Goal: Task Accomplishment & Management: Complete application form

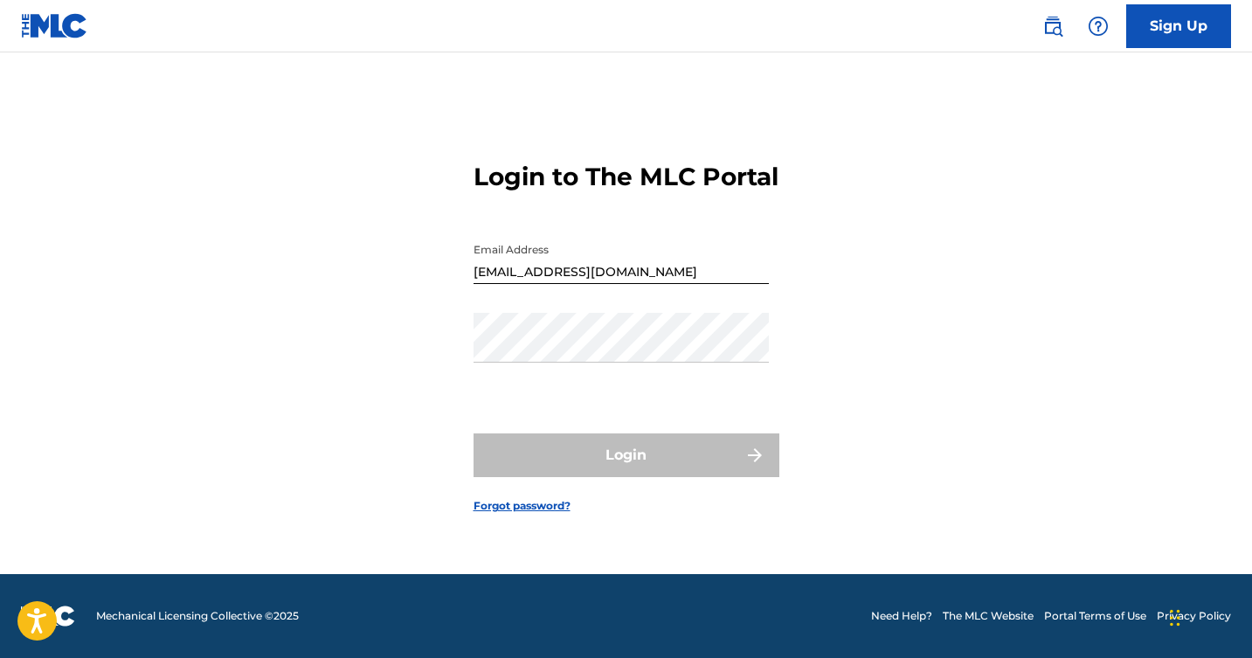
scroll to position [23, 0]
click at [502, 514] on link "Forgot password?" at bounding box center [522, 506] width 97 height 16
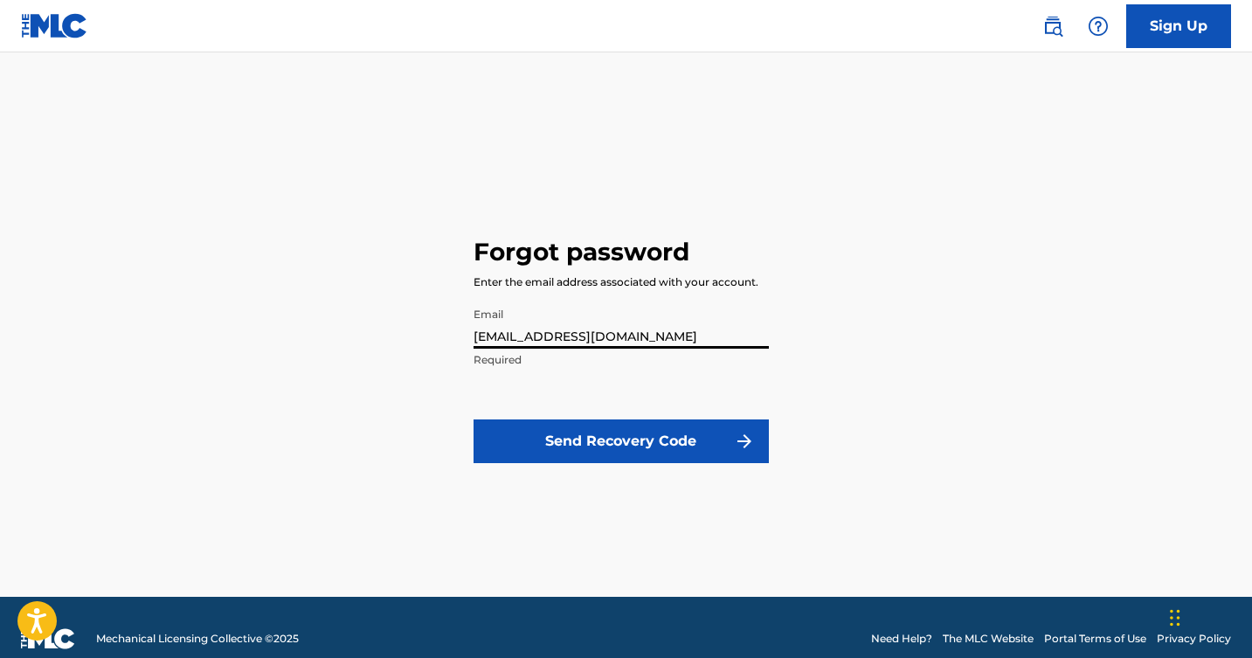
type input "[EMAIL_ADDRESS][DOMAIN_NAME]"
click at [607, 447] on button "Send Recovery Code" at bounding box center [621, 442] width 295 height 44
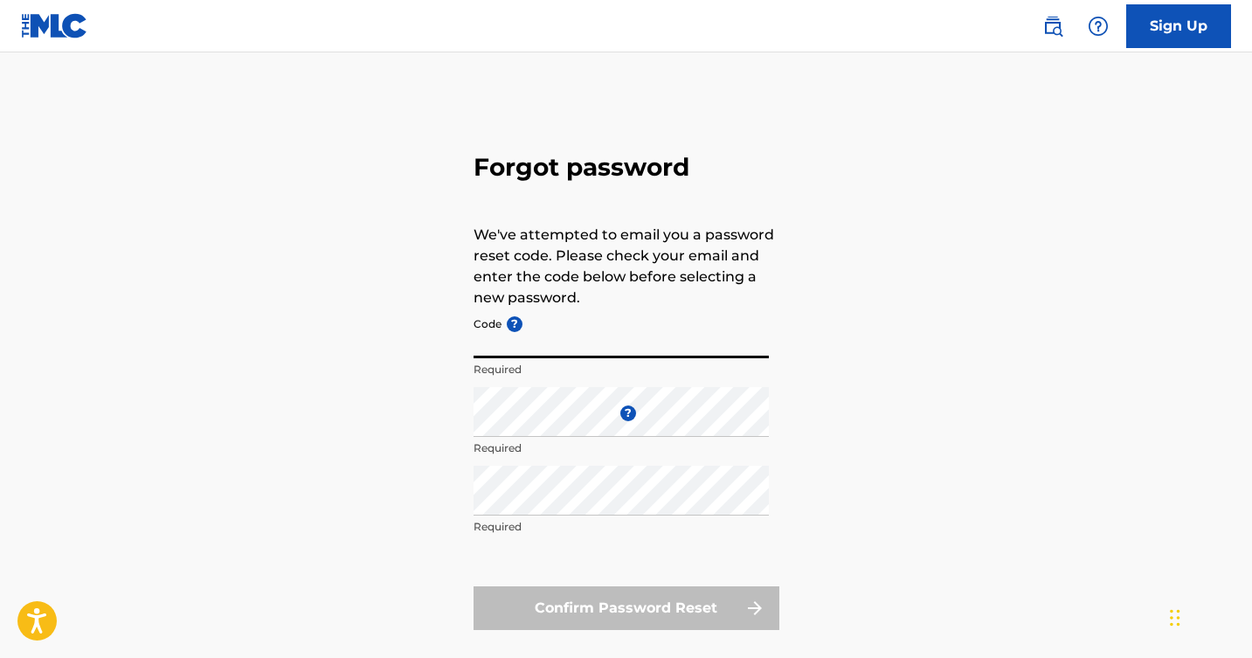
click at [648, 336] on input "Code ?" at bounding box center [621, 334] width 295 height 50
type input "f"
type input "FP_9177079023162b5684cf5576bbba"
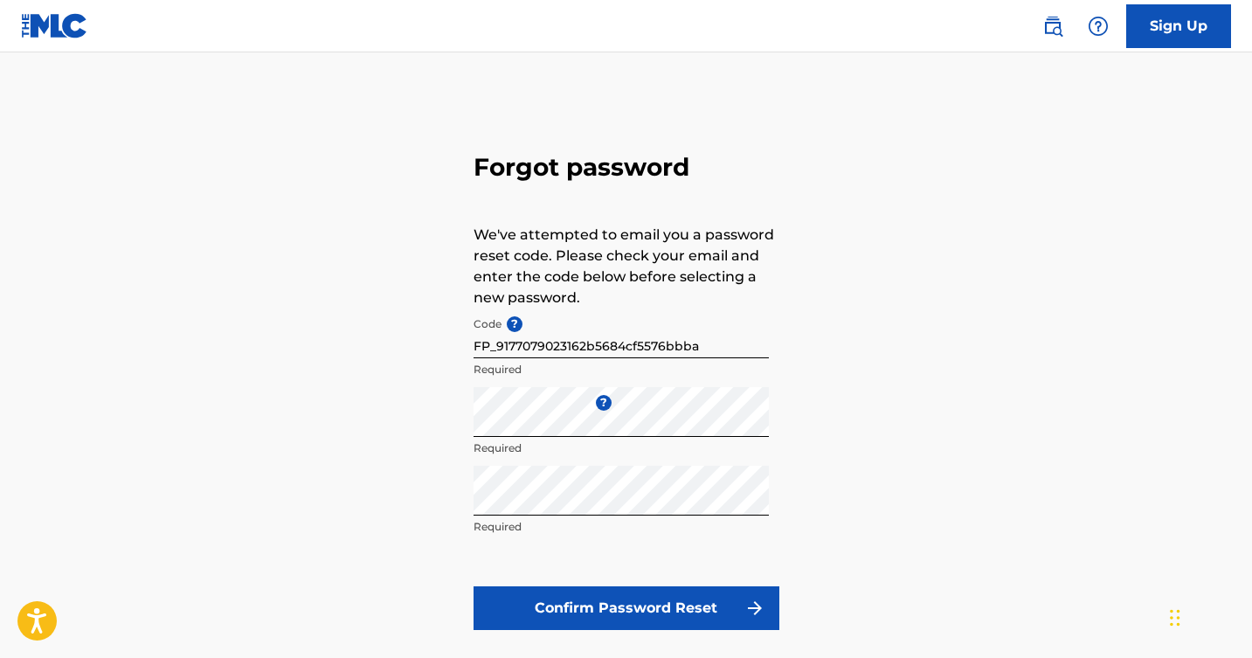
click at [563, 594] on button "Confirm Password Reset" at bounding box center [627, 608] width 306 height 44
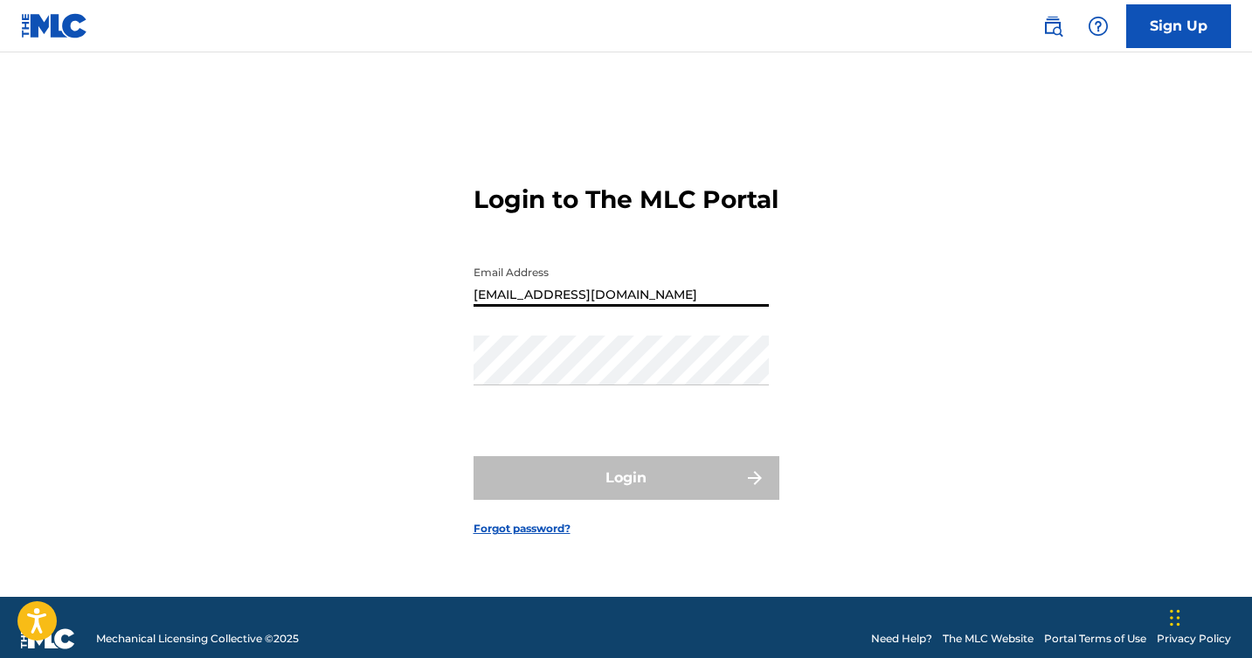
type input "[EMAIL_ADDRESS][DOMAIN_NAME]"
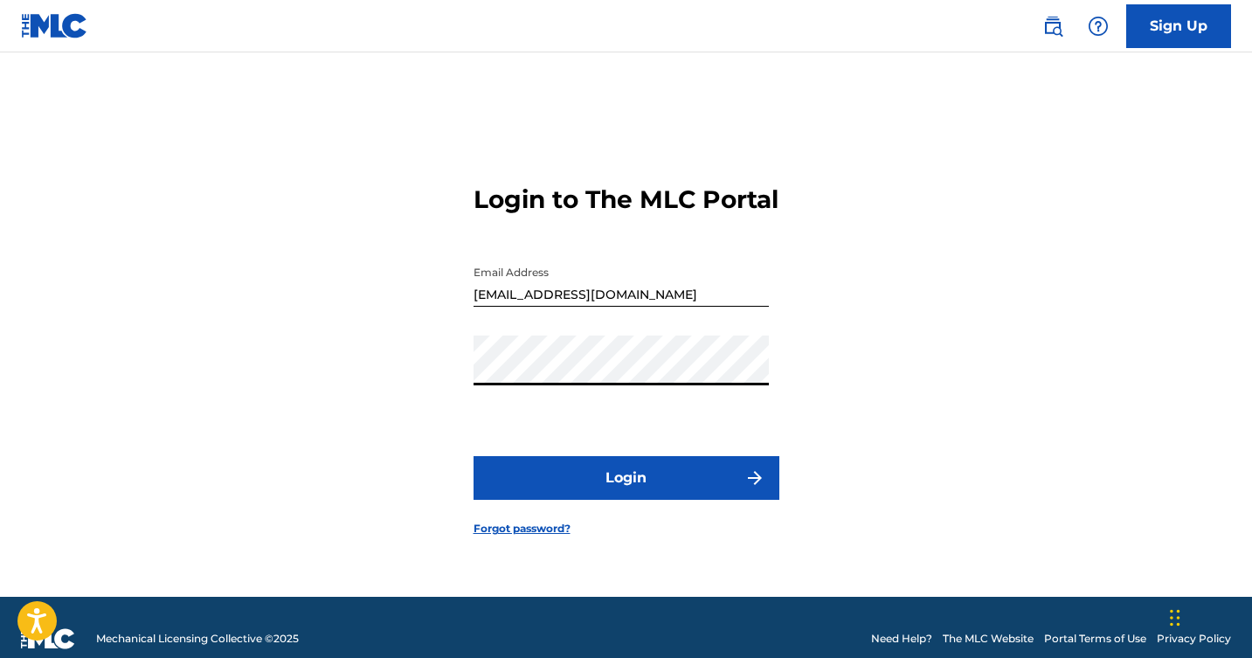
click at [625, 492] on button "Login" at bounding box center [627, 478] width 306 height 44
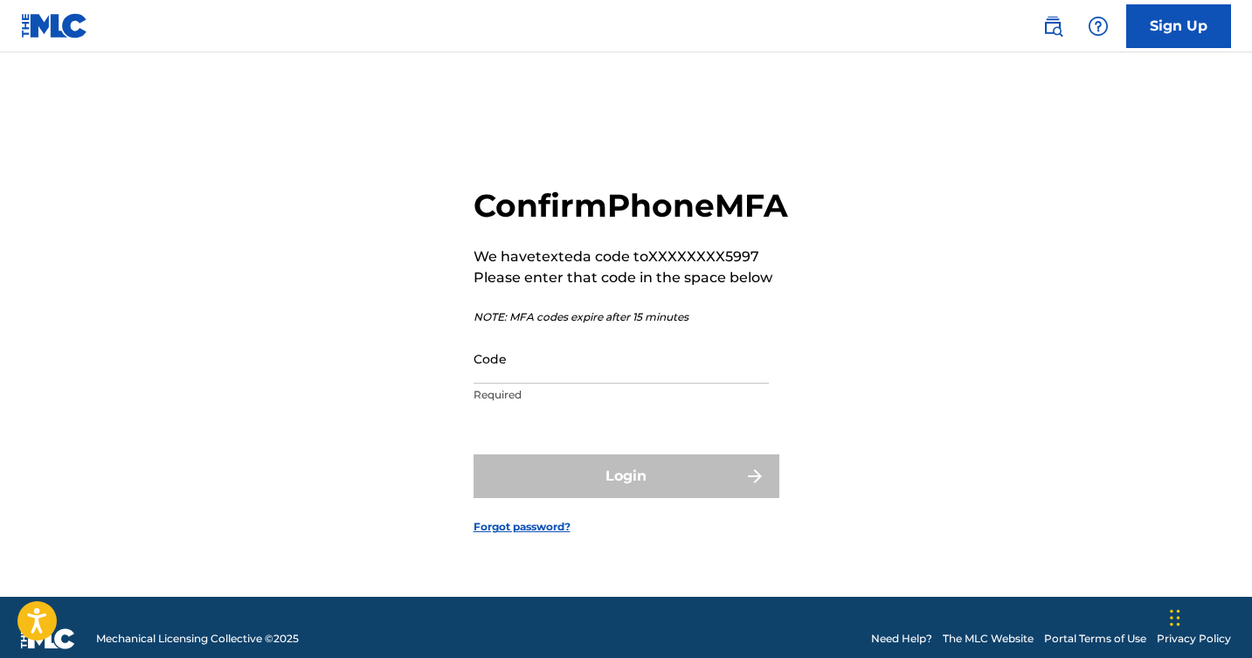
click at [709, 384] on input "Code" at bounding box center [621, 359] width 295 height 50
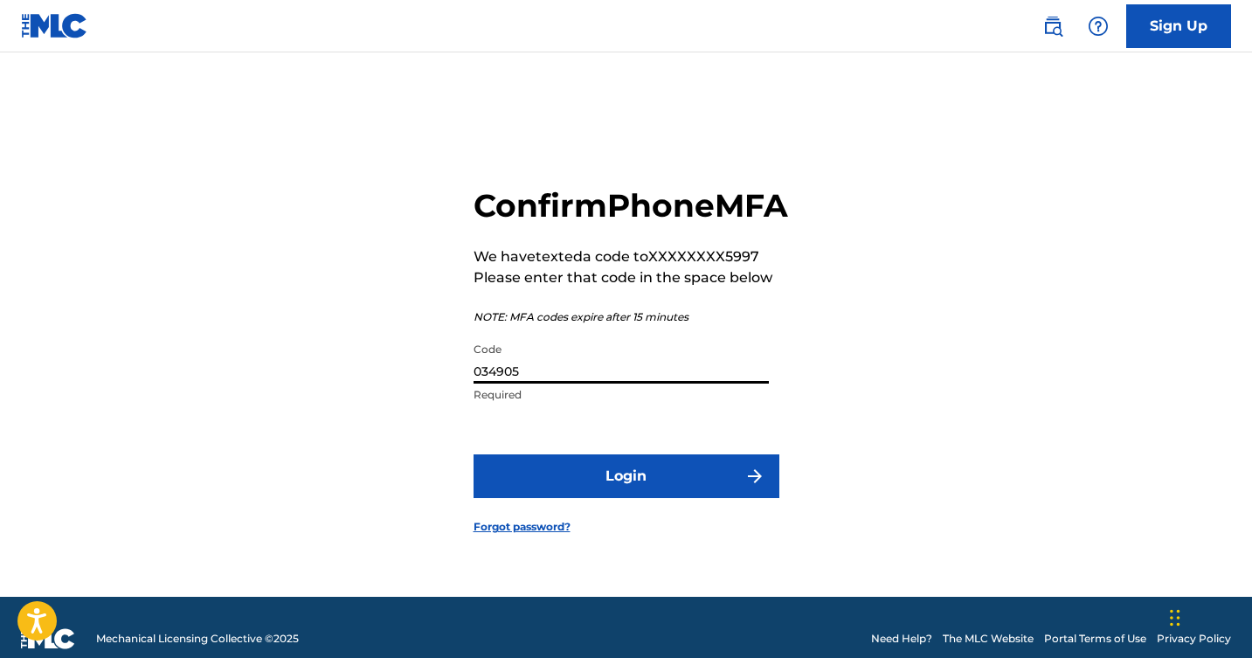
type input "034905"
click at [685, 489] on button "Login" at bounding box center [627, 476] width 306 height 44
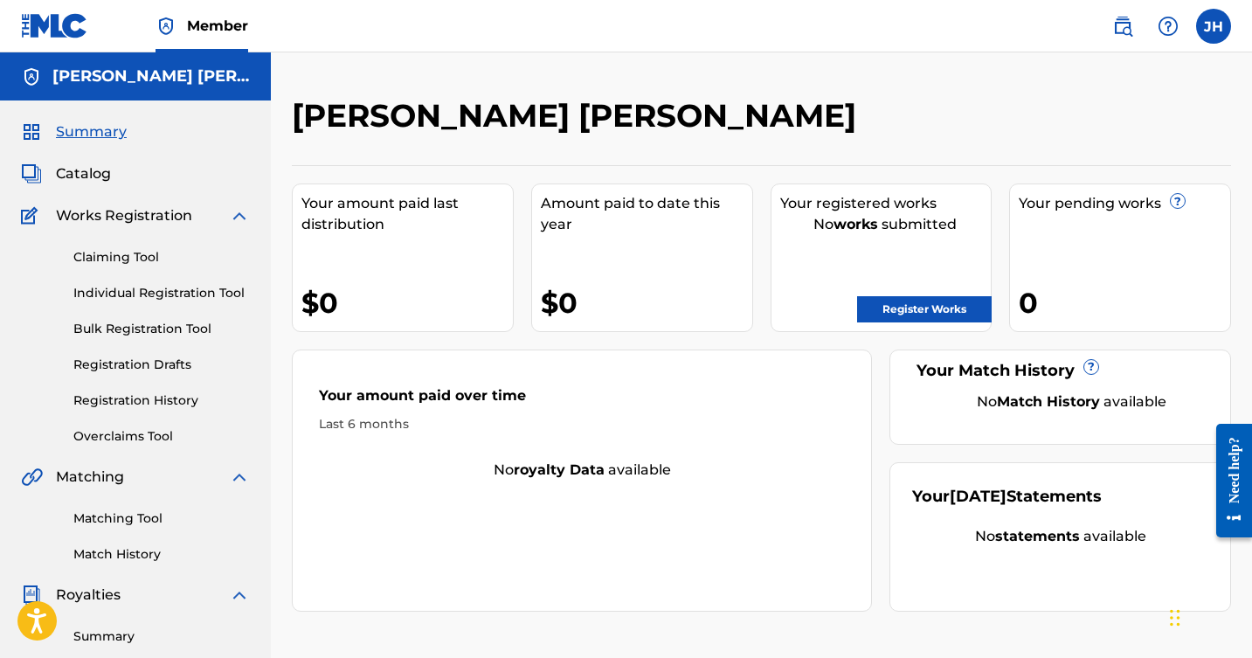
click at [80, 173] on span "Catalog" at bounding box center [83, 173] width 55 height 21
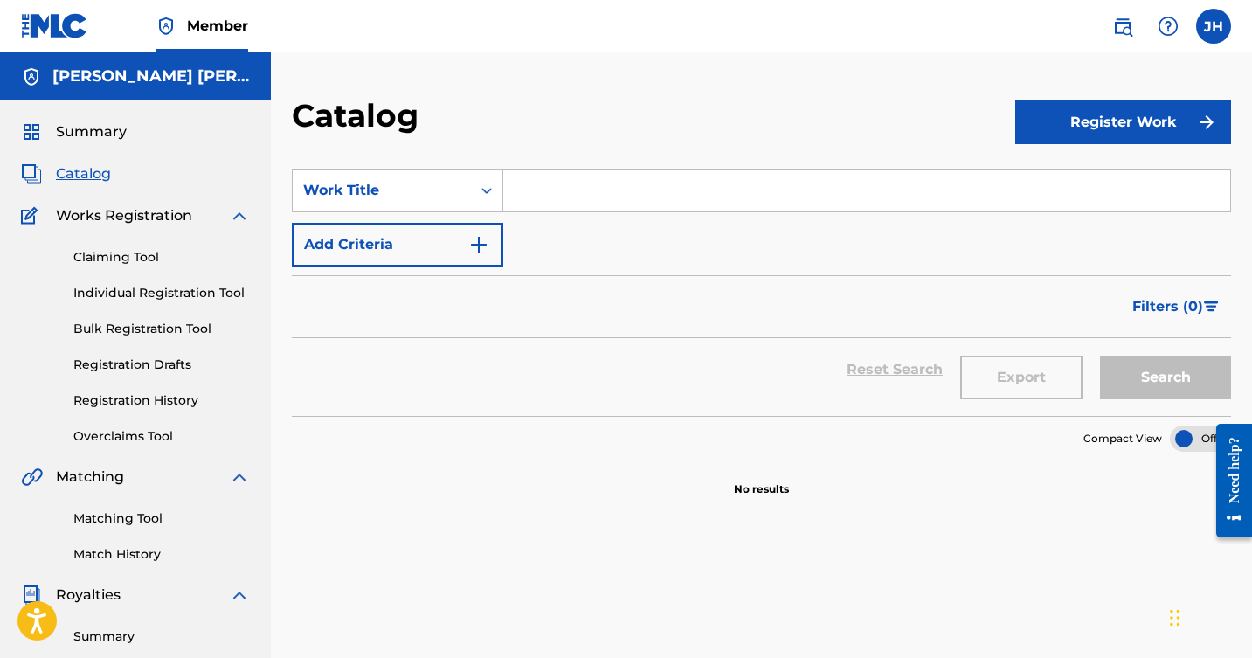
click at [93, 132] on span "Summary" at bounding box center [91, 131] width 71 height 21
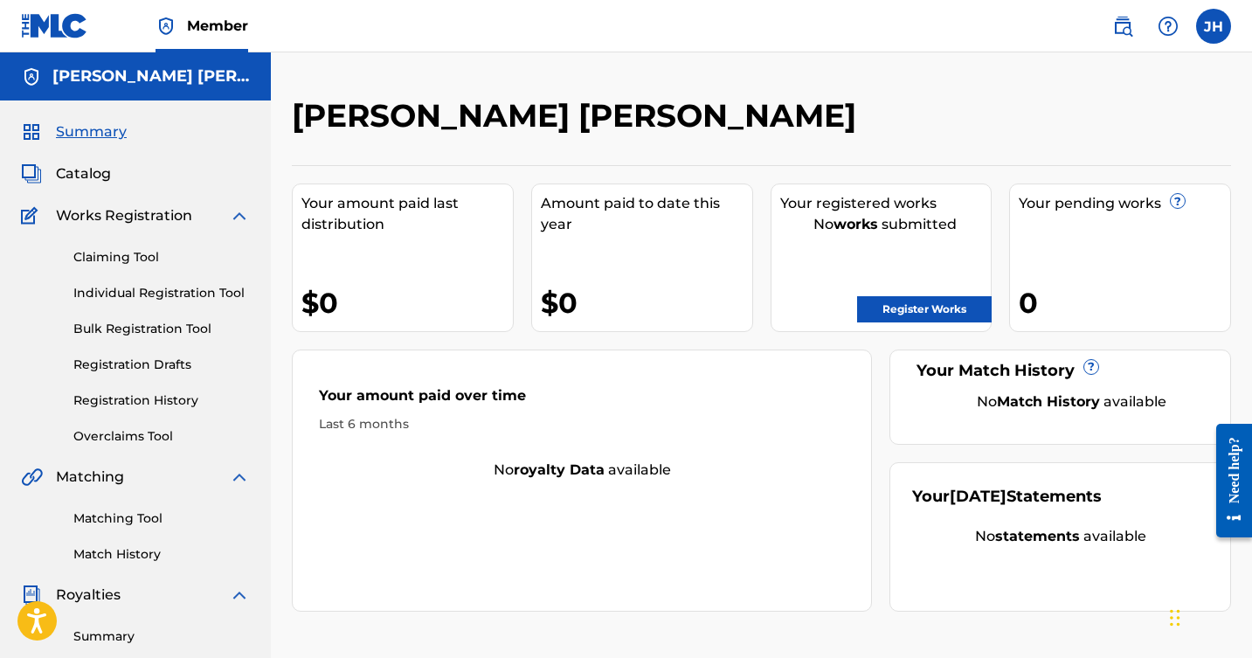
click at [1223, 28] on label at bounding box center [1214, 26] width 35 height 35
click at [1214, 26] on input "JH J. Michael Harter jm@lockettmeadow.com Notification Preferences Profile Log …" at bounding box center [1214, 26] width 0 height 0
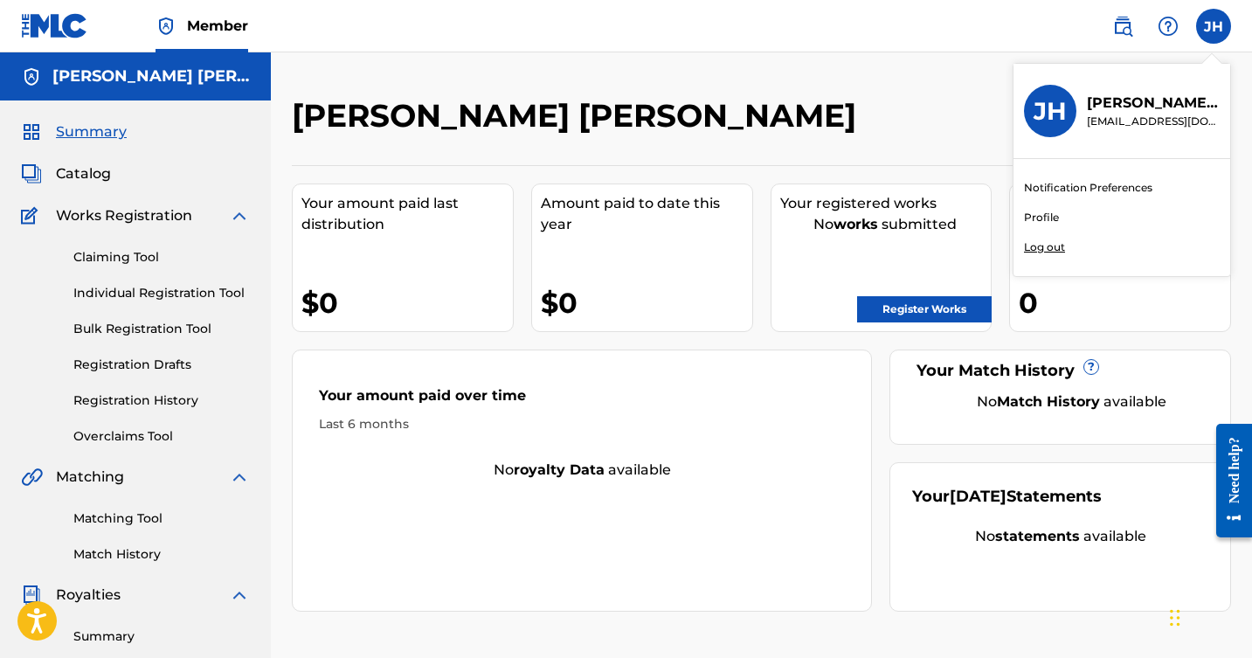
click at [1050, 218] on link "Profile" at bounding box center [1041, 218] width 35 height 16
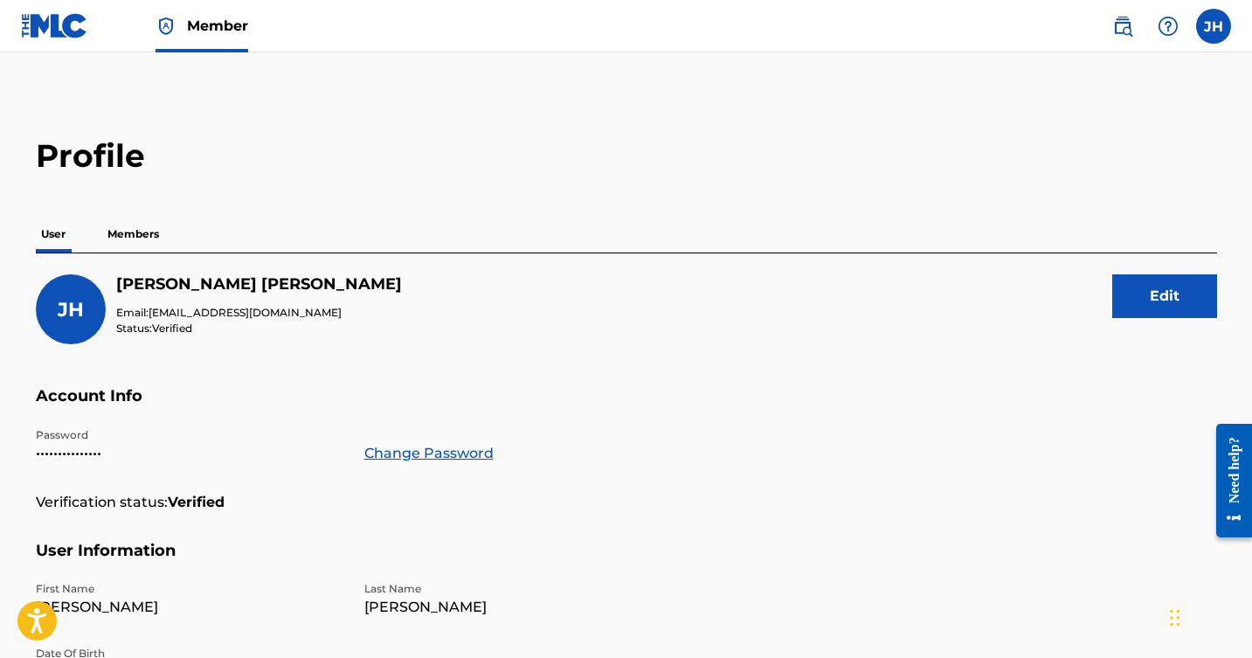
click at [128, 231] on p "Members" at bounding box center [133, 234] width 62 height 37
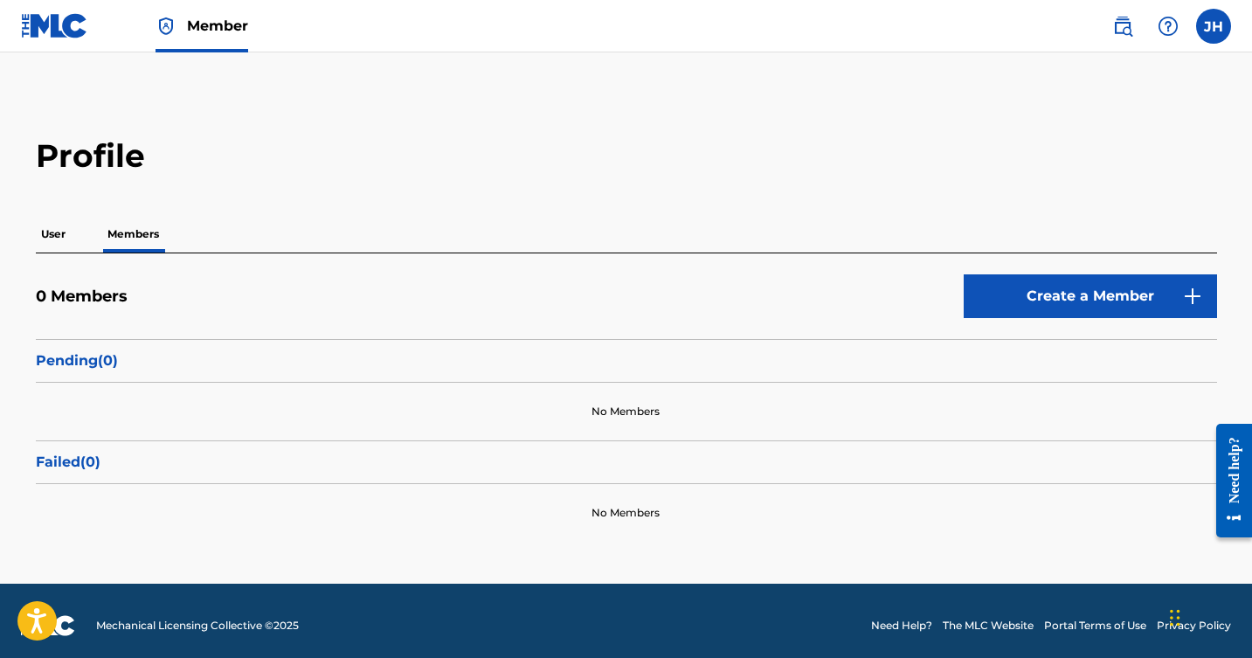
click at [49, 236] on p "User" at bounding box center [53, 234] width 35 height 37
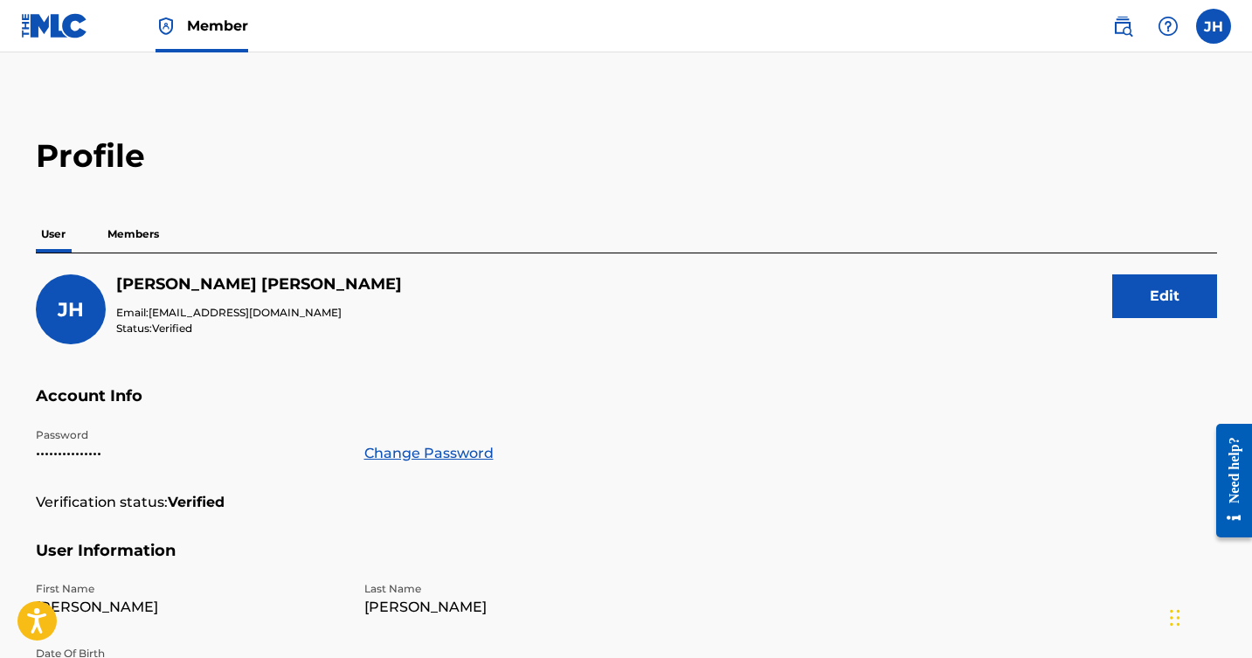
click at [1219, 21] on label at bounding box center [1214, 26] width 35 height 35
click at [1214, 26] on input "JH J. Michael Harter jm@lockettmeadow.com Notification Preferences Profile Log …" at bounding box center [1214, 26] width 0 height 0
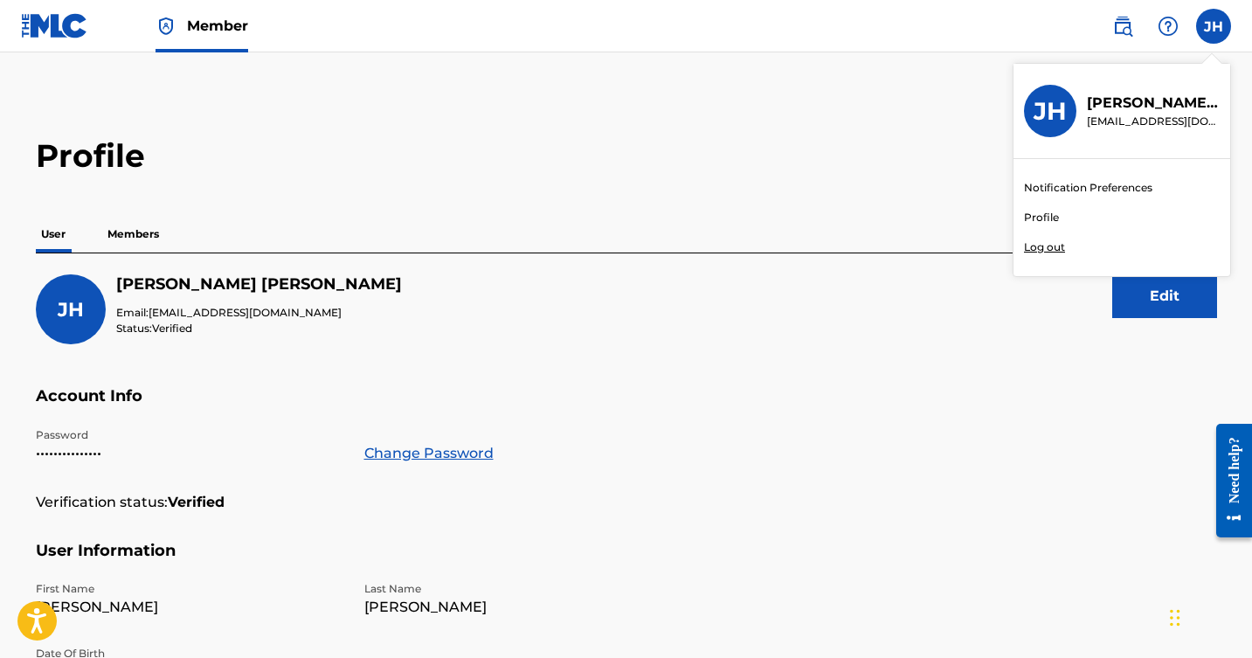
click at [804, 185] on div "Profile User Members JH J. Michael Harter Email: jm@lockettmeadow.com Status: V…" at bounding box center [627, 593] width 1224 height 914
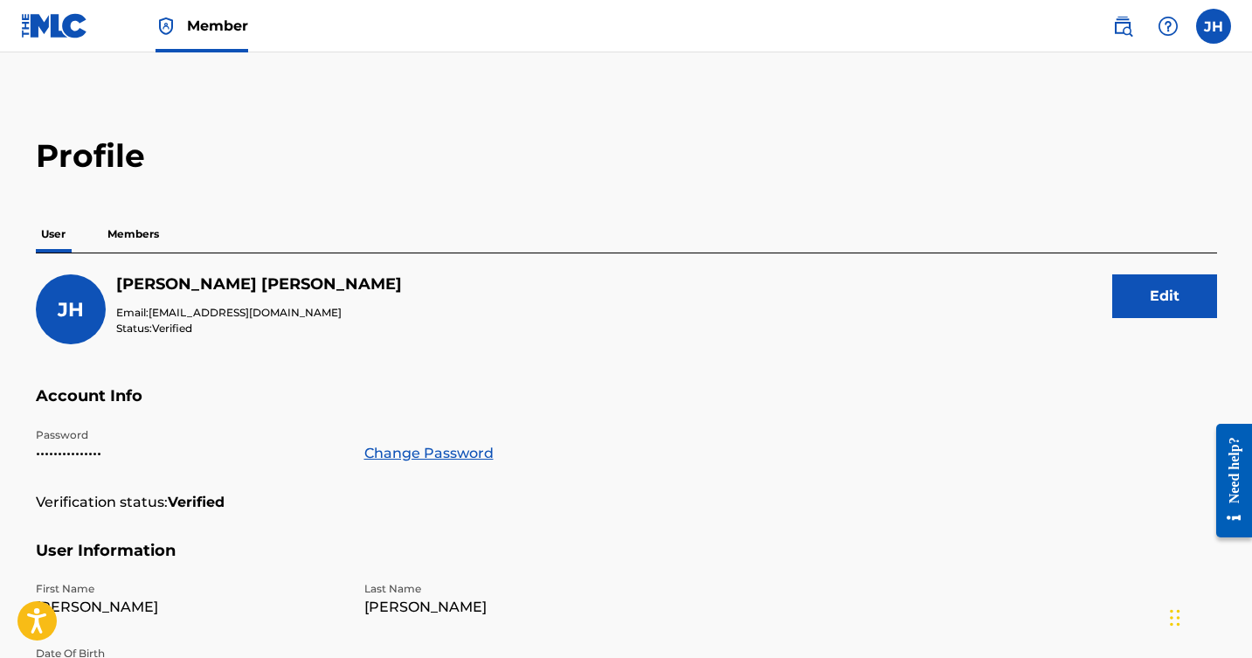
click at [212, 24] on span "Member" at bounding box center [217, 26] width 61 height 20
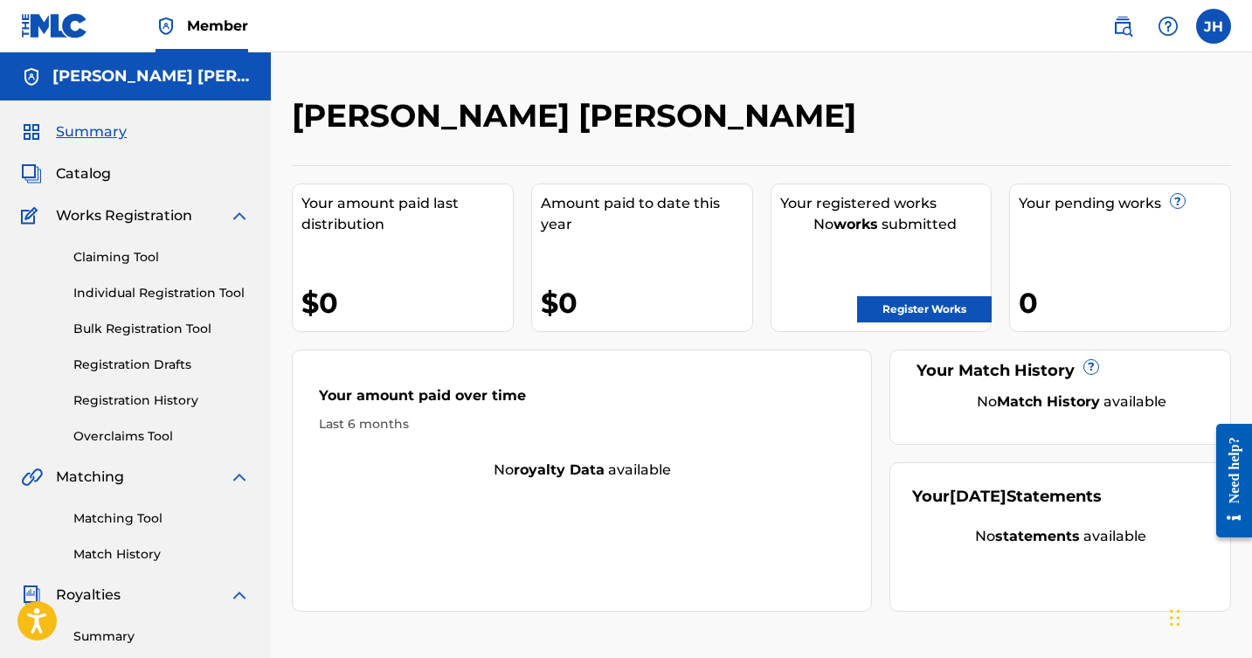
click at [134, 253] on link "Claiming Tool" at bounding box center [161, 257] width 177 height 18
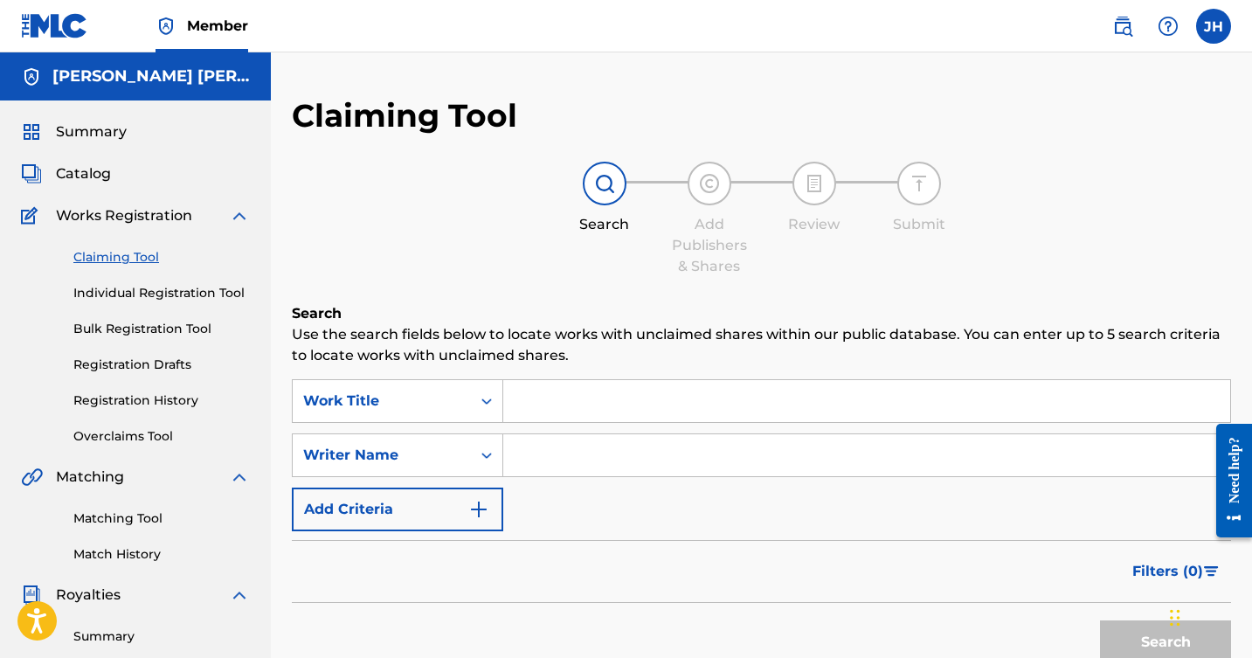
click at [548, 406] on input "Search Form" at bounding box center [866, 401] width 727 height 42
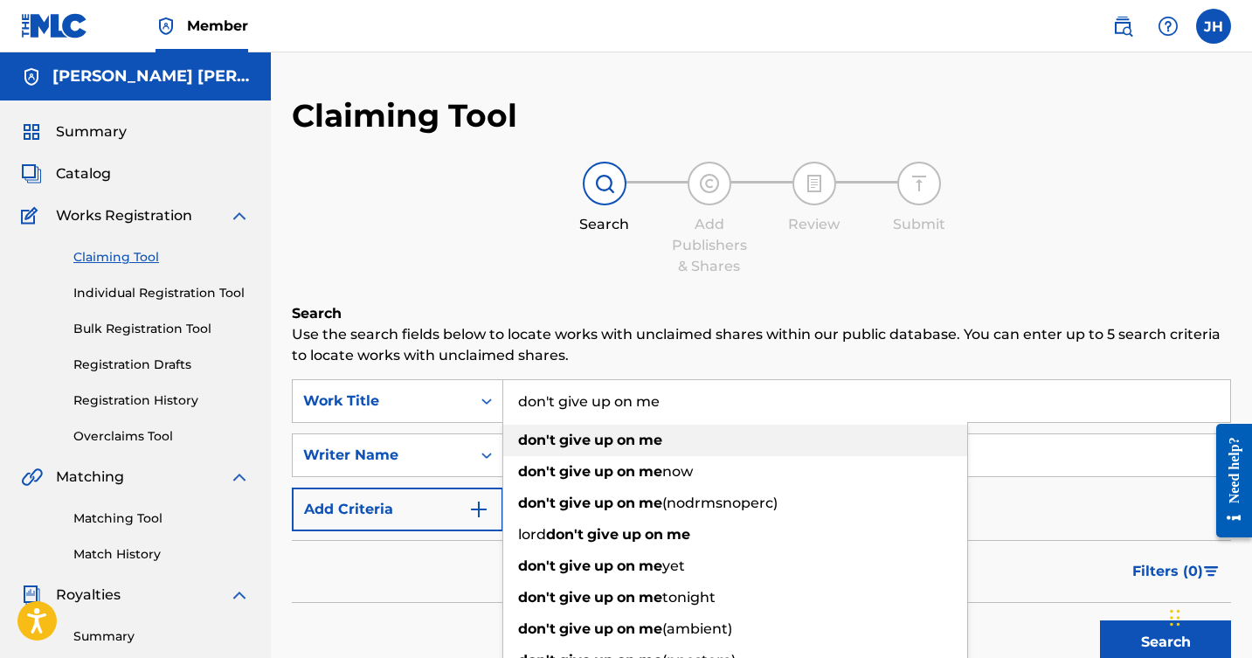
click at [560, 434] on strong "give" at bounding box center [574, 440] width 31 height 17
type input "don't give up on me"
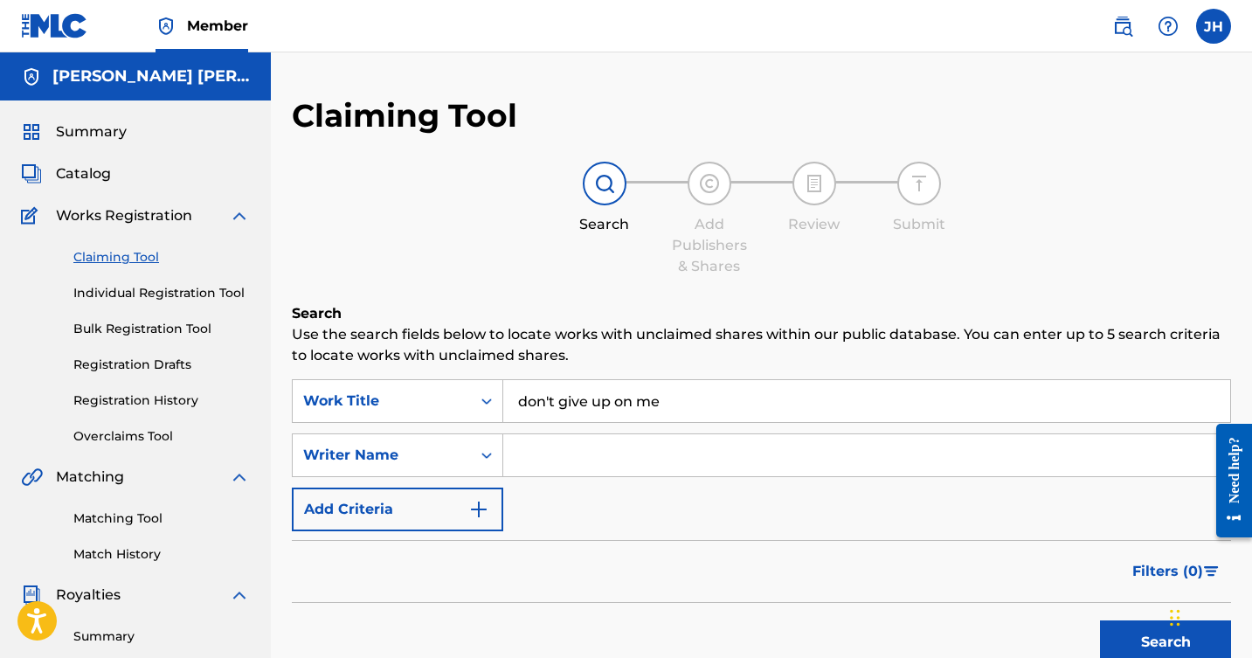
click at [558, 454] on input "Search Form" at bounding box center [866, 455] width 727 height 42
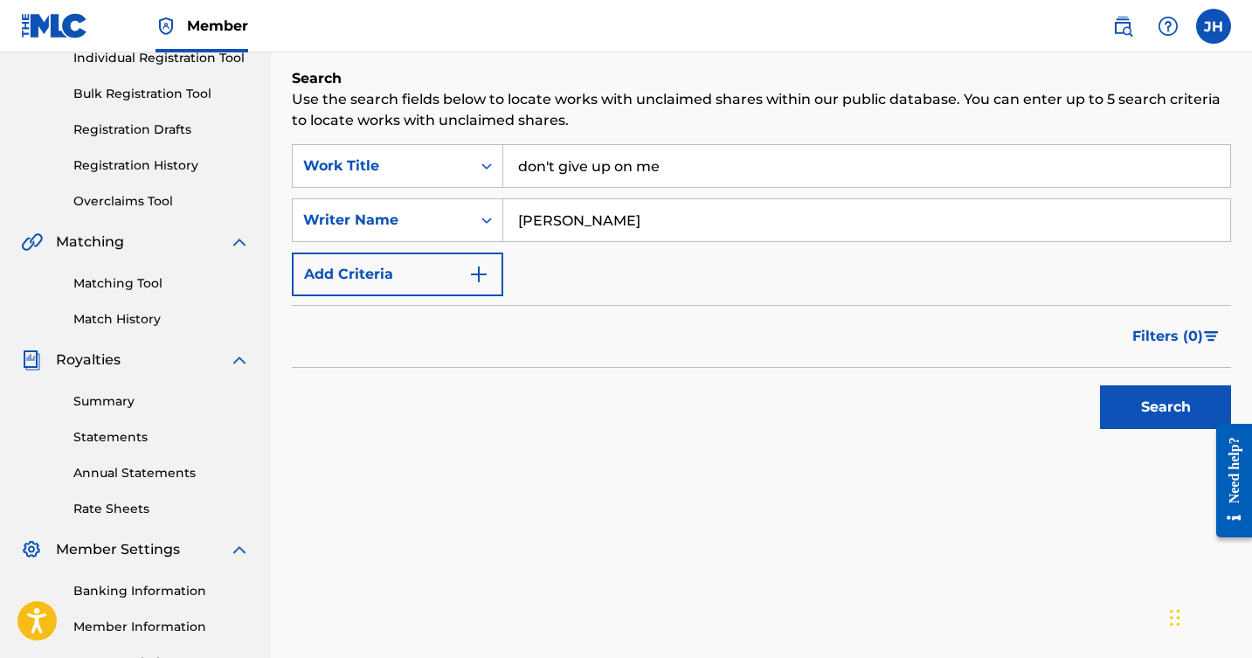
scroll to position [239, 0]
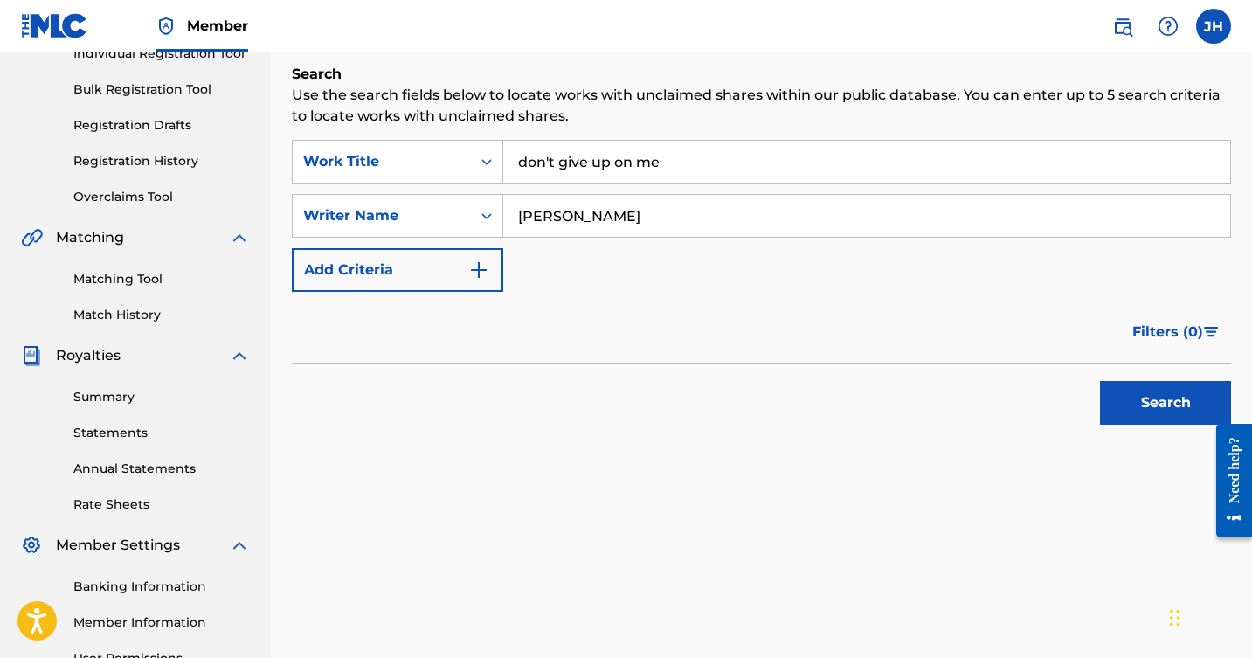
type input "James harter"
click at [1129, 399] on button "Search" at bounding box center [1165, 403] width 131 height 44
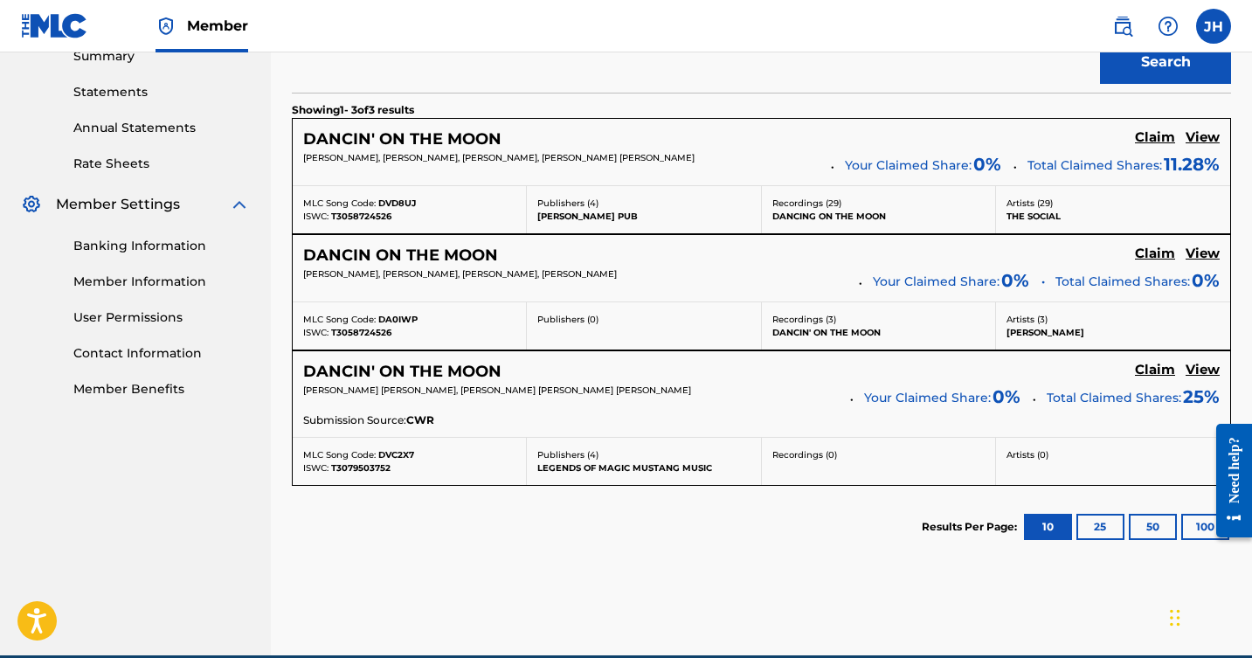
scroll to position [572, 0]
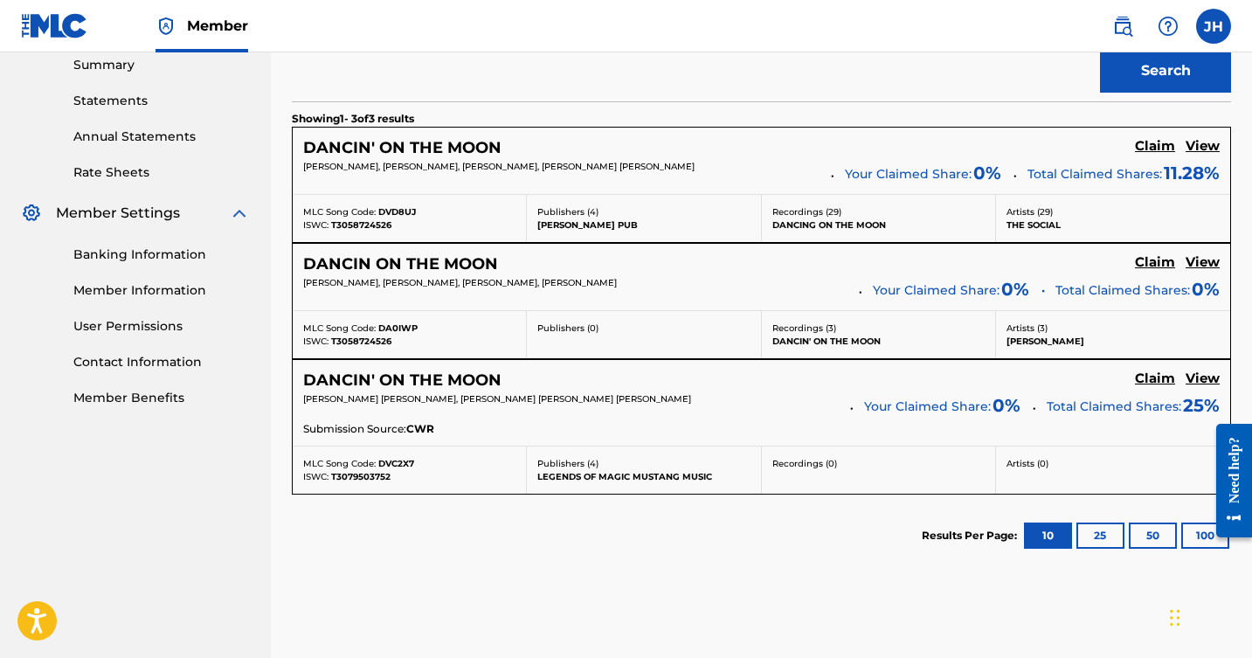
click at [1149, 146] on h5 "Claim" at bounding box center [1155, 146] width 40 height 17
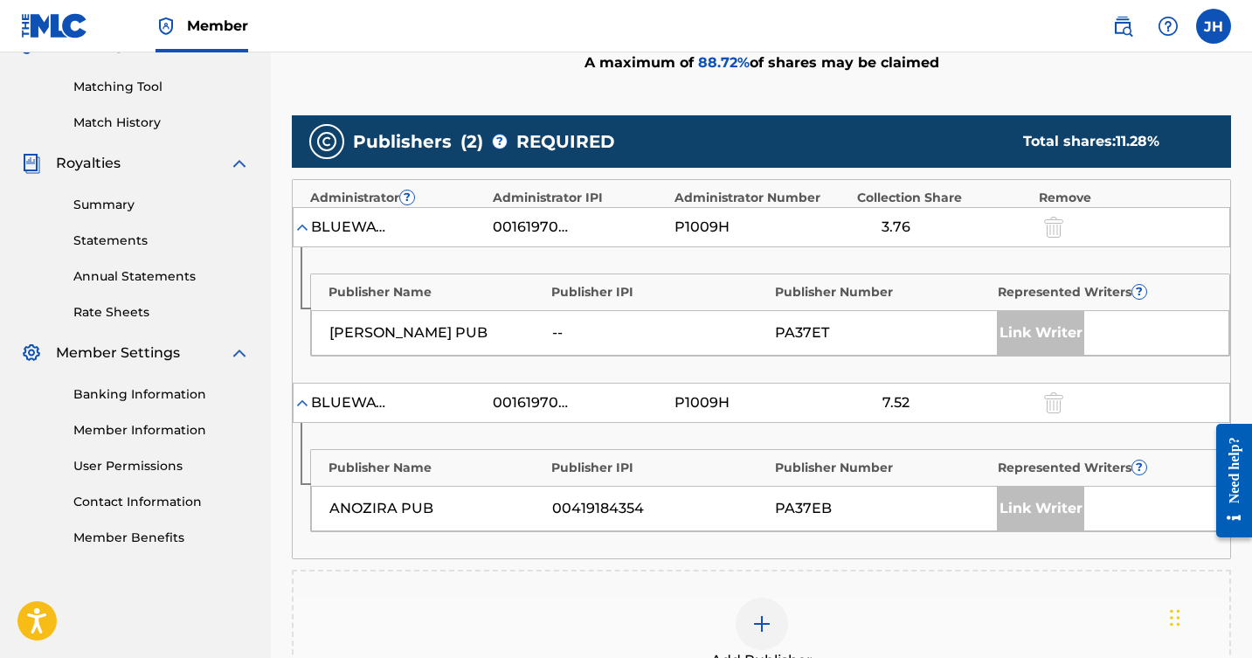
scroll to position [428, 0]
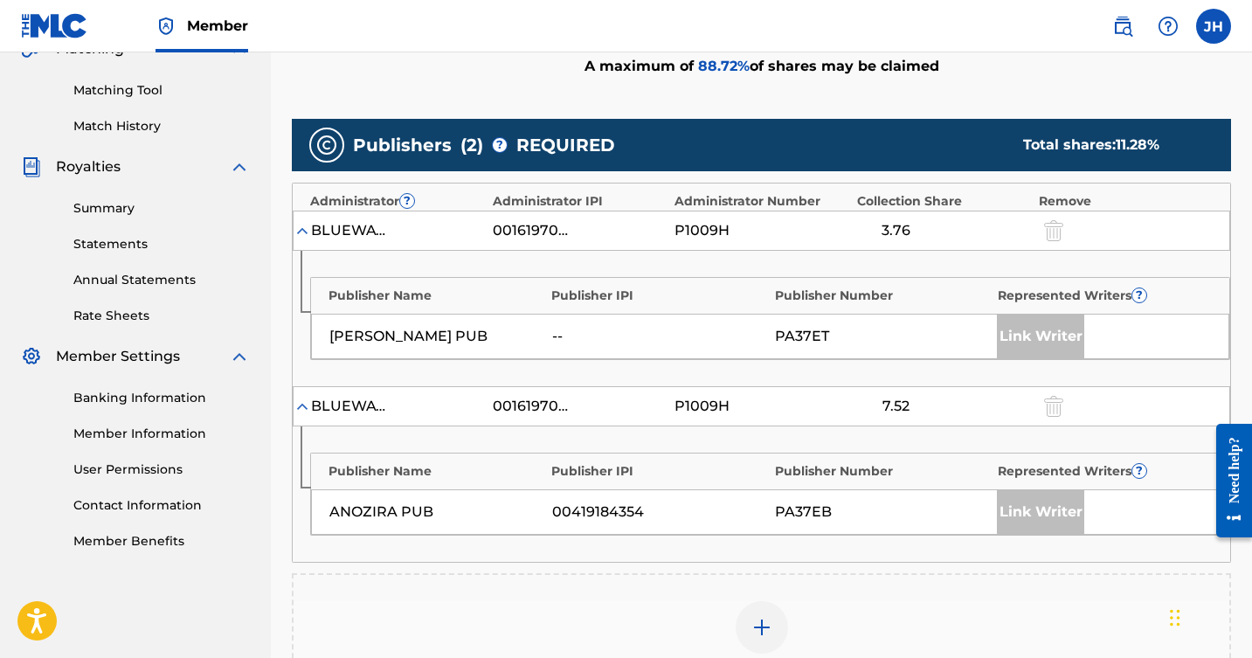
click at [1044, 508] on div "Link Writer" at bounding box center [1040, 512] width 87 height 44
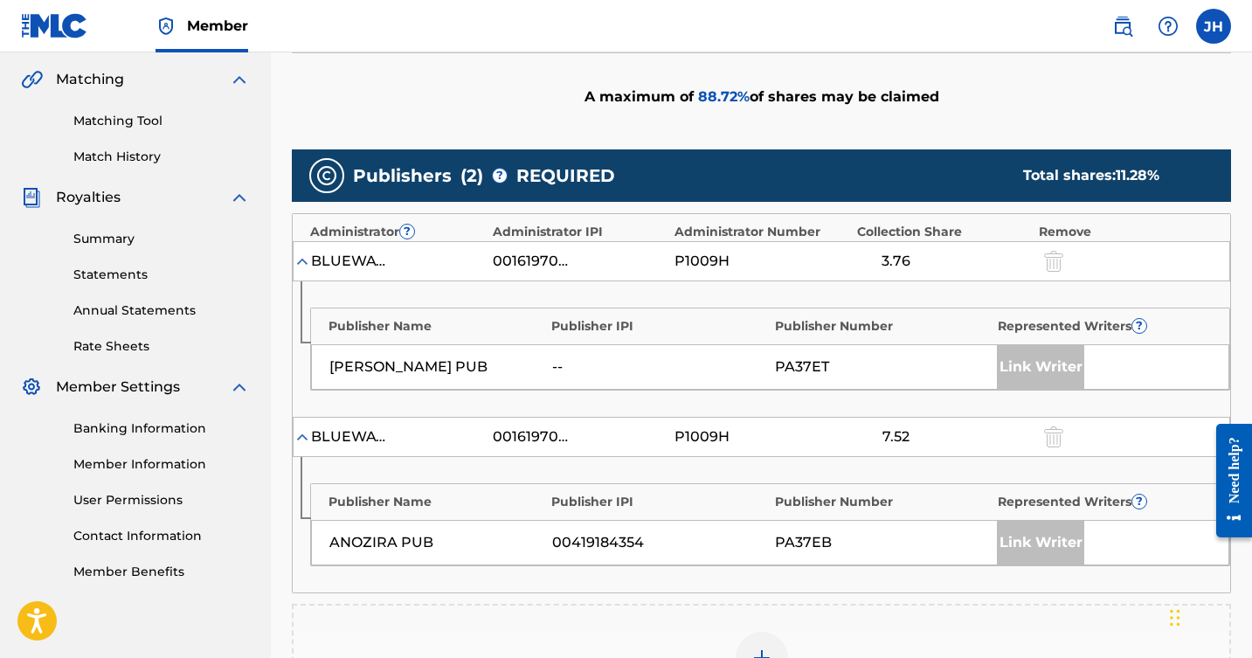
scroll to position [402, 0]
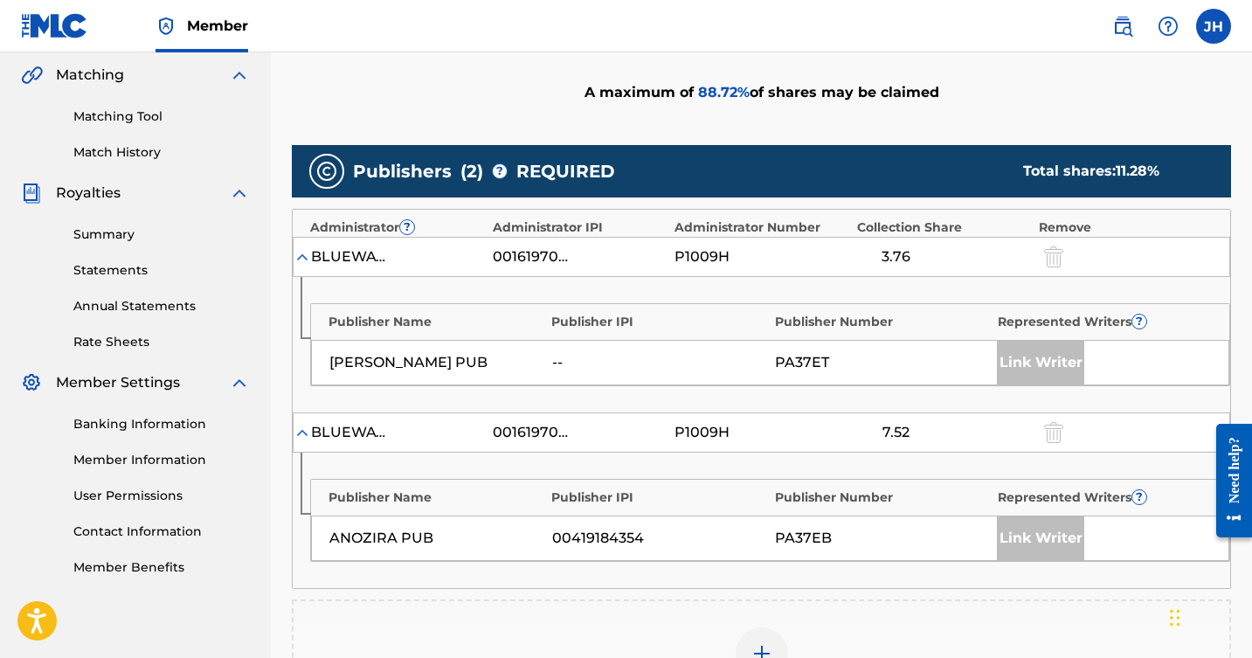
click at [304, 251] on img at bounding box center [302, 256] width 17 height 17
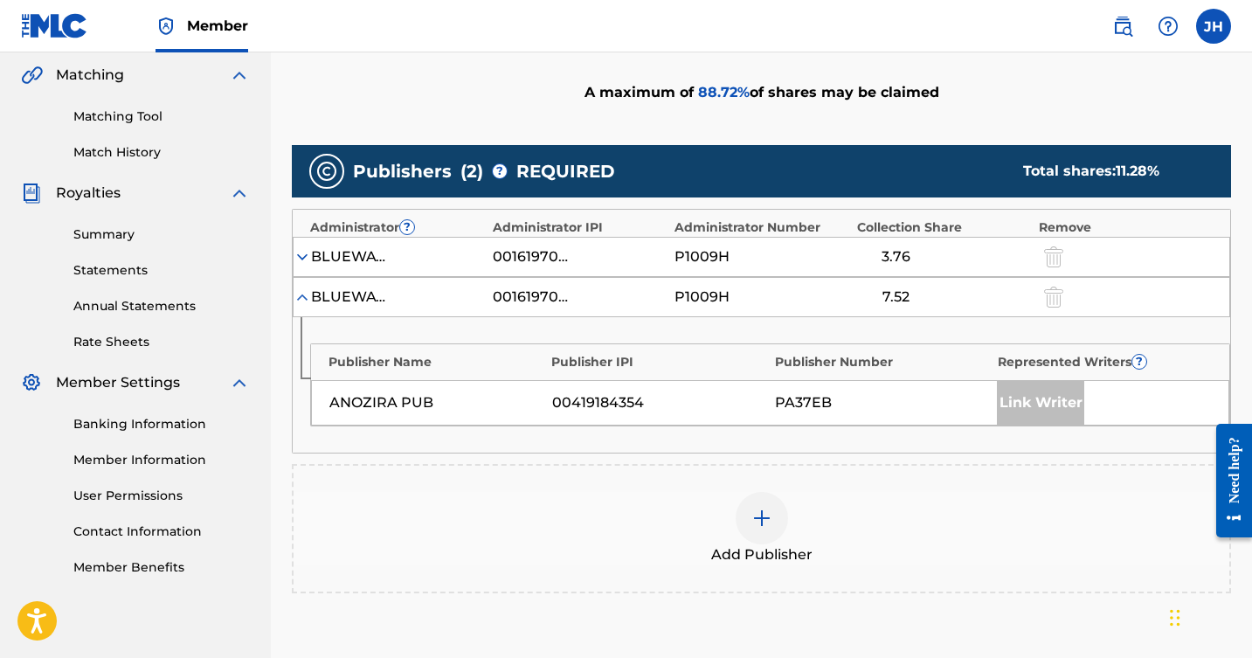
click at [302, 256] on img at bounding box center [302, 256] width 17 height 17
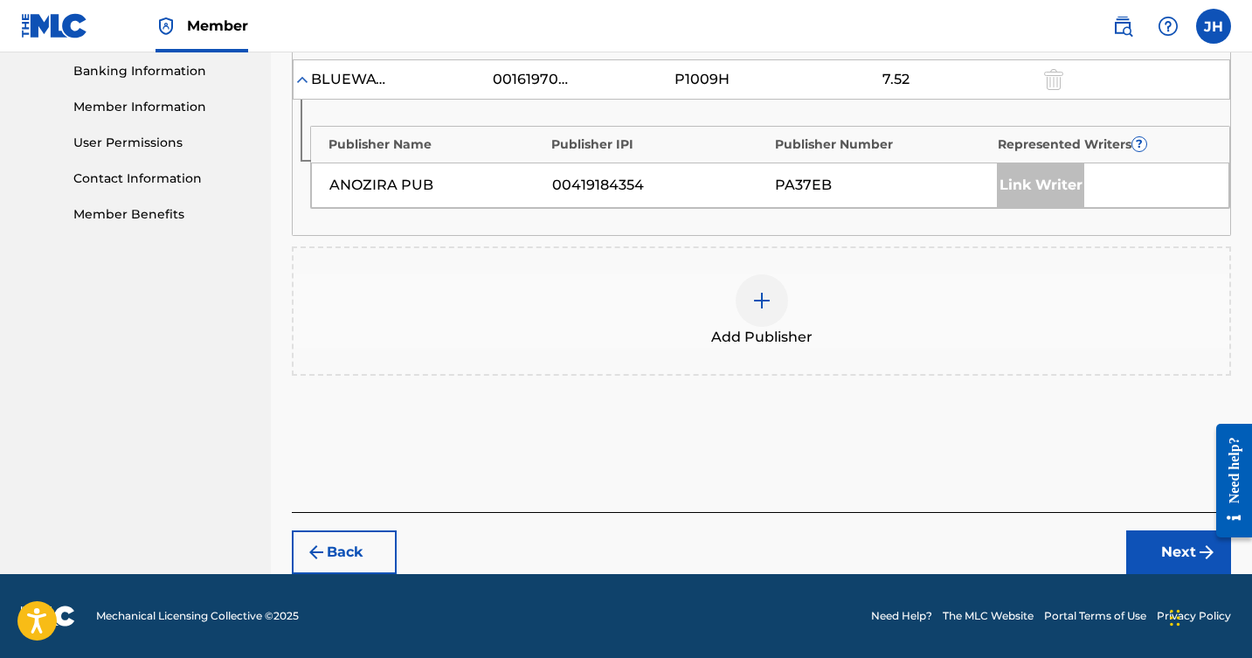
scroll to position [755, 0]
click at [350, 551] on button "Back" at bounding box center [344, 553] width 105 height 44
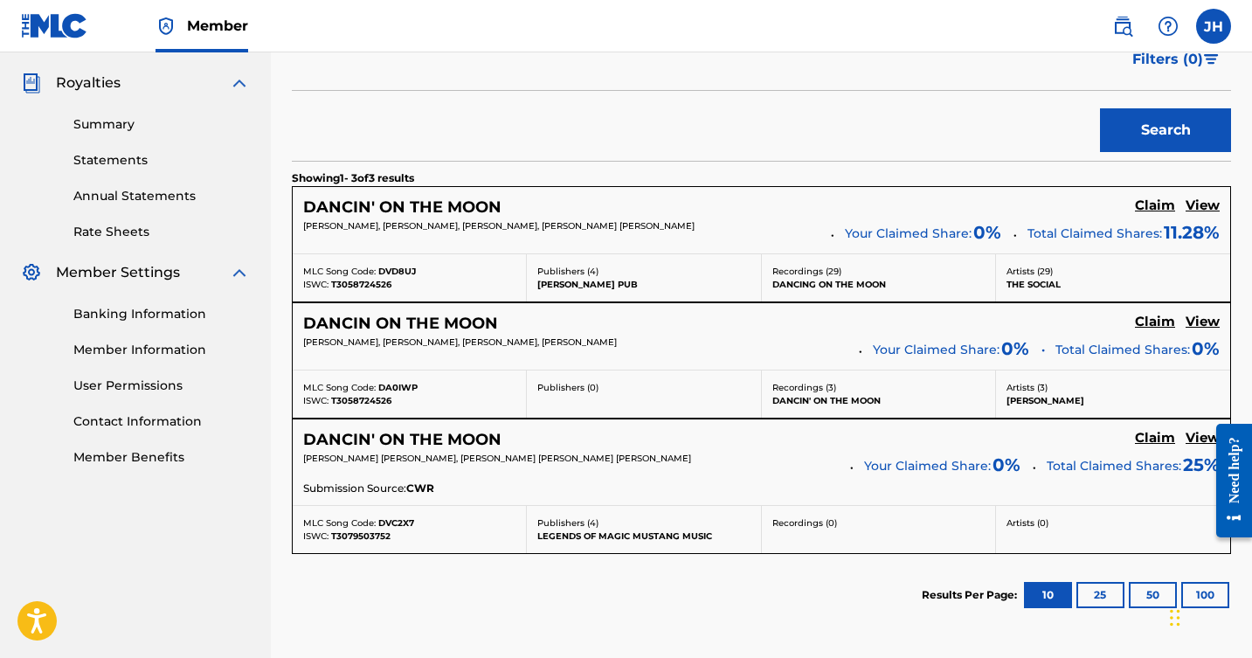
scroll to position [510, 0]
click at [1153, 216] on h5 "Claim" at bounding box center [1155, 207] width 40 height 17
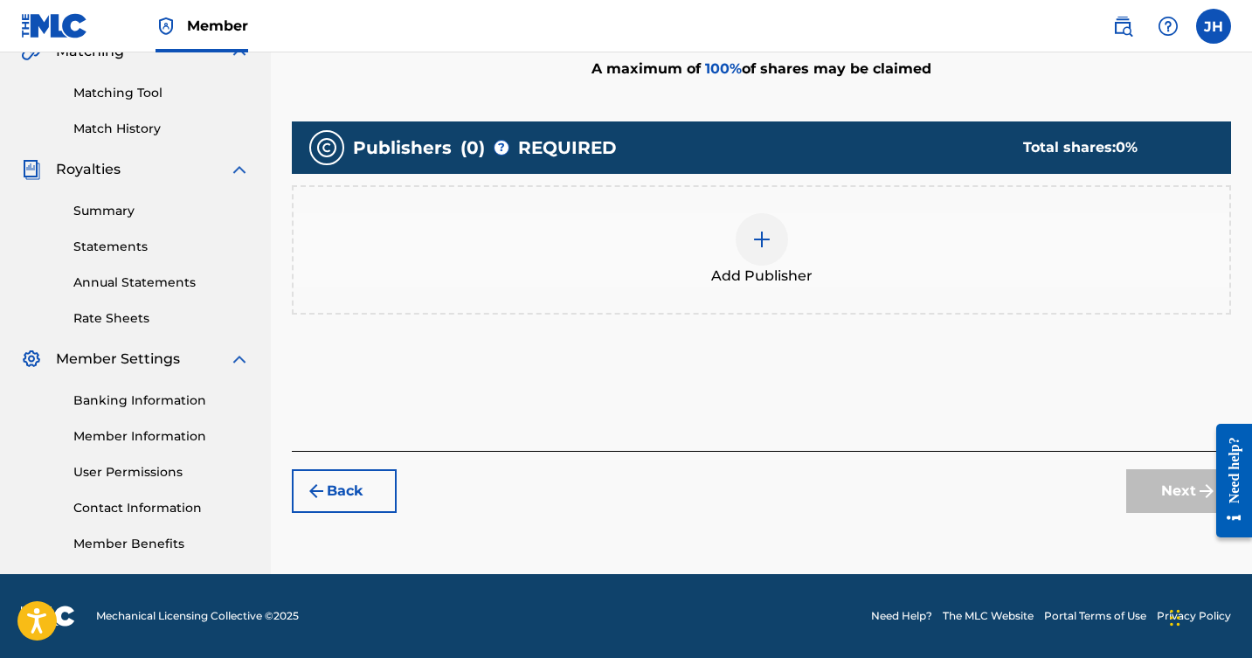
scroll to position [426, 0]
click at [757, 236] on img at bounding box center [762, 239] width 21 height 21
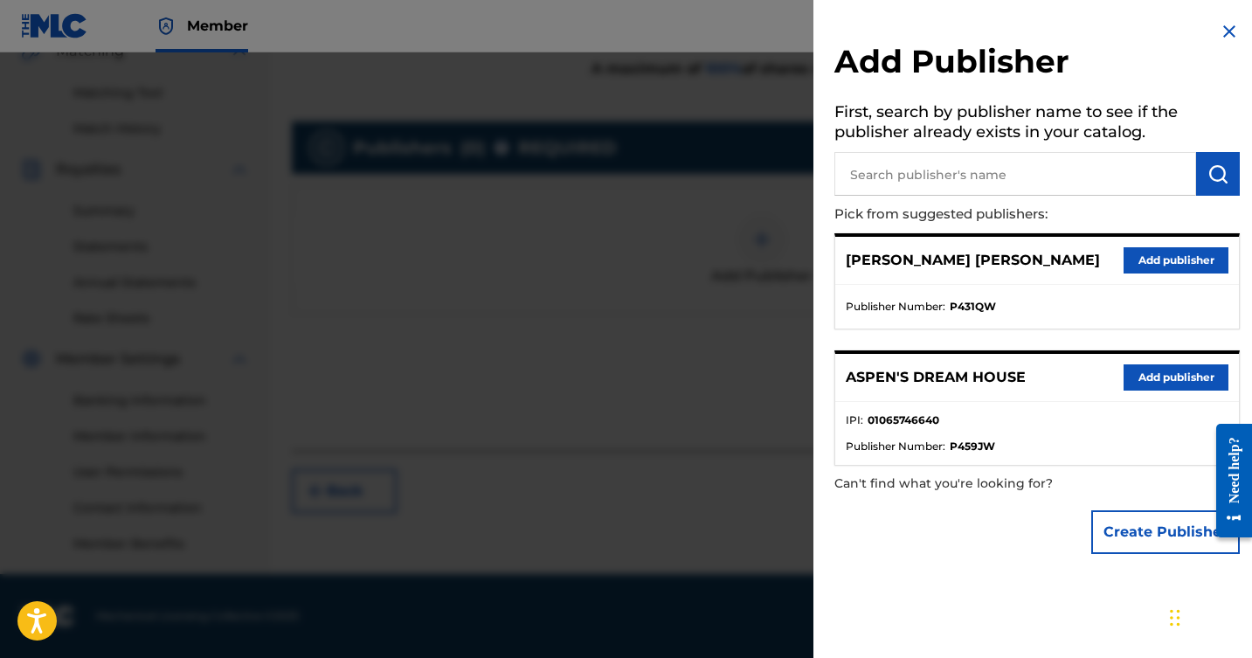
click at [960, 168] on input "text" at bounding box center [1016, 174] width 362 height 44
type input "a"
click at [1154, 253] on button "Add publisher" at bounding box center [1176, 260] width 105 height 26
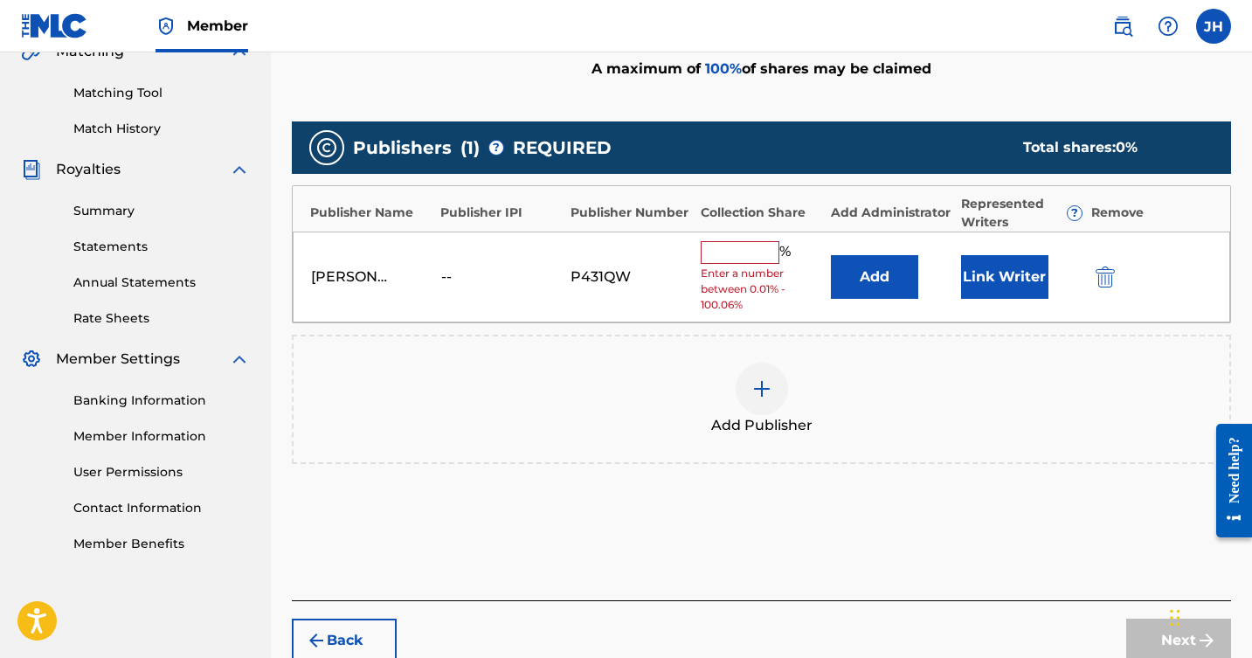
click at [759, 256] on input "text" at bounding box center [740, 252] width 79 height 23
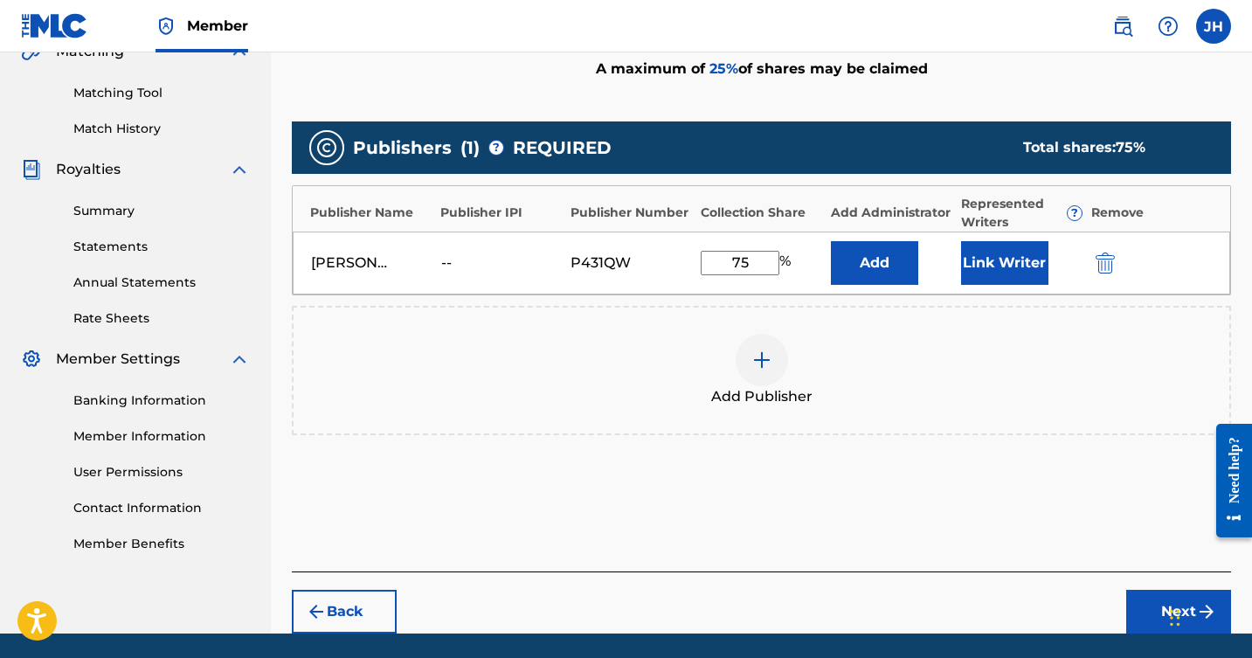
type input "75"
click at [1002, 259] on button "Link Writer" at bounding box center [1004, 263] width 87 height 44
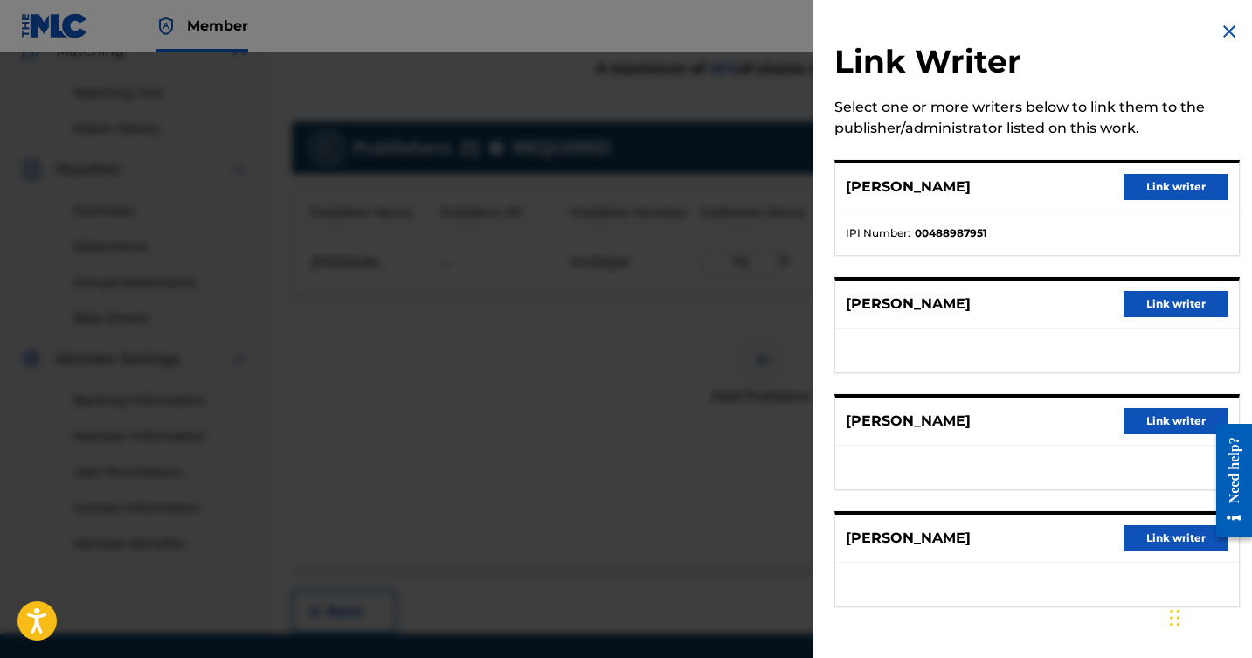
click at [1147, 419] on button "Link writer" at bounding box center [1176, 421] width 105 height 26
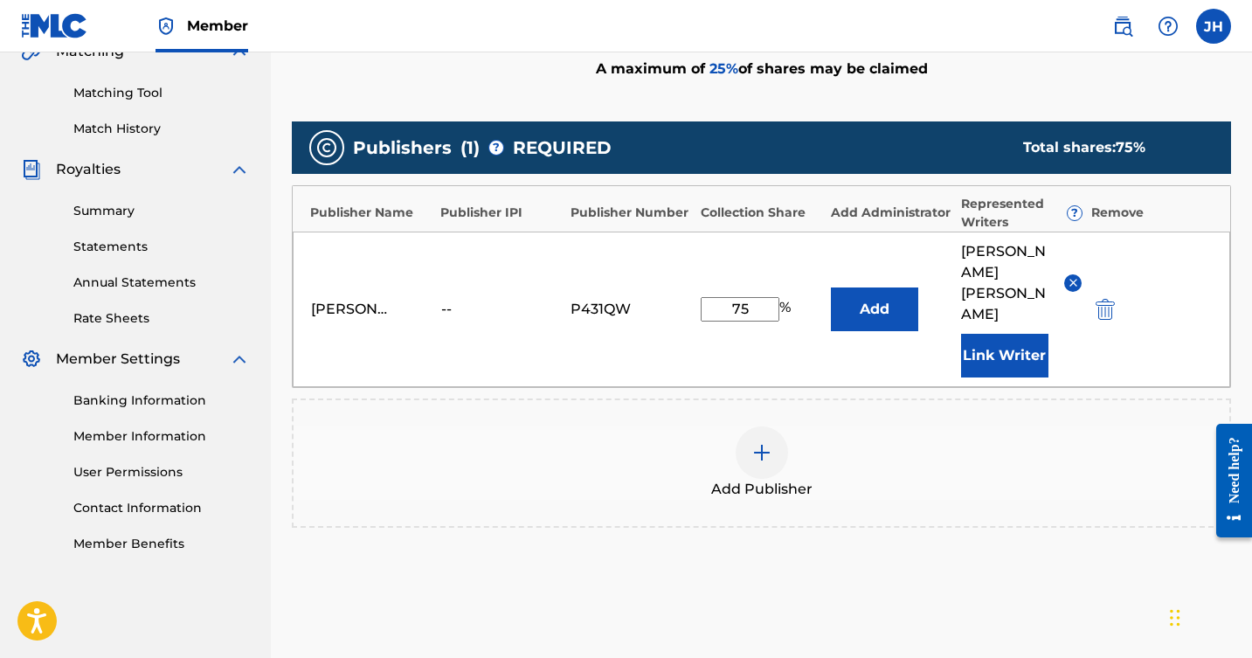
click at [1018, 334] on button "Link Writer" at bounding box center [1004, 356] width 87 height 44
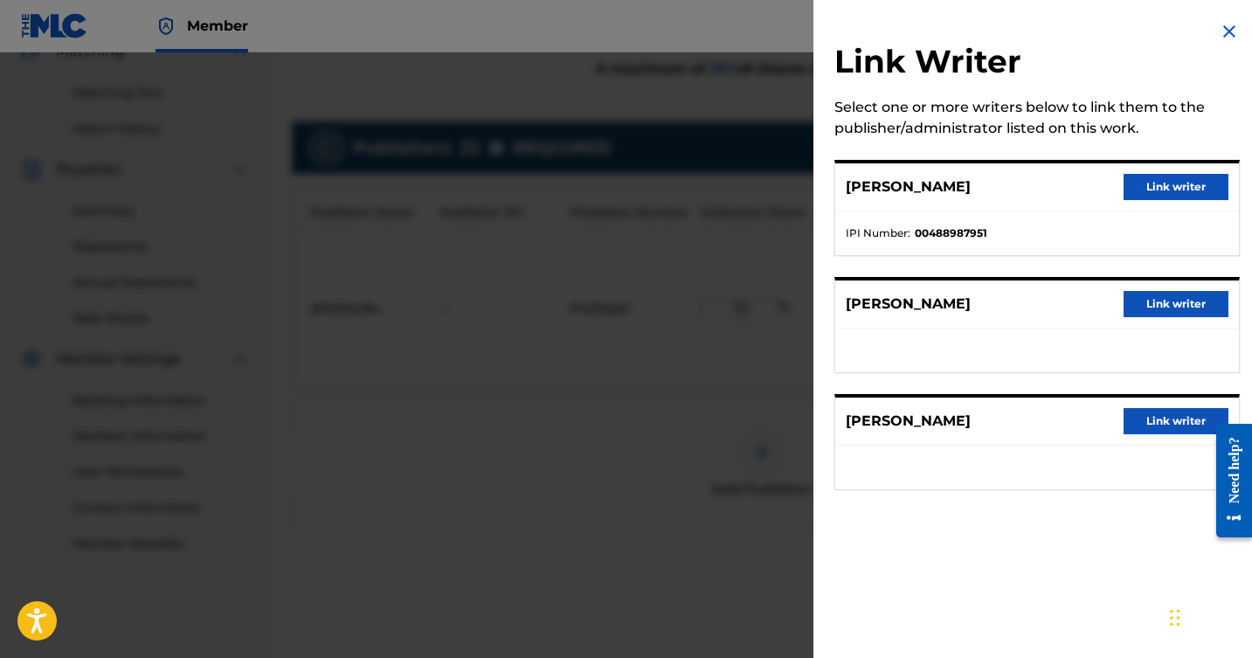
click at [1219, 26] on img at bounding box center [1229, 31] width 21 height 21
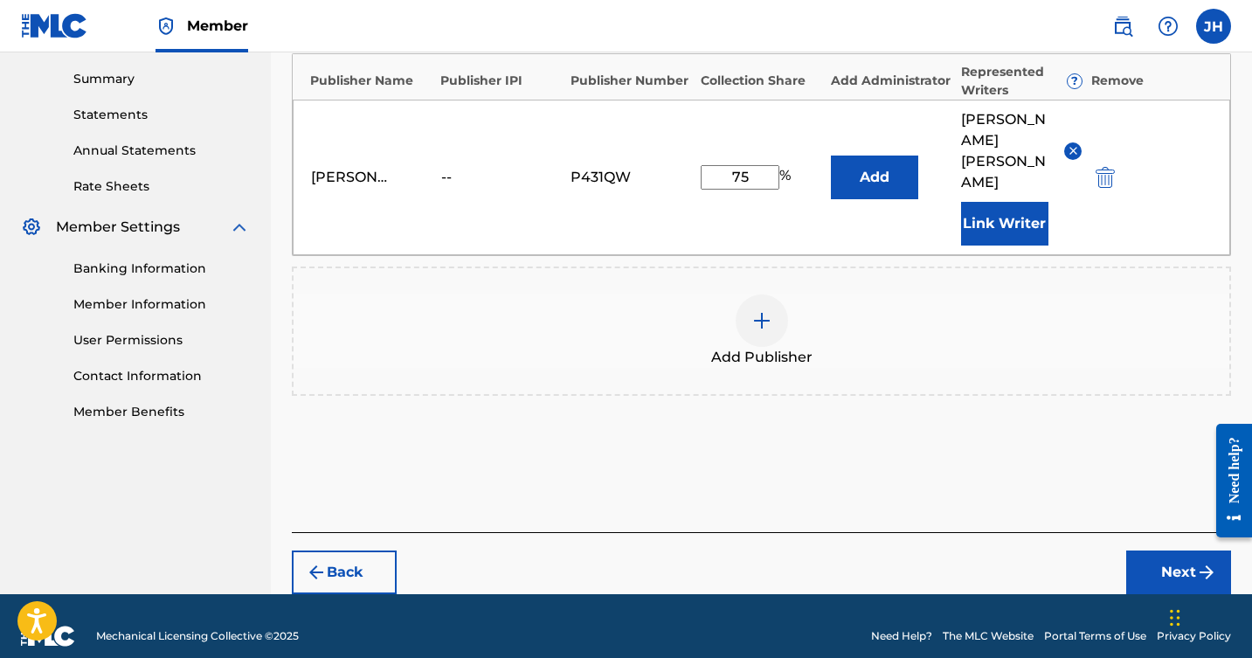
scroll to position [557, 0]
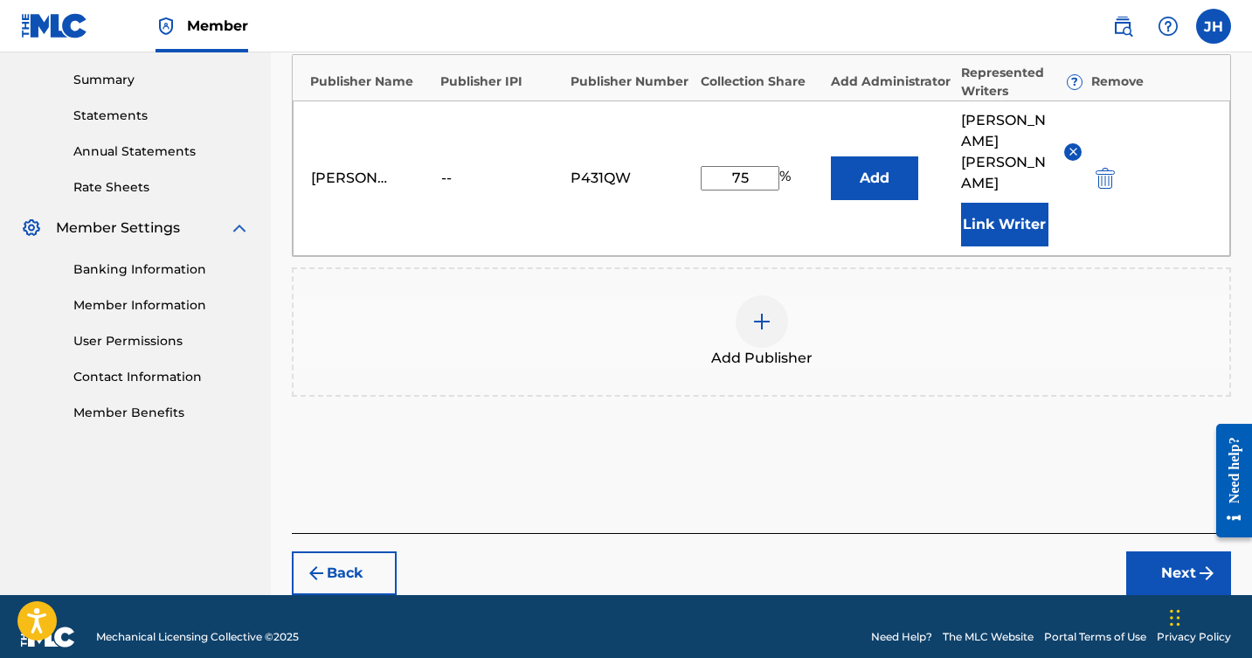
click at [1162, 552] on button "Next" at bounding box center [1179, 574] width 105 height 44
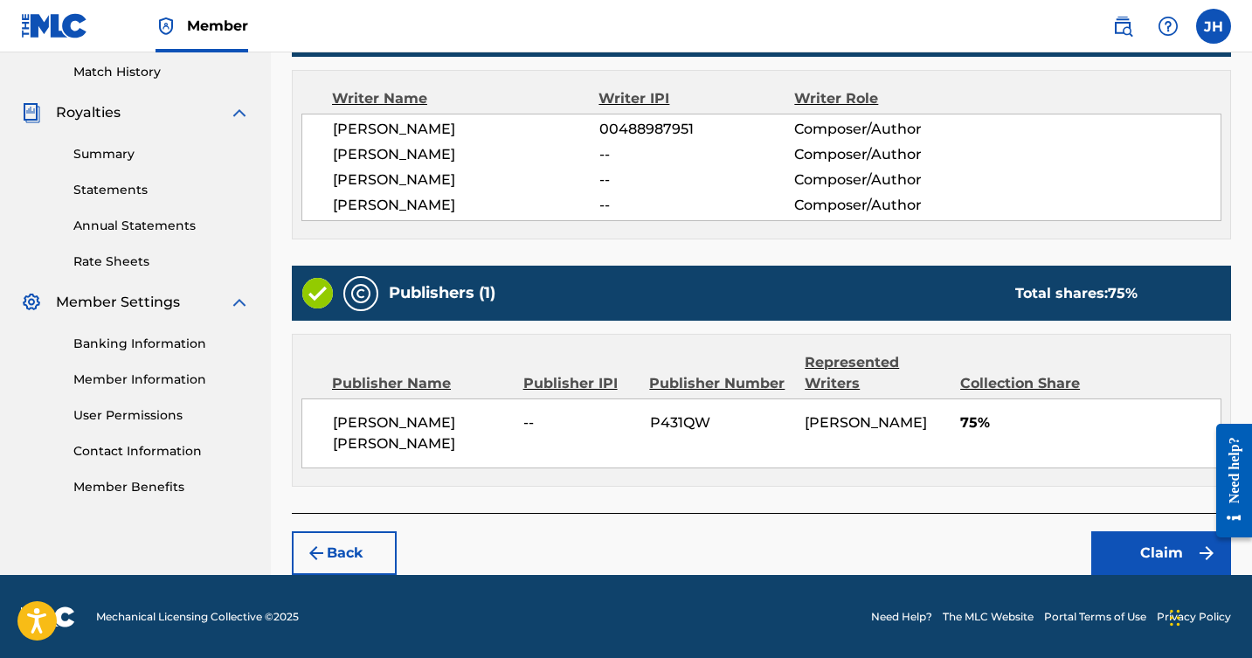
scroll to position [482, 0]
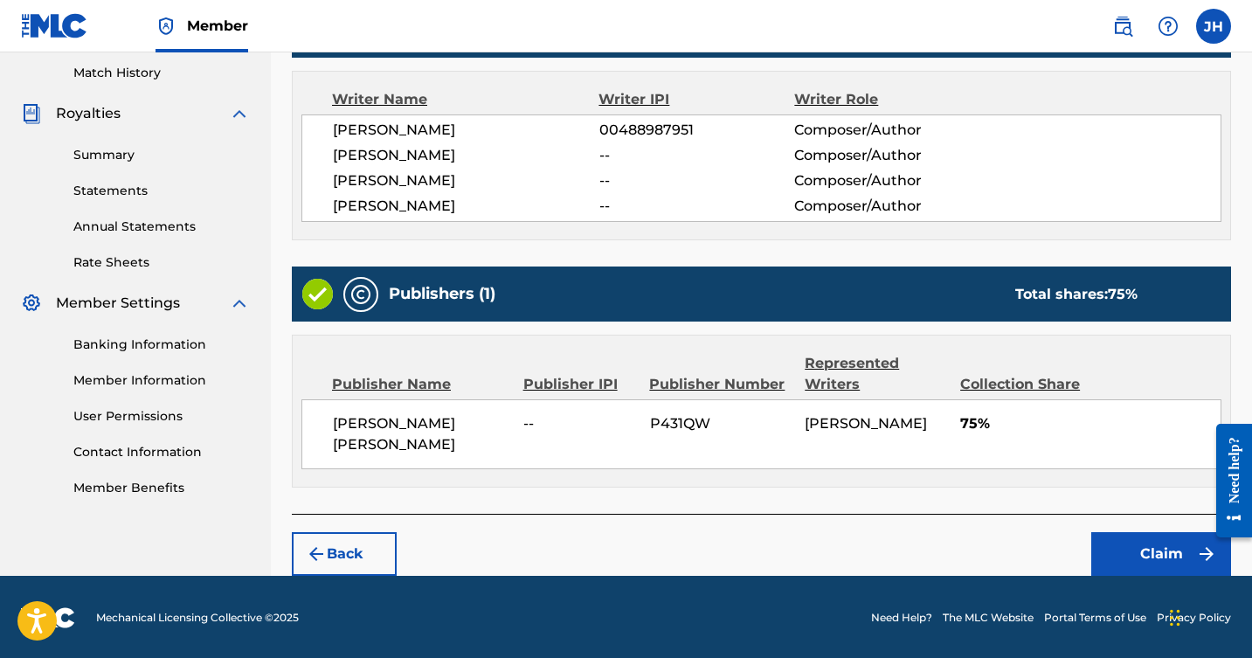
click at [1157, 548] on button "Claim" at bounding box center [1162, 554] width 140 height 44
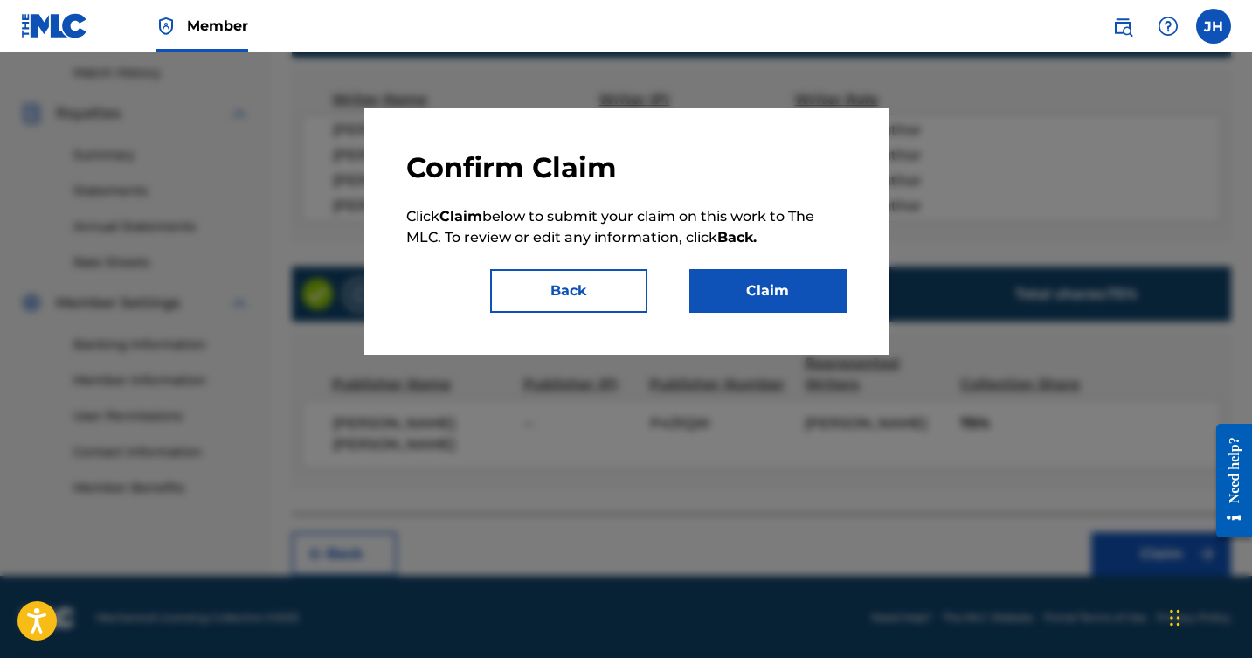
click at [748, 283] on button "Claim" at bounding box center [768, 291] width 157 height 44
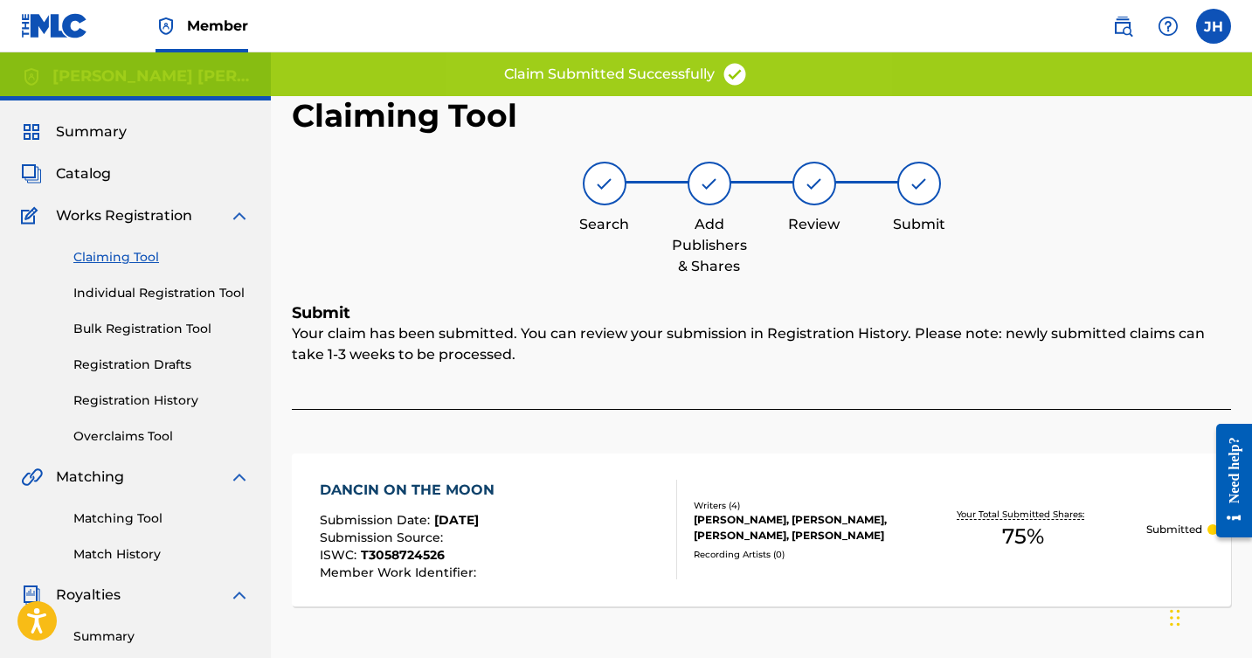
scroll to position [0, 0]
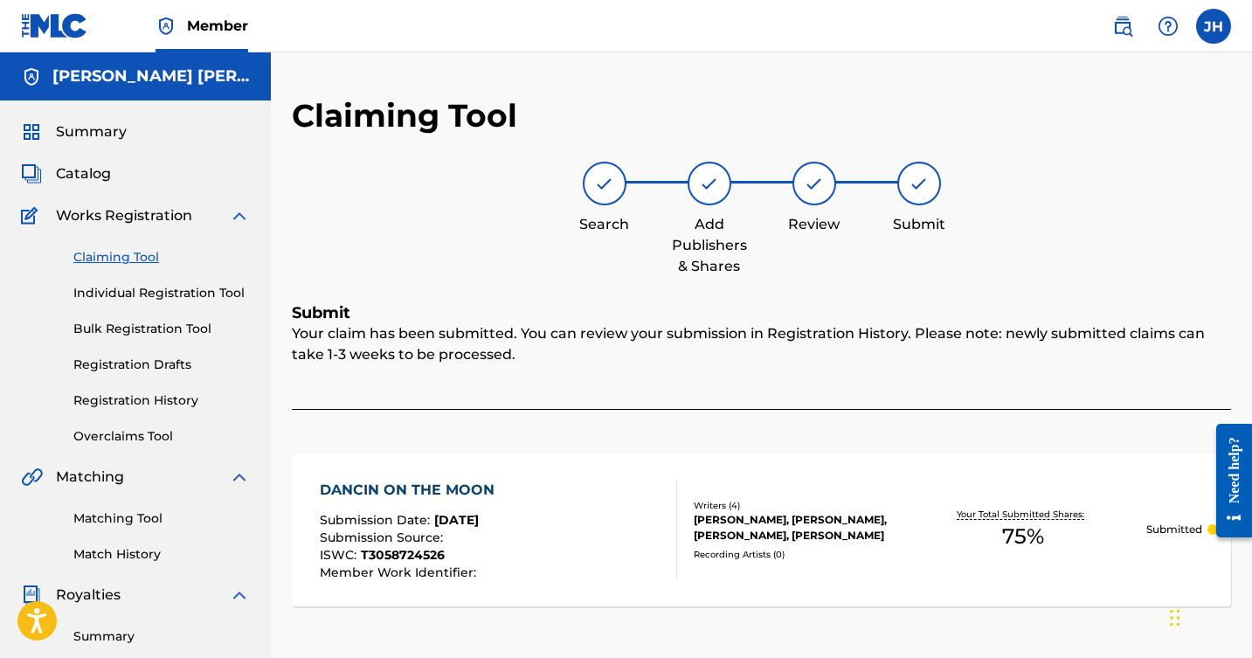
click at [127, 255] on link "Claiming Tool" at bounding box center [161, 257] width 177 height 18
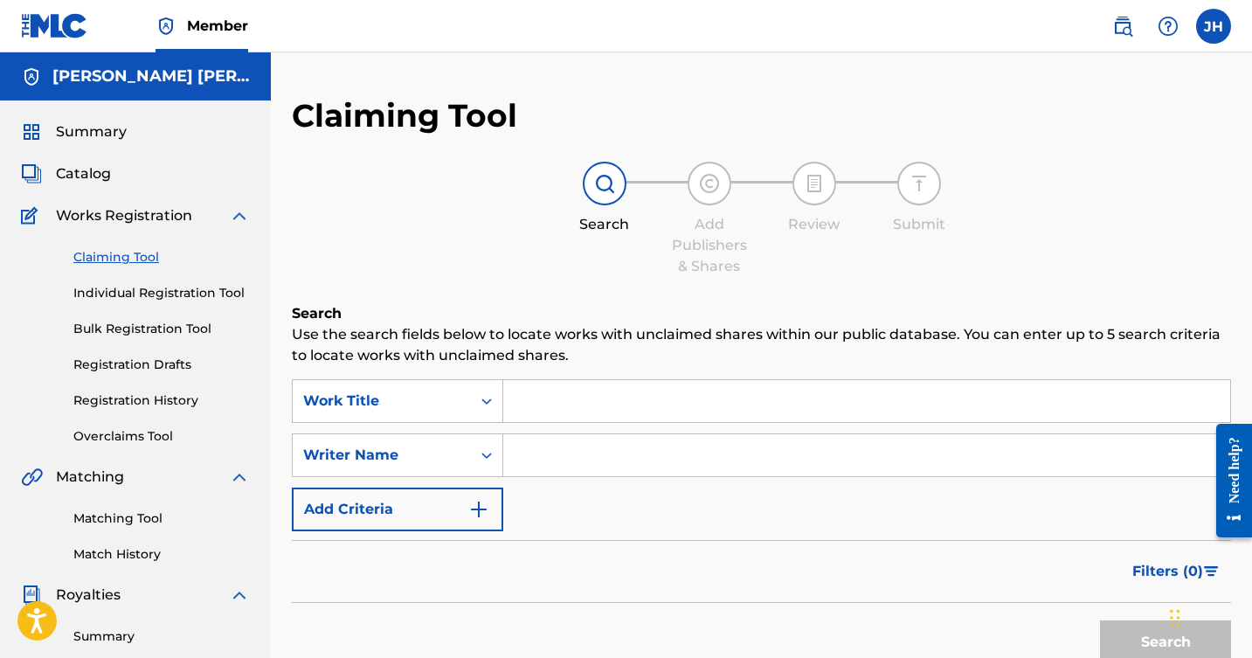
click at [582, 401] on input "Search Form" at bounding box center [866, 401] width 727 height 42
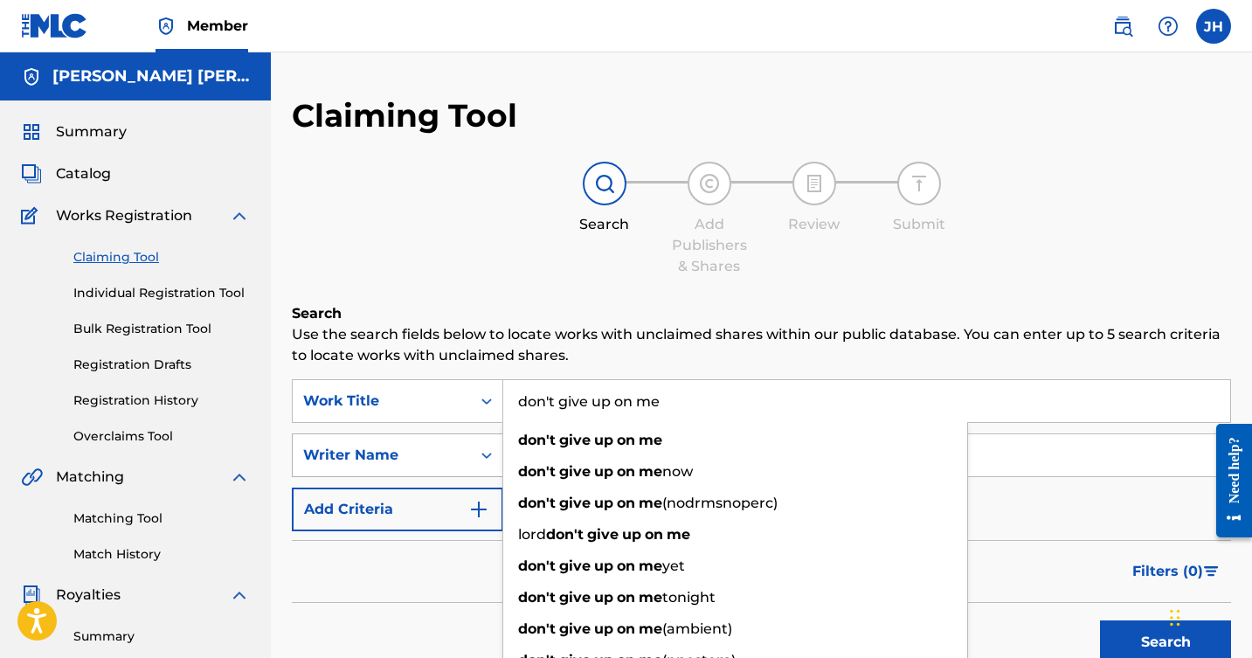
type input "don't give up on me"
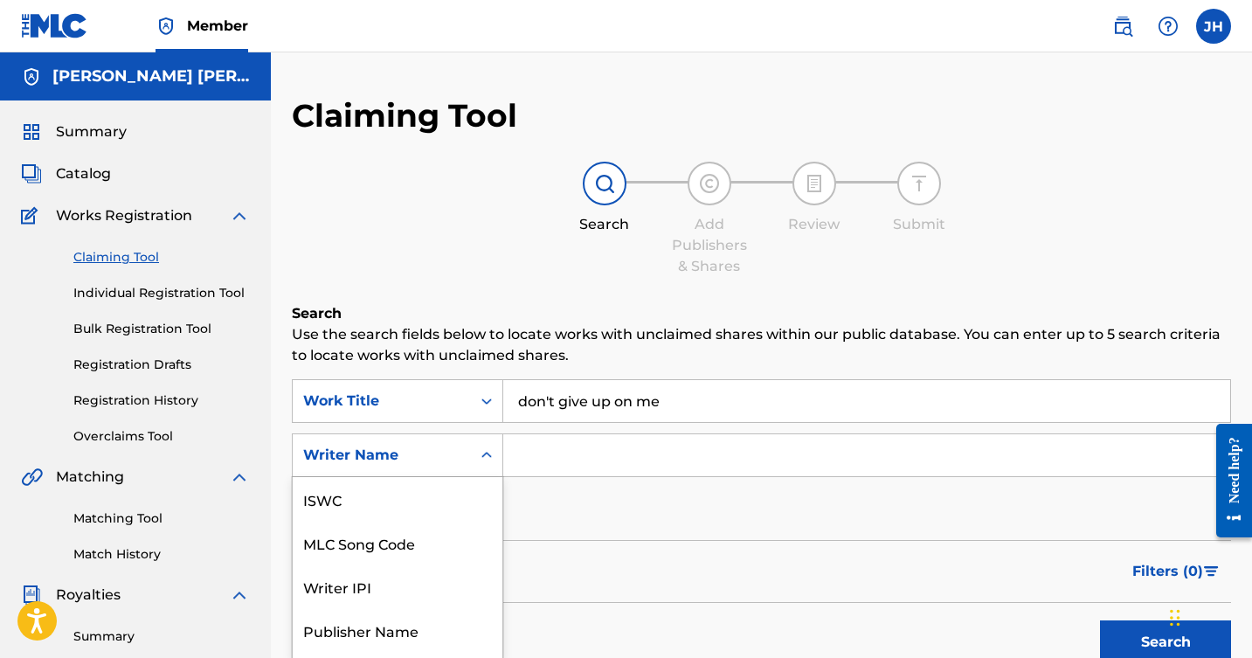
click at [490, 456] on div "Writer Name selected, 7 of 7. 7 results available. Use Up and Down to choose op…" at bounding box center [398, 456] width 212 height 44
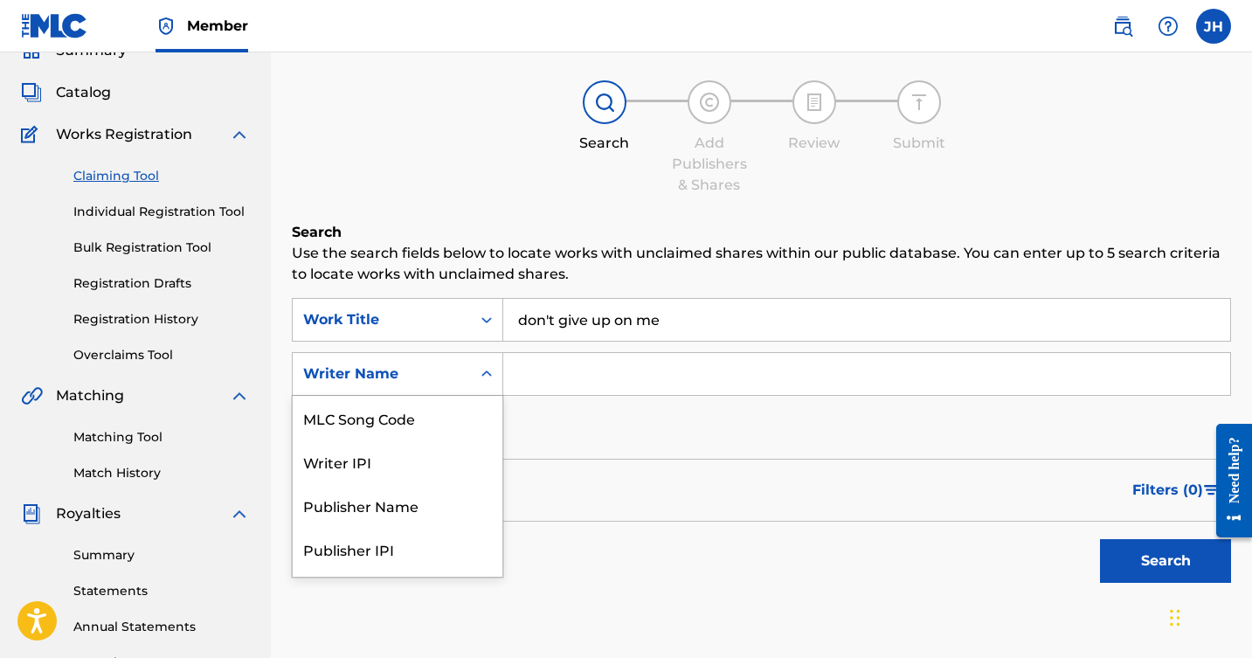
scroll to position [82, 0]
click at [578, 377] on input "Search Form" at bounding box center [866, 373] width 727 height 42
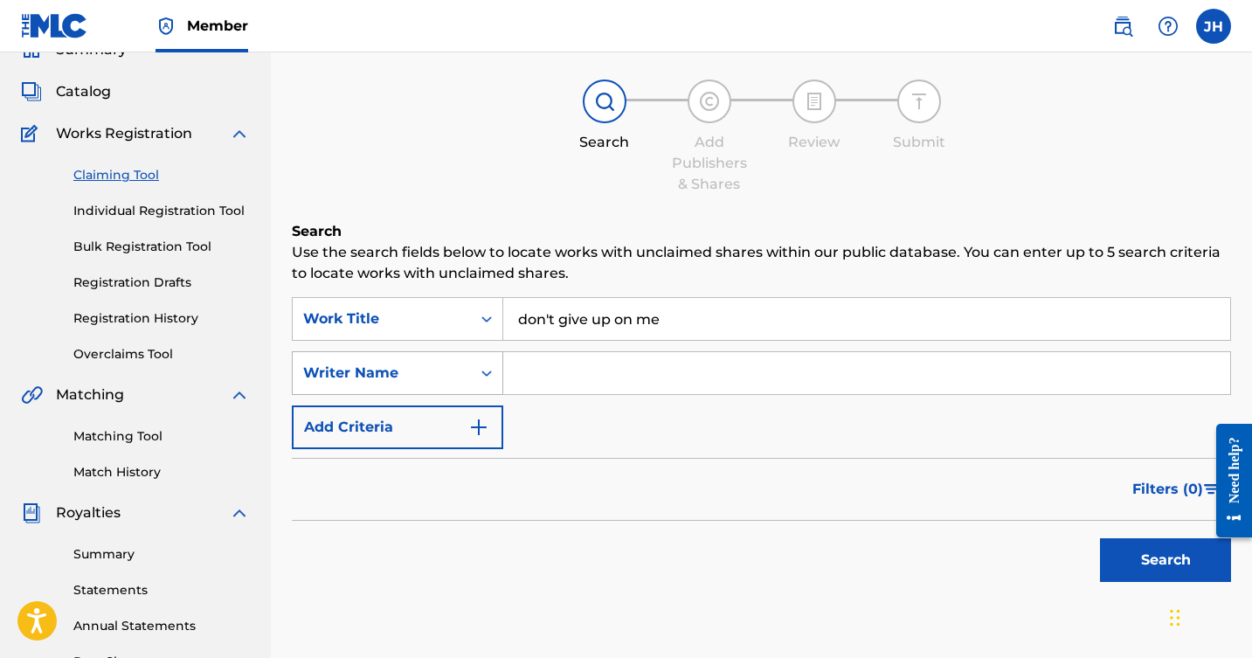
click at [487, 370] on icon "Search Form" at bounding box center [486, 372] width 17 height 17
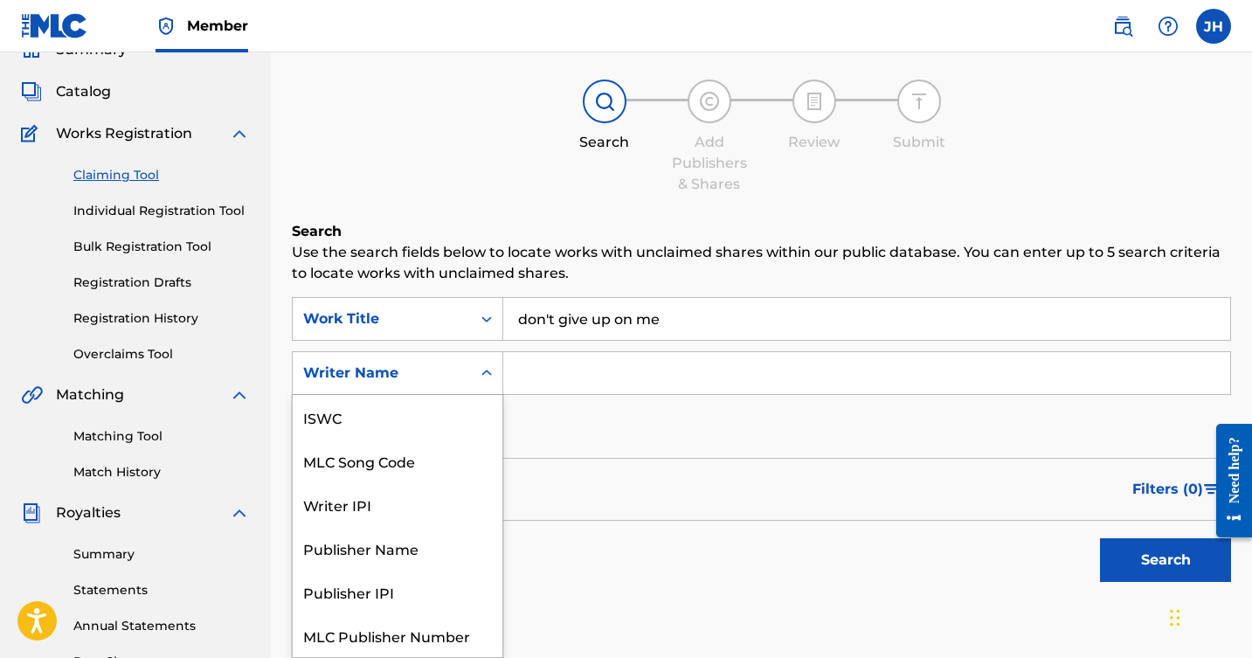
scroll to position [44, 0]
click at [551, 376] on input "Search Form" at bounding box center [866, 373] width 727 height 42
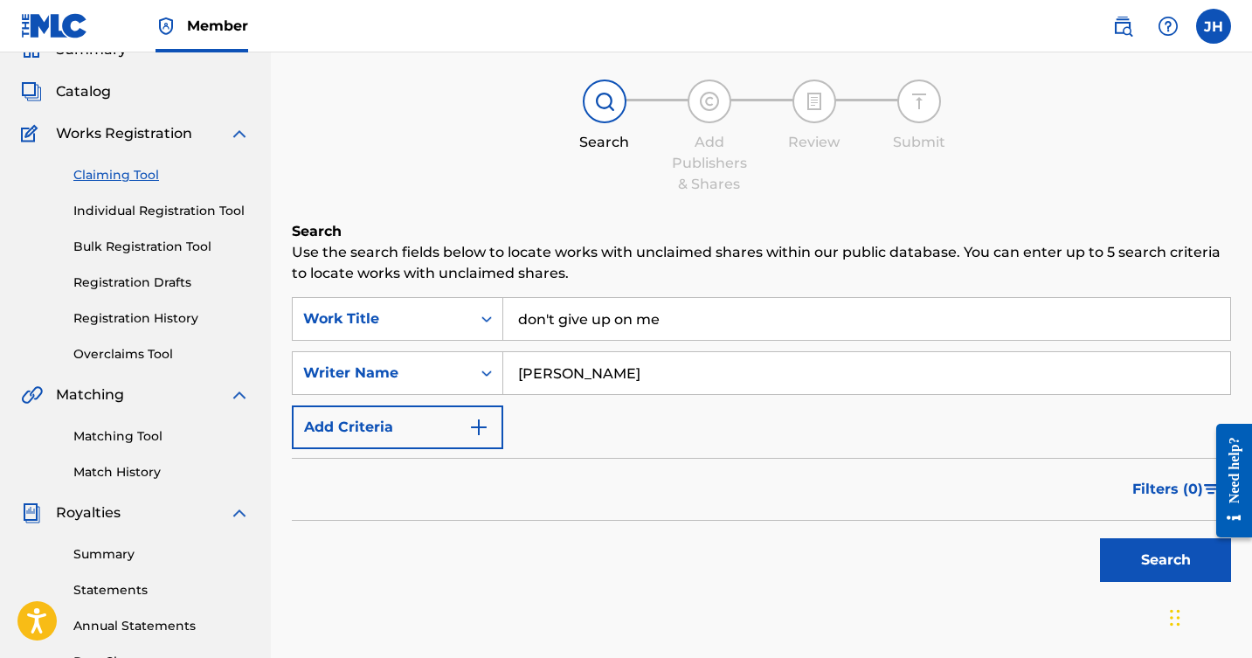
type input "James harter"
click at [480, 425] on img "Search Form" at bounding box center [478, 427] width 21 height 21
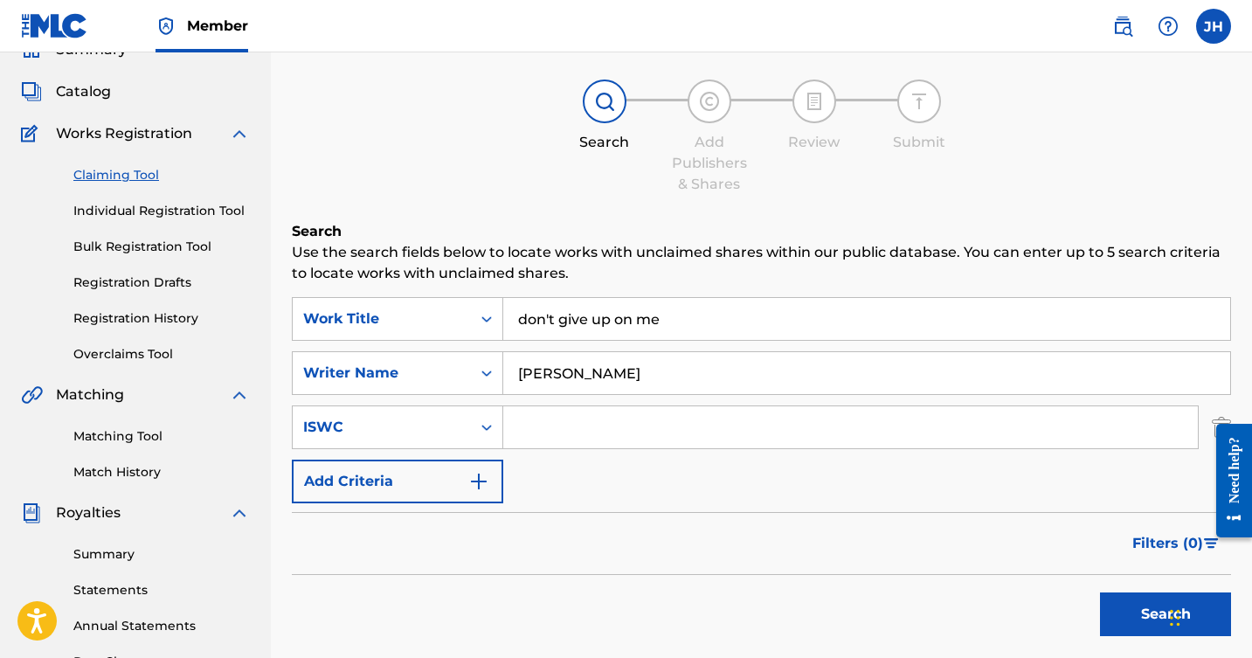
click at [483, 479] on img "Search Form" at bounding box center [478, 481] width 21 height 21
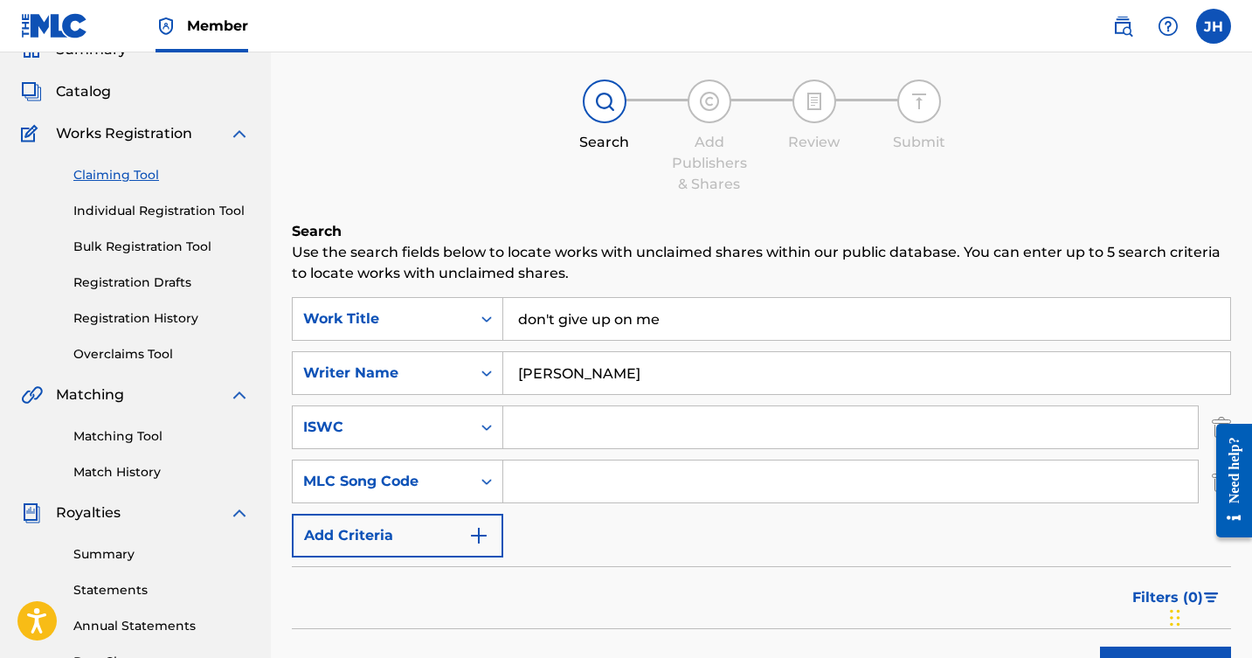
click at [484, 535] on img "Search Form" at bounding box center [478, 535] width 21 height 21
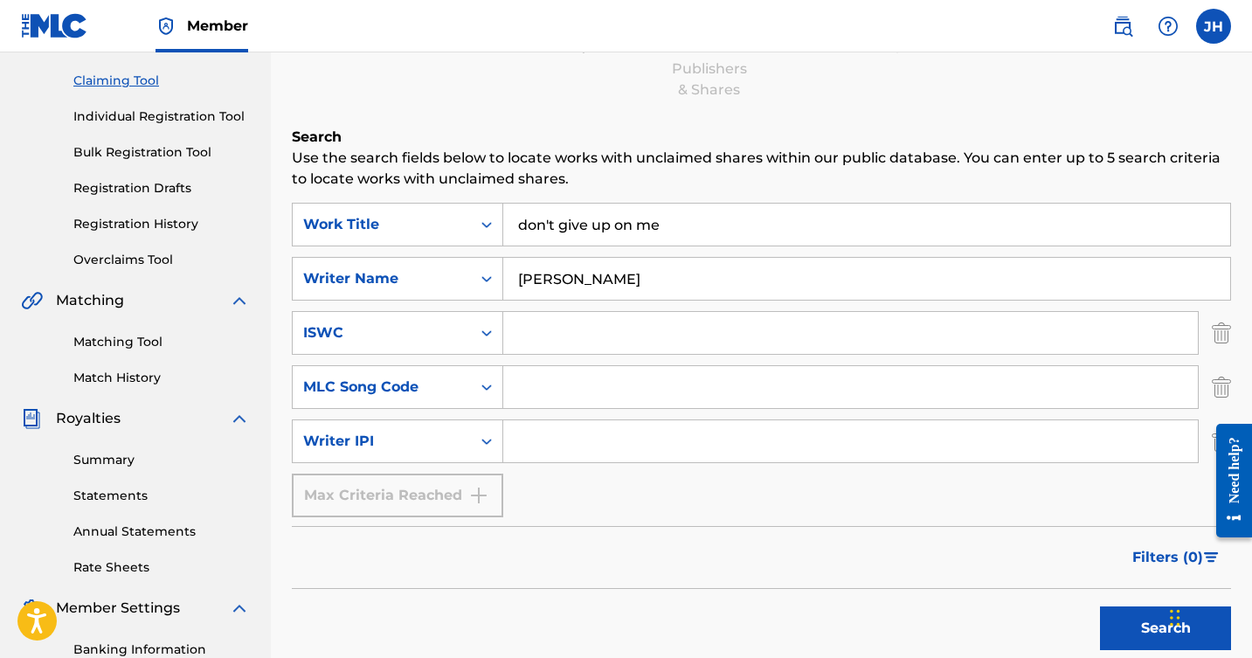
scroll to position [177, 0]
click at [1144, 628] on button "Search" at bounding box center [1165, 628] width 131 height 44
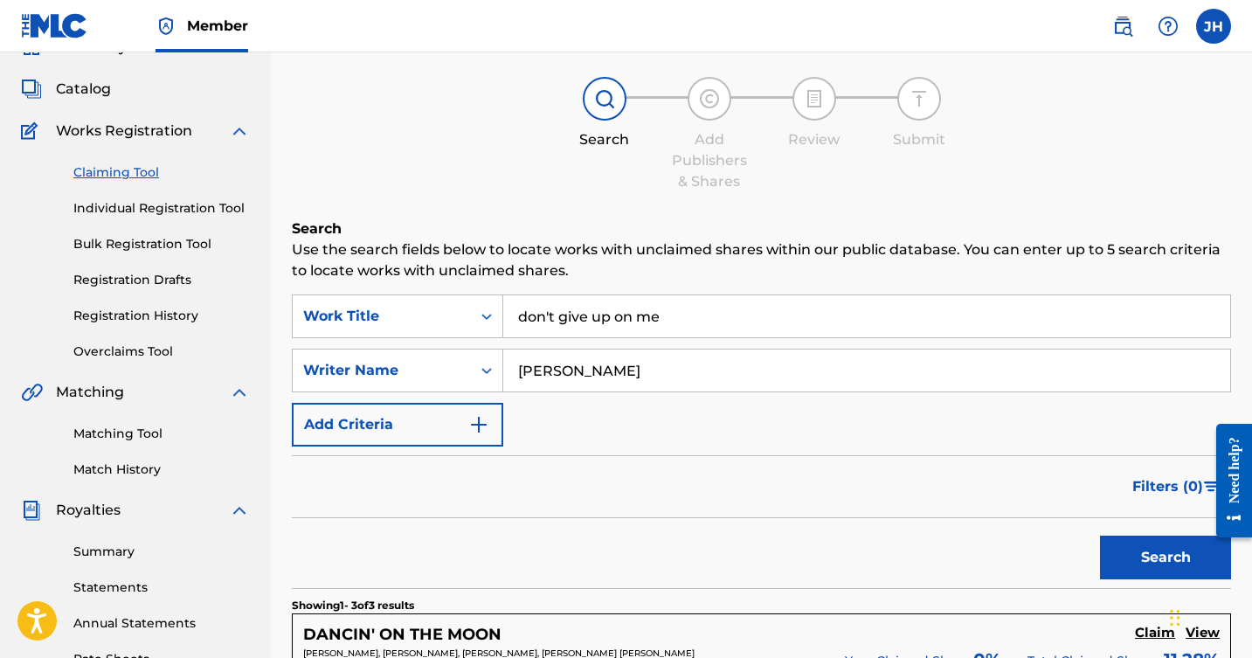
scroll to position [82, 0]
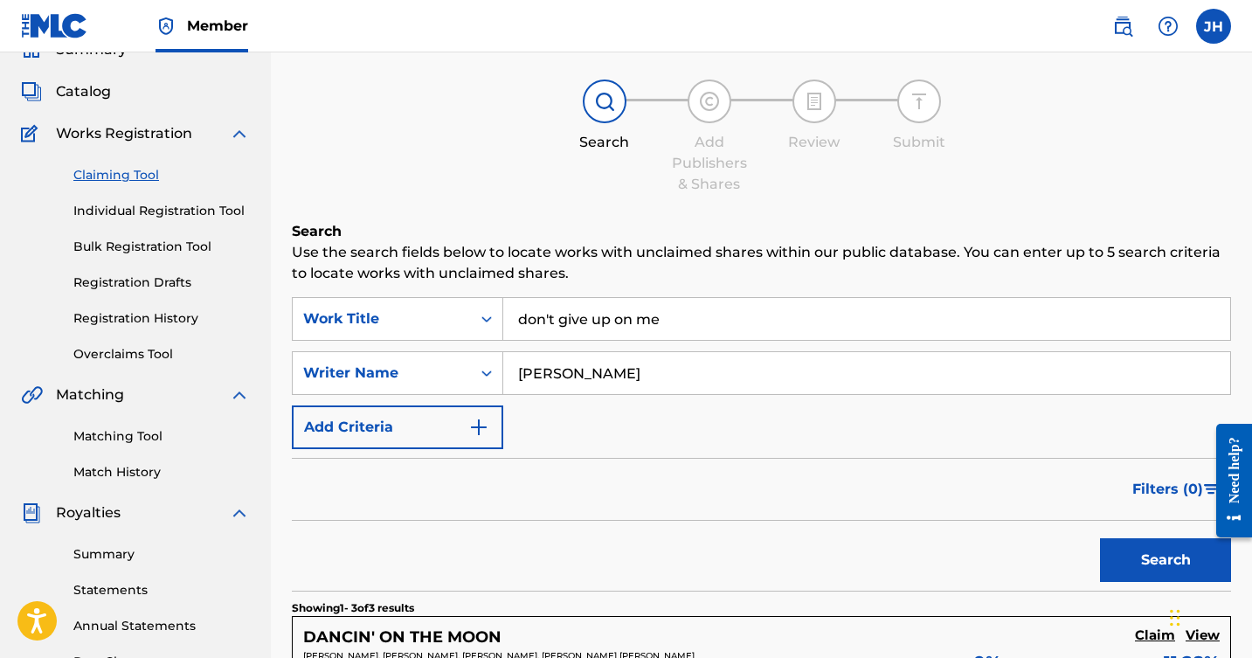
click at [717, 323] on input "don't give up on me" at bounding box center [866, 319] width 727 height 42
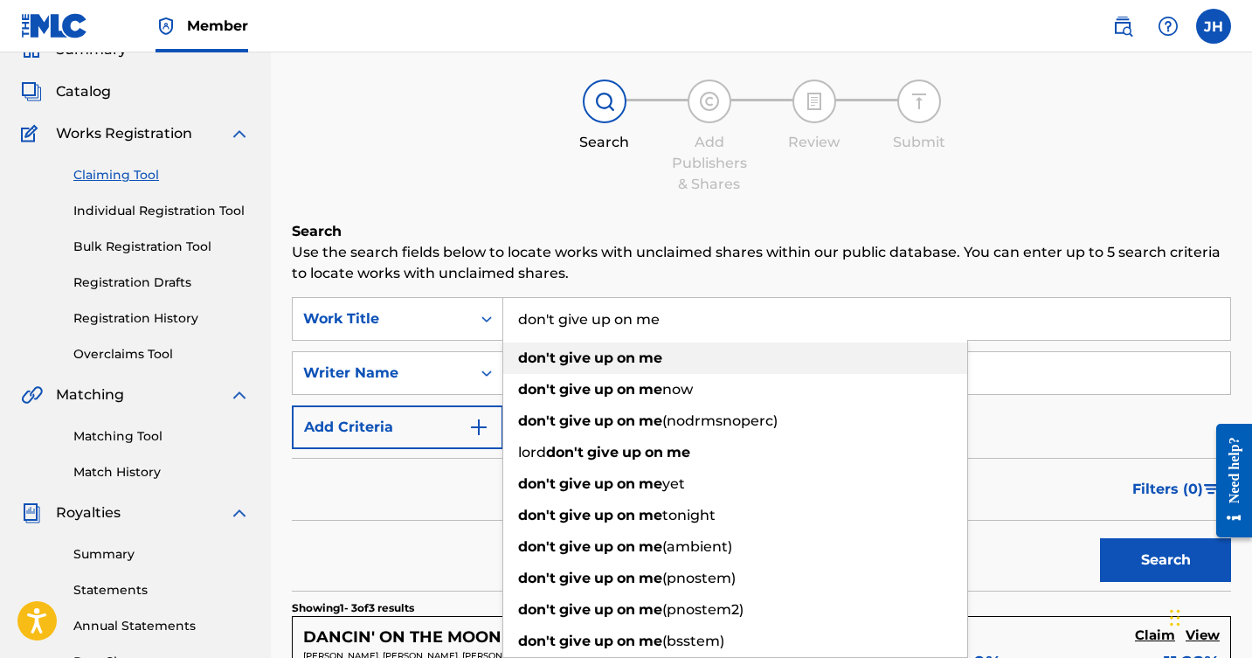
click at [615, 371] on div "don't give up on me" at bounding box center [735, 358] width 464 height 31
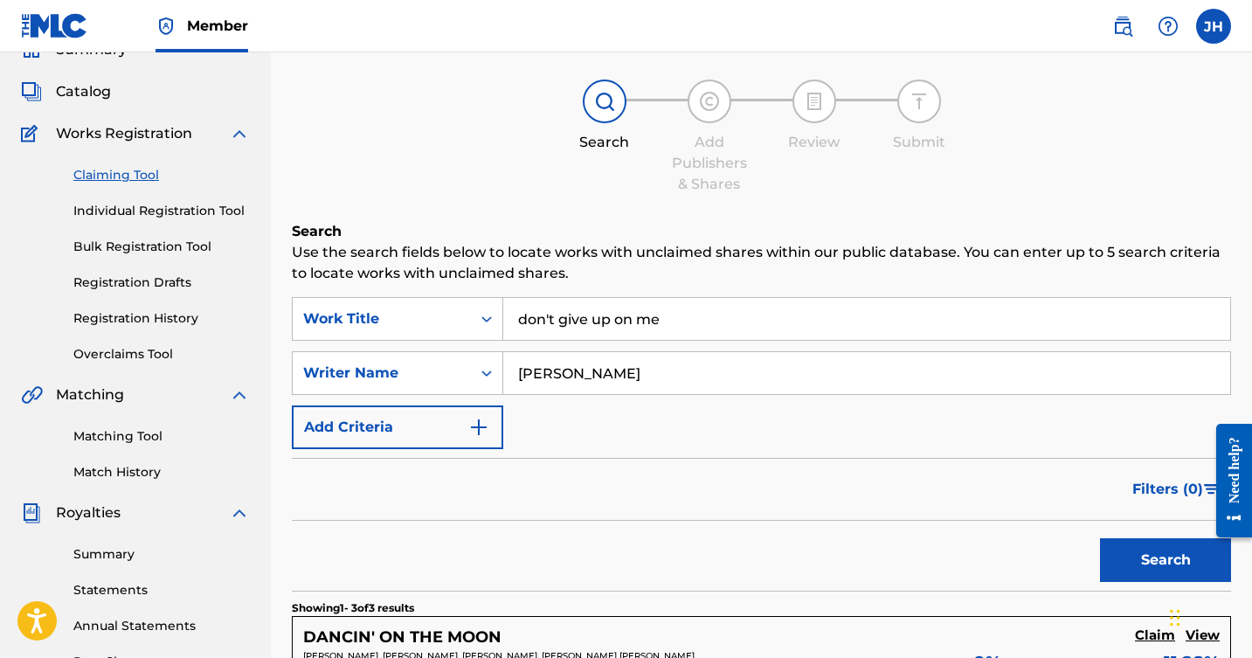
type input "don't give up on me"
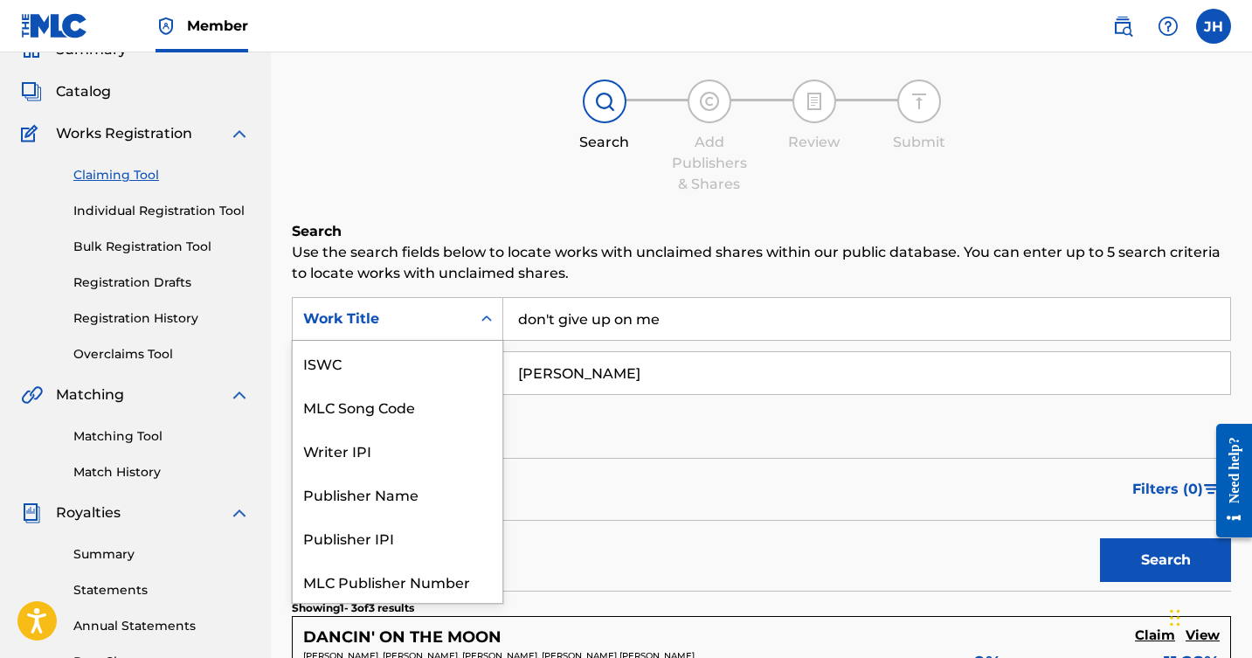
click at [486, 317] on icon "Search Form" at bounding box center [486, 318] width 17 height 17
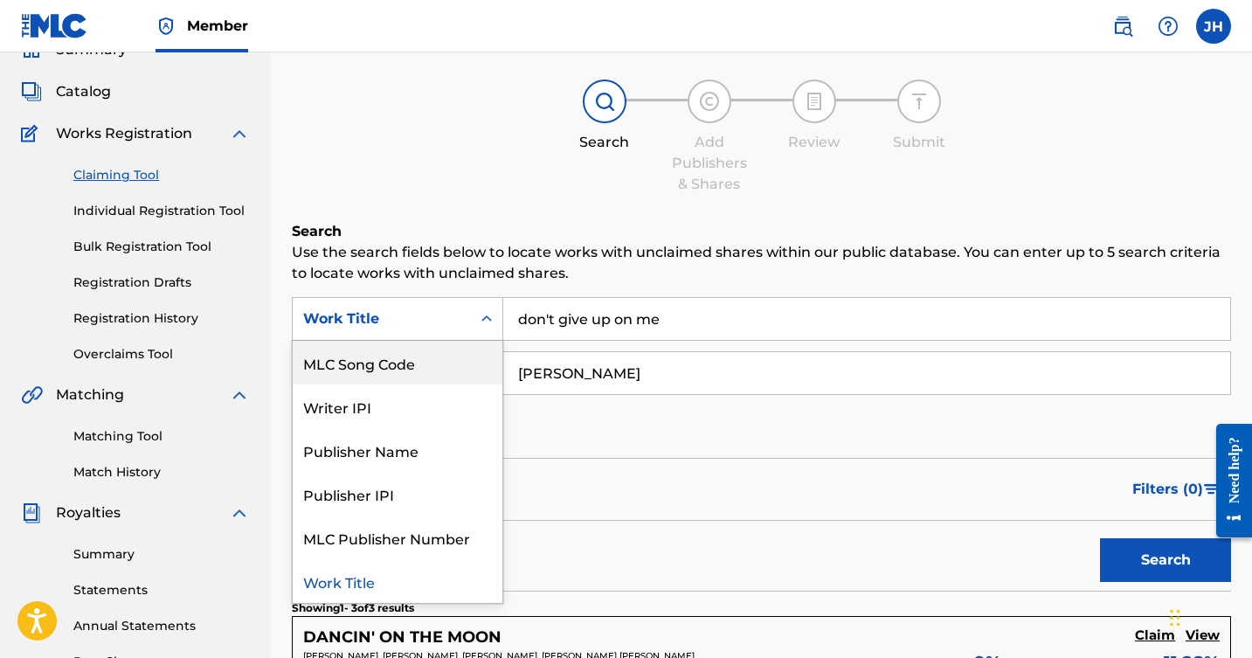
click at [731, 321] on input "don't give up on me" at bounding box center [866, 319] width 727 height 42
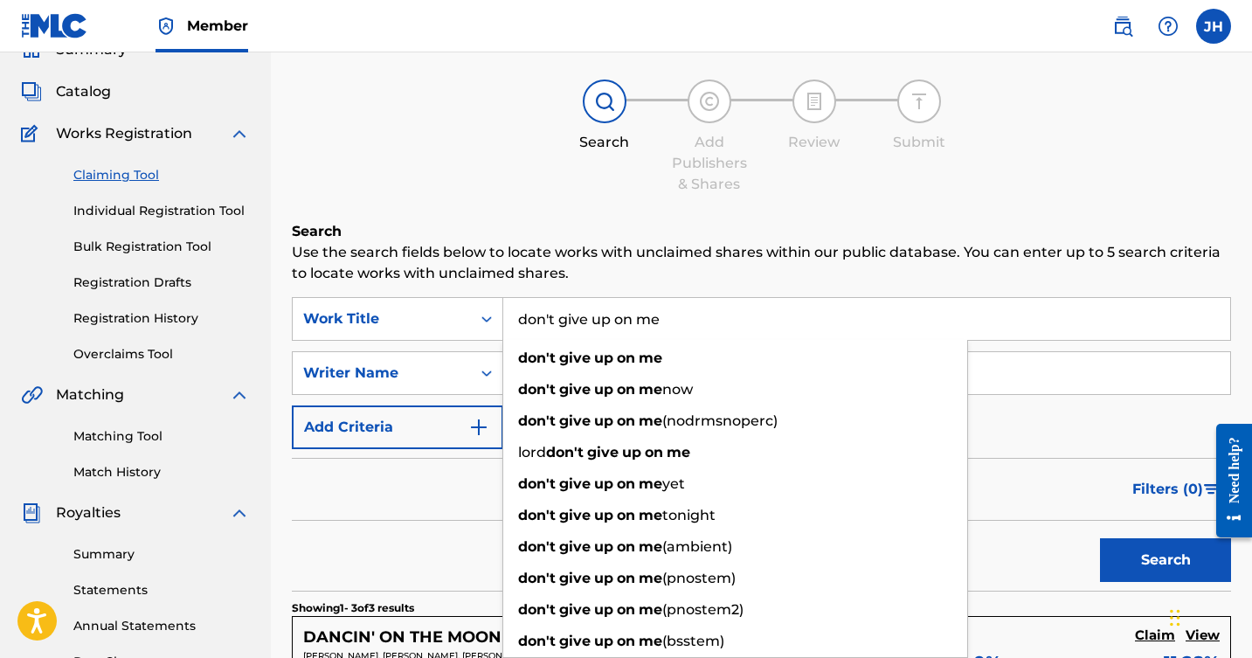
click at [731, 321] on input "don't give up on me" at bounding box center [866, 319] width 727 height 42
click at [637, 357] on span "Search Form" at bounding box center [636, 358] width 3 height 17
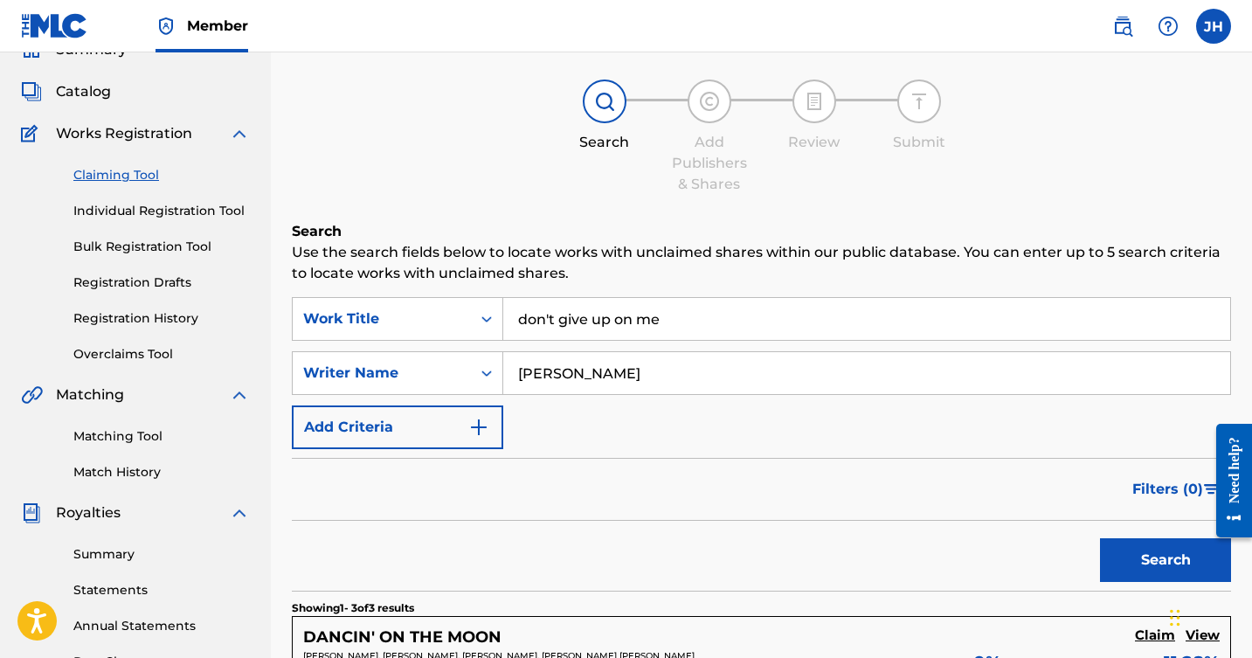
click at [635, 383] on input "James harter" at bounding box center [866, 373] width 727 height 42
type input "J"
click at [1140, 544] on button "Search" at bounding box center [1165, 560] width 131 height 44
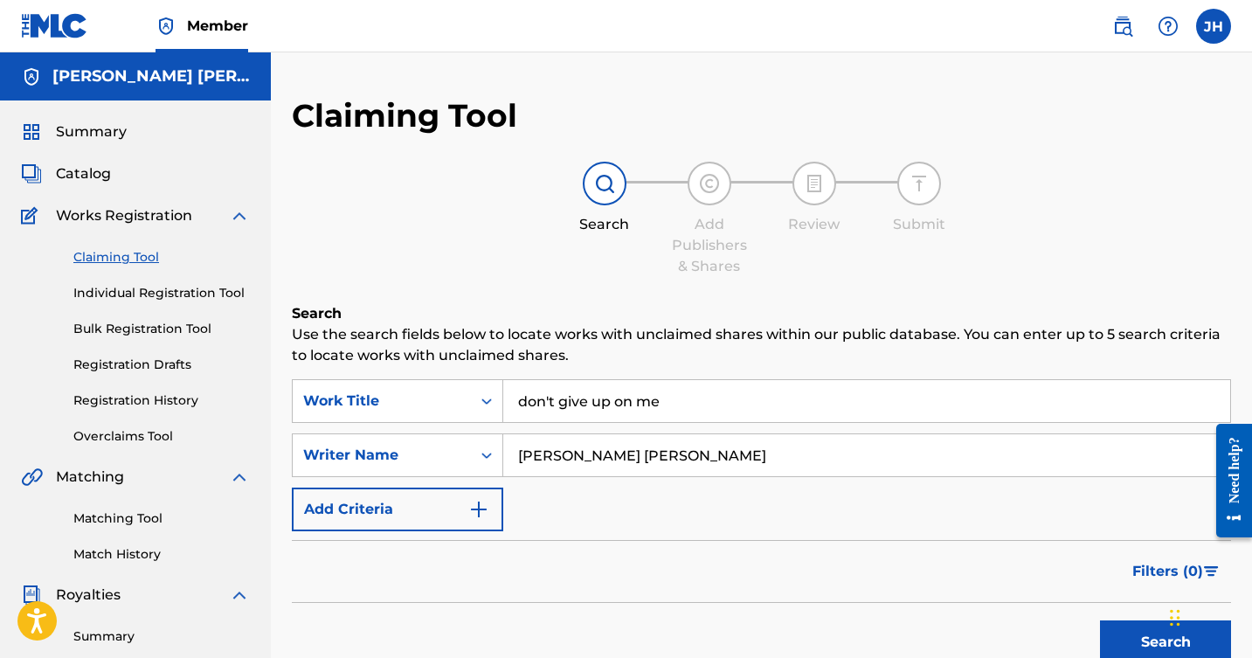
scroll to position [0, 0]
click at [687, 451] on input "[PERSON_NAME] [PERSON_NAME]" at bounding box center [866, 455] width 727 height 42
type input "e"
click at [676, 399] on input "don't give up on me" at bounding box center [866, 401] width 727 height 42
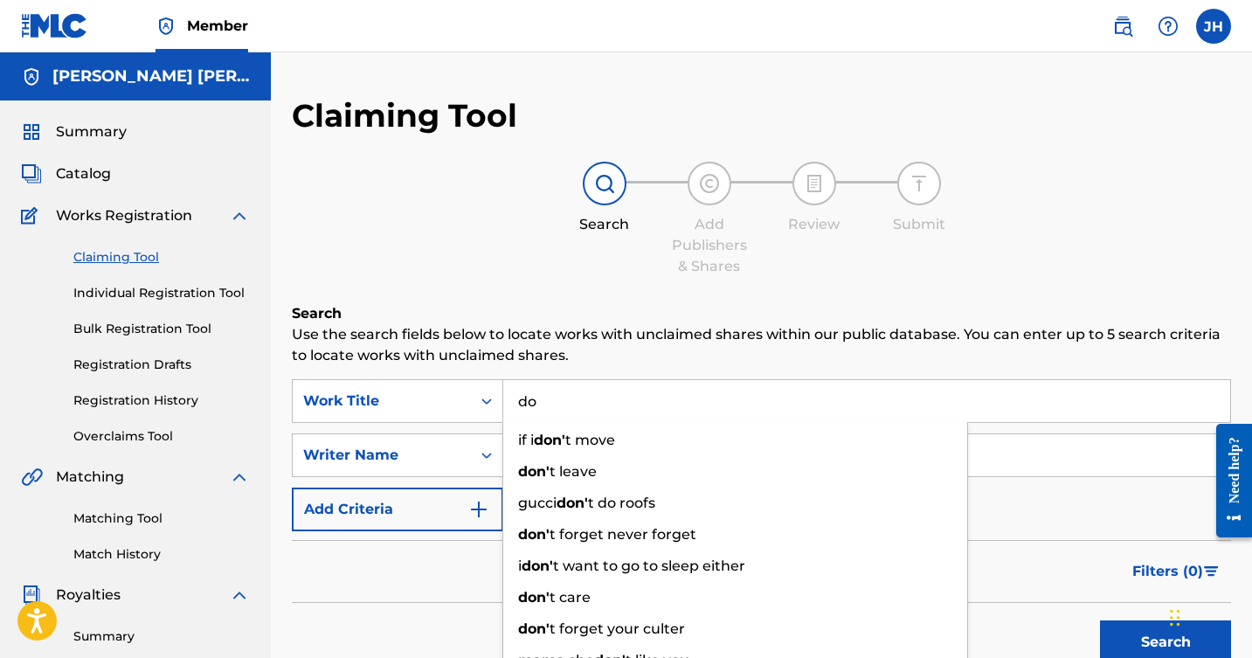
type input "d"
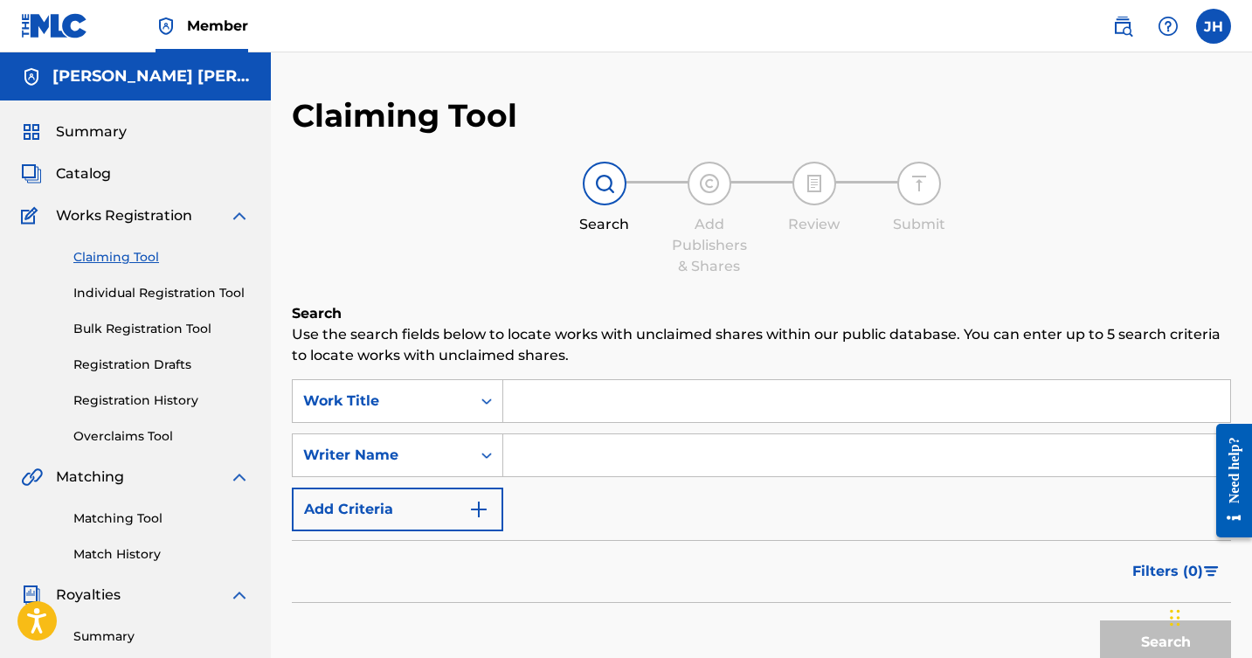
type input "h"
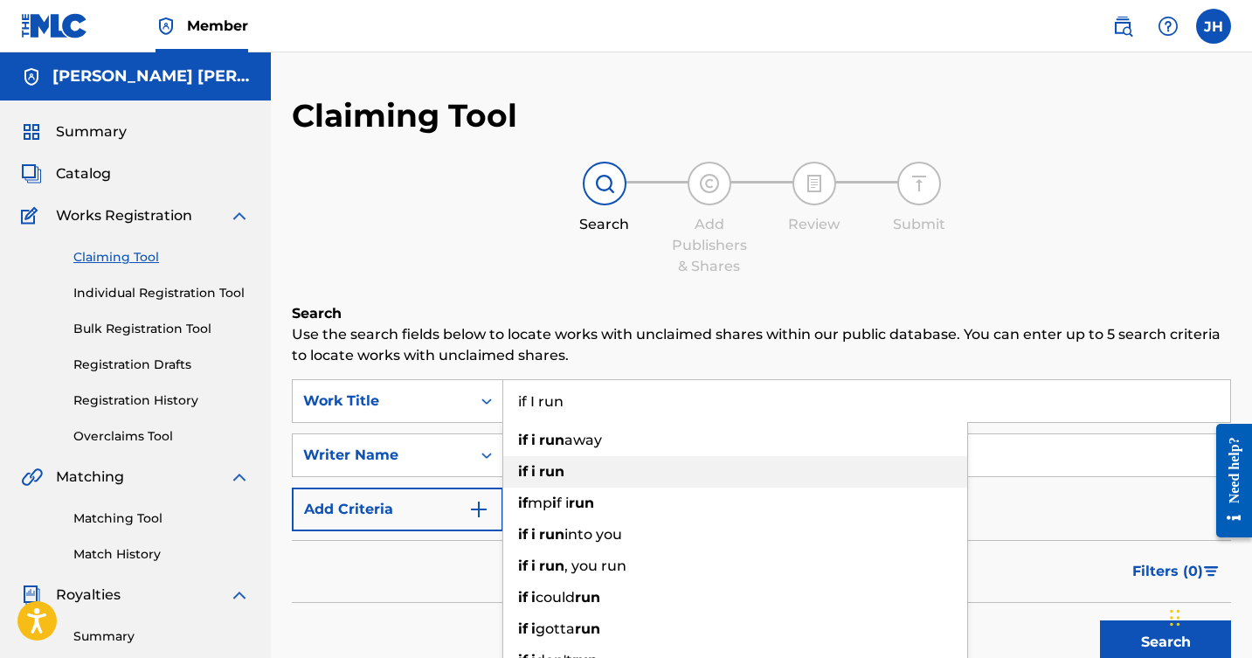
click at [599, 471] on div "if i run" at bounding box center [735, 471] width 464 height 31
type input "if i run"
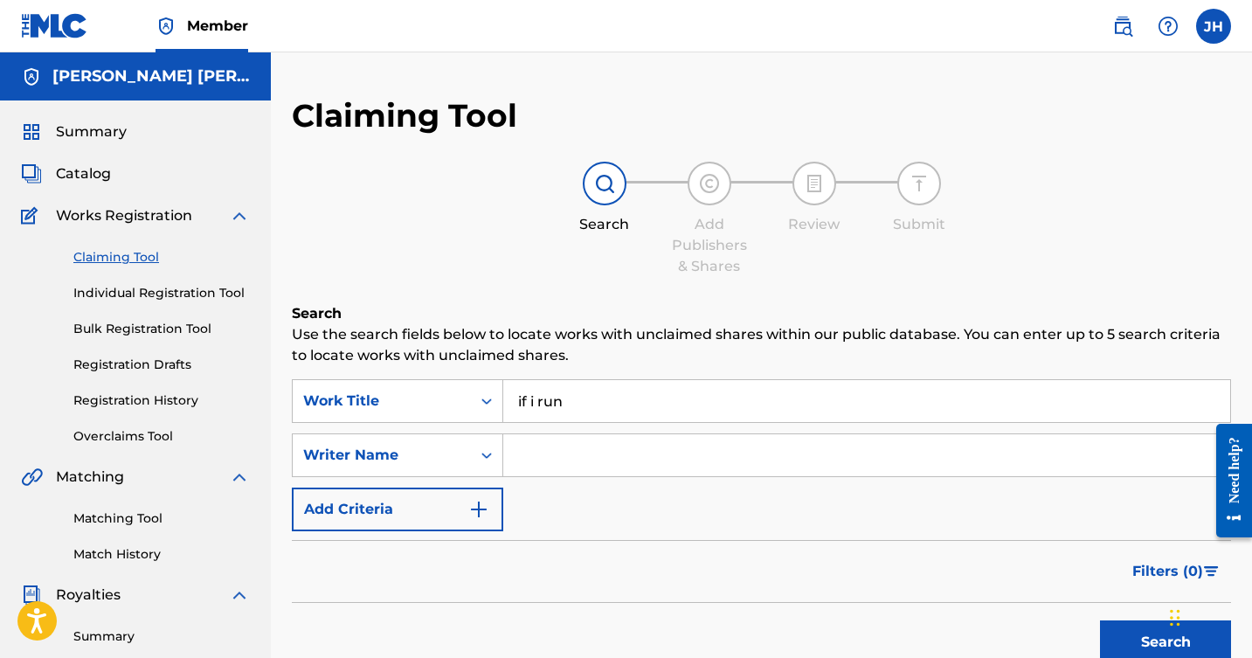
click at [605, 457] on input "Search Form" at bounding box center [866, 455] width 727 height 42
type input "[PERSON_NAME]"
drag, startPoint x: 605, startPoint y: 457, endPoint x: 1124, endPoint y: 635, distance: 548.9
click at [1124, 635] on button "Search" at bounding box center [1165, 643] width 131 height 44
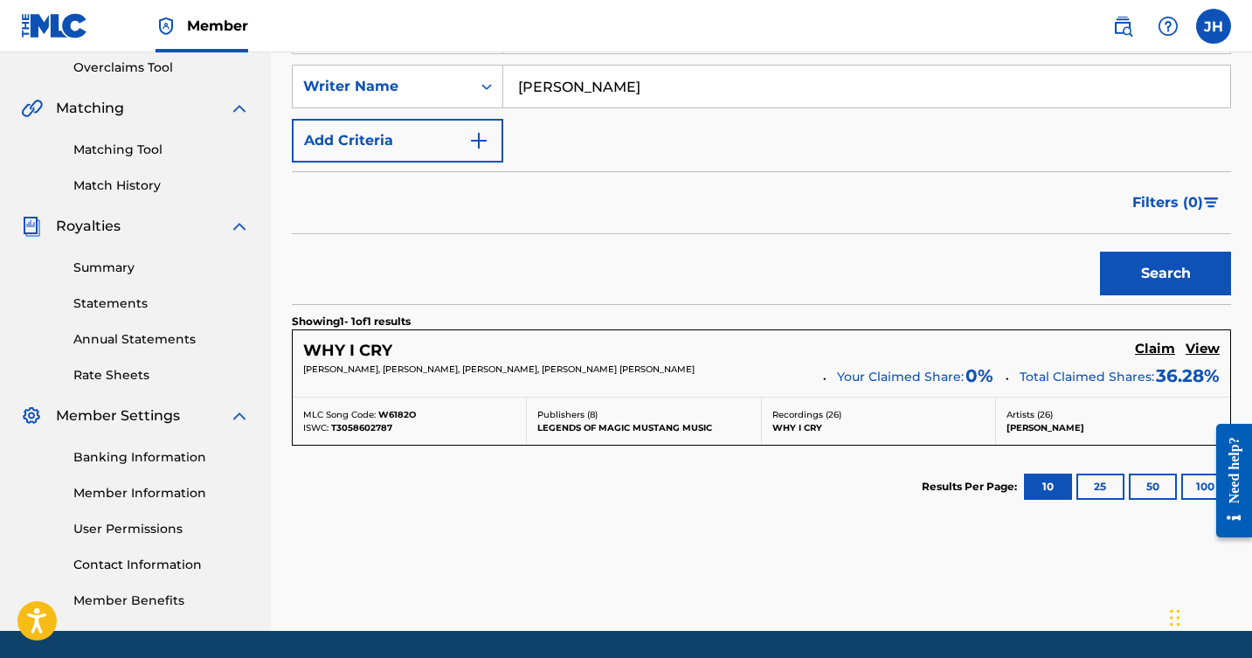
scroll to position [371, 0]
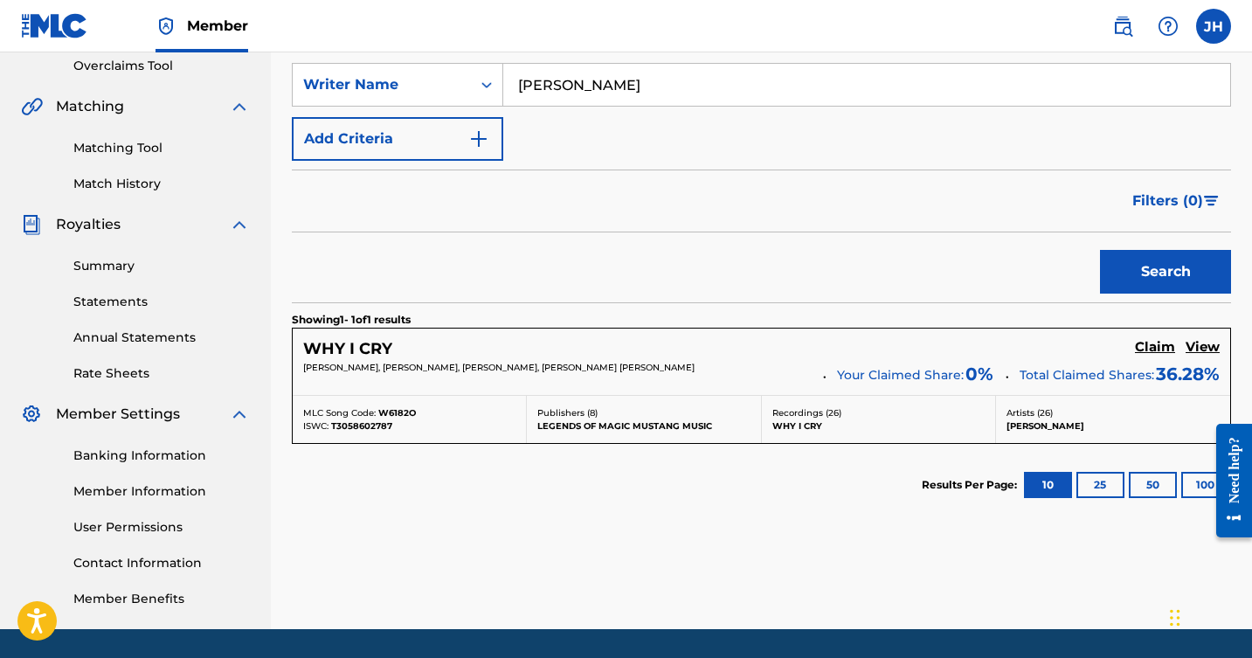
click at [1152, 344] on h5 "Claim" at bounding box center [1155, 347] width 40 height 17
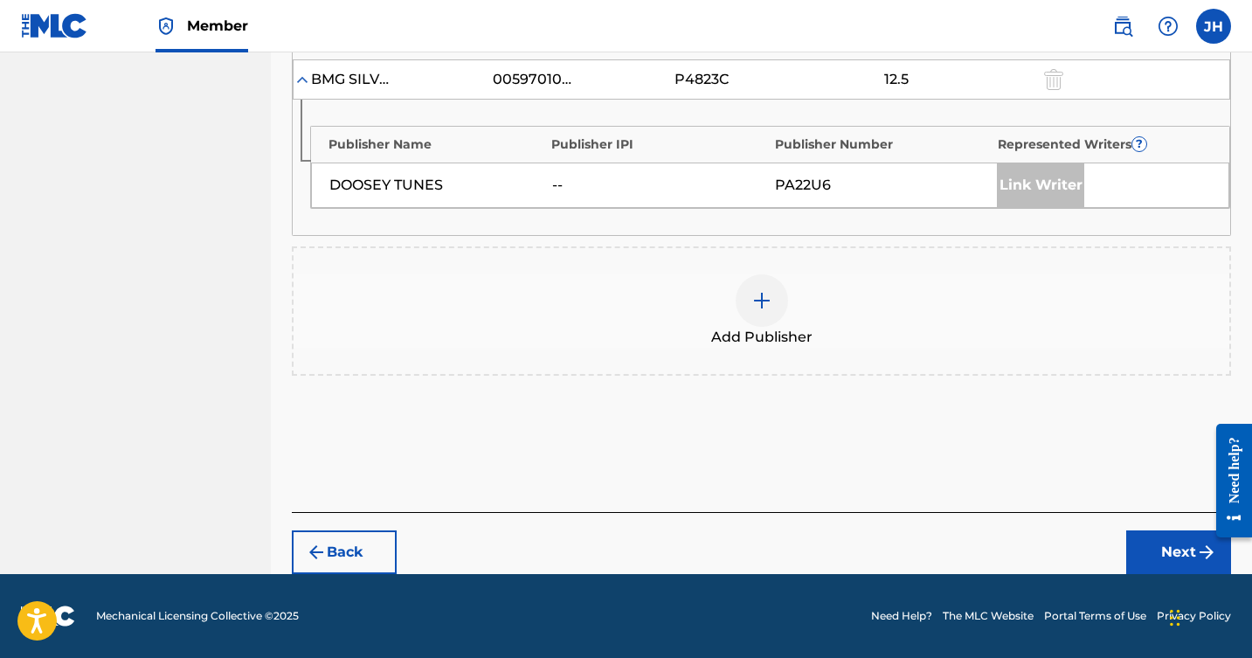
scroll to position [1107, 0]
click at [1170, 546] on button "Next" at bounding box center [1179, 553] width 105 height 44
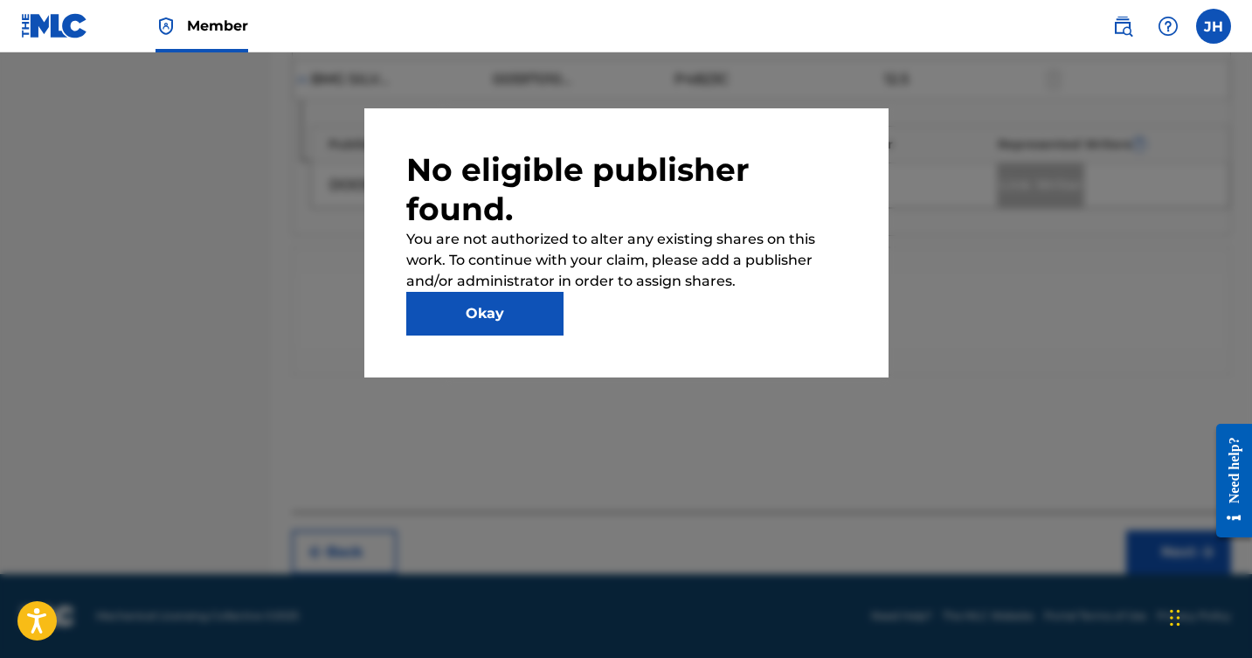
click at [488, 316] on button "Okay" at bounding box center [484, 314] width 157 height 44
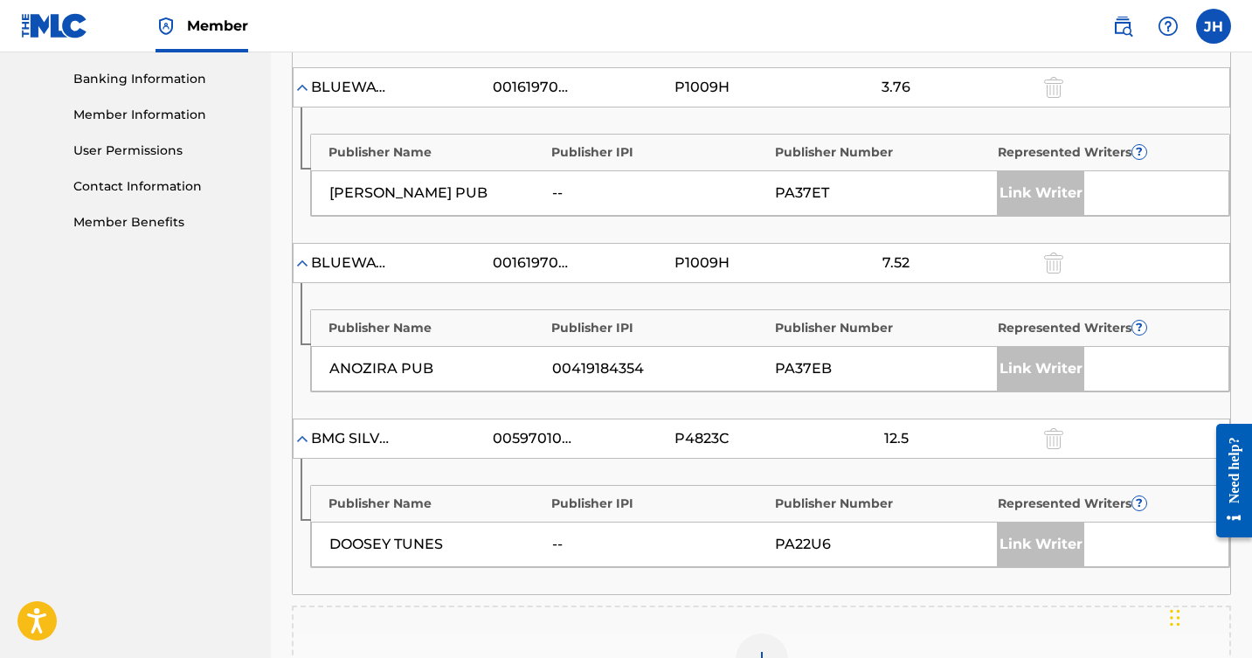
scroll to position [741, 0]
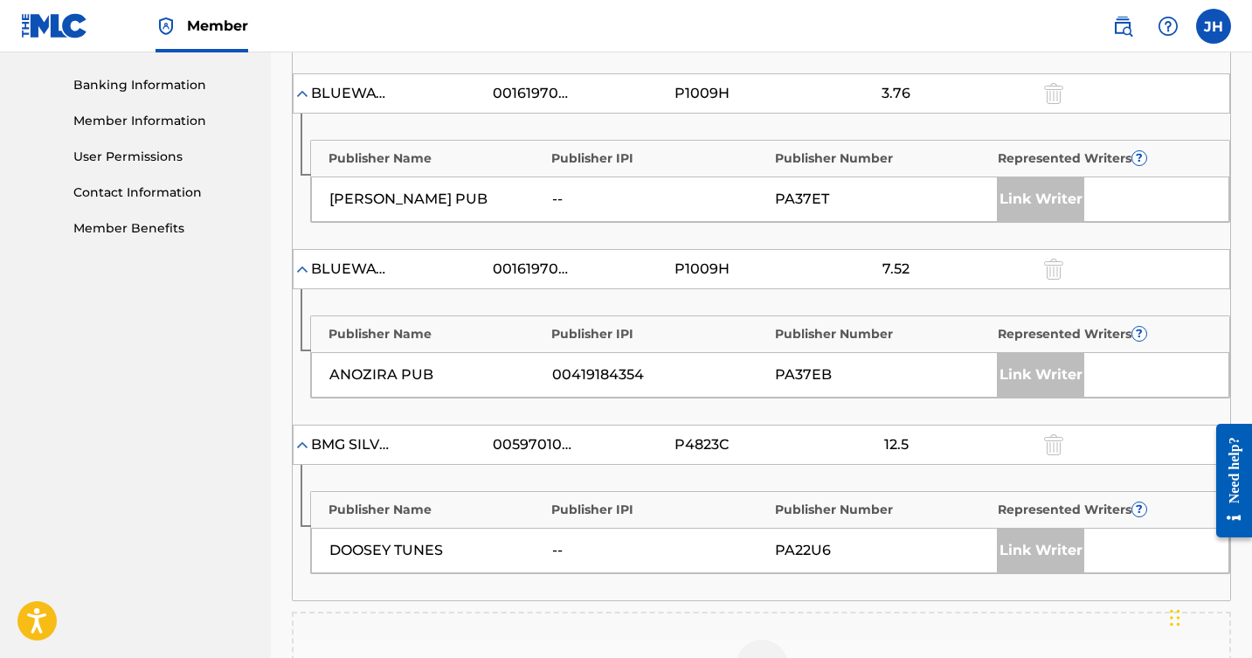
click at [1023, 379] on div "Link Writer" at bounding box center [1040, 375] width 87 height 44
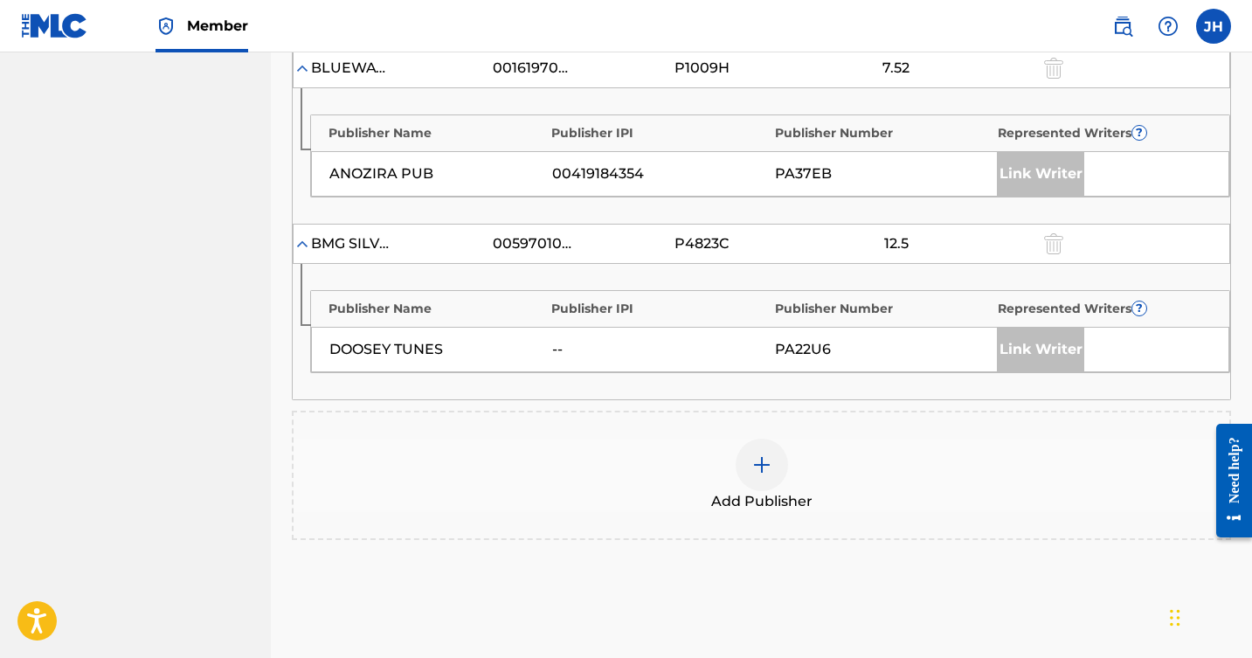
scroll to position [948, 0]
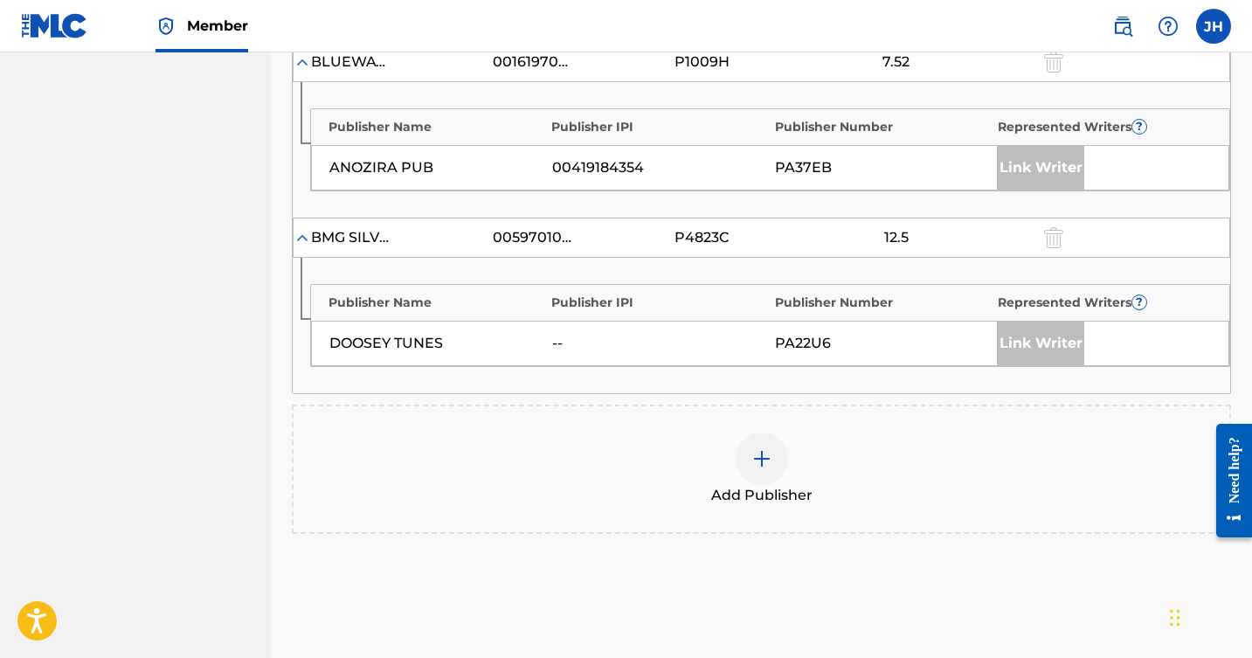
click at [765, 458] on img at bounding box center [762, 458] width 21 height 21
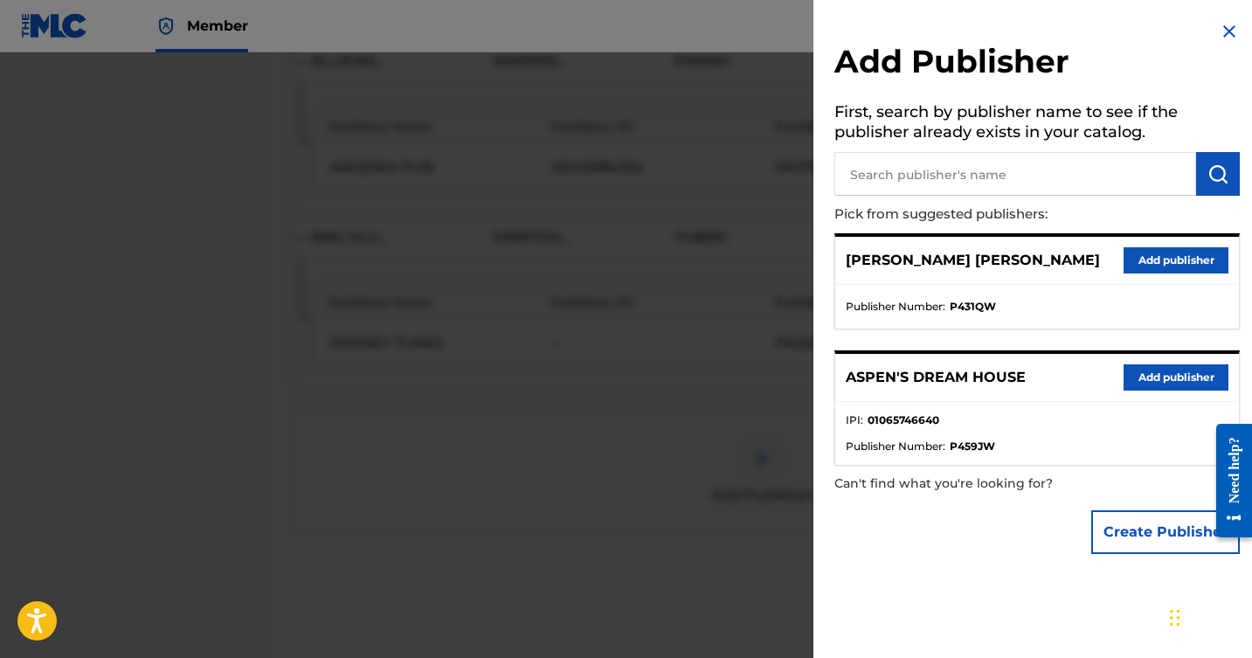
click at [1188, 261] on button "Add publisher" at bounding box center [1176, 260] width 105 height 26
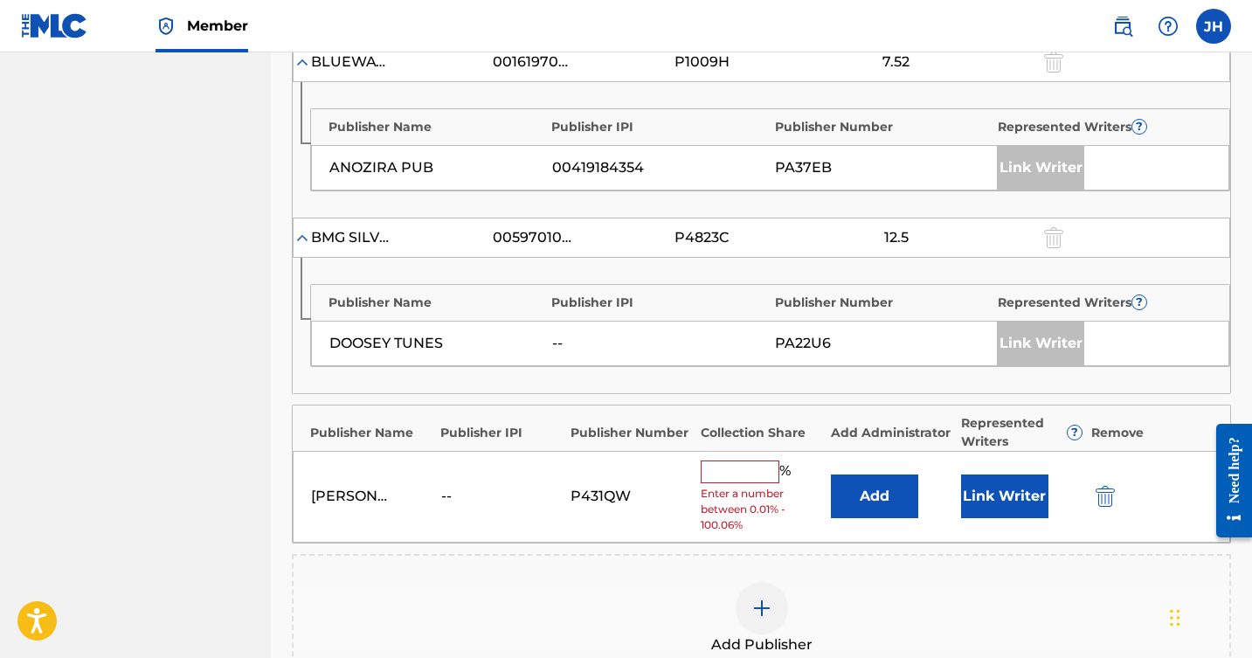
click at [753, 472] on input "text" at bounding box center [740, 472] width 79 height 23
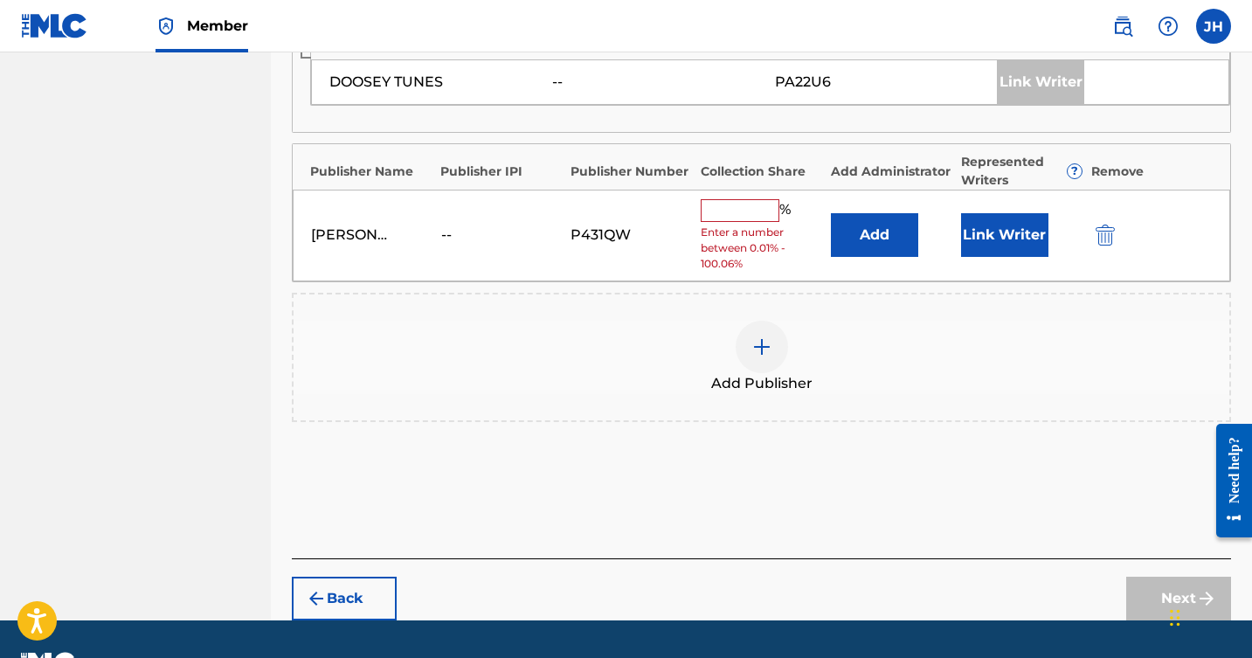
scroll to position [1182, 0]
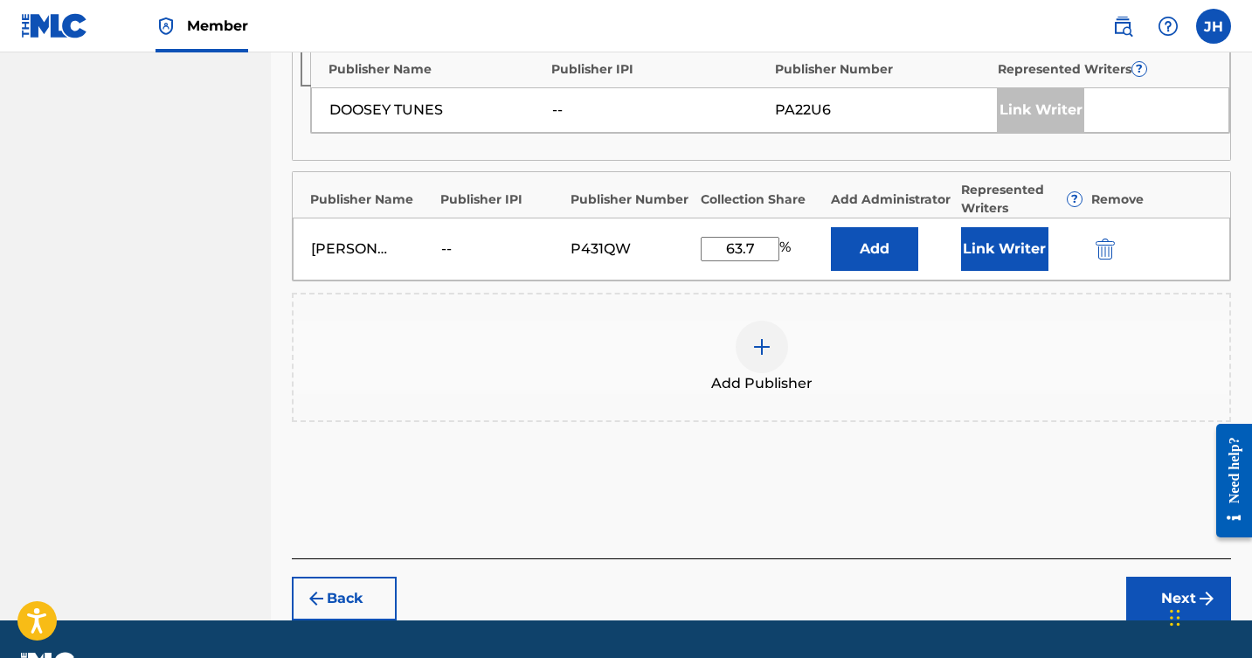
type input "63.72"
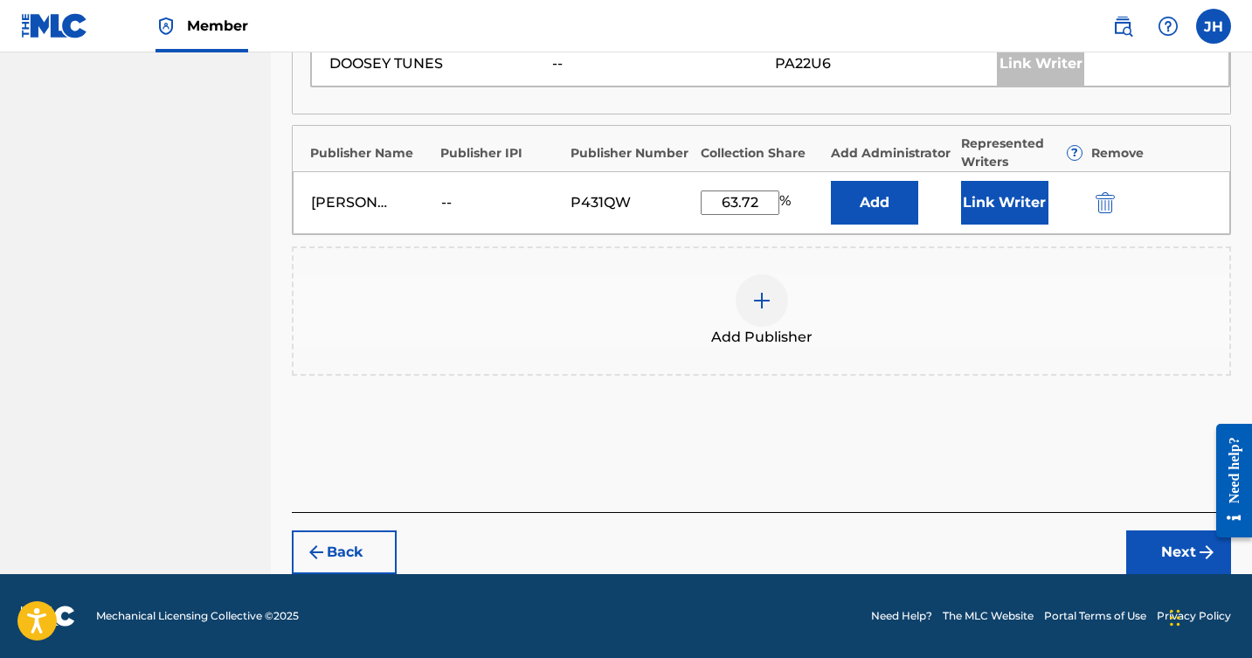
click at [1175, 541] on button "Next" at bounding box center [1179, 553] width 105 height 44
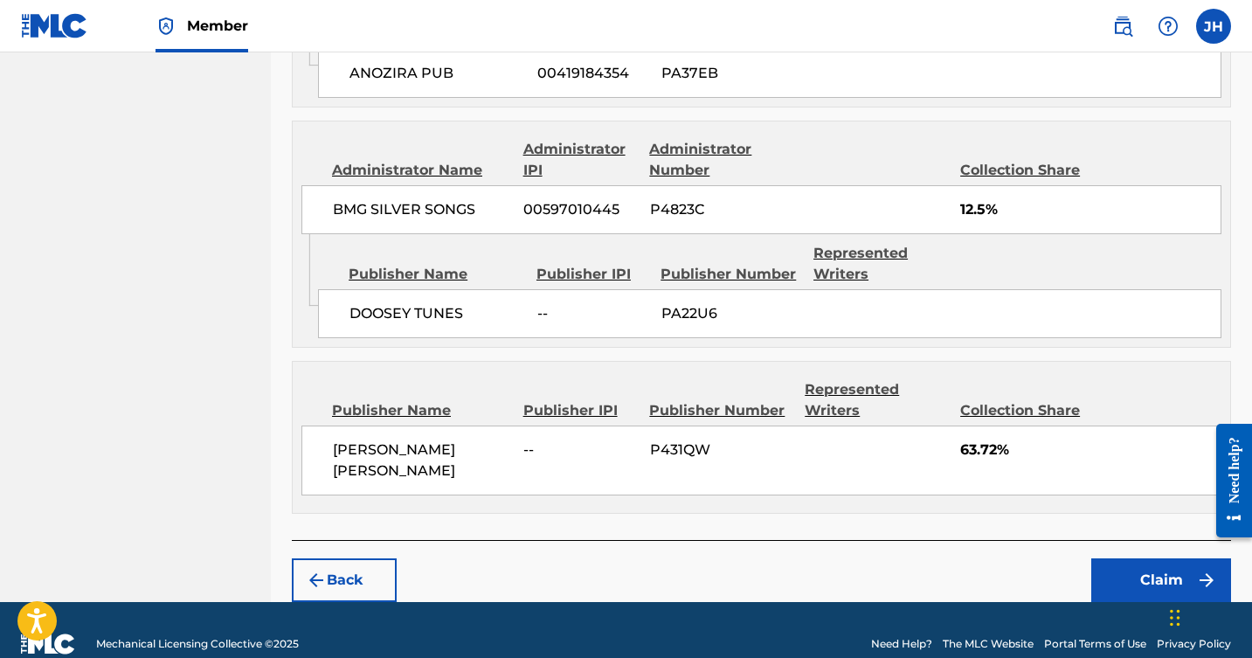
scroll to position [1478, 0]
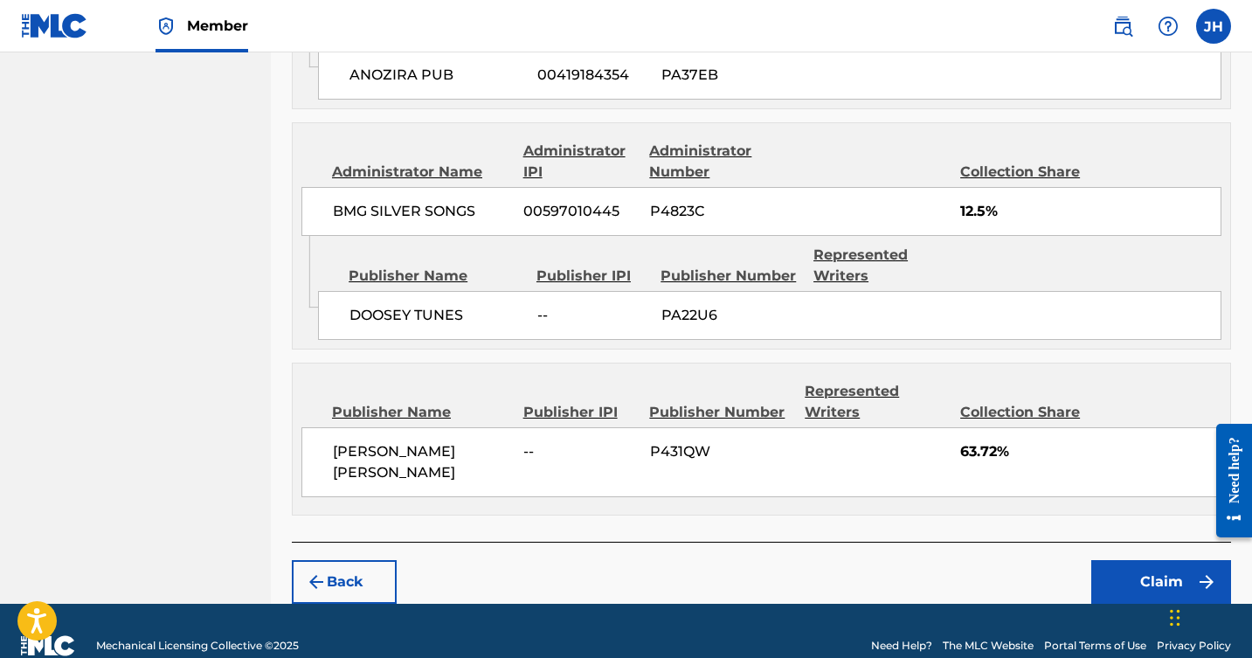
click at [1155, 560] on button "Claim" at bounding box center [1162, 582] width 140 height 44
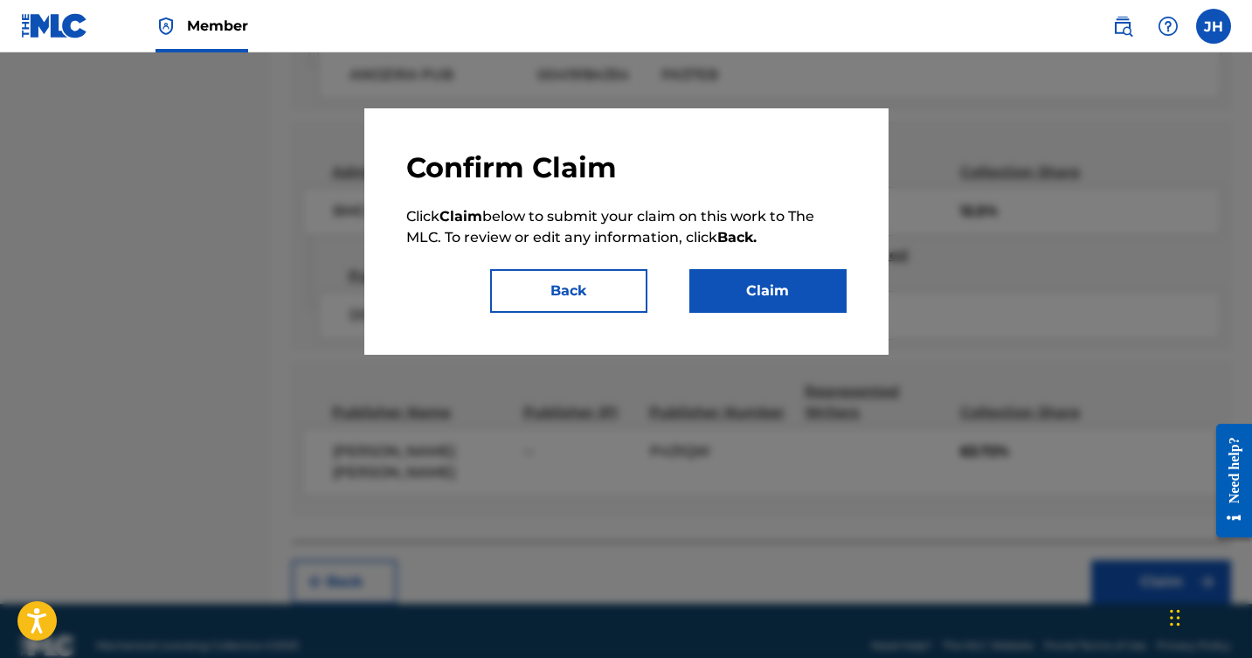
click at [763, 283] on button "Claim" at bounding box center [768, 291] width 157 height 44
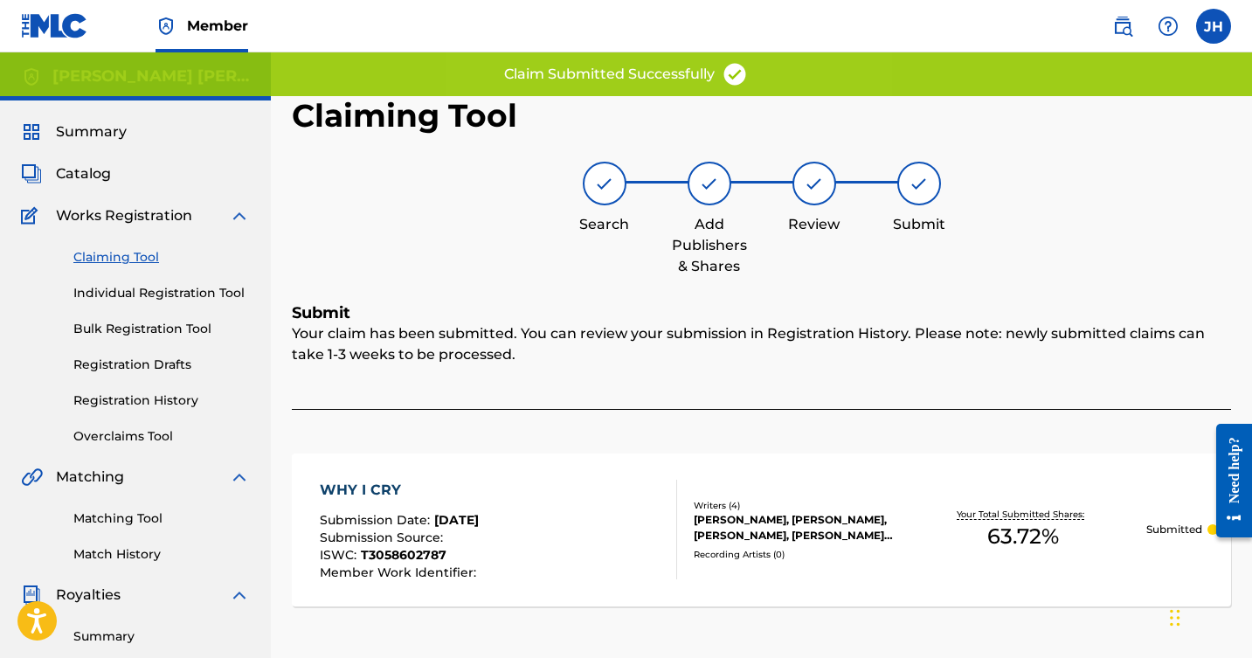
scroll to position [0, 0]
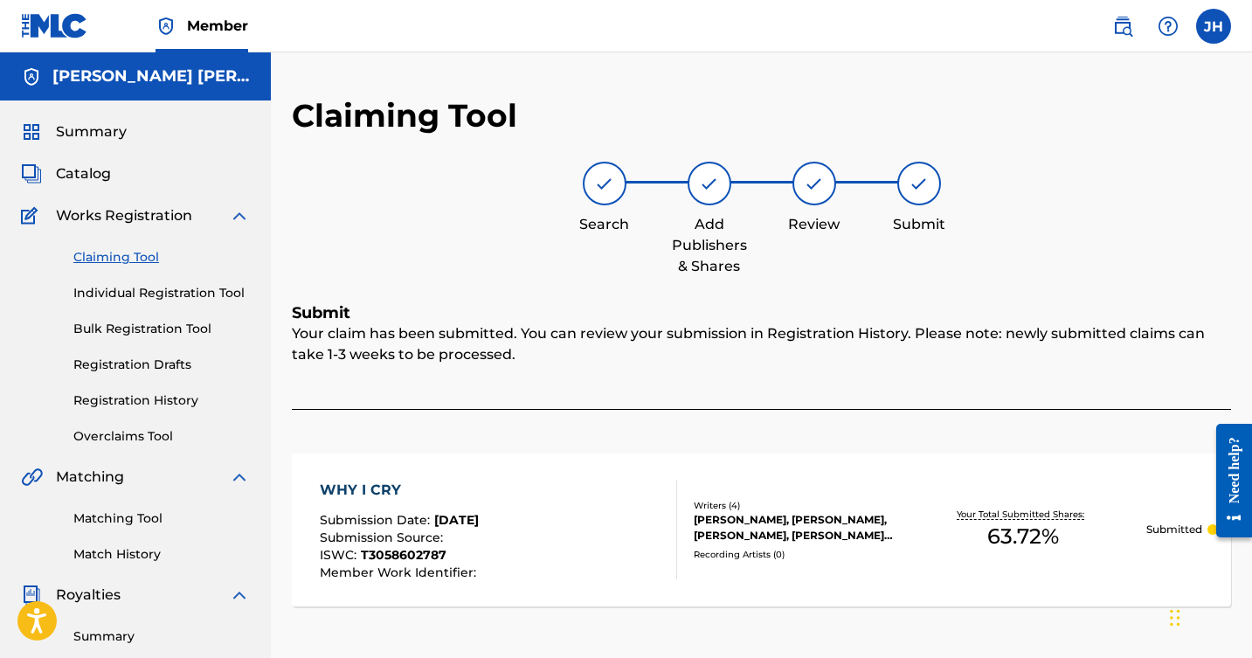
click at [127, 253] on link "Claiming Tool" at bounding box center [161, 257] width 177 height 18
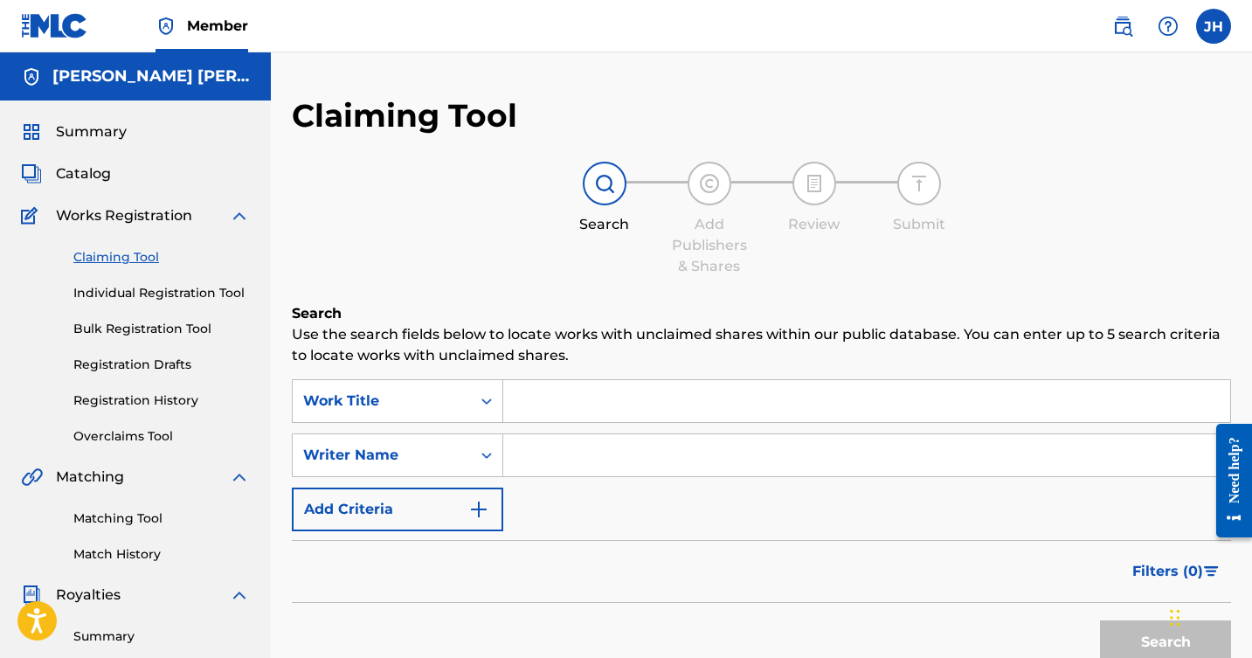
click at [705, 399] on input "Search Form" at bounding box center [866, 401] width 727 height 42
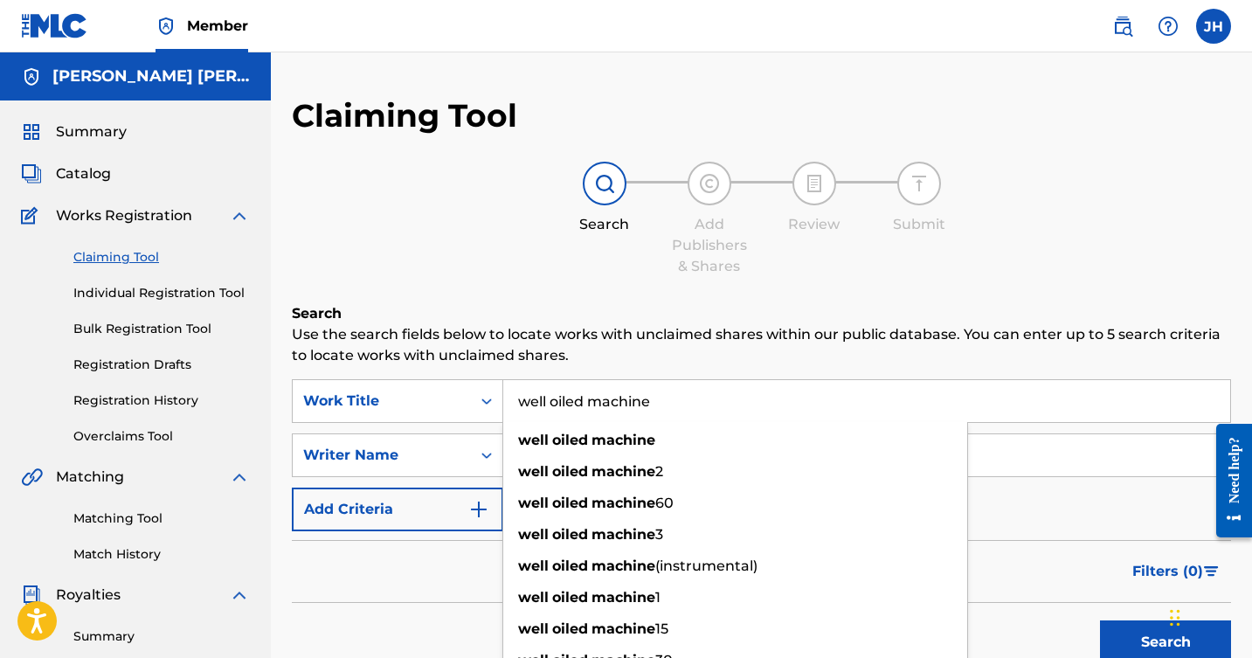
click at [843, 407] on input "well oiled machine" at bounding box center [866, 401] width 727 height 42
click at [789, 447] on div "well oiled machine" at bounding box center [735, 440] width 464 height 31
type input "well oiled machine"
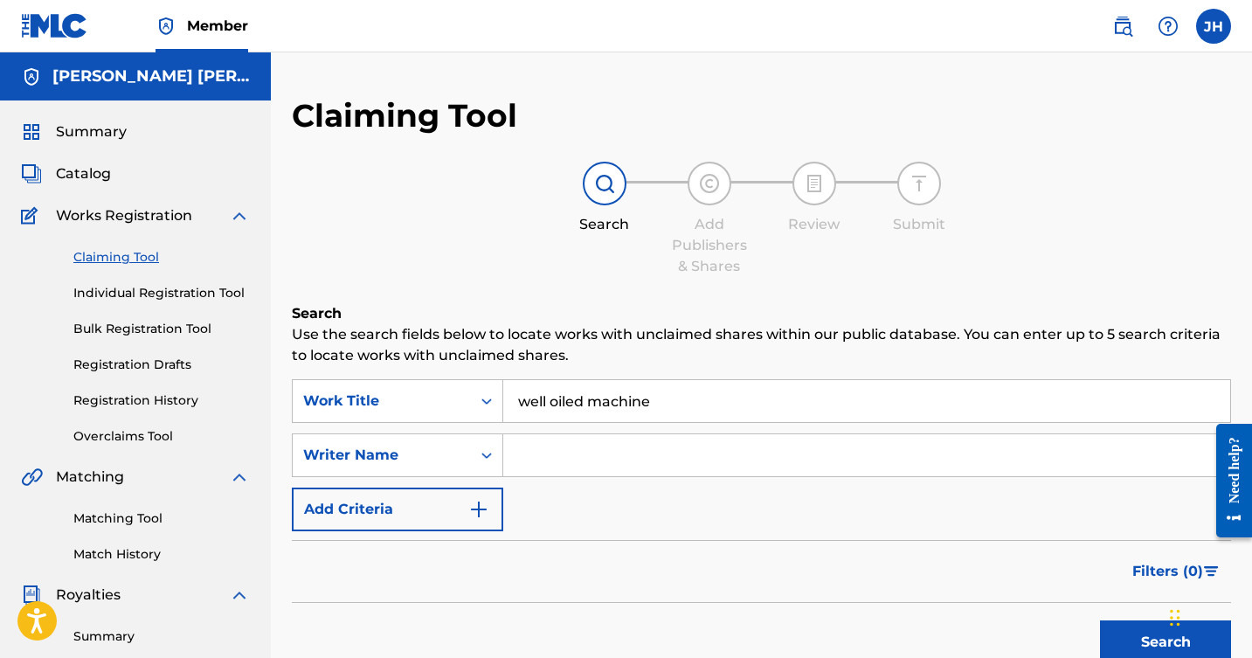
click at [757, 454] on input "Search Form" at bounding box center [866, 455] width 727 height 42
click at [1122, 635] on button "Search" at bounding box center [1165, 643] width 131 height 44
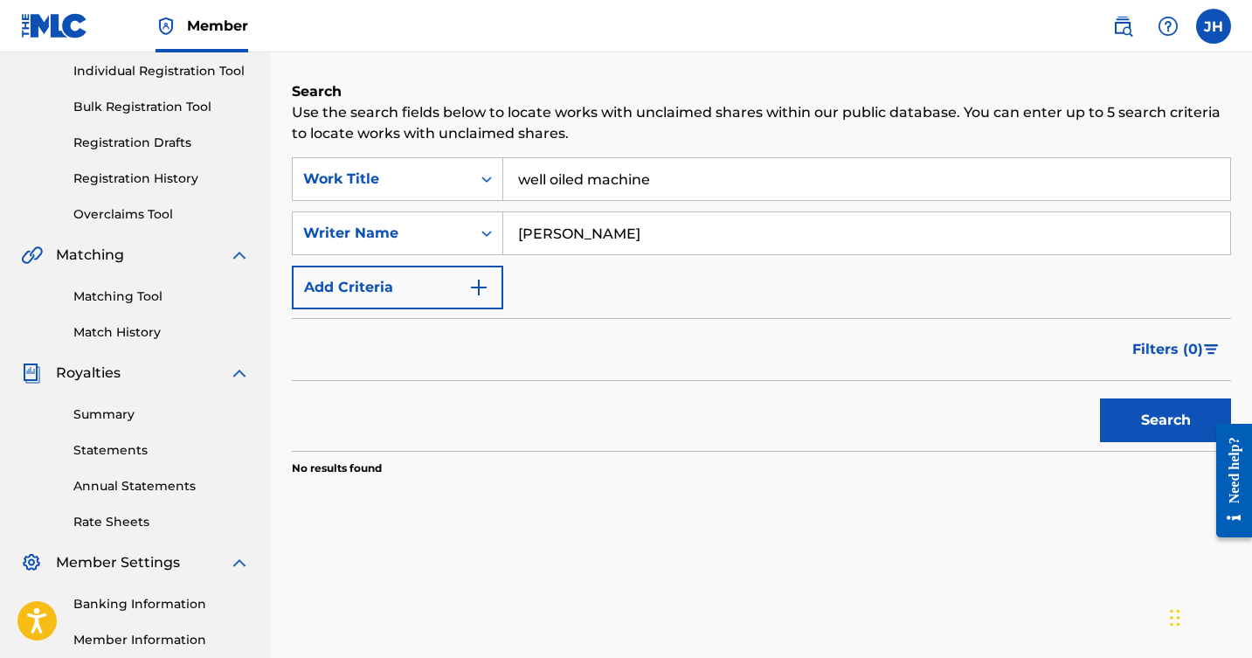
scroll to position [220, 0]
click at [1120, 420] on button "Search" at bounding box center [1165, 422] width 131 height 44
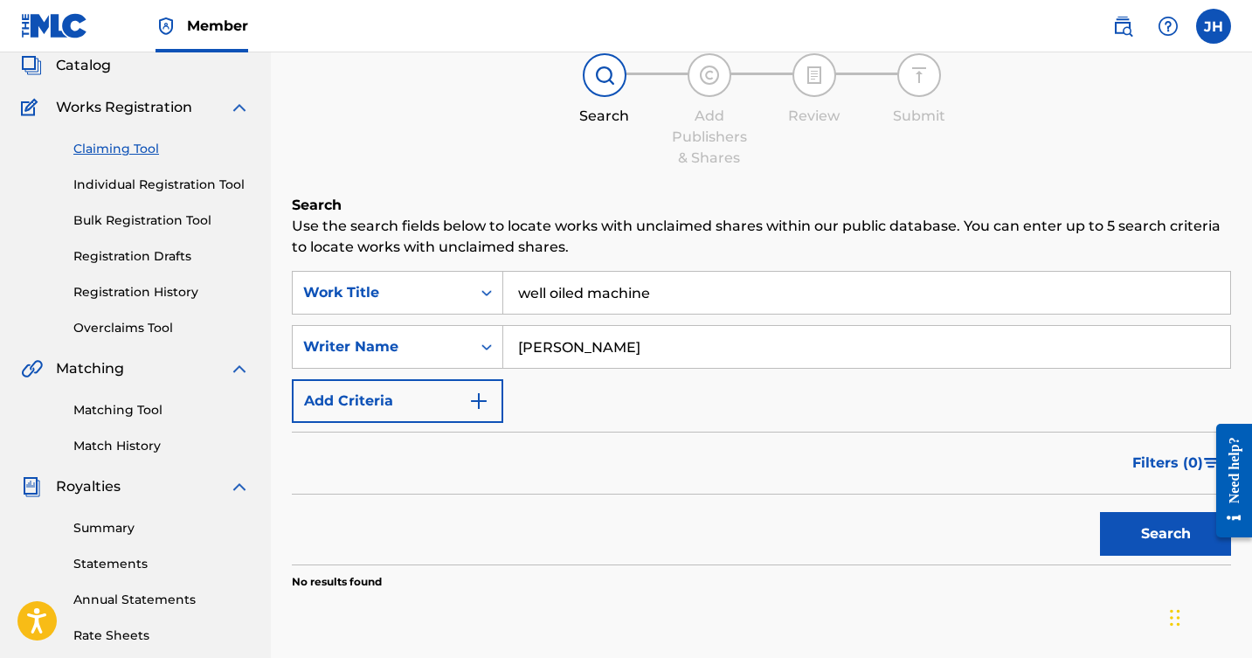
scroll to position [106, 0]
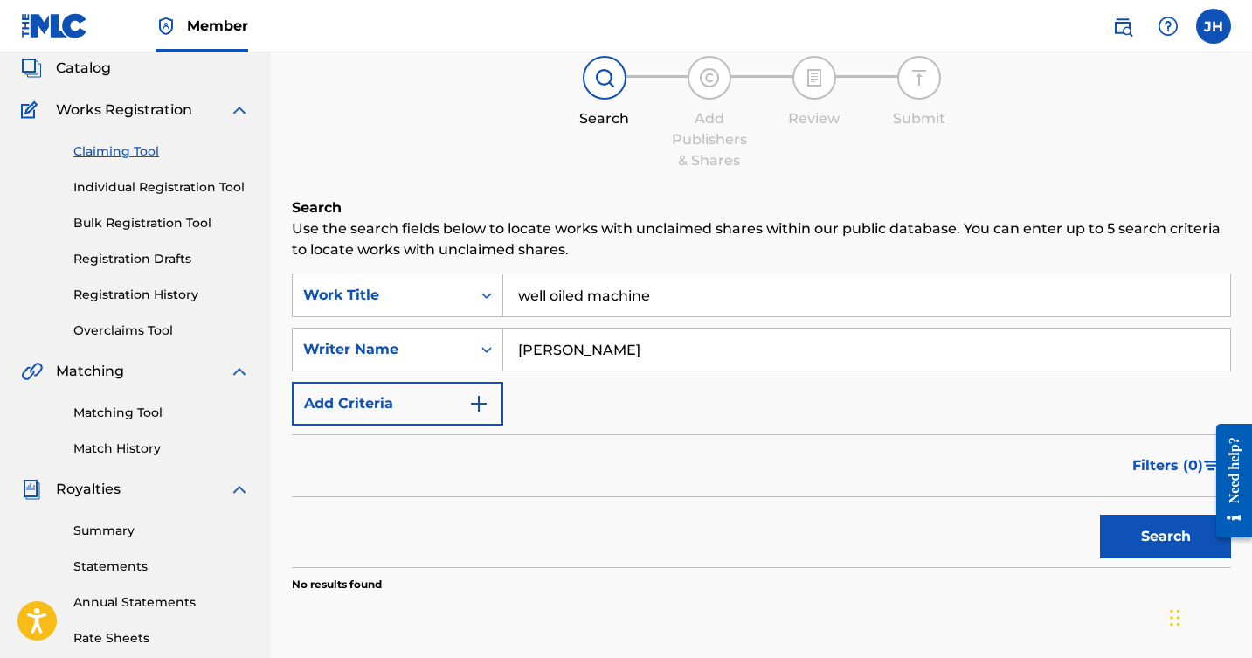
click at [619, 345] on input "James harter" at bounding box center [866, 350] width 727 height 42
type input "J"
type input "Beni Paulson"
click at [1150, 544] on button "Search" at bounding box center [1165, 537] width 131 height 44
click at [181, 185] on link "Individual Registration Tool" at bounding box center [161, 187] width 177 height 18
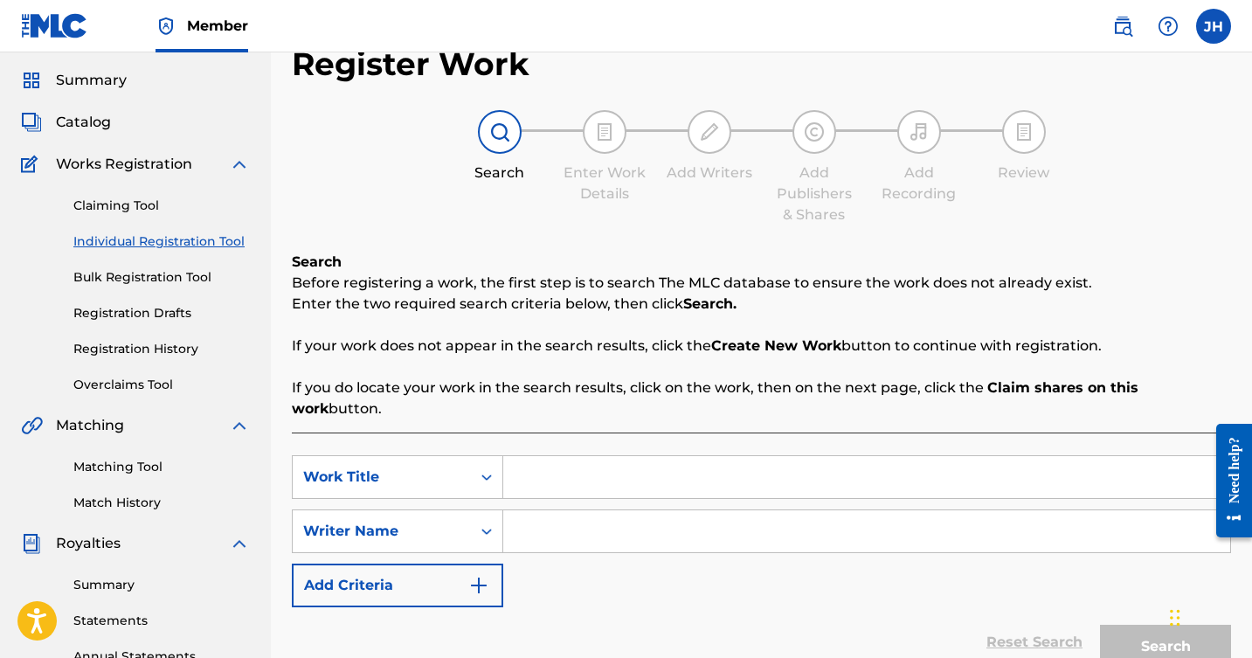
scroll to position [45, 0]
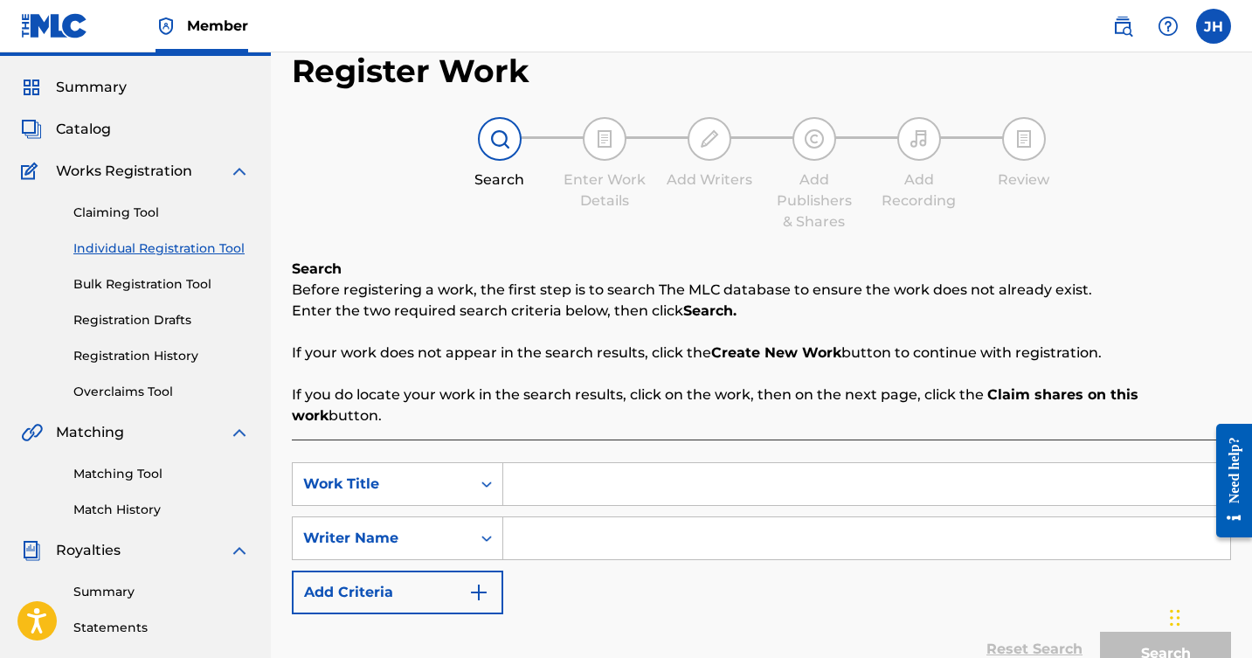
click at [135, 471] on link "Matching Tool" at bounding box center [161, 474] width 177 height 18
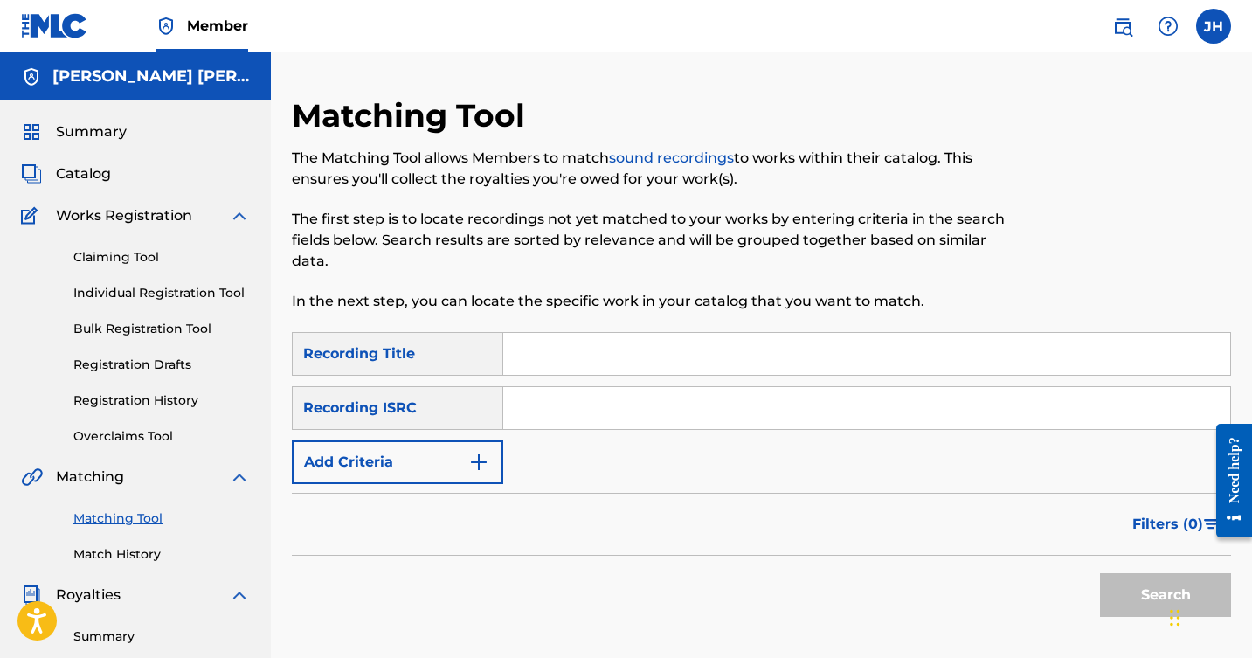
click at [572, 357] on input "Search Form" at bounding box center [866, 354] width 727 height 42
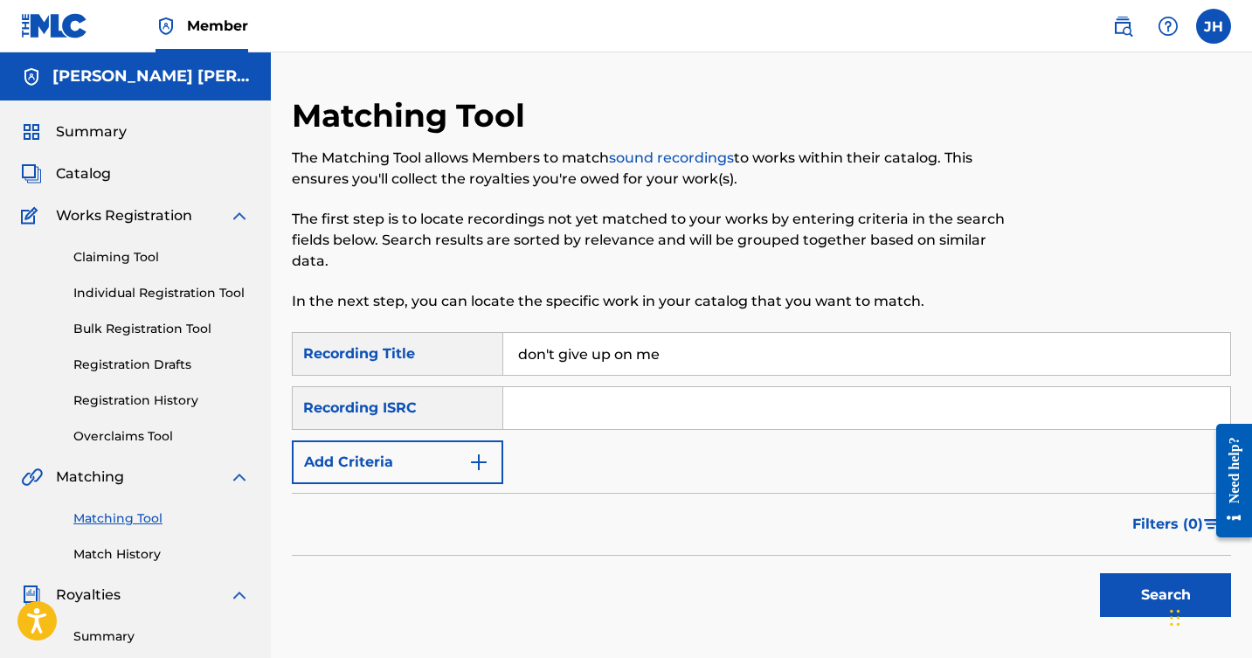
type input "don't give up on me"
click at [1114, 587] on button "Search" at bounding box center [1165, 595] width 131 height 44
click at [478, 454] on img "Search Form" at bounding box center [478, 462] width 21 height 21
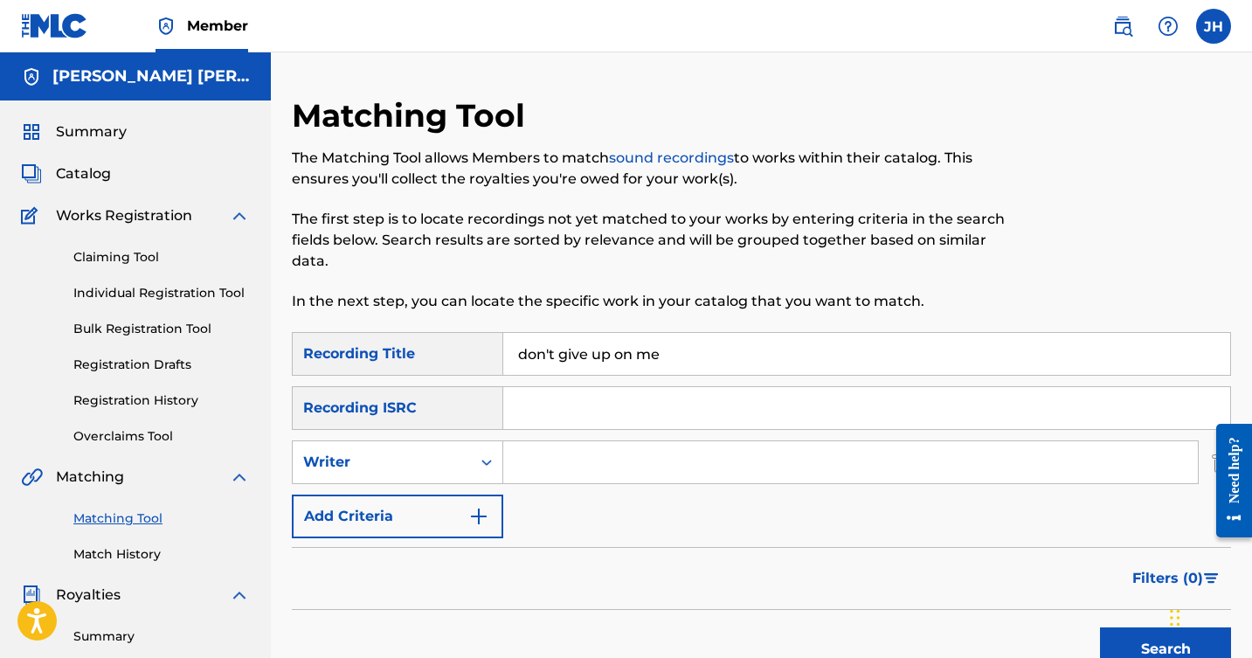
click at [539, 454] on input "Search Form" at bounding box center [850, 462] width 695 height 42
type input "James harter"
click at [479, 519] on img "Search Form" at bounding box center [478, 516] width 21 height 21
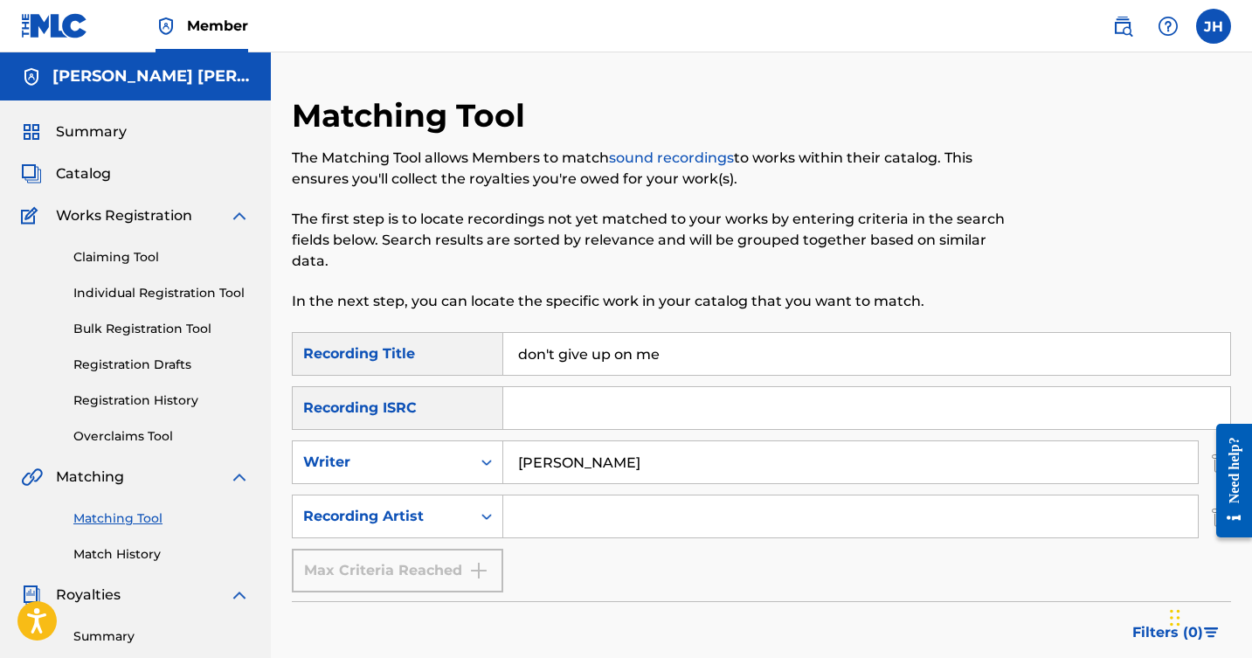
click at [553, 514] on input "Search Form" at bounding box center [850, 517] width 695 height 42
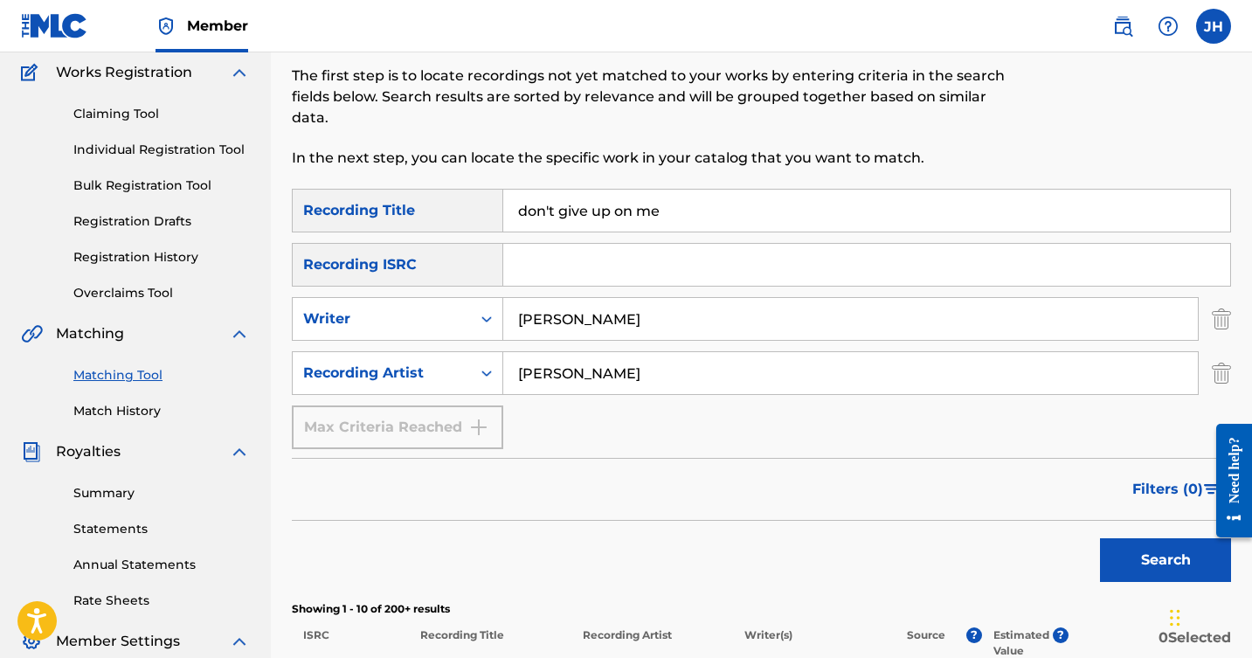
scroll to position [166, 0]
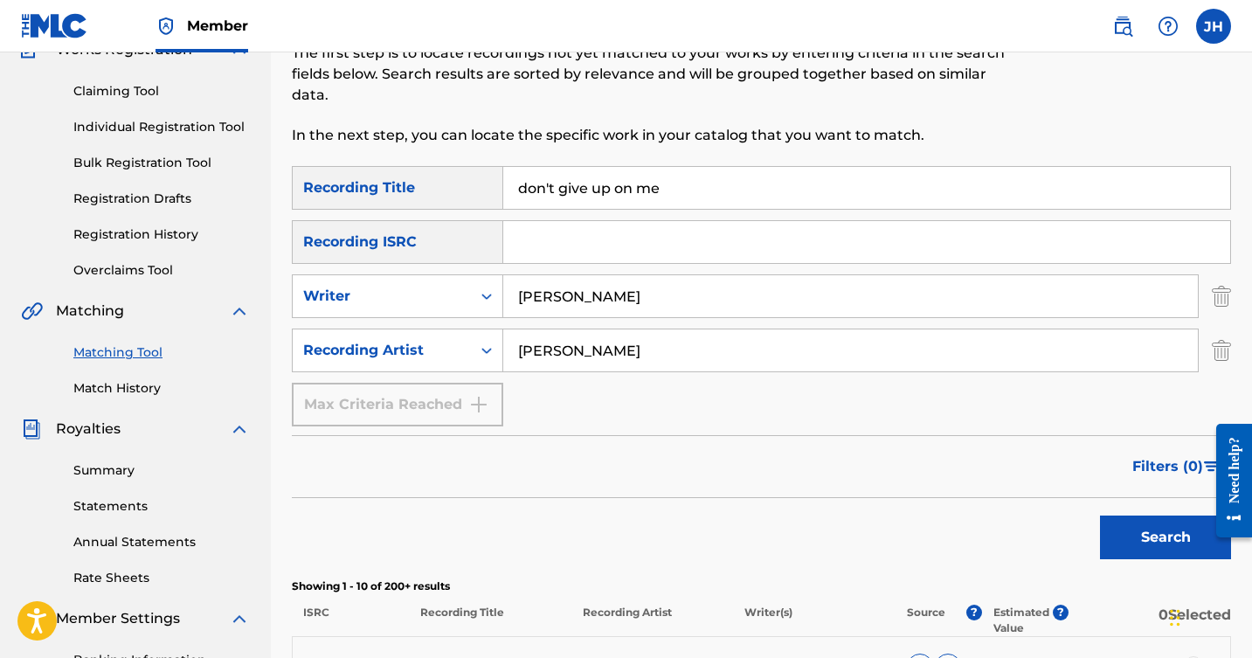
type input "rob mayes"
click at [1169, 514] on div "Search" at bounding box center [1162, 533] width 140 height 70
click at [1164, 529] on button "Search" at bounding box center [1165, 538] width 131 height 44
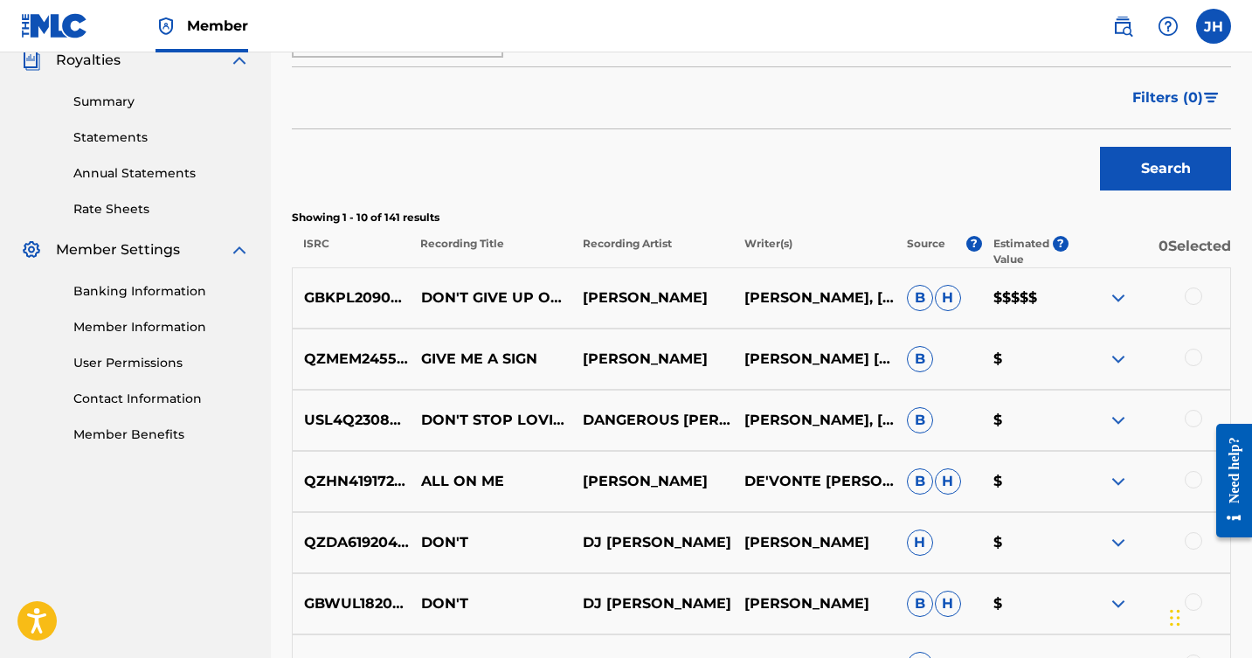
scroll to position [537, 0]
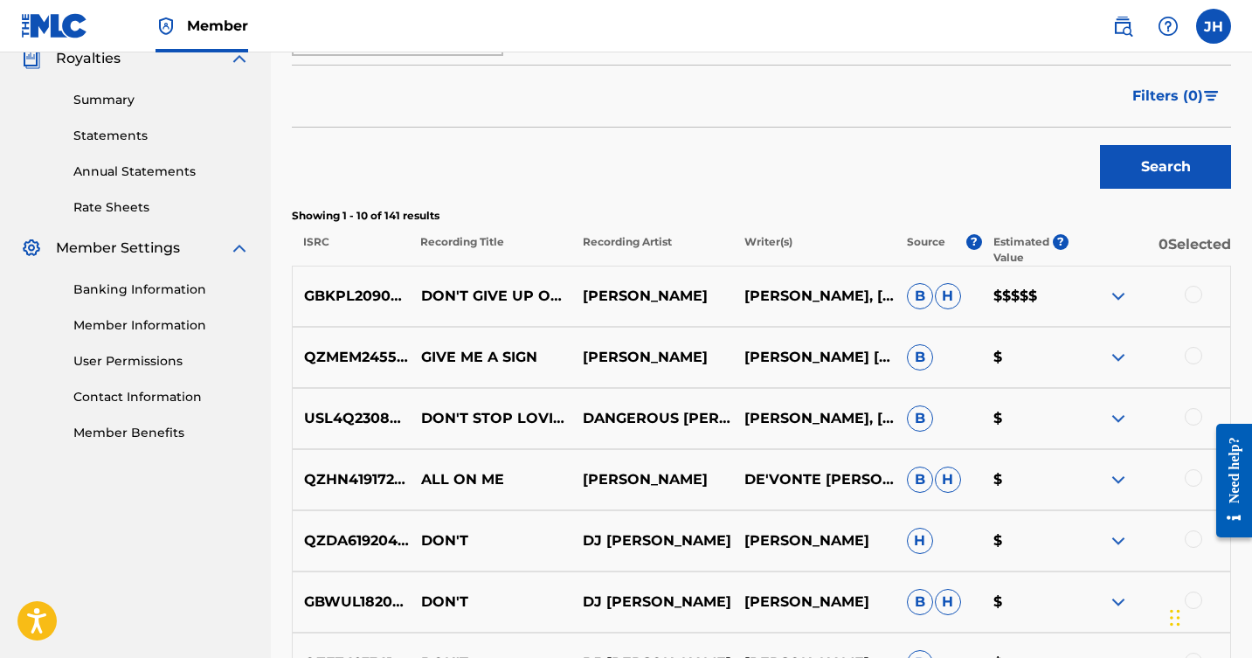
click at [1196, 293] on div at bounding box center [1193, 294] width 17 height 17
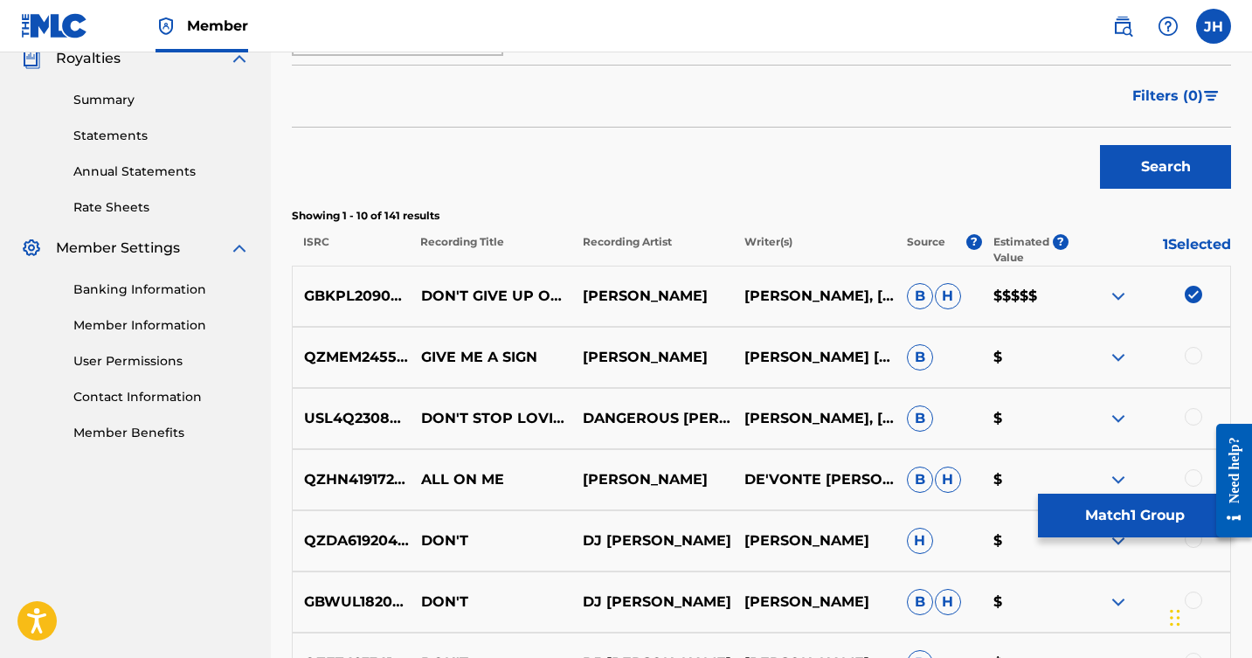
click at [1124, 514] on button "Match 1 Group" at bounding box center [1134, 516] width 193 height 44
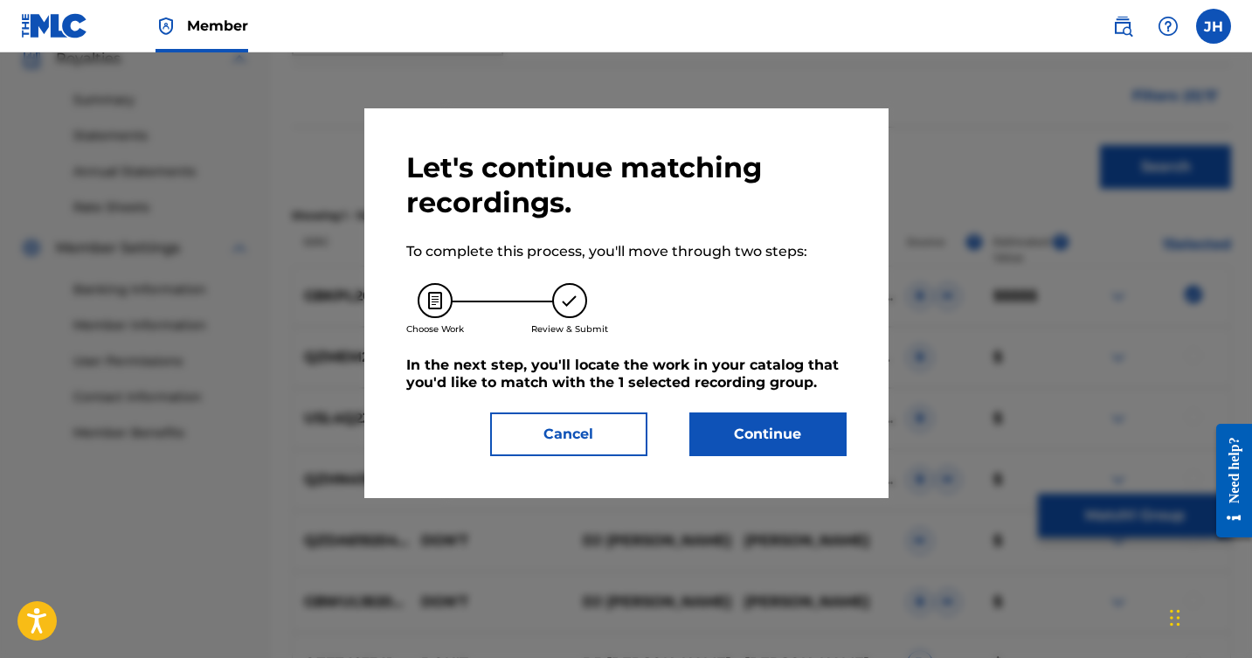
click at [761, 437] on button "Continue" at bounding box center [768, 435] width 157 height 44
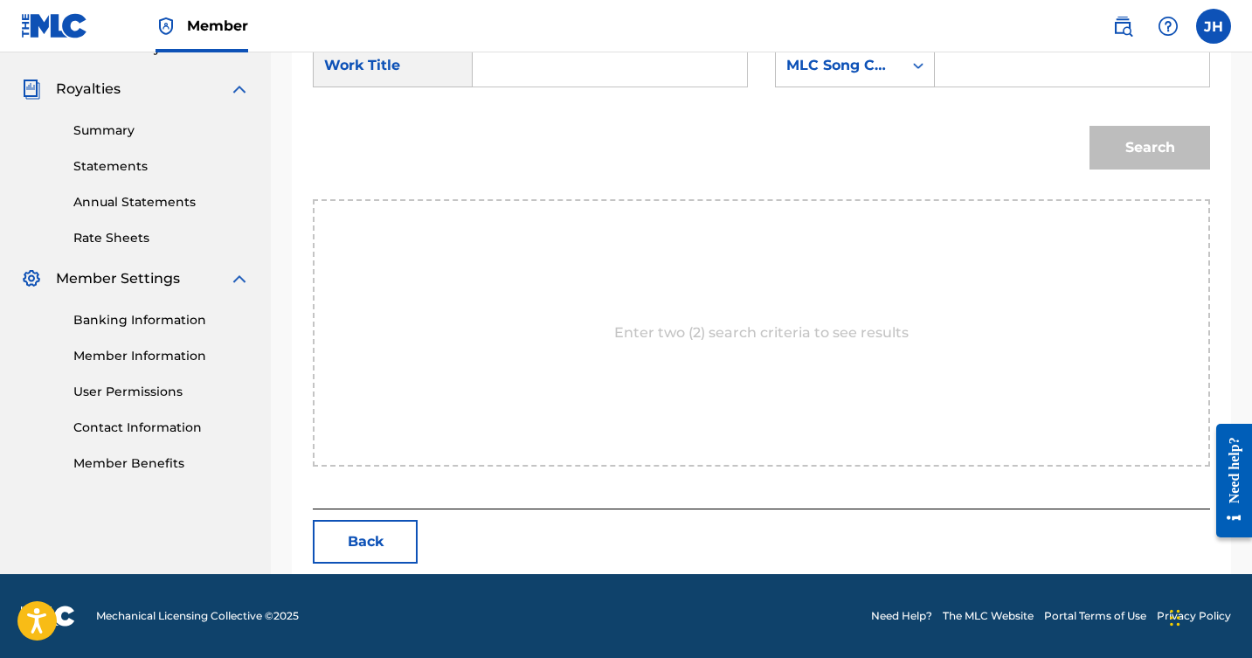
scroll to position [506, 0]
click at [393, 543] on button "Back" at bounding box center [365, 542] width 105 height 44
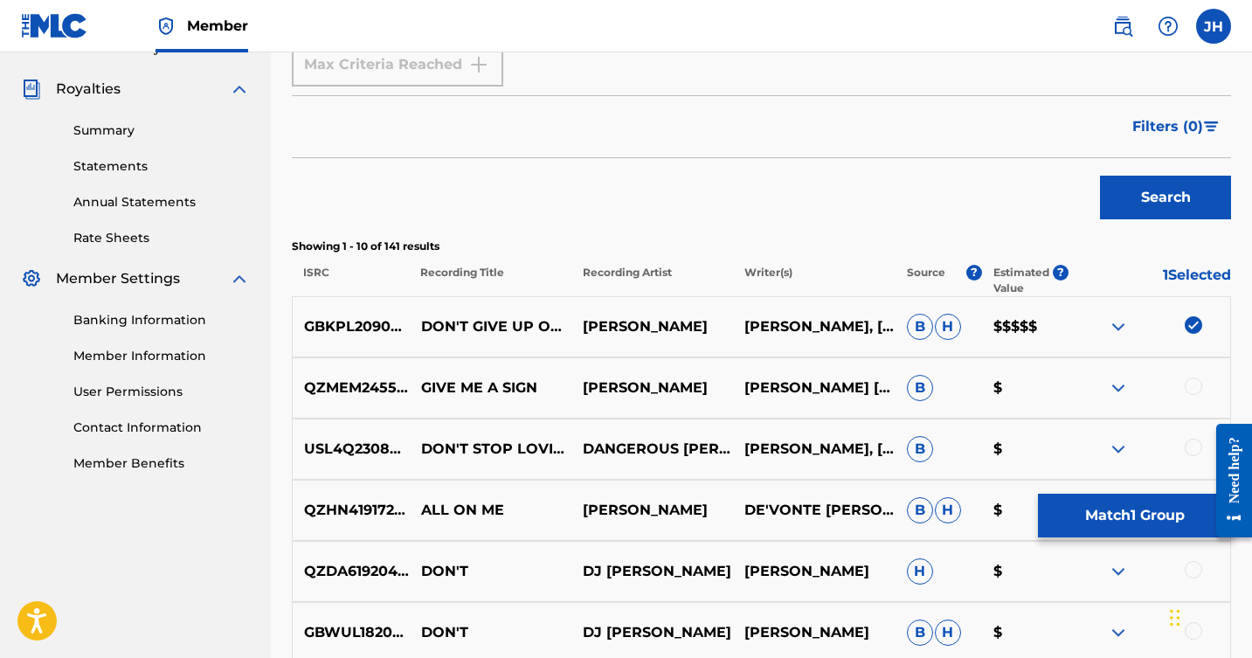
click at [1114, 325] on img at bounding box center [1118, 326] width 21 height 21
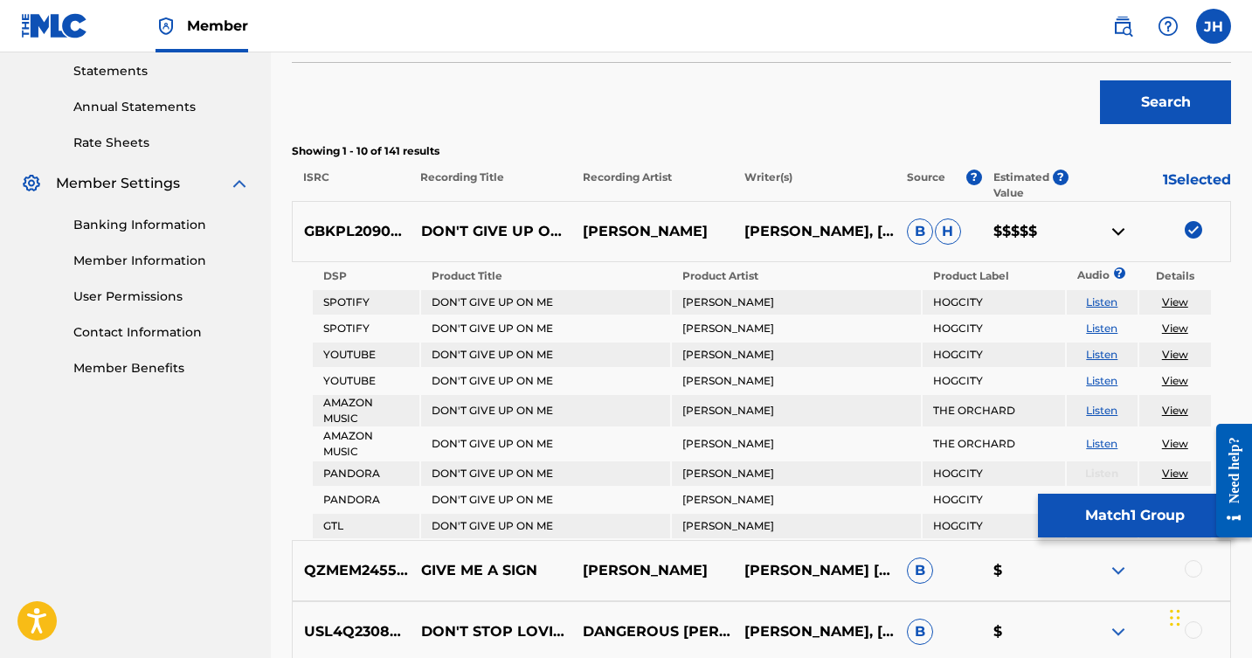
scroll to position [605, 0]
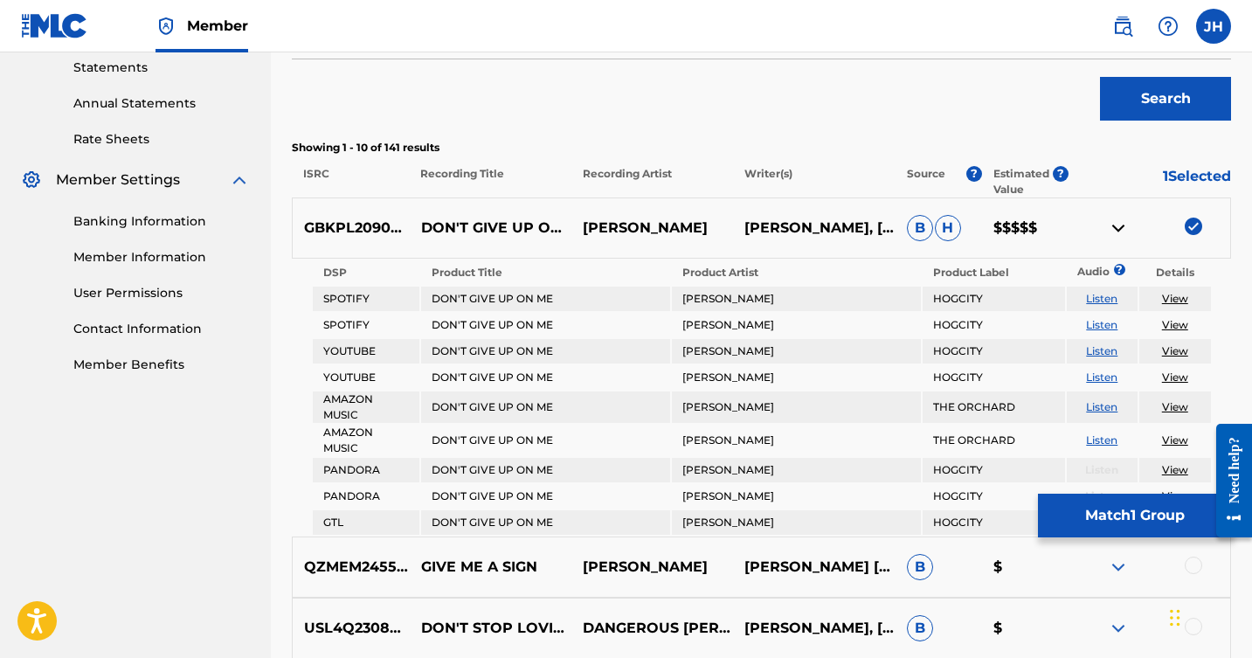
click at [1177, 225] on div at bounding box center [1150, 228] width 162 height 21
click at [1190, 225] on img at bounding box center [1193, 226] width 17 height 17
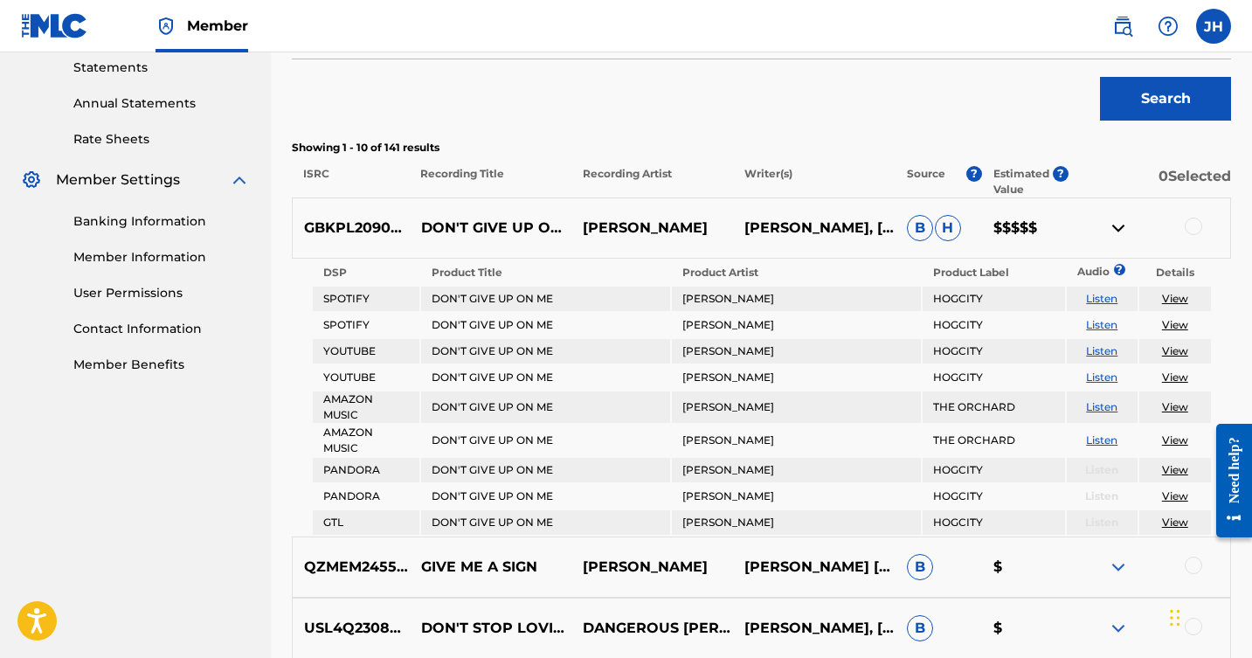
click at [1190, 225] on div at bounding box center [1193, 226] width 17 height 17
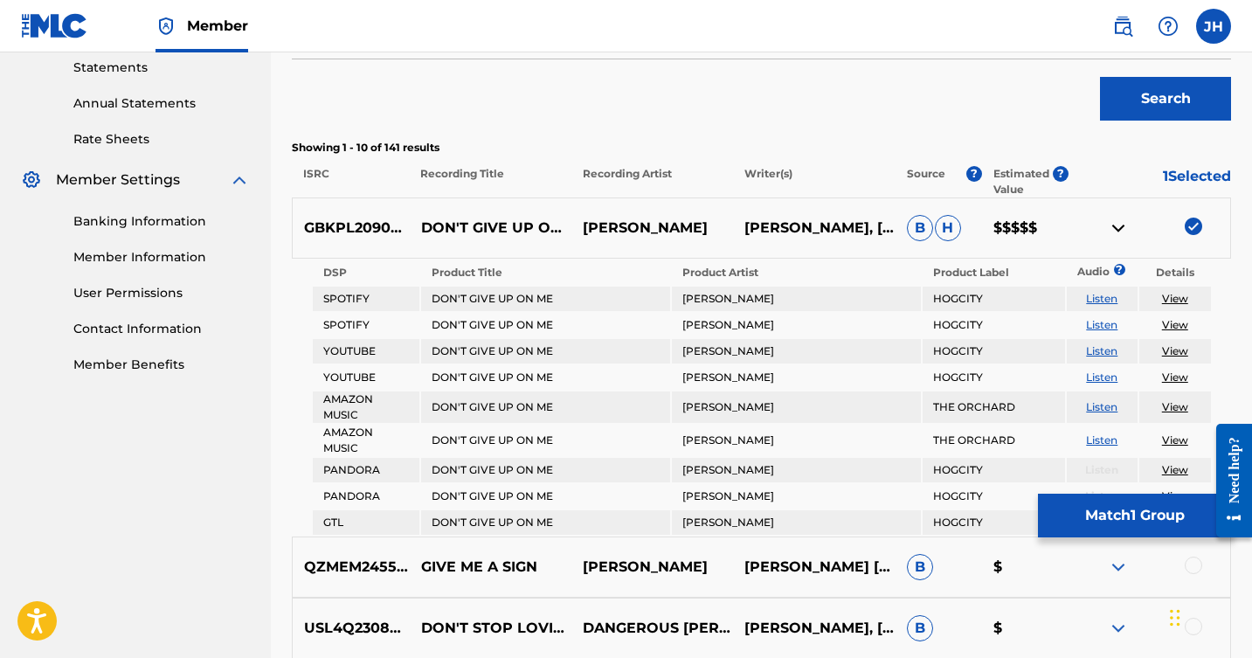
click at [1120, 225] on img at bounding box center [1118, 228] width 21 height 21
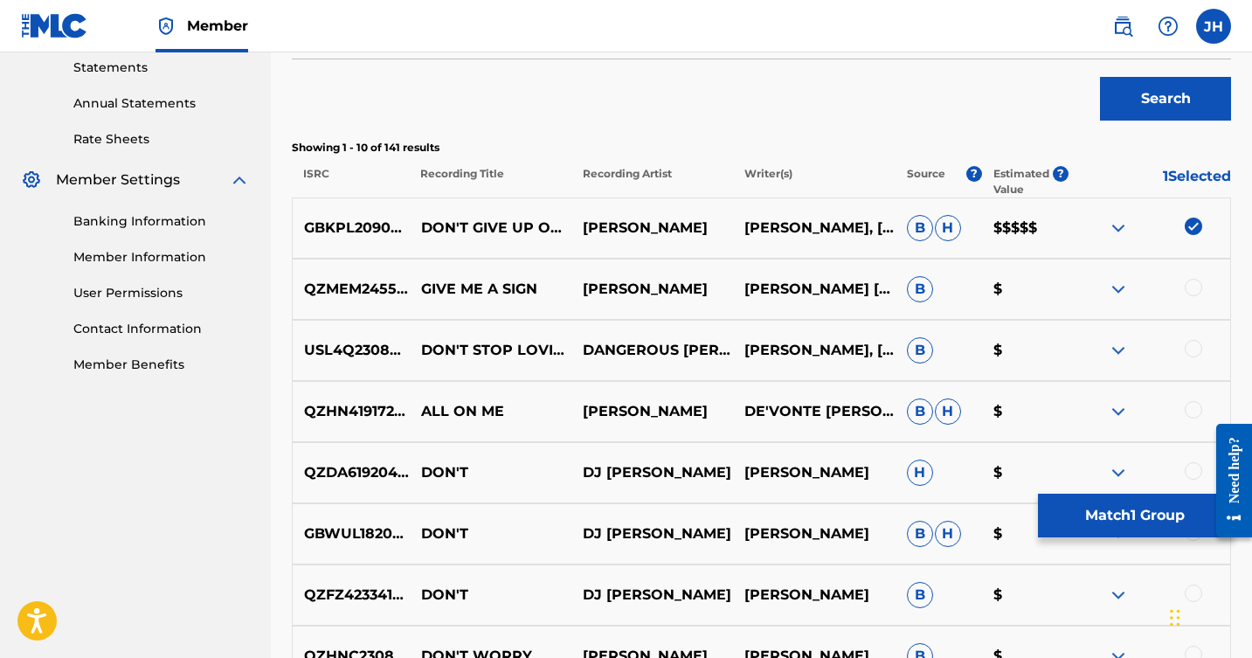
click at [1197, 222] on img at bounding box center [1193, 226] width 17 height 17
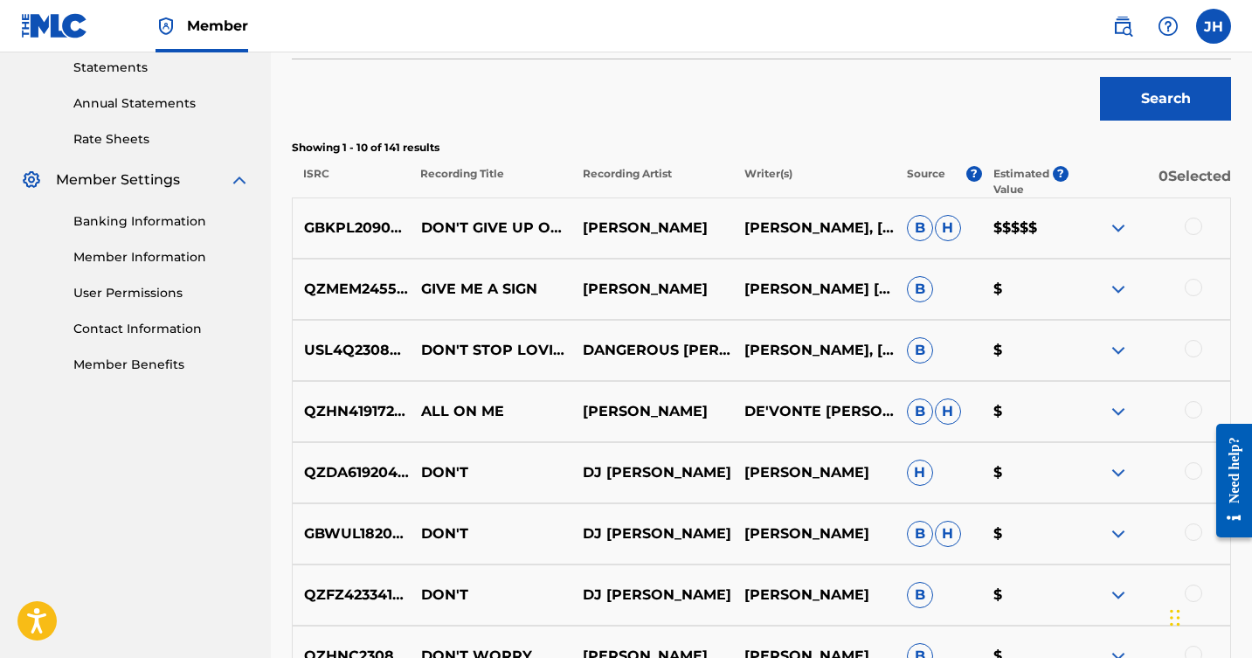
click at [1197, 222] on div at bounding box center [1193, 226] width 17 height 17
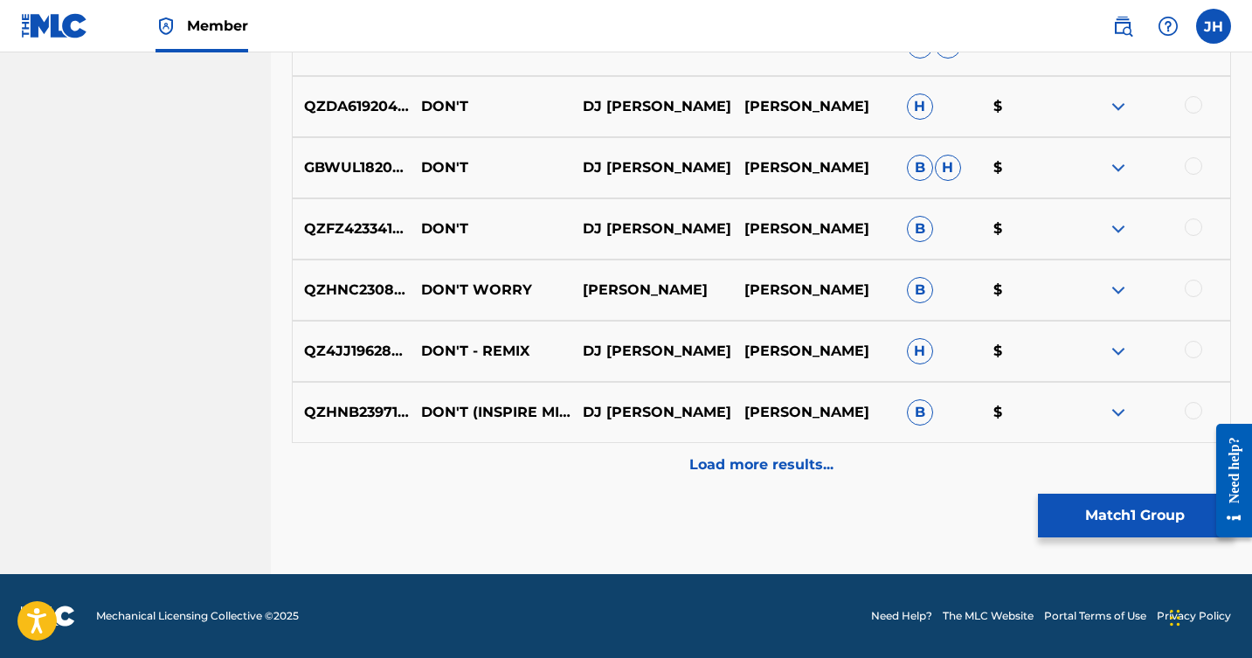
scroll to position [971, 0]
click at [1115, 515] on button "Match 1 Group" at bounding box center [1134, 516] width 193 height 44
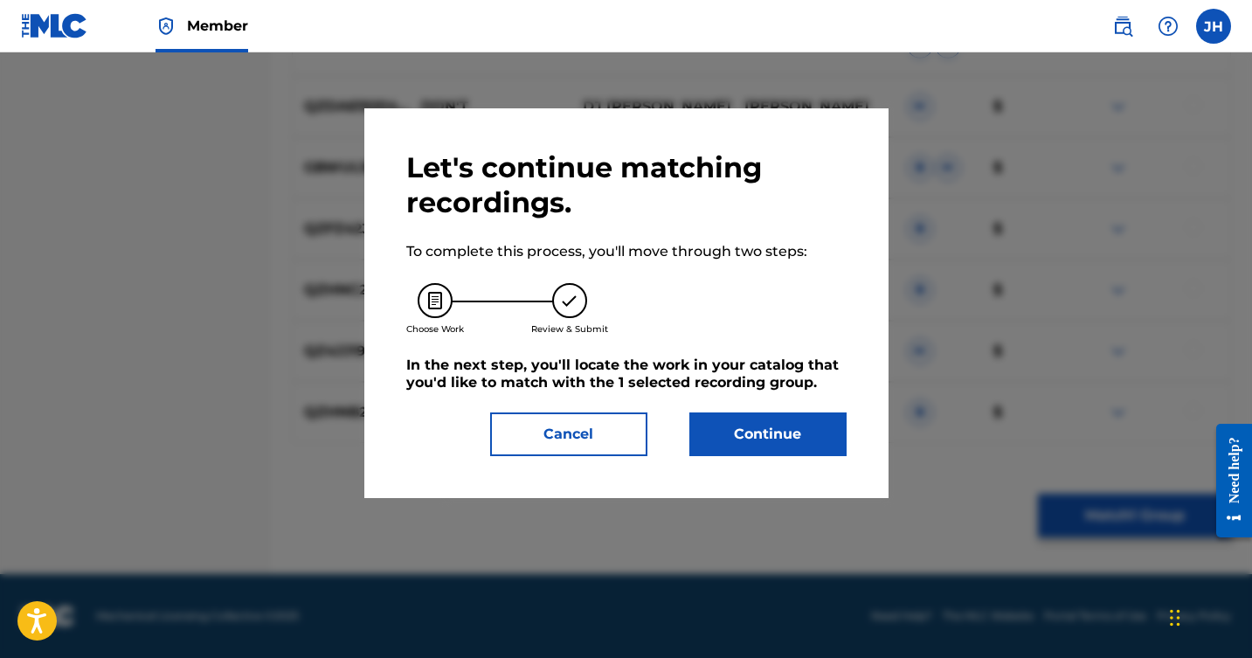
click at [546, 434] on button "Cancel" at bounding box center [568, 435] width 157 height 44
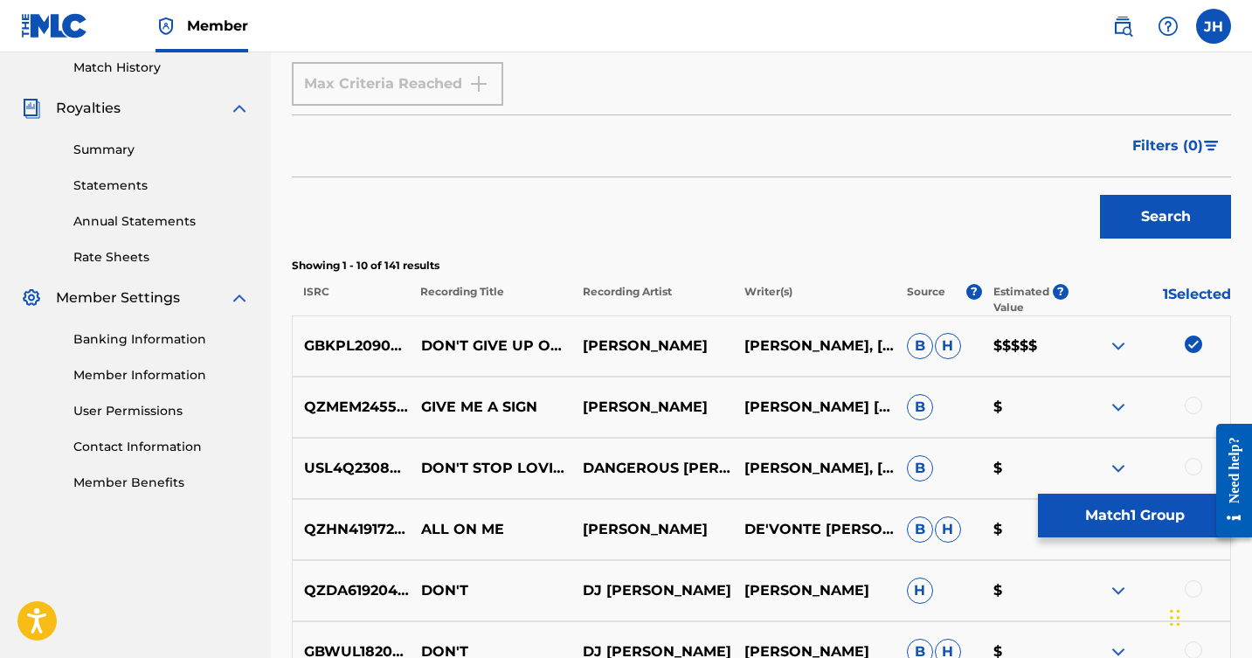
scroll to position [489, 0]
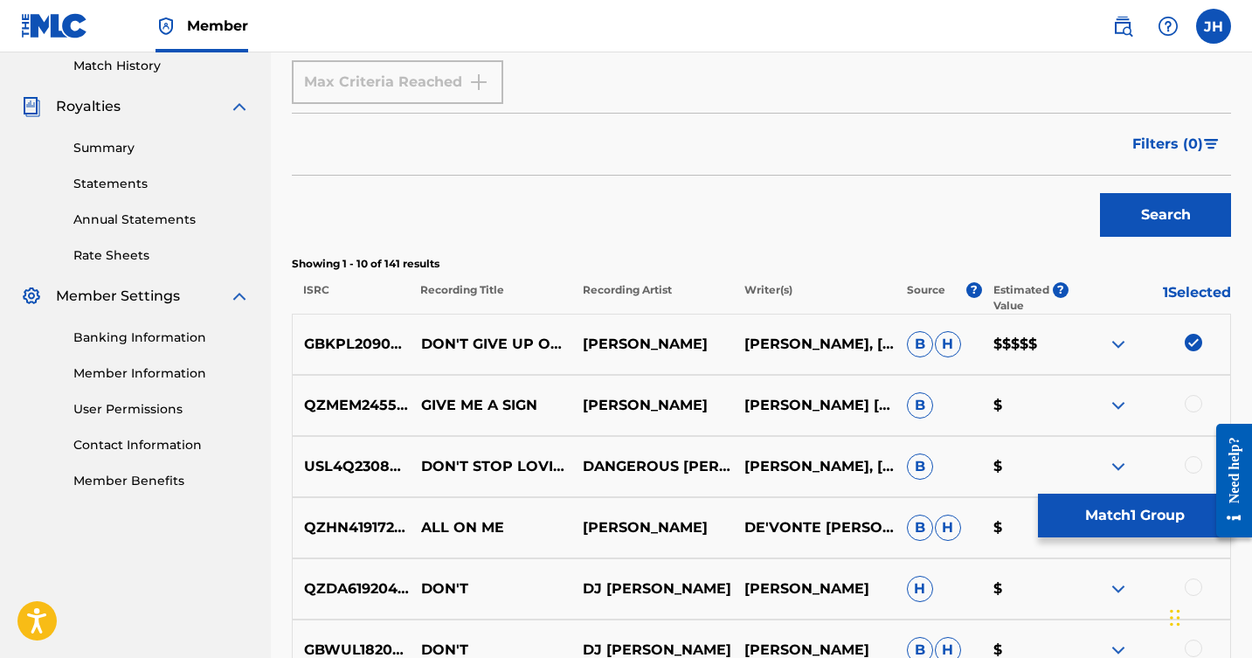
click at [848, 349] on p "BRUCE WALLACE, EARL BUD LEE, J MICHAEL HARTER, SCOTT HARTER, SCOTT LAURENT" at bounding box center [814, 344] width 162 height 21
drag, startPoint x: 306, startPoint y: 340, endPoint x: 413, endPoint y: 354, distance: 108.4
click at [410, 354] on p "GBKPL2090054" at bounding box center [351, 344] width 117 height 21
copy p "GBKPL2090054"
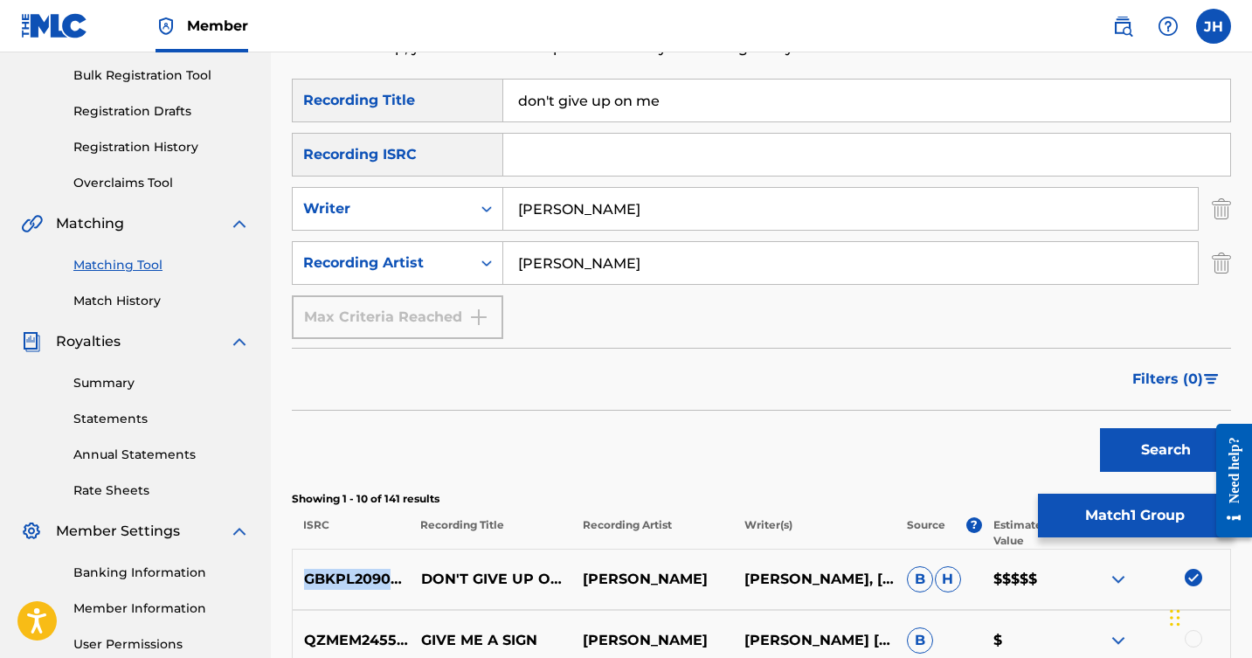
scroll to position [253, 0]
click at [594, 155] on input "Search Form" at bounding box center [866, 155] width 727 height 42
paste input "GBKPL2090054"
type input "GBKPL2090054"
click at [1121, 434] on button "Search" at bounding box center [1165, 450] width 131 height 44
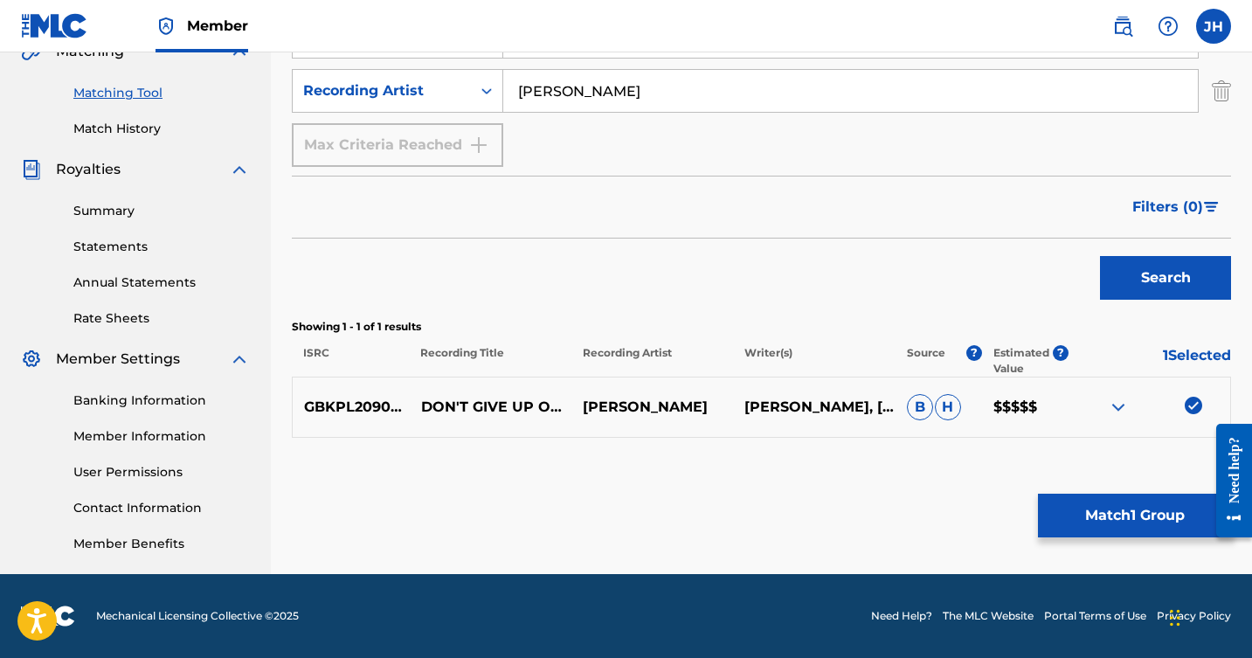
scroll to position [426, 0]
click at [1188, 406] on img at bounding box center [1193, 405] width 17 height 17
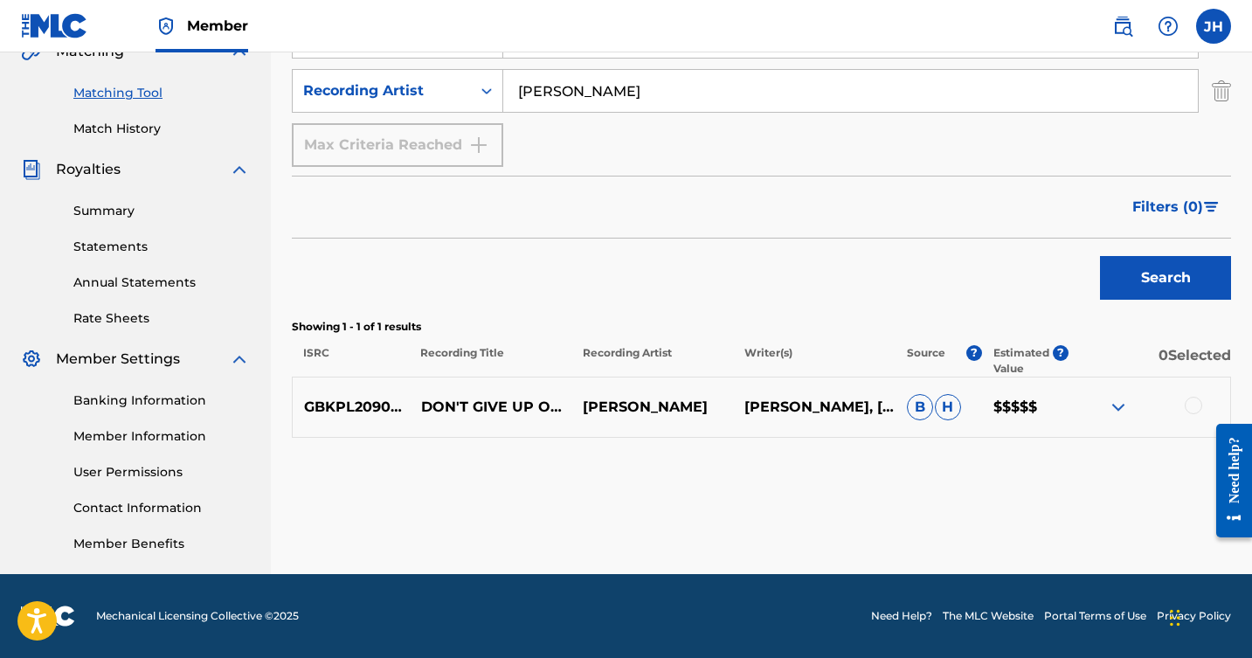
click at [1188, 406] on div at bounding box center [1193, 405] width 17 height 17
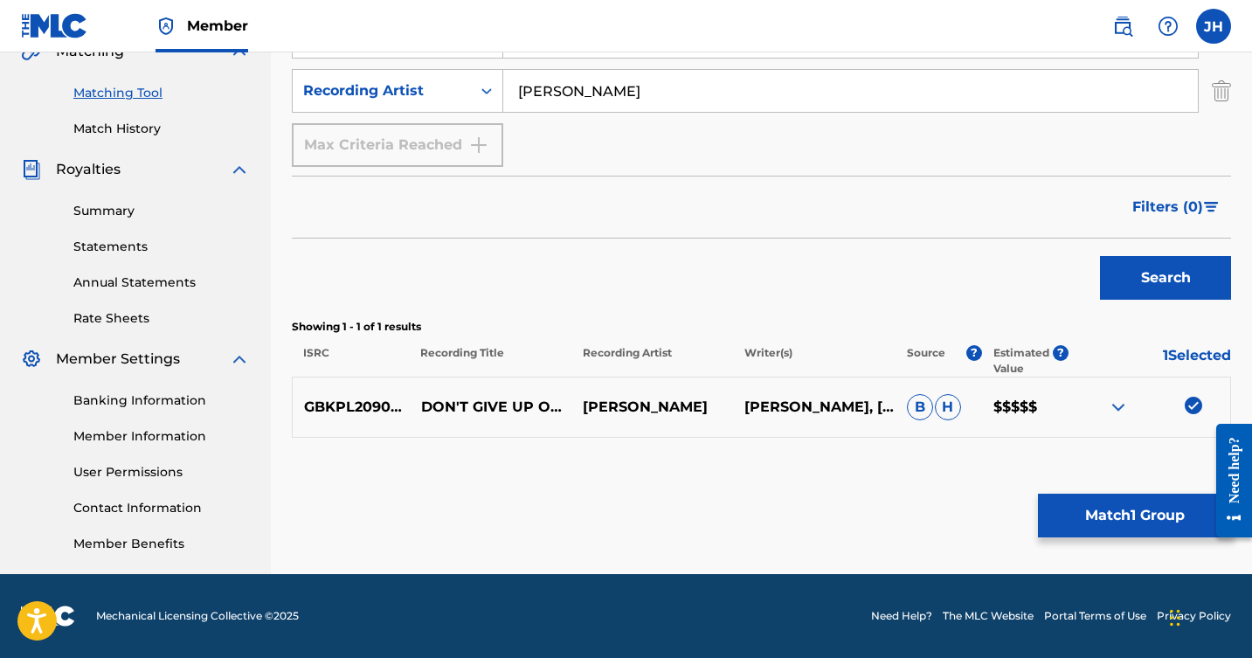
click at [1160, 518] on button "Match 1 Group" at bounding box center [1134, 516] width 193 height 44
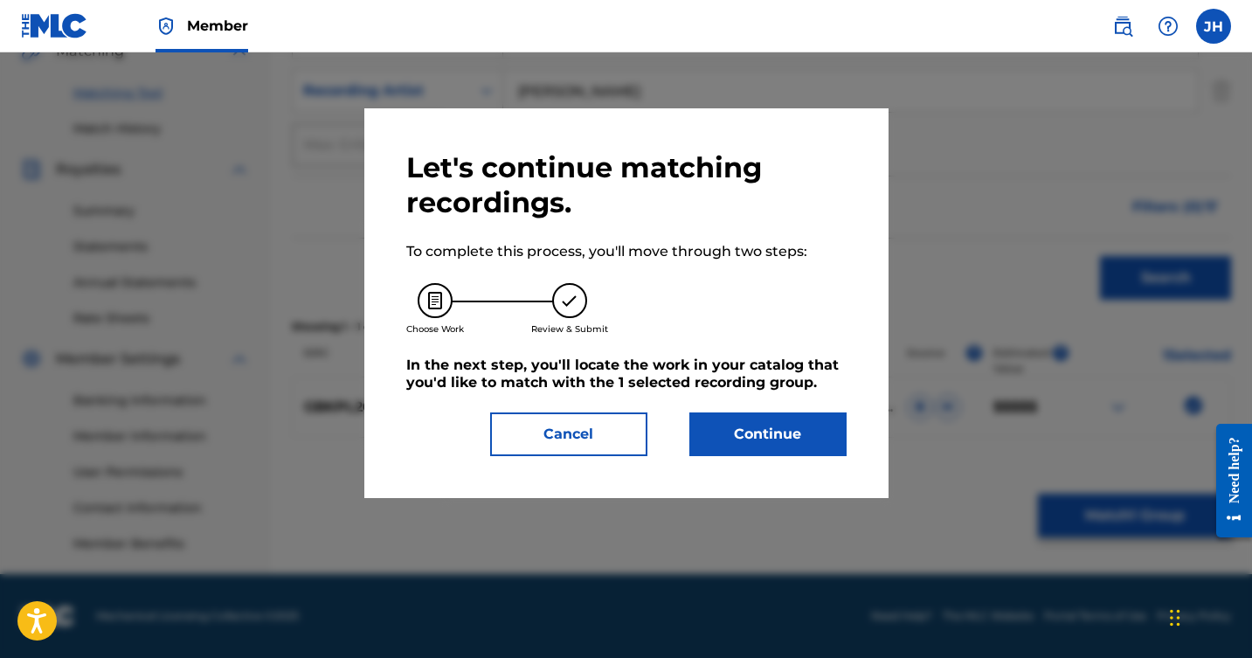
click at [752, 427] on button "Continue" at bounding box center [768, 435] width 157 height 44
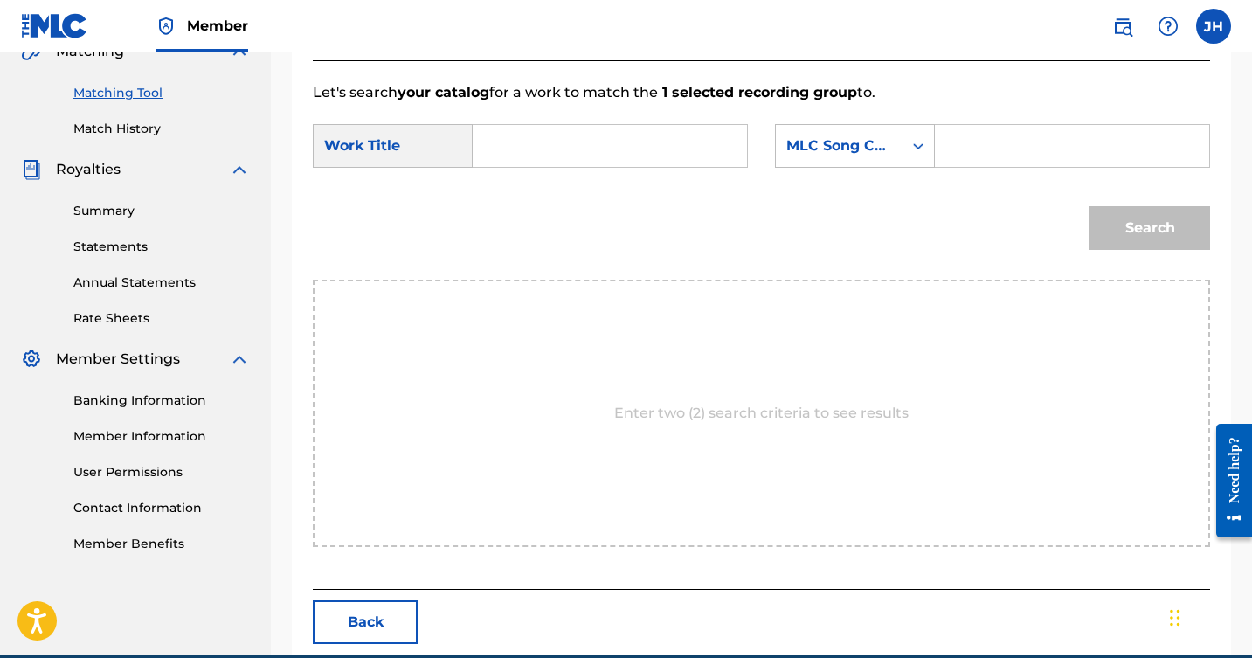
click at [588, 150] on input "Search Form" at bounding box center [610, 146] width 245 height 42
type input "Don't Give Up On Me"
click at [916, 144] on icon "Search Form" at bounding box center [918, 146] width 10 height 6
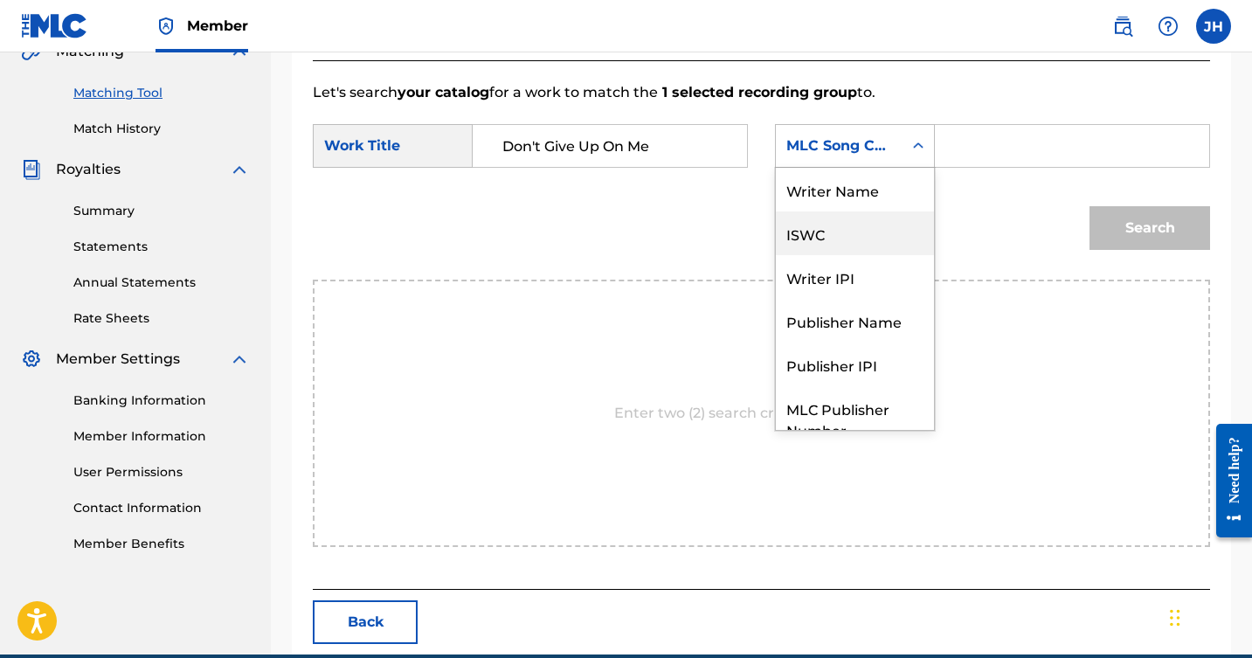
scroll to position [0, 0]
click at [871, 192] on div "Writer Name" at bounding box center [855, 190] width 158 height 44
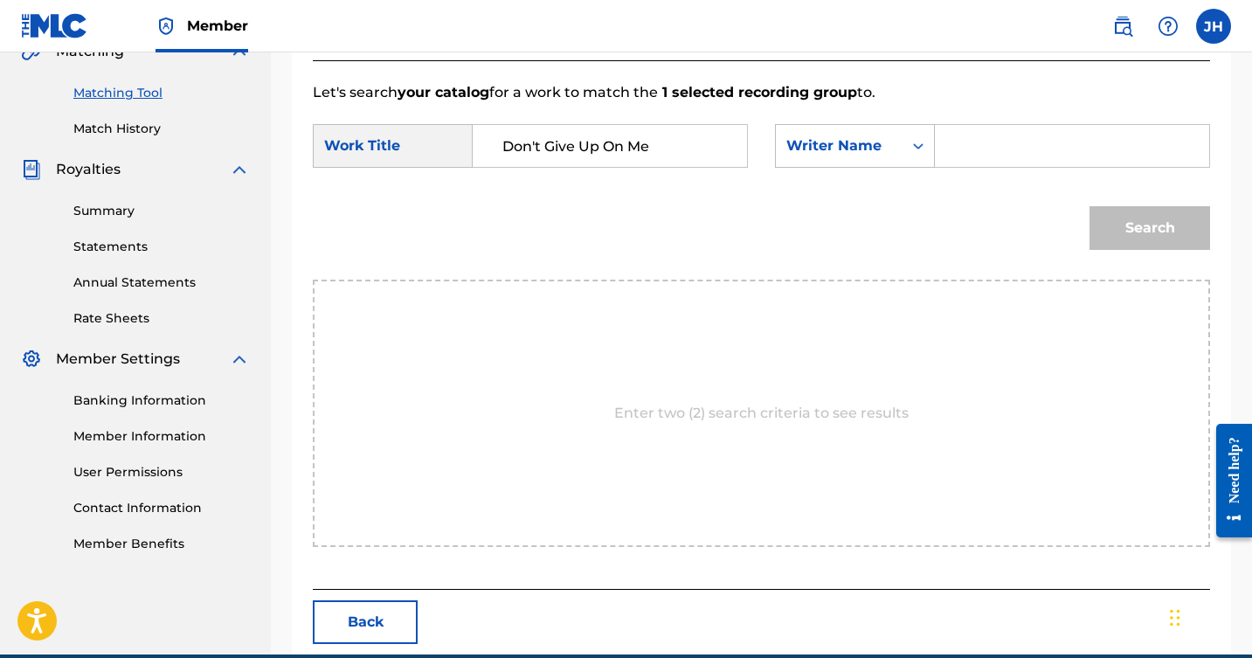
click at [954, 142] on input "Search Form" at bounding box center [1072, 146] width 245 height 42
click at [1154, 227] on button "Search" at bounding box center [1150, 228] width 121 height 44
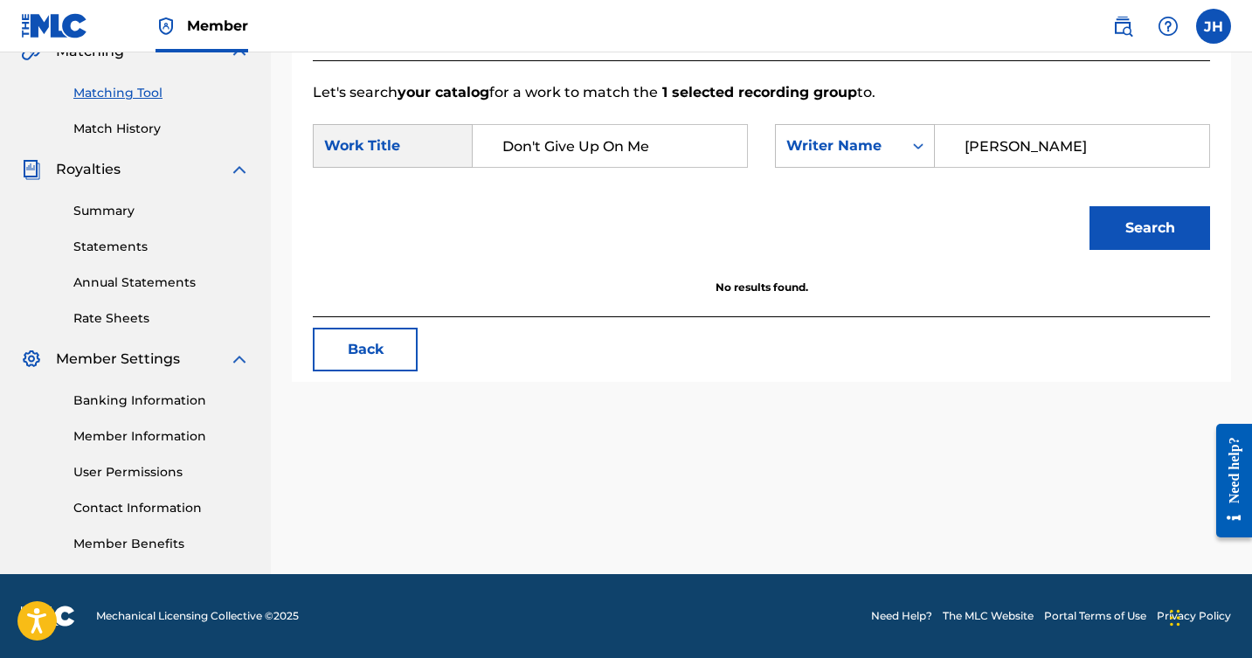
click at [1127, 142] on input "[PERSON_NAME]" at bounding box center [1072, 146] width 245 height 42
type input "J"
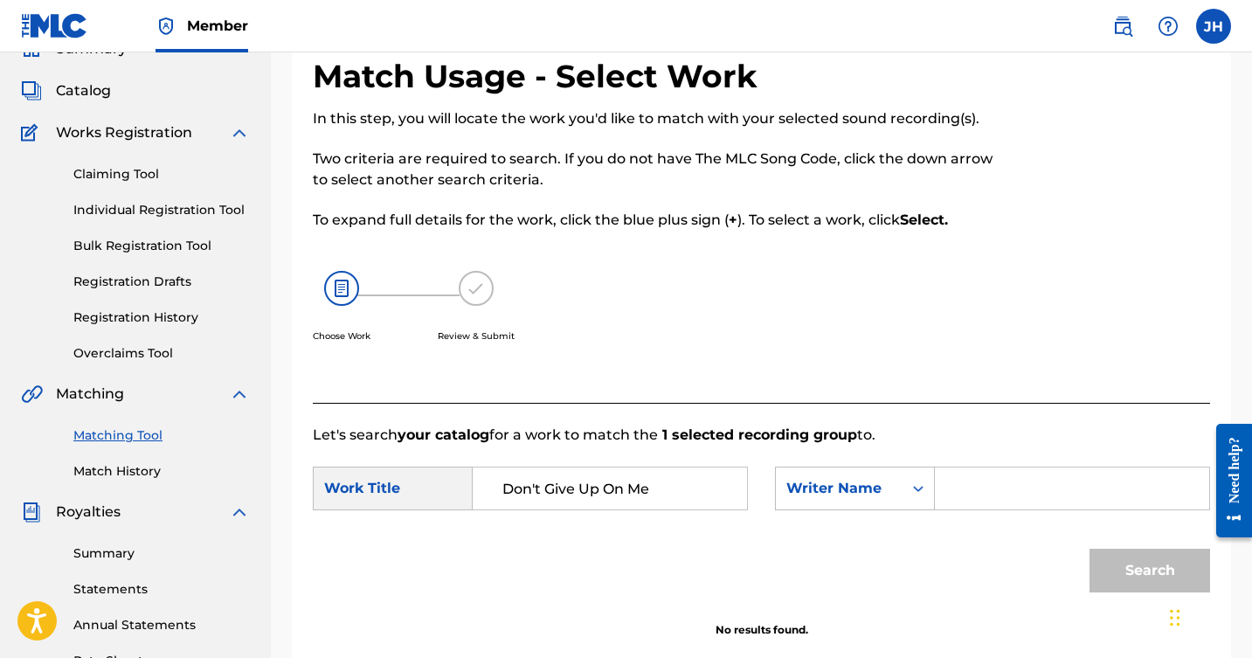
scroll to position [161, 0]
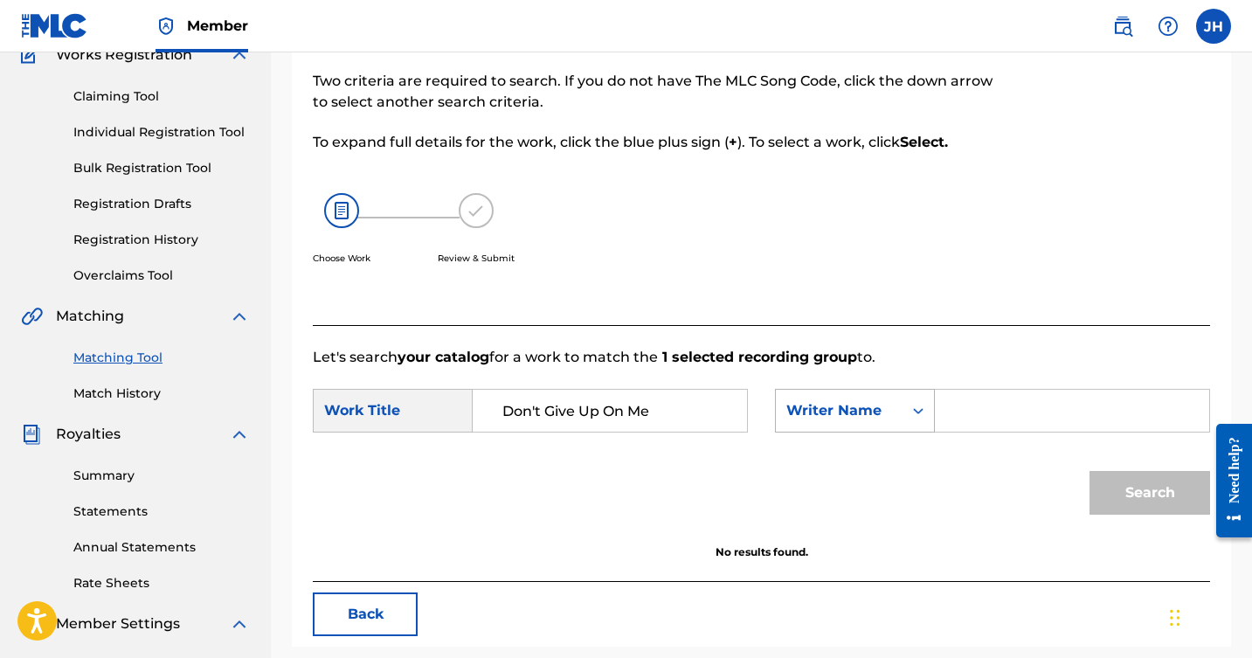
click at [918, 409] on icon "Search Form" at bounding box center [918, 410] width 17 height 17
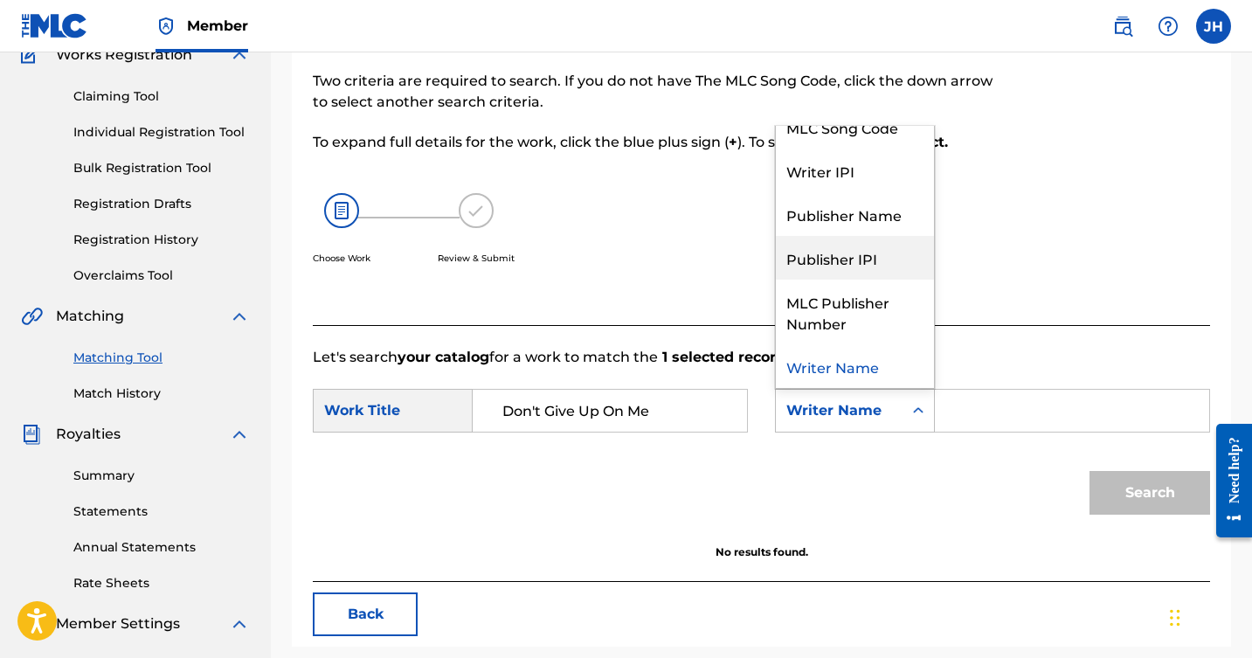
scroll to position [65, 0]
click at [840, 366] on div "Writer Name" at bounding box center [855, 366] width 158 height 44
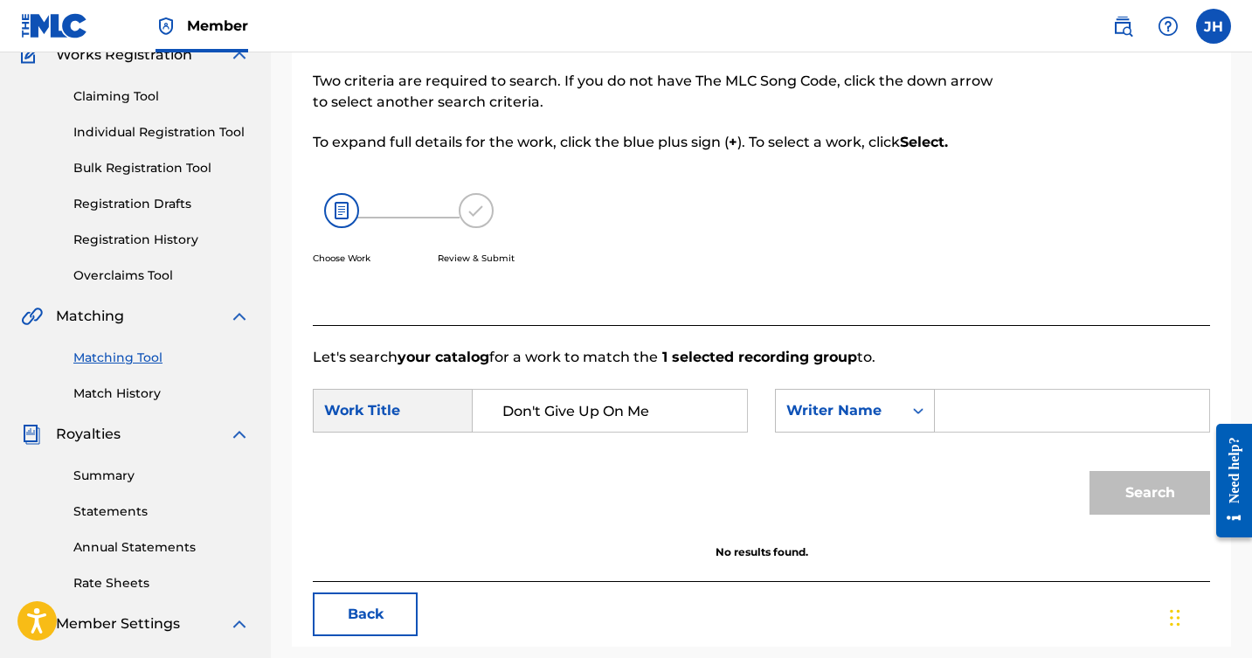
click at [985, 416] on input "Search Form" at bounding box center [1072, 411] width 245 height 42
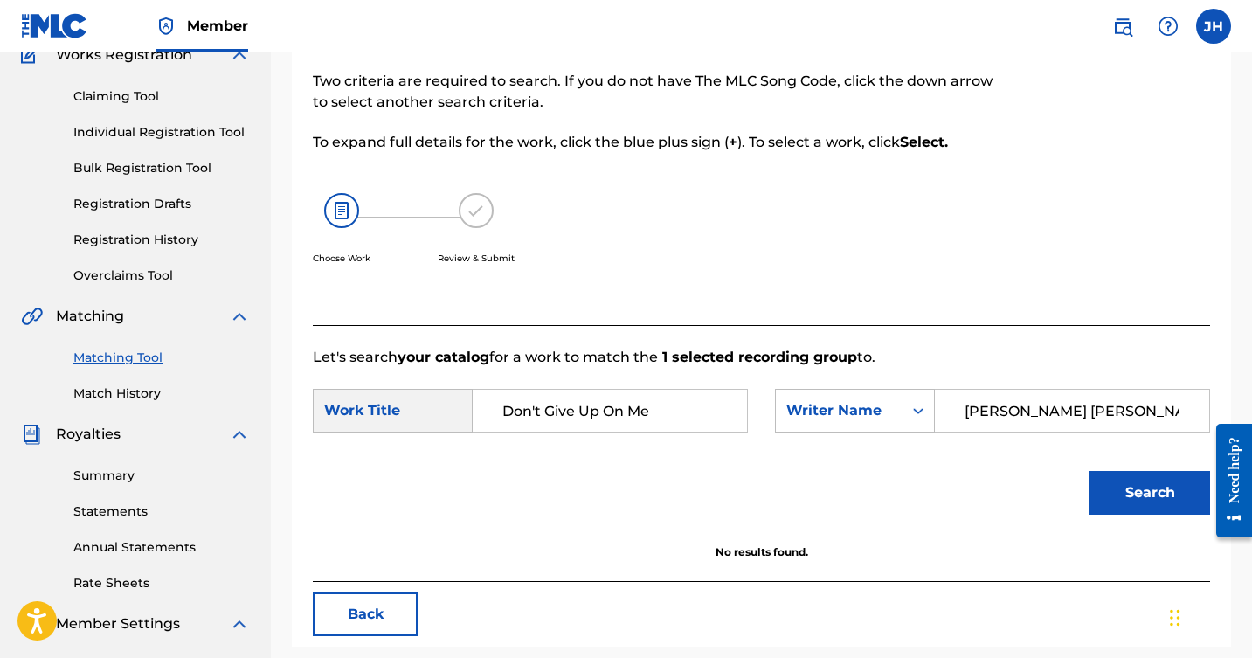
type input "[PERSON_NAME] [PERSON_NAME]"
click at [1117, 487] on button "Search" at bounding box center [1150, 493] width 121 height 44
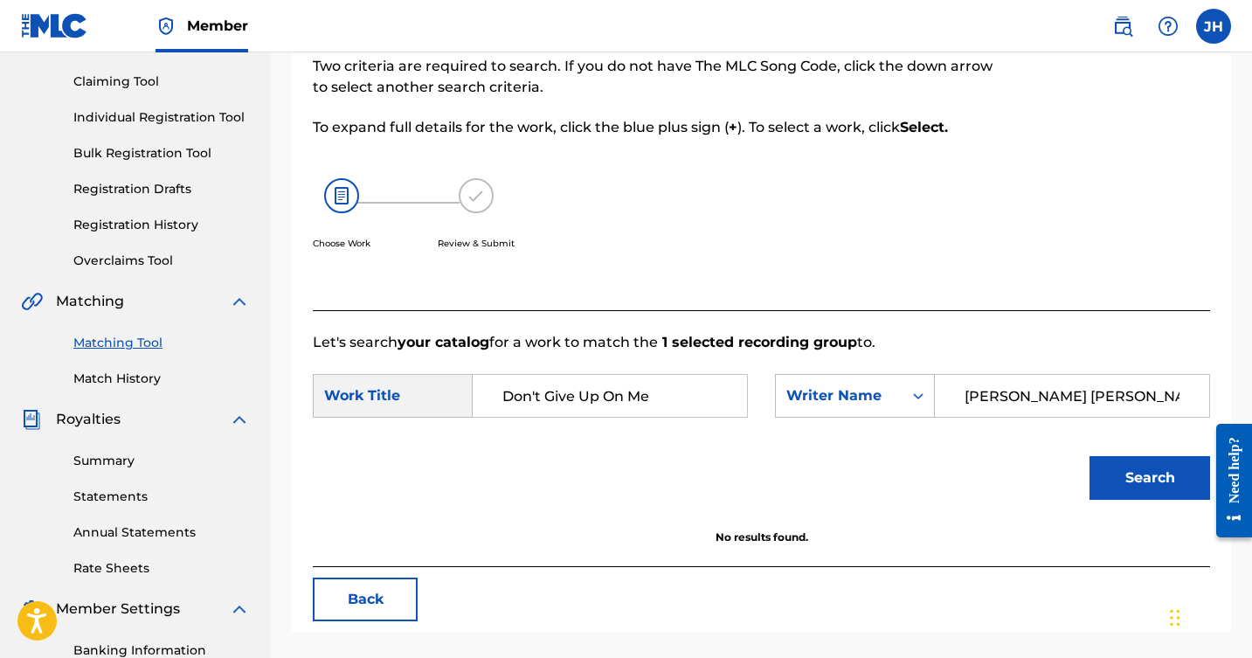
scroll to position [175, 0]
click at [914, 396] on icon "Search Form" at bounding box center [918, 396] width 17 height 17
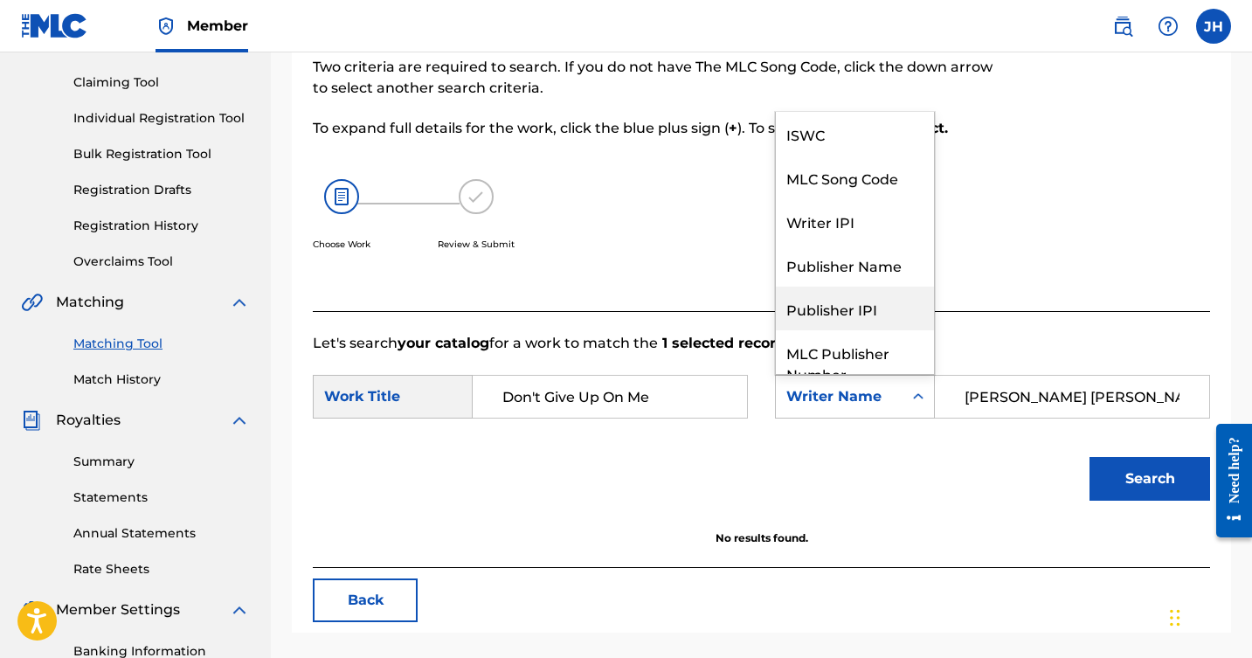
scroll to position [0, 0]
click at [872, 261] on div "Publisher Name" at bounding box center [855, 265] width 158 height 44
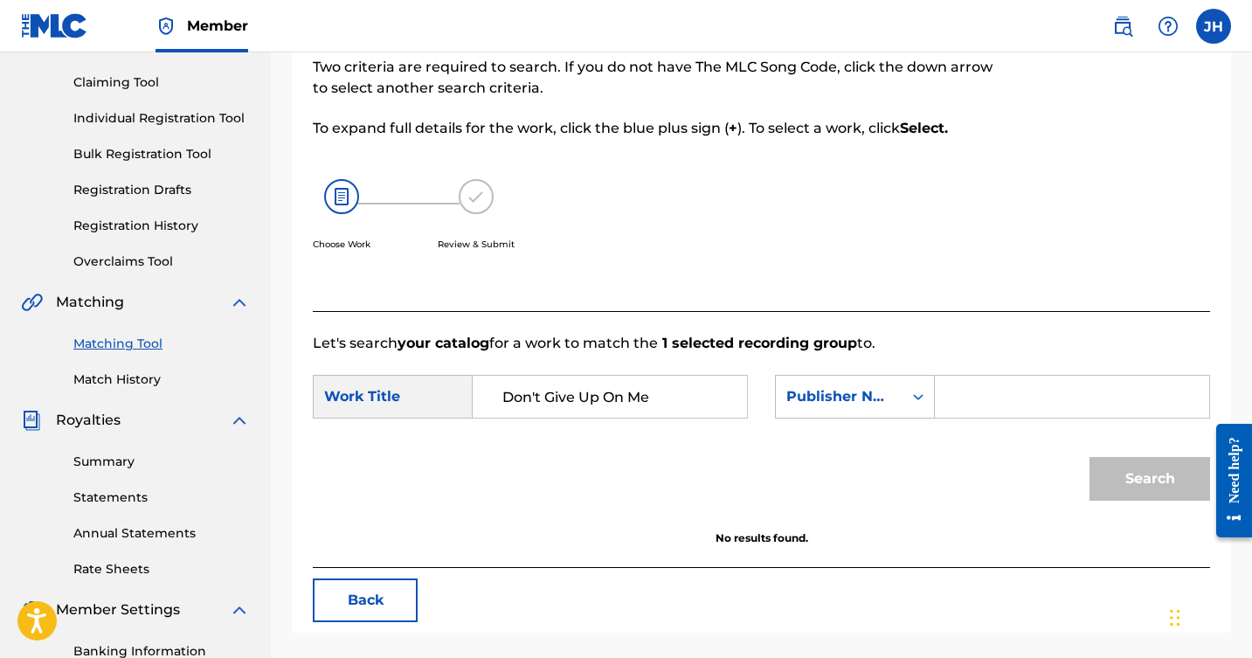
click at [1009, 392] on input "Search Form" at bounding box center [1072, 397] width 245 height 42
type input "anozira publishing"
click at [1170, 478] on button "Search" at bounding box center [1150, 479] width 121 height 44
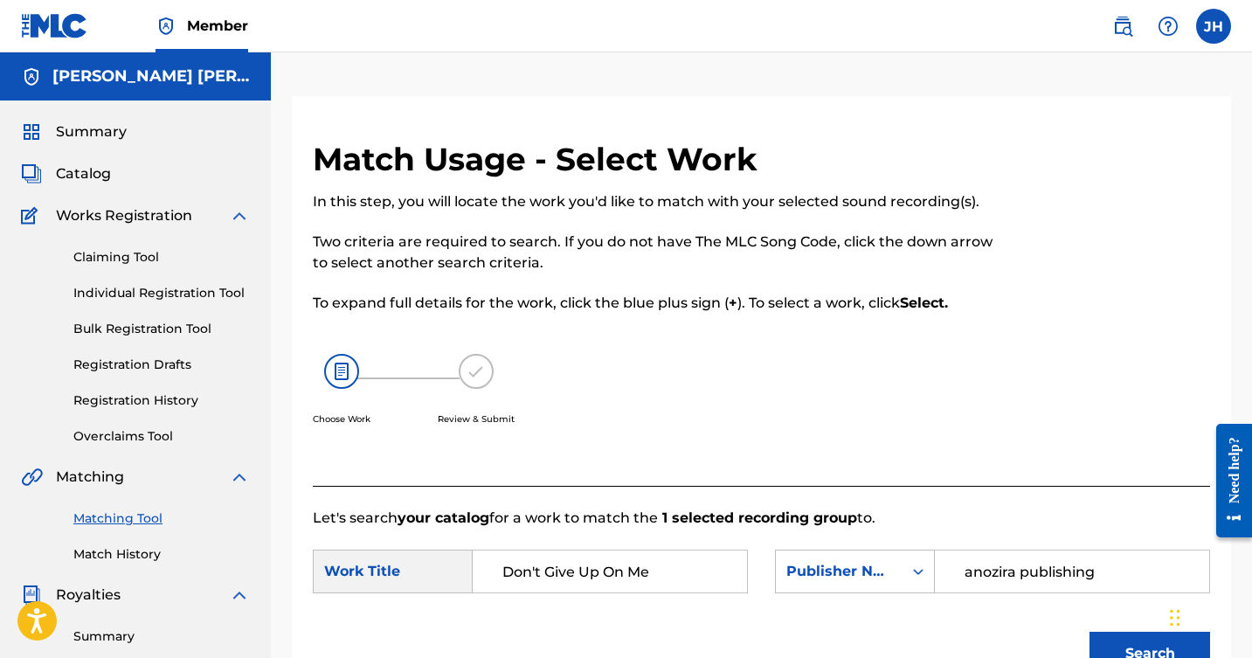
click at [88, 165] on span "Catalog" at bounding box center [83, 173] width 55 height 21
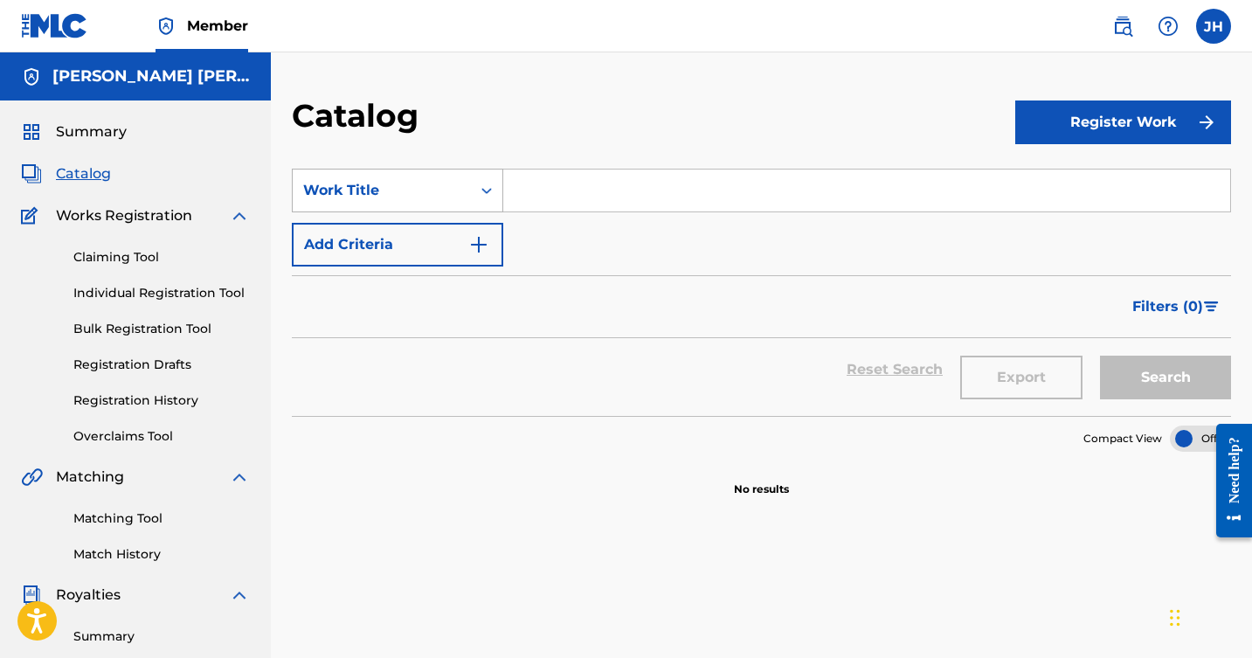
click at [484, 191] on icon "Search Form" at bounding box center [487, 191] width 10 height 6
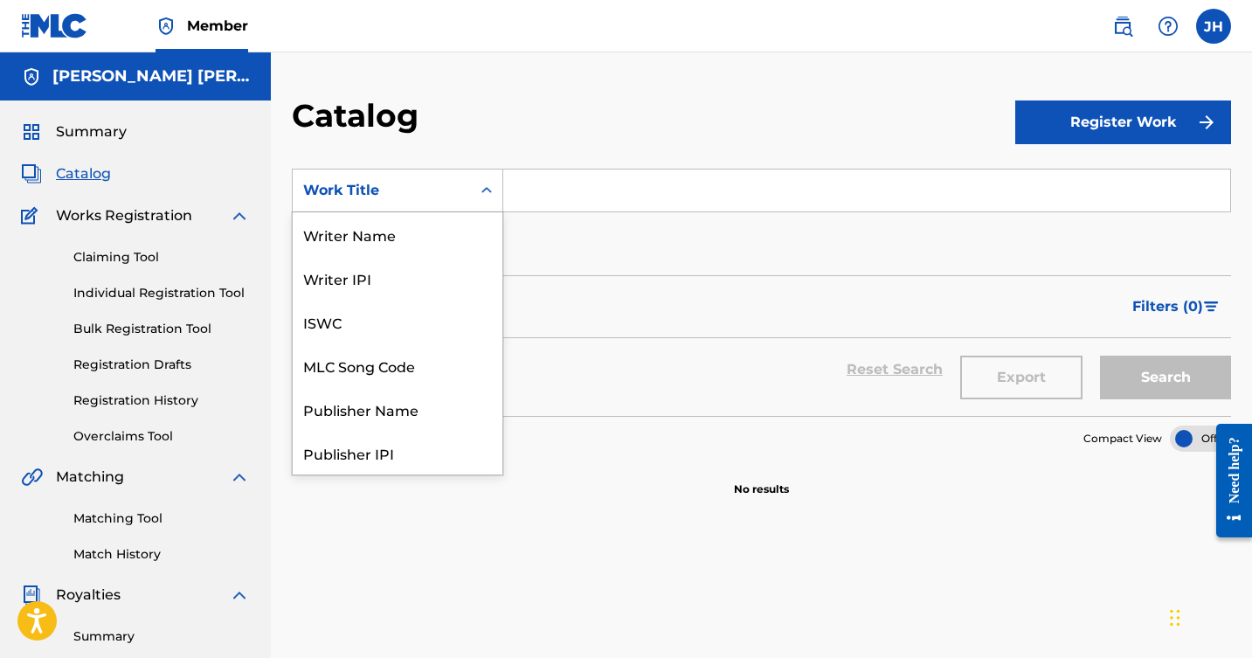
scroll to position [262, 0]
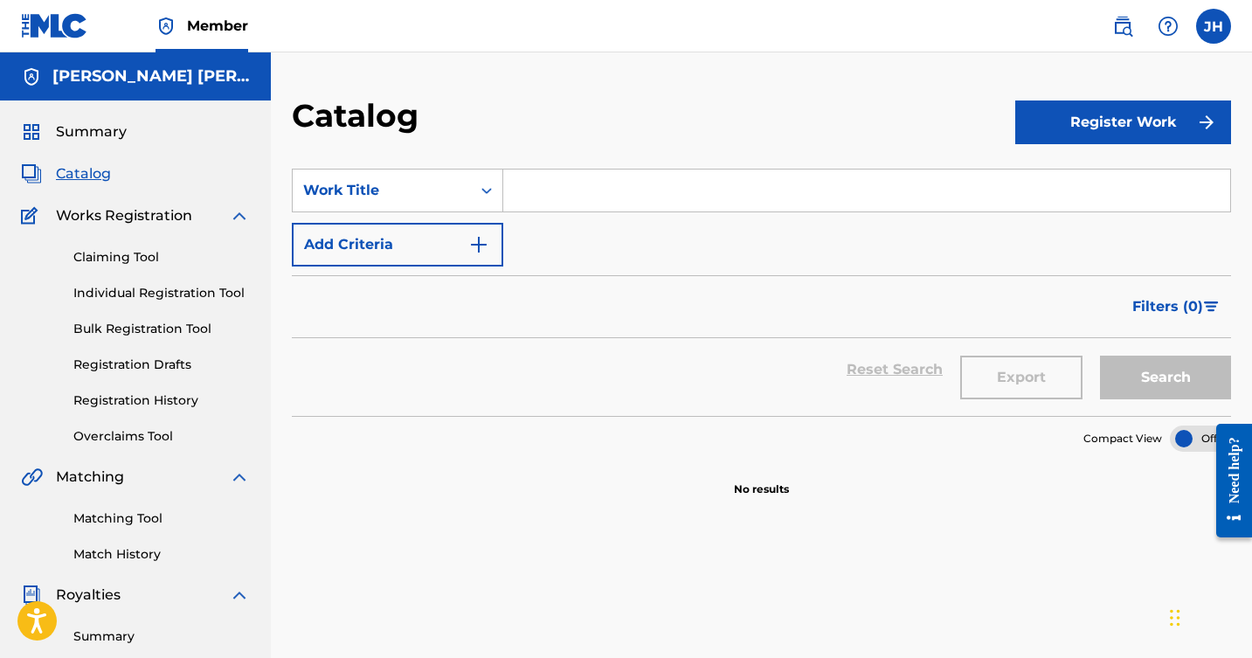
click at [536, 190] on input "Search Form" at bounding box center [866, 191] width 727 height 42
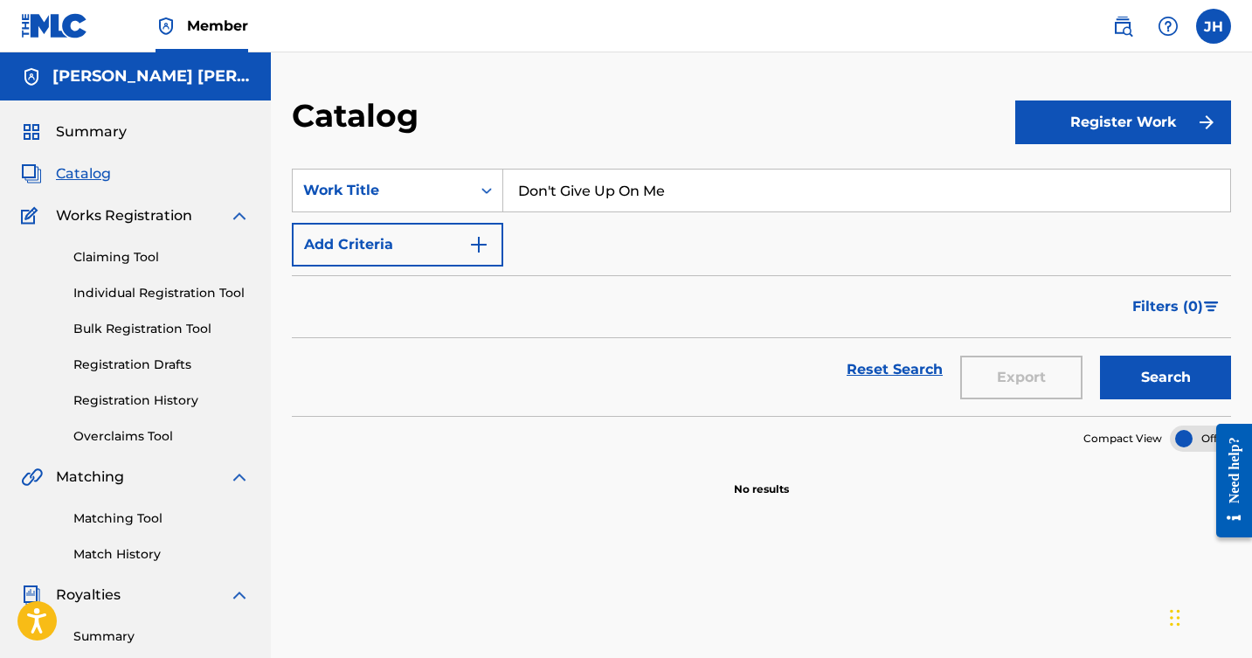
type input "Don't Give Up On Me"
click at [468, 246] on img "Search Form" at bounding box center [478, 244] width 21 height 21
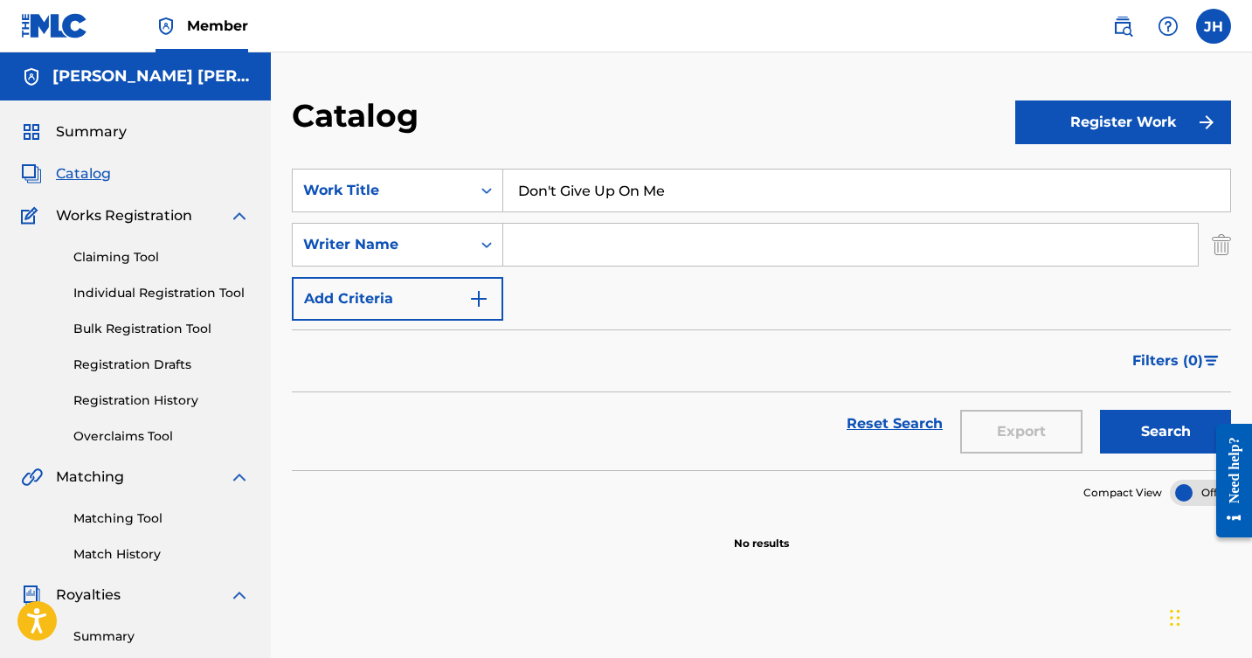
click at [528, 242] on input "Search Form" at bounding box center [850, 245] width 695 height 42
type input "[PERSON_NAME]"
click at [482, 295] on img "Search Form" at bounding box center [478, 298] width 21 height 21
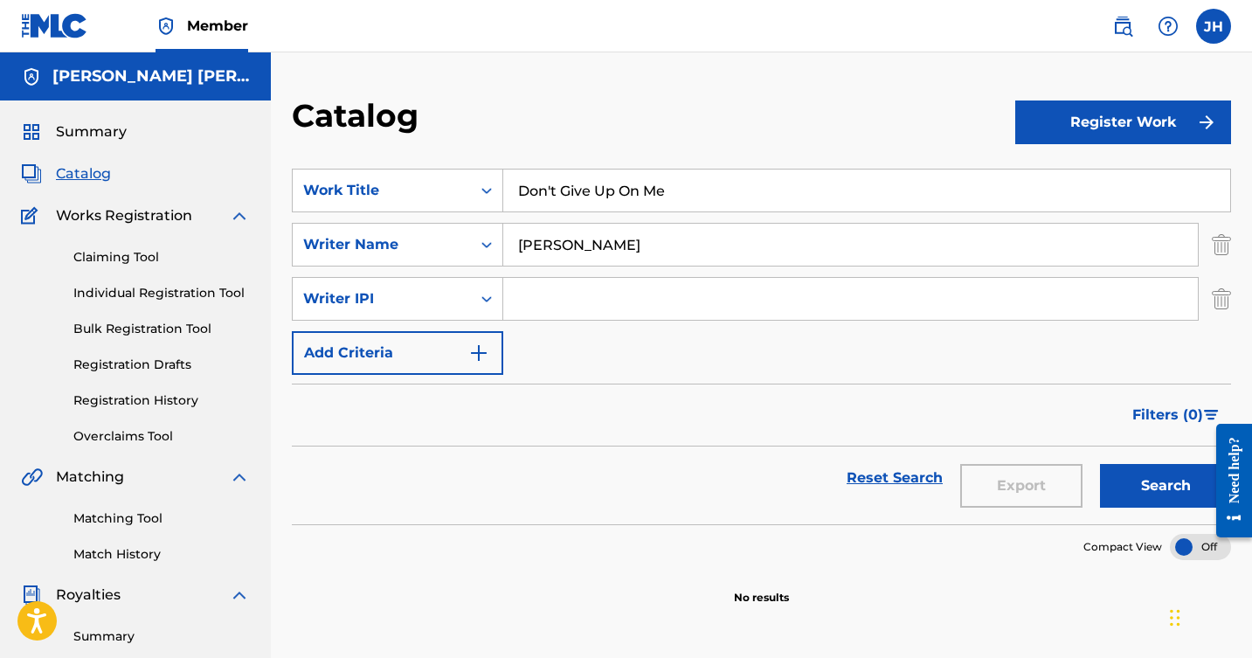
click at [482, 350] on img "Search Form" at bounding box center [478, 353] width 21 height 21
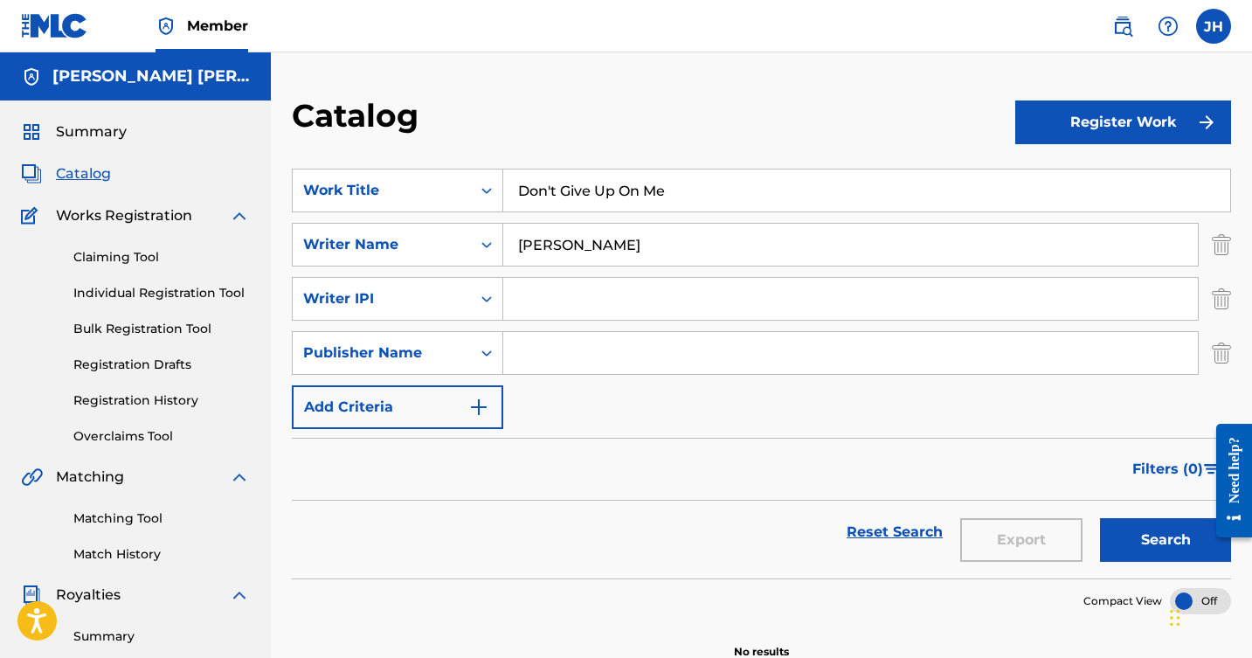
click at [1202, 124] on img "submit" at bounding box center [1207, 122] width 21 height 21
click at [1080, 177] on link "Individual" at bounding box center [1124, 179] width 216 height 42
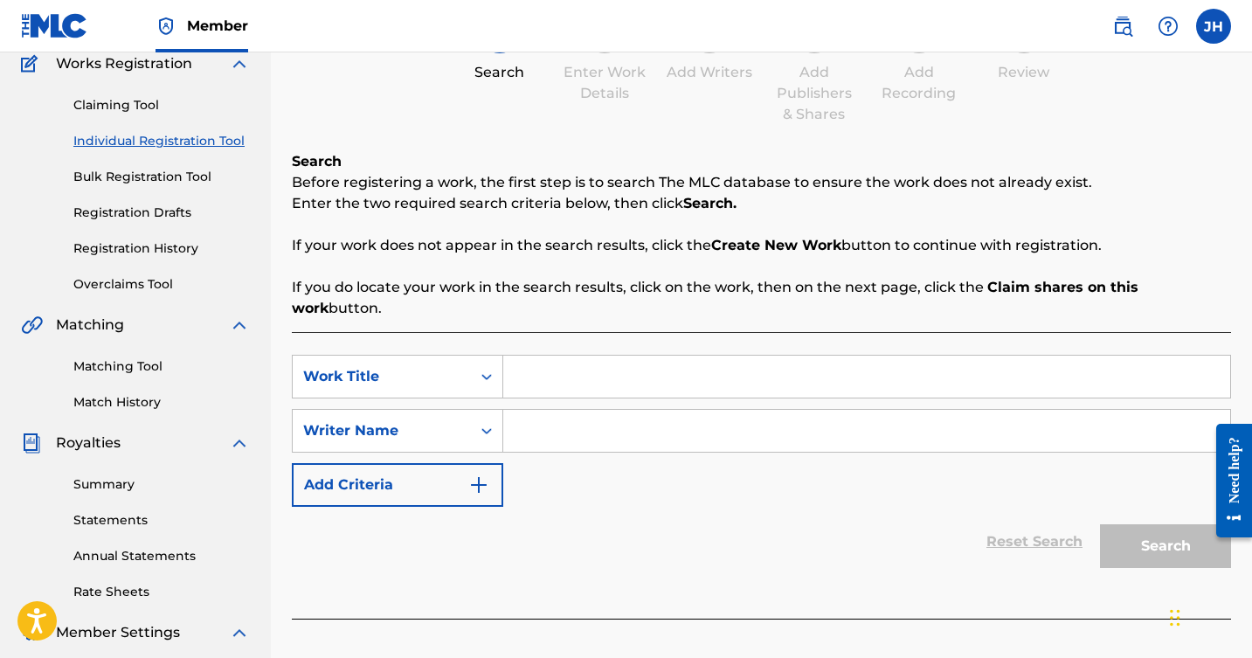
scroll to position [154, 0]
click at [633, 354] on input "Search Form" at bounding box center [866, 375] width 727 height 42
type input "Don't Give Up On Me"
click at [578, 412] on input "Search Form" at bounding box center [866, 429] width 727 height 42
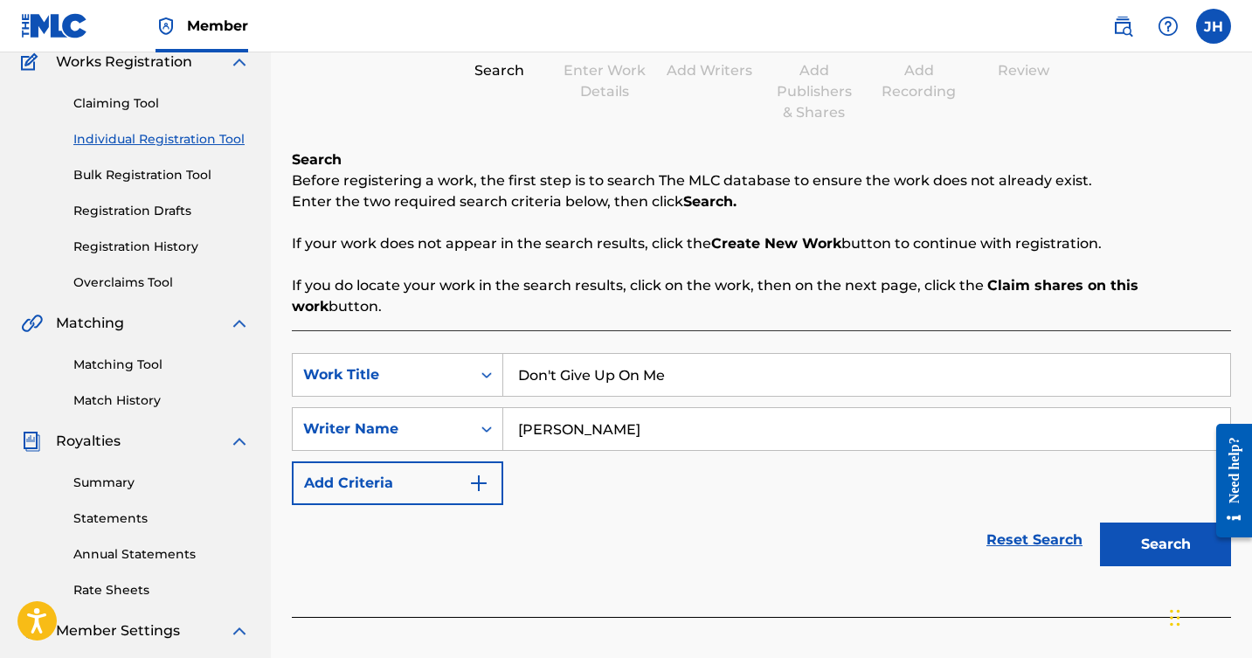
type input "[PERSON_NAME]"
click at [1148, 523] on button "Search" at bounding box center [1165, 545] width 131 height 44
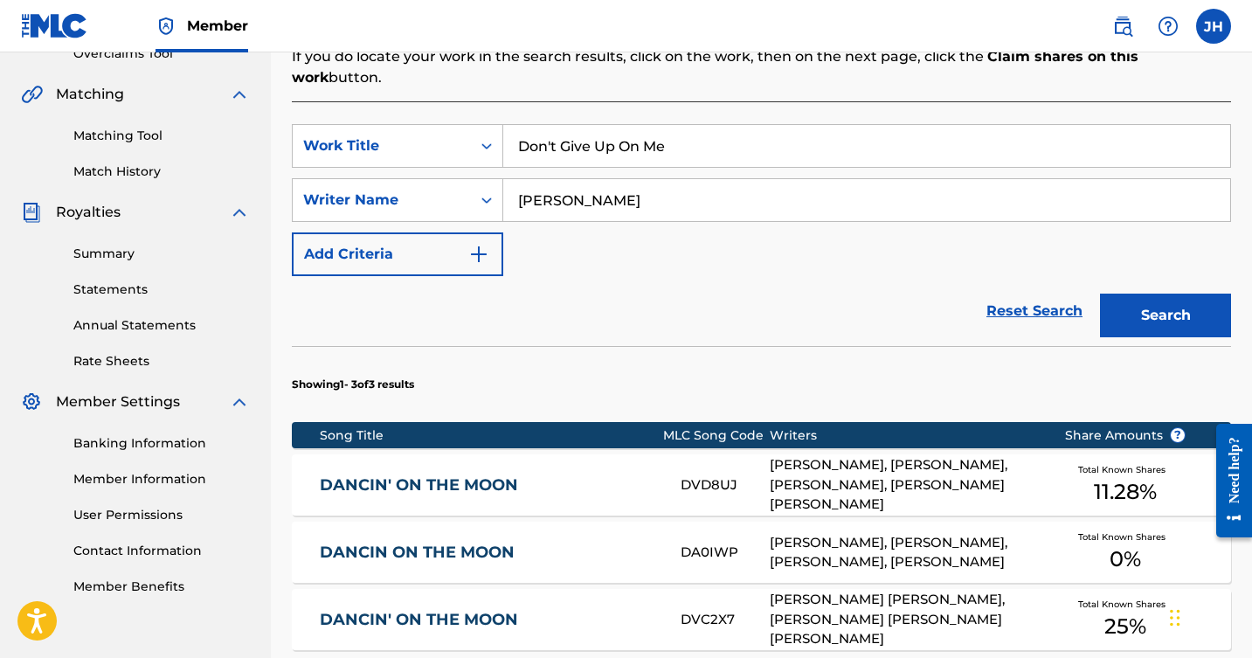
scroll to position [387, 0]
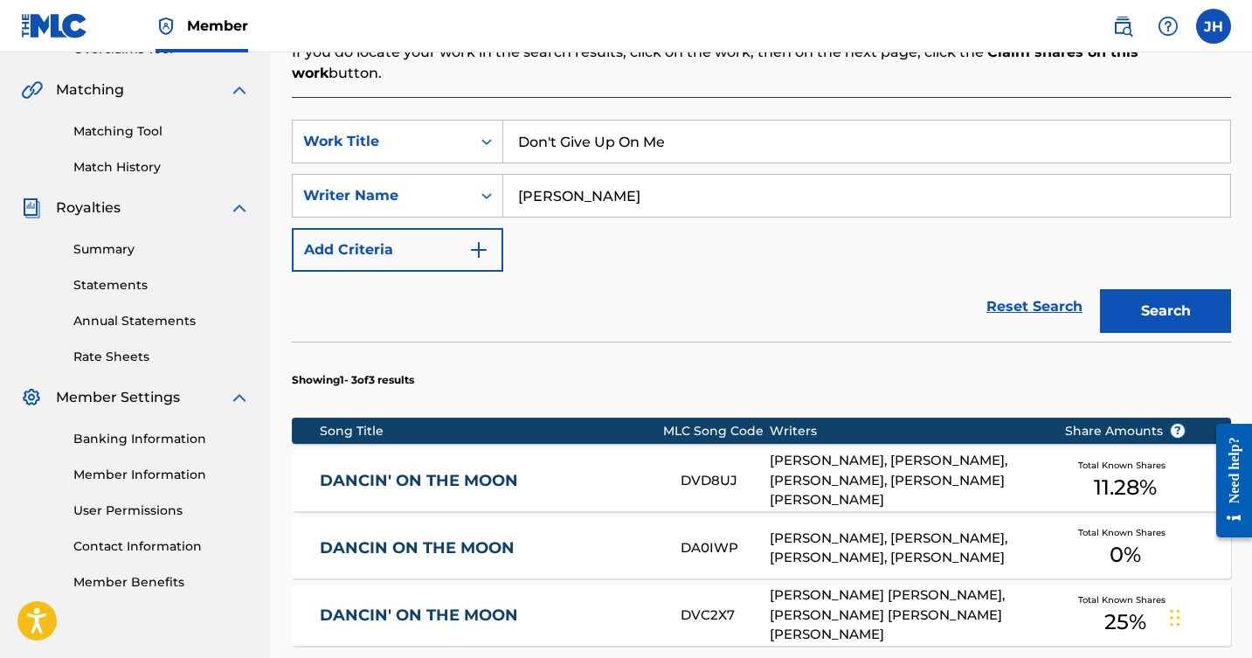
click at [1170, 295] on button "Search" at bounding box center [1165, 311] width 131 height 44
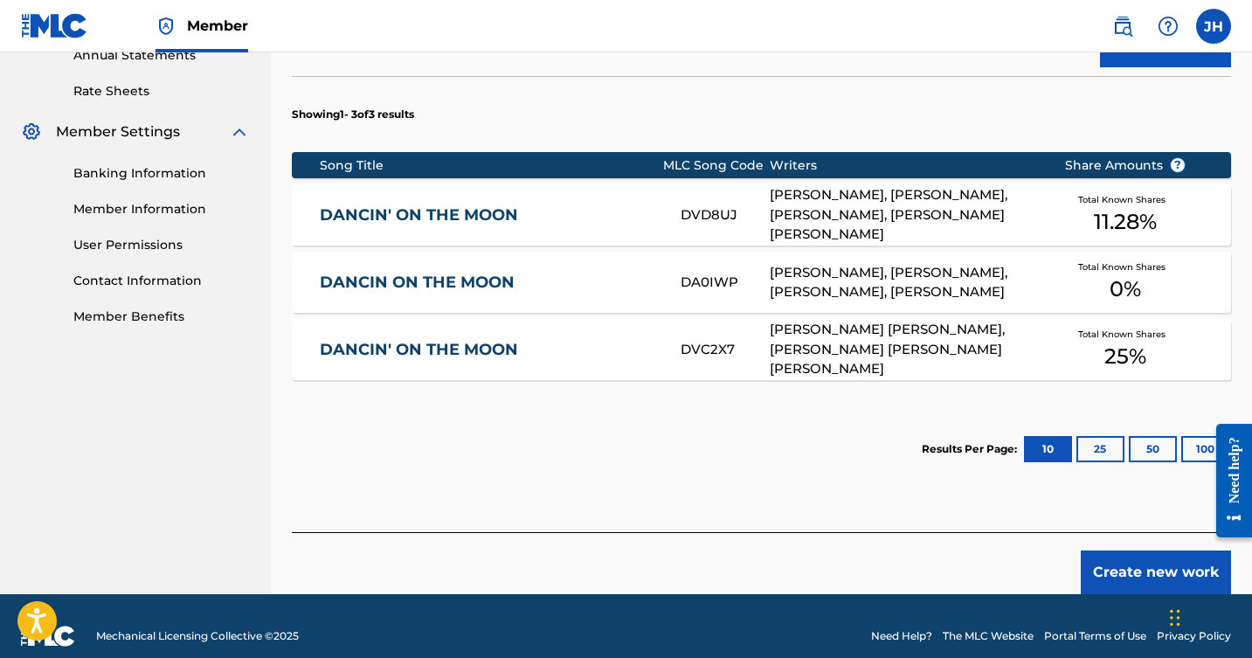
scroll to position [652, 0]
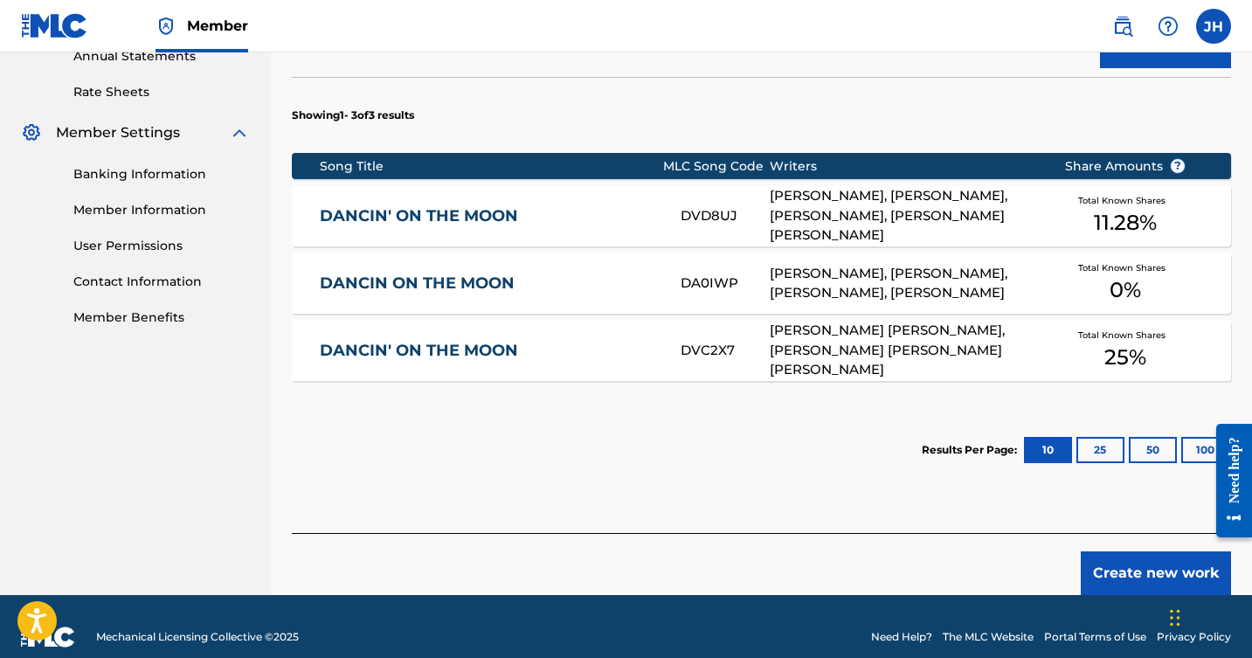
click at [1093, 437] on button "25" at bounding box center [1101, 450] width 48 height 26
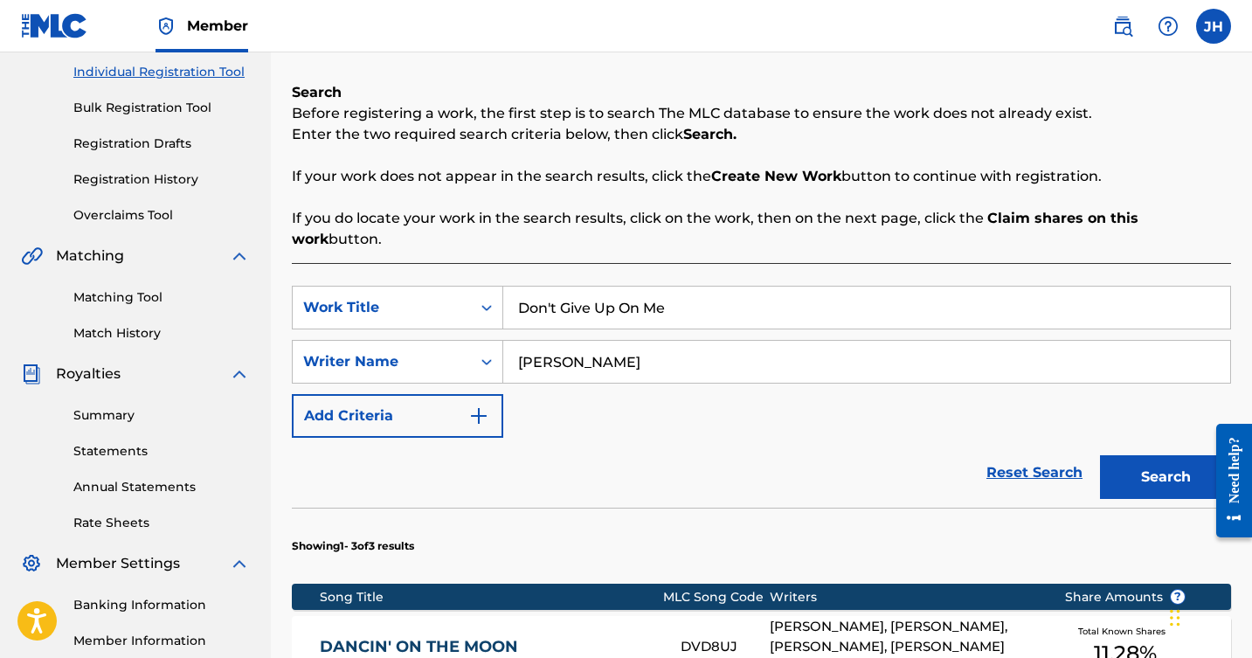
scroll to position [195, 0]
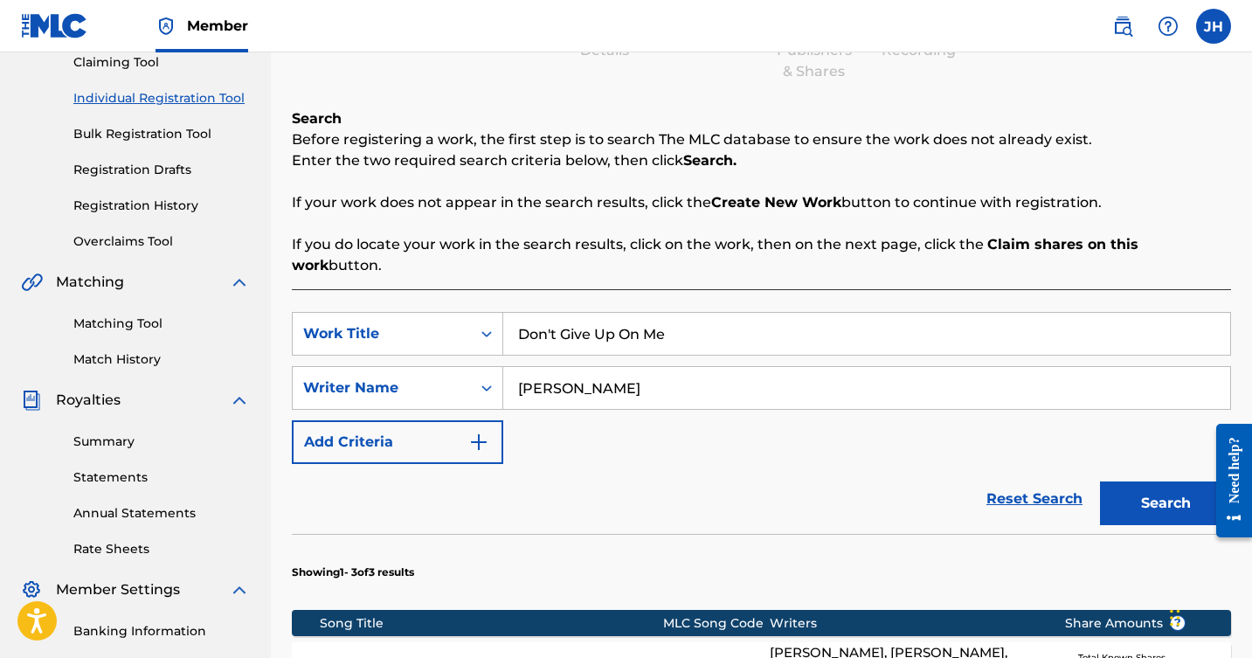
click at [480, 432] on img "Search Form" at bounding box center [478, 442] width 21 height 21
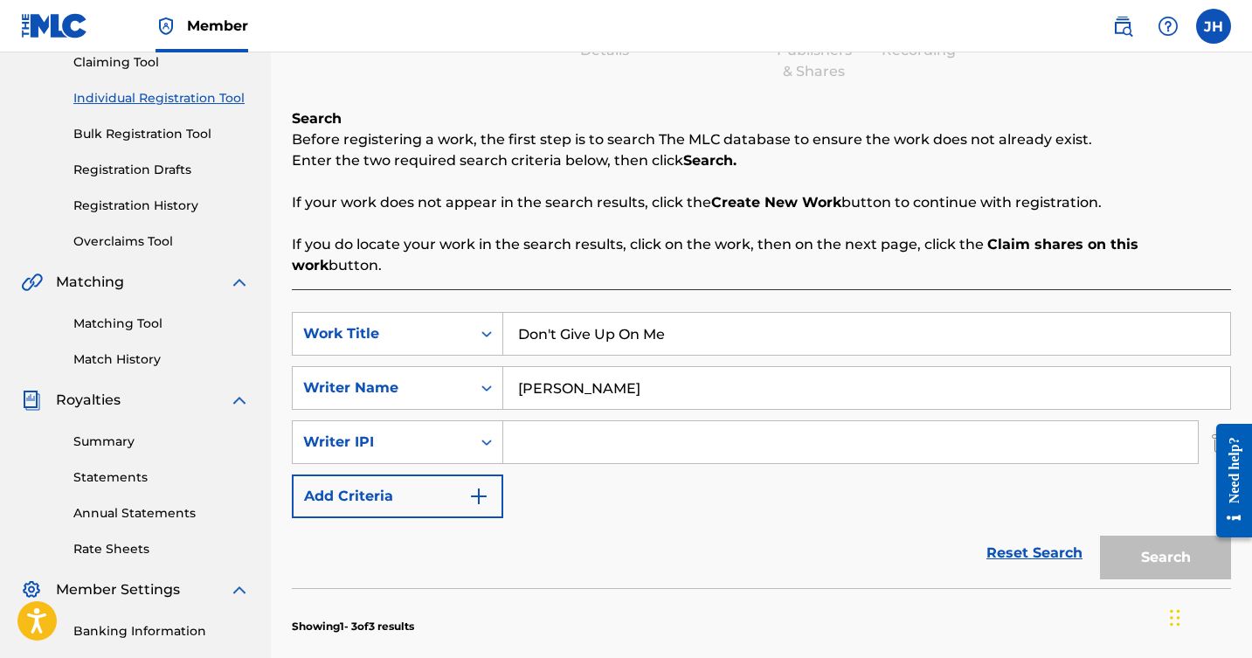
click at [471, 486] on img "Search Form" at bounding box center [478, 496] width 21 height 21
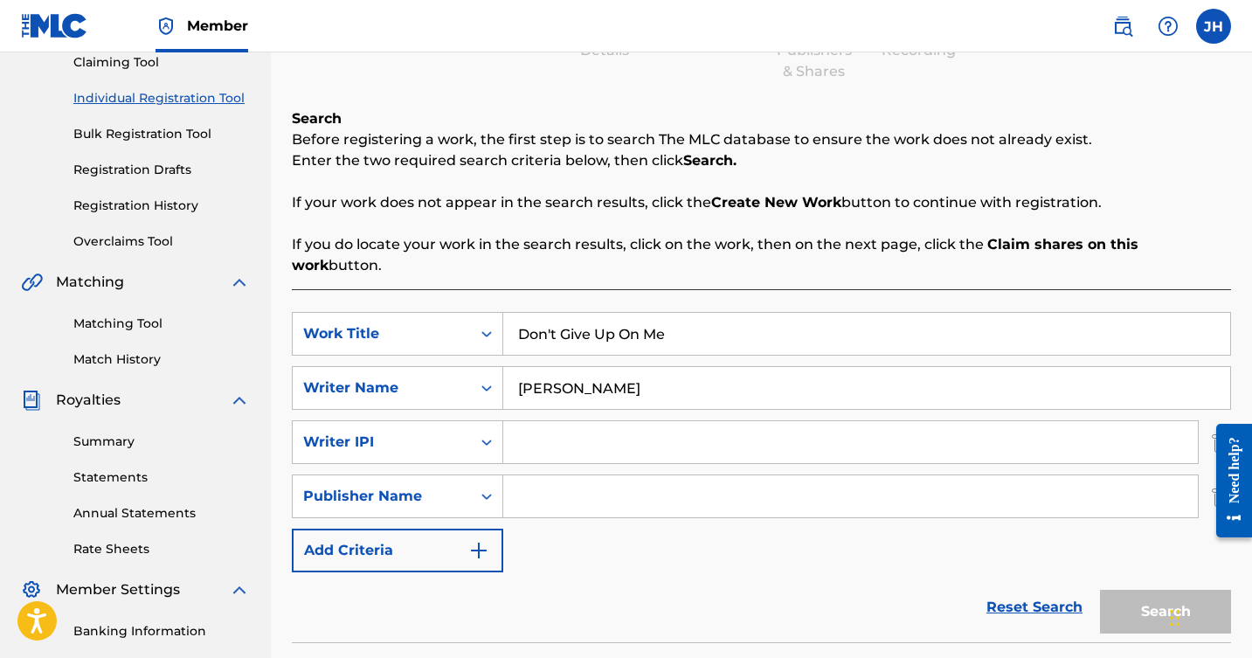
click at [525, 475] on input "Search Form" at bounding box center [850, 496] width 695 height 42
type input "anozira"
click at [617, 530] on div "SearchWithCriteria2e55b209-fbc6-4b1e-9cd0-42b4be3dbc38 Work Title Don't Give Up…" at bounding box center [762, 442] width 940 height 260
click at [670, 481] on input "anozira" at bounding box center [850, 496] width 695 height 42
click at [1141, 576] on div "Search" at bounding box center [1162, 607] width 140 height 70
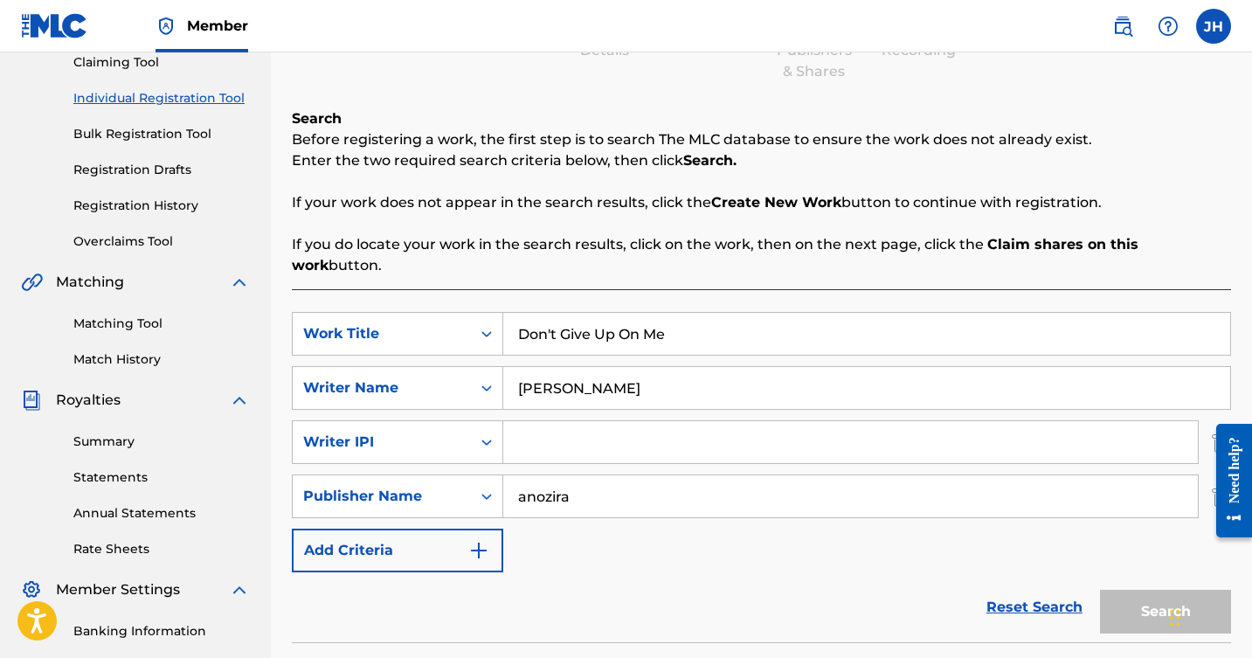
click at [1056, 588] on link "Reset Search" at bounding box center [1035, 607] width 114 height 38
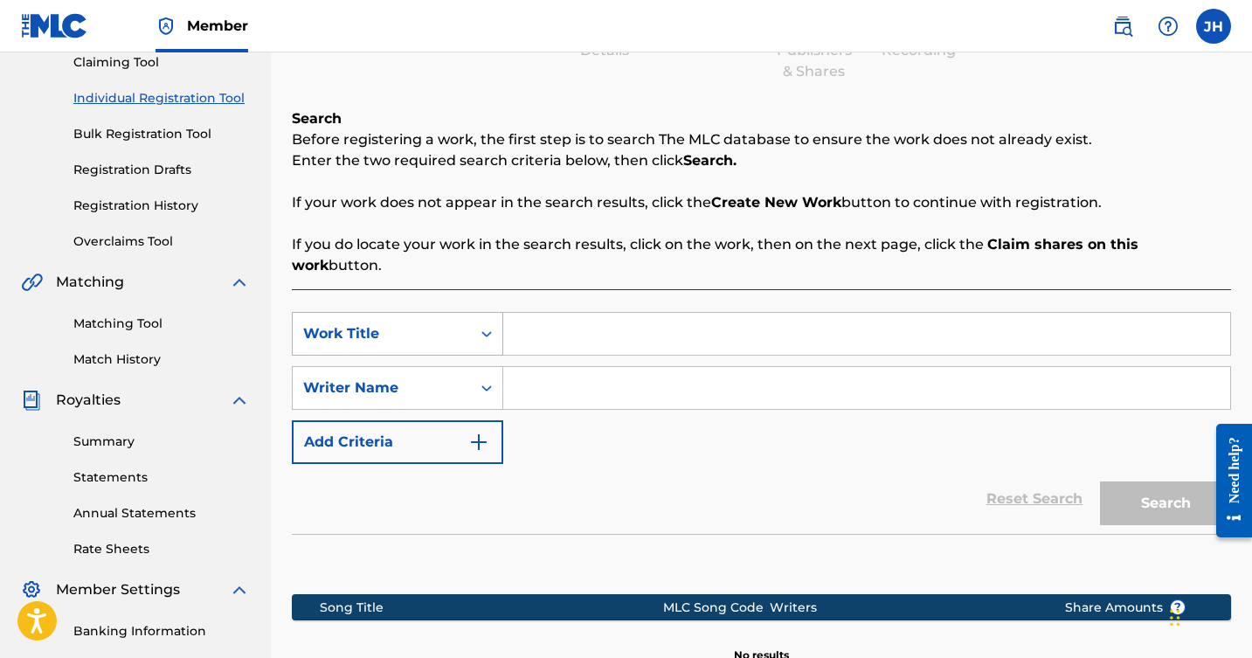
click at [482, 325] on icon "Search Form" at bounding box center [486, 333] width 17 height 17
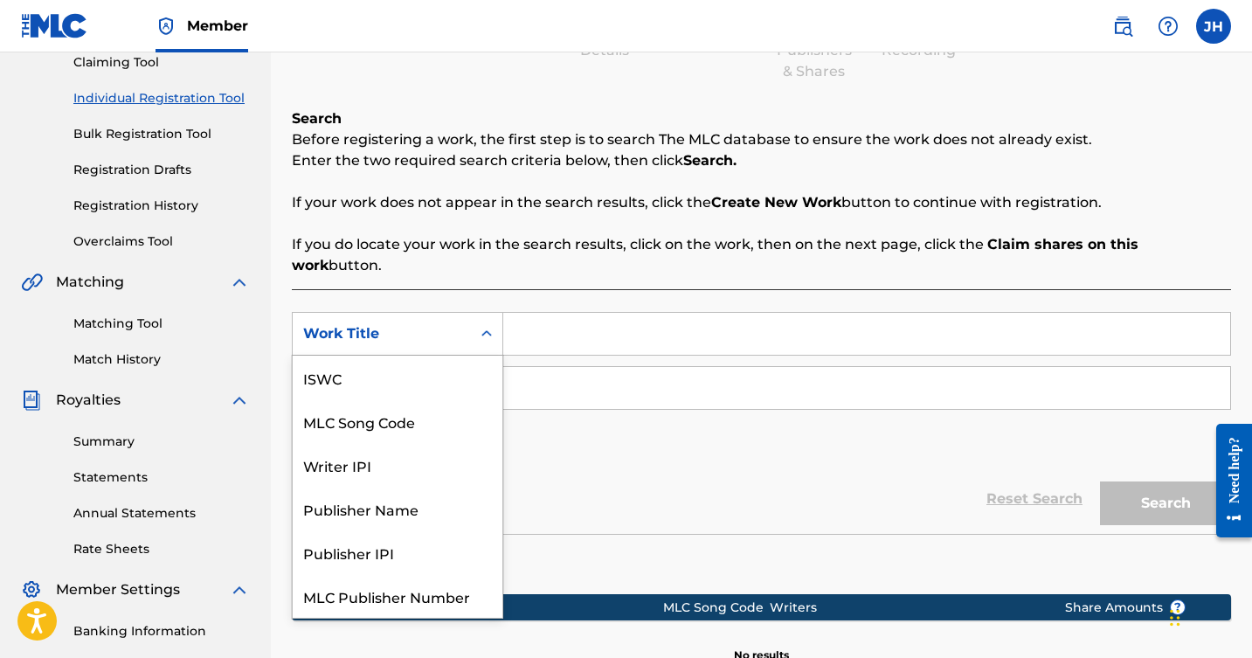
scroll to position [44, 0]
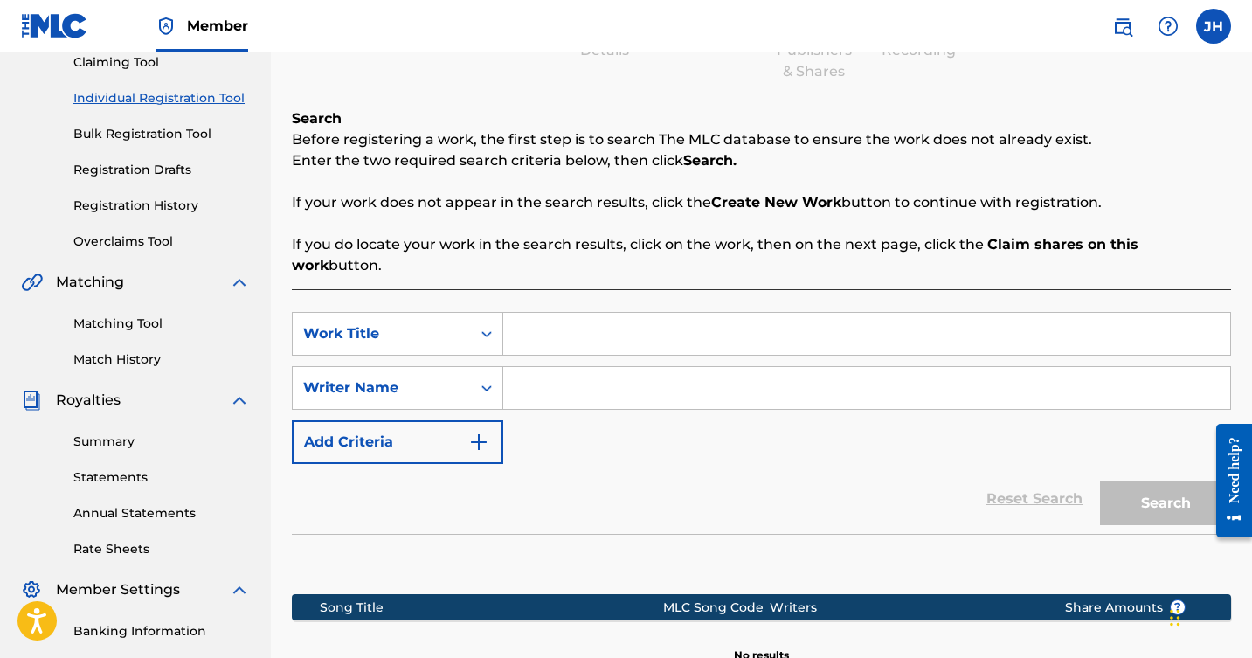
click at [594, 313] on input "Search Form" at bounding box center [866, 334] width 727 height 42
type input "don't give up on me"
click at [578, 367] on input "Search Form" at bounding box center [866, 388] width 727 height 42
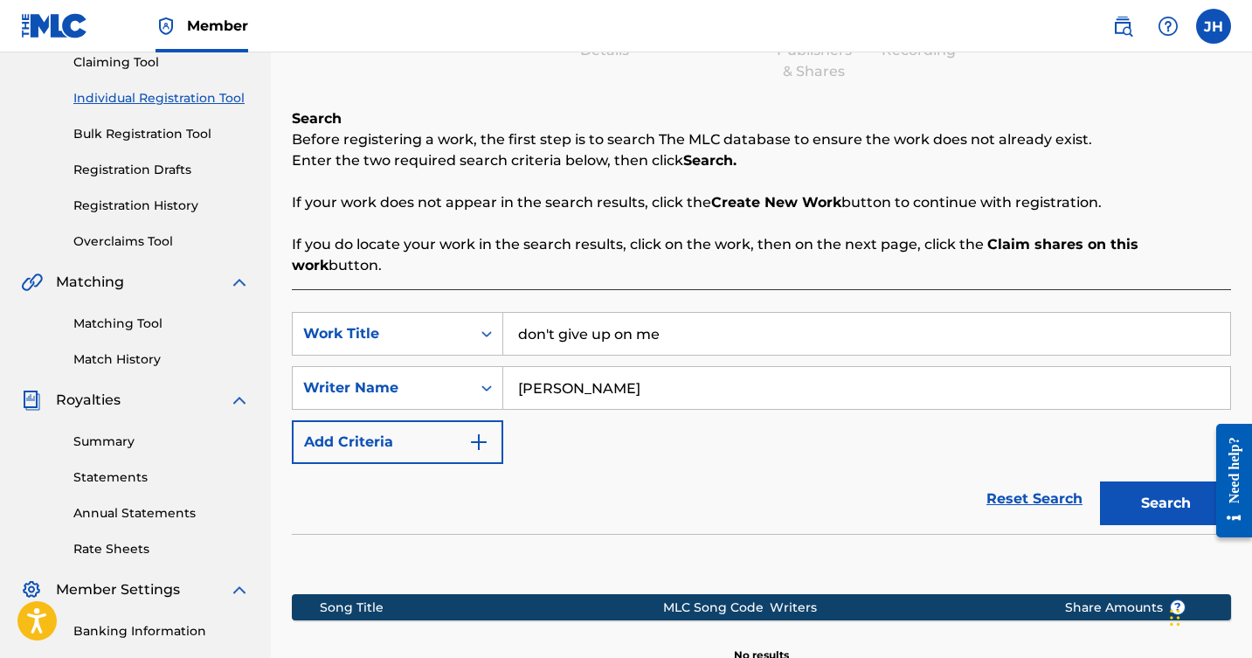
type input "James harter"
click at [1173, 489] on button "Search" at bounding box center [1165, 504] width 131 height 44
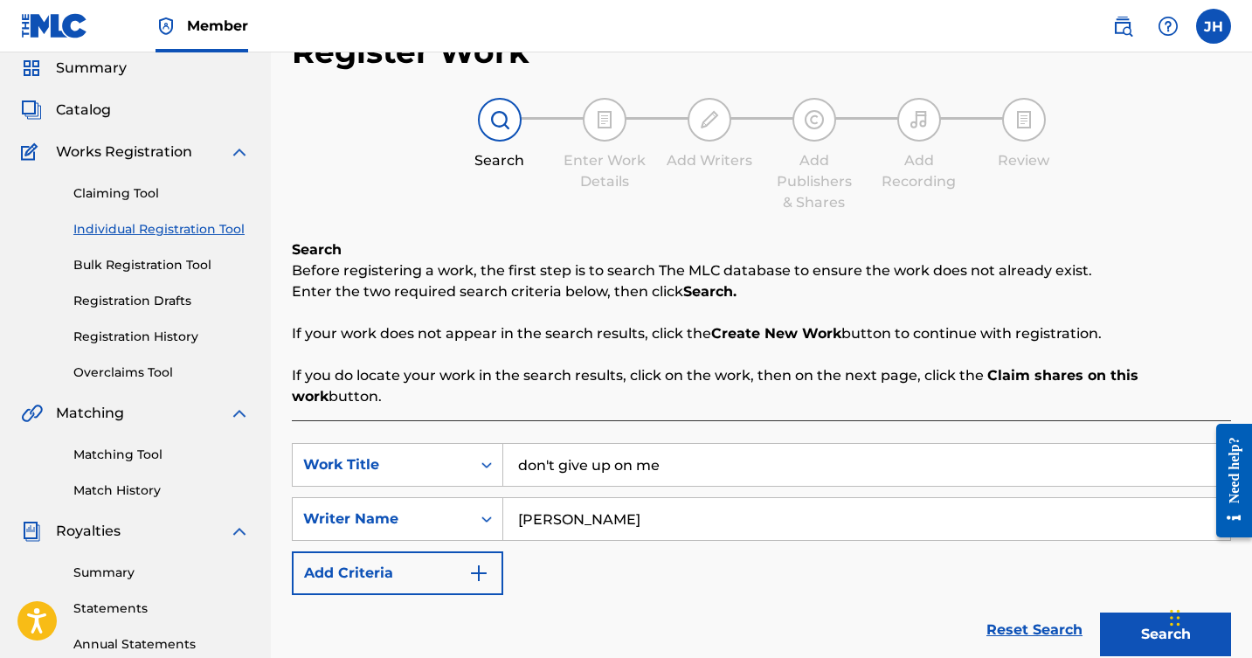
scroll to position [61, 0]
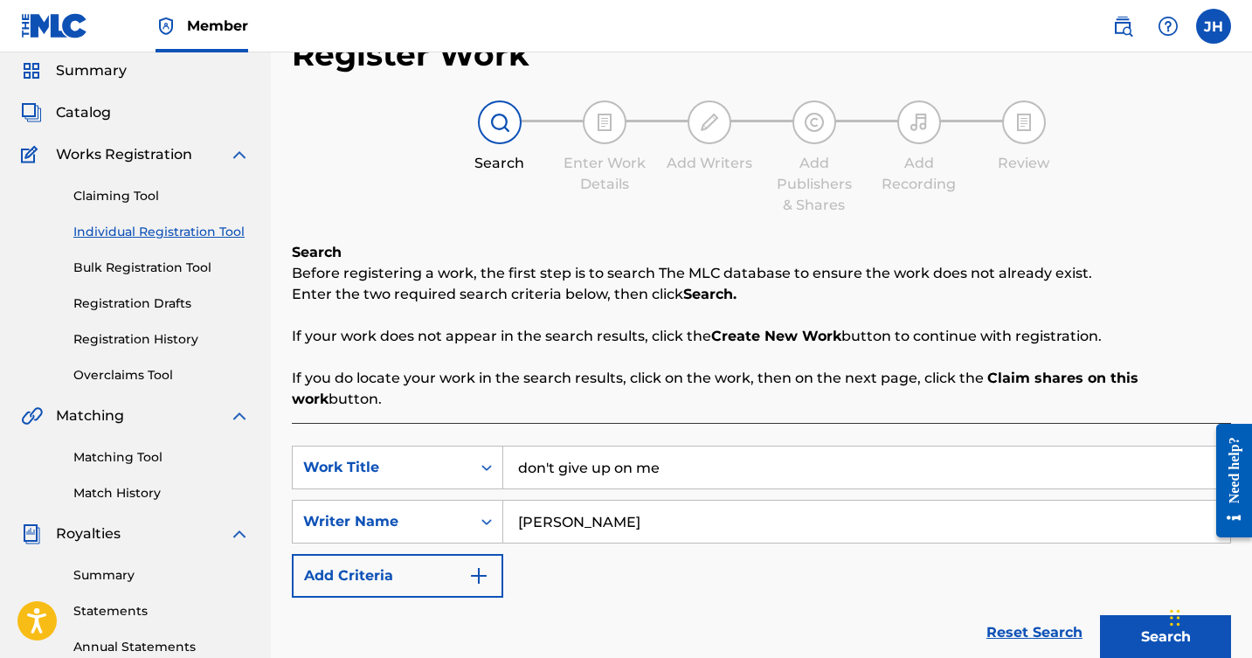
click at [488, 565] on img "Search Form" at bounding box center [478, 575] width 21 height 21
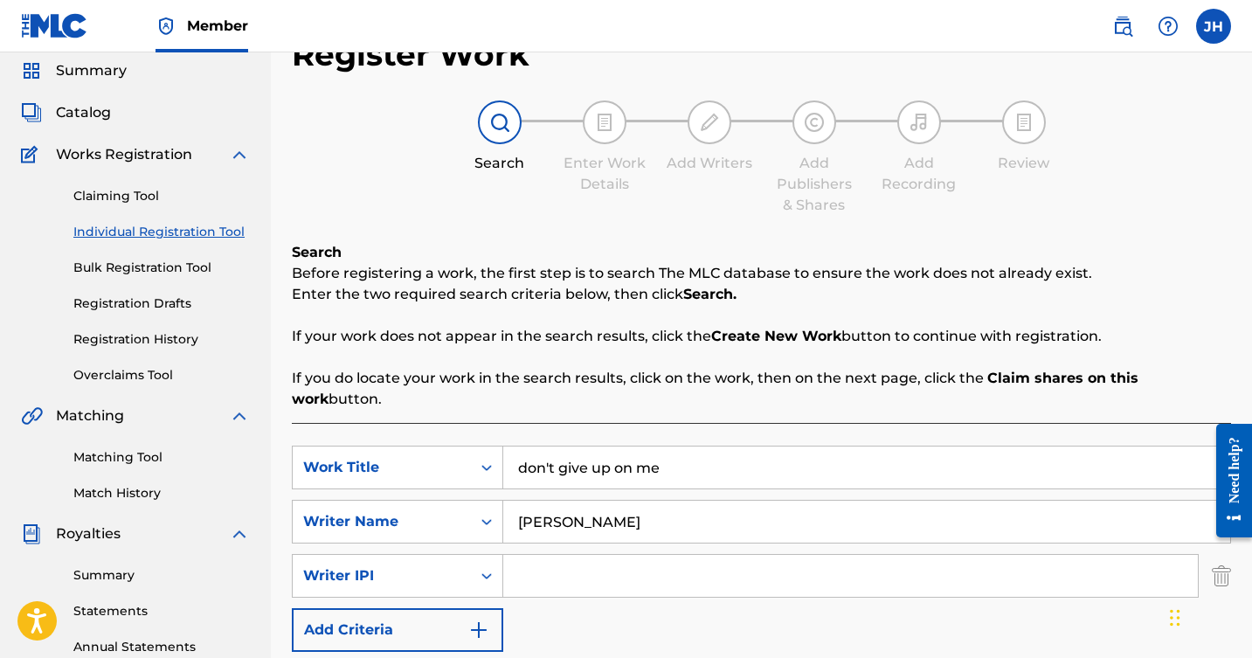
click at [550, 558] on input "Search Form" at bounding box center [850, 576] width 695 height 42
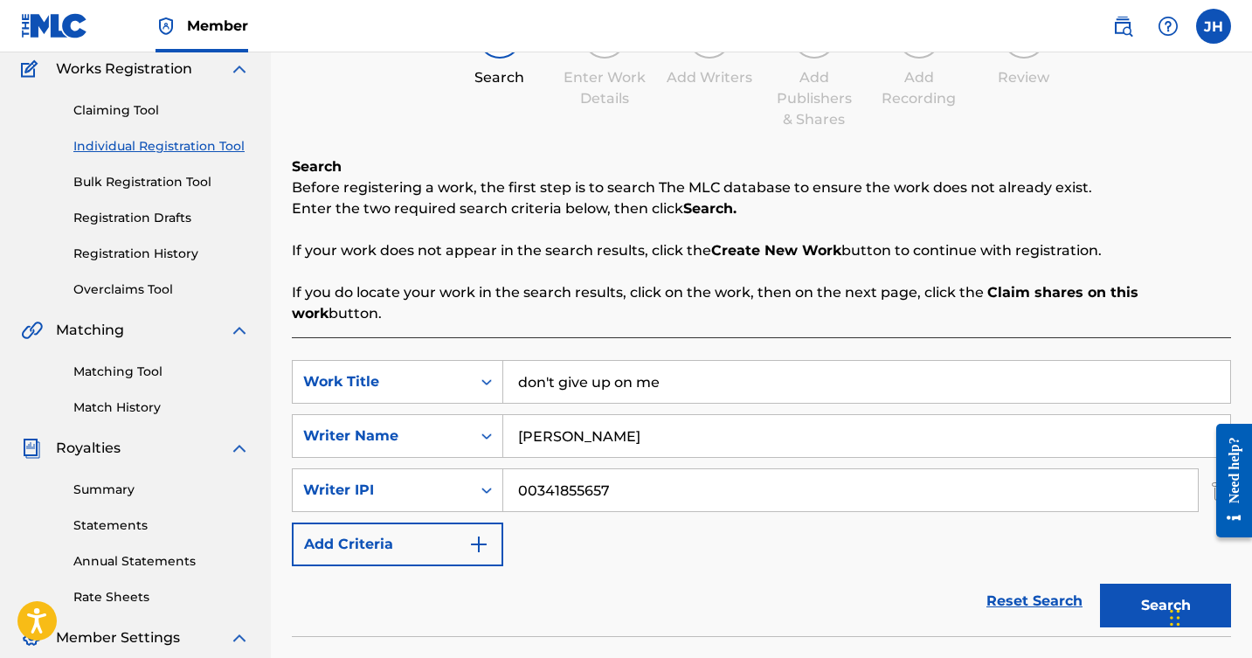
scroll to position [149, 0]
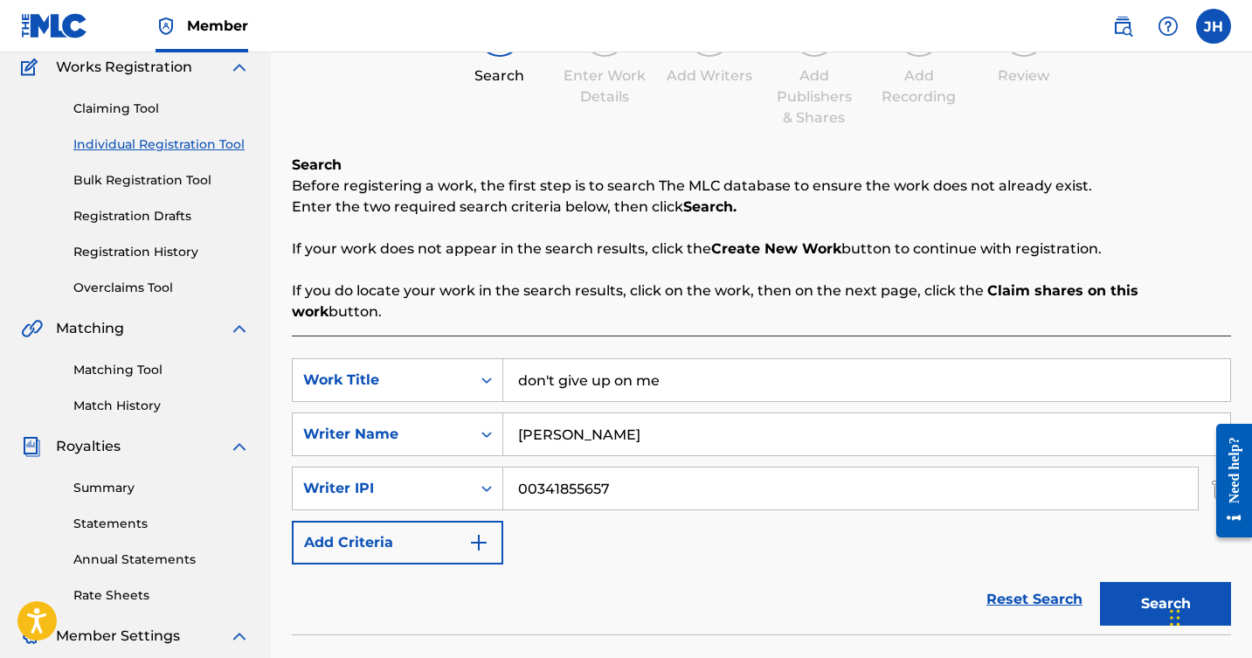
type input "00341855657"
click at [1136, 585] on button "Search" at bounding box center [1165, 604] width 131 height 44
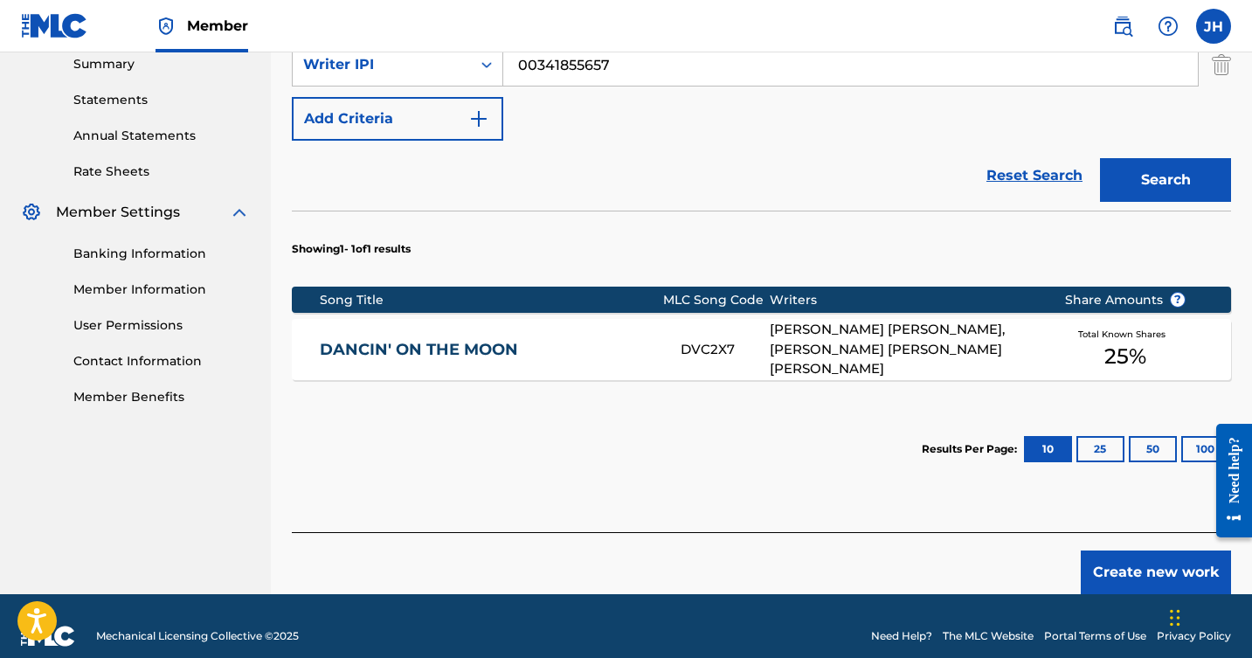
scroll to position [572, 0]
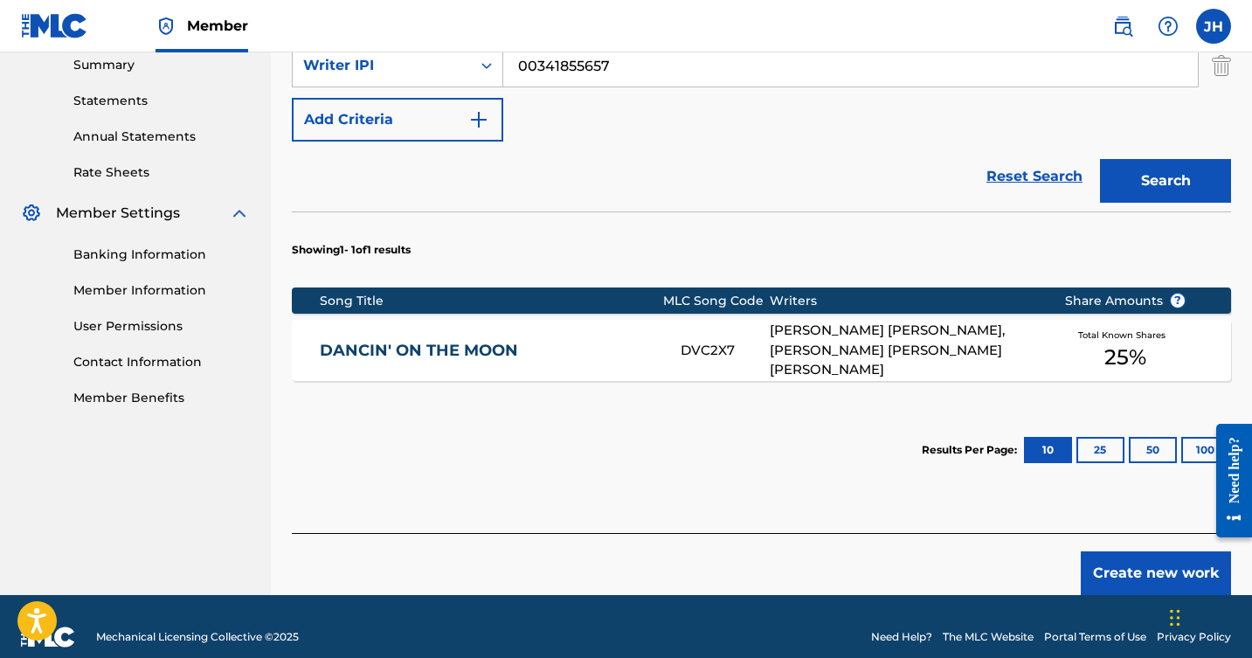
click at [1152, 552] on button "Create new work" at bounding box center [1156, 574] width 150 height 44
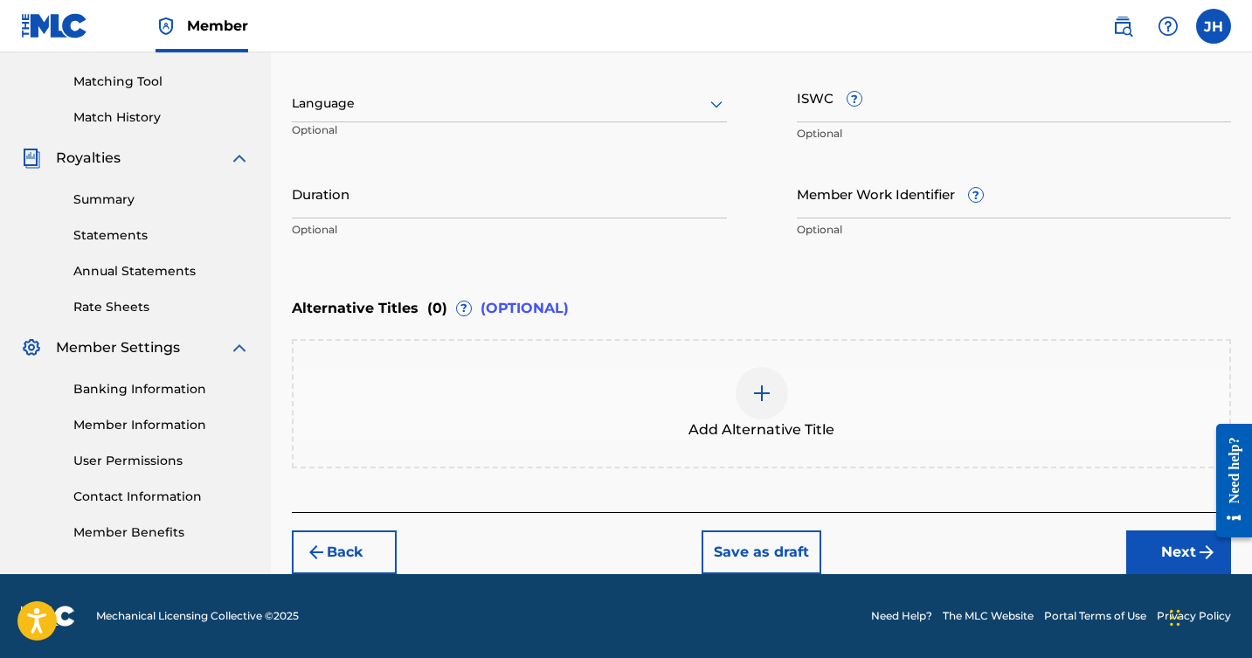
scroll to position [437, 0]
click at [1143, 546] on button "Next" at bounding box center [1179, 553] width 105 height 44
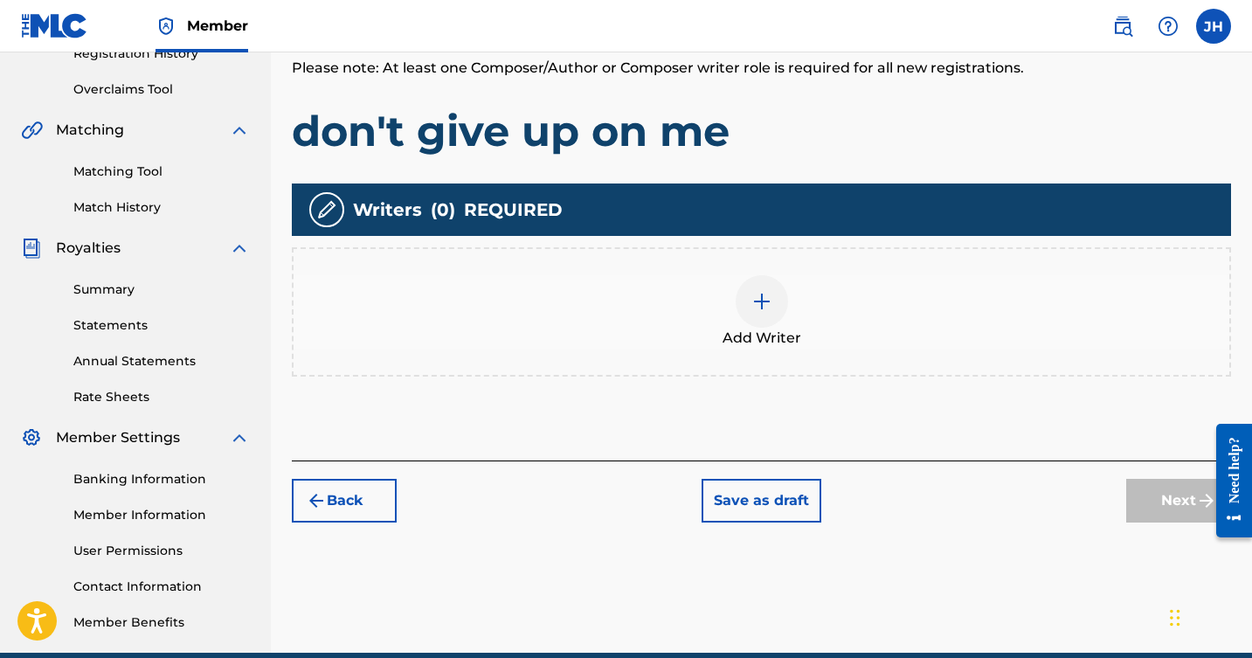
scroll to position [339, 0]
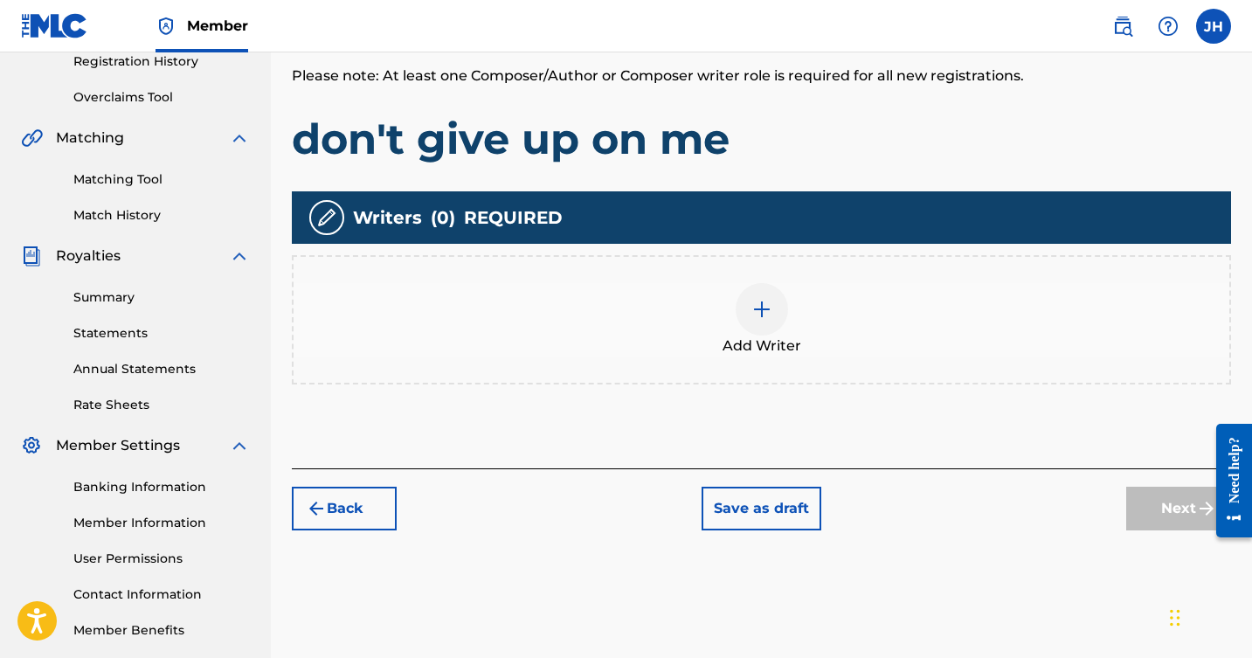
click at [760, 310] on img at bounding box center [762, 309] width 21 height 21
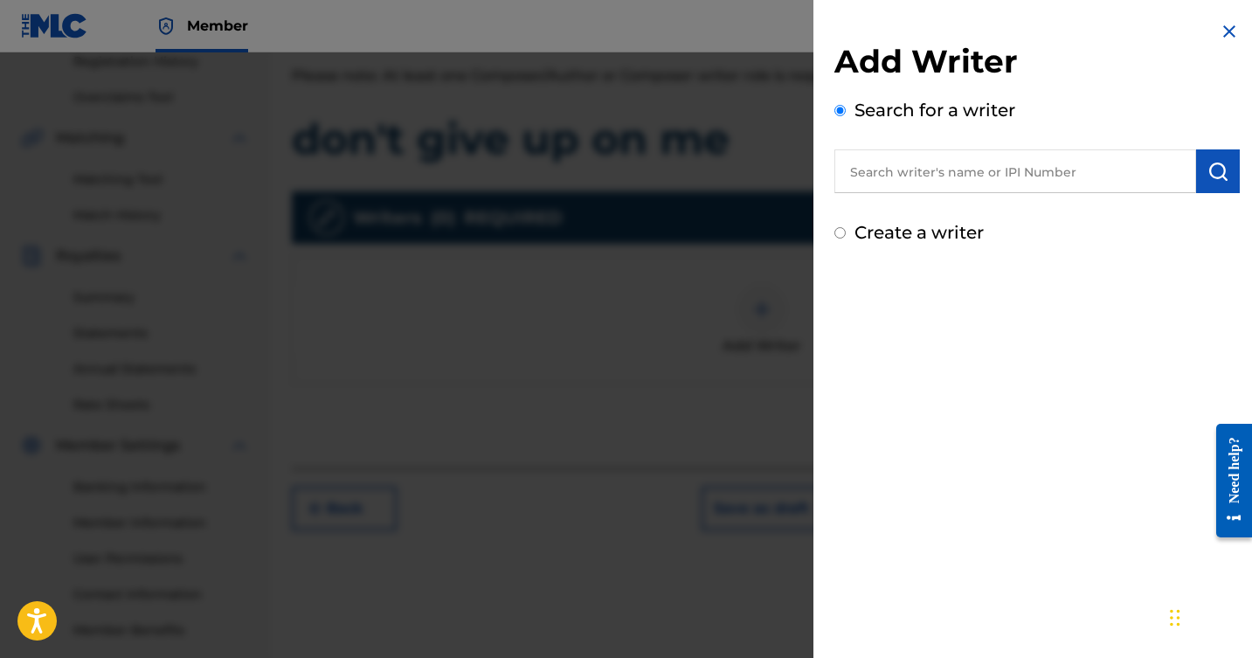
click at [930, 176] on input "text" at bounding box center [1016, 171] width 362 height 44
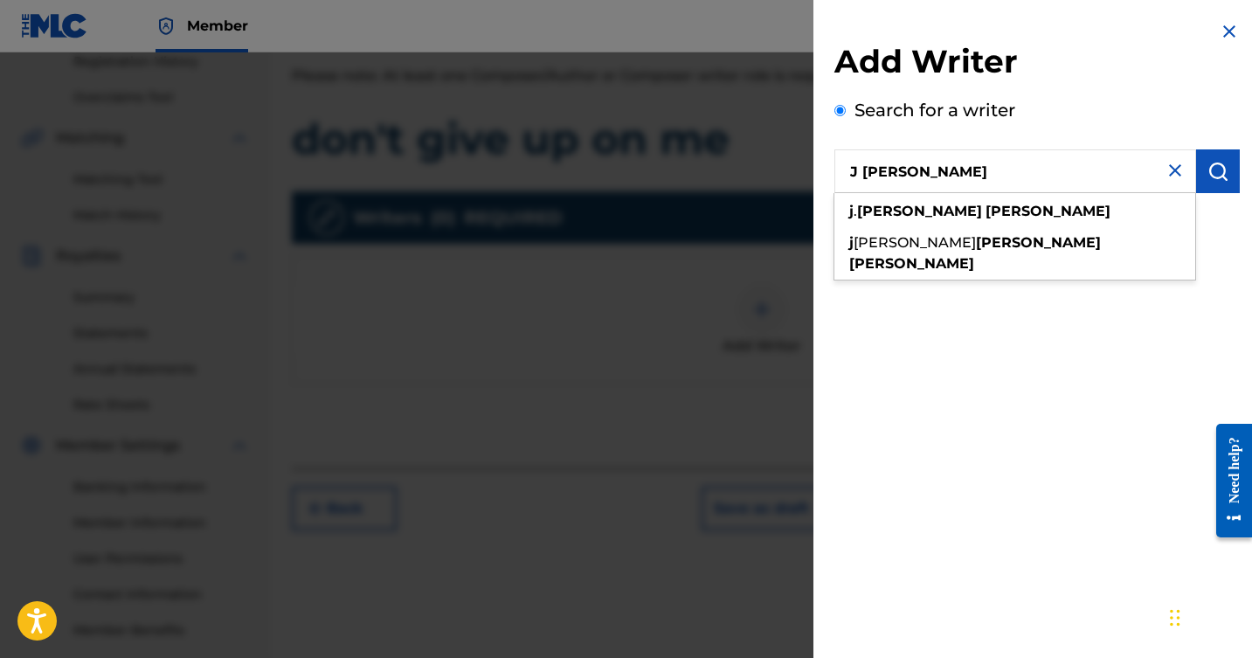
drag, startPoint x: 930, startPoint y: 213, endPoint x: 943, endPoint y: 239, distance: 28.5
click at [976, 239] on strong "[PERSON_NAME]" at bounding box center [1038, 242] width 125 height 17
type input "[PERSON_NAME]"
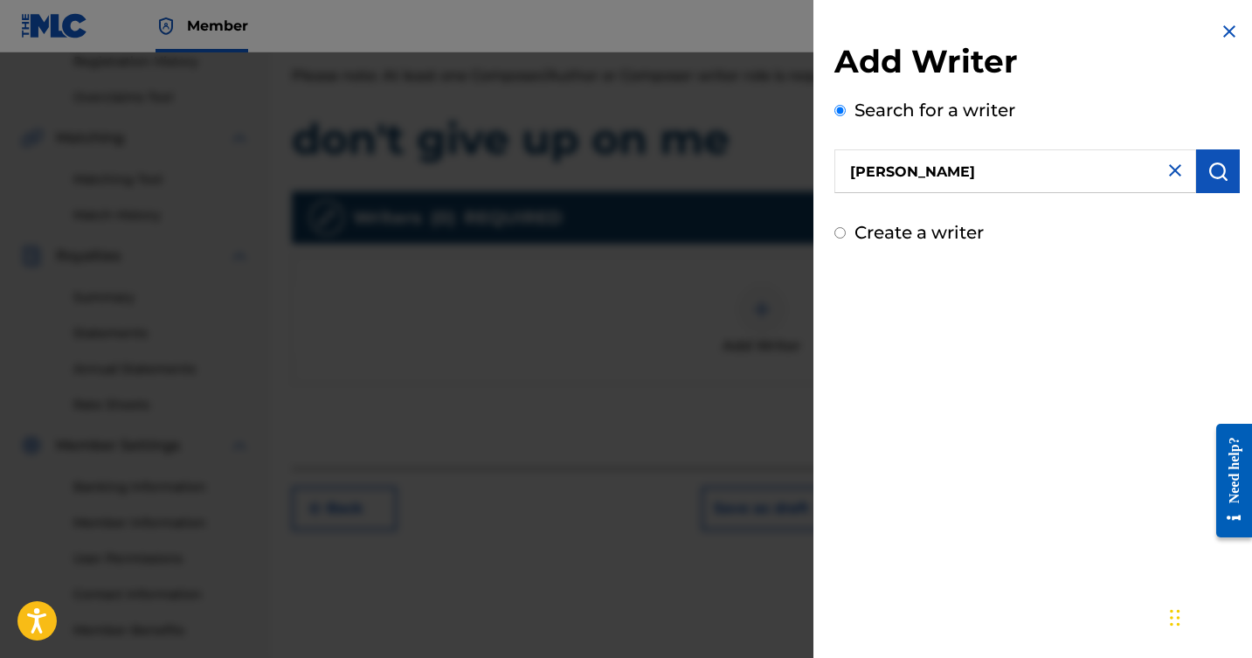
click at [838, 234] on input "Create a writer" at bounding box center [840, 232] width 11 height 11
radio input "false"
radio input "true"
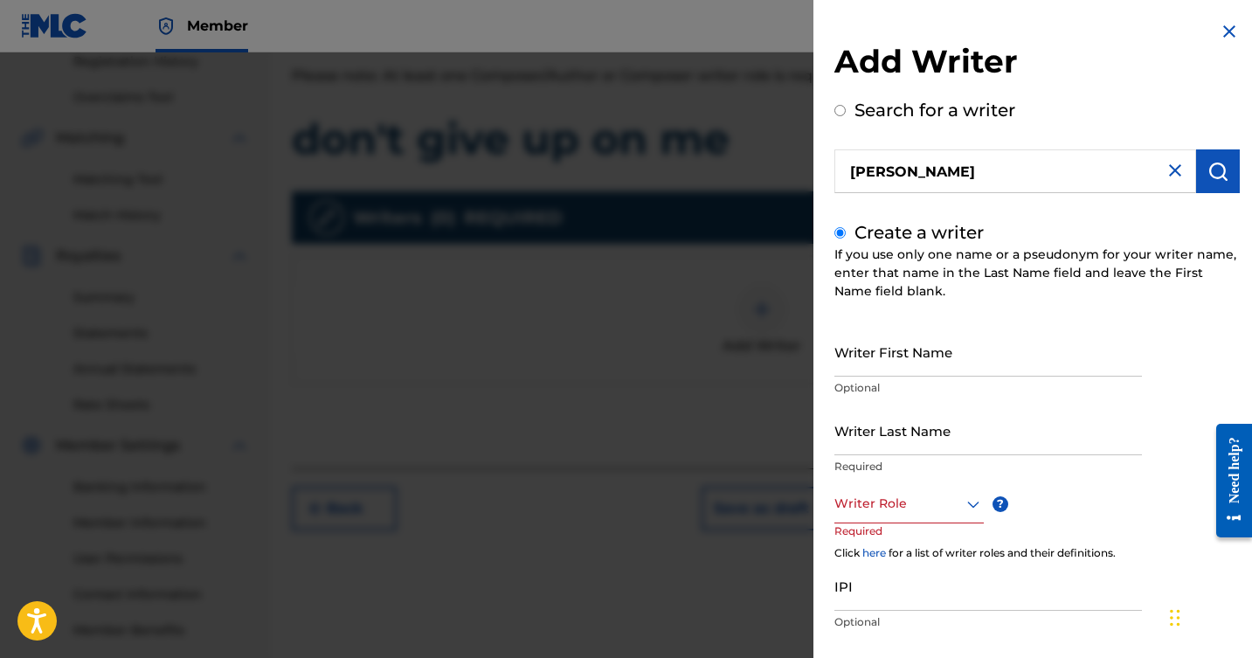
scroll to position [0, 0]
click at [843, 230] on input "Create a writer" at bounding box center [840, 232] width 11 height 11
click at [840, 235] on input "Create a writer" at bounding box center [840, 232] width 11 height 11
click at [841, 233] on input "Create a writer" at bounding box center [840, 232] width 11 height 11
click at [921, 366] on input "Writer First Name" at bounding box center [989, 352] width 308 height 50
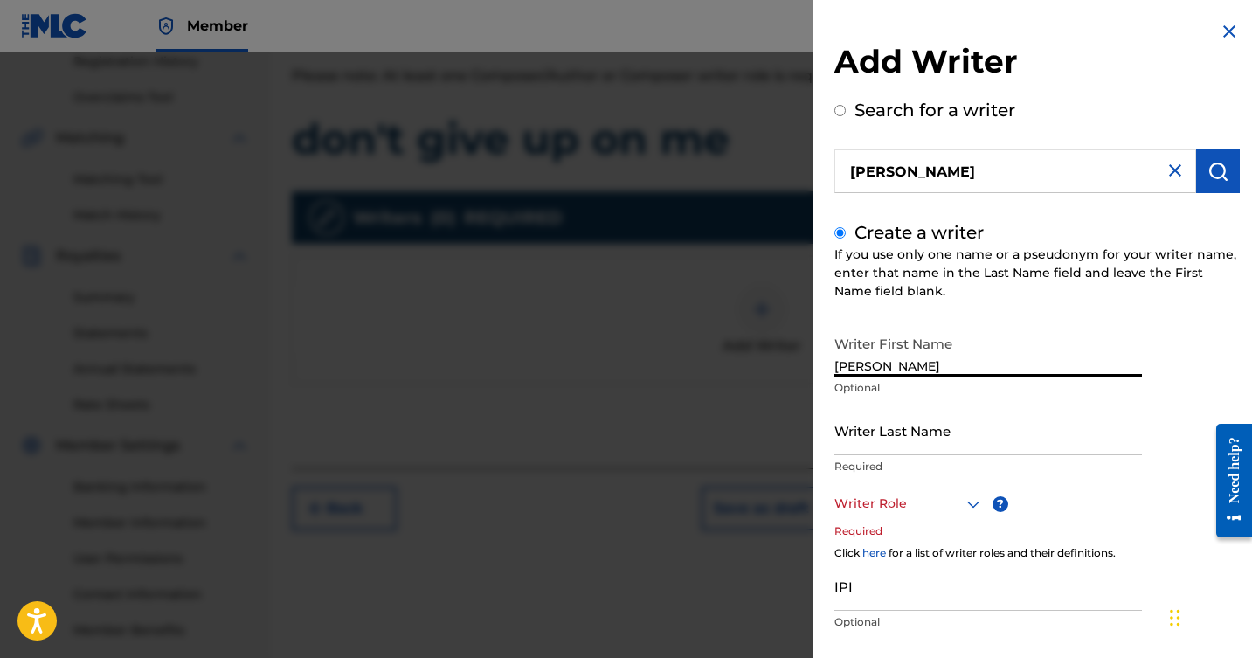
type input "[PERSON_NAME]"
click at [908, 447] on input "Writer Last Name" at bounding box center [989, 431] width 308 height 50
type input "[PERSON_NAME]"
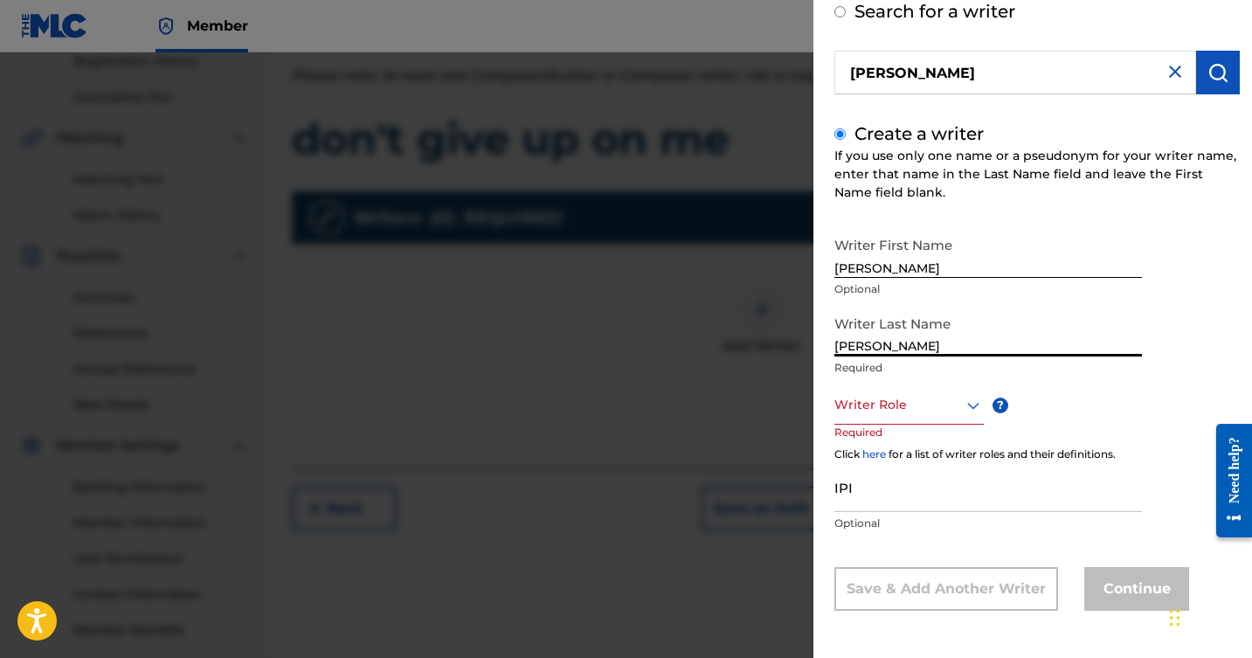
click at [970, 425] on div "Writer Role" at bounding box center [909, 404] width 149 height 39
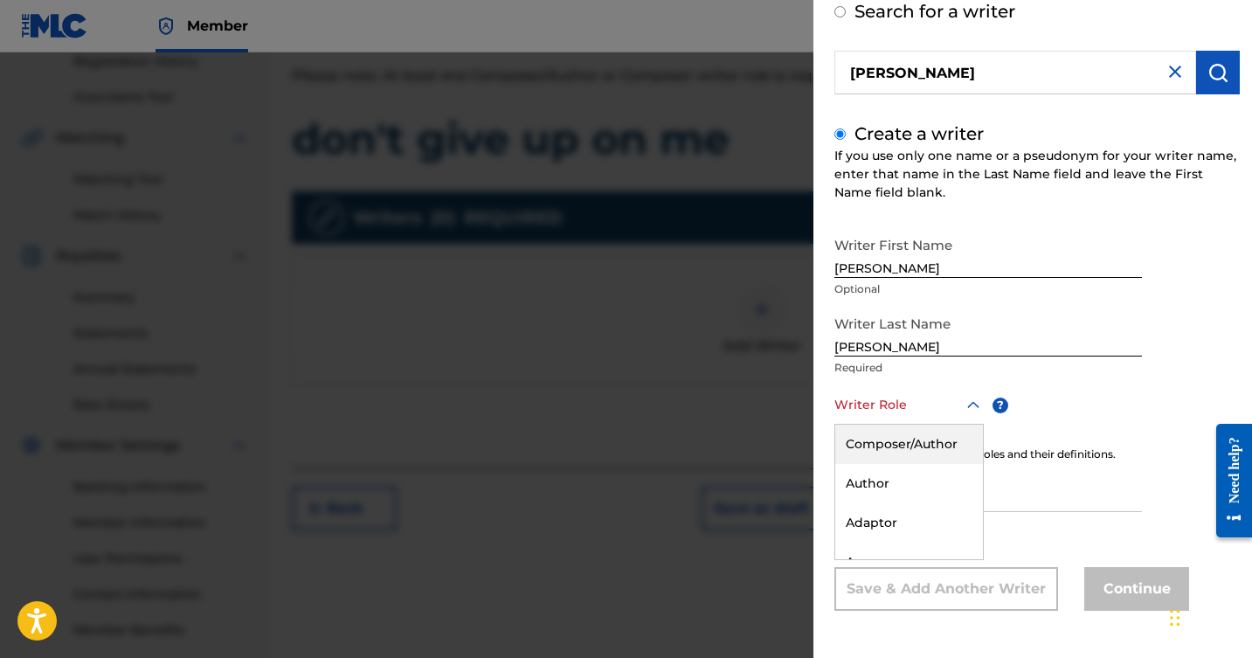
click at [908, 440] on div "Composer/Author" at bounding box center [910, 444] width 148 height 39
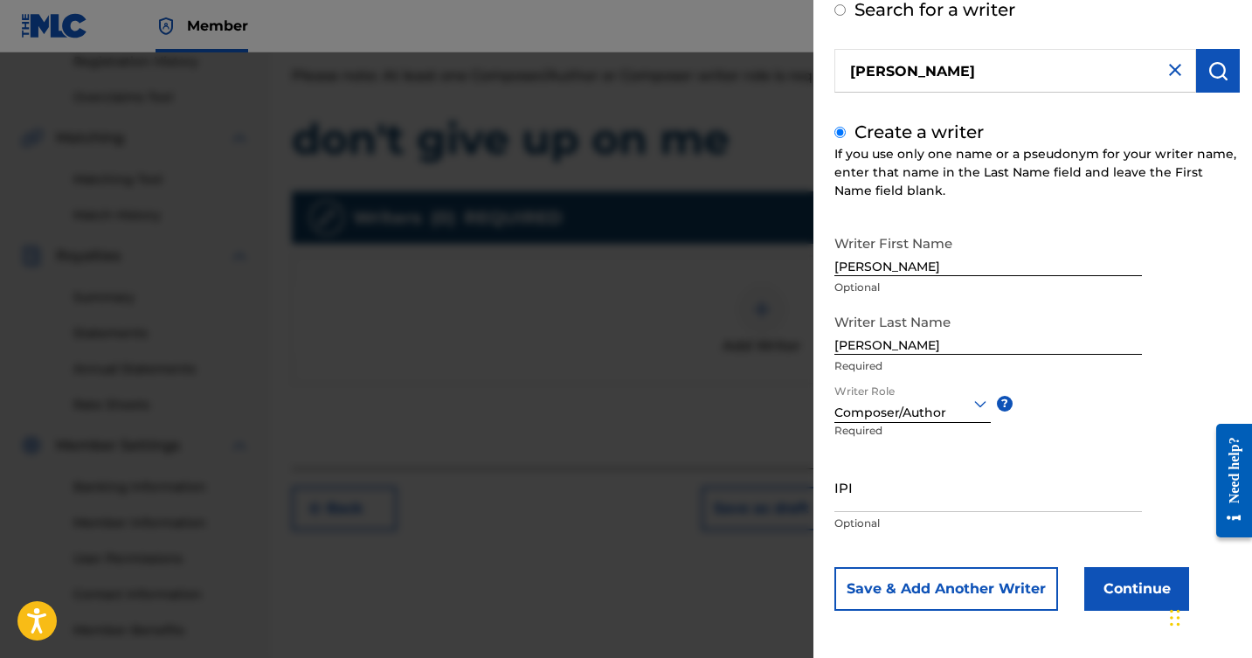
scroll to position [101, 0]
click at [977, 496] on input "IPI" at bounding box center [989, 487] width 308 height 50
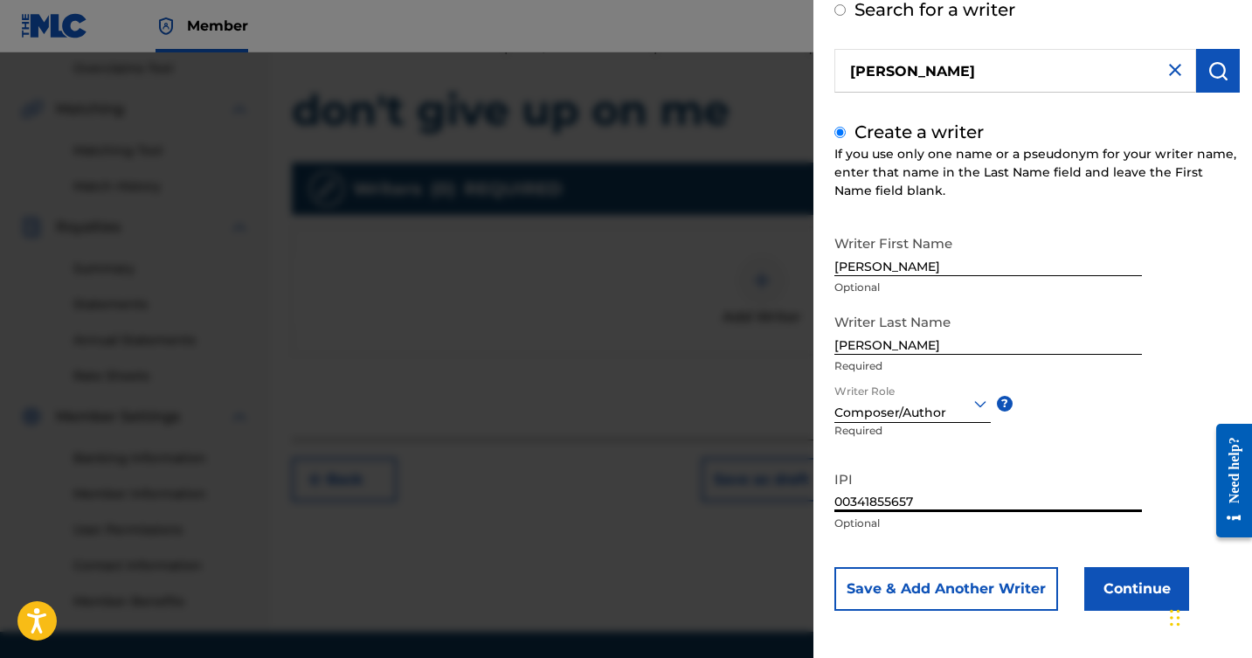
scroll to position [369, 0]
type input "00341855657"
click at [1134, 579] on button "Continue" at bounding box center [1137, 589] width 105 height 44
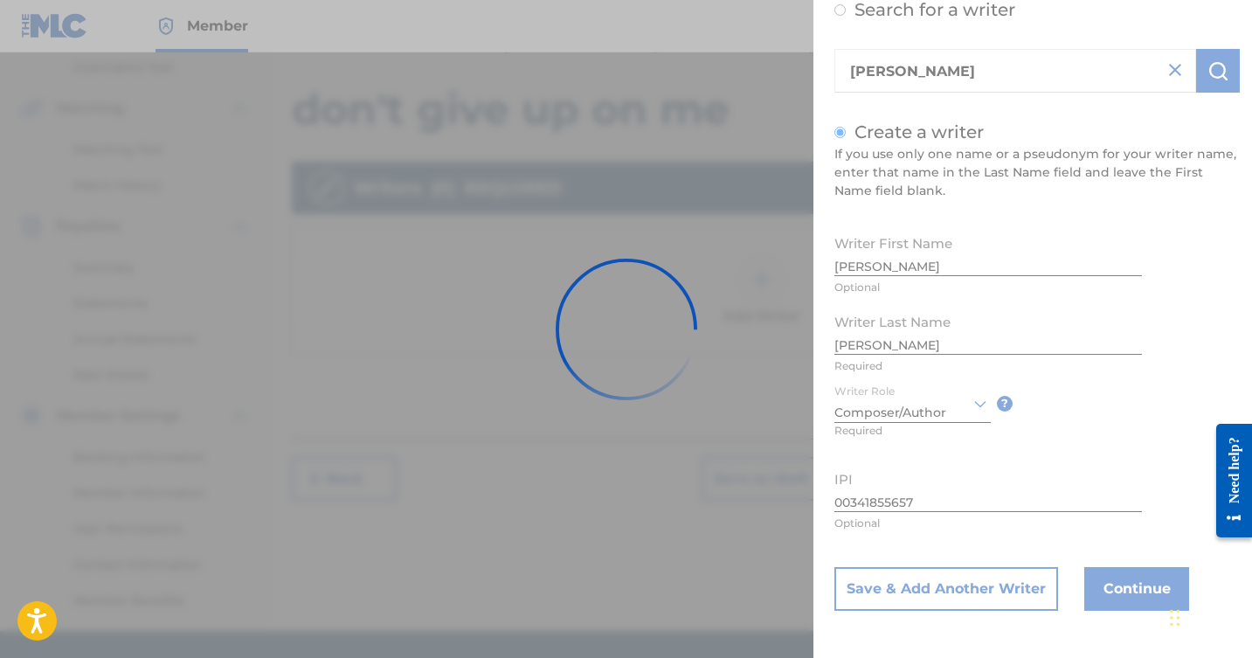
scroll to position [0, 0]
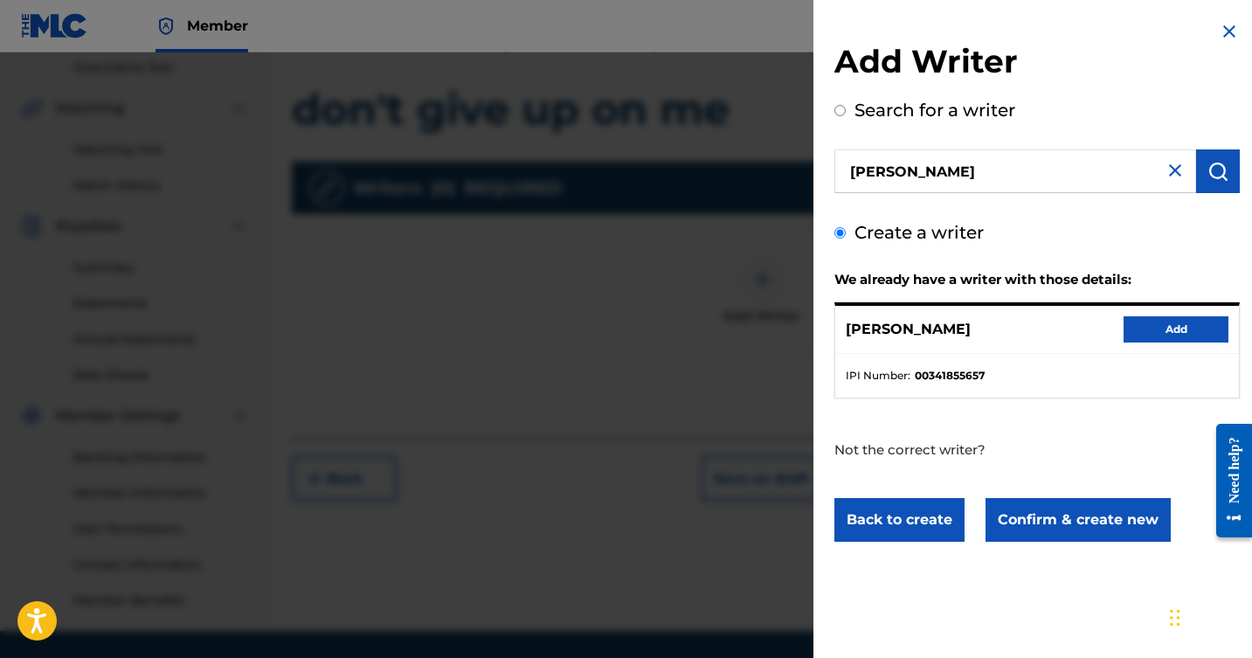
click at [1177, 329] on button "Add" at bounding box center [1176, 329] width 105 height 26
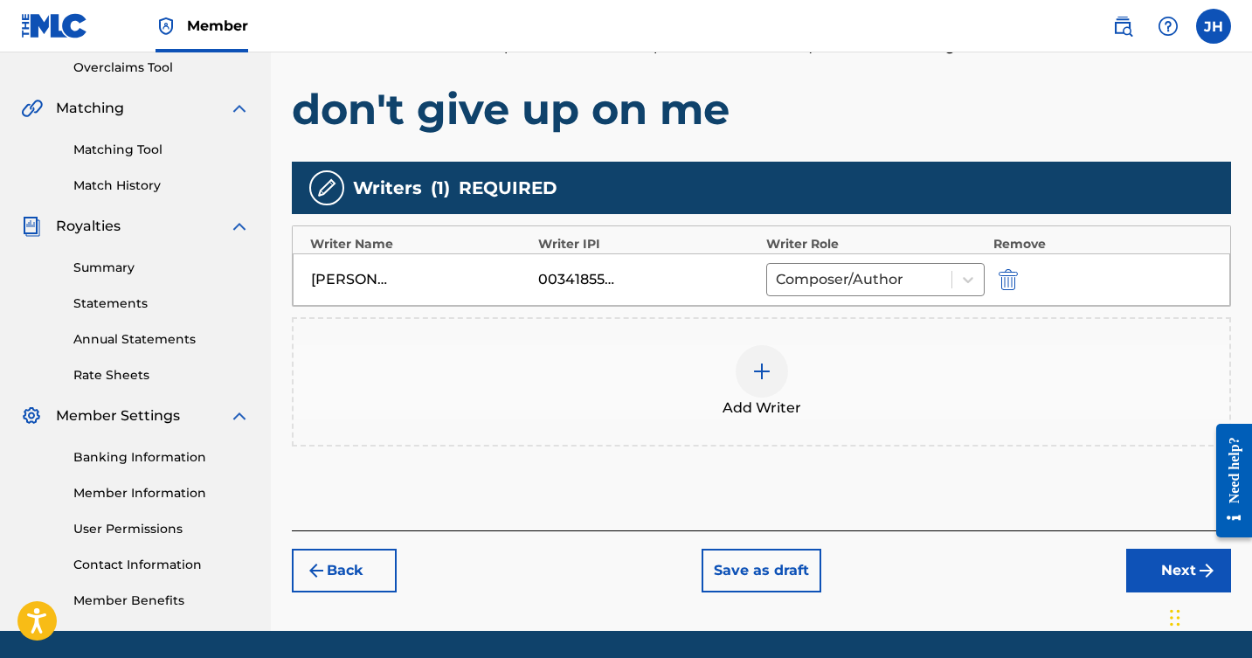
click at [756, 365] on img at bounding box center [762, 371] width 21 height 21
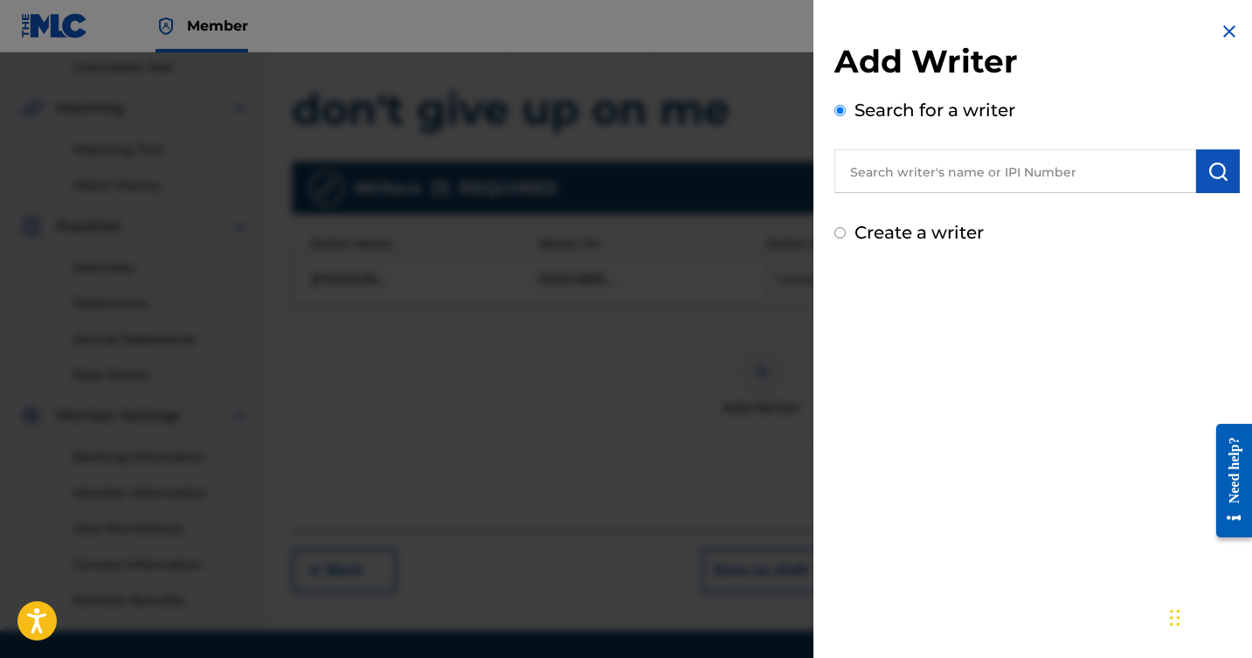
click at [996, 166] on input "text" at bounding box center [1016, 171] width 362 height 44
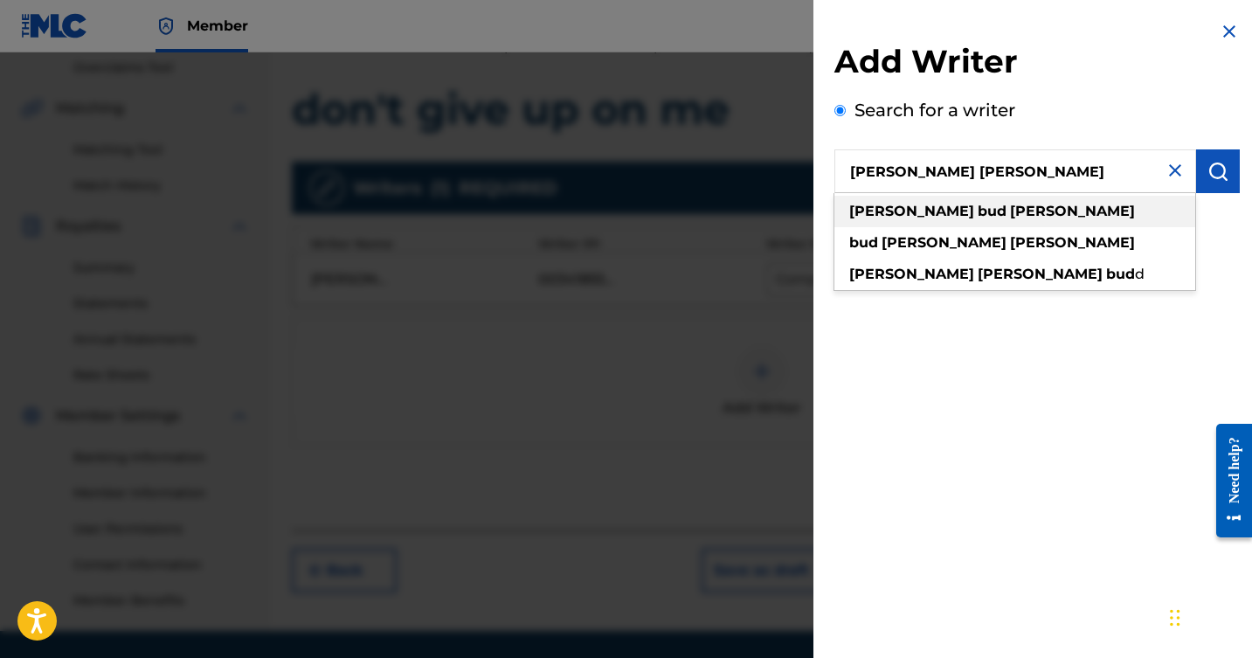
type input "[PERSON_NAME] [PERSON_NAME]"
click at [1010, 212] on strong "[PERSON_NAME]" at bounding box center [1072, 211] width 125 height 17
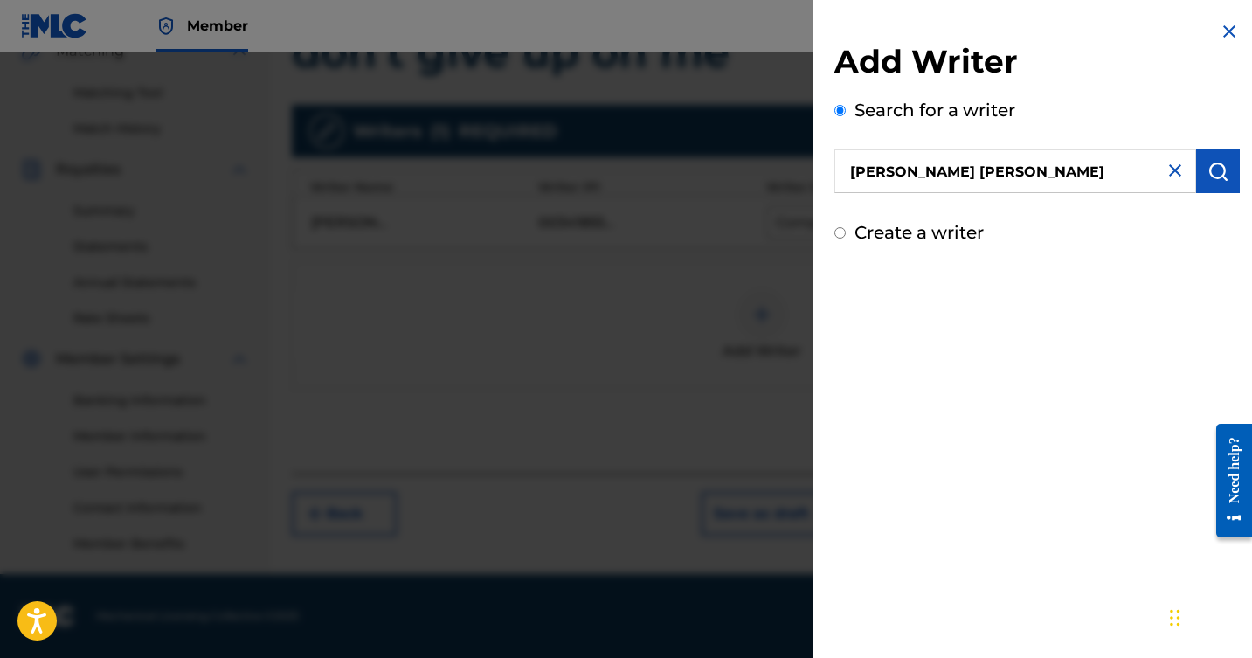
scroll to position [426, 0]
click at [838, 234] on input "Create a writer" at bounding box center [840, 232] width 11 height 11
radio input "false"
radio input "true"
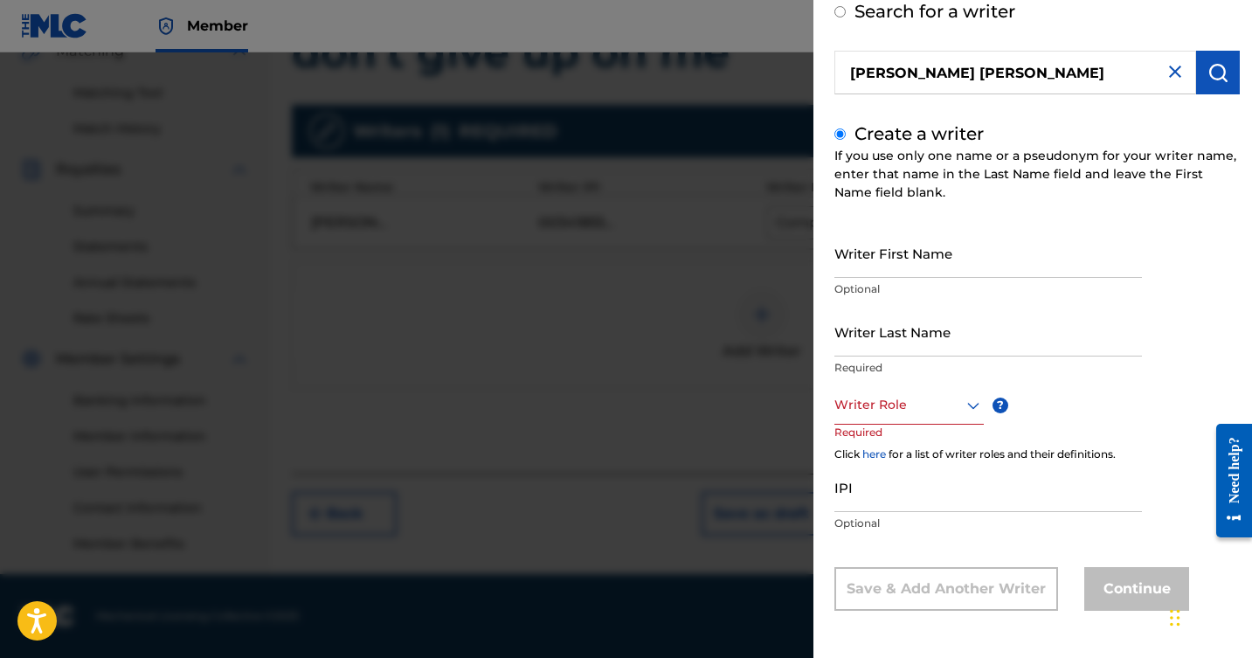
scroll to position [99, 0]
click at [923, 274] on input "Writer First Name" at bounding box center [989, 253] width 308 height 50
type input "[PERSON_NAME]"
click at [881, 351] on input "Writer Last Name" at bounding box center [989, 332] width 308 height 50
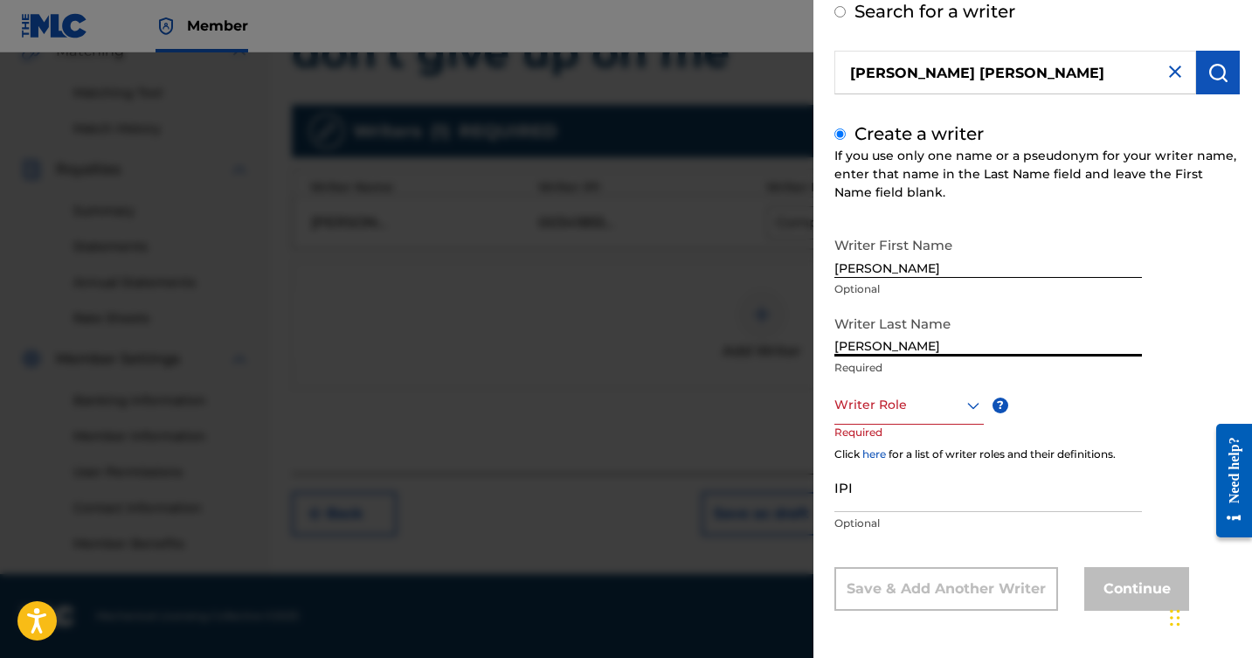
type input "[PERSON_NAME]"
click at [928, 375] on p "Required" at bounding box center [989, 368] width 308 height 16
click at [971, 401] on icon at bounding box center [973, 405] width 21 height 21
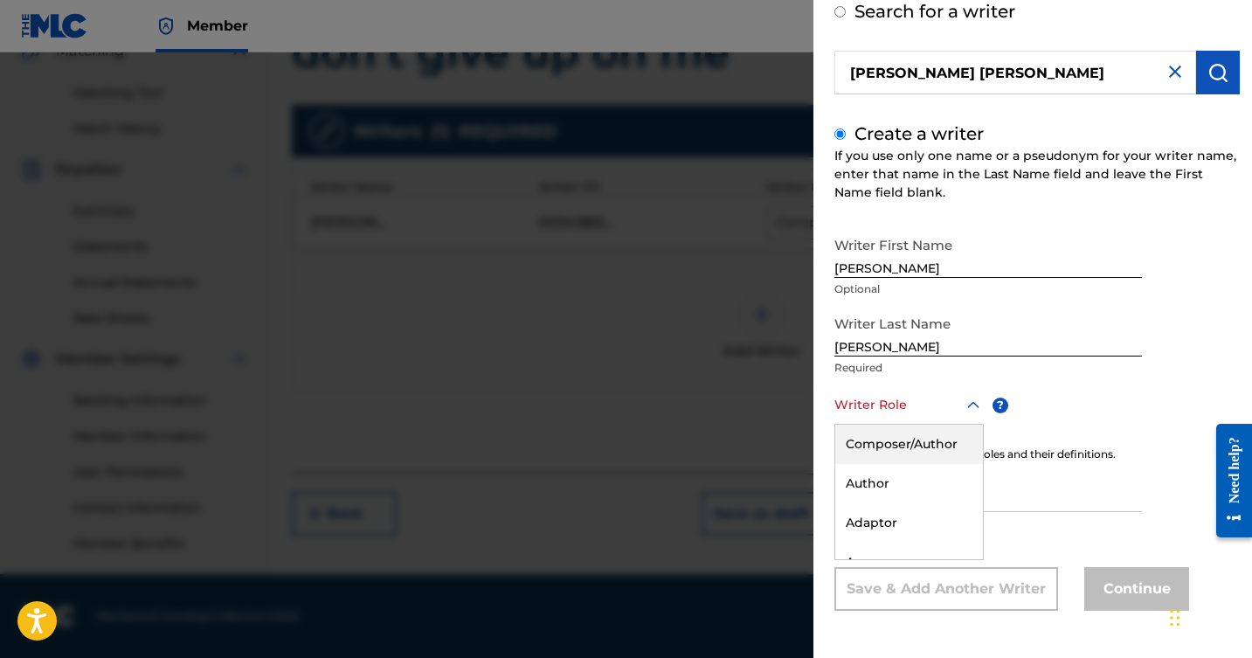
click at [938, 446] on div "Composer/Author" at bounding box center [910, 444] width 148 height 39
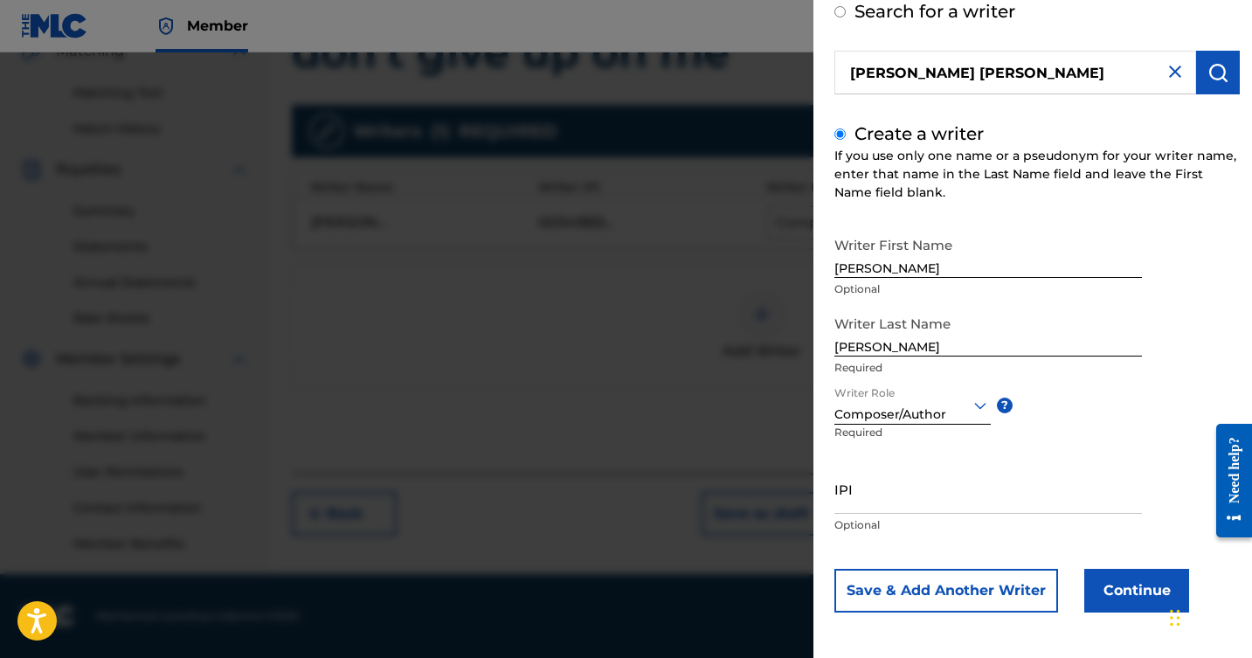
click at [1114, 581] on button "Continue" at bounding box center [1137, 591] width 105 height 44
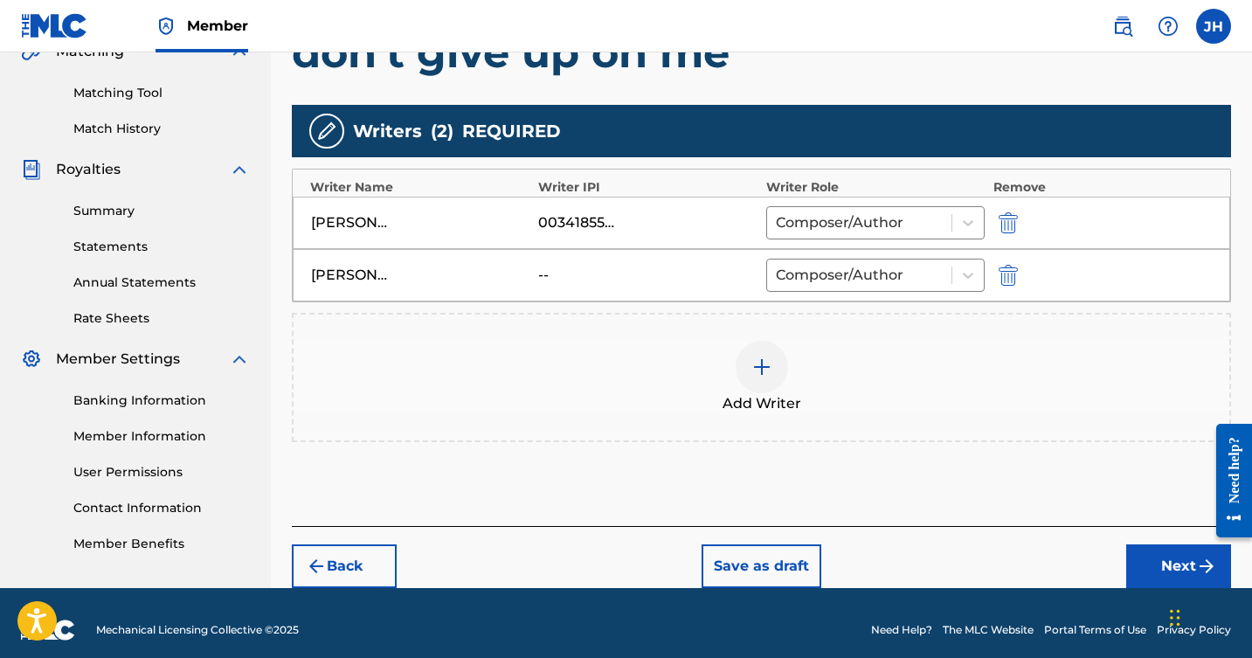
click at [763, 368] on img at bounding box center [762, 367] width 21 height 21
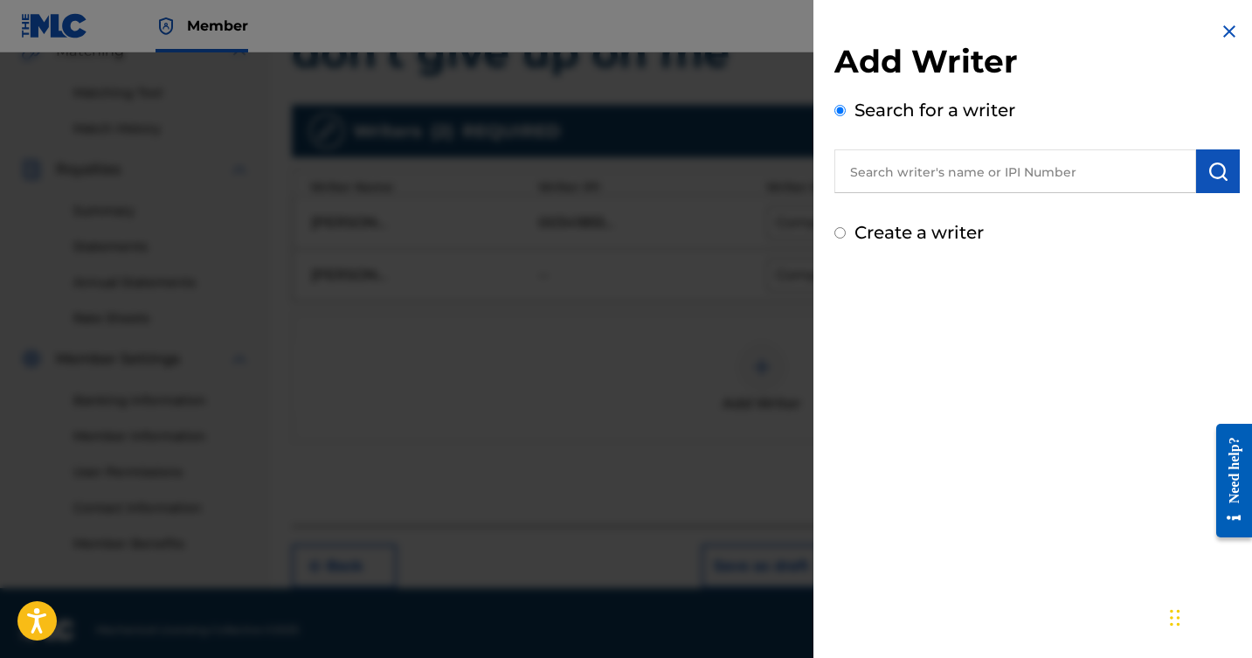
click at [933, 179] on input "text" at bounding box center [1016, 171] width 362 height 44
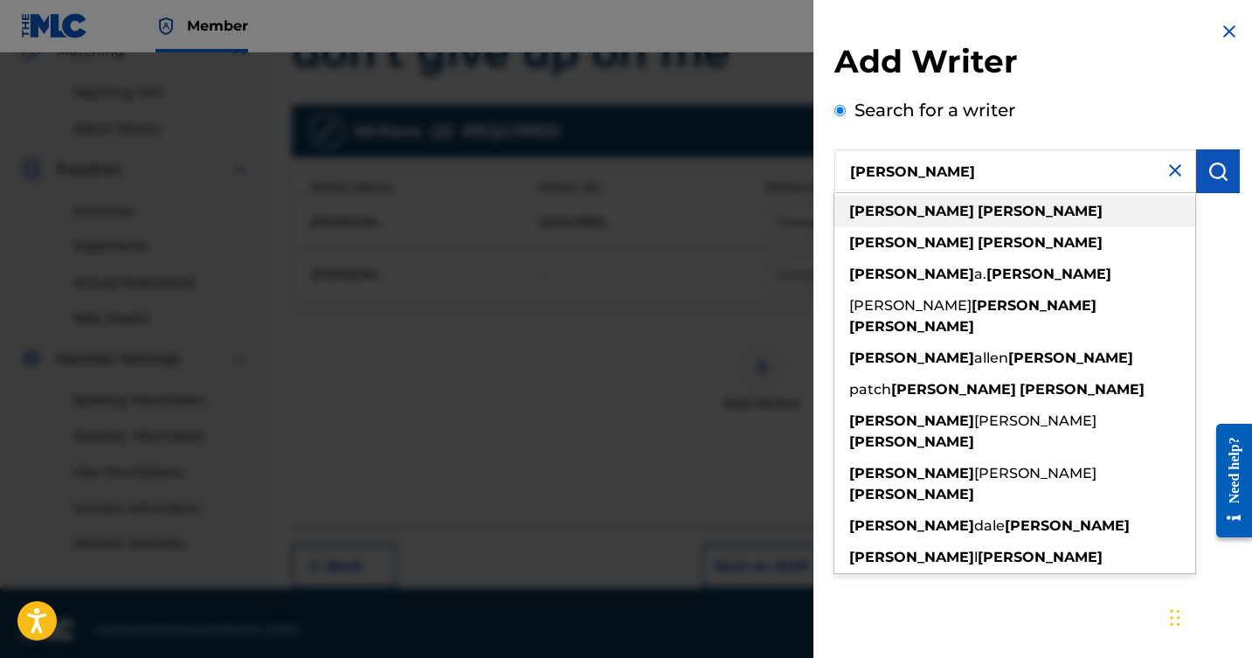
click at [978, 208] on strong "[PERSON_NAME]" at bounding box center [1040, 211] width 125 height 17
type input "[PERSON_NAME]"
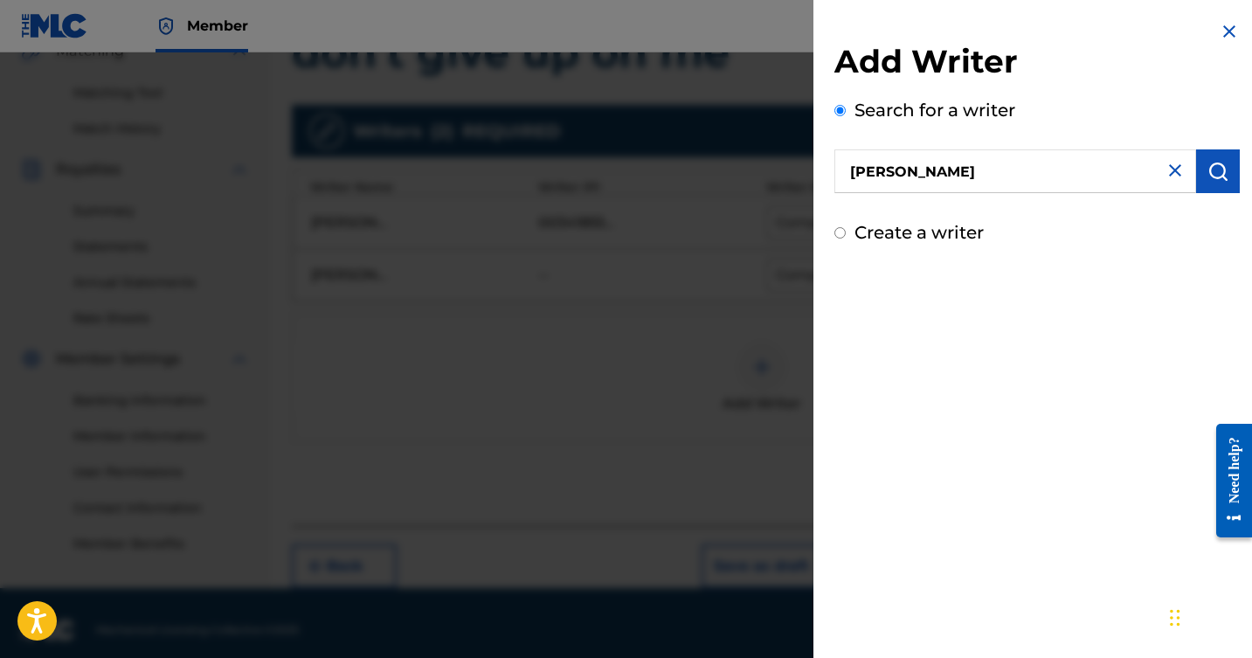
click at [841, 235] on input "Create a writer" at bounding box center [840, 232] width 11 height 11
radio input "false"
radio input "true"
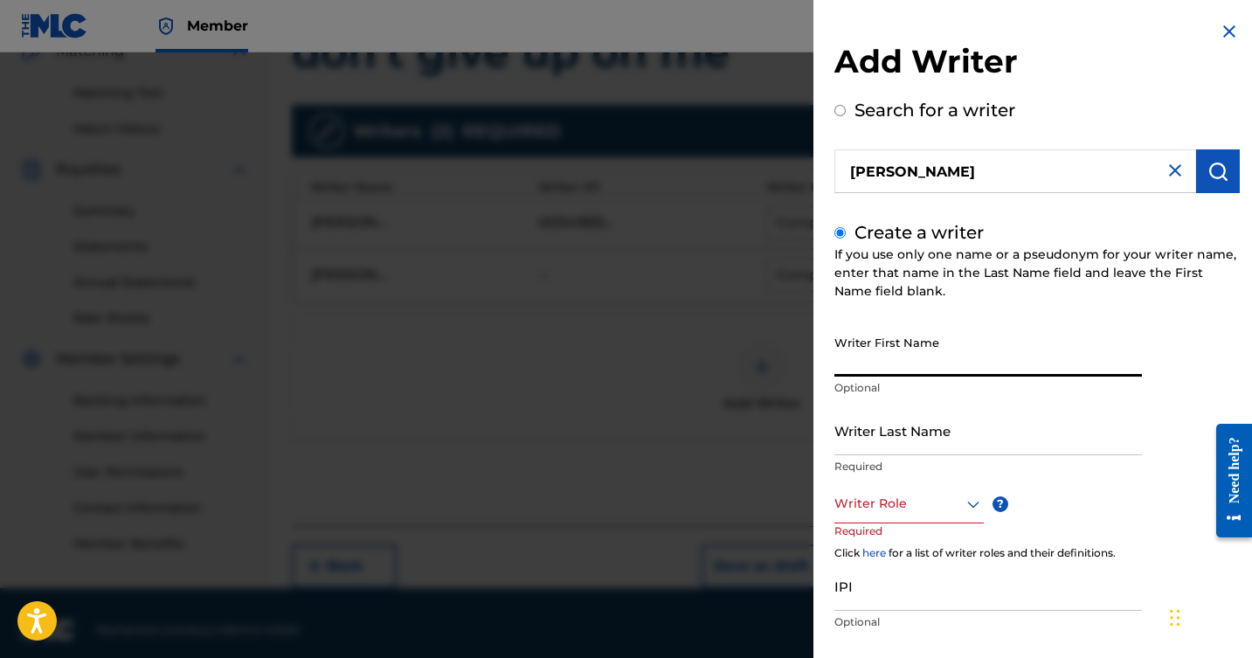
click at [881, 359] on input "Writer First Name" at bounding box center [989, 352] width 308 height 50
type input "[PERSON_NAME]"
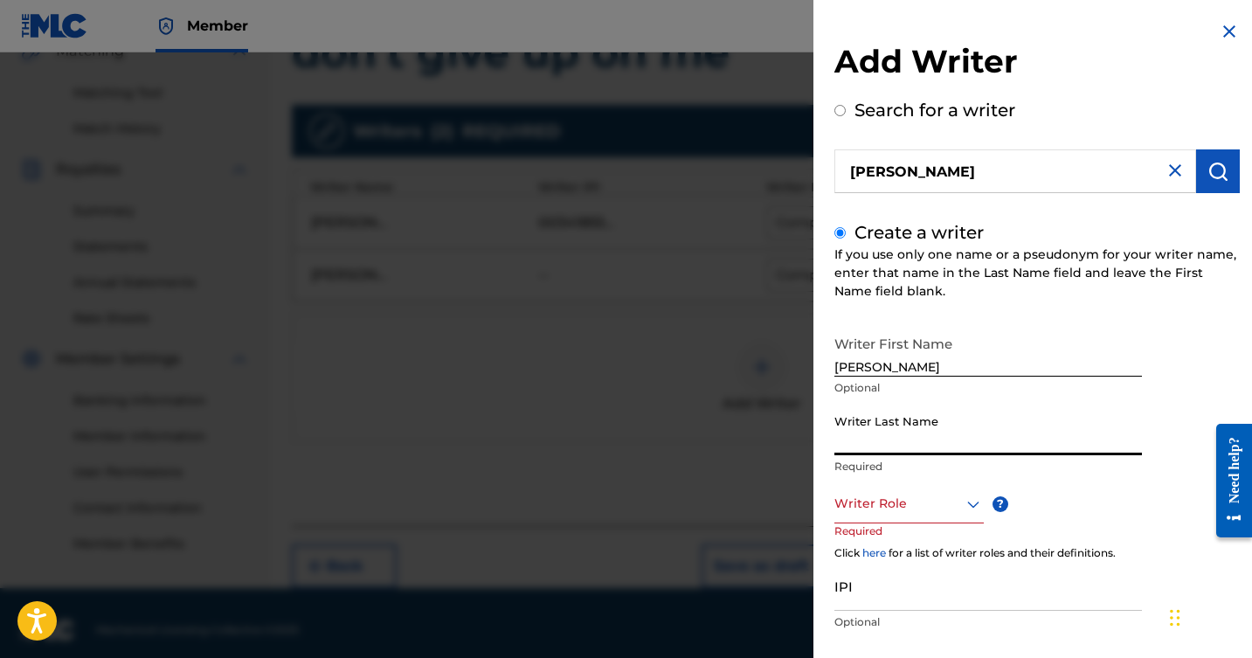
click at [874, 449] on input "Writer Last Name" at bounding box center [989, 431] width 308 height 50
type input "Wallace"
click at [978, 502] on div "Writer Role" at bounding box center [909, 503] width 149 height 39
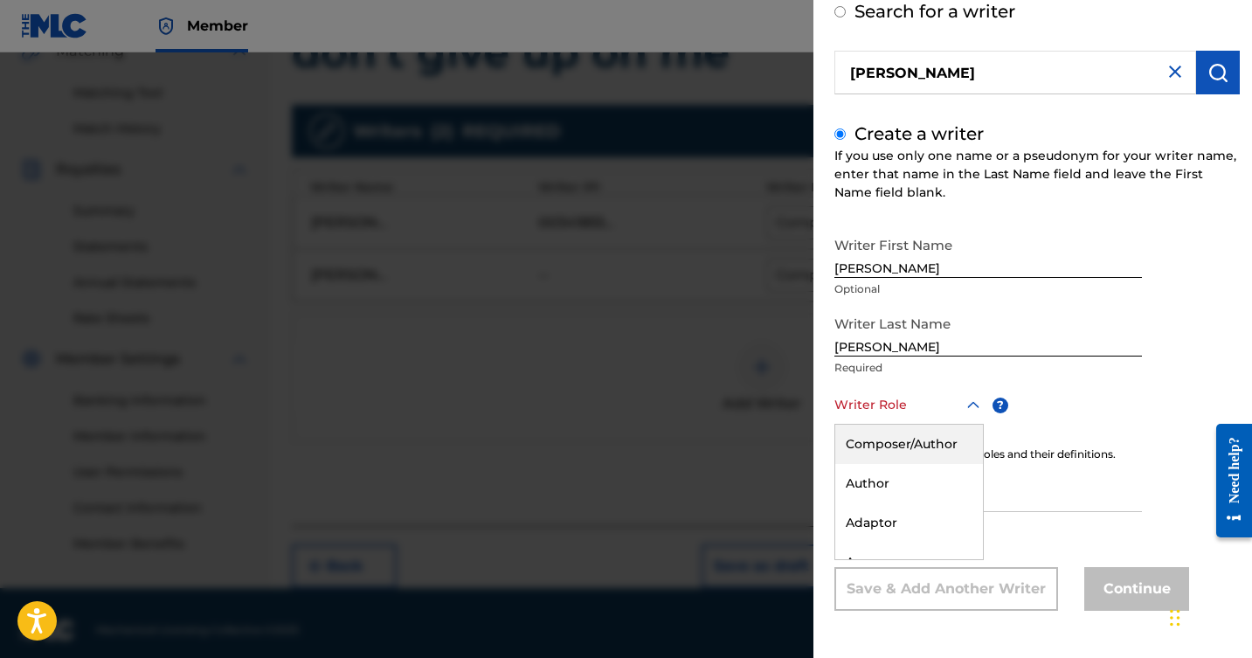
click at [919, 451] on div "Composer/Author" at bounding box center [910, 444] width 148 height 39
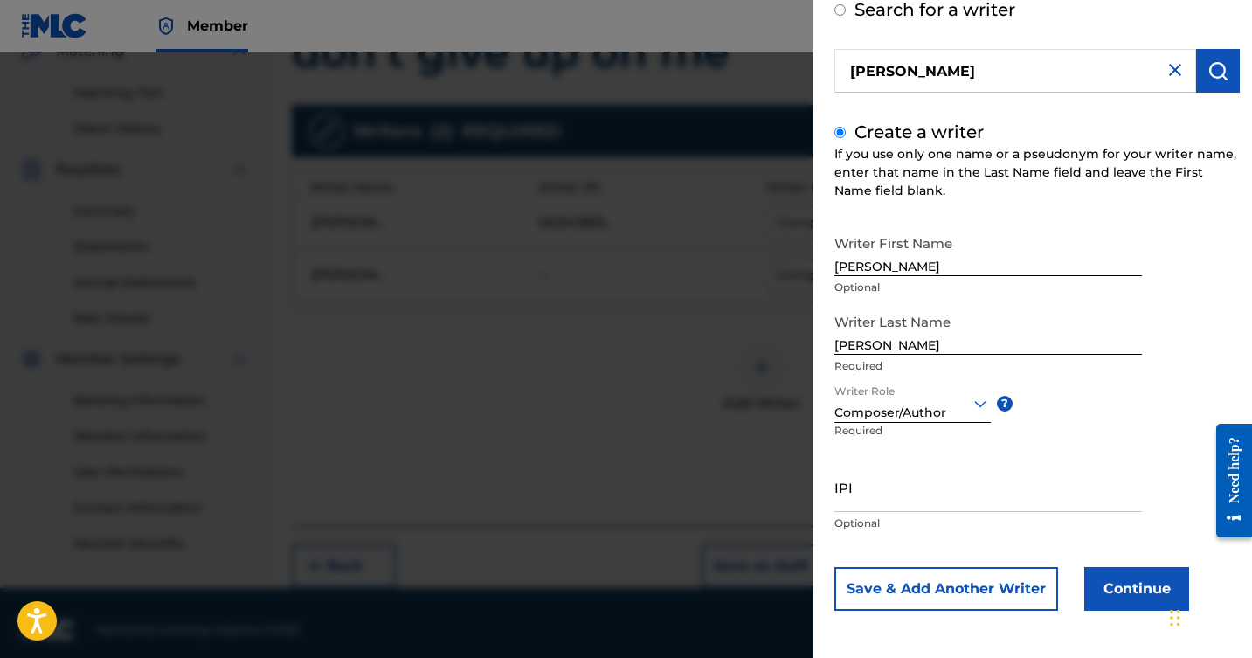
scroll to position [101, 0]
click at [1108, 581] on button "Continue" at bounding box center [1137, 589] width 105 height 44
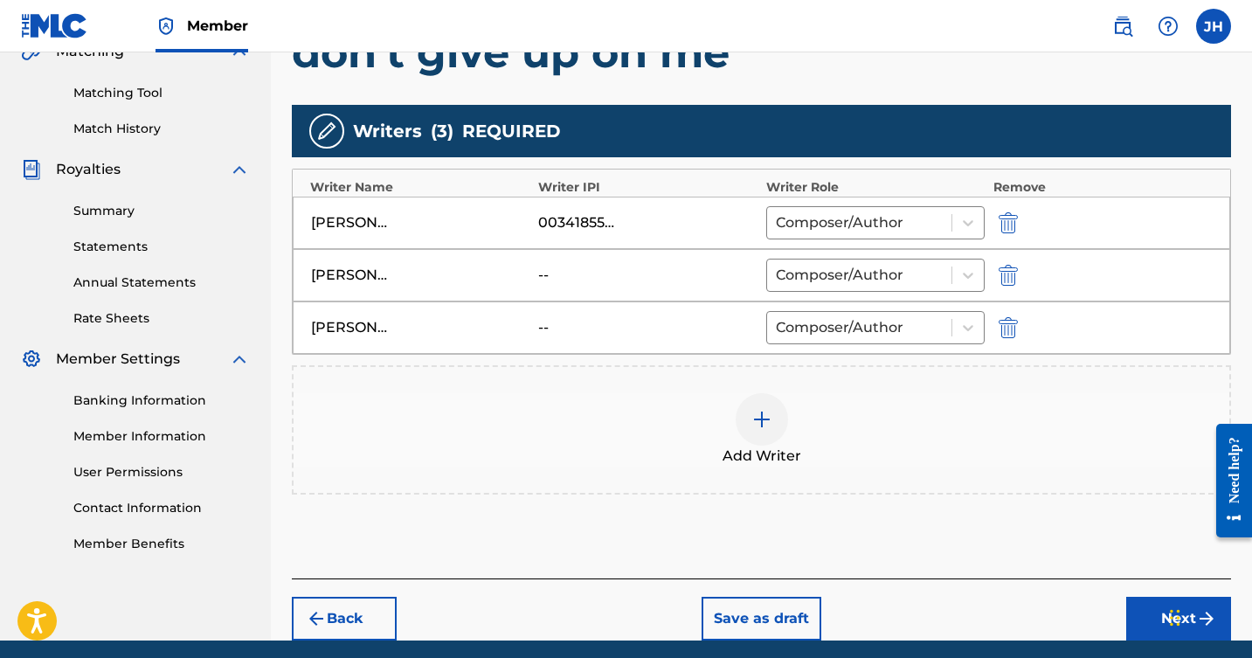
click at [769, 408] on div at bounding box center [762, 419] width 52 height 52
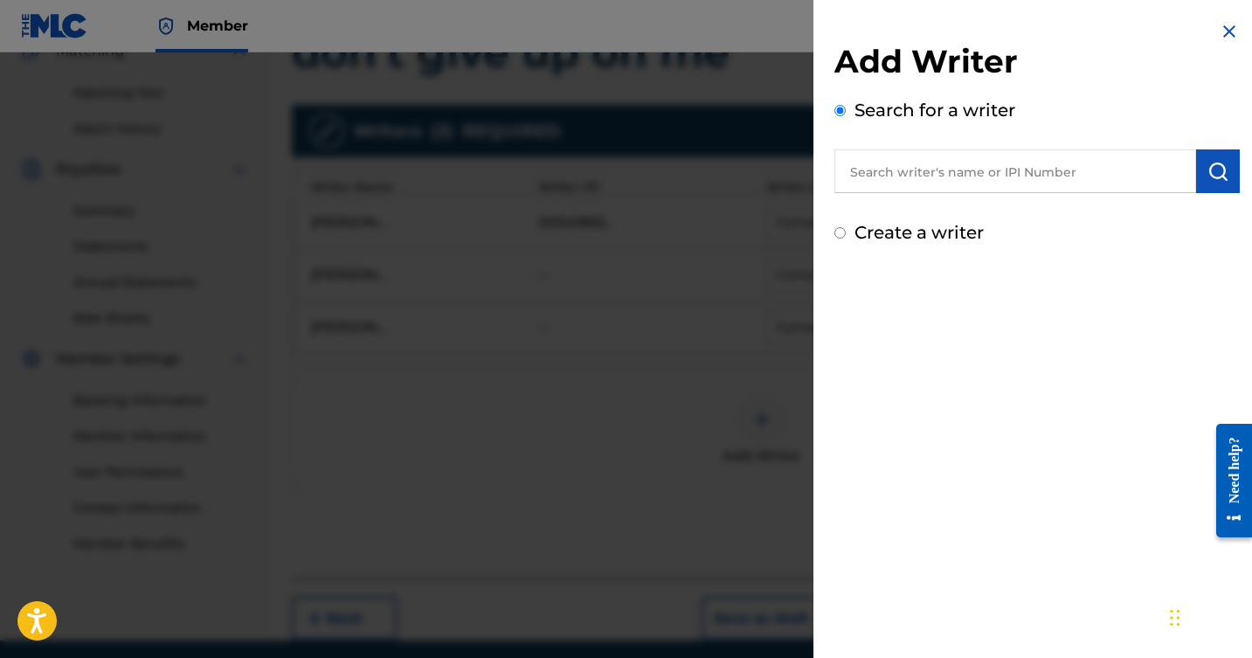
click at [911, 188] on input "text" at bounding box center [1016, 171] width 362 height 44
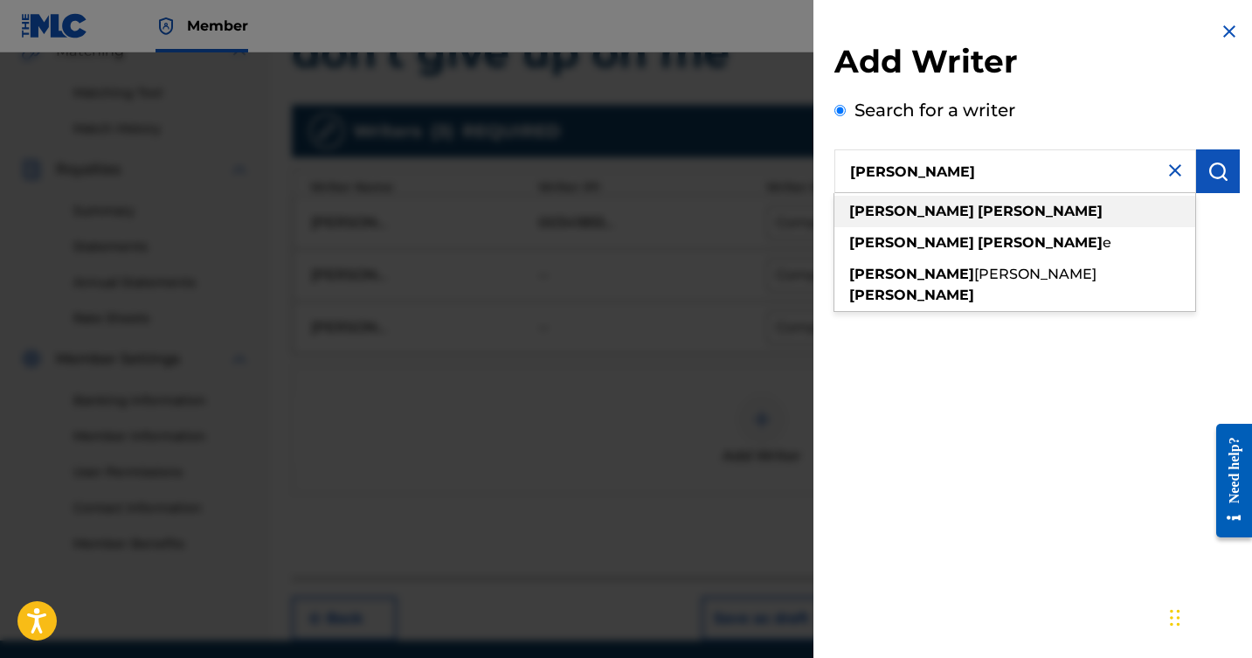
click at [978, 210] on strong "[PERSON_NAME]" at bounding box center [1040, 211] width 125 height 17
type input "[PERSON_NAME]"
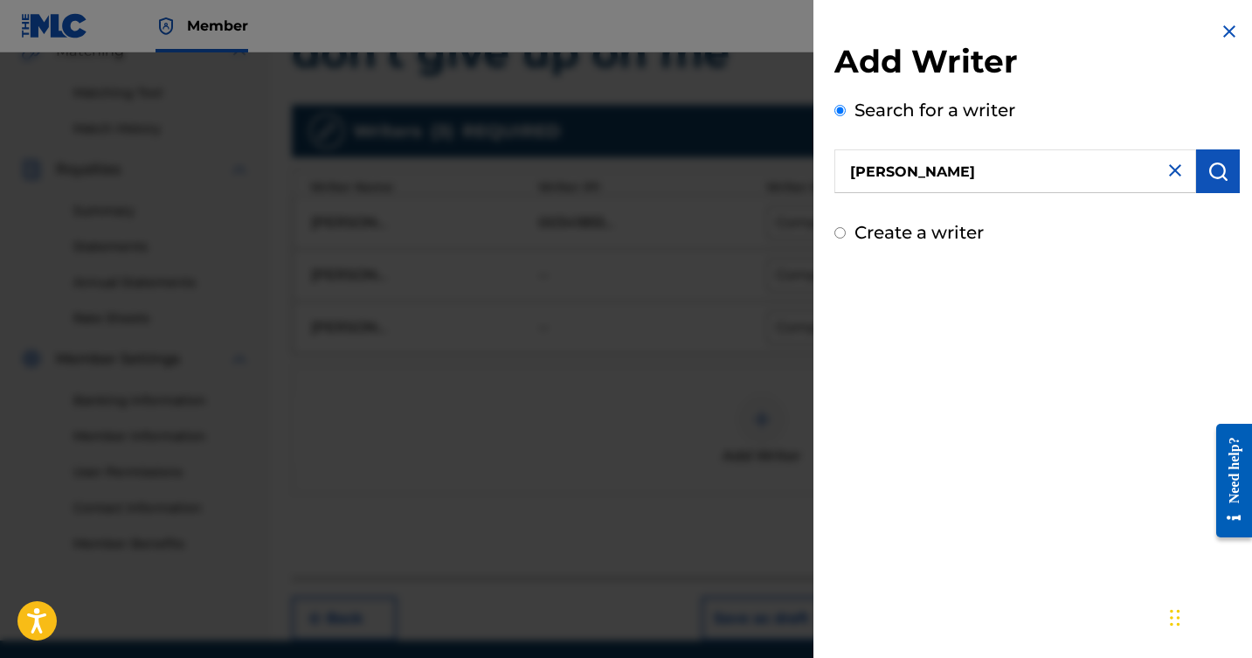
click at [838, 234] on input "Create a writer" at bounding box center [840, 232] width 11 height 11
radio input "false"
radio input "true"
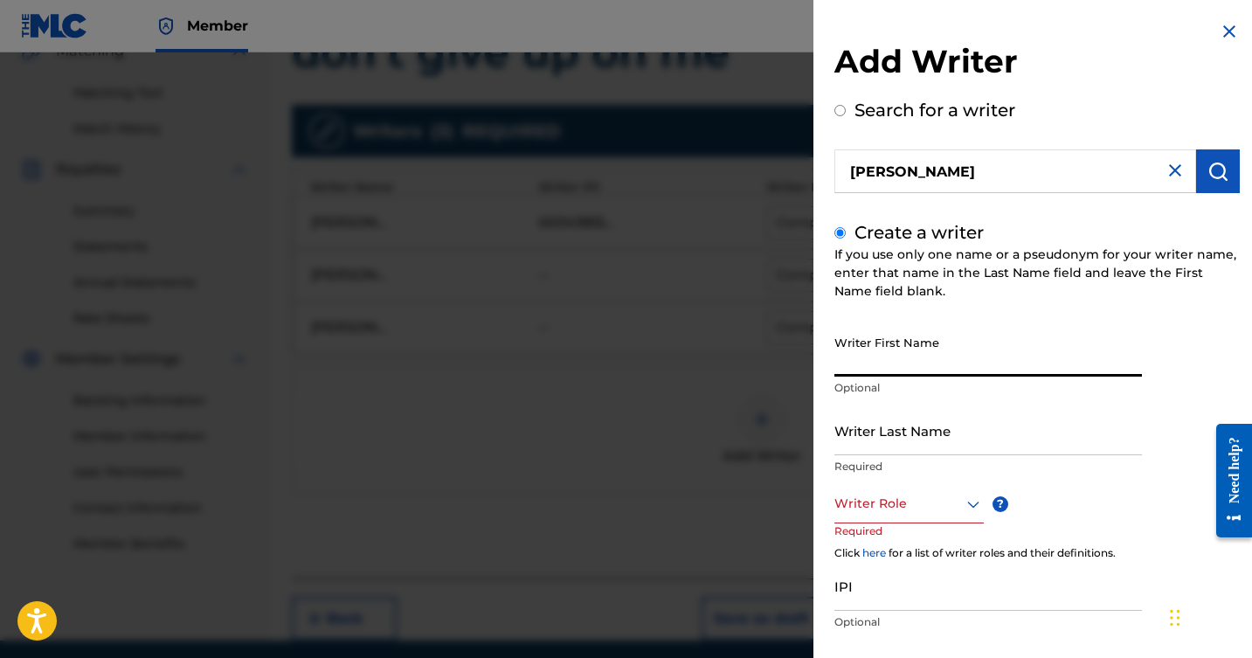
click at [909, 369] on input "Writer First Name" at bounding box center [989, 352] width 308 height 50
type input "[PERSON_NAME]"
click at [944, 453] on input "Writer Last Name" at bounding box center [989, 431] width 308 height 50
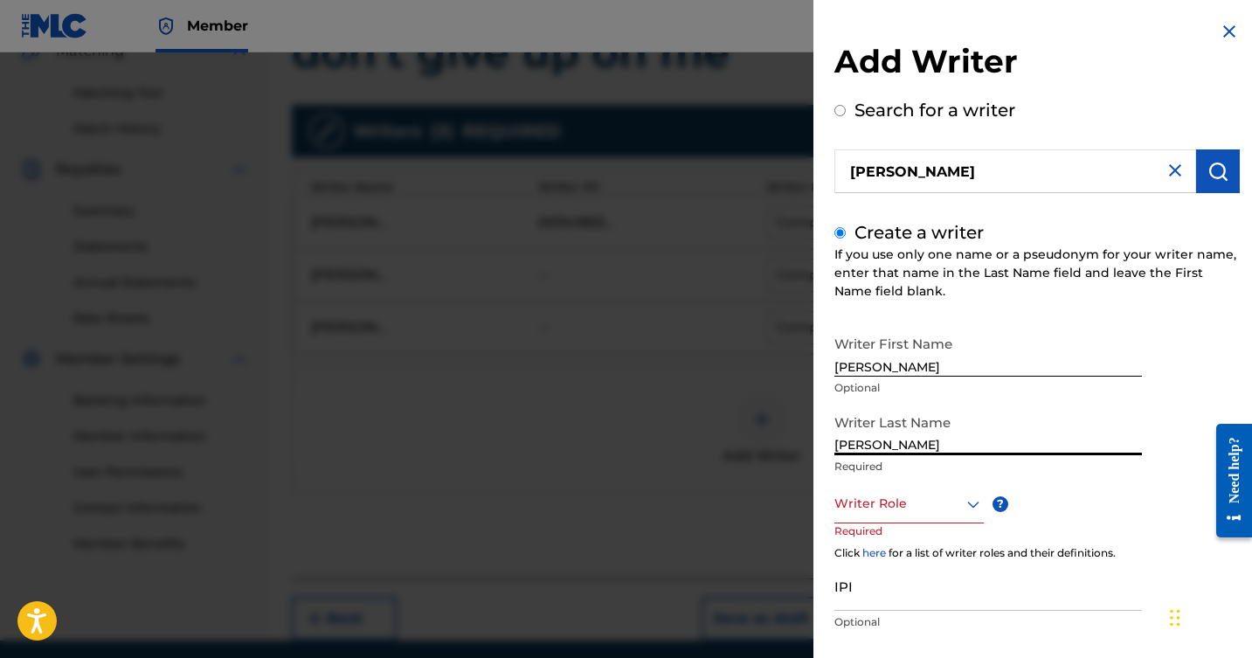
type input "Laurent"
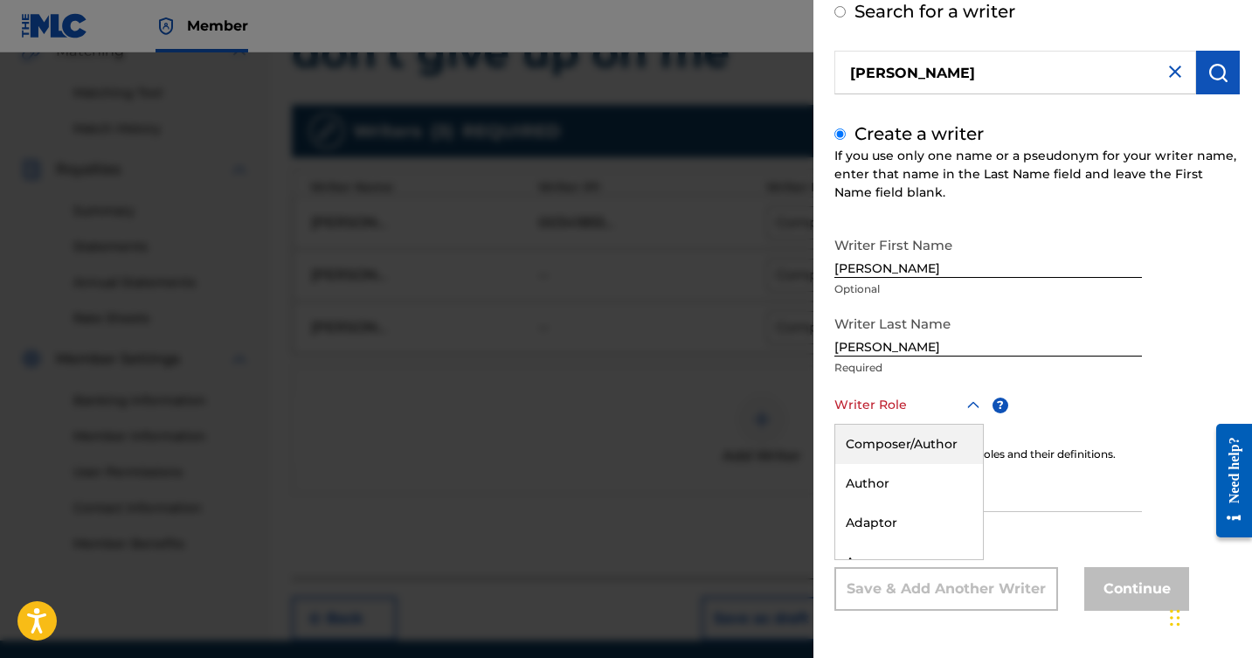
click at [970, 425] on div "Composer/Author, 1 of 8. 8 results available. Use Up and Down to choose options…" at bounding box center [909, 404] width 149 height 39
click at [924, 444] on div "Composer/Author" at bounding box center [910, 444] width 148 height 39
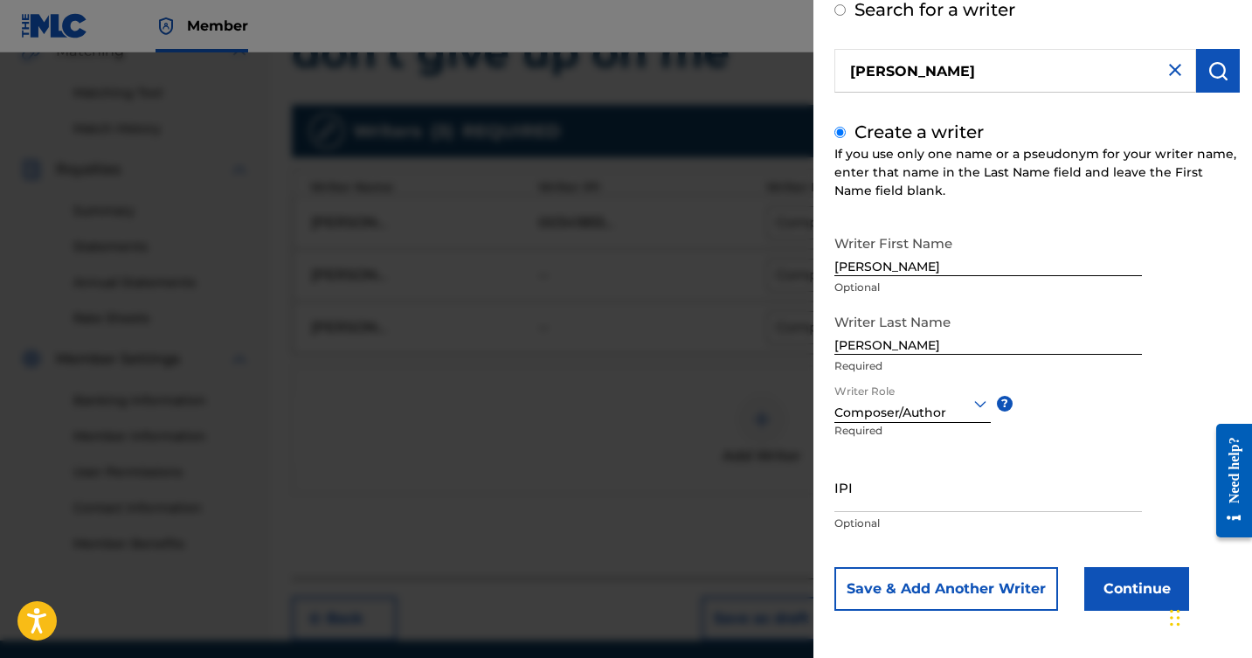
scroll to position [101, 0]
click at [1129, 590] on button "Continue" at bounding box center [1137, 589] width 105 height 44
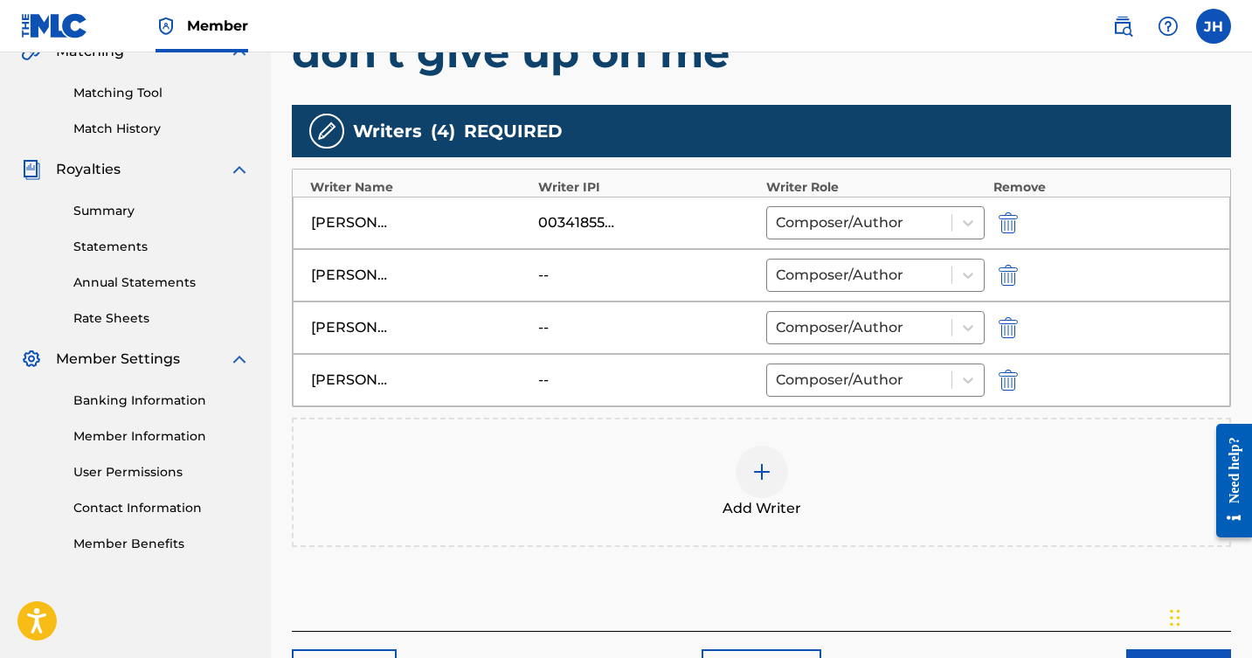
click at [759, 469] on img at bounding box center [762, 471] width 21 height 21
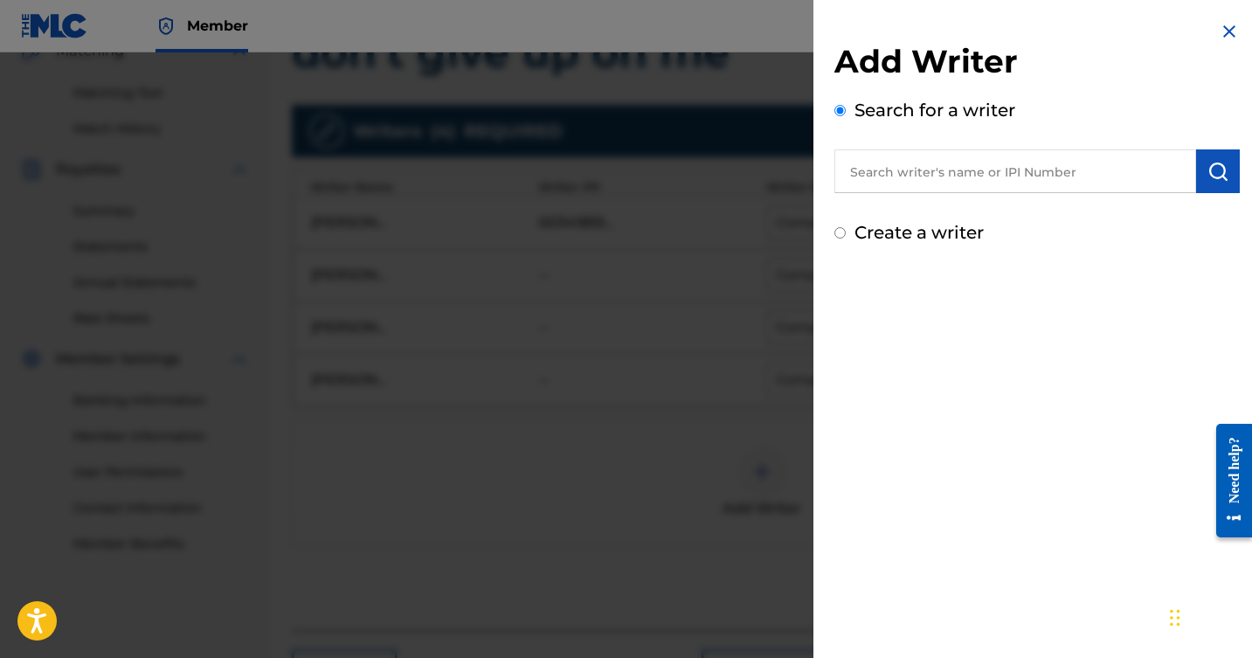
click at [941, 167] on input "text" at bounding box center [1016, 171] width 362 height 44
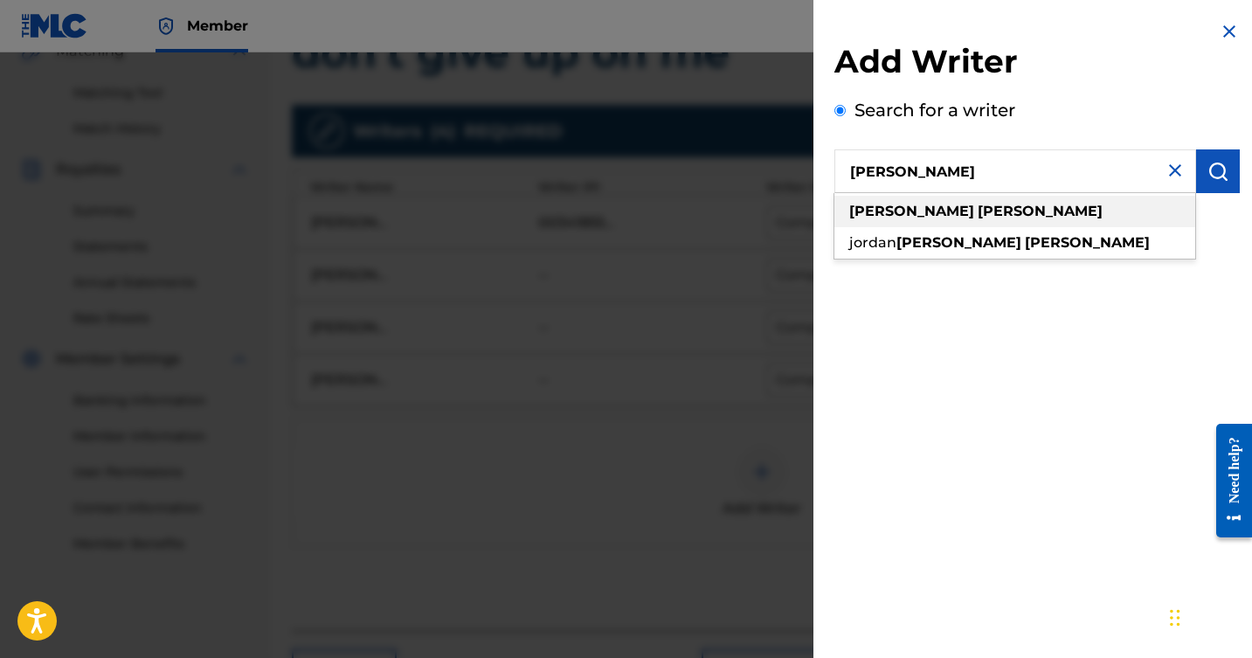
click at [935, 200] on div "scott harter" at bounding box center [1015, 211] width 361 height 31
type input "scott harter"
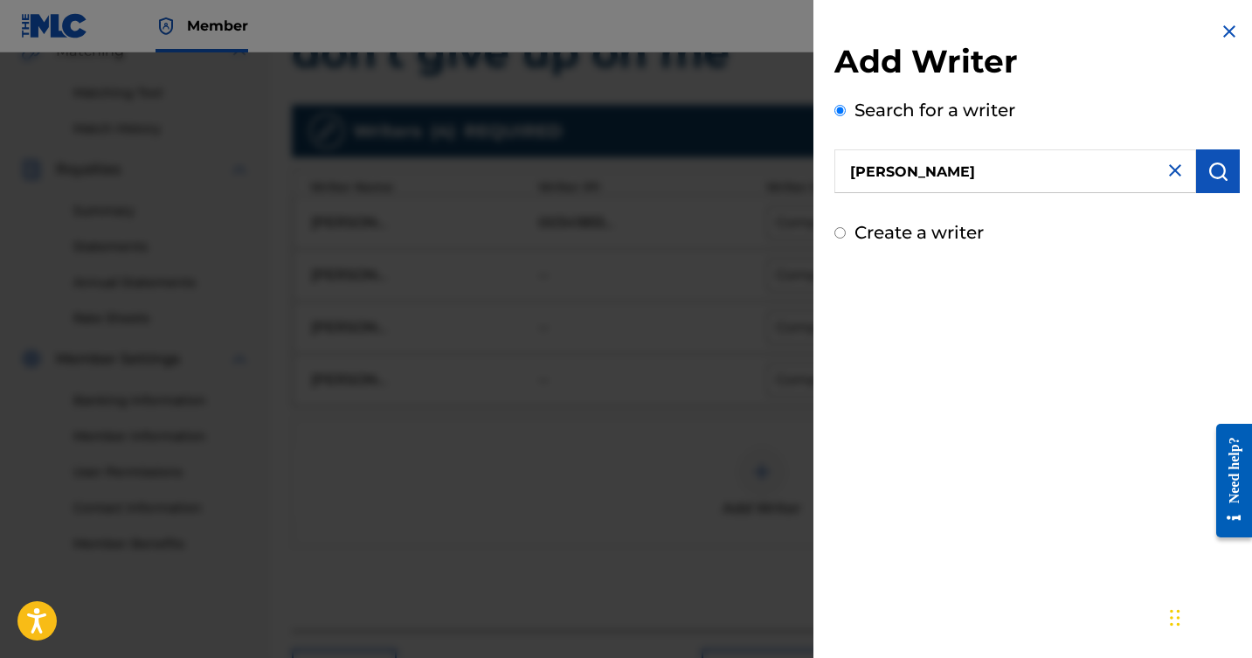
click at [840, 235] on input "Create a writer" at bounding box center [840, 232] width 11 height 11
radio input "false"
radio input "true"
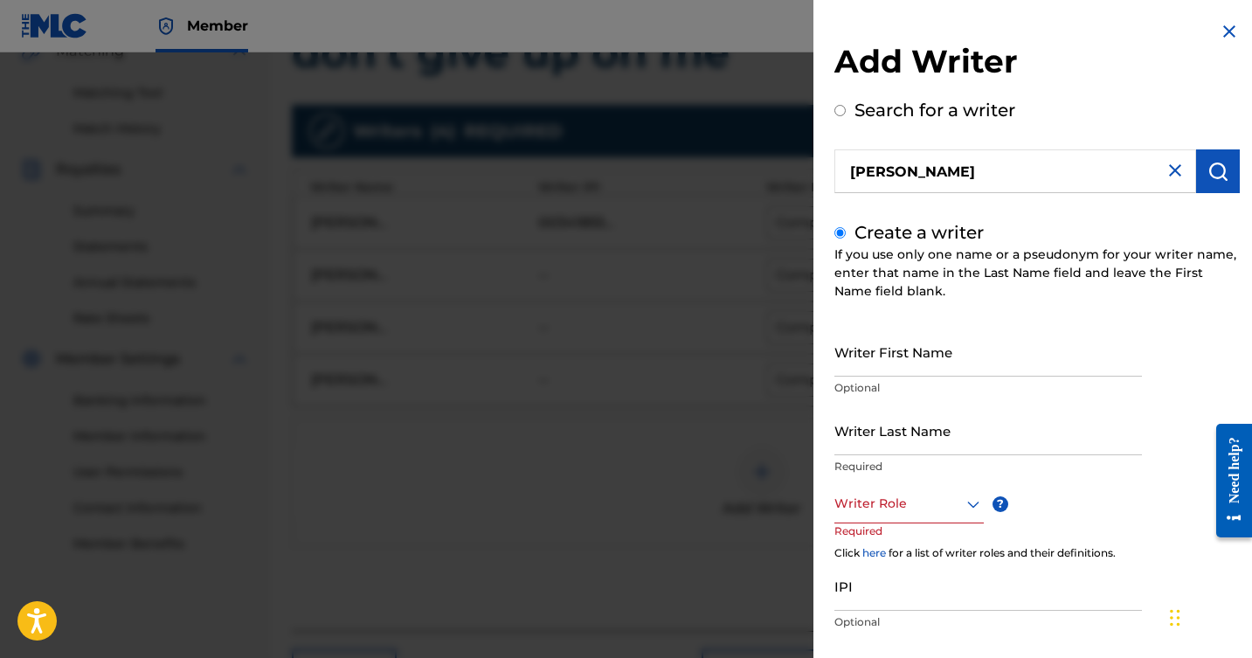
click at [900, 367] on input "Writer First Name" at bounding box center [989, 352] width 308 height 50
type input "[PERSON_NAME]"
click at [906, 443] on input "Writer Last Name" at bounding box center [989, 431] width 308 height 50
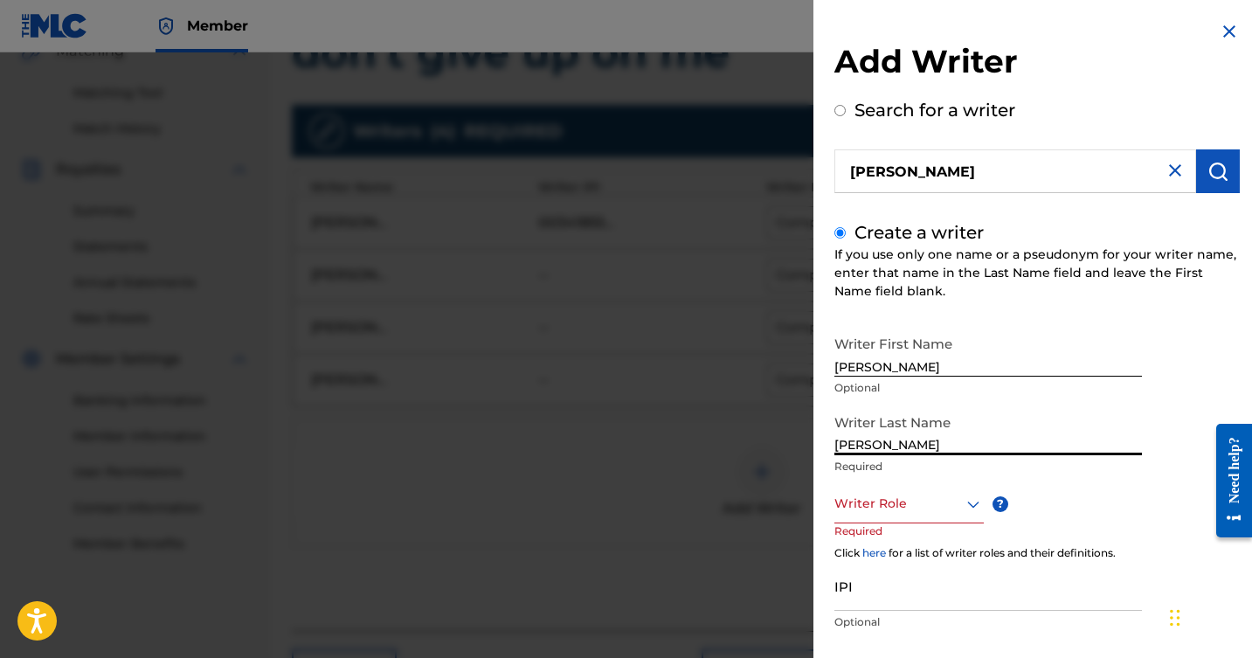
type input "[PERSON_NAME]"
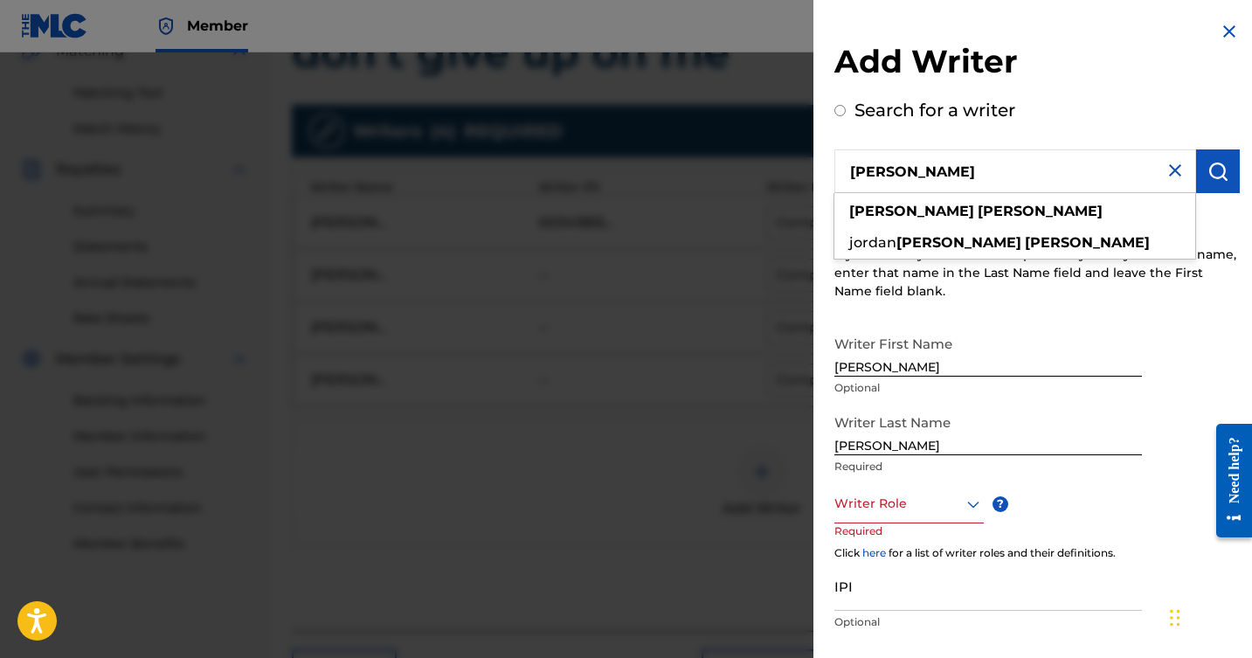
click at [932, 166] on input "scott harter" at bounding box center [1016, 171] width 362 height 44
radio input "true"
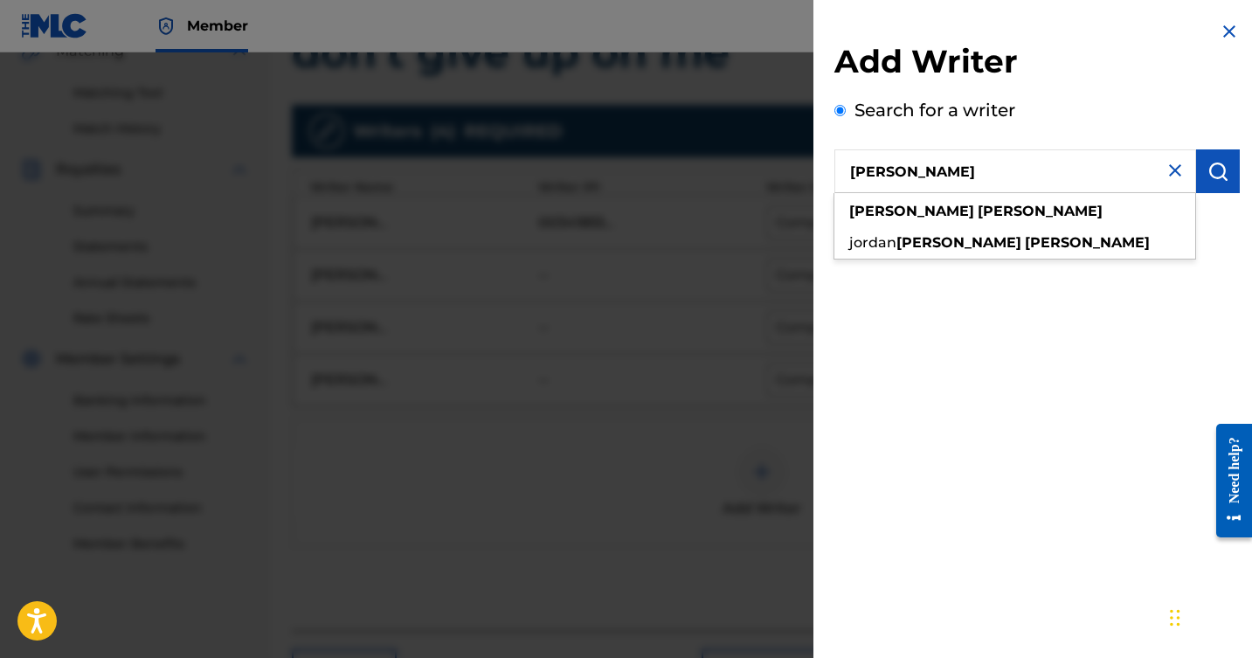
click at [938, 173] on input "scott harter" at bounding box center [1016, 171] width 362 height 44
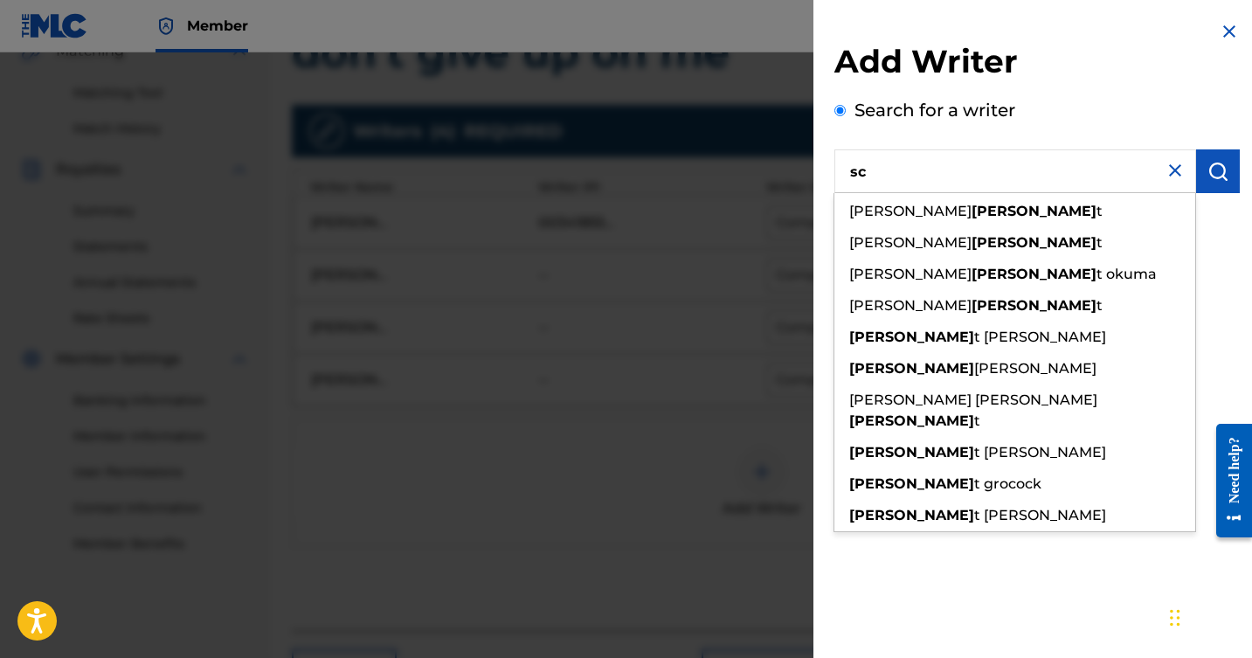
type input "s"
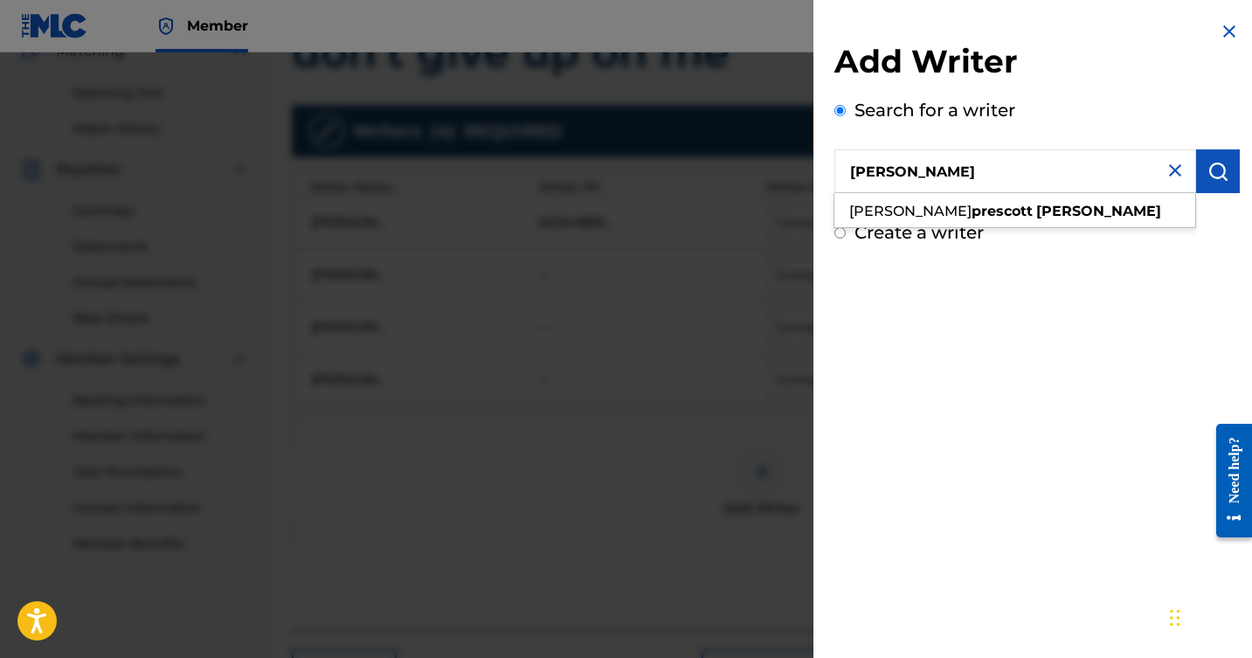
drag, startPoint x: 967, startPoint y: 177, endPoint x: 975, endPoint y: 205, distance: 28.5
click at [1037, 205] on strong "[PERSON_NAME]" at bounding box center [1099, 211] width 125 height 17
type input "[PERSON_NAME] [PERSON_NAME]"
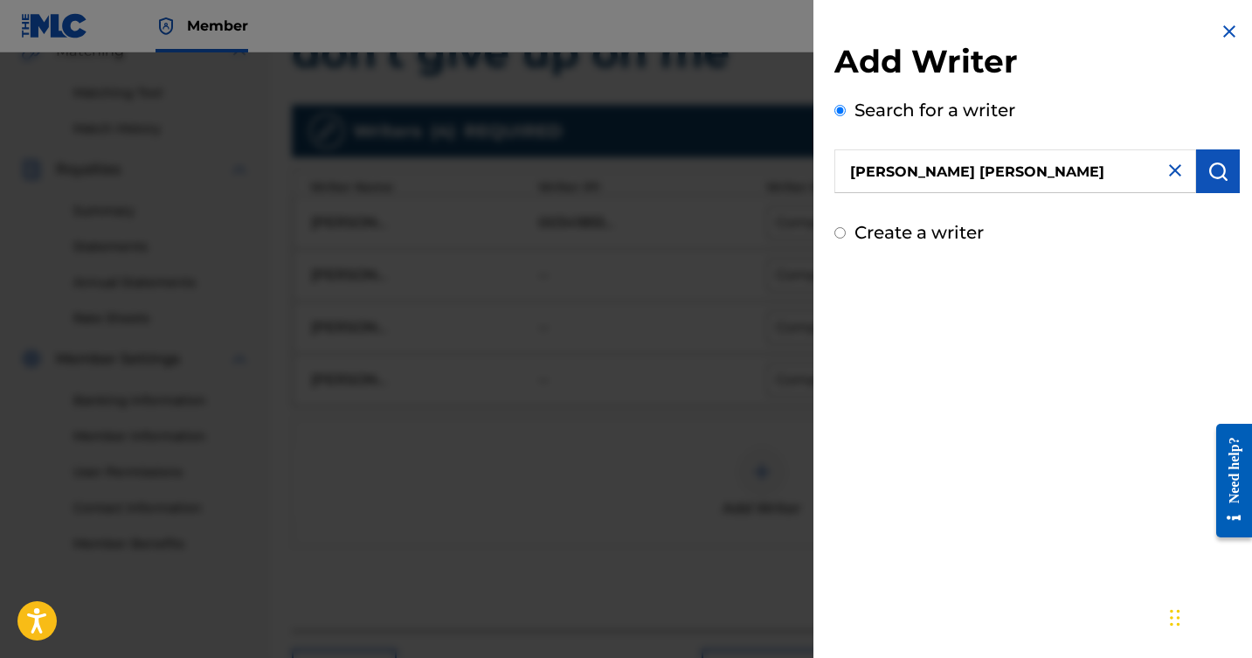
click at [837, 234] on input "Create a writer" at bounding box center [840, 232] width 11 height 11
radio input "false"
radio input "true"
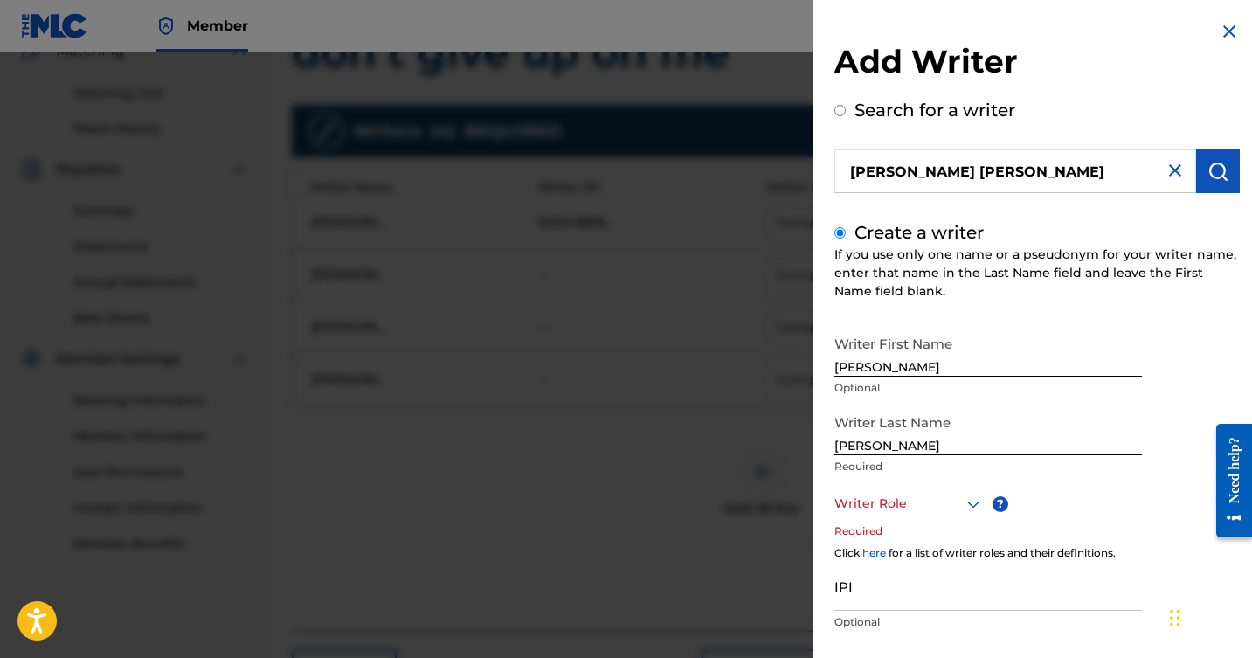
click at [905, 371] on input "[PERSON_NAME]" at bounding box center [989, 352] width 308 height 50
type input "S"
type input "[PERSON_NAME]"
click at [906, 447] on input "[PERSON_NAME]" at bounding box center [989, 431] width 308 height 50
type input "H"
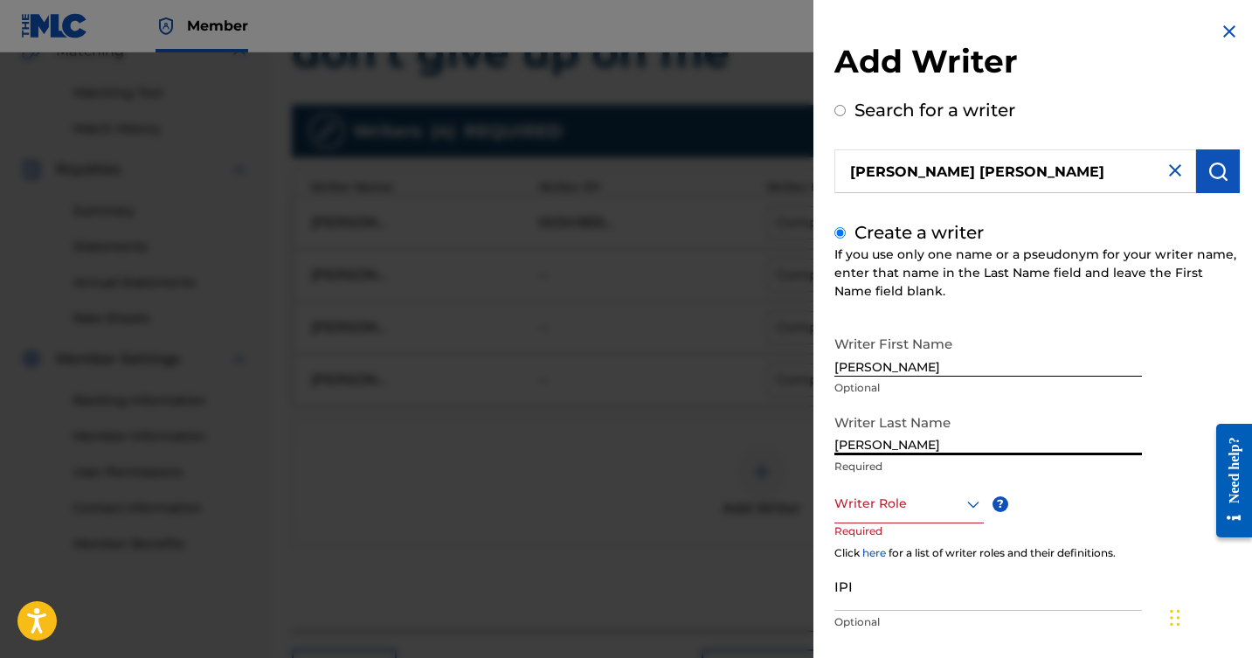
type input "[PERSON_NAME]"
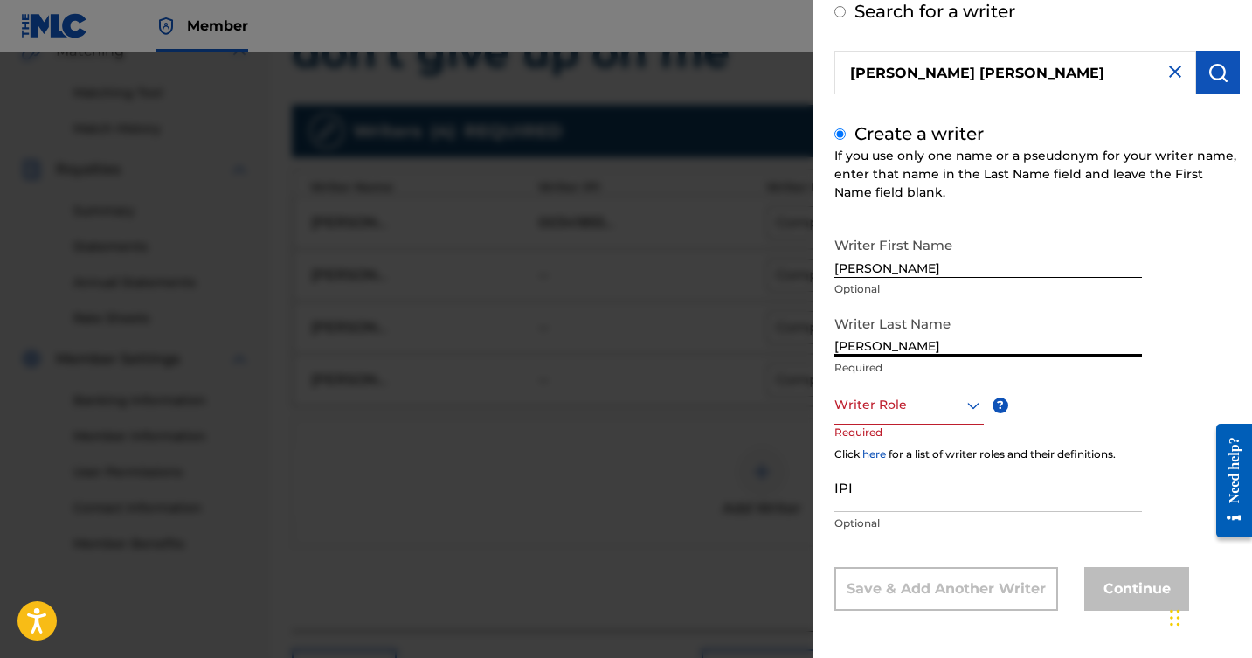
click at [966, 425] on div "Writer Role" at bounding box center [909, 404] width 149 height 39
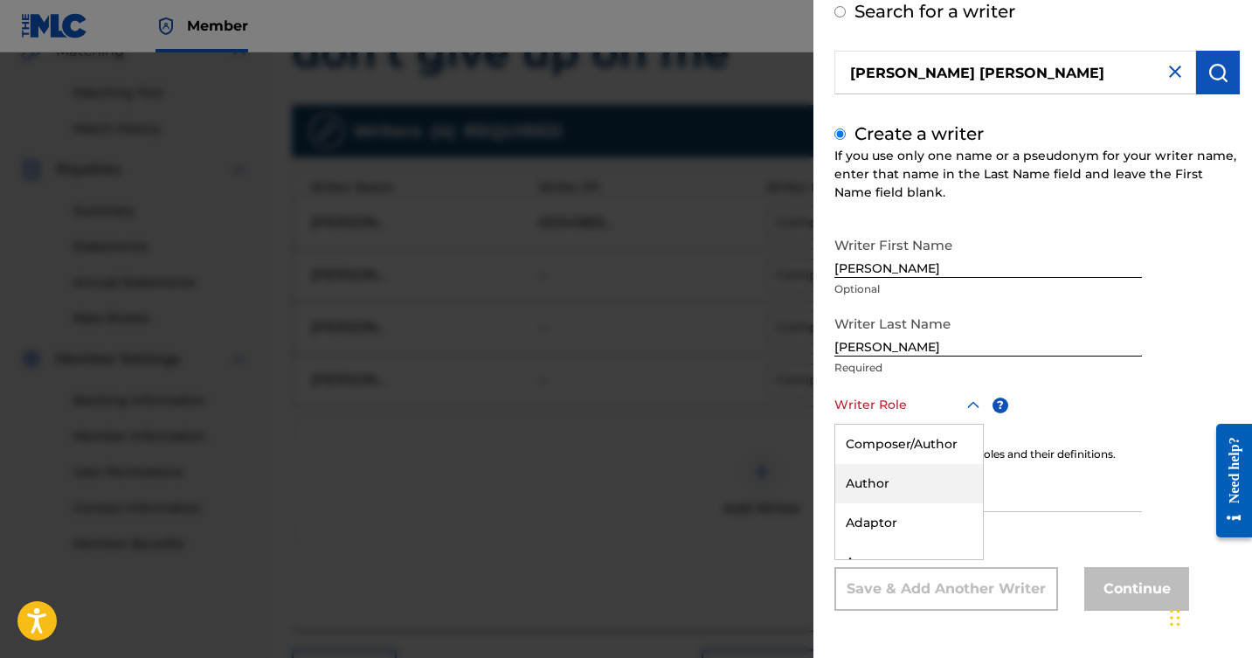
click at [1038, 496] on input "IPI" at bounding box center [989, 487] width 308 height 50
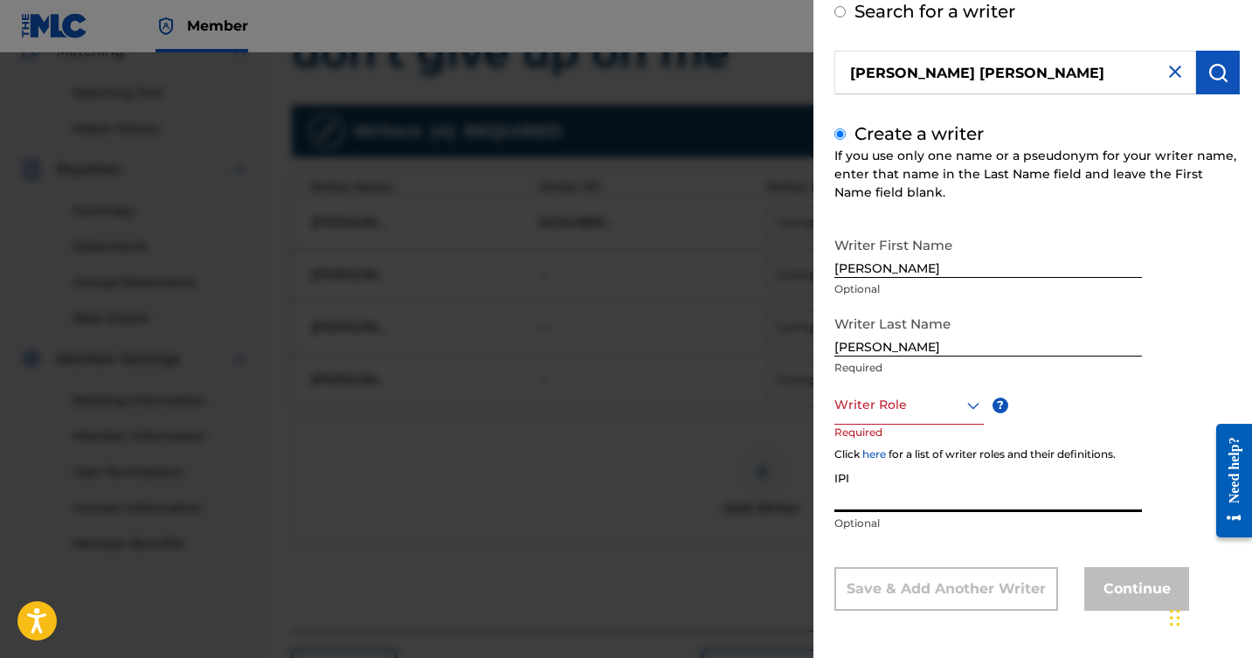
click at [968, 404] on icon at bounding box center [973, 405] width 21 height 21
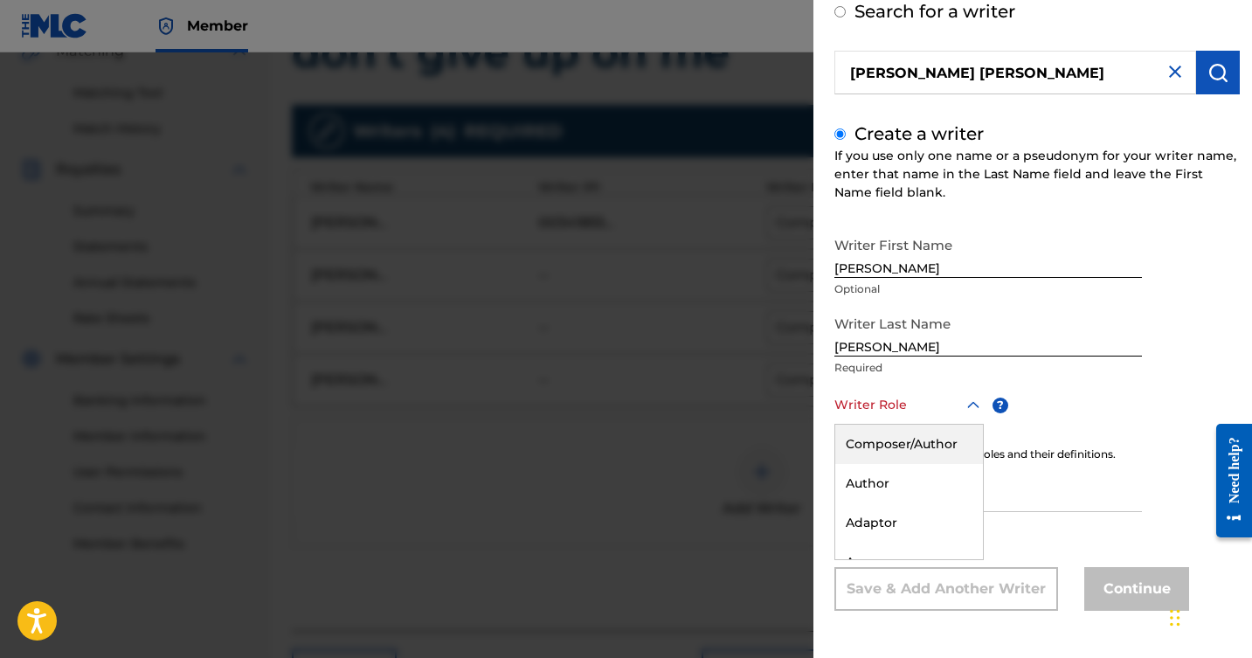
click at [931, 443] on div "Composer/Author" at bounding box center [910, 444] width 148 height 39
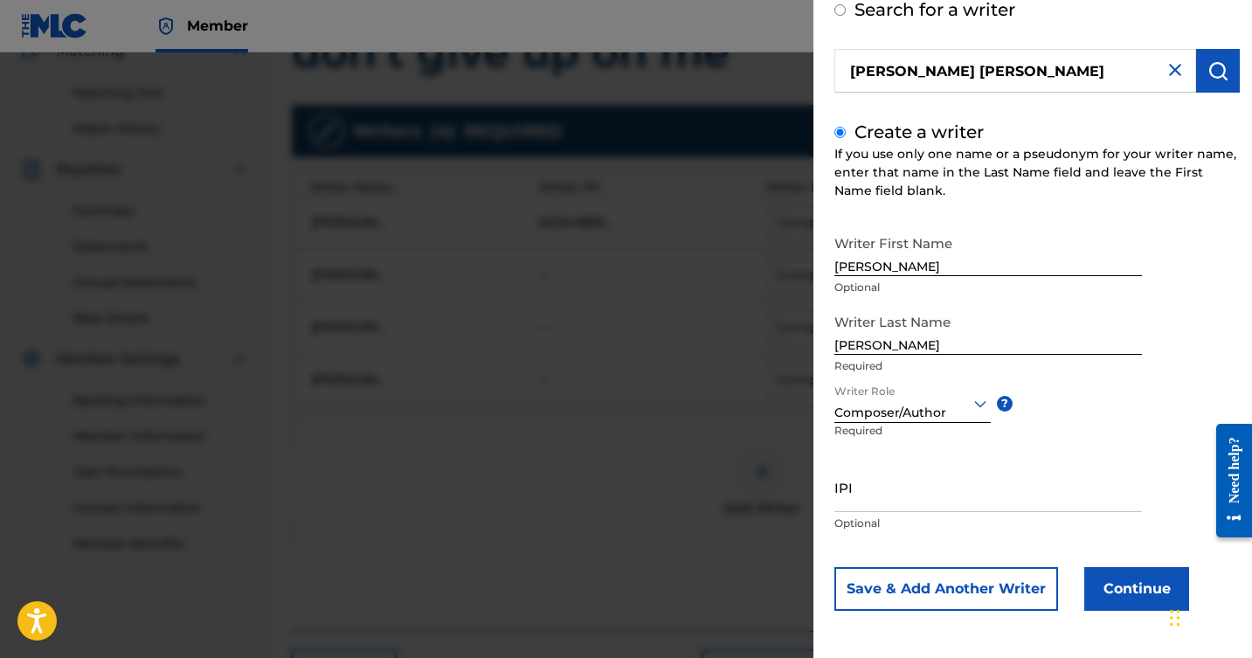
scroll to position [101, 0]
click at [1116, 586] on button "Continue" at bounding box center [1137, 589] width 105 height 44
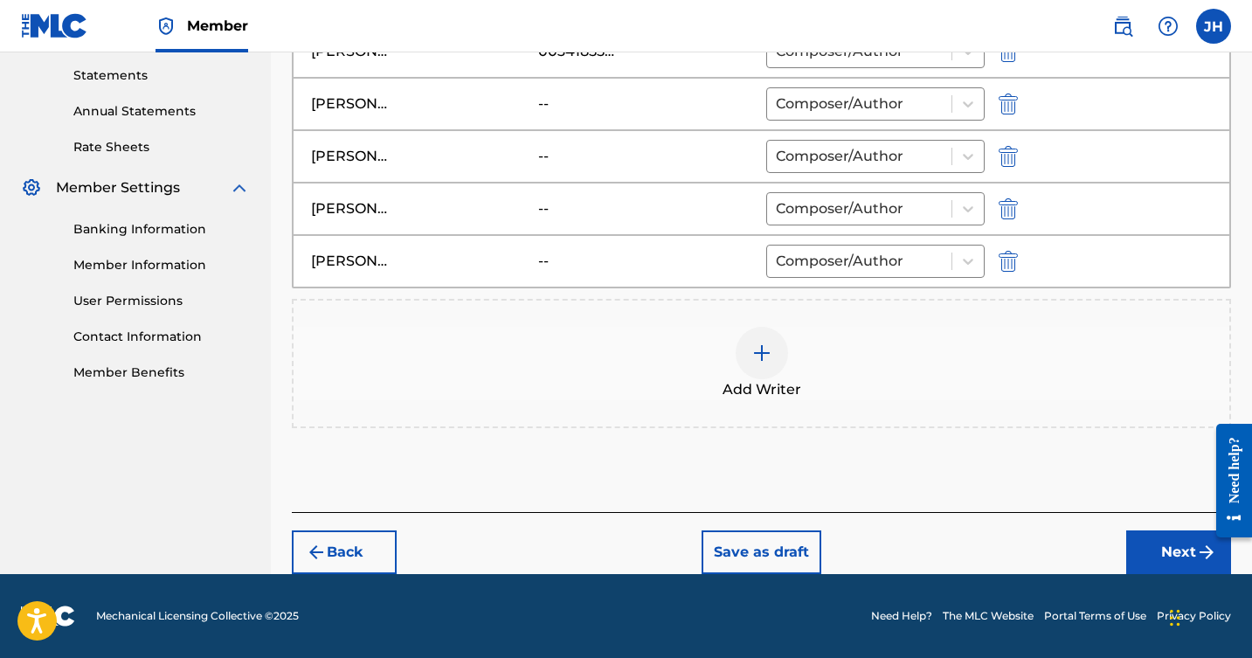
click at [1154, 545] on button "Next" at bounding box center [1179, 553] width 105 height 44
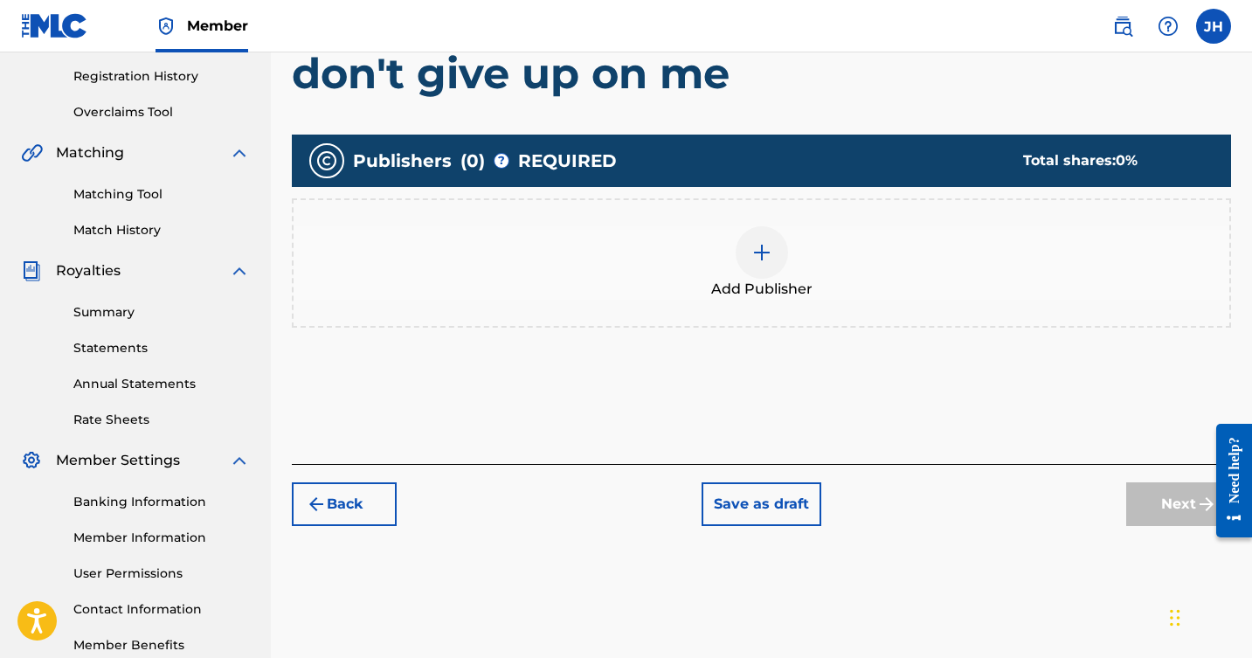
scroll to position [290, 0]
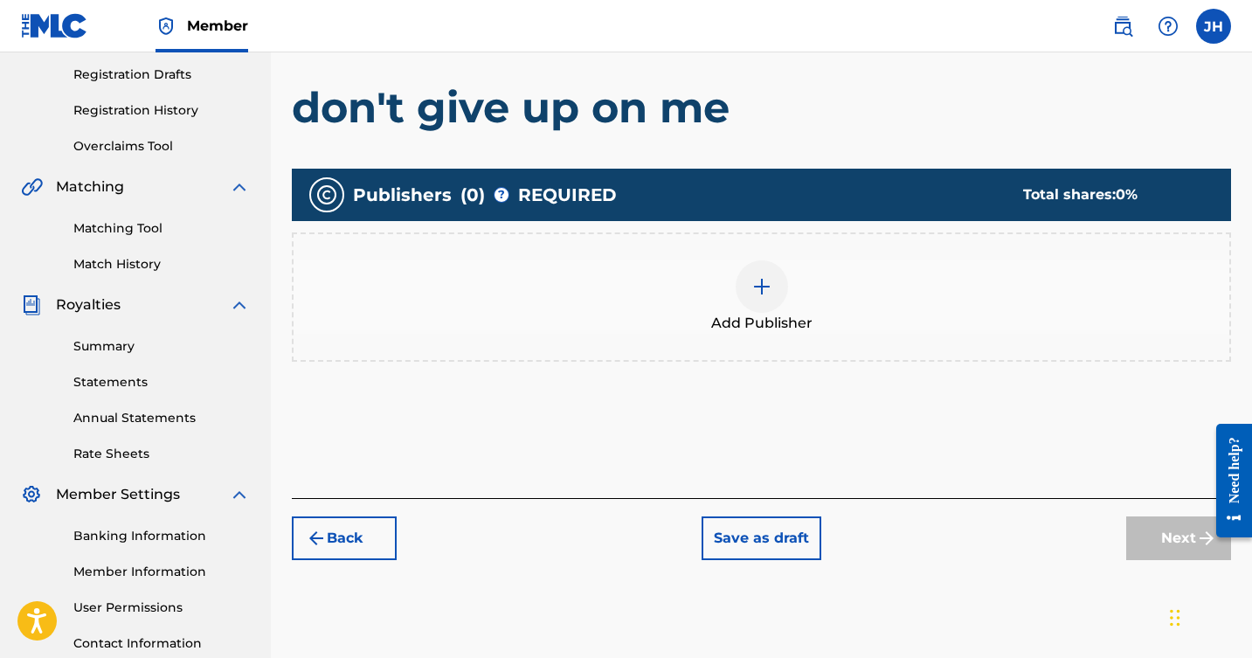
click at [764, 284] on img at bounding box center [762, 286] width 21 height 21
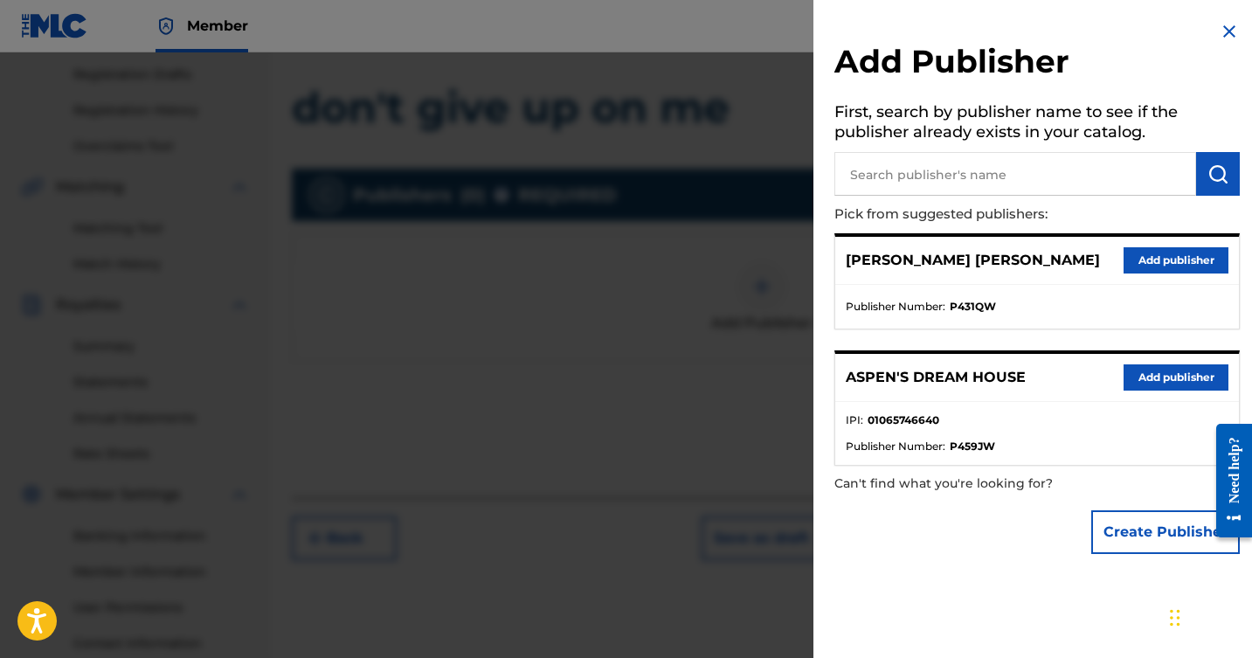
click at [1127, 527] on button "Create Publisher" at bounding box center [1166, 532] width 149 height 44
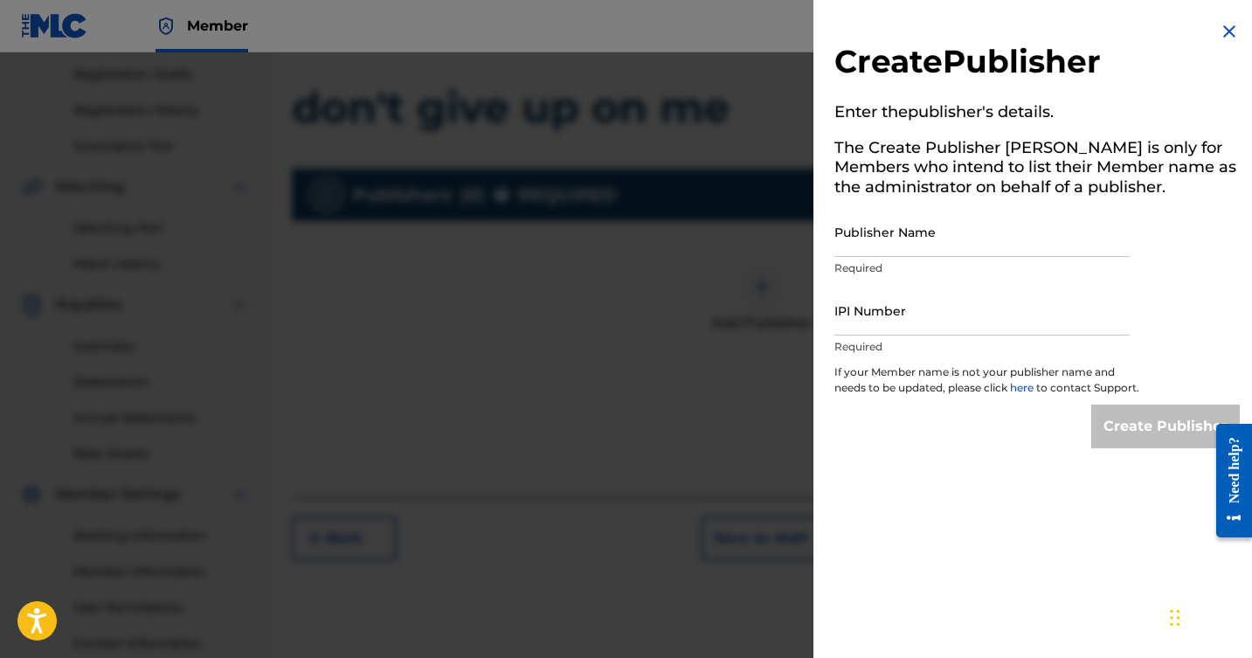
click at [1007, 243] on input "Publisher Name" at bounding box center [982, 232] width 295 height 50
type input "Anozira Publishing LLC"
click at [984, 323] on input "IPI Number" at bounding box center [982, 311] width 295 height 50
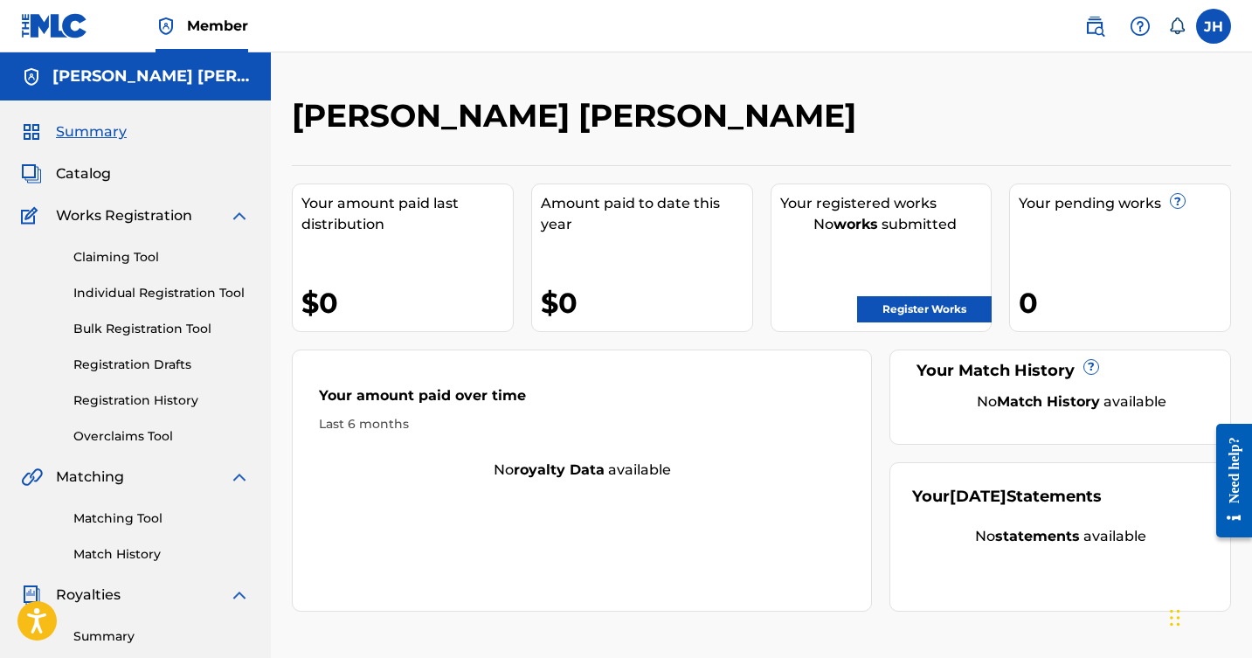
click at [87, 167] on span "Catalog" at bounding box center [83, 173] width 55 height 21
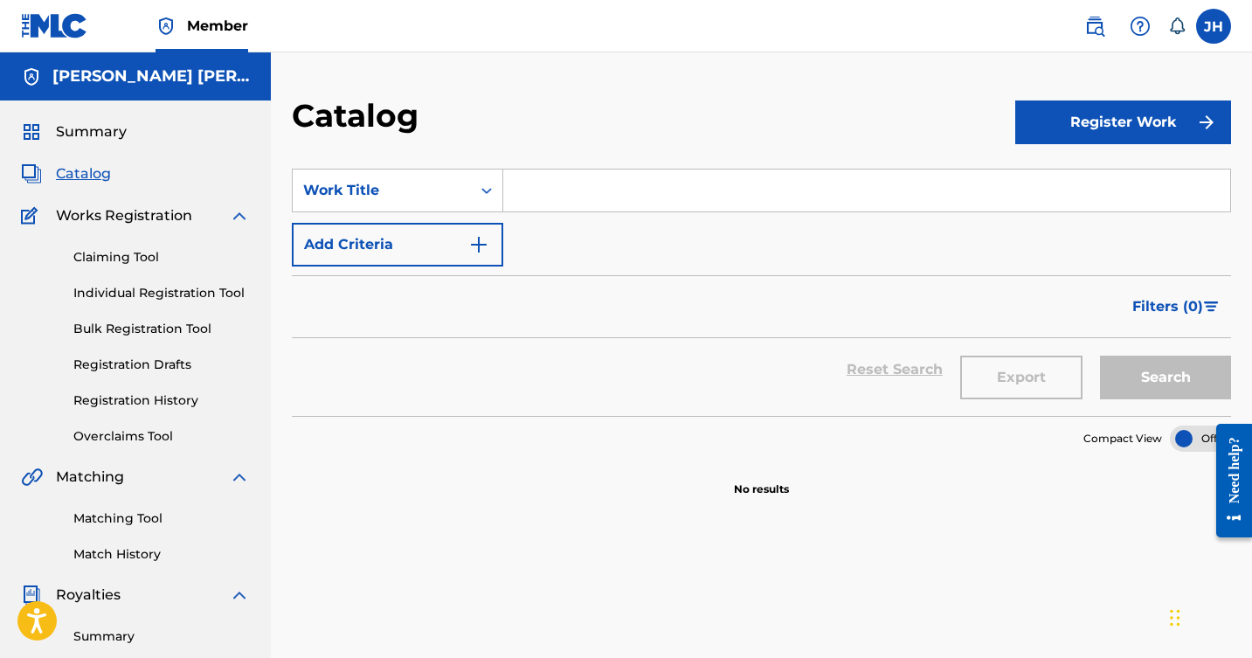
click at [557, 191] on input "Search Form" at bounding box center [866, 191] width 727 height 42
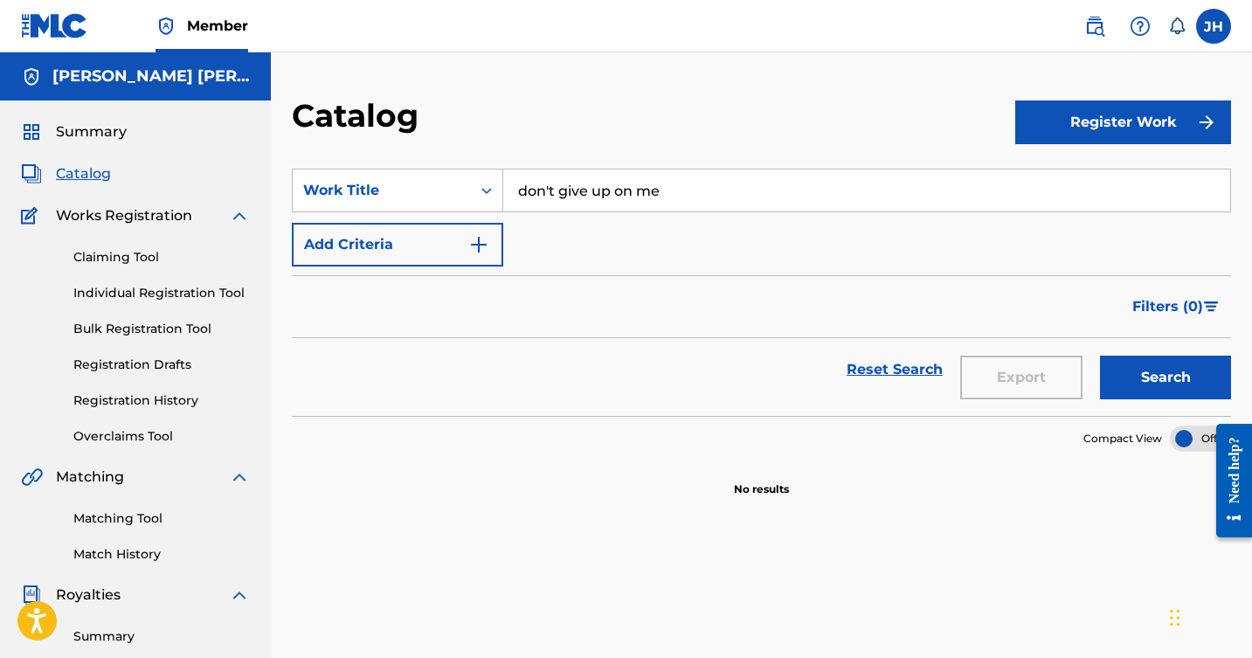
type input "don't give up on me"
click at [1120, 116] on button "Register Work" at bounding box center [1124, 123] width 216 height 44
click at [1062, 167] on link "Individual" at bounding box center [1124, 179] width 216 height 42
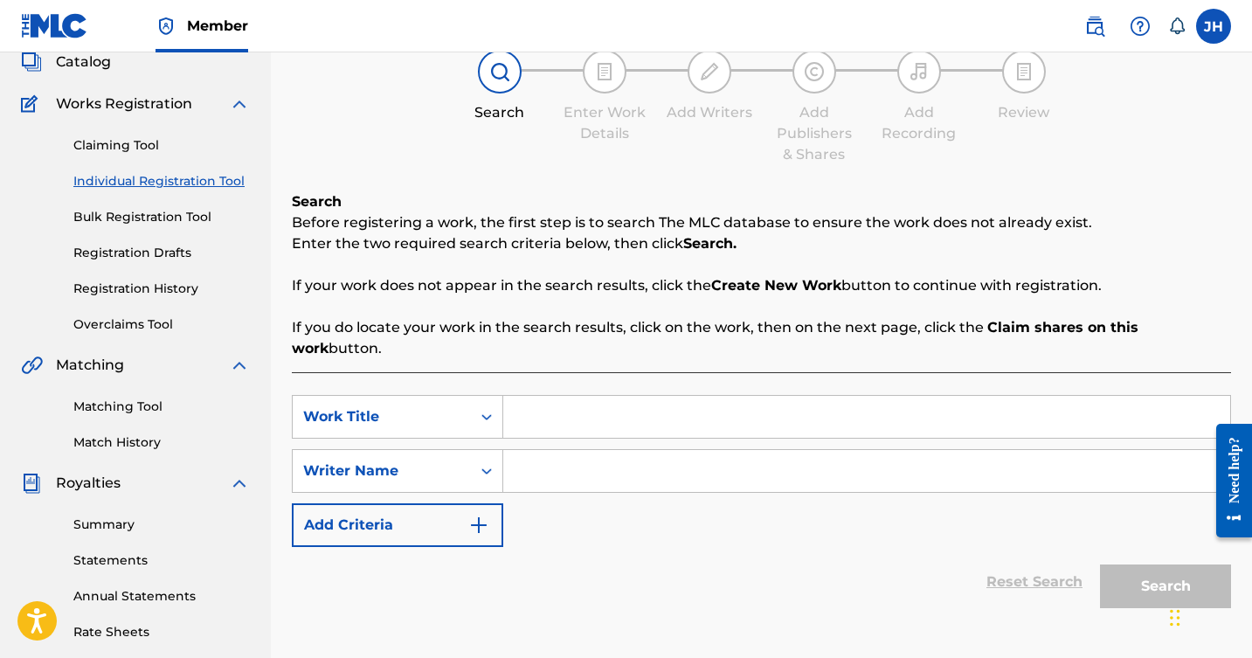
scroll to position [115, 0]
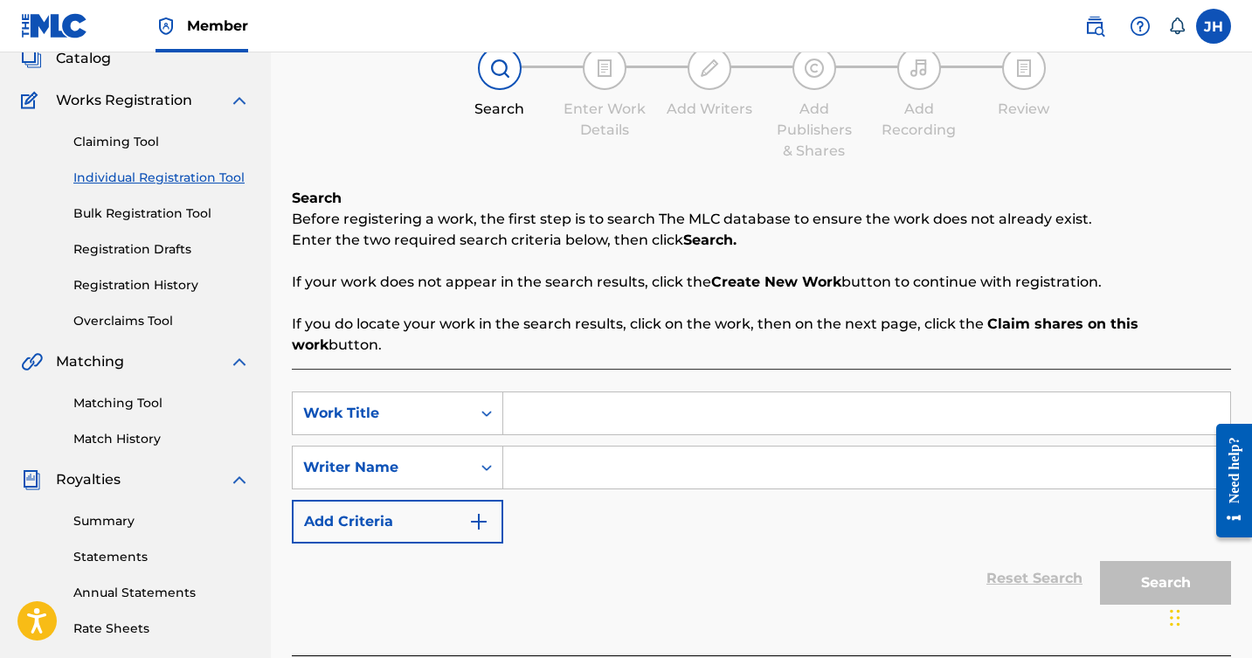
click at [238, 365] on img at bounding box center [239, 361] width 21 height 21
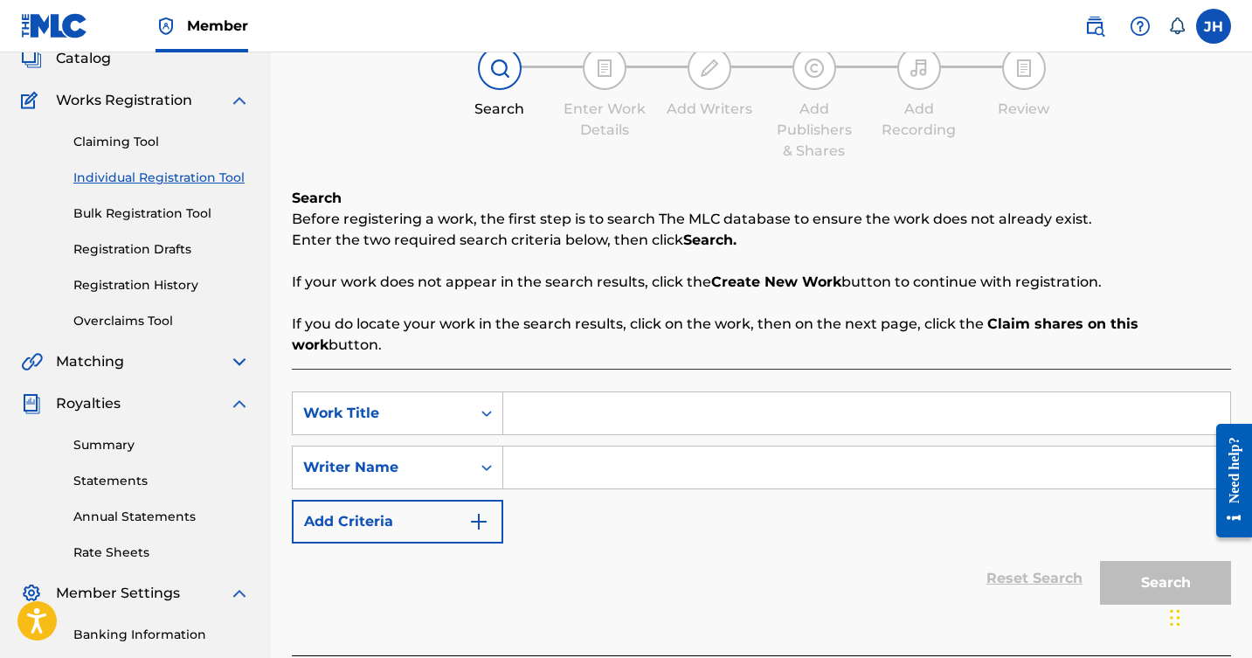
click at [238, 360] on img at bounding box center [239, 361] width 21 height 21
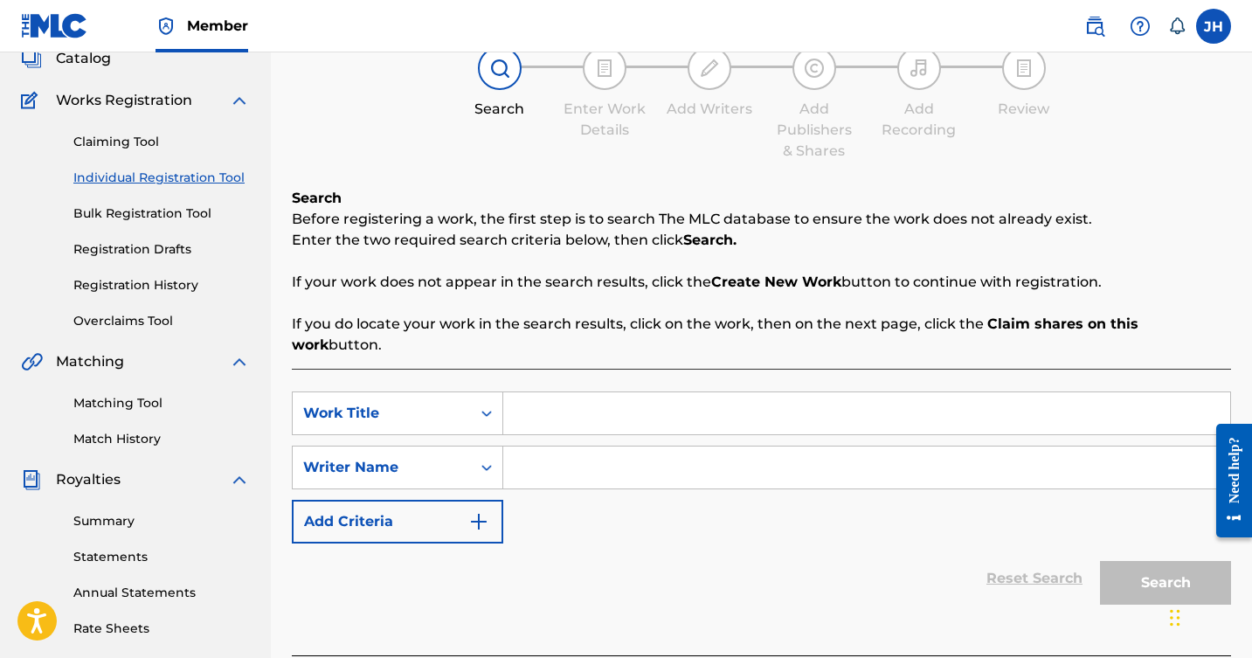
click at [135, 399] on link "Matching Tool" at bounding box center [161, 403] width 177 height 18
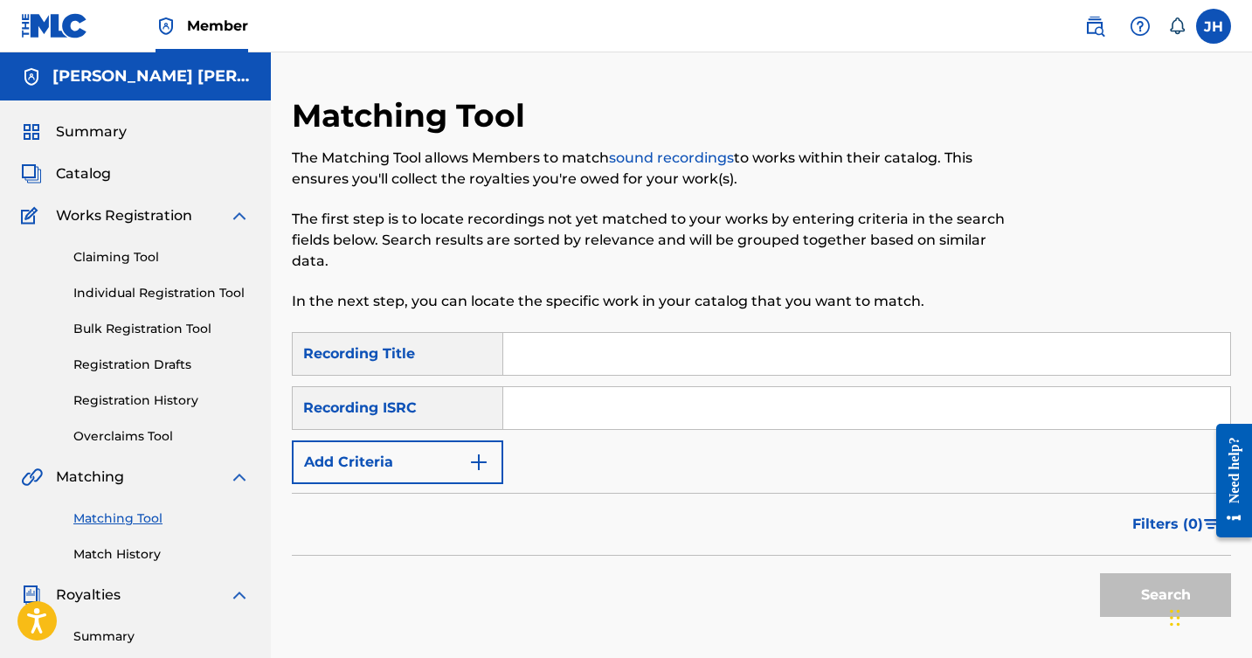
click at [538, 350] on input "Search Form" at bounding box center [866, 354] width 727 height 42
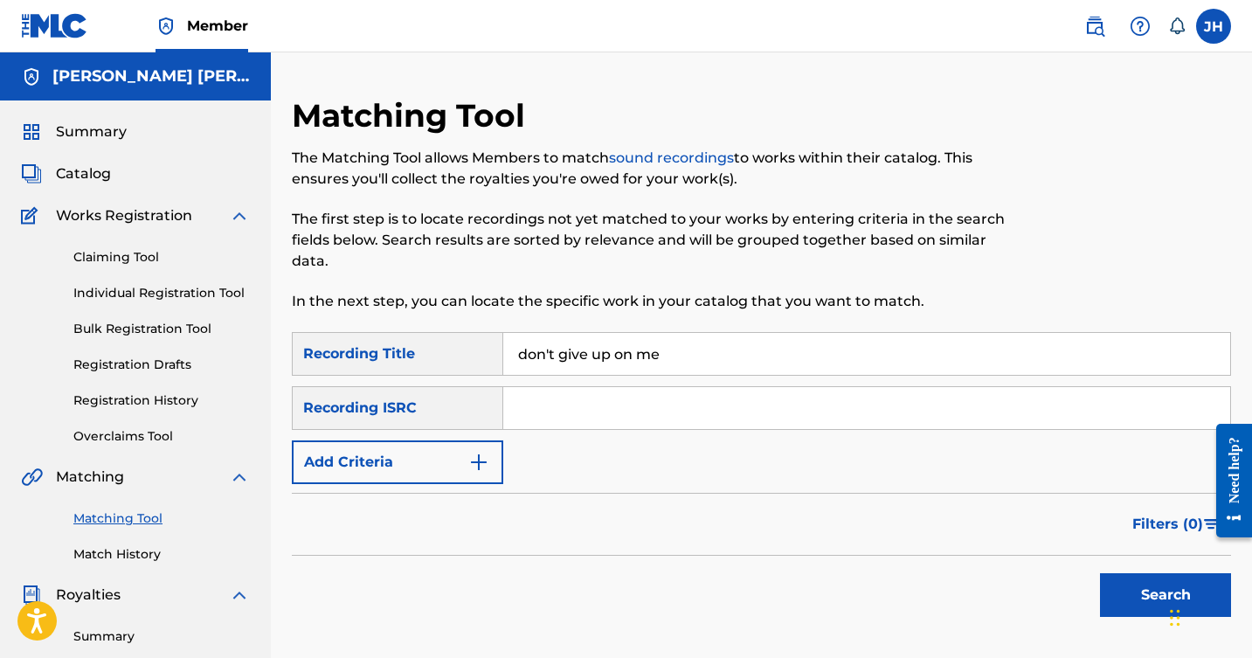
type input "don't give up on me"
click at [1150, 589] on button "Search" at bounding box center [1165, 595] width 131 height 44
click at [478, 457] on img "Search Form" at bounding box center [478, 462] width 21 height 21
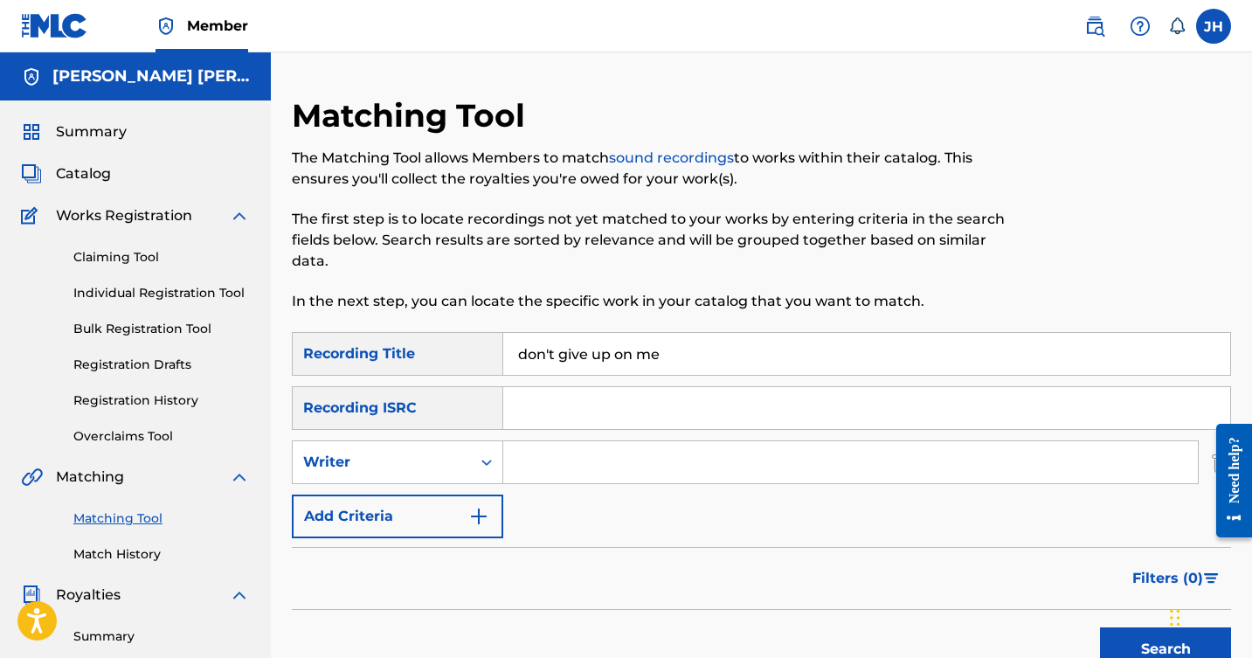
click at [479, 512] on img "Search Form" at bounding box center [478, 516] width 21 height 21
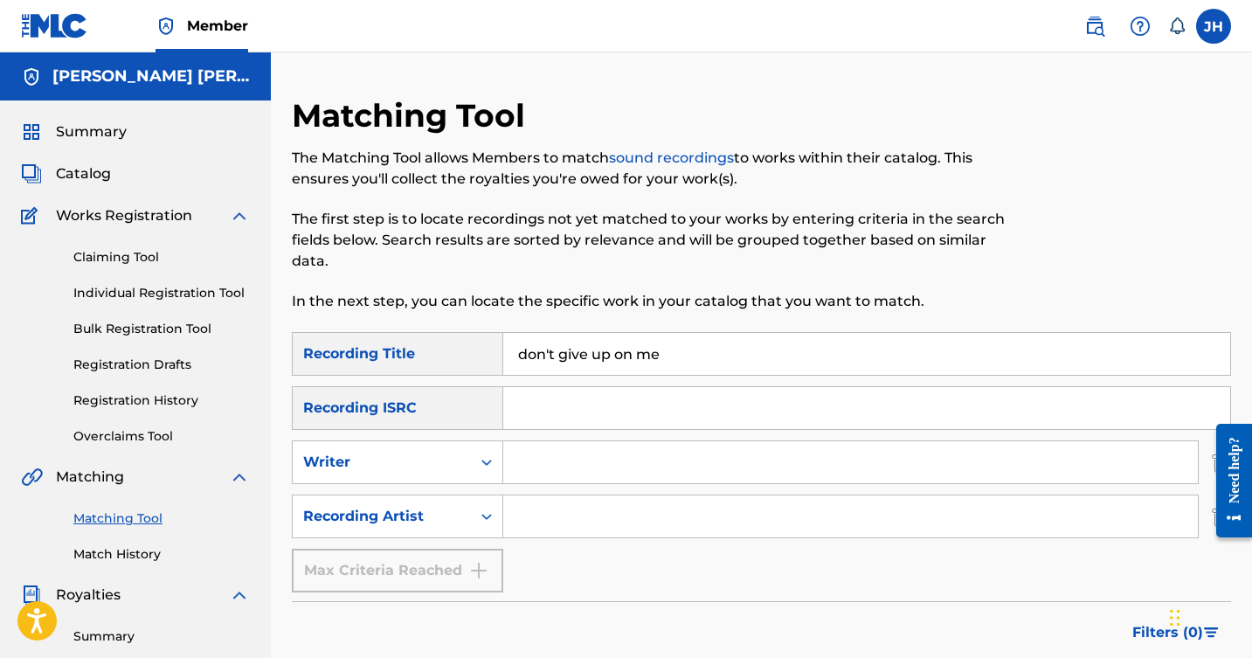
click at [536, 505] on input "Search Form" at bounding box center [850, 517] width 695 height 42
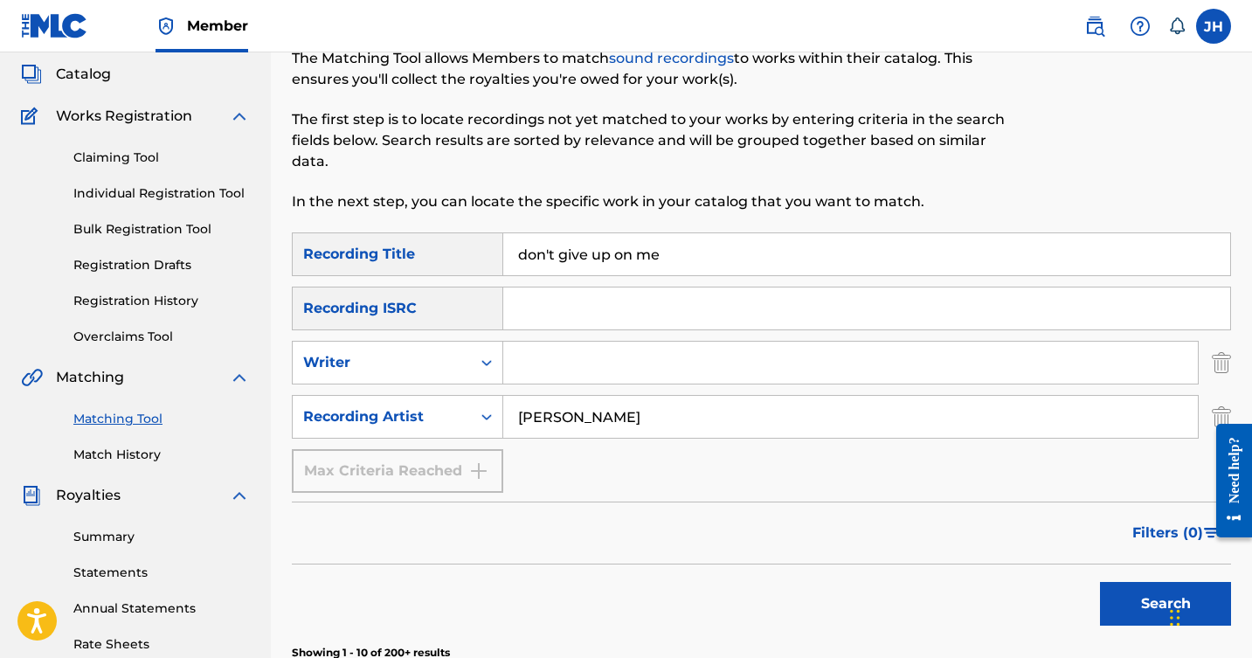
scroll to position [140, 0]
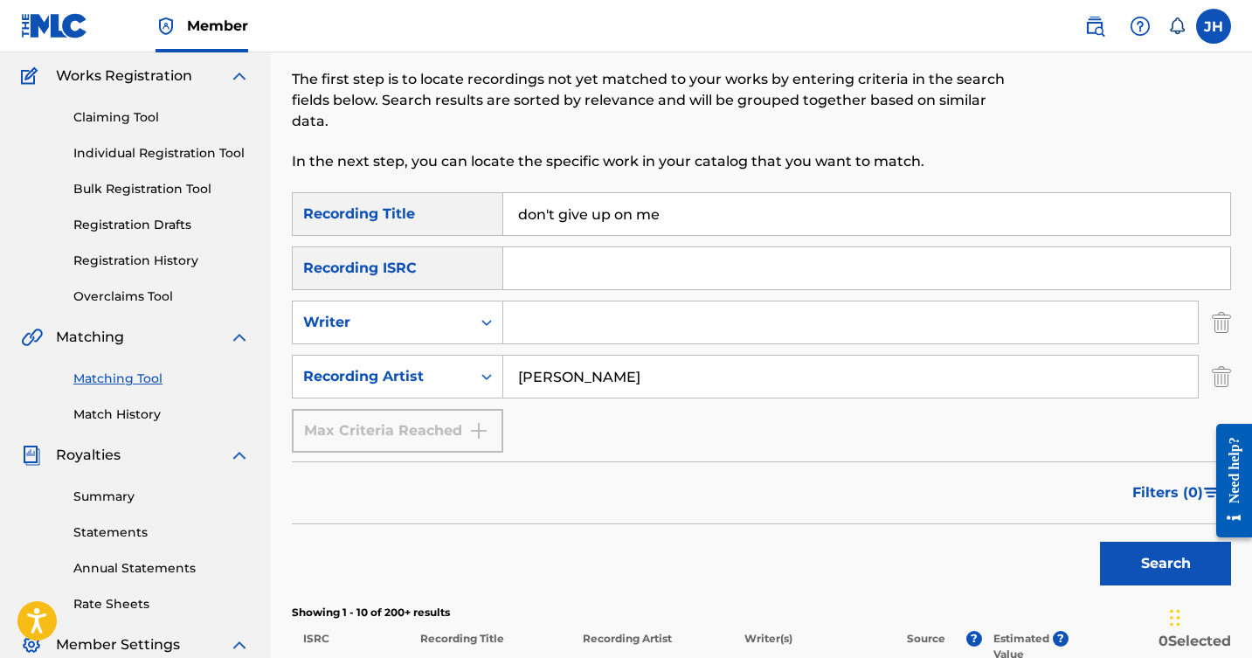
type input "rob mayes"
click at [1127, 567] on button "Search" at bounding box center [1165, 564] width 131 height 44
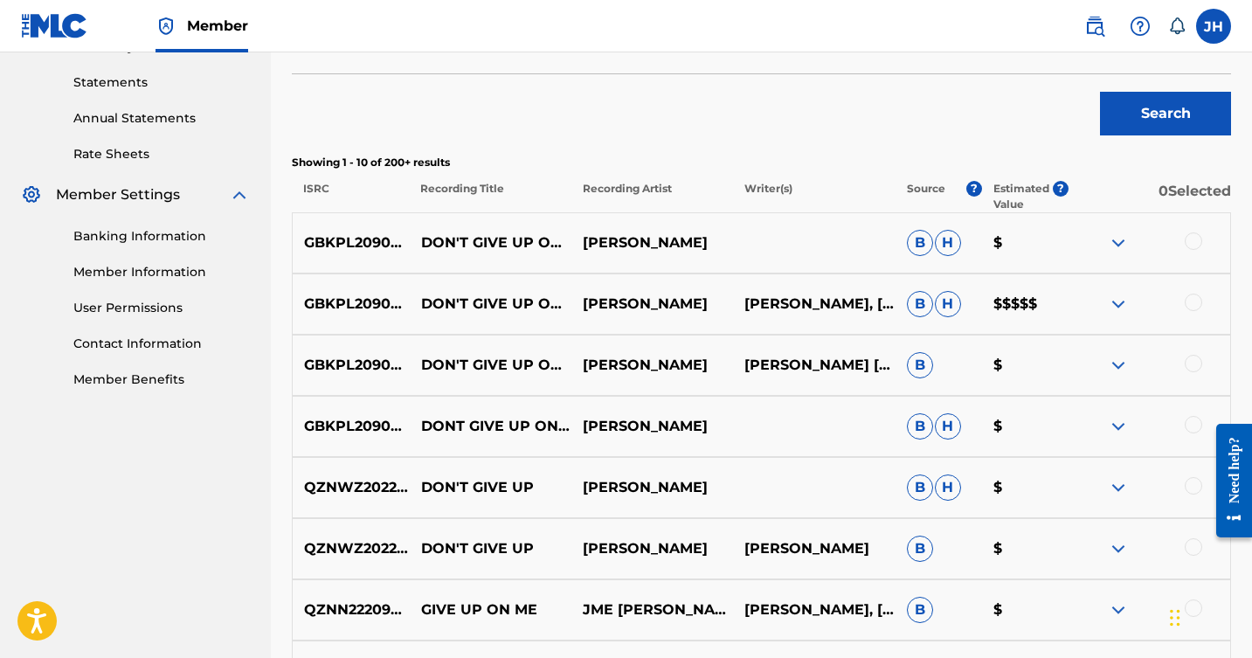
scroll to position [592, 0]
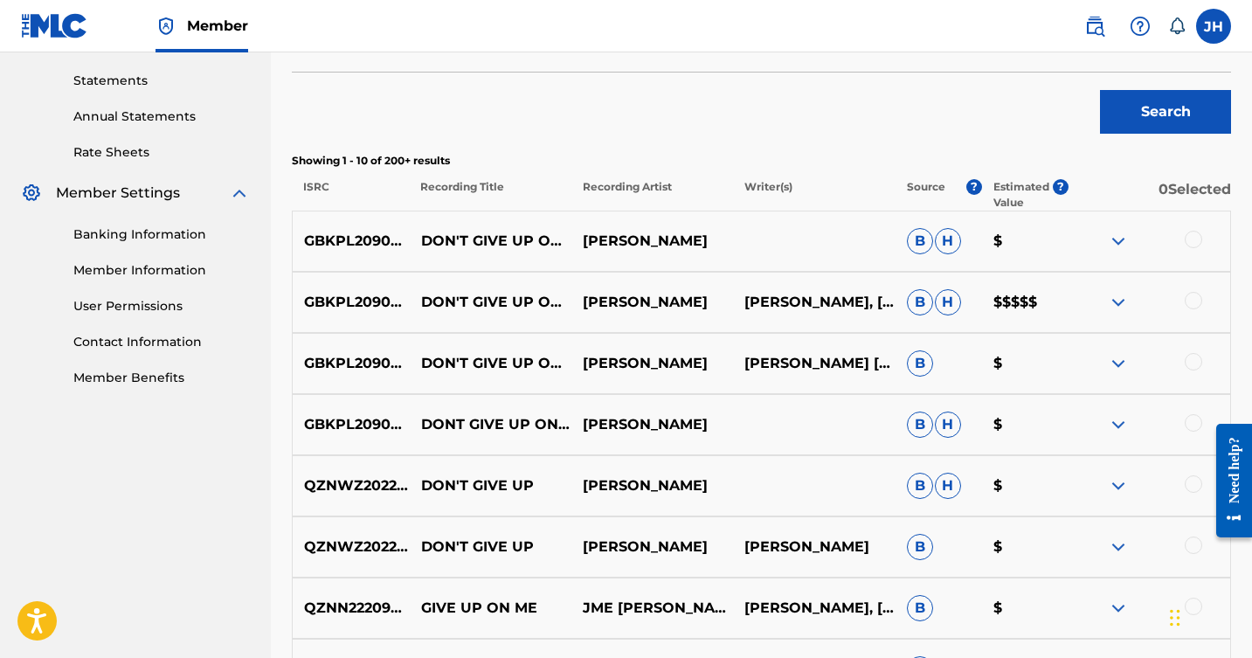
click at [1198, 296] on div at bounding box center [1193, 300] width 17 height 17
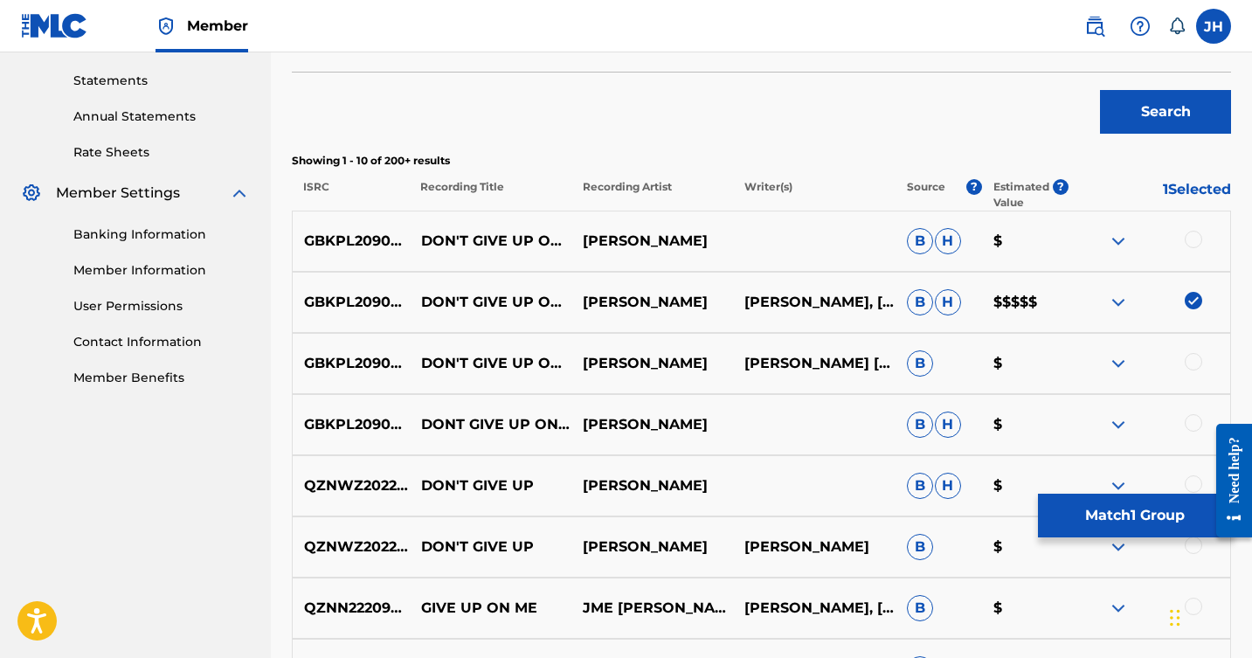
click at [1137, 521] on button "Match 1 Group" at bounding box center [1134, 516] width 193 height 44
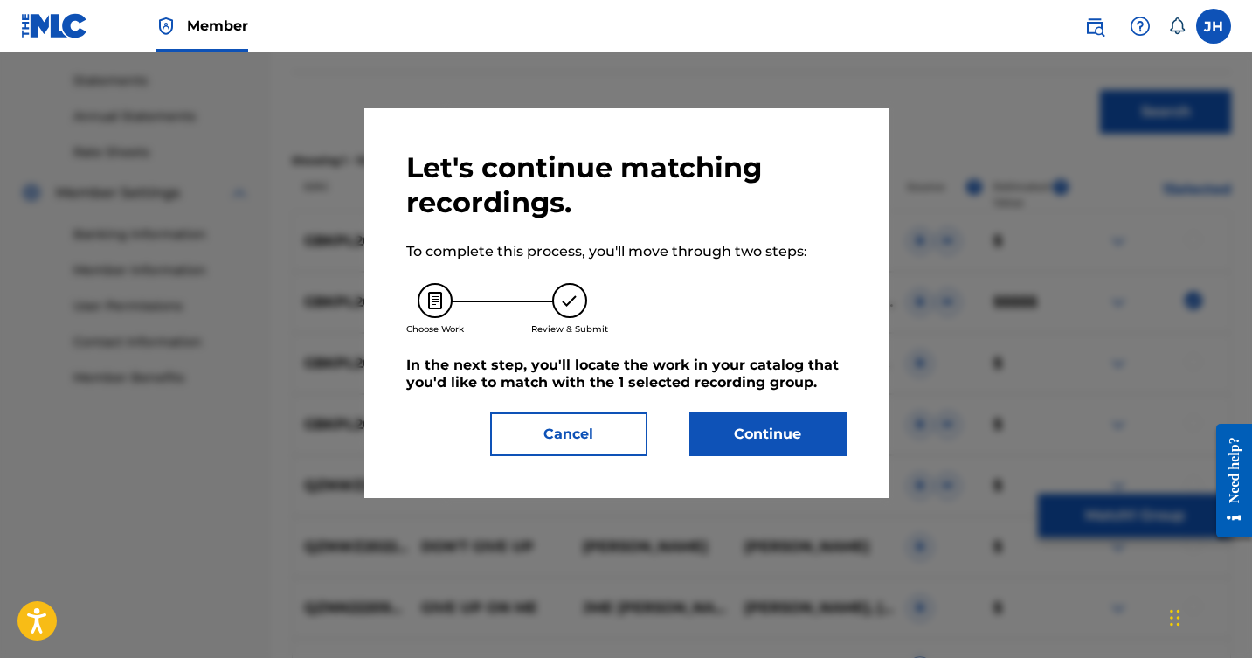
click at [739, 429] on button "Continue" at bounding box center [768, 435] width 157 height 44
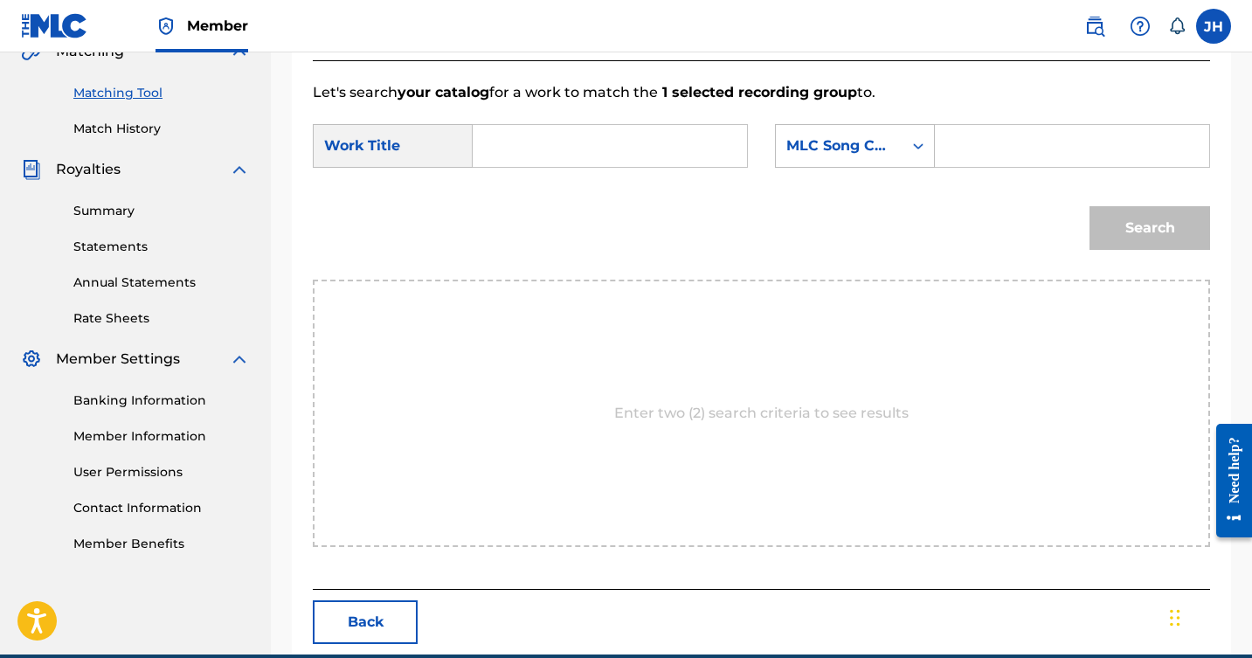
click at [634, 152] on input "Search Form" at bounding box center [610, 146] width 245 height 42
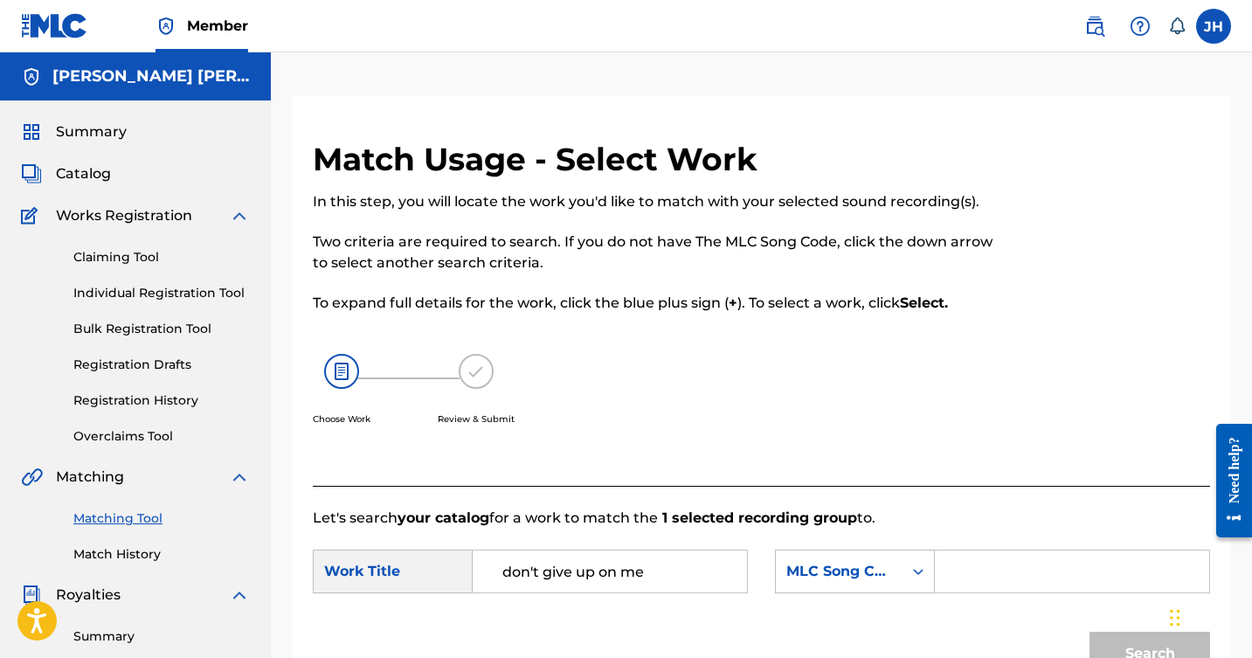
scroll to position [0, 0]
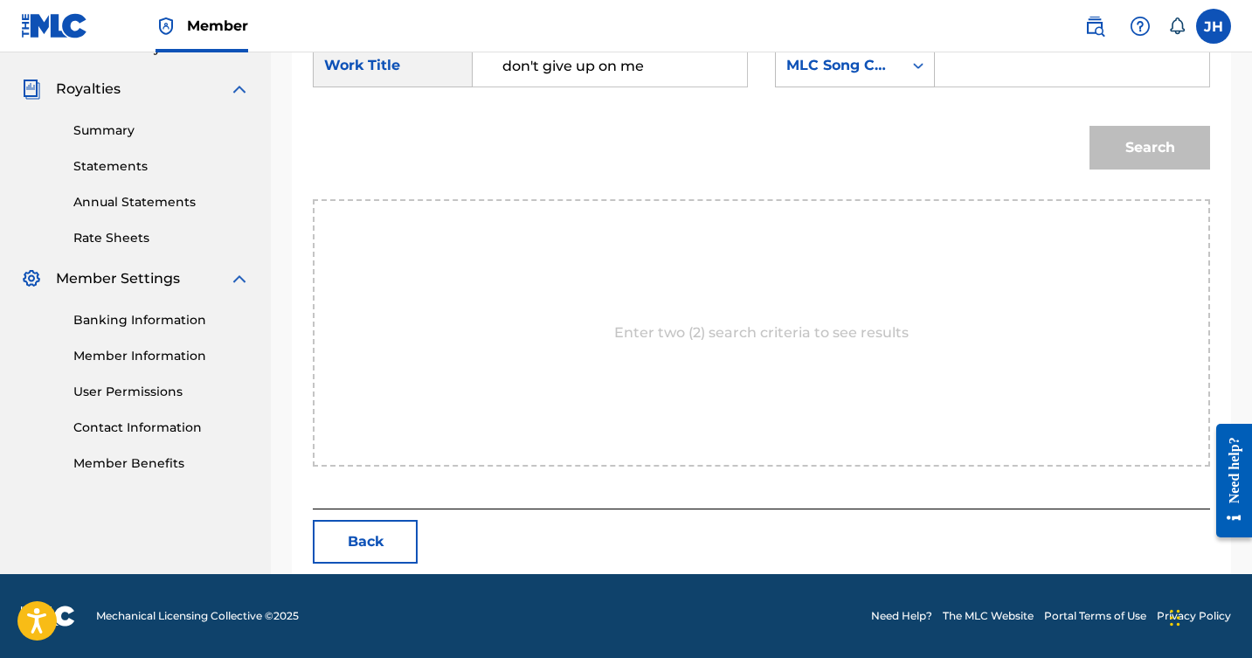
type input "don't give up on me"
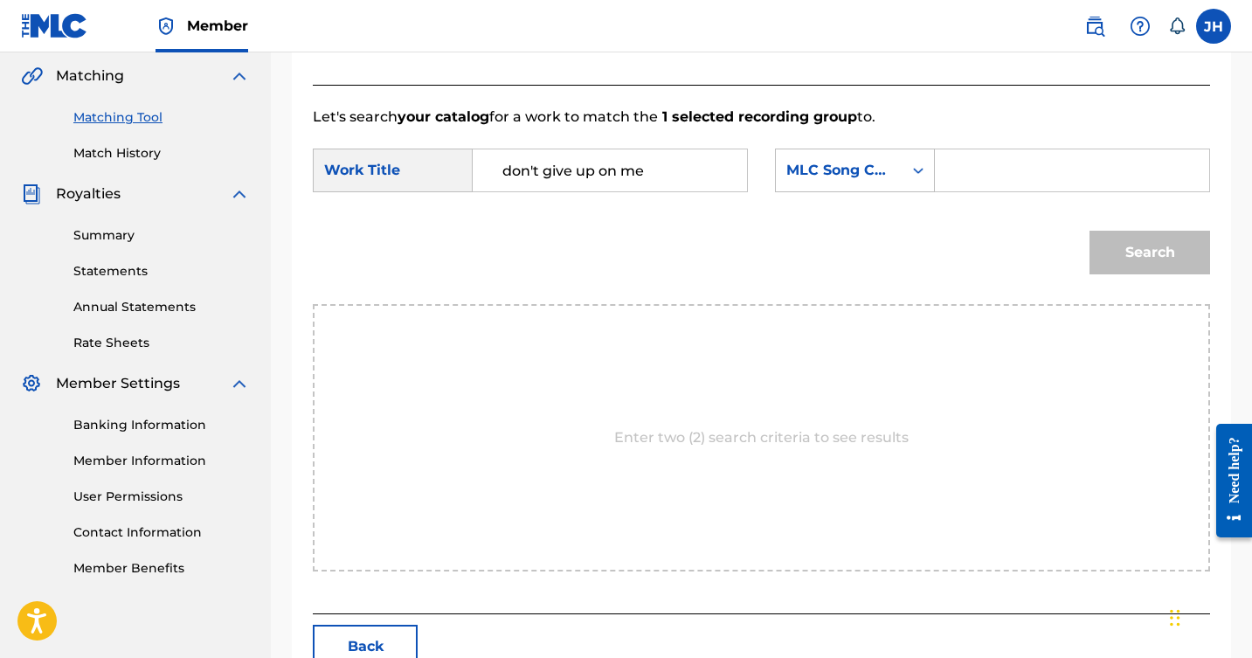
scroll to position [392, 0]
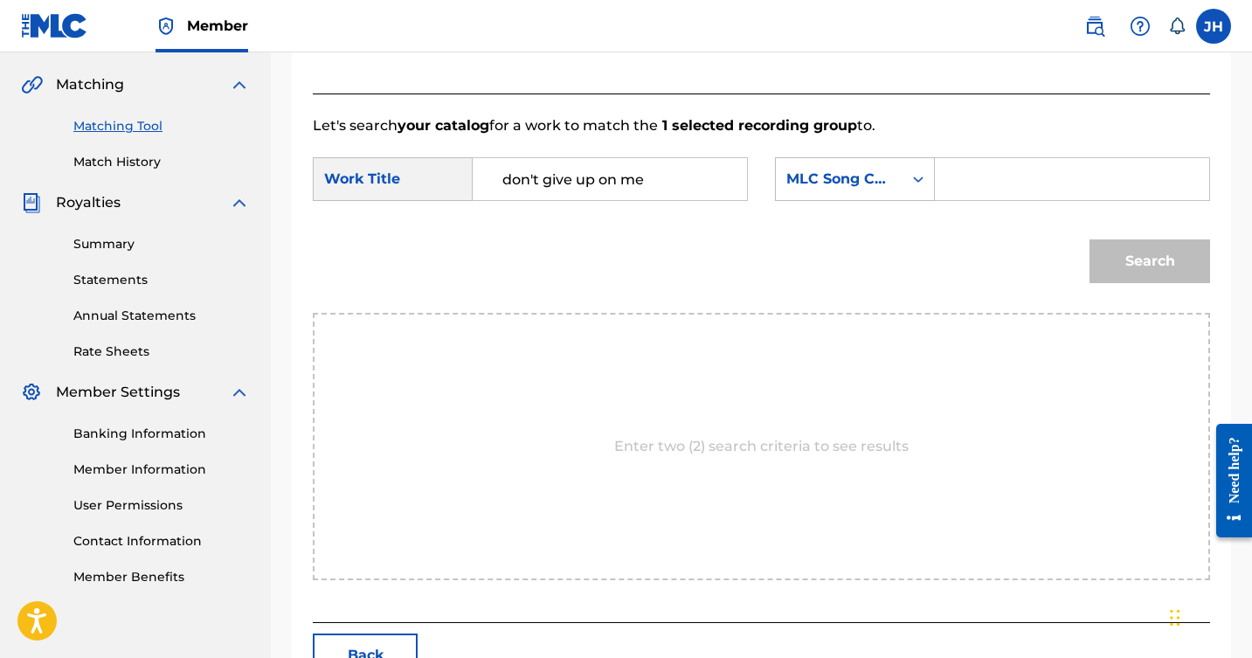
click at [873, 407] on div "Enter two (2) search criteria to see results" at bounding box center [762, 446] width 898 height 267
click at [921, 174] on icon "Search Form" at bounding box center [918, 178] width 17 height 17
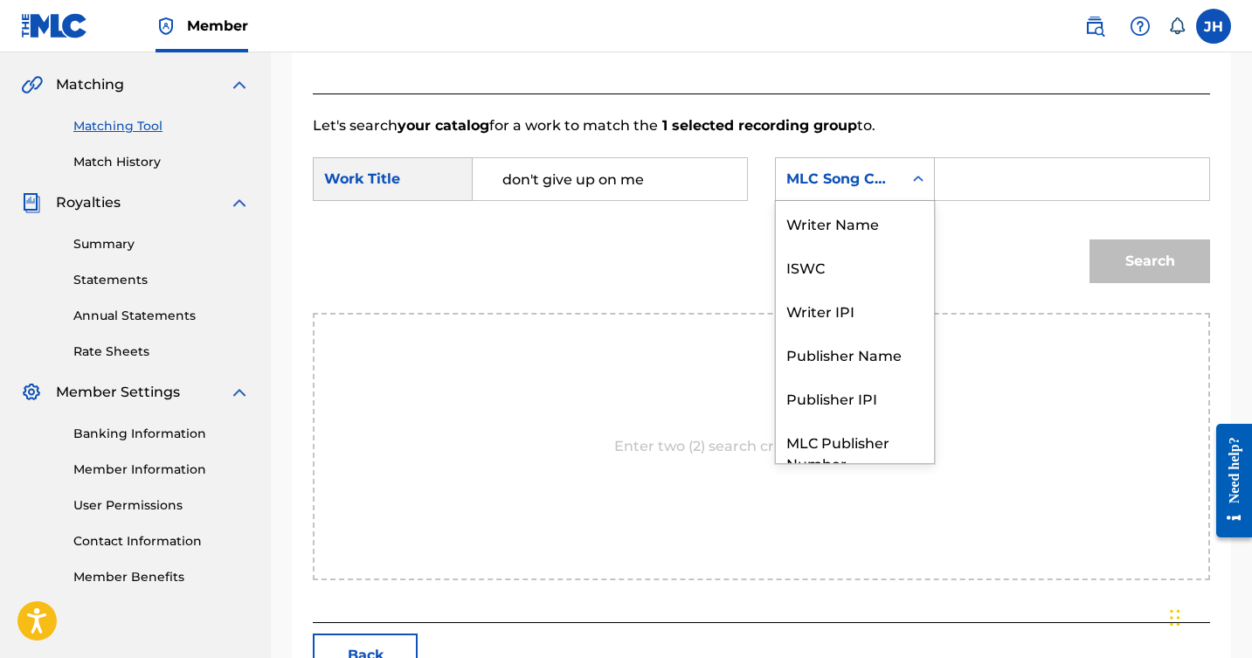
scroll to position [65, 0]
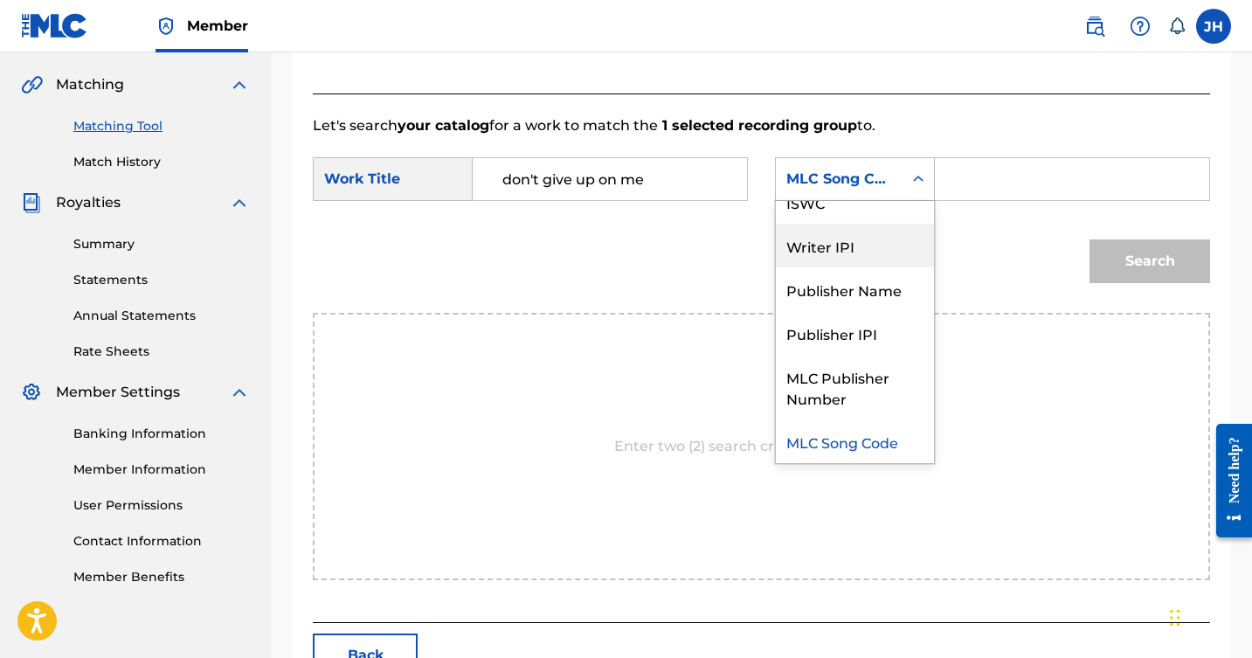
click at [857, 239] on div "Writer IPI" at bounding box center [855, 246] width 158 height 44
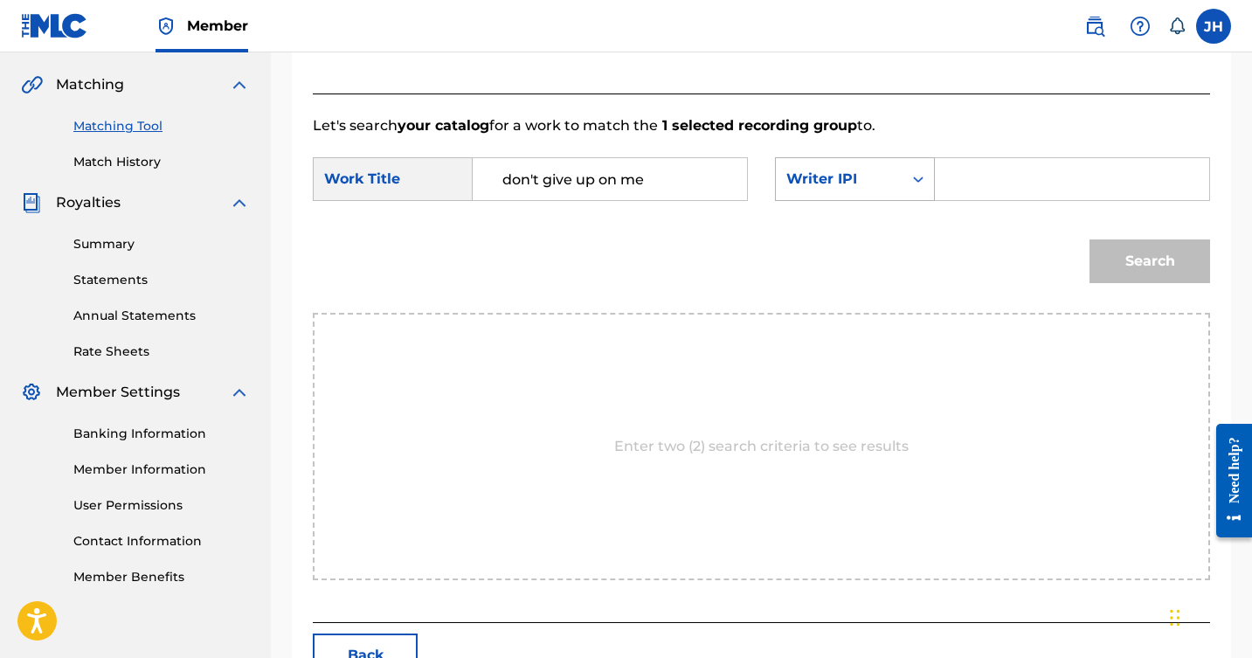
click at [910, 177] on icon "Search Form" at bounding box center [918, 178] width 17 height 17
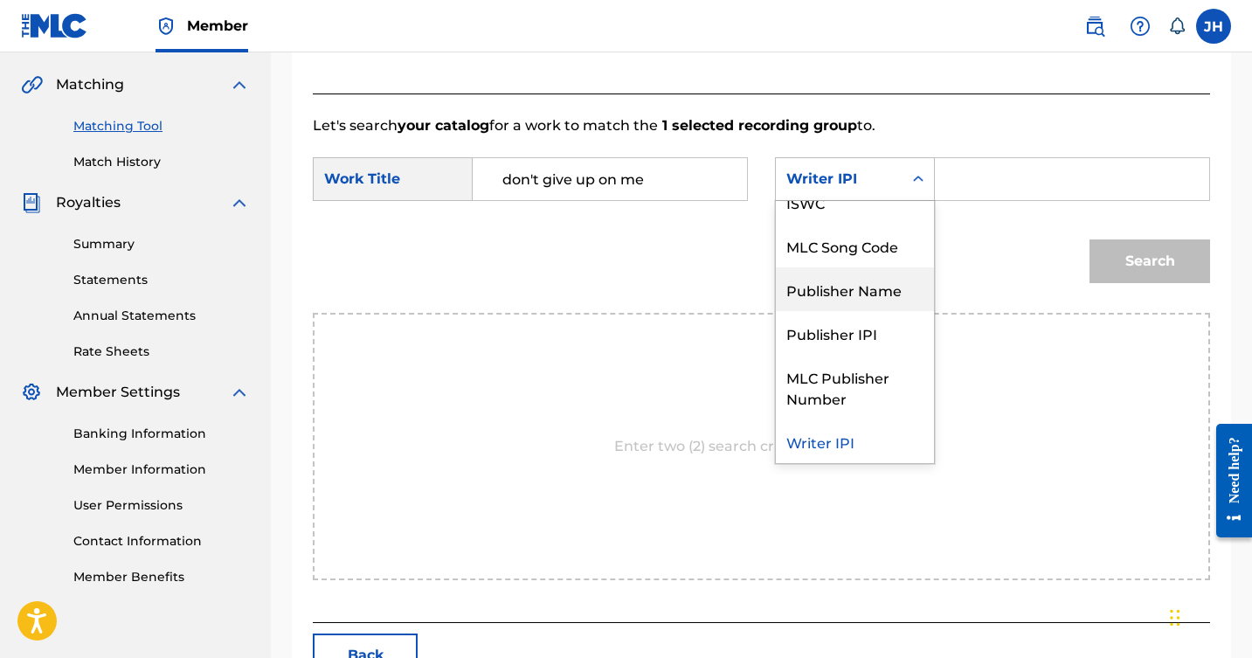
click at [872, 281] on div "Publisher Name" at bounding box center [855, 289] width 158 height 44
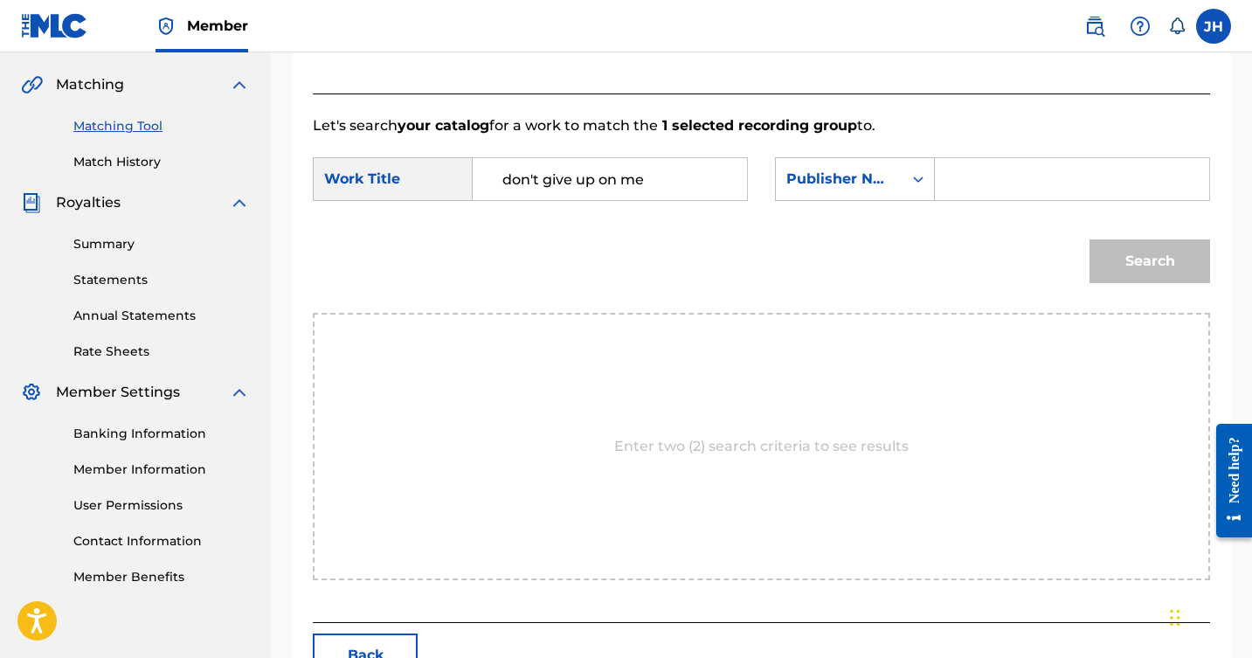
click at [1006, 177] on input "Search Form" at bounding box center [1072, 179] width 245 height 42
type input "anozira"
click at [1141, 250] on button "Search" at bounding box center [1150, 261] width 121 height 44
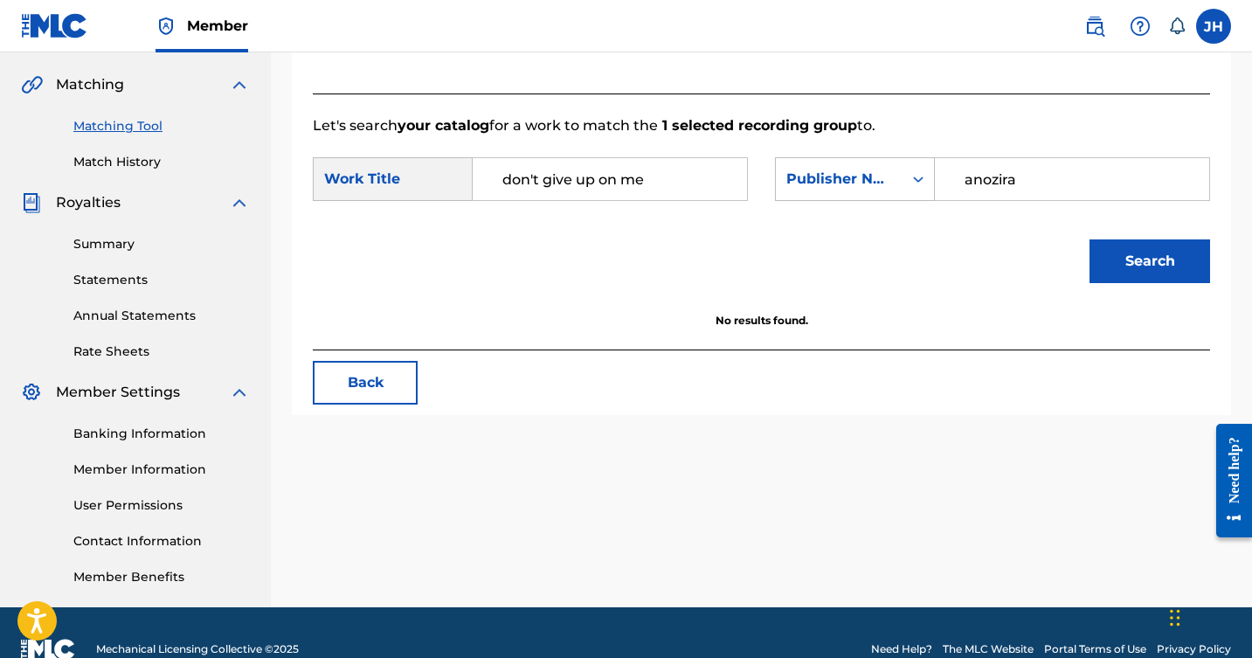
click at [1141, 251] on button "Search" at bounding box center [1150, 261] width 121 height 44
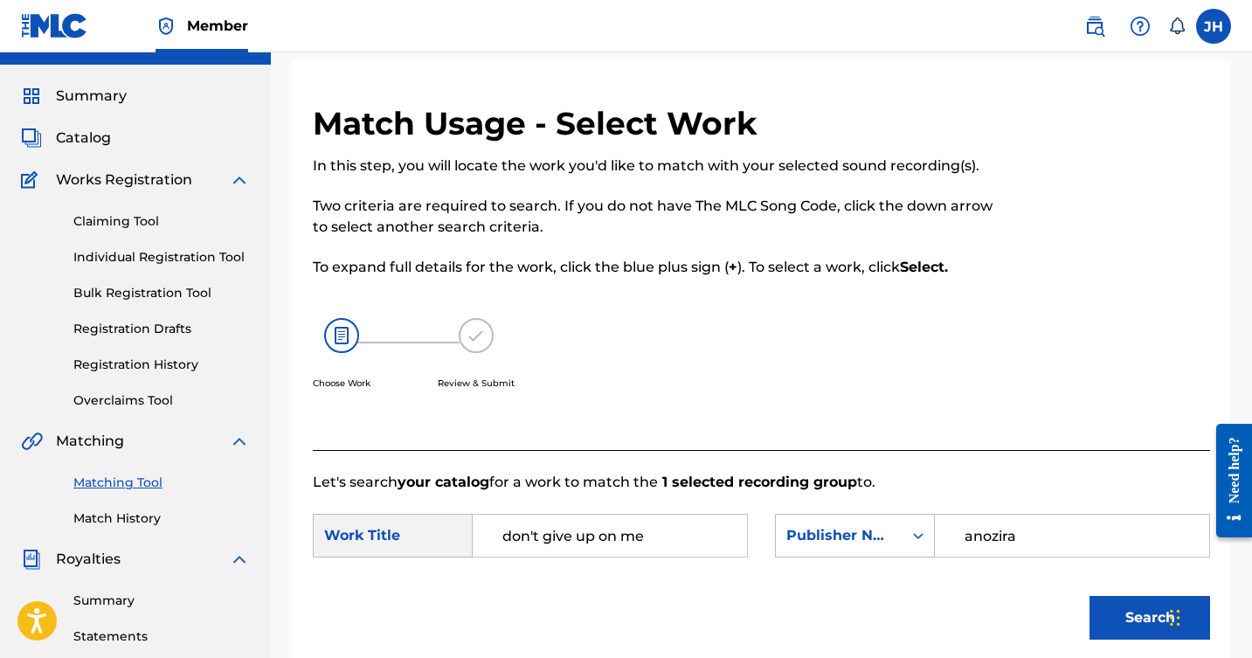
scroll to position [39, 0]
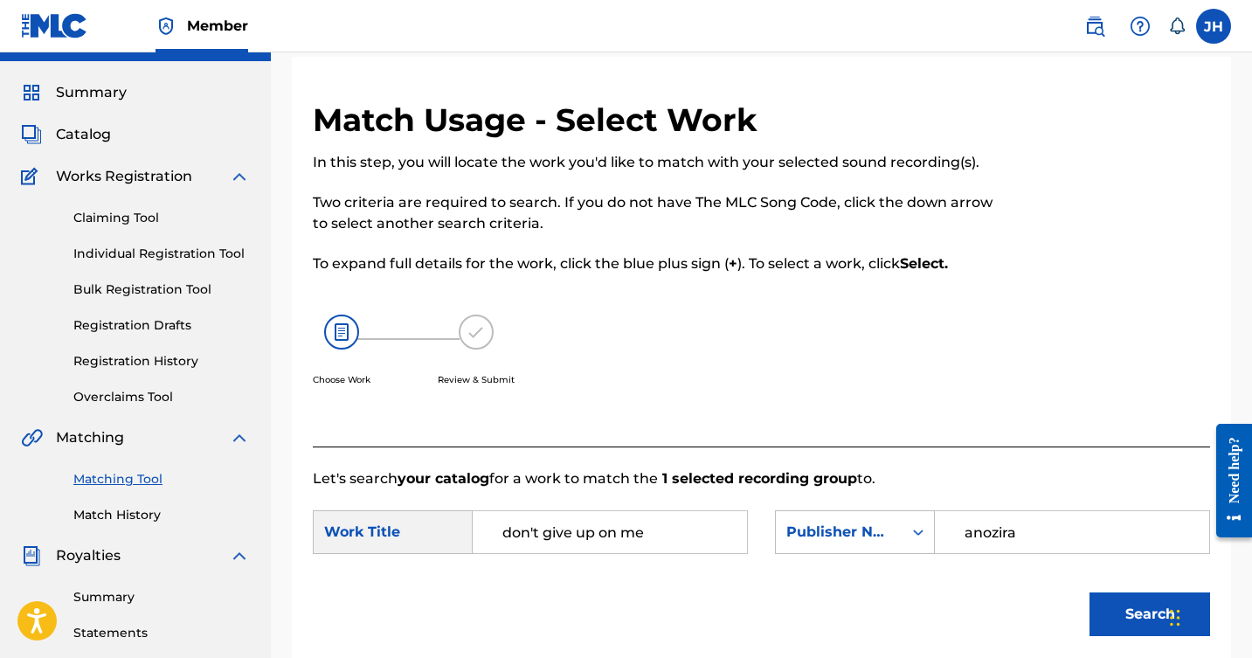
click at [88, 129] on span "Catalog" at bounding box center [83, 134] width 55 height 21
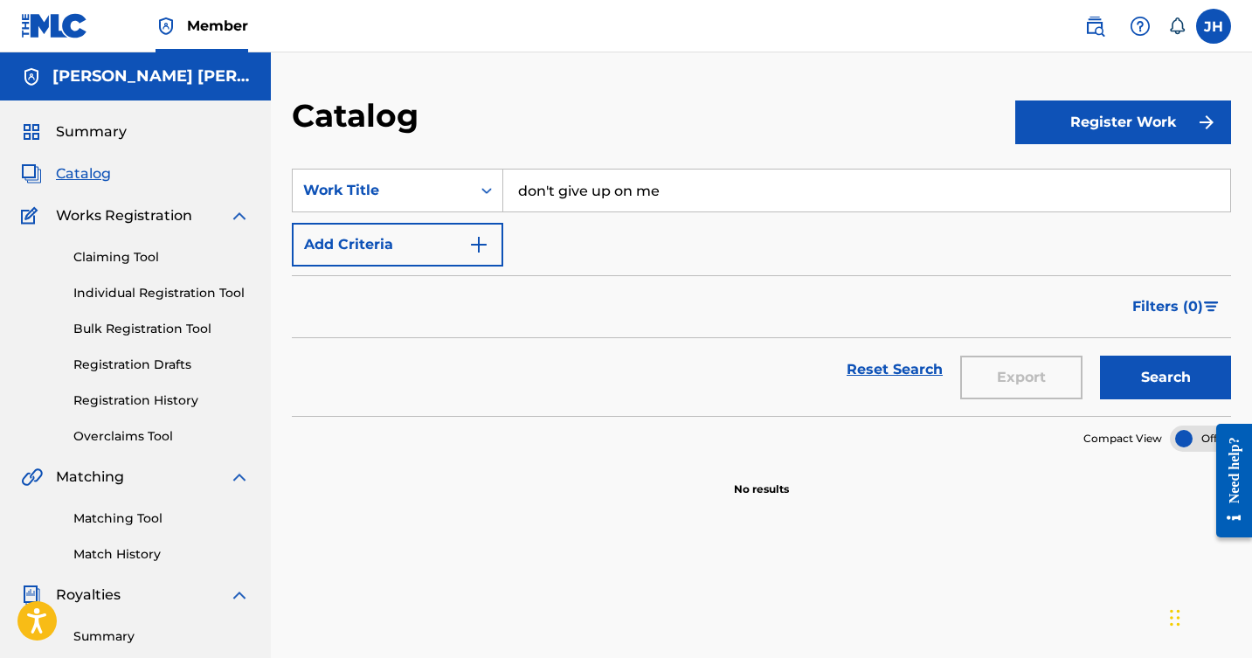
click at [478, 239] on img "Search Form" at bounding box center [478, 244] width 21 height 21
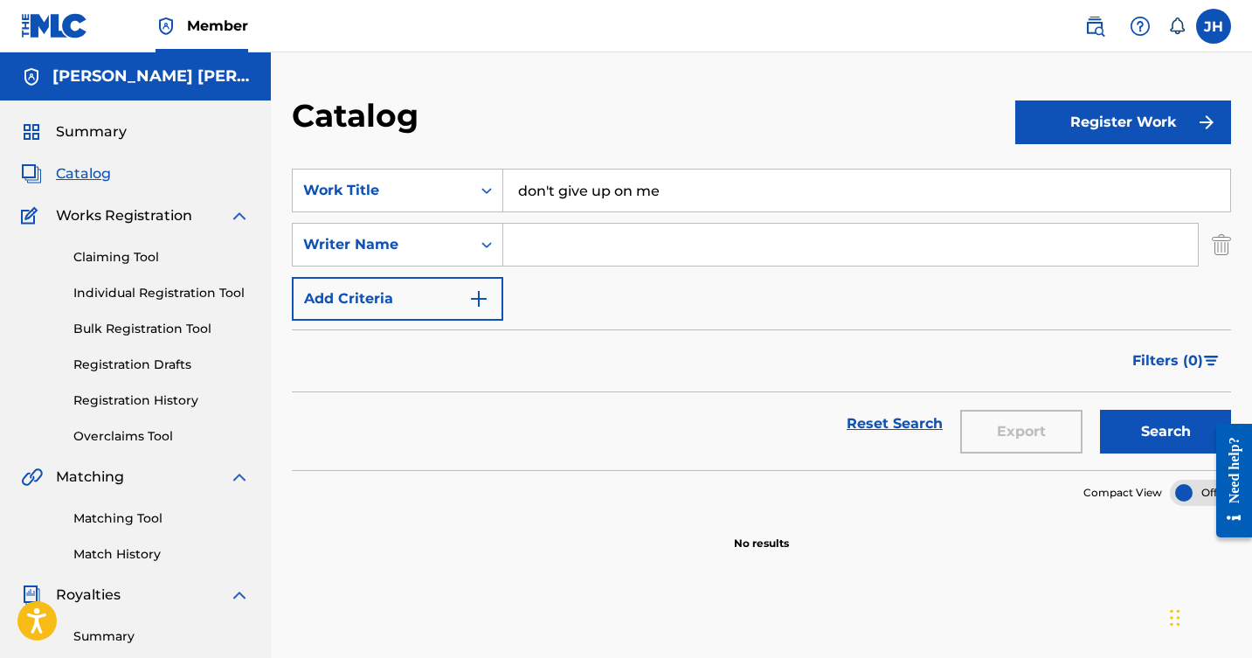
click at [1154, 113] on button "Register Work" at bounding box center [1124, 123] width 216 height 44
click at [1070, 166] on link "Individual" at bounding box center [1124, 179] width 216 height 42
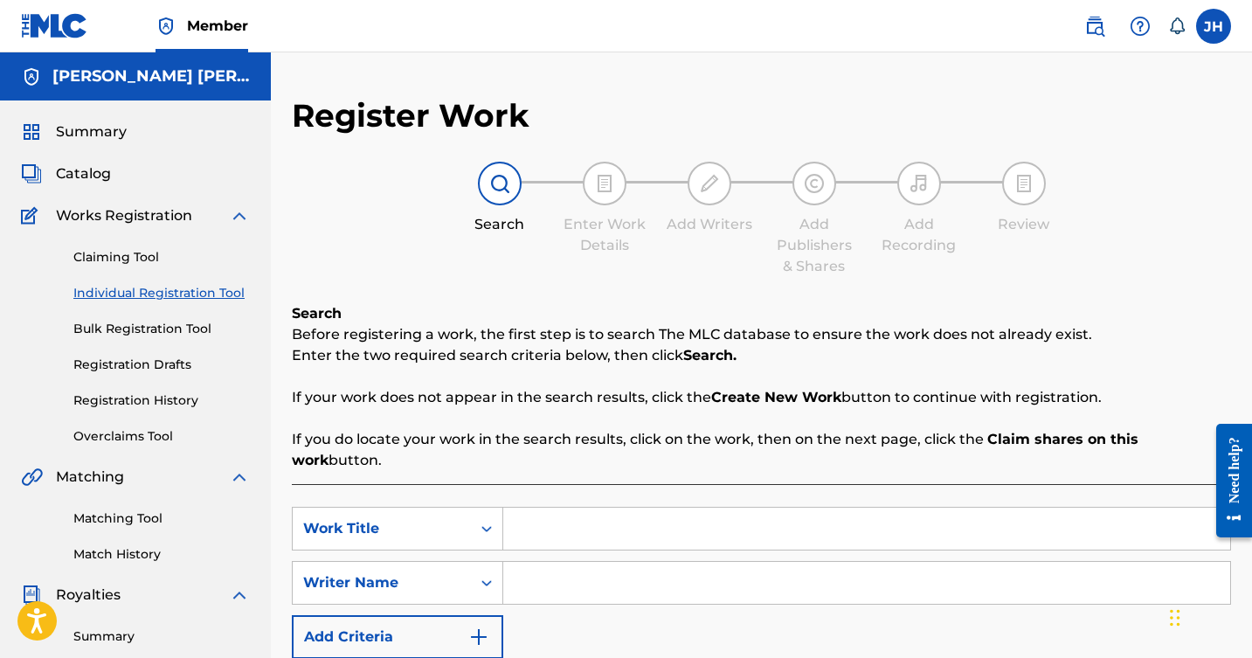
click at [631, 508] on input "Search Form" at bounding box center [866, 529] width 727 height 42
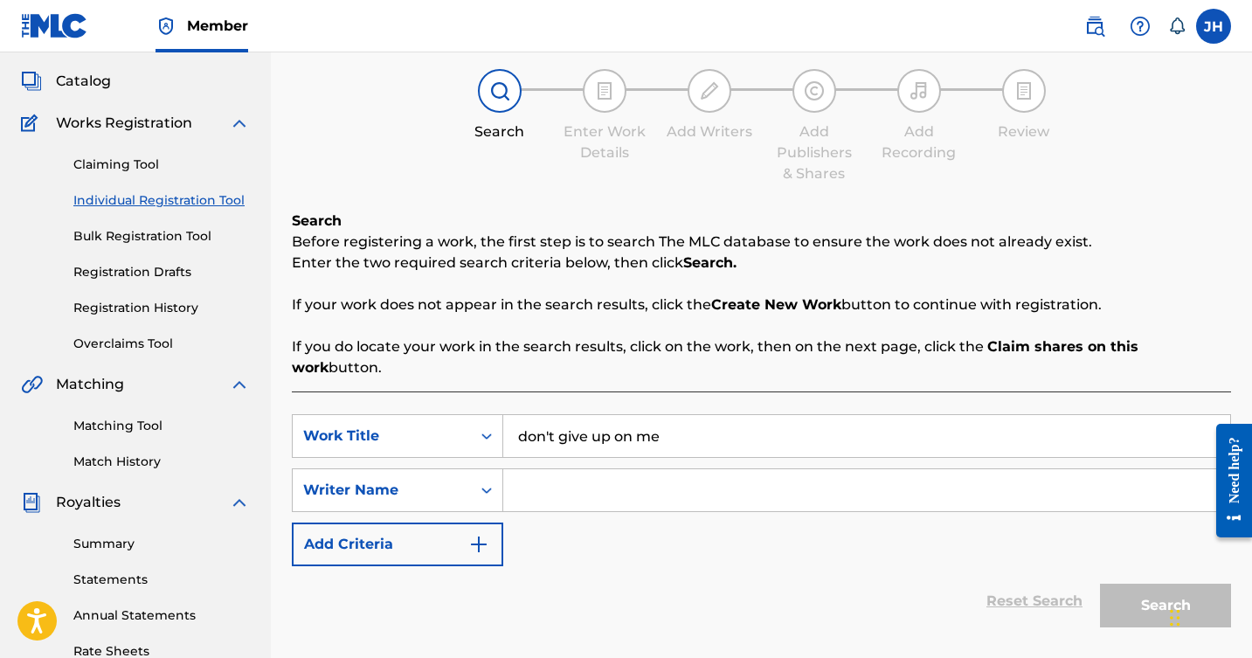
scroll to position [94, 0]
type input "don't give up on me"
click at [597, 468] on input "Search Form" at bounding box center [866, 489] width 727 height 42
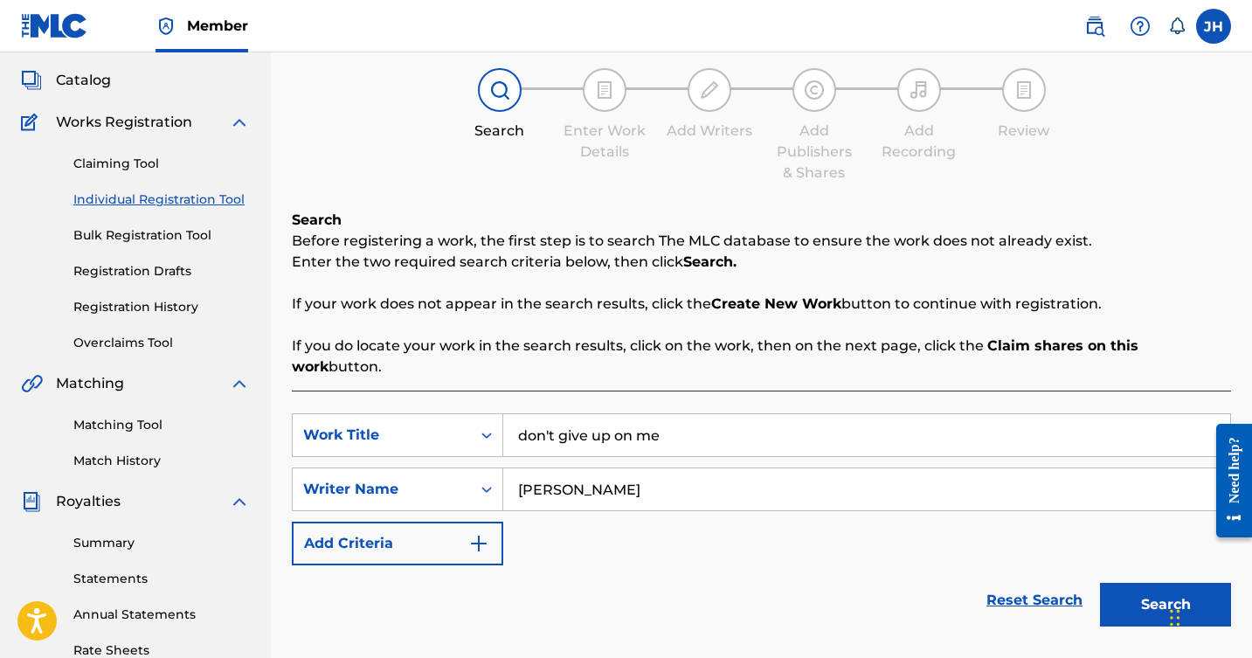
type input "James harter"
click at [1103, 583] on button "Search" at bounding box center [1165, 605] width 131 height 44
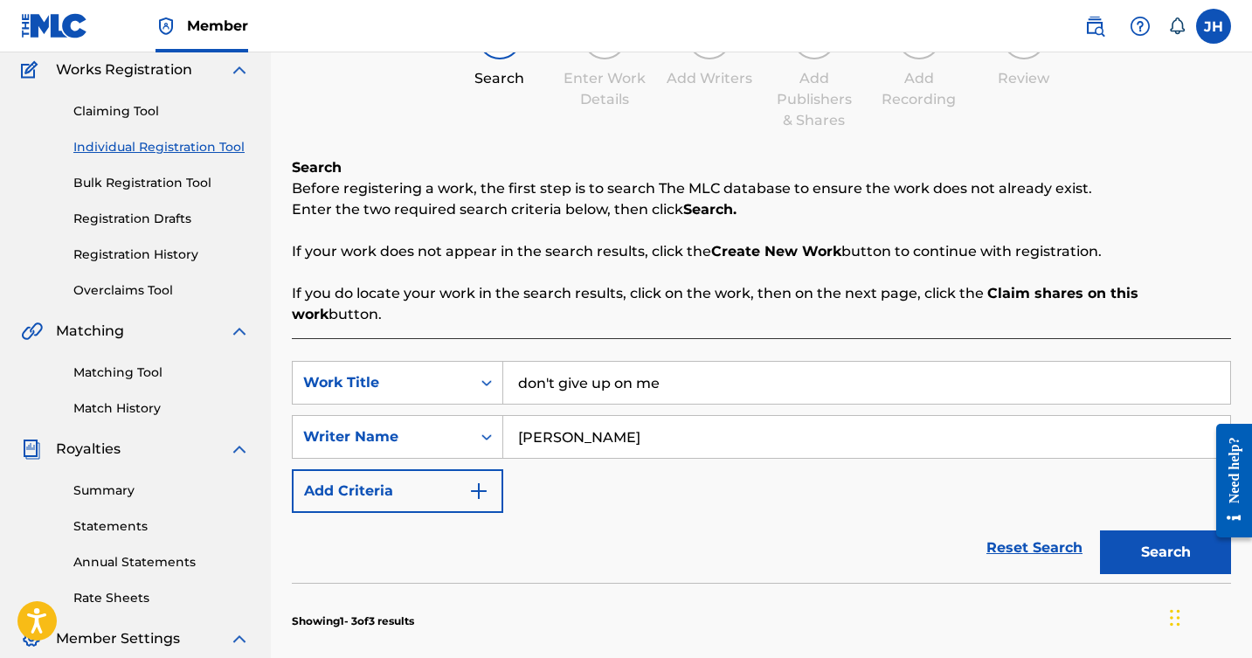
scroll to position [147, 0]
click at [475, 480] on img "Search Form" at bounding box center [478, 490] width 21 height 21
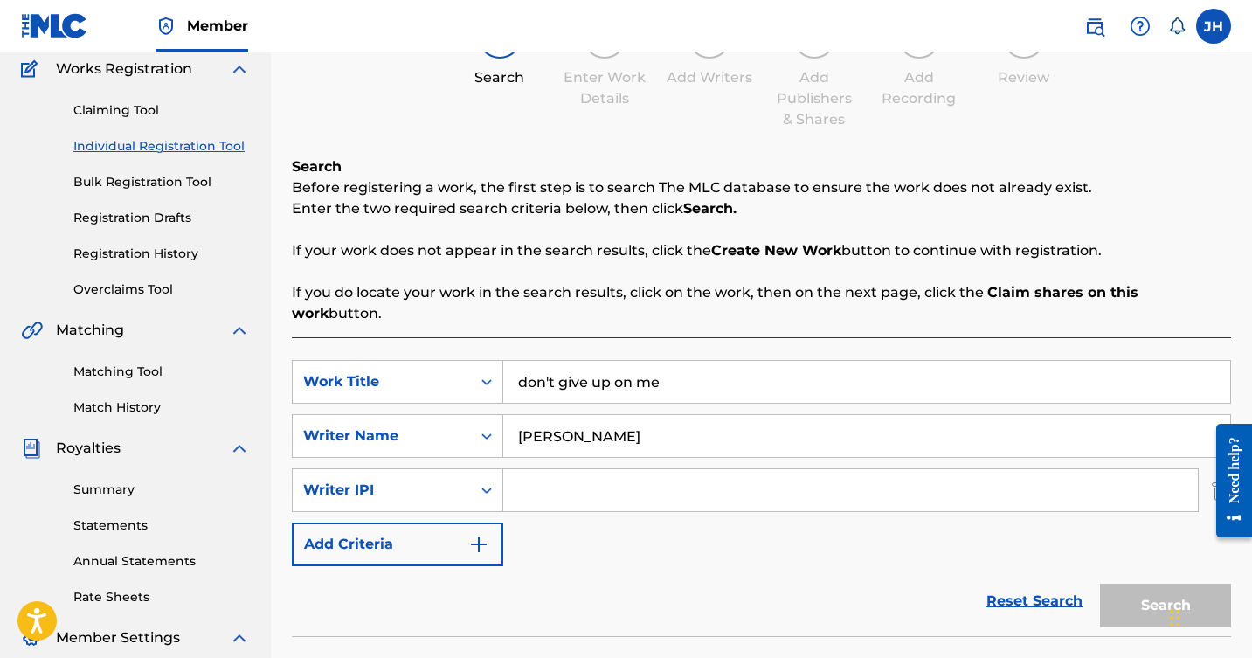
click at [482, 534] on img "Search Form" at bounding box center [478, 544] width 21 height 21
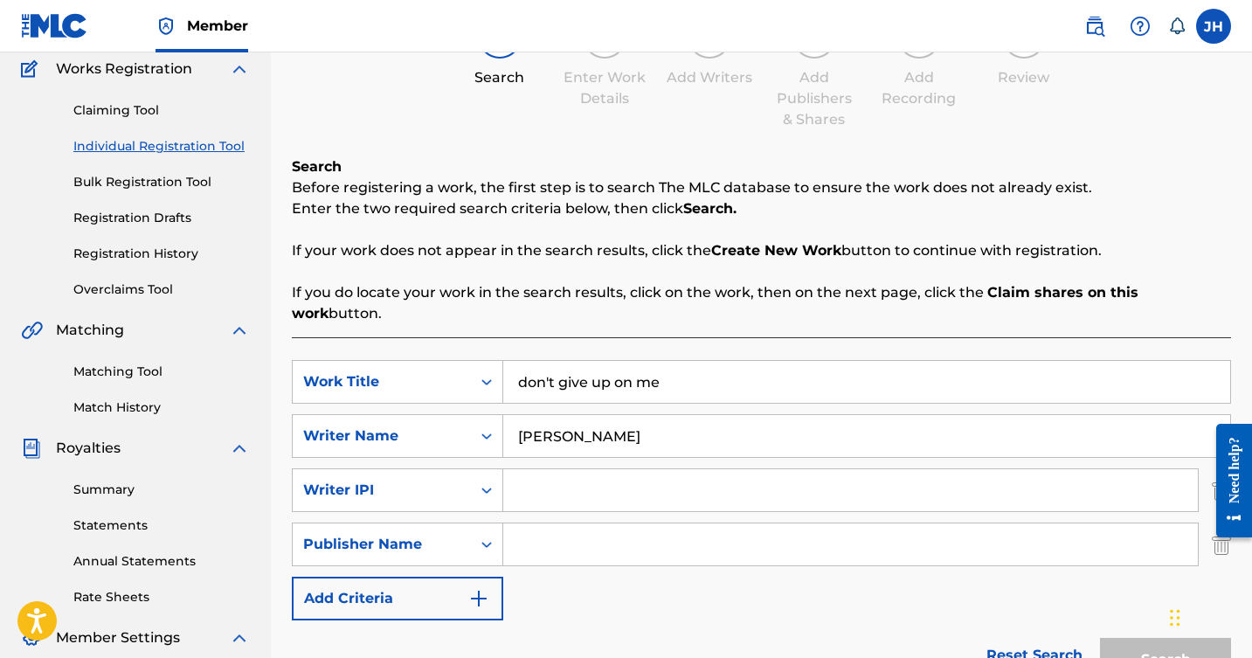
click at [477, 588] on img "Search Form" at bounding box center [478, 598] width 21 height 21
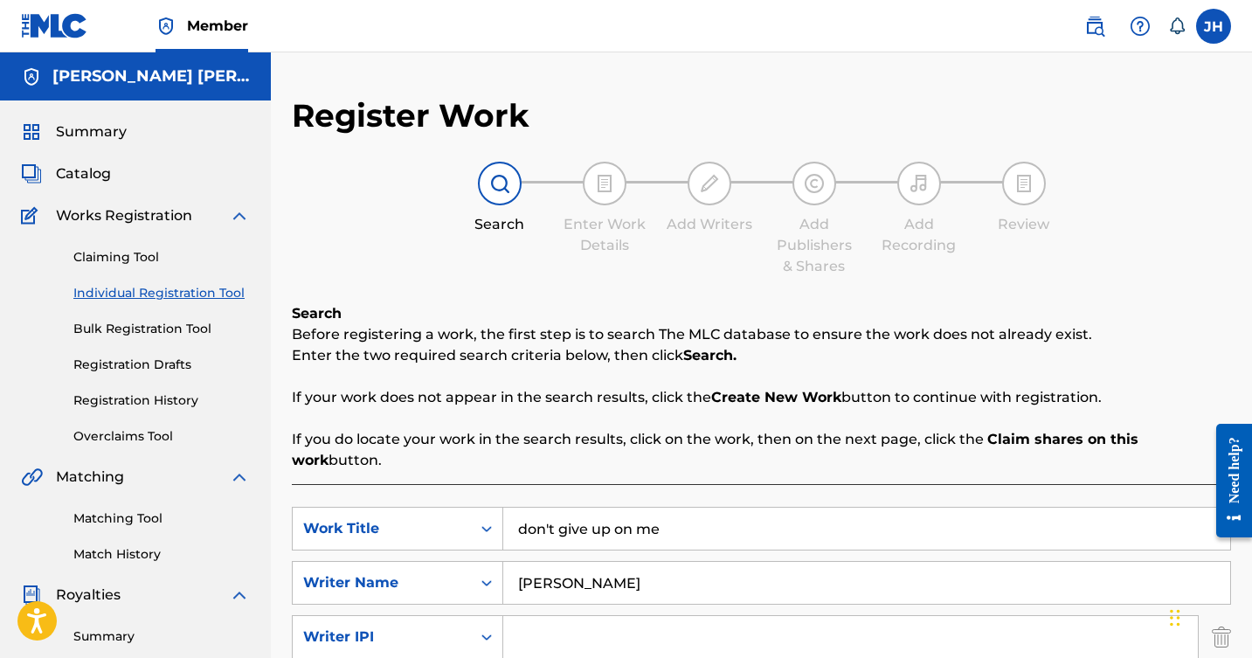
scroll to position [0, 0]
click at [72, 166] on span "Catalog" at bounding box center [83, 173] width 55 height 21
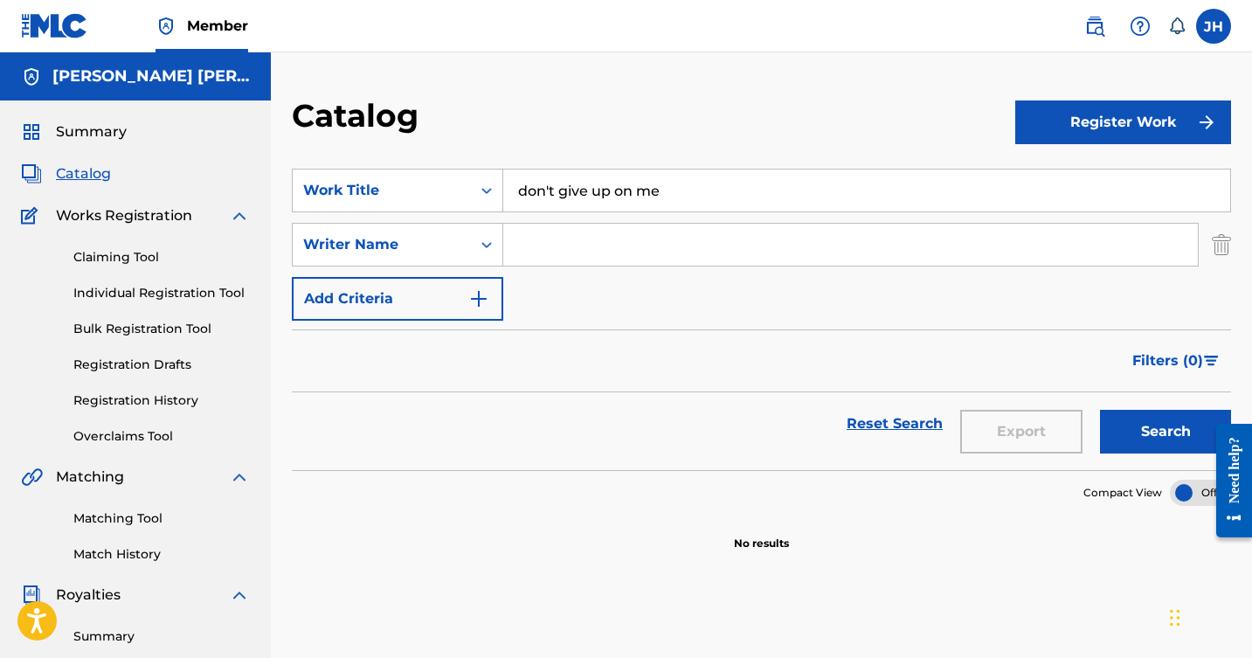
click at [792, 239] on input "Search Form" at bounding box center [850, 245] width 695 height 42
type input "[PERSON_NAME]"
drag, startPoint x: 588, startPoint y: 306, endPoint x: 1092, endPoint y: 118, distance: 537.4
click at [1092, 118] on button "Register Work" at bounding box center [1124, 123] width 216 height 44
click at [1082, 179] on link "Individual" at bounding box center [1124, 179] width 216 height 42
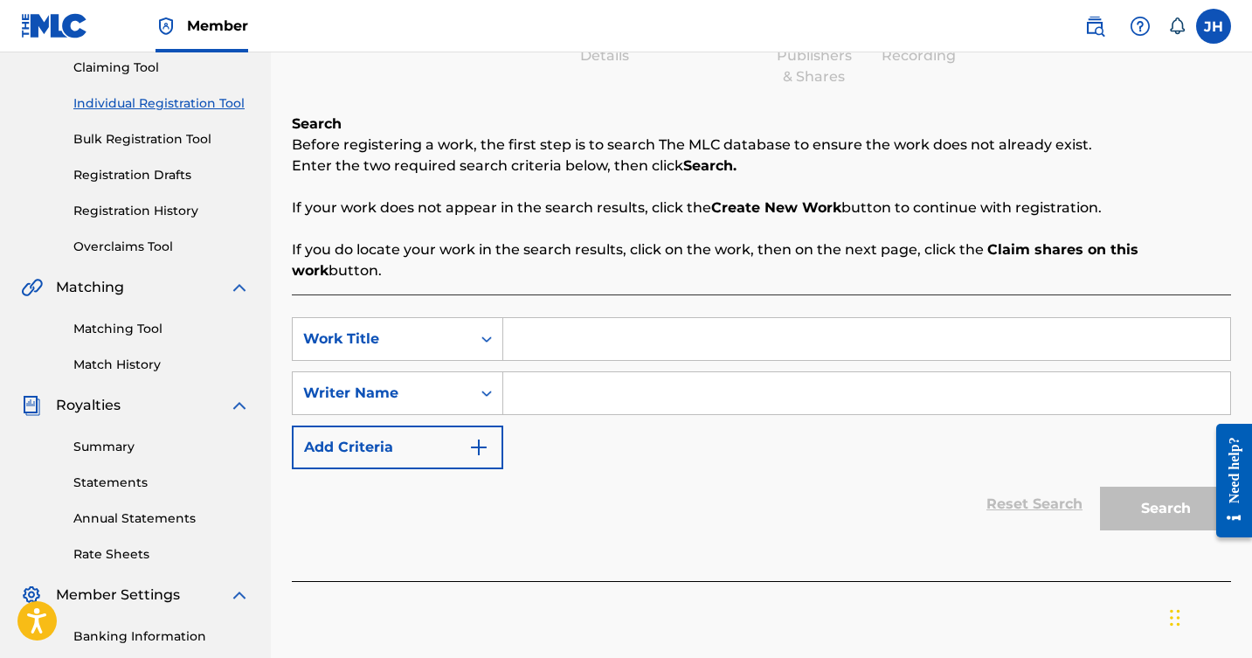
scroll to position [195, 0]
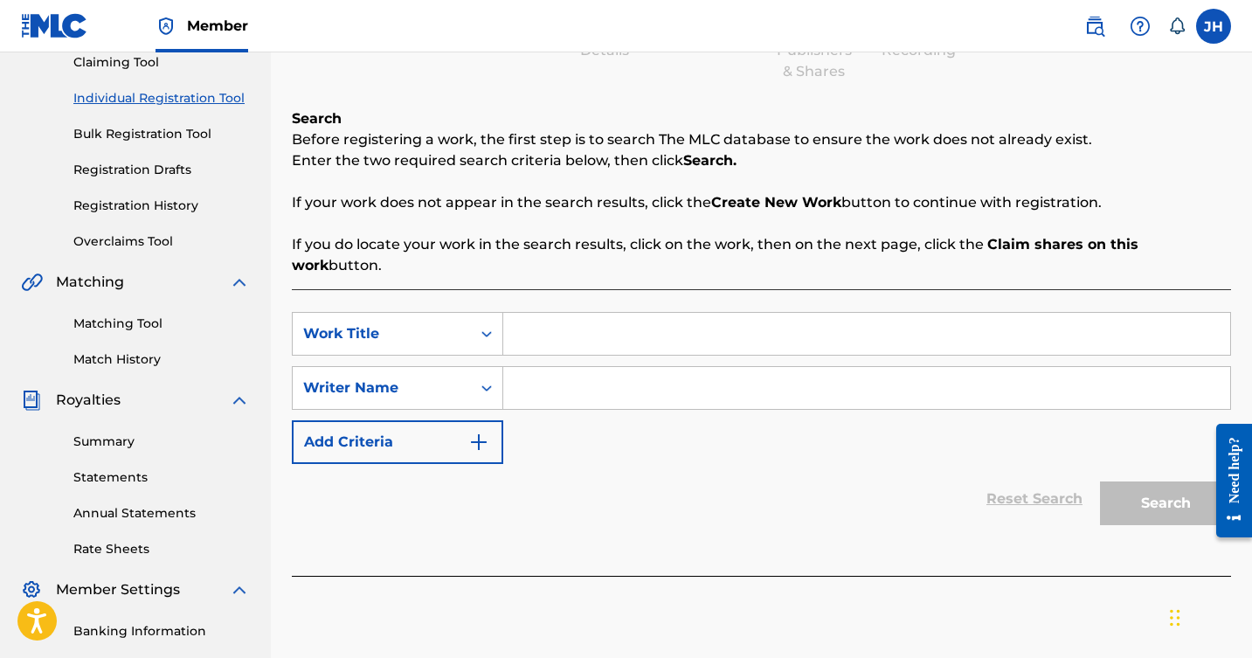
click at [646, 313] on input "Search Form" at bounding box center [866, 334] width 727 height 42
type input "don't give up on me"
click at [608, 368] on input "Search Form" at bounding box center [866, 388] width 727 height 42
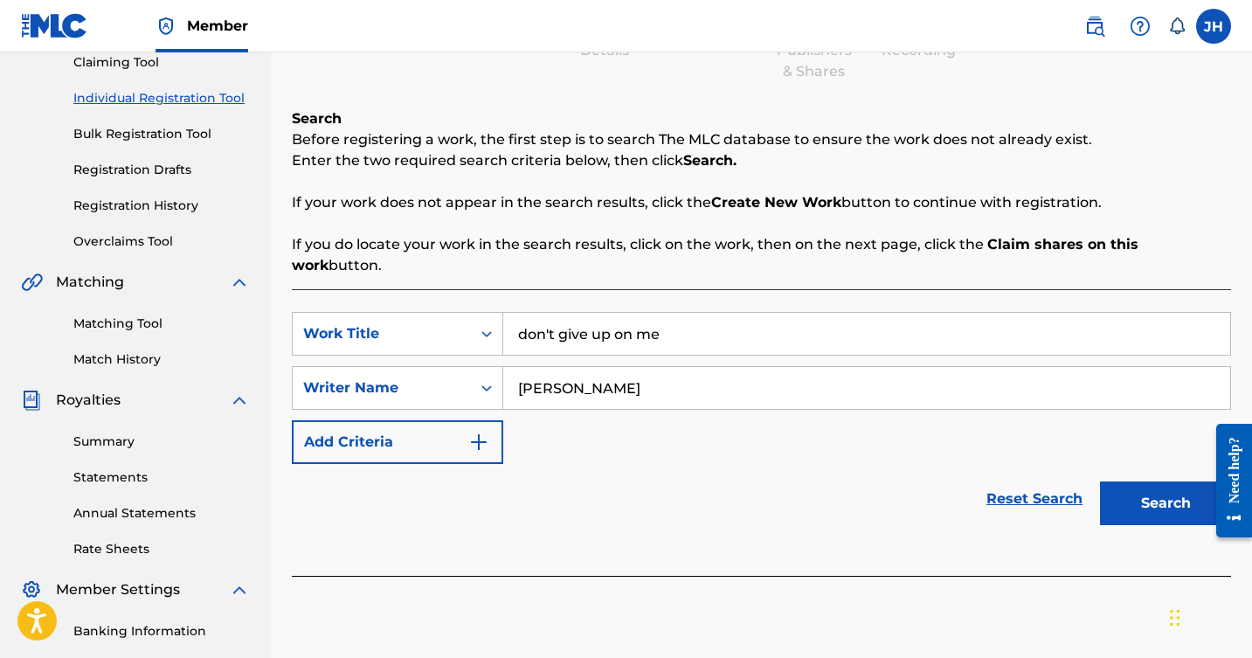
type input "[PERSON_NAME]"
drag, startPoint x: 696, startPoint y: 391, endPoint x: 1162, endPoint y: 492, distance: 477.6
click at [1162, 493] on button "Search" at bounding box center [1165, 504] width 131 height 44
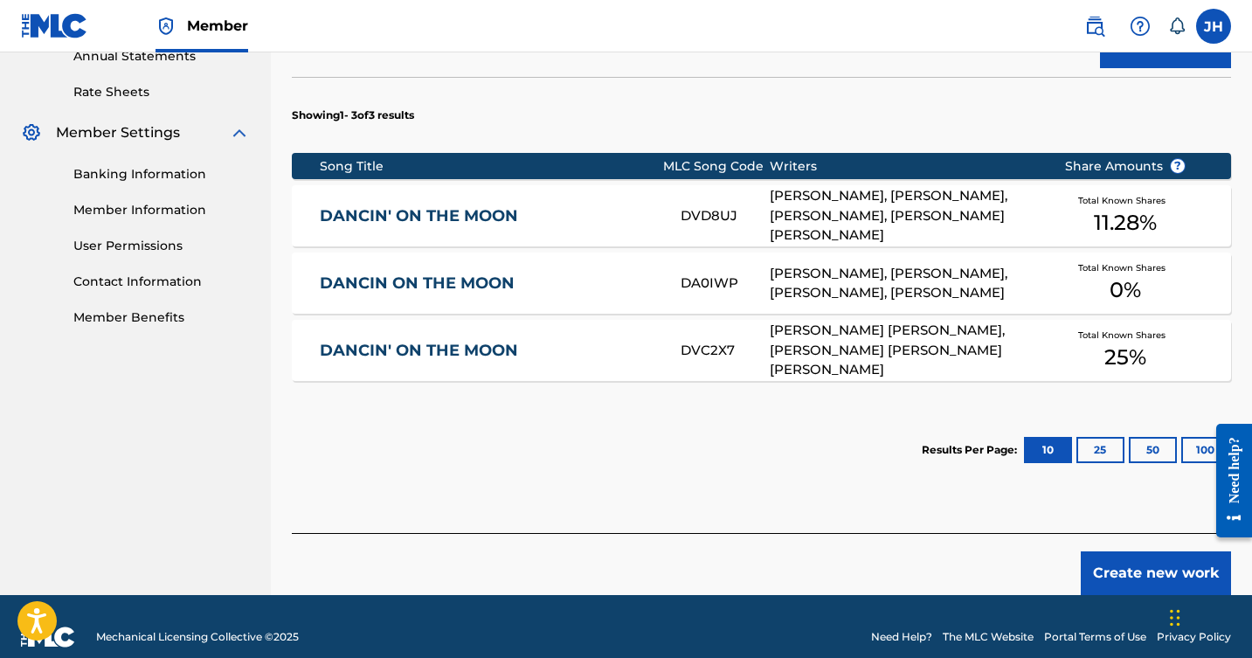
click at [1134, 552] on button "Create new work" at bounding box center [1156, 574] width 150 height 44
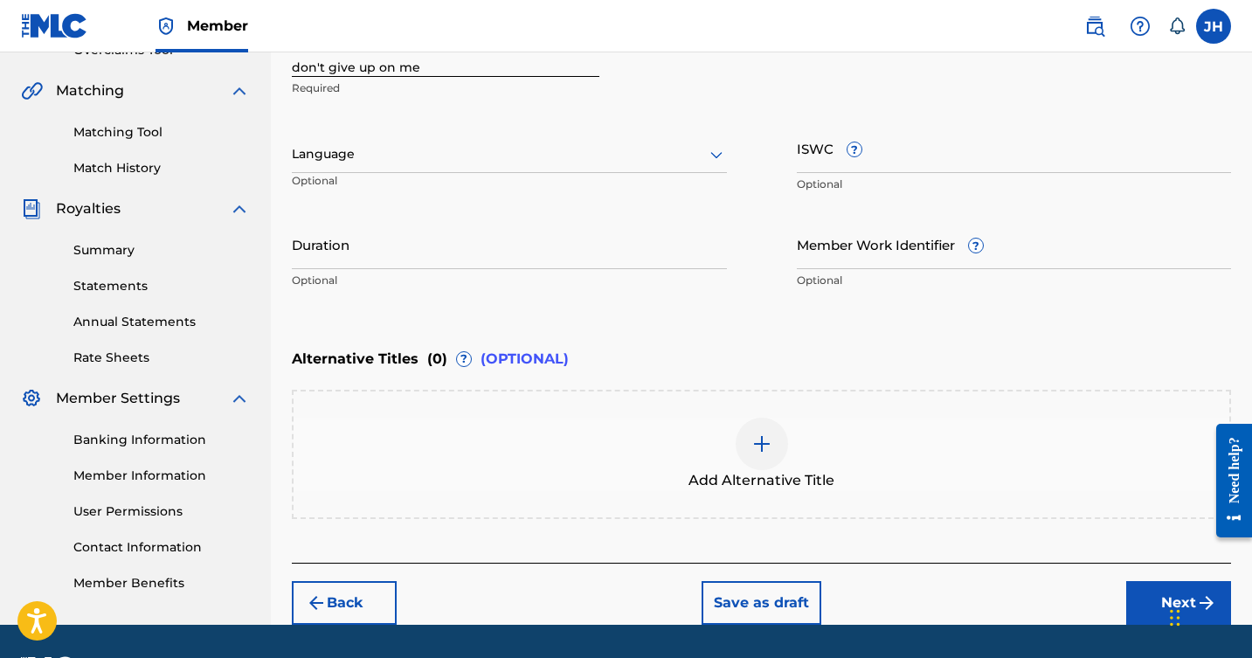
scroll to position [388, 0]
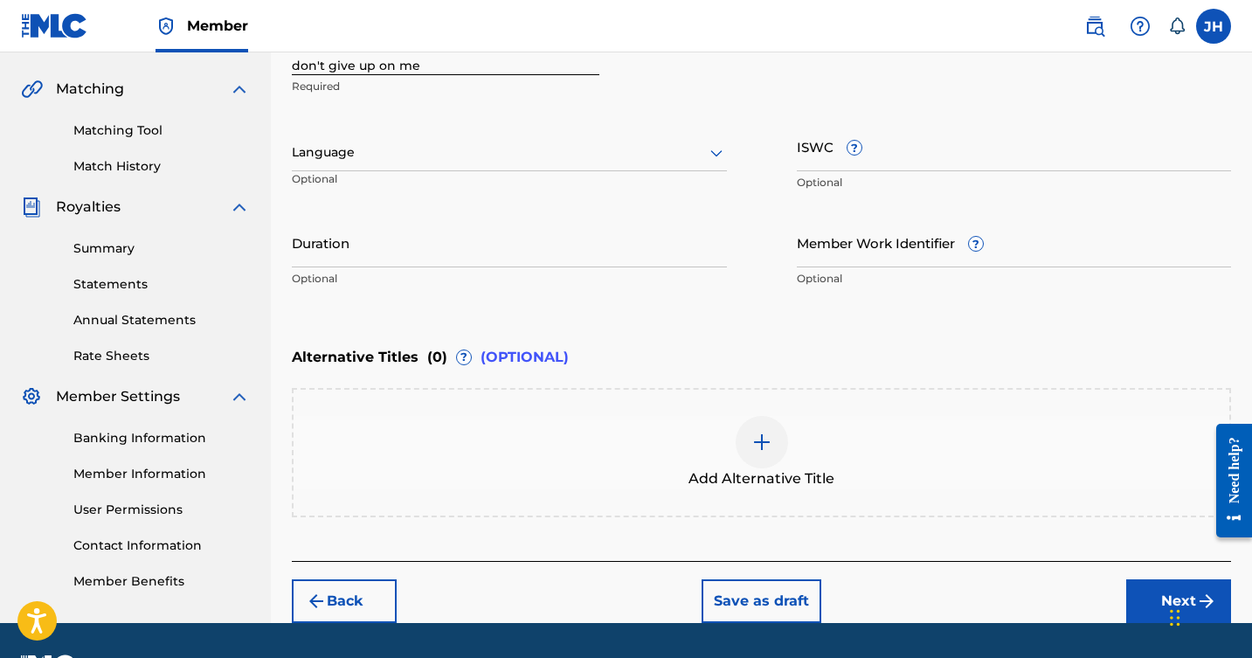
click at [1157, 605] on button "Next" at bounding box center [1179, 601] width 105 height 44
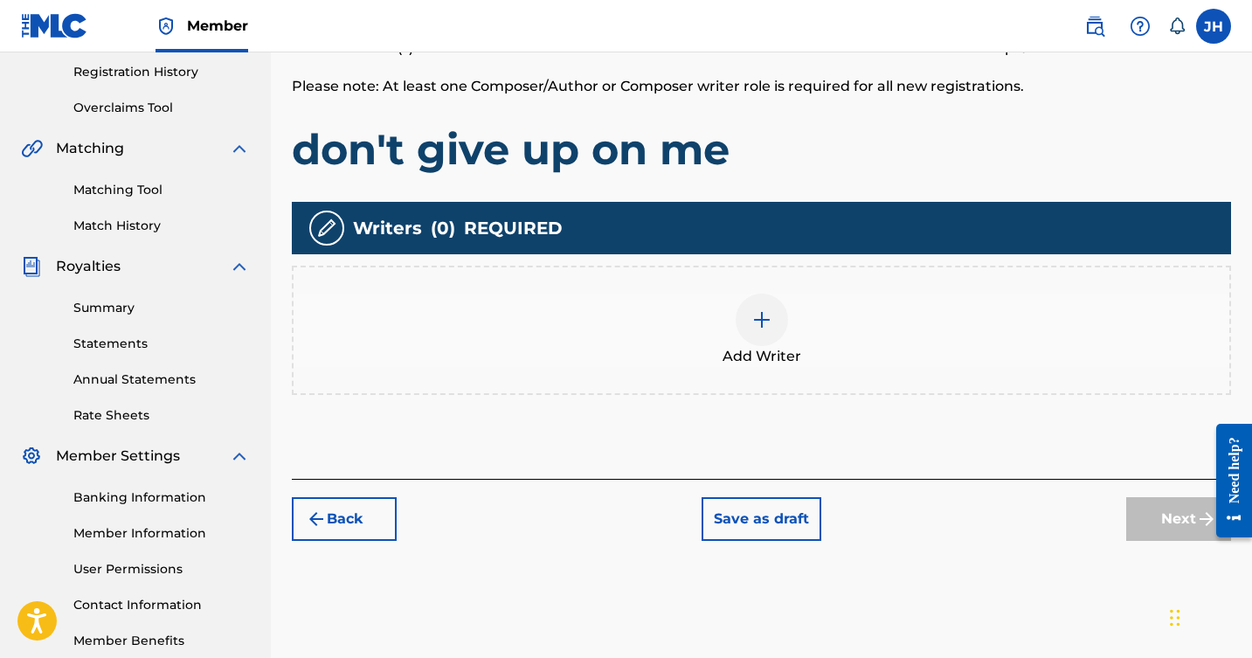
scroll to position [330, 0]
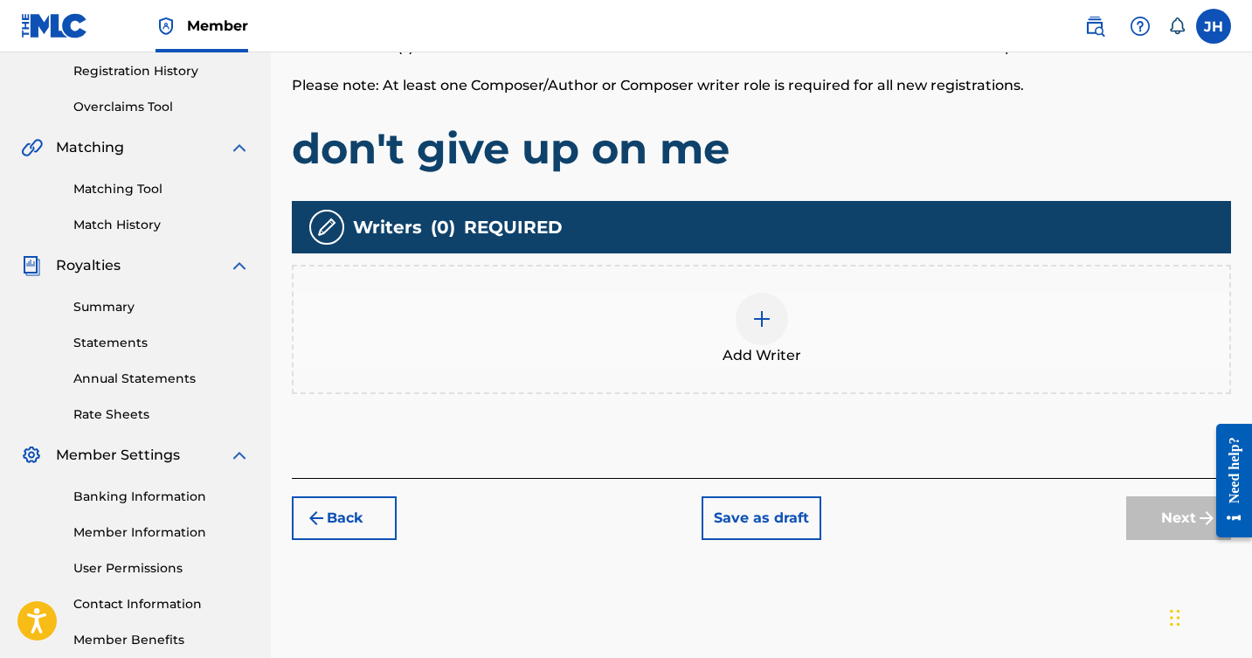
click at [764, 318] on img at bounding box center [762, 319] width 21 height 21
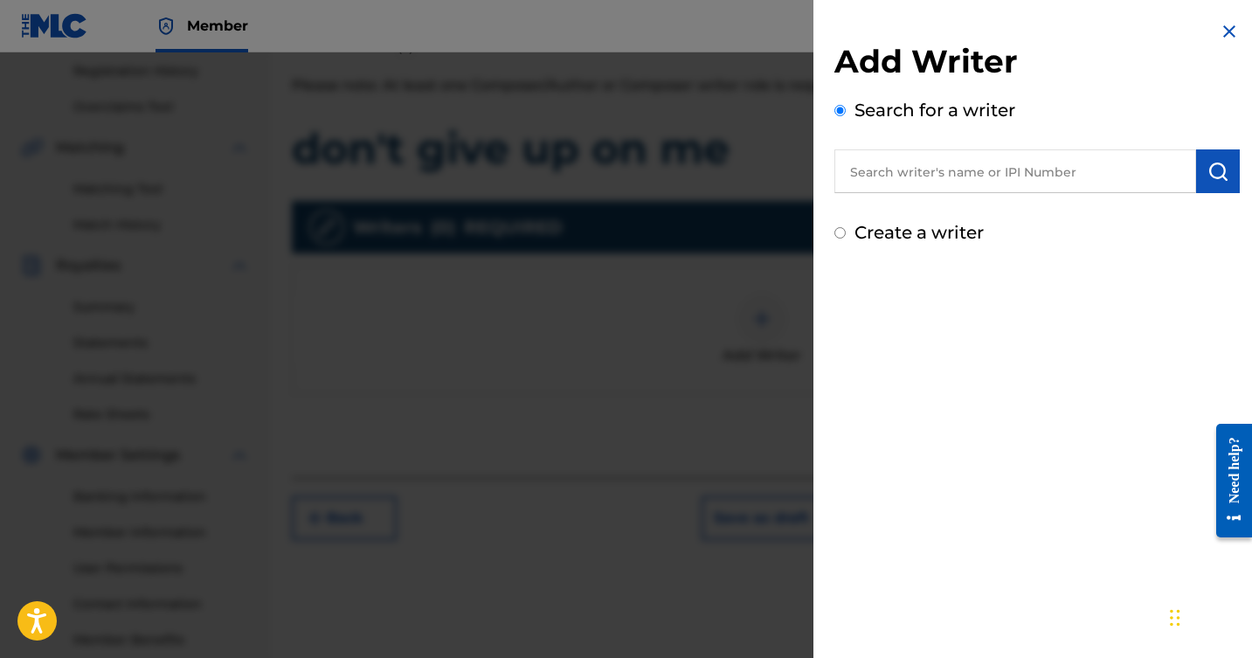
click at [949, 161] on input "text" at bounding box center [1016, 171] width 362 height 44
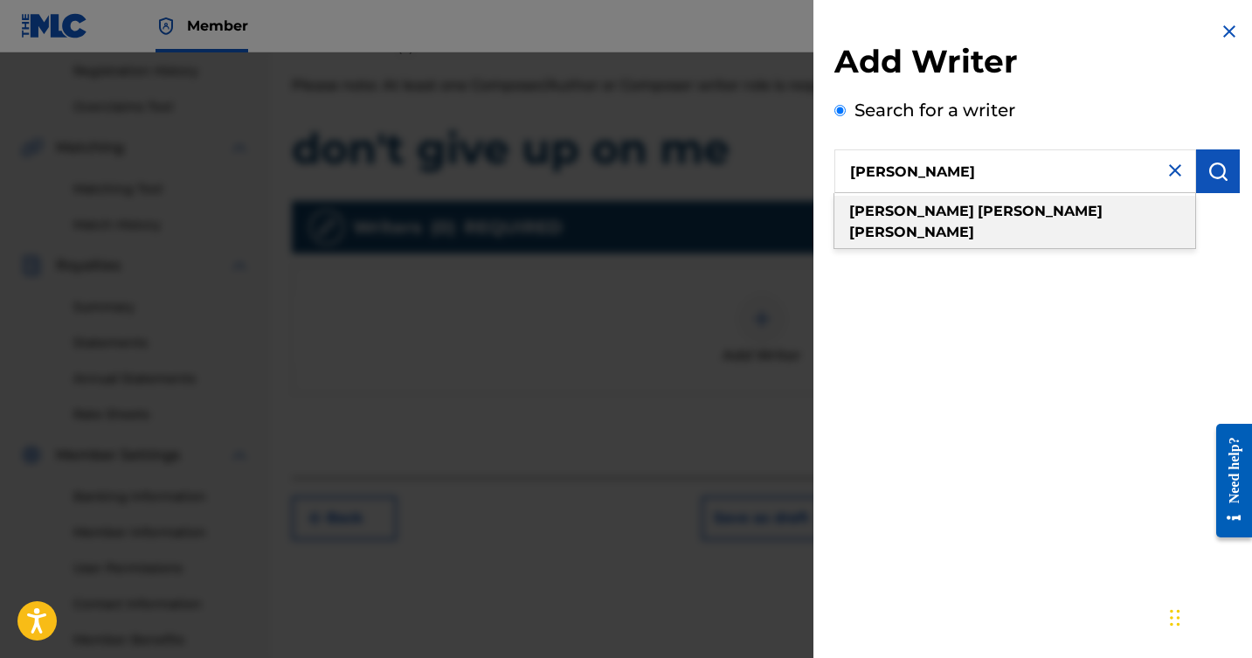
drag, startPoint x: 949, startPoint y: 161, endPoint x: 937, endPoint y: 211, distance: 51.3
click at [978, 211] on strong "[PERSON_NAME]" at bounding box center [1040, 211] width 125 height 17
type input "[PERSON_NAME]"
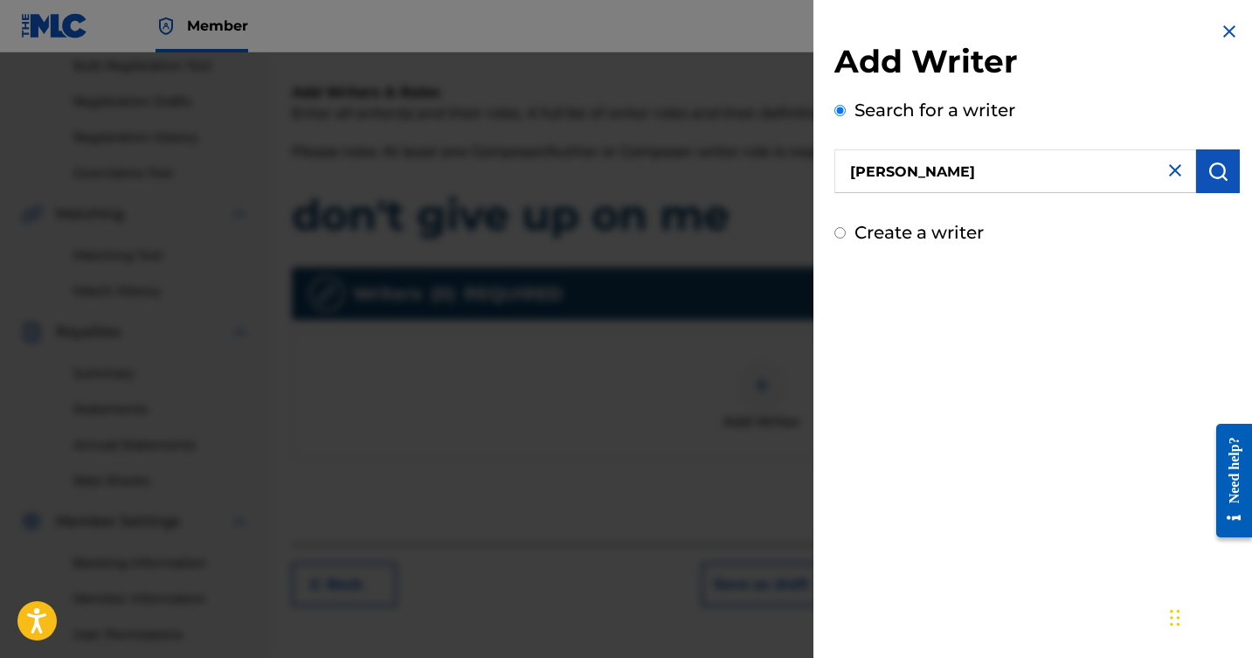
scroll to position [265, 0]
click at [840, 233] on input "Create a writer" at bounding box center [840, 232] width 11 height 11
radio input "false"
radio input "true"
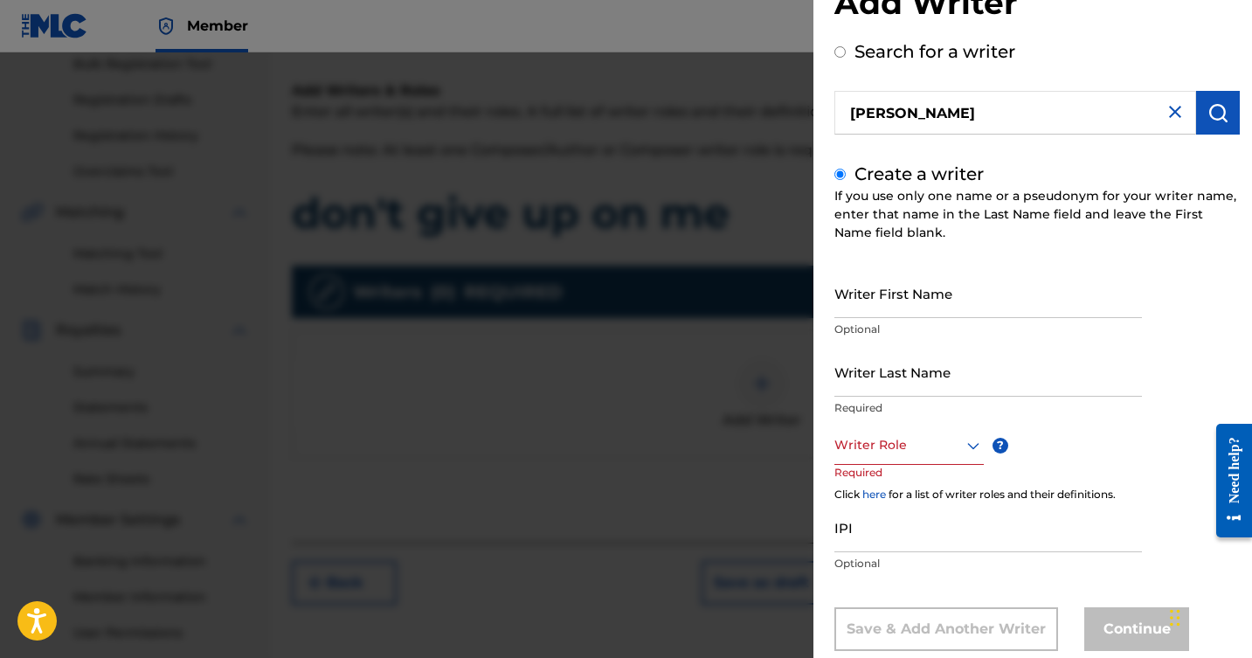
scroll to position [61, 0]
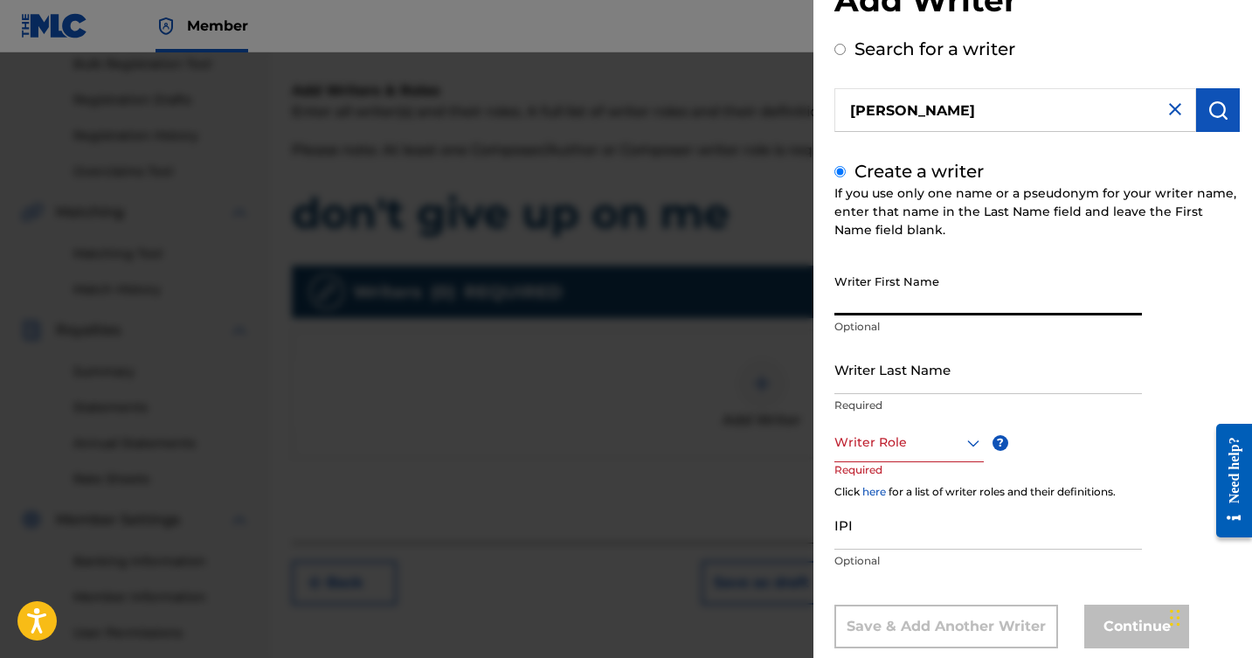
click at [1039, 301] on input "Writer First Name" at bounding box center [989, 291] width 308 height 50
type input "[PERSON_NAME]"
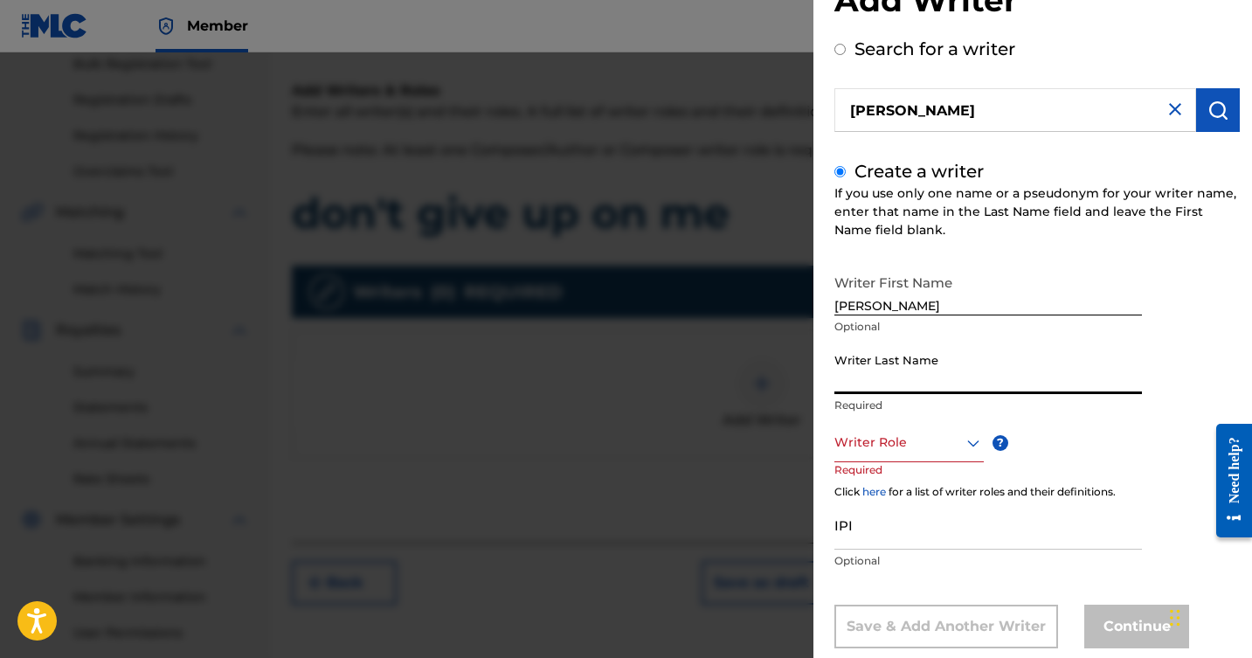
click at [1109, 370] on input "Writer Last Name" at bounding box center [989, 369] width 308 height 50
click at [1042, 346] on input "Writer Last Name" at bounding box center [989, 369] width 308 height 50
click at [1040, 375] on input "Writer Last Name" at bounding box center [989, 369] width 308 height 50
type input "[PERSON_NAME]"
click at [974, 441] on div "Writer Role" at bounding box center [909, 442] width 149 height 39
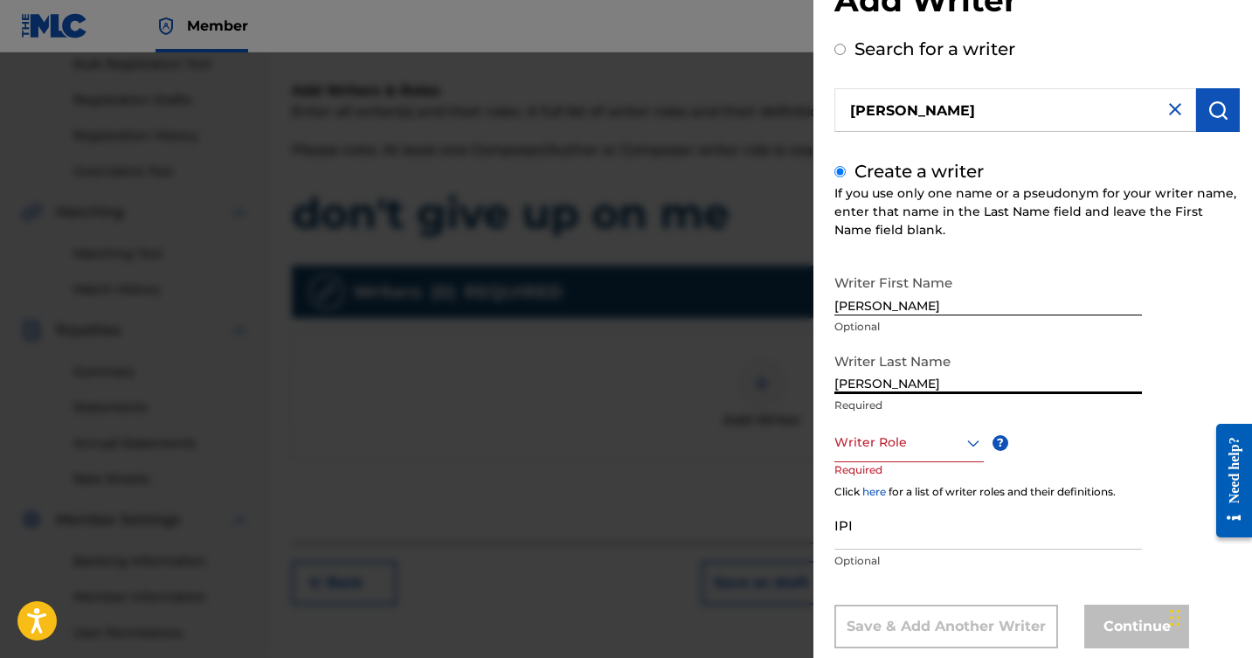
scroll to position [99, 0]
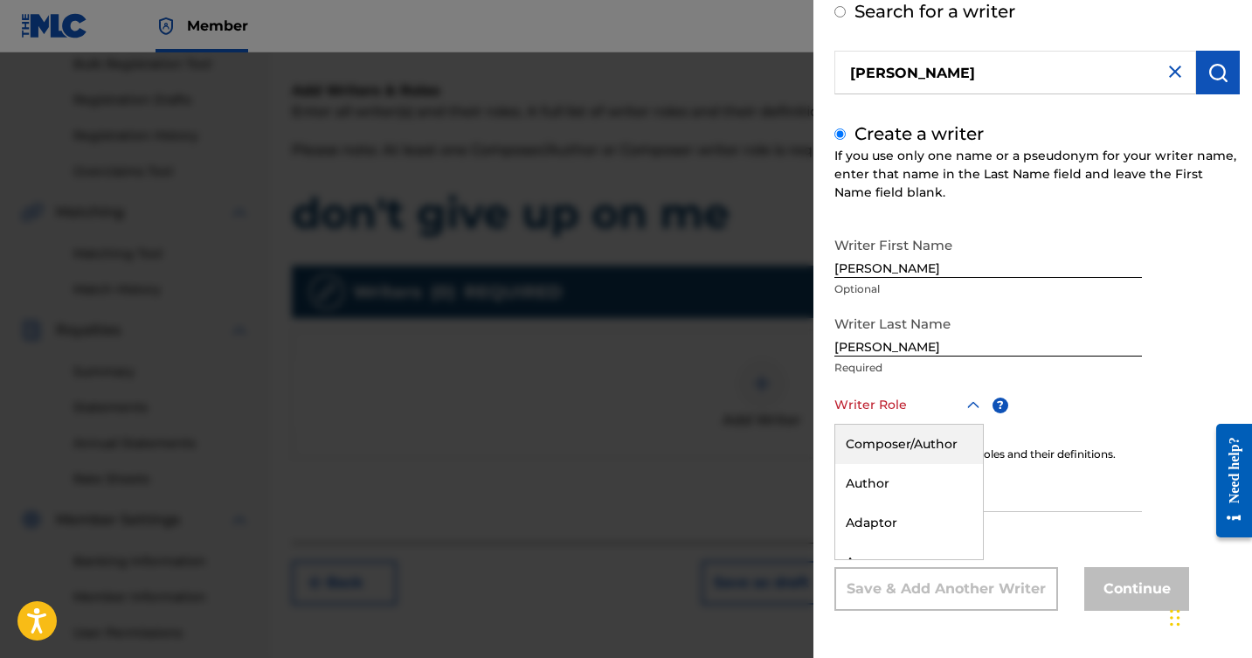
click at [919, 435] on div "Composer/Author" at bounding box center [910, 444] width 148 height 39
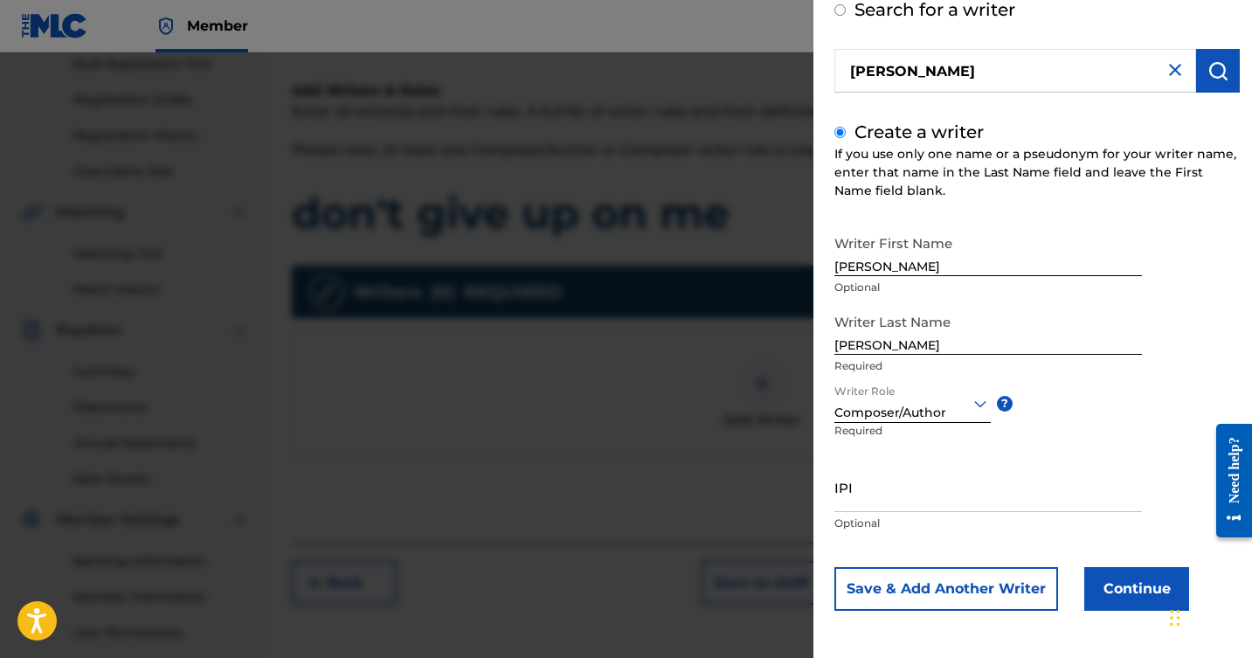
scroll to position [101, 0]
click at [1044, 486] on input "IPI" at bounding box center [989, 487] width 308 height 50
click at [1106, 591] on button "Continue" at bounding box center [1137, 589] width 105 height 44
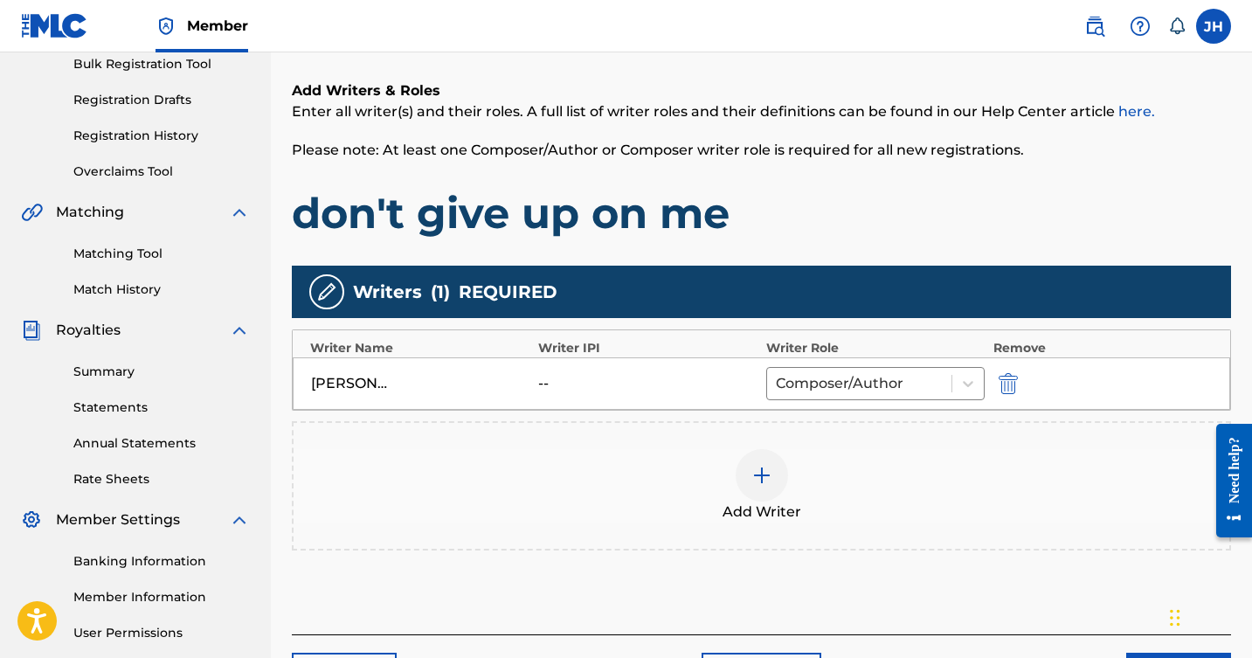
click at [767, 478] on img at bounding box center [762, 475] width 21 height 21
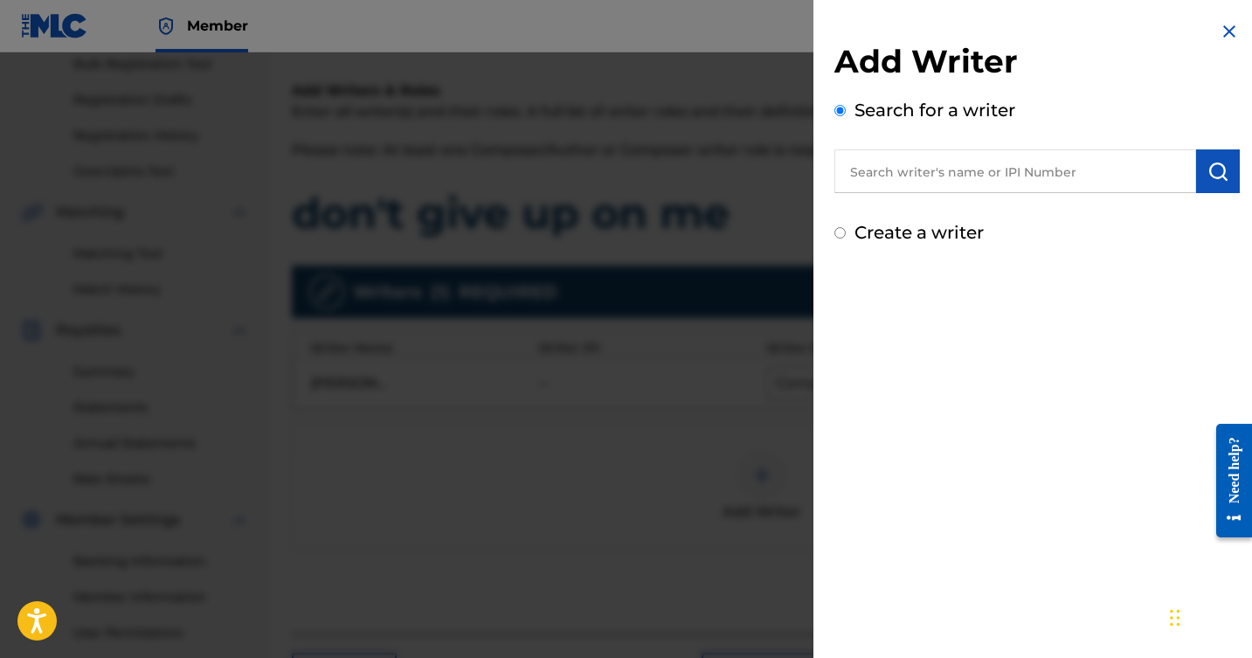
click at [964, 170] on input "text" at bounding box center [1016, 171] width 362 height 44
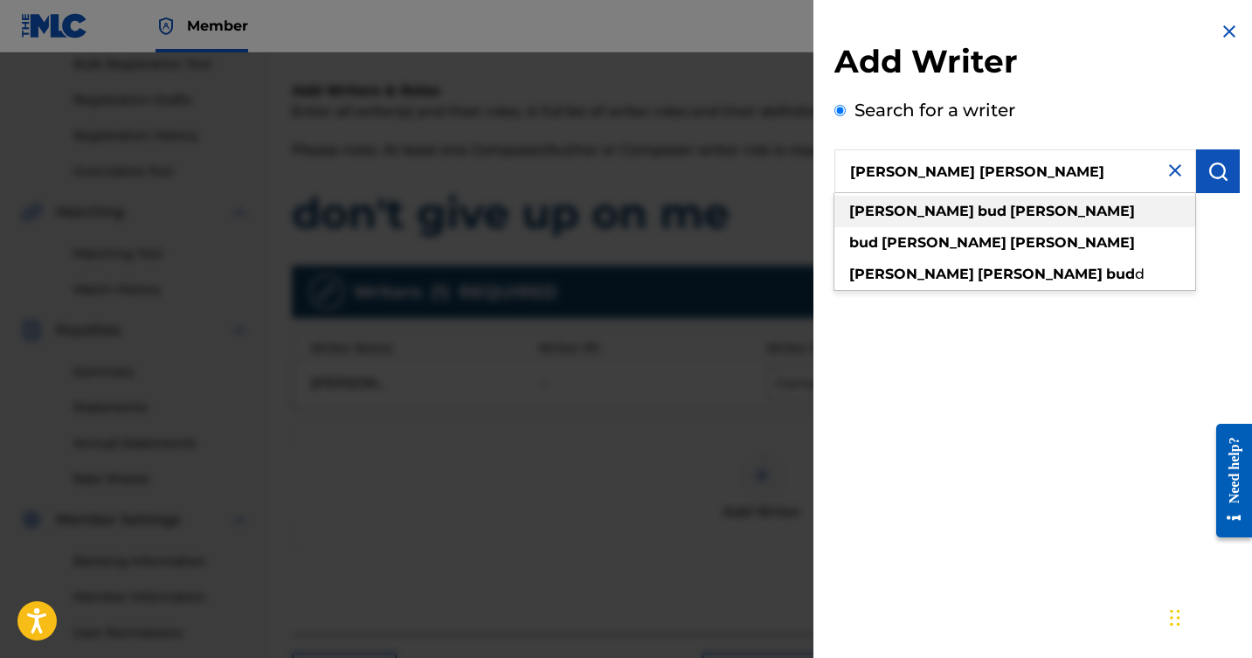
type input "[PERSON_NAME] [PERSON_NAME]"
click at [1010, 211] on strong "[PERSON_NAME]" at bounding box center [1072, 211] width 125 height 17
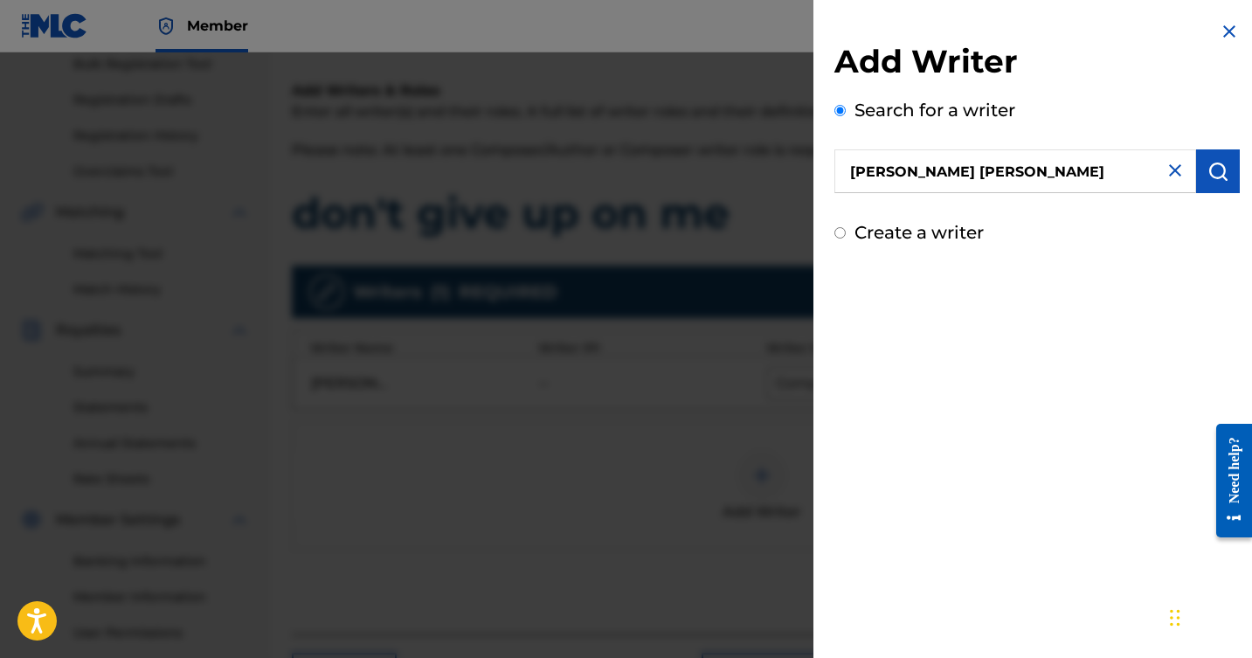
click at [837, 235] on input "Create a writer" at bounding box center [840, 232] width 11 height 11
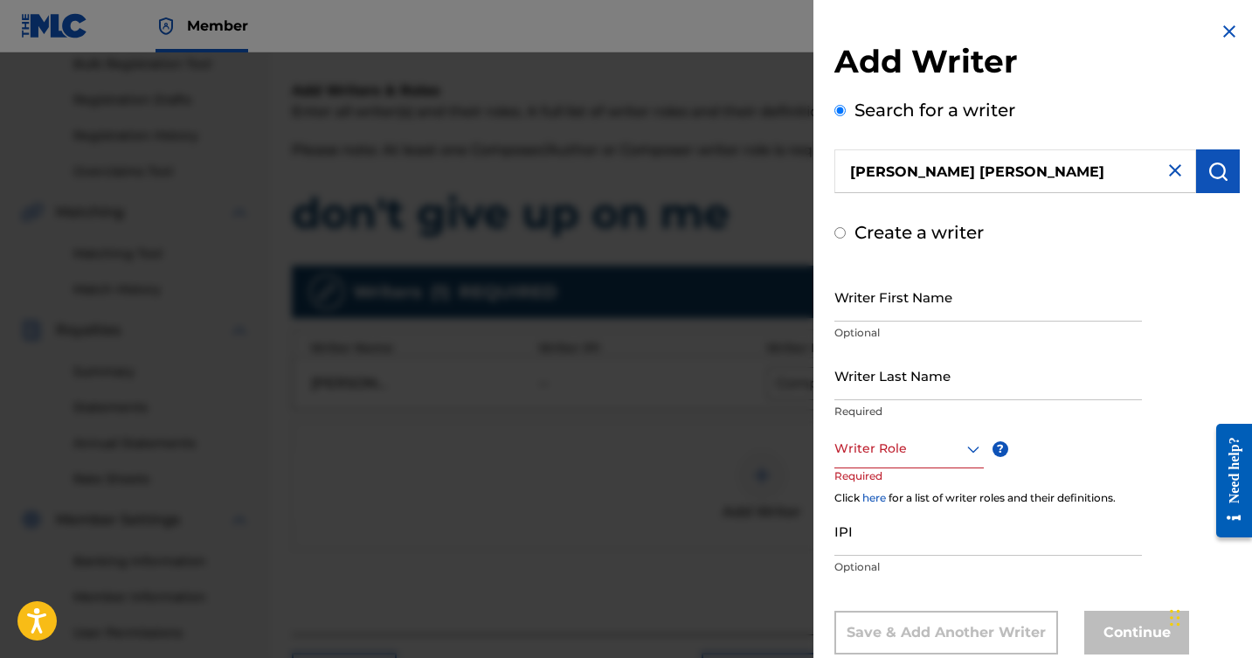
radio input "false"
radio input "true"
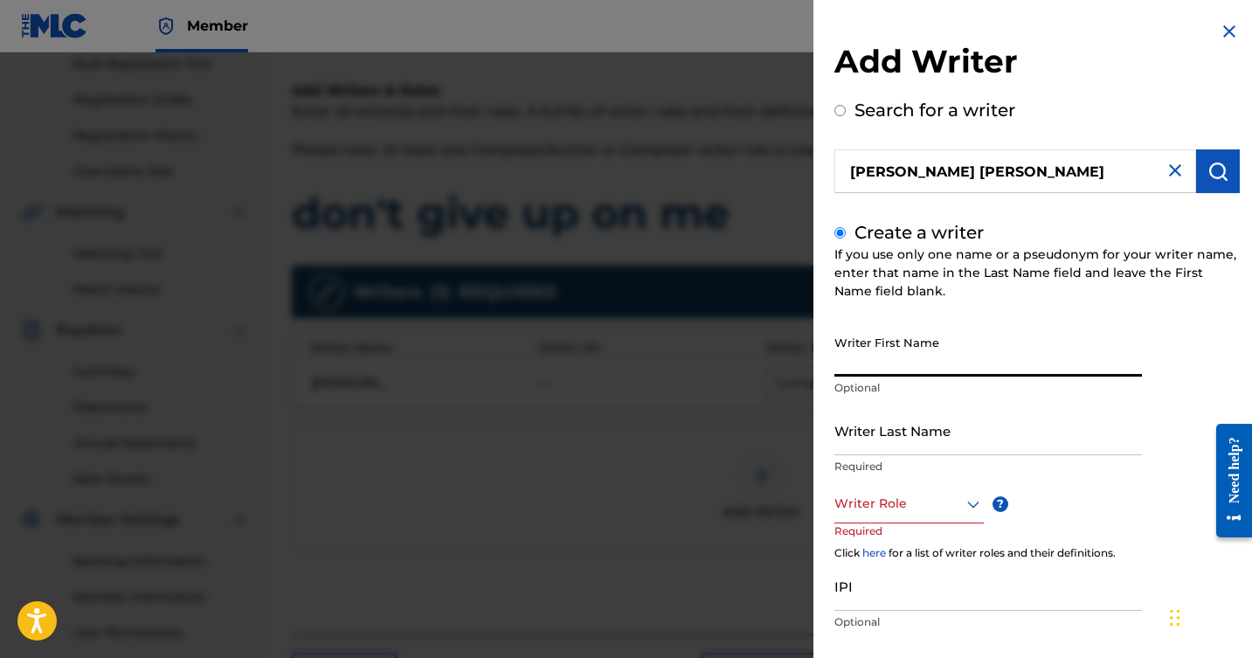
click at [960, 371] on input "Writer First Name" at bounding box center [989, 352] width 308 height 50
type input "[PERSON_NAME]"
click at [956, 444] on input "Writer Last Name" at bounding box center [989, 431] width 308 height 50
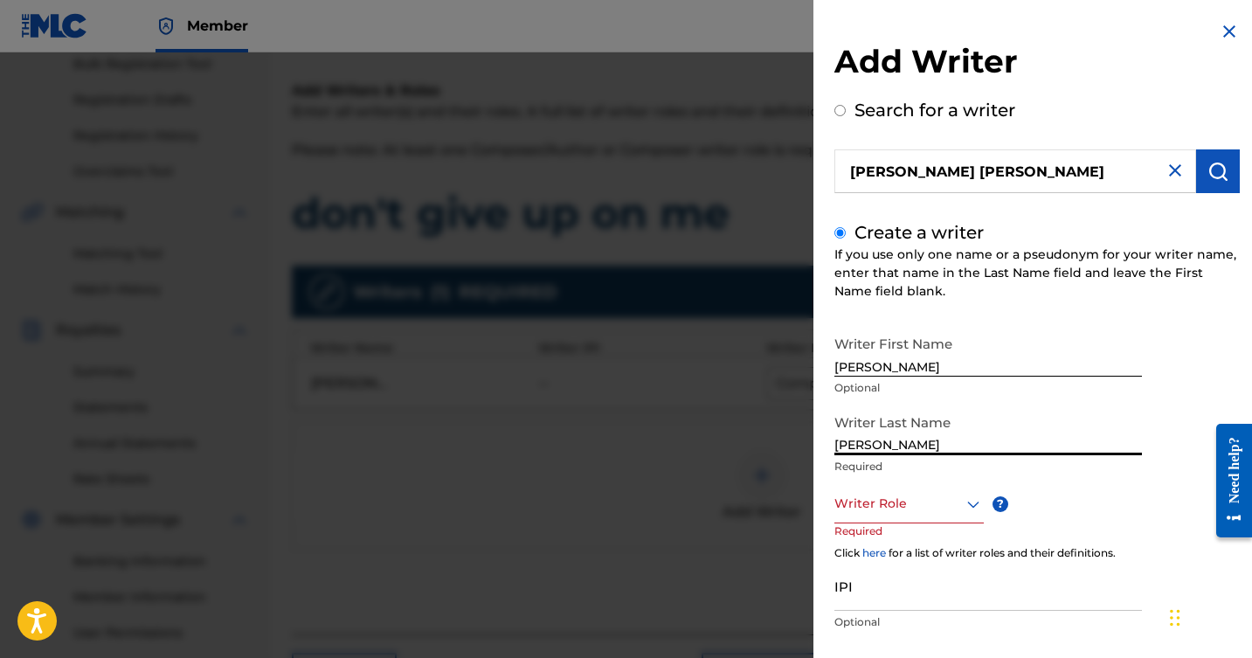
type input "[PERSON_NAME]"
click at [968, 505] on div "Writer Role" at bounding box center [909, 503] width 149 height 39
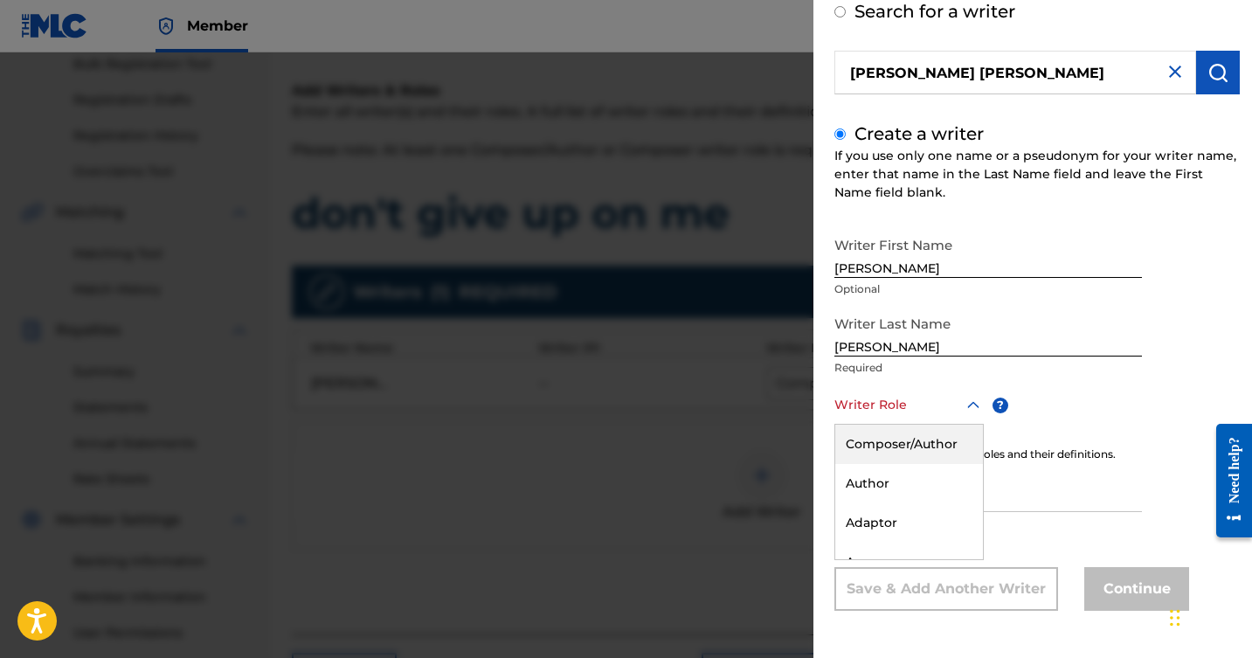
click at [941, 442] on div "Composer/Author" at bounding box center [910, 444] width 148 height 39
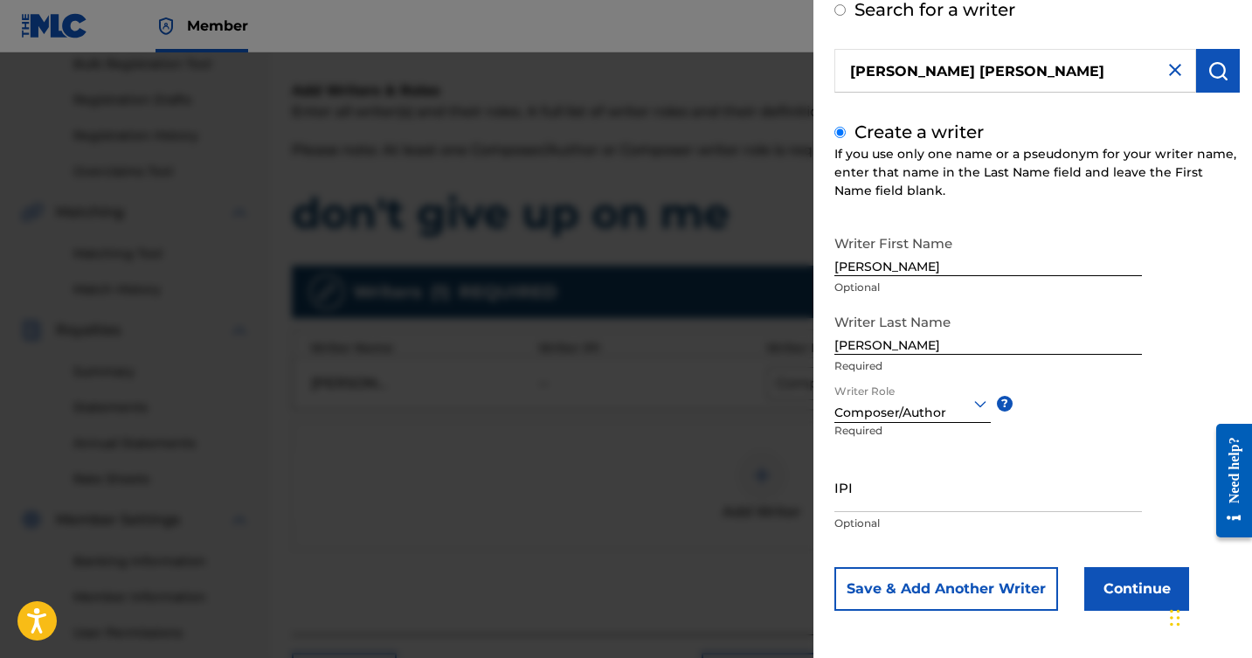
scroll to position [101, 0]
click at [1113, 579] on button "Continue" at bounding box center [1137, 589] width 105 height 44
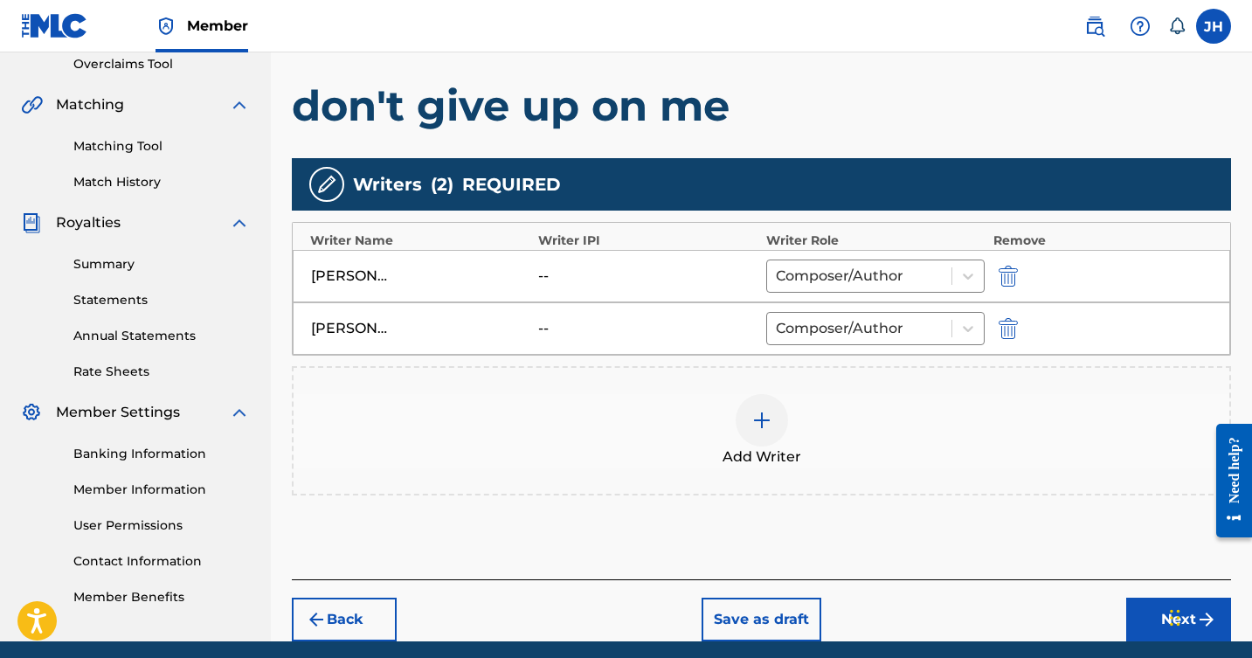
scroll to position [373, 0]
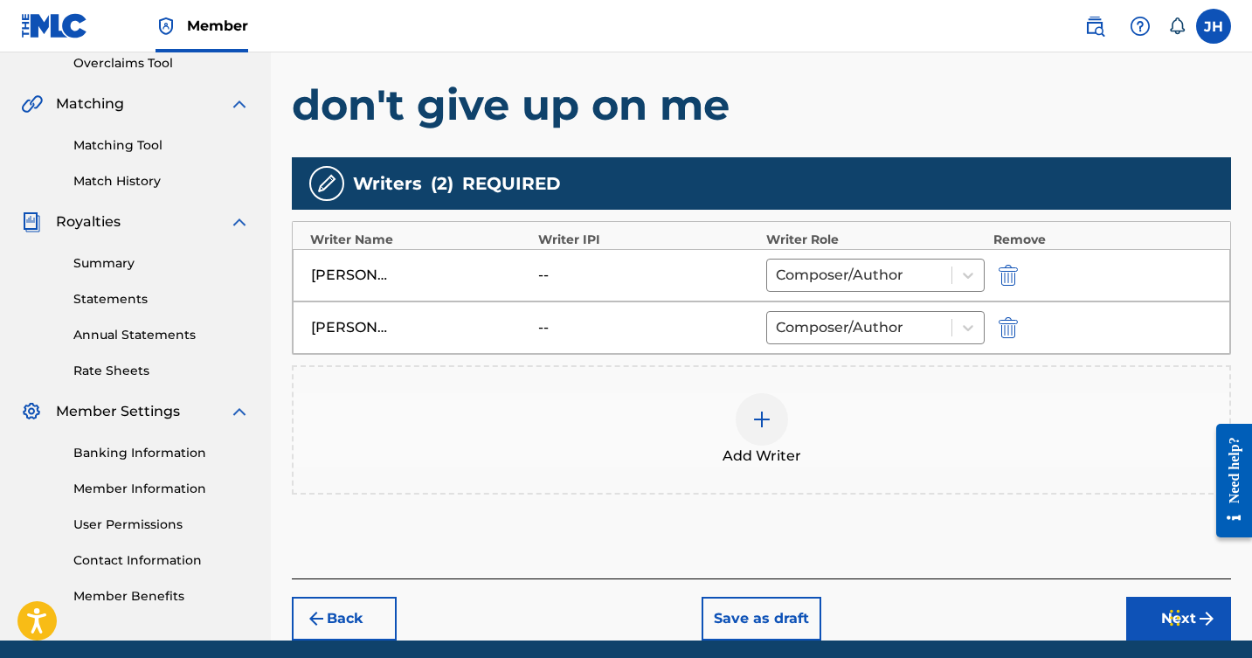
click at [760, 407] on div at bounding box center [762, 419] width 52 height 52
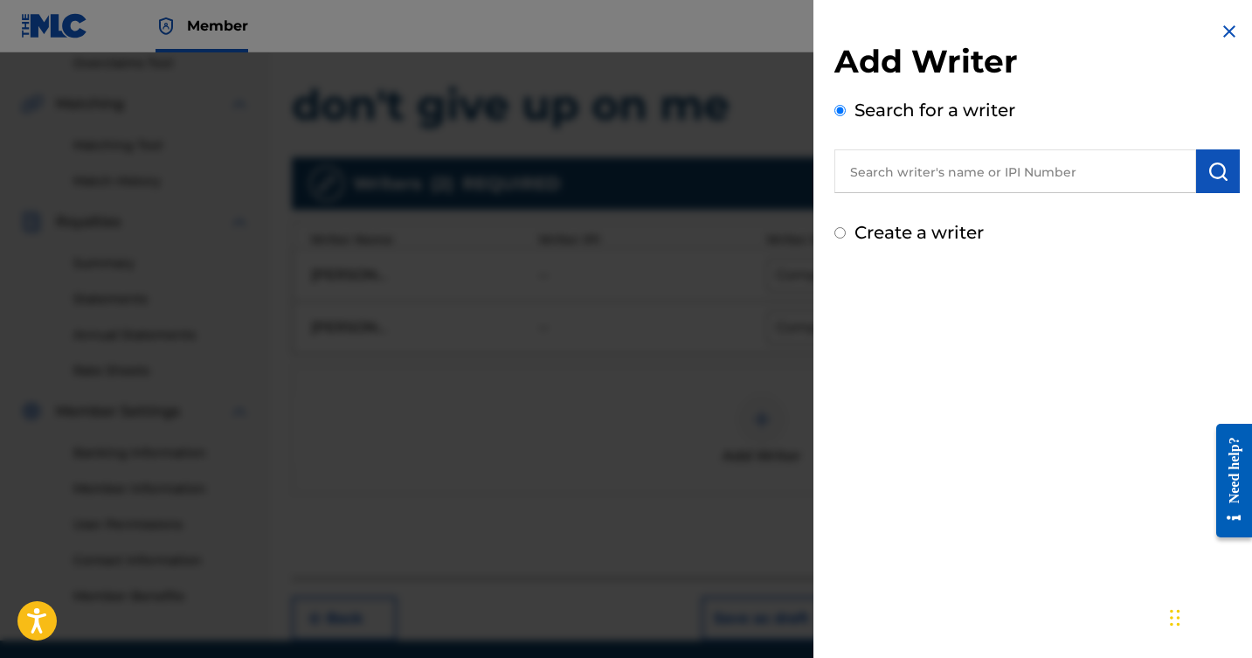
click at [962, 177] on input "text" at bounding box center [1016, 171] width 362 height 44
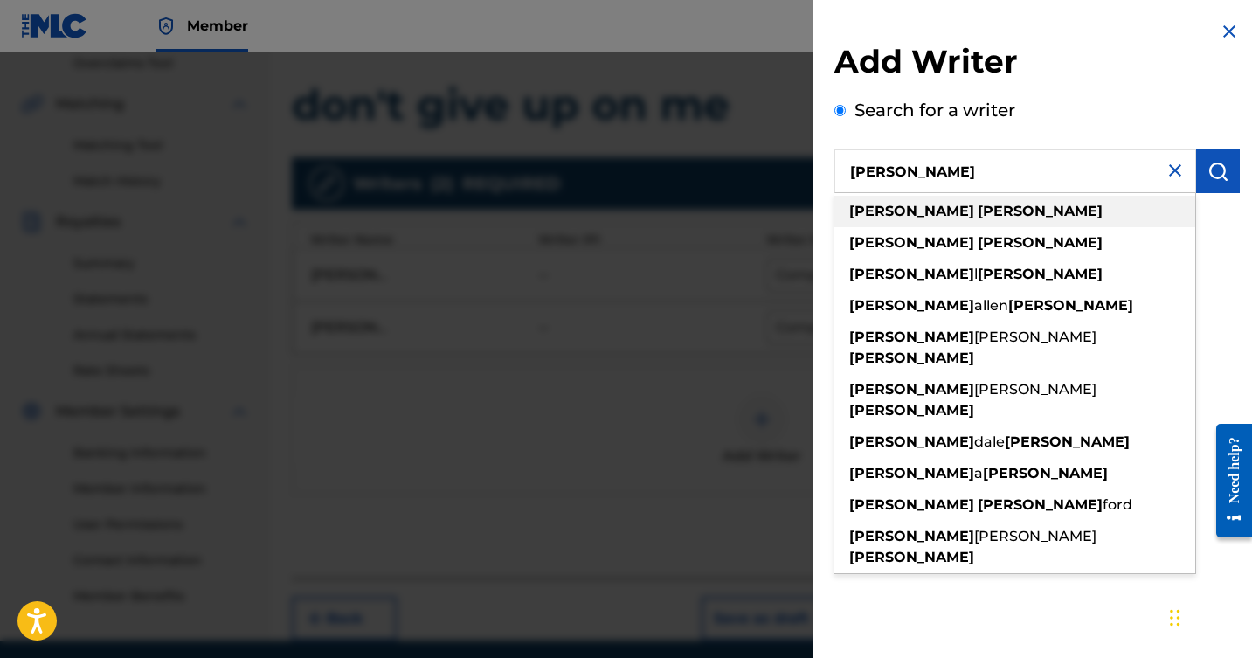
click at [978, 212] on strong "[PERSON_NAME]" at bounding box center [1040, 211] width 125 height 17
type input "[PERSON_NAME]"
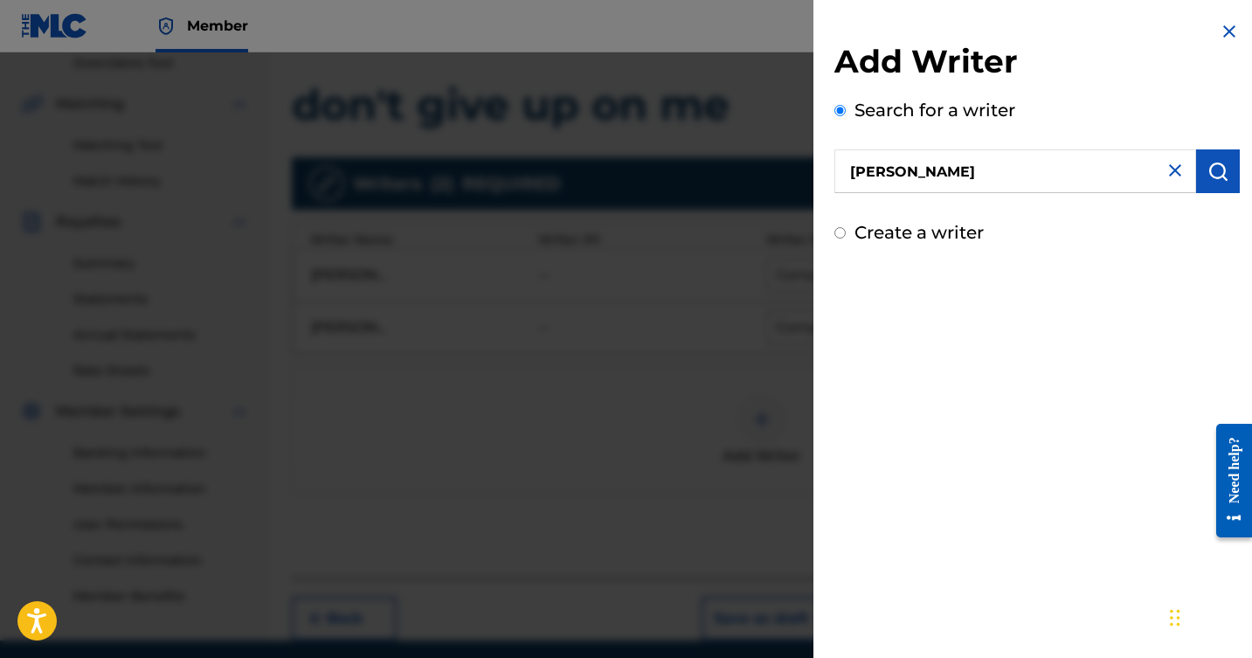
click at [840, 239] on input "Create a writer" at bounding box center [840, 232] width 11 height 11
radio input "false"
radio input "true"
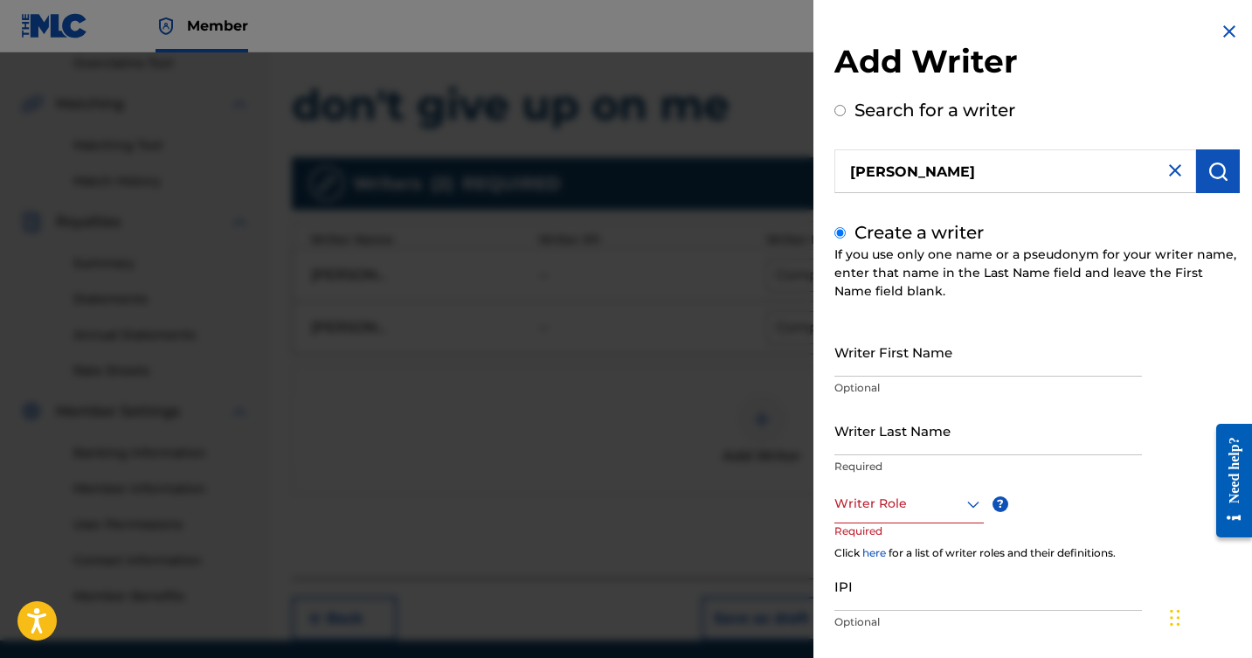
click at [934, 361] on input "Writer First Name" at bounding box center [989, 352] width 308 height 50
type input "[PERSON_NAME]"
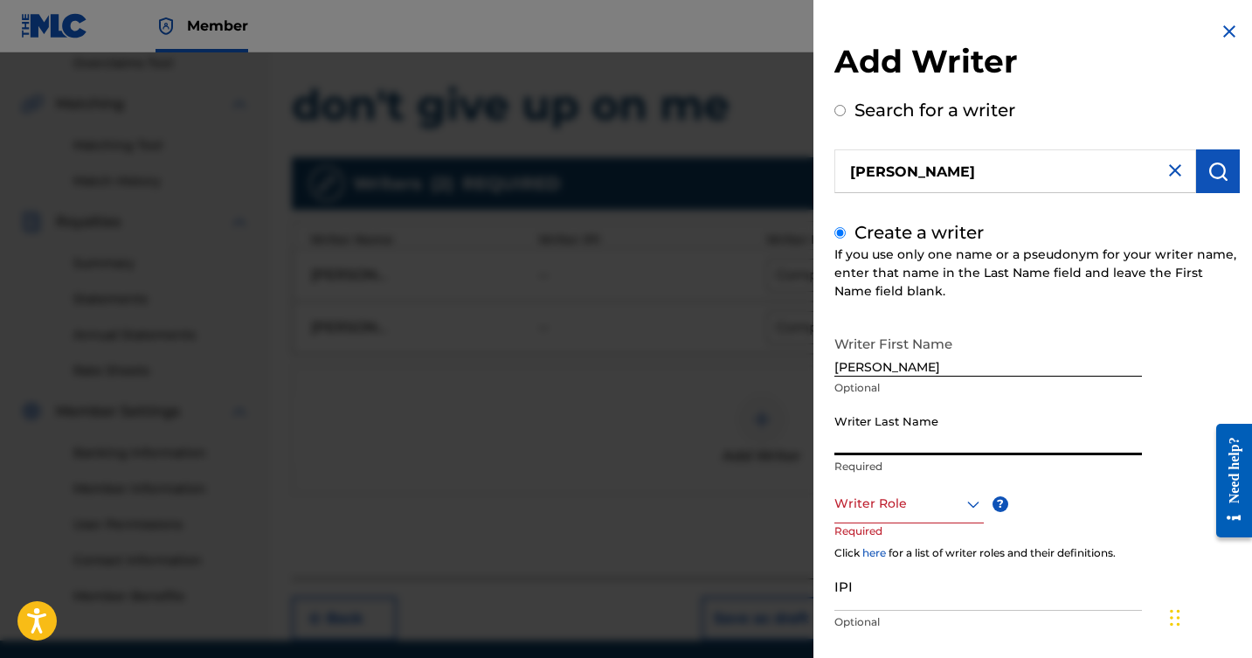
click at [941, 442] on input "Writer Last Name" at bounding box center [989, 431] width 308 height 50
type input "Wallace"
click at [969, 509] on div "Composer/Author, 1 of 8. 8 results available. Use Up and Down to choose options…" at bounding box center [909, 503] width 149 height 39
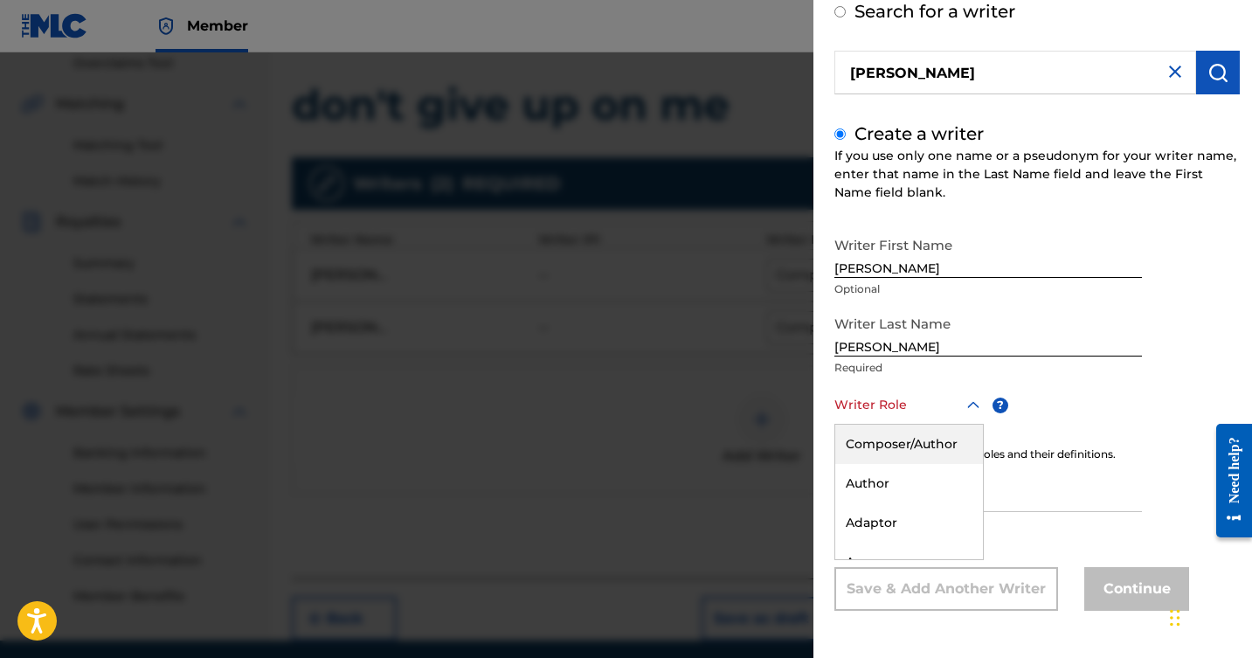
click at [927, 452] on div "Composer/Author" at bounding box center [910, 444] width 148 height 39
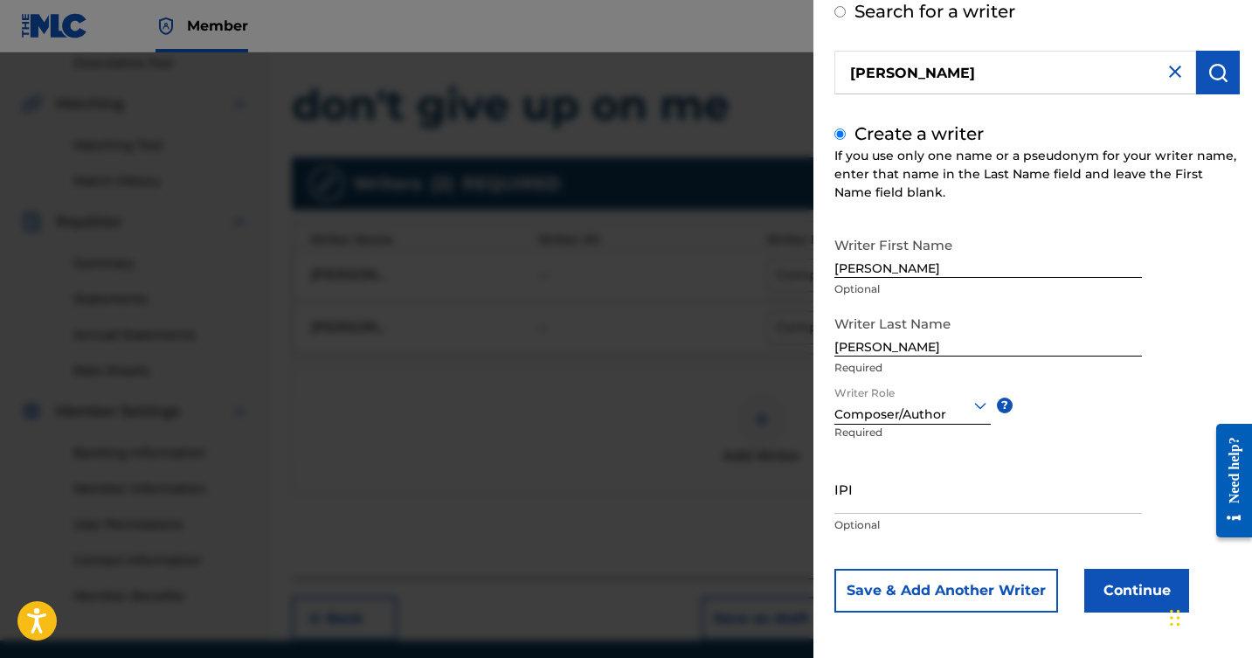
click at [1127, 588] on button "Continue" at bounding box center [1137, 591] width 105 height 44
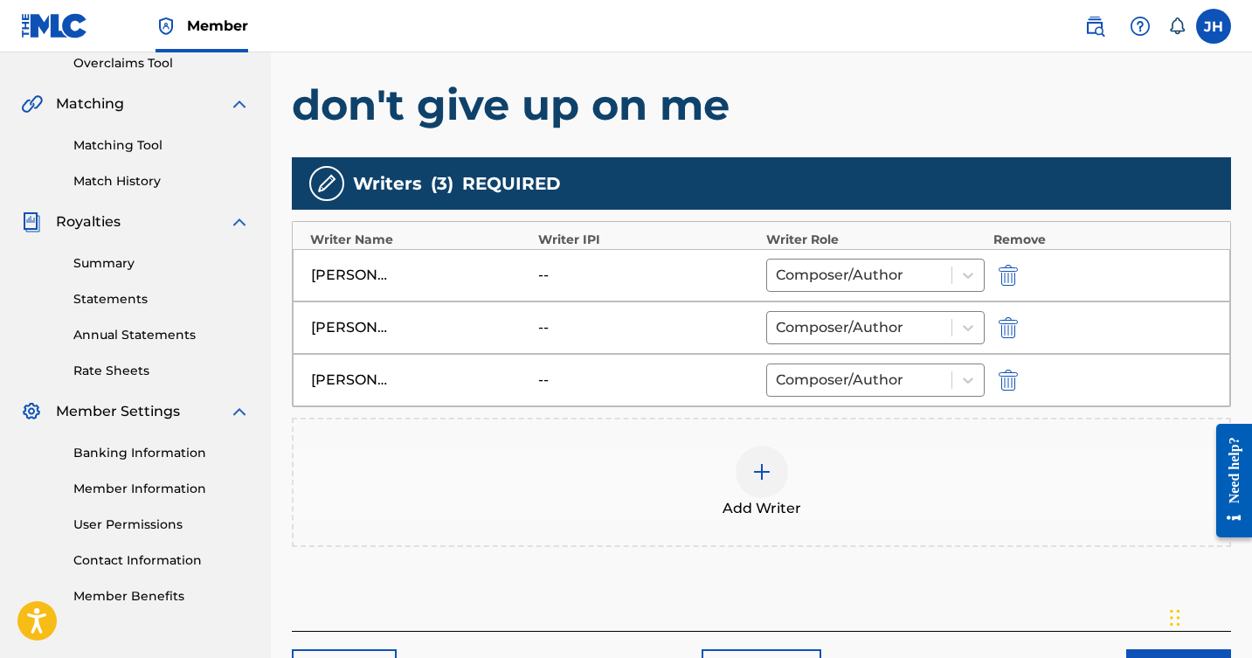
click at [758, 468] on img at bounding box center [762, 471] width 21 height 21
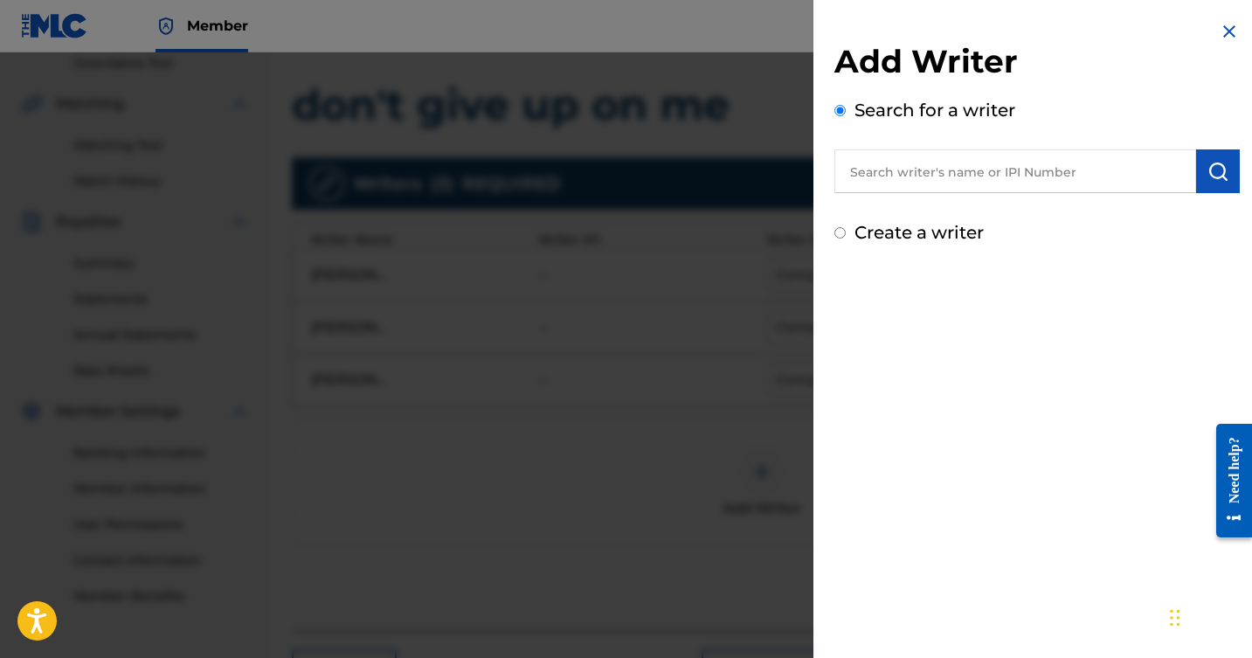
click at [960, 164] on input "text" at bounding box center [1016, 171] width 362 height 44
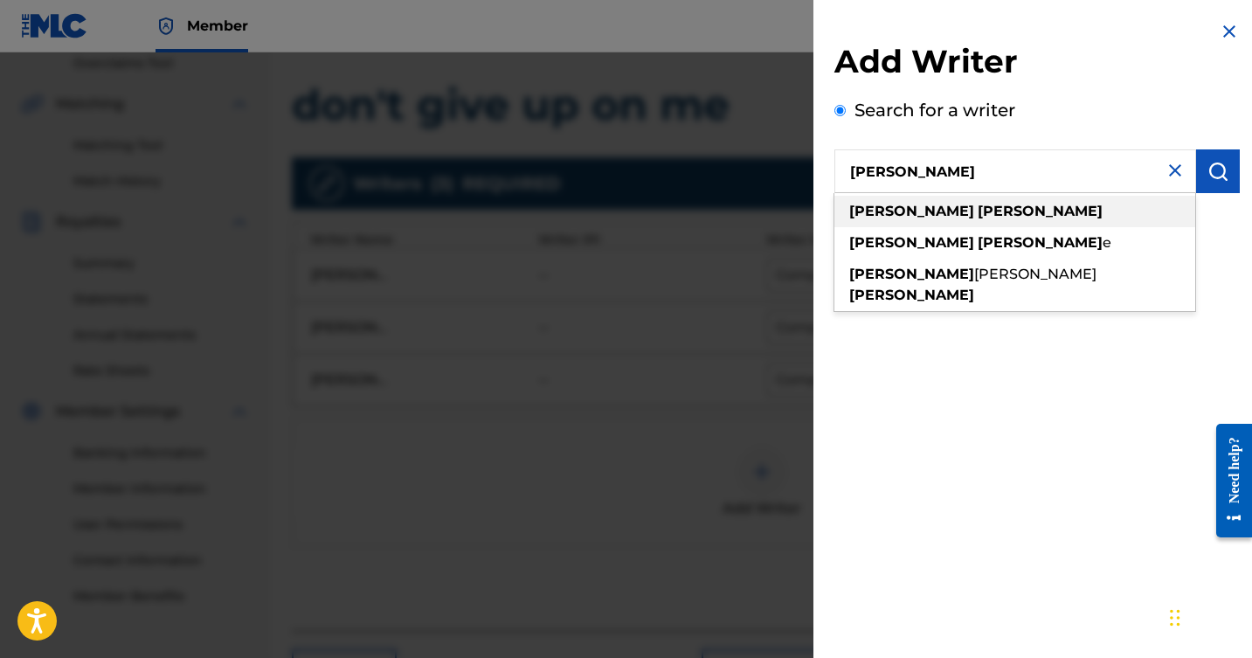
click at [978, 212] on strong "[PERSON_NAME]" at bounding box center [1040, 211] width 125 height 17
type input "[PERSON_NAME]"
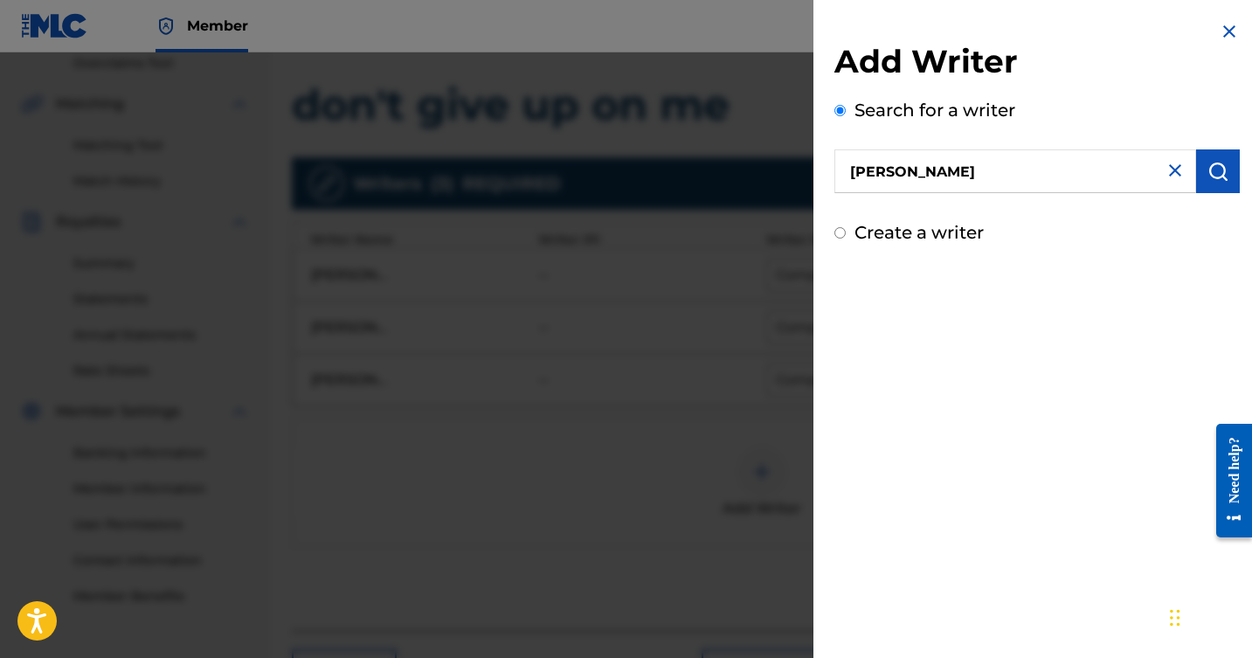
click at [837, 237] on input "Create a writer" at bounding box center [840, 232] width 11 height 11
radio input "false"
radio input "true"
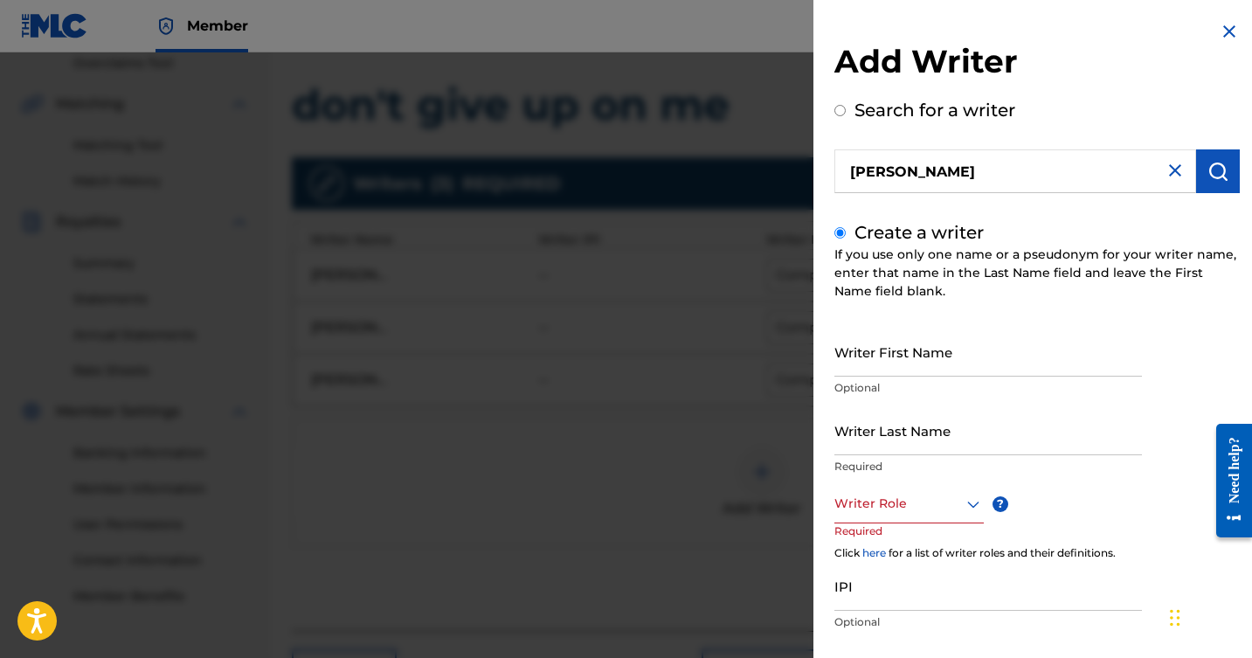
click at [1040, 360] on input "Writer First Name" at bounding box center [989, 352] width 308 height 50
type input "[PERSON_NAME]"
drag, startPoint x: 1040, startPoint y: 359, endPoint x: 1054, endPoint y: 441, distance: 83.3
click at [1055, 441] on input "Writer Last Name" at bounding box center [989, 431] width 308 height 50
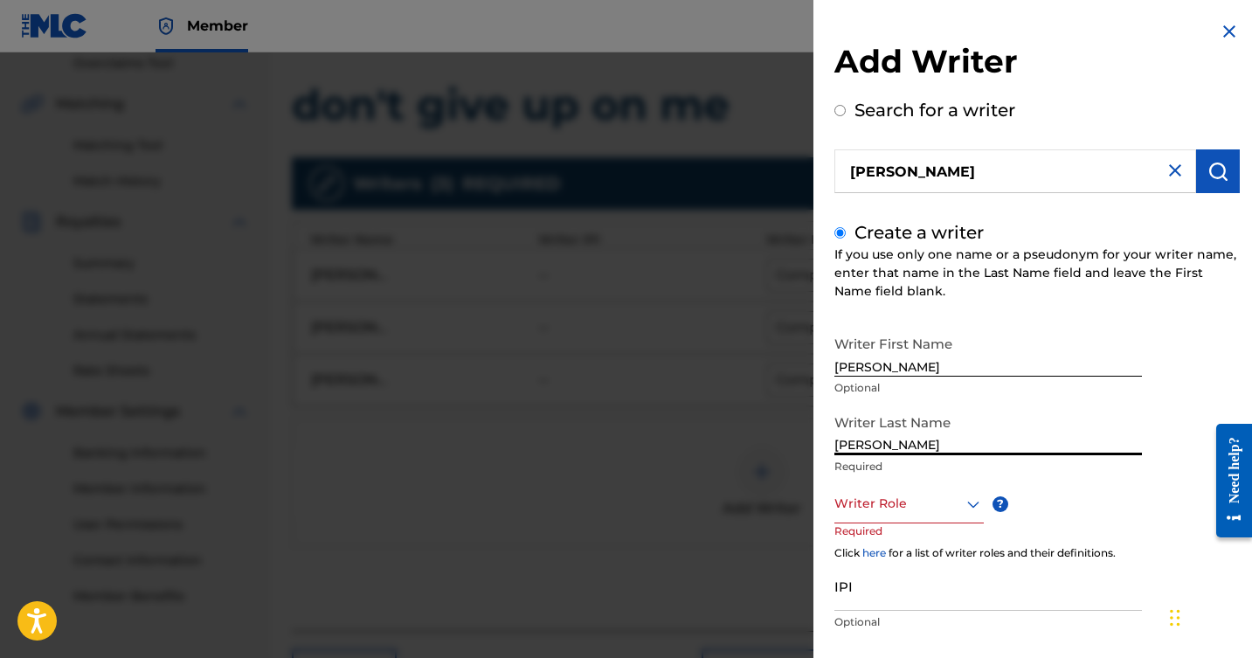
type input "[PERSON_NAME]"
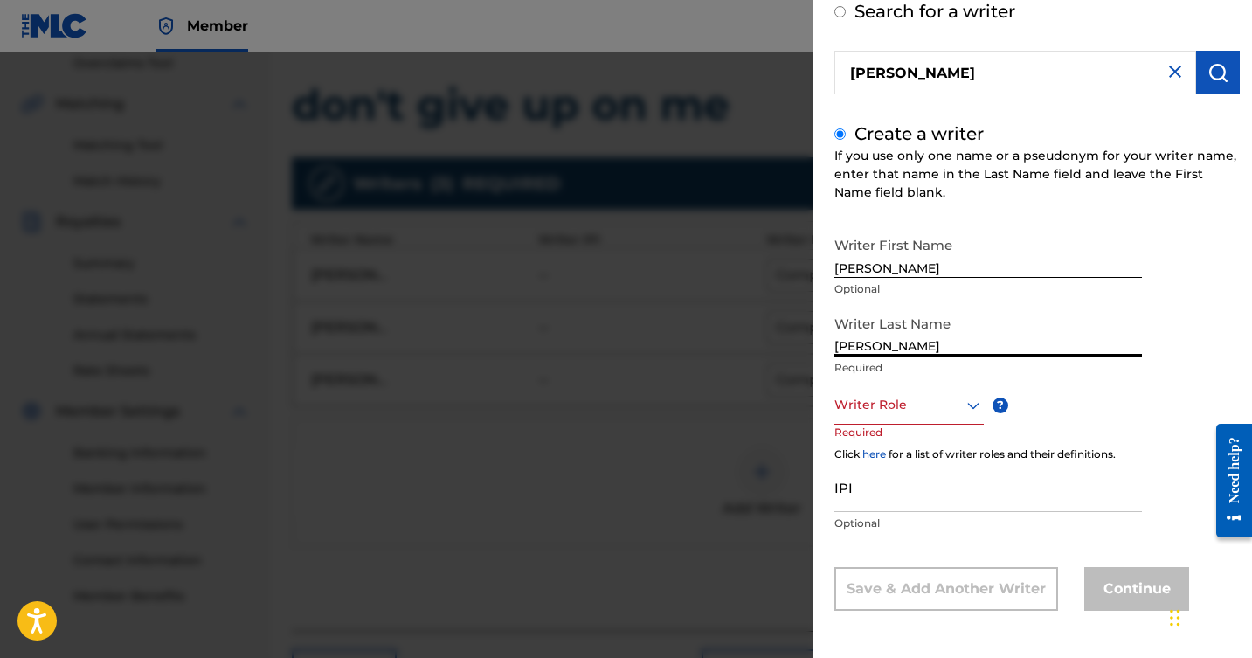
click at [968, 425] on div "Writer Role" at bounding box center [909, 404] width 149 height 39
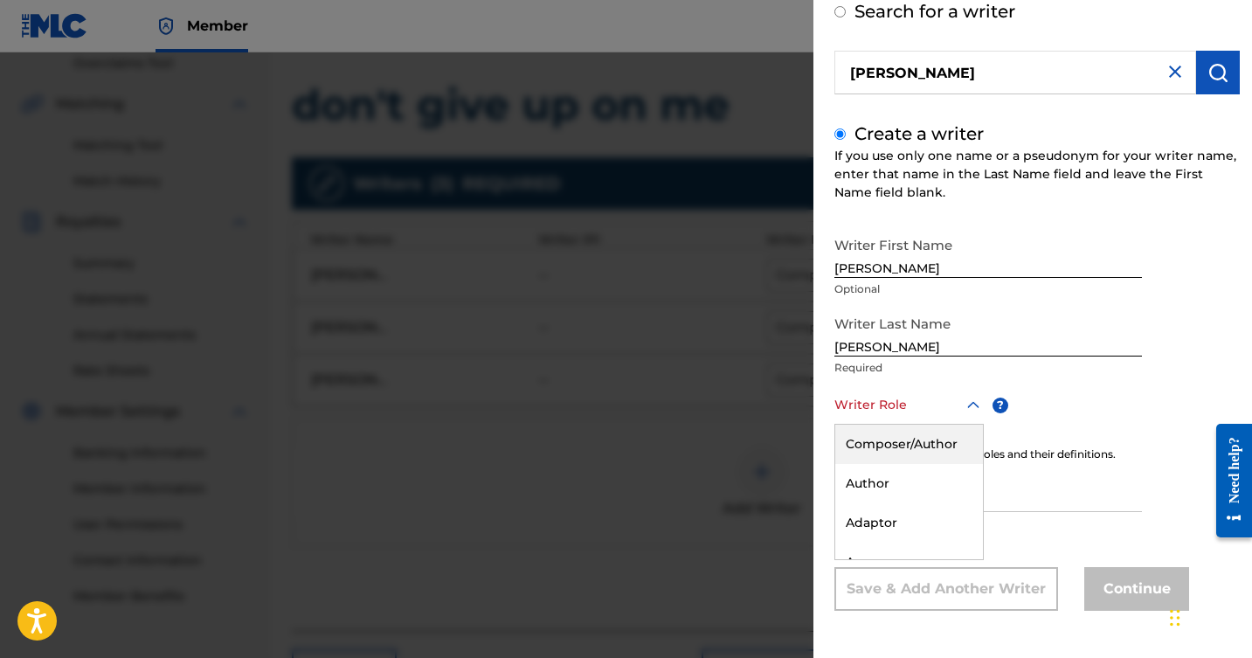
click at [913, 443] on div "Composer/Author" at bounding box center [910, 444] width 148 height 39
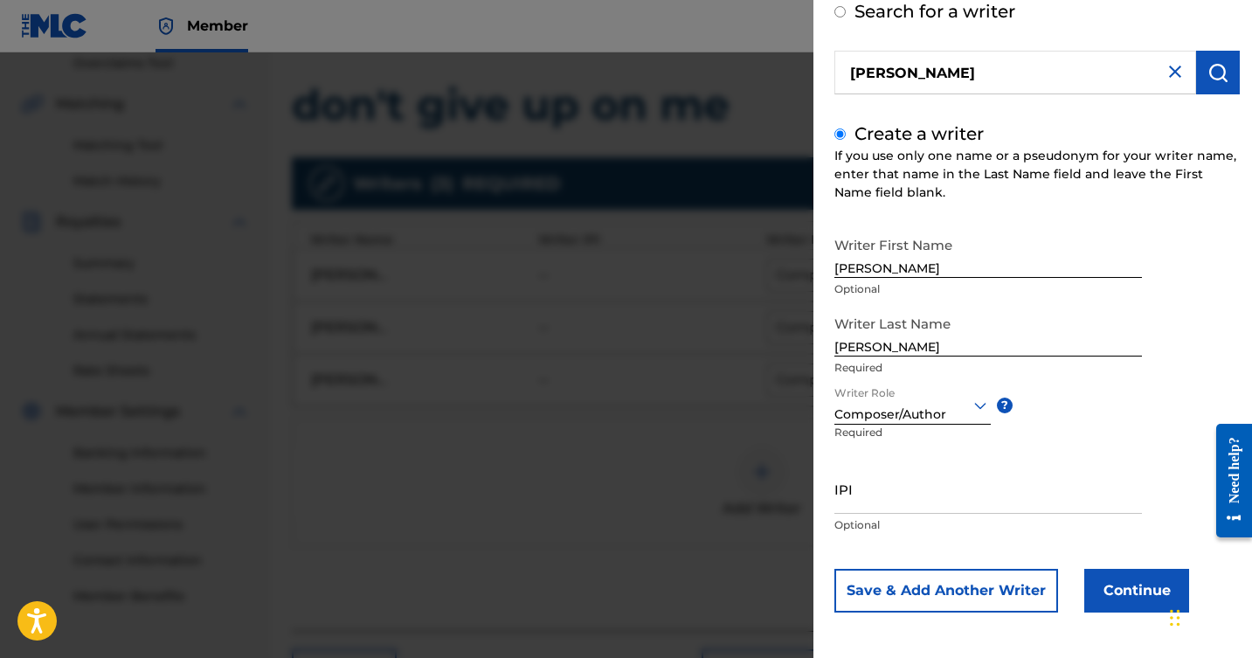
click at [1152, 583] on button "Continue" at bounding box center [1137, 591] width 105 height 44
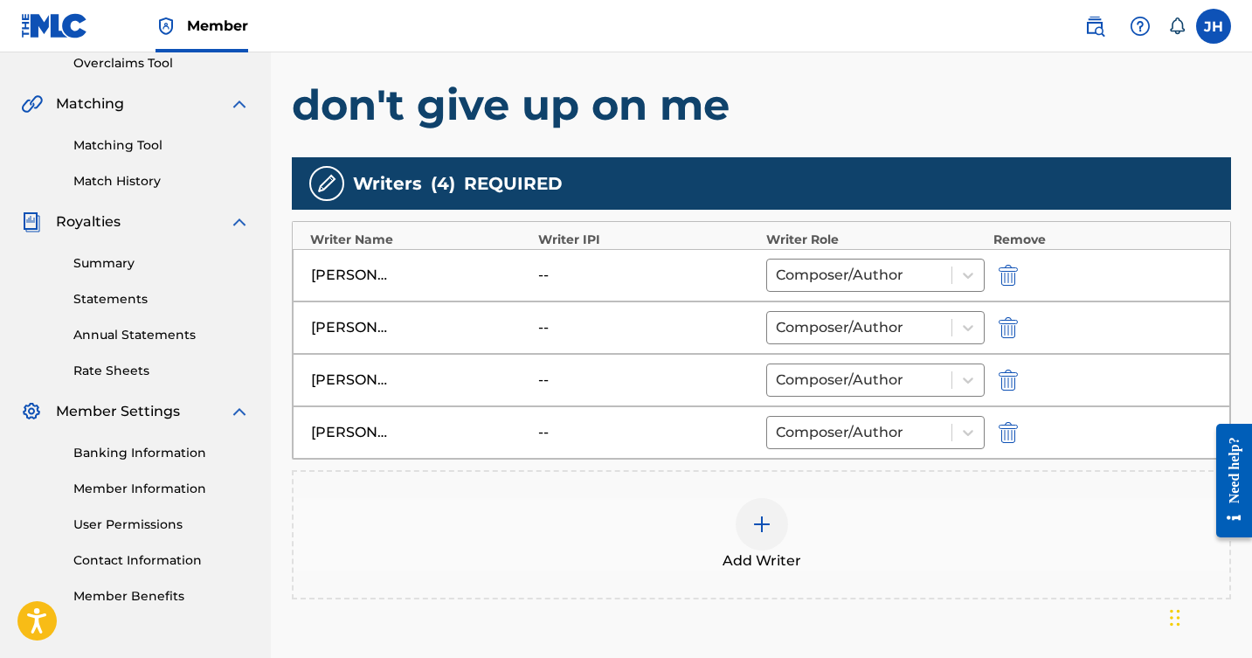
click at [757, 524] on img at bounding box center [762, 524] width 21 height 21
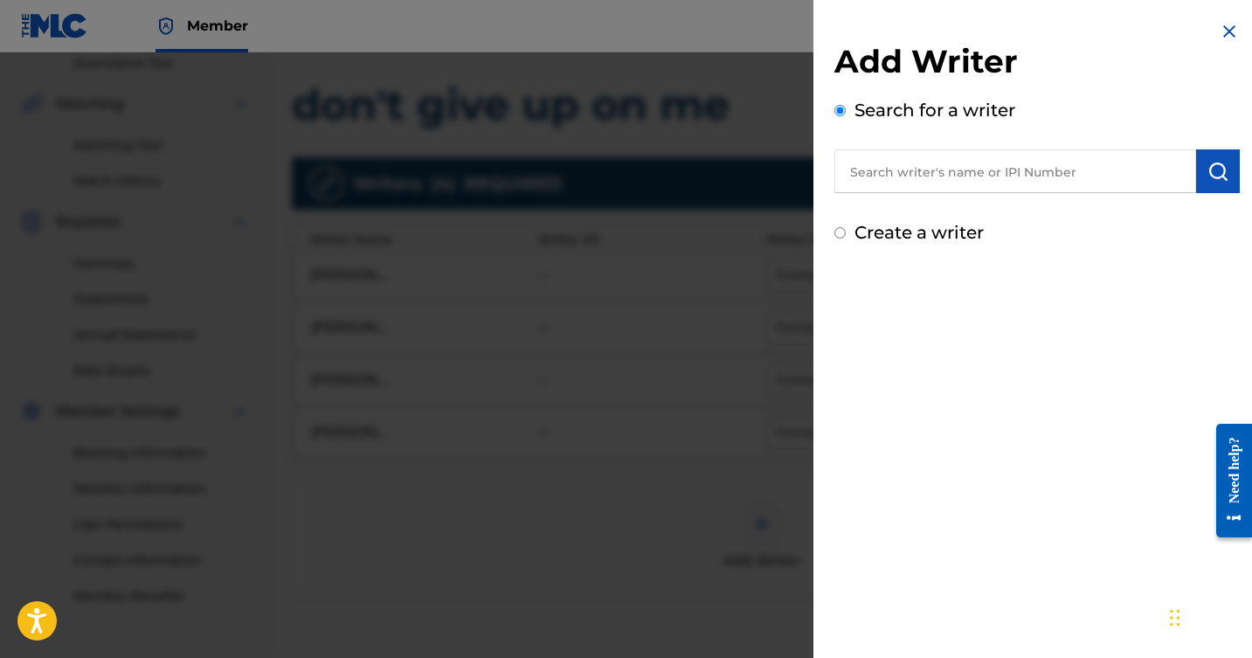
click at [1018, 167] on input "text" at bounding box center [1016, 171] width 362 height 44
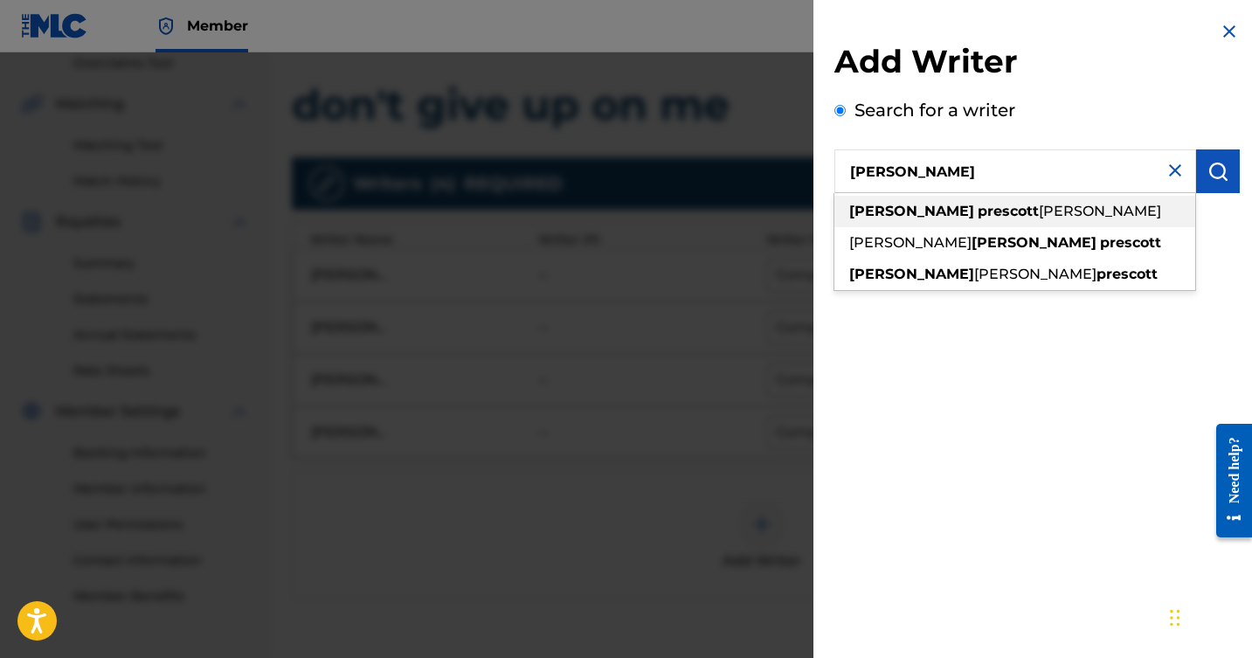
click at [1039, 216] on span "[PERSON_NAME]" at bounding box center [1100, 211] width 122 height 17
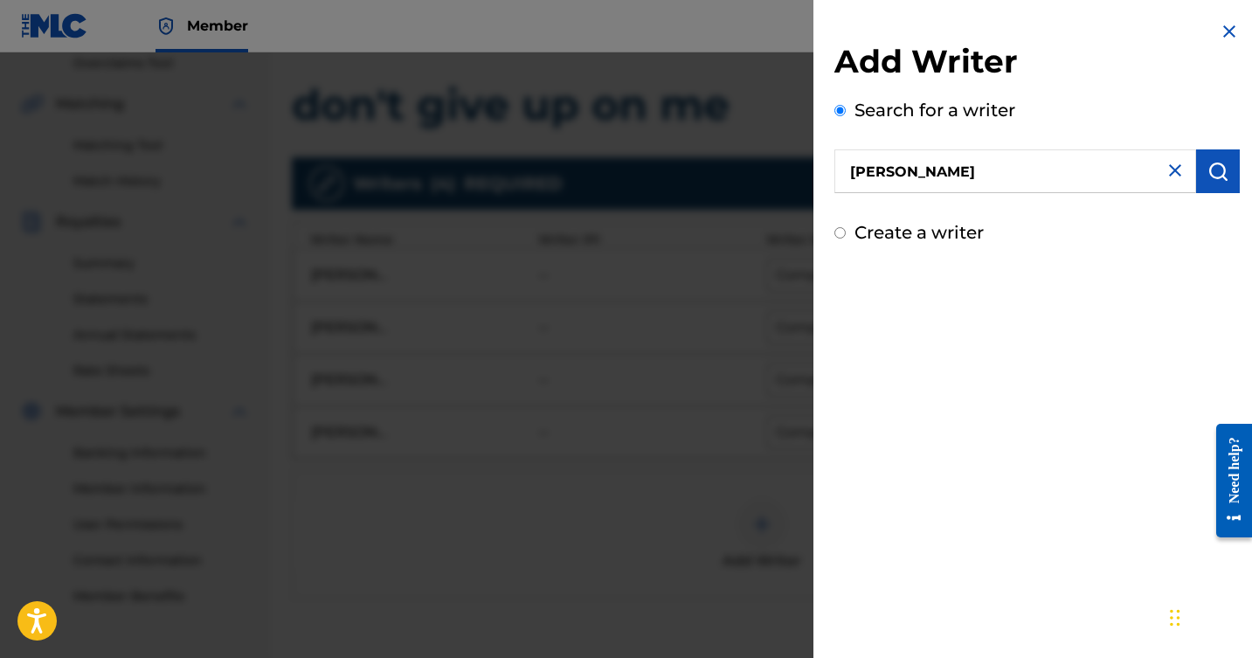
type input "[PERSON_NAME] [PERSON_NAME]"
click at [836, 234] on input "Create a writer" at bounding box center [840, 232] width 11 height 11
radio input "false"
radio input "true"
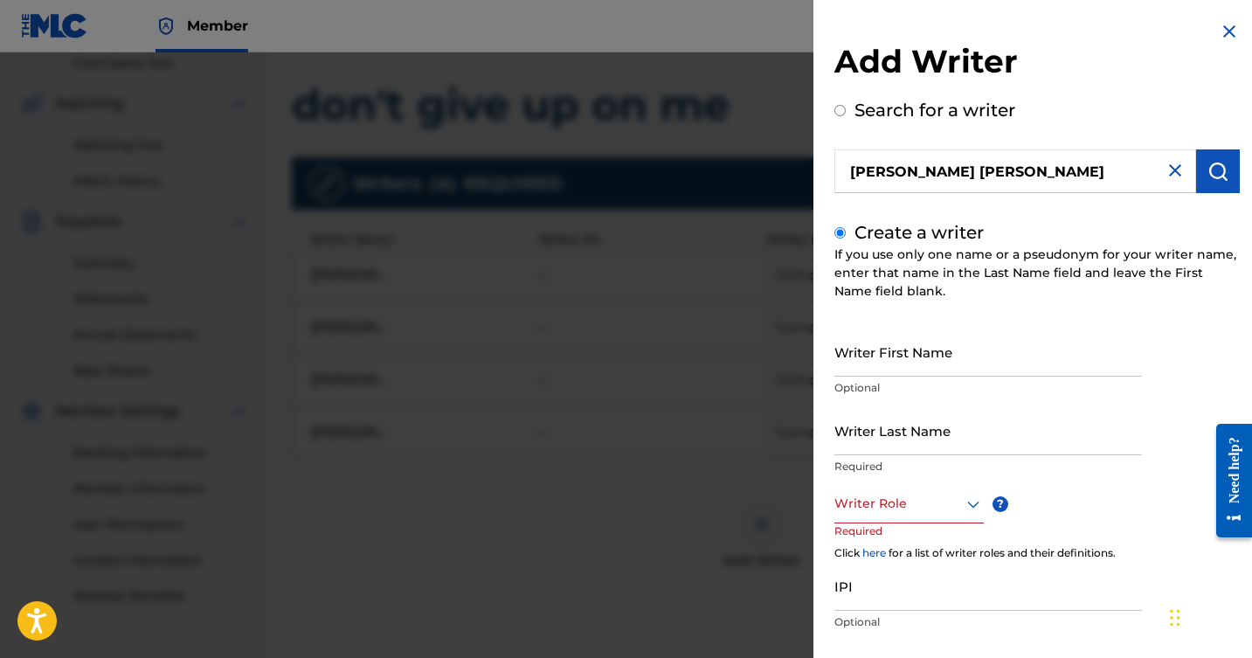
click at [1010, 364] on input "Writer First Name" at bounding box center [989, 352] width 308 height 50
type input "[PERSON_NAME]"
click at [986, 441] on input "Writer Last Name" at bounding box center [989, 431] width 308 height 50
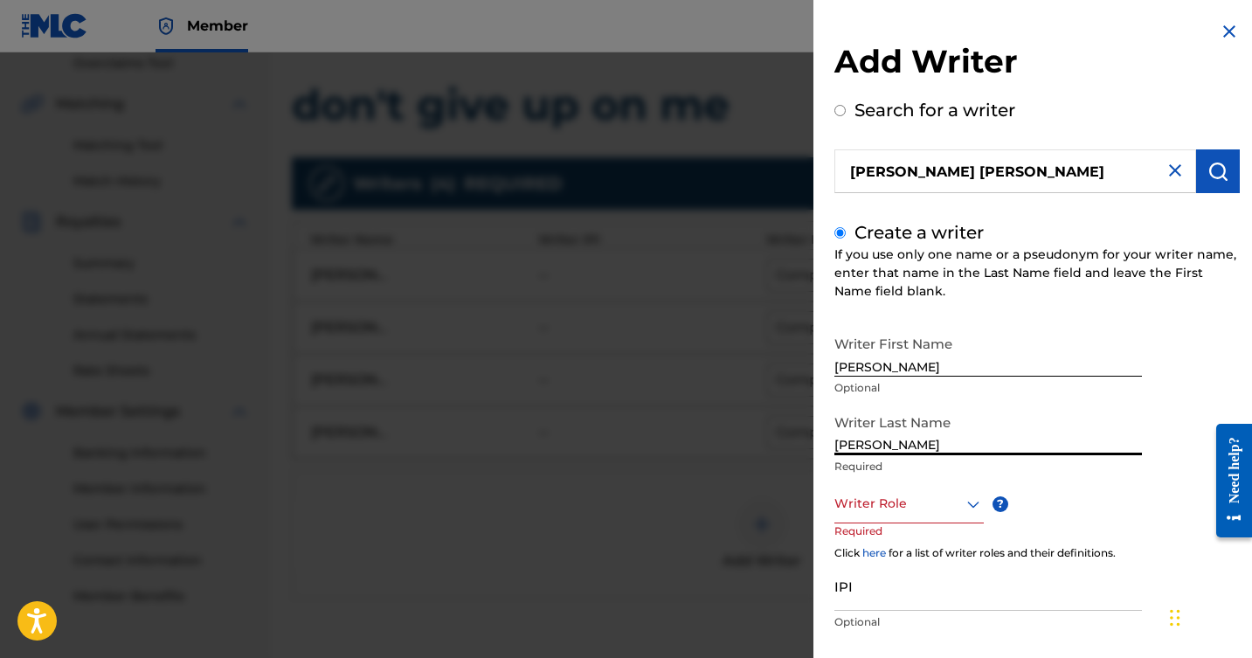
type input "[PERSON_NAME]"
click at [972, 510] on div "Composer/Author, 1 of 8. 8 results available. Use Up and Down to choose options…" at bounding box center [909, 503] width 149 height 39
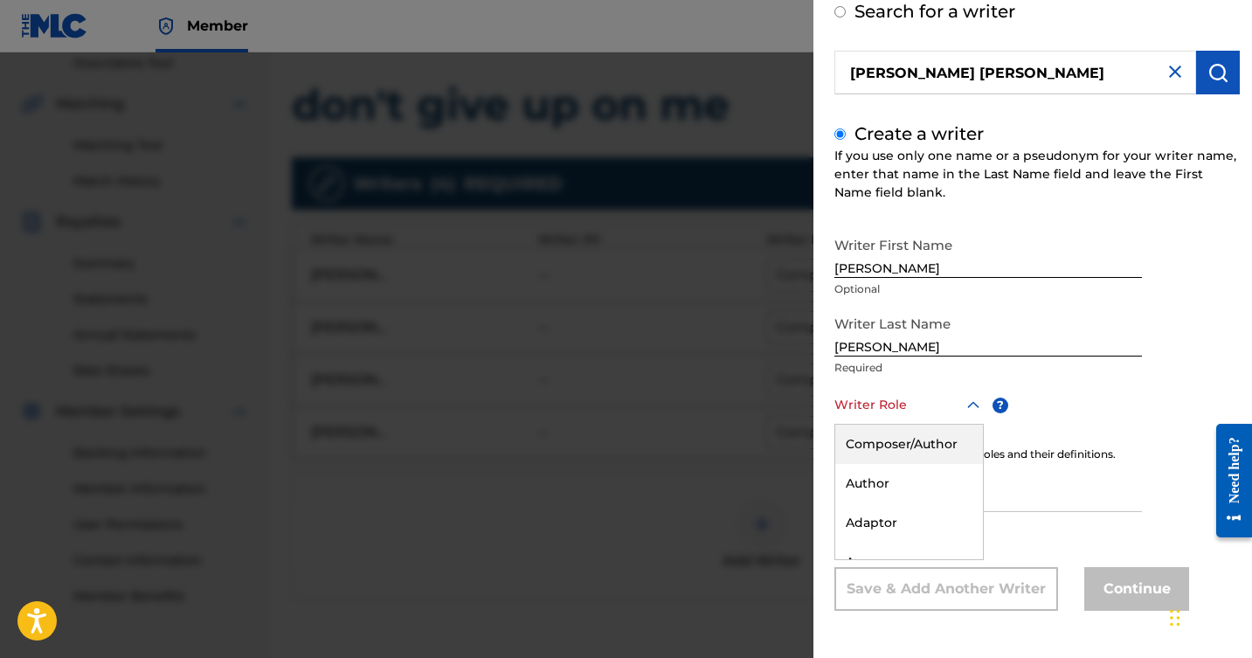
click at [921, 442] on div "Composer/Author" at bounding box center [910, 444] width 148 height 39
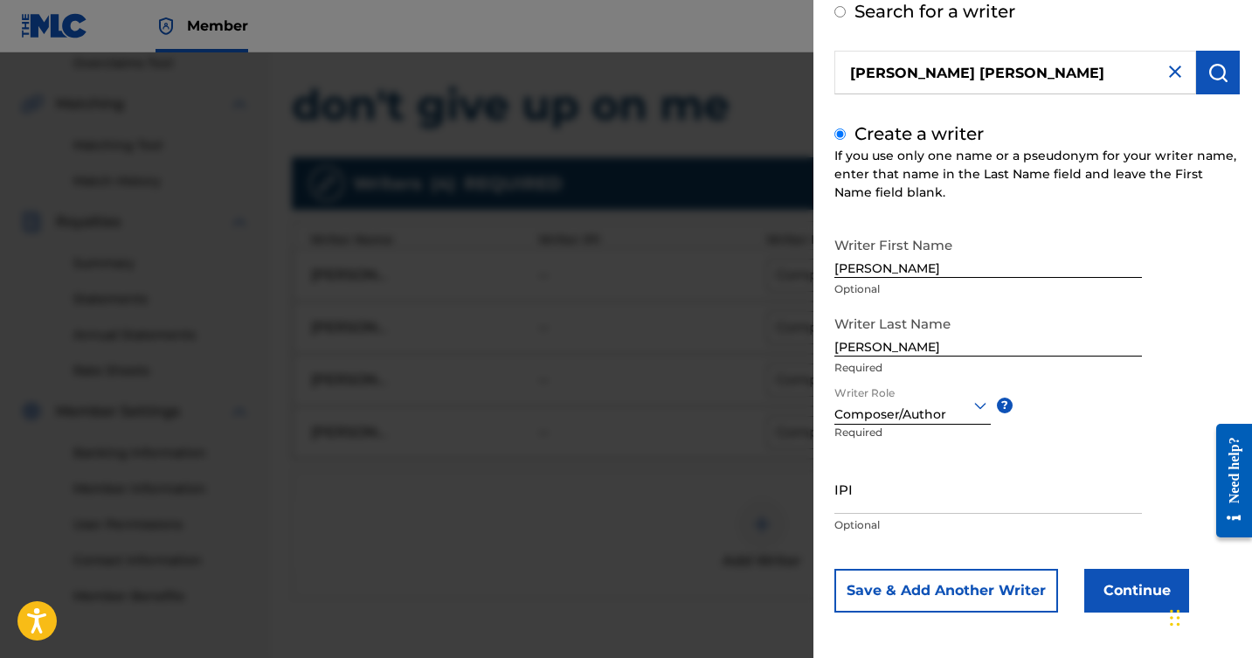
click at [1112, 591] on button "Continue" at bounding box center [1137, 591] width 105 height 44
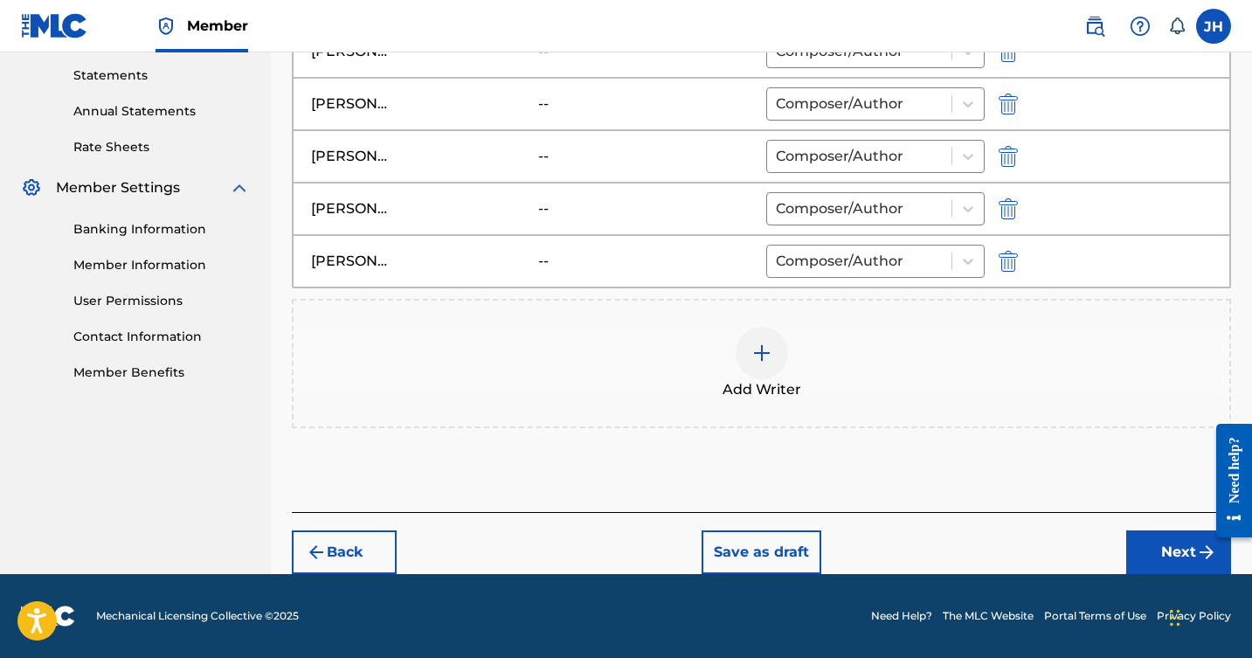
click at [1153, 555] on button "Next" at bounding box center [1179, 553] width 105 height 44
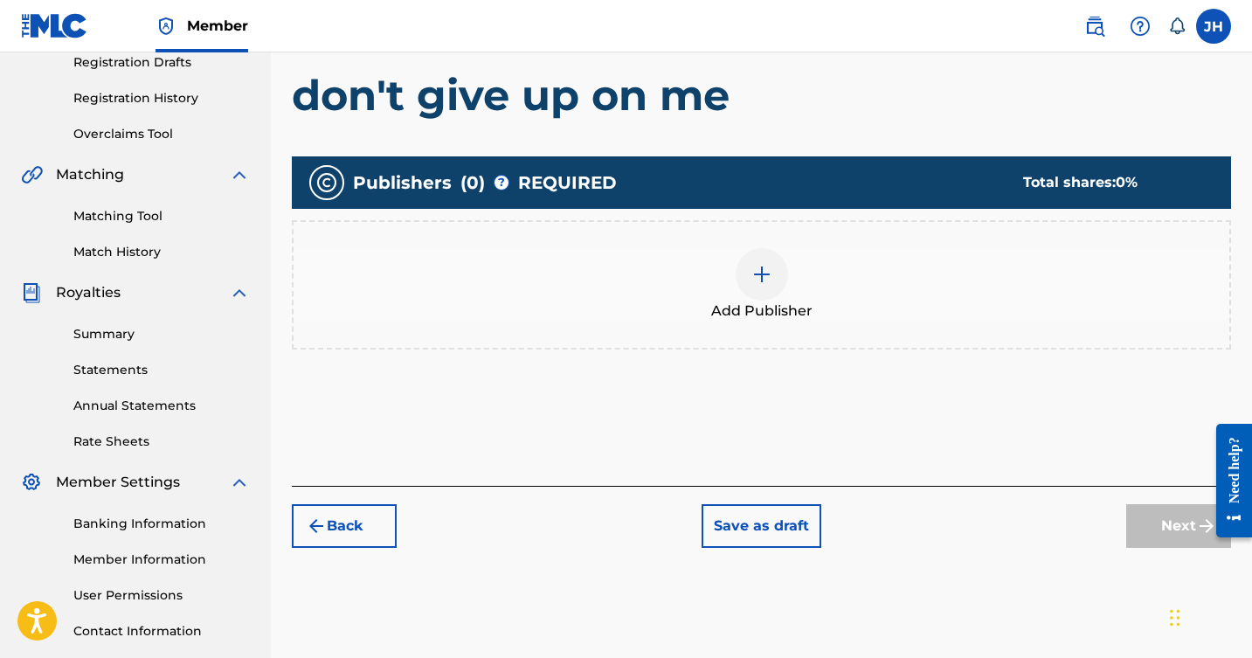
scroll to position [302, 0]
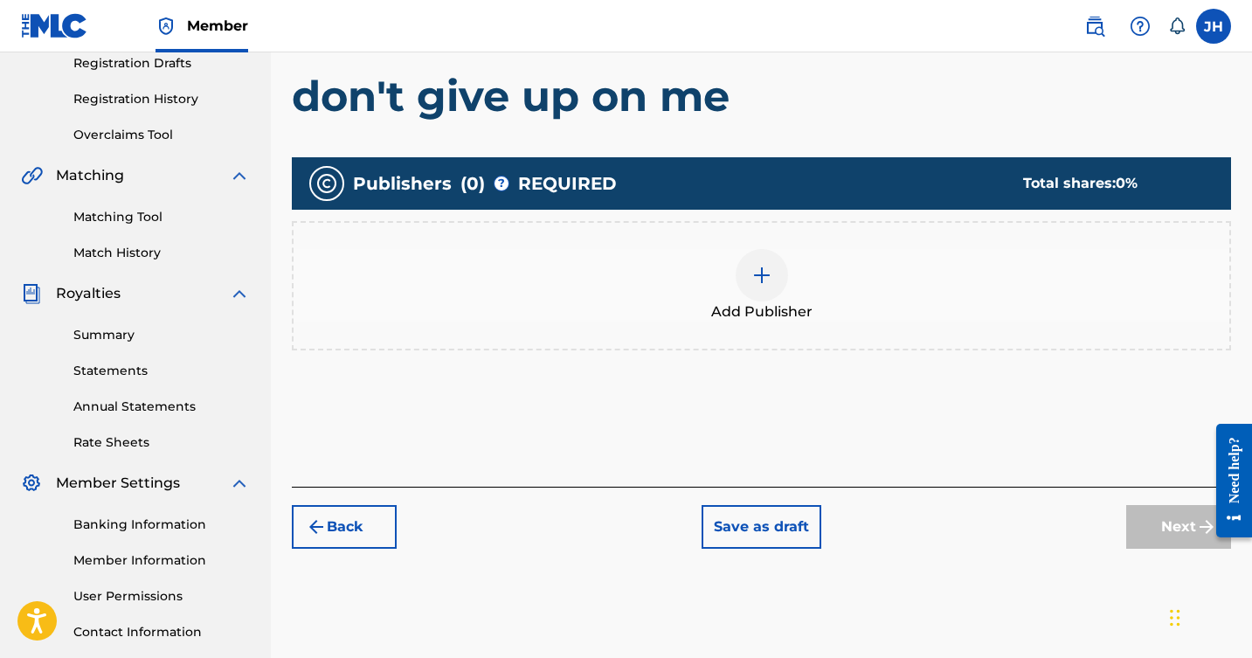
click at [759, 270] on img at bounding box center [762, 275] width 21 height 21
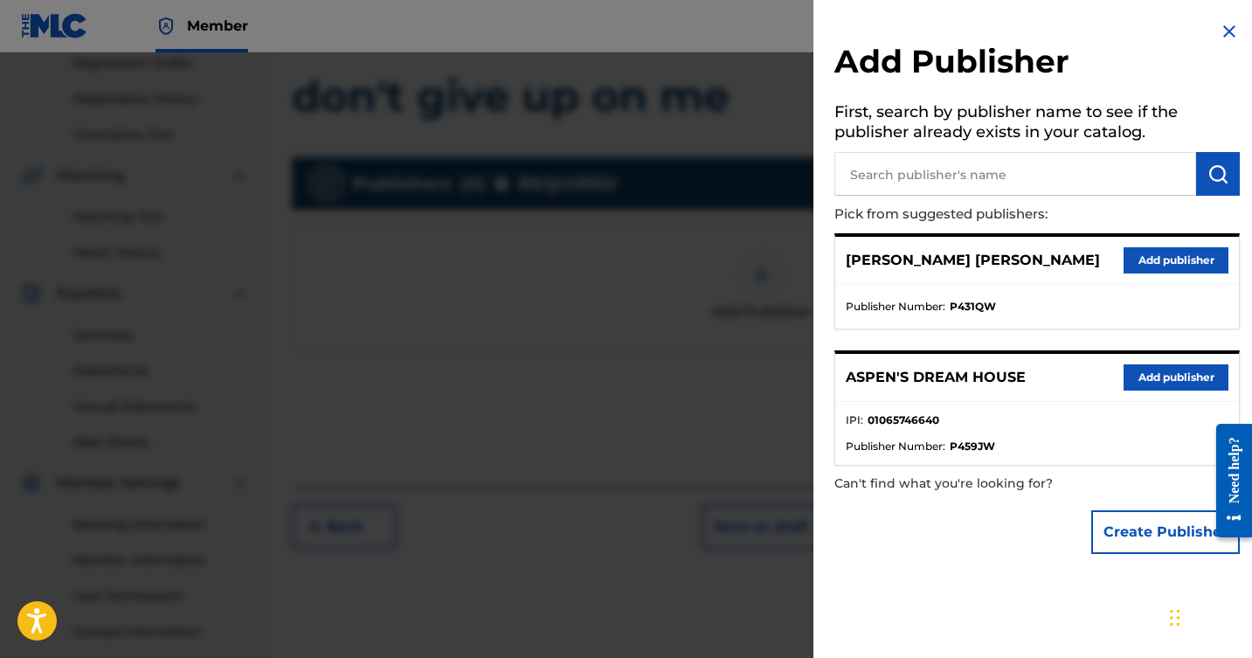
click at [1004, 170] on input "text" at bounding box center [1016, 174] width 362 height 44
type input "anozira publishing"
click at [1208, 166] on img "submit" at bounding box center [1218, 173] width 21 height 21
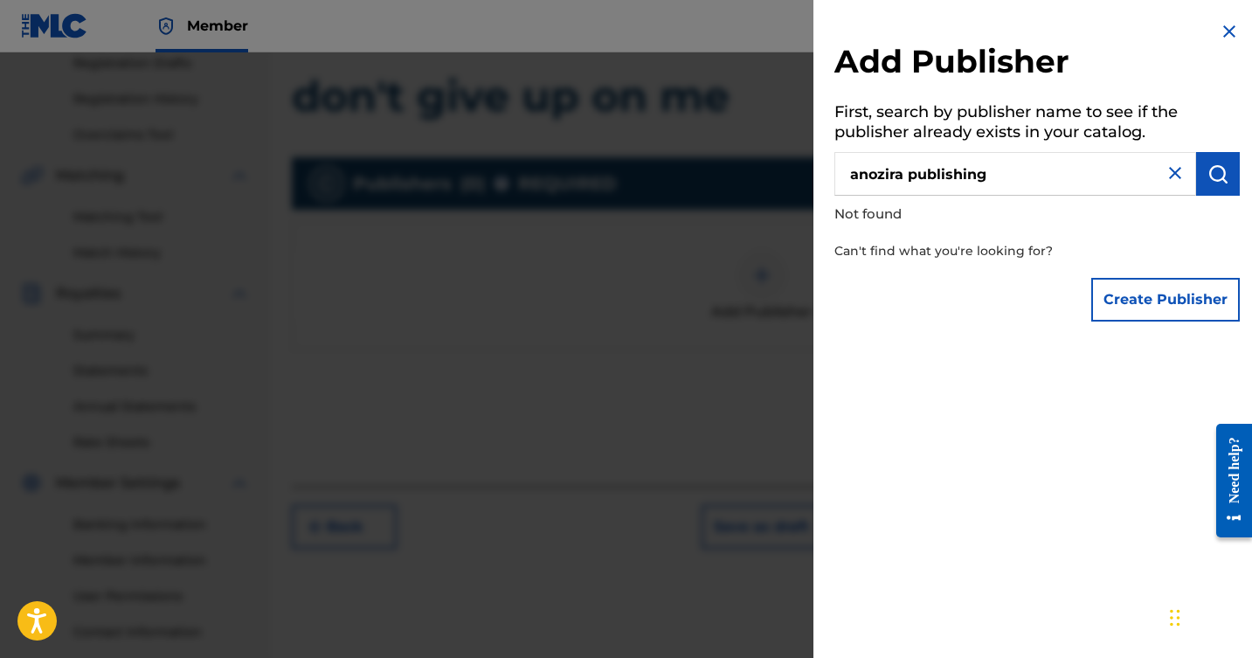
click at [1170, 290] on button "Create Publisher" at bounding box center [1166, 300] width 149 height 44
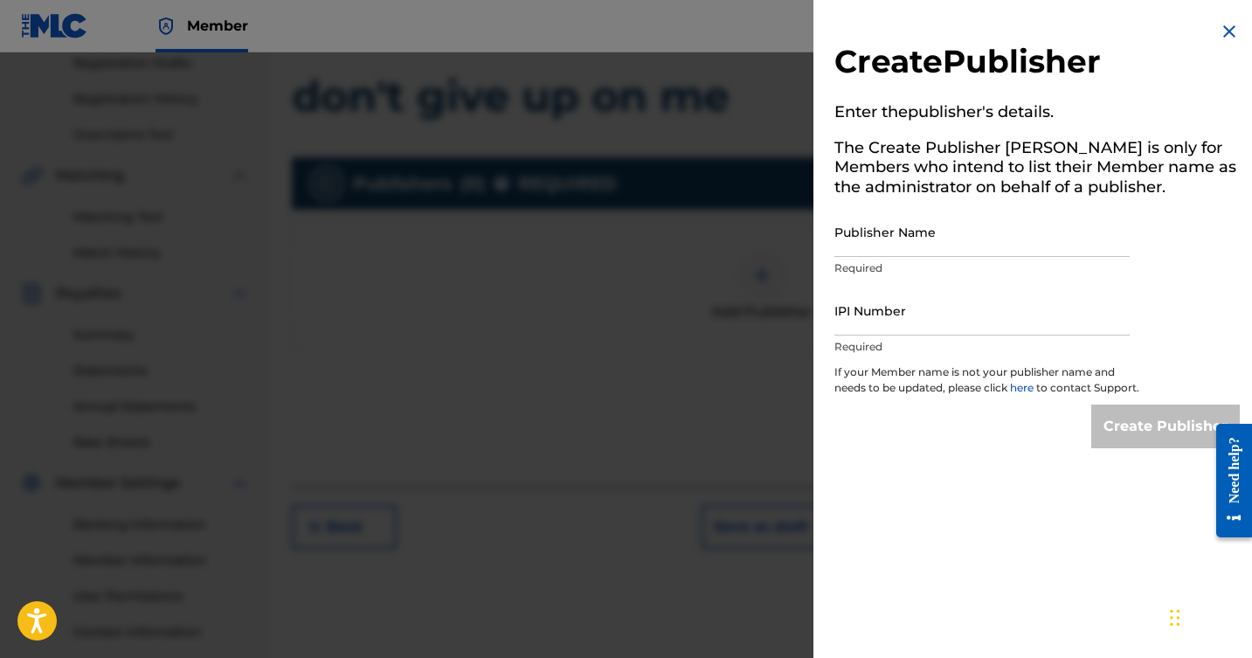
click at [1099, 239] on input "Publisher Name" at bounding box center [982, 232] width 295 height 50
type input "anozira publishing llc"
click at [1079, 326] on input "IPI Number" at bounding box center [982, 311] width 295 height 50
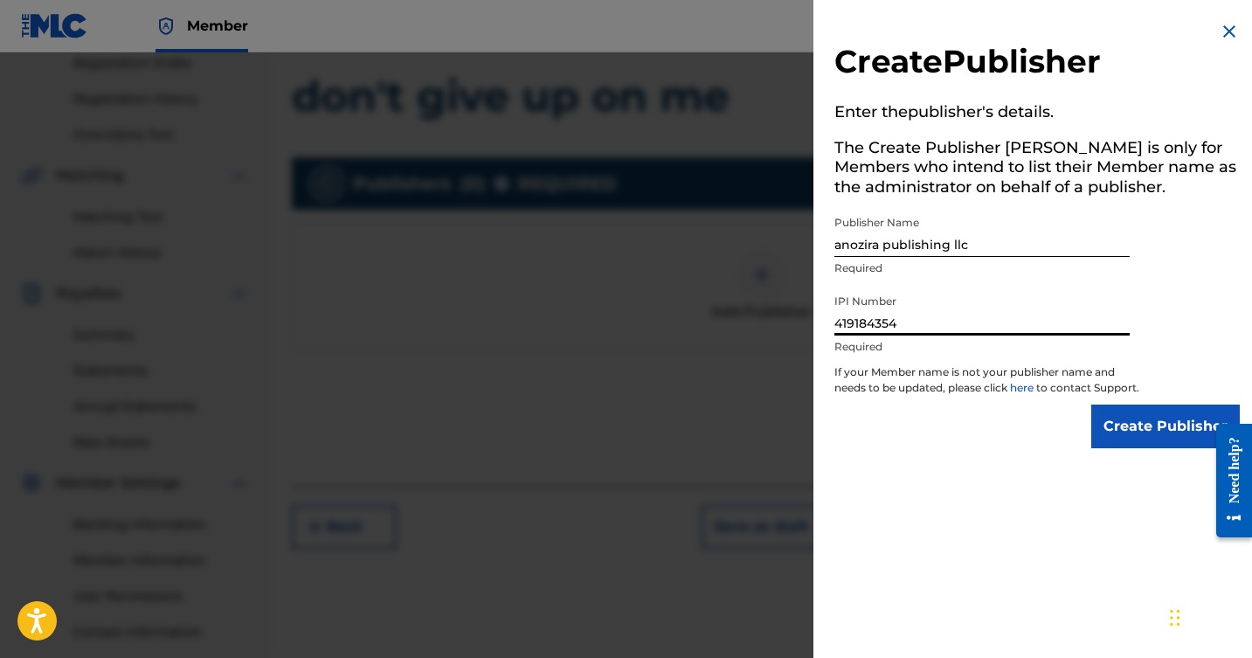
type input "419184354"
click at [1176, 438] on input "Create Publisher" at bounding box center [1166, 427] width 149 height 44
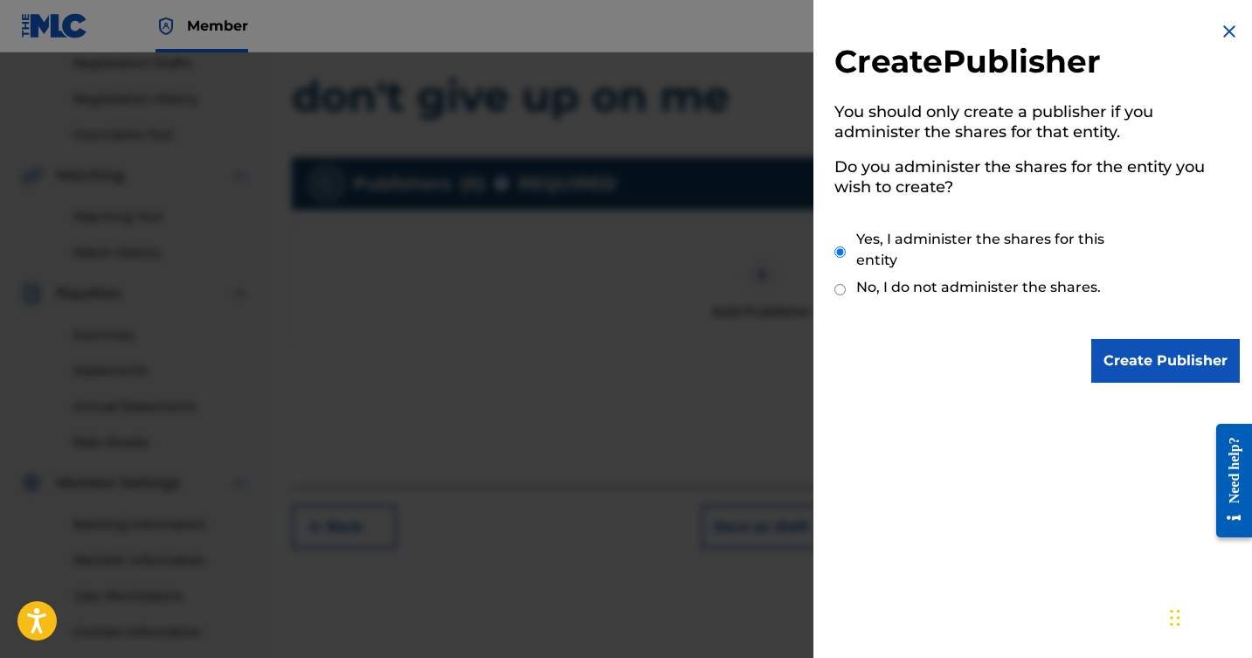
click at [1137, 354] on input "Create Publisher" at bounding box center [1166, 361] width 149 height 44
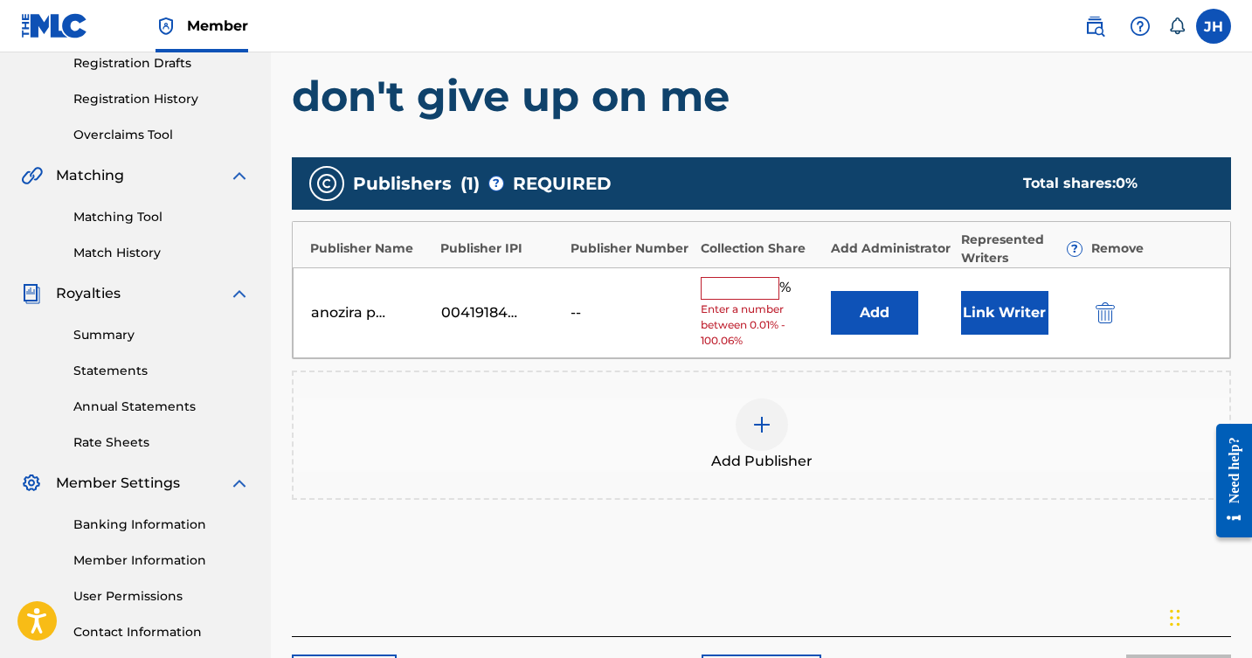
click at [745, 287] on input "text" at bounding box center [740, 288] width 79 height 23
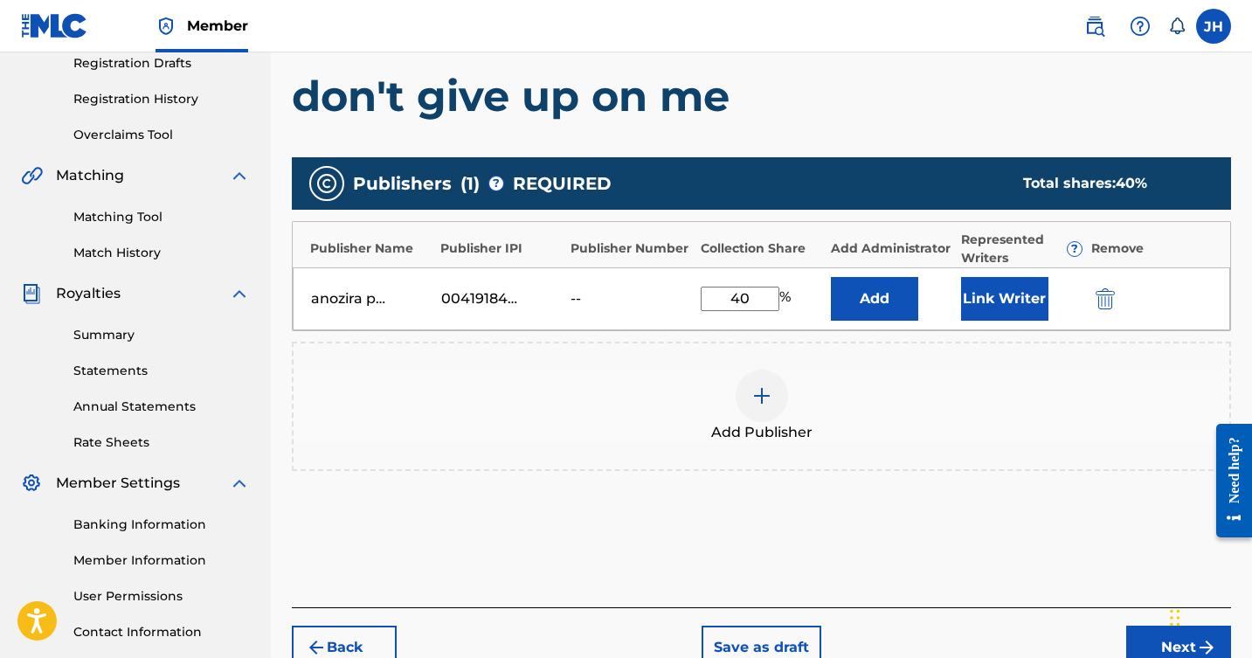
type input "40"
click at [1001, 302] on button "Link Writer" at bounding box center [1004, 299] width 87 height 44
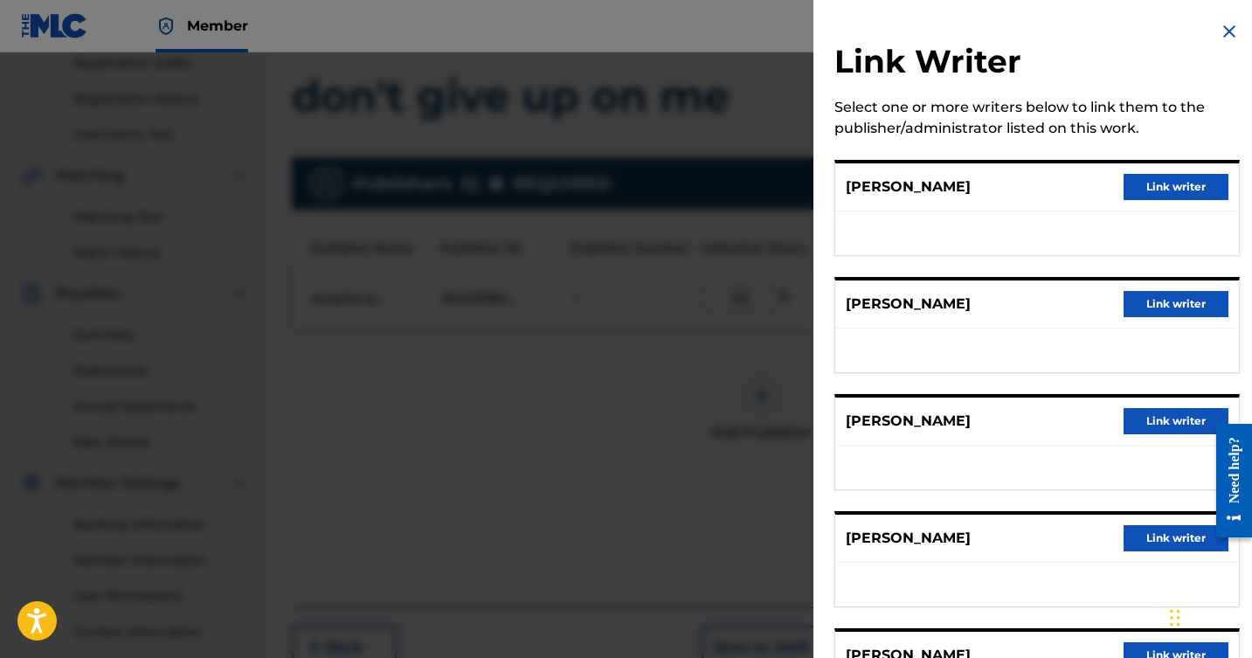
click at [1150, 189] on button "Link writer" at bounding box center [1176, 187] width 105 height 26
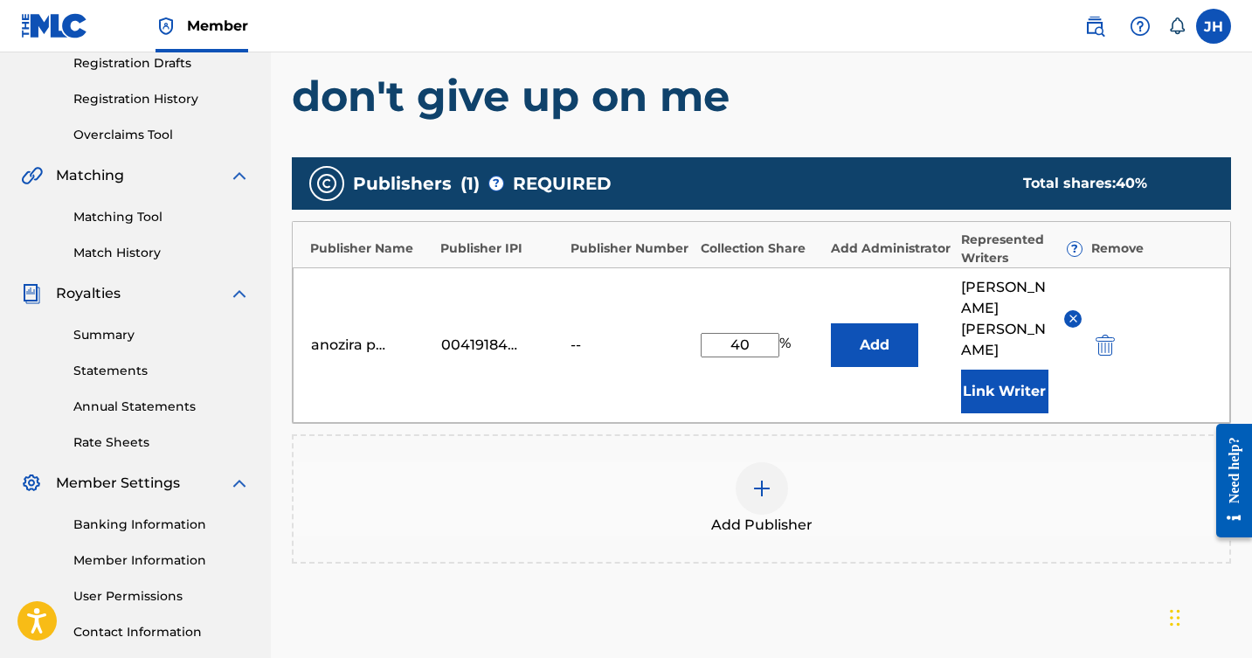
click at [1016, 370] on button "Link Writer" at bounding box center [1004, 392] width 87 height 44
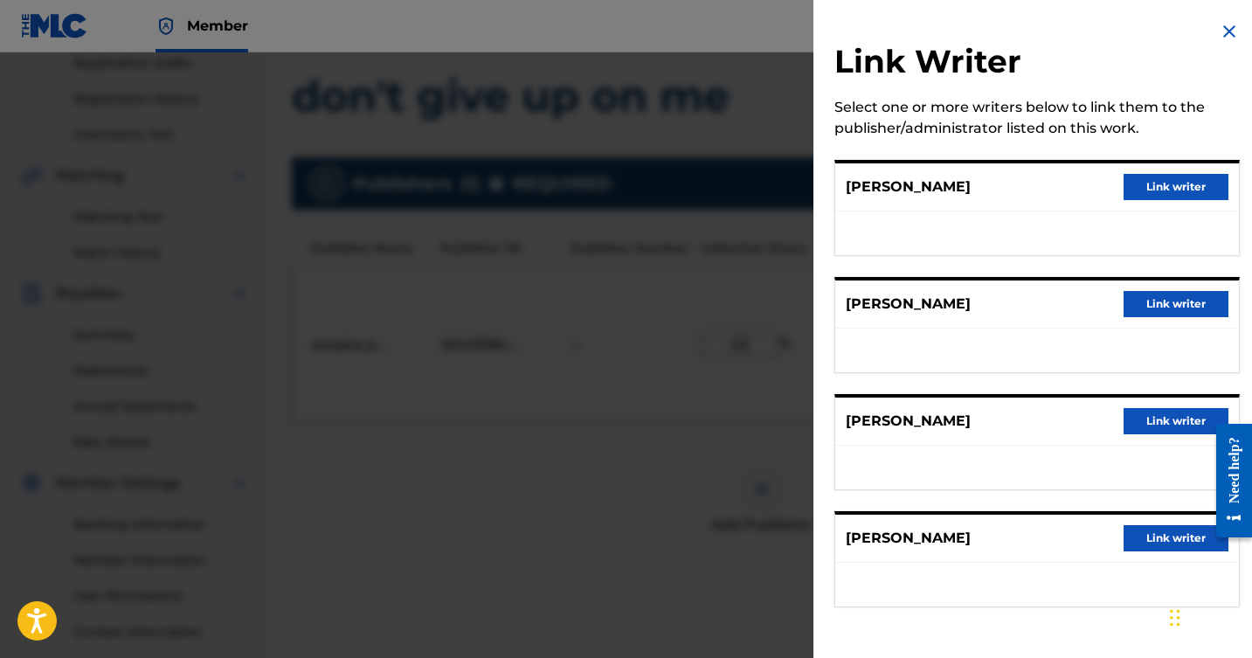
click at [1150, 537] on button "Link writer" at bounding box center [1176, 538] width 105 height 26
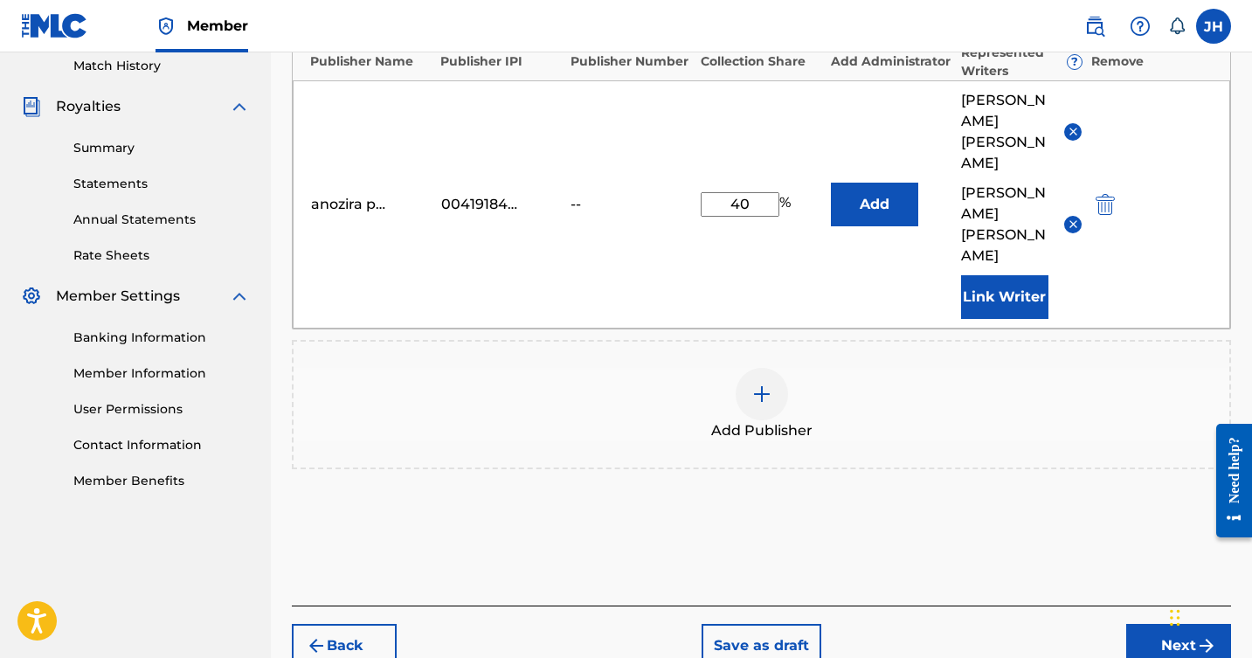
click at [1162, 624] on button "Next" at bounding box center [1179, 646] width 105 height 44
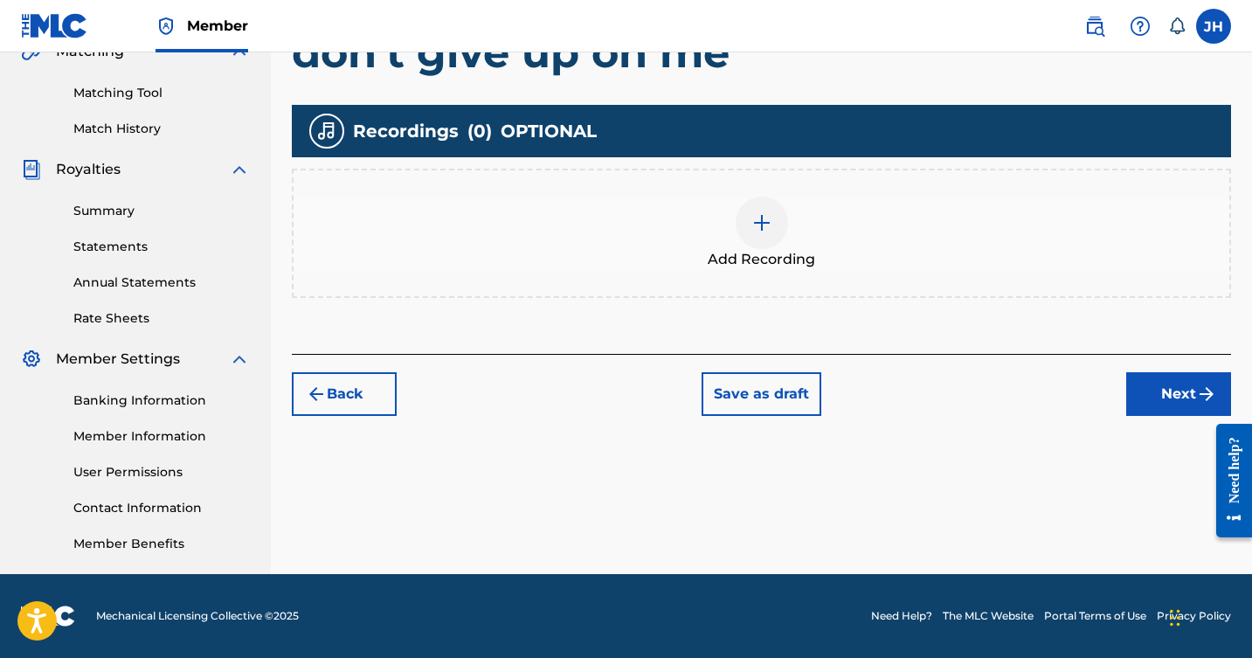
scroll to position [426, 0]
click at [1161, 405] on button "Next" at bounding box center [1179, 394] width 105 height 44
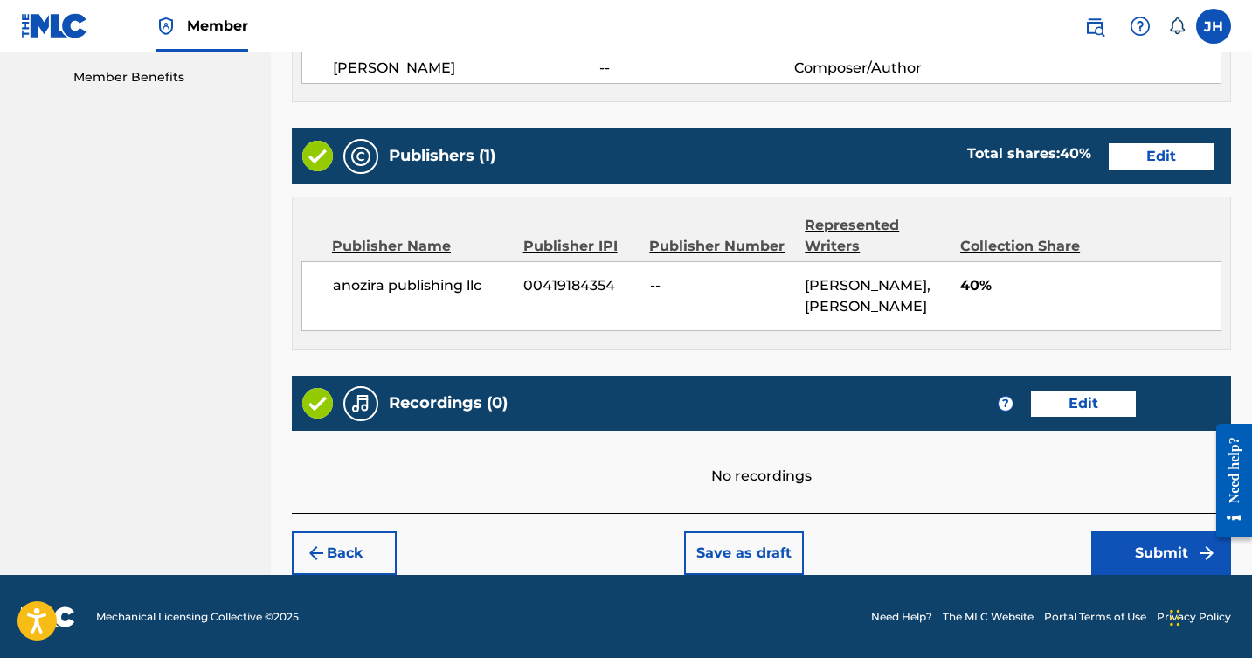
scroll to position [892, 0]
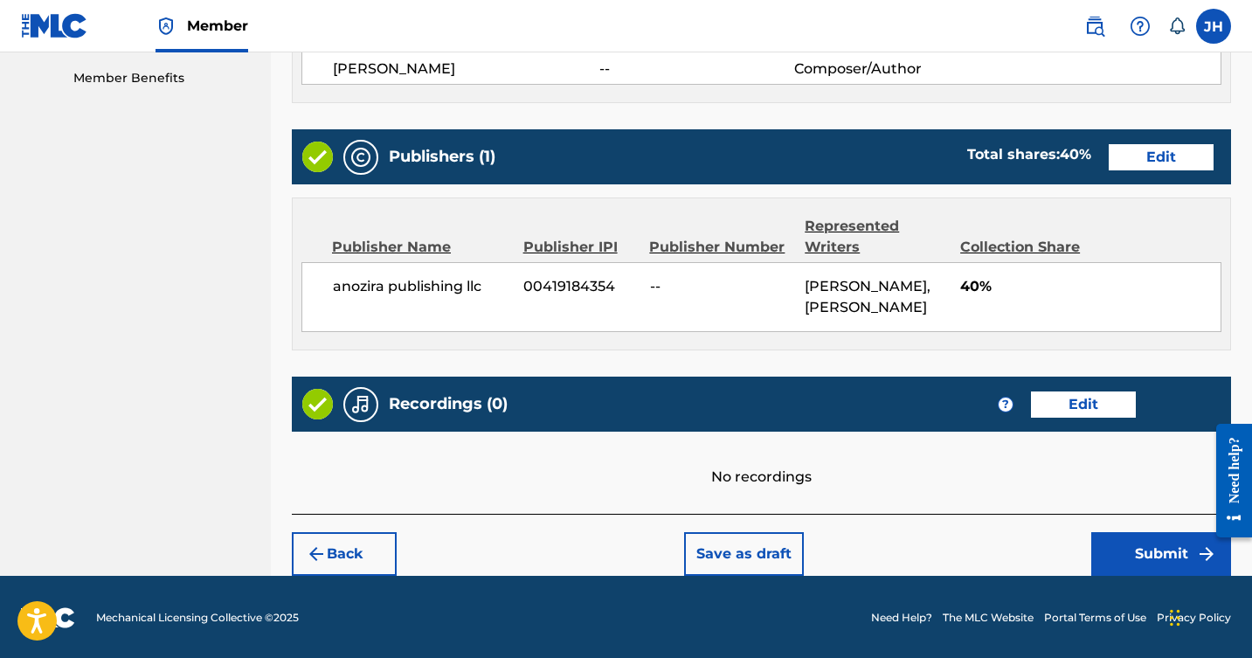
click at [1148, 545] on button "Submit" at bounding box center [1162, 554] width 140 height 44
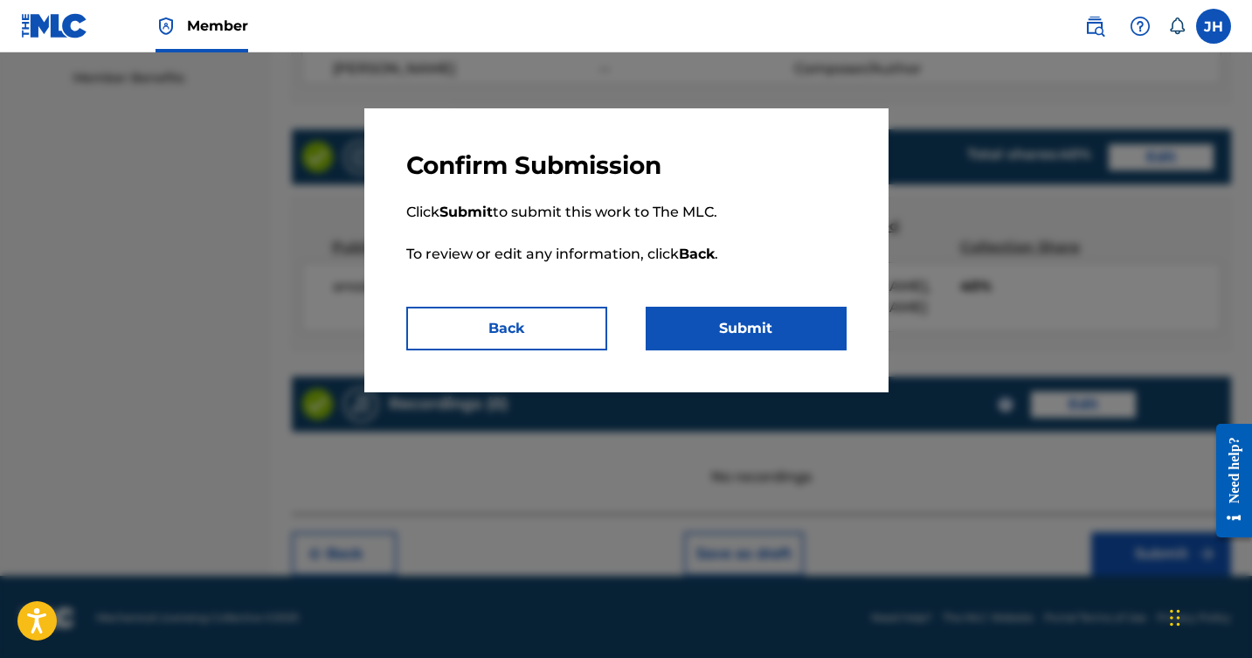
click at [779, 317] on button "Submit" at bounding box center [746, 329] width 201 height 44
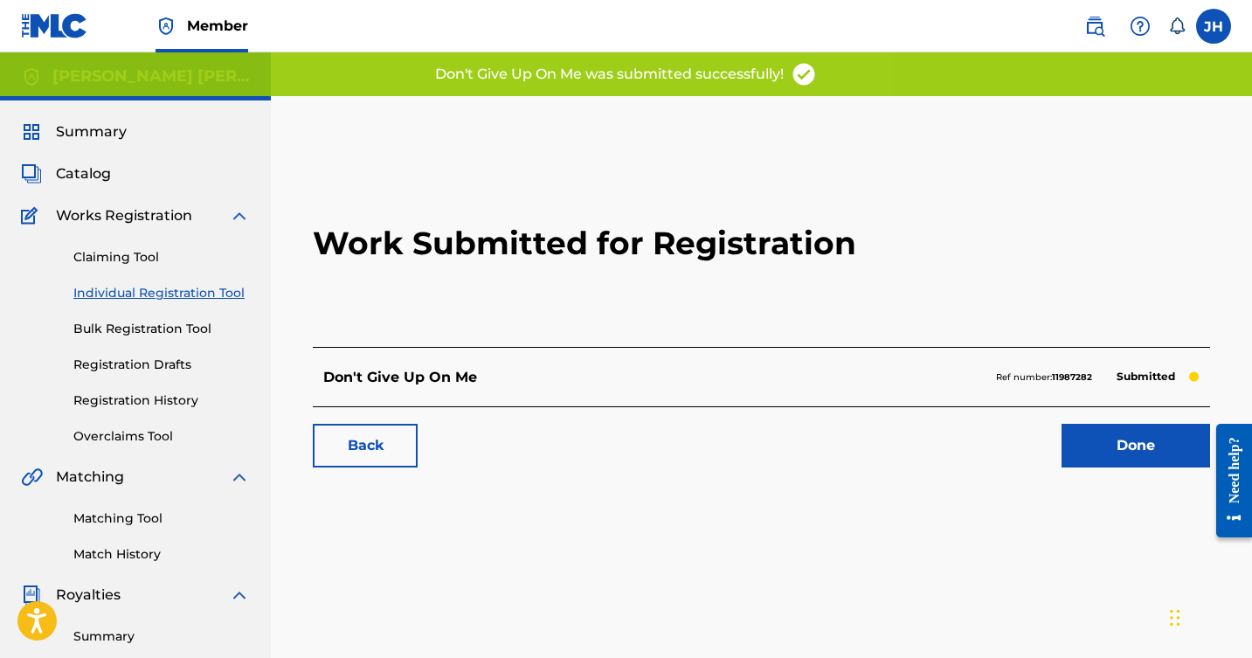
click at [1104, 434] on link "Done" at bounding box center [1136, 446] width 149 height 44
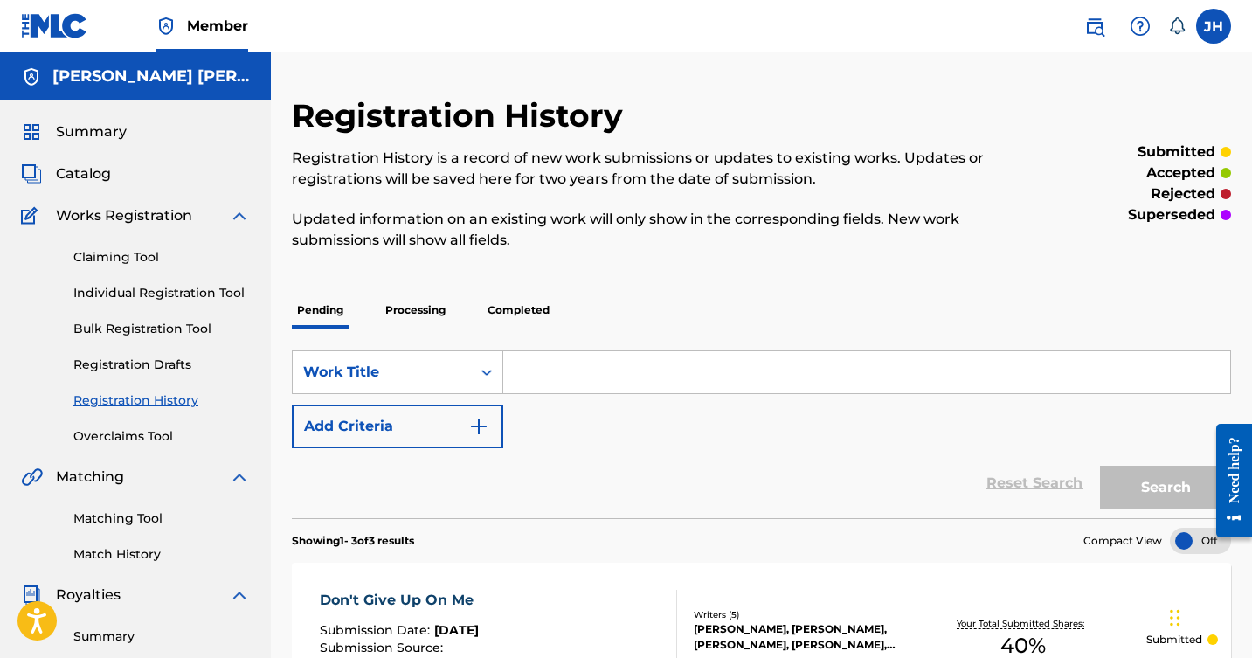
click at [149, 517] on link "Matching Tool" at bounding box center [161, 519] width 177 height 18
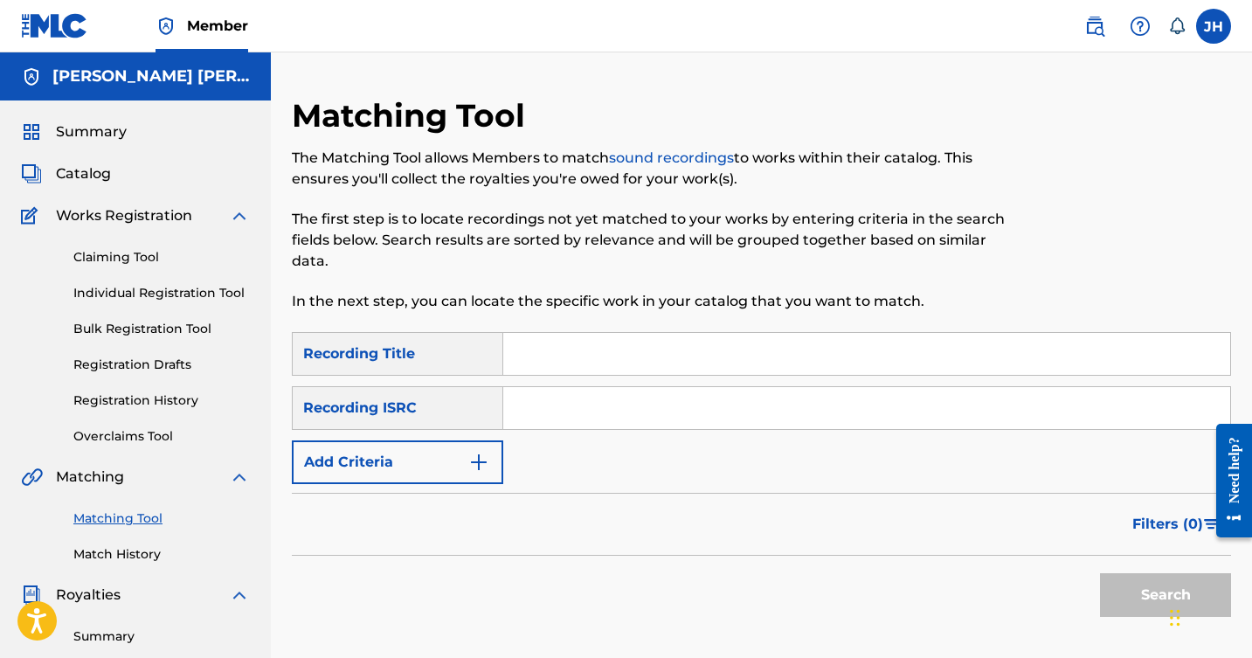
click at [715, 361] on input "Search Form" at bounding box center [866, 354] width 727 height 42
type input "fixing too"
click at [1149, 589] on button "Search" at bounding box center [1165, 595] width 131 height 44
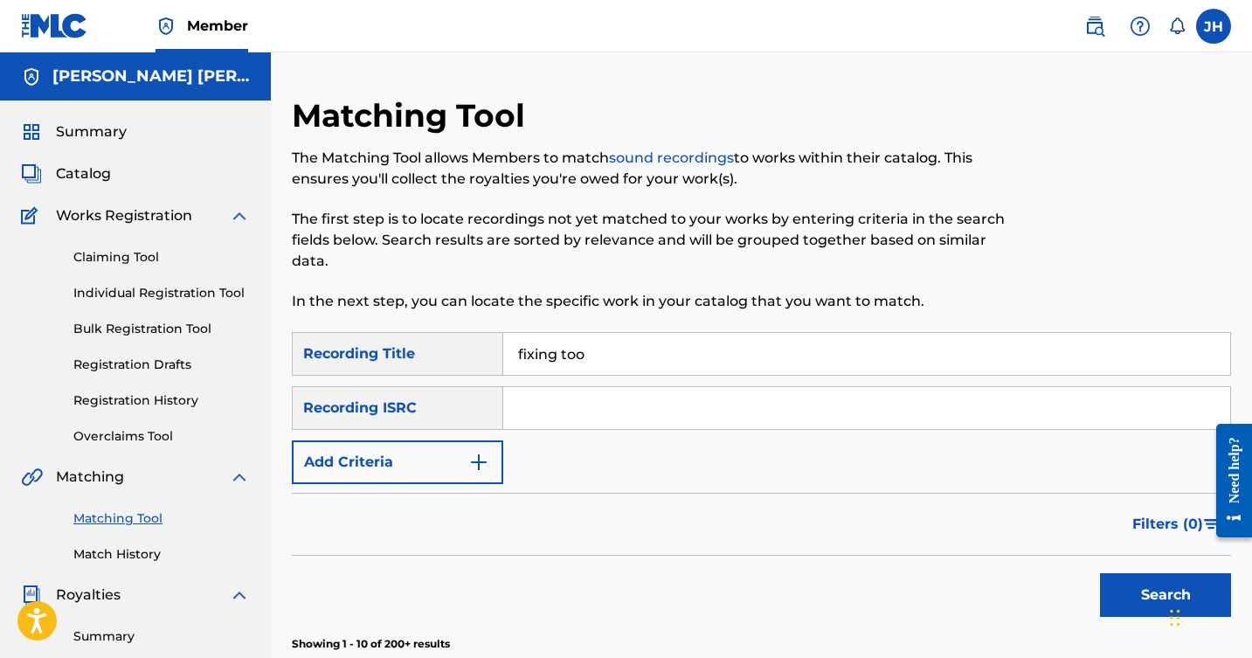
click at [482, 460] on img "Search Form" at bounding box center [478, 462] width 21 height 21
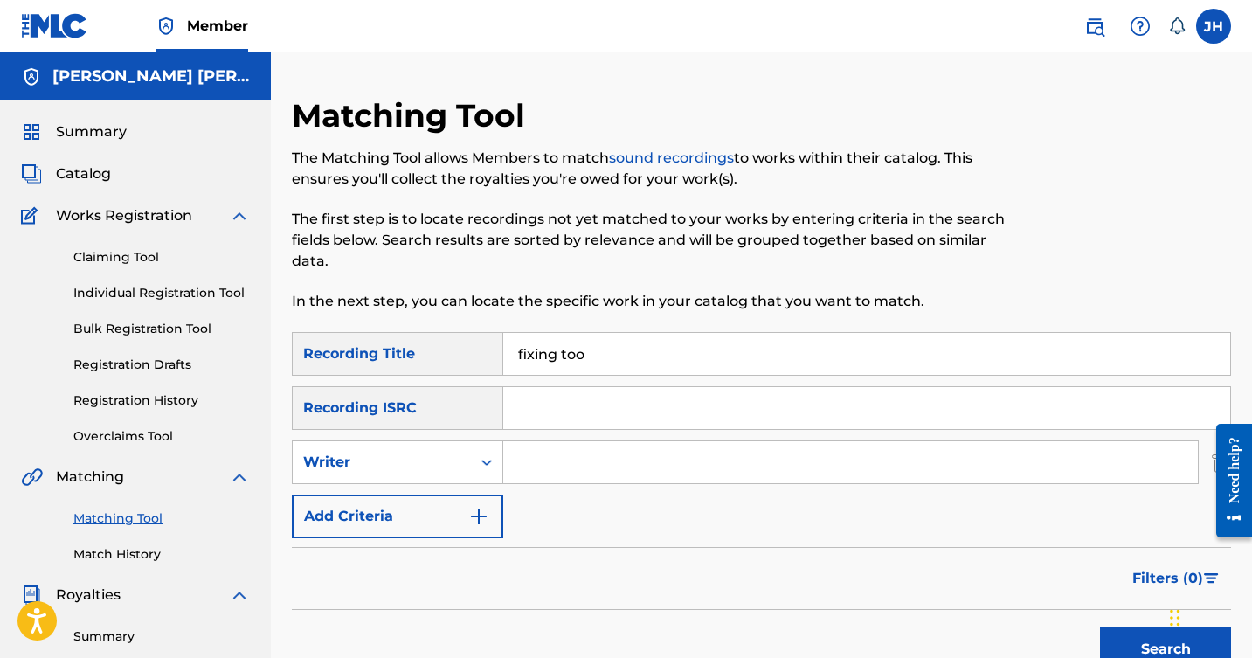
click at [536, 461] on input "Search Form" at bounding box center [850, 462] width 695 height 42
type input "Nathan Kenyon"
click at [1107, 637] on button "Search" at bounding box center [1165, 650] width 131 height 44
click at [90, 177] on span "Catalog" at bounding box center [83, 173] width 55 height 21
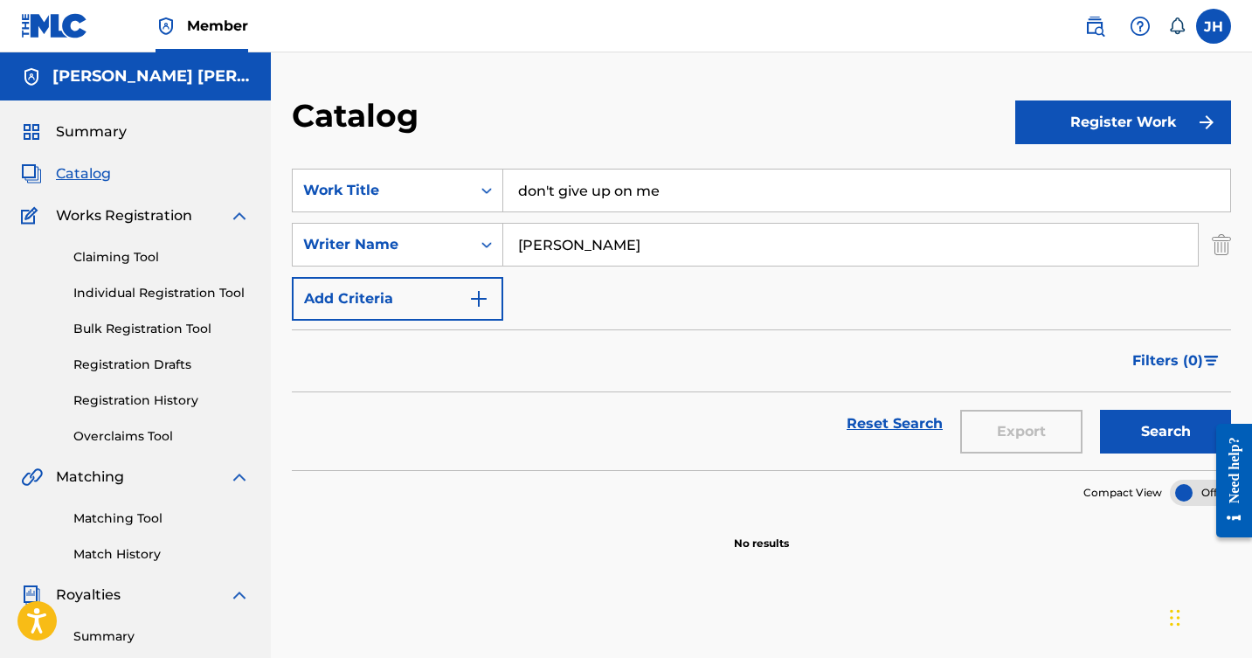
click at [1107, 109] on button "Register Work" at bounding box center [1124, 123] width 216 height 44
click at [1083, 179] on link "Individual" at bounding box center [1124, 179] width 216 height 42
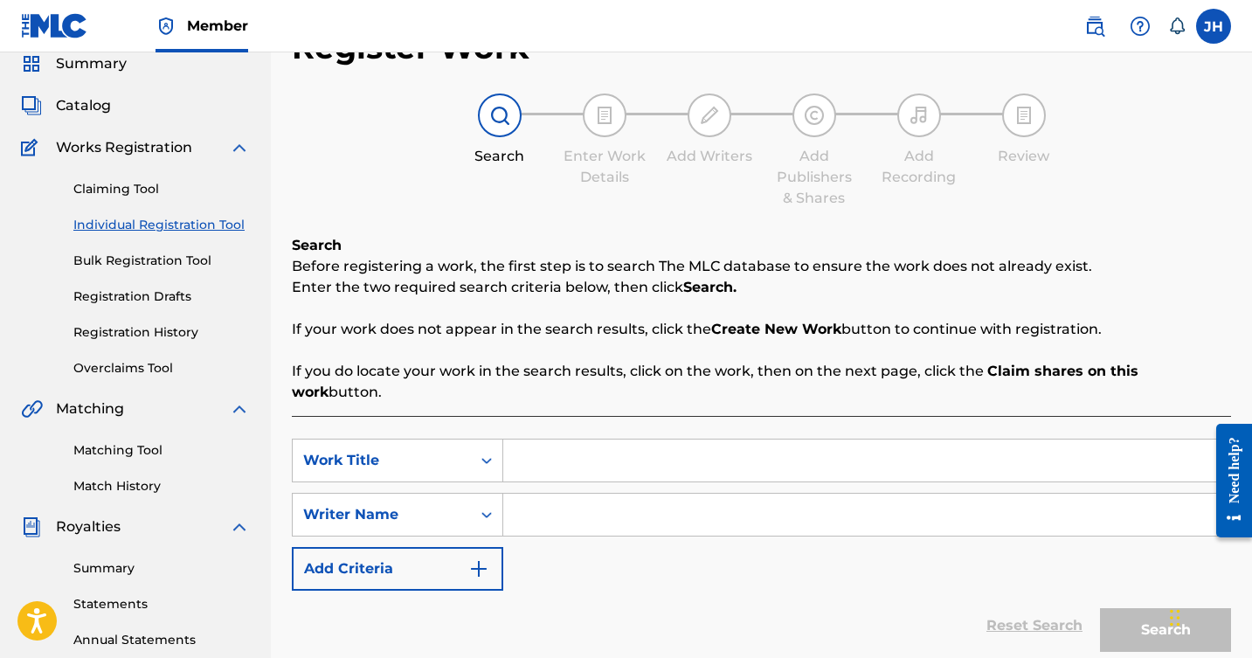
scroll to position [103, 0]
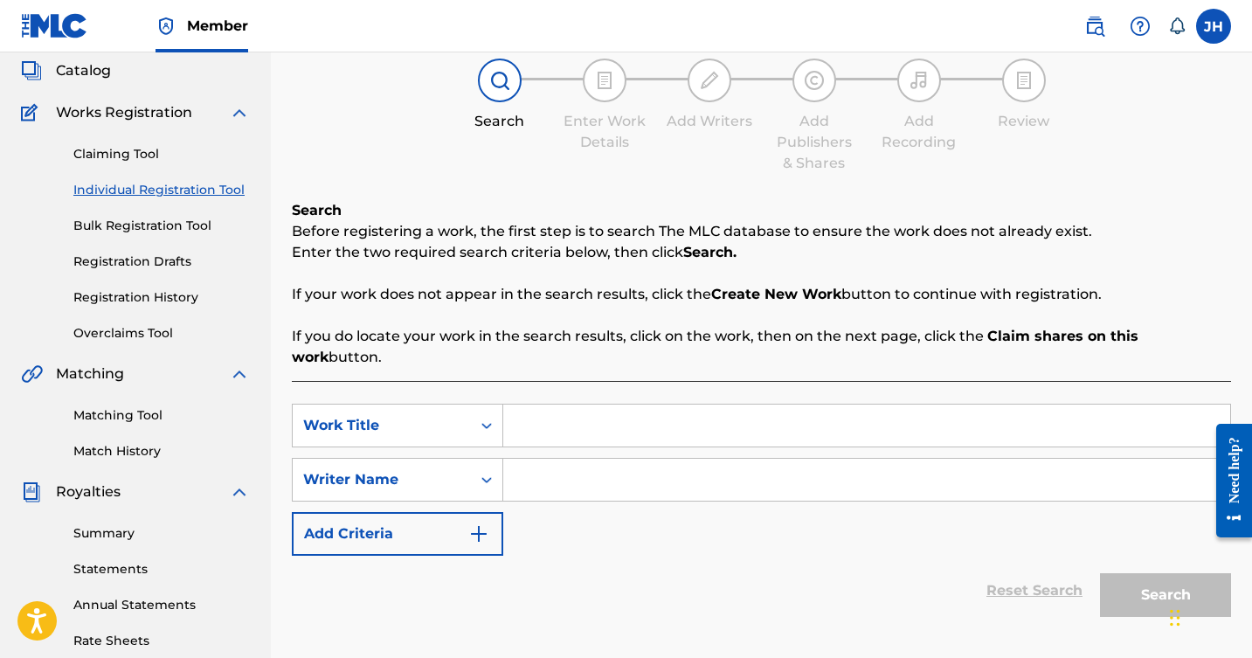
click at [811, 405] on input "Search Form" at bounding box center [866, 426] width 727 height 42
type input "fixing too"
click at [475, 524] on img "Search Form" at bounding box center [478, 534] width 21 height 21
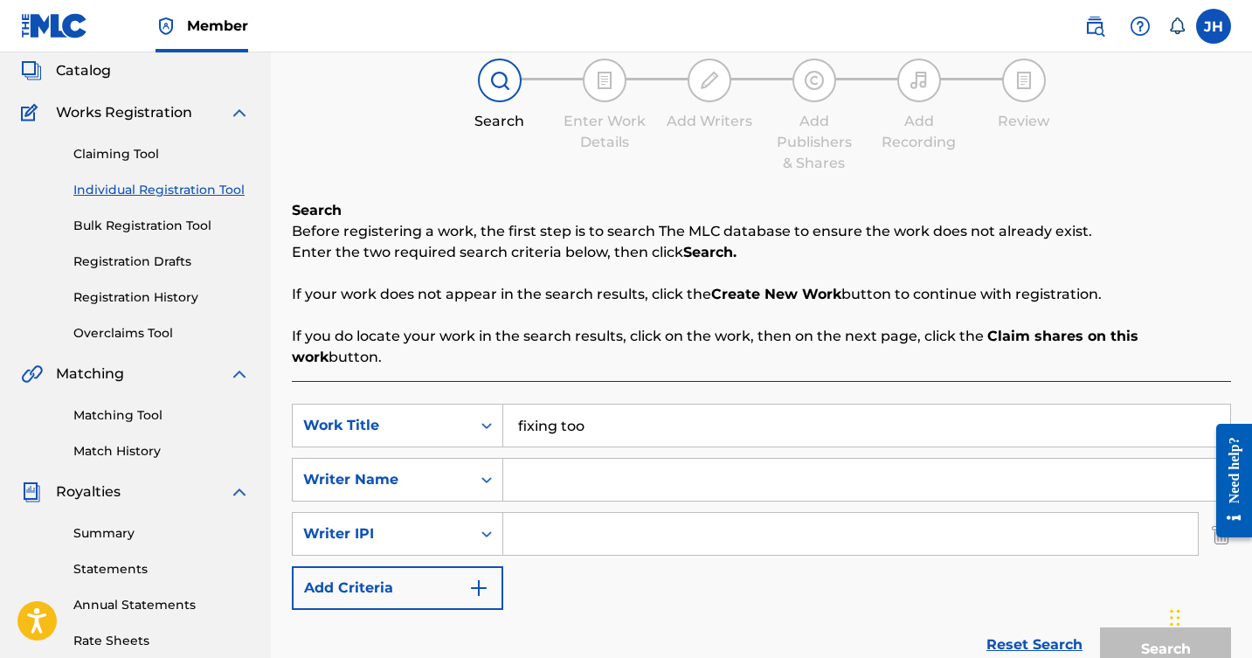
click at [485, 578] on img "Search Form" at bounding box center [478, 588] width 21 height 21
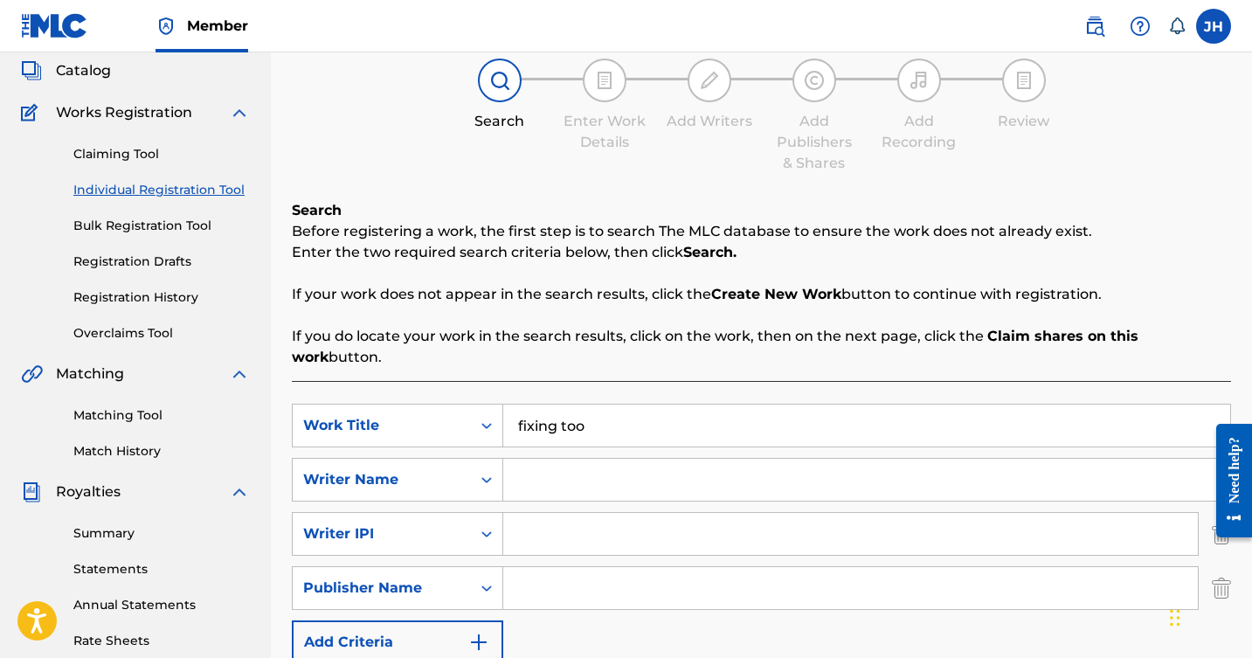
click at [473, 632] on img "Search Form" at bounding box center [478, 642] width 21 height 21
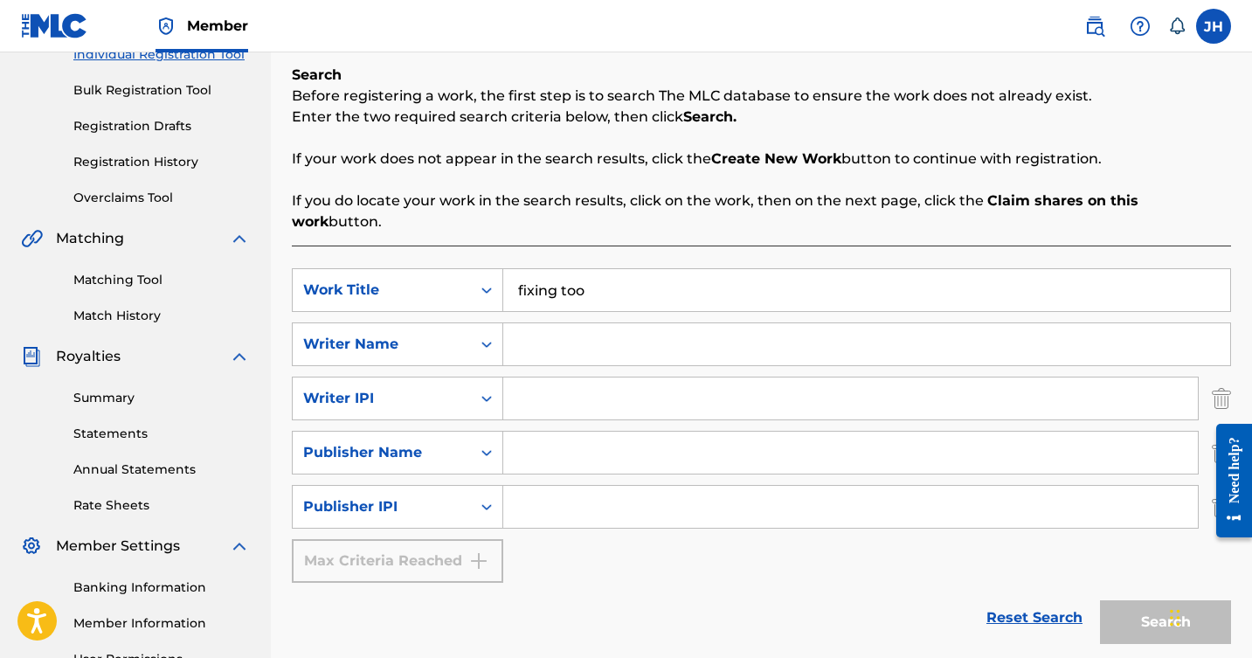
scroll to position [247, 0]
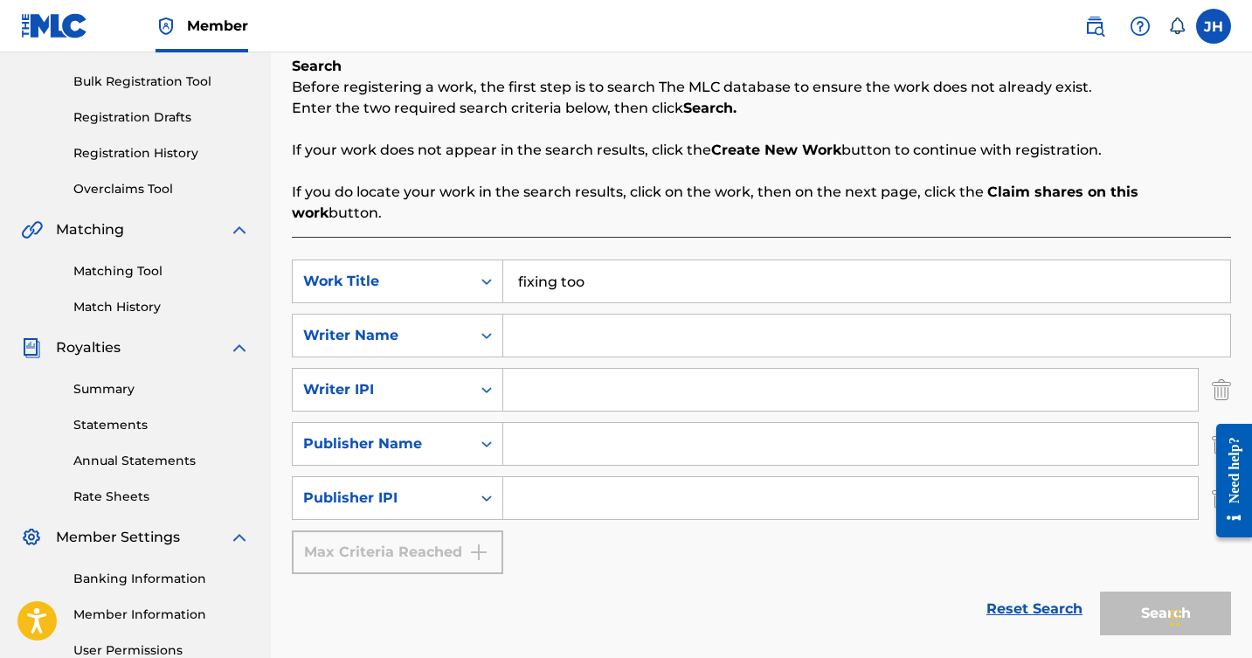
click at [607, 316] on input "Search Form" at bounding box center [866, 336] width 727 height 42
type input "j [PERSON_NAME]"
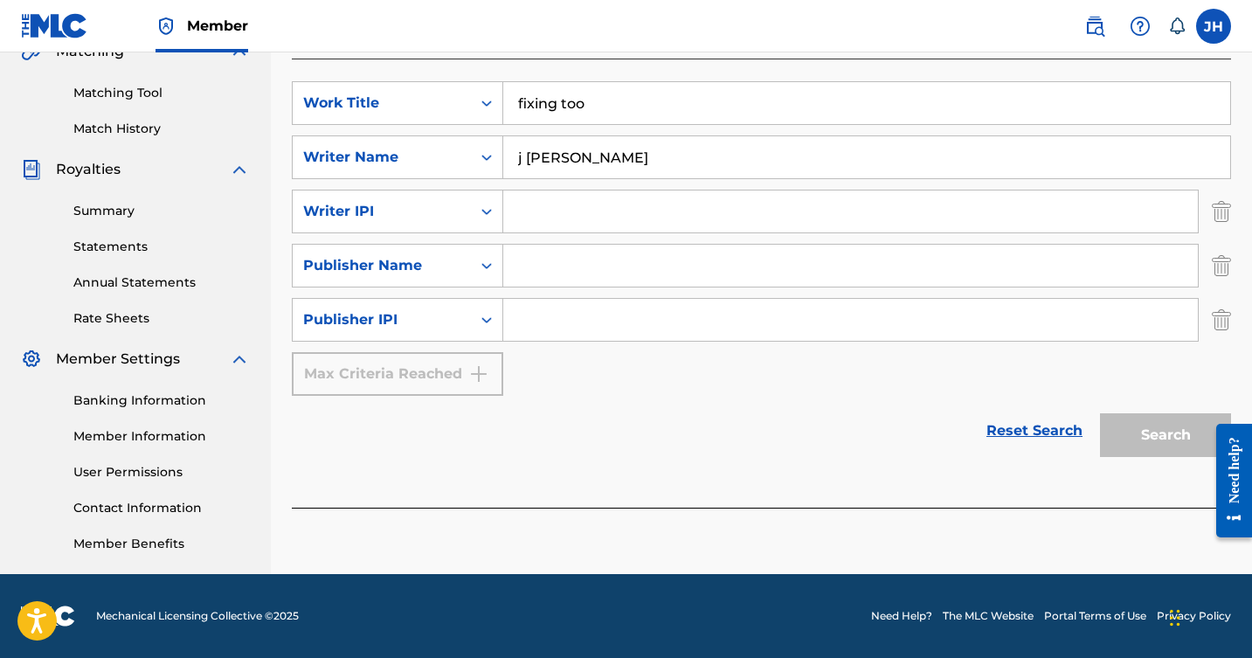
scroll to position [426, 0]
click at [1041, 412] on link "Reset Search" at bounding box center [1035, 431] width 114 height 38
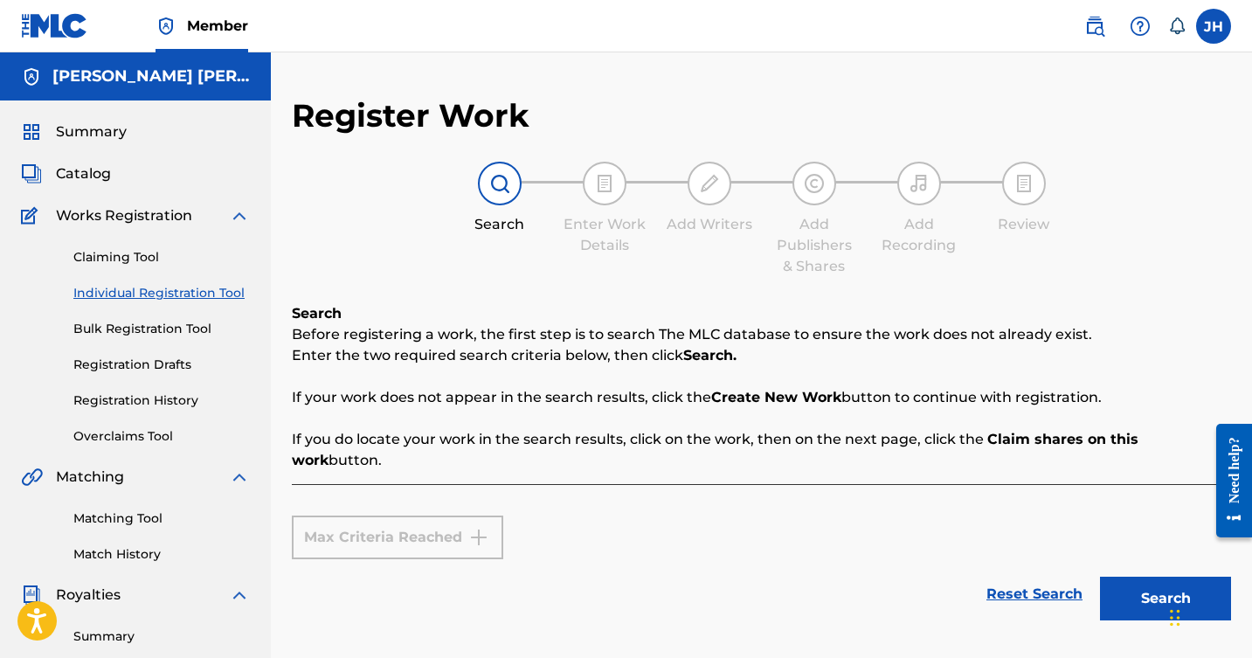
scroll to position [0, 0]
click at [1095, 574] on div "Search" at bounding box center [1162, 594] width 140 height 70
click at [1135, 588] on button "Search" at bounding box center [1165, 599] width 131 height 44
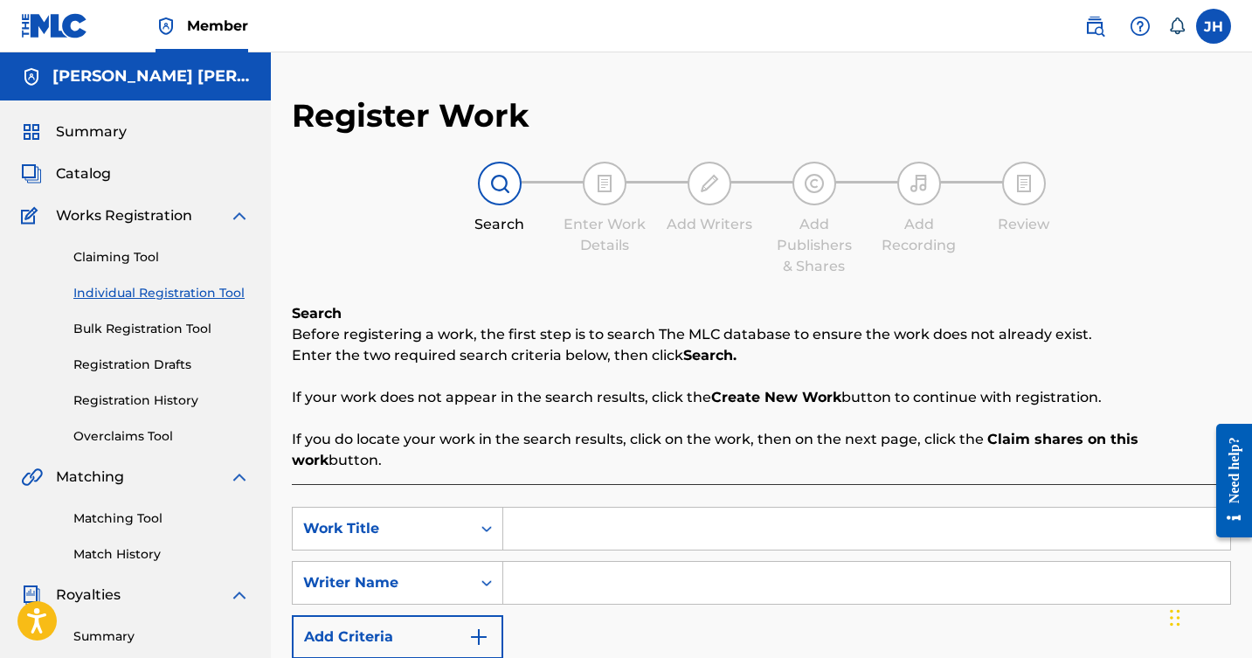
click at [241, 212] on img at bounding box center [239, 215] width 21 height 21
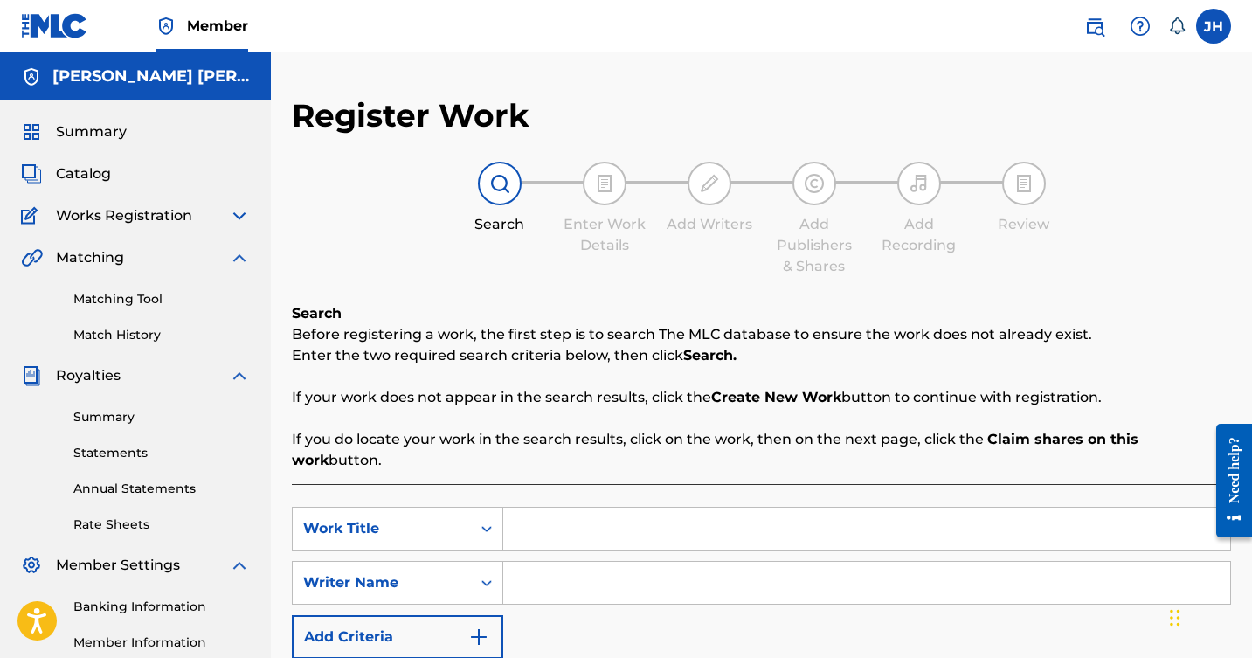
click at [241, 212] on img at bounding box center [239, 215] width 21 height 21
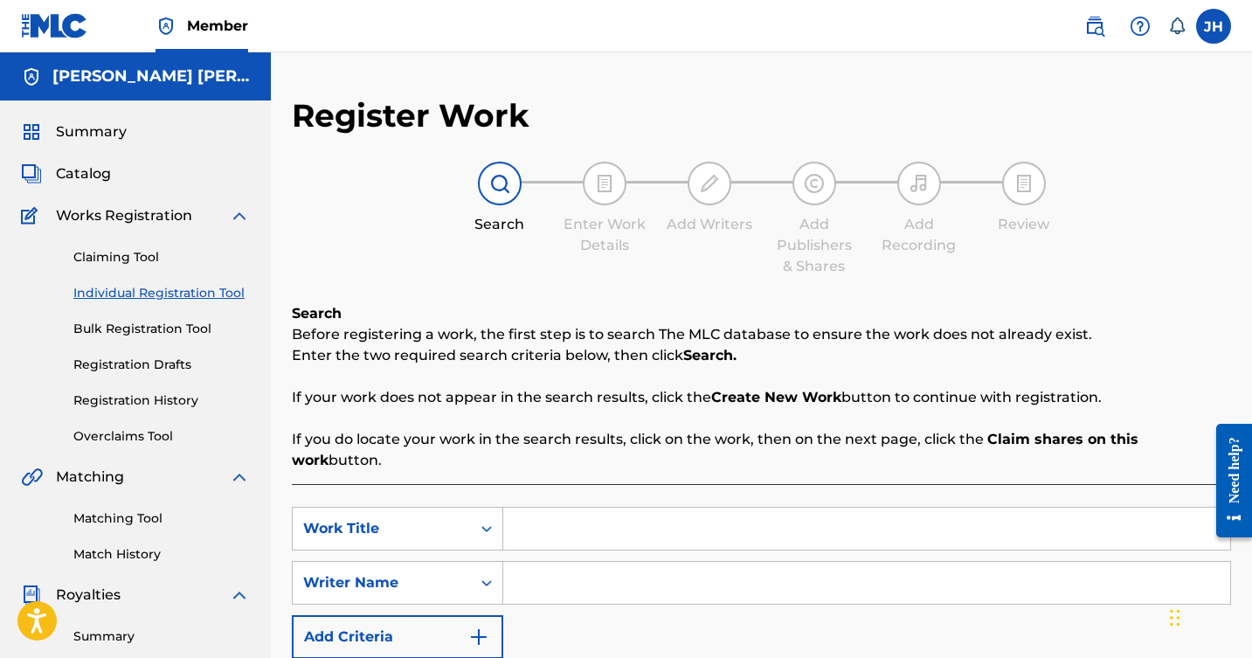
click at [71, 170] on span "Catalog" at bounding box center [83, 173] width 55 height 21
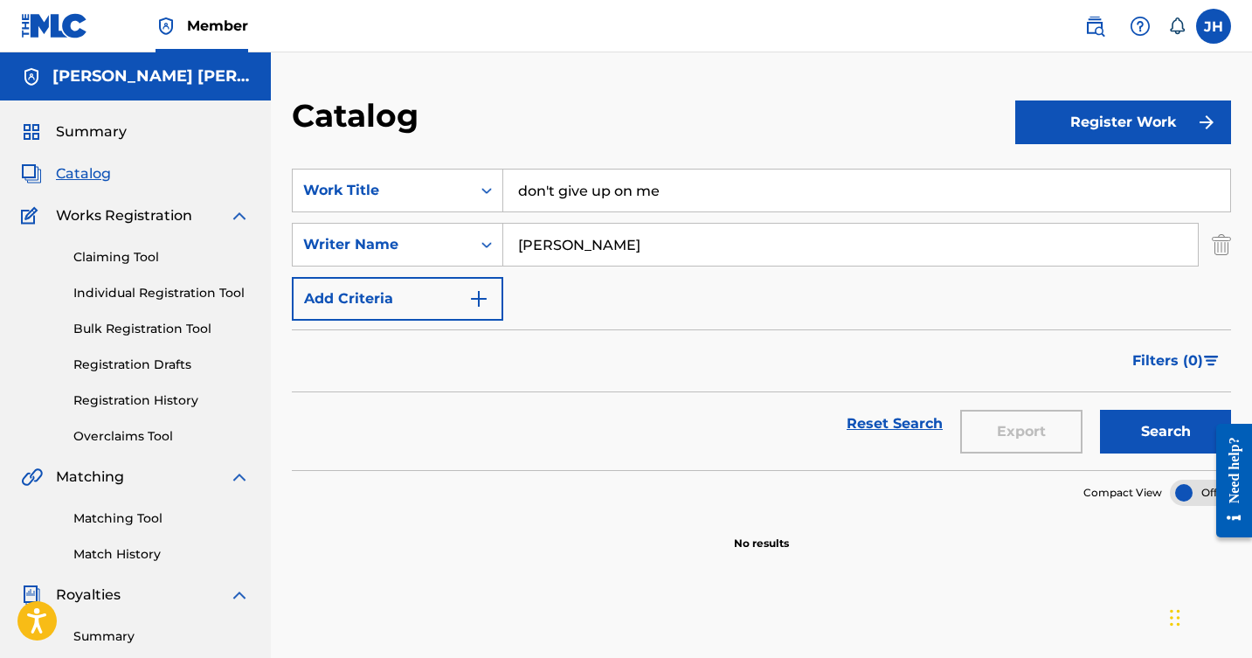
click at [684, 181] on input "don't give up on me" at bounding box center [866, 191] width 727 height 42
type input "fixing too"
click at [1058, 126] on button "Register Work" at bounding box center [1124, 123] width 216 height 44
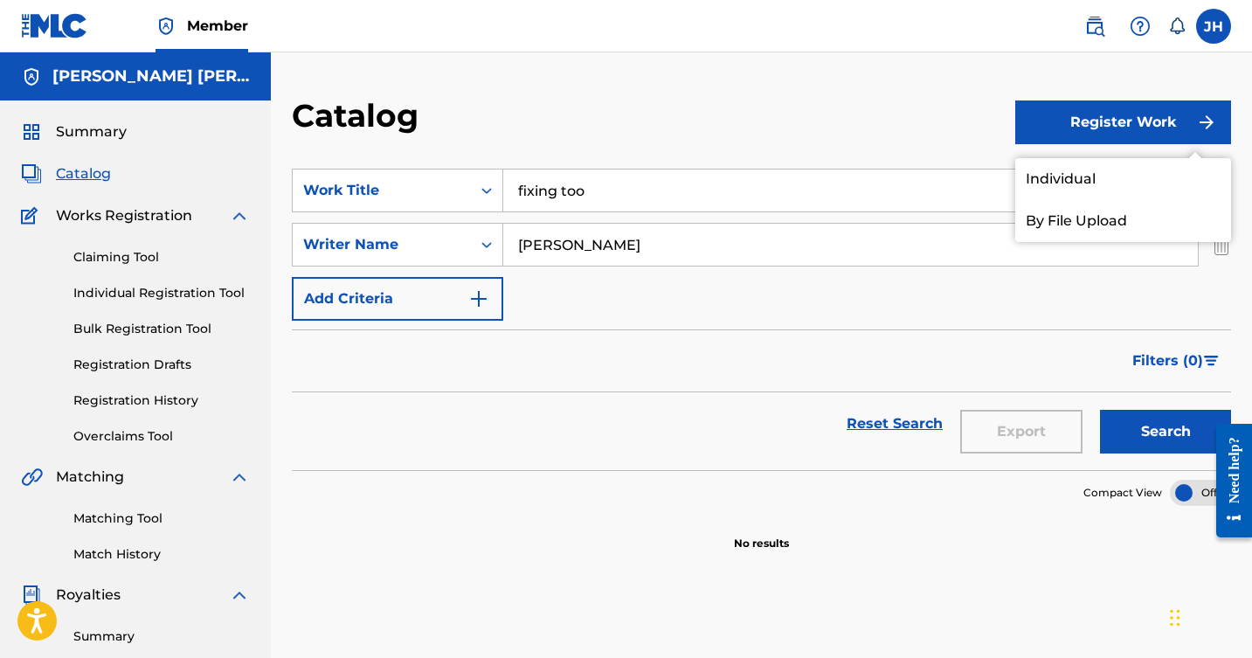
click at [1056, 175] on link "Individual" at bounding box center [1124, 179] width 216 height 42
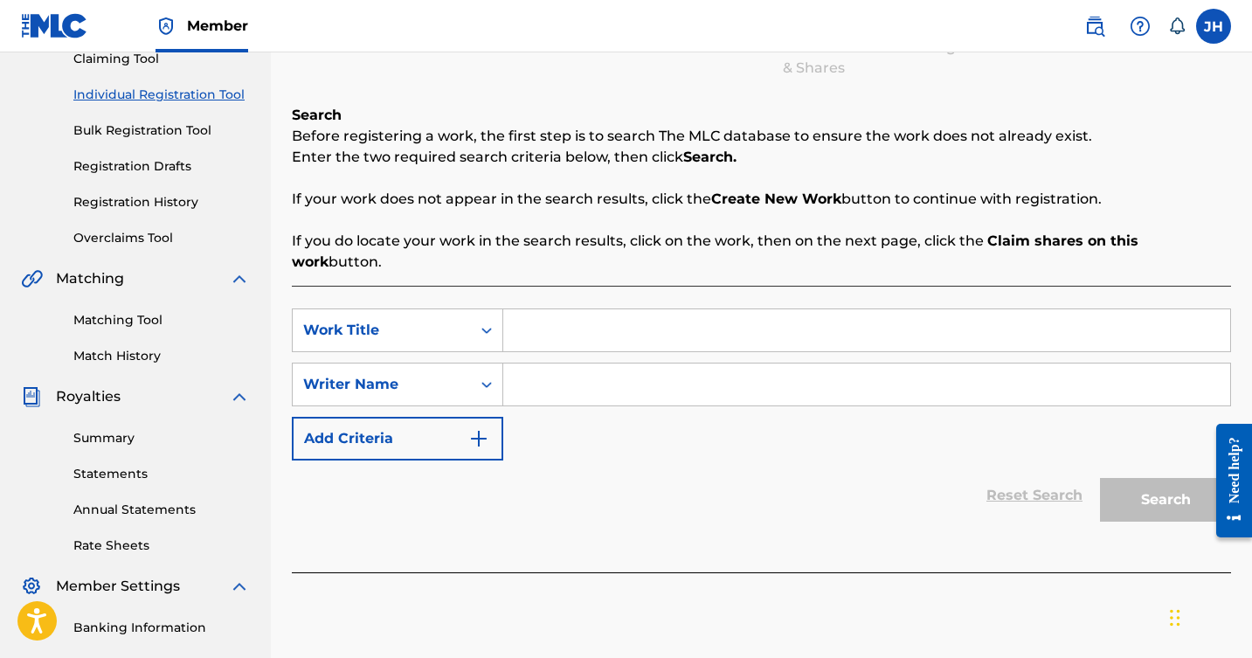
scroll to position [192, 0]
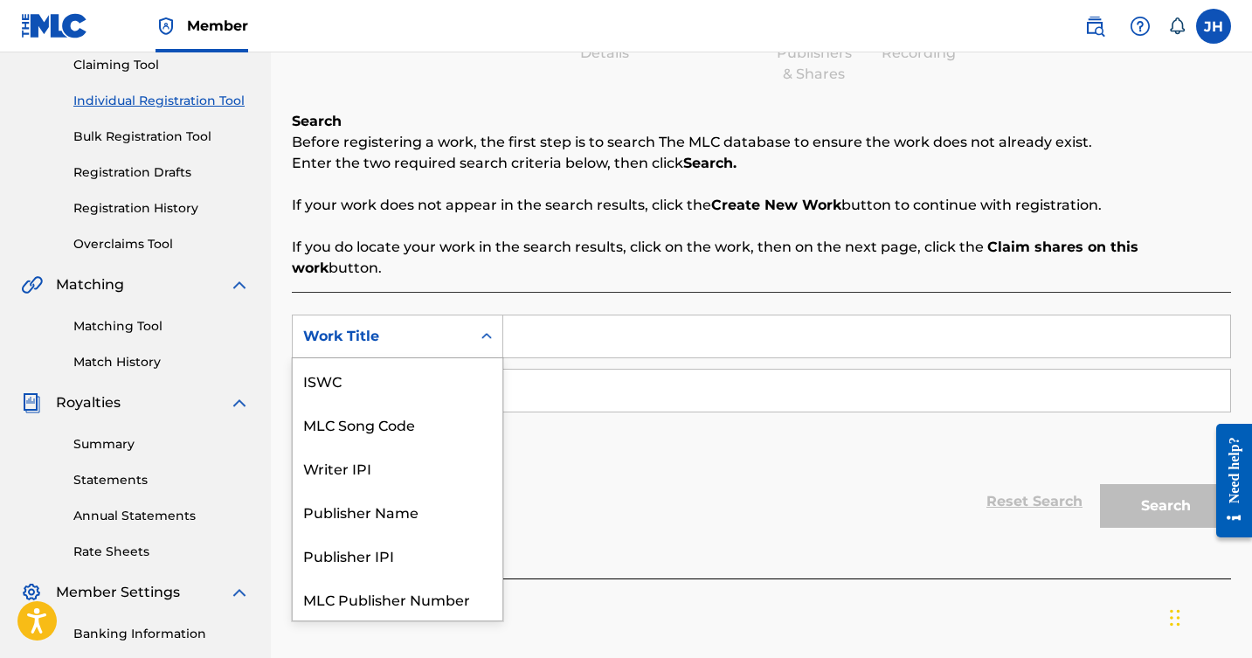
click at [484, 328] on icon "Search Form" at bounding box center [486, 336] width 17 height 17
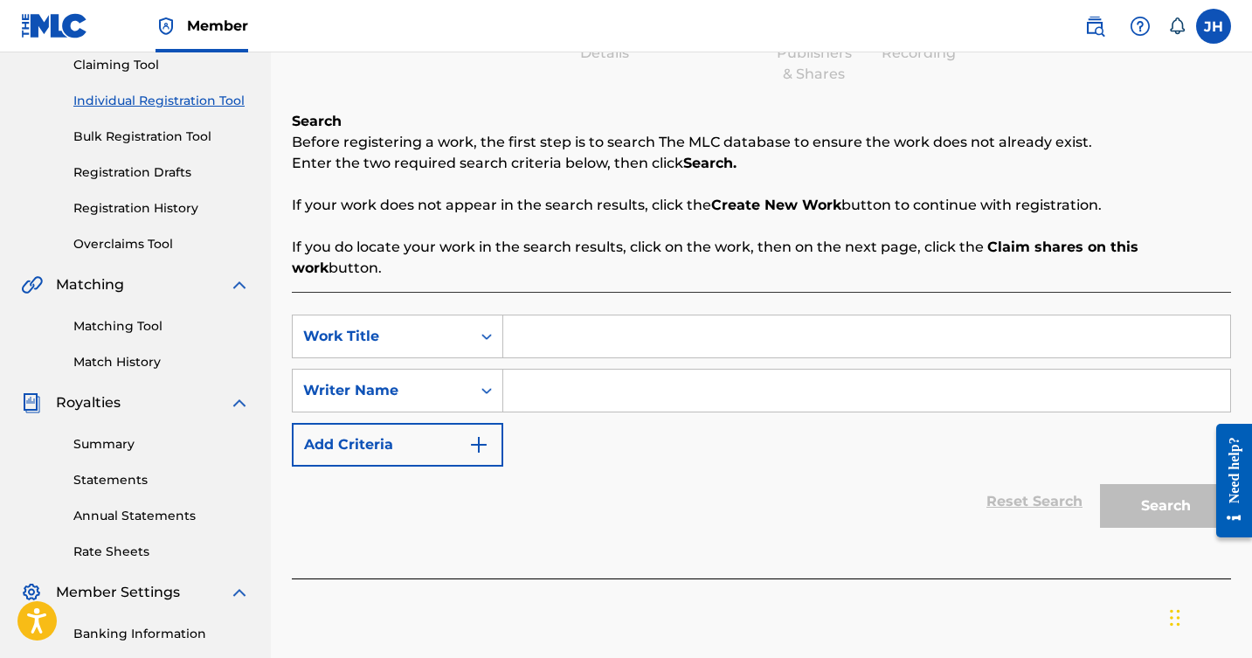
click at [475, 321] on div "Search Form" at bounding box center [486, 336] width 31 height 31
click at [557, 316] on input "Search Form" at bounding box center [866, 337] width 727 height 42
type input "fixing too"
click at [540, 370] on input "Search Form" at bounding box center [866, 391] width 727 height 42
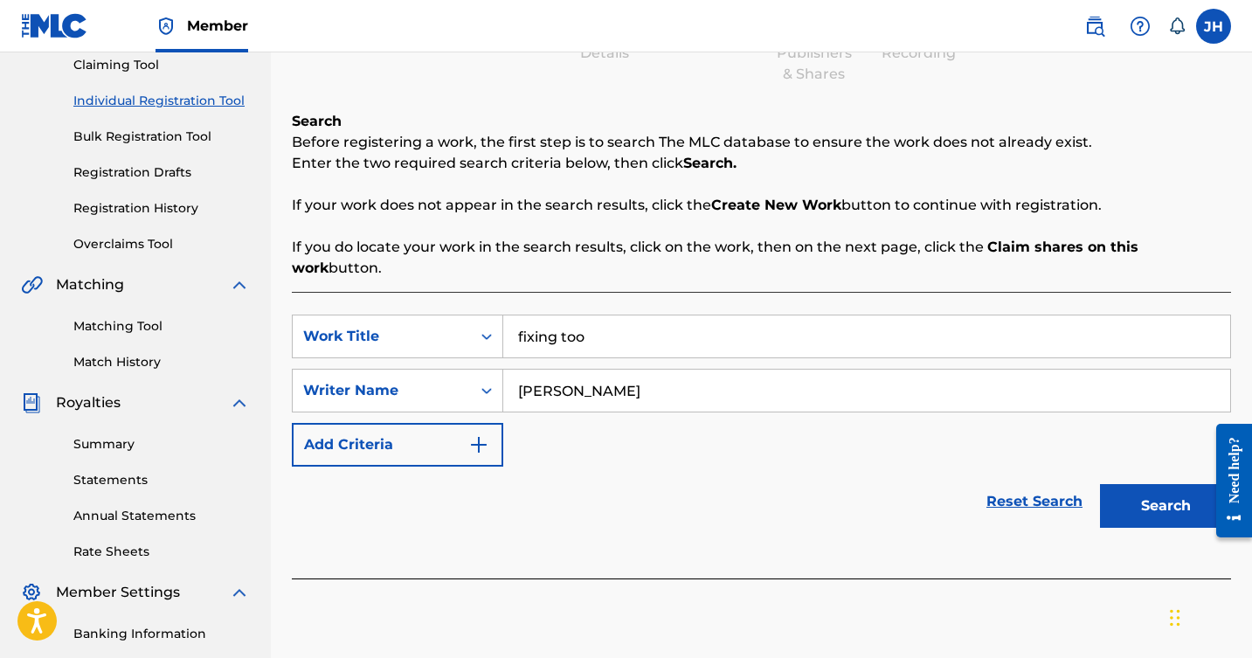
type input "James harter"
click at [474, 434] on img "Search Form" at bounding box center [478, 444] width 21 height 21
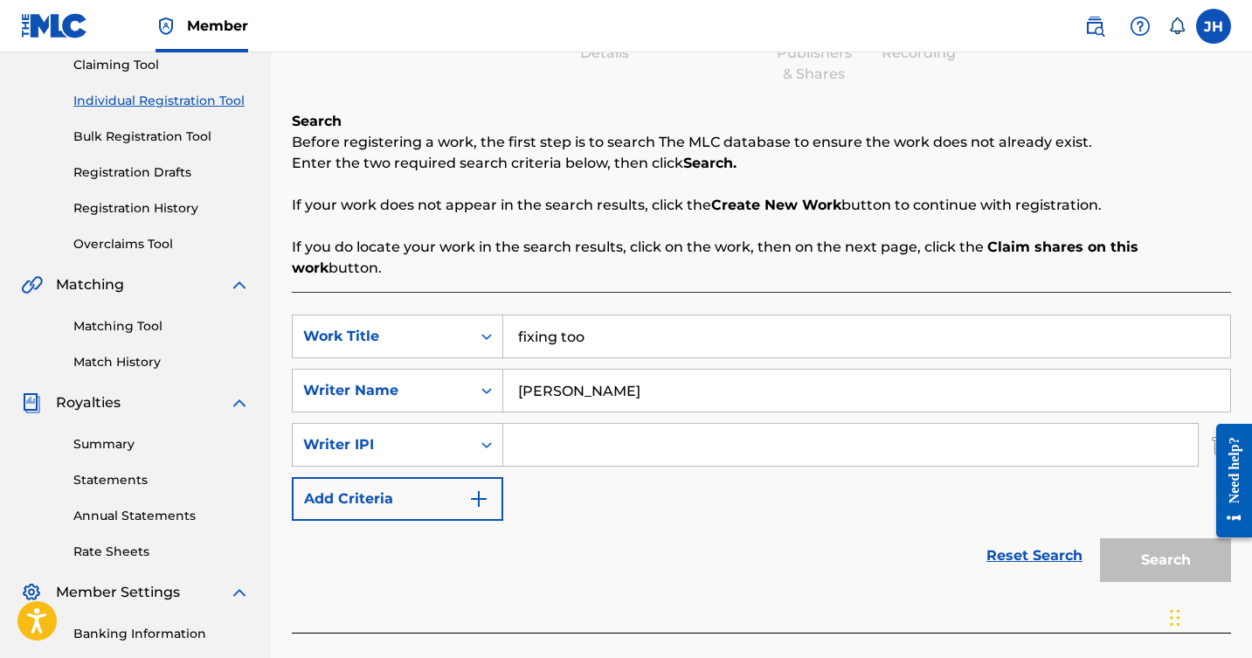
click at [484, 489] on img "Search Form" at bounding box center [478, 499] width 21 height 21
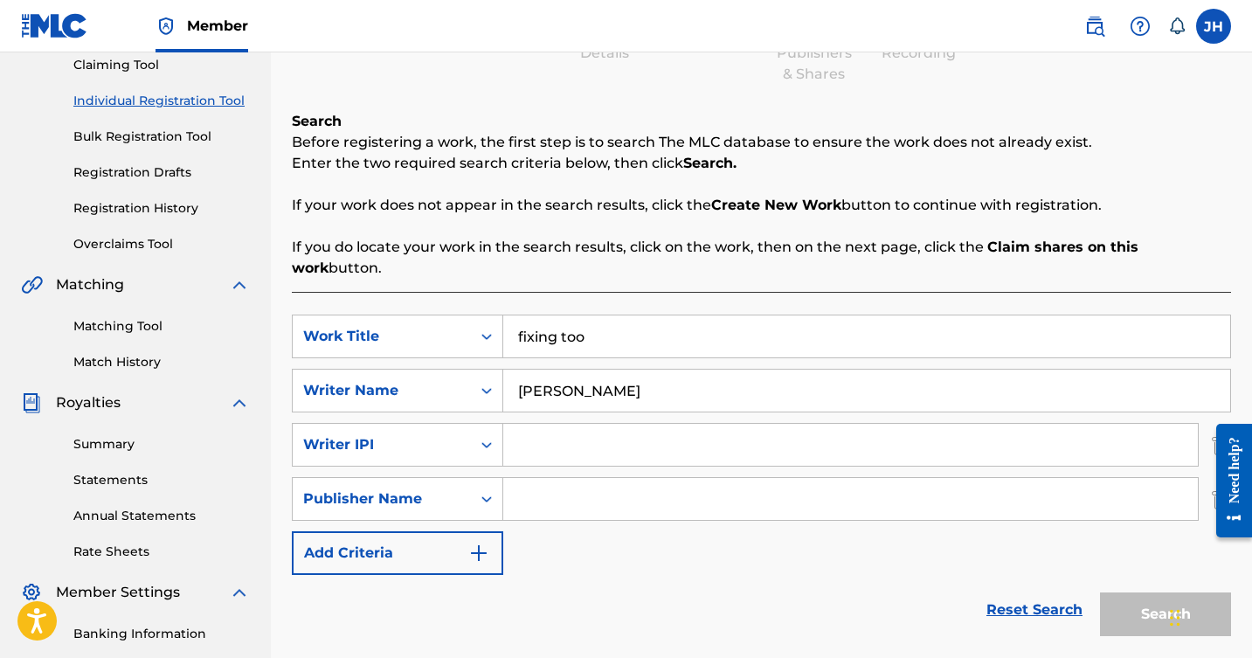
click at [524, 478] on input "Search Form" at bounding box center [850, 499] width 695 height 42
type input "j michael harter"
click at [700, 579] on div "Reset Search Search" at bounding box center [762, 610] width 940 height 70
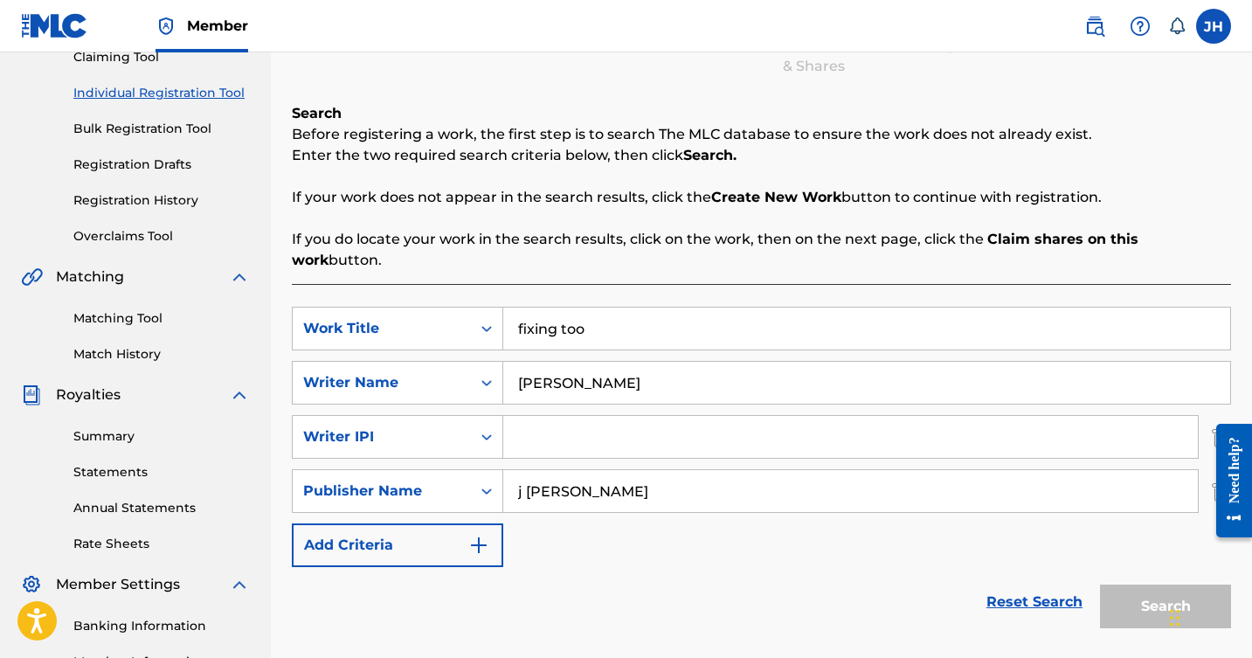
scroll to position [198, 0]
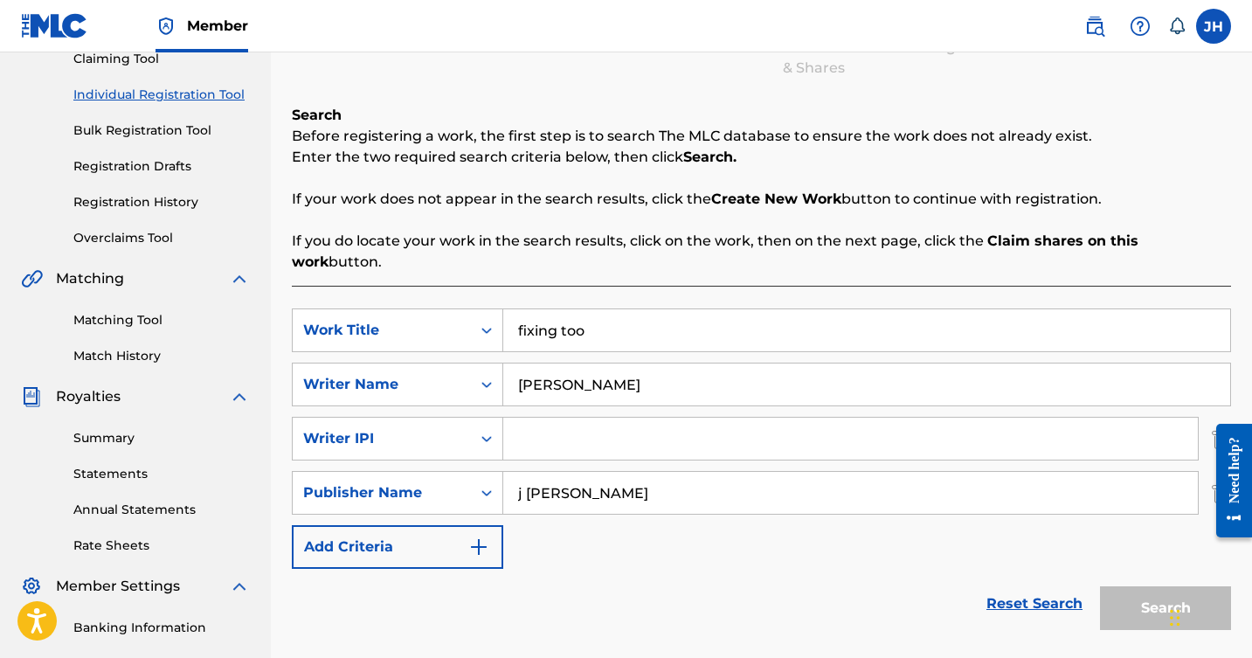
click at [717, 433] on input "Search Form" at bounding box center [850, 439] width 695 height 42
click at [566, 364] on input "James harter" at bounding box center [866, 385] width 727 height 42
type input "James Michael harter"
click at [655, 418] on input "Search Form" at bounding box center [850, 439] width 695 height 42
type input "00341855657"
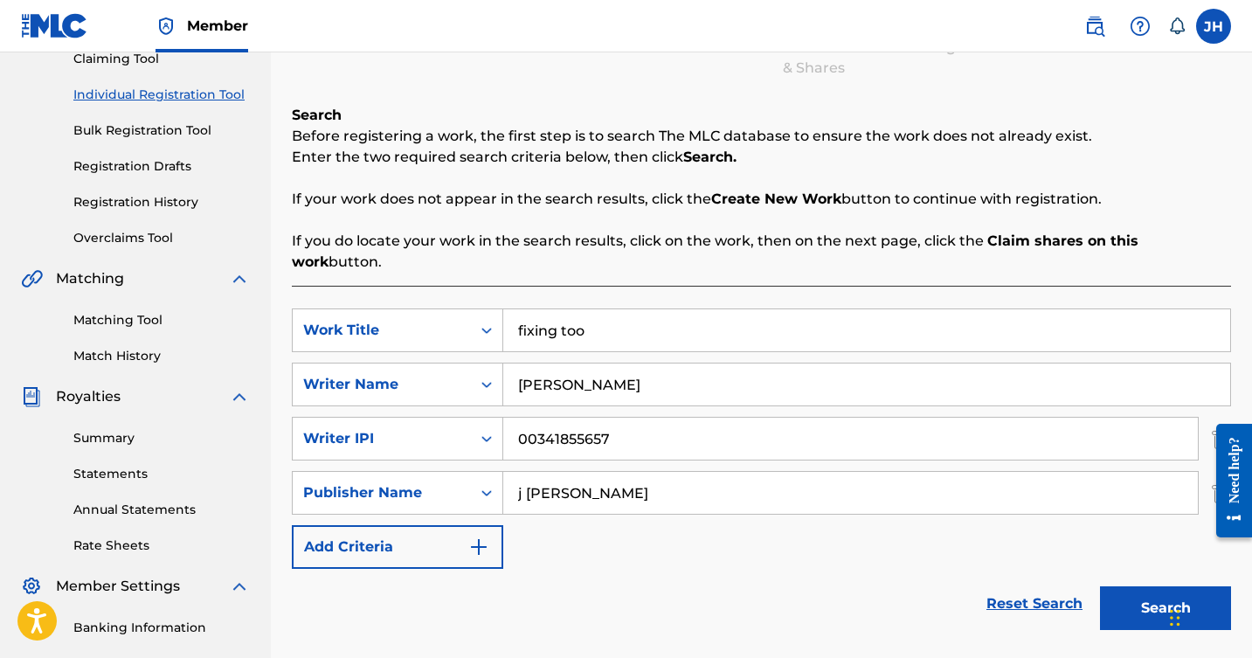
click at [1142, 588] on button "Search" at bounding box center [1165, 608] width 131 height 44
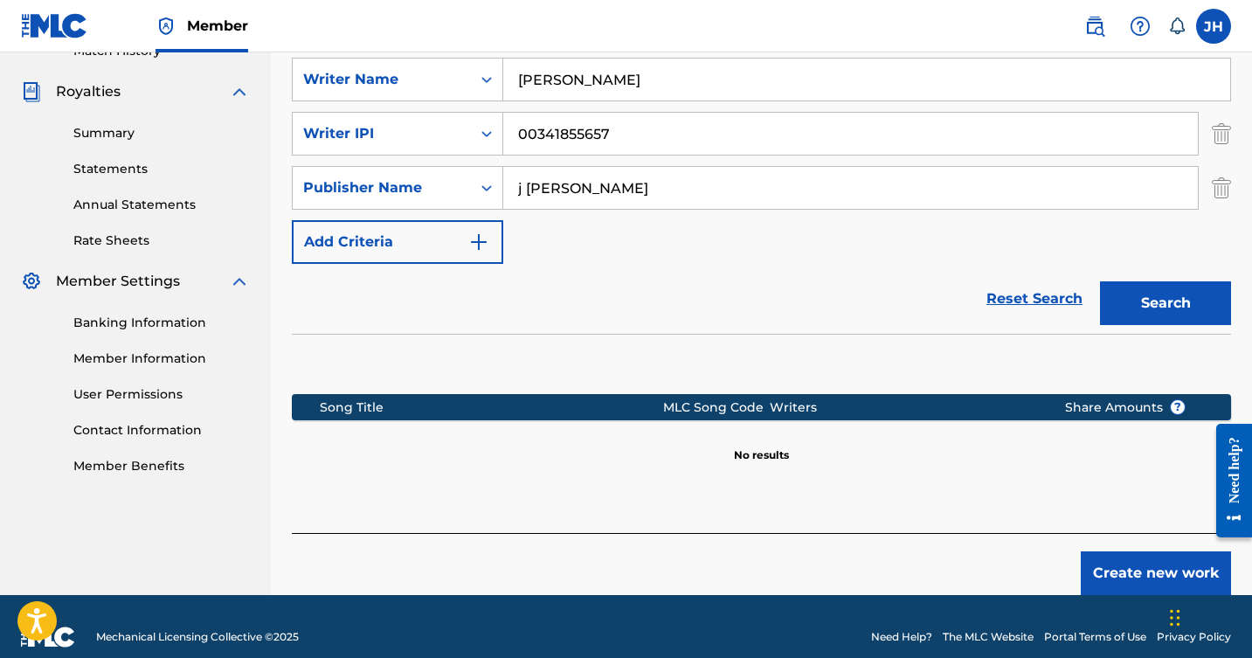
scroll to position [411, 0]
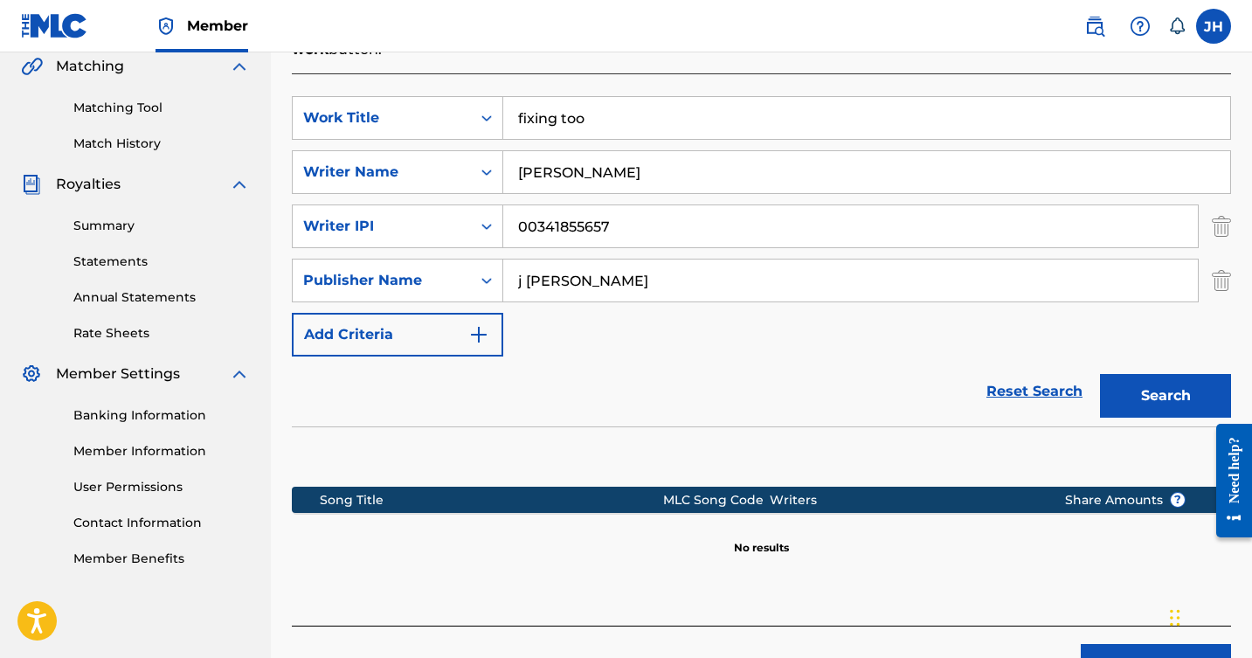
click at [1186, 376] on button "Search" at bounding box center [1165, 396] width 131 height 44
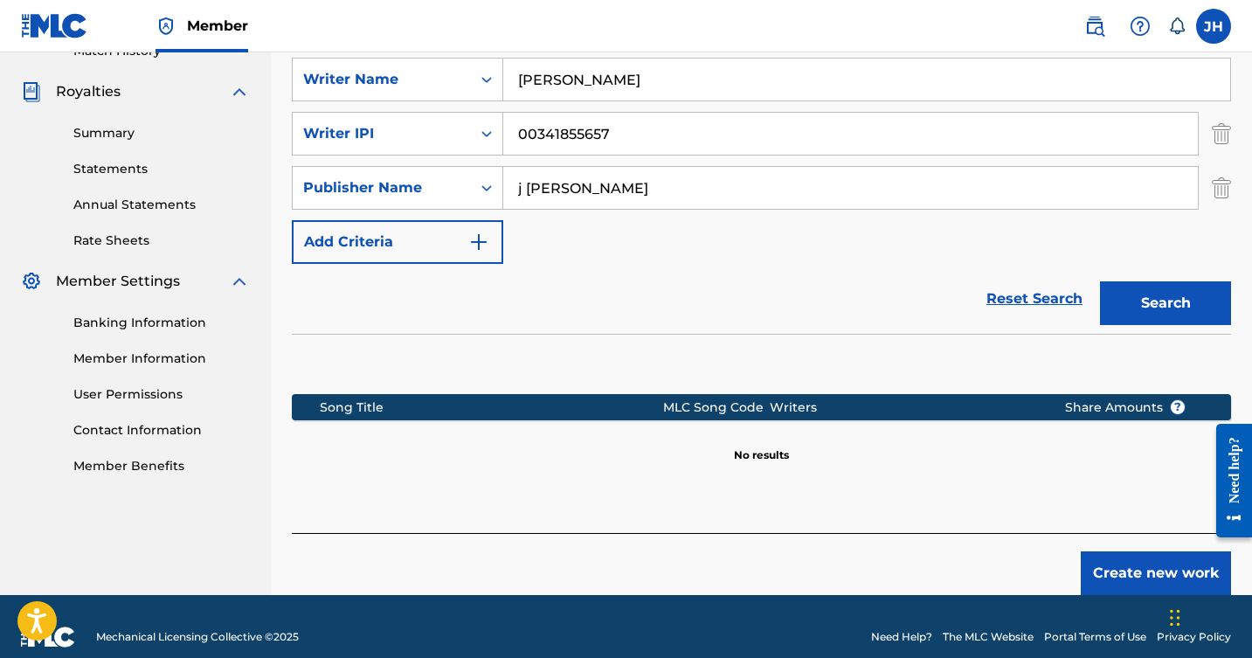
click at [1112, 552] on button "Create new work" at bounding box center [1156, 574] width 150 height 44
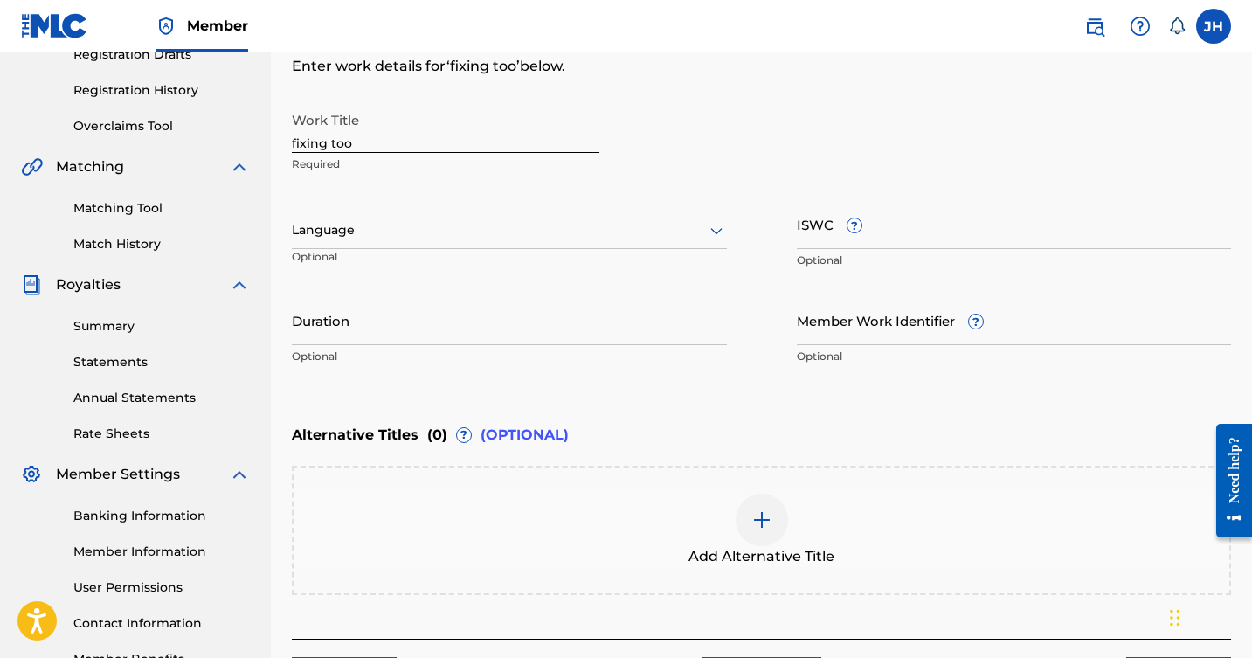
scroll to position [307, 0]
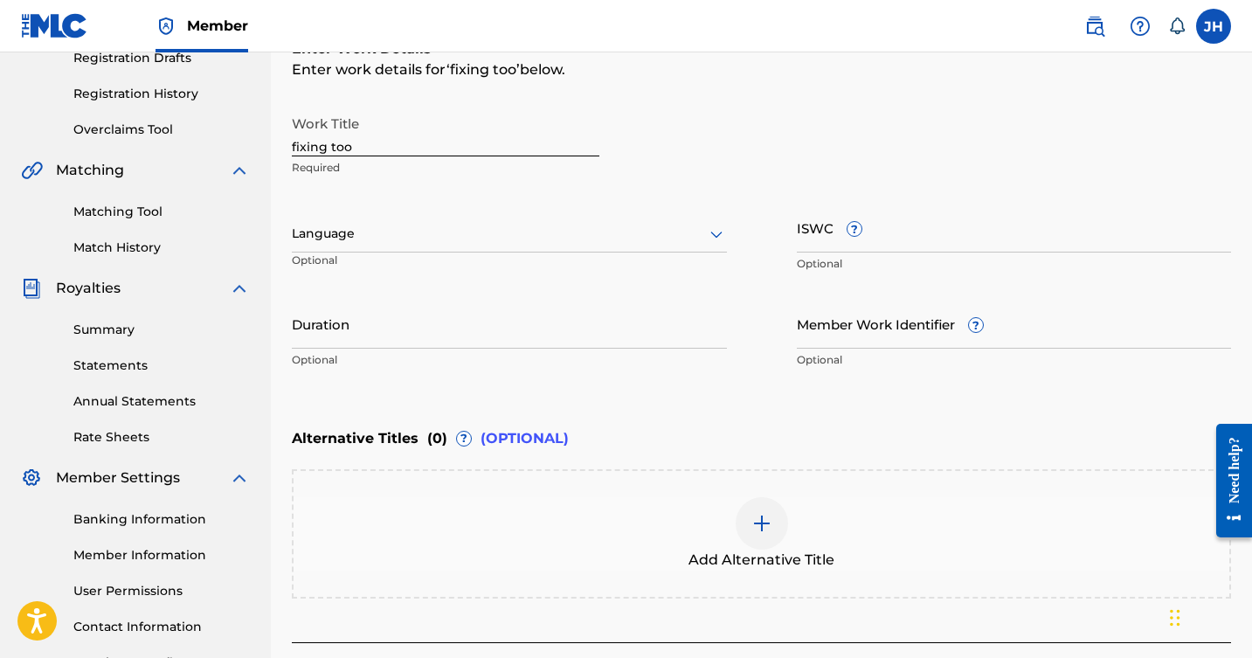
click at [480, 145] on input "fixing too" at bounding box center [446, 132] width 308 height 50
type input "f"
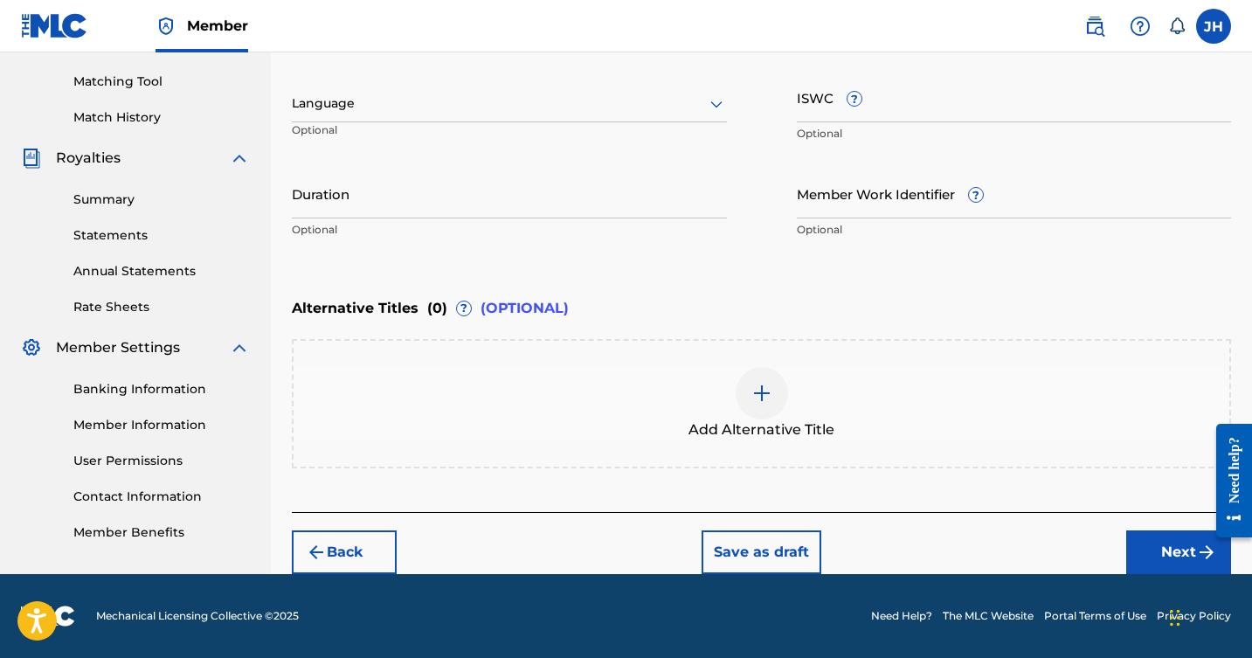
scroll to position [437, 0]
type input "Fixin' Too"
click at [1152, 538] on button "Next" at bounding box center [1179, 553] width 105 height 44
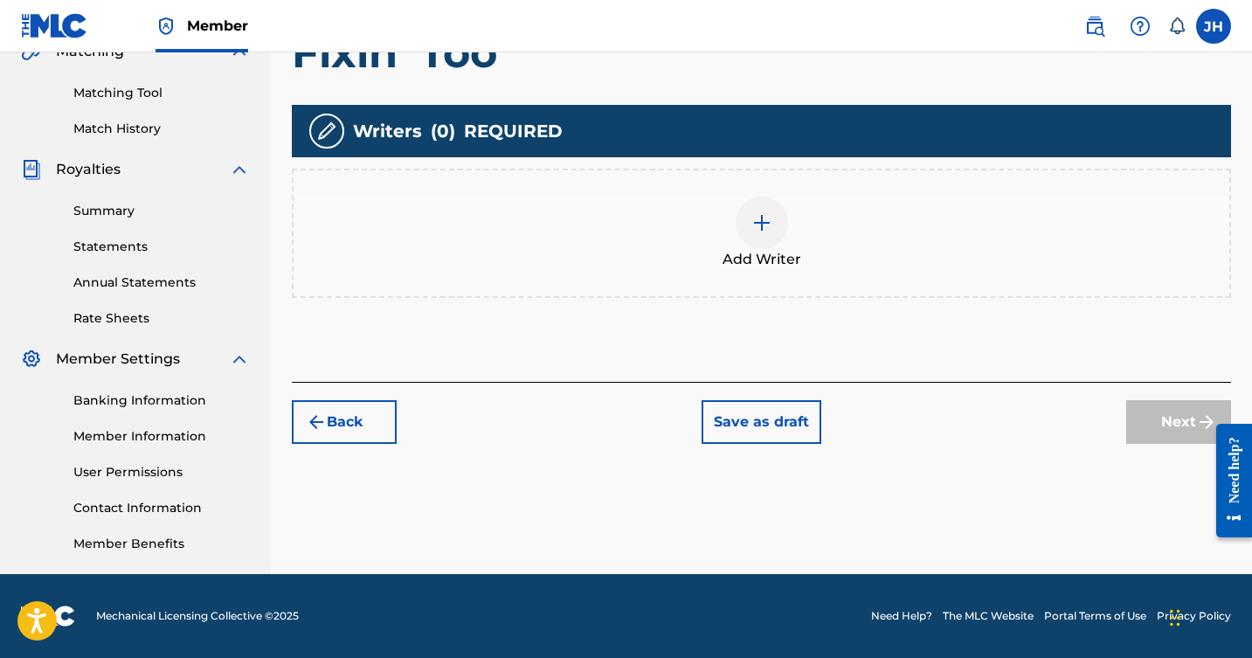
scroll to position [426, 0]
click at [754, 218] on img at bounding box center [762, 222] width 21 height 21
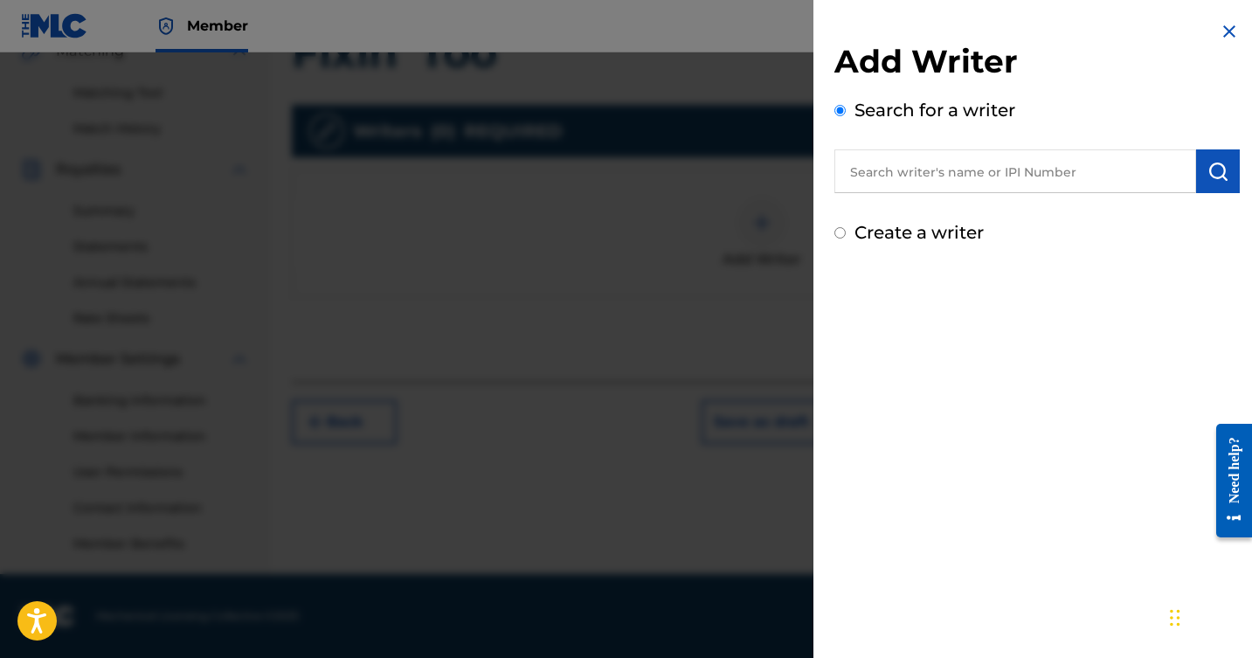
click at [951, 175] on input "text" at bounding box center [1016, 171] width 362 height 44
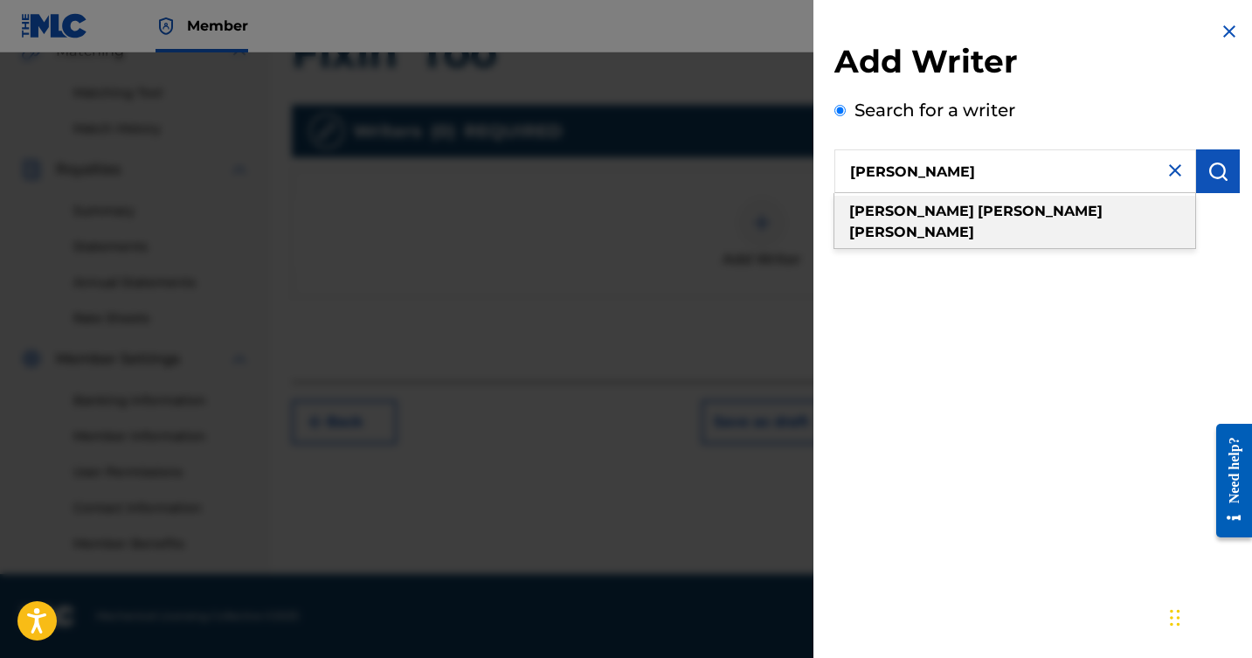
click at [978, 209] on strong "[PERSON_NAME]" at bounding box center [1040, 211] width 125 height 17
type input "[PERSON_NAME]"
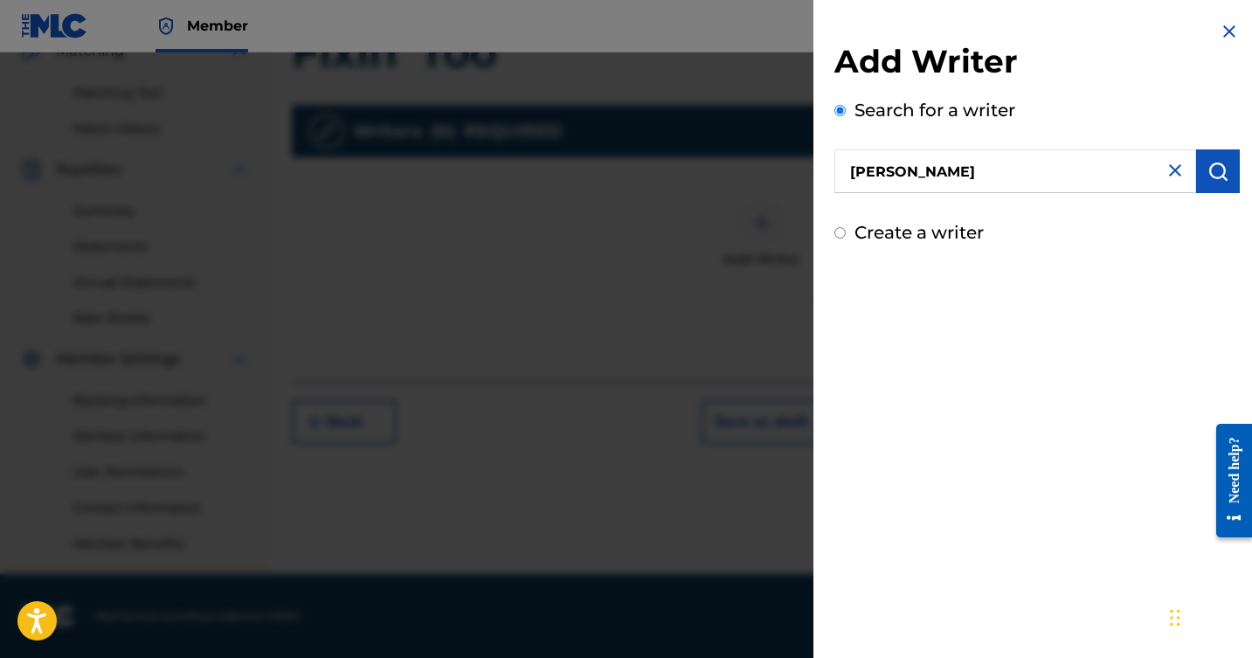
click at [840, 232] on input "Create a writer" at bounding box center [840, 232] width 11 height 11
radio input "false"
radio input "true"
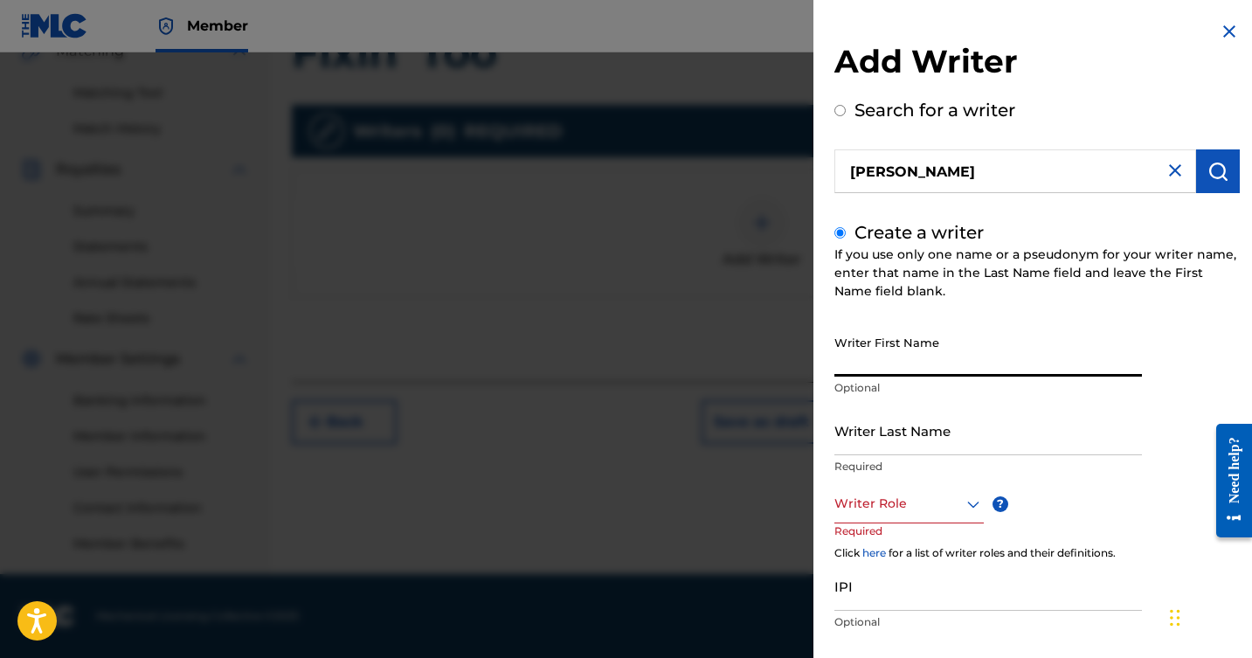
click at [1037, 365] on input "Writer First Name" at bounding box center [989, 352] width 308 height 50
type input "[PERSON_NAME]"
click at [1015, 445] on input "Writer Last Name" at bounding box center [989, 431] width 308 height 50
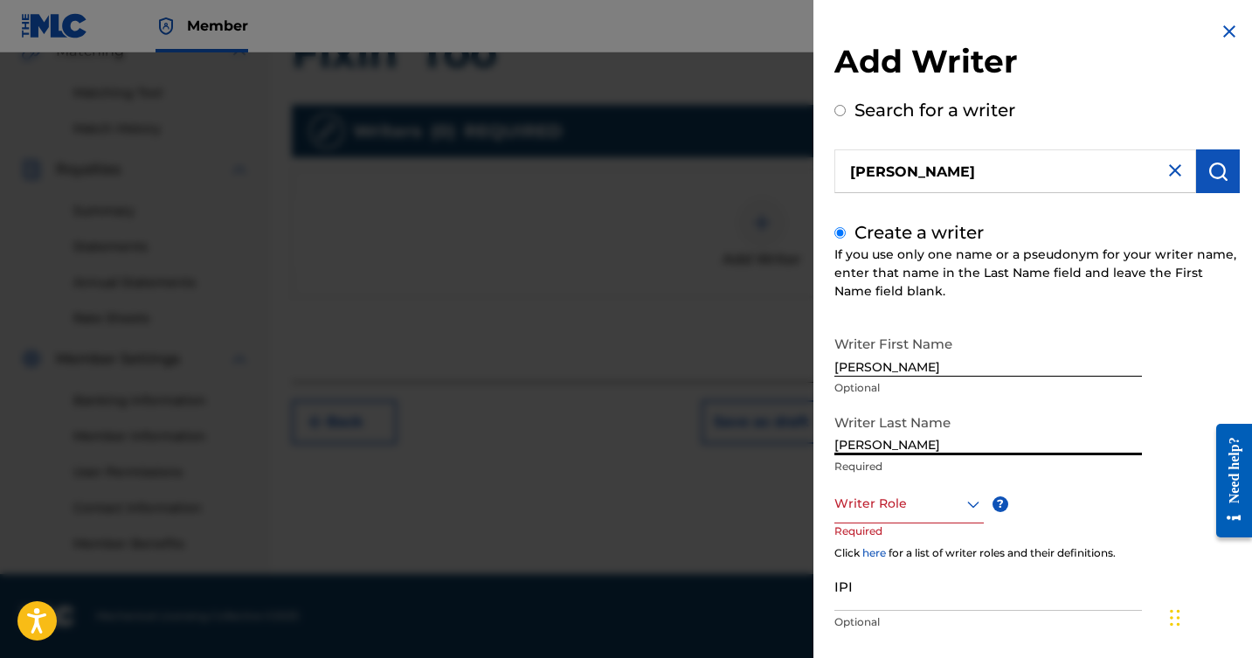
click at [1061, 444] on input "[PERSON_NAME]" at bounding box center [989, 431] width 308 height 50
type input "[PERSON_NAME]"
click at [971, 498] on div "Composer/Author, 1 of 8. 8 results available. Use Up and Down to choose options…" at bounding box center [909, 503] width 149 height 39
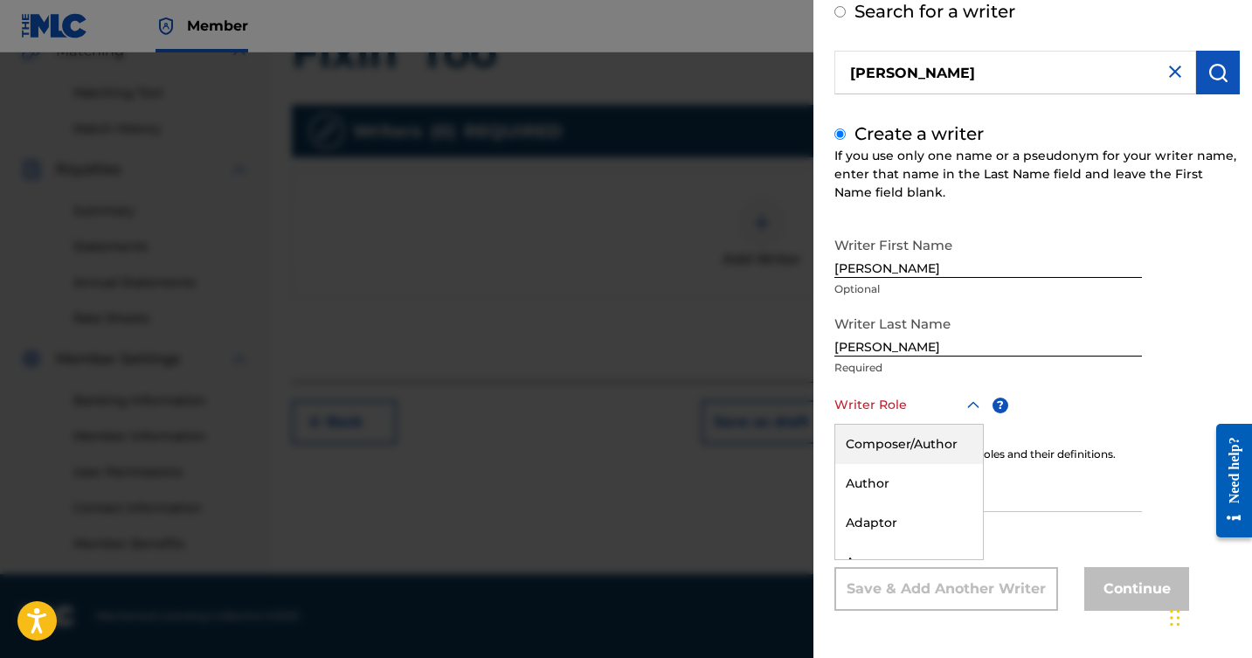
click at [923, 446] on div "Composer/Author" at bounding box center [910, 444] width 148 height 39
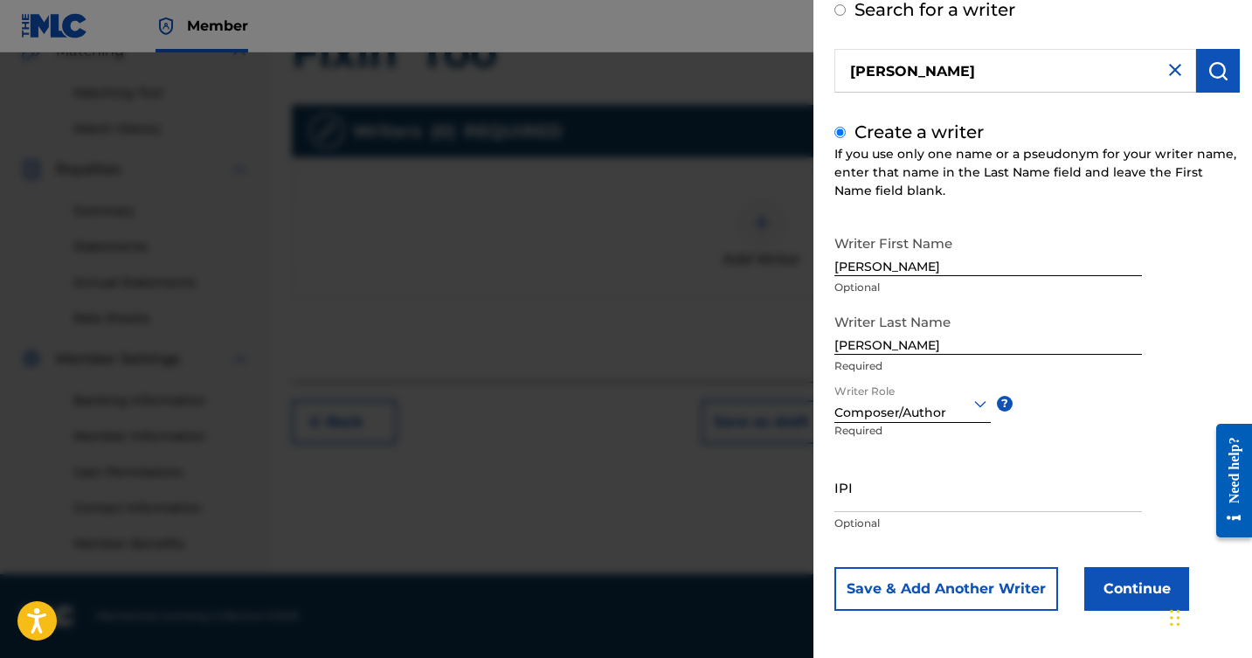
scroll to position [101, 0]
click at [1016, 496] on input "IPI" at bounding box center [989, 487] width 308 height 50
type input "00341855657"
click at [1146, 588] on button "Continue" at bounding box center [1137, 589] width 105 height 44
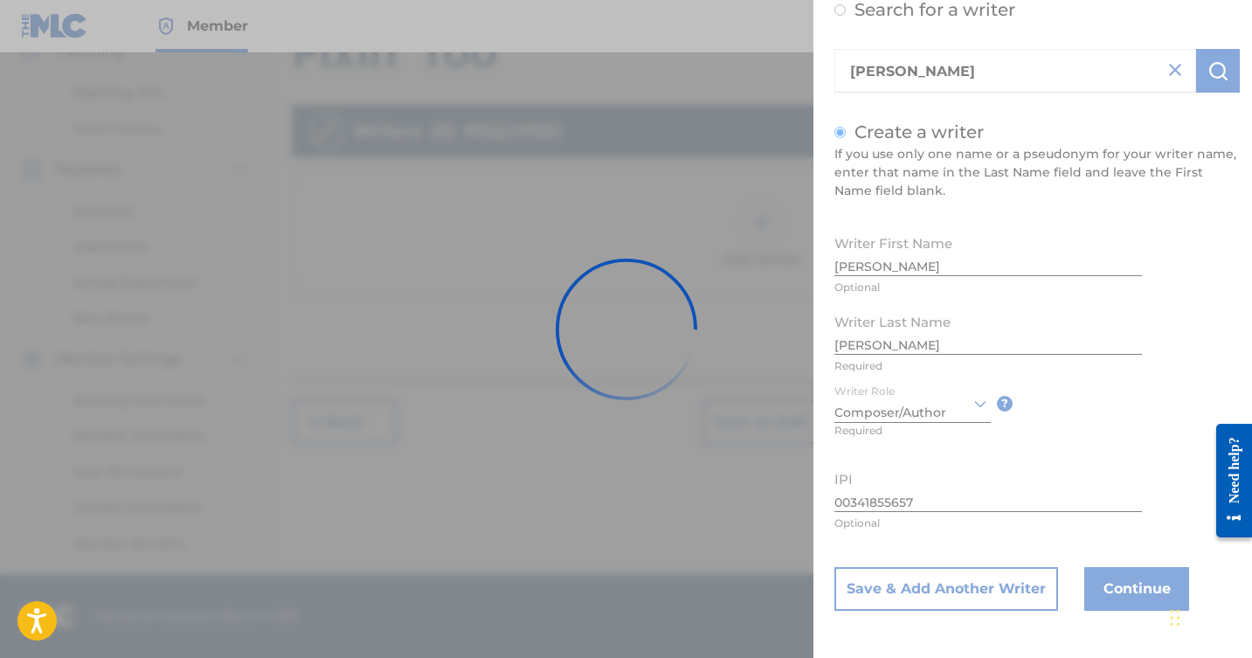
scroll to position [0, 0]
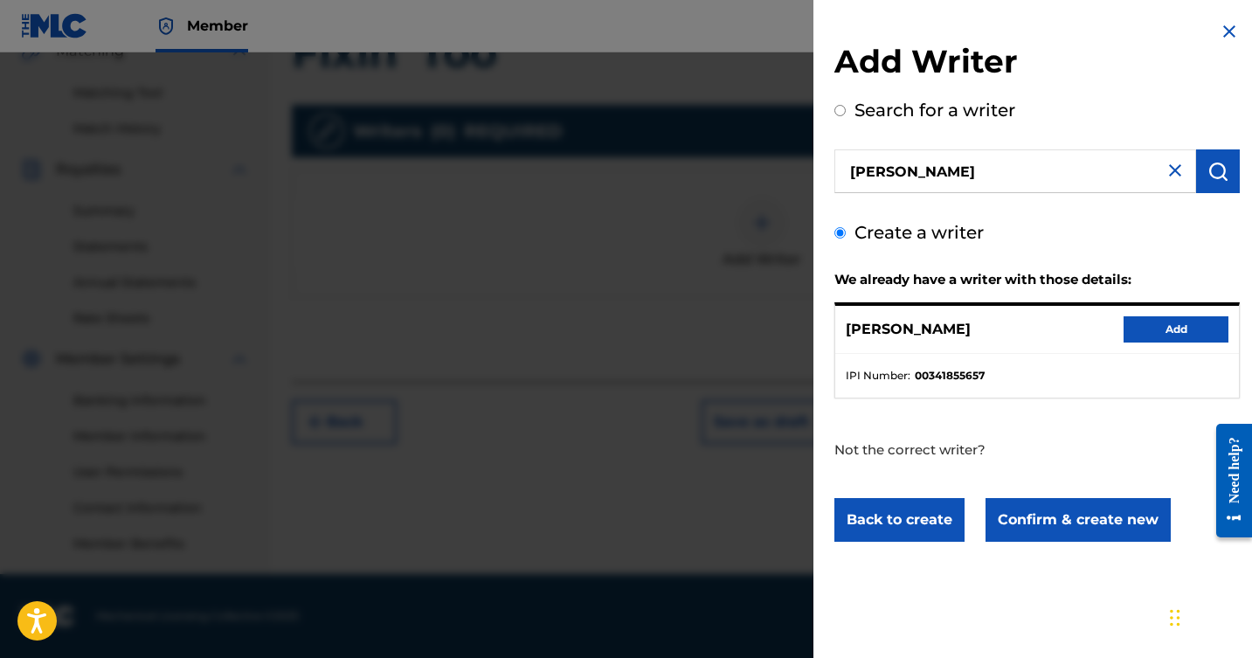
click at [1172, 328] on button "Add" at bounding box center [1176, 329] width 105 height 26
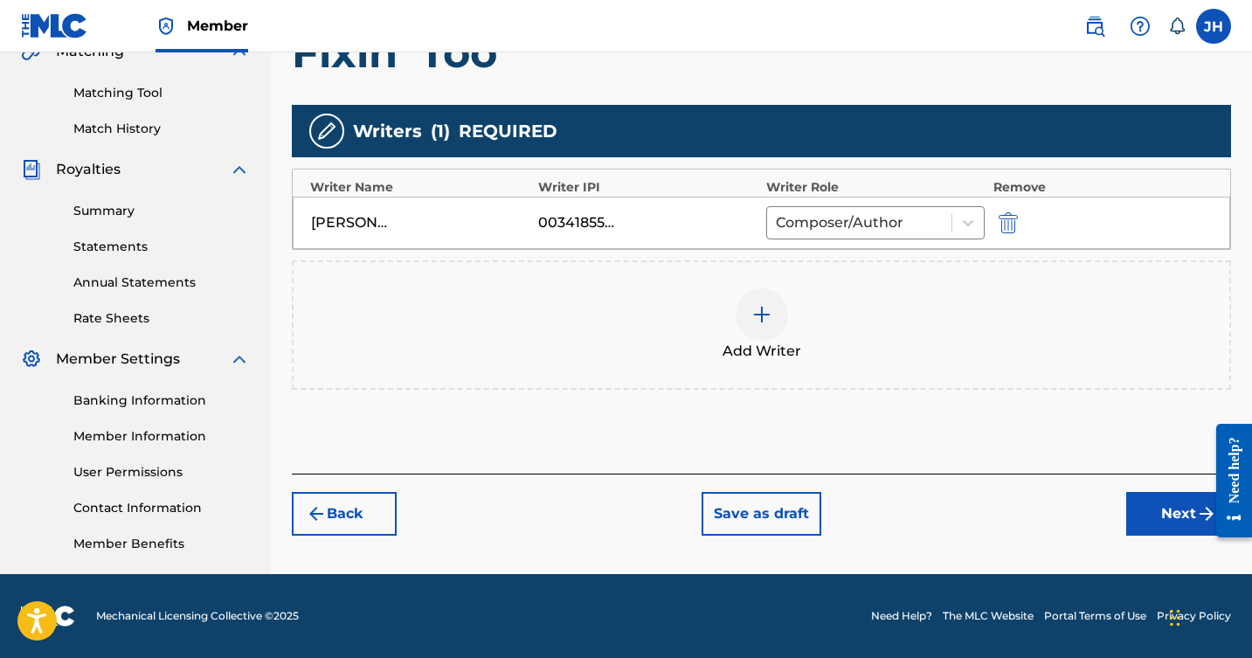
click at [767, 323] on img at bounding box center [762, 314] width 21 height 21
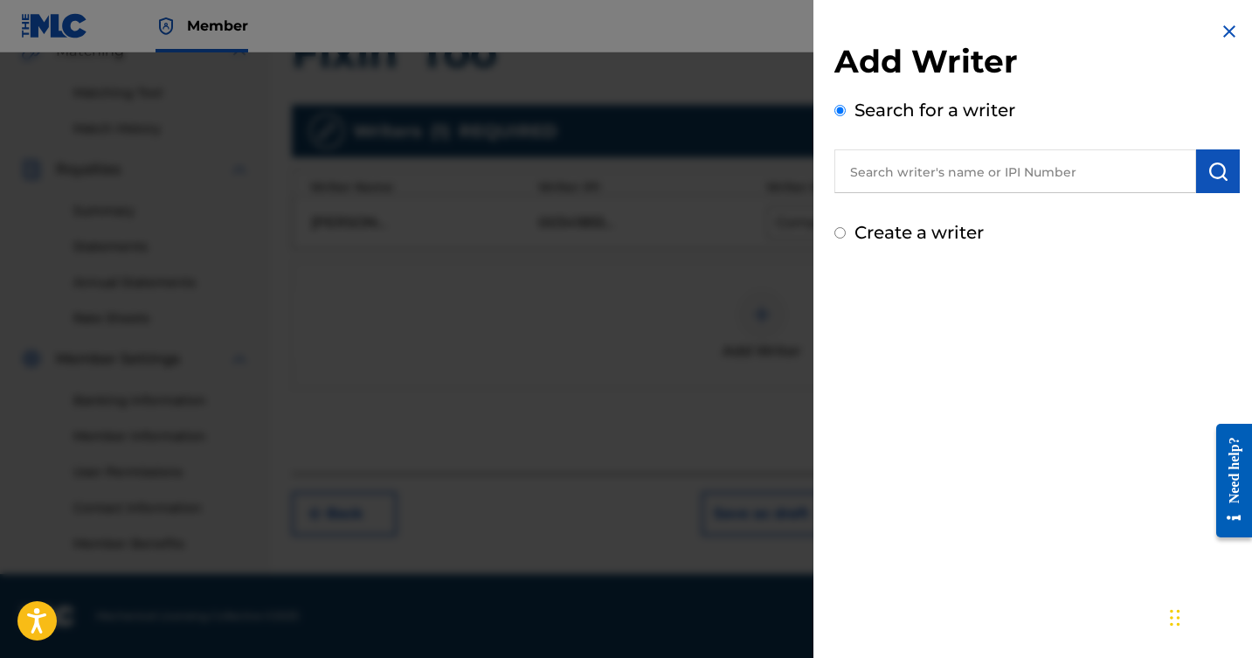
click at [839, 238] on input "Create a writer" at bounding box center [840, 232] width 11 height 11
radio input "false"
radio input "true"
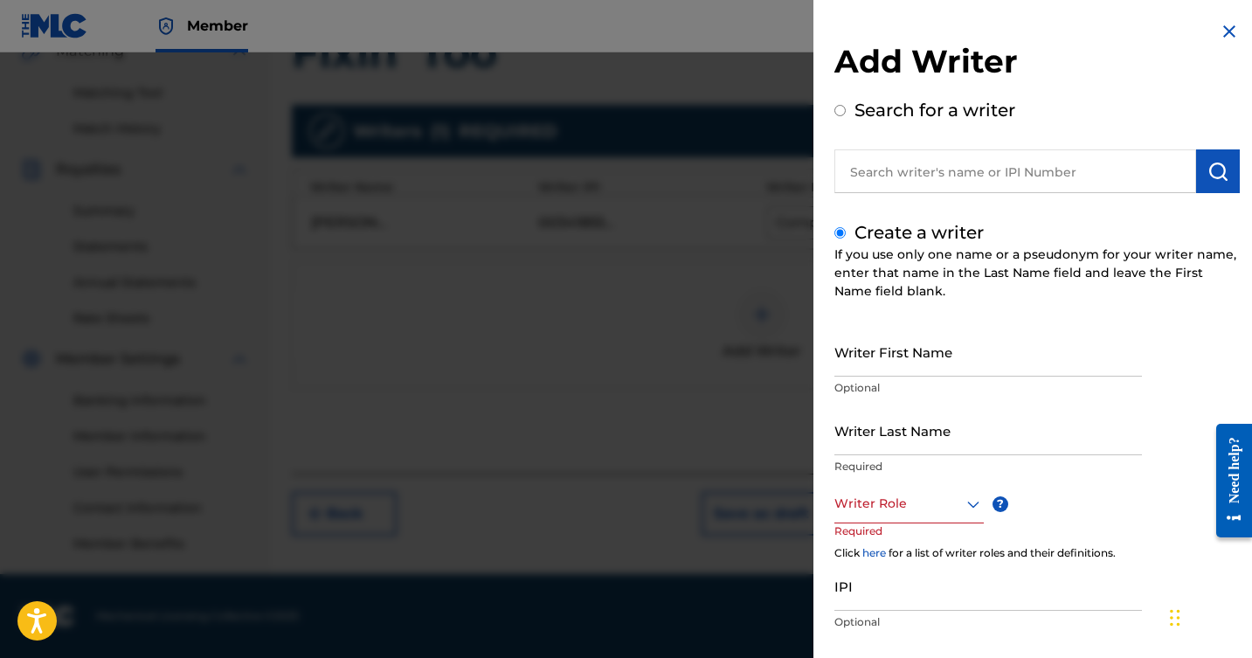
click at [905, 174] on input "text" at bounding box center [1016, 171] width 362 height 44
radio input "true"
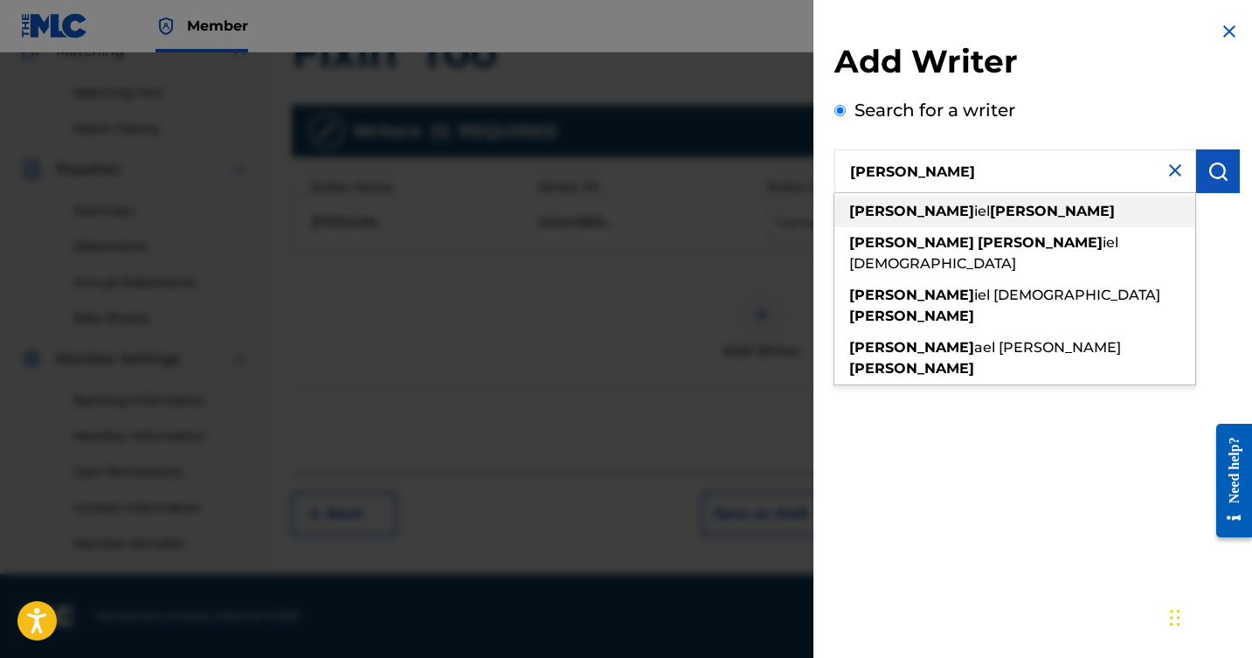
click at [975, 212] on span "iel" at bounding box center [983, 211] width 16 height 17
type input "nathaniel kenyon"
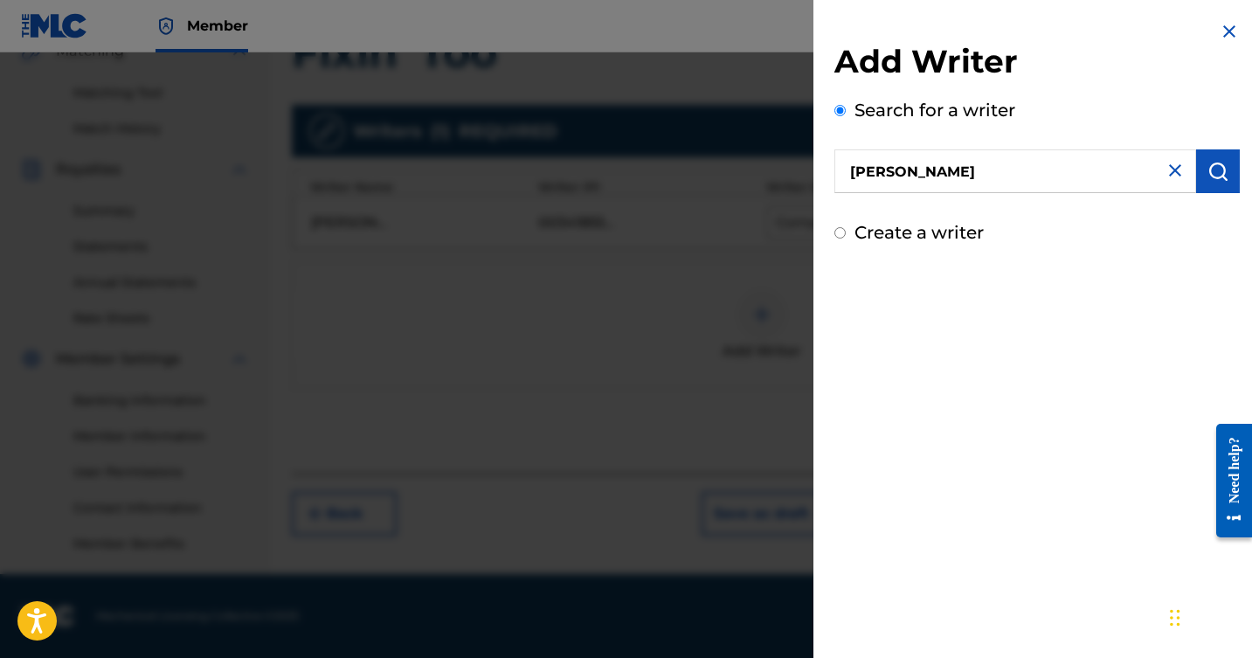
scroll to position [426, 0]
click at [1112, 604] on div "Add Writer Search for a writer nathaniel kenyon Create a writer" at bounding box center [1037, 329] width 447 height 658
click at [1208, 165] on img "submit" at bounding box center [1218, 171] width 21 height 21
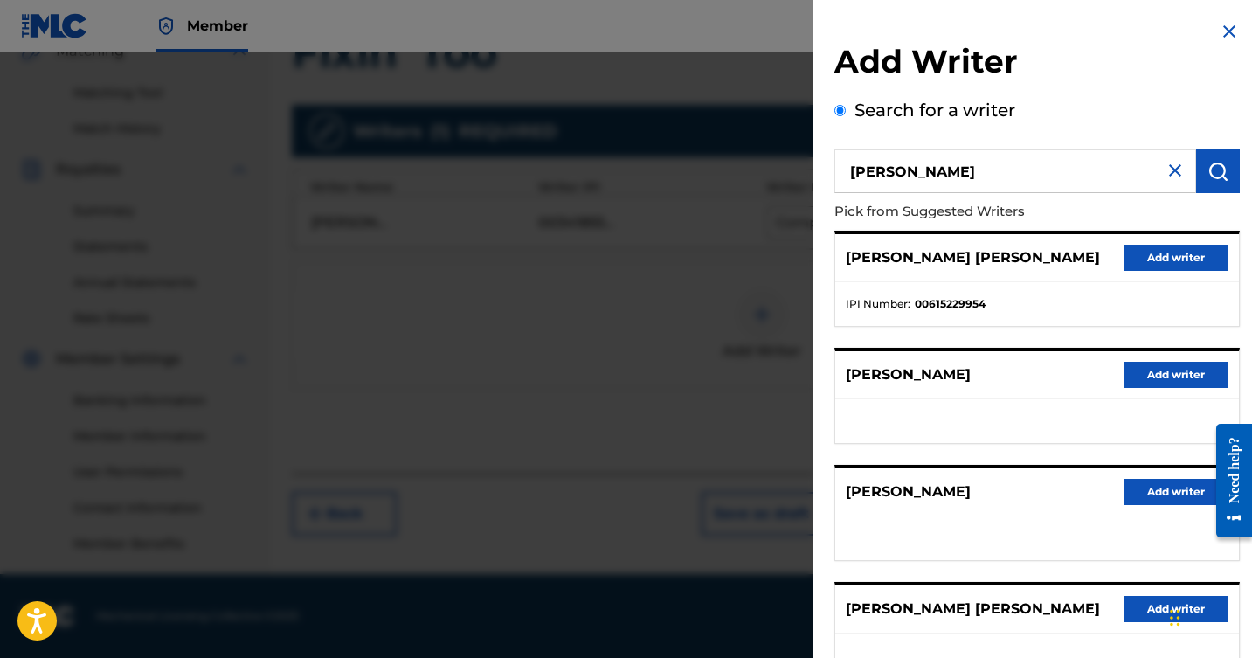
scroll to position [0, 0]
click at [1183, 252] on button "Add writer" at bounding box center [1176, 258] width 105 height 26
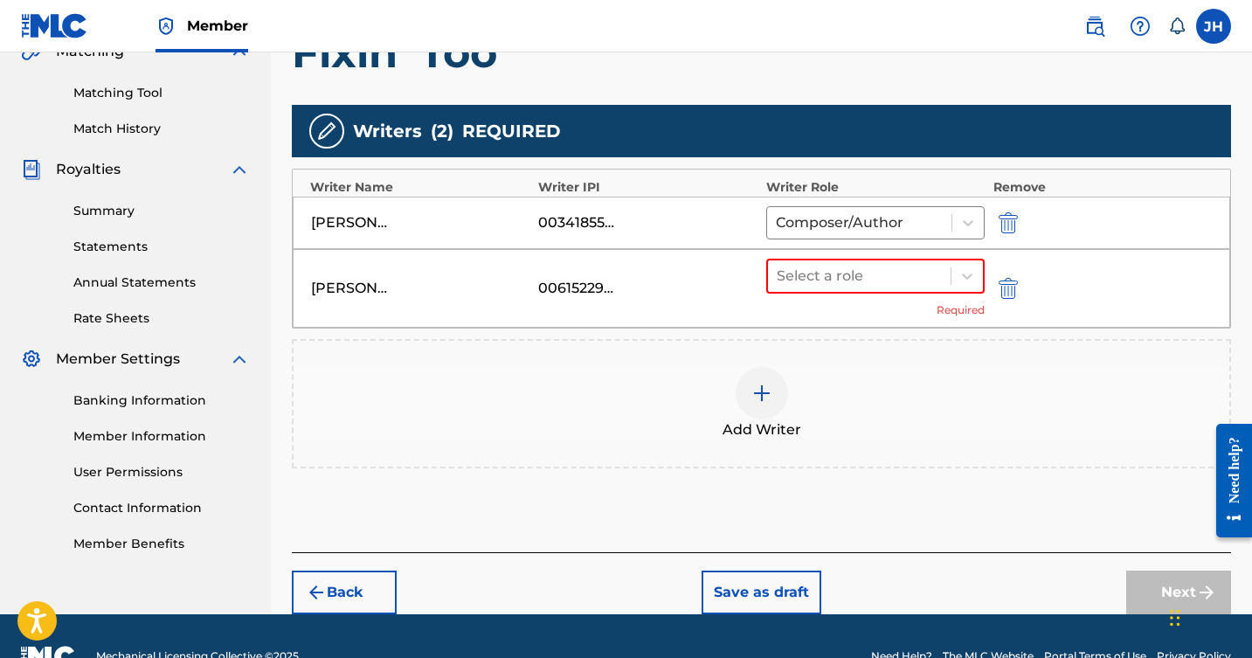
click at [764, 394] on img at bounding box center [762, 393] width 21 height 21
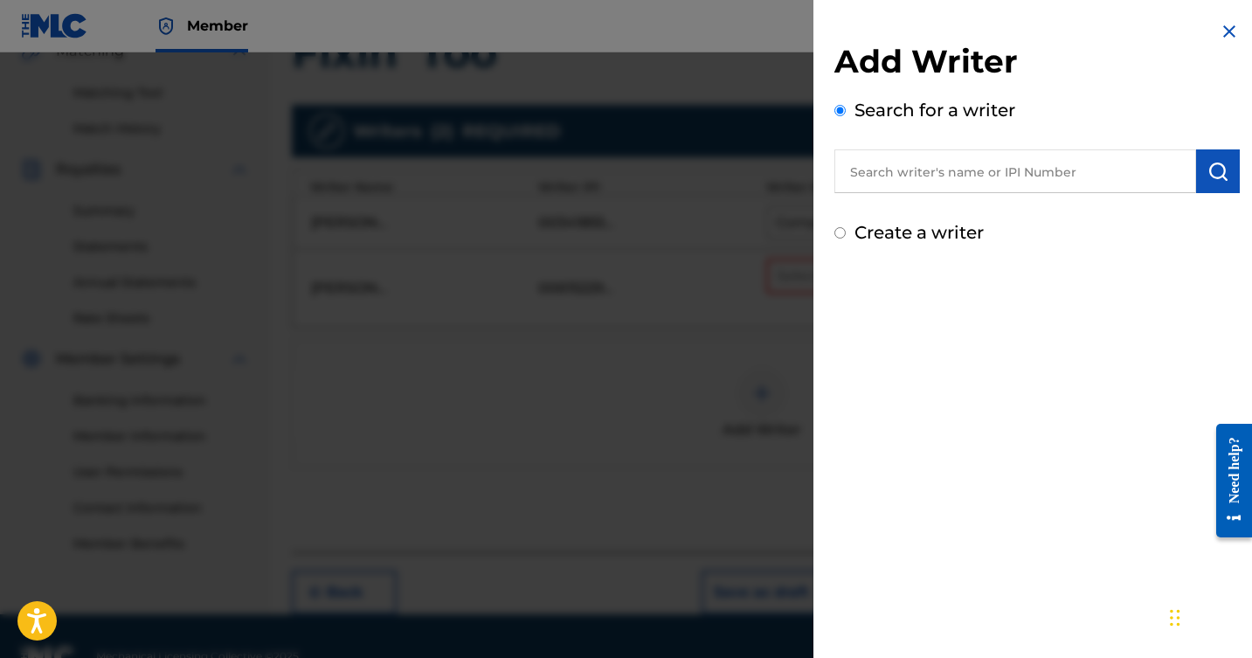
click at [962, 166] on input "text" at bounding box center [1016, 171] width 362 height 44
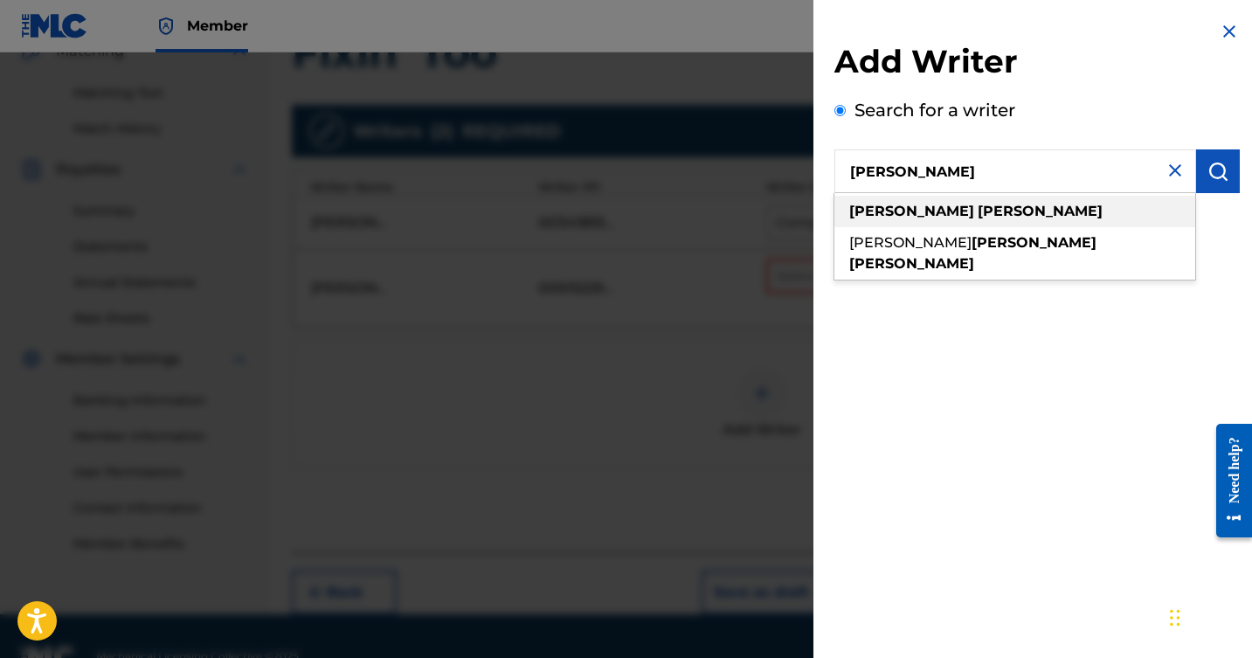
drag, startPoint x: 938, startPoint y: 200, endPoint x: 930, endPoint y: 212, distance: 13.8
click at [978, 212] on strong "crosby" at bounding box center [1040, 211] width 125 height 17
type input "logan crosby"
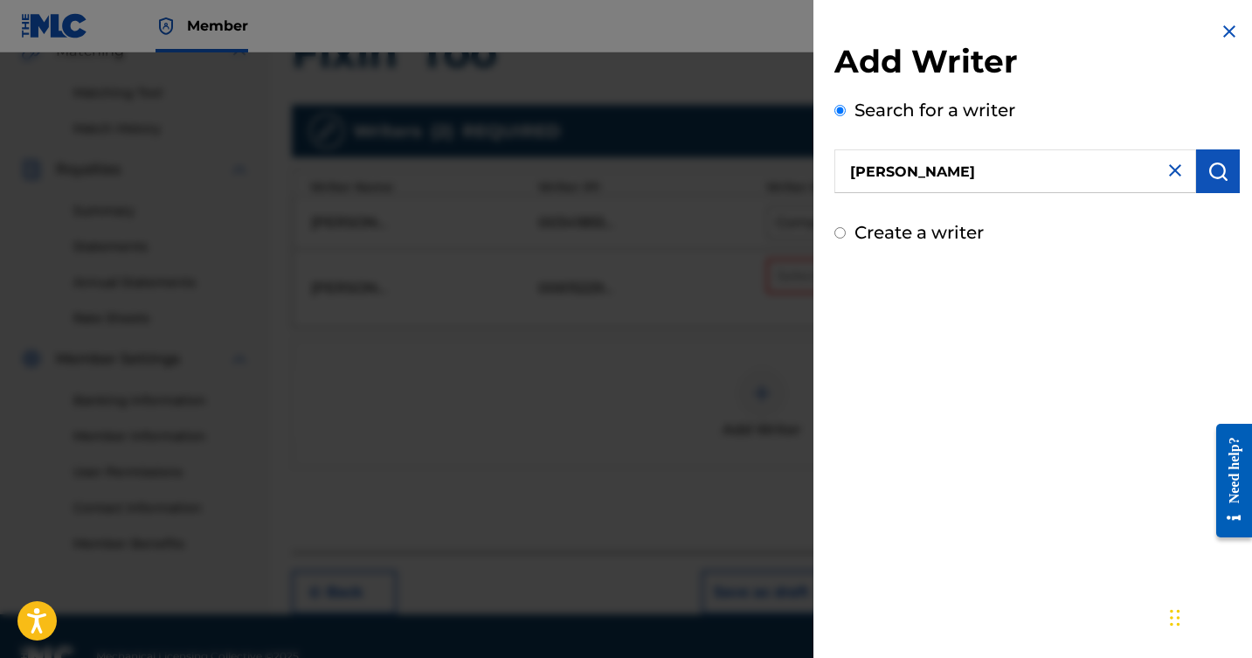
click at [1212, 170] on img "submit" at bounding box center [1218, 171] width 21 height 21
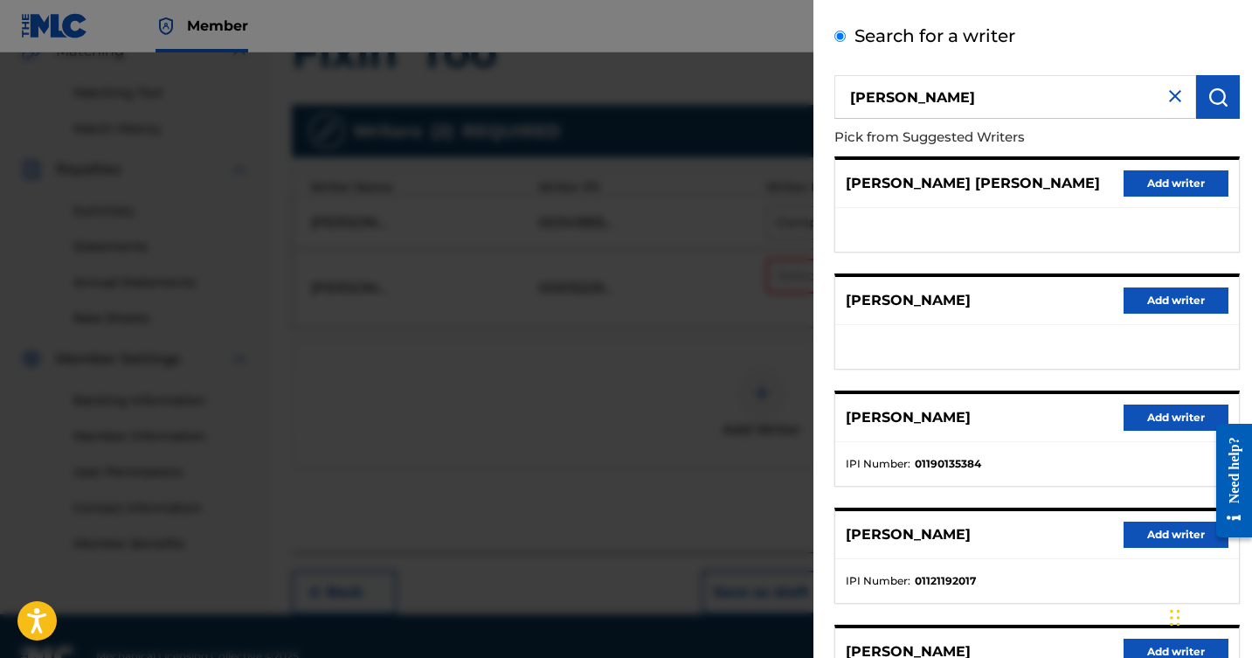
scroll to position [120, 0]
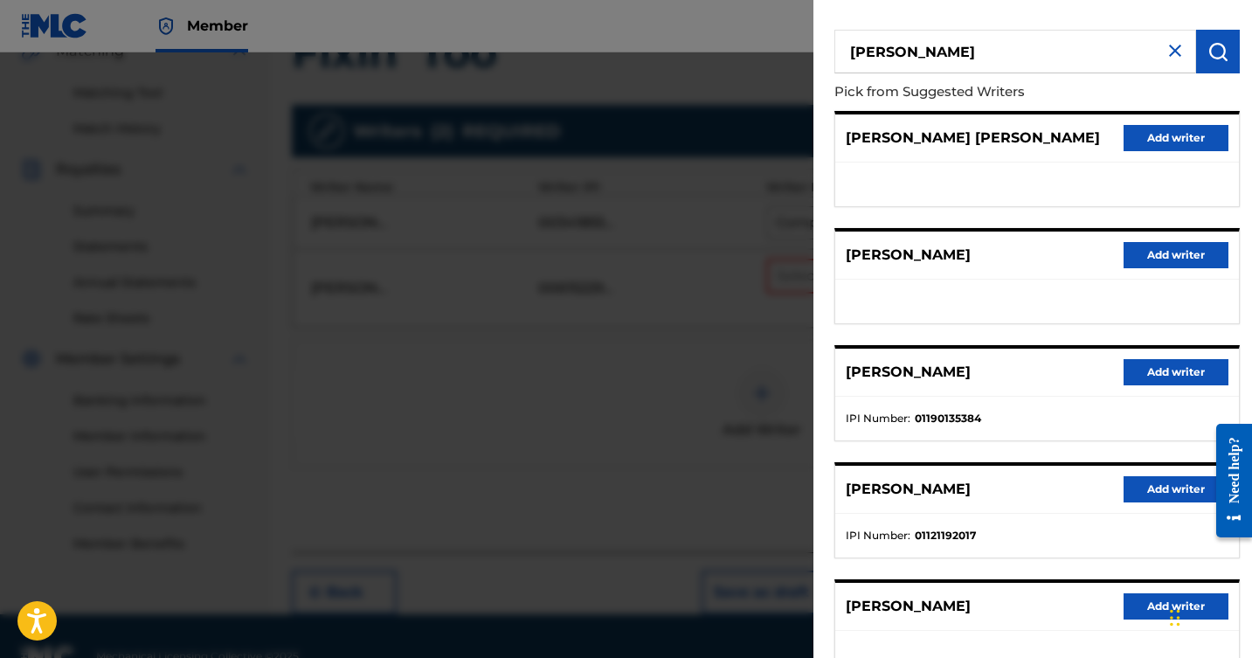
click at [1149, 367] on button "Add writer" at bounding box center [1176, 372] width 105 height 26
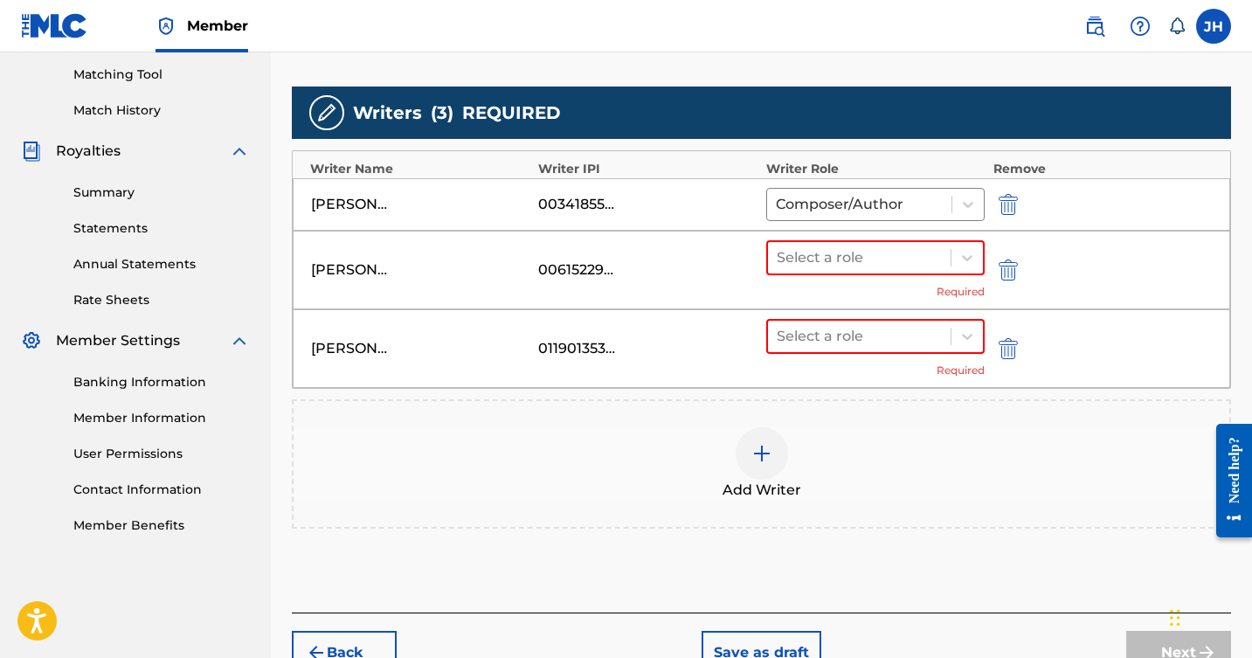
scroll to position [441, 0]
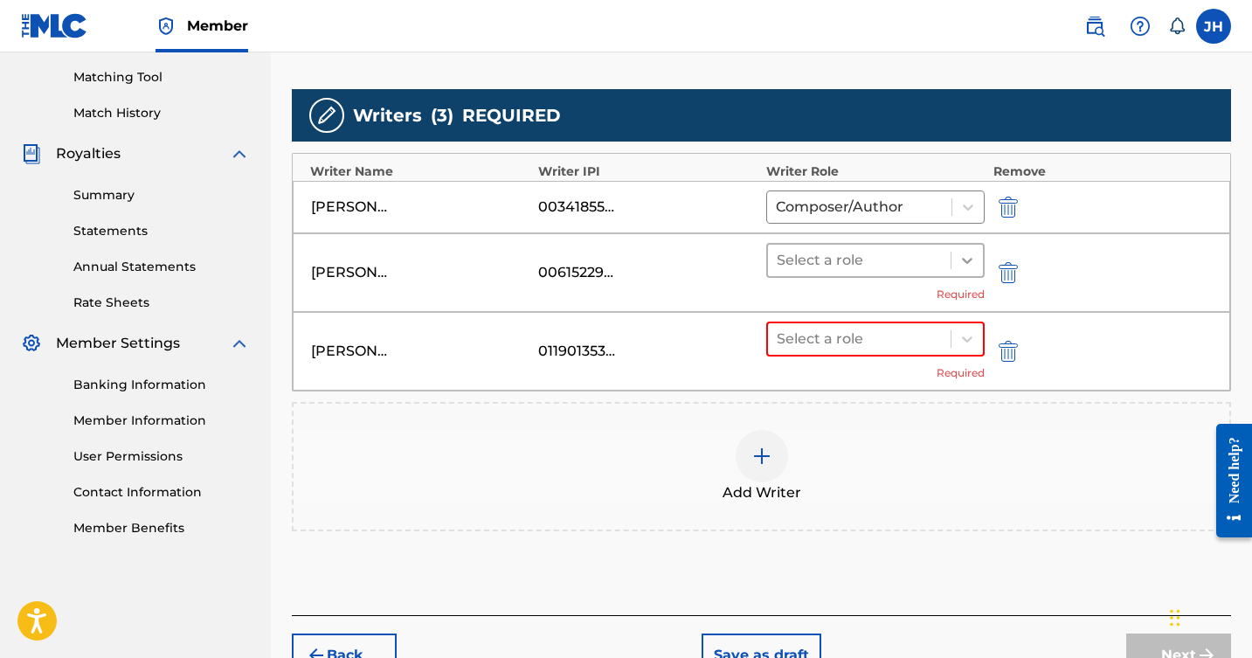
click at [968, 256] on icon at bounding box center [967, 260] width 17 height 17
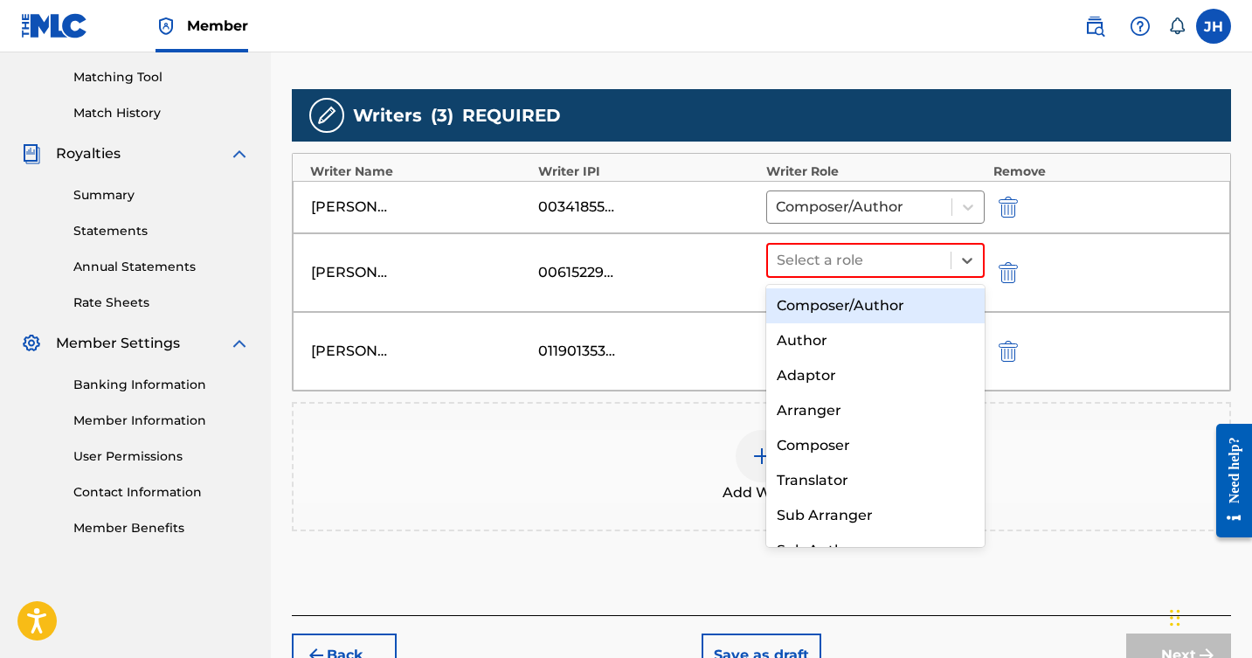
click at [894, 303] on div "Composer/Author" at bounding box center [876, 305] width 219 height 35
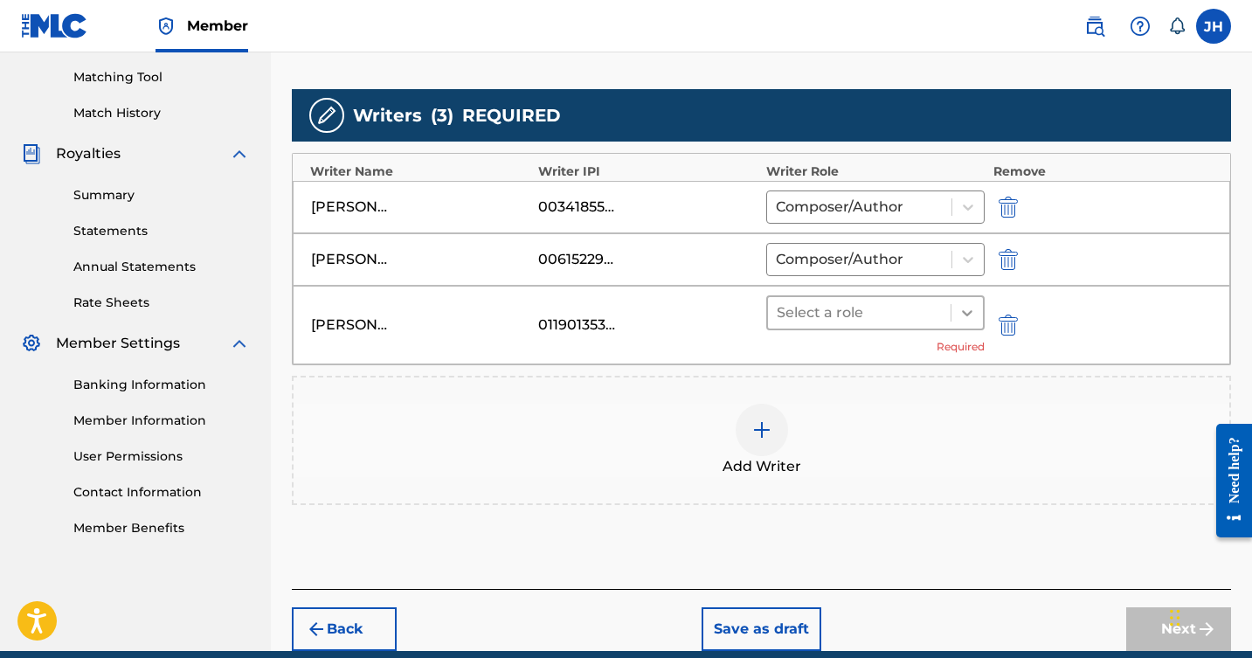
click at [966, 309] on icon at bounding box center [967, 312] width 17 height 17
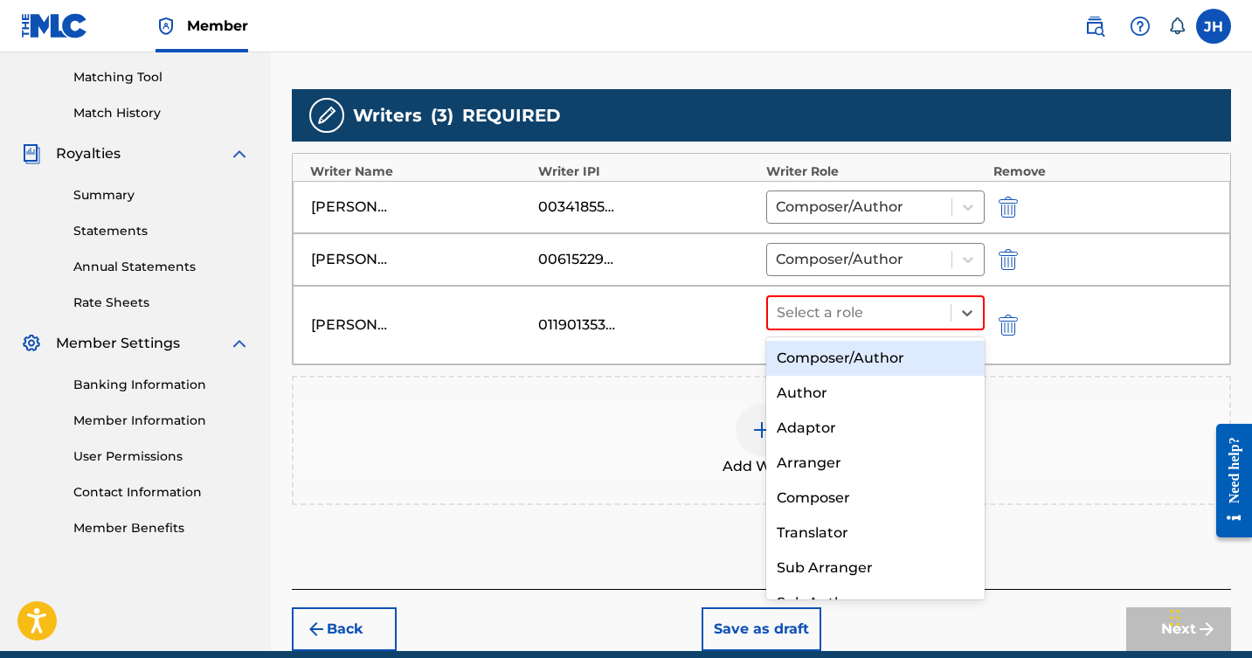
click at [878, 352] on div "Composer/Author" at bounding box center [876, 358] width 219 height 35
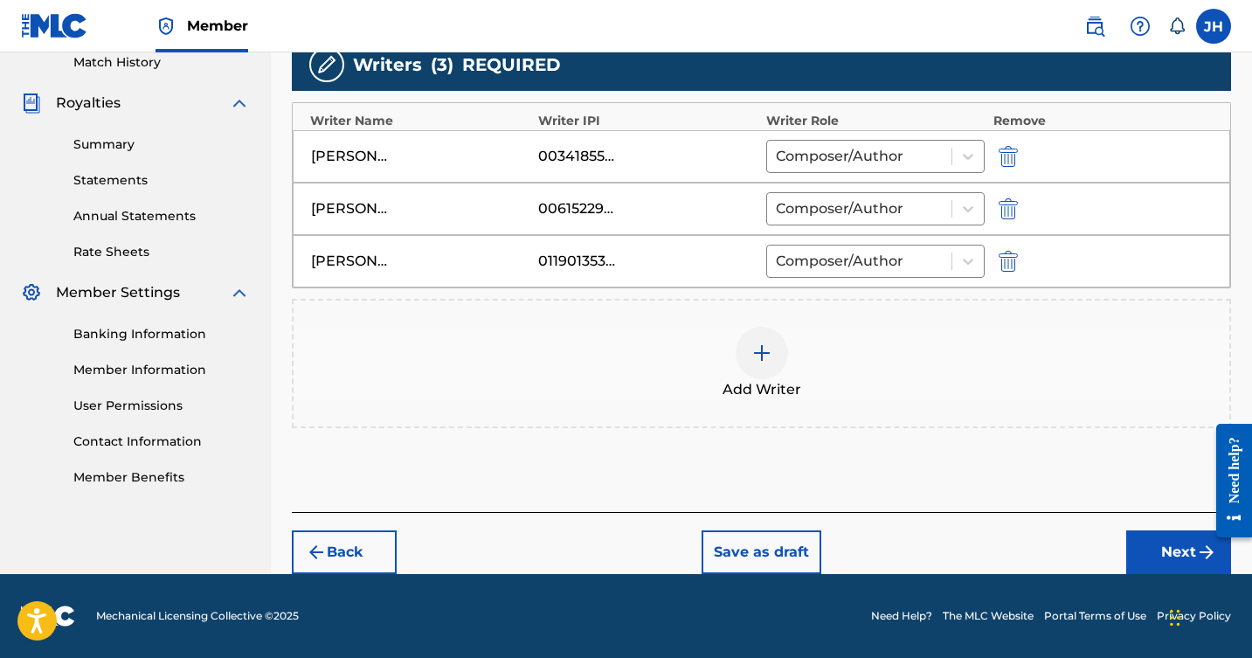
scroll to position [492, 0]
click at [1169, 538] on button "Next" at bounding box center [1179, 553] width 105 height 44
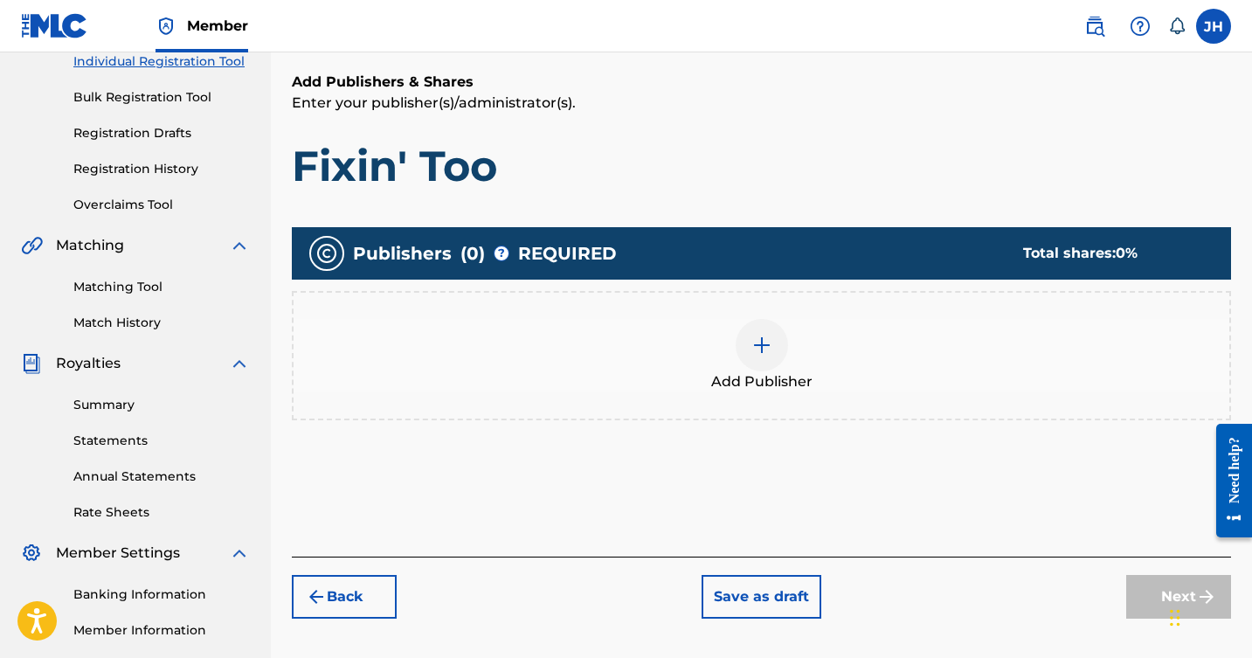
scroll to position [208, 0]
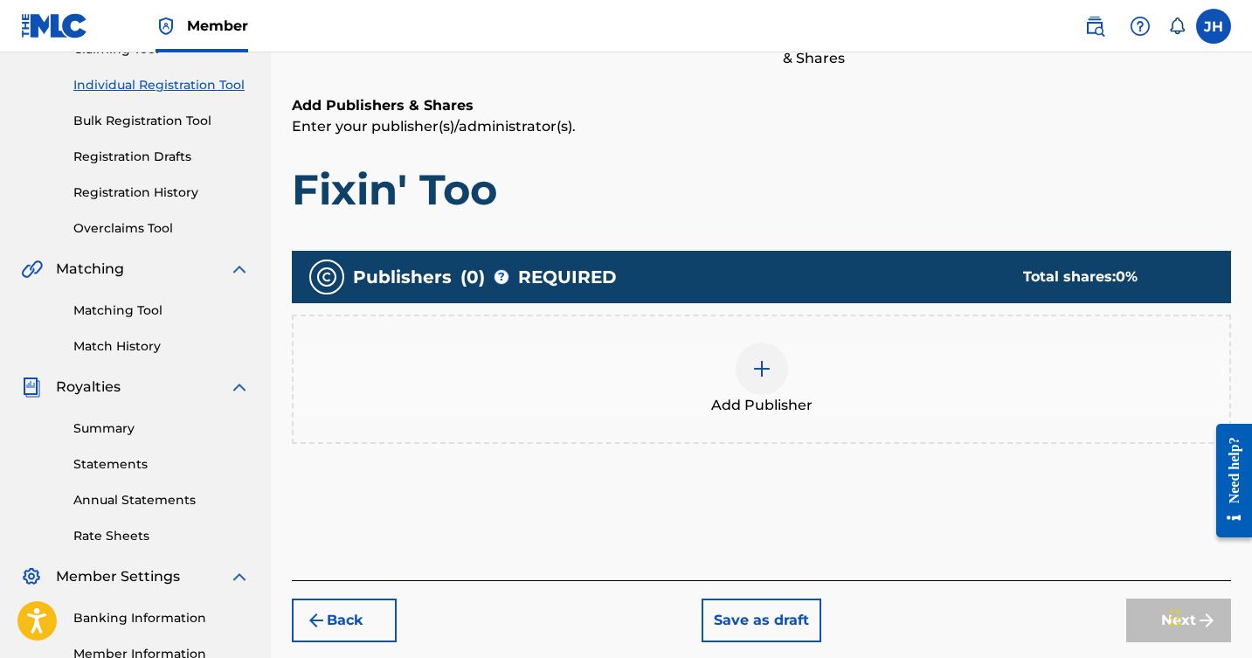
click at [739, 357] on div at bounding box center [762, 369] width 52 height 52
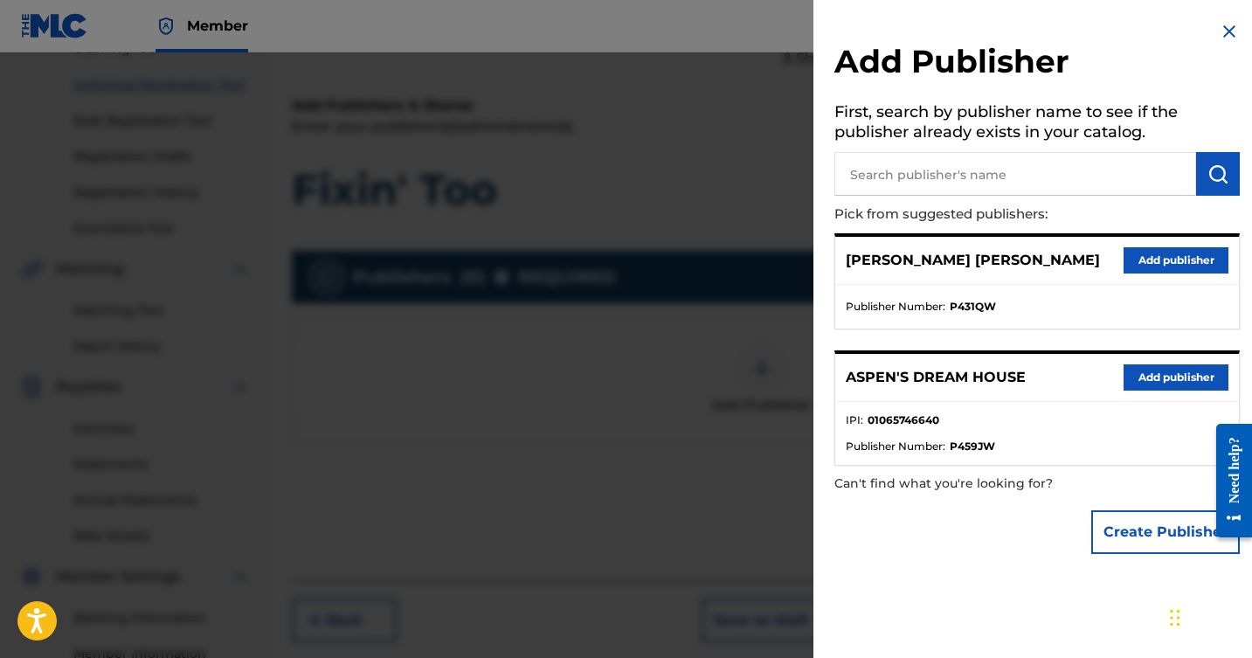
click at [1158, 261] on button "Add publisher" at bounding box center [1176, 260] width 105 height 26
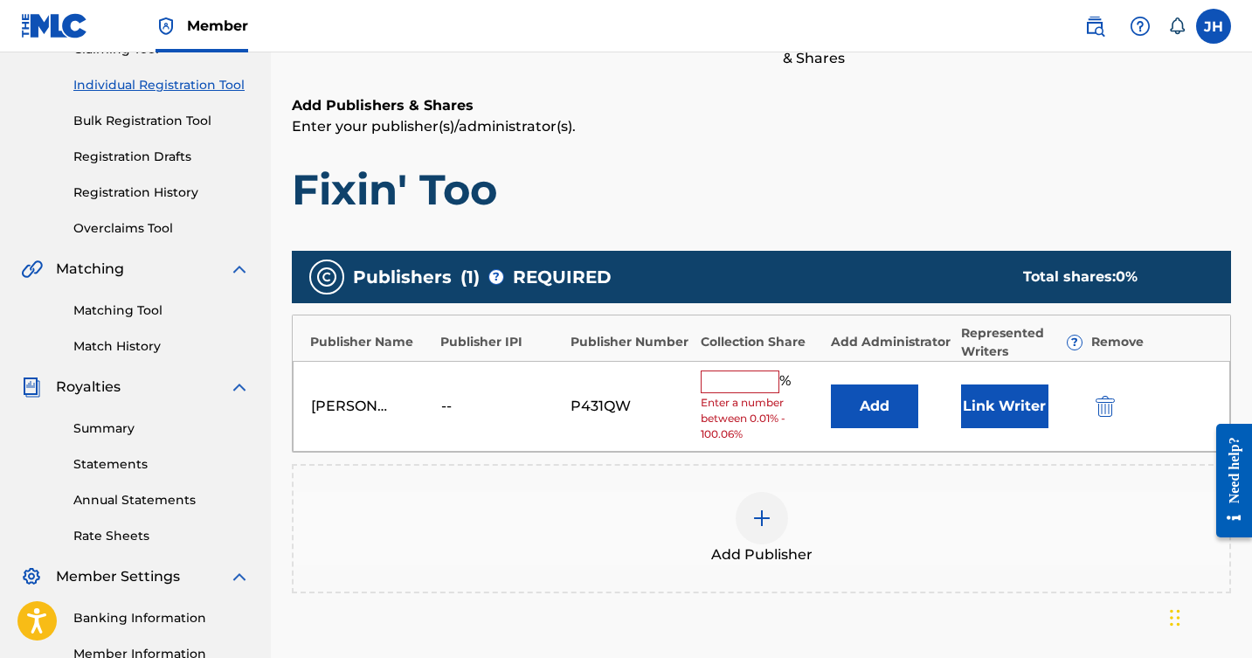
click at [760, 387] on input "text" at bounding box center [740, 382] width 79 height 23
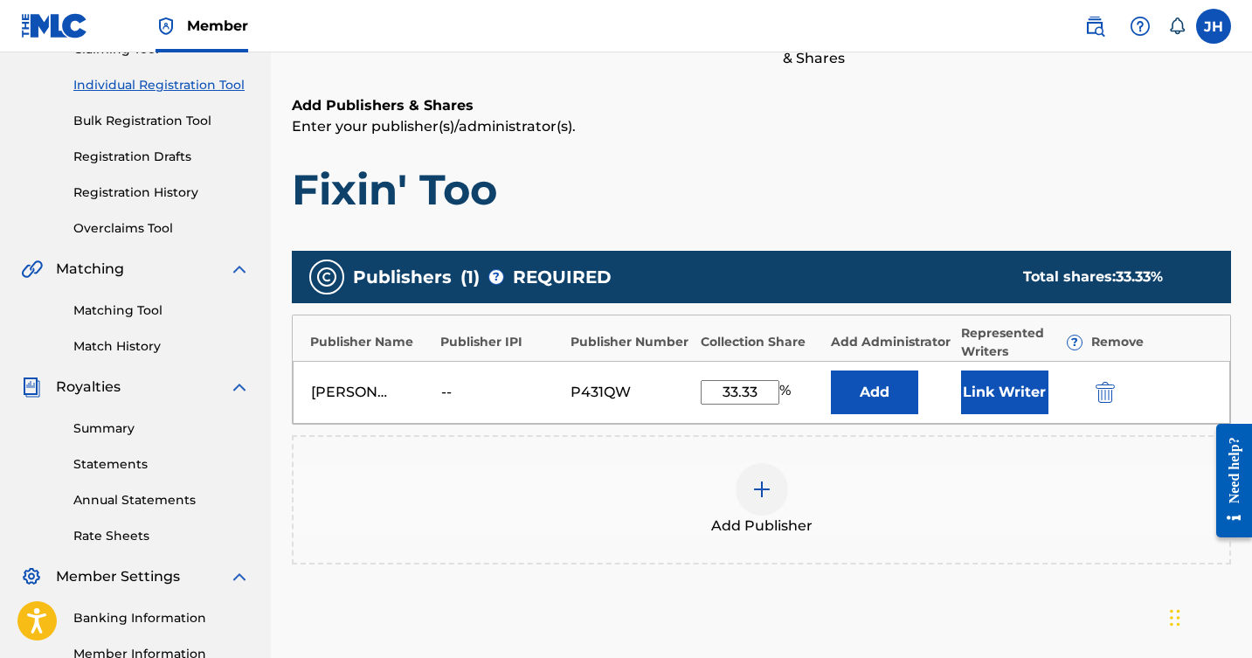
type input "33.33"
click at [1016, 389] on button "Link Writer" at bounding box center [1004, 393] width 87 height 44
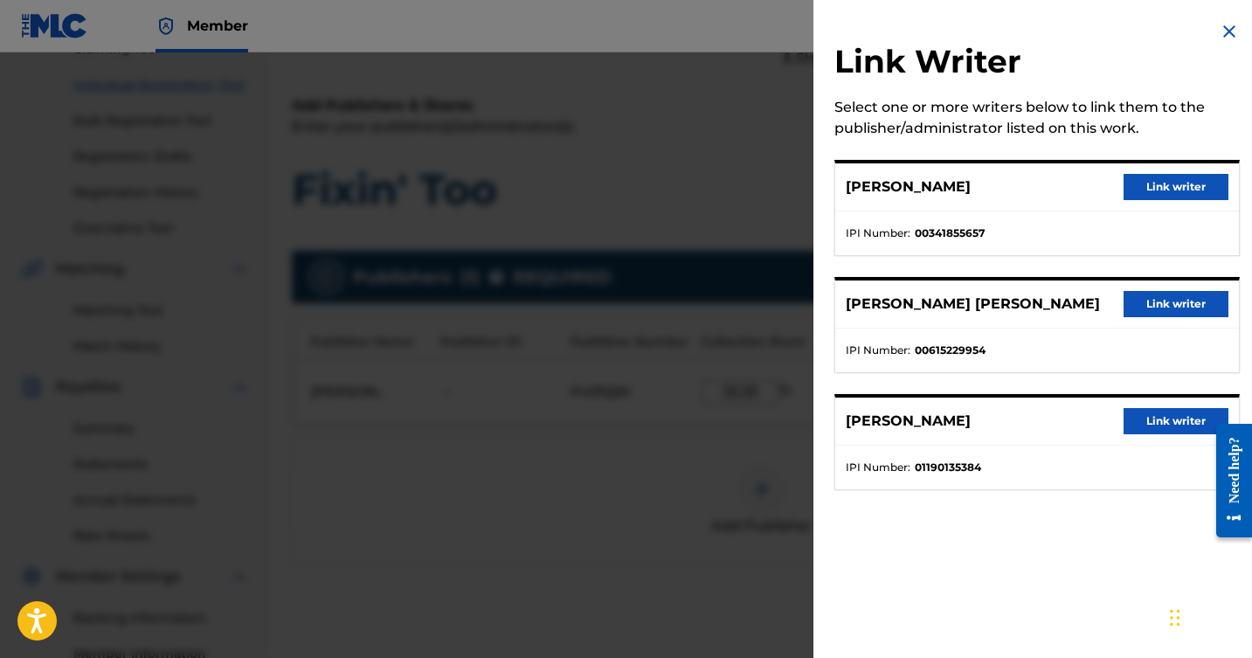
click at [1155, 187] on button "Link writer" at bounding box center [1176, 187] width 105 height 26
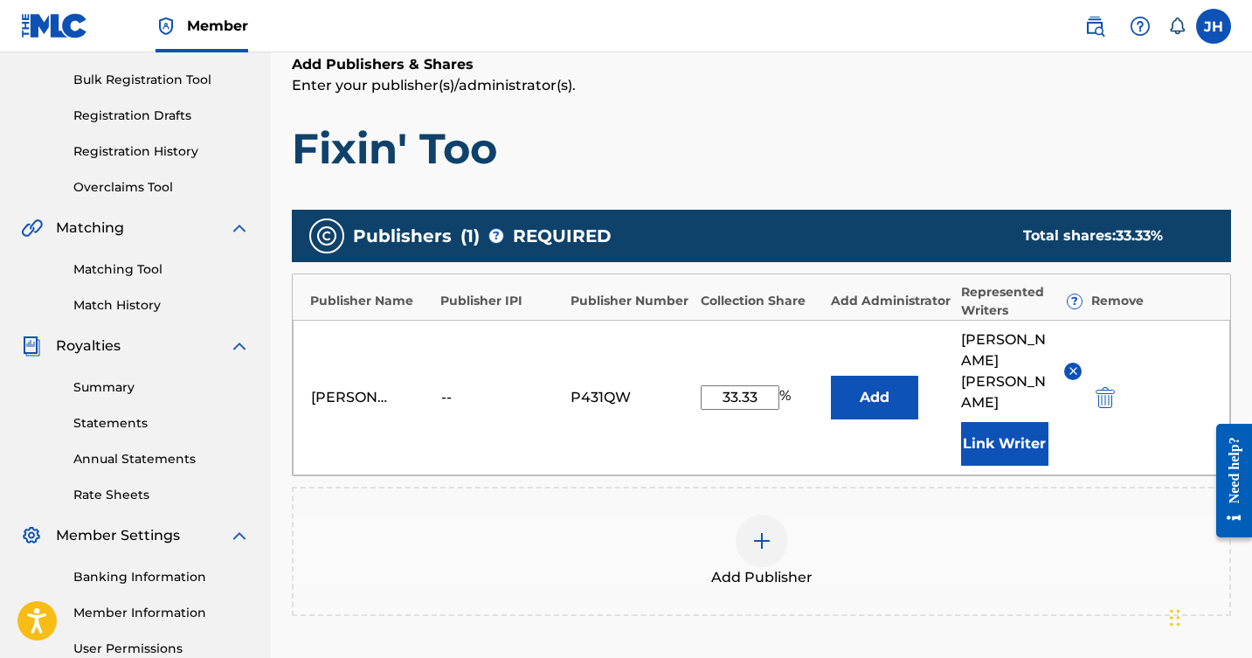
scroll to position [271, 0]
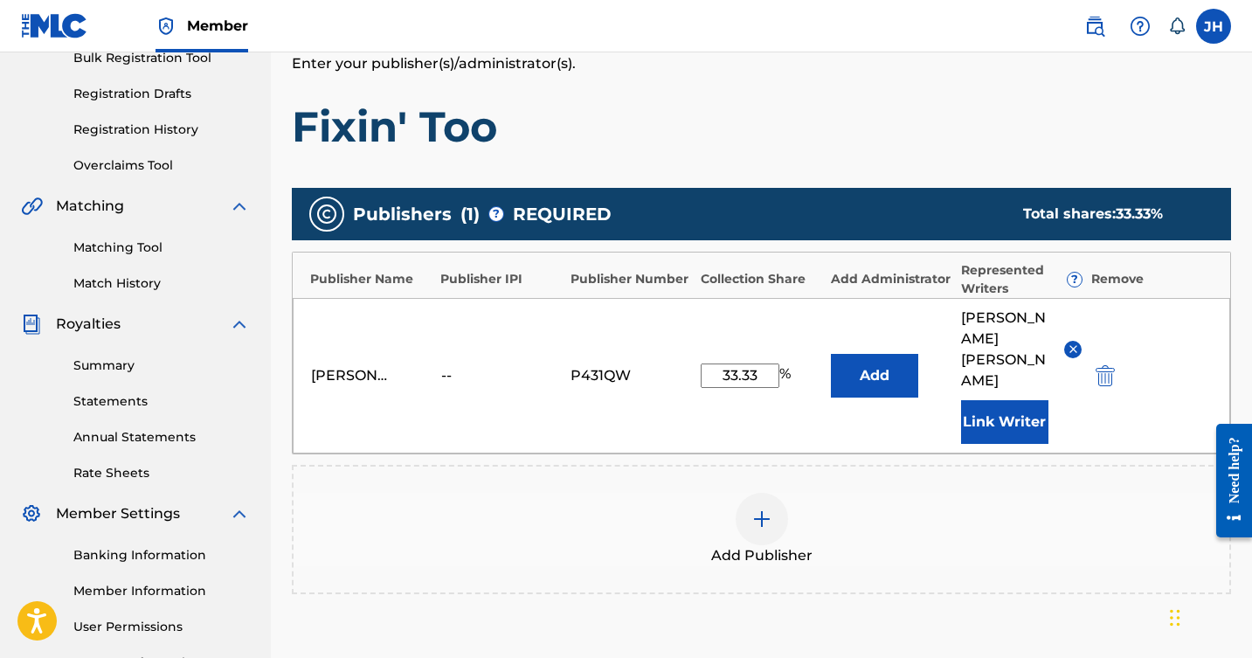
click at [756, 509] on img at bounding box center [762, 519] width 21 height 21
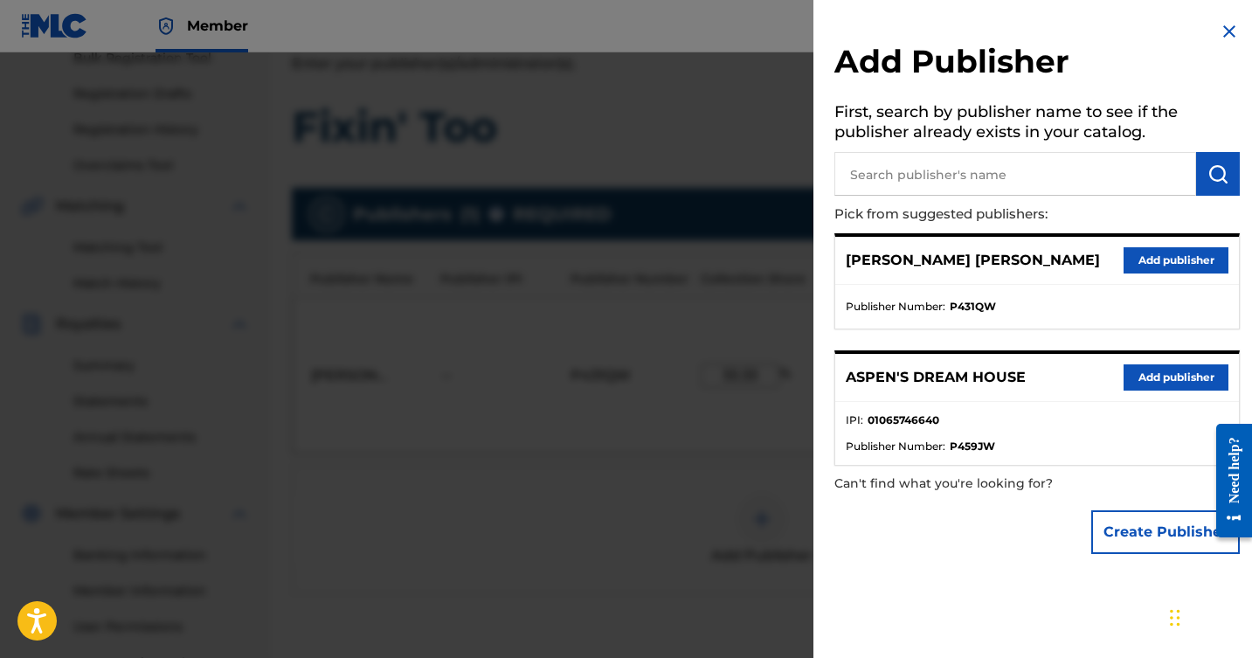
click at [984, 164] on input "text" at bounding box center [1016, 174] width 362 height 44
type input "anthem music publishing"
click at [1218, 165] on img "submit" at bounding box center [1218, 173] width 21 height 21
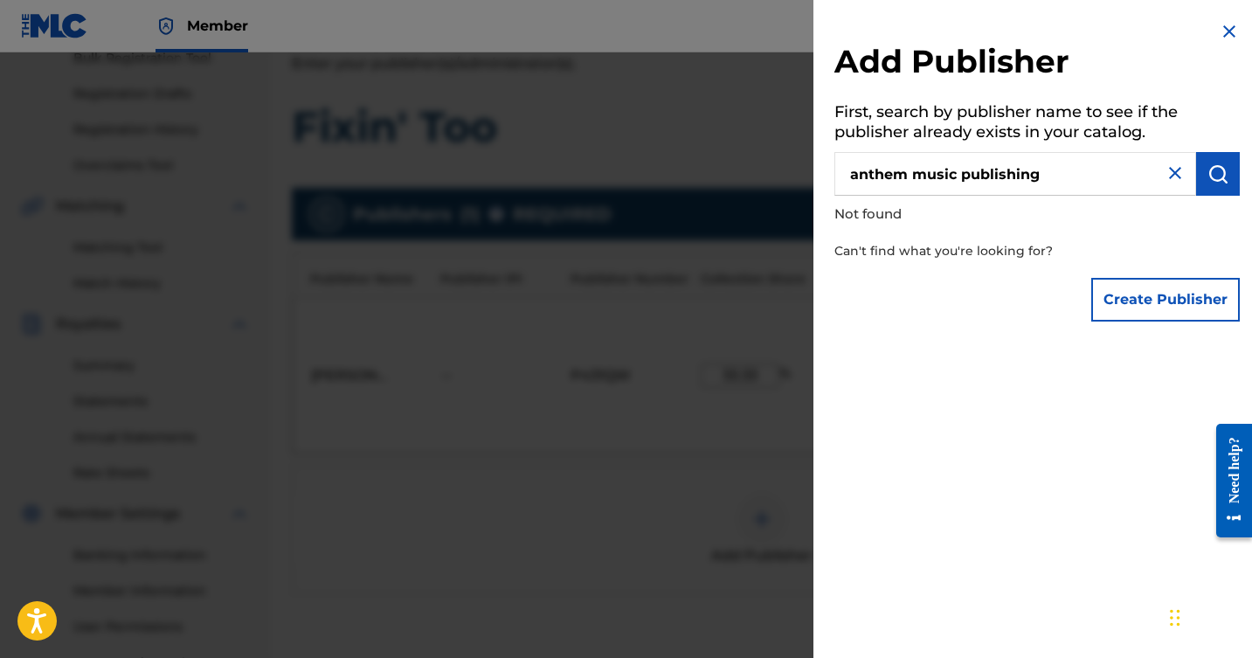
click at [1172, 180] on img at bounding box center [1175, 173] width 21 height 21
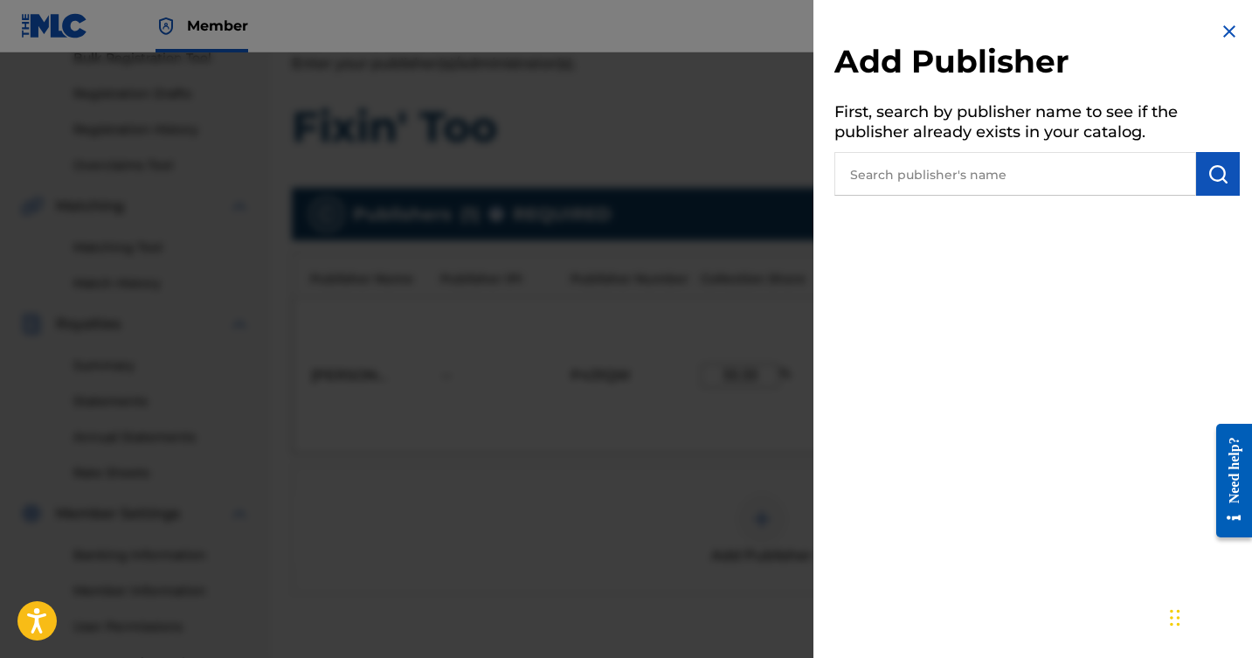
click at [1120, 159] on input "text" at bounding box center [1016, 174] width 362 height 44
type input "don't Blake my heart"
click at [1216, 163] on img "submit" at bounding box center [1218, 173] width 21 height 21
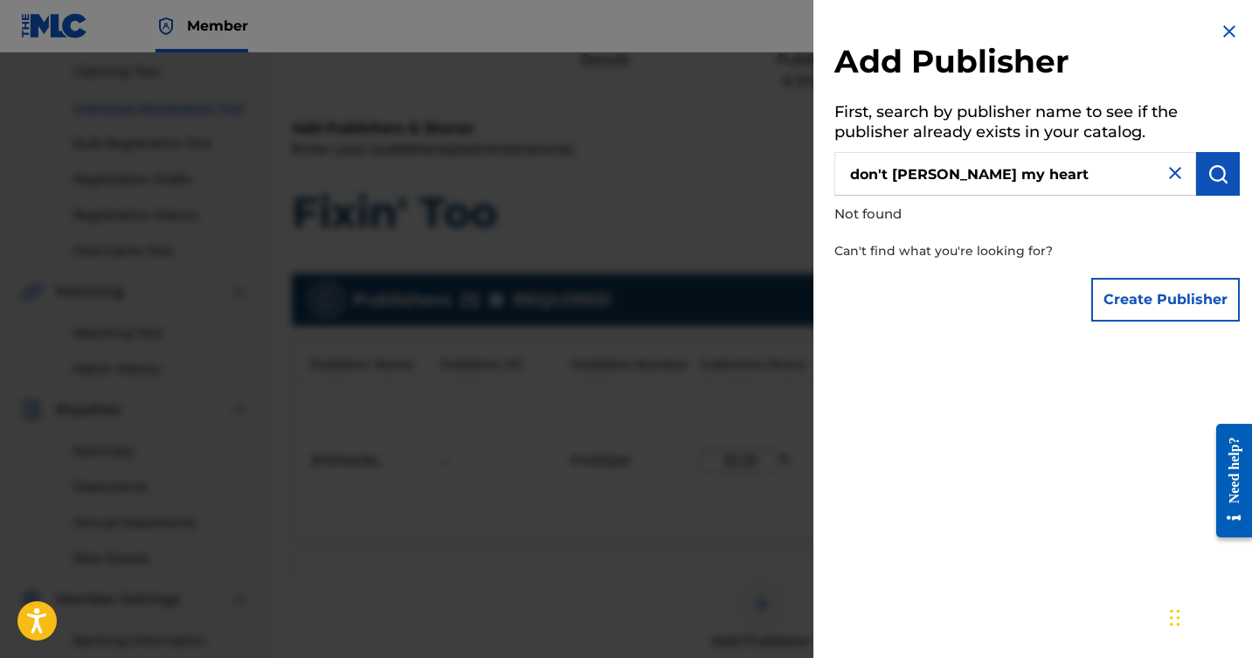
scroll to position [170, 0]
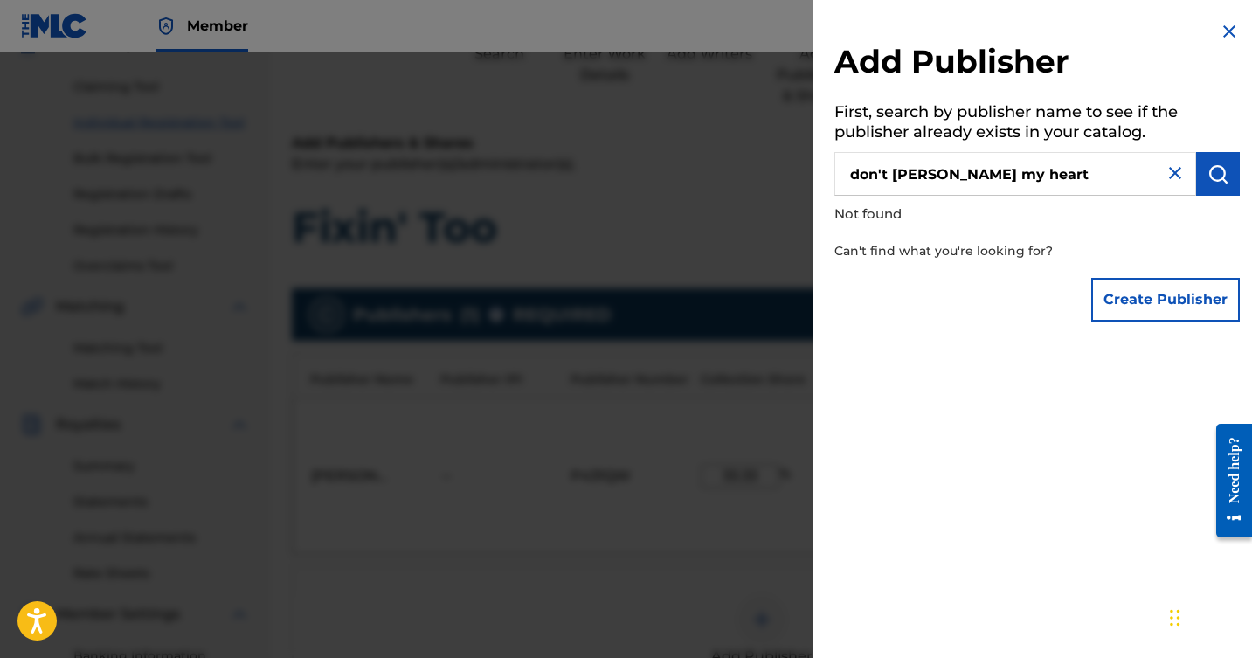
click at [1169, 173] on img at bounding box center [1175, 173] width 21 height 21
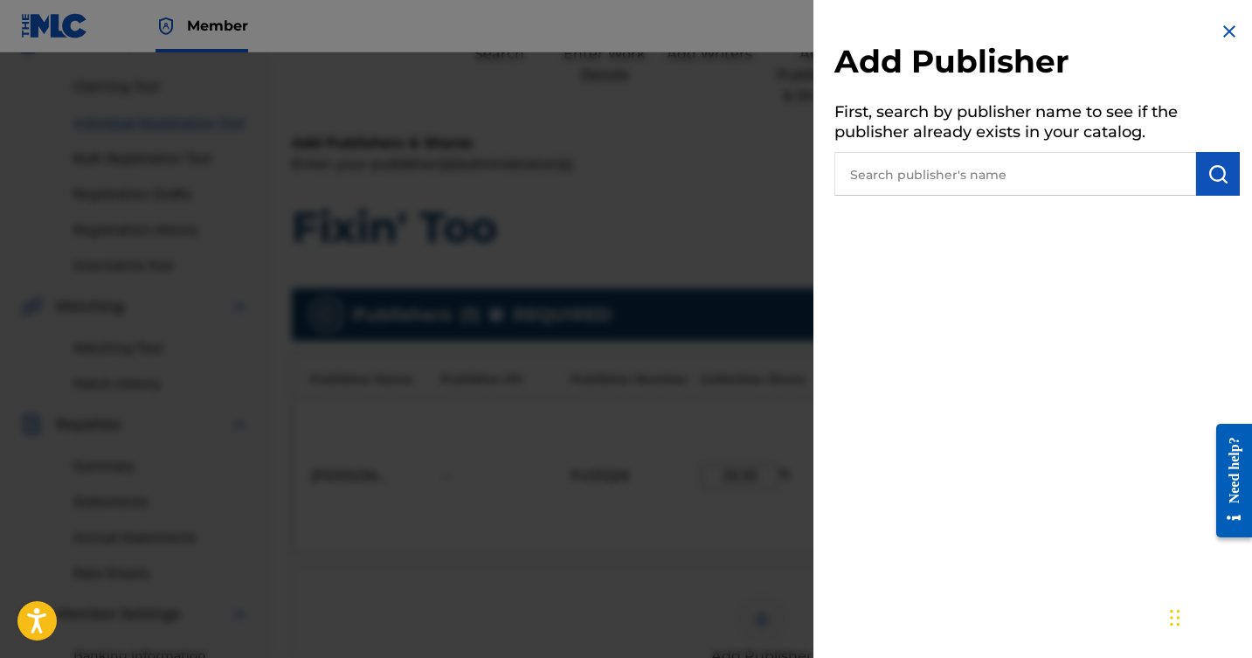
click at [1223, 22] on img at bounding box center [1229, 31] width 21 height 21
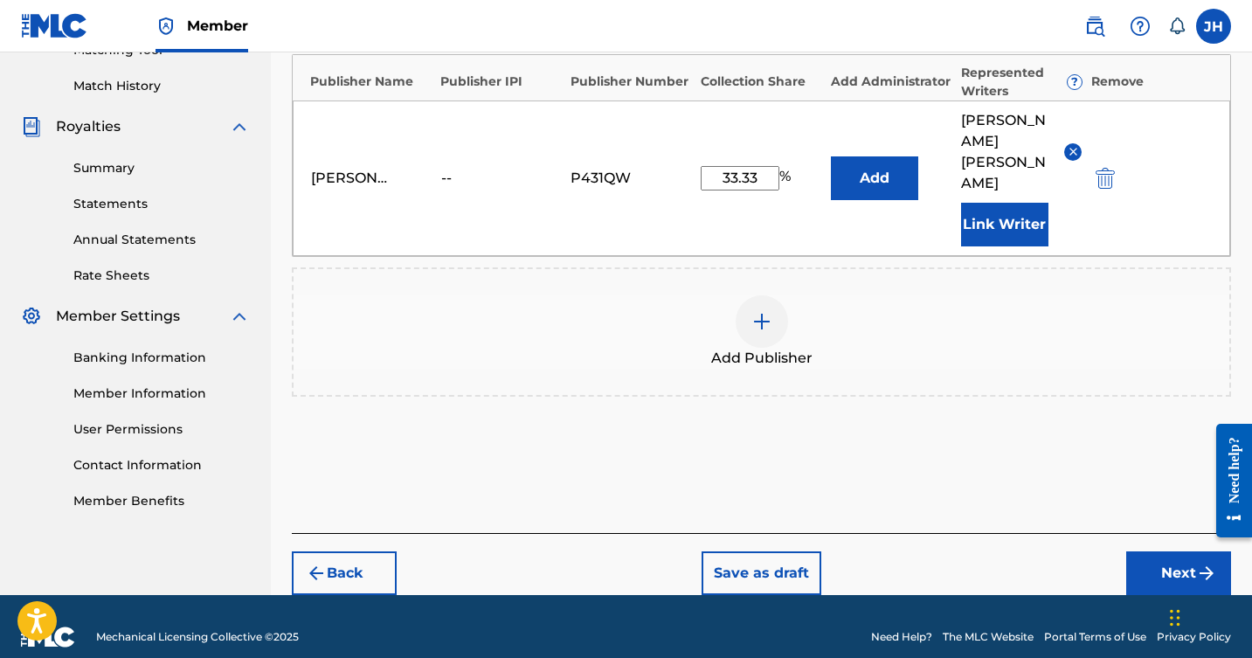
click at [1162, 552] on button "Next" at bounding box center [1179, 574] width 105 height 44
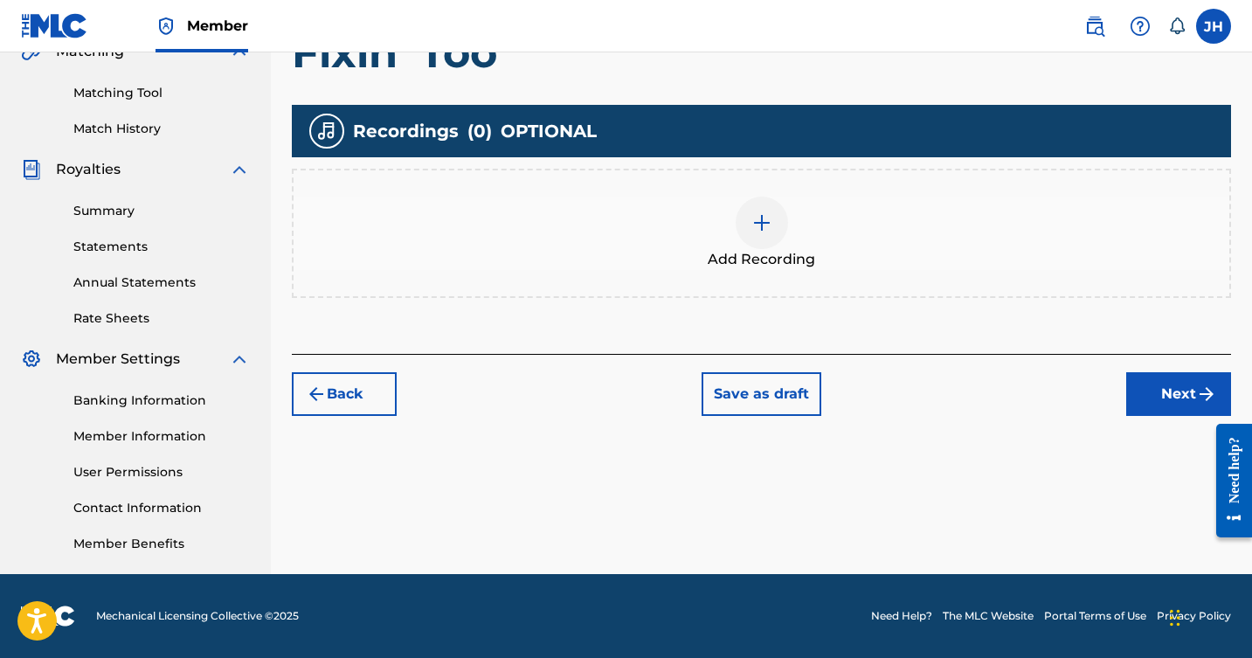
scroll to position [426, 0]
click at [1165, 388] on button "Next" at bounding box center [1179, 394] width 105 height 44
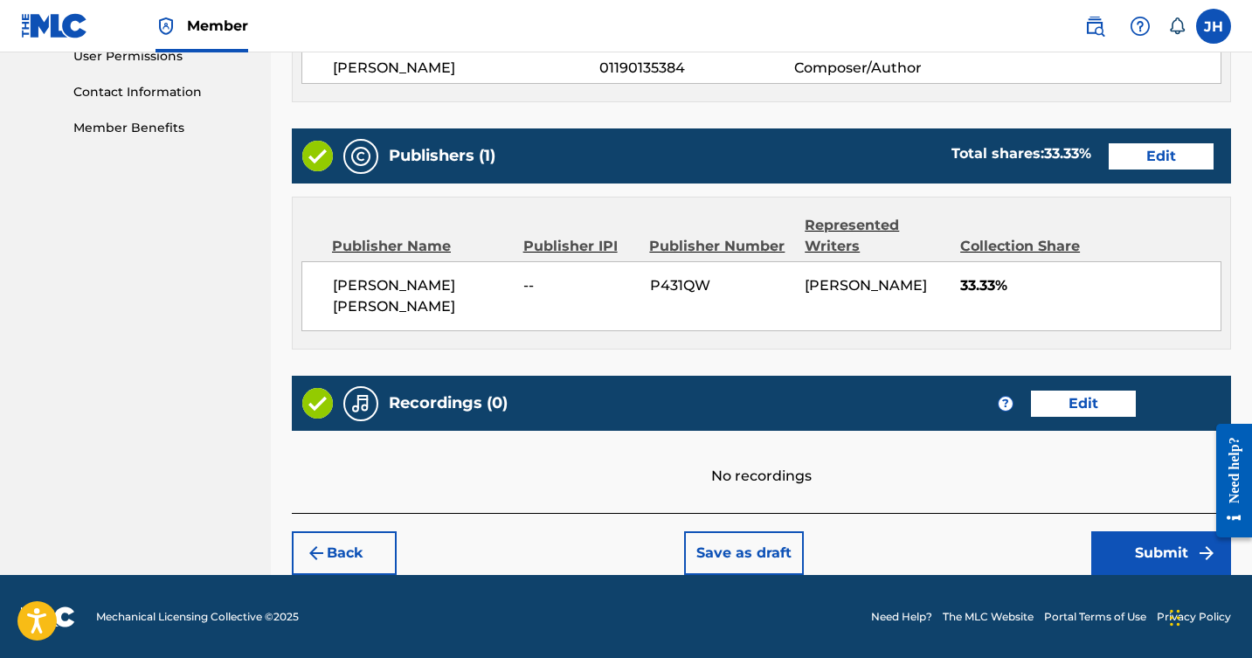
scroll to position [841, 0]
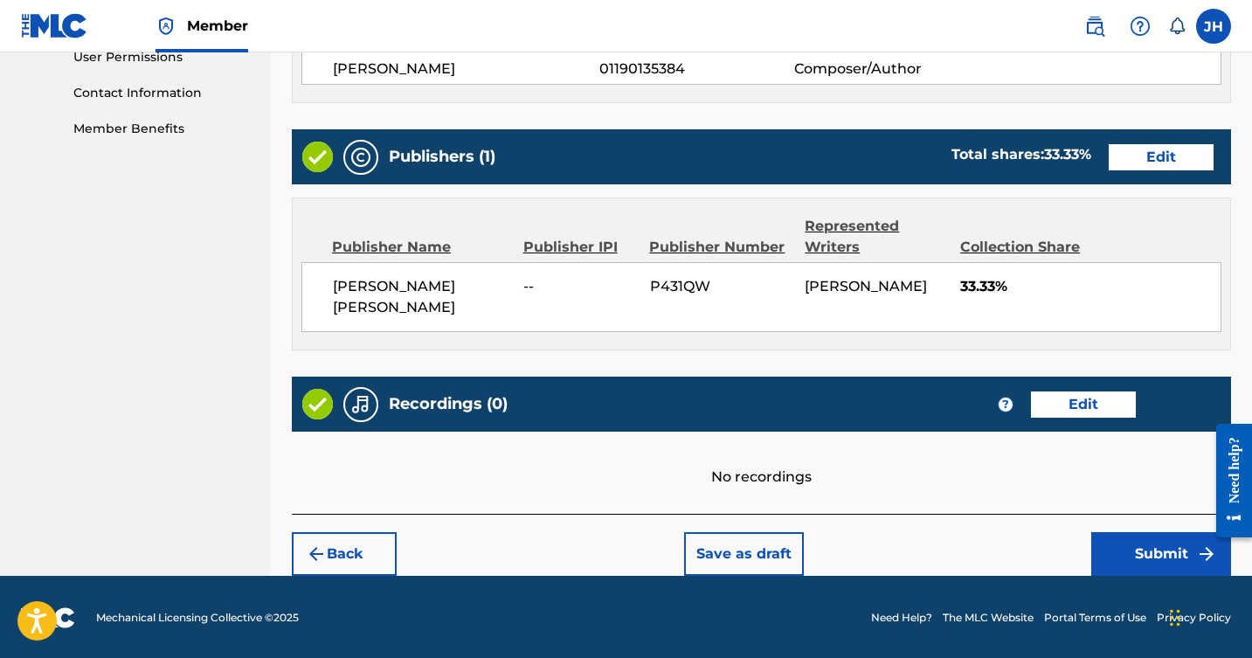
click at [1121, 542] on button "Submit" at bounding box center [1162, 554] width 140 height 44
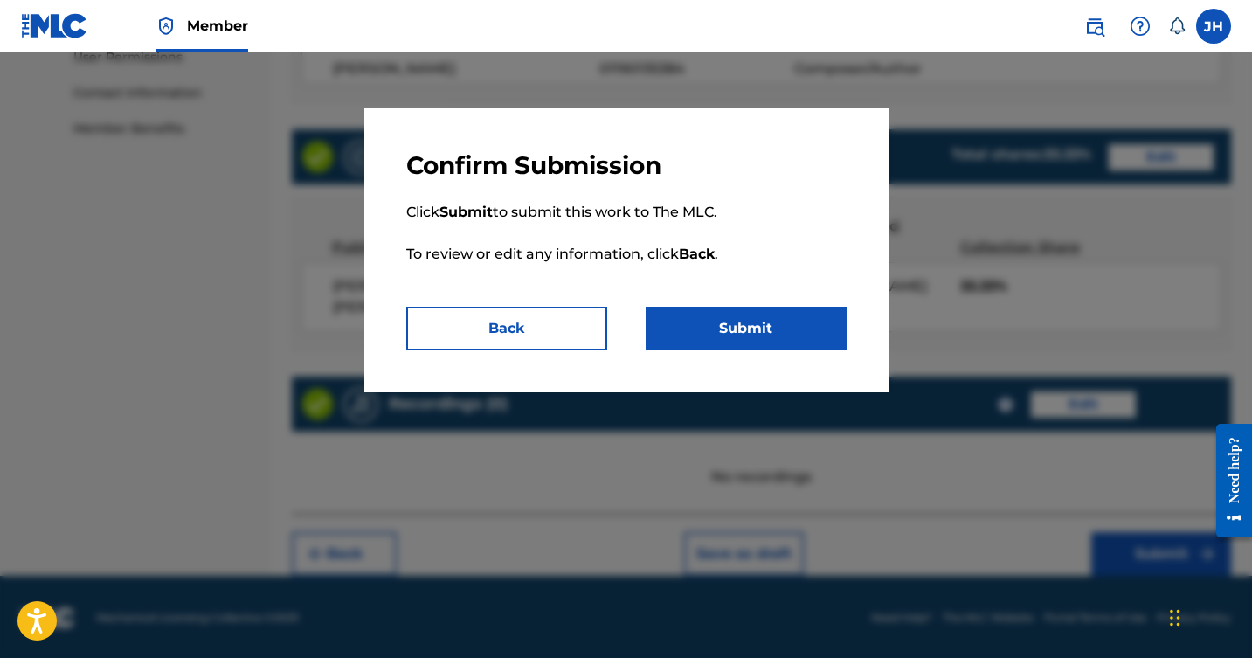
click at [757, 324] on button "Submit" at bounding box center [746, 329] width 201 height 44
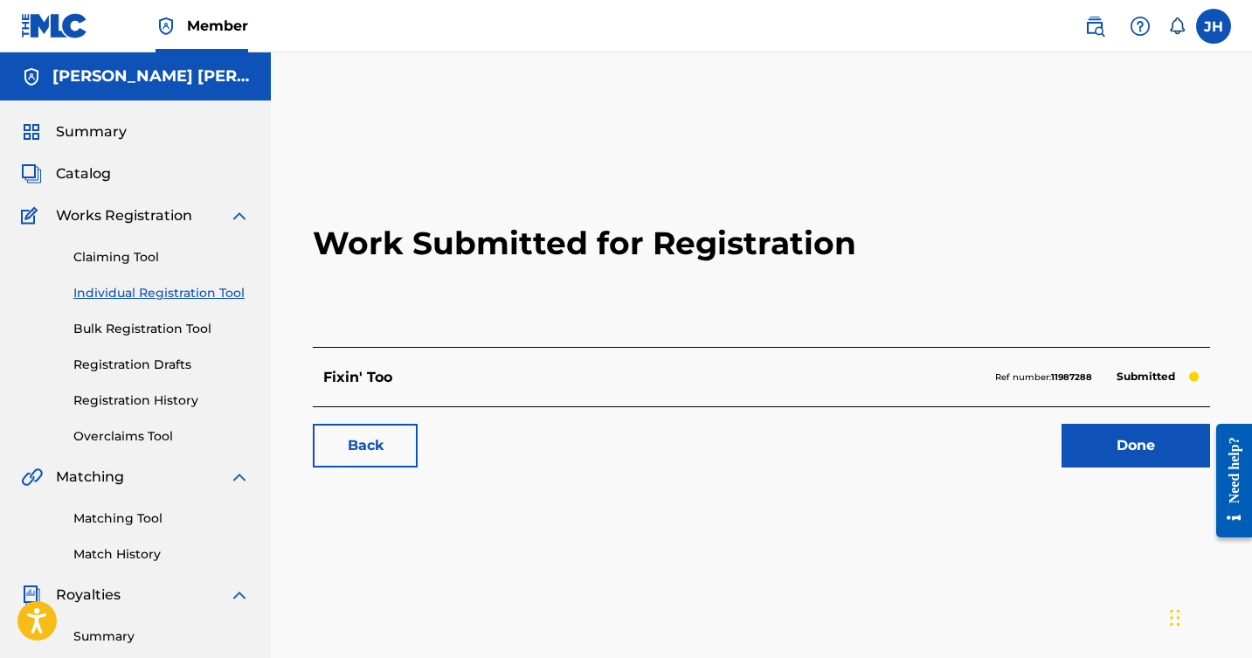
click at [1134, 434] on link "Done" at bounding box center [1136, 446] width 149 height 44
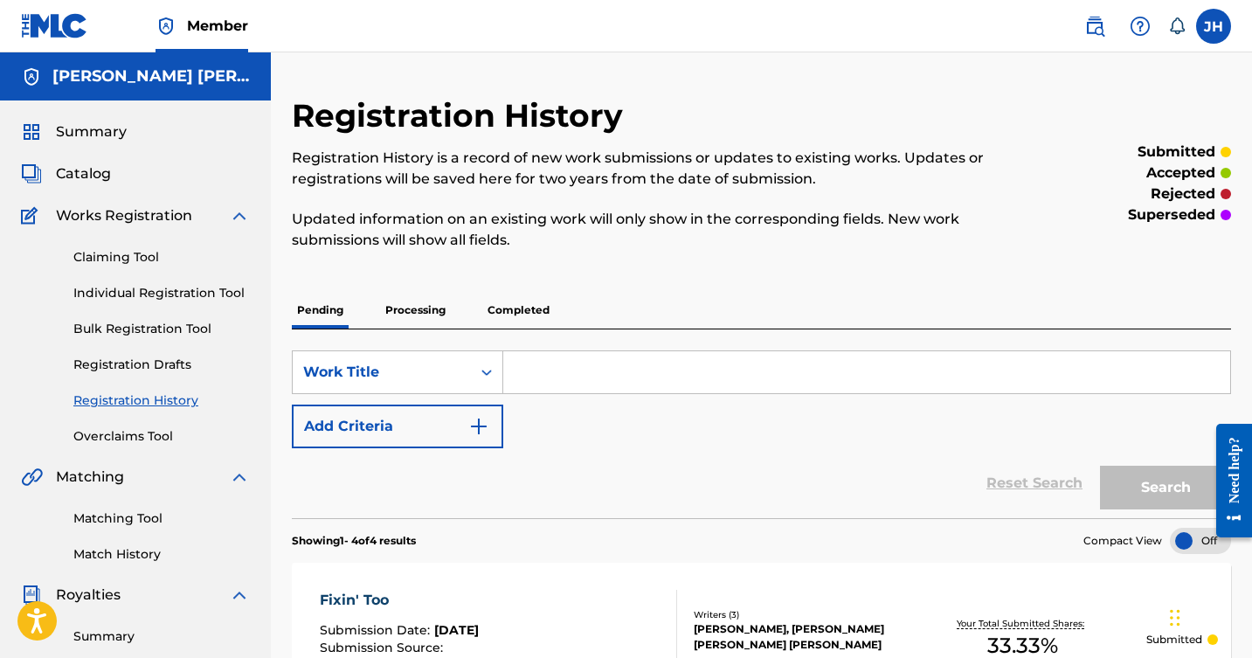
click at [570, 373] on input "Search Form" at bounding box center [866, 372] width 727 height 42
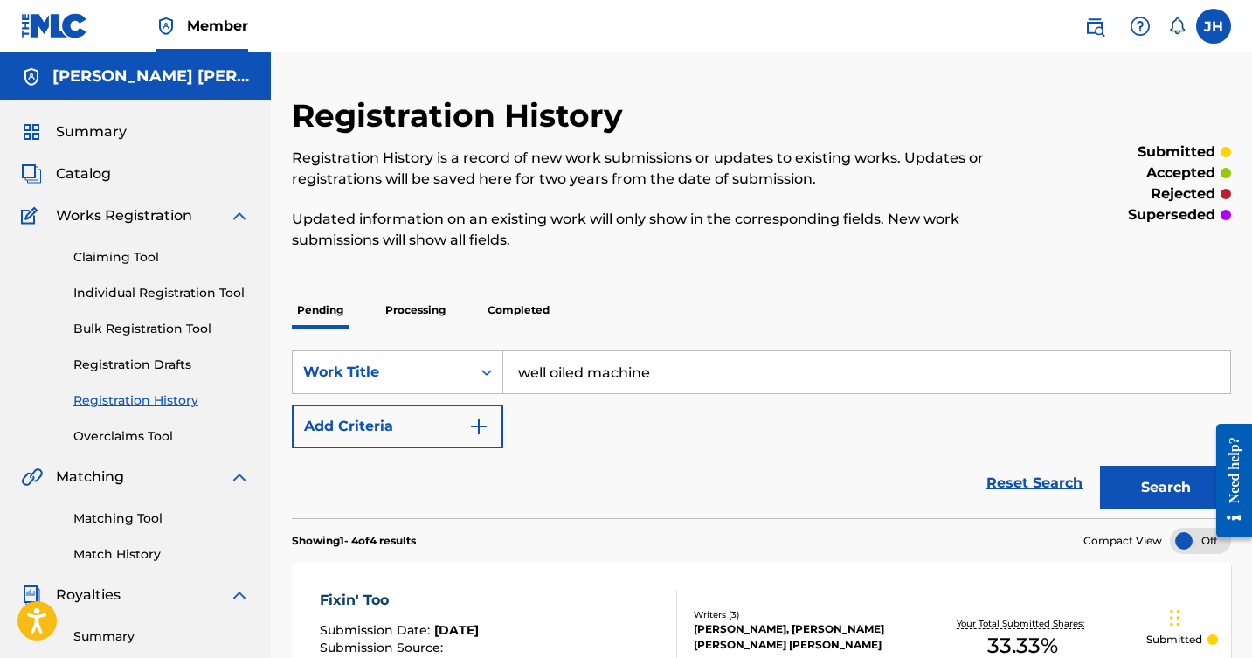
type input "well oiled machine"
click at [483, 426] on img "Search Form" at bounding box center [478, 426] width 21 height 21
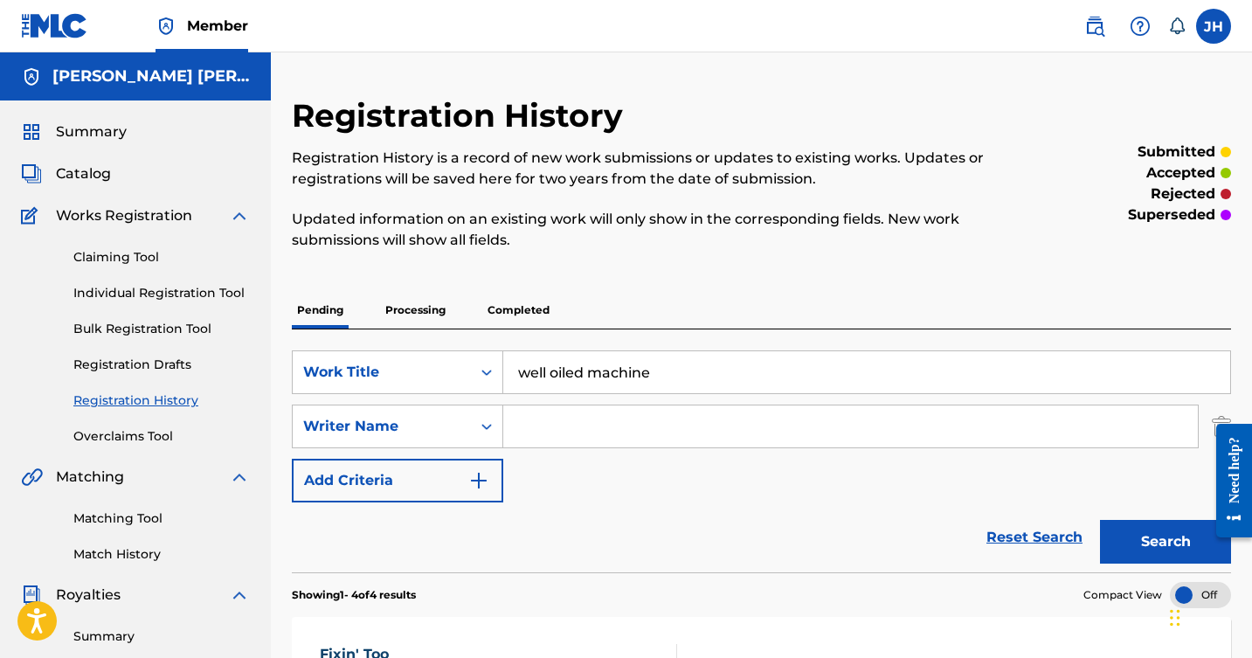
click at [539, 421] on input "Search Form" at bounding box center [850, 427] width 695 height 42
type input "[PERSON_NAME]"
drag, startPoint x: 539, startPoint y: 421, endPoint x: 1161, endPoint y: 546, distance: 633.9
click at [1160, 547] on button "Search" at bounding box center [1165, 542] width 131 height 44
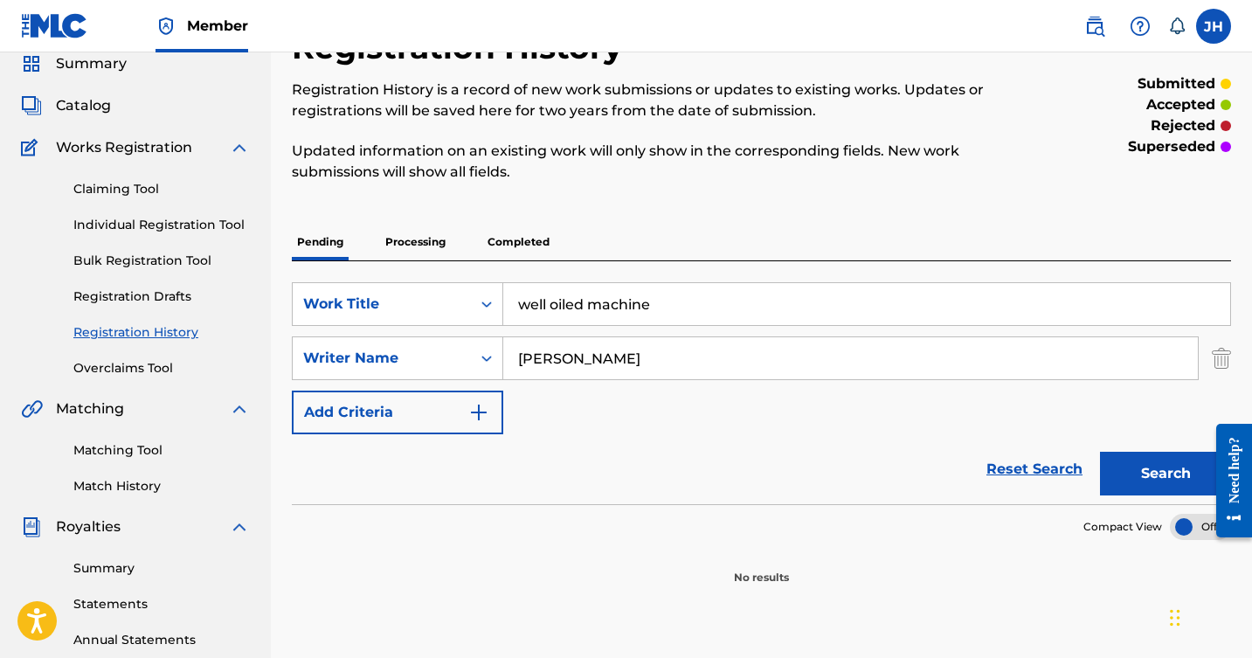
scroll to position [67, 0]
click at [1184, 461] on button "Search" at bounding box center [1165, 475] width 131 height 44
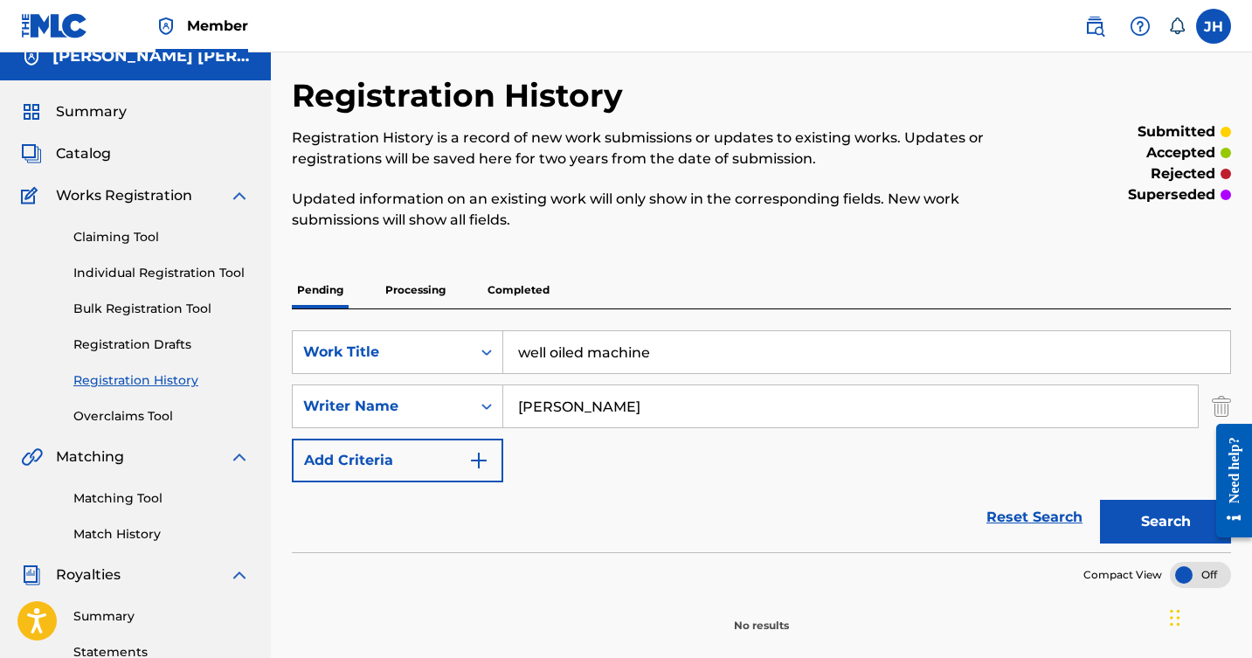
scroll to position [19, 0]
click at [475, 463] on img "Search Form" at bounding box center [478, 461] width 21 height 21
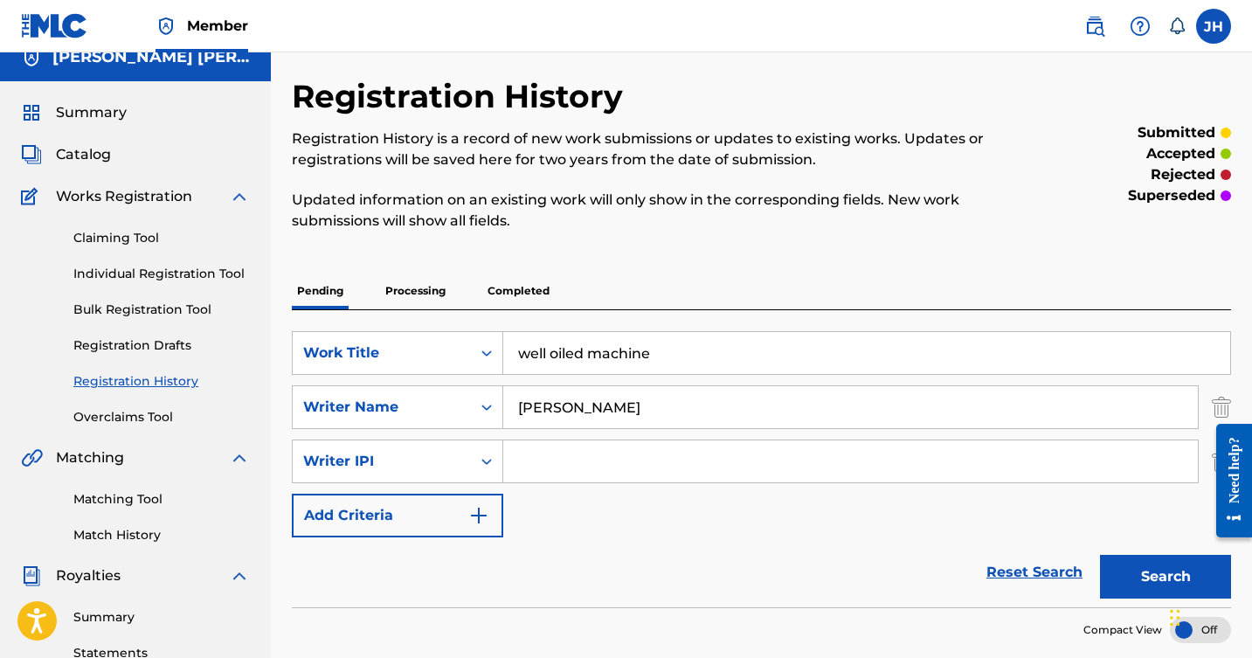
click at [545, 462] on input "Search Form" at bounding box center [850, 462] width 695 height 42
type input "00341855657"
click at [1139, 552] on div "Search" at bounding box center [1162, 573] width 140 height 70
click at [1135, 571] on button "Search" at bounding box center [1165, 577] width 131 height 44
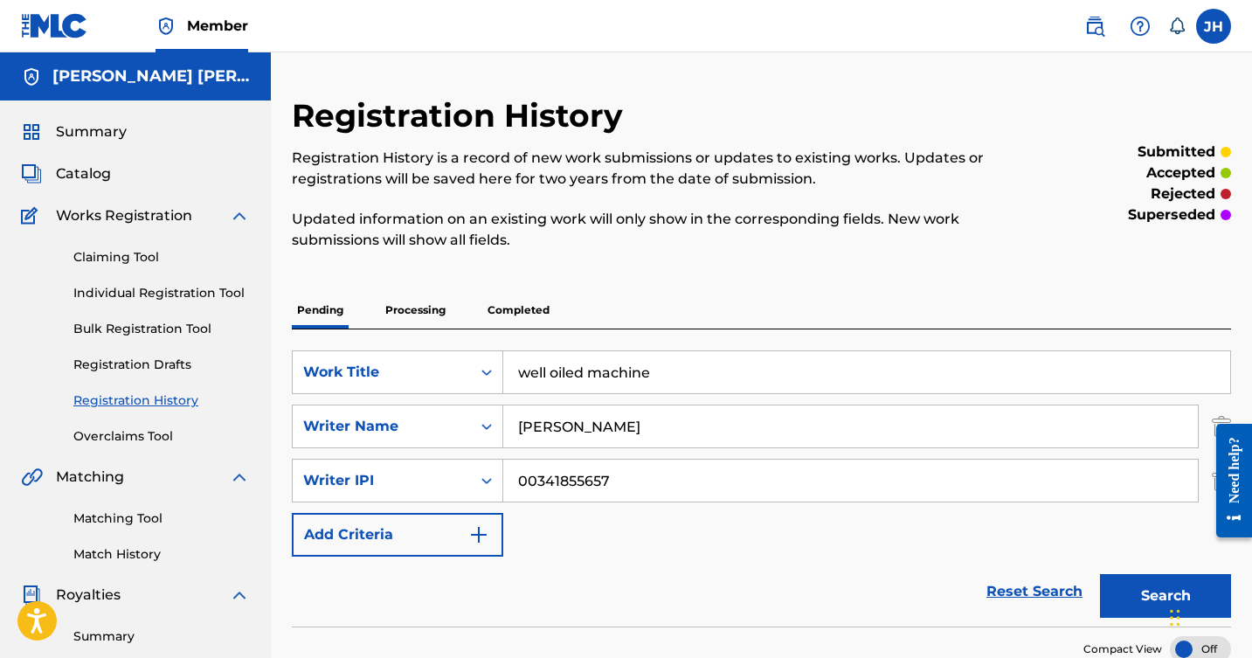
scroll to position [0, 0]
click at [88, 174] on span "Catalog" at bounding box center [83, 173] width 55 height 21
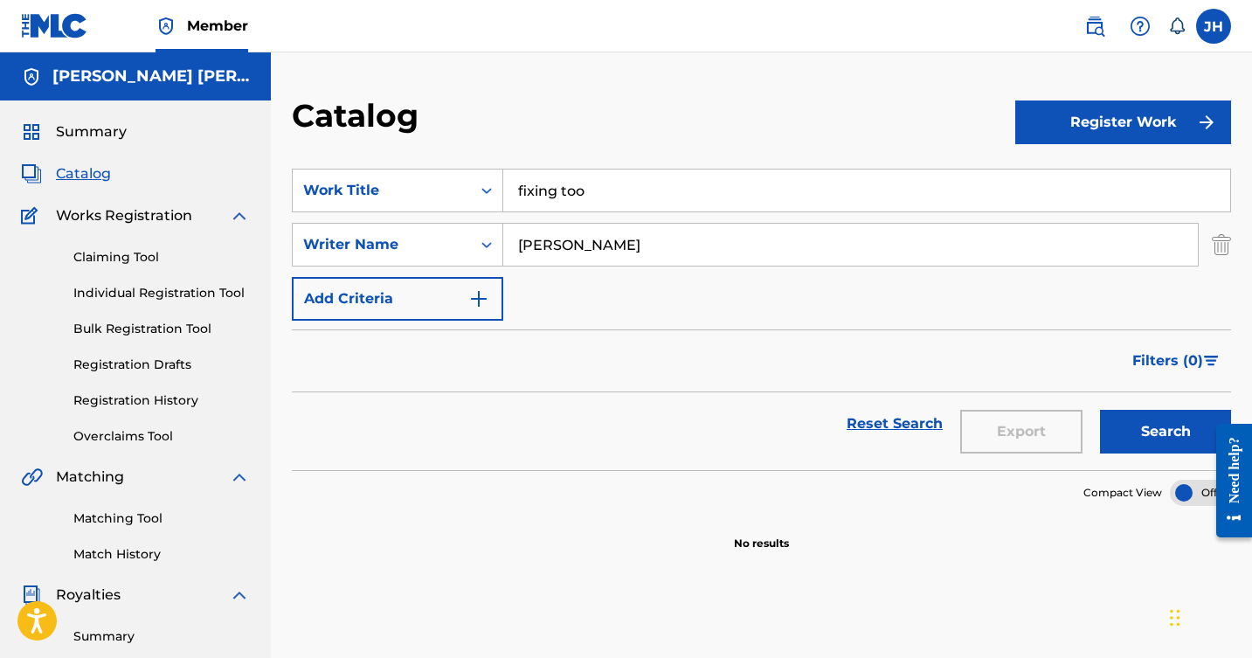
click at [947, 195] on input "fixing too" at bounding box center [866, 191] width 727 height 42
type input "f"
type input "Well Oiled Machine"
click at [1145, 108] on button "Register Work" at bounding box center [1124, 123] width 216 height 44
click at [1093, 179] on link "Individual" at bounding box center [1124, 179] width 216 height 42
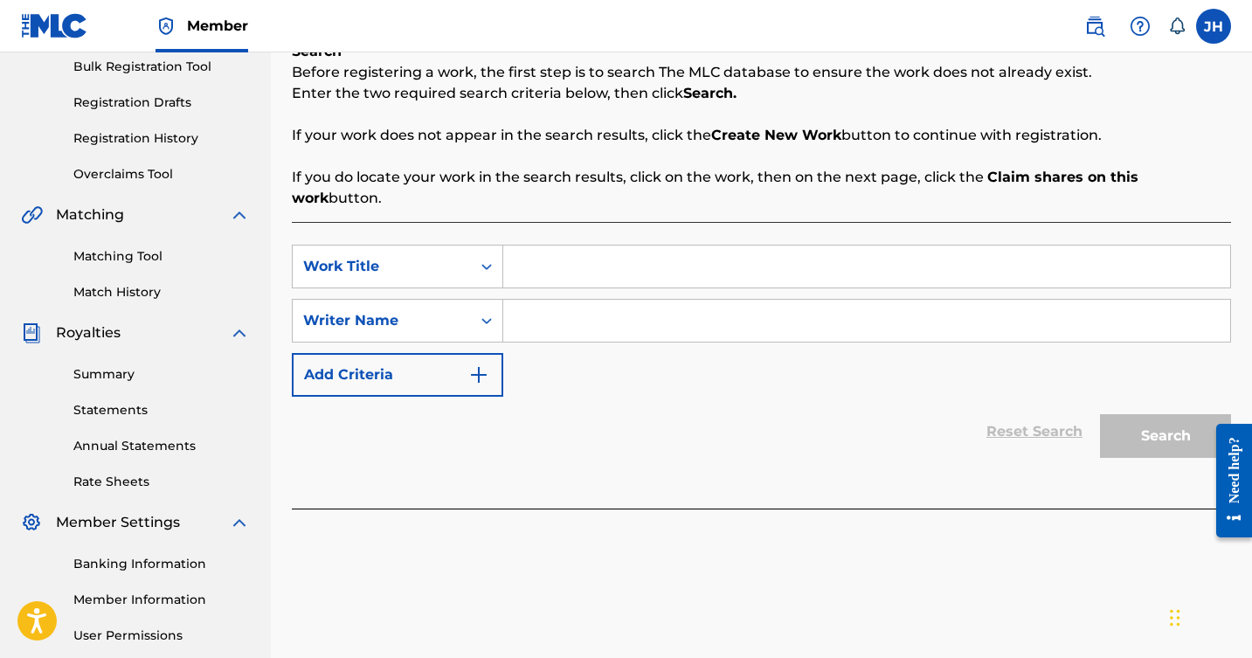
scroll to position [252, 0]
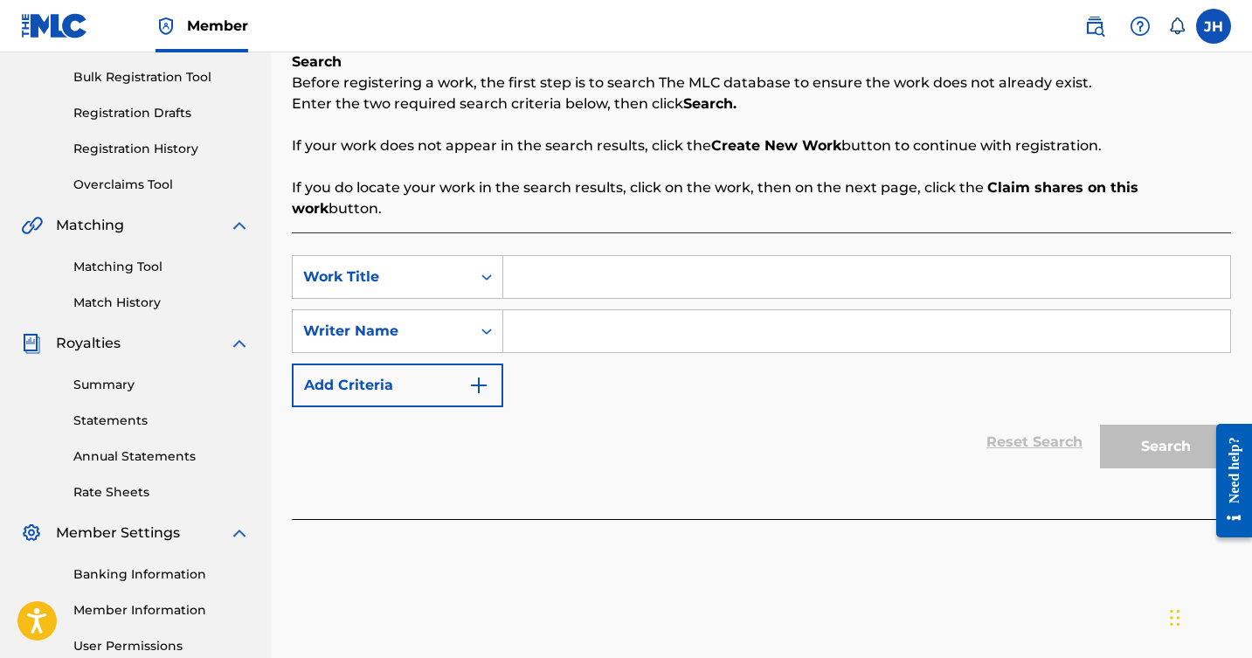
click at [770, 265] on input "Search Form" at bounding box center [866, 277] width 727 height 42
type input "Well Oiled Machine"
click at [738, 316] on input "Search Form" at bounding box center [866, 331] width 727 height 42
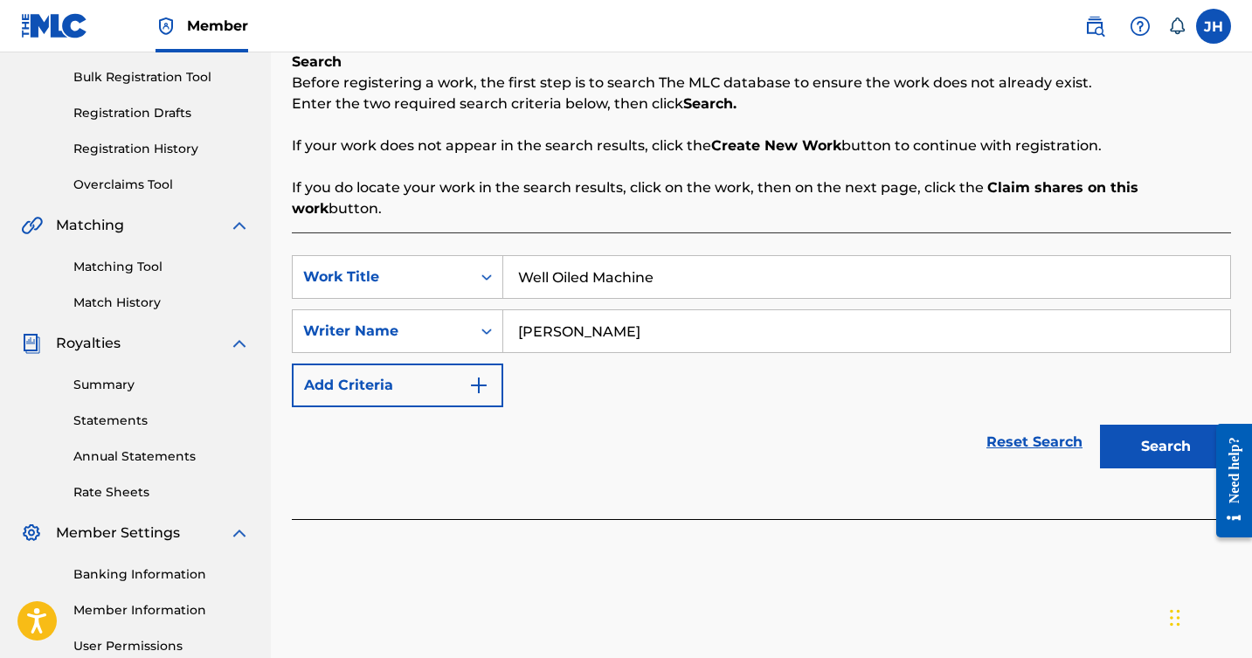
type input "[PERSON_NAME]"
click at [1176, 426] on button "Search" at bounding box center [1165, 447] width 131 height 44
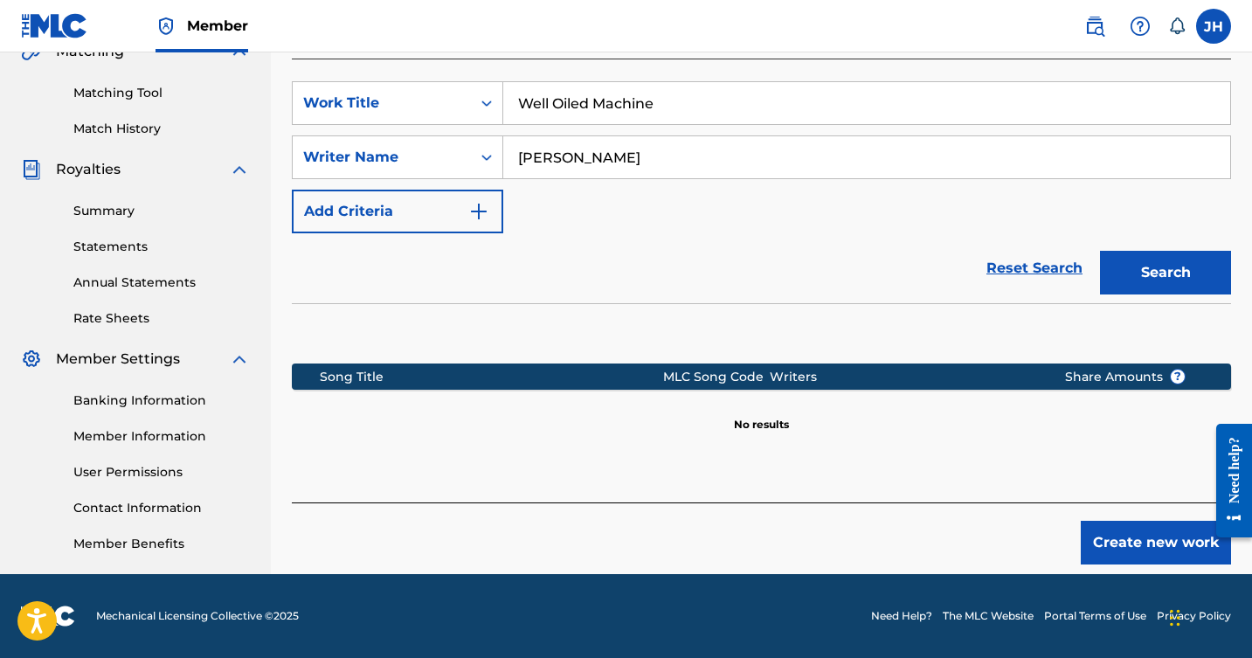
scroll to position [426, 0]
click at [1134, 527] on button "Create new work" at bounding box center [1156, 543] width 150 height 44
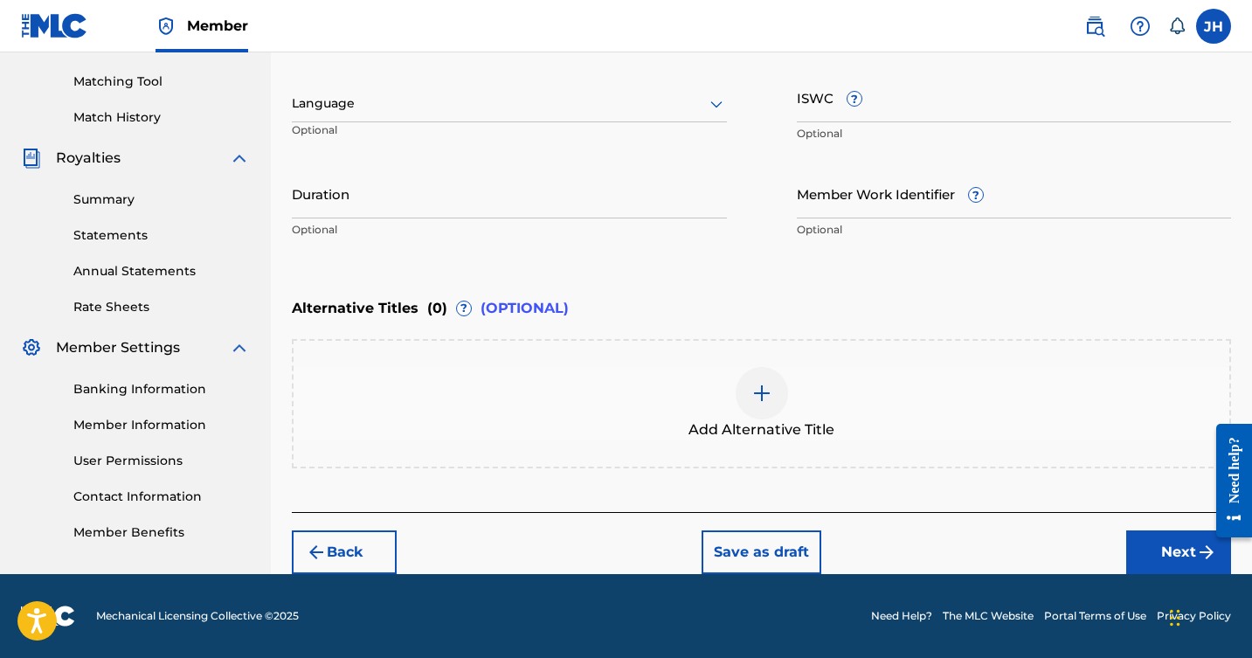
scroll to position [437, 0]
click at [1164, 543] on button "Next" at bounding box center [1179, 553] width 105 height 44
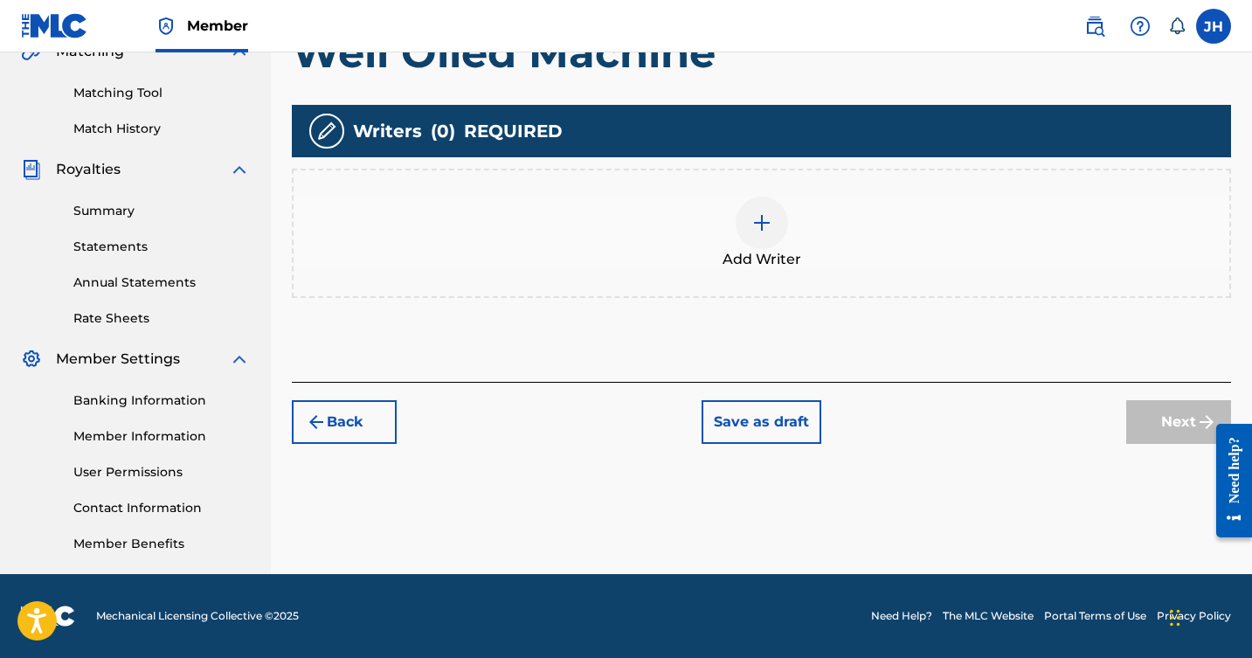
click at [754, 221] on img at bounding box center [762, 222] width 21 height 21
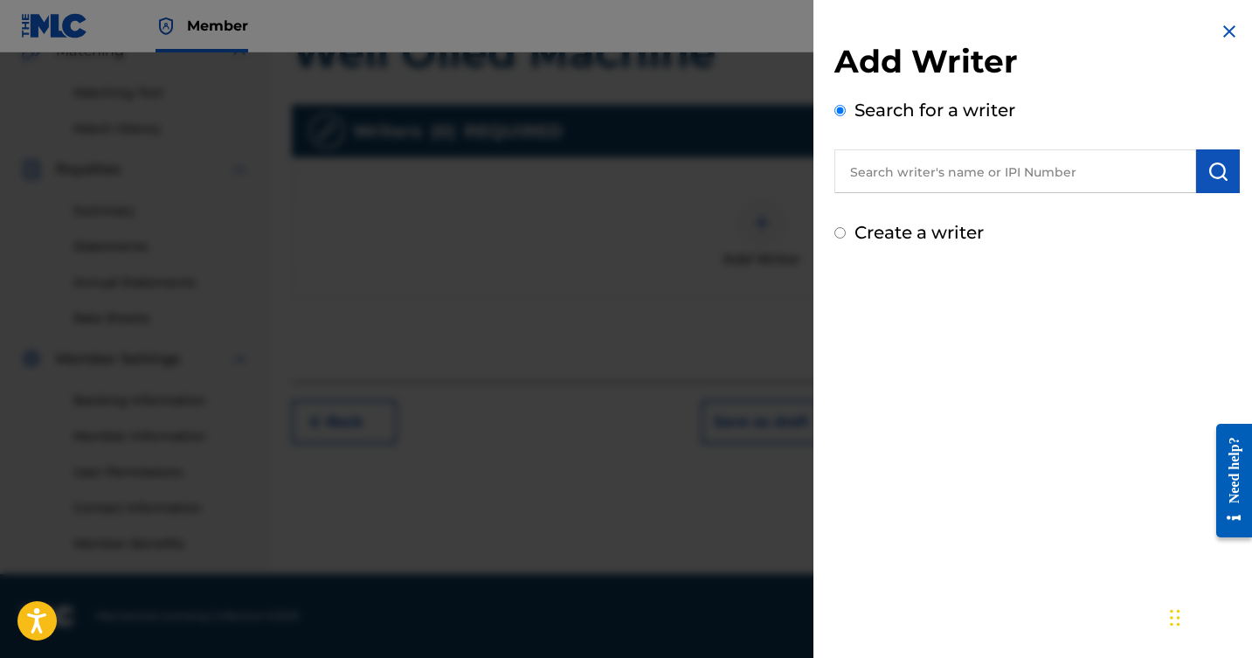
click at [943, 174] on input "text" at bounding box center [1016, 171] width 362 height 44
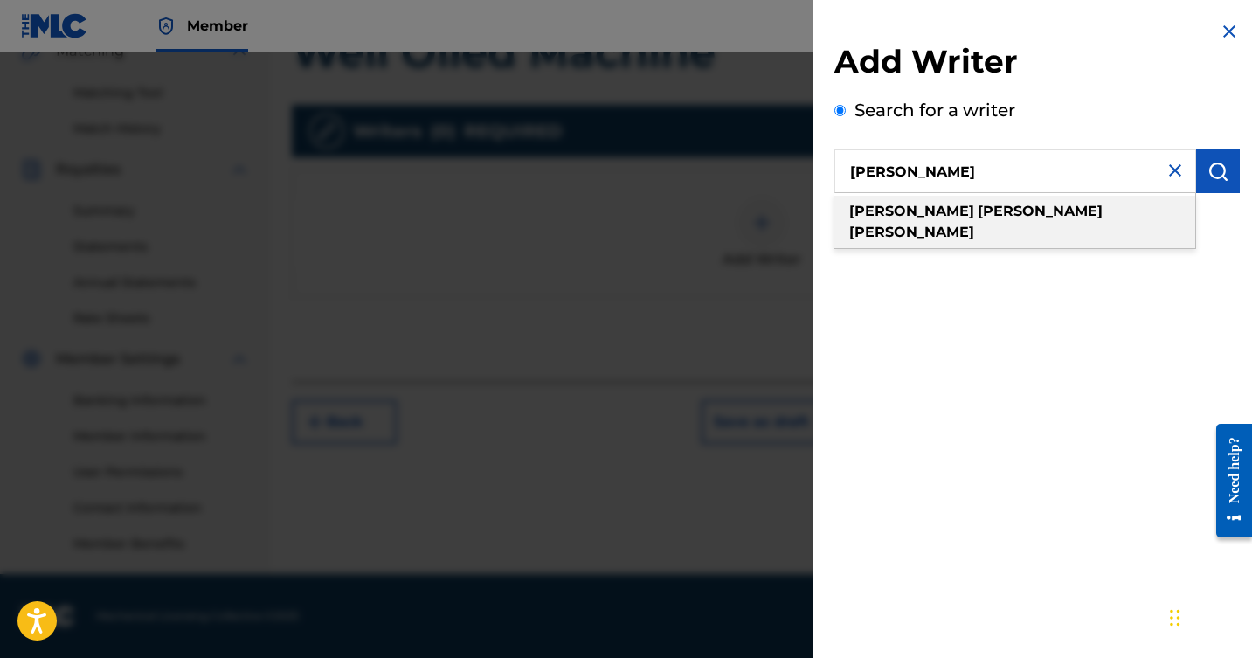
click at [978, 206] on strong "[PERSON_NAME]" at bounding box center [1040, 211] width 125 height 17
type input "[PERSON_NAME]"
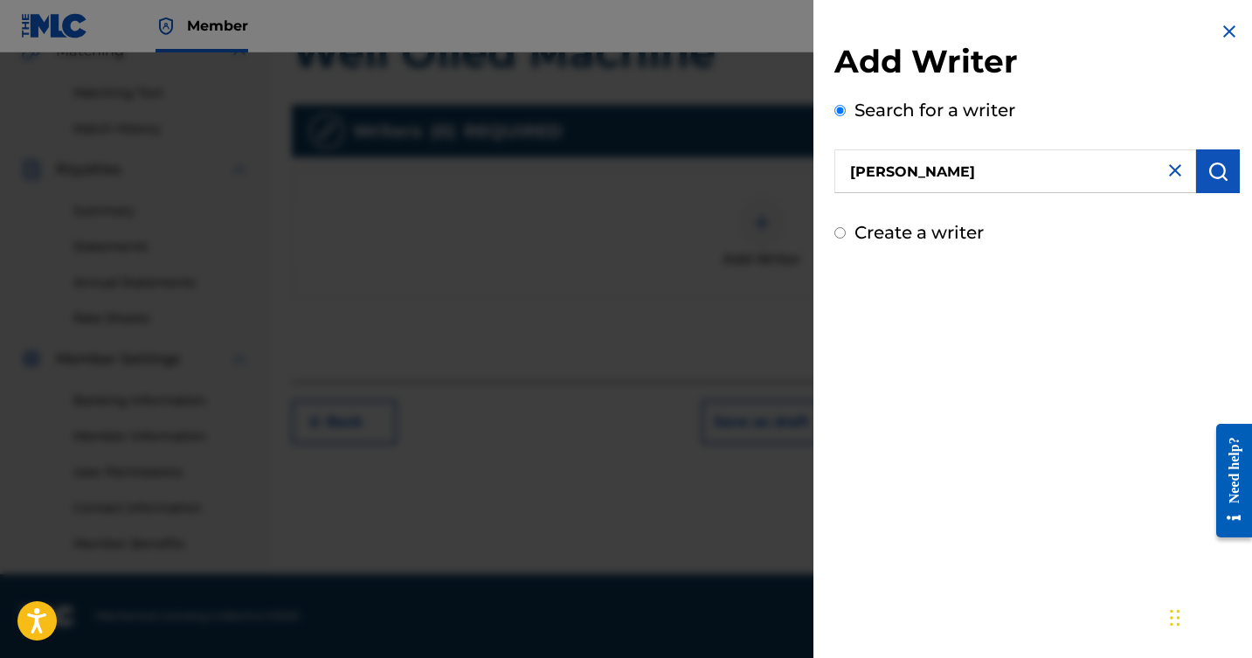
click at [1208, 180] on img "submit" at bounding box center [1218, 171] width 21 height 21
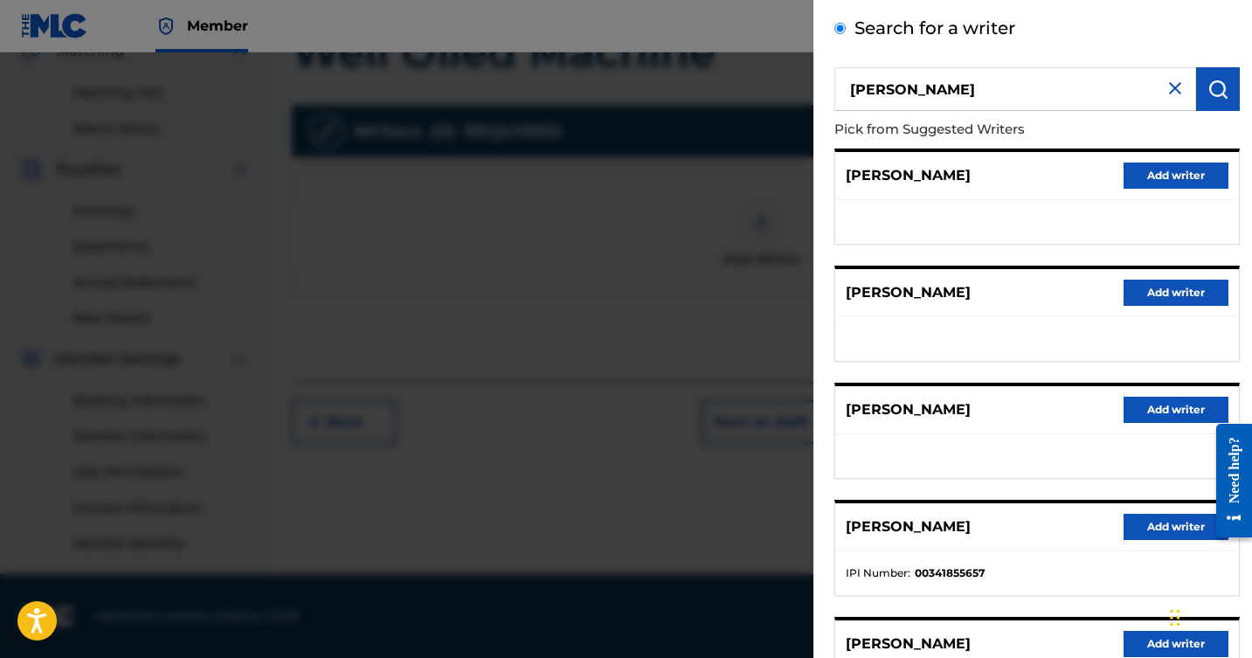
scroll to position [91, 0]
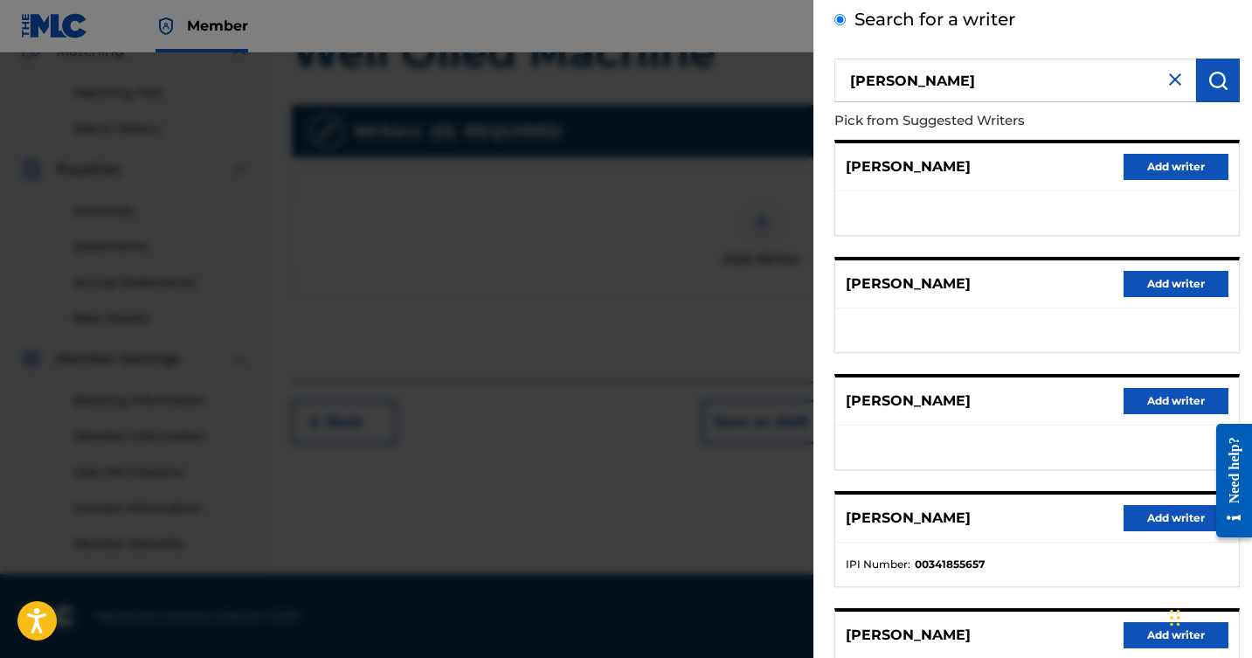
click at [1152, 513] on button "Add writer" at bounding box center [1176, 518] width 105 height 26
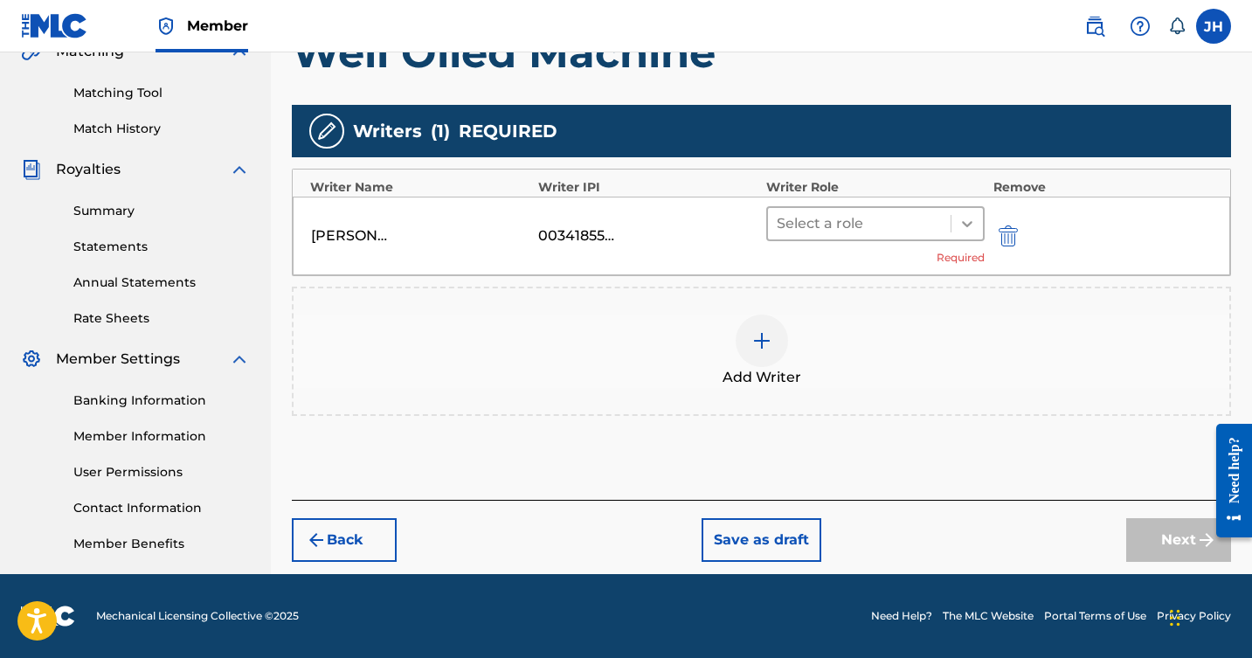
click at [962, 220] on icon at bounding box center [967, 223] width 17 height 17
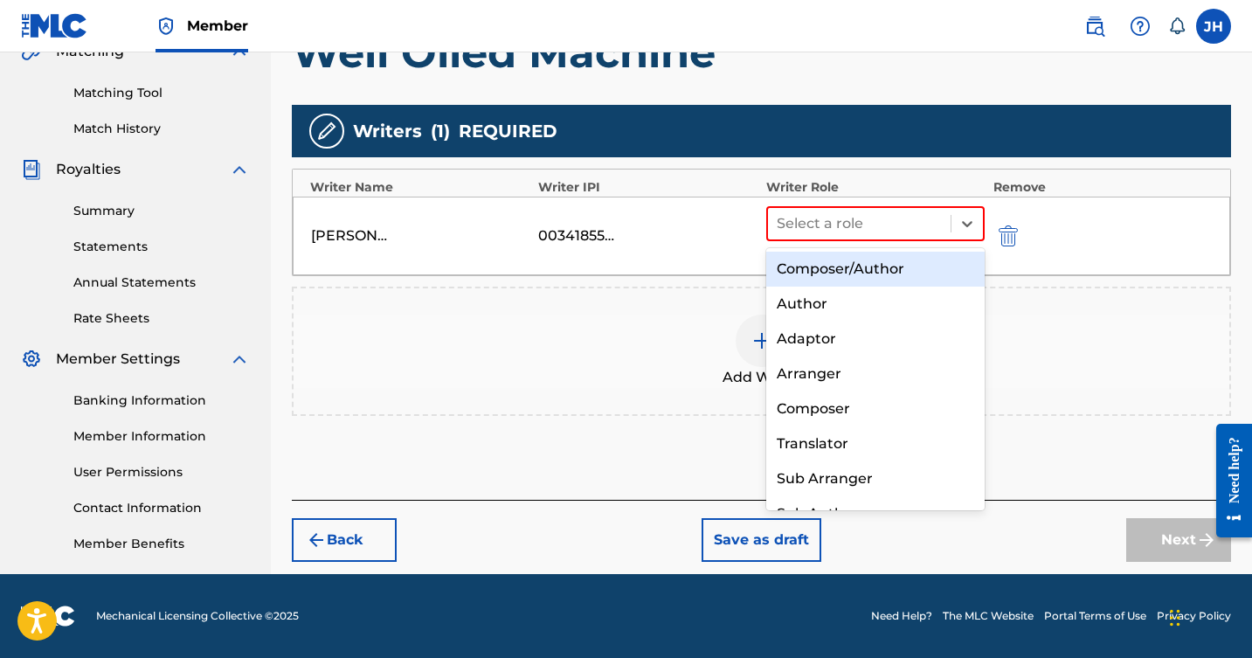
click at [893, 269] on div "Composer/Author" at bounding box center [876, 269] width 219 height 35
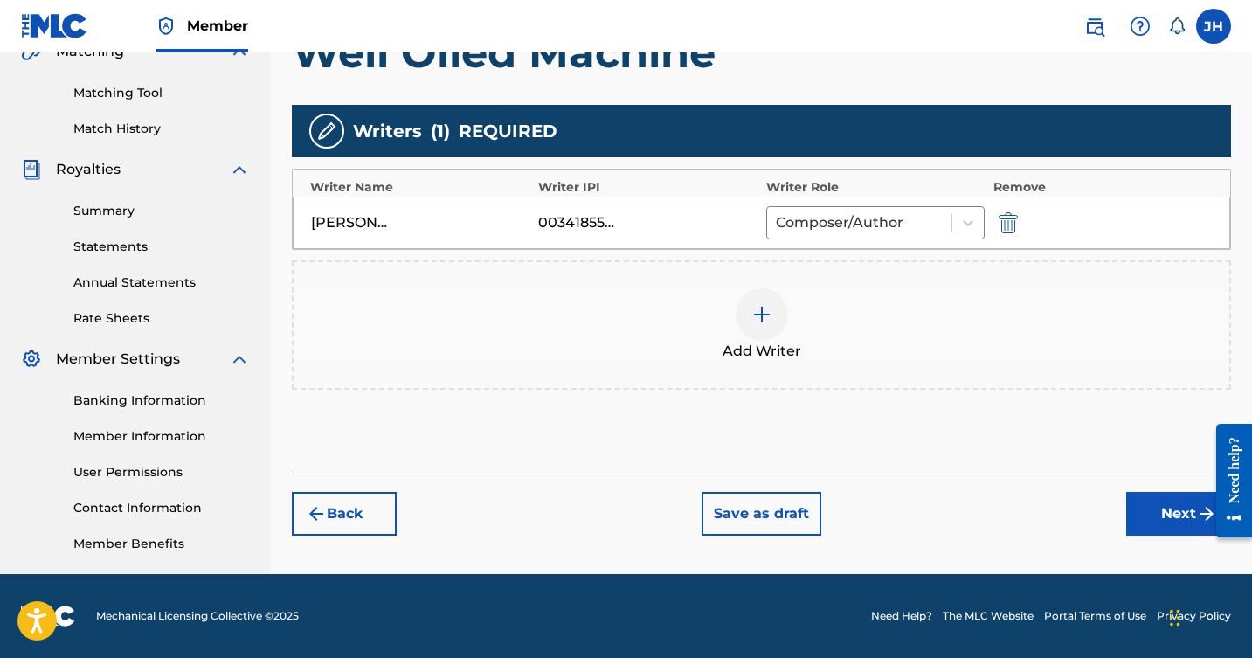
click at [765, 305] on img at bounding box center [762, 314] width 21 height 21
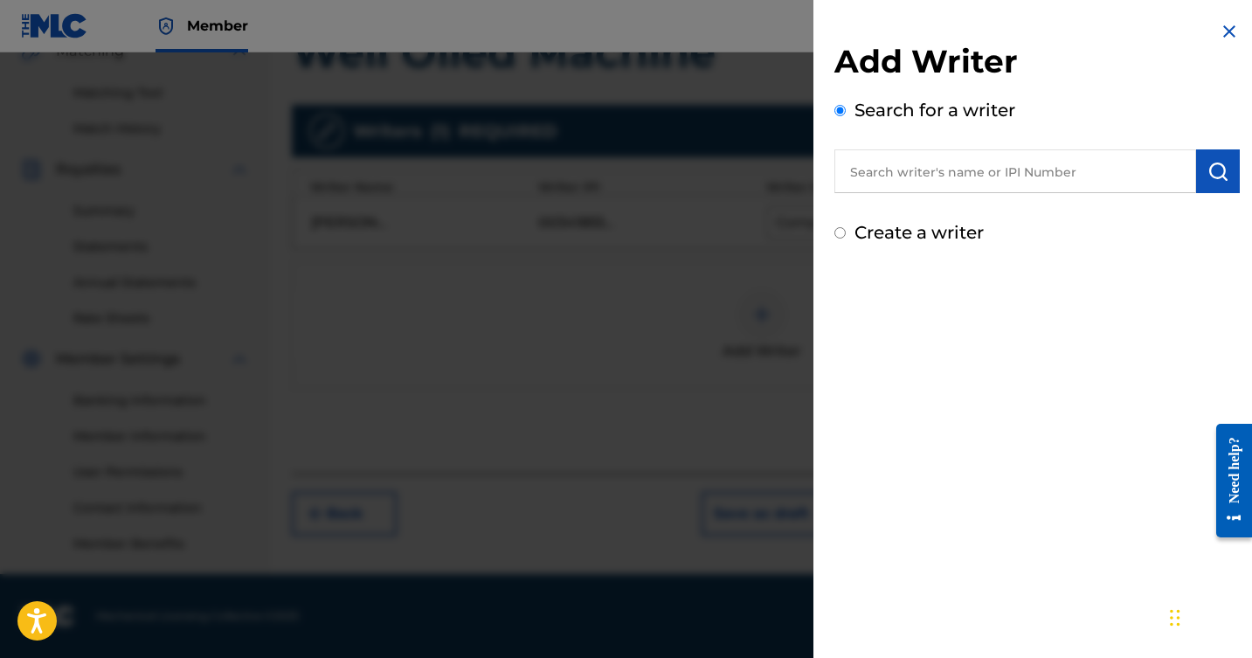
click at [967, 170] on input "text" at bounding box center [1016, 171] width 362 height 44
click at [1223, 176] on button "submit" at bounding box center [1219, 171] width 44 height 44
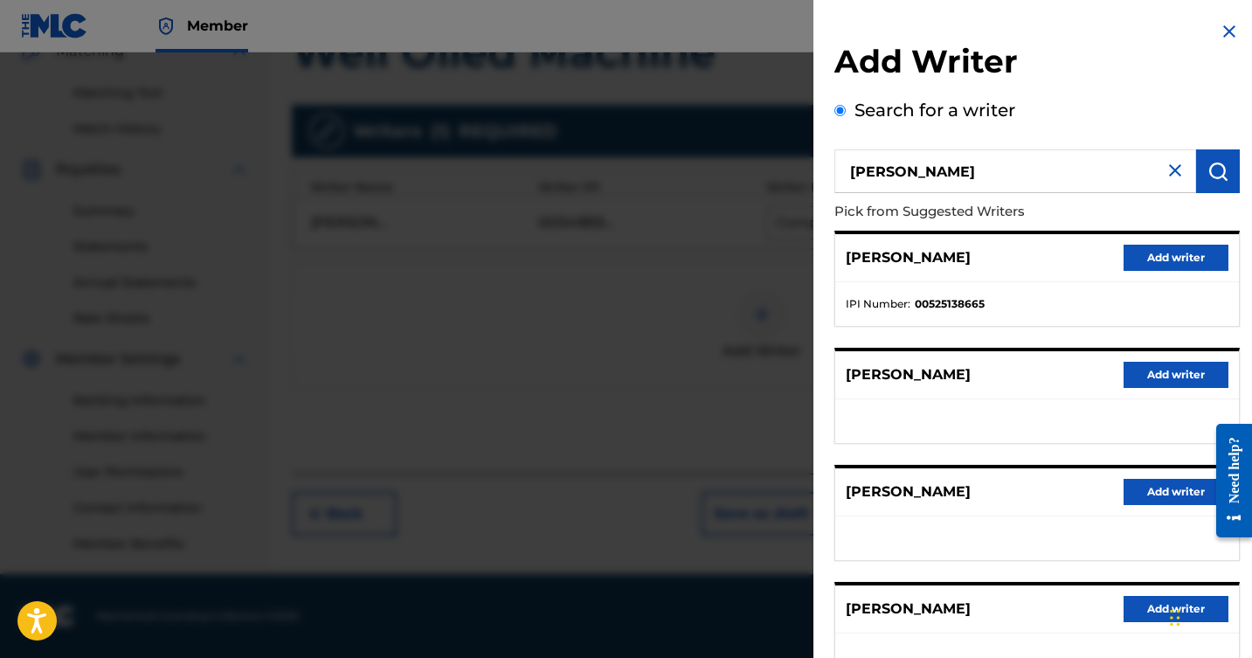
scroll to position [0, 0]
click at [974, 168] on input "Steven Rauh" at bounding box center [1016, 171] width 362 height 44
click at [1210, 163] on img "submit" at bounding box center [1218, 171] width 21 height 21
click at [1125, 177] on input "Steven James Rauh" at bounding box center [1016, 171] width 362 height 44
type input "Steven James Rauh"
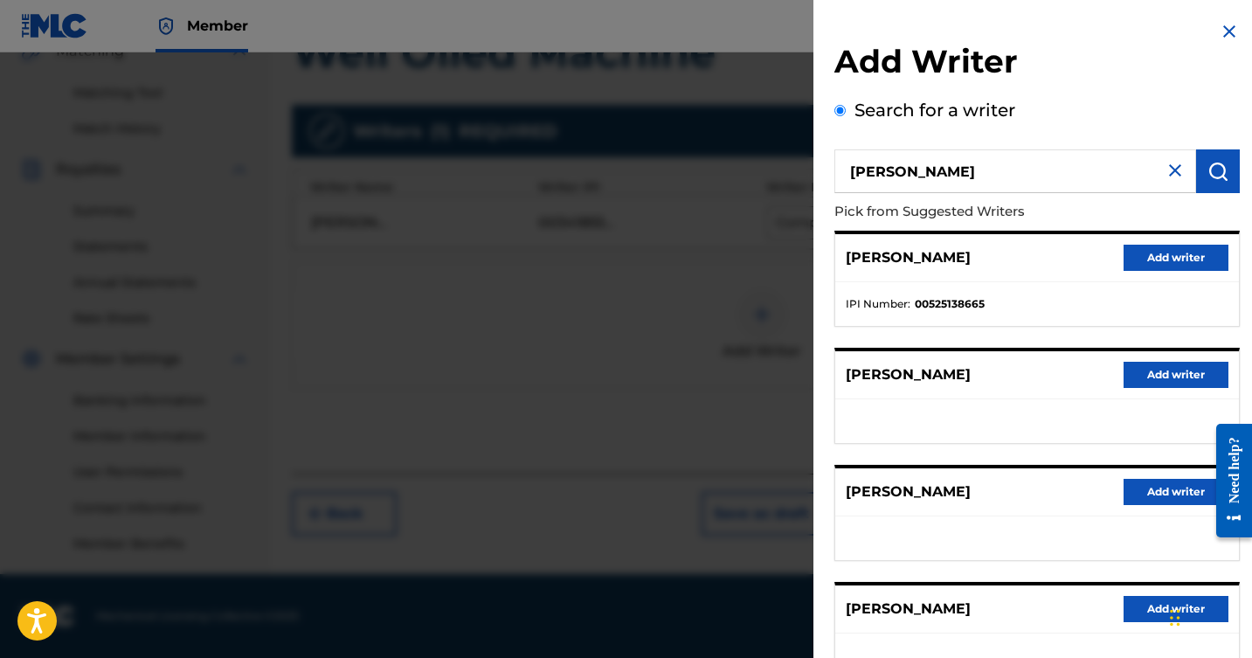
click at [1176, 172] on img at bounding box center [1175, 170] width 21 height 21
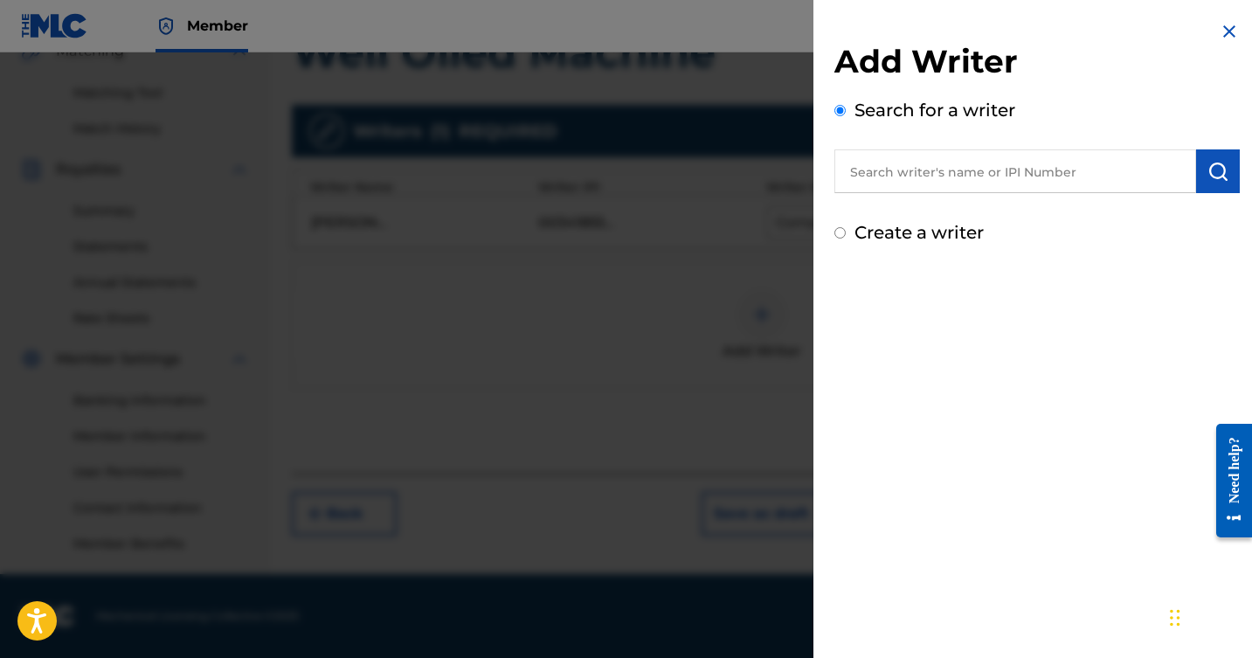
click at [1037, 177] on input "text" at bounding box center [1016, 171] width 362 height 44
click at [838, 235] on input "Create a writer" at bounding box center [840, 232] width 11 height 11
radio input "false"
radio input "true"
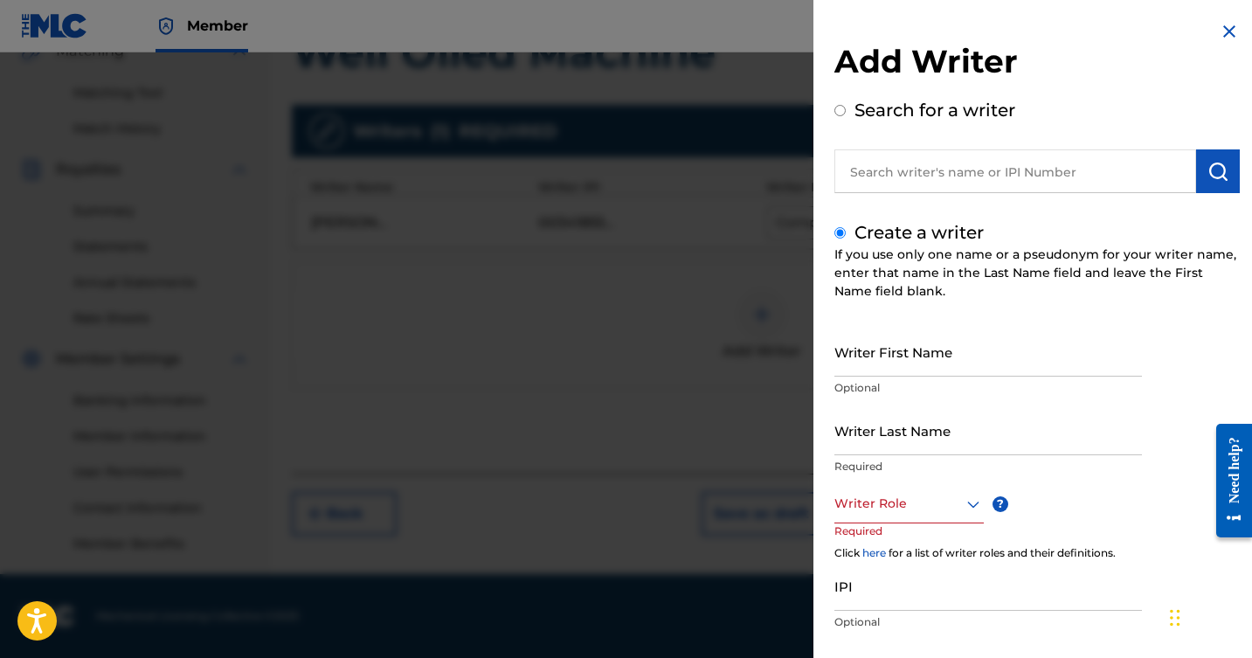
click at [929, 364] on input "Writer First Name" at bounding box center [989, 352] width 308 height 50
type input "Steven"
click at [982, 444] on input "Writer Last Name" at bounding box center [989, 431] width 308 height 50
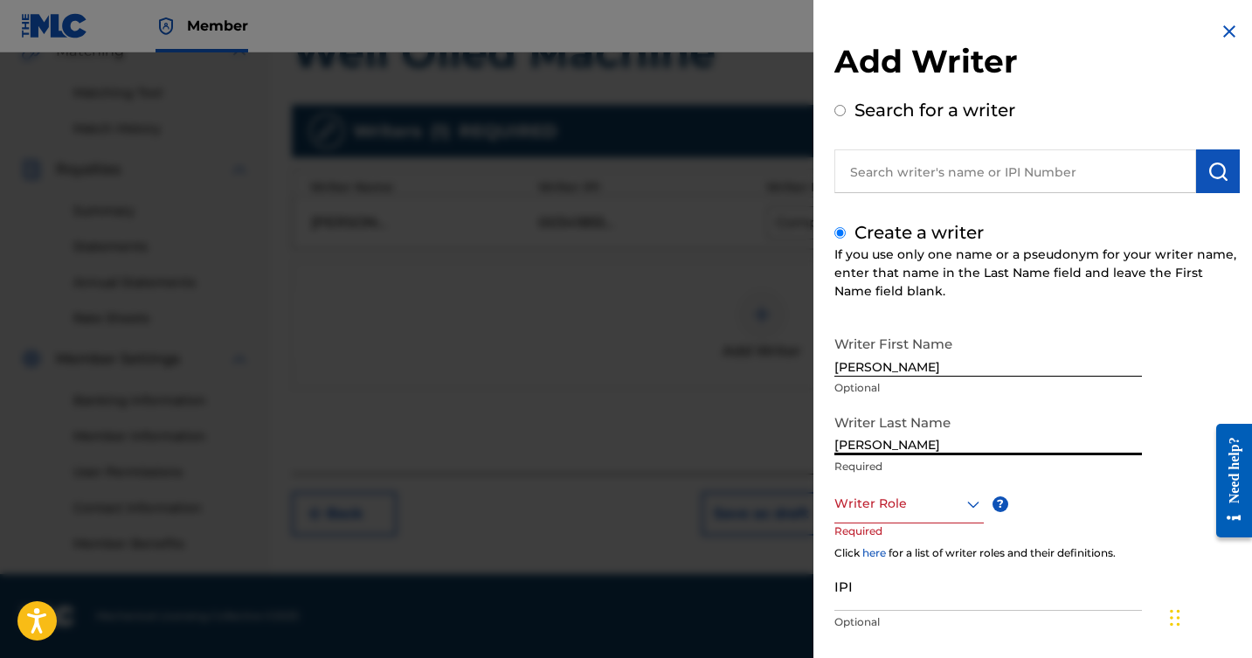
type input "Rauh"
click at [967, 507] on div "Writer Role" at bounding box center [909, 503] width 149 height 39
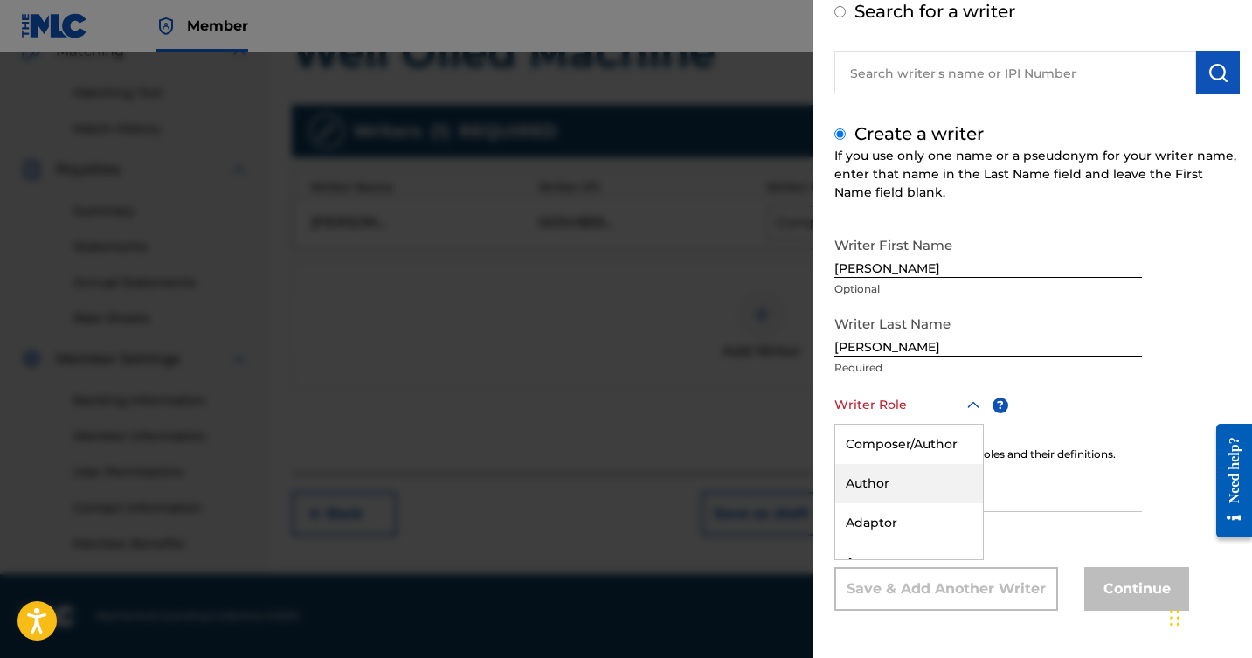
click at [921, 481] on div "Author" at bounding box center [910, 483] width 148 height 39
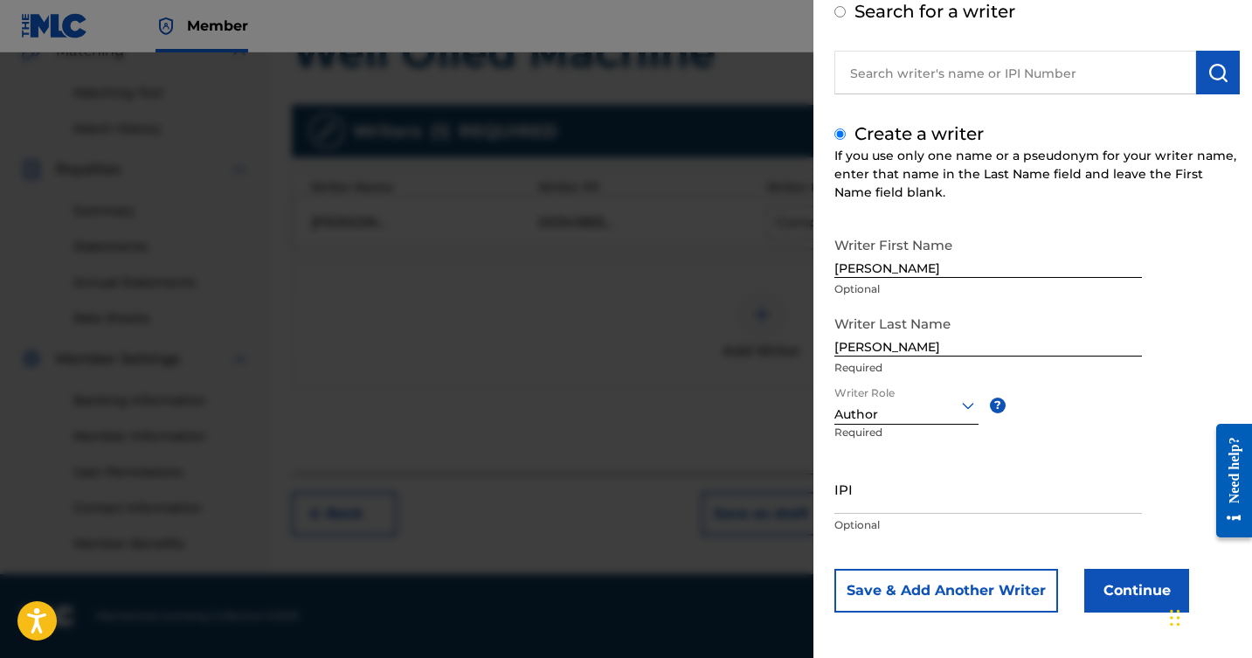
click at [926, 496] on input "IPI" at bounding box center [989, 489] width 308 height 50
type input "01080255386"
click at [1118, 588] on button "Continue" at bounding box center [1137, 591] width 105 height 44
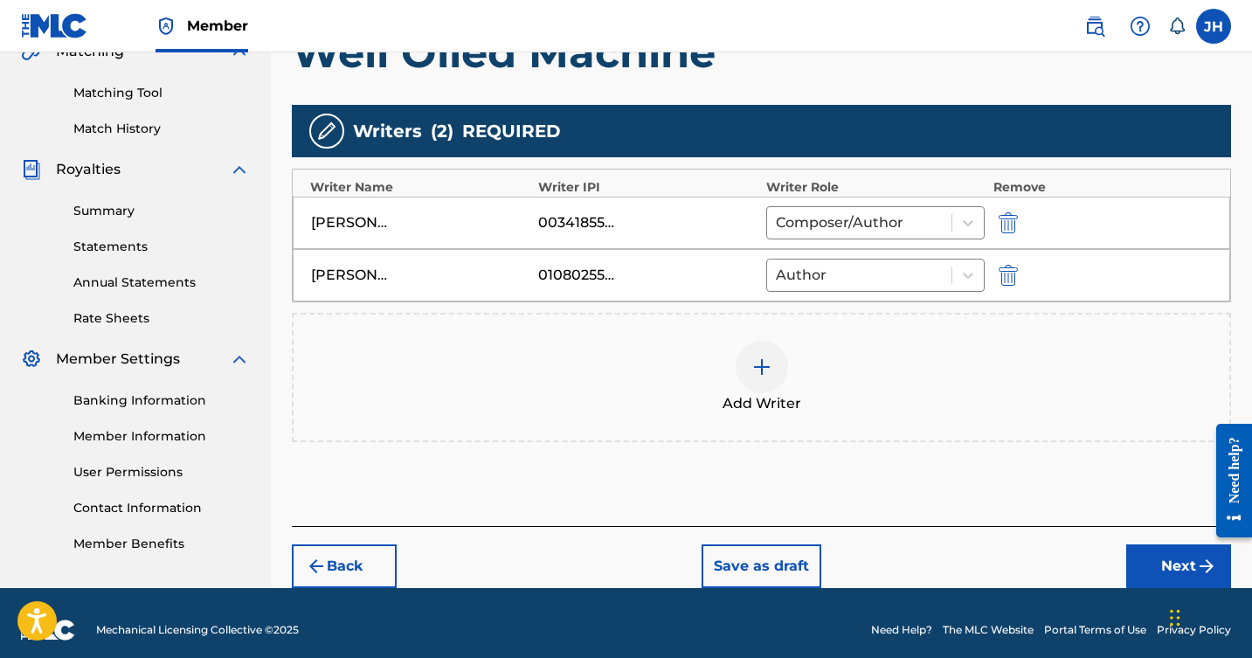
click at [761, 361] on img at bounding box center [762, 367] width 21 height 21
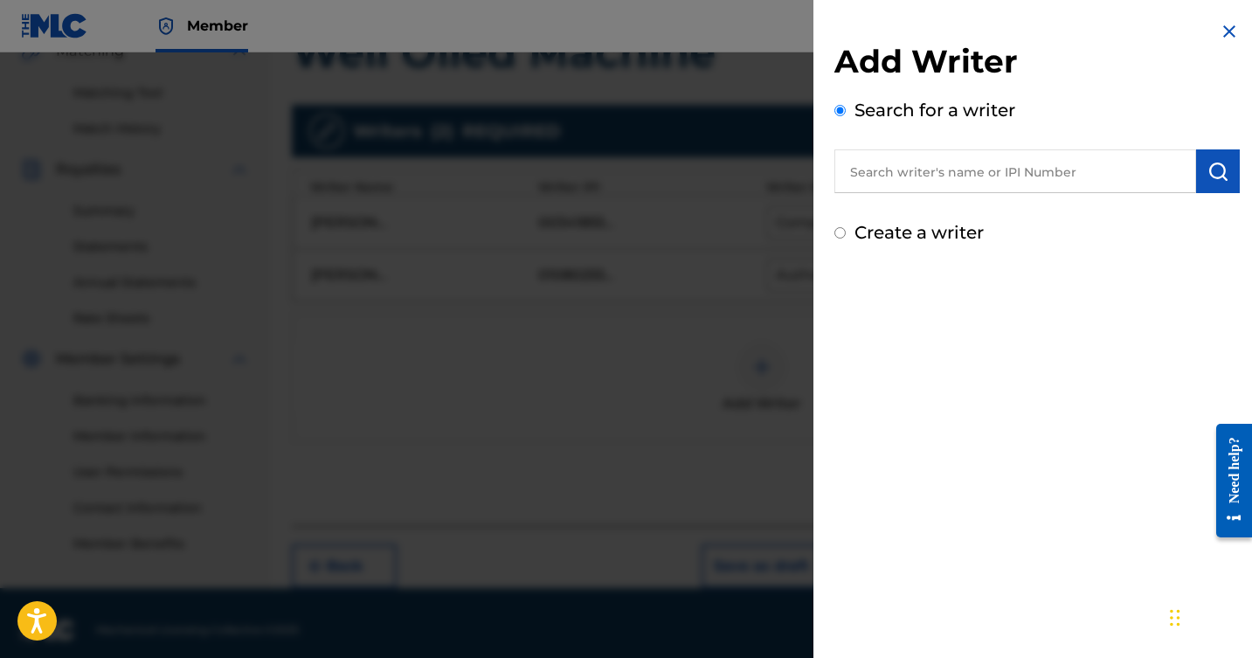
click at [995, 174] on input "text" at bounding box center [1016, 171] width 362 height 44
click at [1209, 162] on img "submit" at bounding box center [1218, 171] width 21 height 21
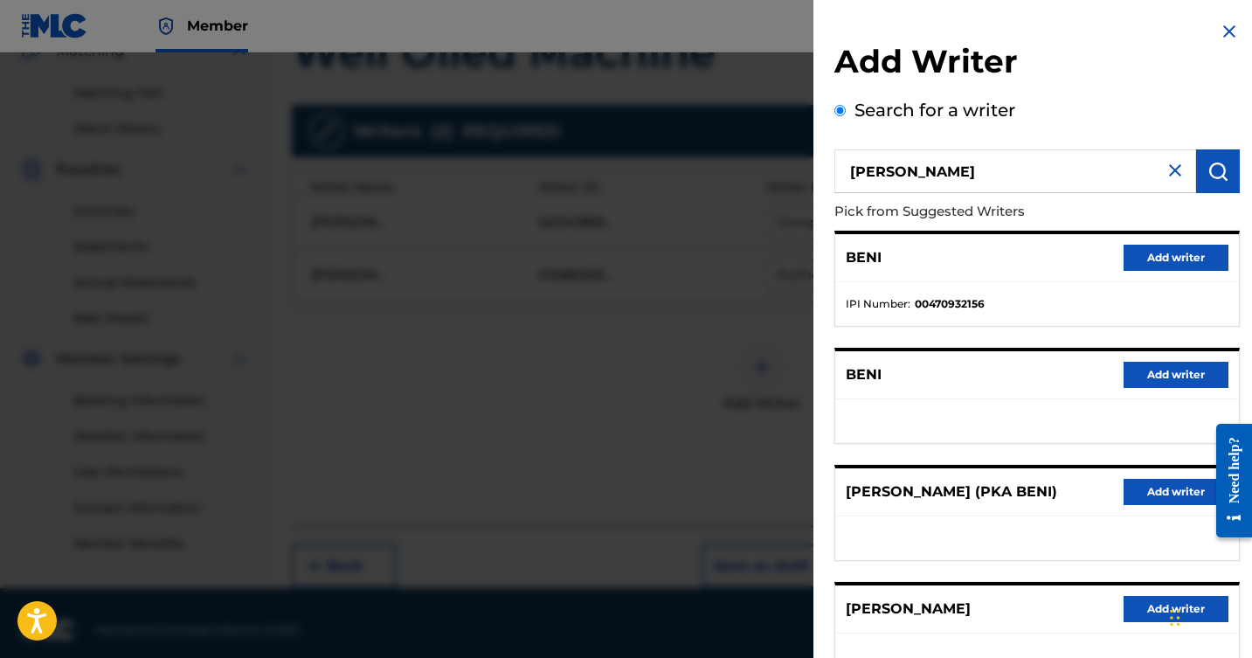
scroll to position [0, 0]
click at [885, 170] on input "Beni Paulson" at bounding box center [1016, 171] width 362 height 44
type input "Beni b Paulson"
click at [1211, 168] on img "submit" at bounding box center [1218, 171] width 21 height 21
click at [1173, 174] on img at bounding box center [1175, 170] width 21 height 21
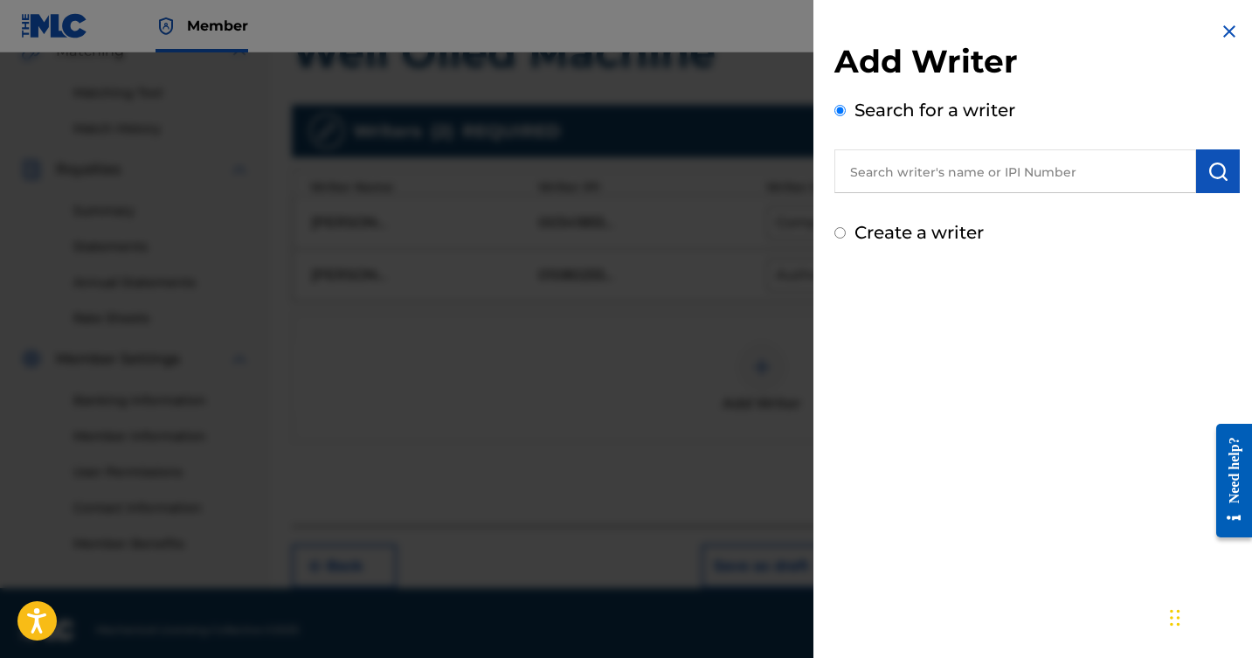
click at [1086, 172] on input "text" at bounding box center [1016, 171] width 362 height 44
click at [838, 235] on input "Create a writer" at bounding box center [840, 232] width 11 height 11
radio input "false"
radio input "true"
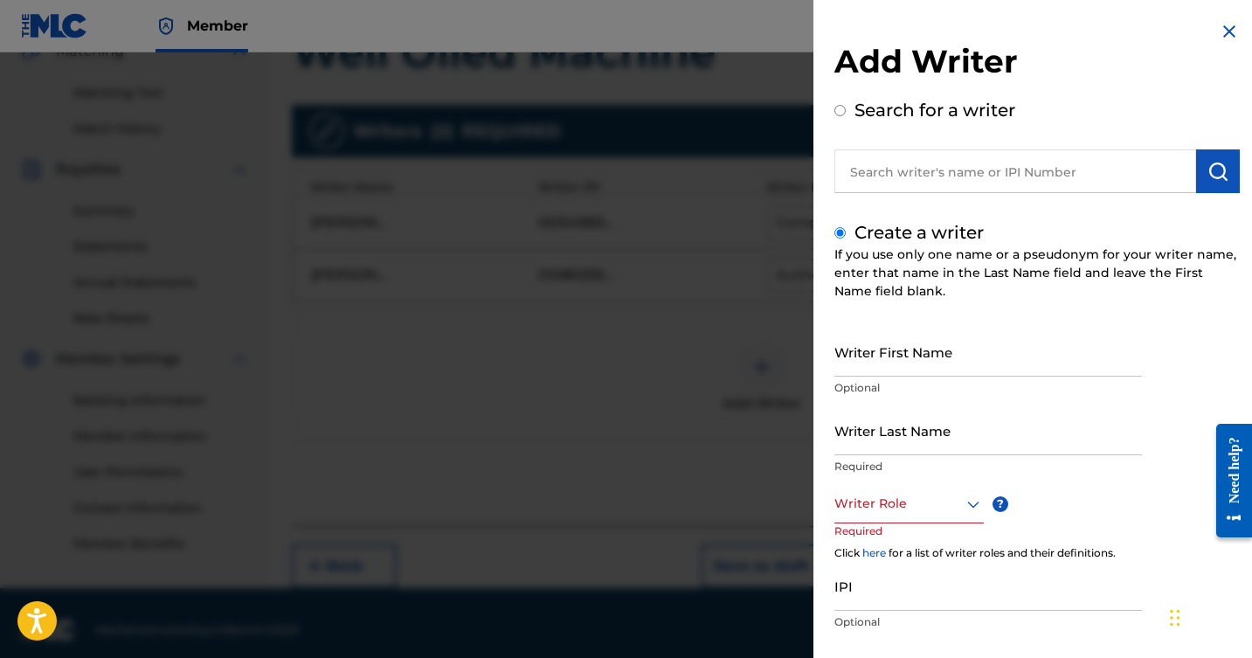
click at [905, 370] on input "Writer First Name" at bounding box center [989, 352] width 308 height 50
type input "Beni"
click at [929, 442] on input "Writer Last Name" at bounding box center [989, 431] width 308 height 50
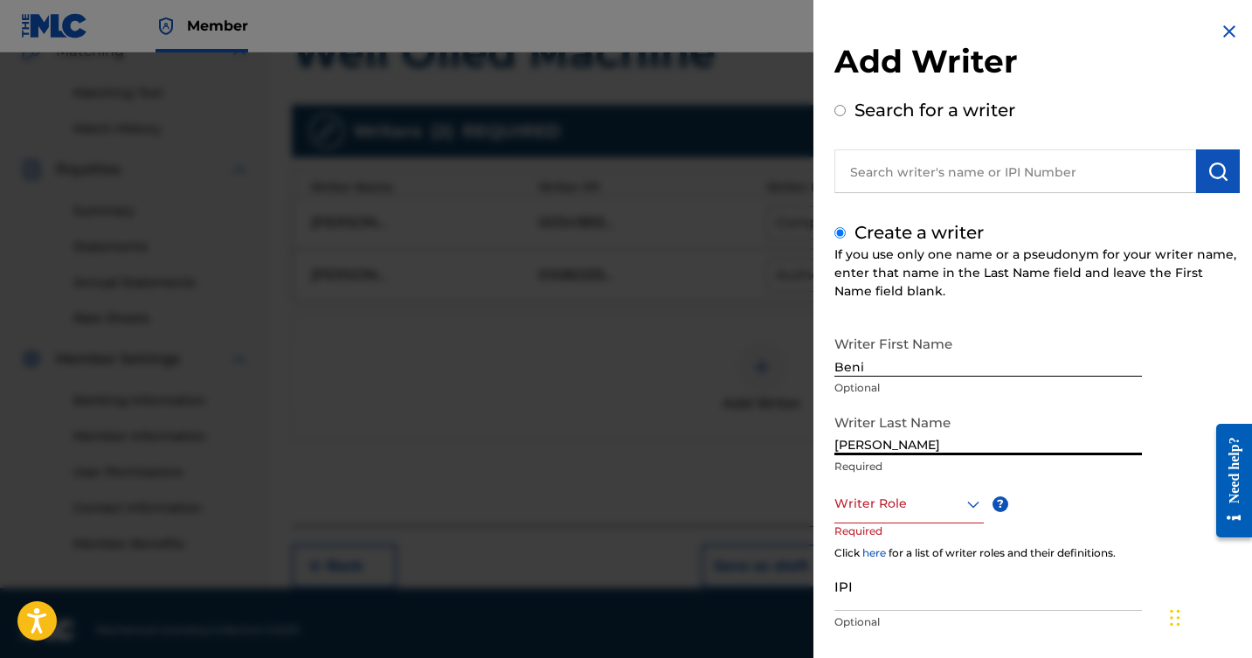
type input "Paulson"
click at [971, 503] on div "Composer/Author, 1 of 8. 8 results available. Use Up and Down to choose options…" at bounding box center [909, 503] width 149 height 39
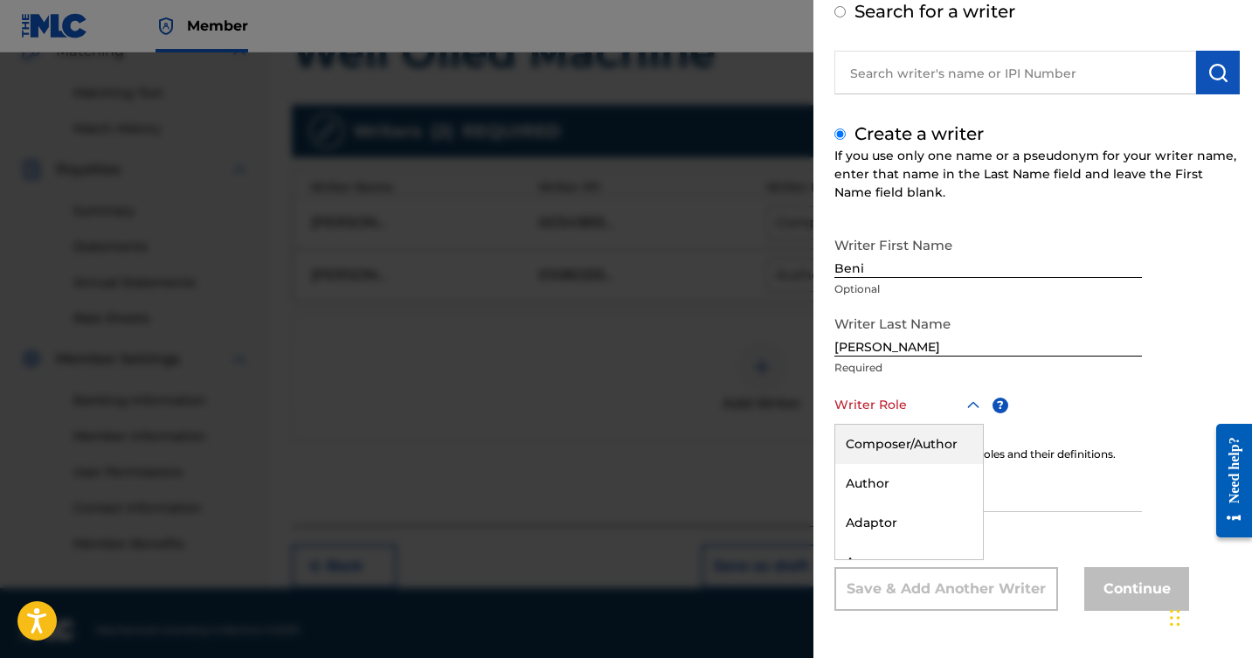
click at [901, 453] on div "Composer/Author" at bounding box center [910, 444] width 148 height 39
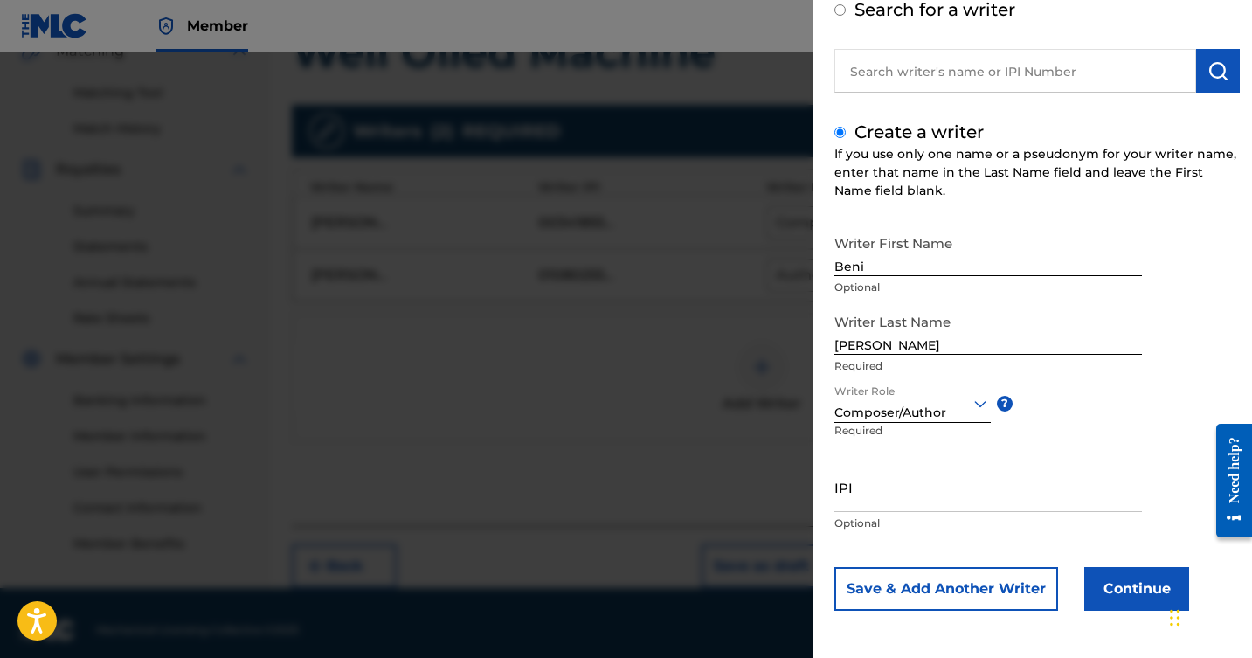
scroll to position [101, 0]
click at [1058, 486] on input "IPI" at bounding box center [989, 487] width 308 height 50
type input "00886268089"
click at [1139, 573] on button "Continue" at bounding box center [1137, 589] width 105 height 44
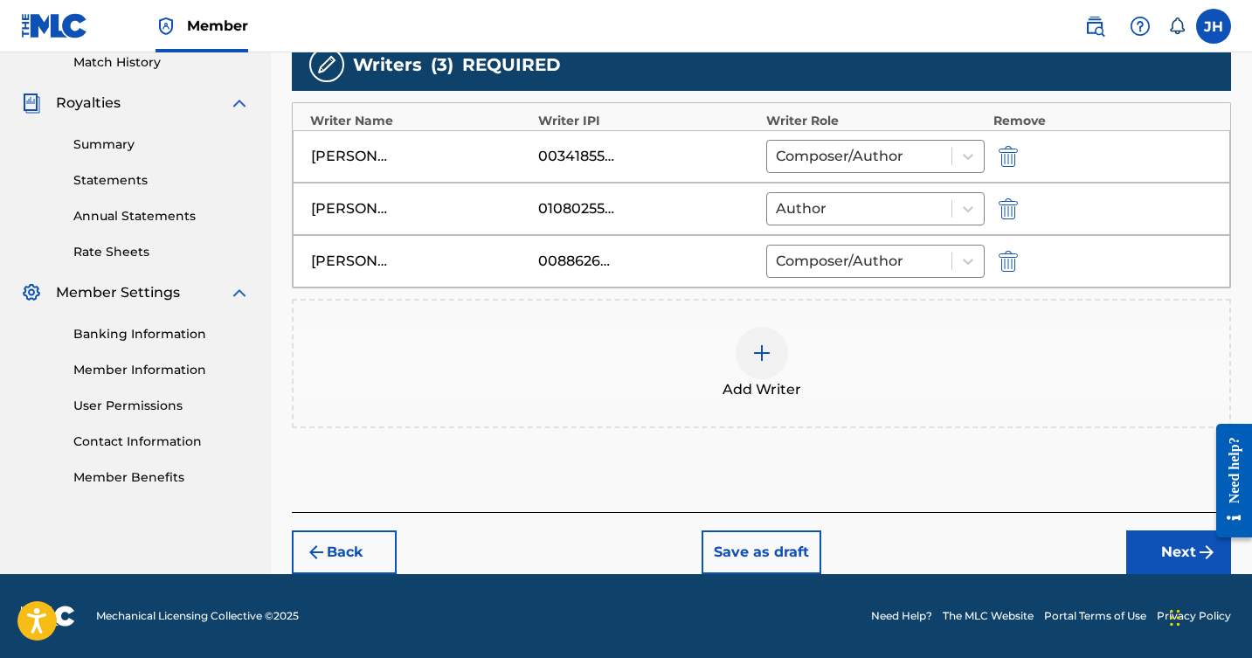
scroll to position [492, 0]
click at [1152, 541] on button "Next" at bounding box center [1179, 553] width 105 height 44
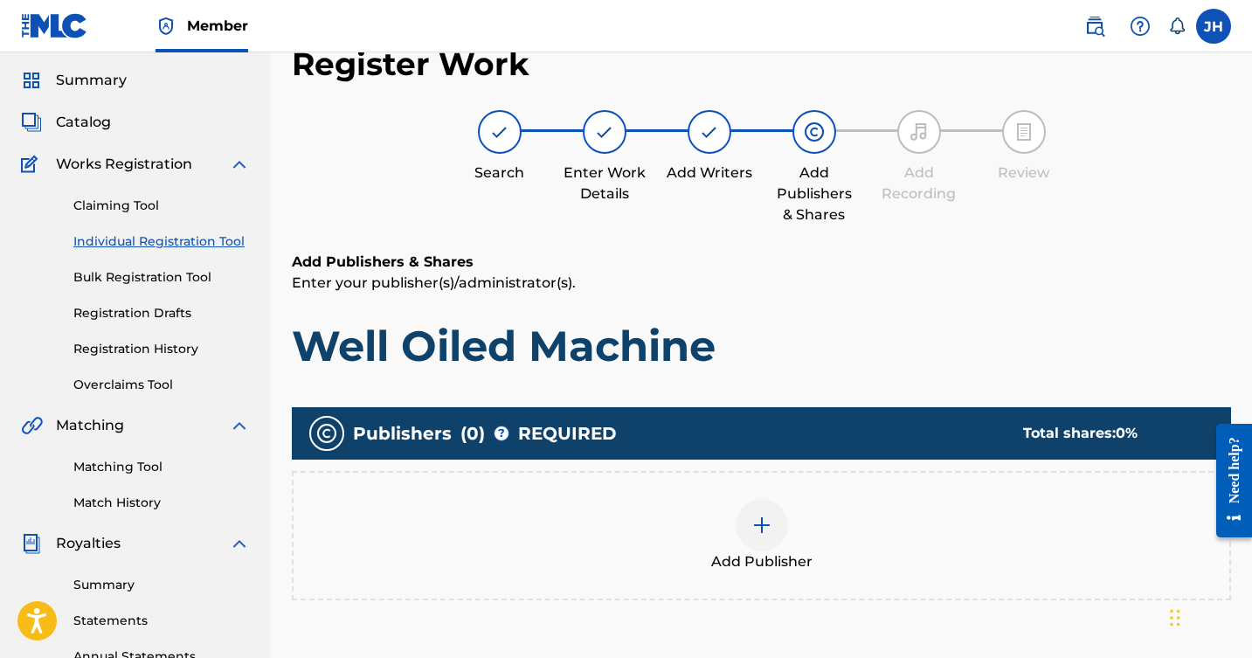
scroll to position [51, 0]
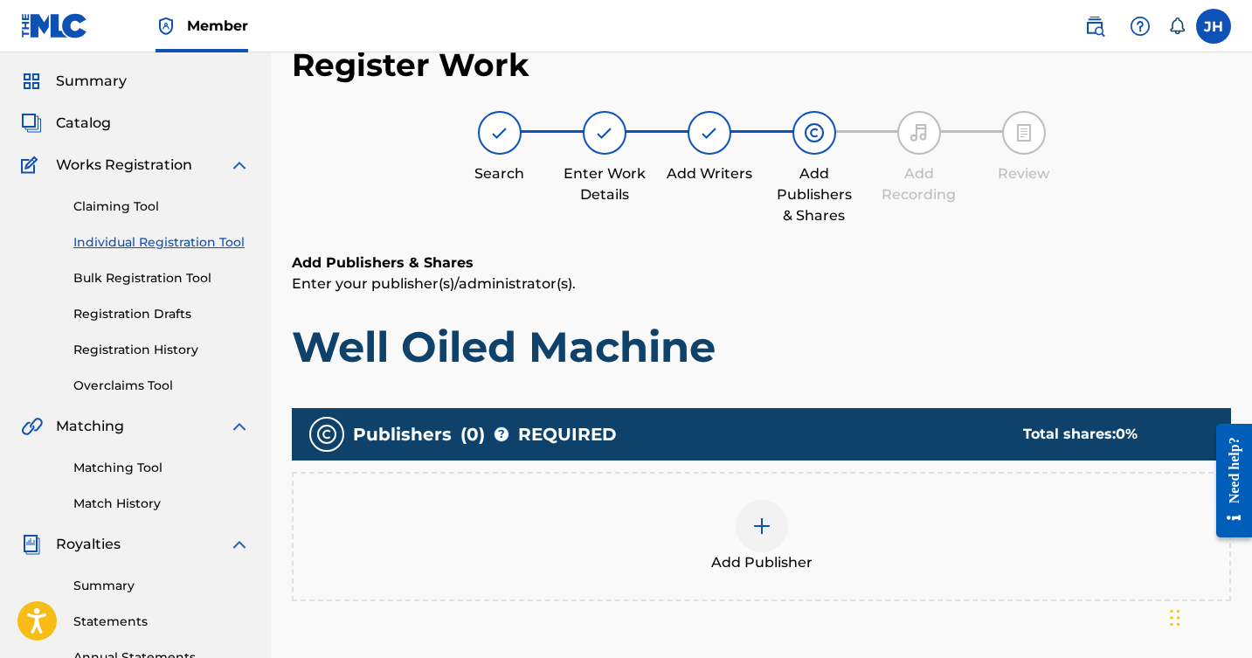
click at [758, 516] on img at bounding box center [762, 526] width 21 height 21
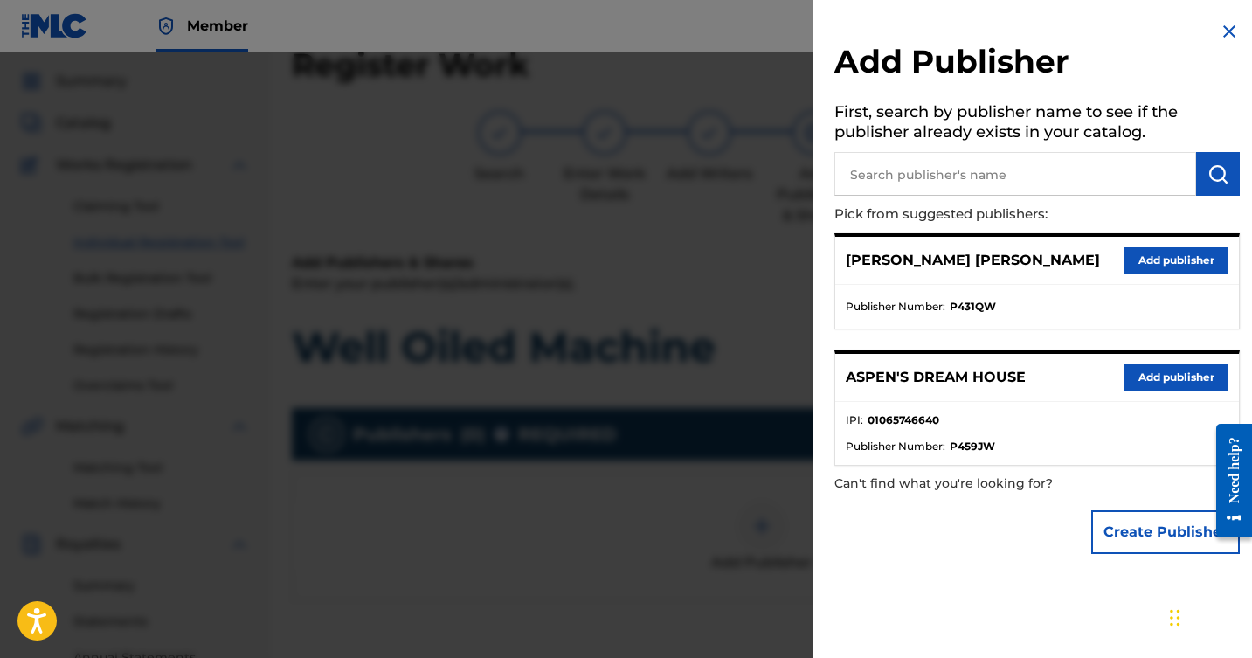
click at [1141, 371] on button "Add publisher" at bounding box center [1176, 377] width 105 height 26
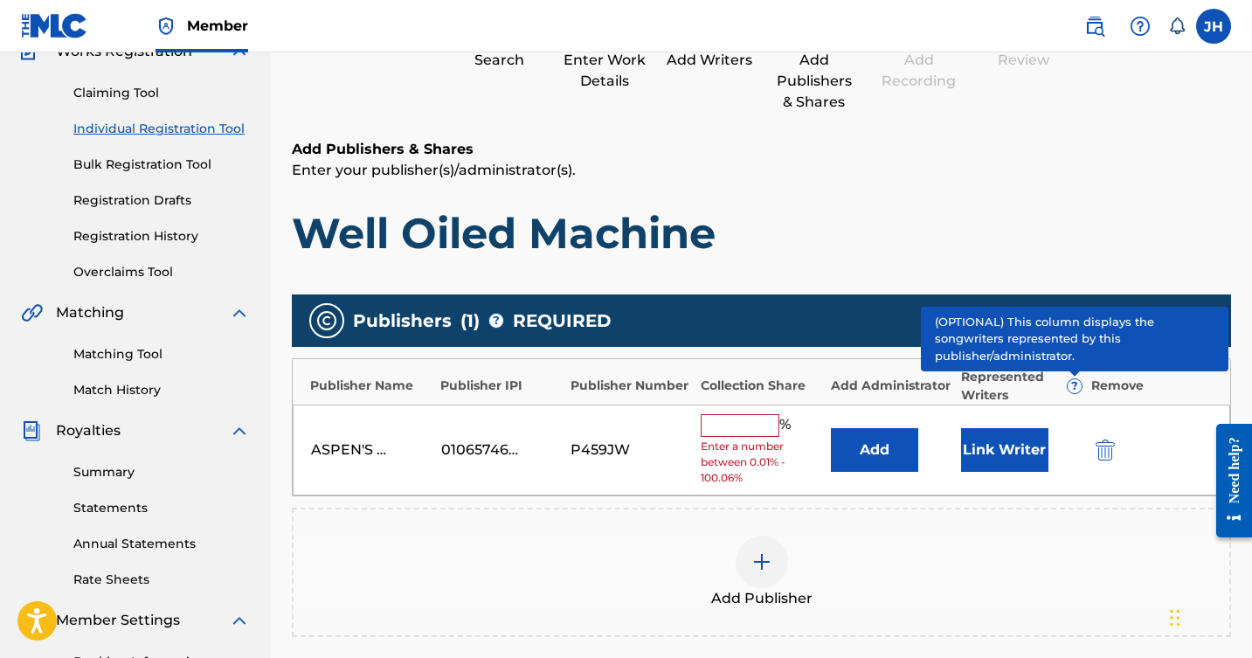
scroll to position [165, 0]
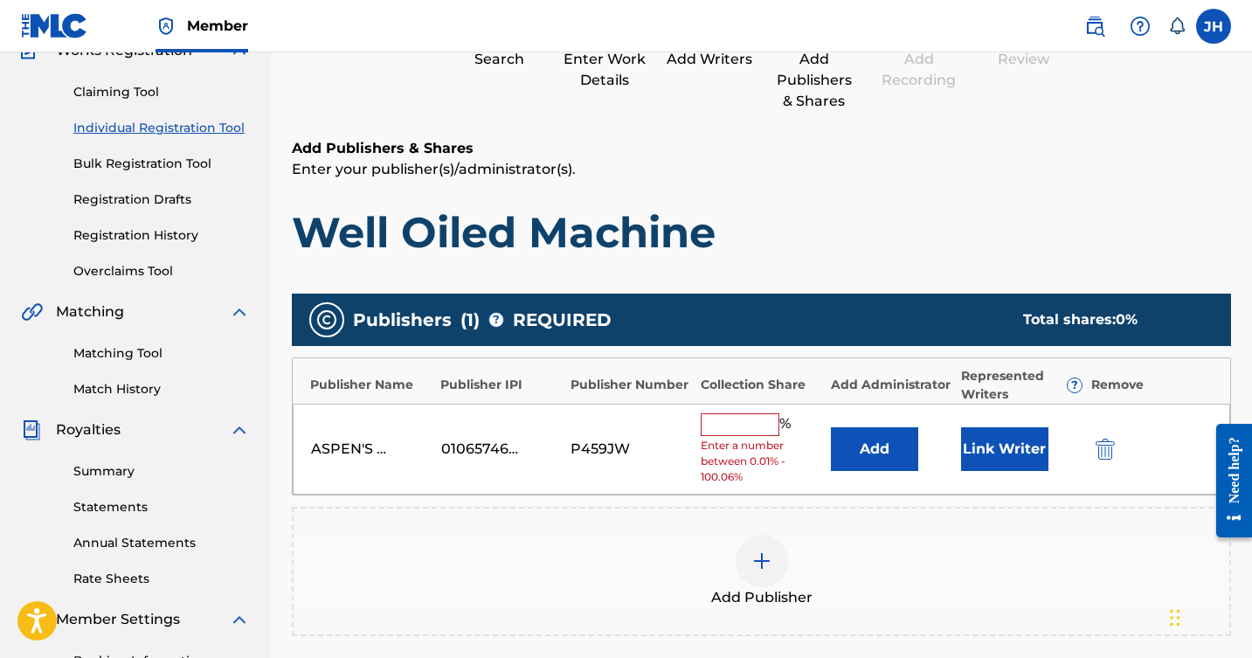
click at [757, 416] on input "text" at bounding box center [740, 424] width 79 height 23
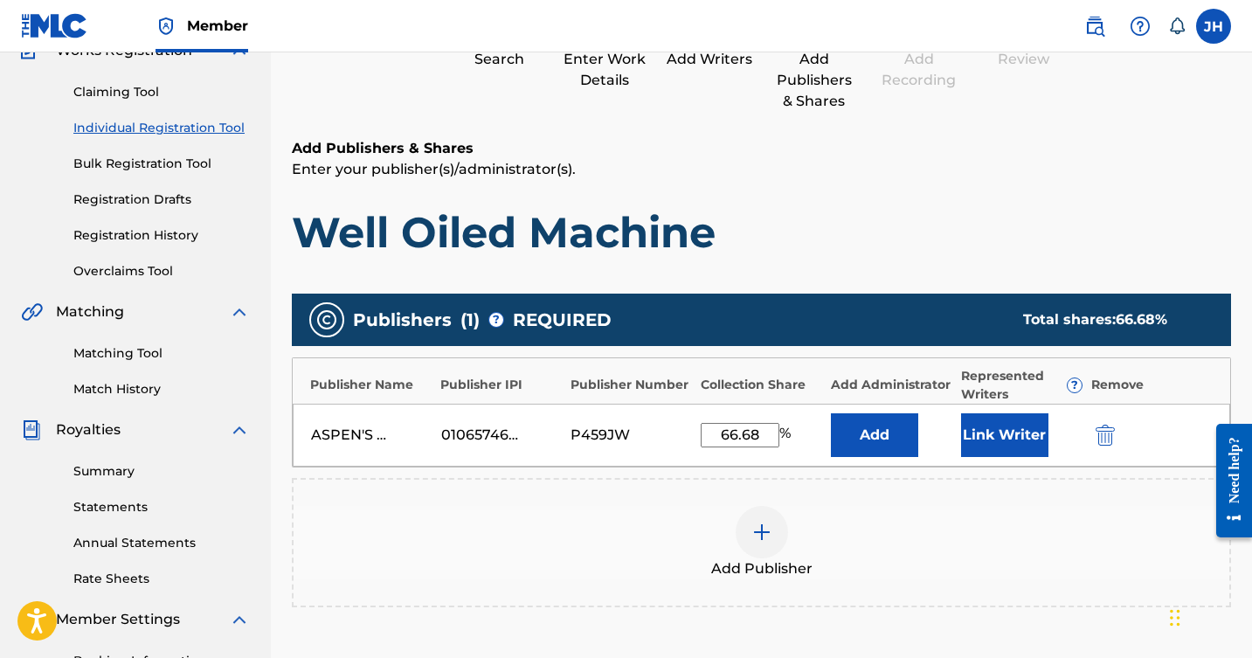
type input "66.68"
click at [996, 431] on button "Link Writer" at bounding box center [1004, 435] width 87 height 44
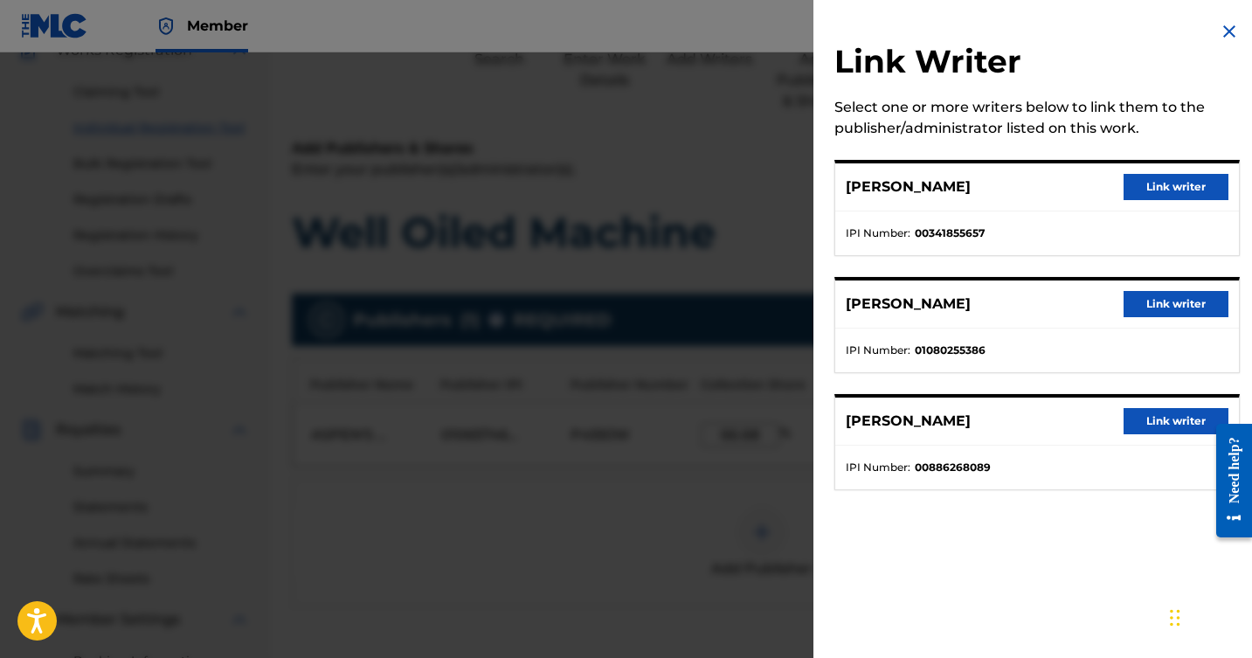
click at [1166, 186] on button "Link writer" at bounding box center [1176, 187] width 105 height 26
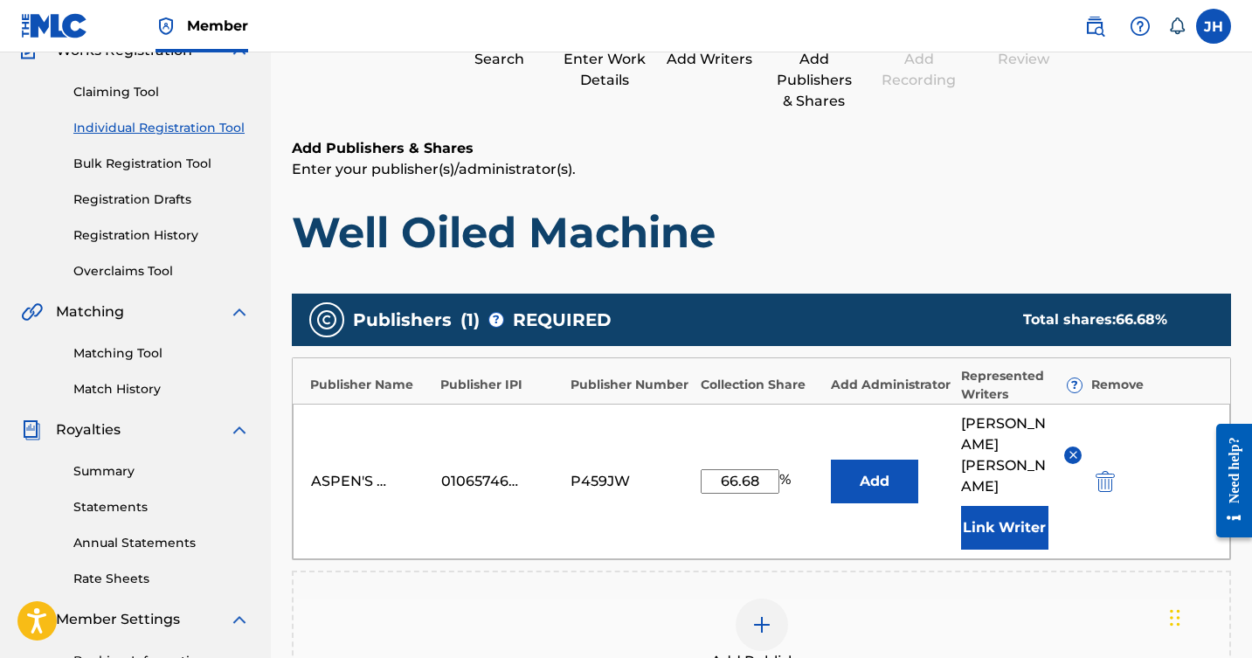
click at [1016, 506] on button "Link Writer" at bounding box center [1004, 528] width 87 height 44
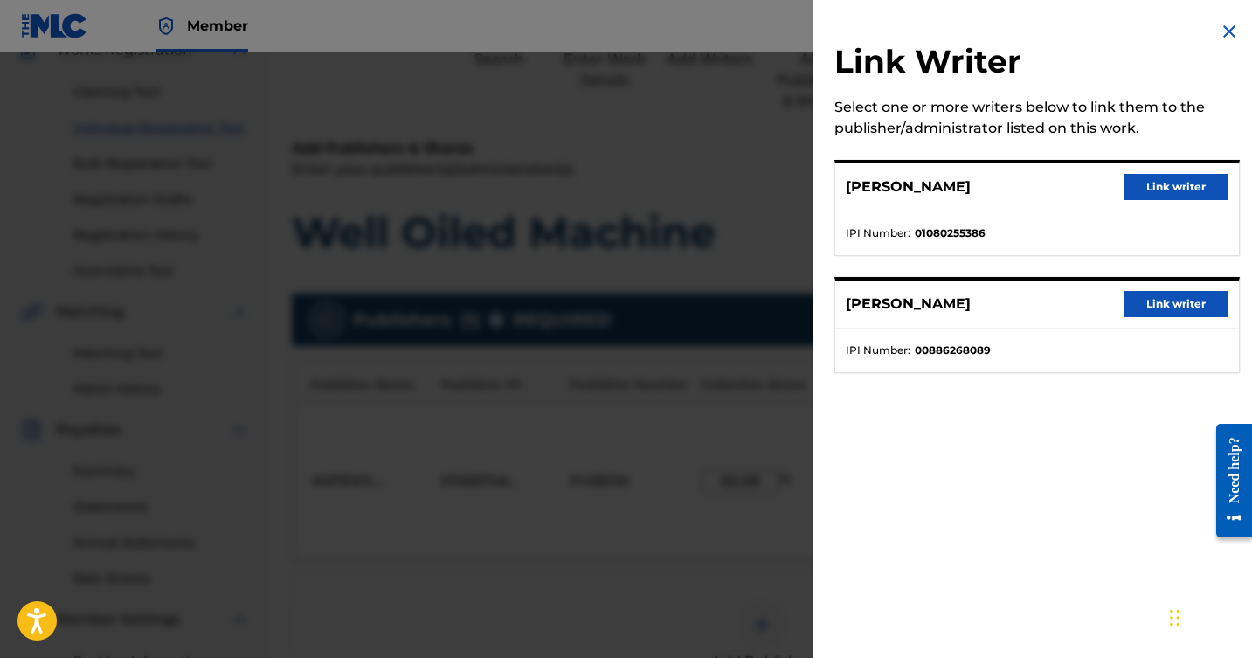
click at [1176, 185] on button "Link writer" at bounding box center [1176, 187] width 105 height 26
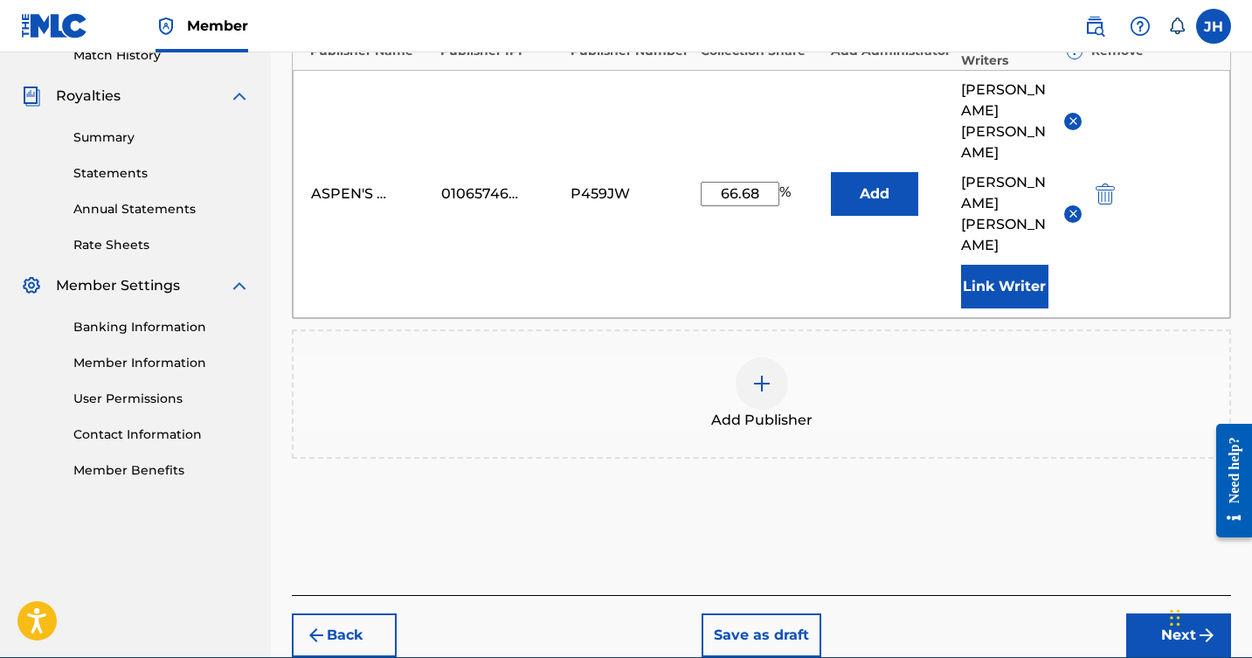
scroll to position [498, 0]
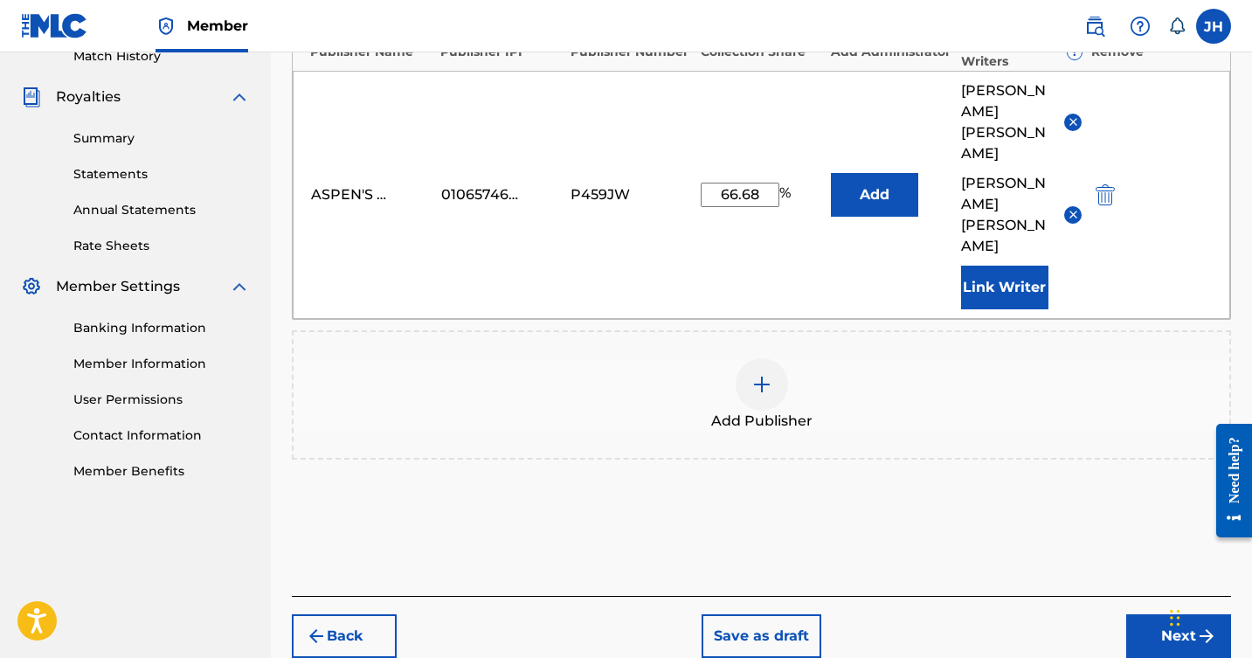
click at [765, 374] on img at bounding box center [762, 384] width 21 height 21
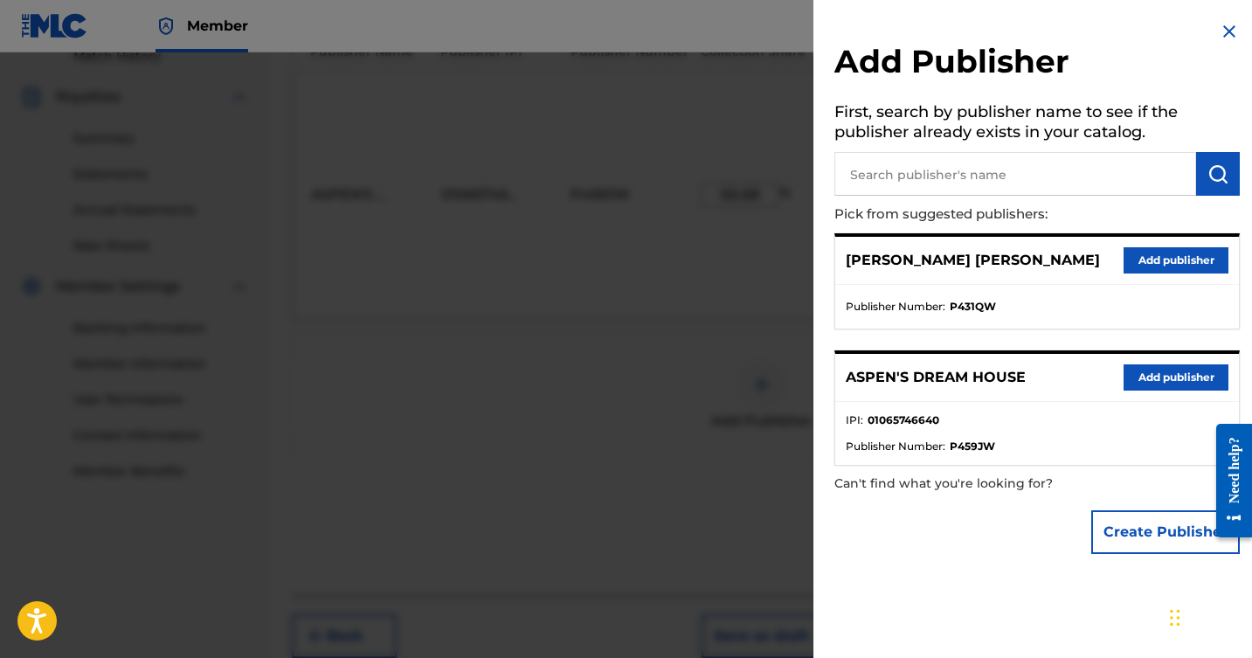
click at [930, 169] on input "text" at bounding box center [1016, 174] width 362 height 44
type input "b8 entertainment"
click at [1221, 173] on img "submit" at bounding box center [1218, 173] width 21 height 21
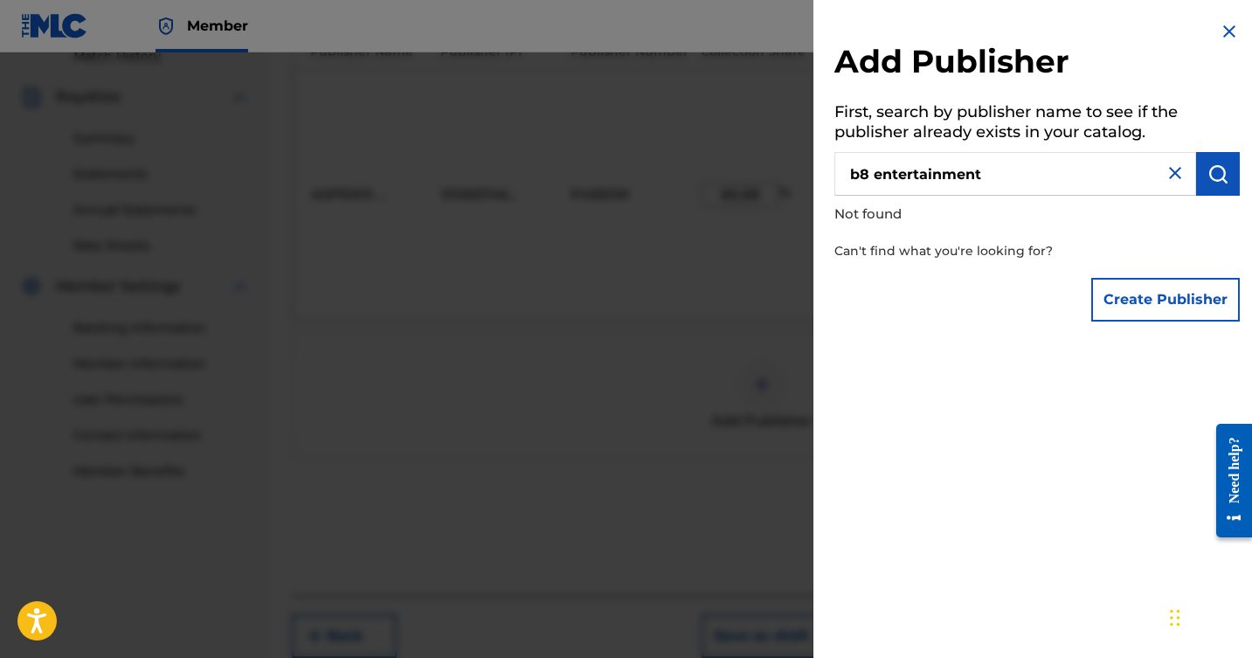
click at [1167, 173] on img at bounding box center [1175, 173] width 21 height 21
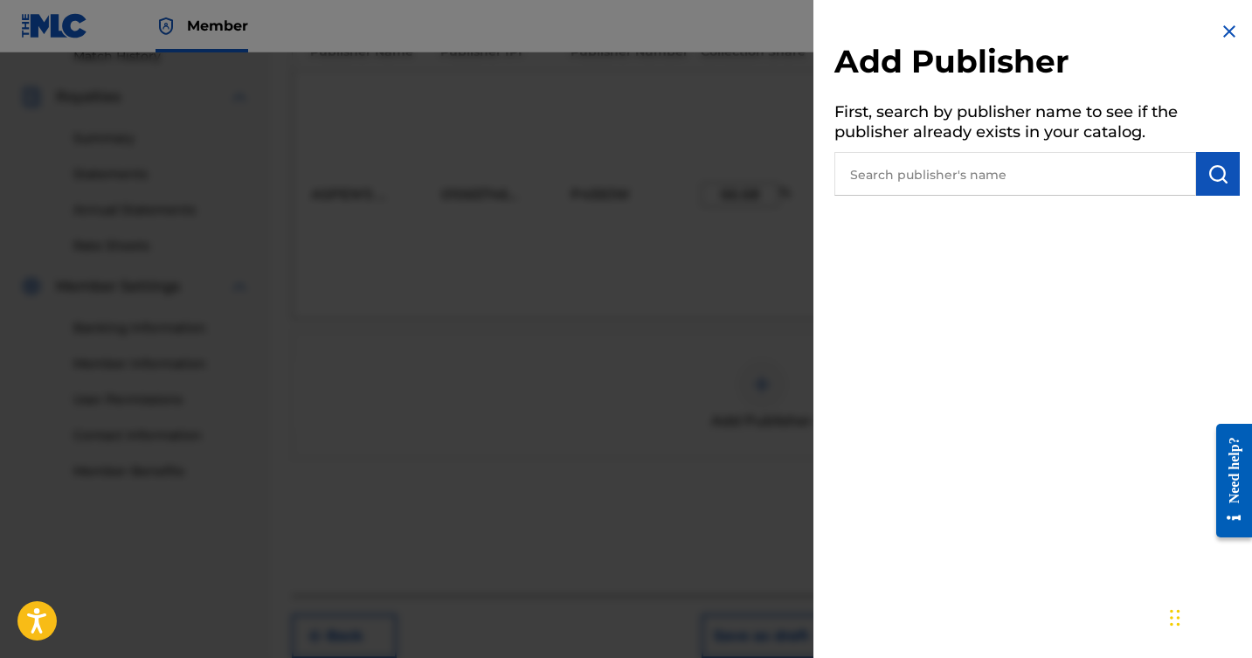
click at [1070, 177] on input "text" at bounding box center [1016, 174] width 362 height 44
type input "b8"
click at [1218, 162] on button "submit" at bounding box center [1219, 174] width 44 height 44
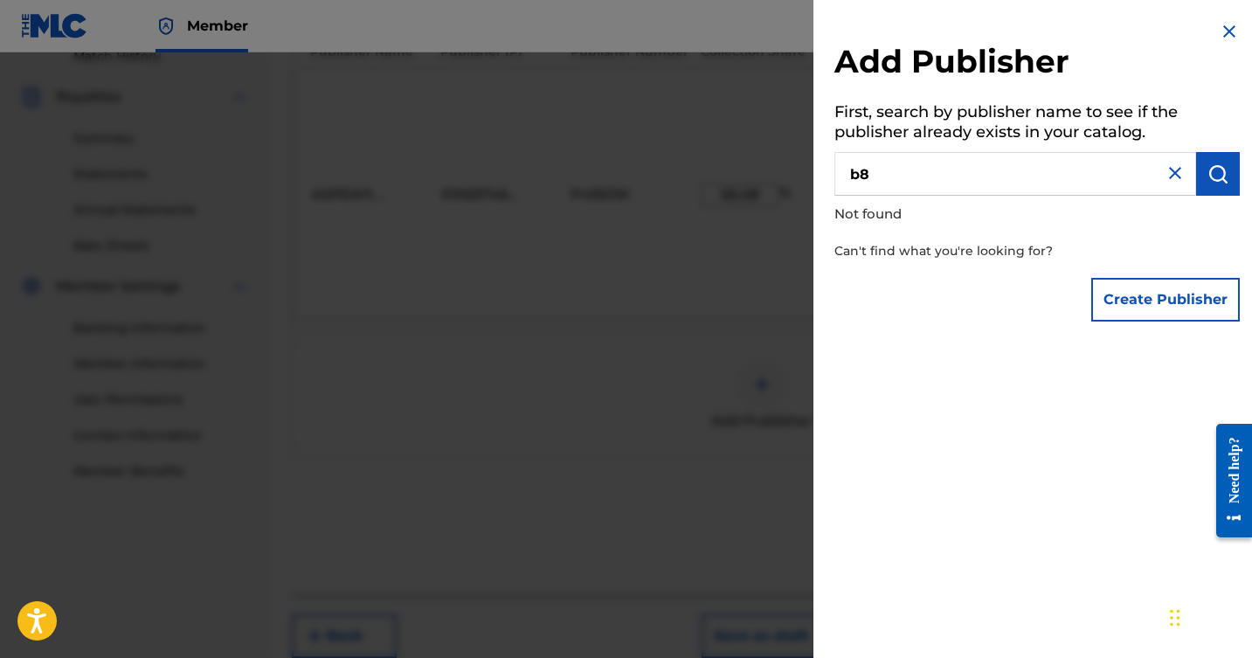
click at [1155, 310] on button "Create Publisher" at bounding box center [1166, 300] width 149 height 44
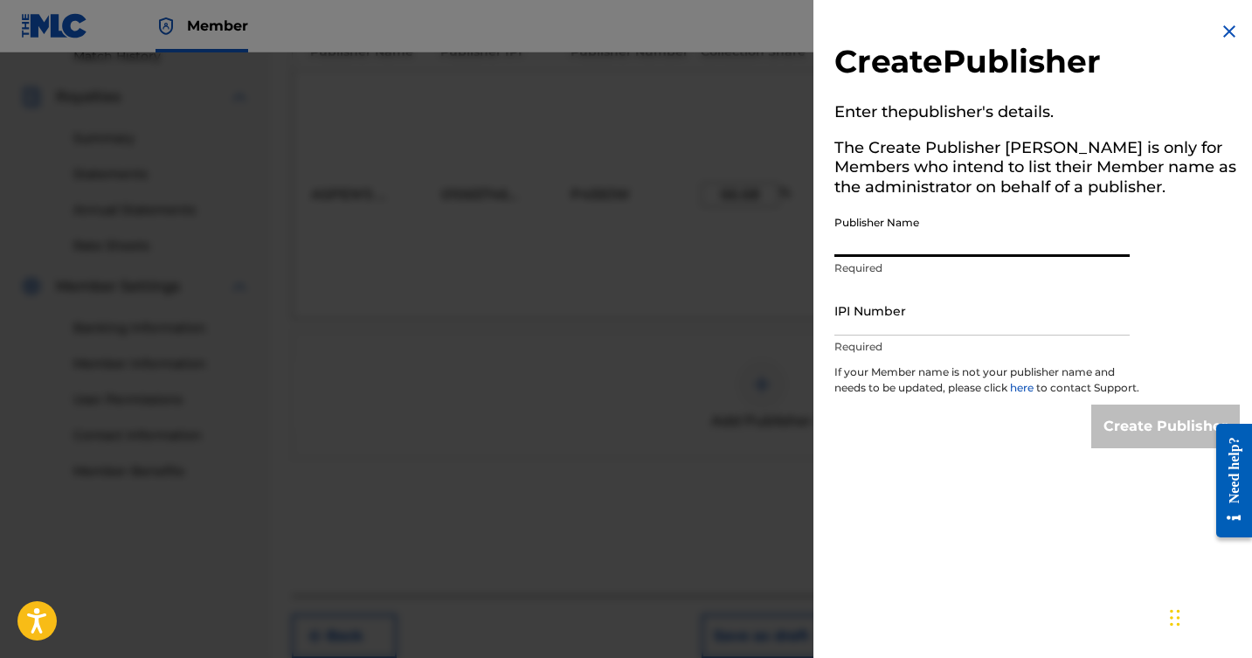
click at [999, 242] on input "Publisher Name" at bounding box center [982, 232] width 295 height 50
type input "B8 Entertainment"
click at [972, 323] on input "IPI Number" at bounding box center [982, 311] width 295 height 50
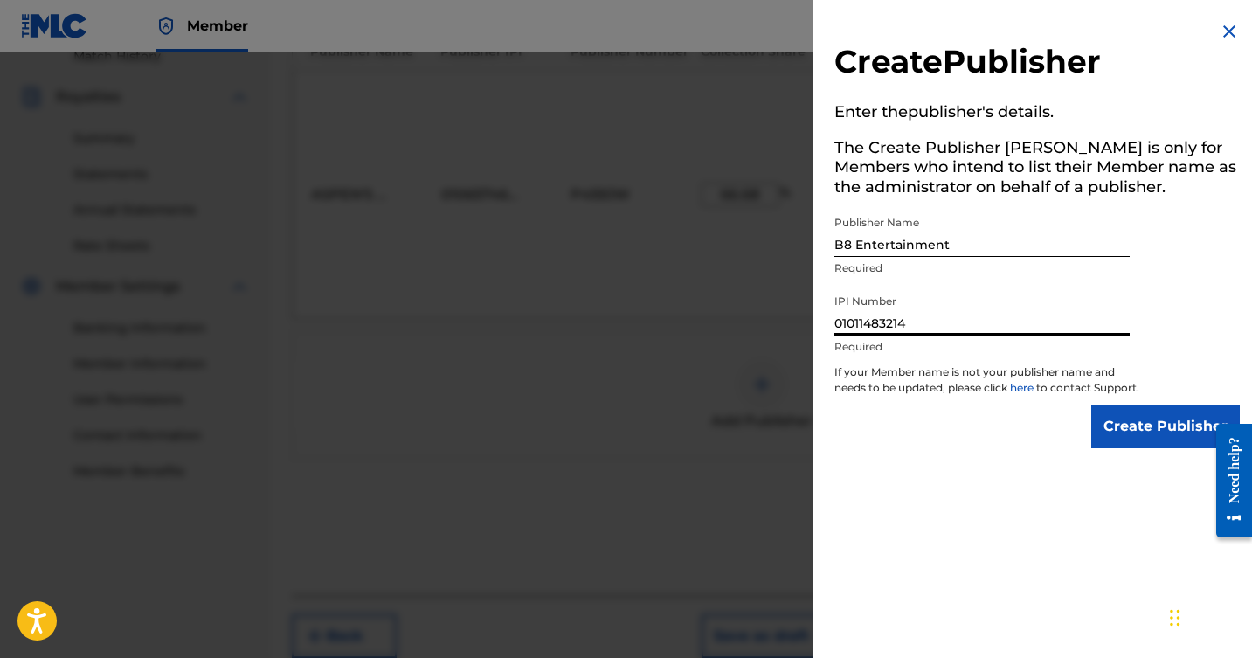
type input "01011483214"
click at [1116, 435] on input "Create Publisher" at bounding box center [1166, 427] width 149 height 44
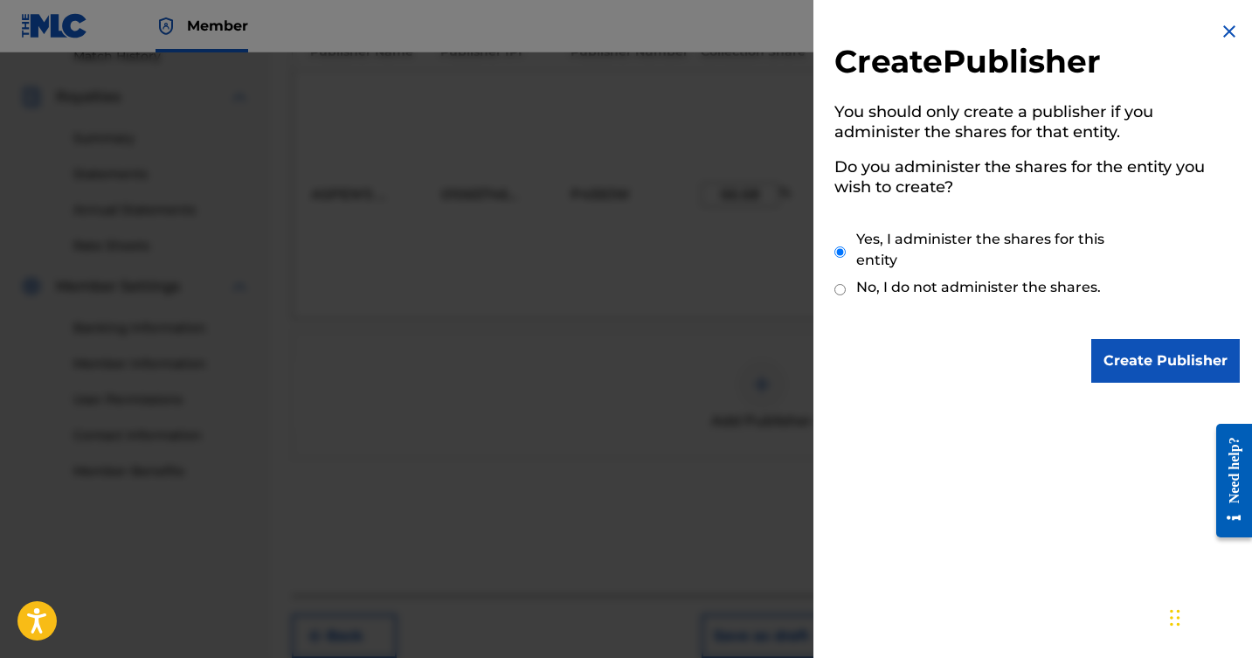
click at [836, 283] on input "No, I do not administer the shares." at bounding box center [840, 289] width 11 height 17
radio input "true"
click at [1131, 362] on input "Create Publisher" at bounding box center [1166, 361] width 149 height 44
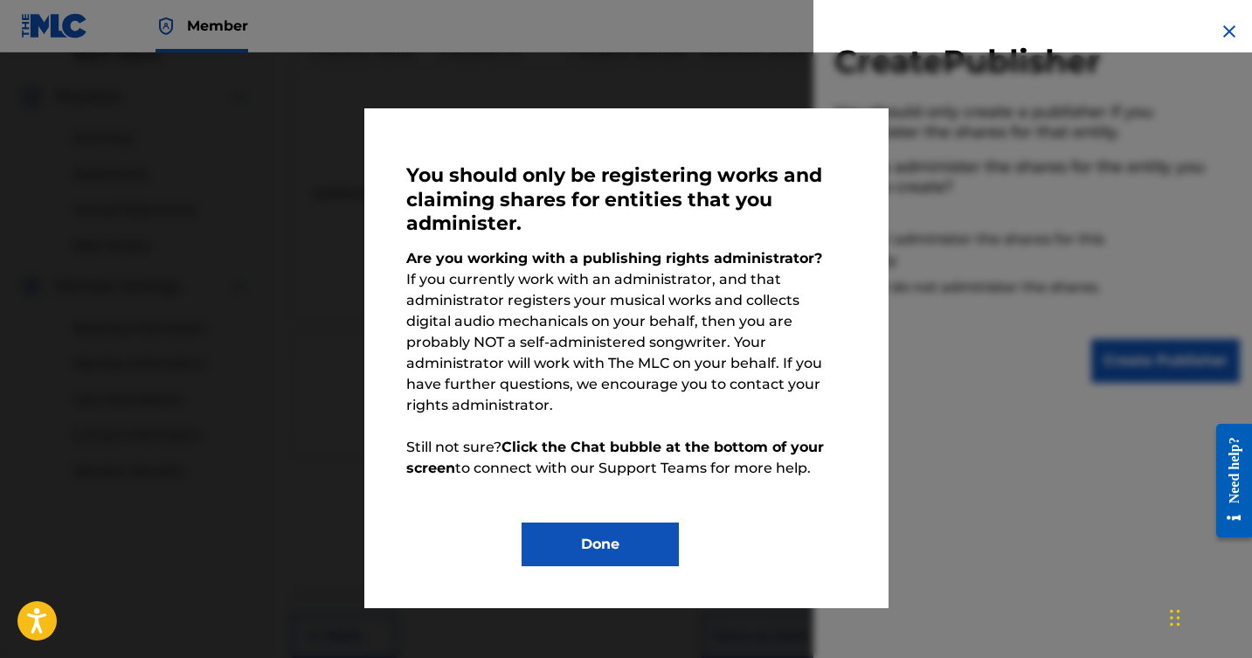
click at [596, 523] on button "Done" at bounding box center [600, 545] width 157 height 44
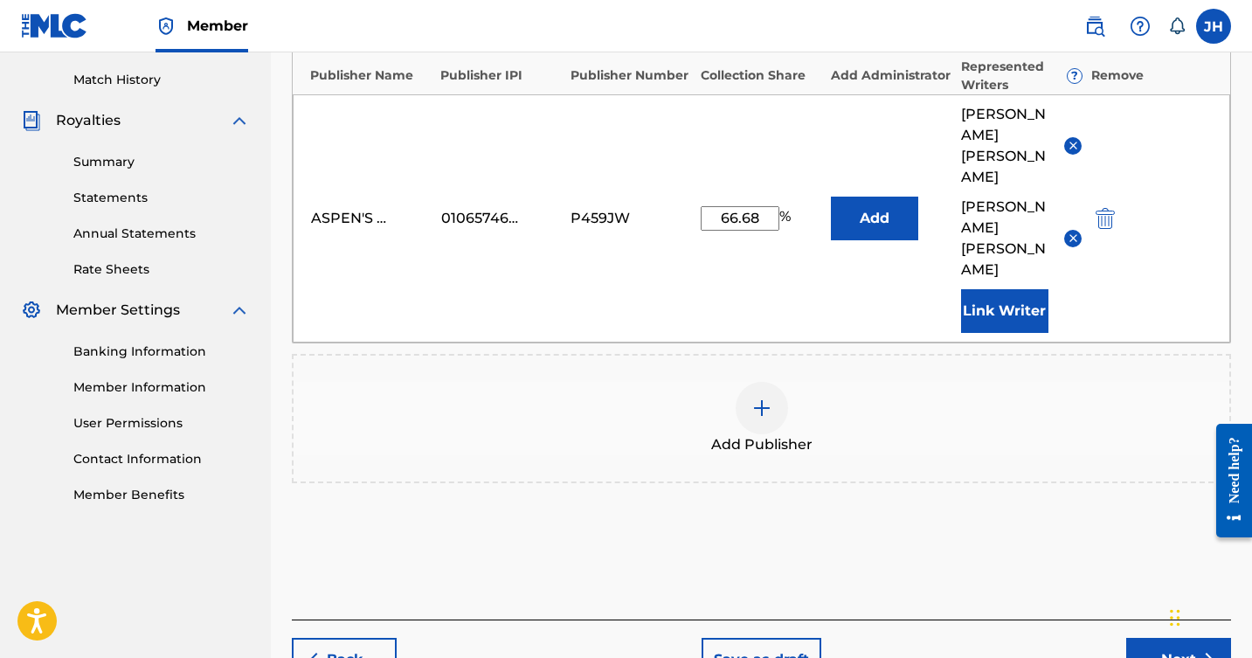
scroll to position [476, 0]
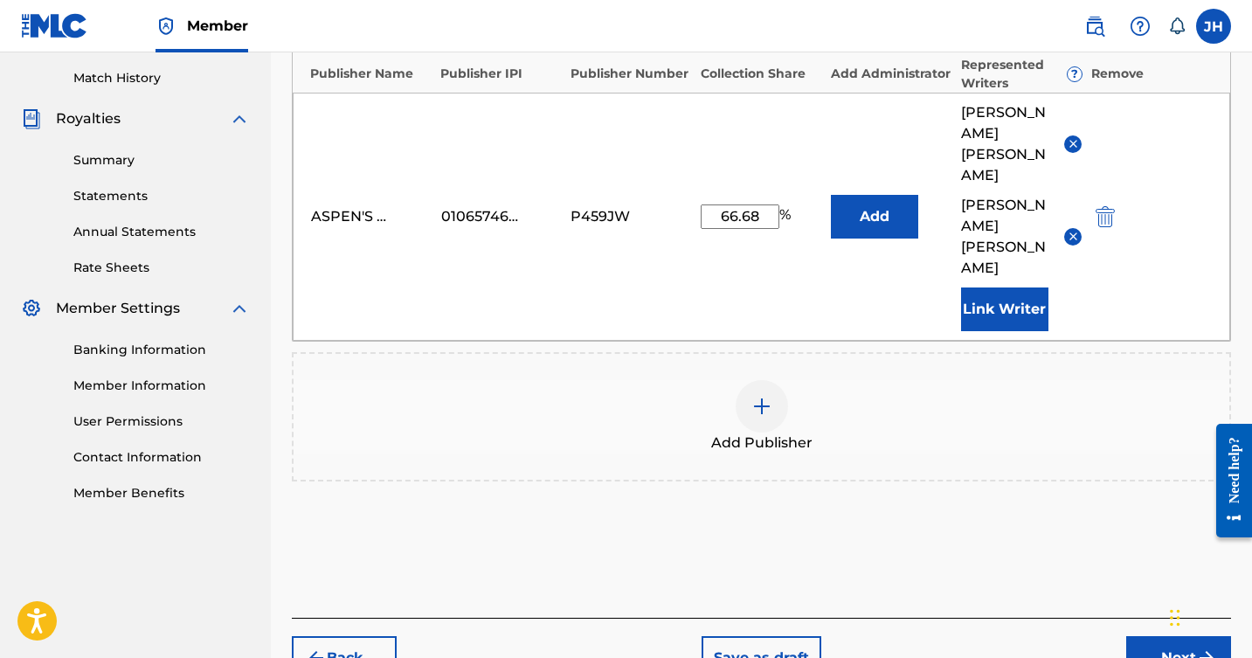
click at [1190, 636] on button "Next" at bounding box center [1179, 658] width 105 height 44
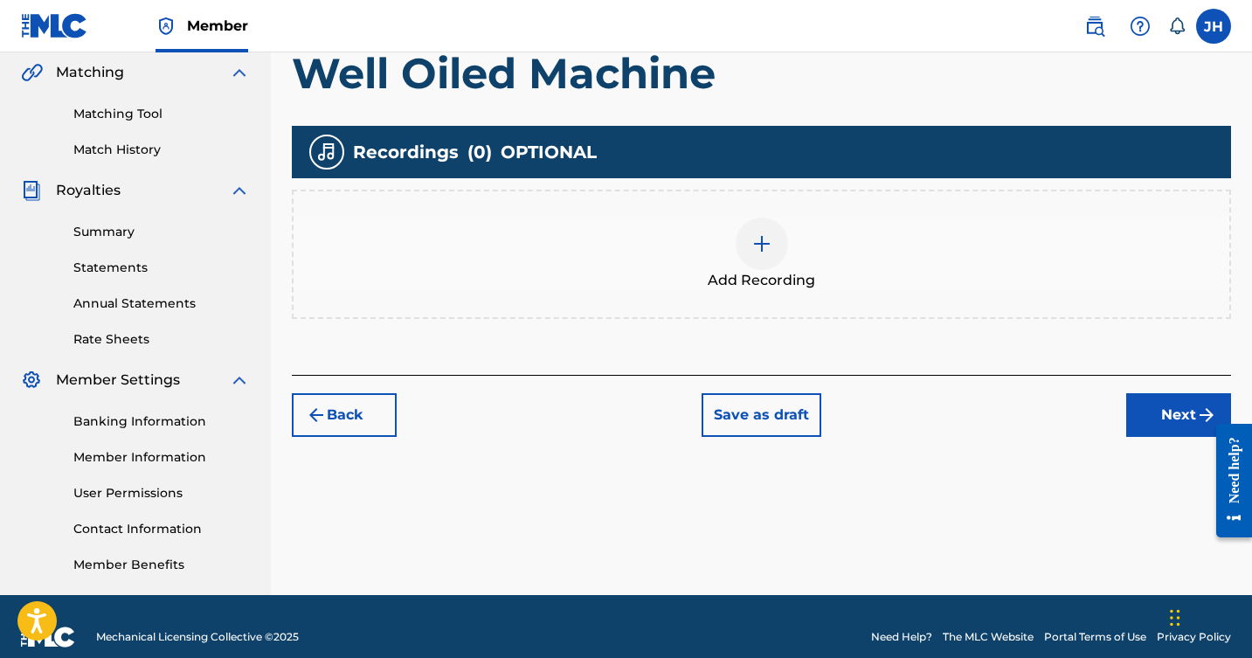
scroll to position [401, 0]
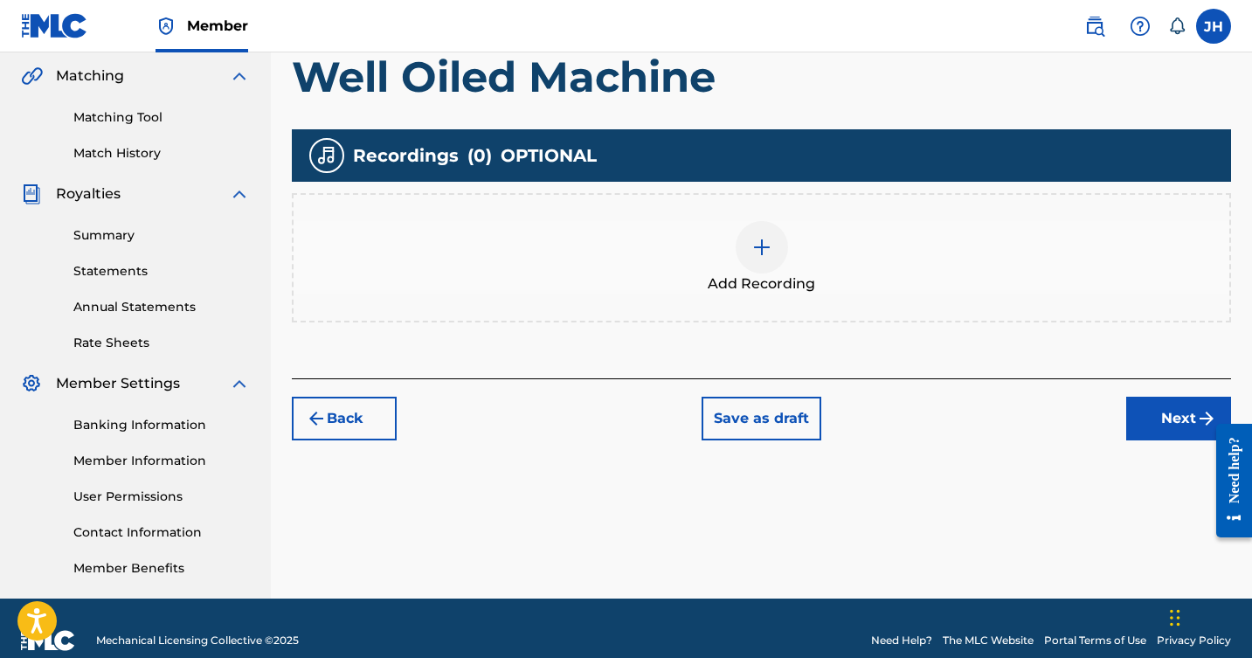
click at [1153, 415] on button "Next" at bounding box center [1179, 419] width 105 height 44
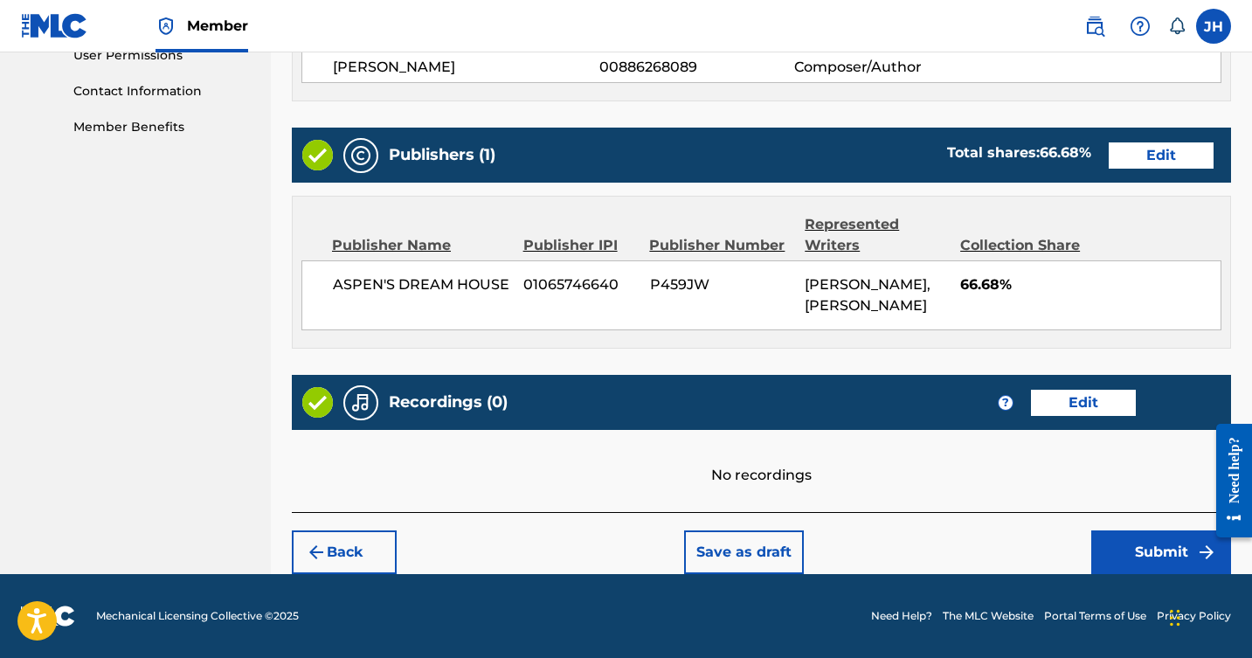
scroll to position [862, 0]
click at [1071, 397] on button "Edit" at bounding box center [1083, 403] width 105 height 26
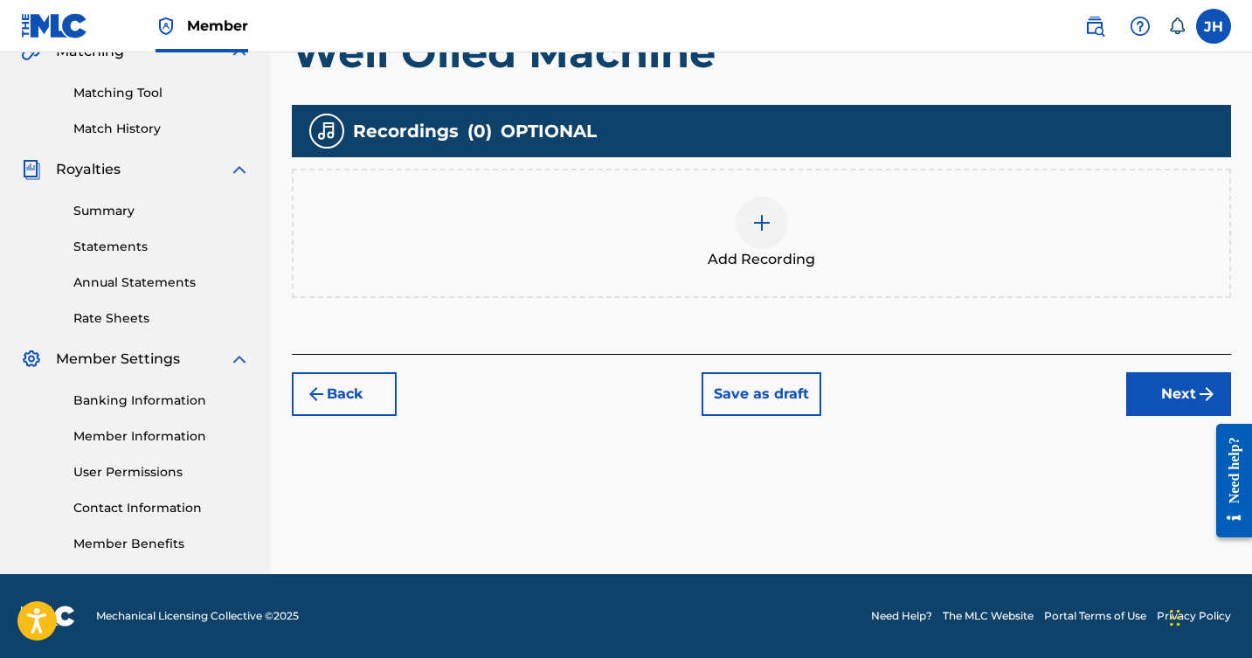
click at [761, 220] on img at bounding box center [762, 222] width 21 height 21
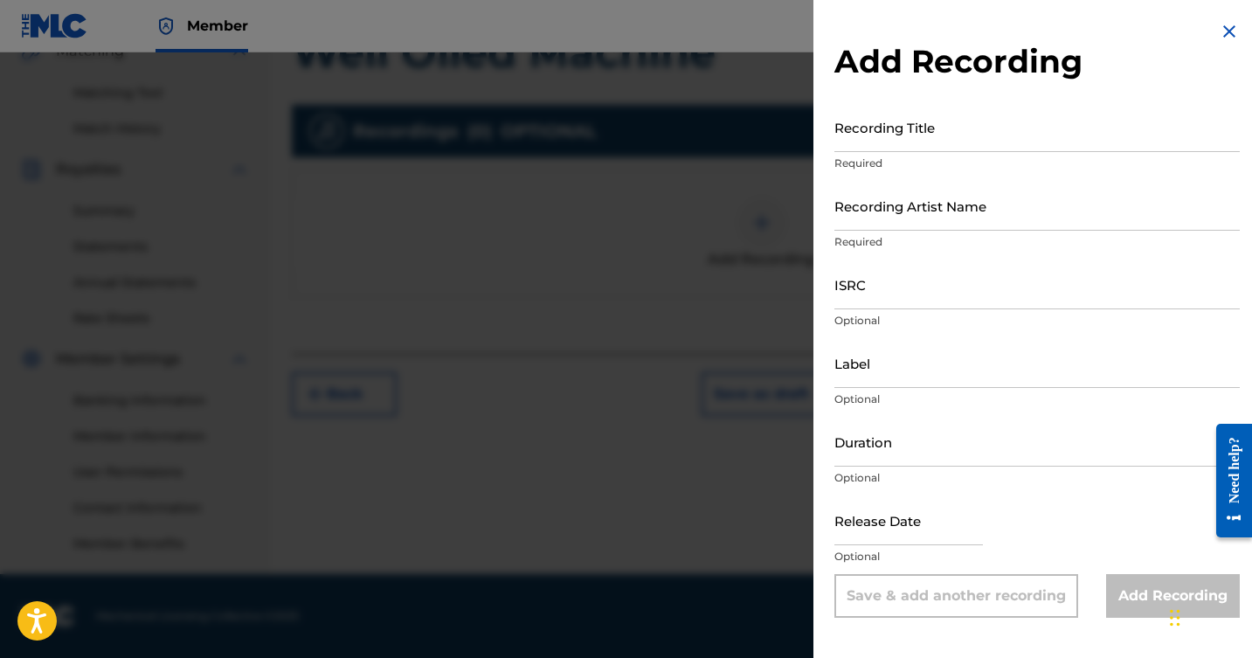
click at [1002, 134] on input "Recording Title" at bounding box center [1038, 127] width 406 height 50
type input "Well Oiled Machine"
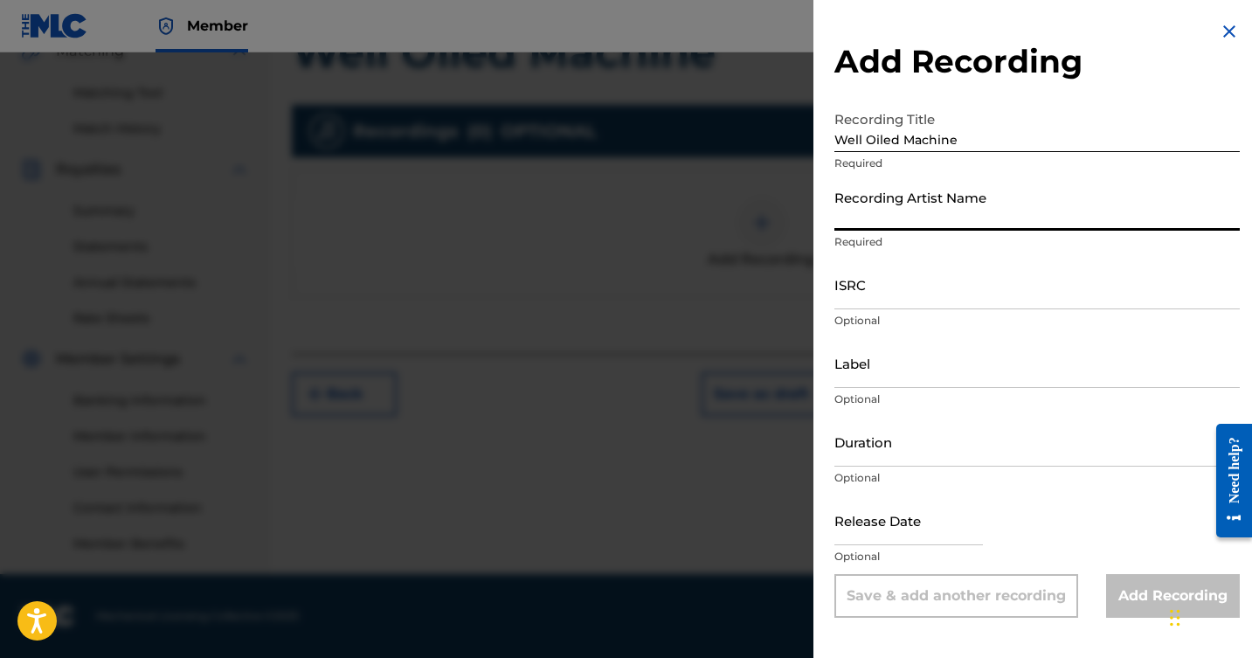
click at [1013, 214] on input "Recording Artist Name" at bounding box center [1038, 206] width 406 height 50
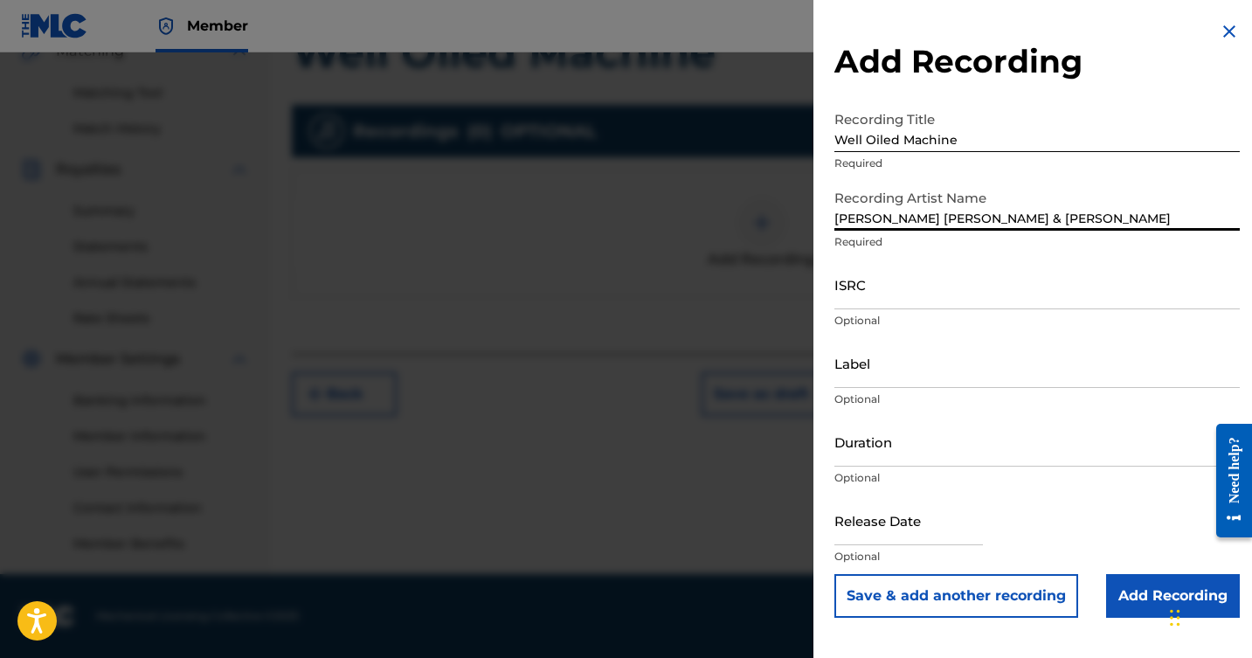
type input "[PERSON_NAME] [PERSON_NAME] & [PERSON_NAME]"
click at [985, 295] on input "ISRC" at bounding box center [1038, 285] width 406 height 50
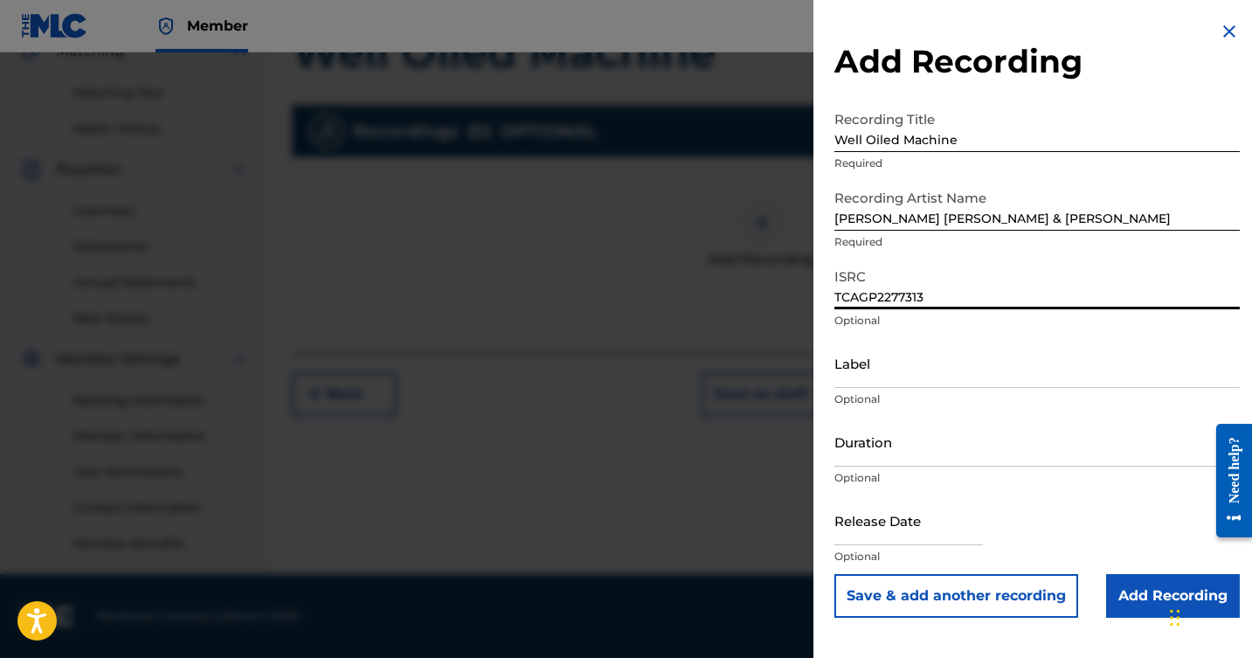
type input "TCAGP2277313"
click at [978, 366] on input "Label" at bounding box center [1038, 363] width 406 height 50
type input "L"
click at [957, 535] on input "text" at bounding box center [909, 521] width 149 height 50
select select "7"
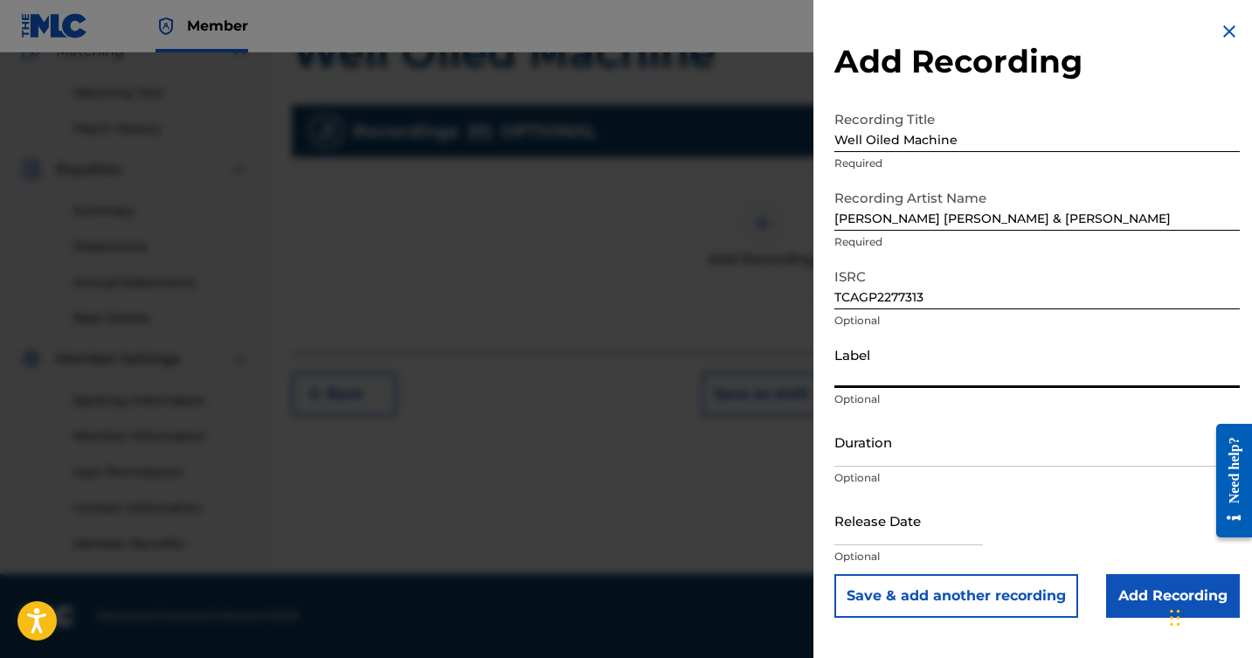
select select "2025"
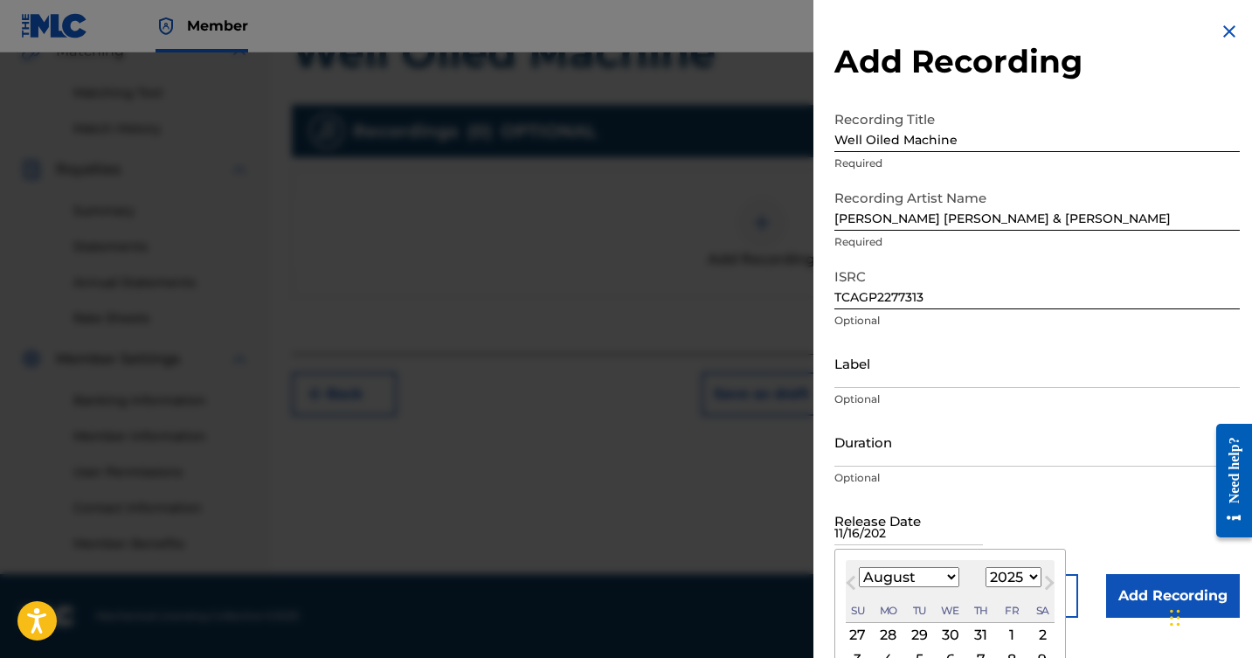
type input "11/16/2022"
click at [1104, 493] on form "Recording Title Well Oiled Machine Required Recording Artist Name J. Michael Ha…" at bounding box center [1038, 360] width 406 height 516
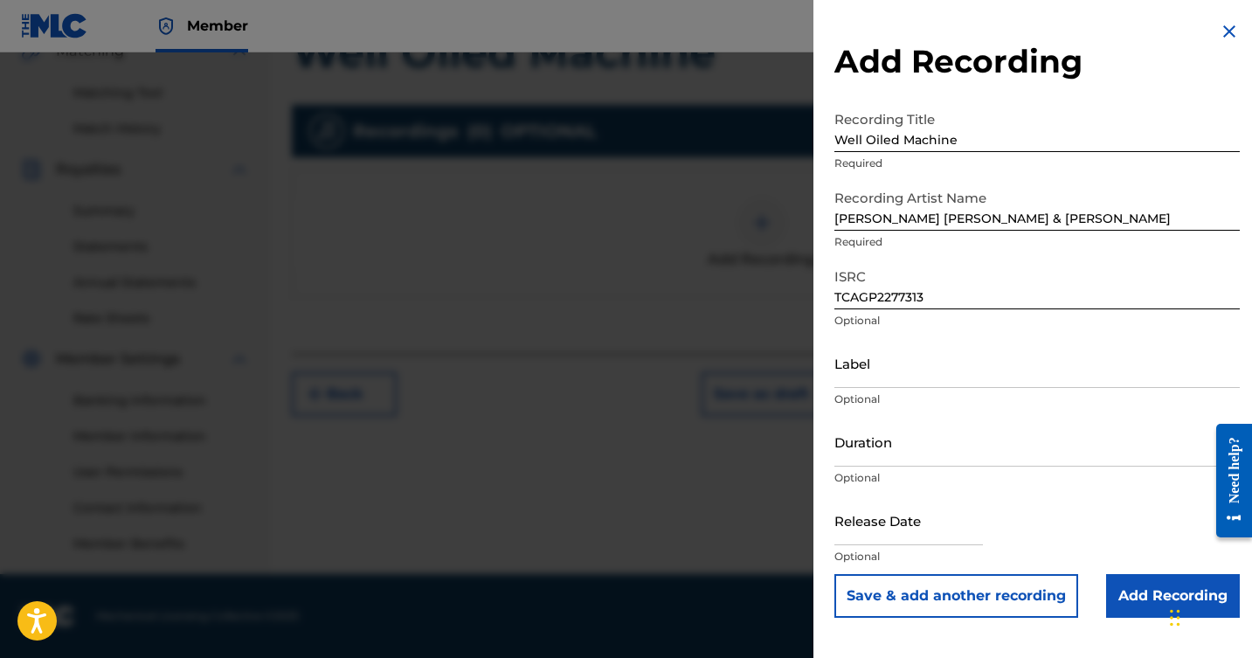
click at [952, 537] on input "text" at bounding box center [909, 521] width 149 height 50
select select "7"
select select "2025"
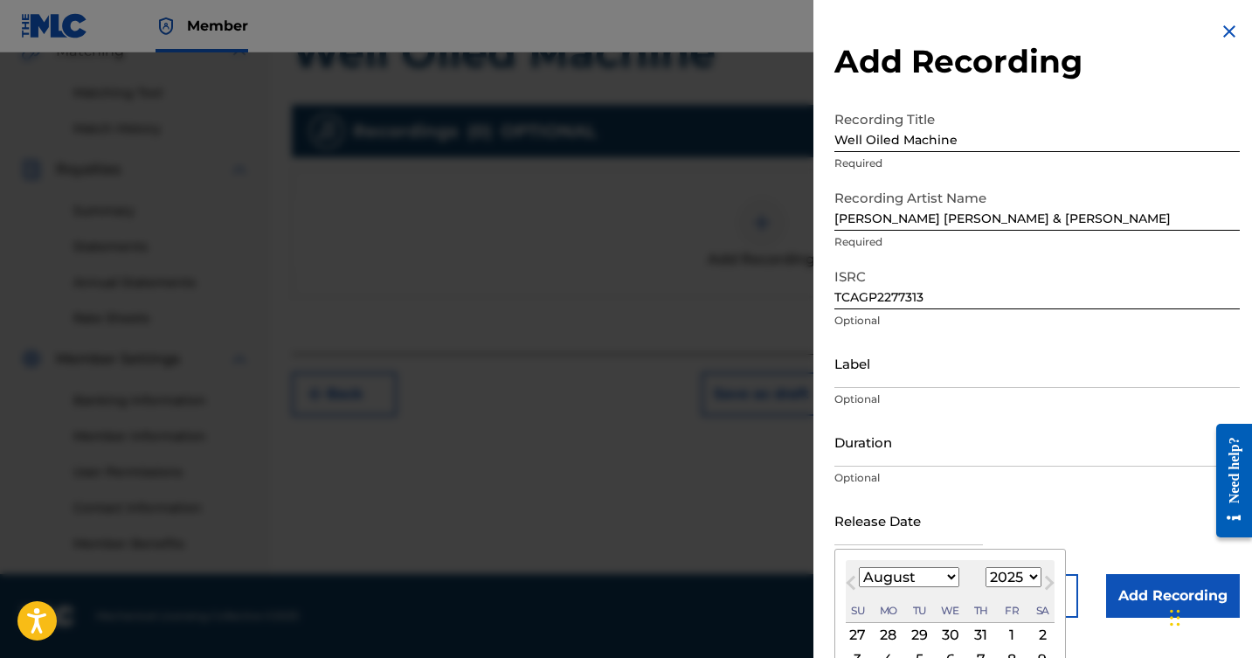
select select "10"
select select "2022"
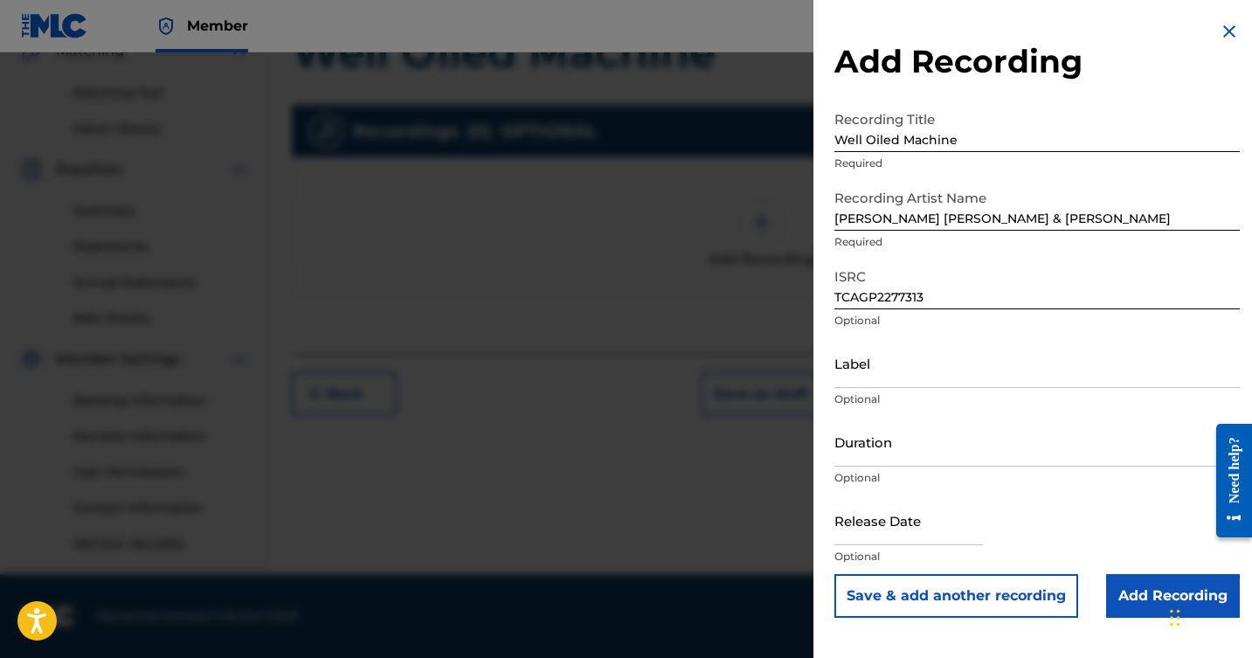
click at [963, 532] on input "text" at bounding box center [909, 521] width 149 height 50
select select "7"
select select "2025"
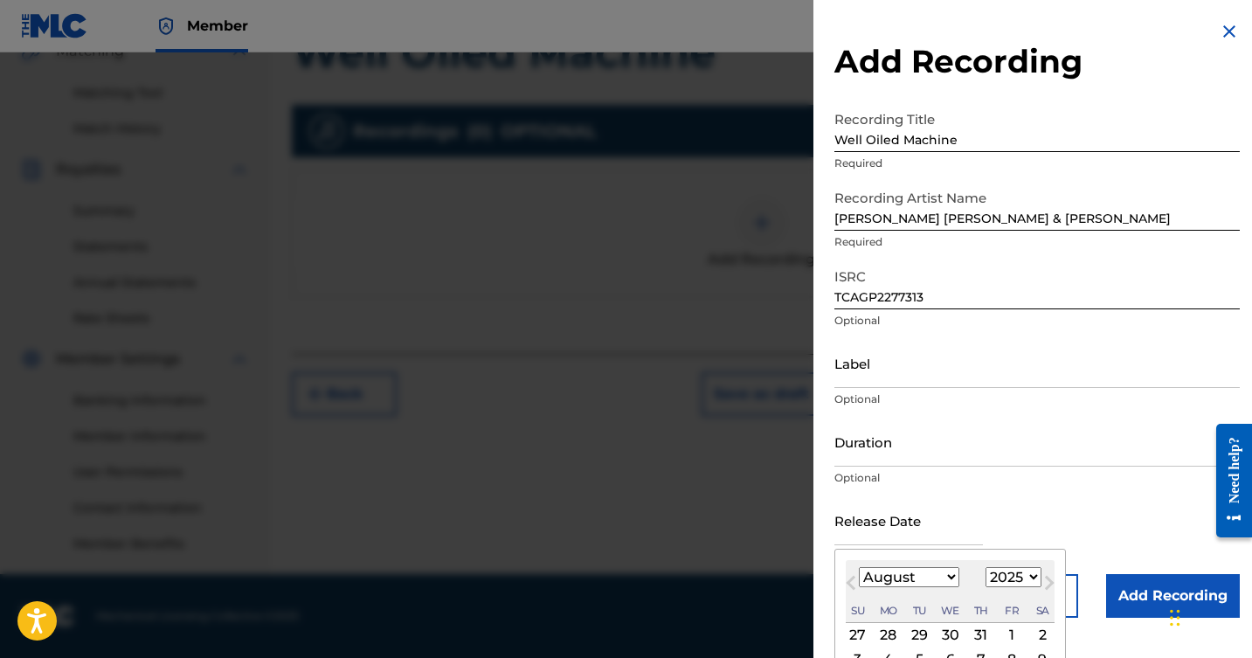
select select "10"
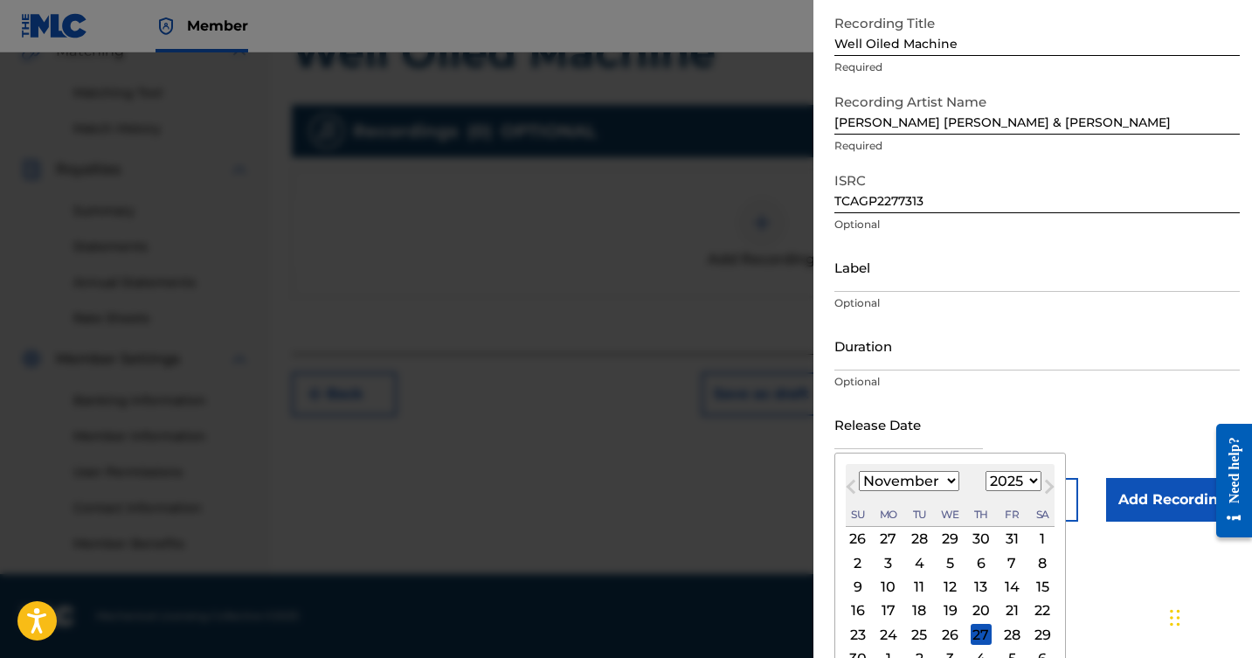
scroll to position [99, 0]
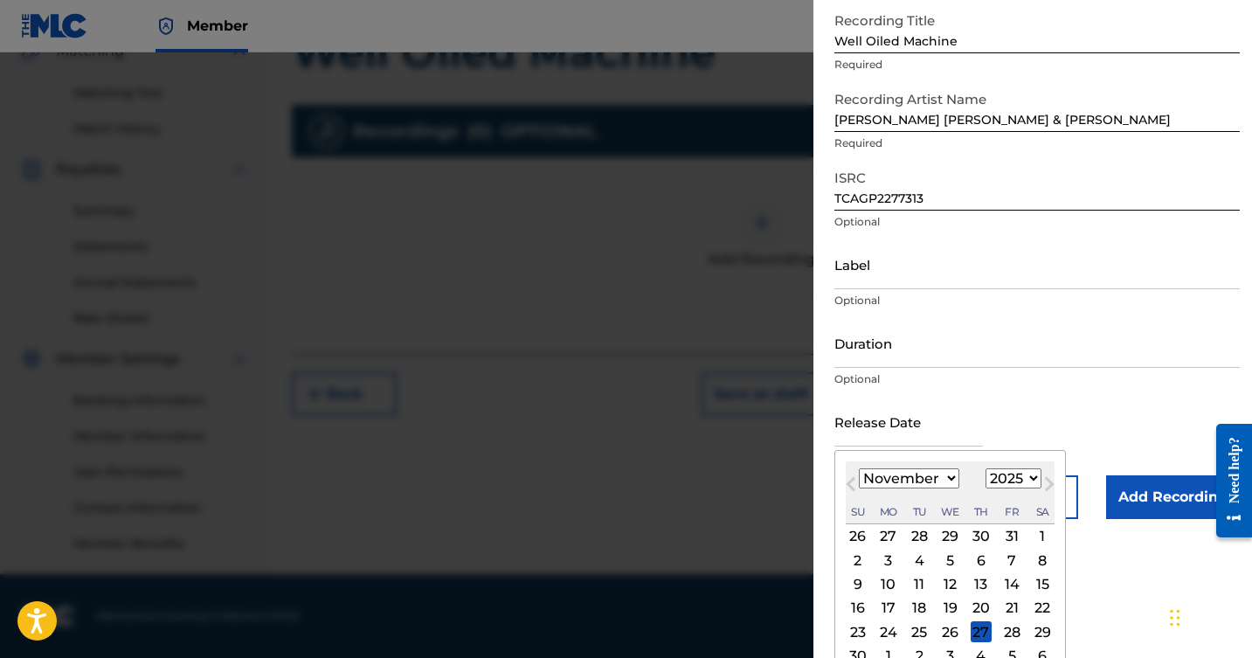
click at [854, 606] on div "16" at bounding box center [858, 608] width 21 height 21
type input "November 16 2025"
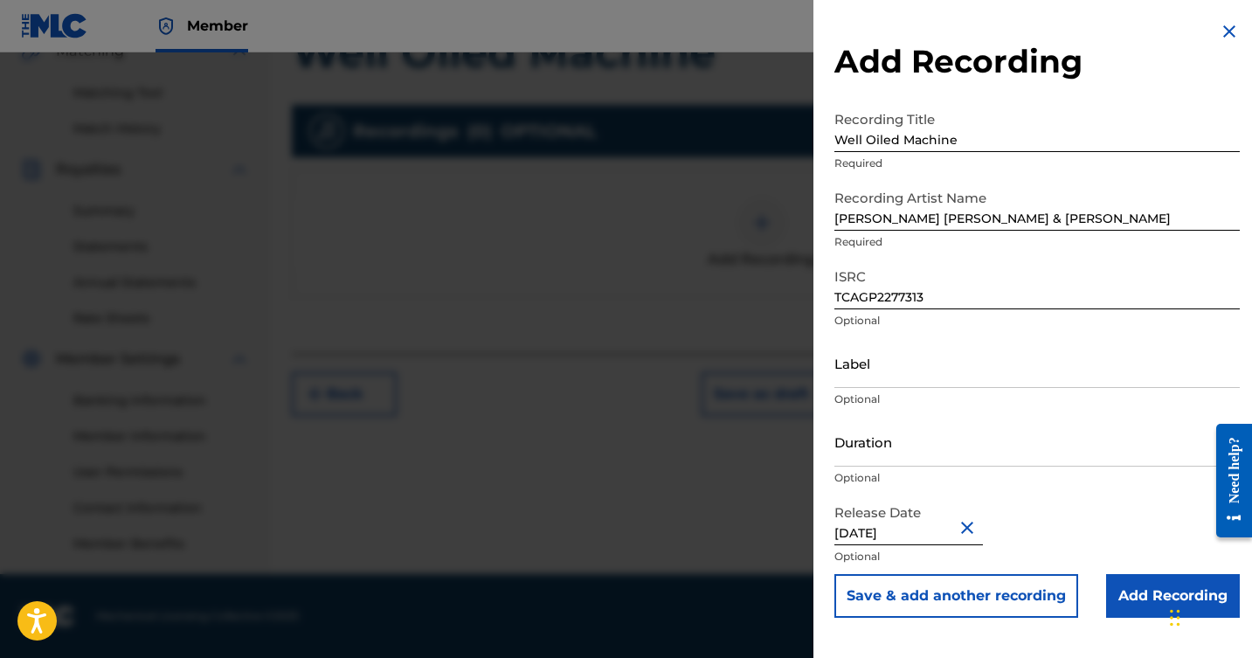
scroll to position [426, 0]
click at [954, 528] on input "November 16 2025" at bounding box center [909, 521] width 149 height 50
select select "10"
select select "2025"
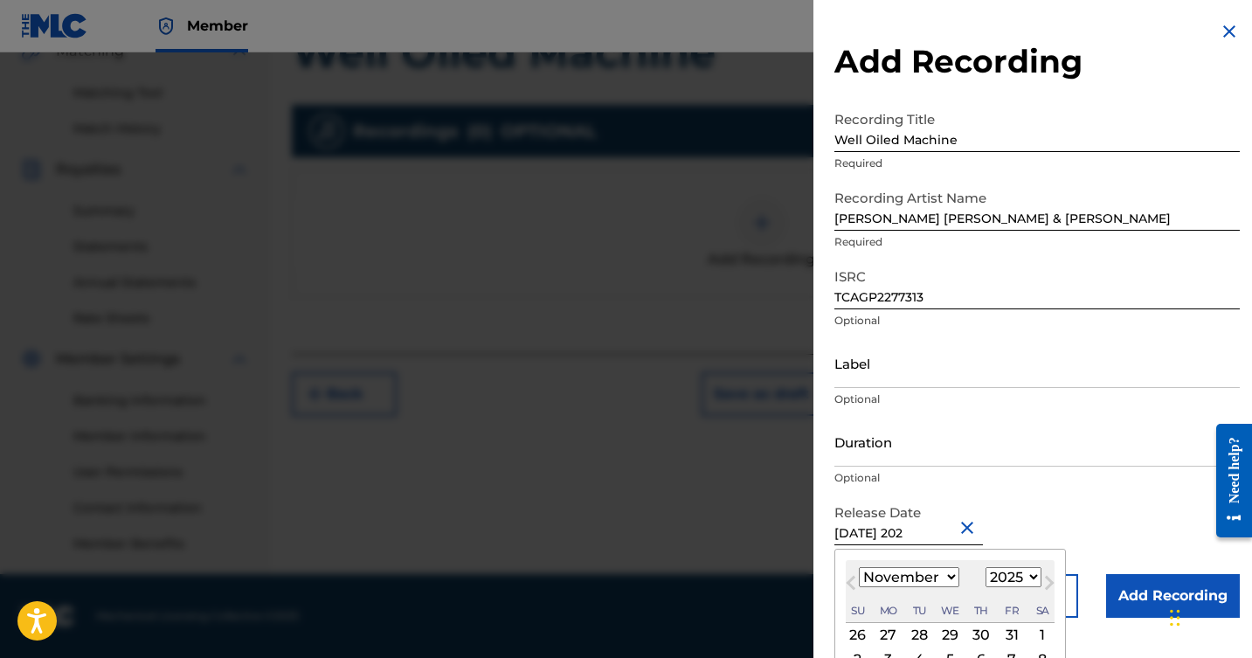
type input "November 16 2022"
select select "2022"
type input "November 16 2022"
click at [1071, 508] on div "Release Date November 16 2022 November 2022 Previous Month Next Month November …" at bounding box center [1038, 535] width 406 height 79
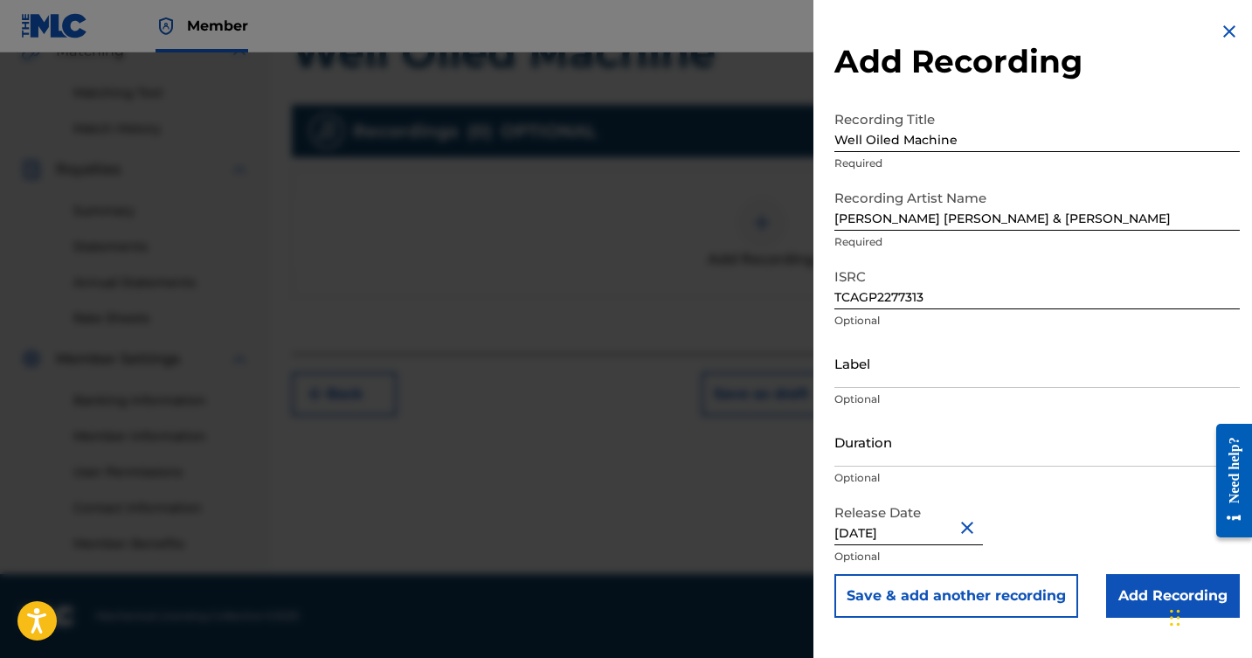
click at [1148, 586] on input "Add Recording" at bounding box center [1174, 596] width 134 height 44
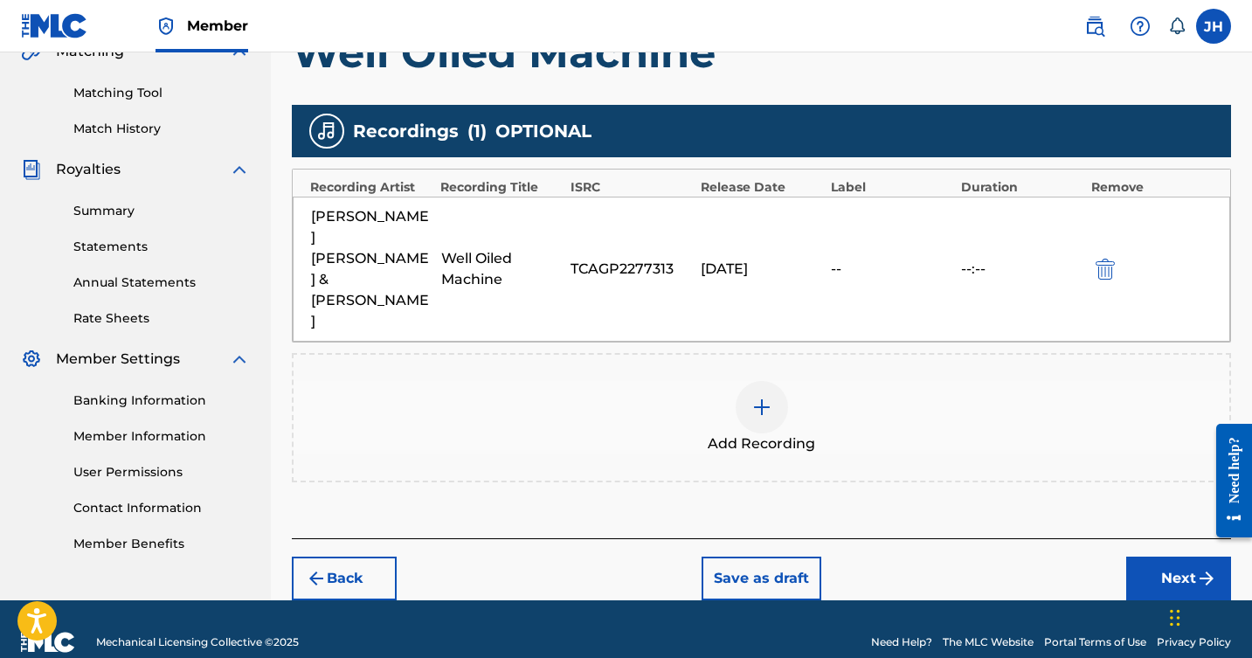
click at [1154, 557] on button "Next" at bounding box center [1179, 579] width 105 height 44
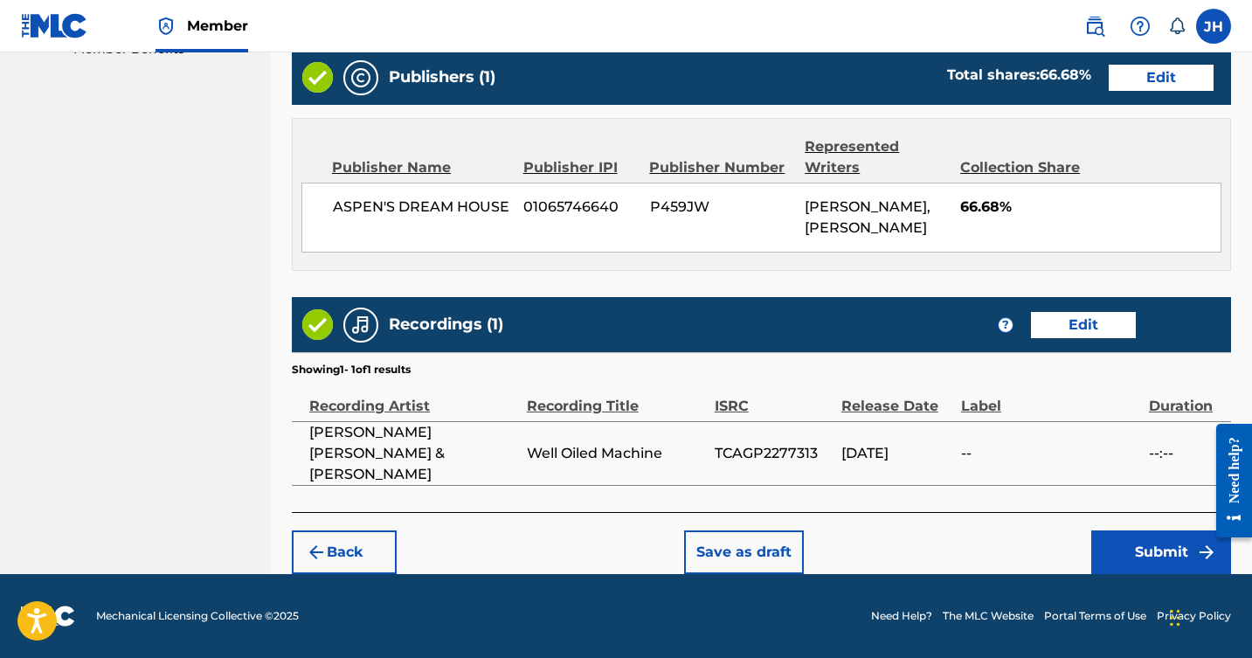
scroll to position [919, 0]
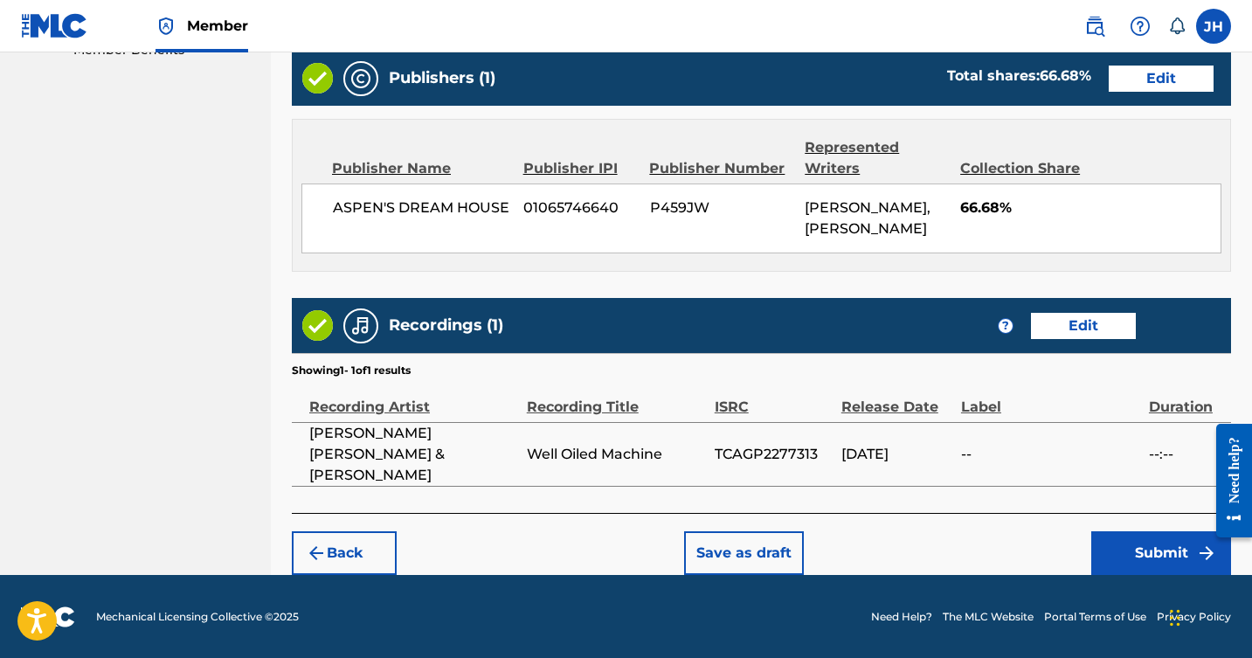
click at [1130, 557] on button "Submit" at bounding box center [1162, 553] width 140 height 44
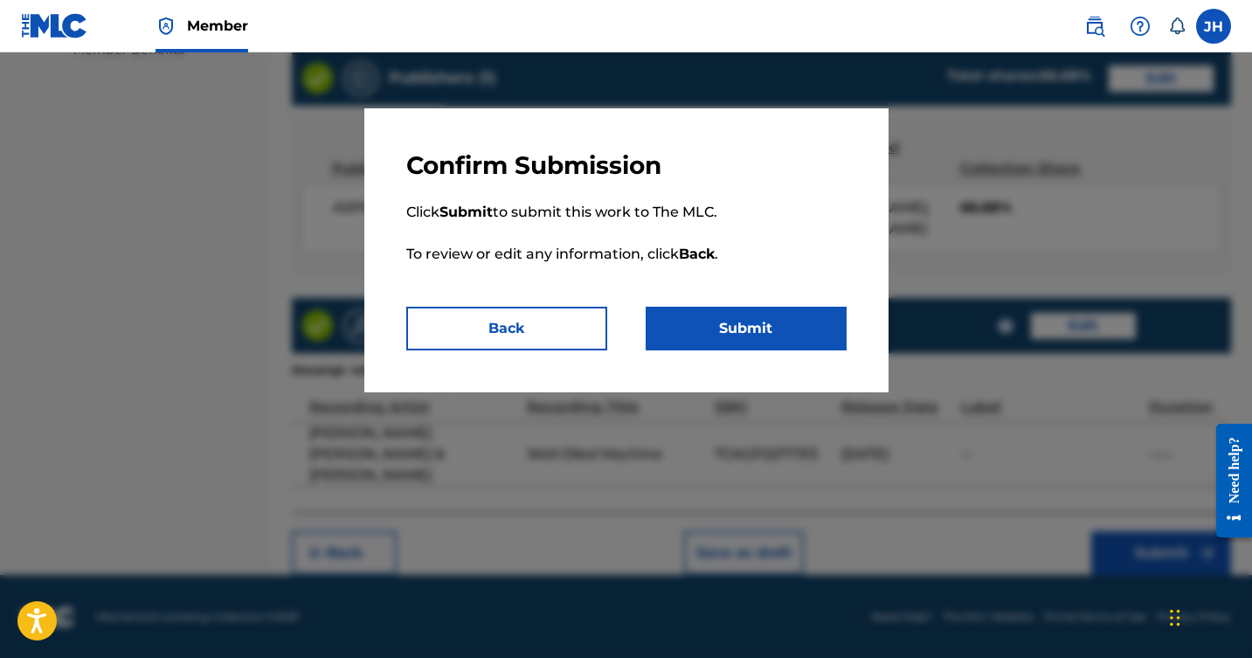
click at [727, 316] on button "Submit" at bounding box center [746, 329] width 201 height 44
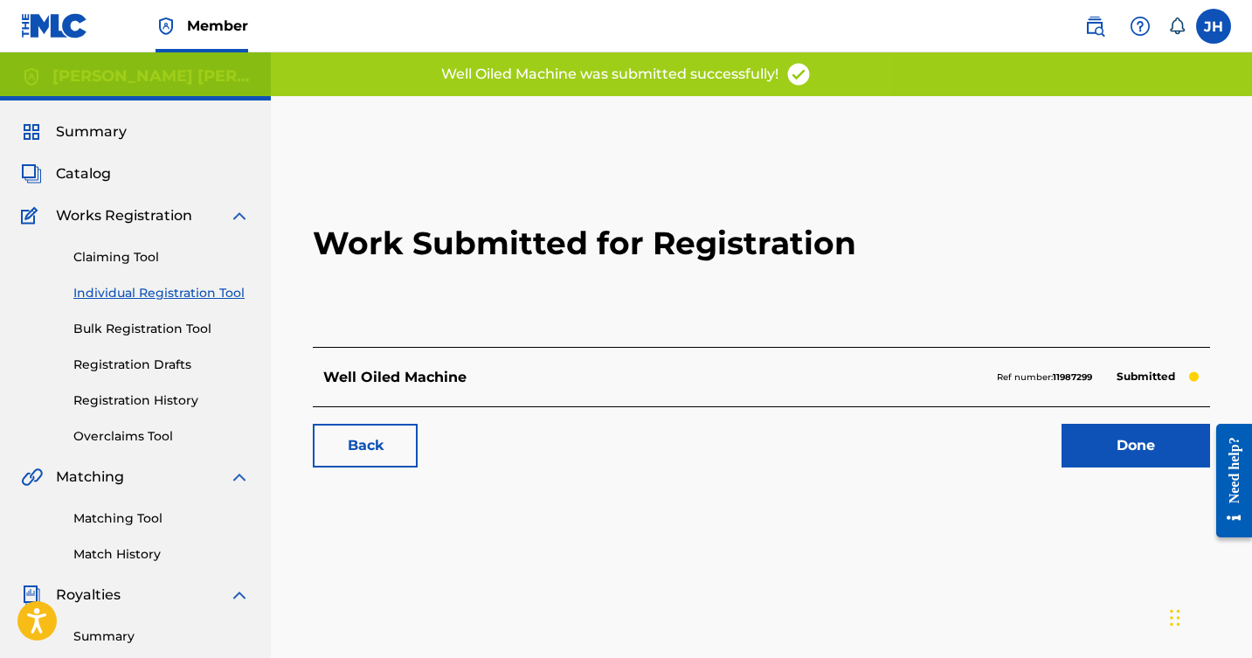
click at [1114, 458] on link "Done" at bounding box center [1136, 446] width 149 height 44
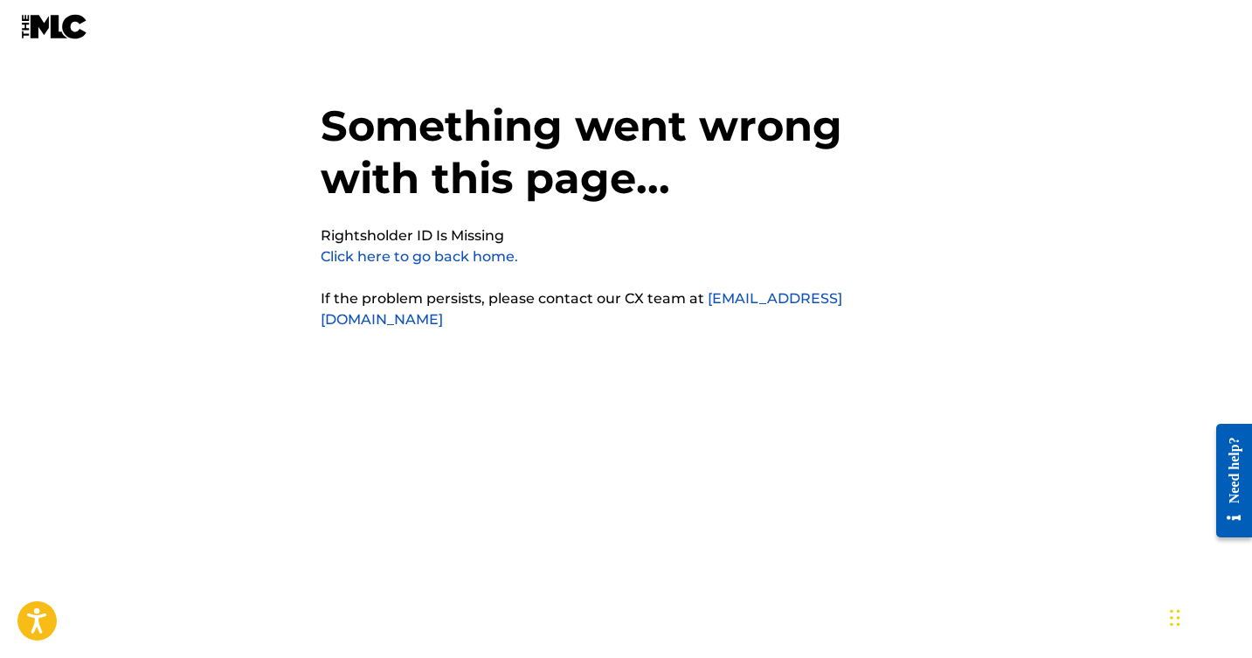
click at [442, 258] on link "Click here to go back home." at bounding box center [420, 256] width 198 height 17
click at [52, 31] on img at bounding box center [54, 26] width 67 height 25
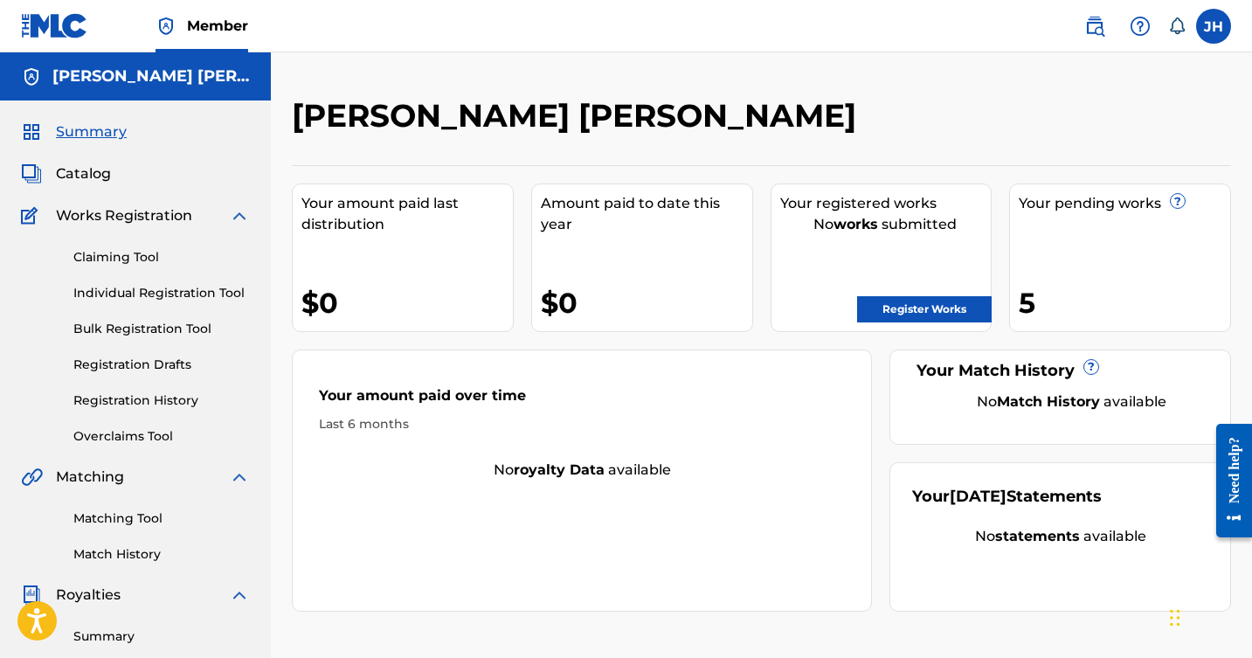
click at [80, 171] on span "Catalog" at bounding box center [83, 173] width 55 height 21
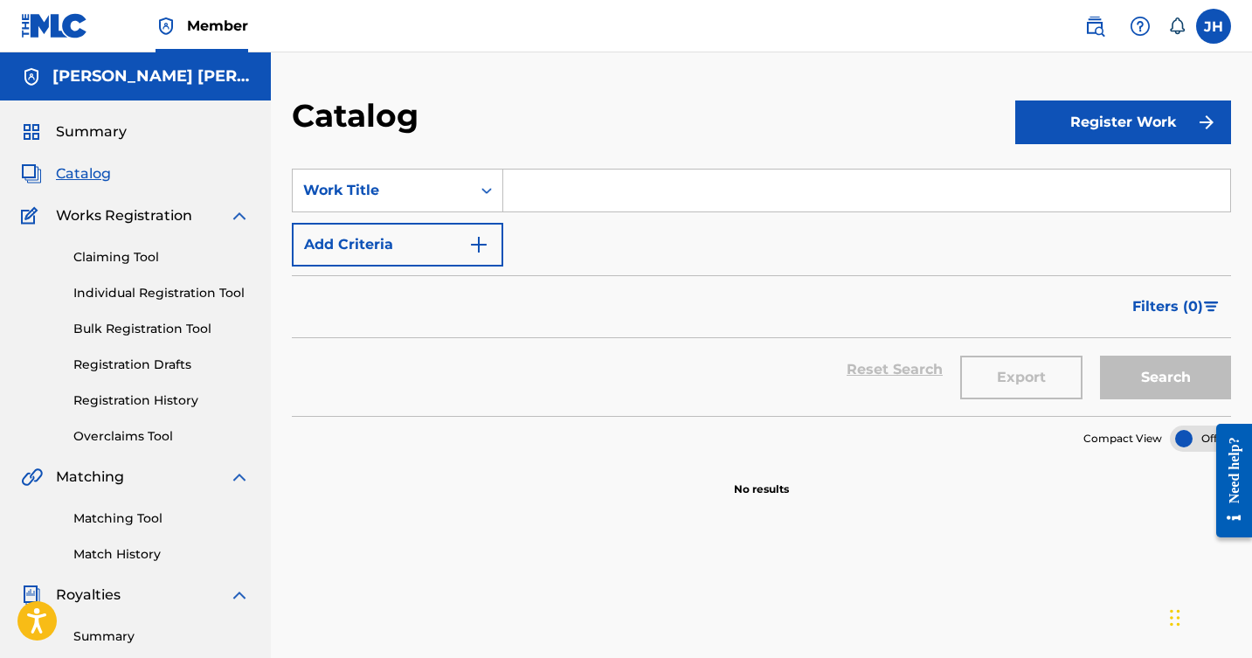
click at [99, 126] on span "Summary" at bounding box center [91, 131] width 71 height 21
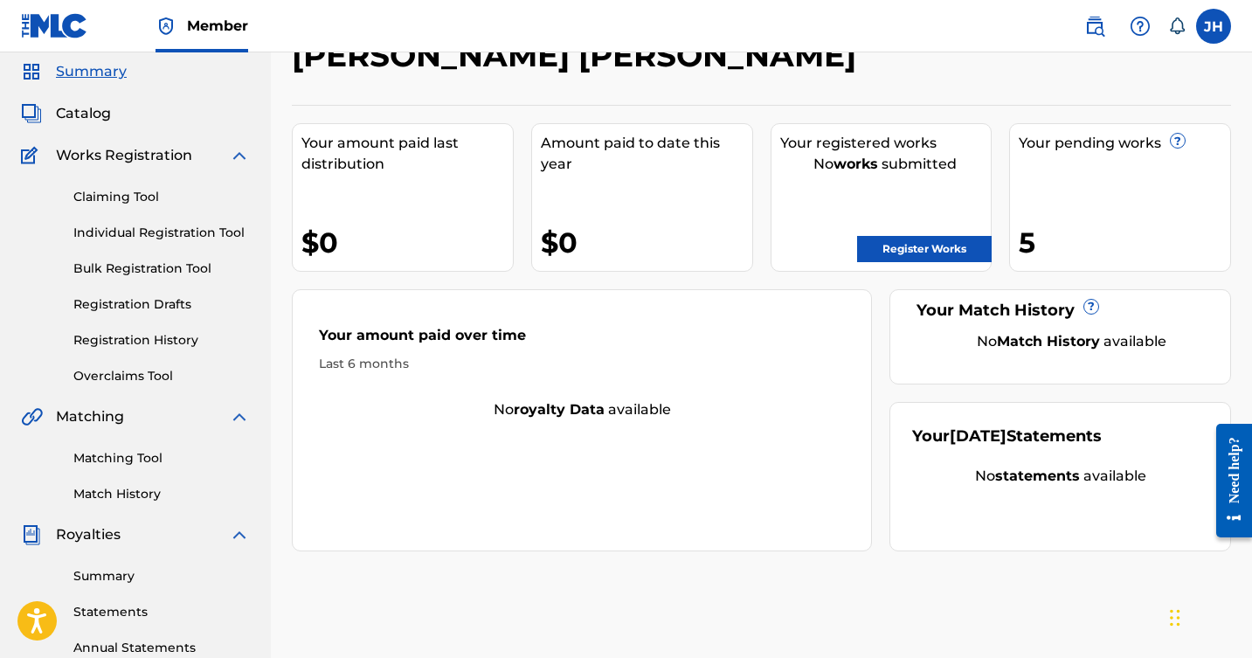
scroll to position [60, 0]
click at [138, 336] on link "Registration History" at bounding box center [161, 340] width 177 height 18
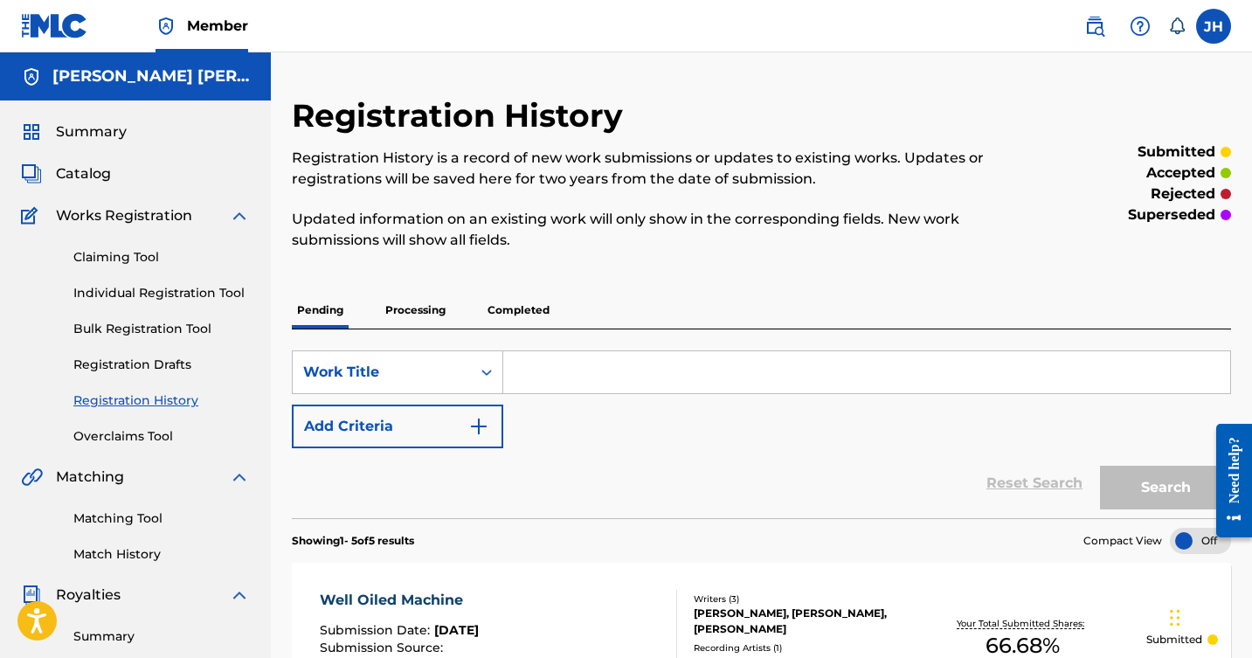
click at [92, 177] on span "Catalog" at bounding box center [83, 173] width 55 height 21
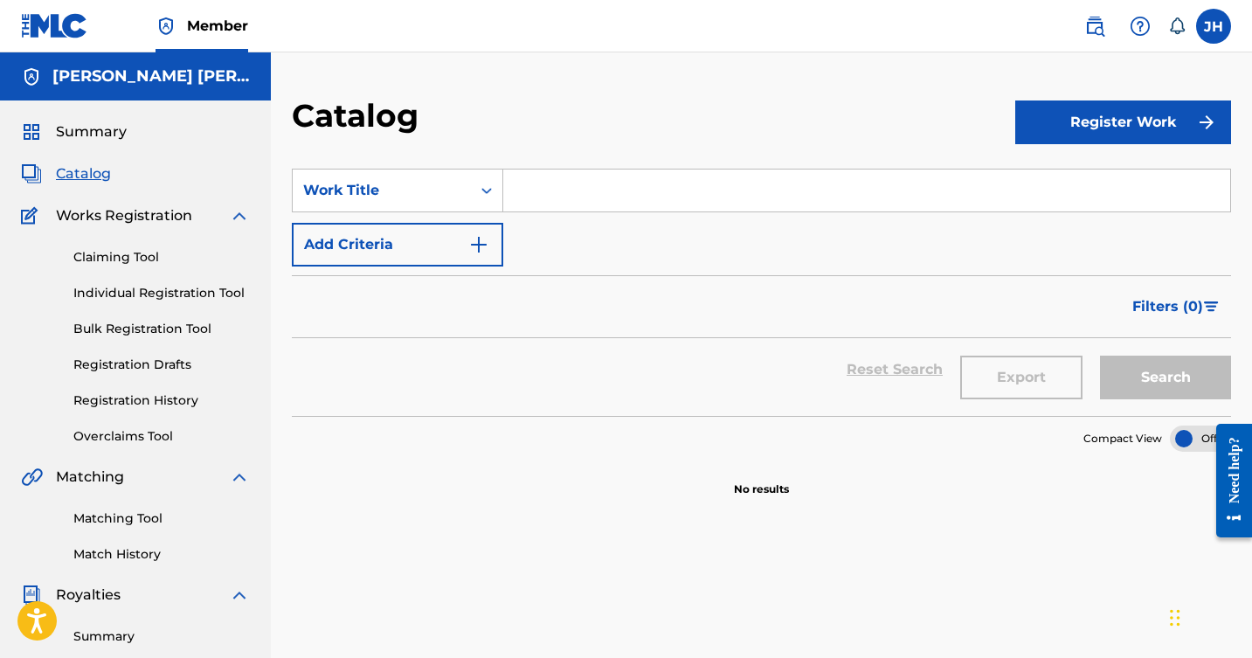
click at [590, 197] on input "Search Form" at bounding box center [866, 191] width 727 height 42
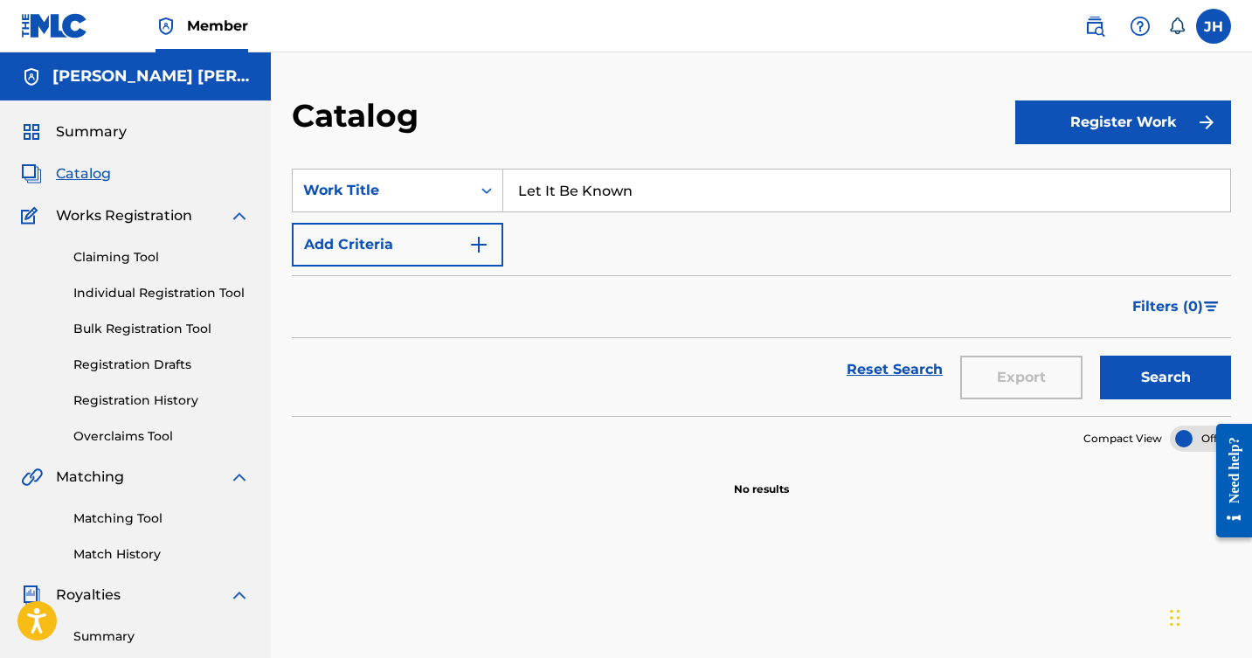
type input "Let It Be Known"
click at [477, 243] on img "Search Form" at bounding box center [478, 244] width 21 height 21
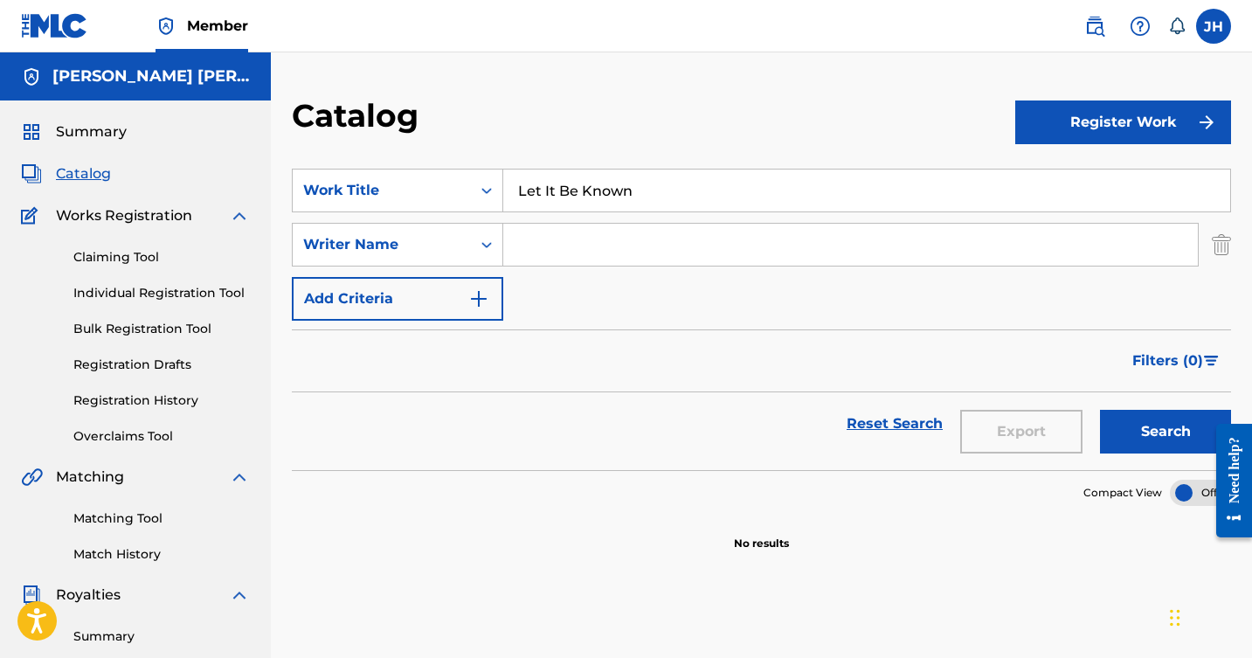
click at [478, 242] on div "Search Form" at bounding box center [486, 244] width 31 height 31
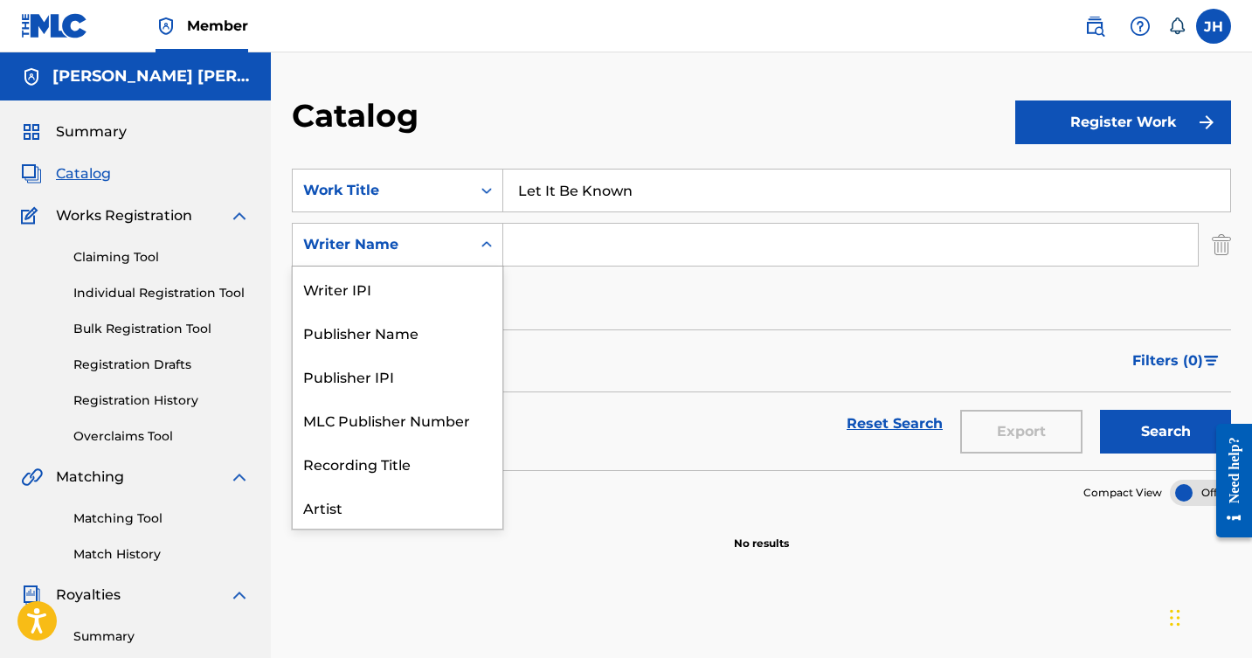
scroll to position [87, 0]
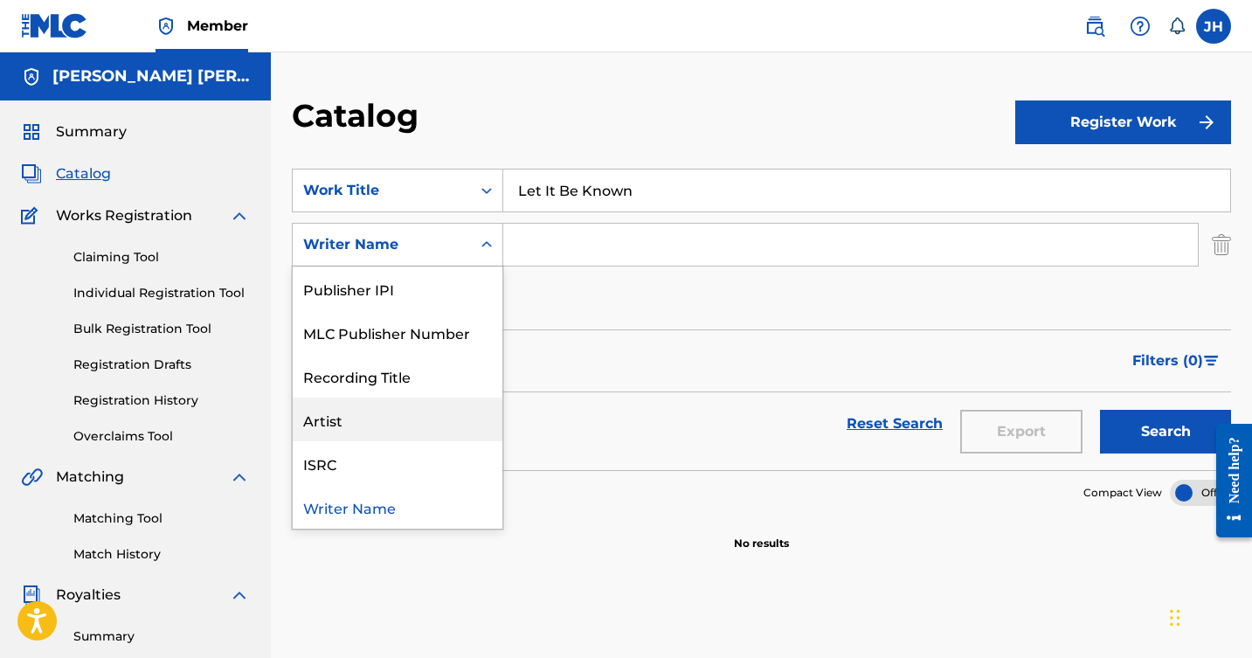
click at [358, 413] on div "Artist" at bounding box center [398, 420] width 210 height 44
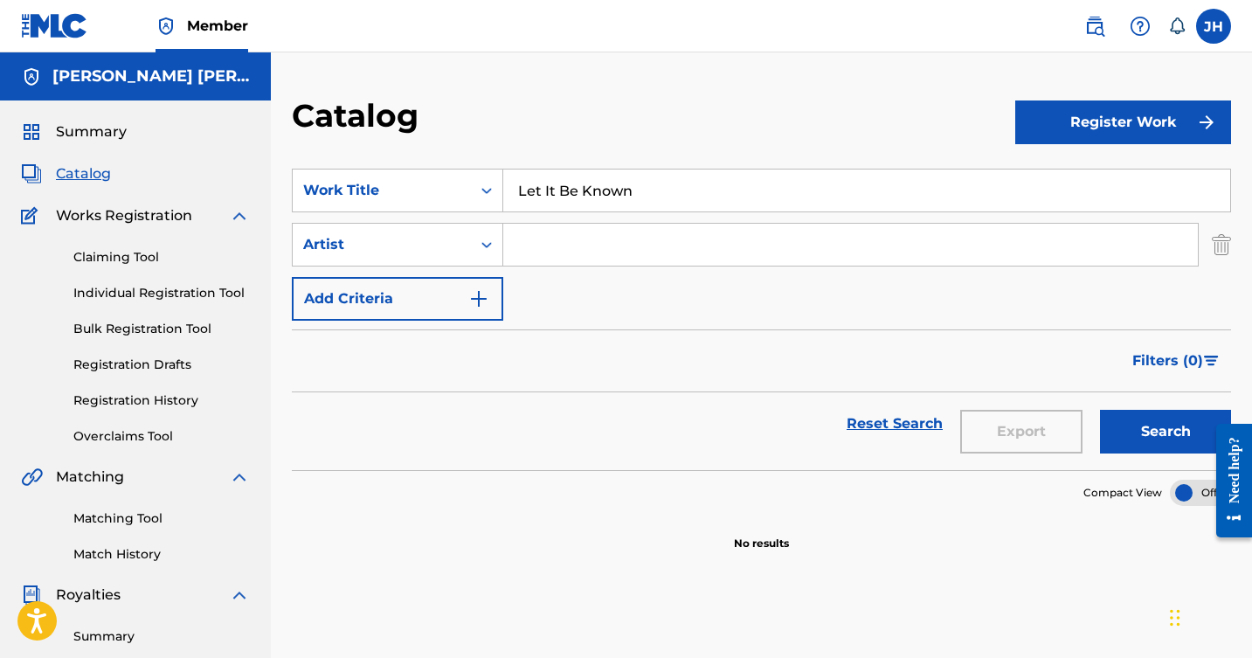
click at [560, 238] on input "Search Form" at bounding box center [850, 245] width 695 height 42
type input "[PERSON_NAME] [PERSON_NAME] [PERSON_NAME]"
click at [477, 297] on img "Search Form" at bounding box center [478, 298] width 21 height 21
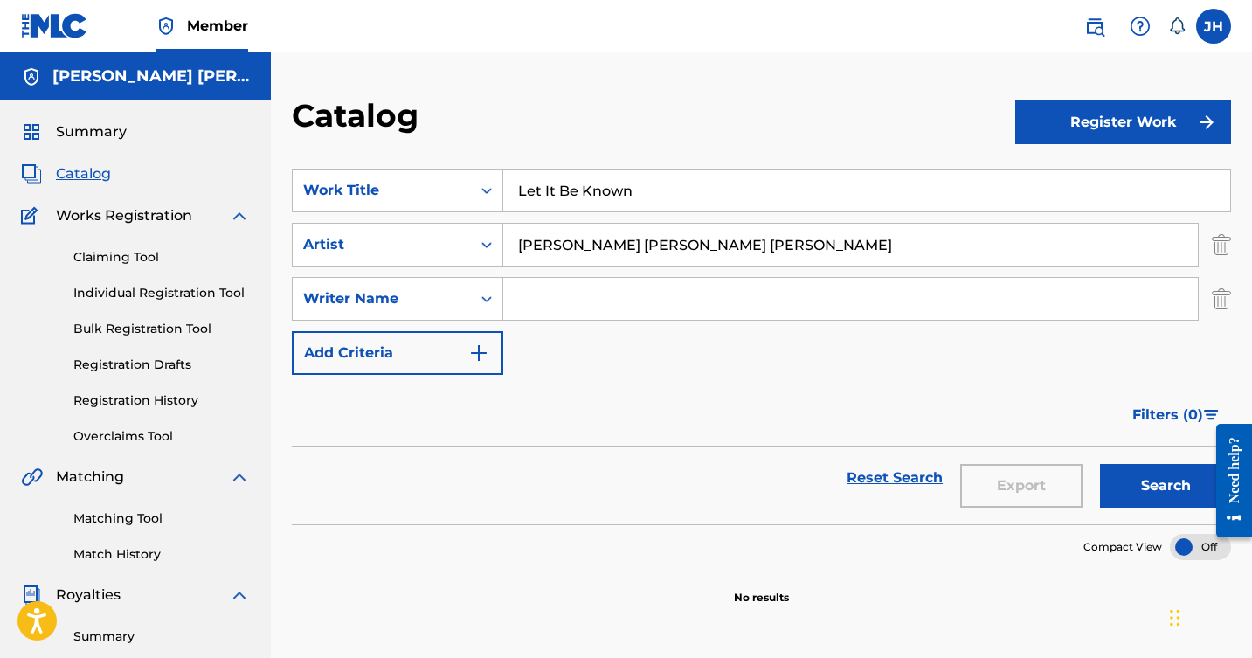
click at [524, 296] on input "Search Form" at bounding box center [850, 299] width 695 height 42
type input "[PERSON_NAME]"
click at [611, 246] on input "[PERSON_NAME] [PERSON_NAME] [PERSON_NAME]" at bounding box center [850, 245] width 695 height 42
click at [733, 246] on input "[PERSON_NAME] [PERSON_NAME] [PERSON_NAME]" at bounding box center [850, 245] width 695 height 42
click at [737, 244] on input "[PERSON_NAME] [PERSON_NAME] [PERSON_NAME]" at bounding box center [850, 245] width 695 height 42
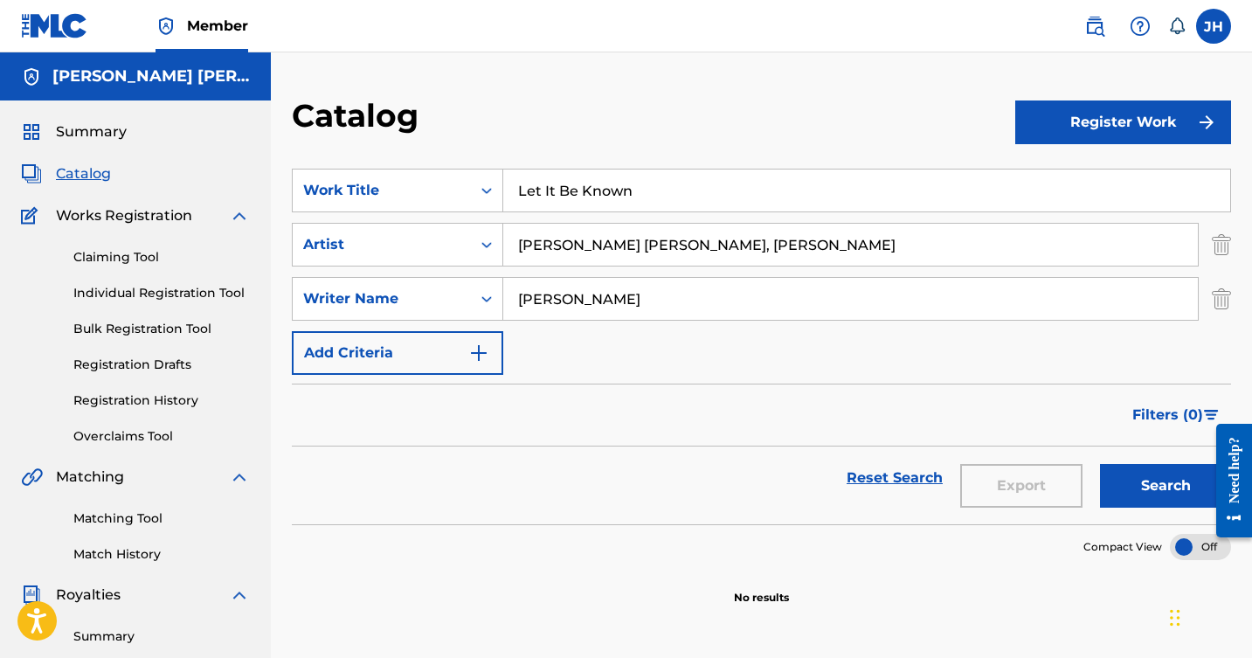
type input "[PERSON_NAME] [PERSON_NAME], [PERSON_NAME]"
click at [710, 303] on input "[PERSON_NAME]" at bounding box center [850, 299] width 695 height 42
type input "M"
click at [1177, 489] on button "Search" at bounding box center [1165, 486] width 131 height 44
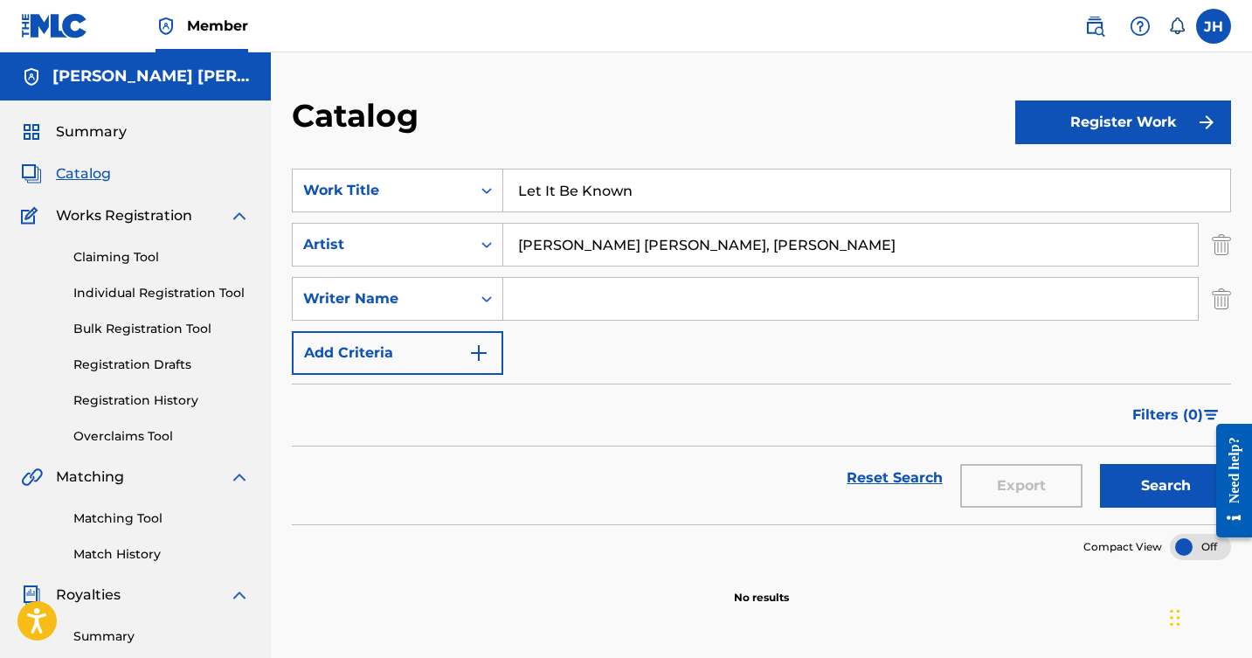
click at [1159, 108] on button "Register Work" at bounding box center [1124, 123] width 216 height 44
click at [1083, 177] on link "Individual" at bounding box center [1124, 179] width 216 height 42
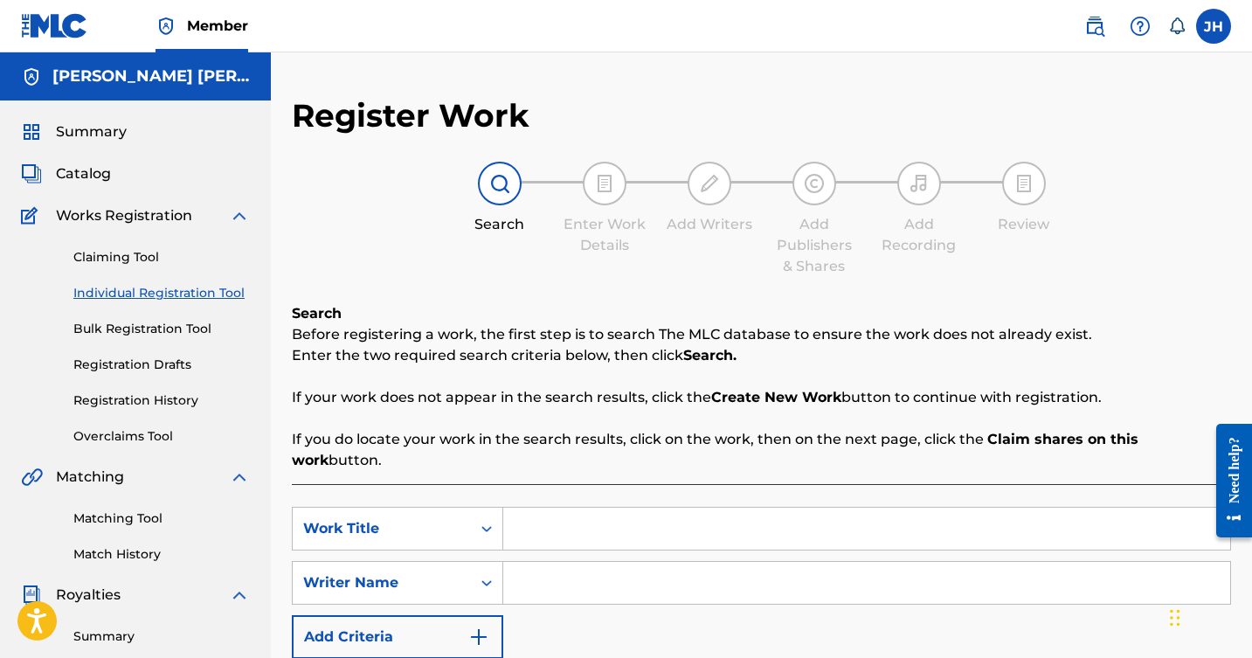
scroll to position [59, 0]
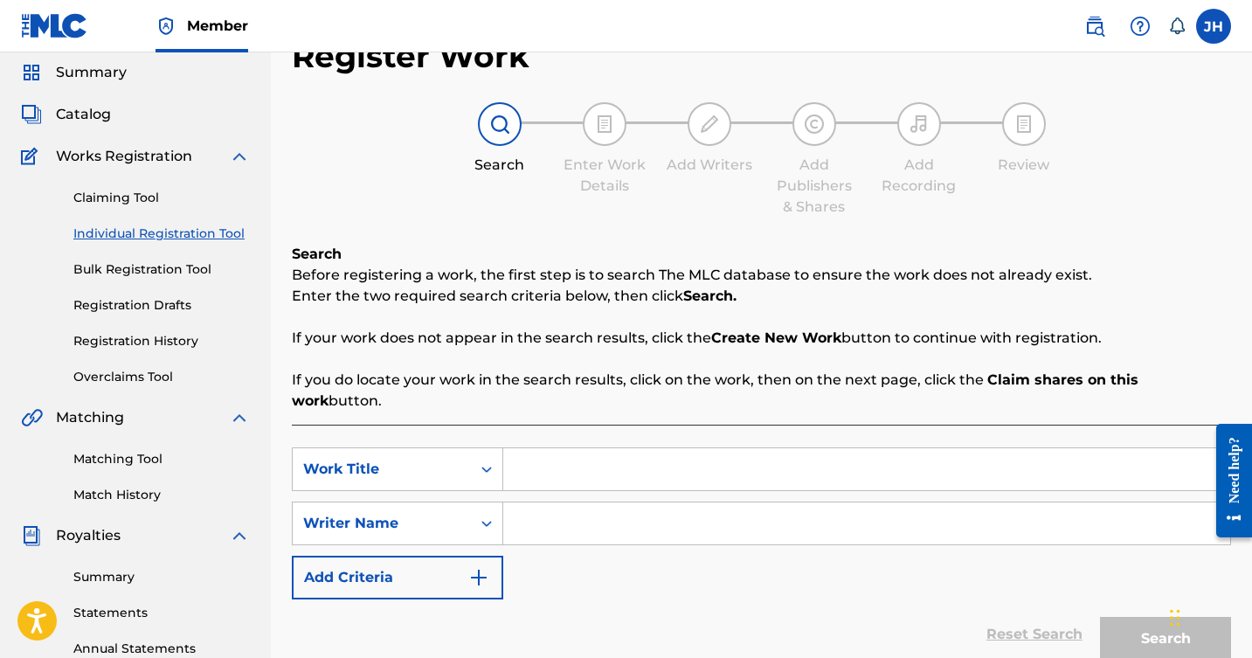
click at [753, 448] on input "Search Form" at bounding box center [866, 469] width 727 height 42
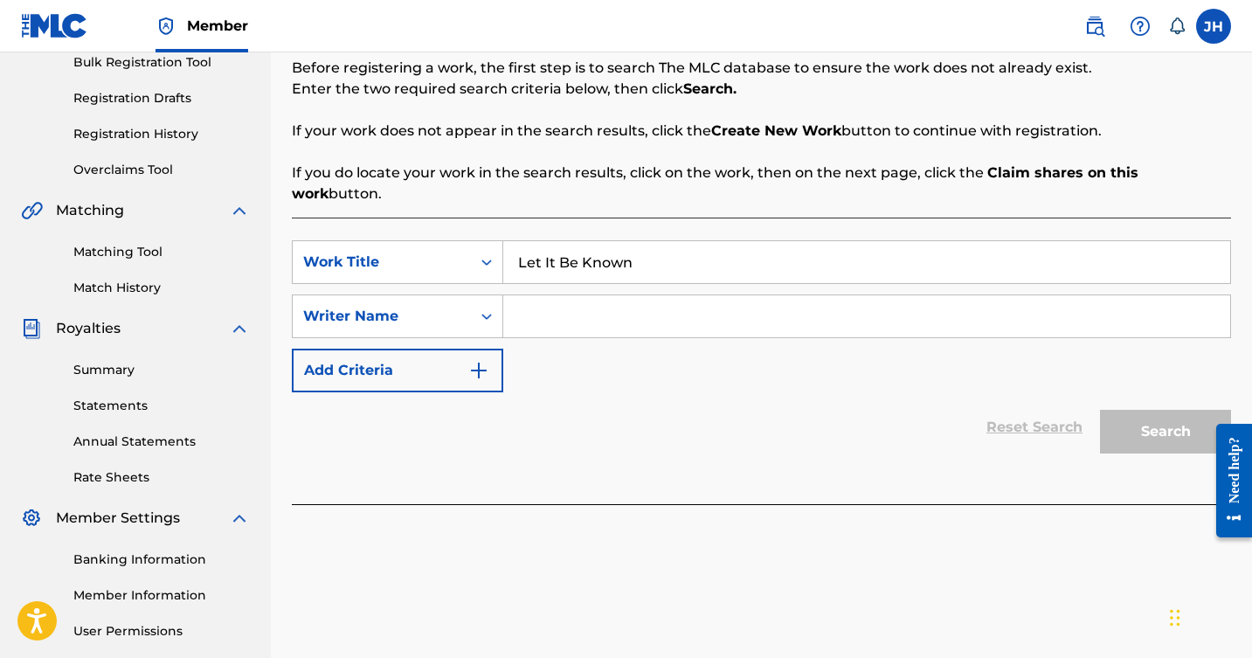
scroll to position [263, 0]
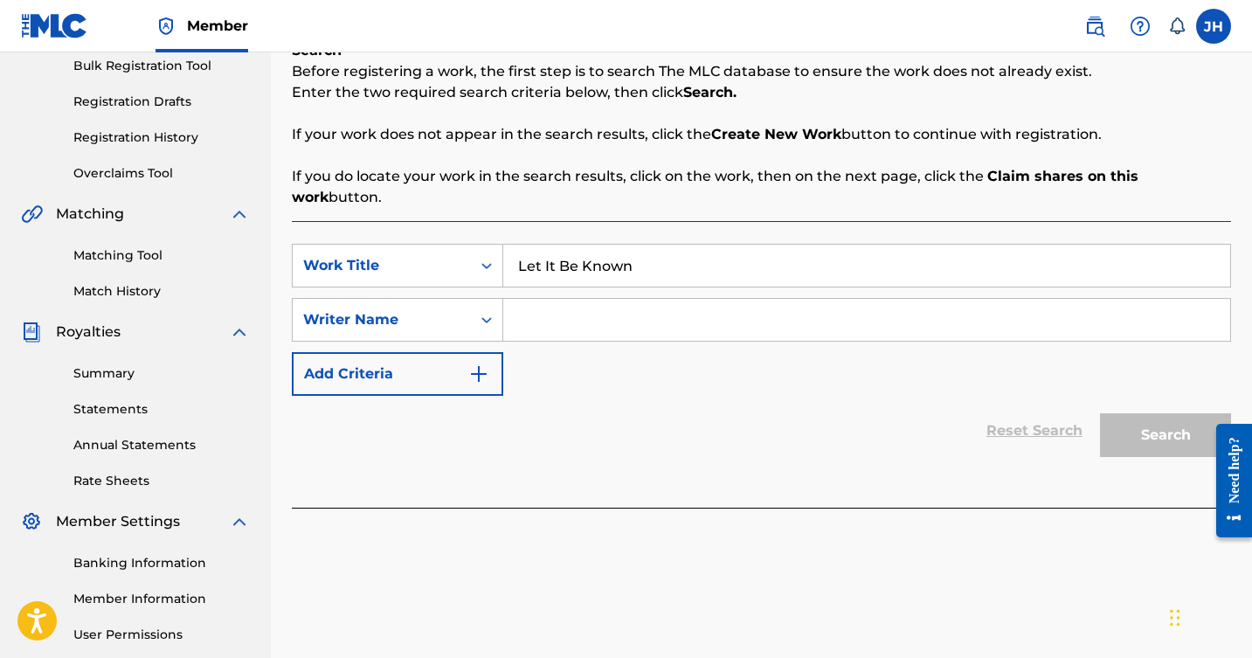
type input "Let It Be Known"
click at [739, 299] on input "Search Form" at bounding box center [866, 320] width 727 height 42
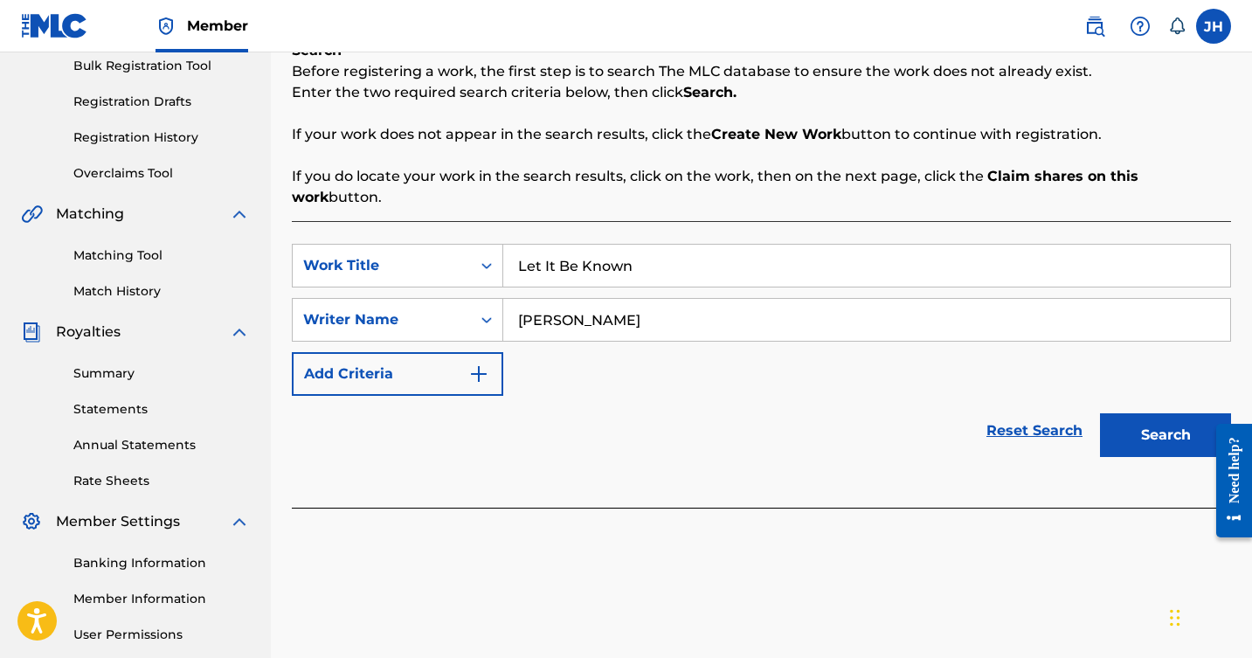
type input "[PERSON_NAME]"
click at [1124, 413] on button "Search" at bounding box center [1165, 435] width 131 height 44
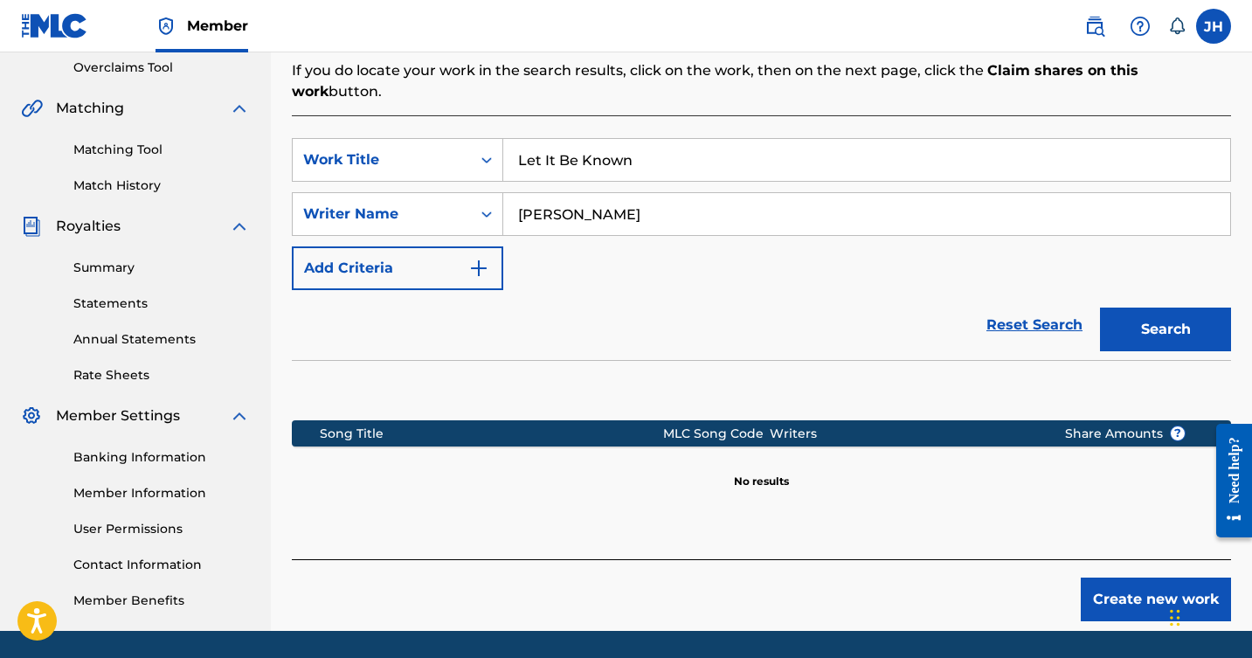
scroll to position [378, 0]
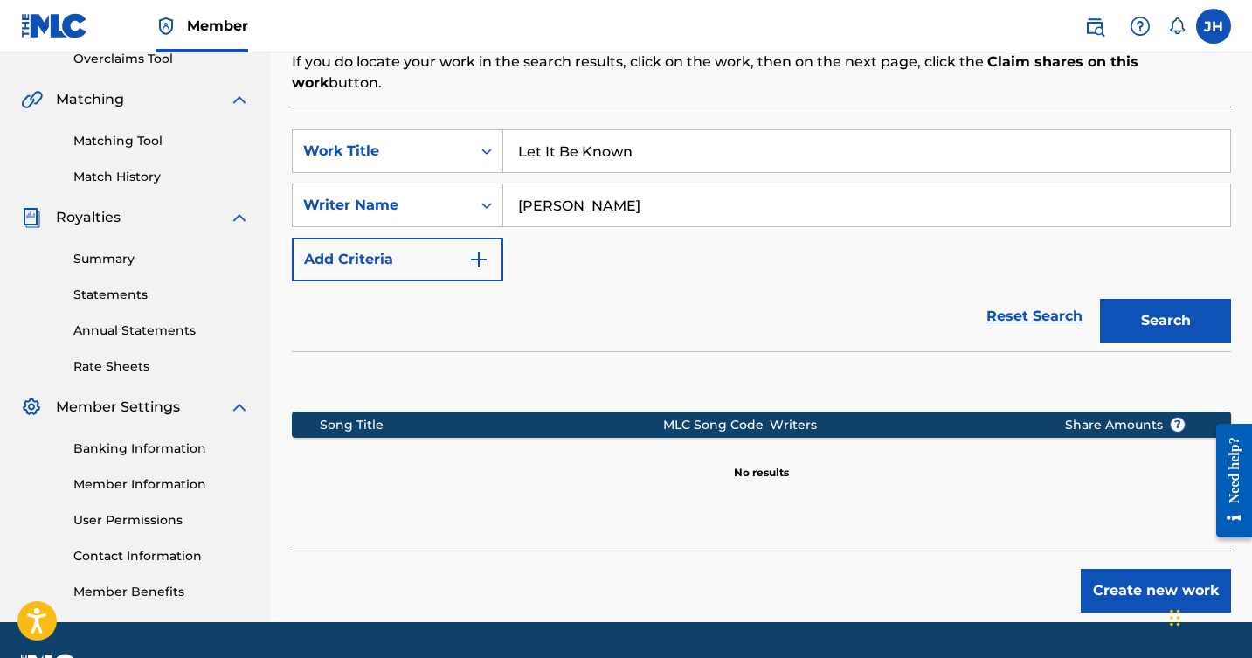
click at [1142, 569] on button "Create new work" at bounding box center [1156, 591] width 150 height 44
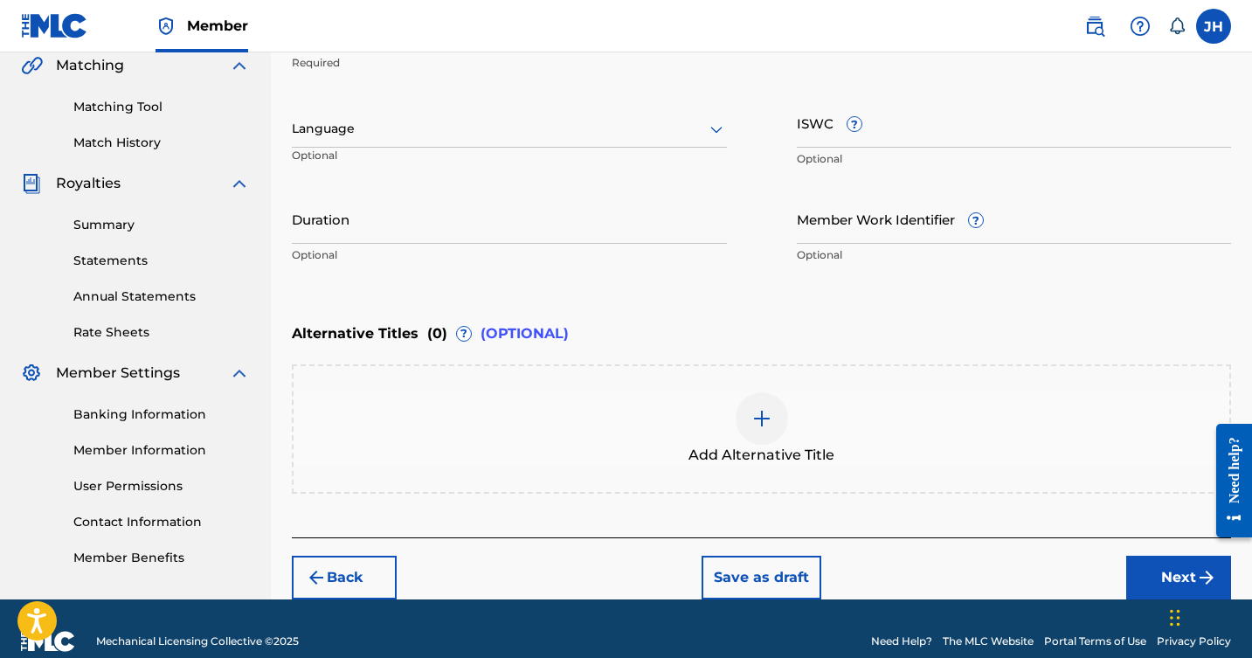
scroll to position [420, 0]
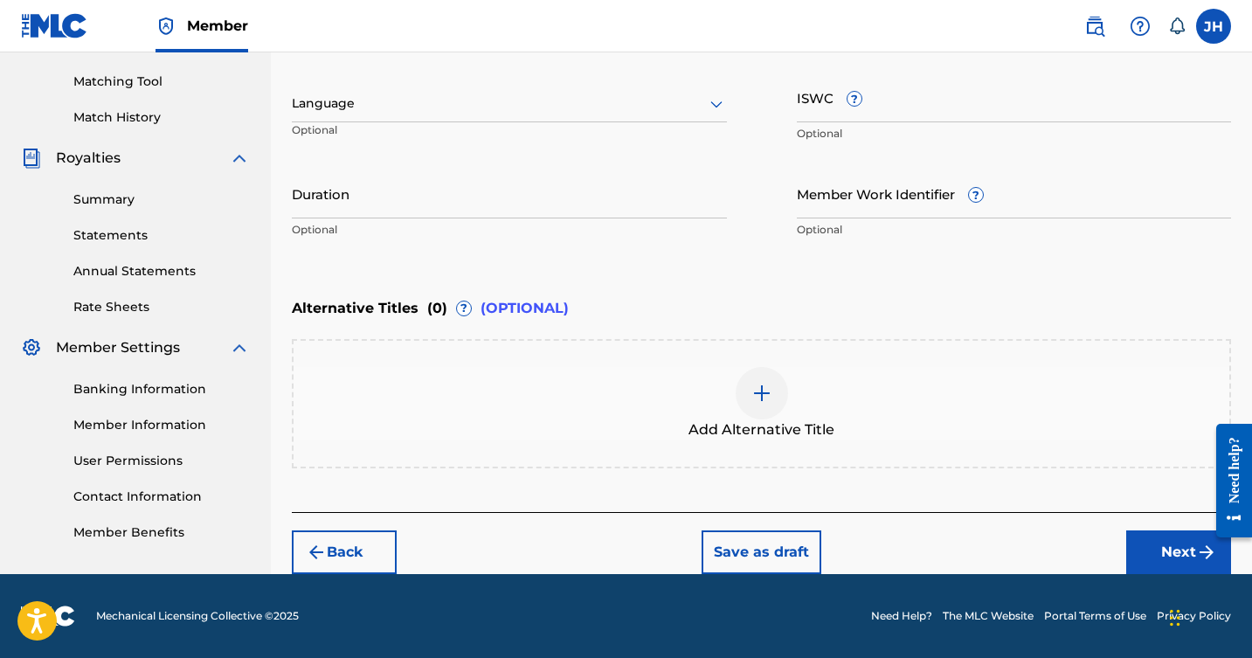
click at [1165, 539] on button "Next" at bounding box center [1179, 553] width 105 height 44
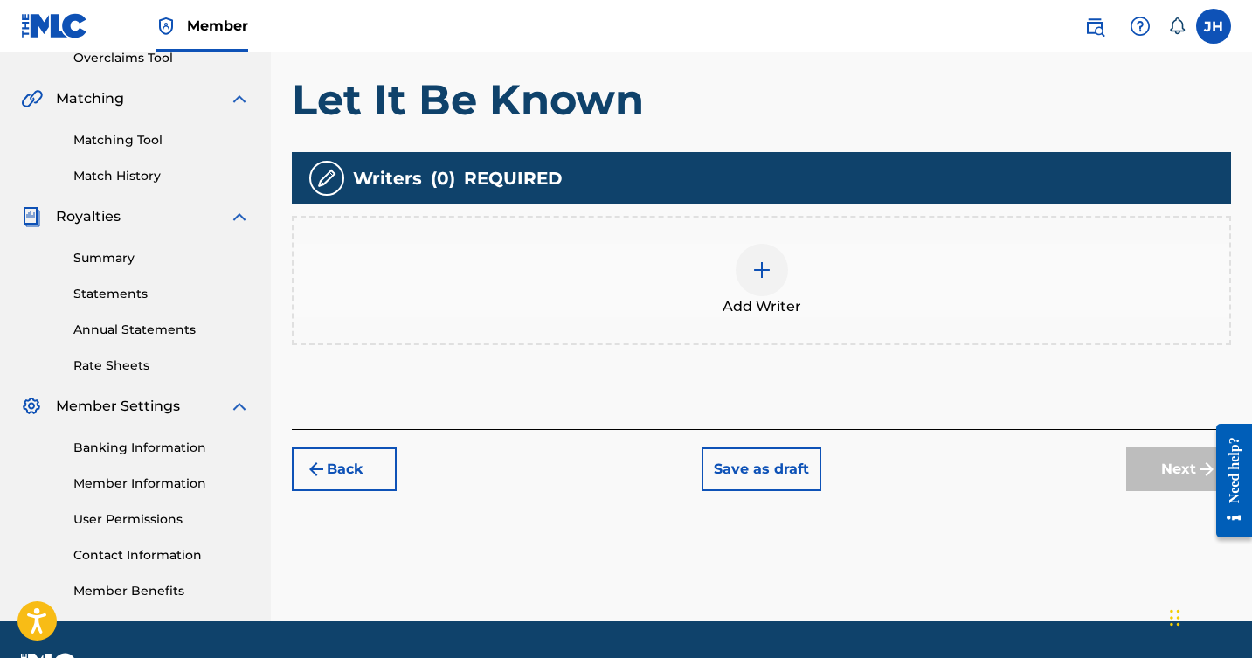
scroll to position [369, 0]
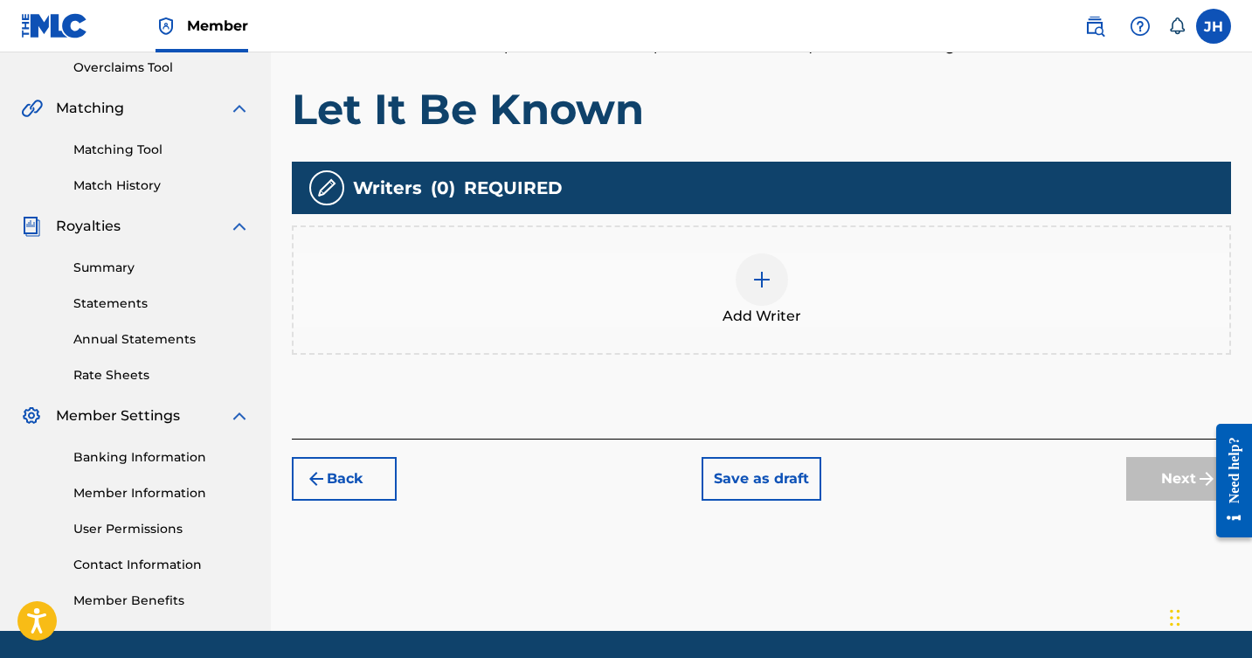
click at [759, 281] on img at bounding box center [762, 279] width 21 height 21
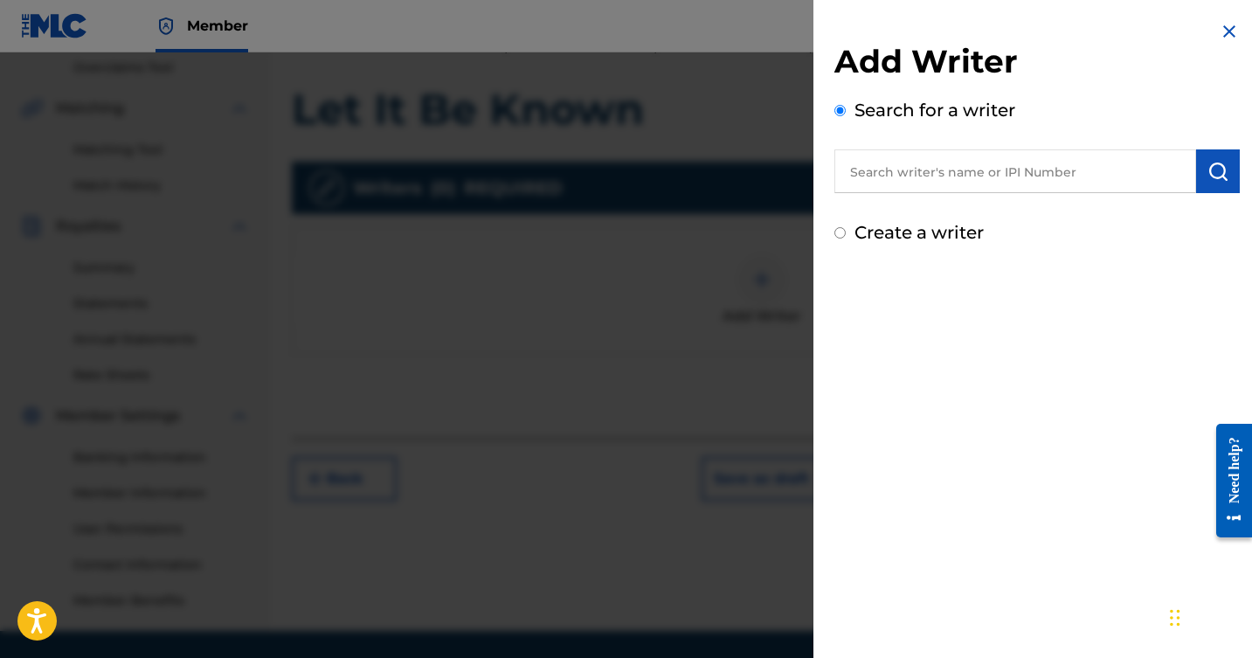
click at [930, 173] on input "text" at bounding box center [1016, 171] width 362 height 44
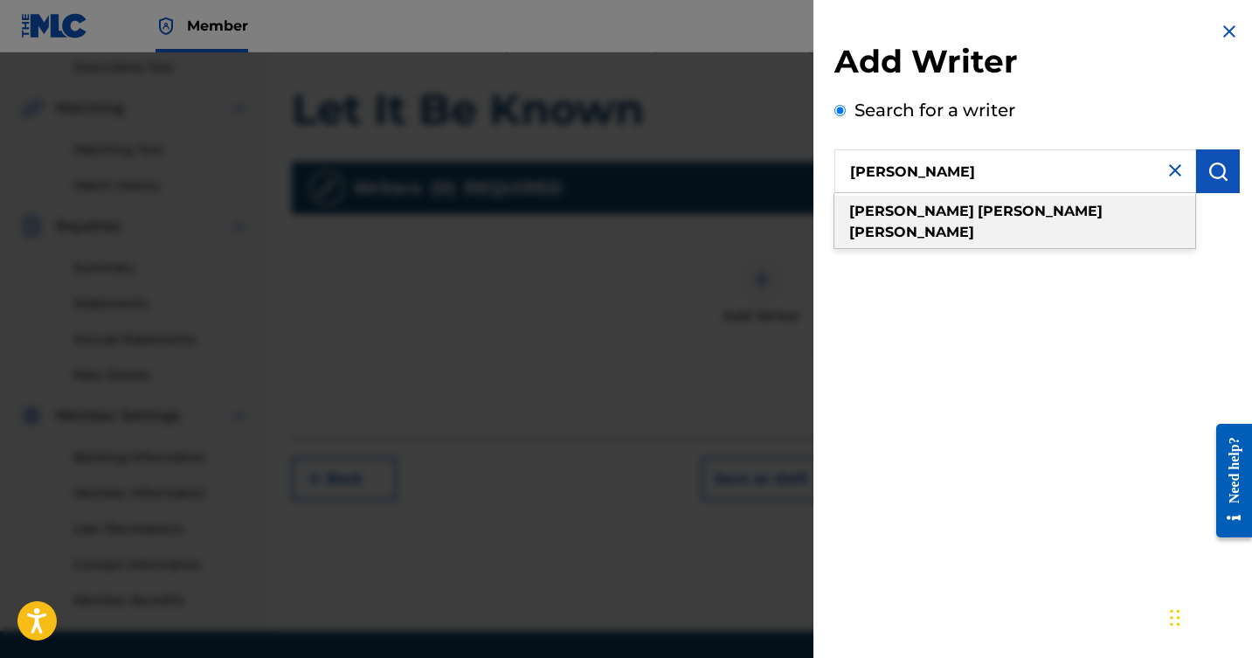
click at [947, 201] on div "[PERSON_NAME]" at bounding box center [1015, 222] width 361 height 52
type input "[PERSON_NAME]"
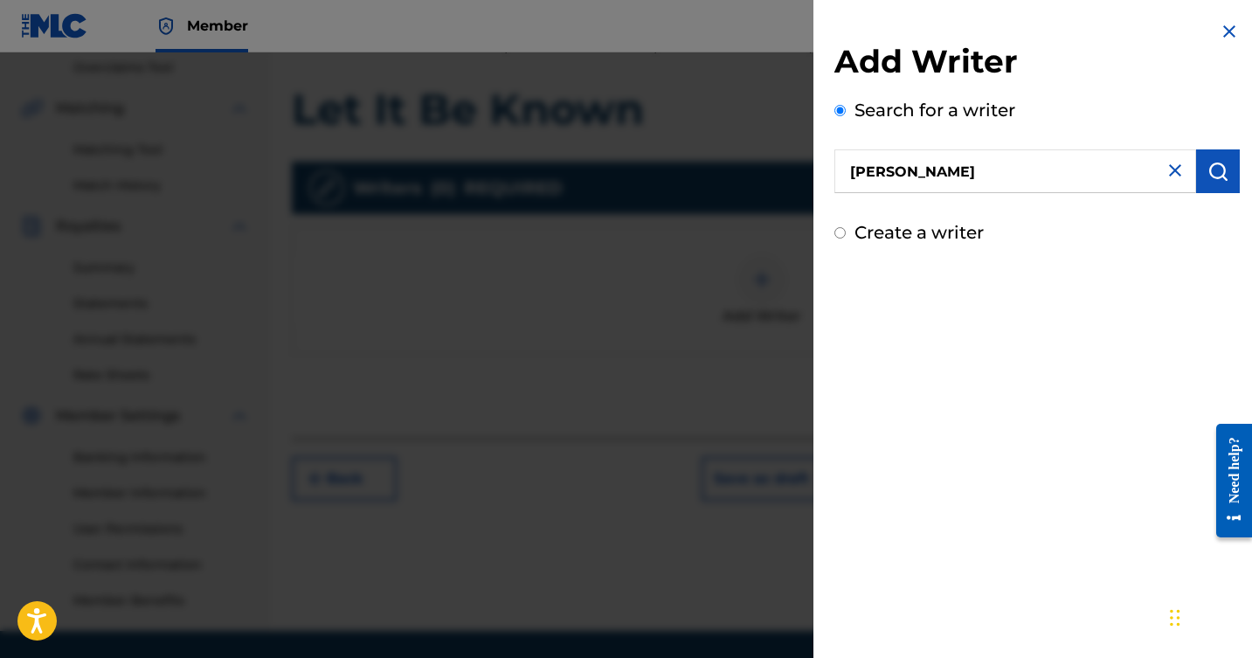
click at [1211, 171] on img "submit" at bounding box center [1218, 171] width 21 height 21
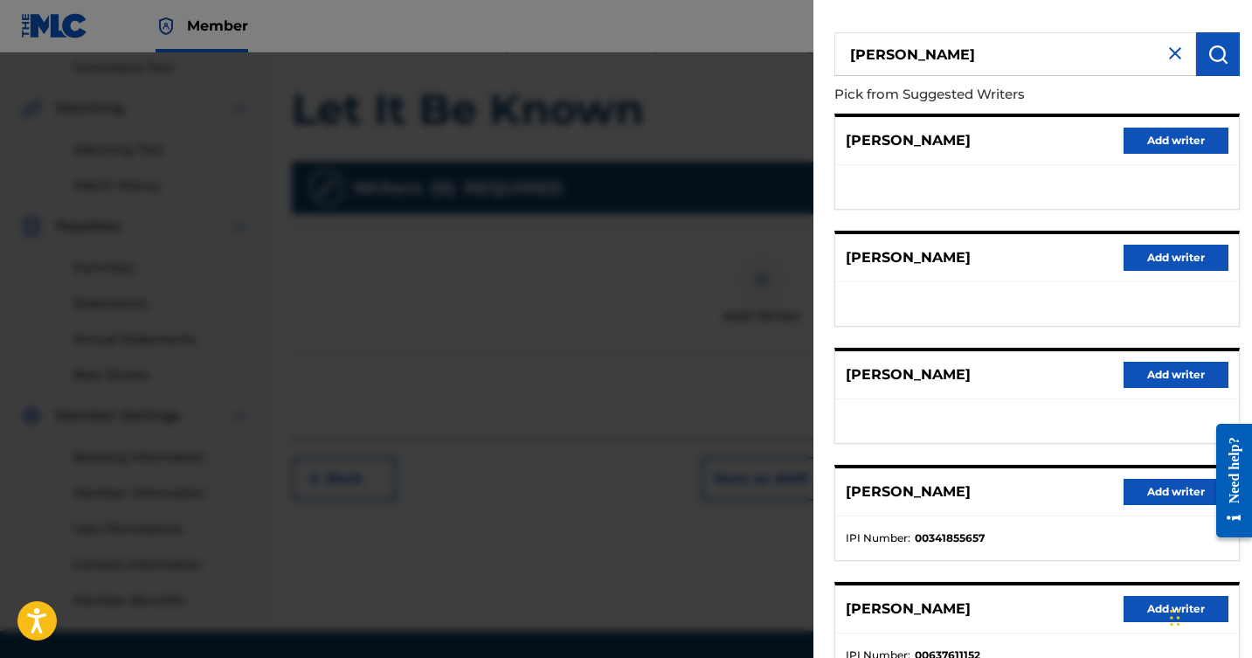
scroll to position [136, 0]
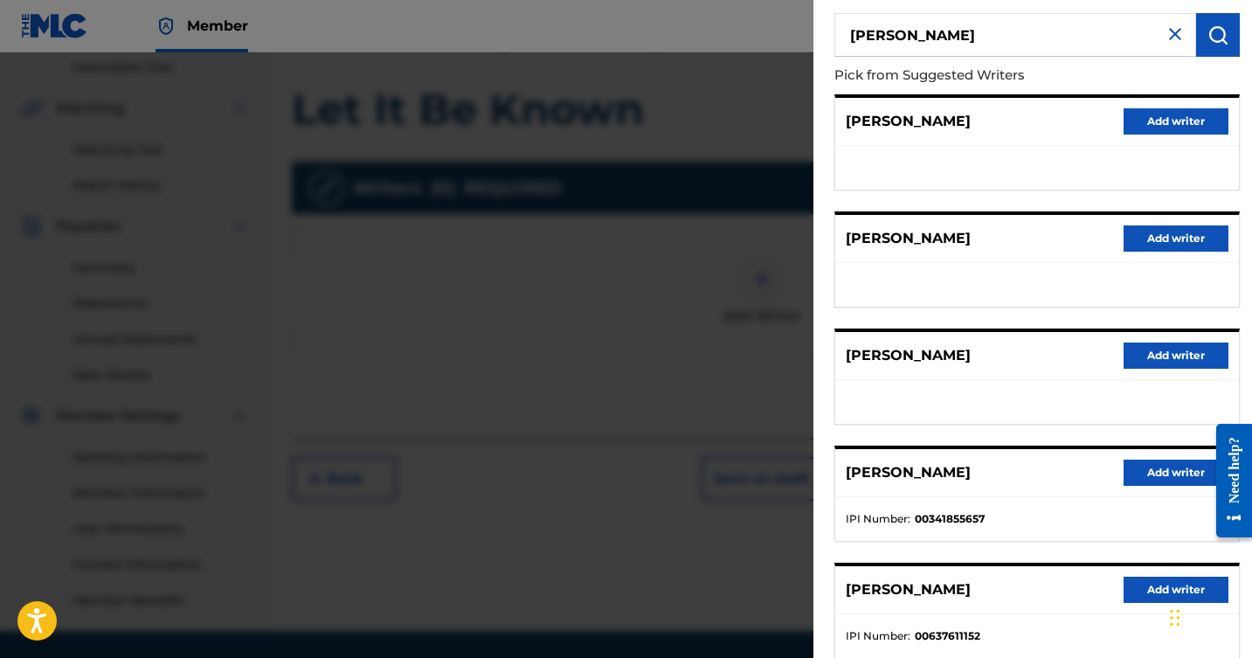
click at [1158, 469] on button "Add writer" at bounding box center [1176, 473] width 105 height 26
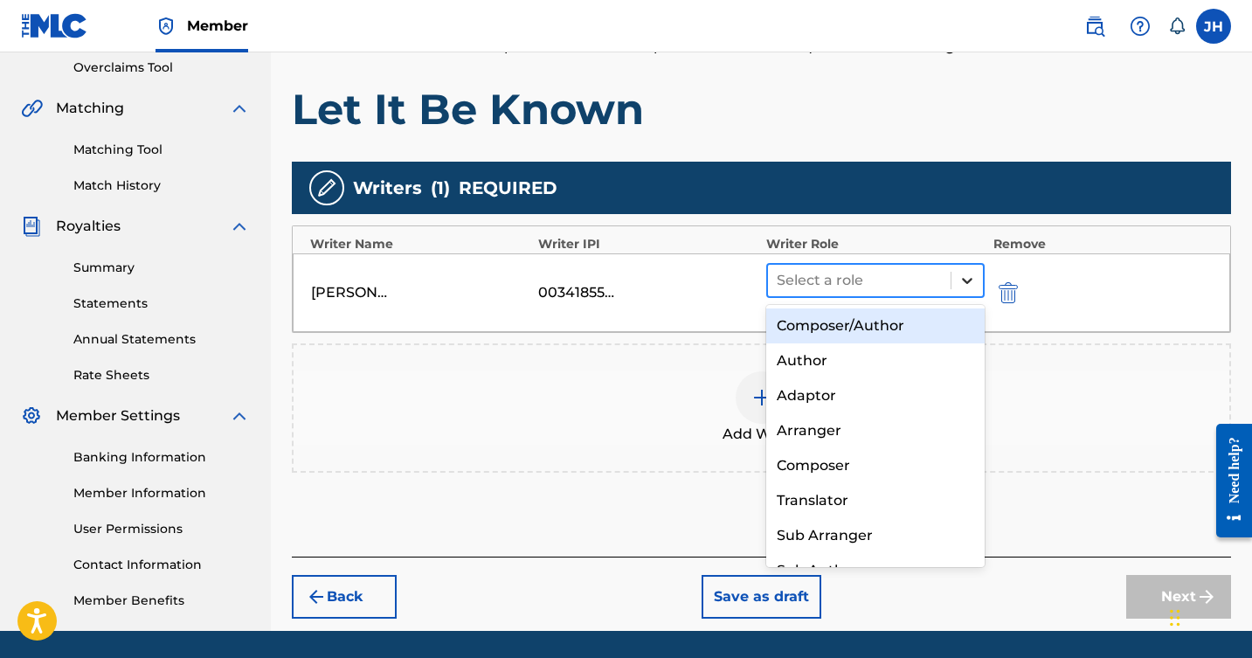
click at [971, 282] on icon at bounding box center [967, 280] width 17 height 17
click at [862, 323] on div "Composer/Author" at bounding box center [876, 326] width 219 height 35
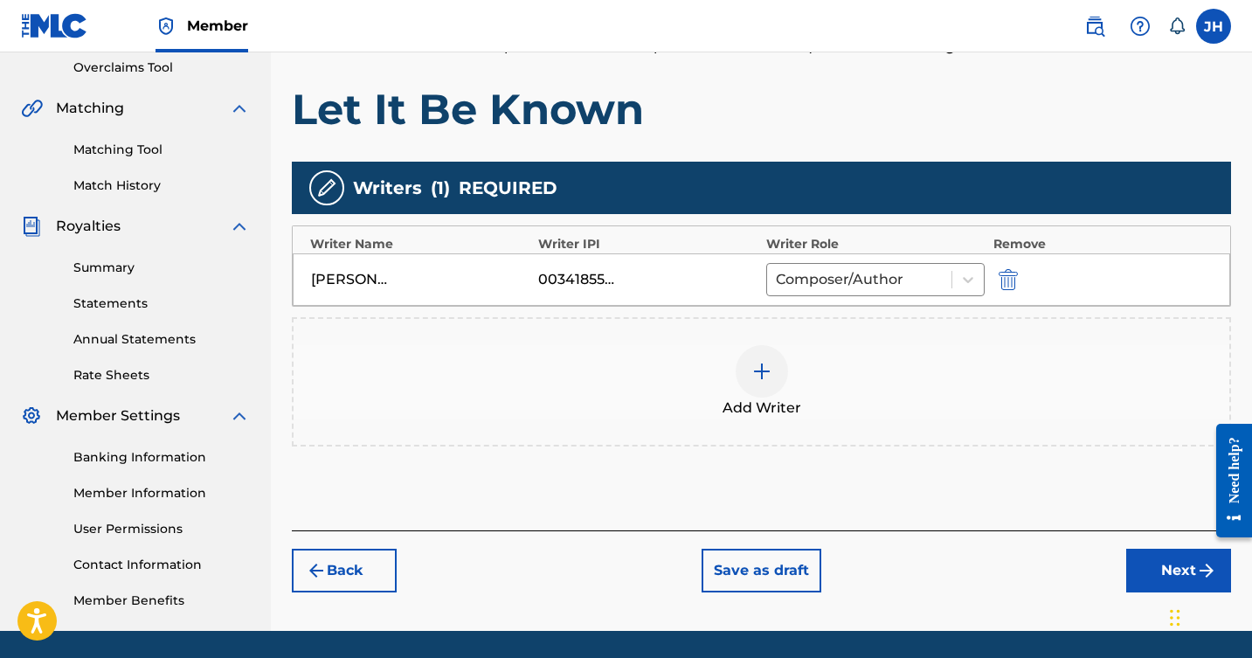
click at [760, 371] on img at bounding box center [762, 371] width 21 height 21
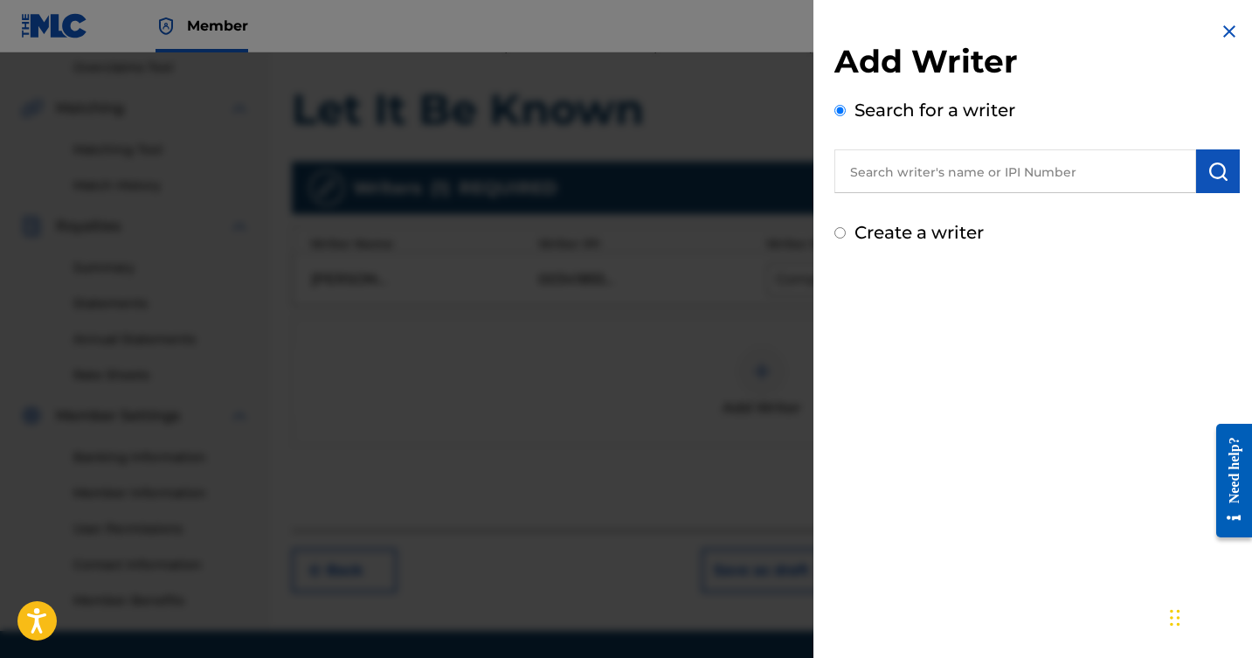
click at [986, 168] on input "text" at bounding box center [1016, 171] width 362 height 44
type input "[PERSON_NAME]"
click at [1212, 178] on img "submit" at bounding box center [1218, 171] width 21 height 21
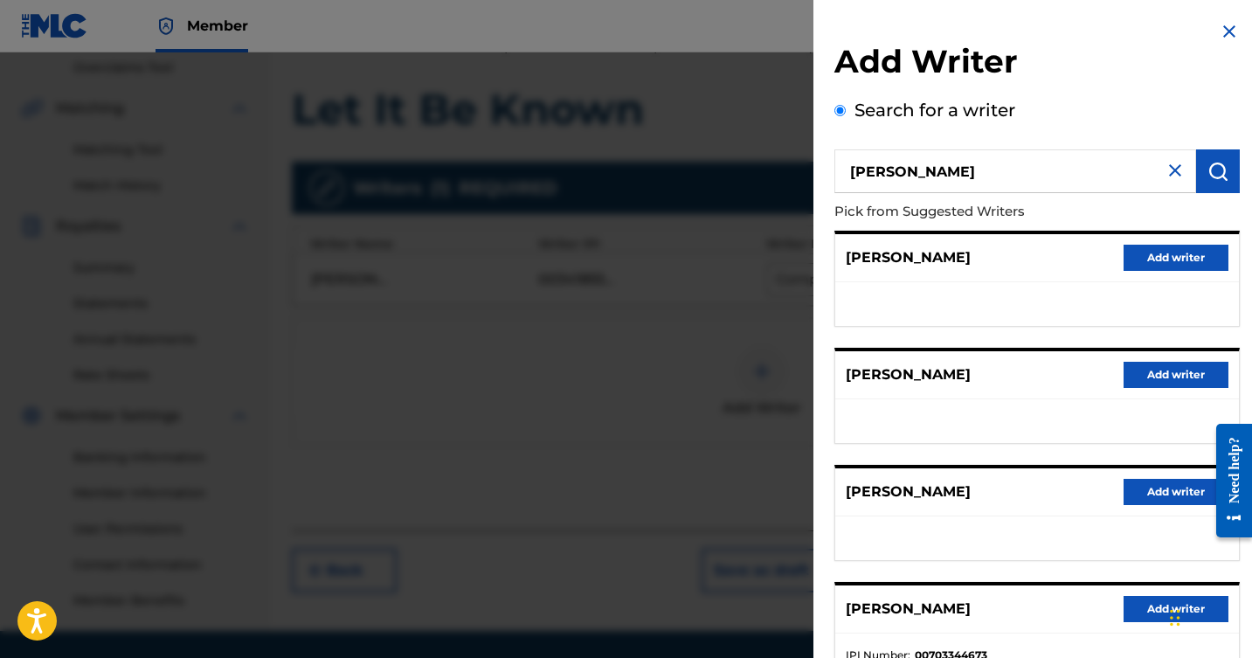
scroll to position [0, 0]
click at [1169, 167] on img at bounding box center [1175, 170] width 21 height 21
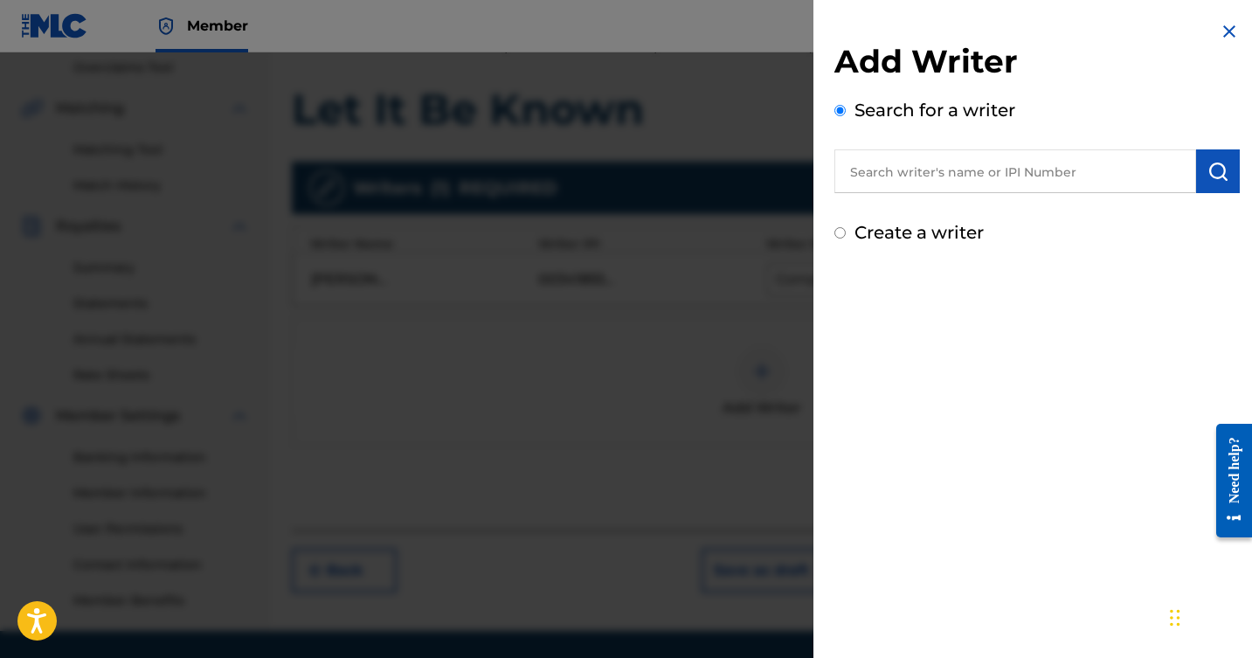
click at [836, 233] on input "Create a writer" at bounding box center [840, 232] width 11 height 11
radio input "false"
radio input "true"
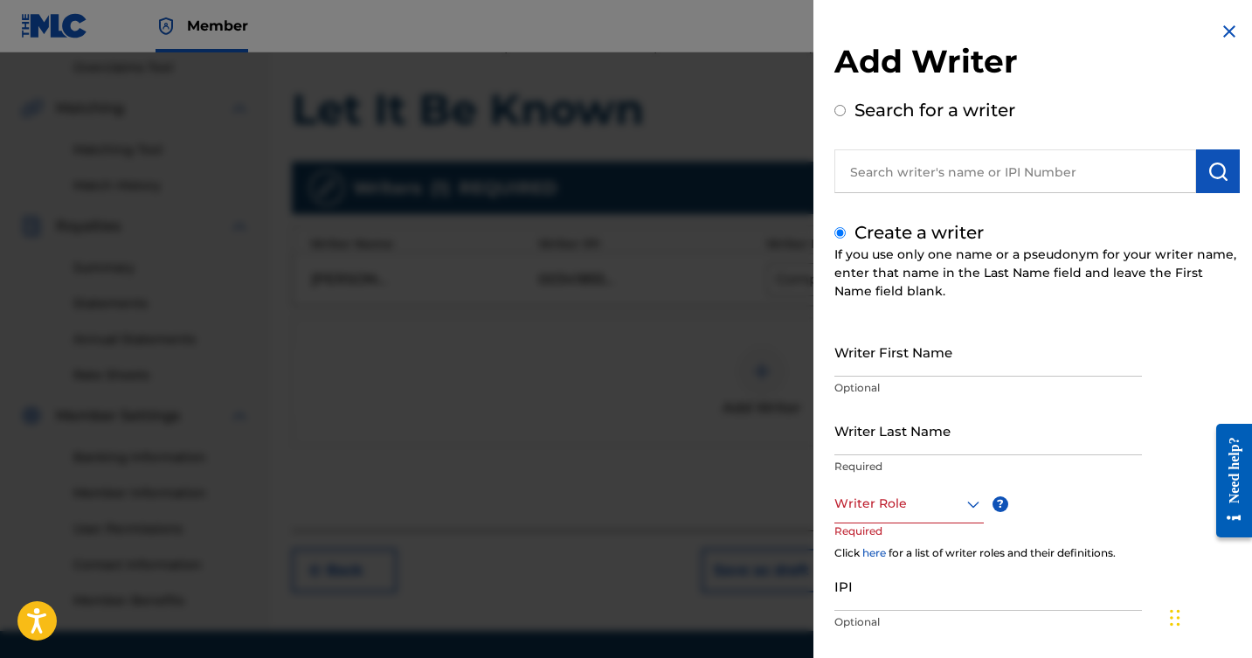
click at [871, 372] on input "Writer First Name" at bounding box center [989, 352] width 308 height 50
click at [908, 443] on input "Writer Last Name" at bounding box center [989, 431] width 308 height 50
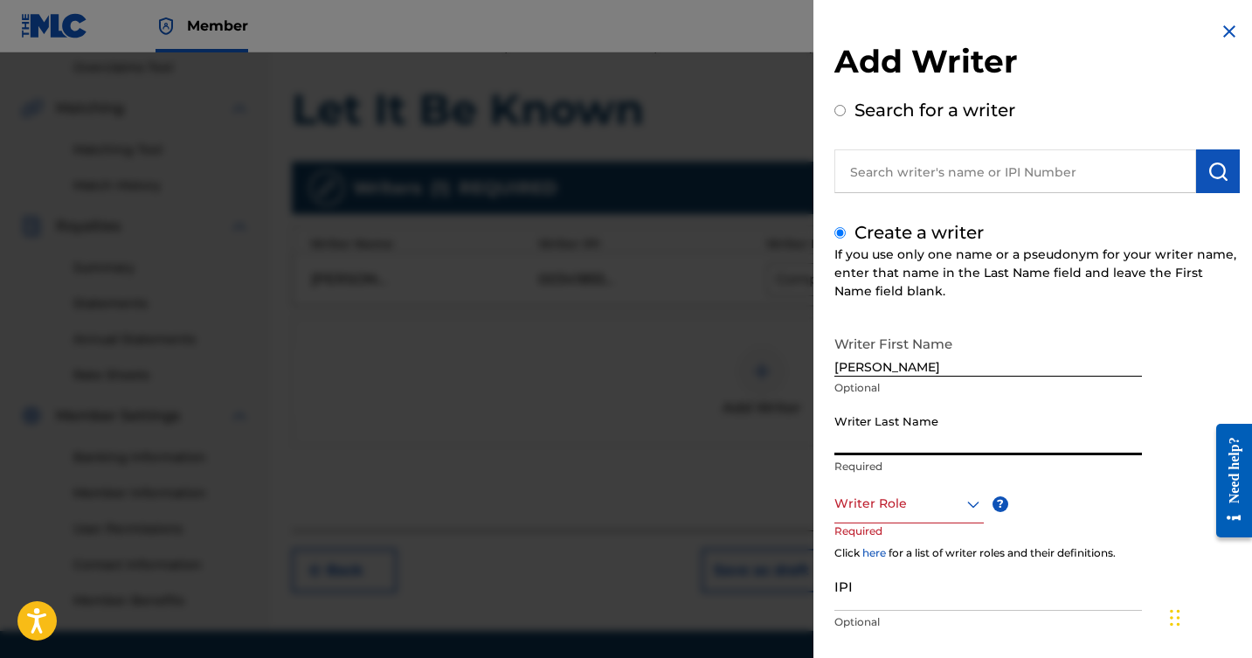
click at [895, 367] on input "[PERSON_NAME]" at bounding box center [989, 352] width 308 height 50
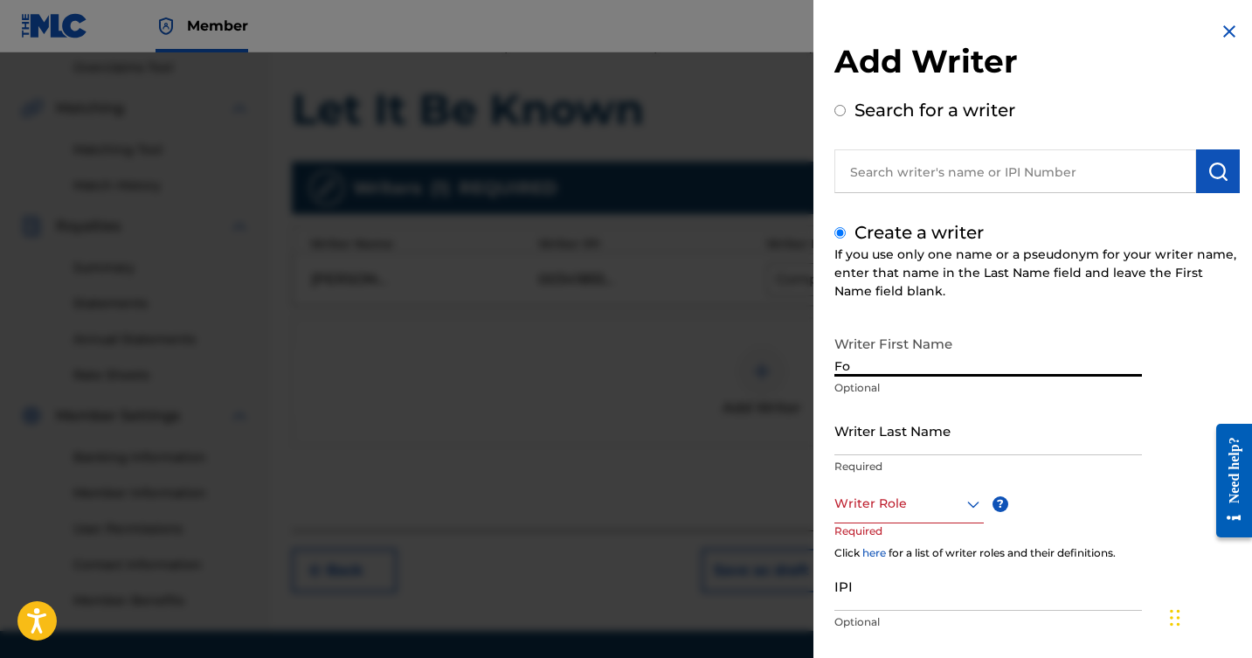
type input "F"
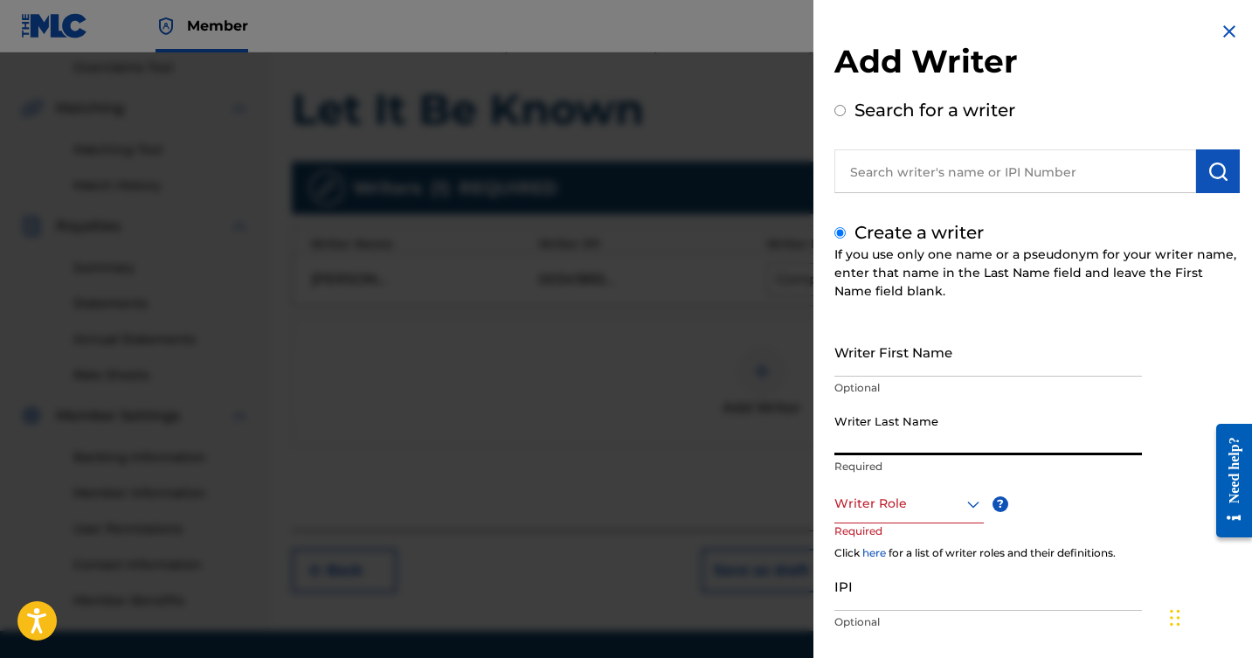
click at [885, 446] on input "Writer Last Name" at bounding box center [989, 431] width 308 height 50
click at [1007, 437] on input "[PERSON_NAME]" at bounding box center [989, 431] width 308 height 50
type input "[PERSON_NAME]"
click at [972, 508] on div "Writer Role" at bounding box center [909, 503] width 149 height 39
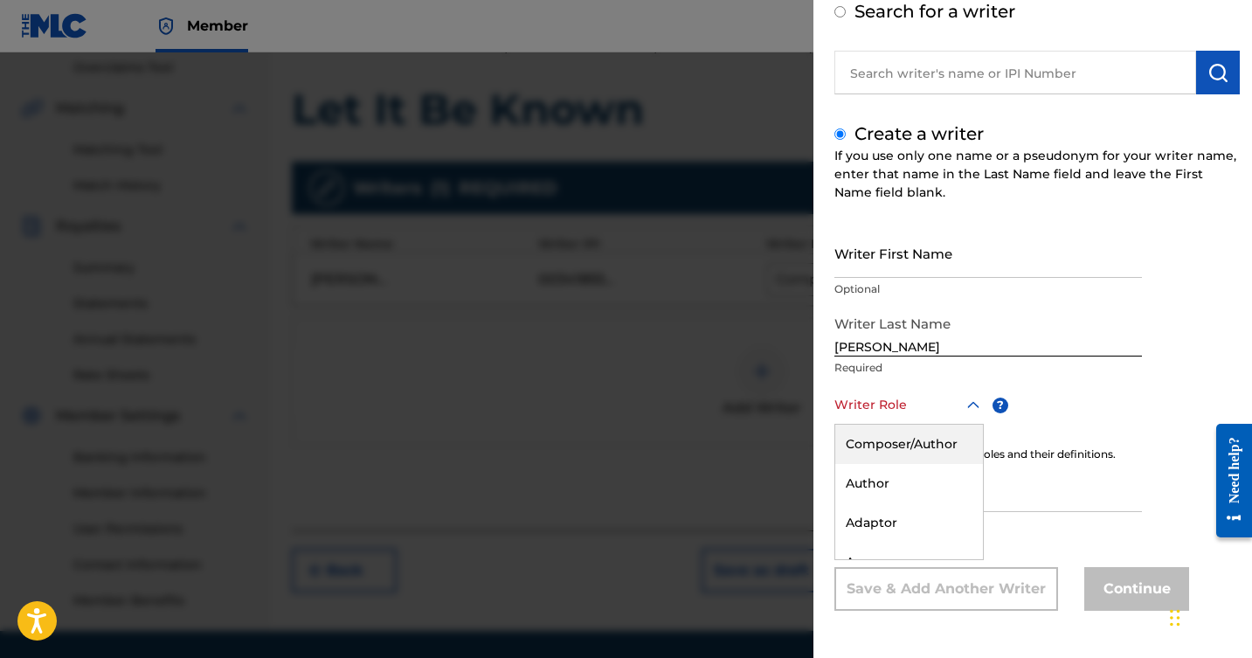
scroll to position [99, 0]
click at [920, 483] on div "Author" at bounding box center [910, 483] width 148 height 39
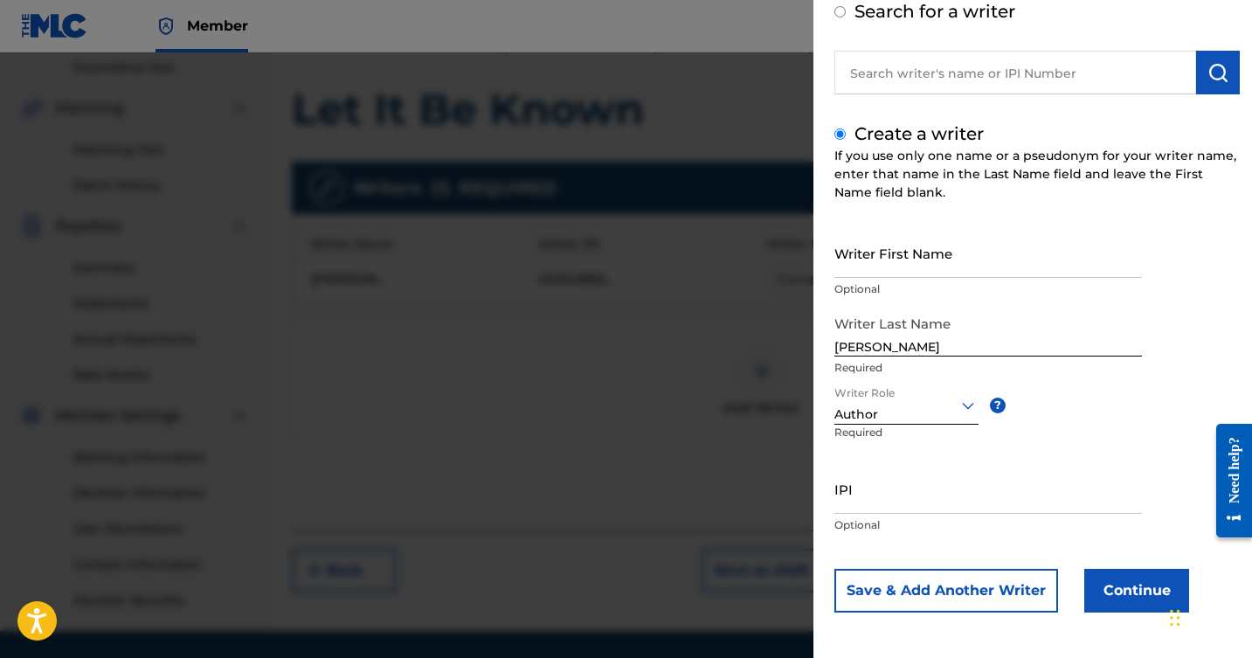
click at [1126, 596] on button "Continue" at bounding box center [1137, 591] width 105 height 44
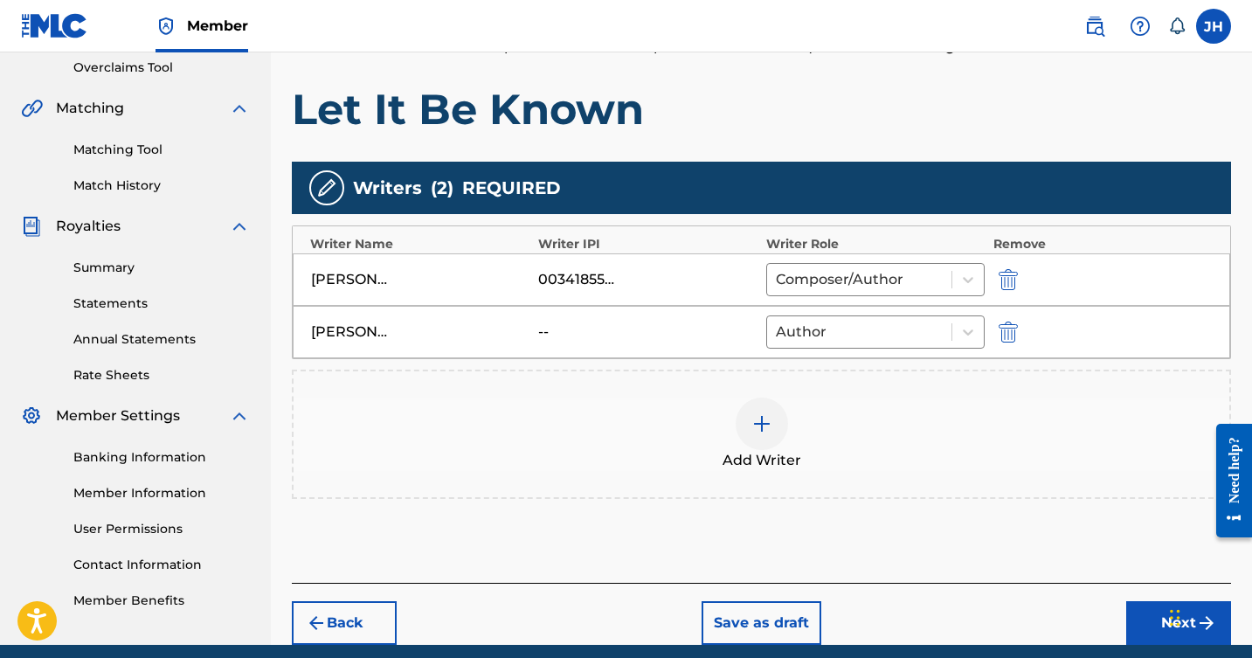
scroll to position [406, 0]
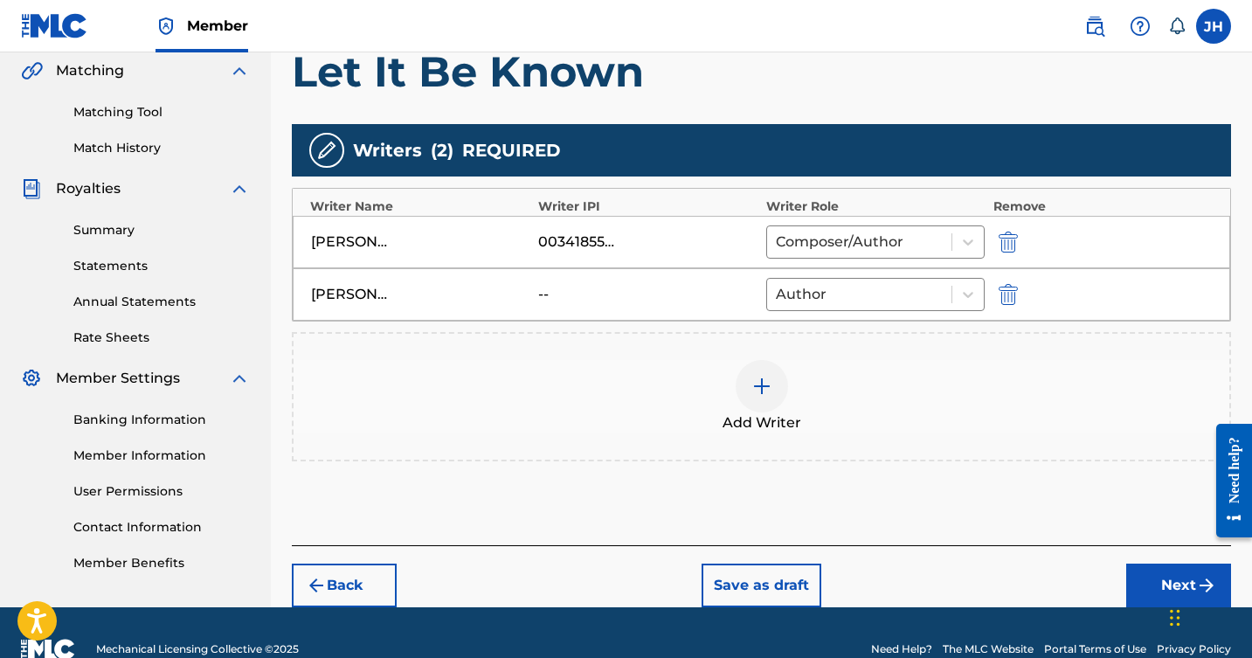
click at [759, 379] on img at bounding box center [762, 386] width 21 height 21
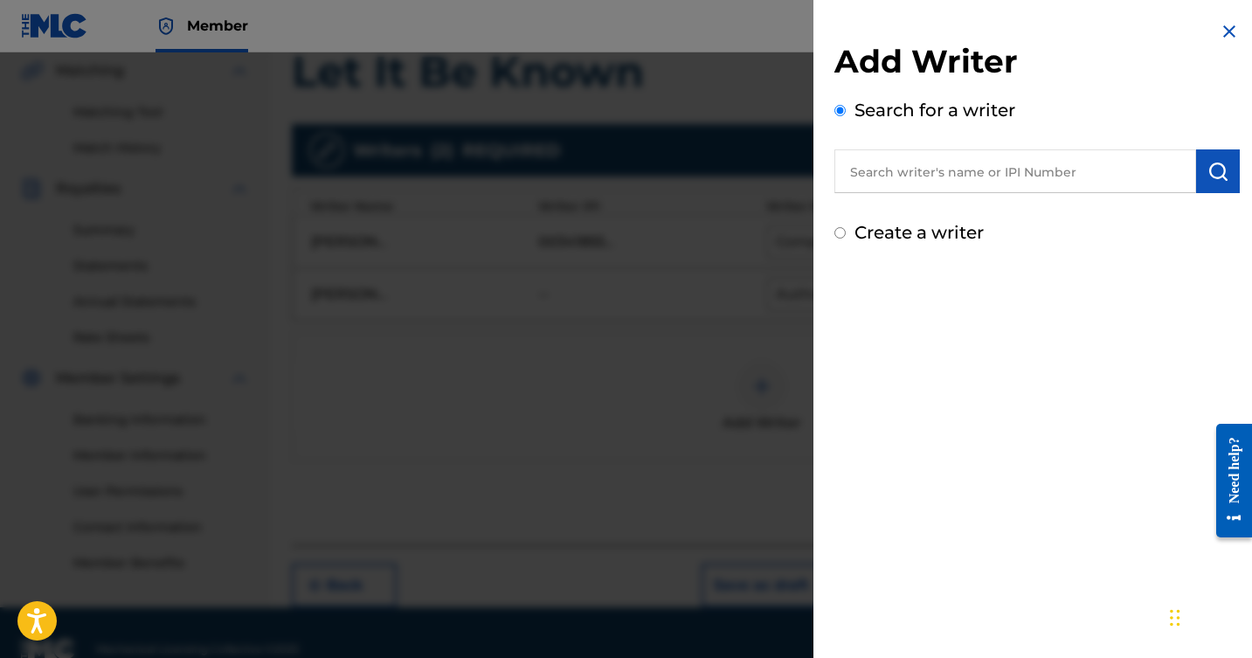
click at [975, 170] on input "text" at bounding box center [1016, 171] width 362 height 44
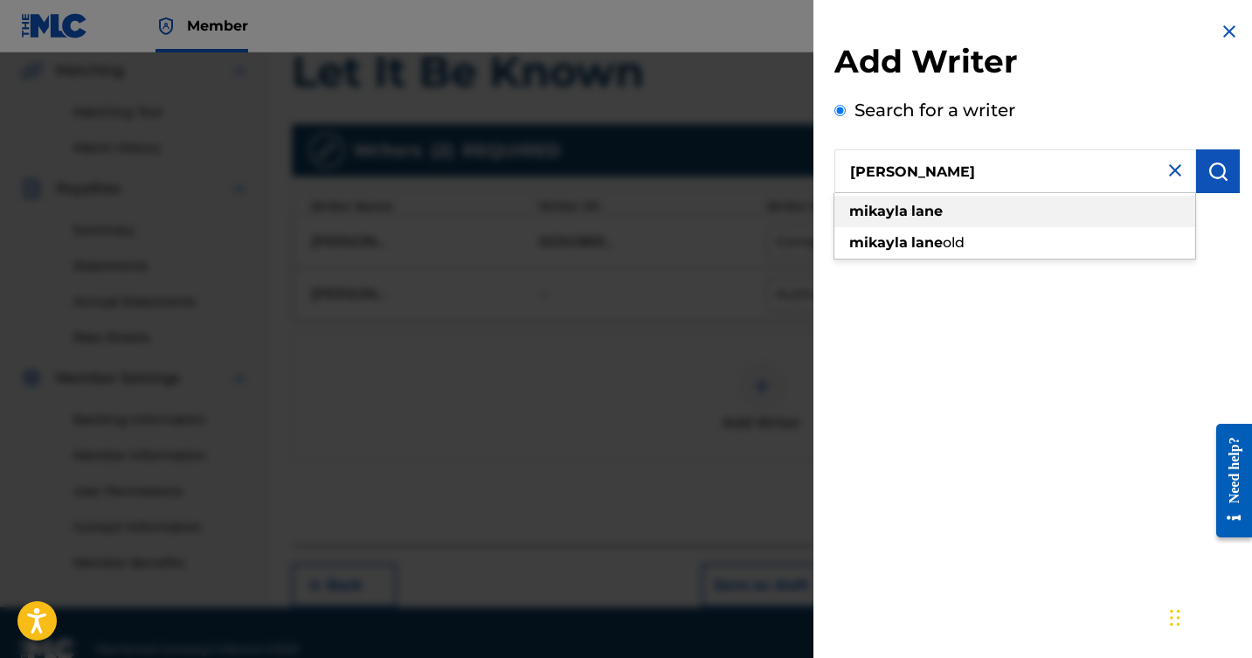
click at [942, 206] on strong "lane" at bounding box center [927, 211] width 31 height 17
type input "[PERSON_NAME] old"
click at [961, 208] on strong "old" at bounding box center [958, 211] width 23 height 17
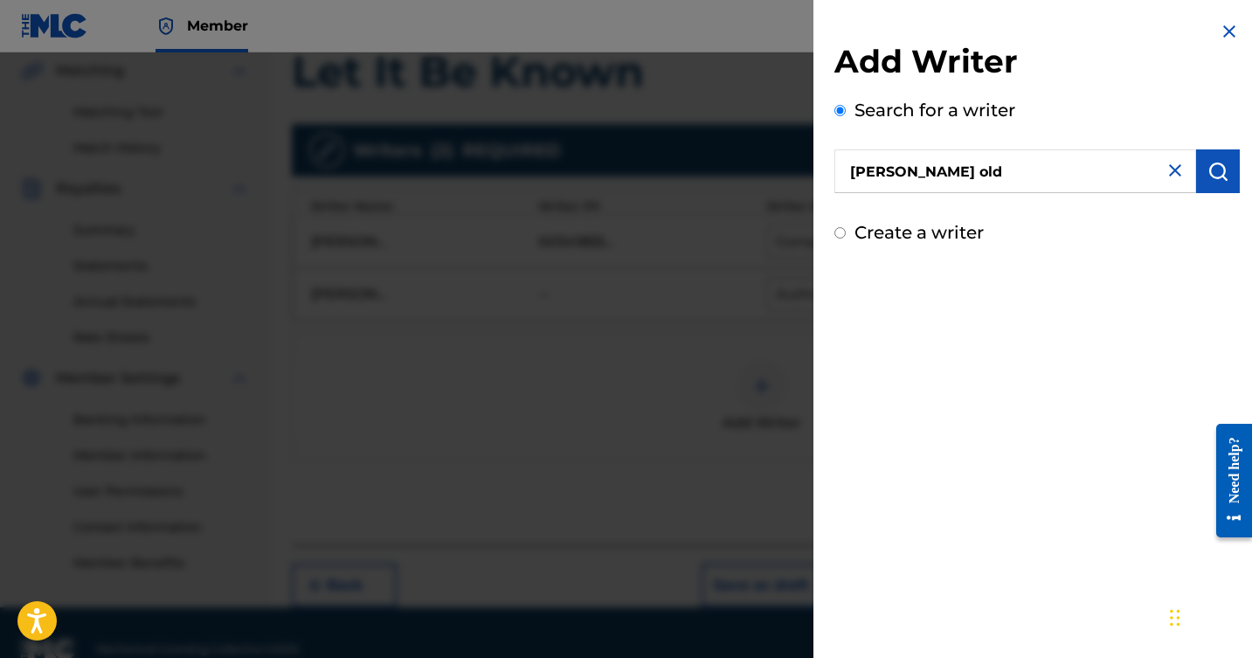
click at [1219, 163] on img "submit" at bounding box center [1218, 171] width 21 height 21
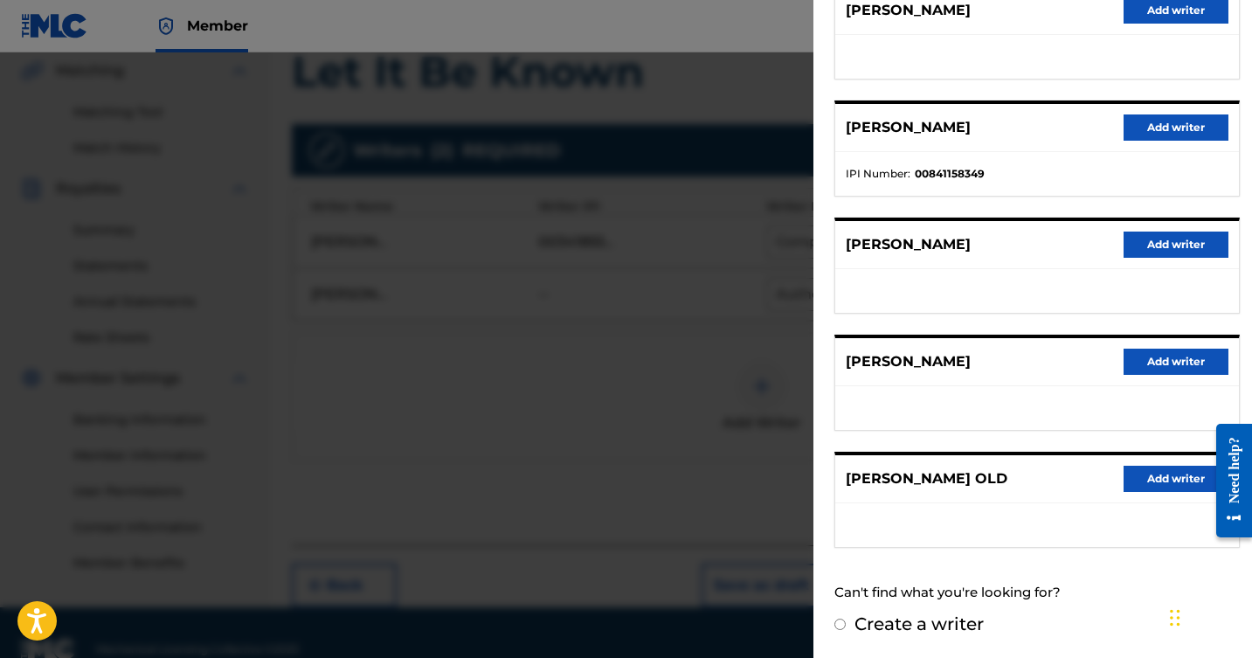
scroll to position [246, 0]
click at [1171, 475] on button "Add writer" at bounding box center [1176, 480] width 105 height 26
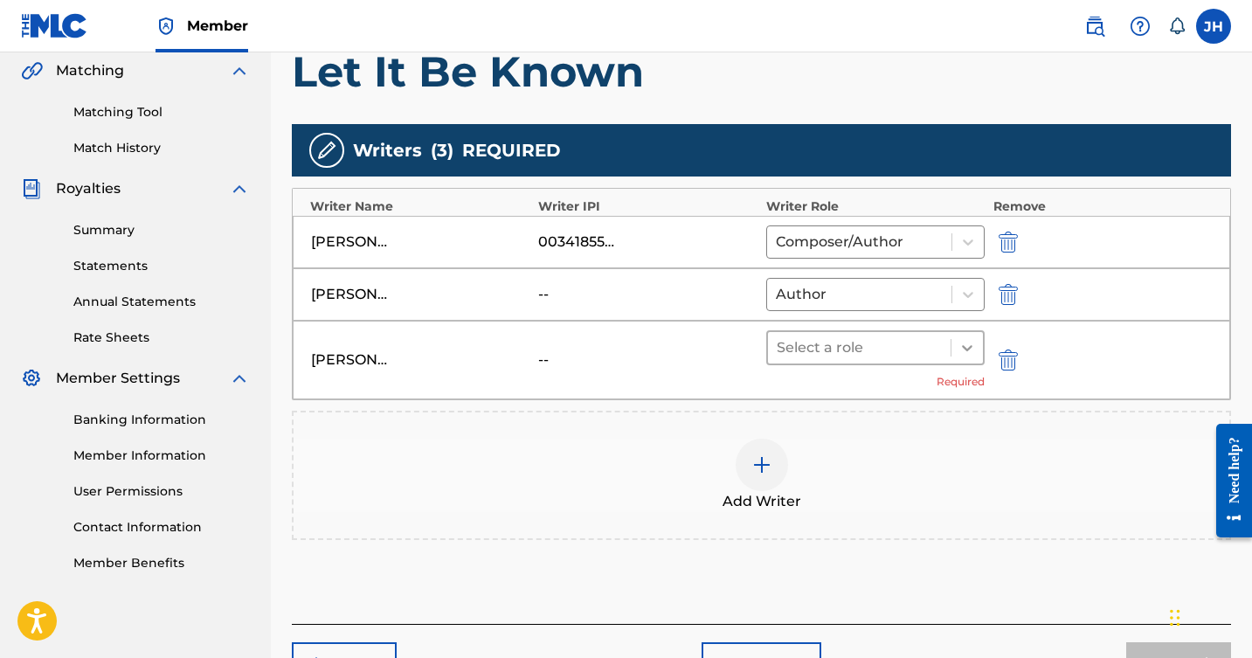
click at [959, 348] on icon at bounding box center [967, 347] width 17 height 17
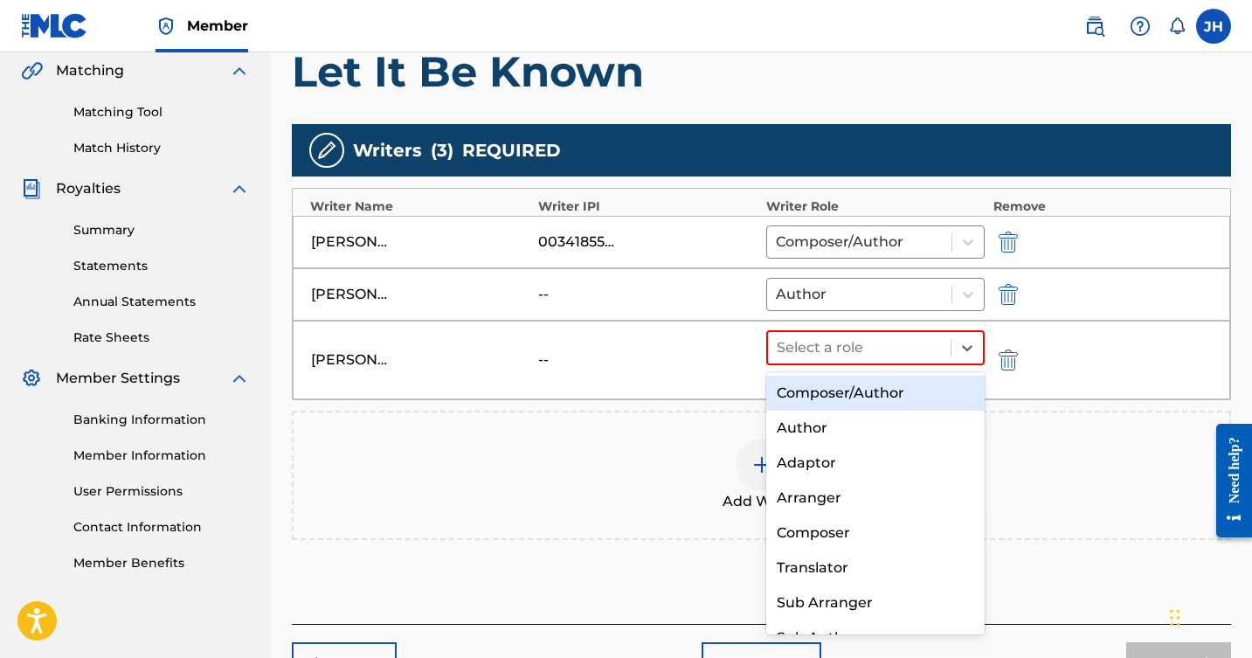
click at [890, 395] on div "Composer/Author" at bounding box center [876, 393] width 219 height 35
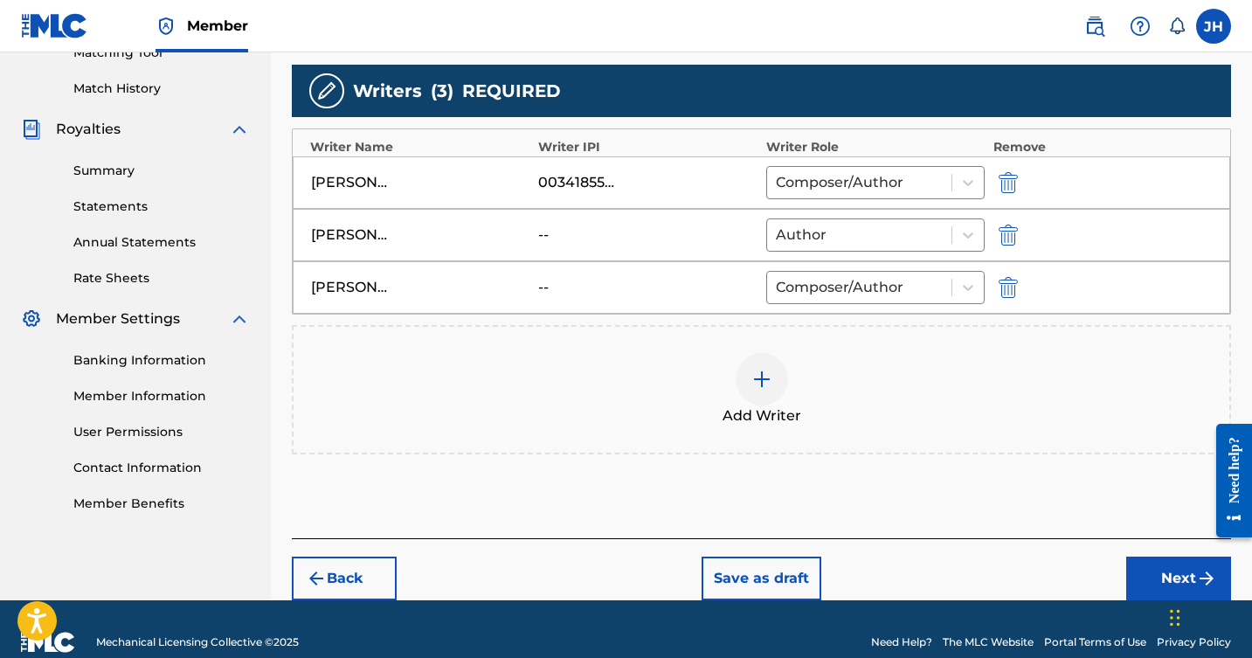
scroll to position [468, 0]
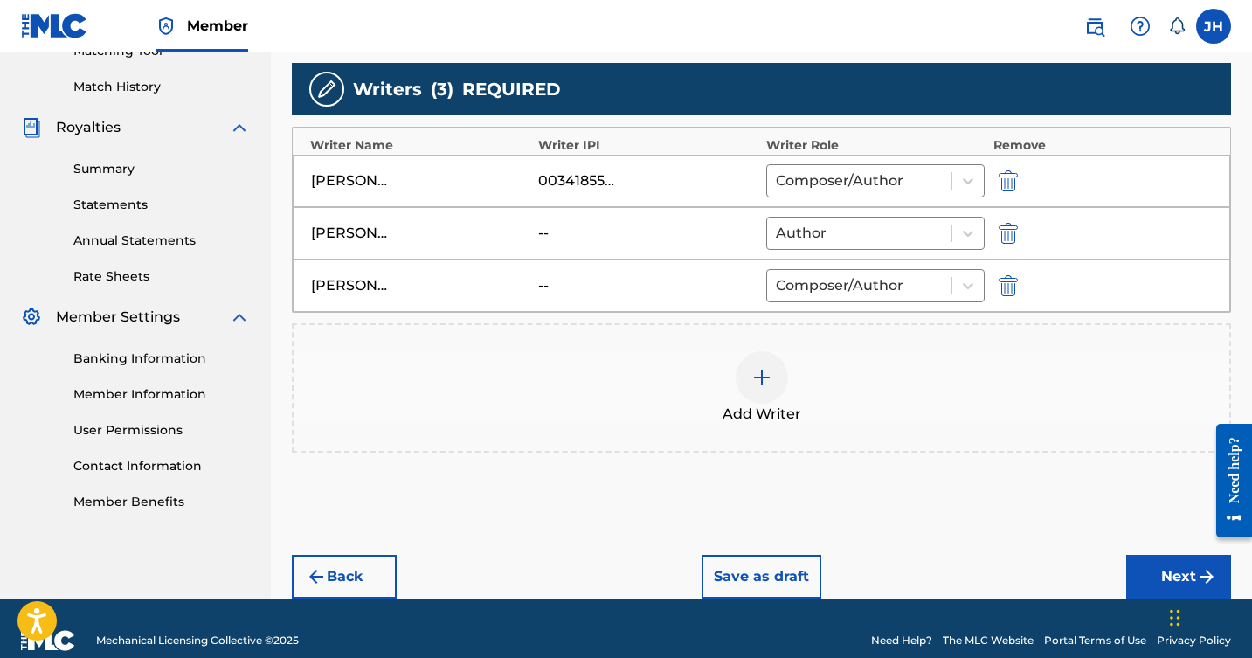
click at [1151, 571] on button "Next" at bounding box center [1179, 577] width 105 height 44
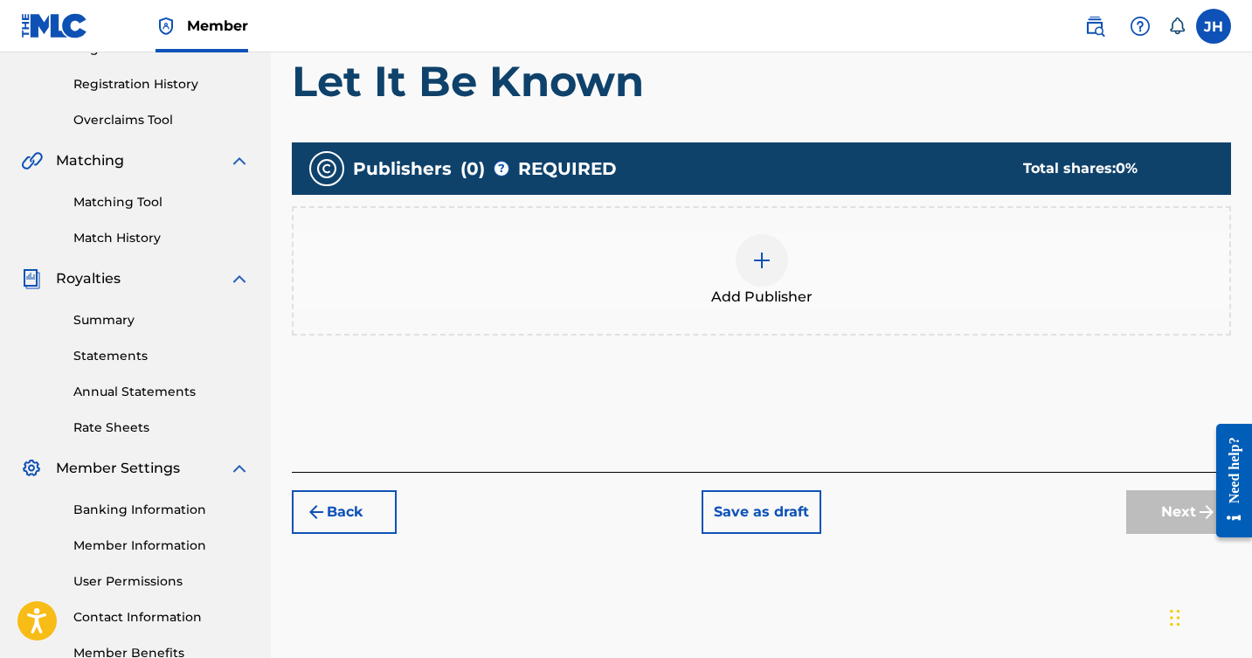
scroll to position [316, 0]
click at [758, 257] on img at bounding box center [762, 260] width 21 height 21
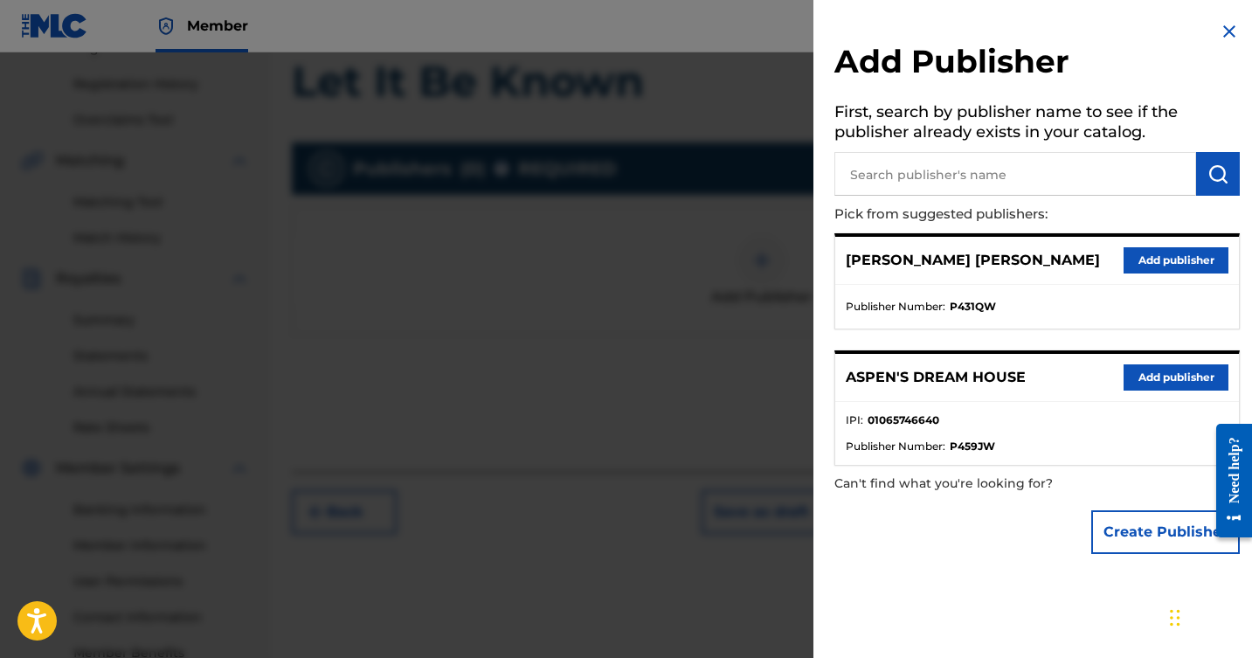
click at [1136, 252] on button "Add publisher" at bounding box center [1176, 260] width 105 height 26
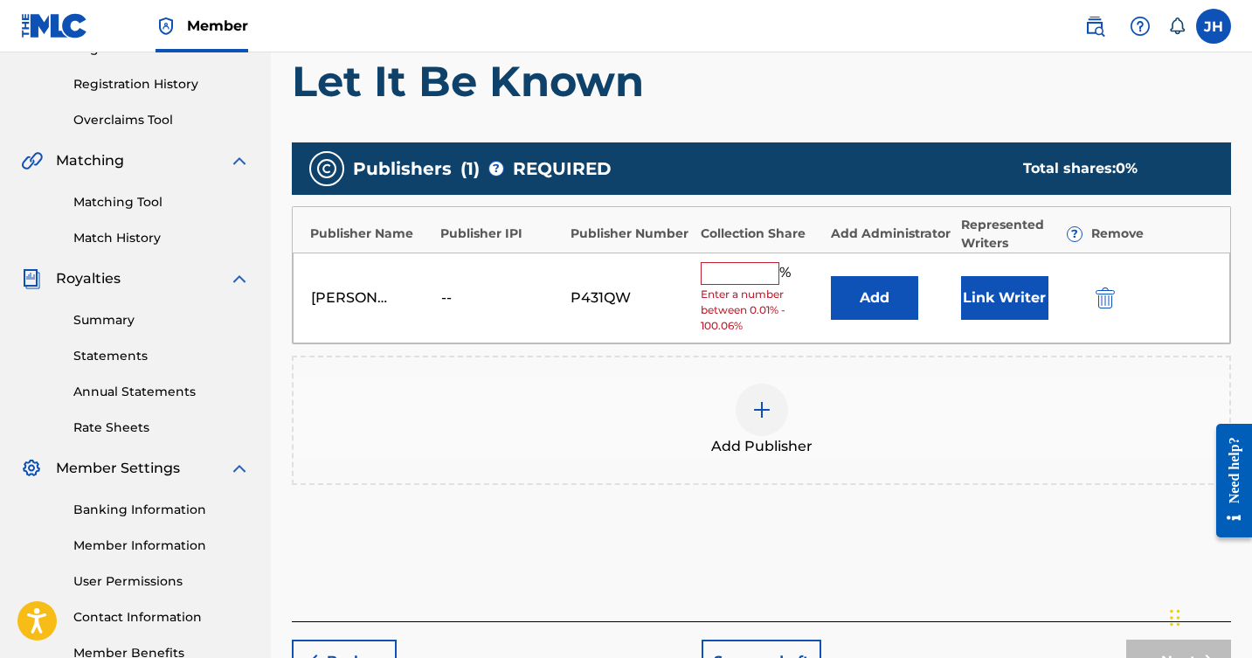
click at [1005, 288] on button "Link Writer" at bounding box center [1004, 298] width 87 height 44
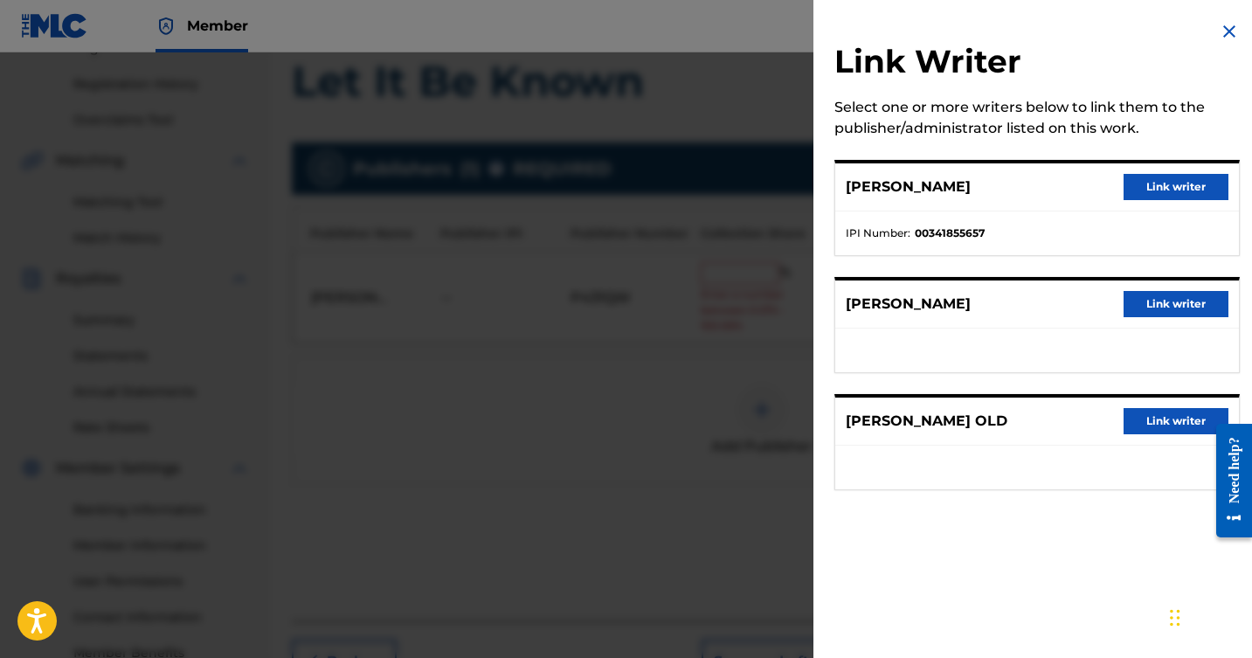
click at [1139, 191] on button "Link writer" at bounding box center [1176, 187] width 105 height 26
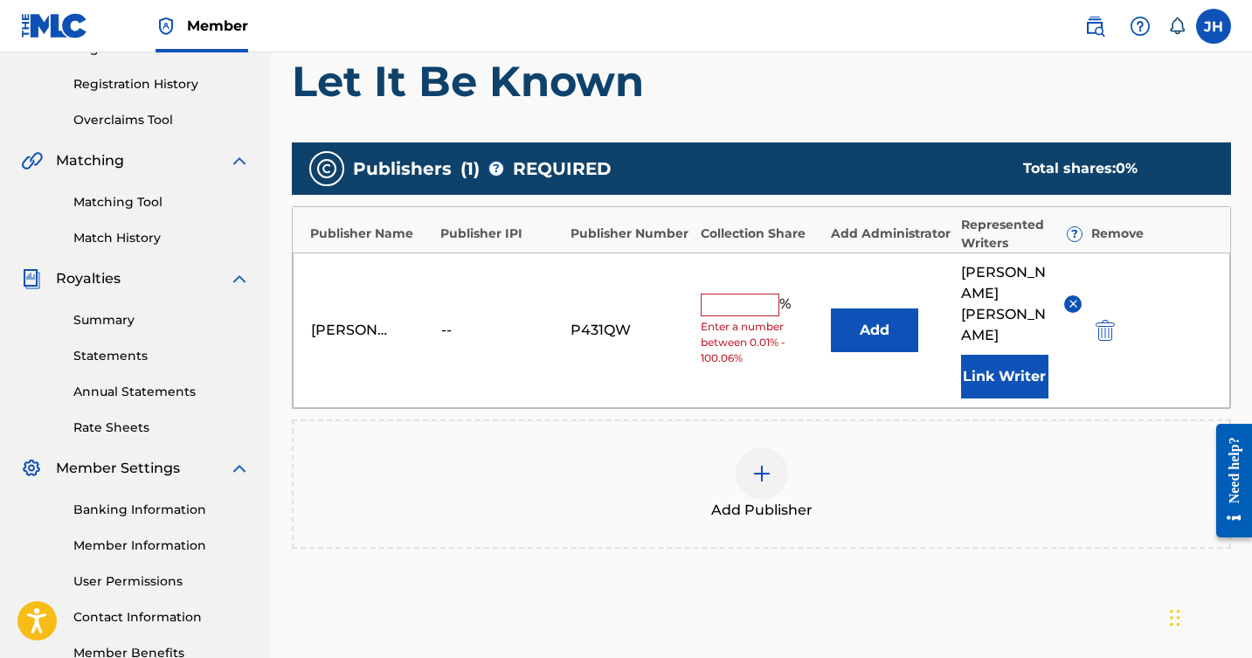
click at [746, 300] on input "text" at bounding box center [740, 305] width 79 height 23
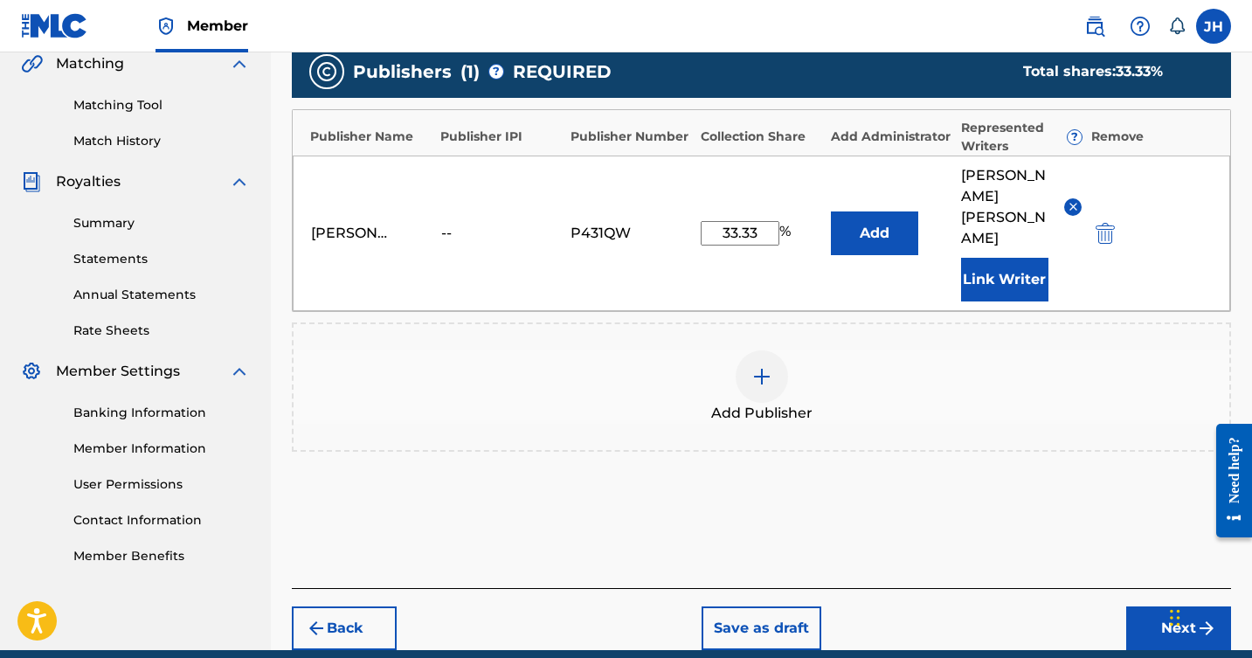
scroll to position [416, 0]
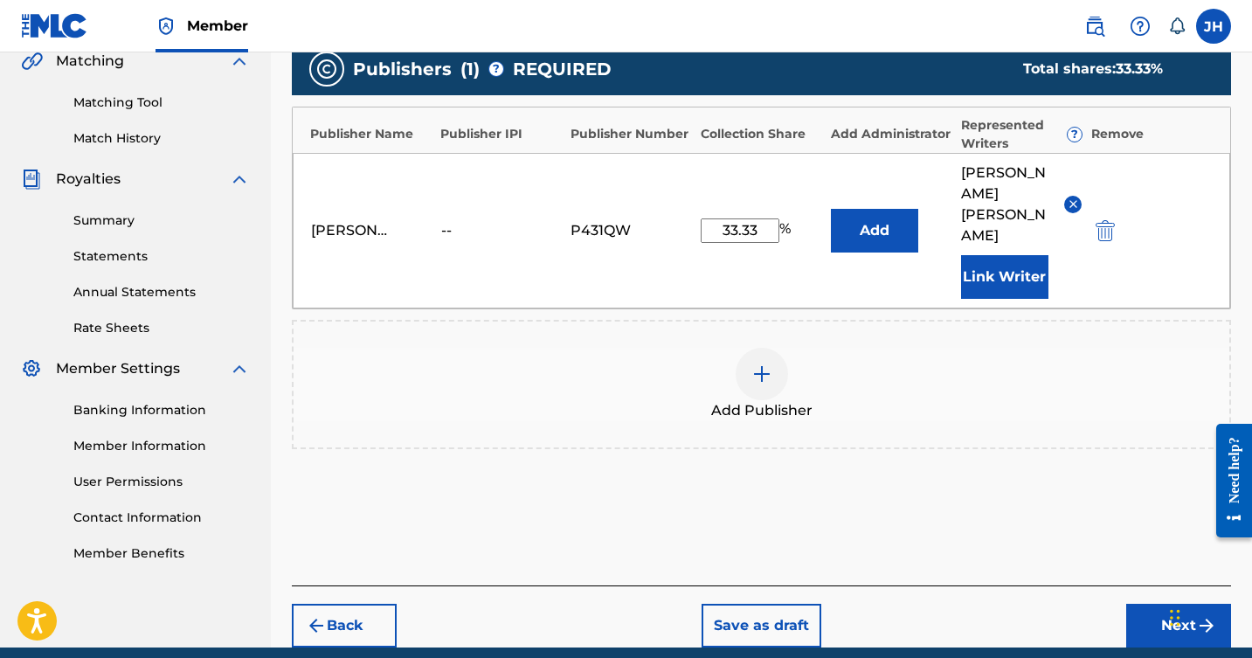
type input "33.33"
click at [878, 214] on button "Add" at bounding box center [874, 231] width 87 height 44
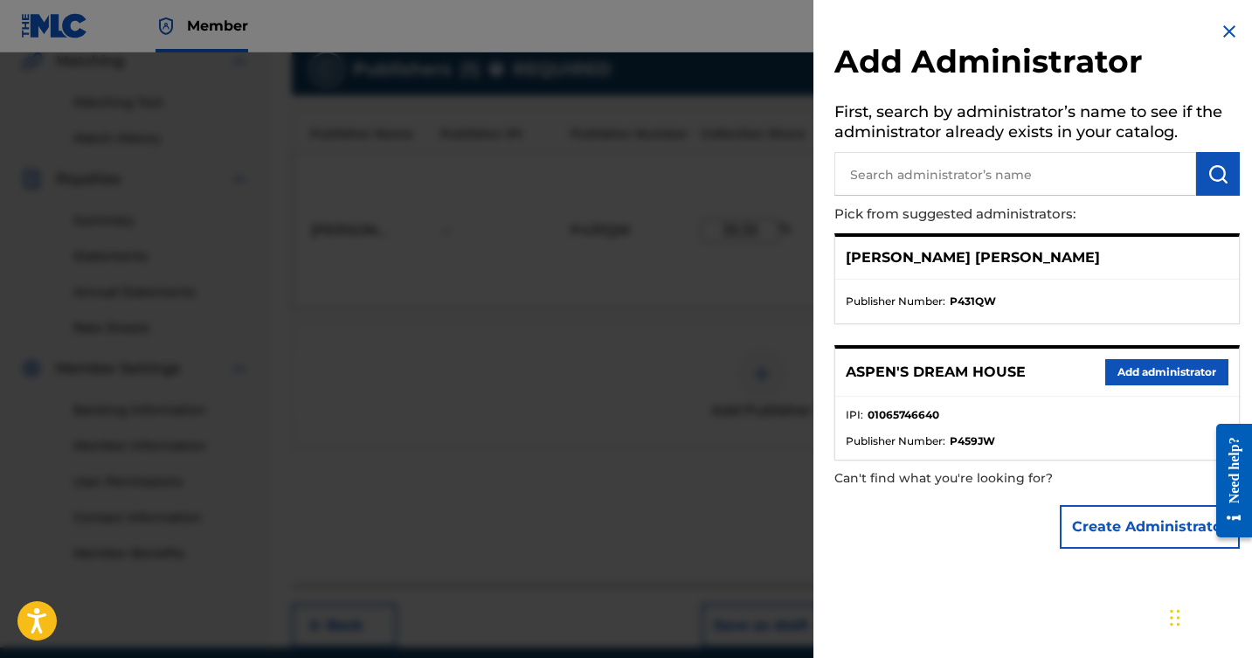
click at [1221, 24] on img at bounding box center [1229, 31] width 21 height 21
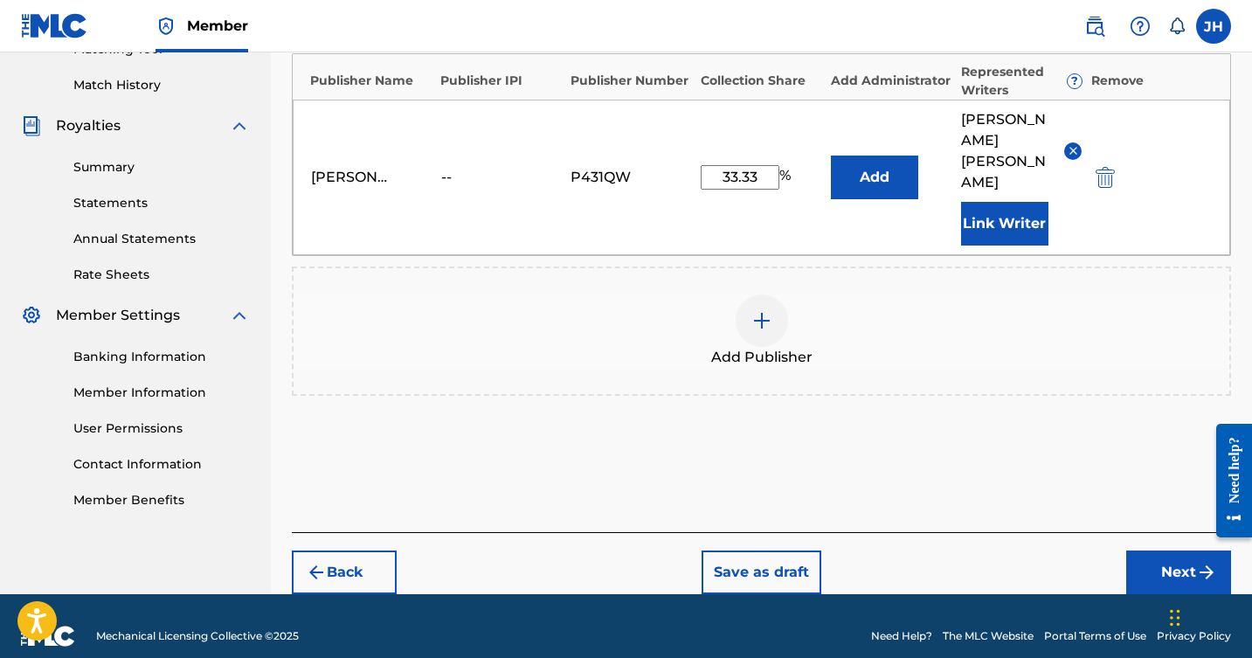
scroll to position [468, 0]
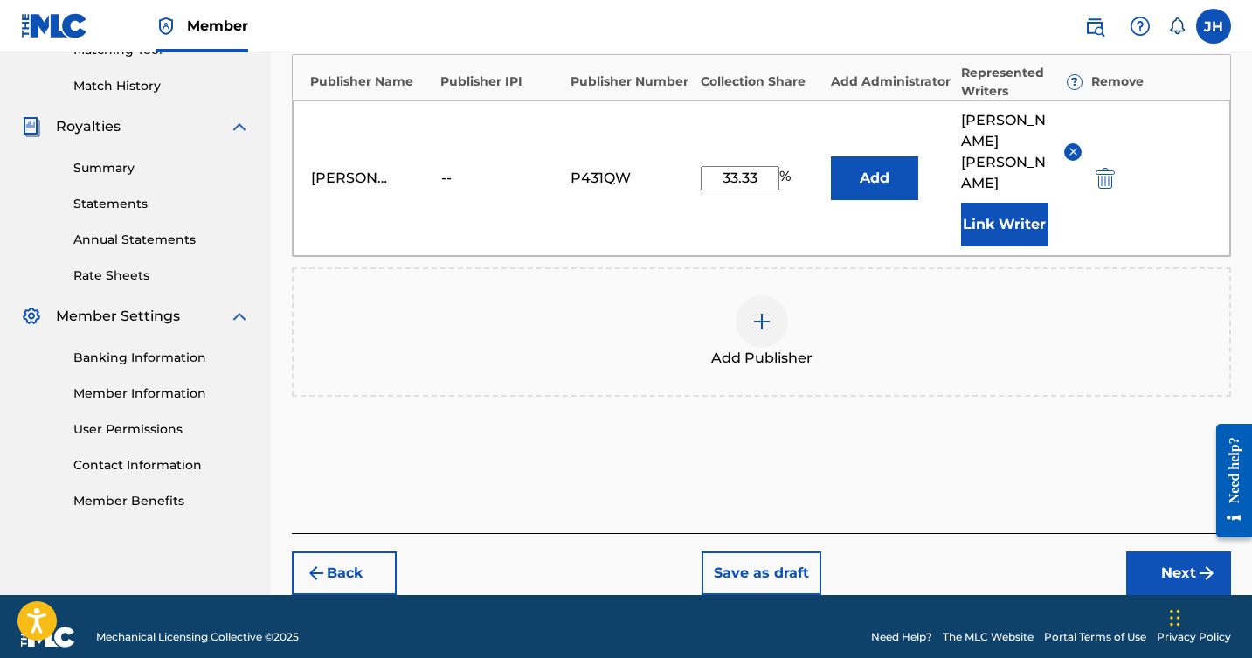
click at [1173, 552] on button "Next" at bounding box center [1179, 574] width 105 height 44
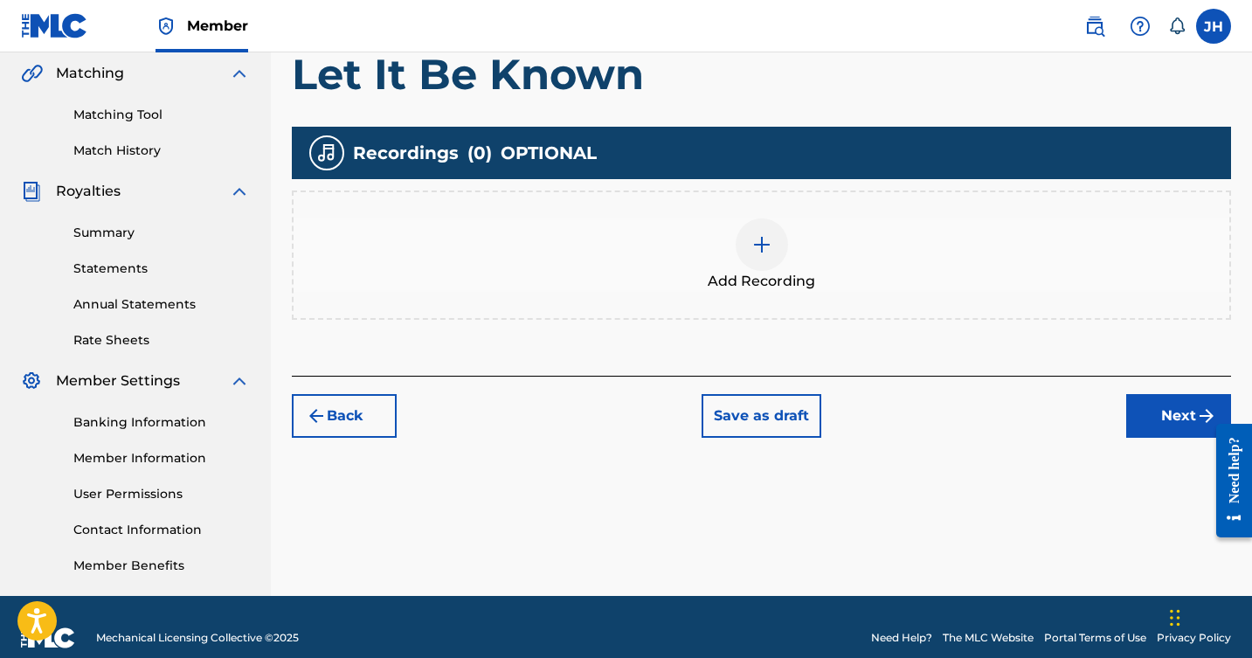
scroll to position [402, 0]
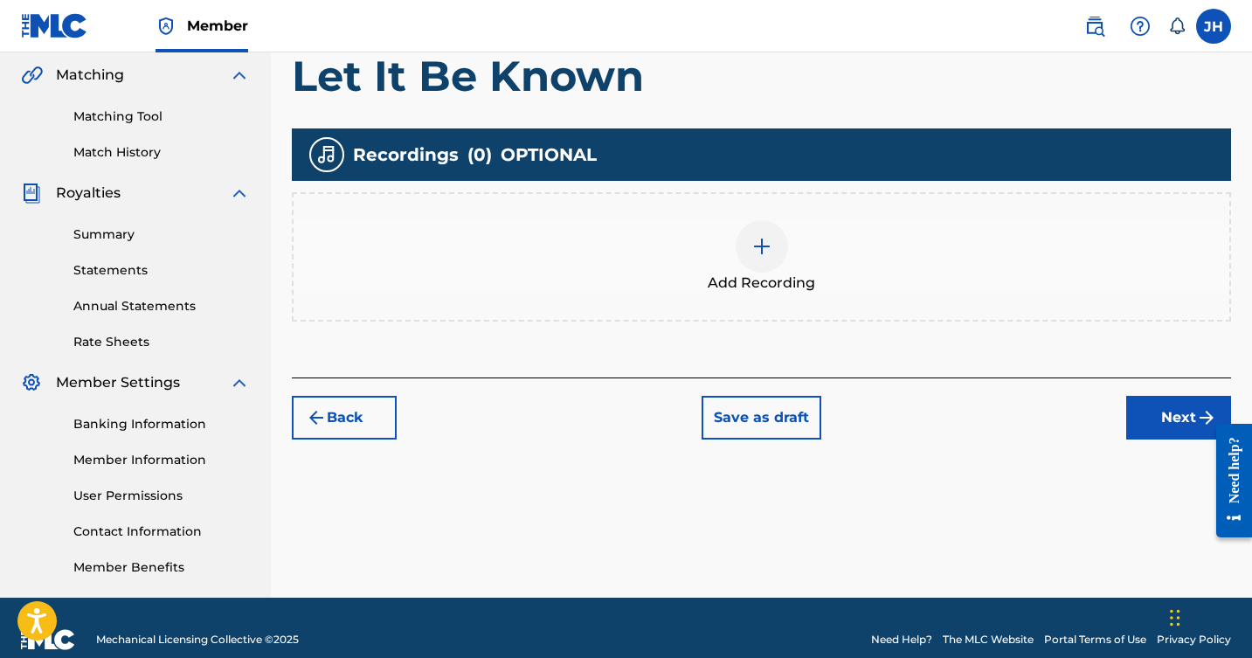
click at [761, 242] on img at bounding box center [762, 246] width 21 height 21
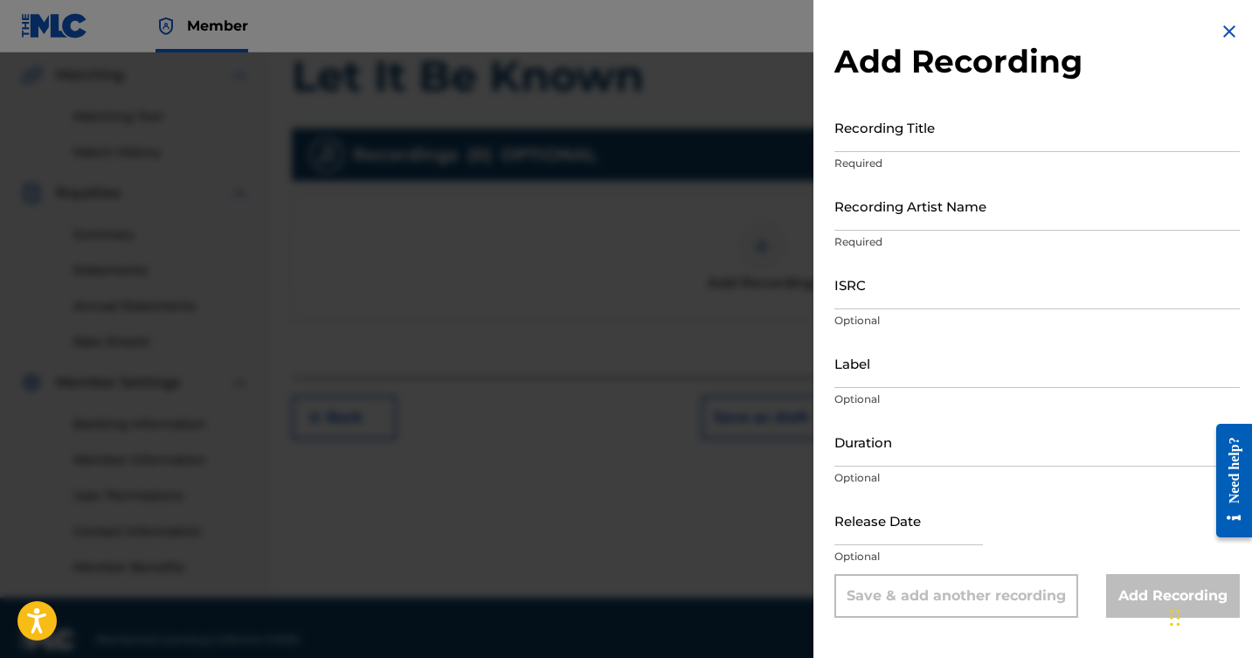
click at [959, 138] on input "Recording Title" at bounding box center [1038, 127] width 406 height 50
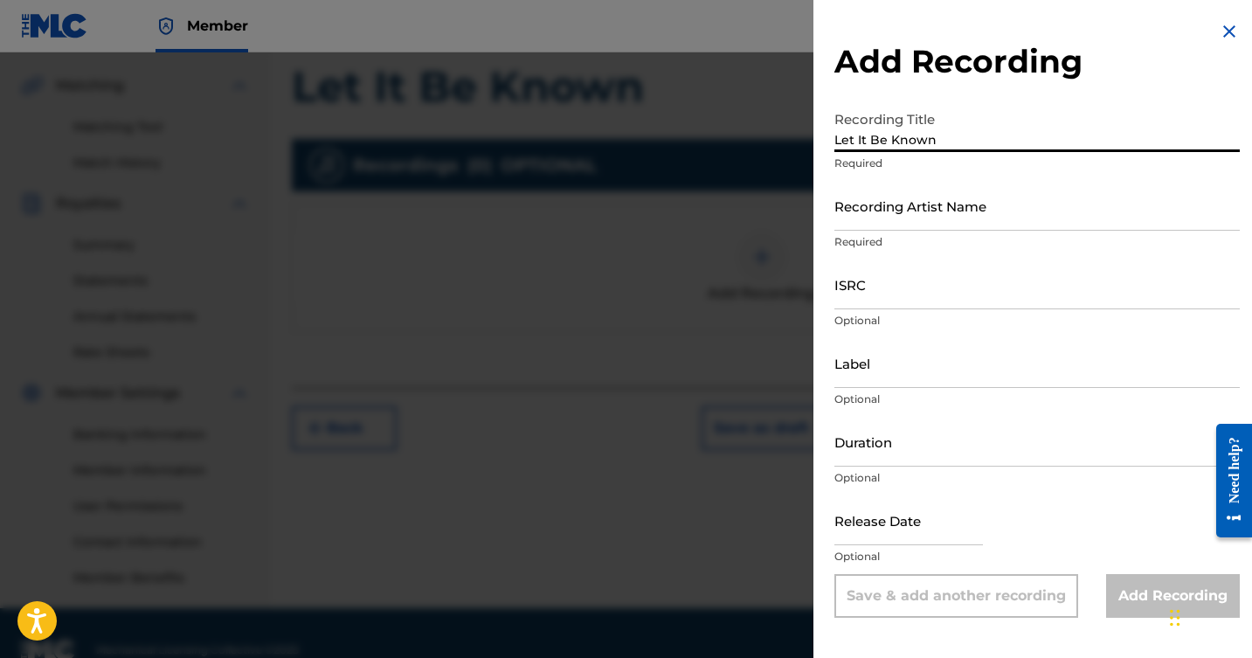
type input "Let It Be Known"
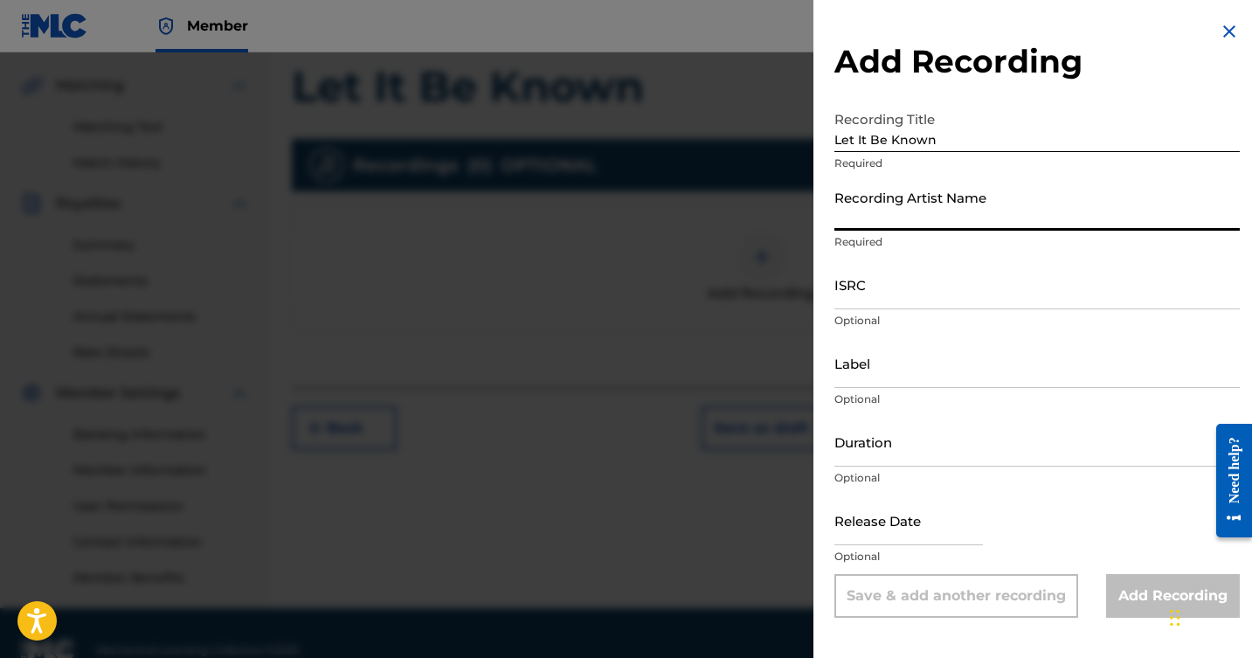
click at [936, 216] on input "Recording Artist Name" at bounding box center [1038, 206] width 406 height 50
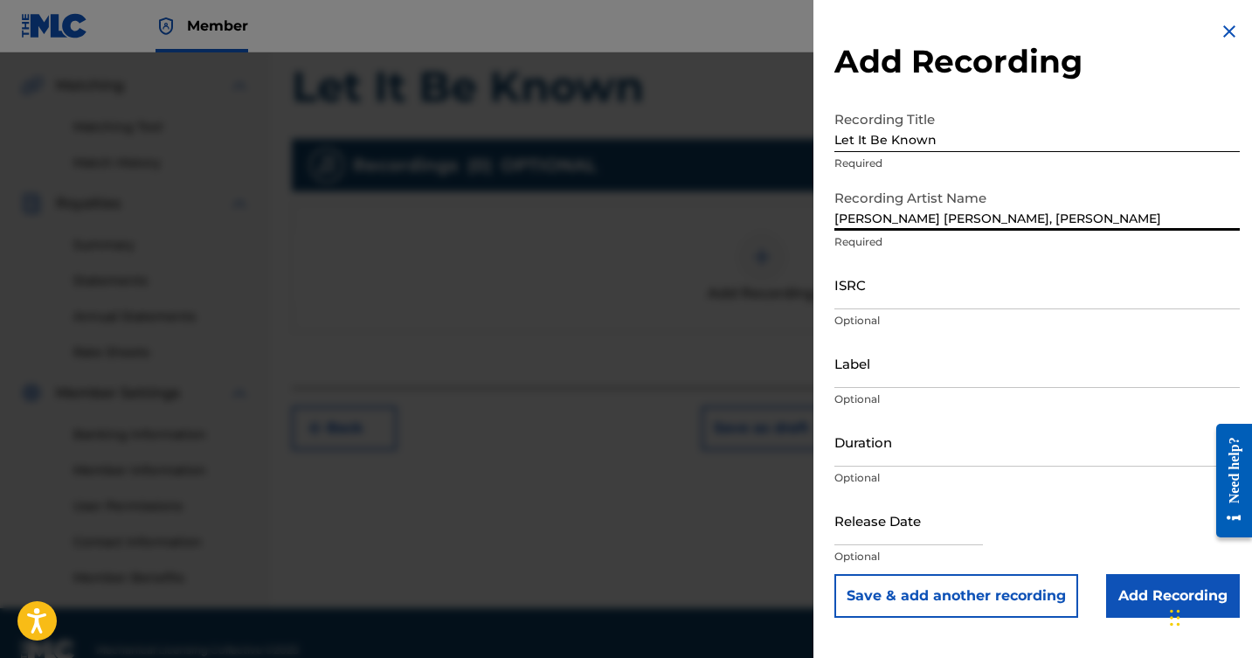
type input "[PERSON_NAME] [PERSON_NAME], [PERSON_NAME]"
click at [917, 292] on input "ISRC" at bounding box center [1038, 285] width 406 height 50
click at [926, 380] on input "Label" at bounding box center [1038, 363] width 406 height 50
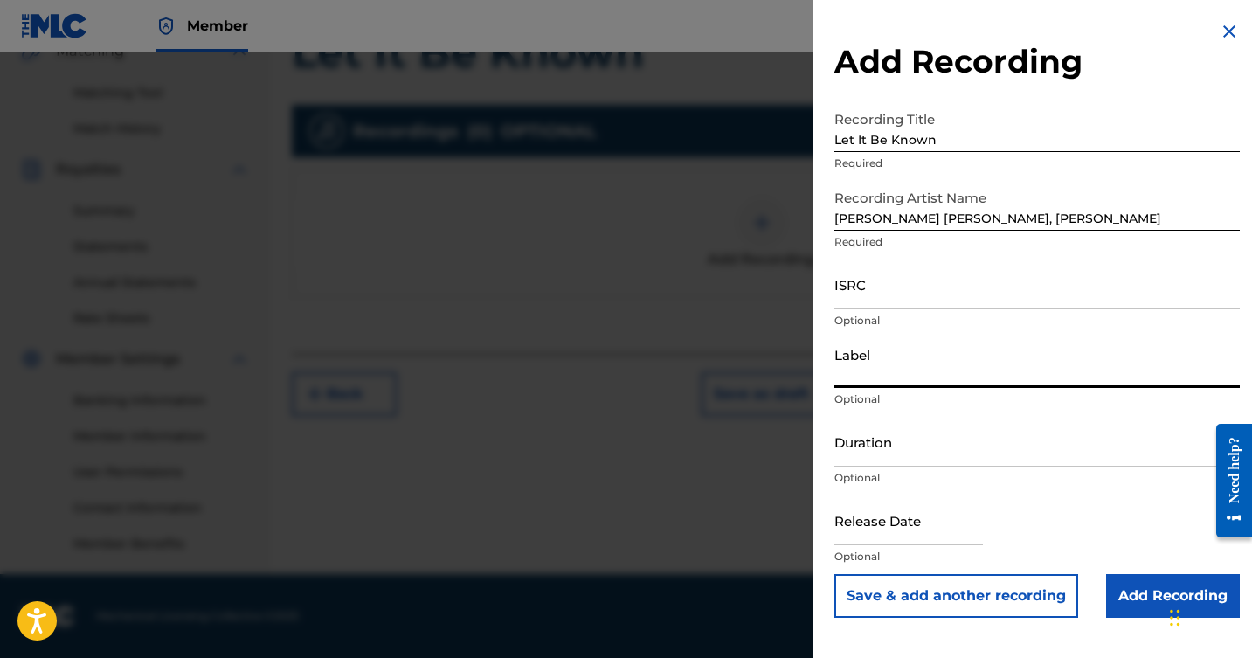
scroll to position [426, 0]
click at [1135, 579] on input "Add Recording" at bounding box center [1174, 596] width 134 height 44
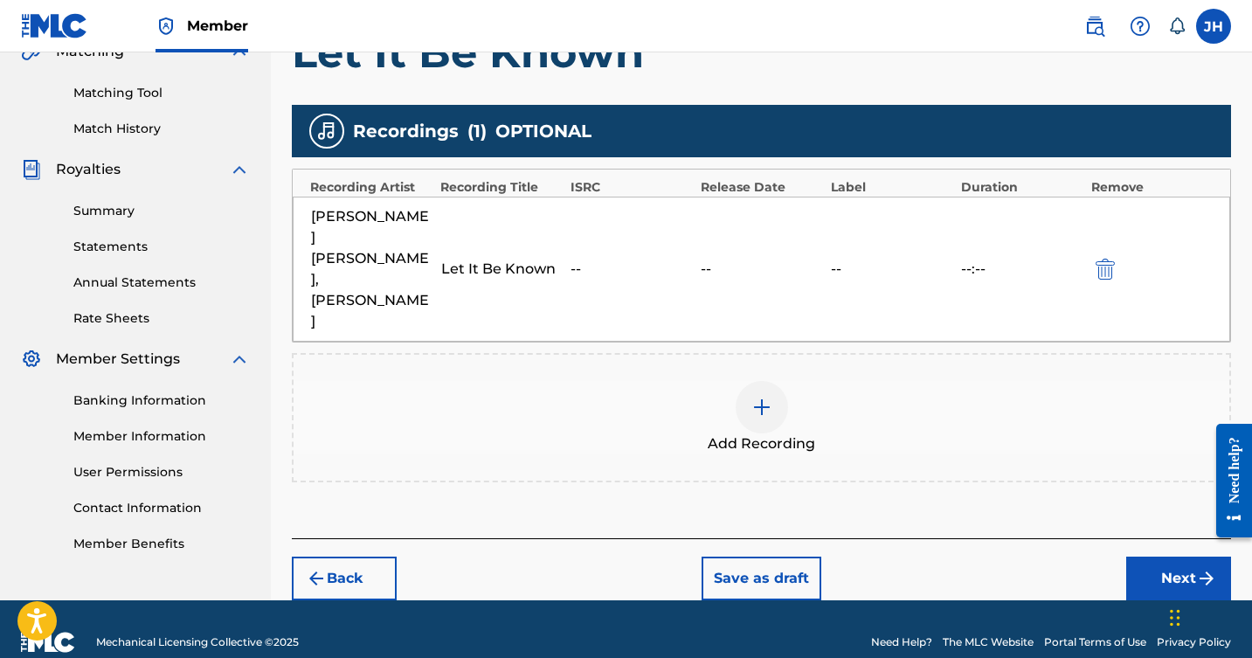
click at [1146, 557] on button "Next" at bounding box center [1179, 579] width 105 height 44
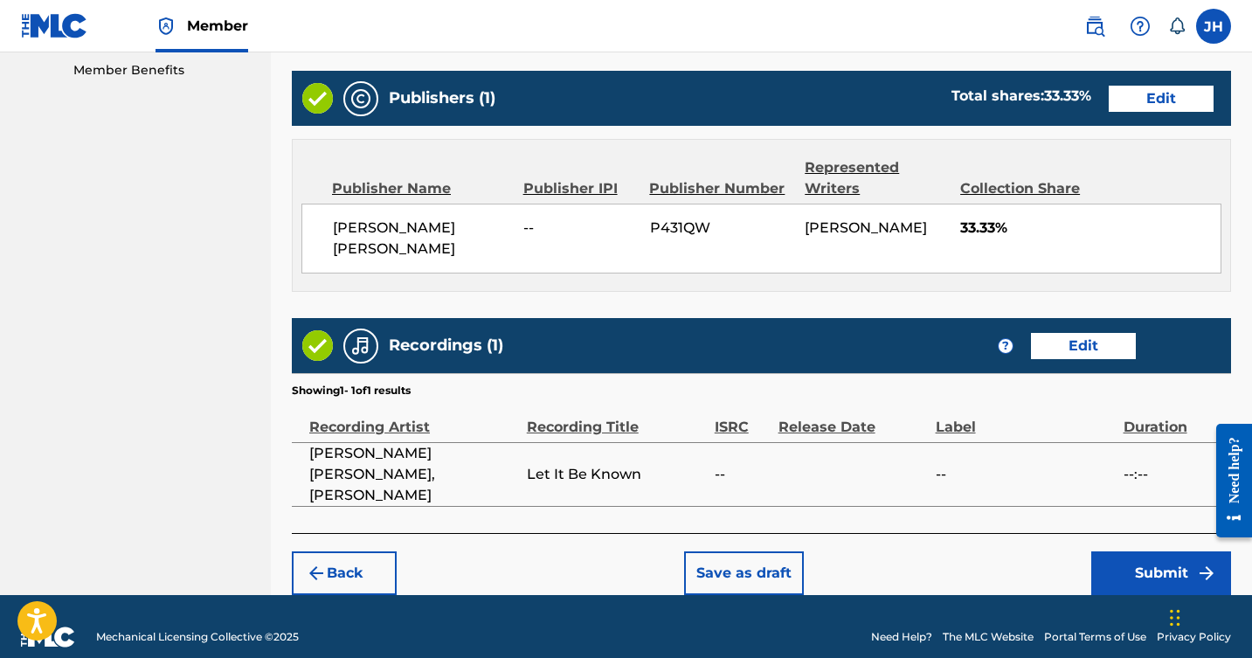
scroll to position [898, 0]
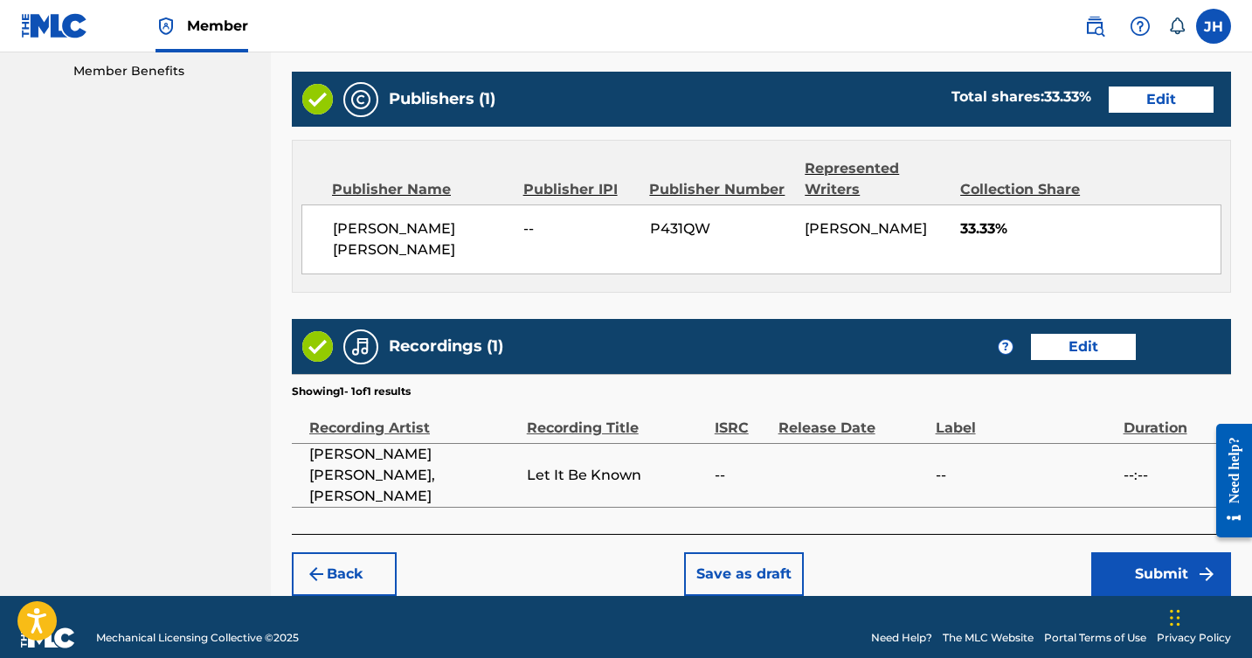
click at [1148, 555] on button "Submit" at bounding box center [1162, 574] width 140 height 44
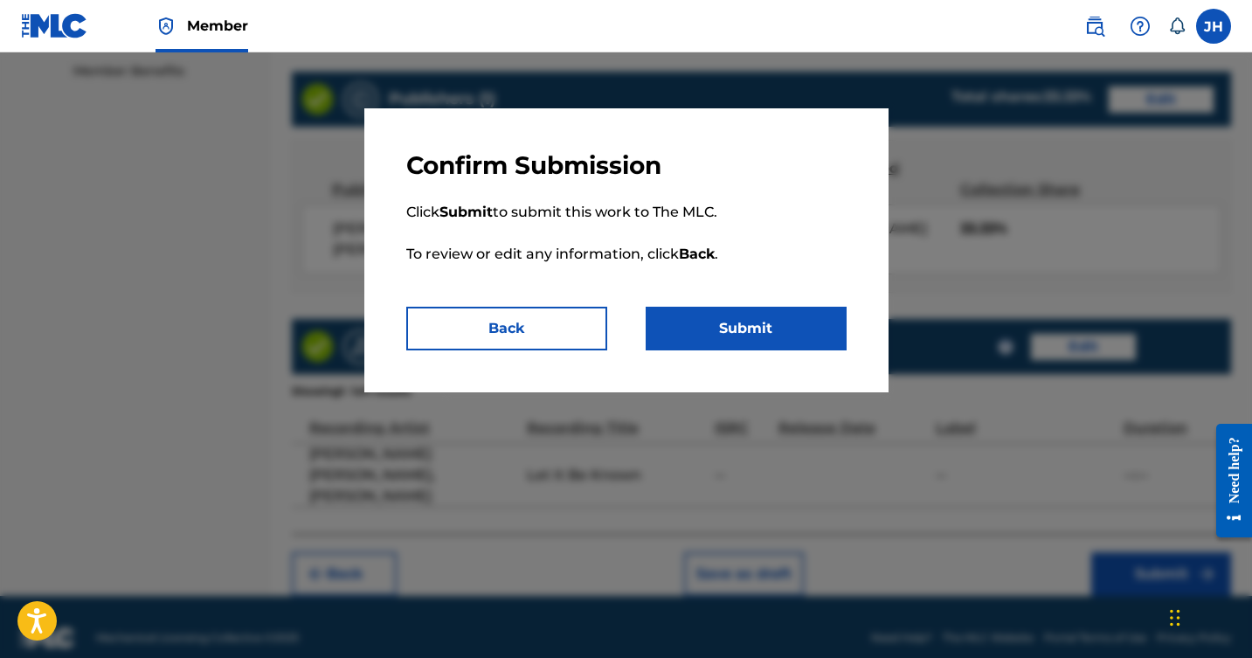
click at [775, 328] on button "Submit" at bounding box center [746, 329] width 201 height 44
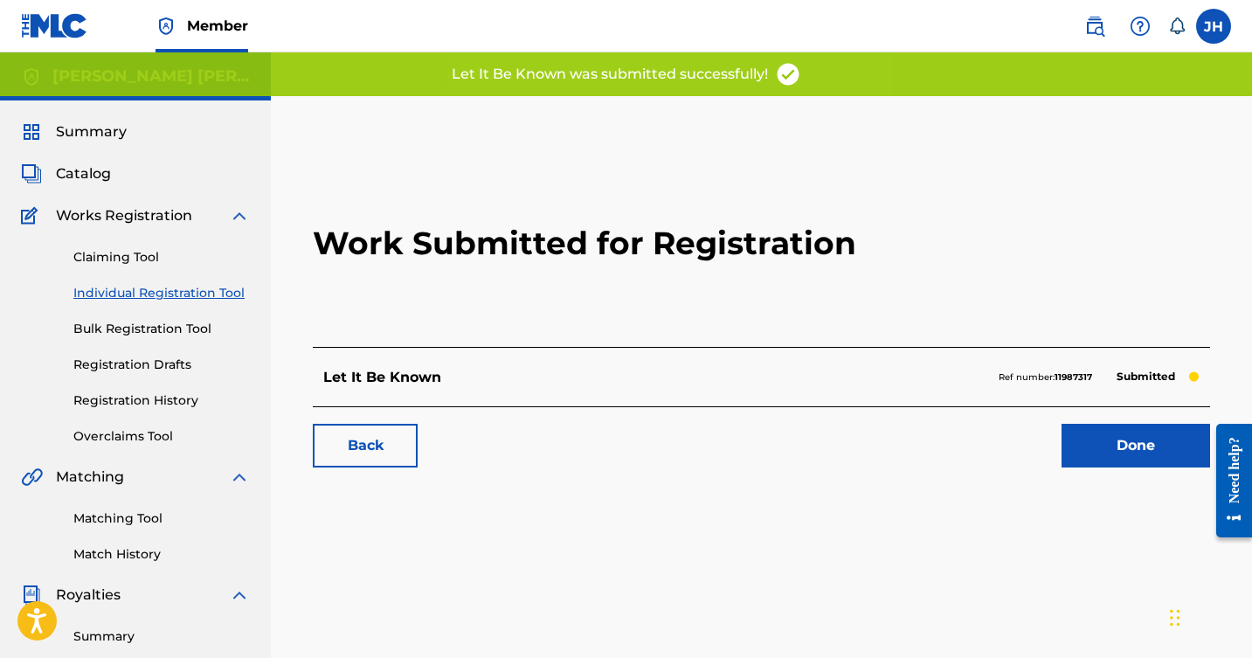
click at [1111, 443] on link "Done" at bounding box center [1136, 446] width 149 height 44
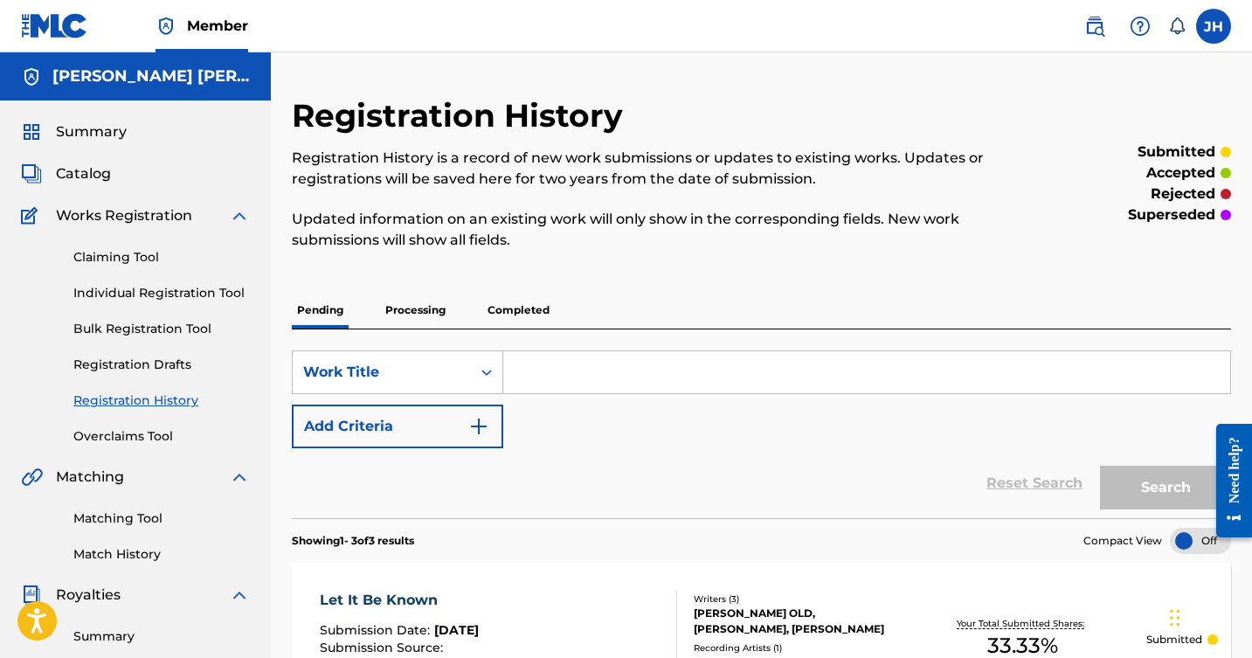
click at [88, 168] on span "Catalog" at bounding box center [83, 173] width 55 height 21
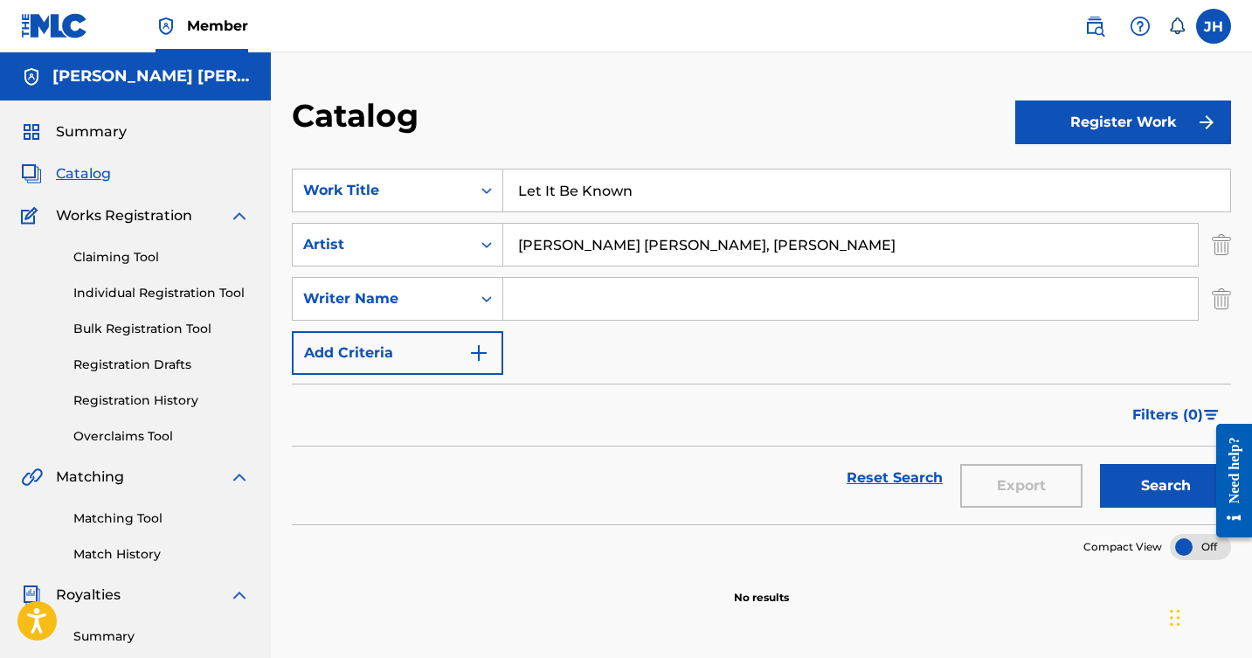
click at [675, 189] on input "Let It Be Known" at bounding box center [866, 191] width 727 height 42
type input "L"
type input "Sunset Chasin' Cowboy"
click at [841, 234] on input "[PERSON_NAME] [PERSON_NAME], [PERSON_NAME]" at bounding box center [850, 245] width 695 height 42
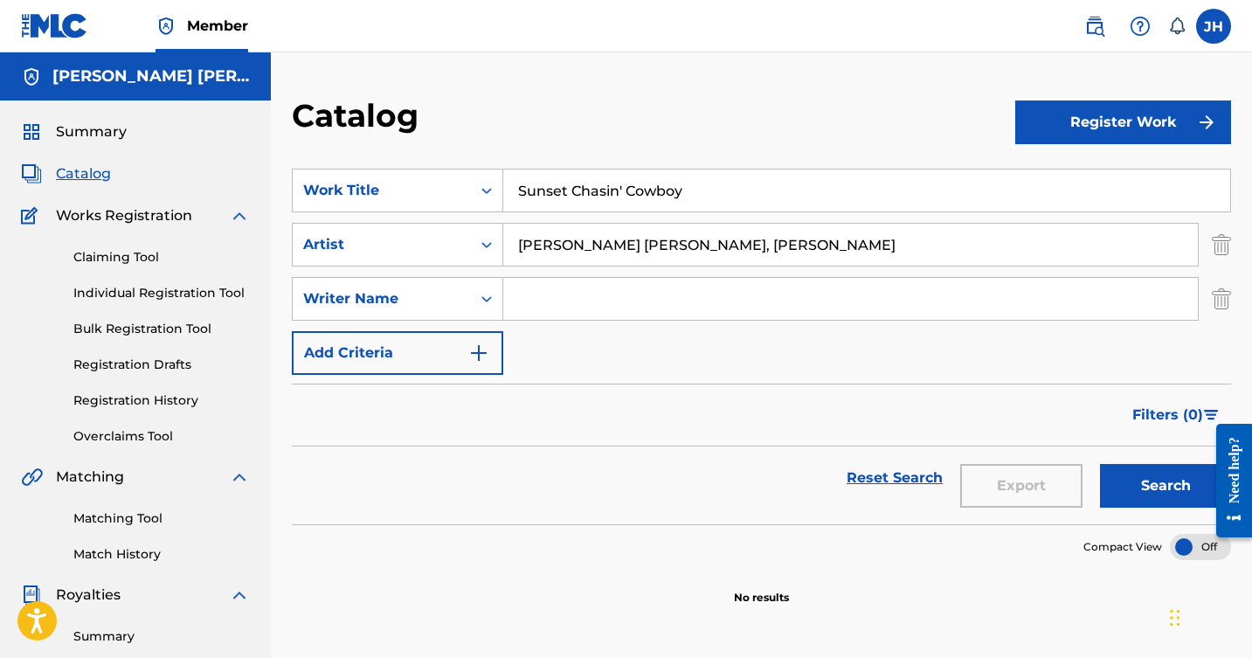
click at [841, 234] on input "[PERSON_NAME] [PERSON_NAME], [PERSON_NAME]" at bounding box center [850, 245] width 695 height 42
type input "[PERSON_NAME] [PERSON_NAME]"
click at [808, 297] on input "Search Form" at bounding box center [850, 299] width 695 height 42
type input "[PERSON_NAME]"
click at [1133, 131] on button "Register Work" at bounding box center [1124, 123] width 216 height 44
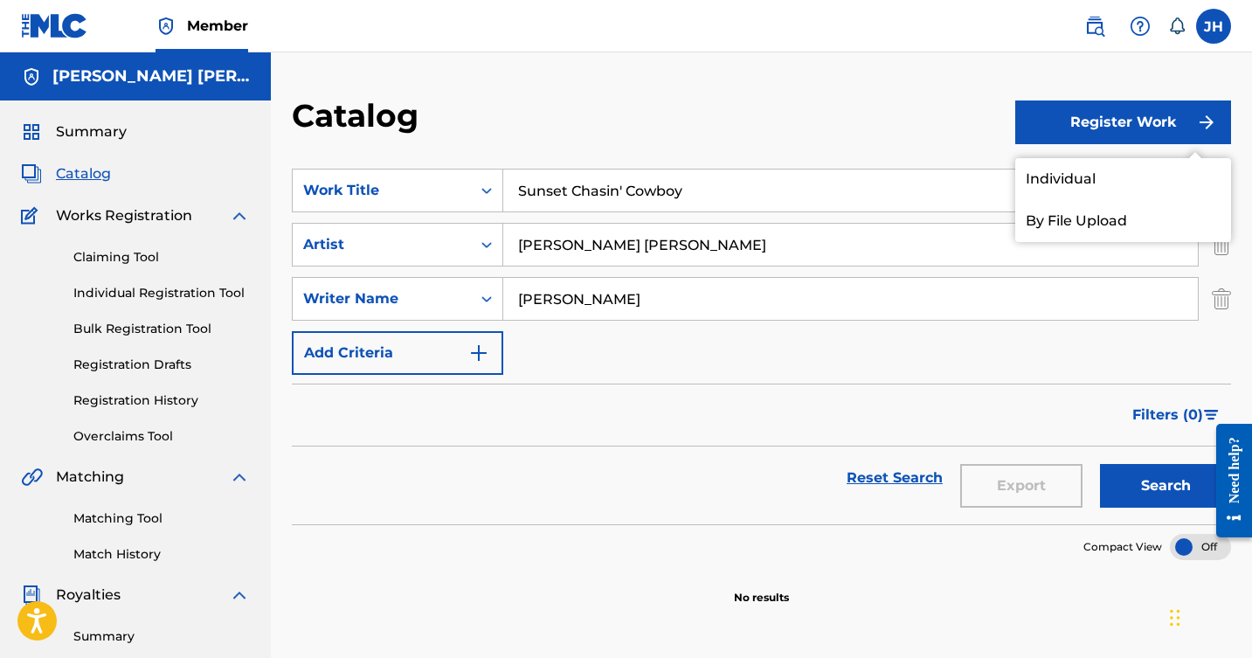
click at [1114, 177] on link "Individual" at bounding box center [1124, 179] width 216 height 42
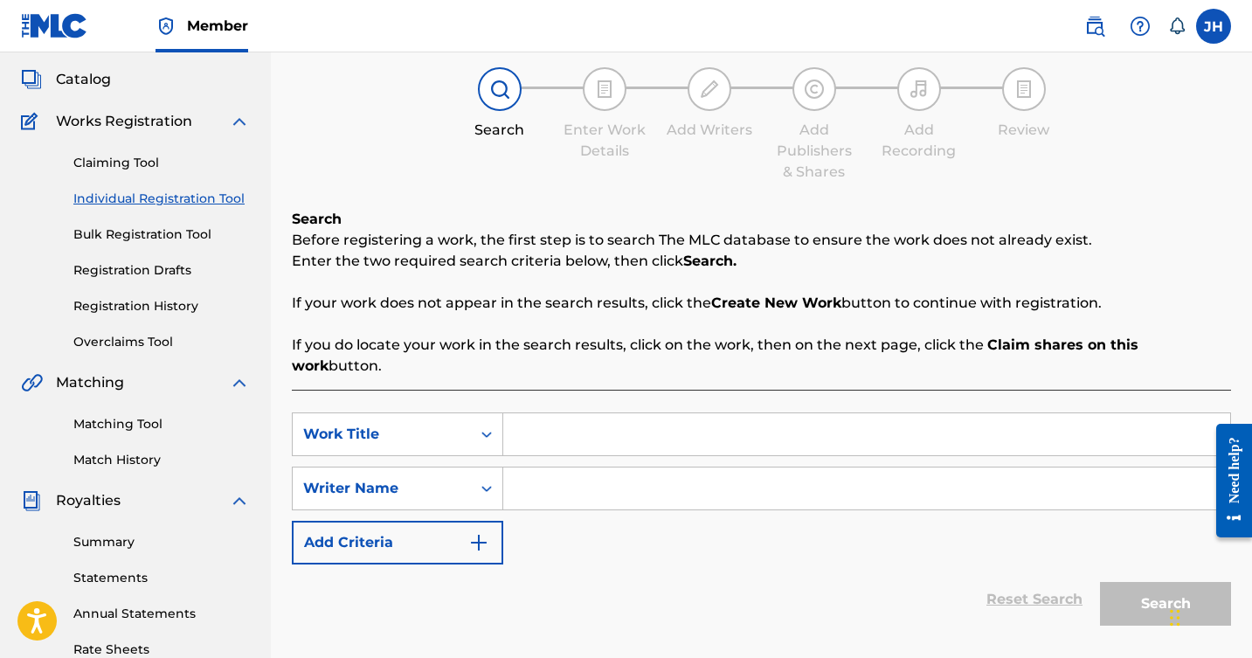
scroll to position [110, 0]
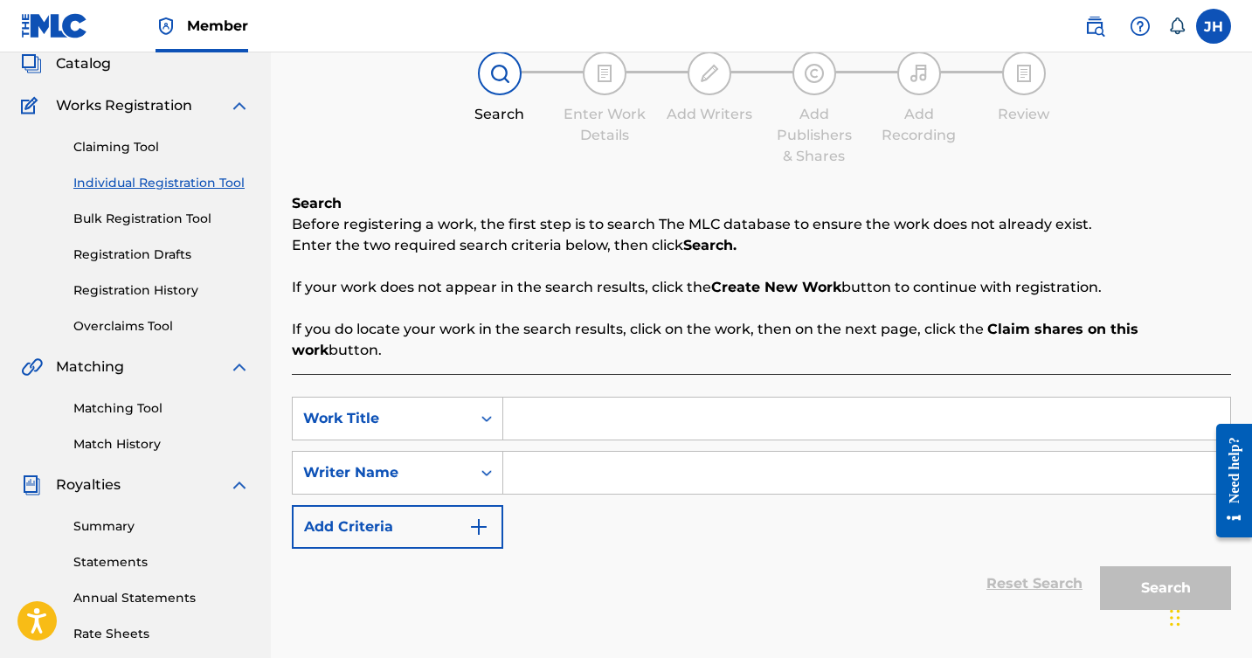
click at [835, 398] on input "Search Form" at bounding box center [866, 419] width 727 height 42
type input "Sunset Chasin Cowboy"
click at [783, 452] on input "Search Form" at bounding box center [866, 473] width 727 height 42
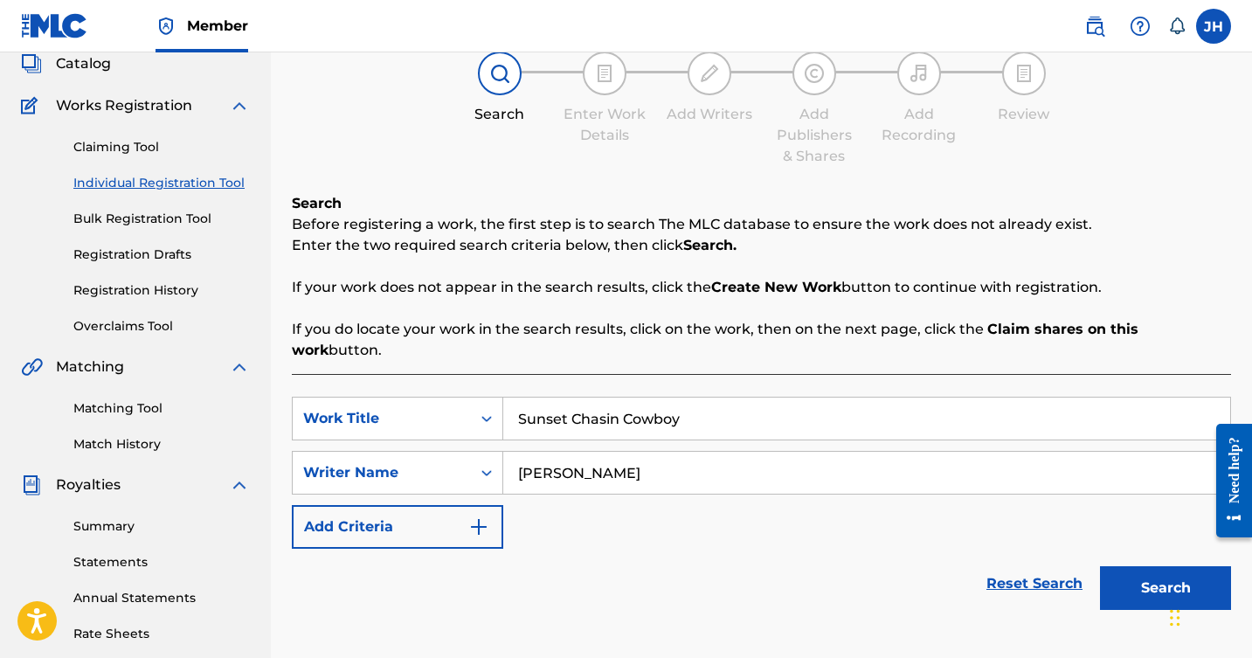
type input "[PERSON_NAME]"
click at [1145, 567] on button "Search" at bounding box center [1165, 588] width 131 height 44
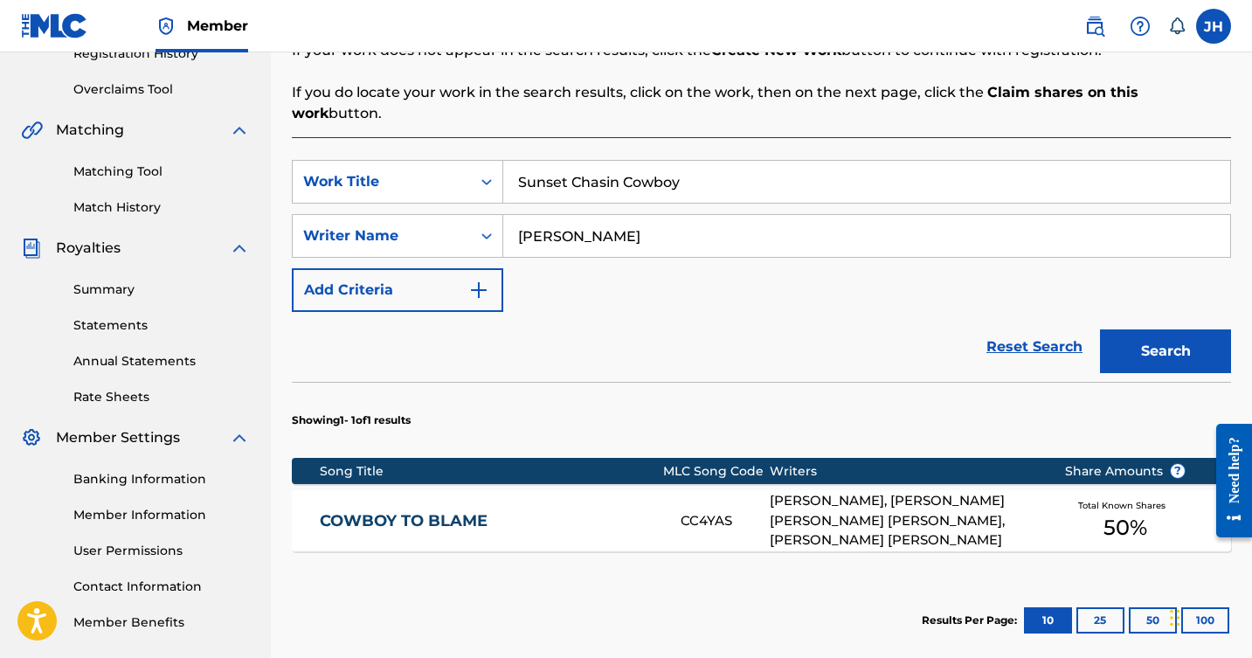
scroll to position [353, 0]
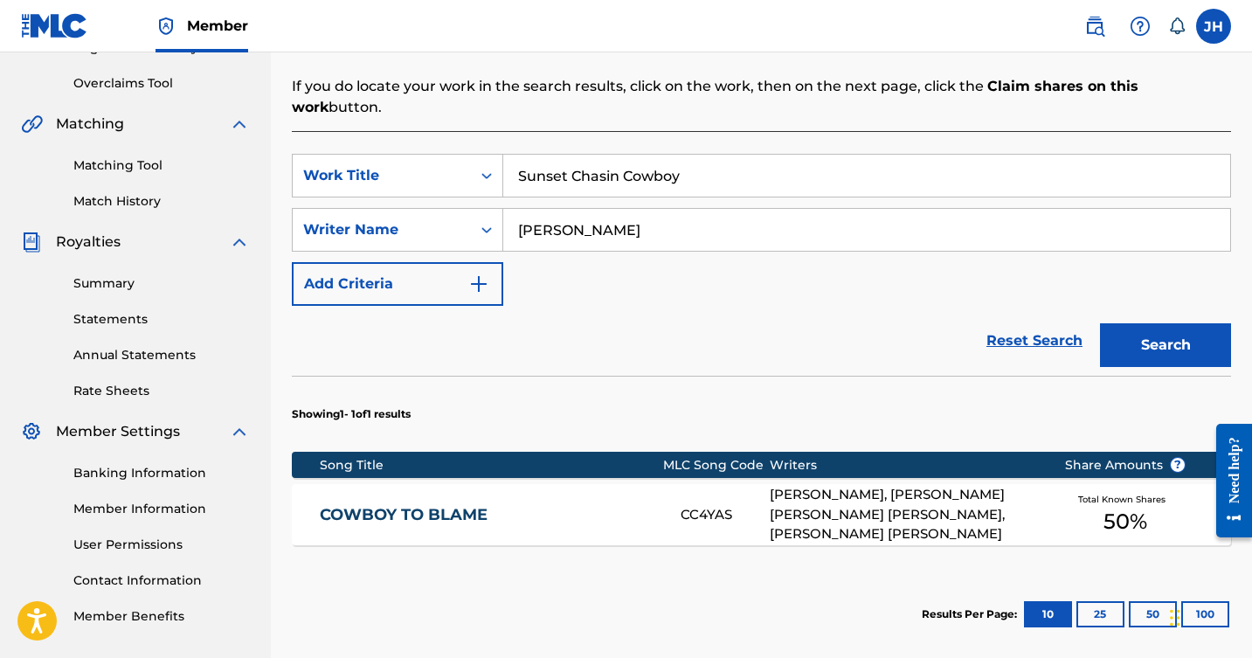
click at [950, 490] on div "[PERSON_NAME], [PERSON_NAME] [PERSON_NAME] [PERSON_NAME], [PERSON_NAME] [PERSON…" at bounding box center [903, 514] width 267 height 59
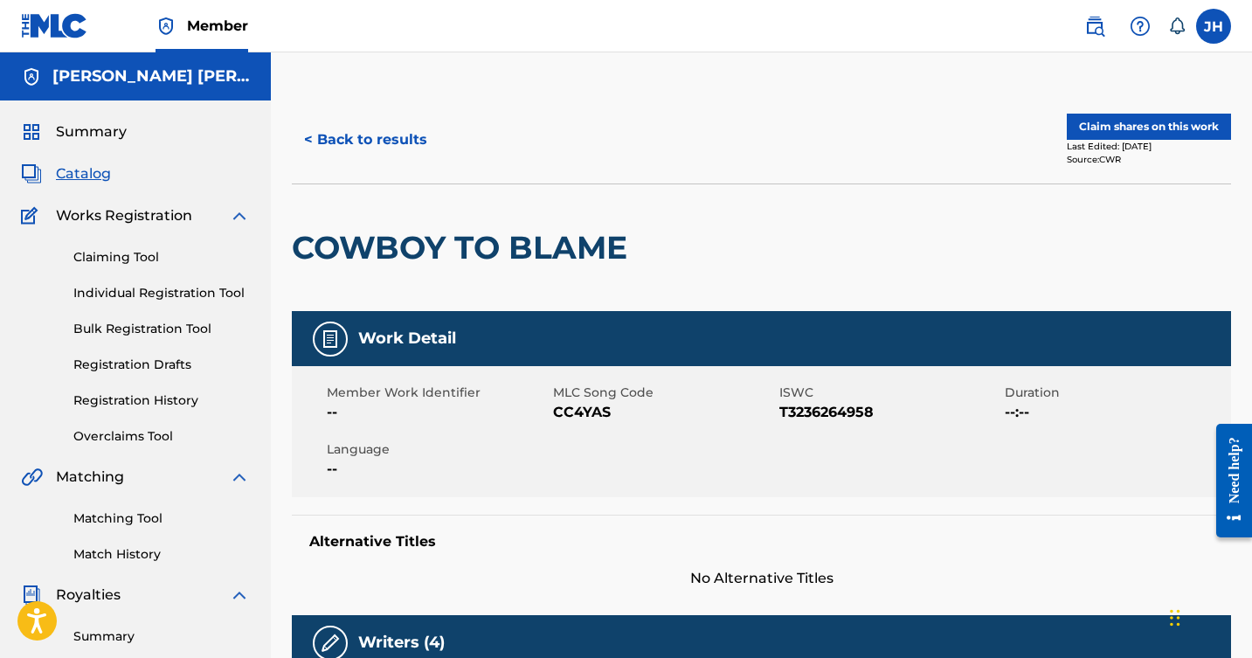
click at [1143, 119] on button "Claim shares on this work" at bounding box center [1149, 127] width 164 height 26
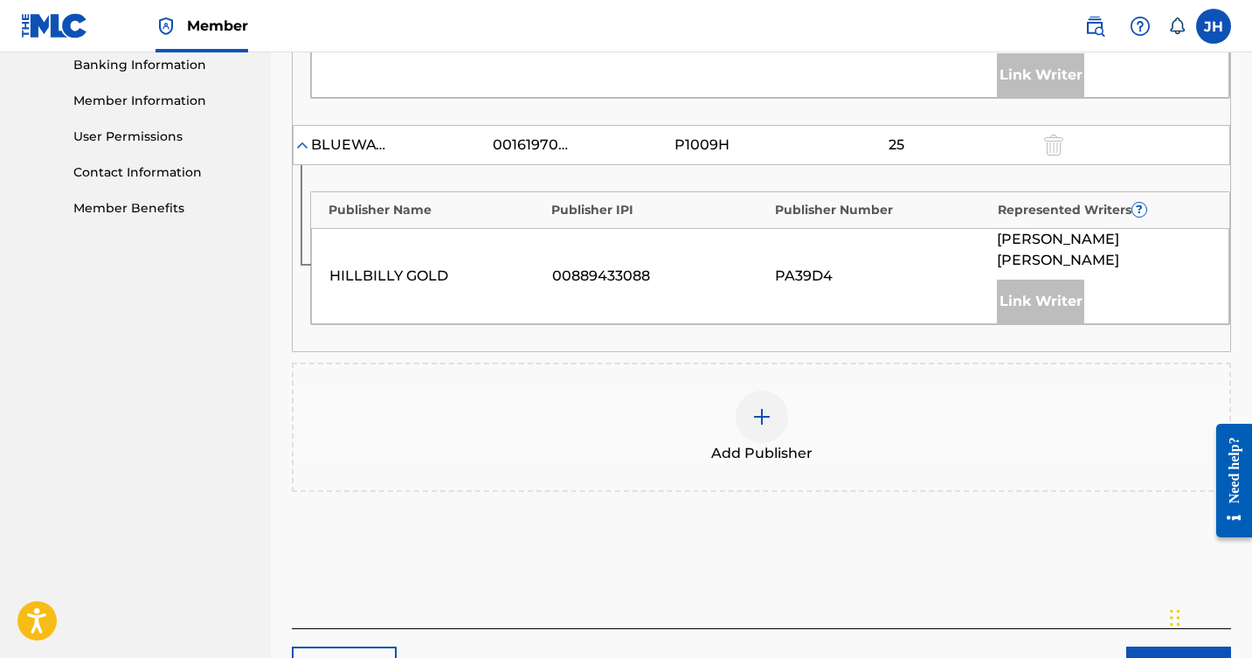
scroll to position [748, 0]
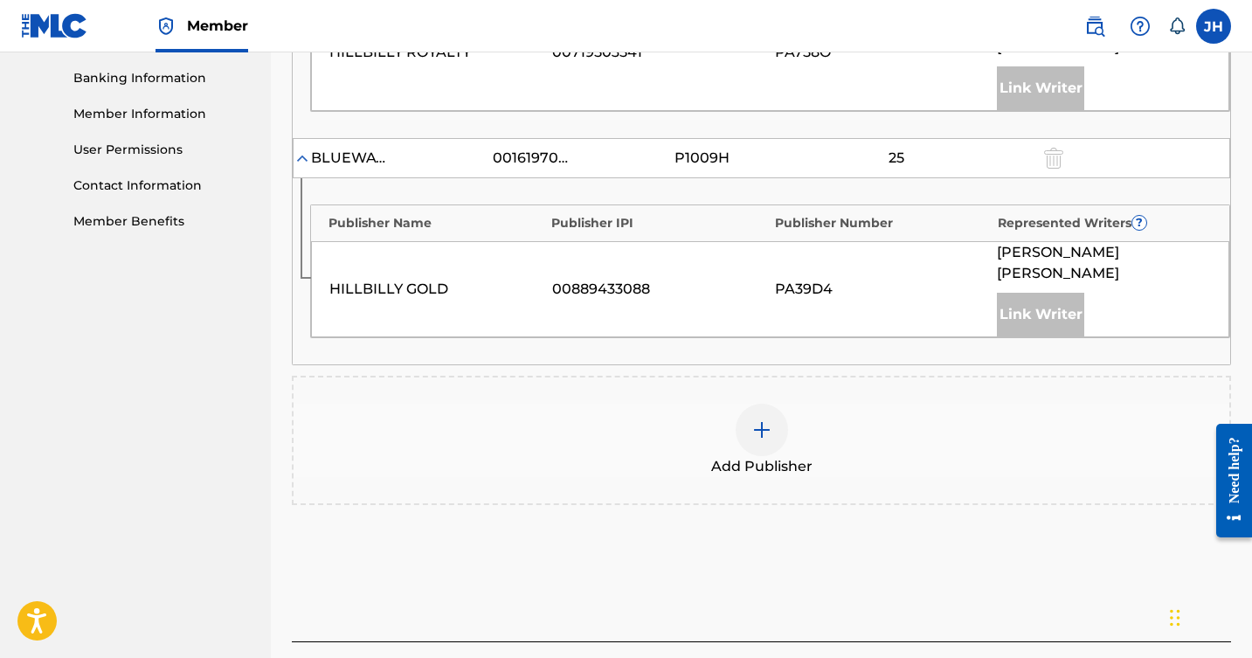
click at [760, 420] on img at bounding box center [762, 430] width 21 height 21
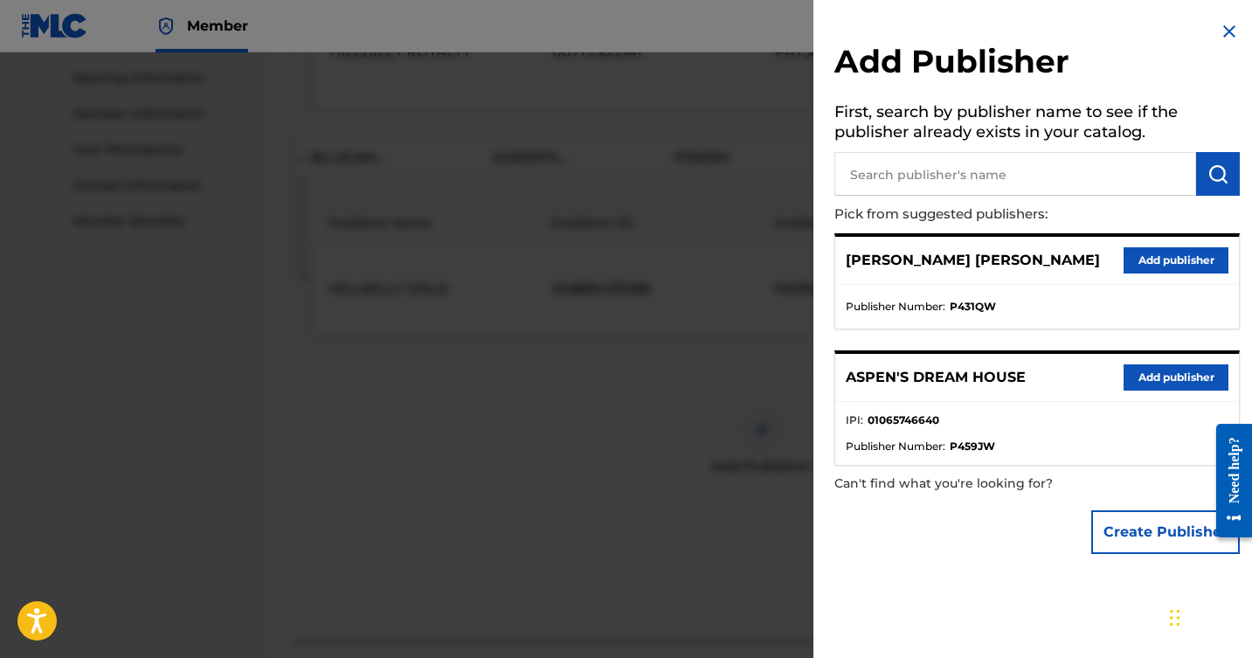
click at [1189, 259] on button "Add publisher" at bounding box center [1176, 260] width 105 height 26
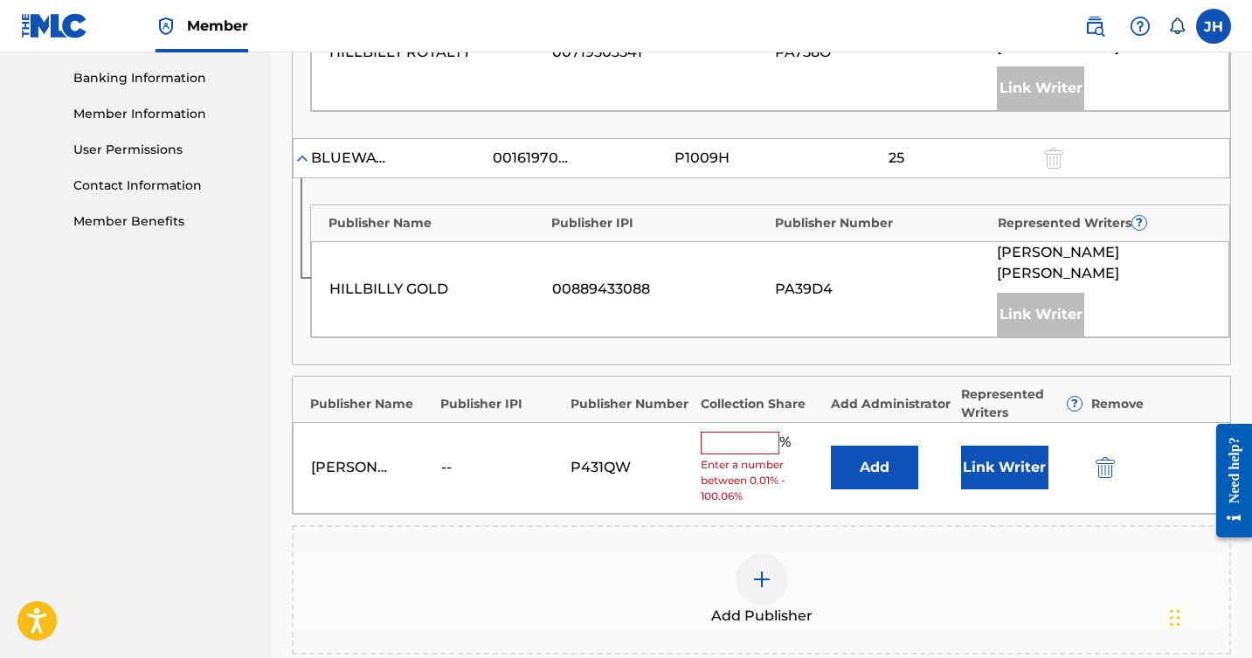
click at [746, 432] on input "text" at bounding box center [740, 443] width 79 height 23
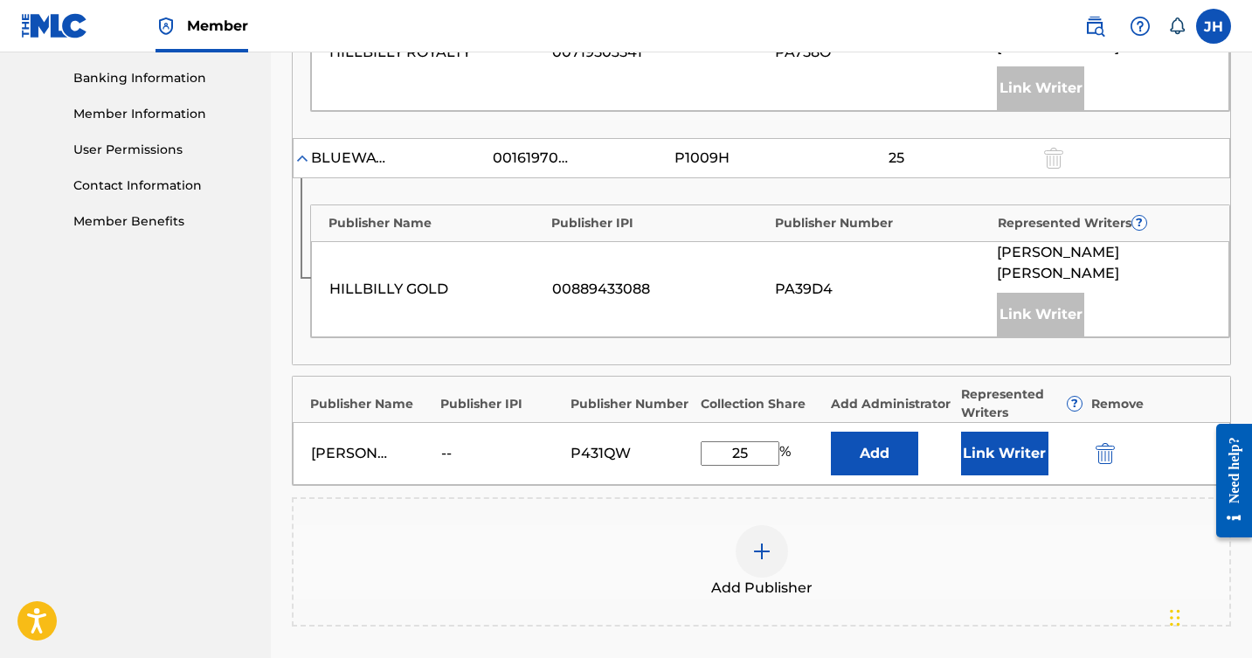
type input "25"
click at [1009, 432] on button "Link Writer" at bounding box center [1004, 454] width 87 height 44
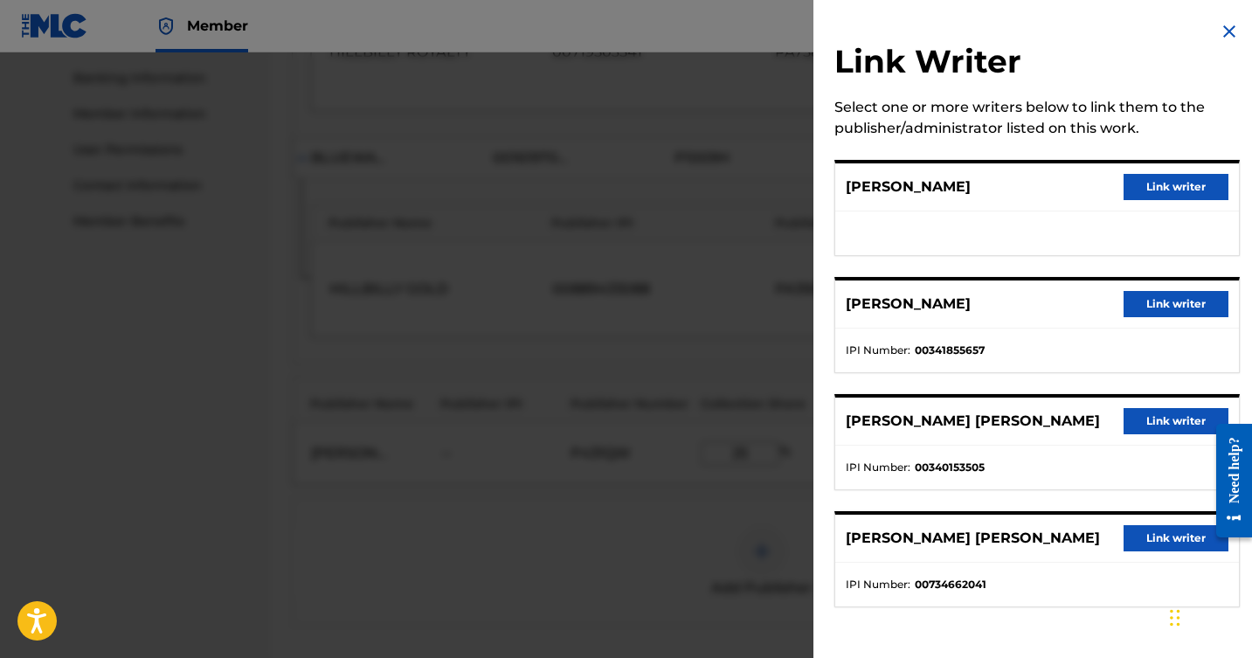
click at [1174, 301] on button "Link writer" at bounding box center [1176, 304] width 105 height 26
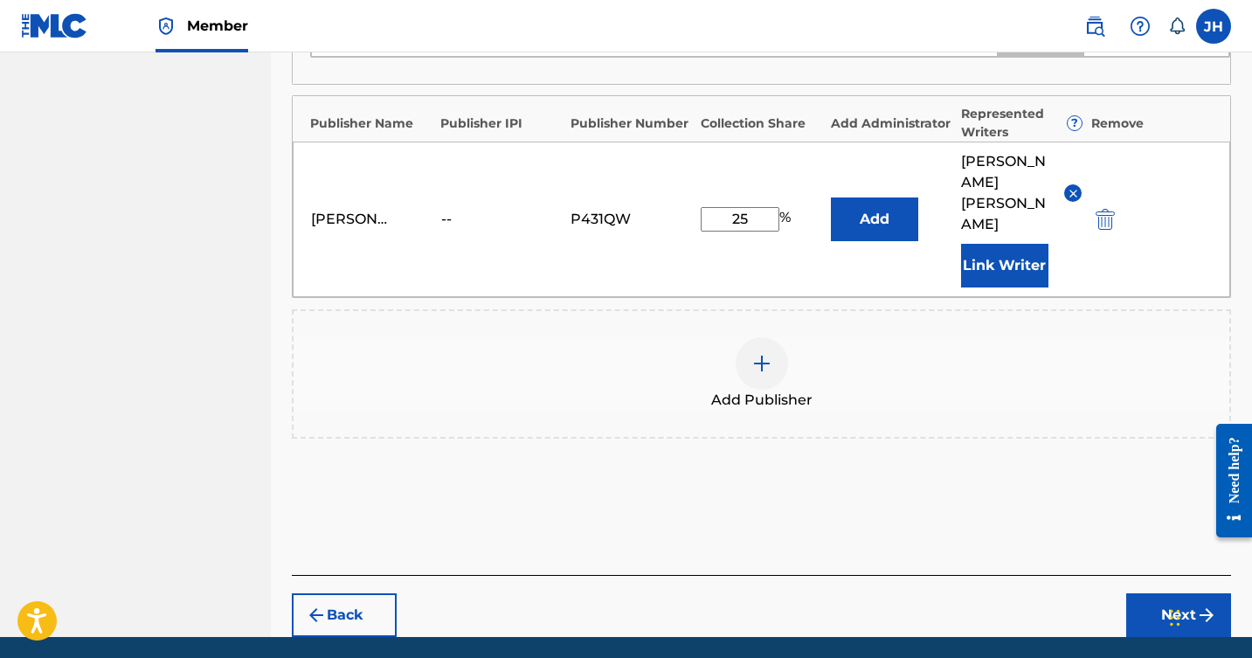
click at [1171, 593] on button "Next" at bounding box center [1179, 615] width 105 height 44
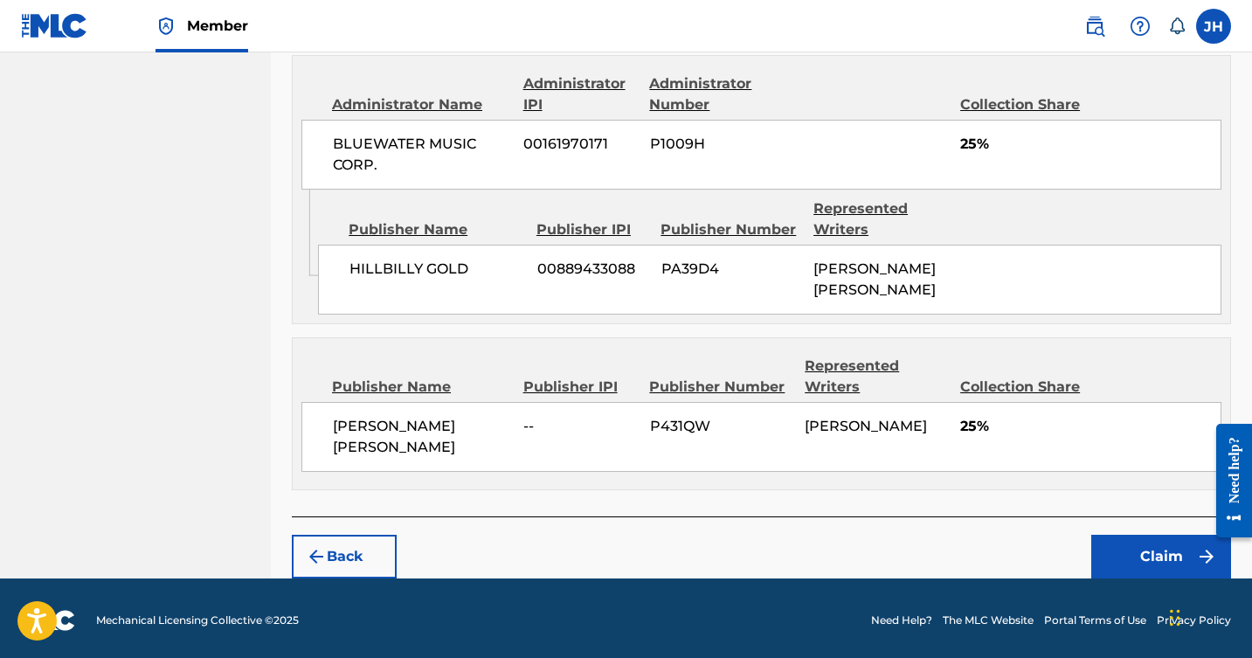
scroll to position [1043, 0]
click at [1132, 538] on button "Claim" at bounding box center [1162, 558] width 140 height 44
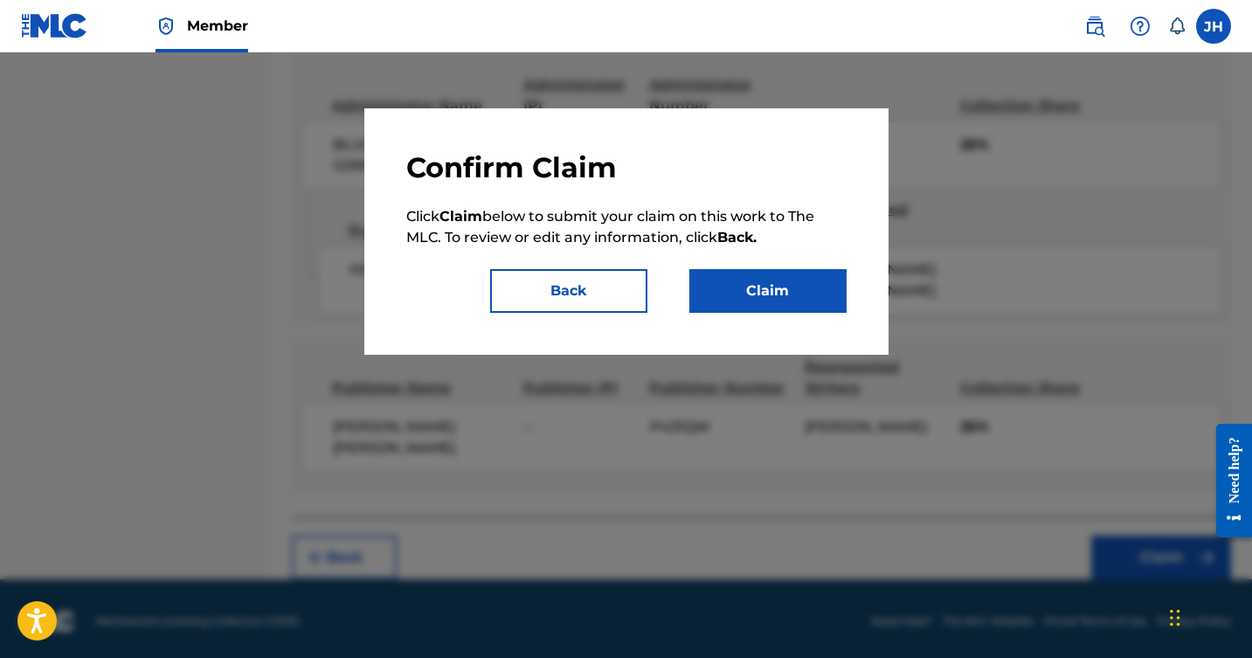
click at [796, 293] on button "Claim" at bounding box center [768, 291] width 157 height 44
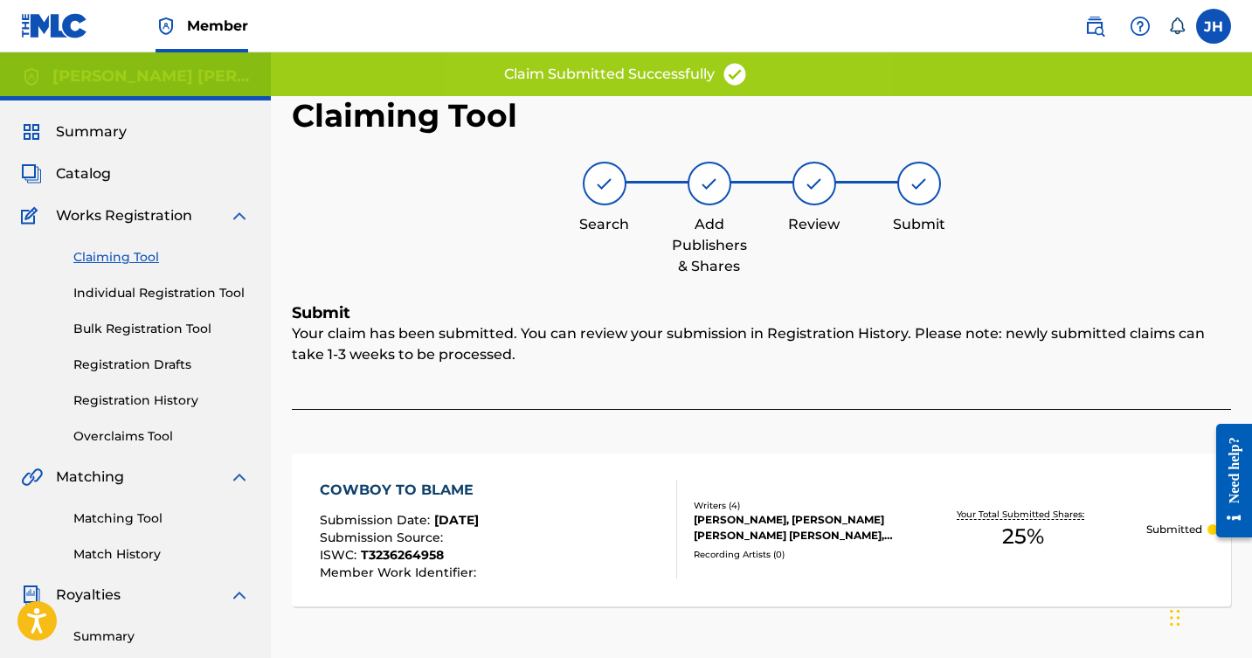
scroll to position [0, 0]
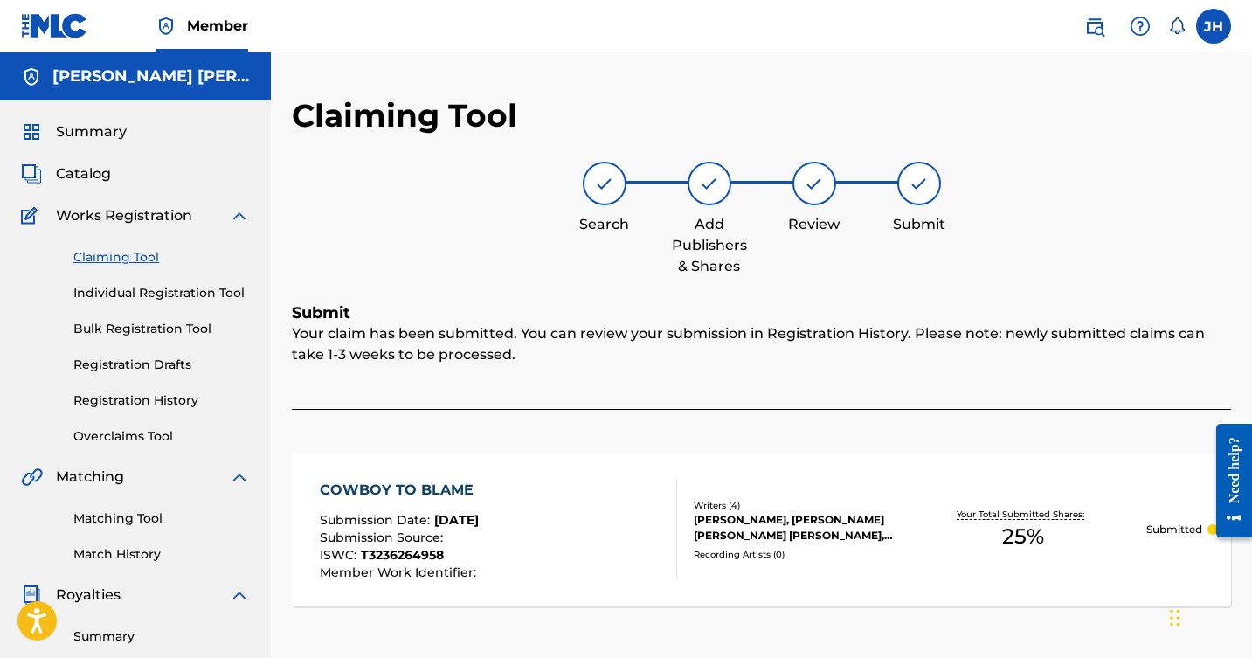
click at [90, 169] on span "Catalog" at bounding box center [83, 173] width 55 height 21
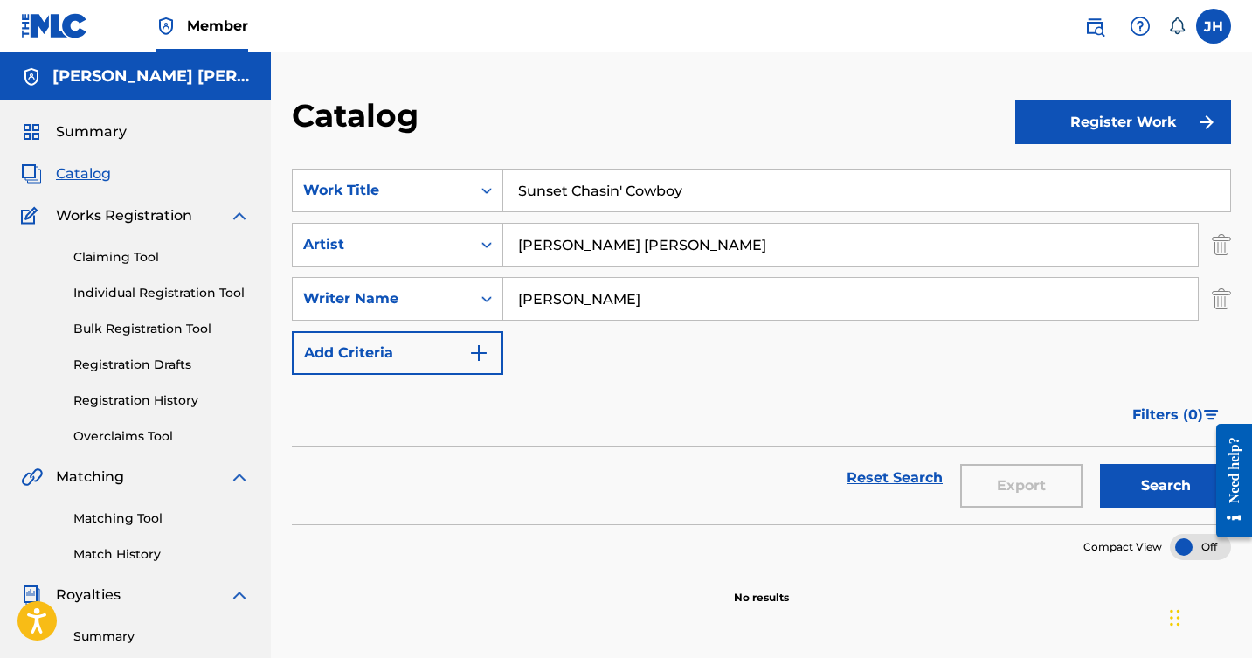
click at [1100, 119] on button "Register Work" at bounding box center [1124, 123] width 216 height 44
click at [1067, 181] on link "Individual" at bounding box center [1124, 179] width 216 height 42
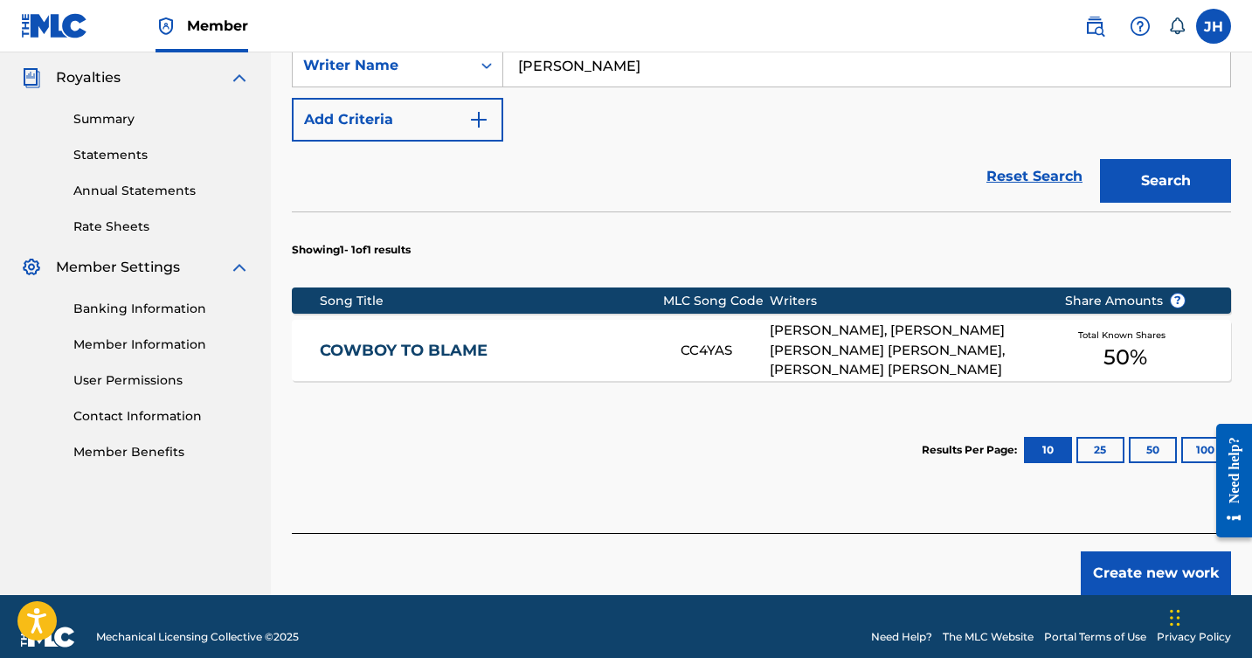
click at [1160, 552] on button "Create new work" at bounding box center [1156, 574] width 150 height 44
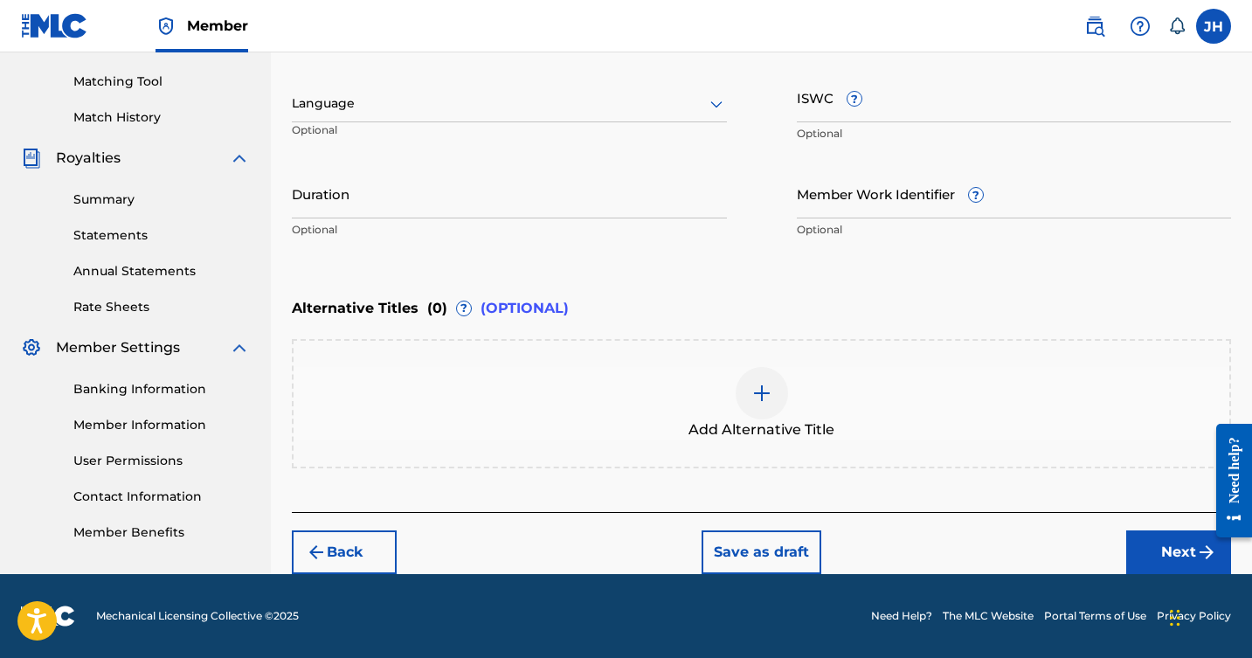
scroll to position [437, 0]
click at [1167, 544] on button "Next" at bounding box center [1179, 553] width 105 height 44
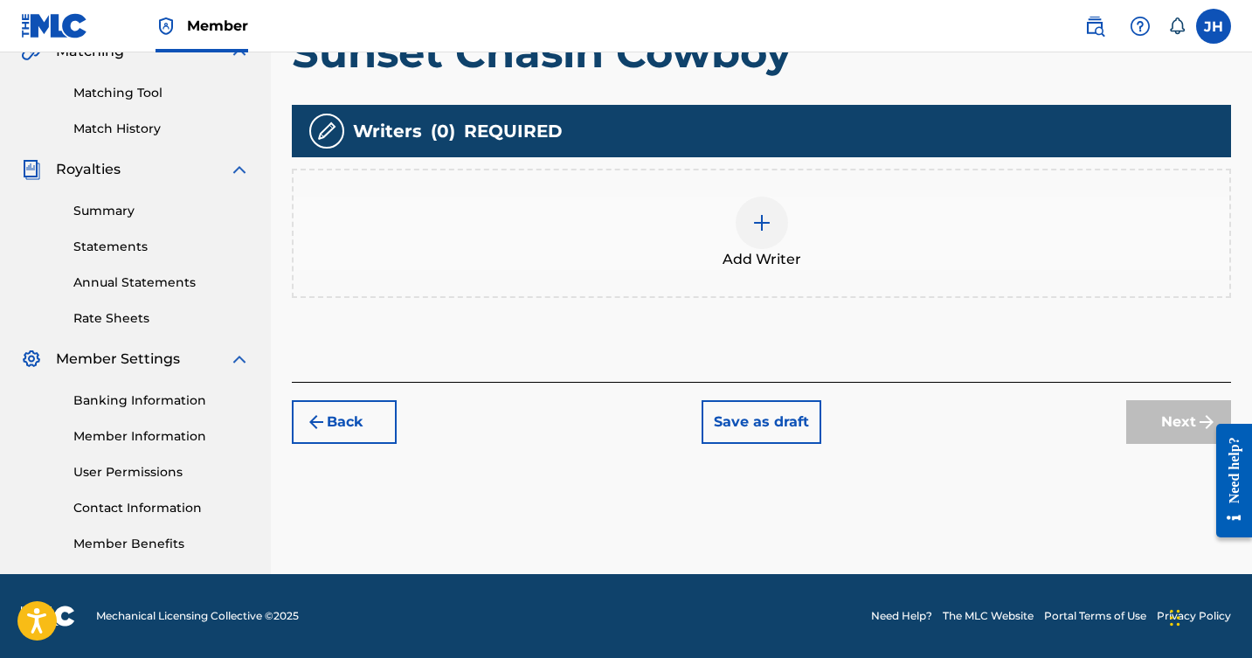
click at [763, 225] on img at bounding box center [762, 222] width 21 height 21
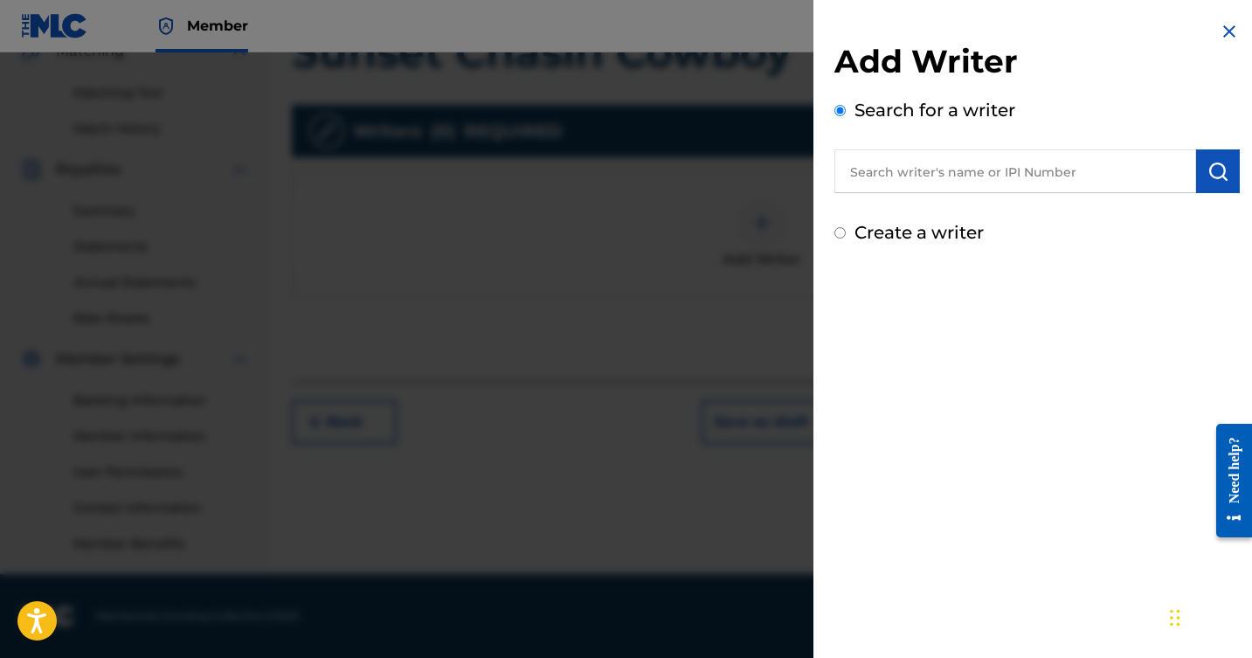
click at [897, 182] on input "text" at bounding box center [1016, 171] width 362 height 44
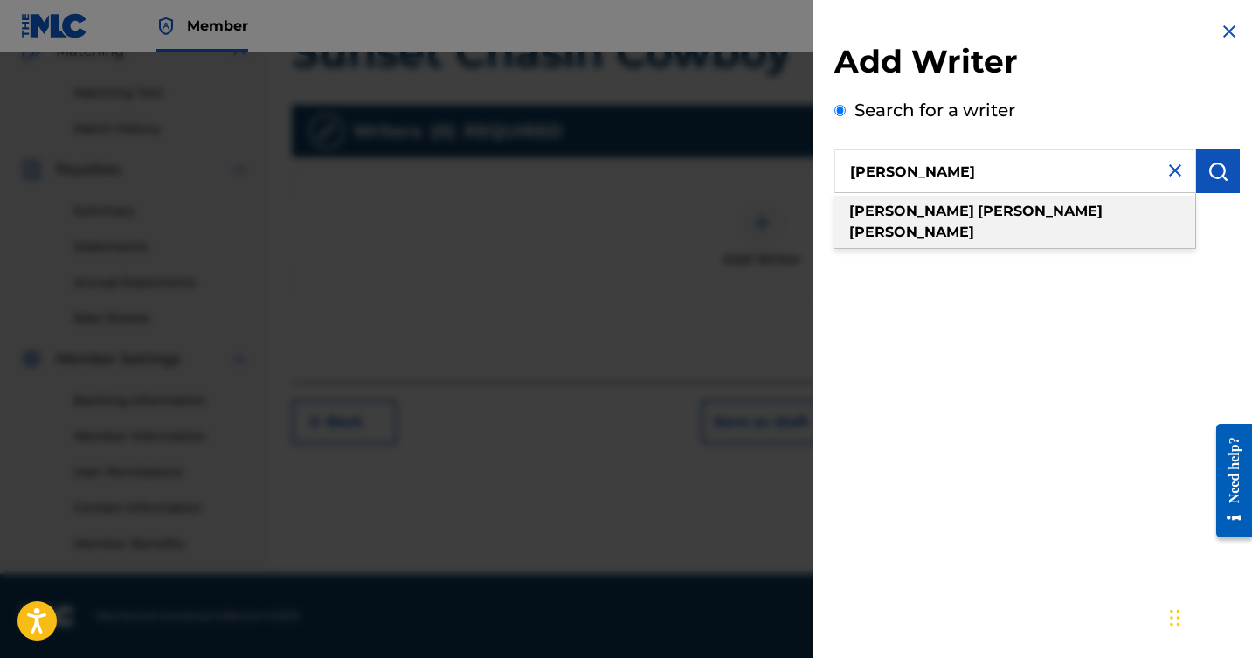
click at [978, 206] on strong "[PERSON_NAME]" at bounding box center [1040, 211] width 125 height 17
type input "[PERSON_NAME]"
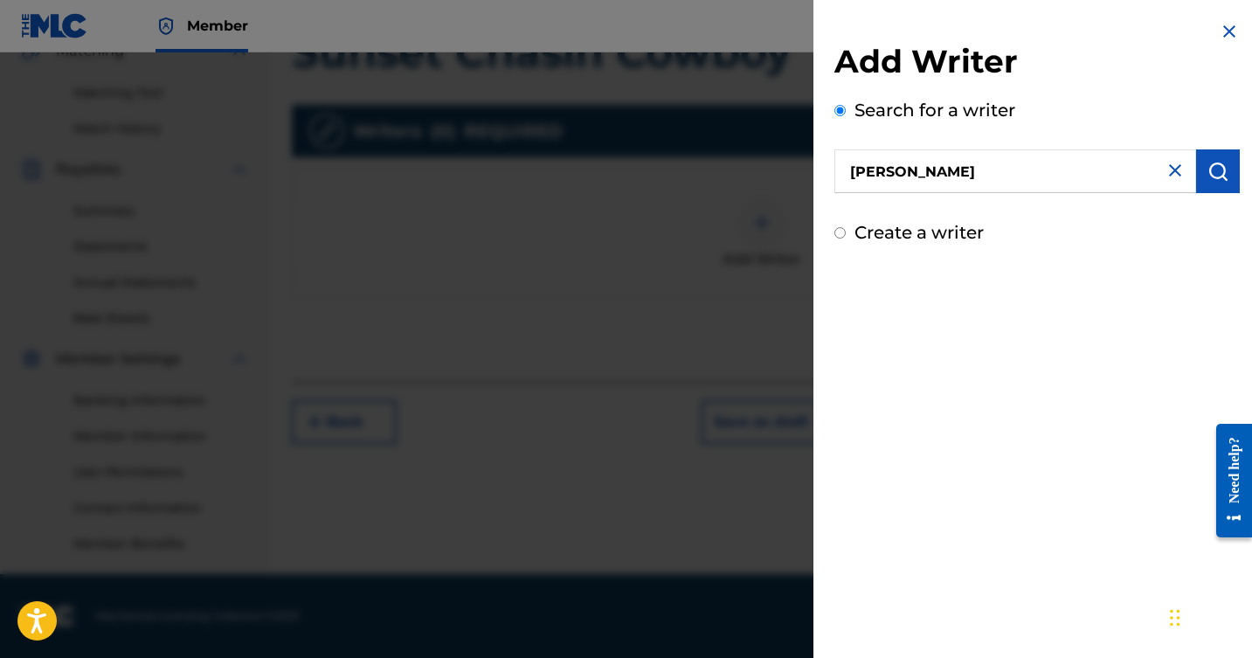
click at [1209, 166] on img "submit" at bounding box center [1218, 171] width 21 height 21
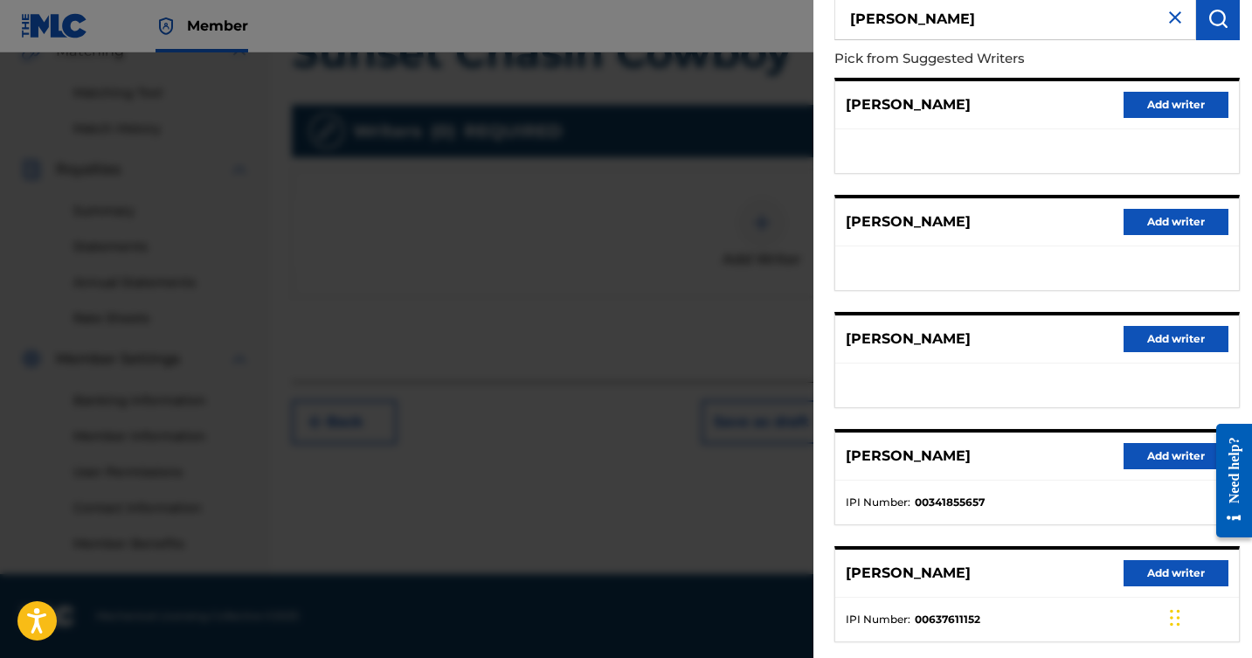
scroll to position [156, 0]
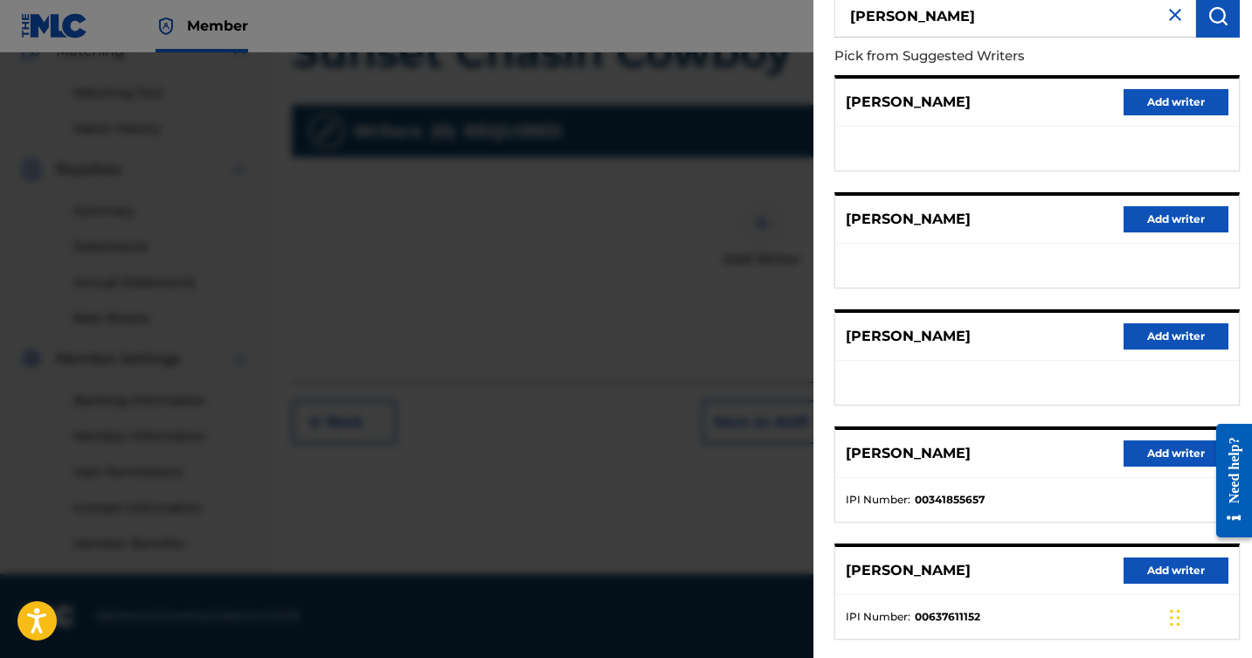
click at [1147, 447] on button "Add writer" at bounding box center [1176, 454] width 105 height 26
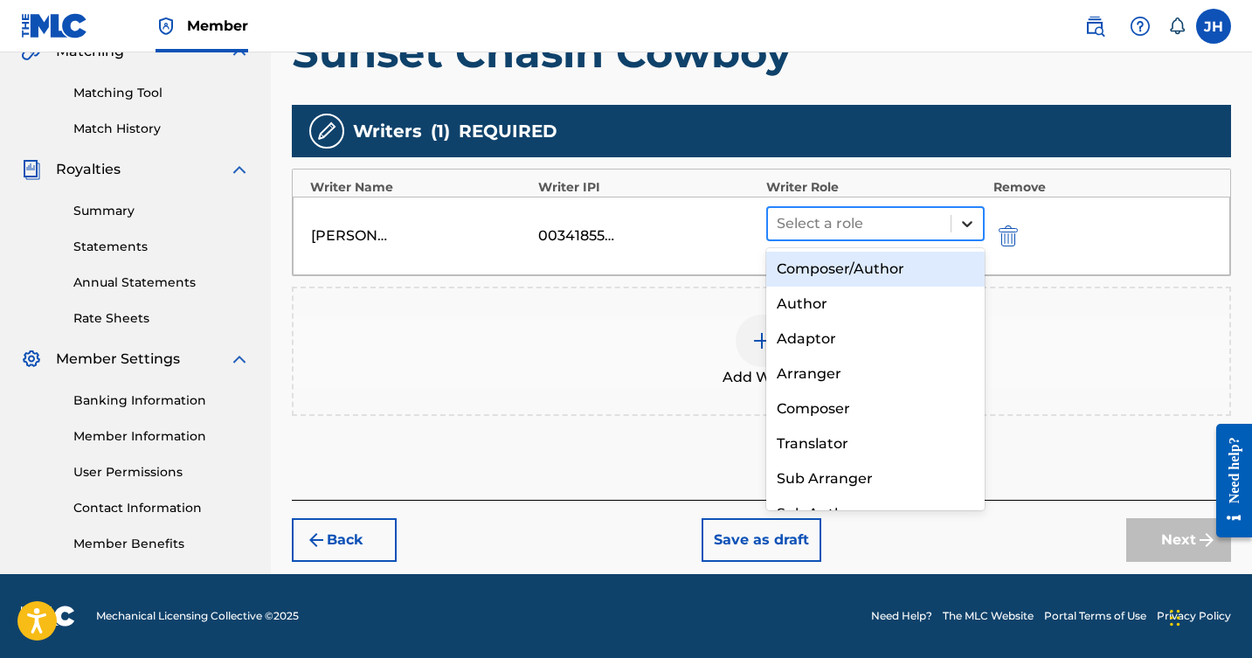
click at [963, 216] on icon at bounding box center [967, 223] width 17 height 17
click at [892, 270] on div "Composer/Author" at bounding box center [876, 269] width 219 height 35
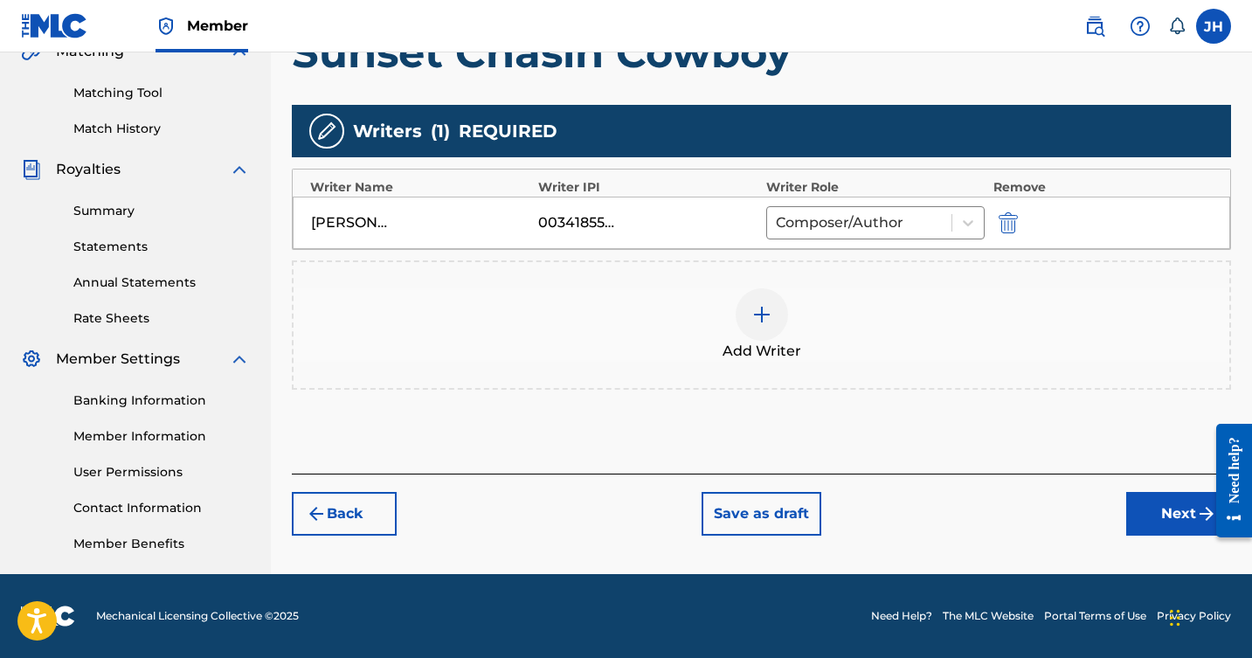
click at [1159, 505] on button "Next" at bounding box center [1179, 514] width 105 height 44
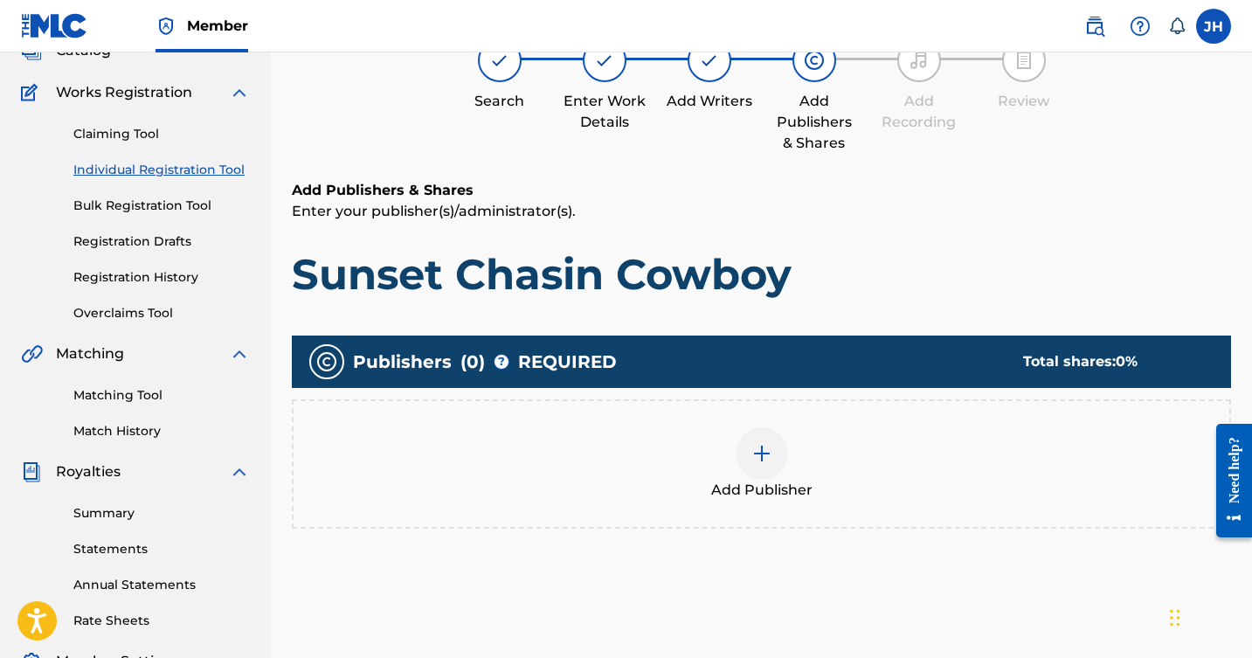
scroll to position [79, 0]
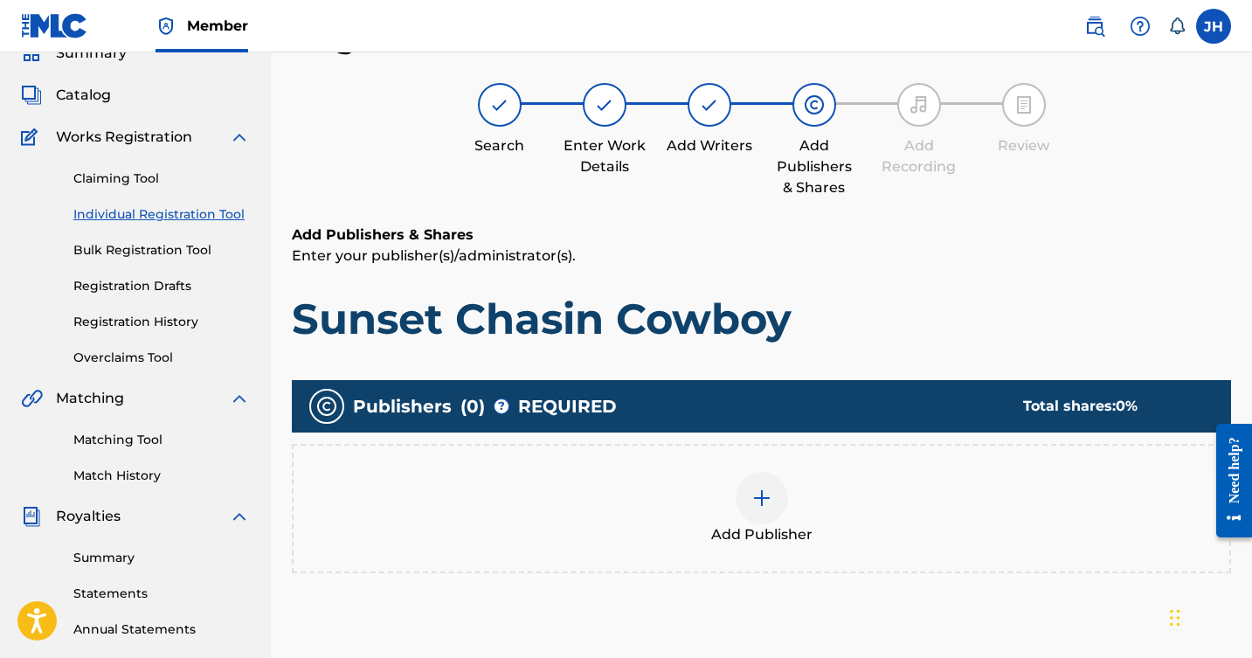
click at [763, 500] on img at bounding box center [762, 498] width 21 height 21
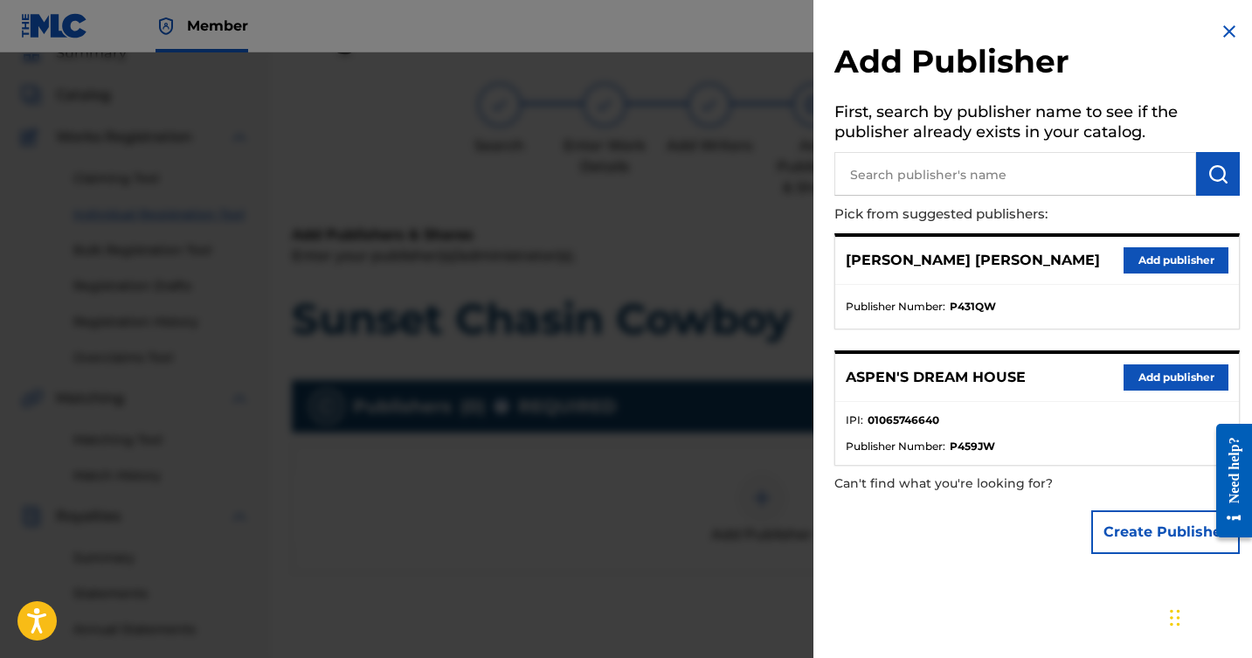
click at [1138, 250] on button "Add publisher" at bounding box center [1176, 260] width 105 height 26
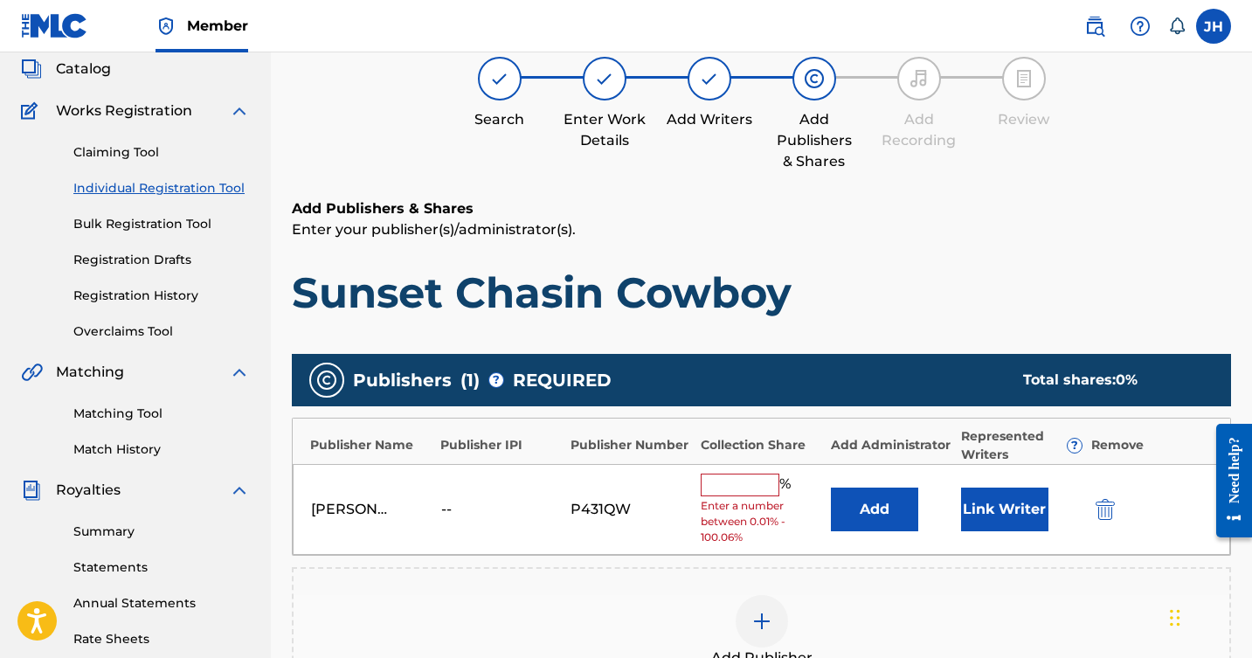
scroll to position [138, 0]
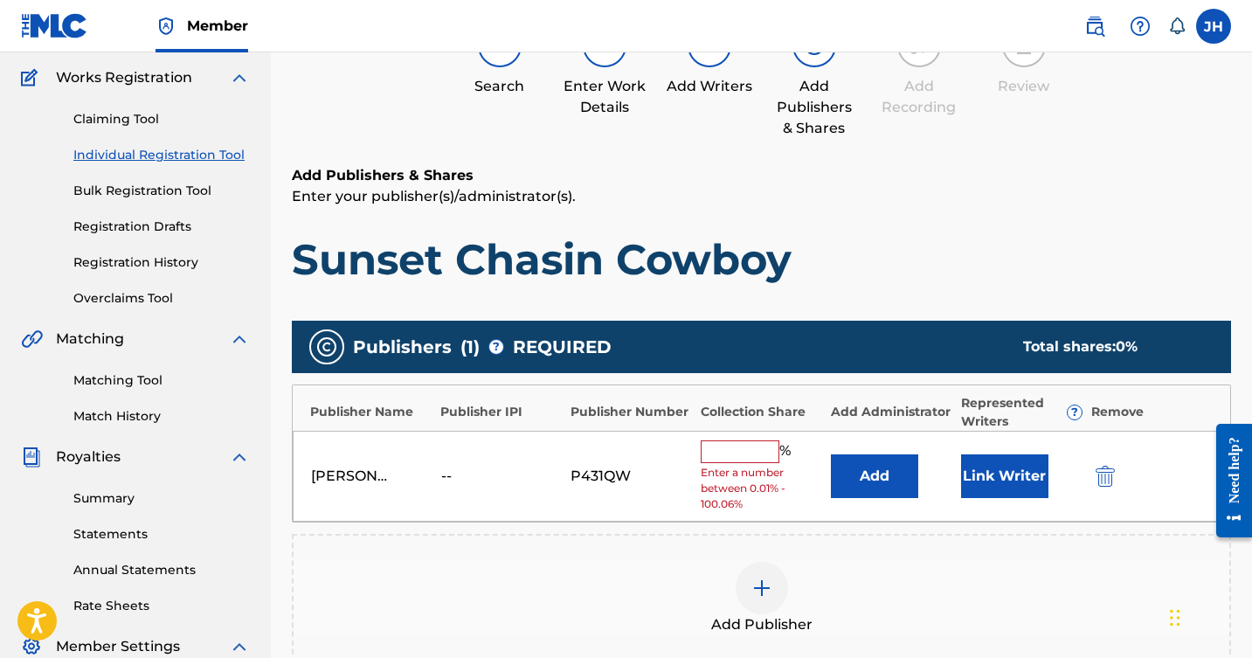
click at [737, 453] on input "text" at bounding box center [740, 452] width 79 height 23
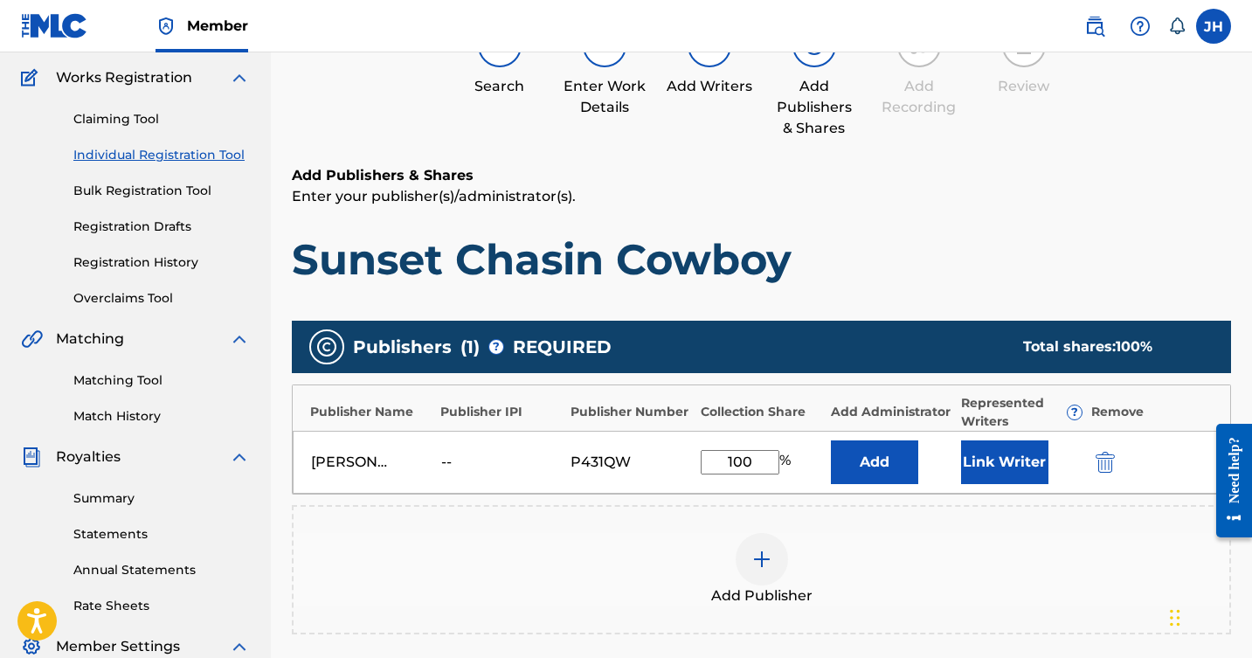
type input "100"
click at [1017, 454] on button "Link Writer" at bounding box center [1004, 463] width 87 height 44
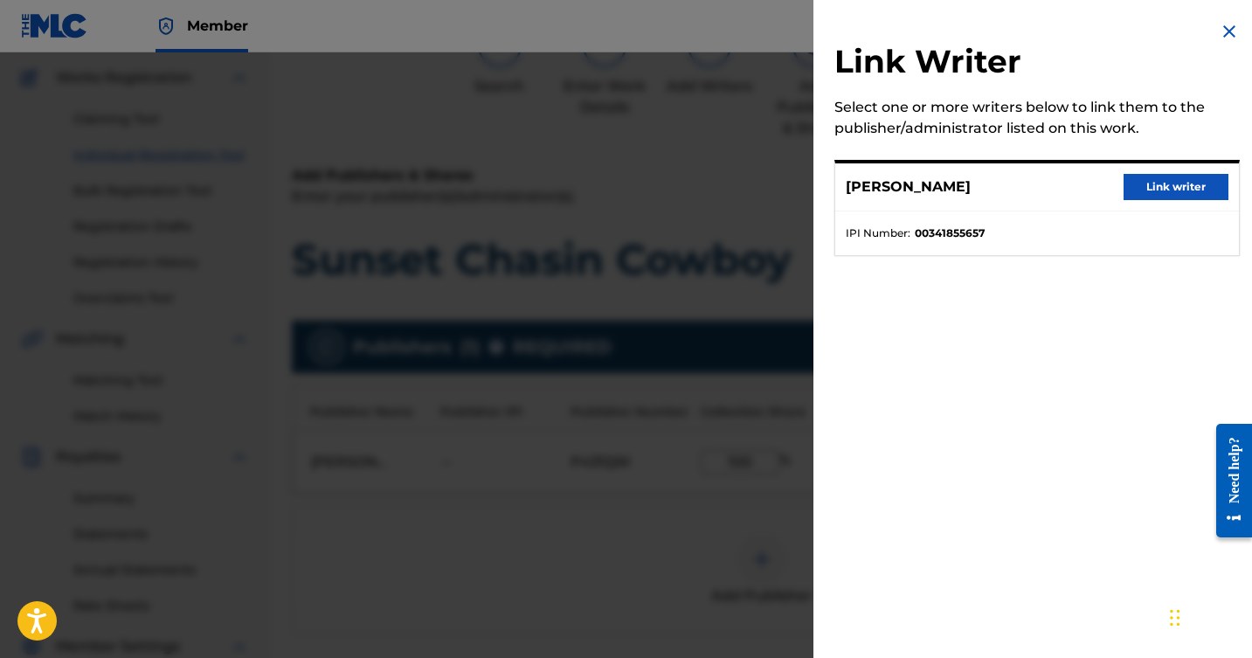
click at [1167, 187] on button "Link writer" at bounding box center [1176, 187] width 105 height 26
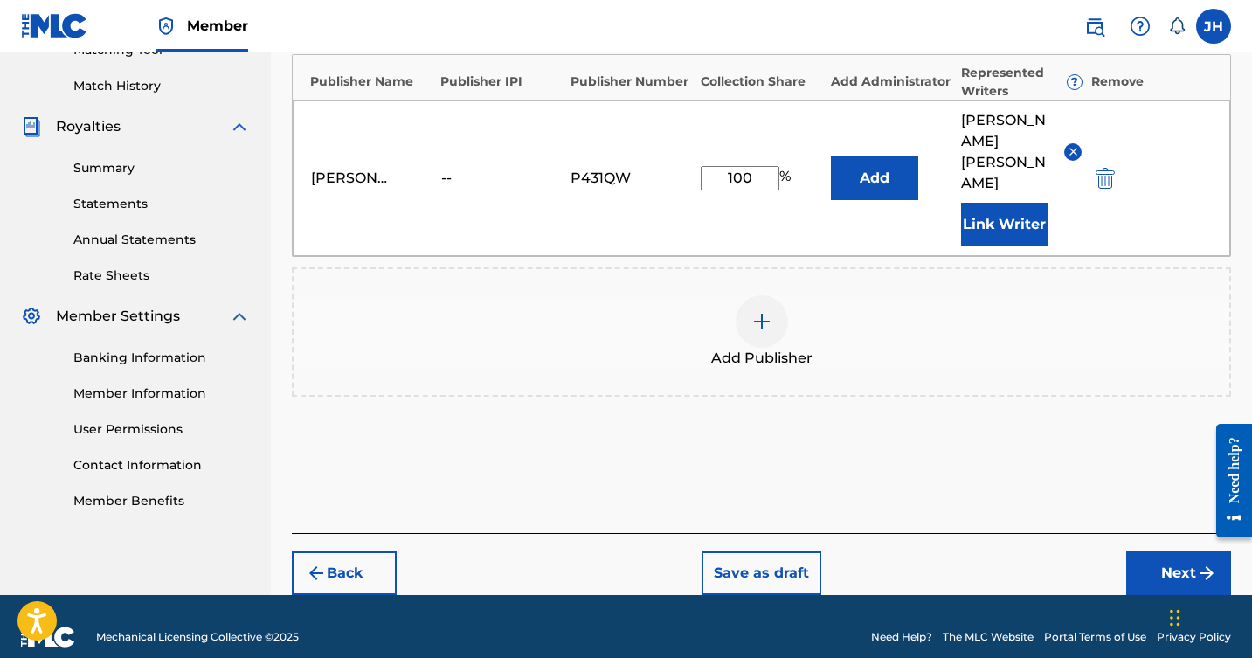
click at [1180, 552] on button "Next" at bounding box center [1179, 574] width 105 height 44
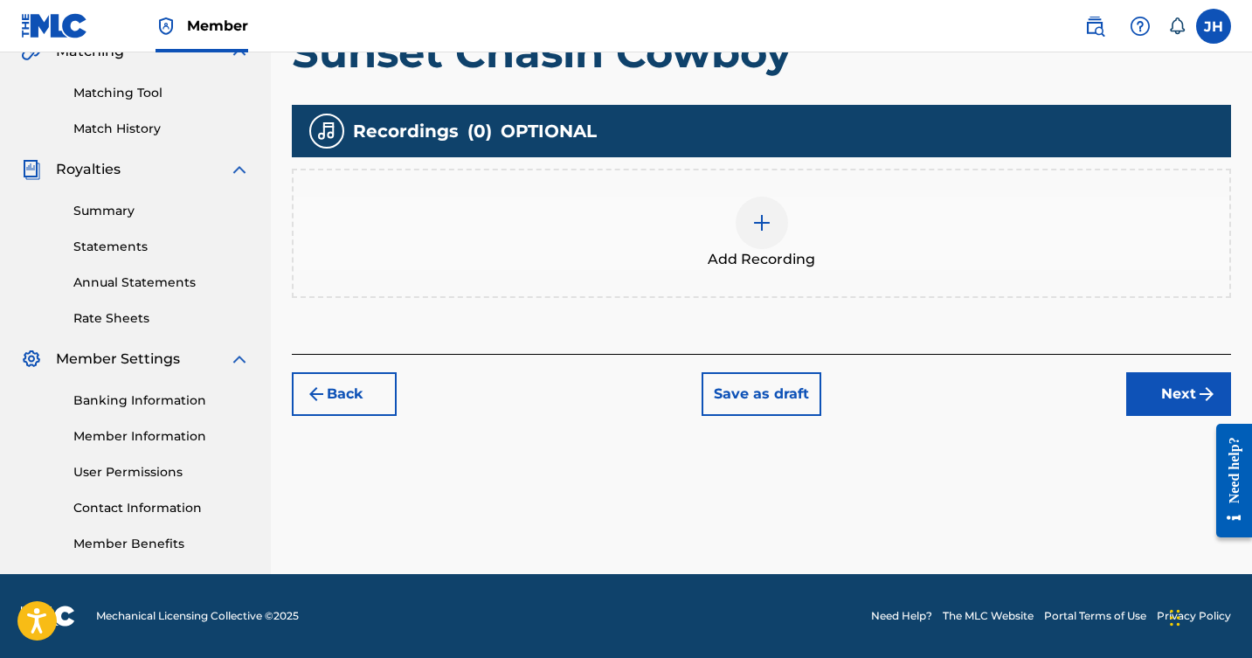
click at [1153, 392] on button "Next" at bounding box center [1179, 394] width 105 height 44
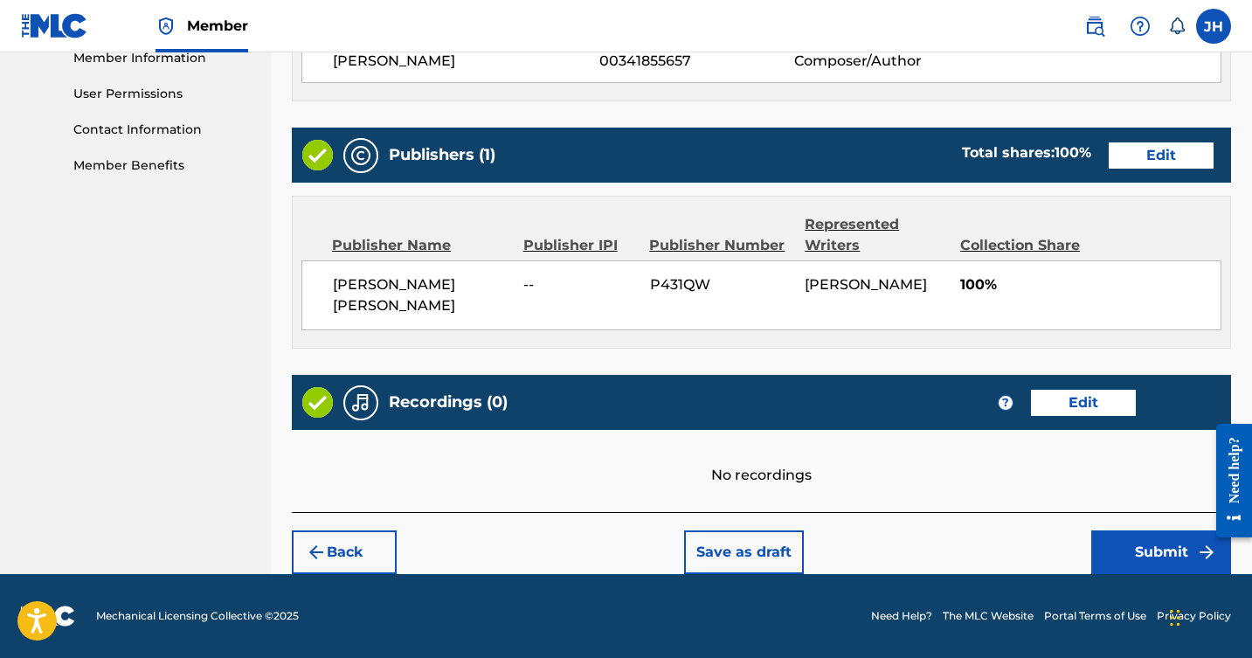
scroll to position [803, 0]
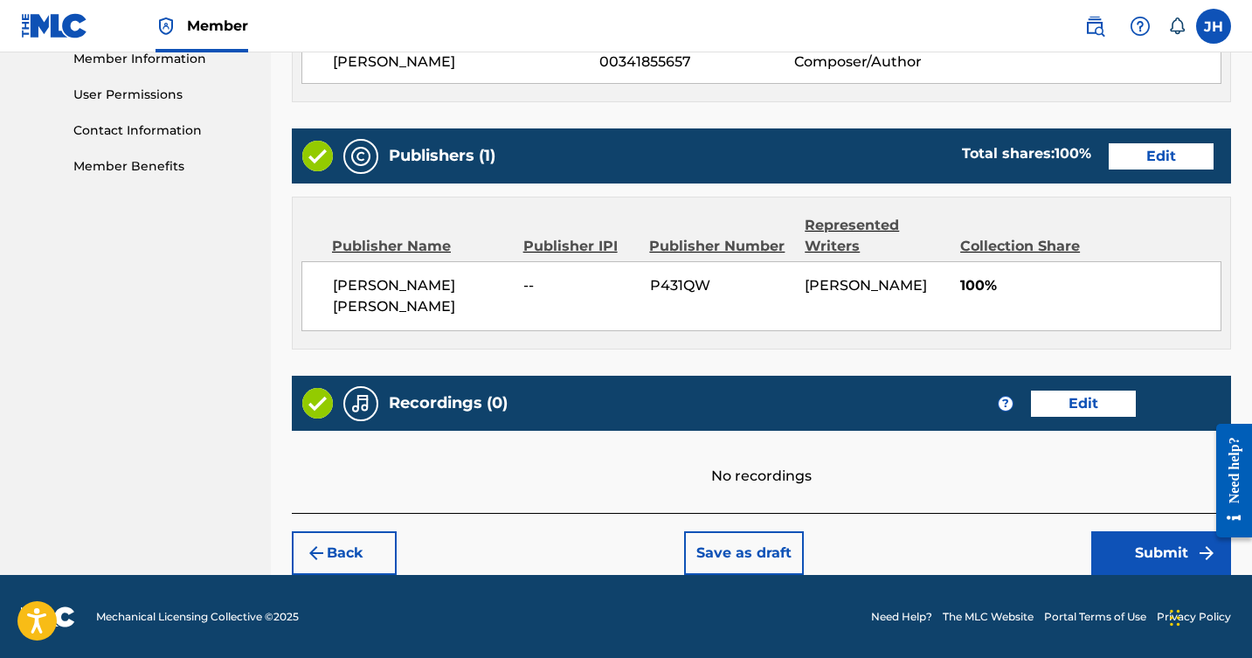
click at [1159, 551] on button "Submit" at bounding box center [1162, 553] width 140 height 44
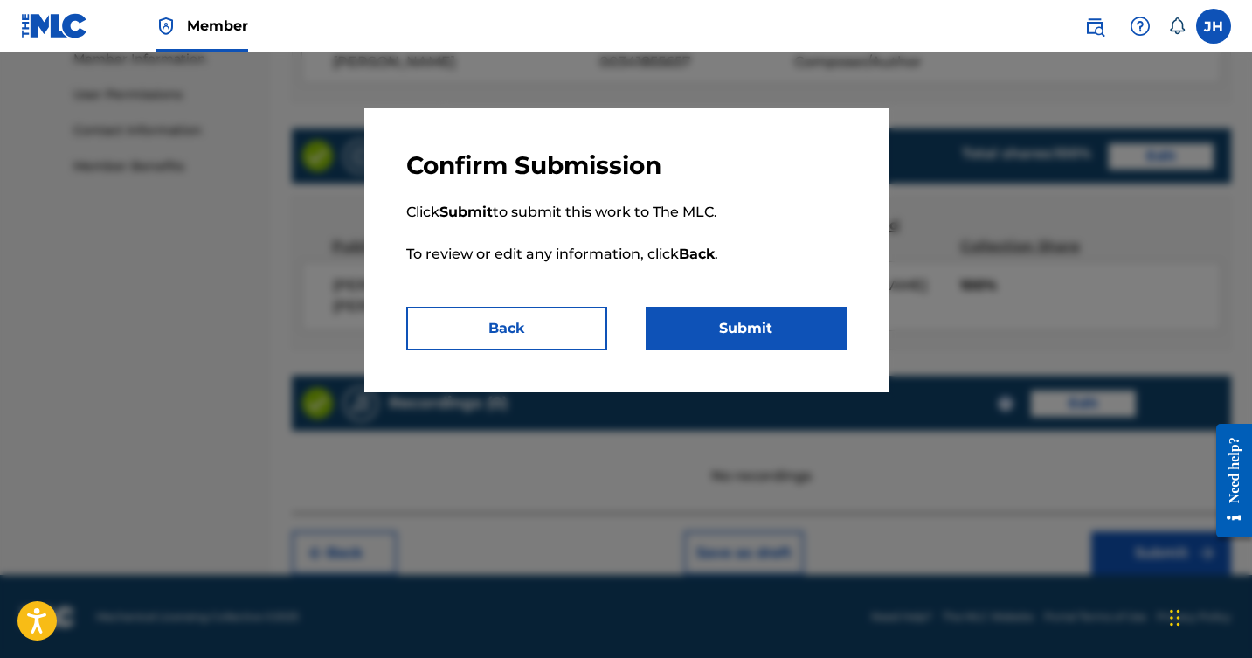
click at [784, 325] on button "Submit" at bounding box center [746, 329] width 201 height 44
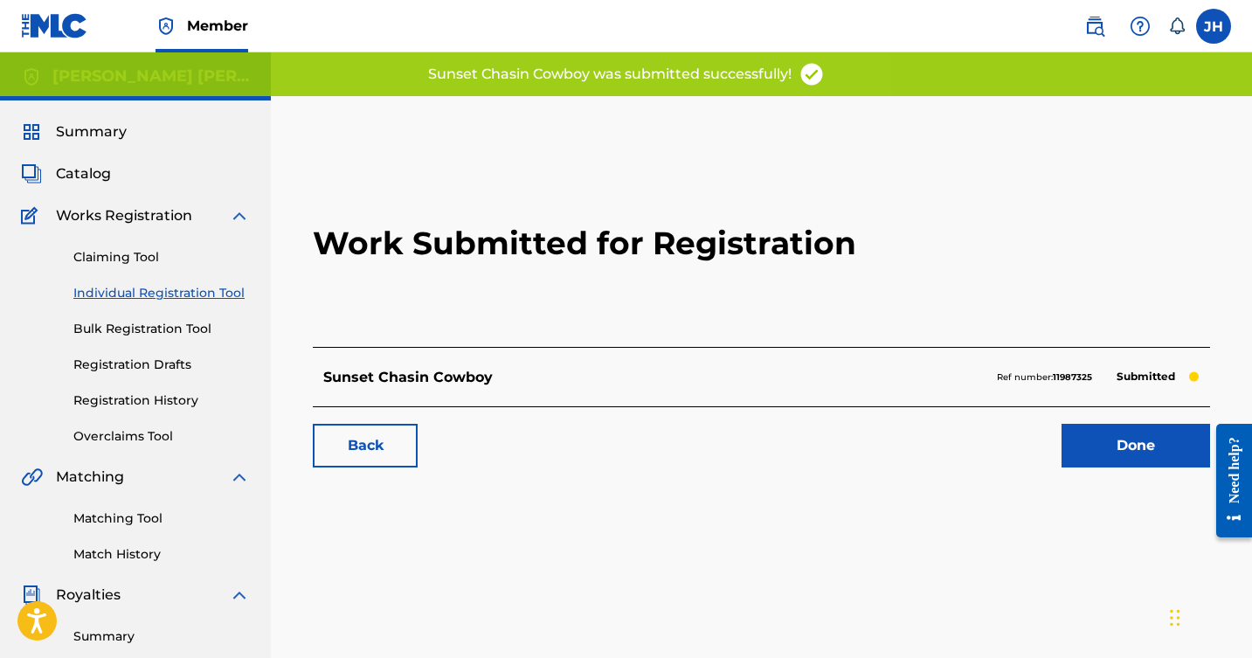
click at [1101, 434] on link "Done" at bounding box center [1136, 446] width 149 height 44
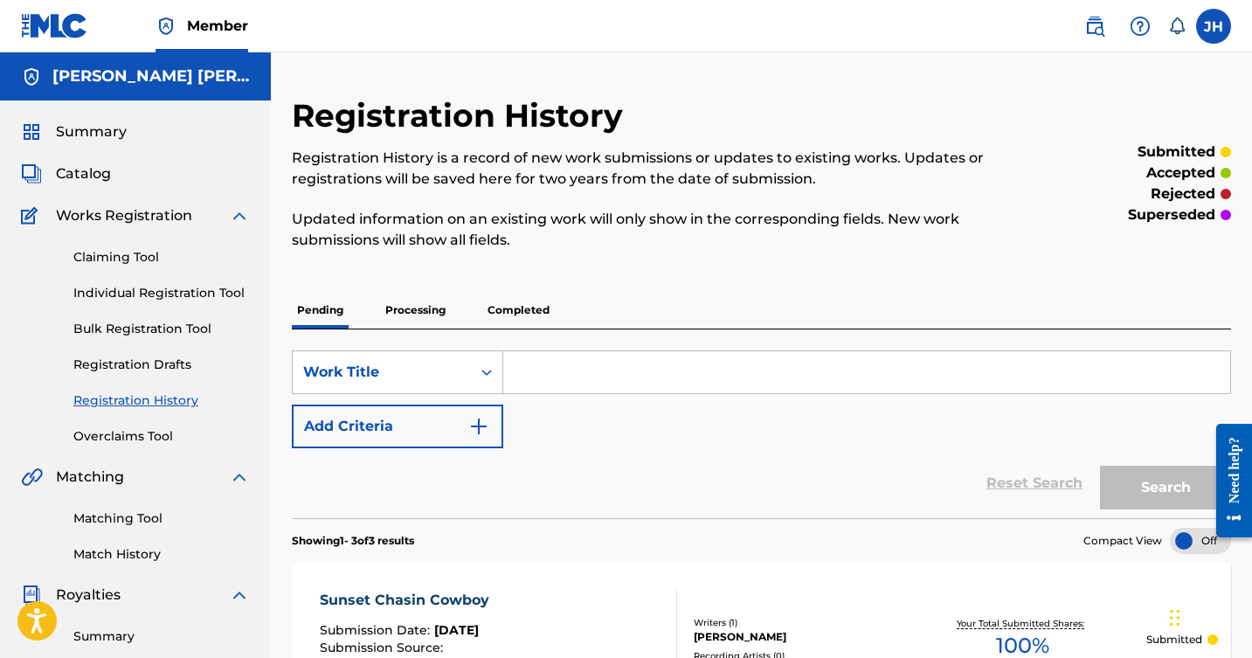
click at [111, 295] on link "Individual Registration Tool" at bounding box center [161, 293] width 177 height 18
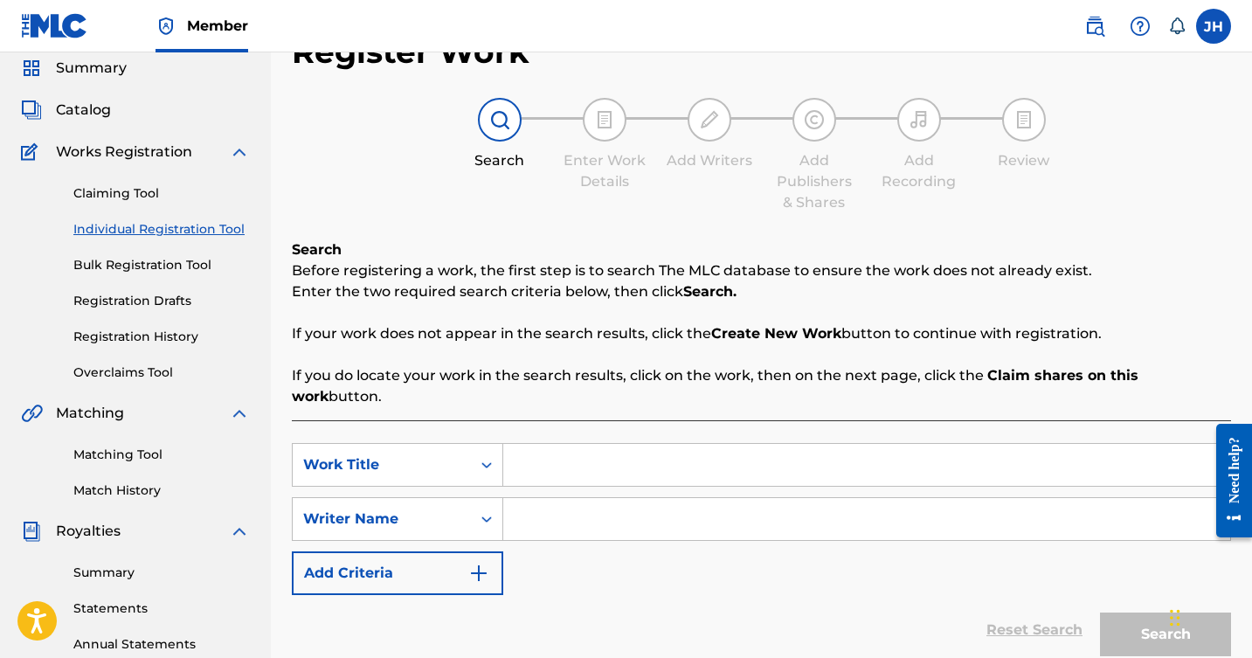
scroll to position [72, 0]
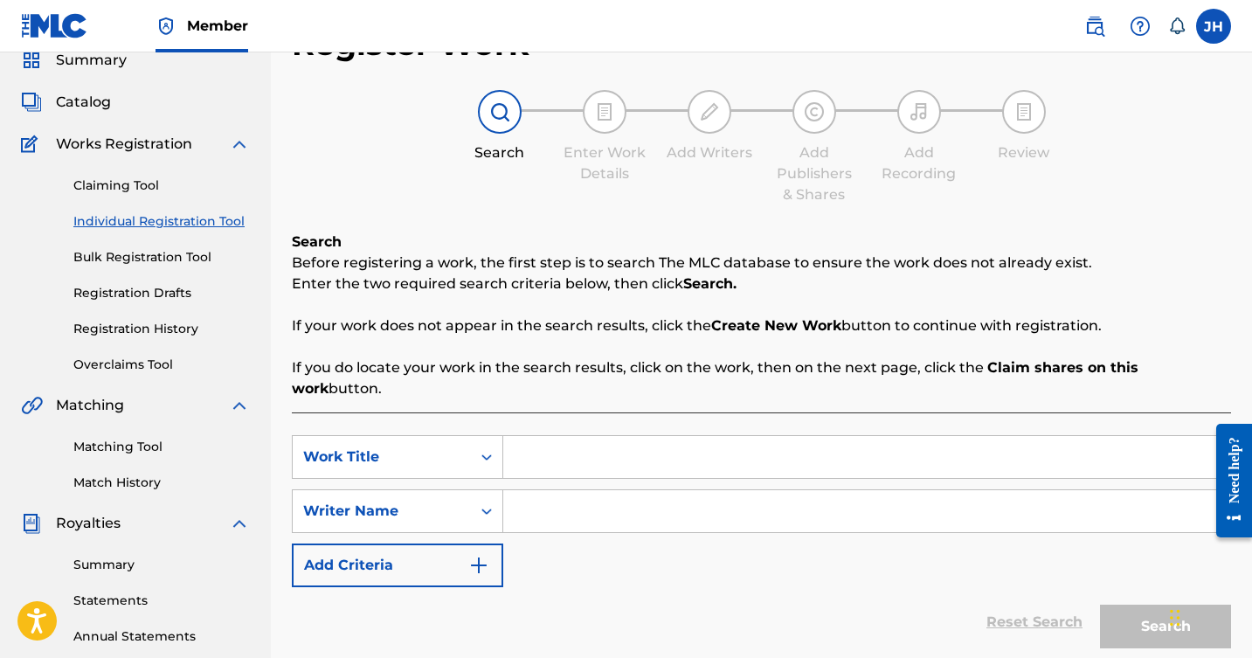
click at [570, 437] on input "Search Form" at bounding box center [866, 457] width 727 height 42
type input "Playing With Fire"
click at [579, 490] on input "Search Form" at bounding box center [866, 511] width 727 height 42
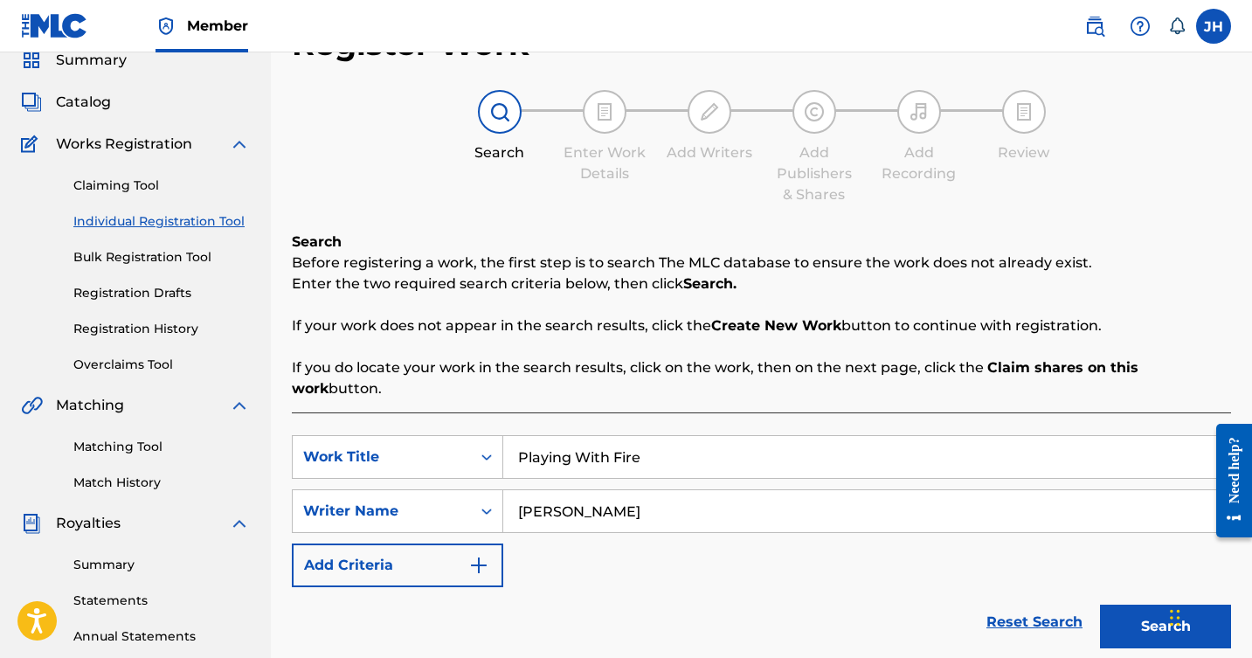
type input "[PERSON_NAME]"
click at [474, 555] on img "Search Form" at bounding box center [478, 565] width 21 height 21
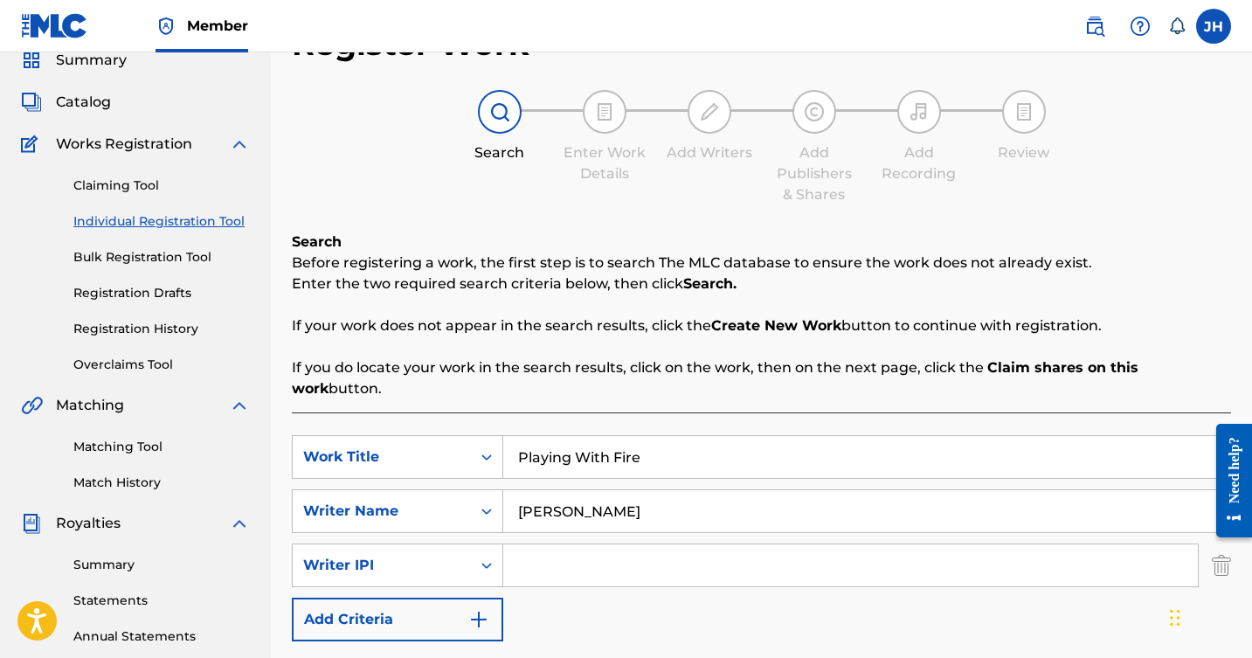
click at [650, 546] on input "Search Form" at bounding box center [850, 566] width 695 height 42
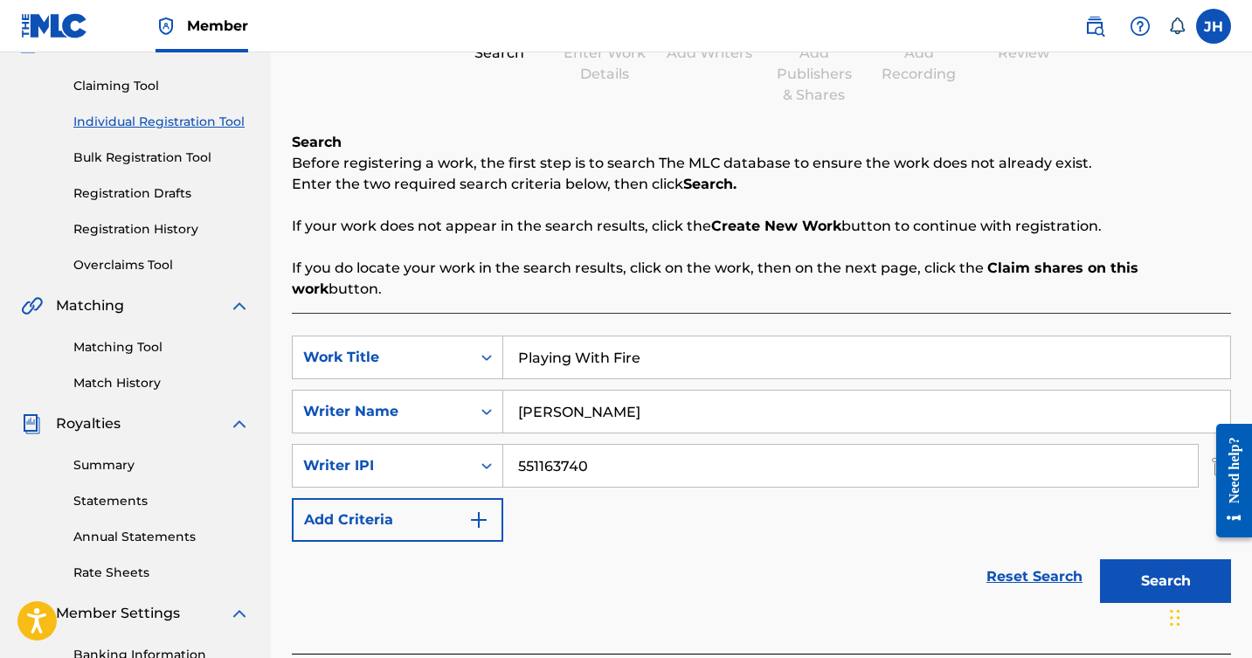
scroll to position [171, 0]
type input "551163740"
click at [1172, 559] on button "Search" at bounding box center [1165, 581] width 131 height 44
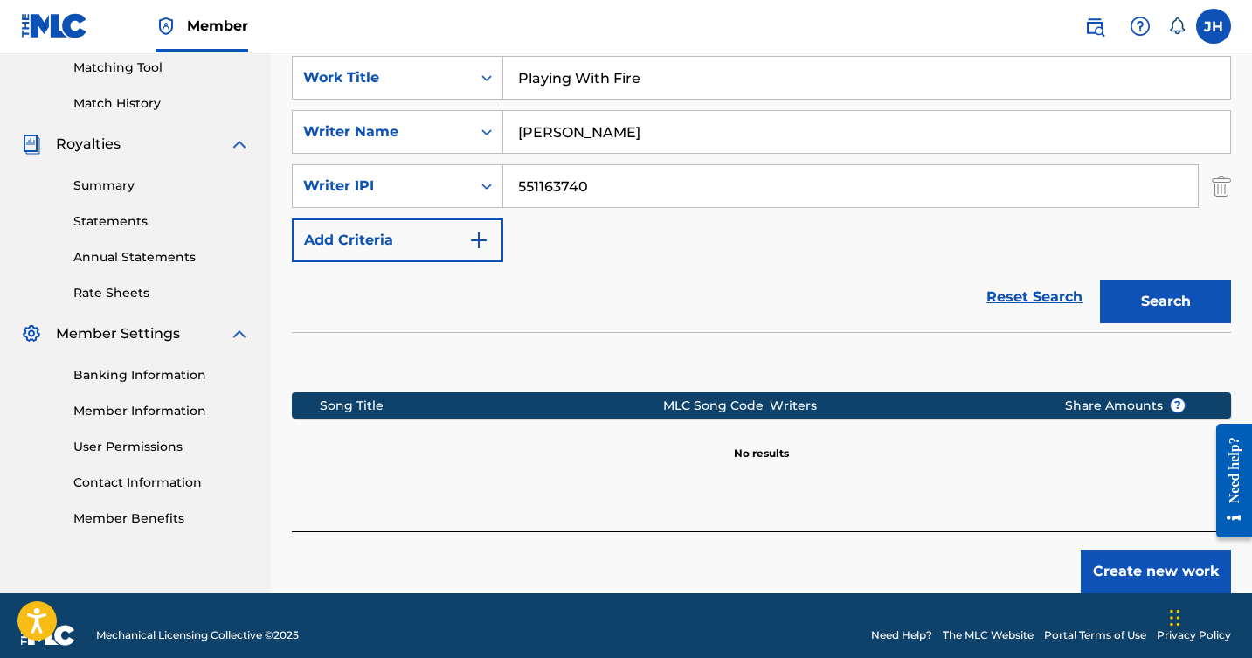
scroll to position [449, 0]
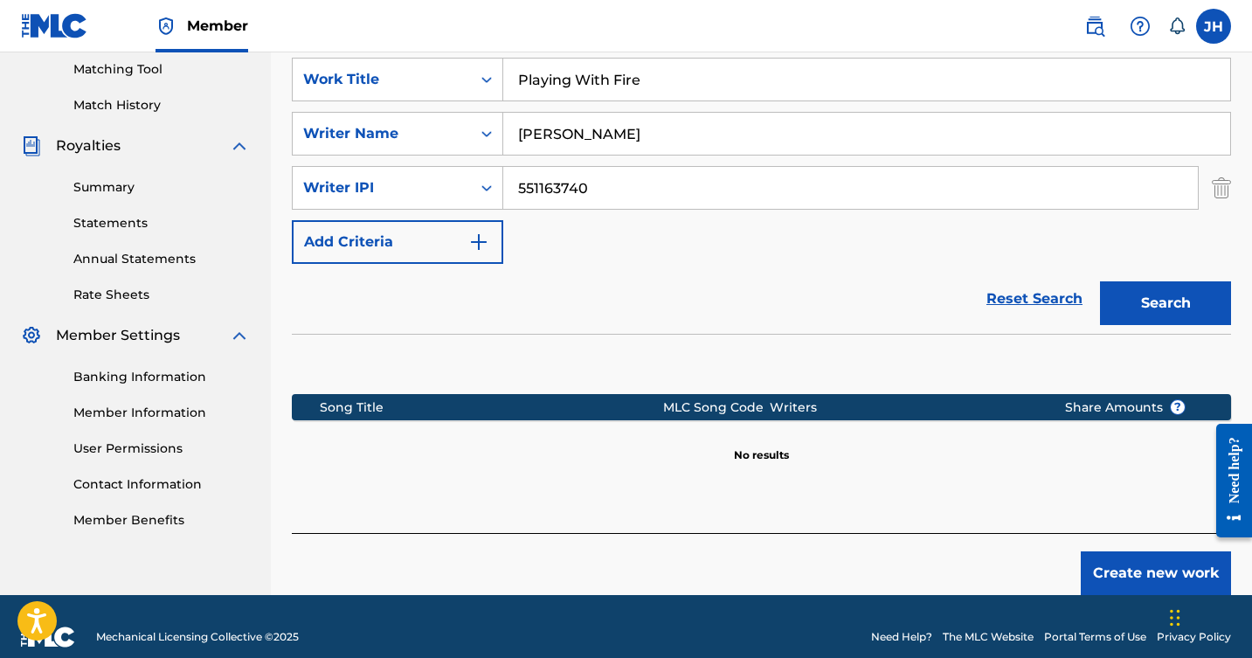
click at [1104, 552] on button "Create new work" at bounding box center [1156, 574] width 150 height 44
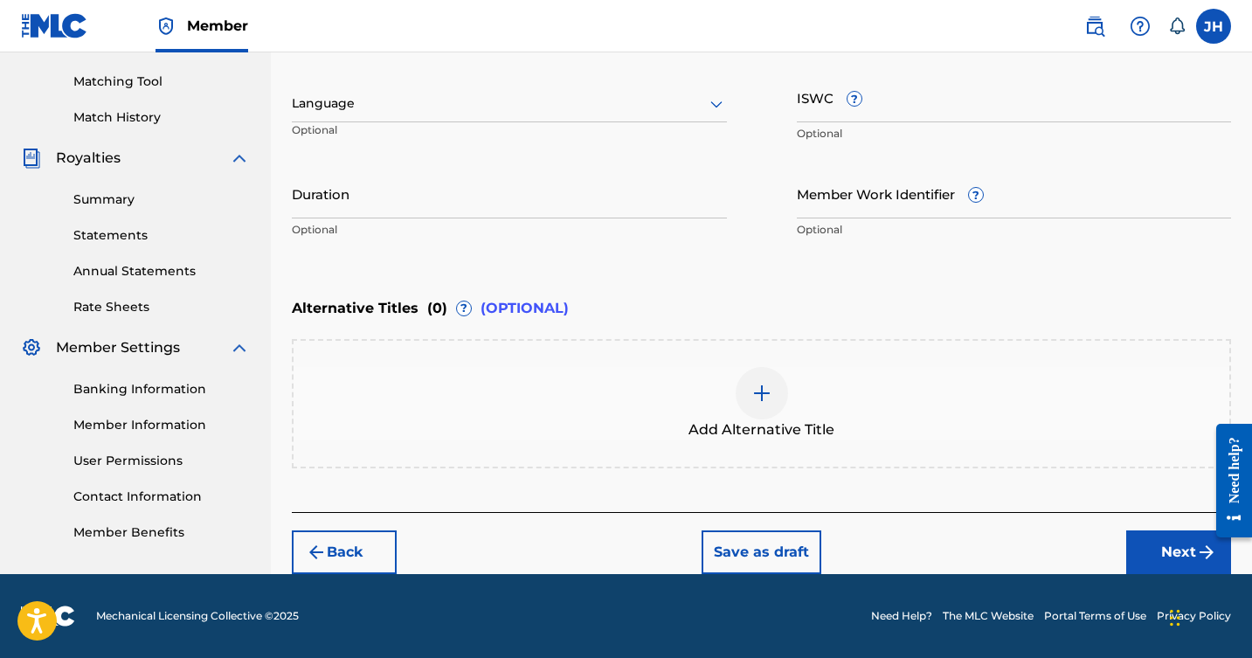
scroll to position [437, 0]
click at [1183, 550] on button "Next" at bounding box center [1179, 553] width 105 height 44
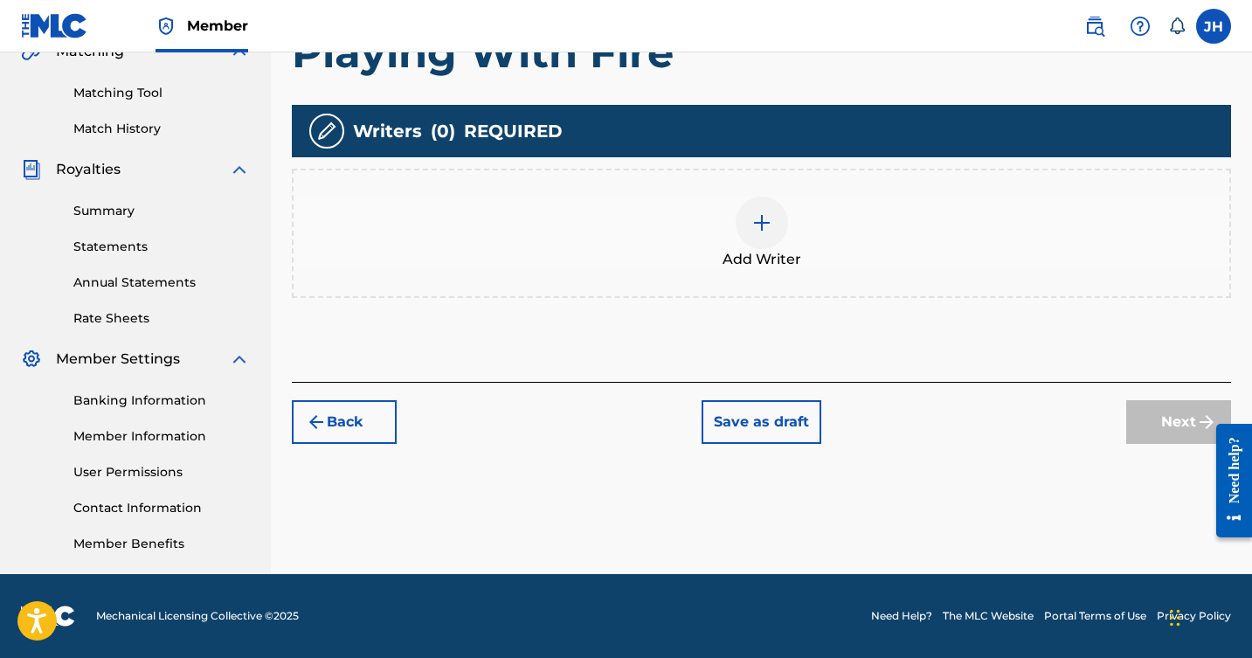
click at [762, 223] on img at bounding box center [762, 222] width 21 height 21
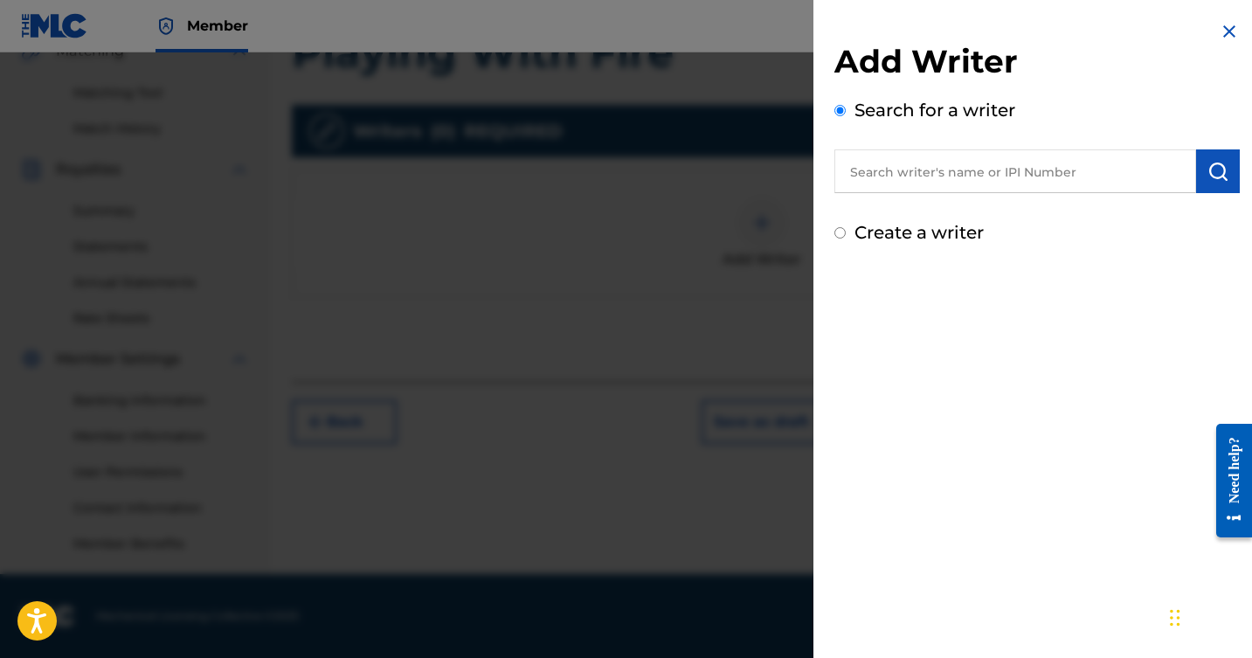
click at [939, 177] on input "text" at bounding box center [1016, 171] width 362 height 44
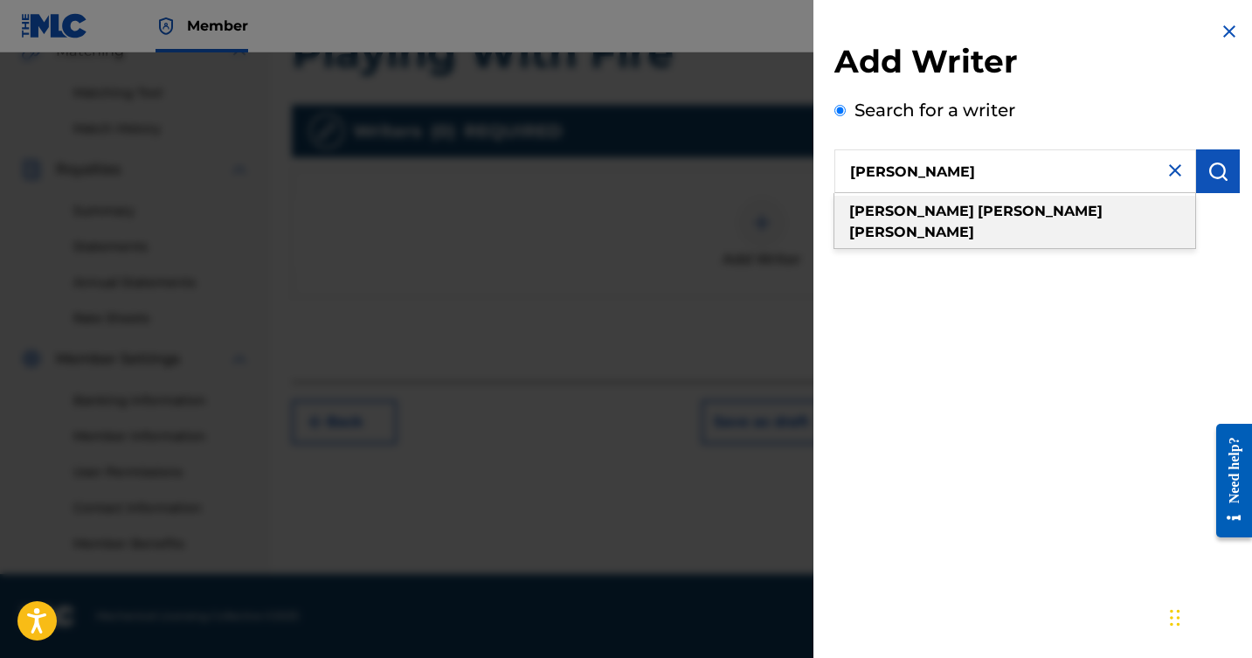
click at [978, 208] on strong "[PERSON_NAME]" at bounding box center [1040, 211] width 125 height 17
type input "[PERSON_NAME]"
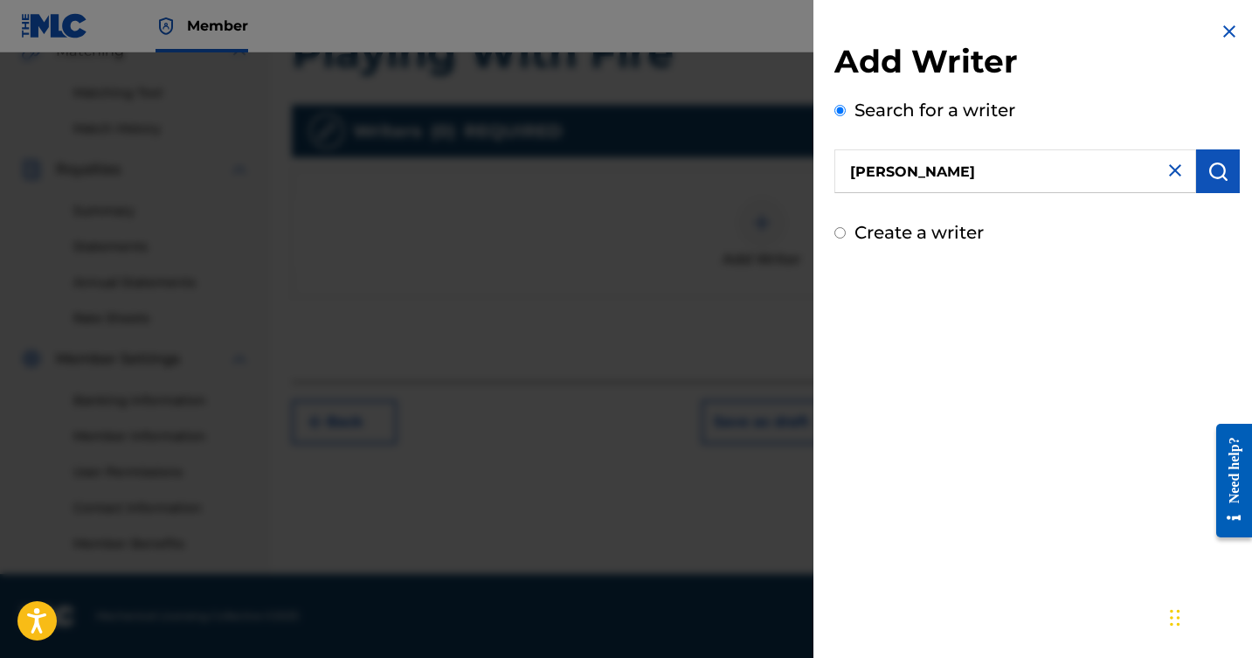
click at [1219, 160] on button "submit" at bounding box center [1219, 171] width 44 height 44
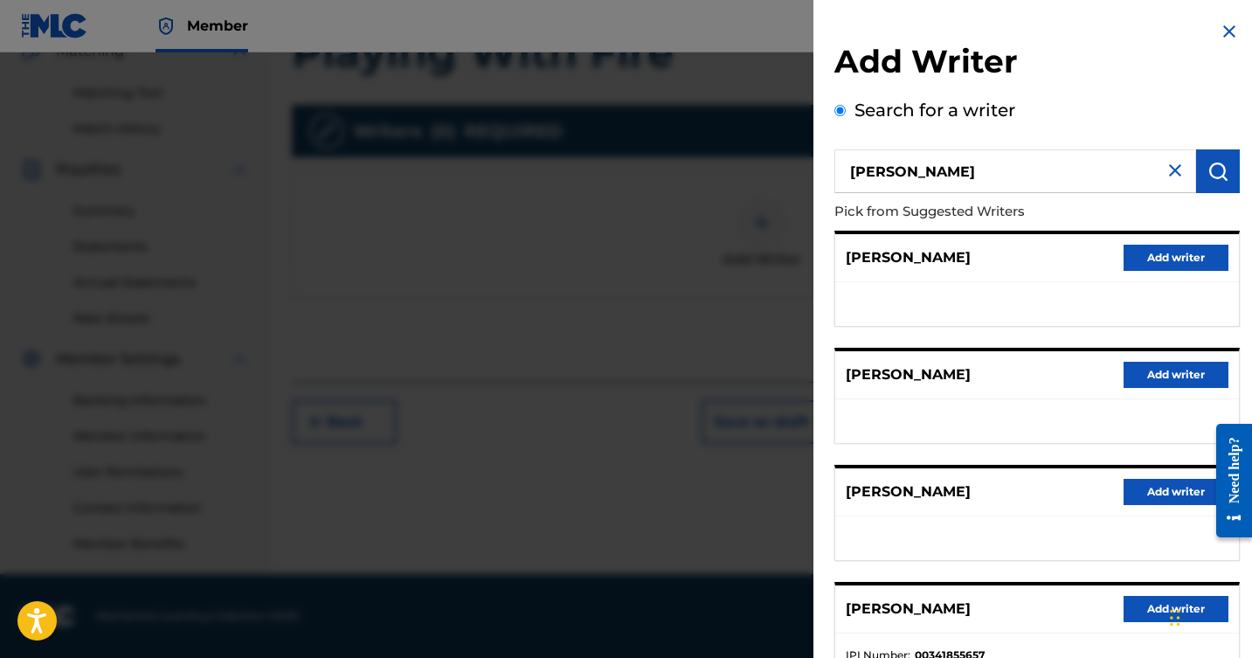
scroll to position [73, 0]
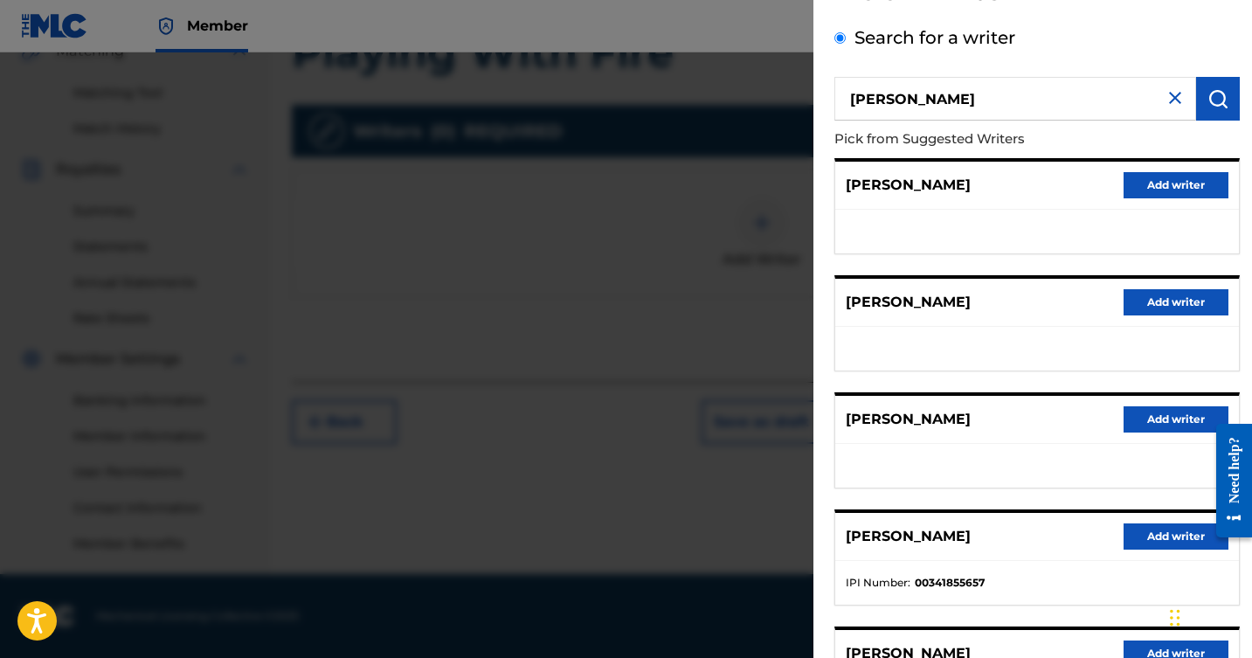
click at [1170, 531] on button "Add writer" at bounding box center [1176, 537] width 105 height 26
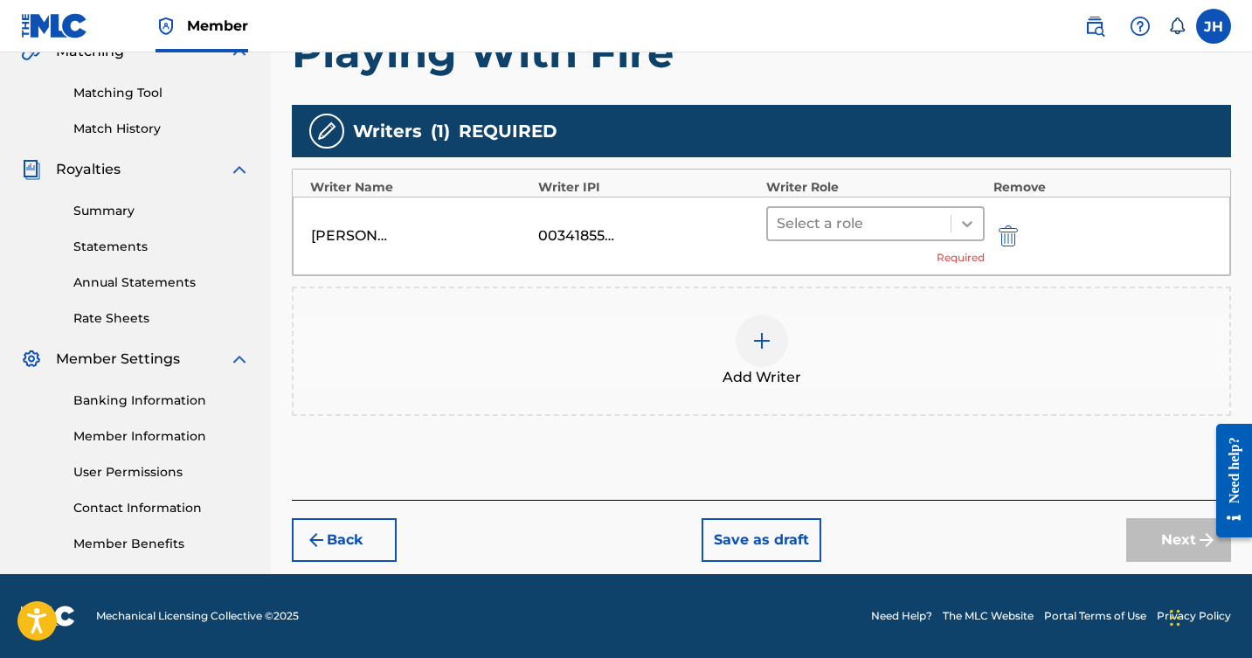
click at [966, 219] on icon at bounding box center [967, 223] width 17 height 17
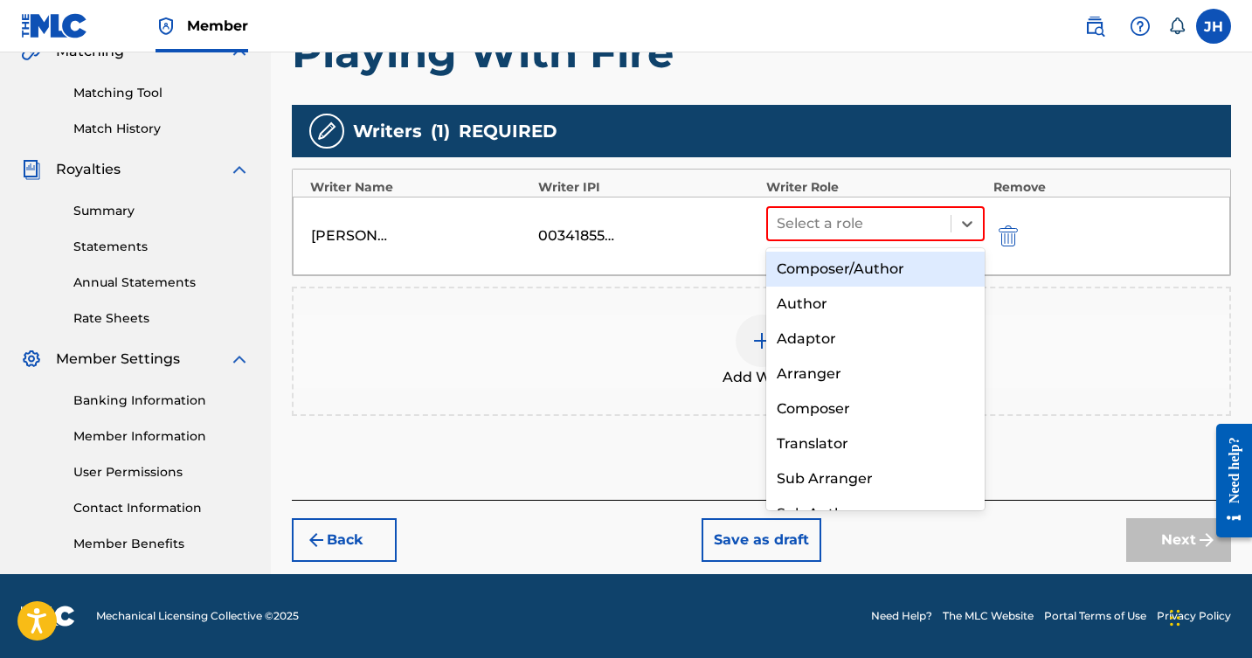
click at [877, 264] on div "Composer/Author" at bounding box center [876, 269] width 219 height 35
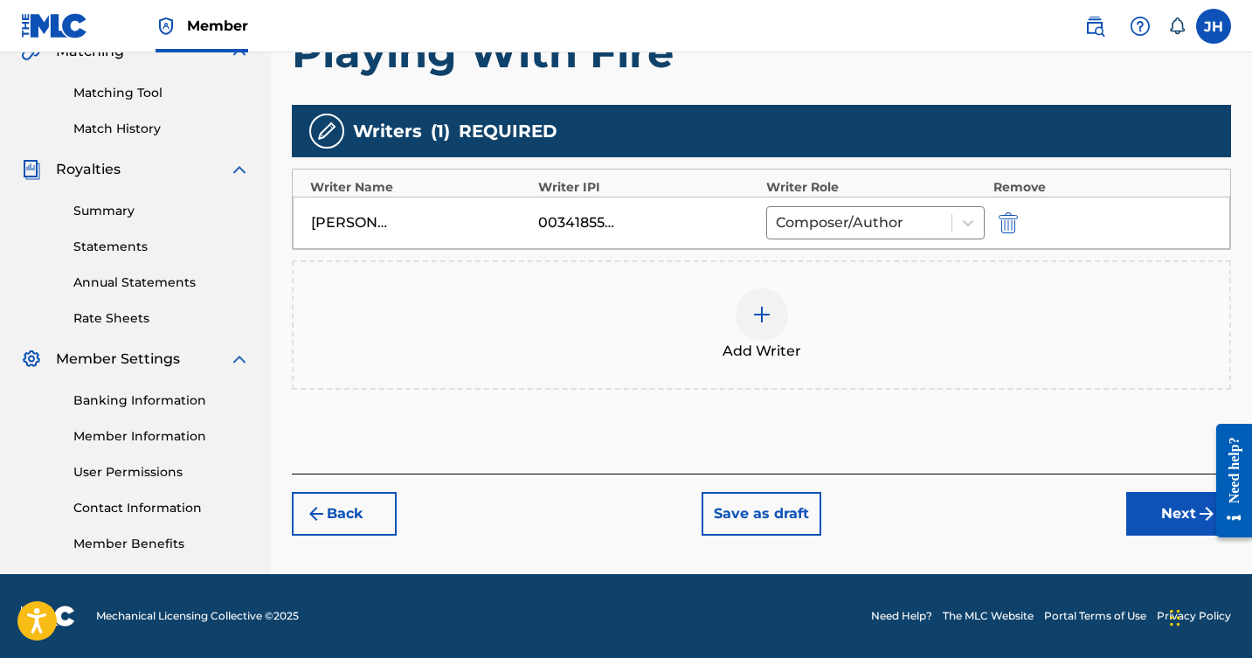
scroll to position [426, 0]
click at [769, 308] on img at bounding box center [762, 314] width 21 height 21
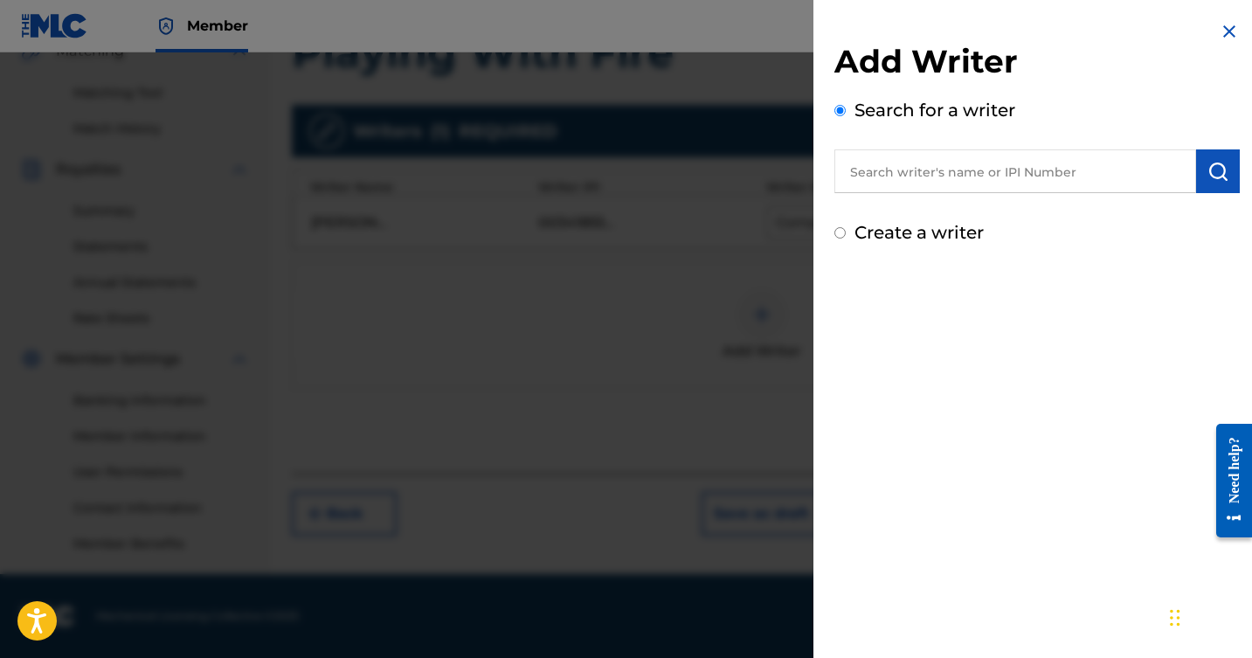
click at [983, 171] on input "text" at bounding box center [1016, 171] width 362 height 44
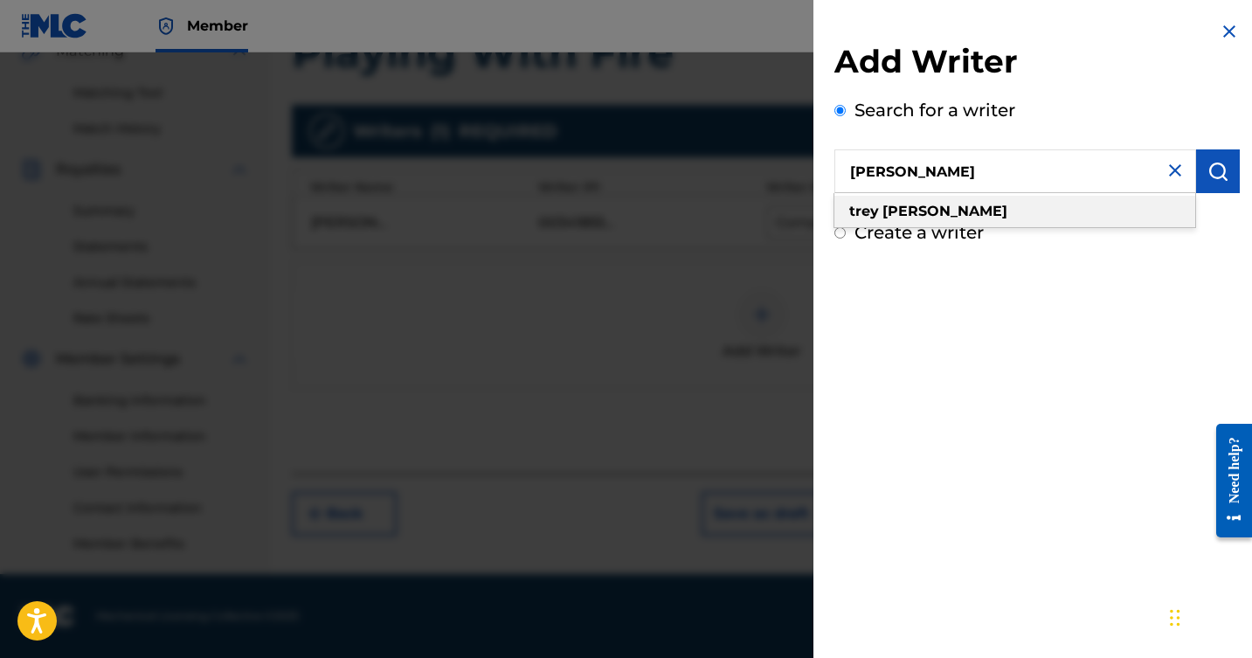
click at [945, 206] on div "[PERSON_NAME]" at bounding box center [1015, 211] width 361 height 31
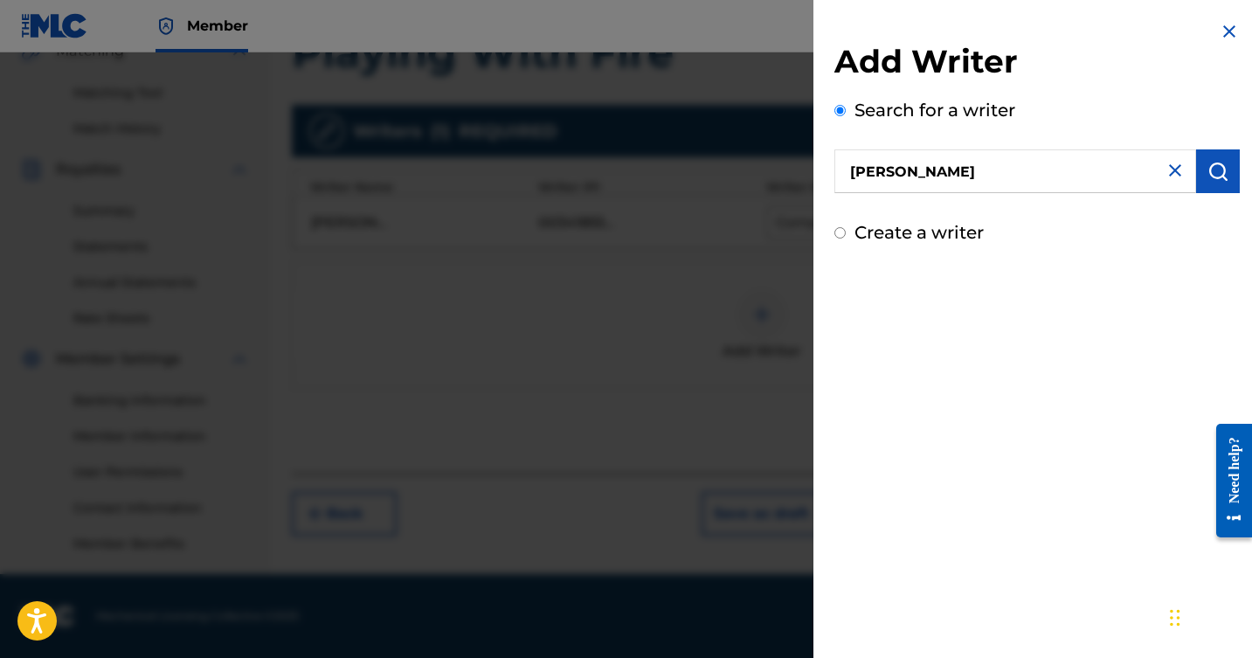
click at [1220, 161] on img "submit" at bounding box center [1218, 171] width 21 height 21
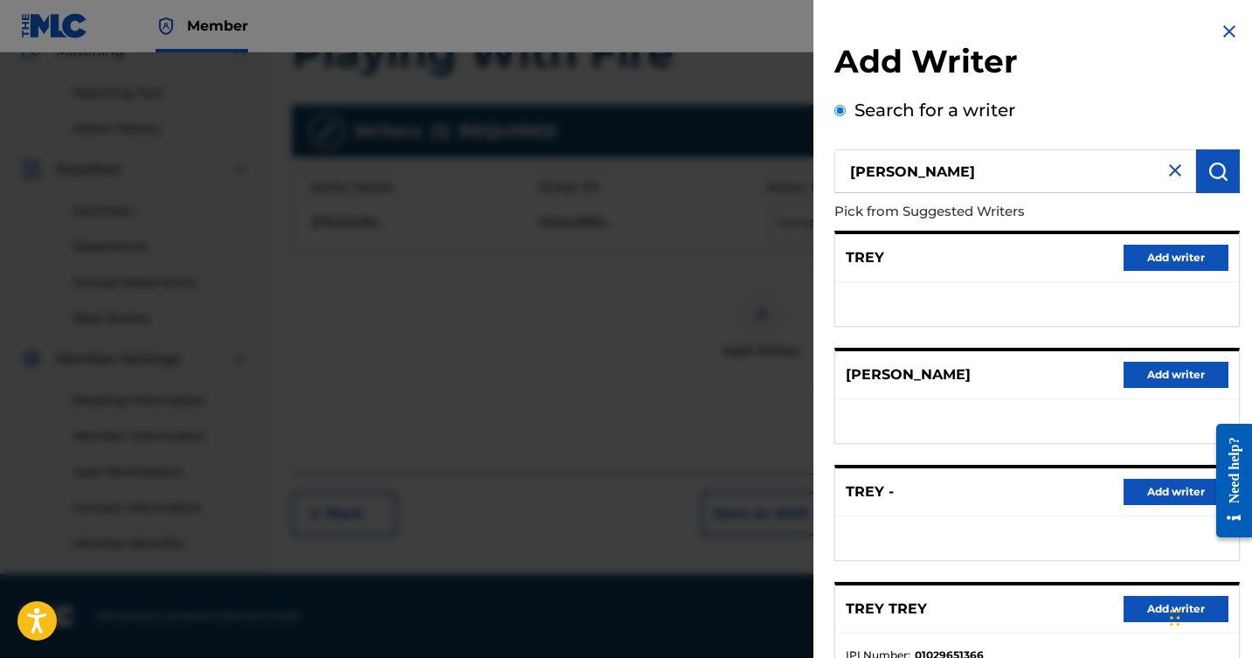
scroll to position [0, 0]
click at [965, 169] on input "[PERSON_NAME]" at bounding box center [1016, 171] width 362 height 44
type input "t"
click at [1217, 180] on img "submit" at bounding box center [1218, 171] width 21 height 21
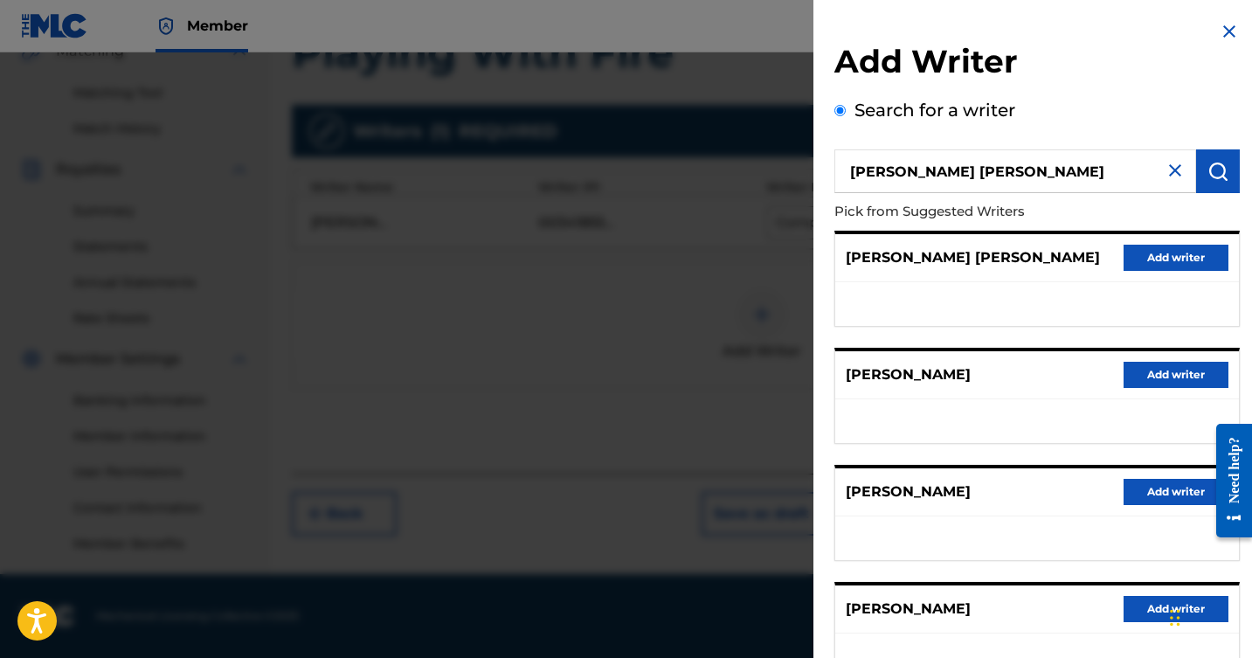
click at [928, 170] on input "[PERSON_NAME] [PERSON_NAME]" at bounding box center [1016, 171] width 362 height 44
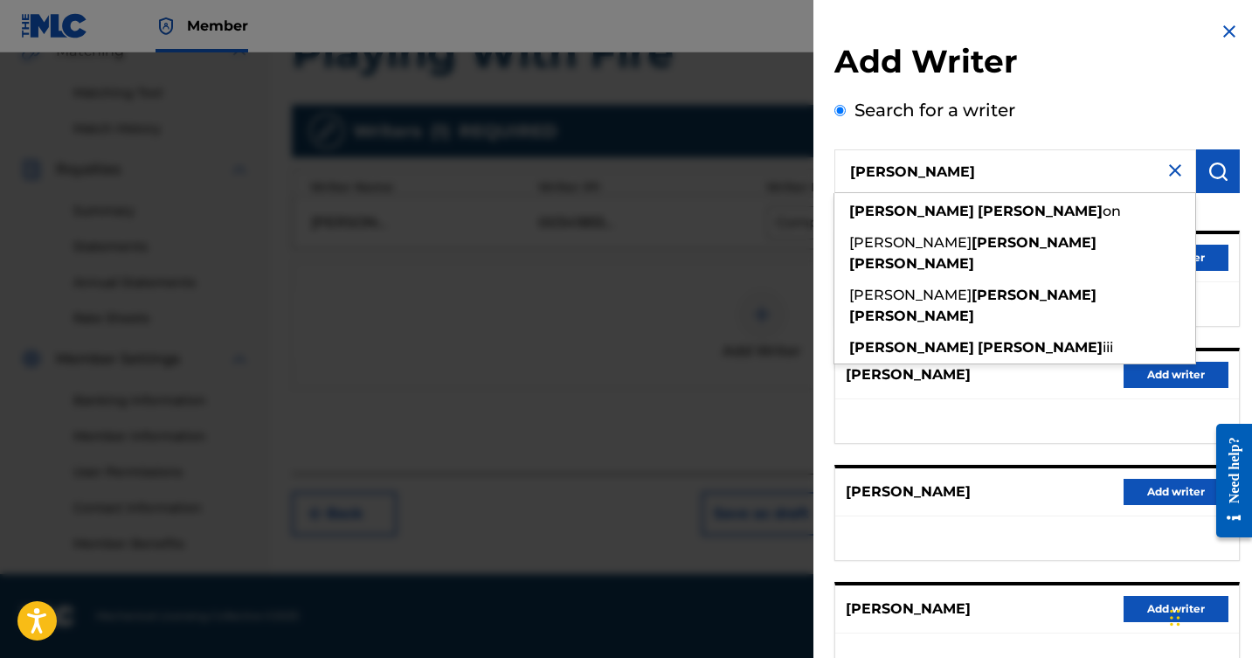
click at [1214, 170] on img "submit" at bounding box center [1218, 171] width 21 height 21
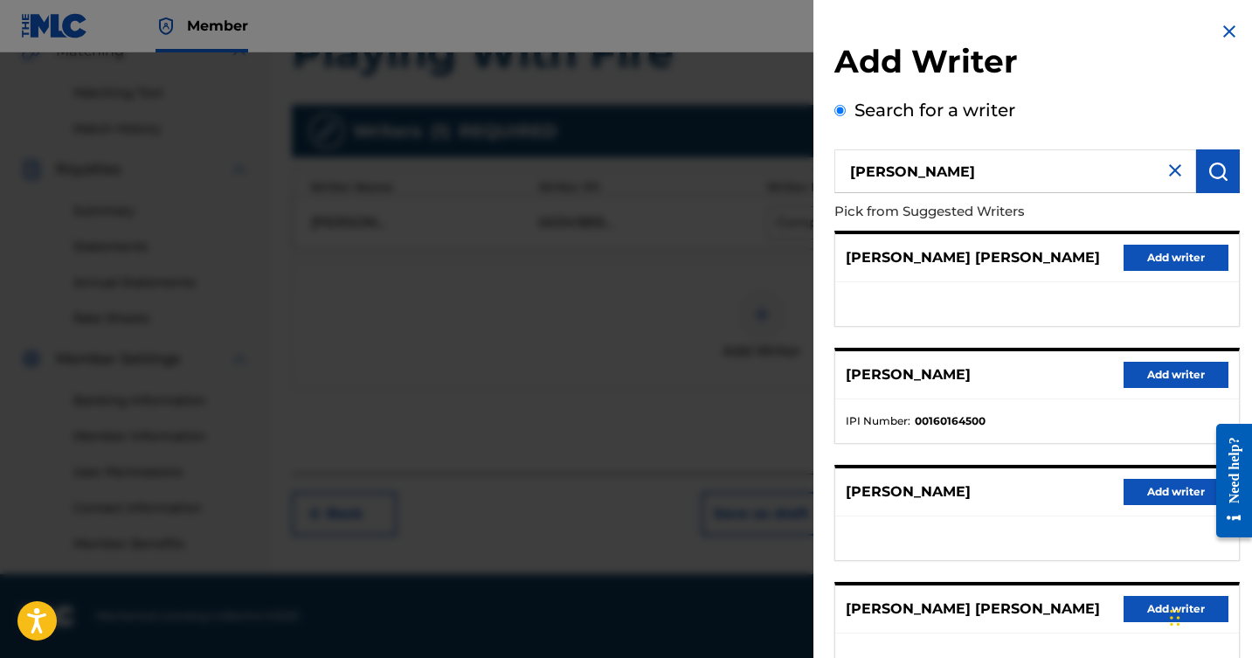
click at [996, 174] on input "[PERSON_NAME]" at bounding box center [1016, 171] width 362 height 44
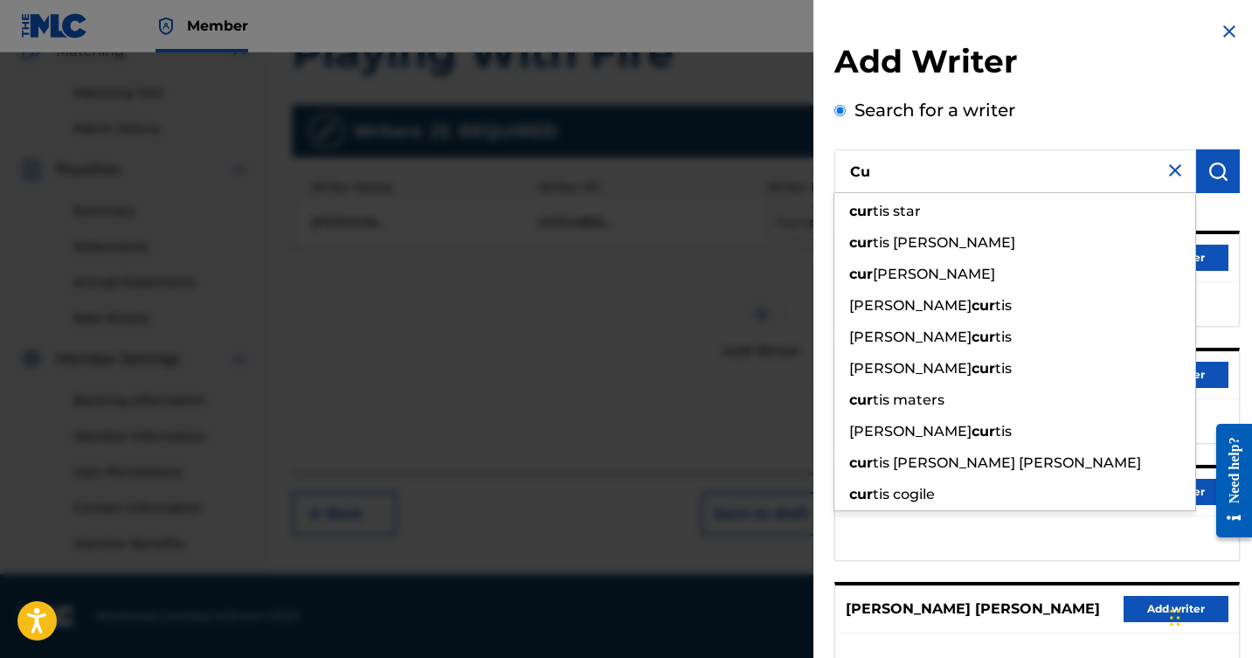
type input "C"
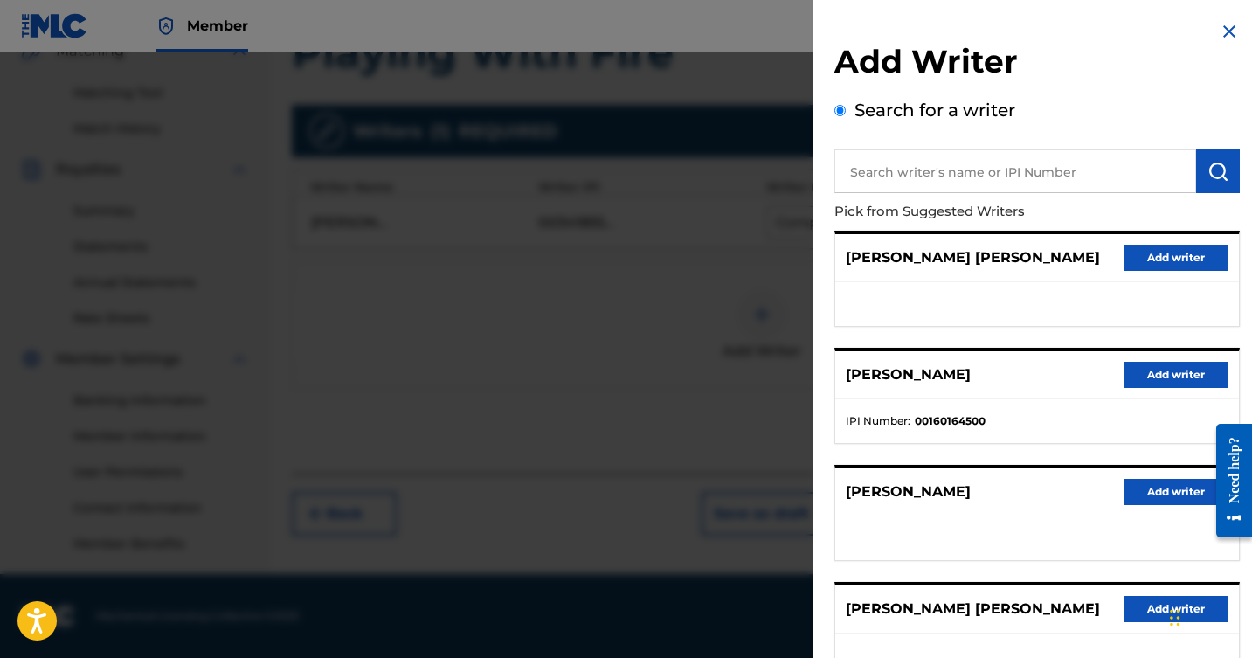
click at [1225, 28] on img at bounding box center [1229, 31] width 21 height 21
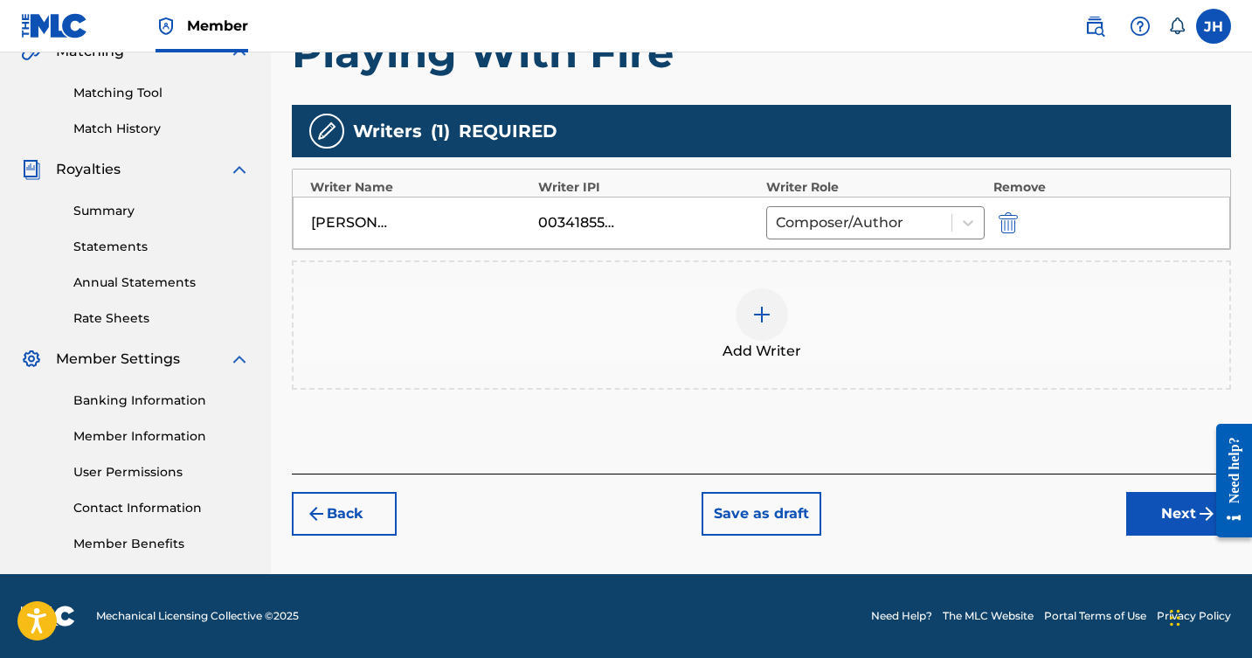
click at [1166, 505] on button "Next" at bounding box center [1179, 514] width 105 height 44
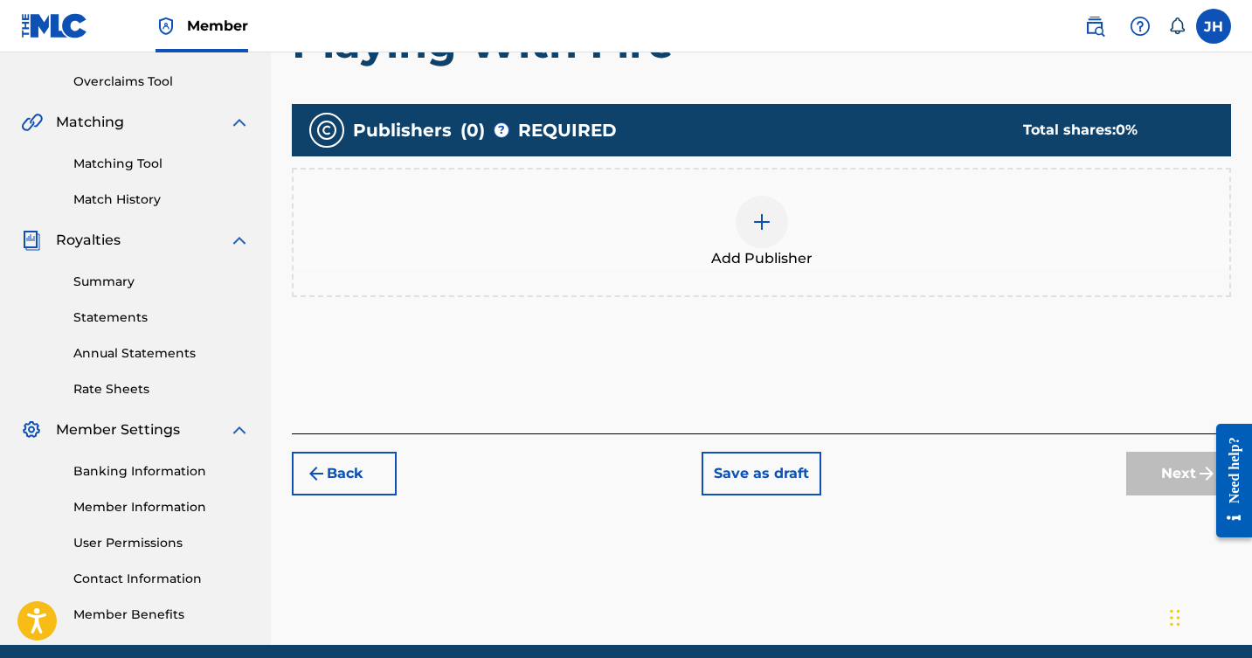
scroll to position [319, 0]
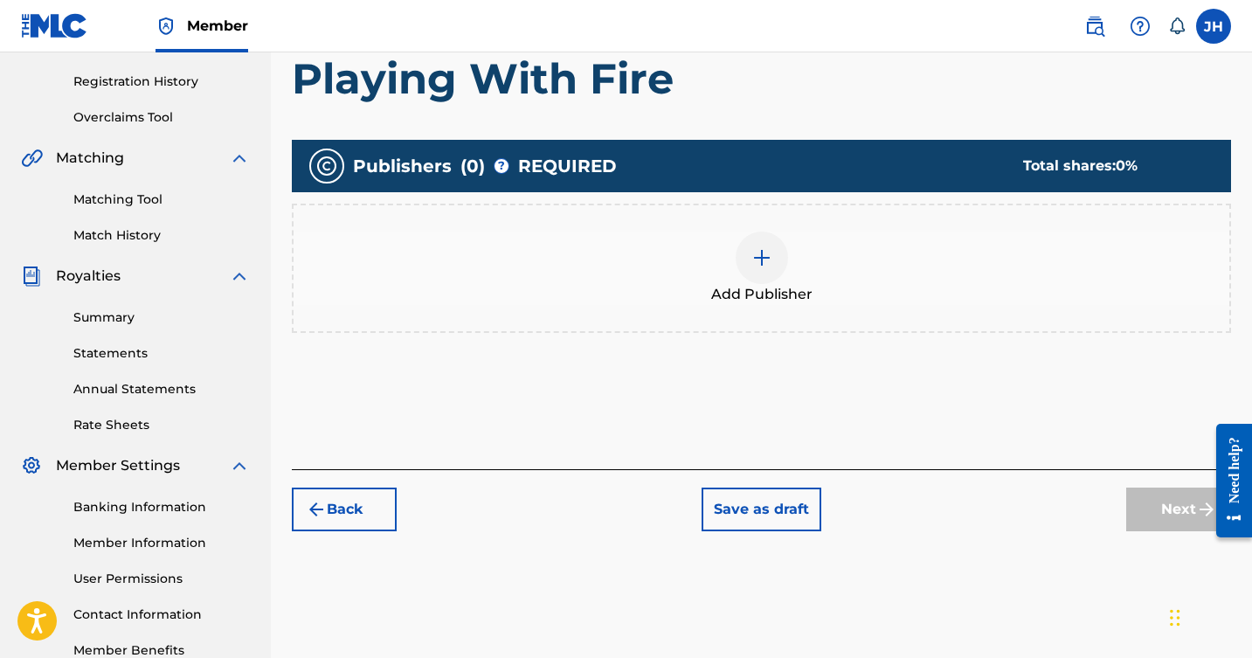
click at [763, 253] on img at bounding box center [762, 257] width 21 height 21
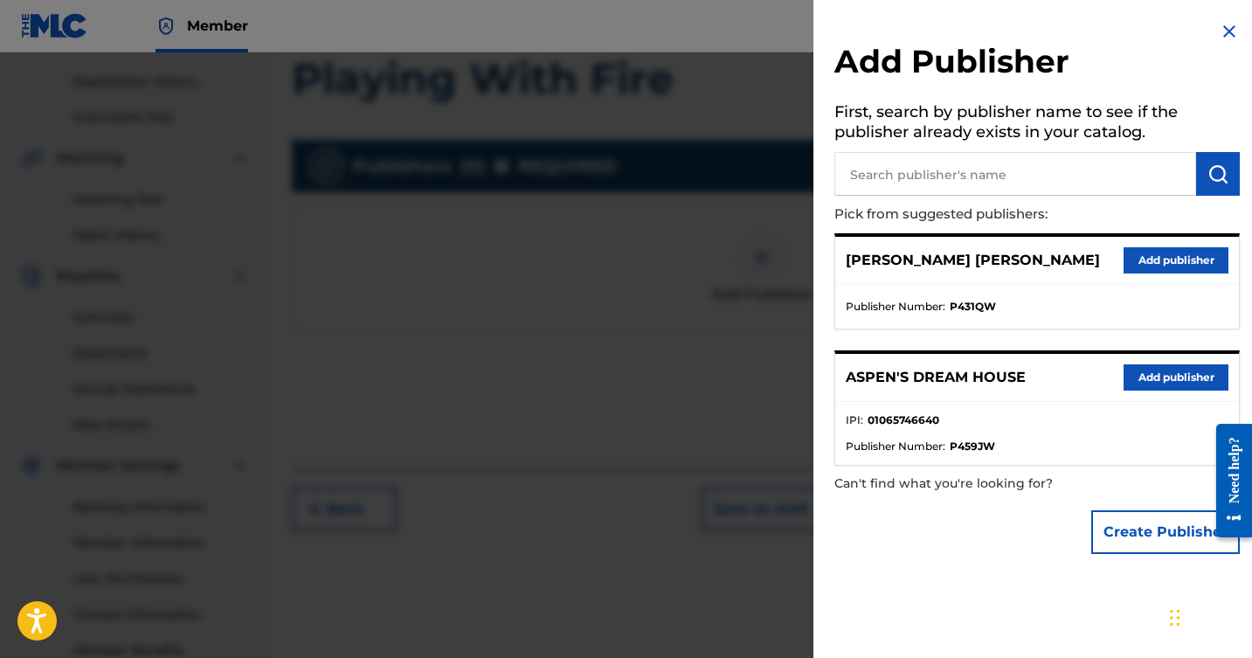
click at [1141, 254] on button "Add publisher" at bounding box center [1176, 260] width 105 height 26
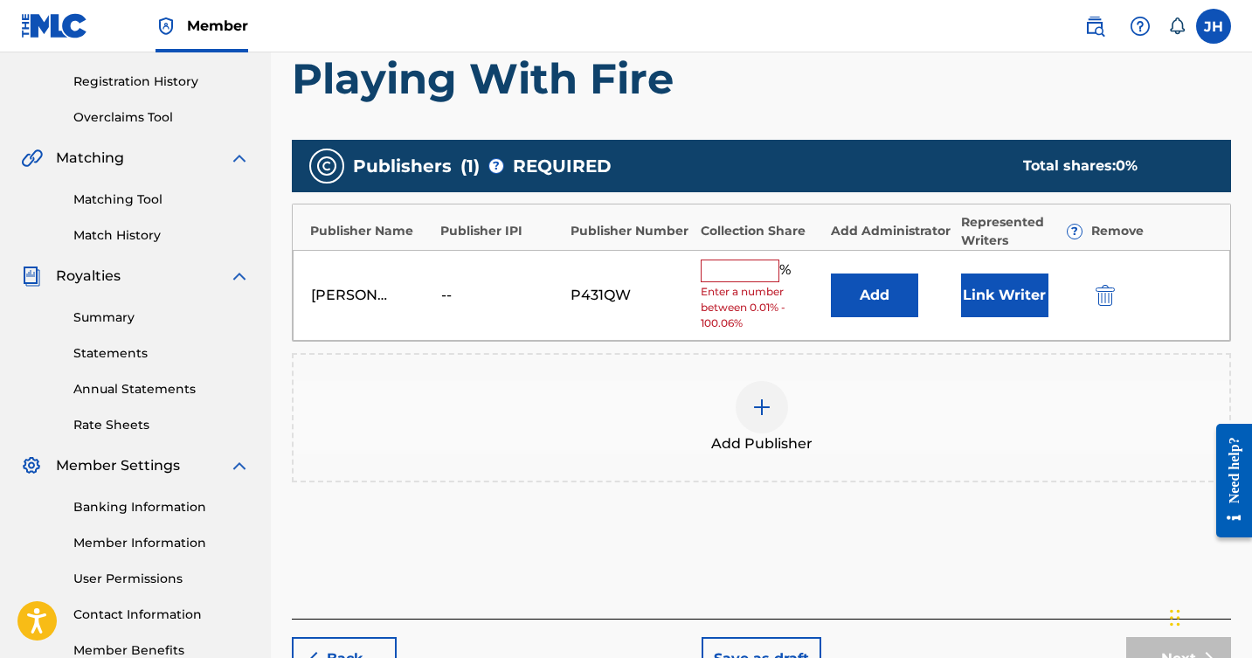
click at [746, 273] on input "text" at bounding box center [740, 271] width 79 height 23
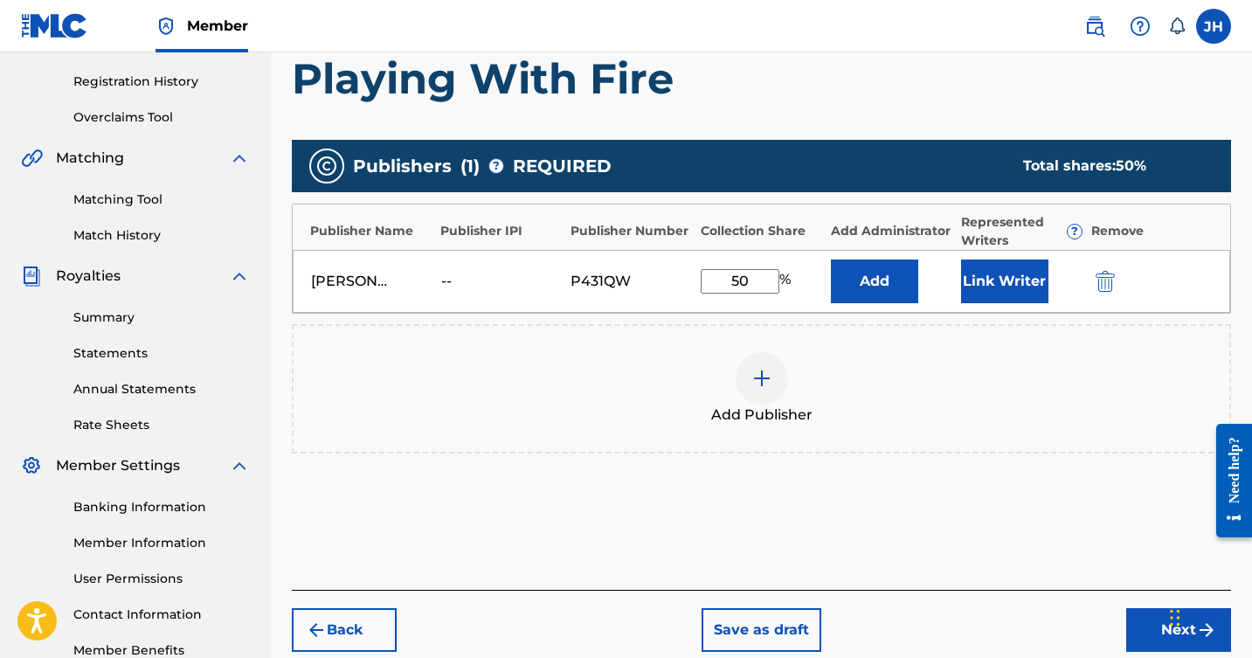
type input "50"
click at [1016, 285] on button "Link Writer" at bounding box center [1004, 282] width 87 height 44
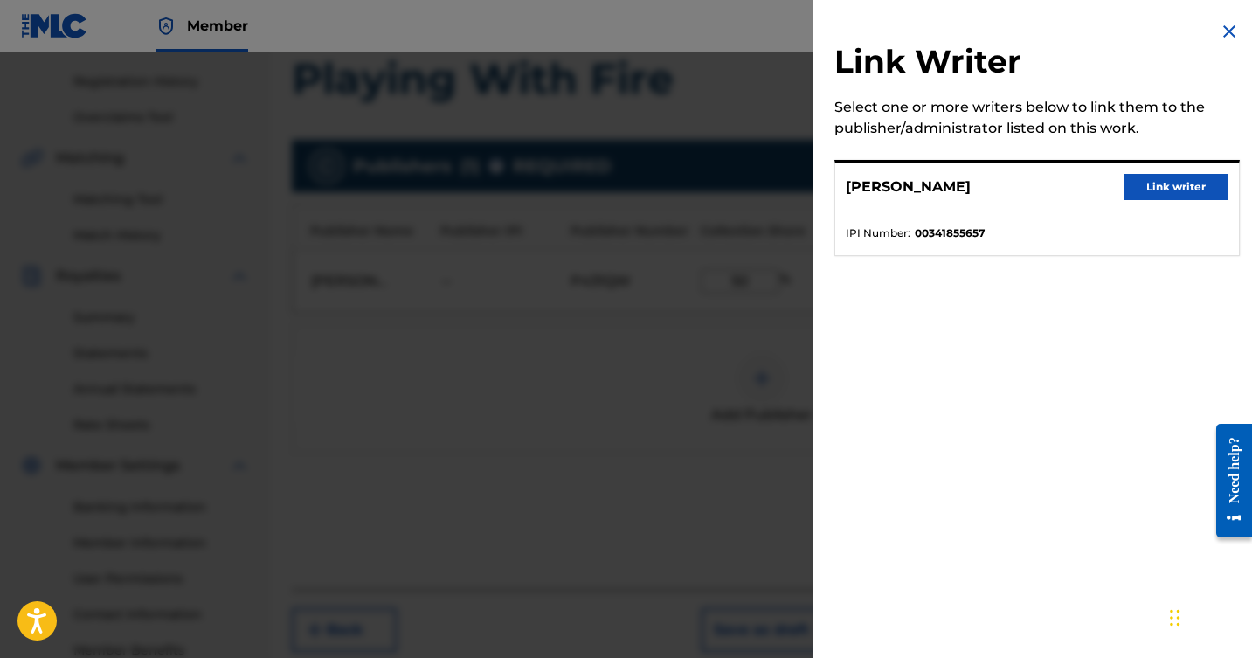
click at [1156, 188] on button "Link writer" at bounding box center [1176, 187] width 105 height 26
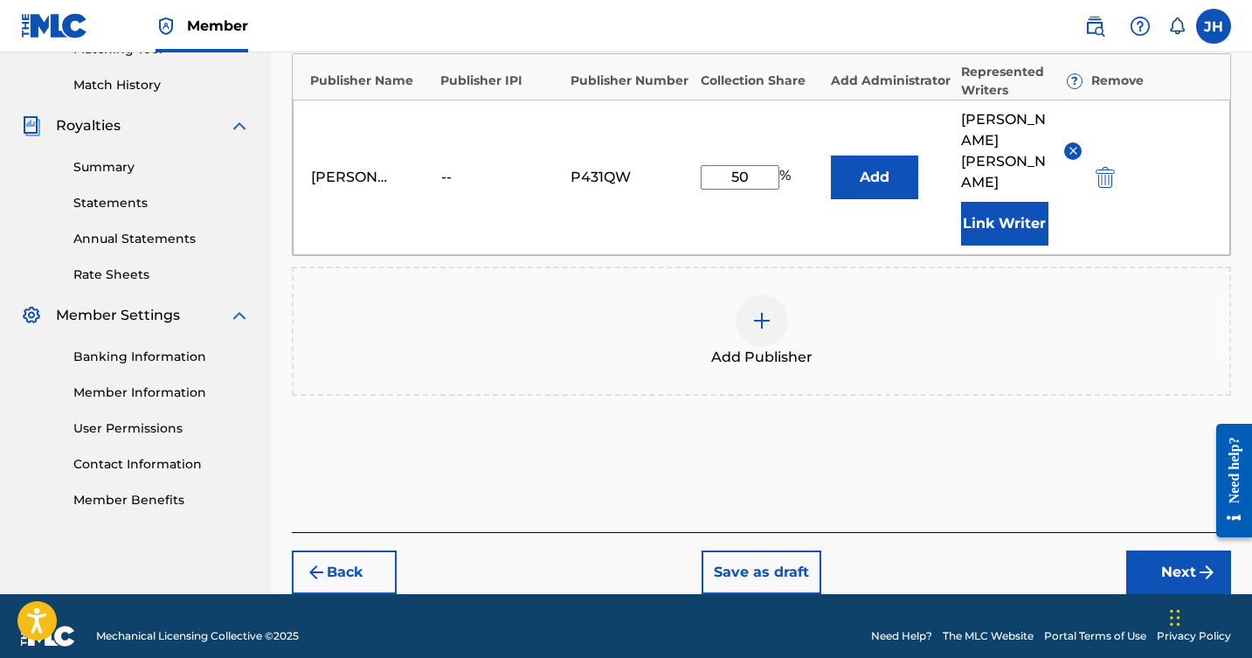
scroll to position [468, 0]
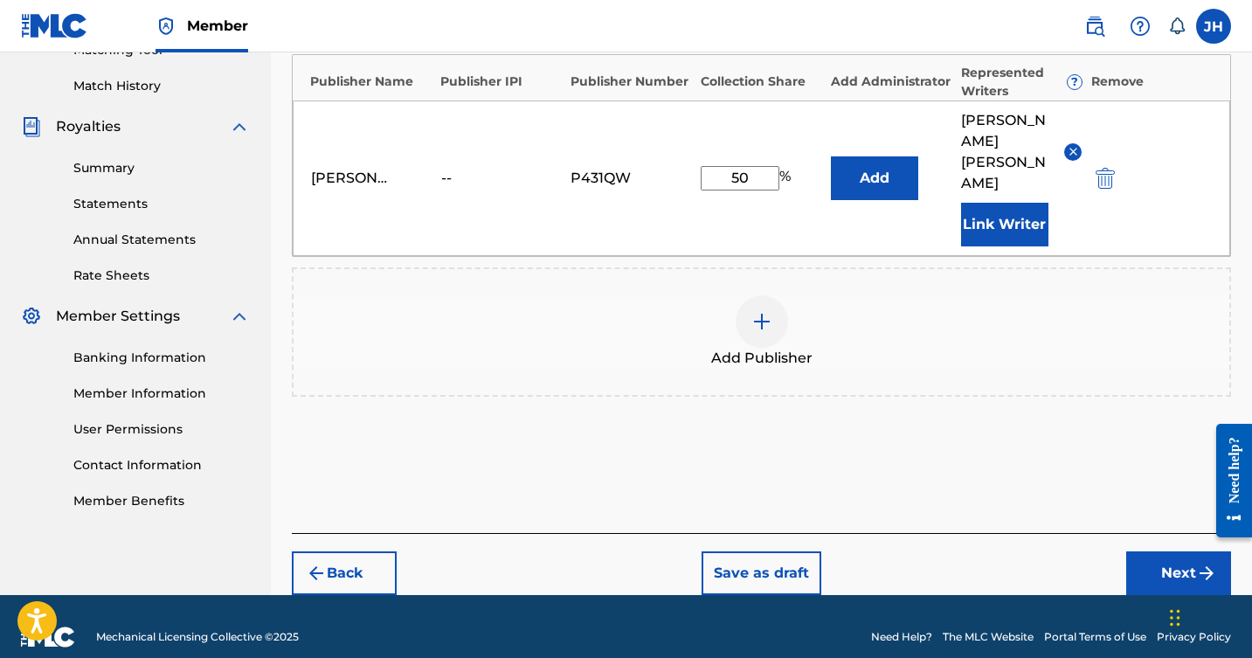
click at [1178, 552] on button "Next" at bounding box center [1179, 574] width 105 height 44
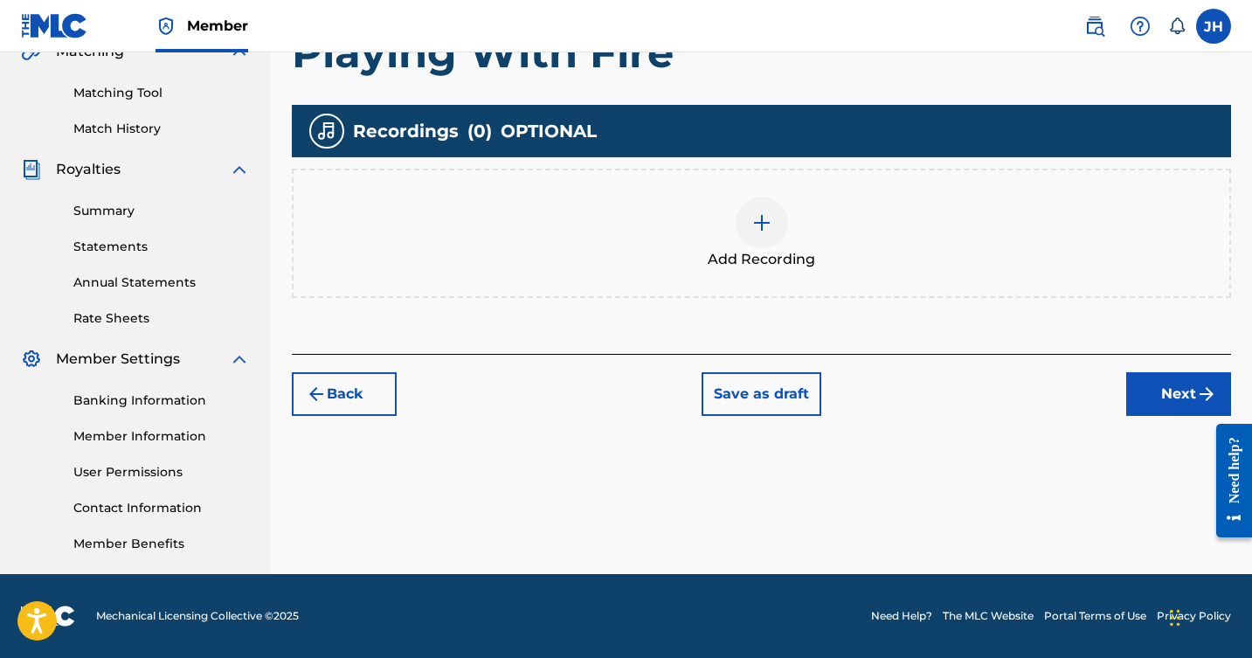
scroll to position [426, 0]
click at [1176, 394] on button "Next" at bounding box center [1179, 394] width 105 height 44
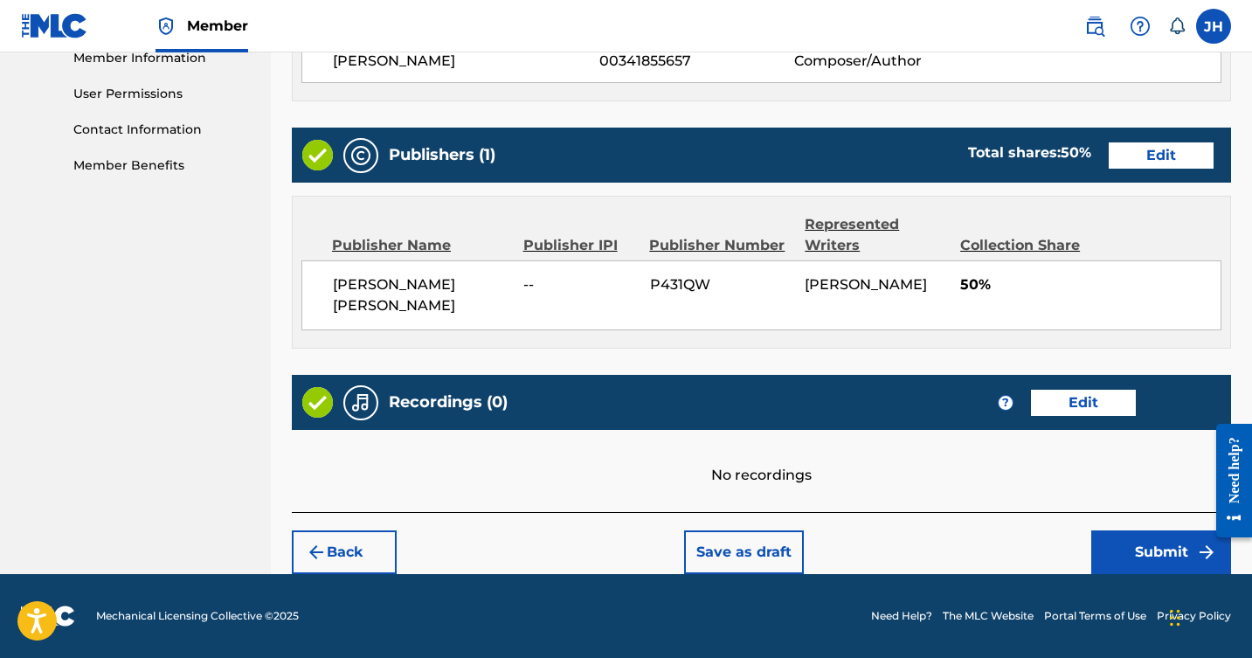
scroll to position [803, 0]
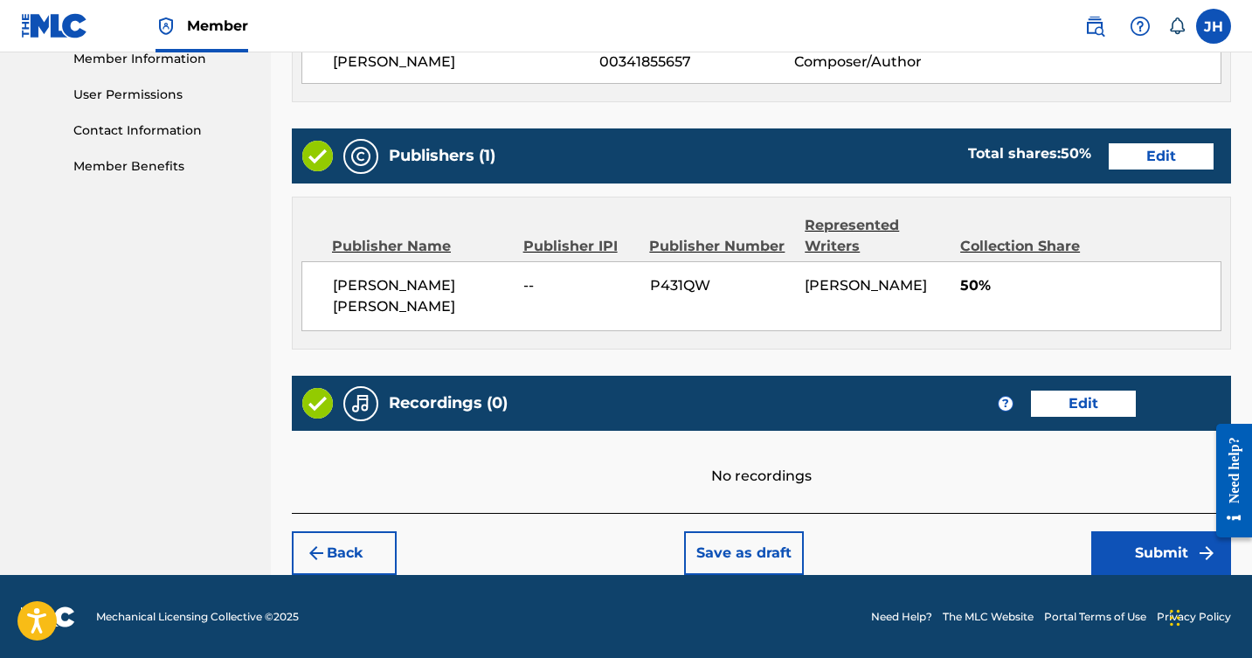
click at [1178, 554] on button "Submit" at bounding box center [1162, 553] width 140 height 44
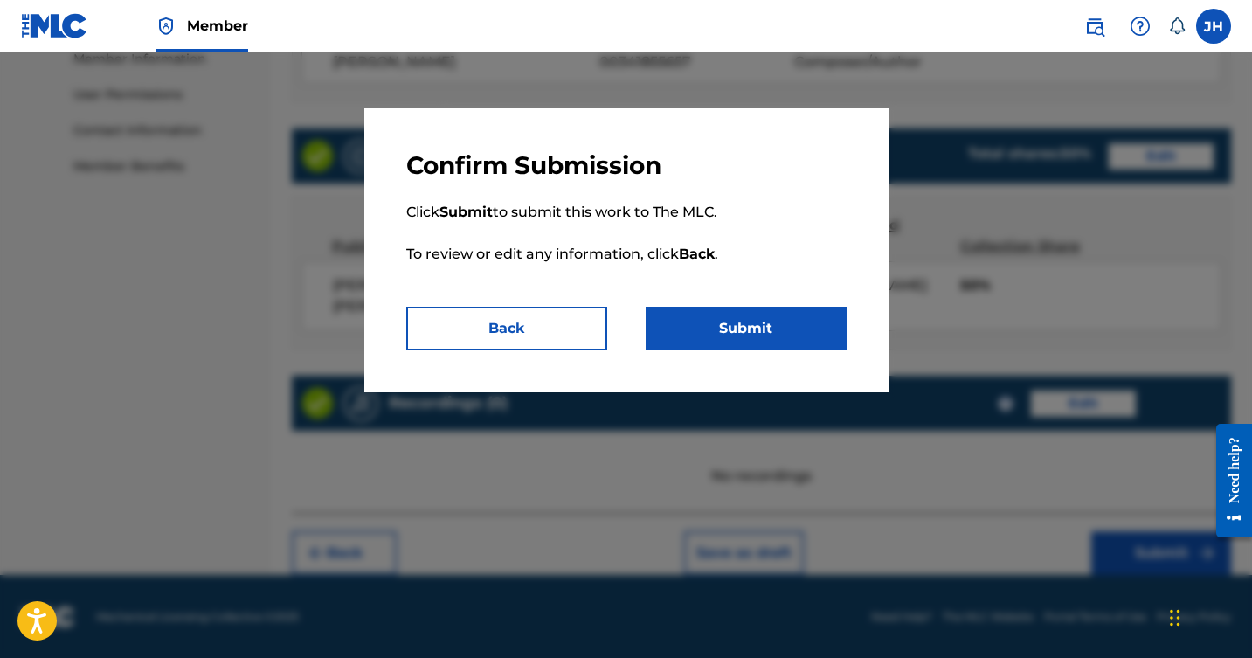
click at [755, 330] on button "Submit" at bounding box center [746, 329] width 201 height 44
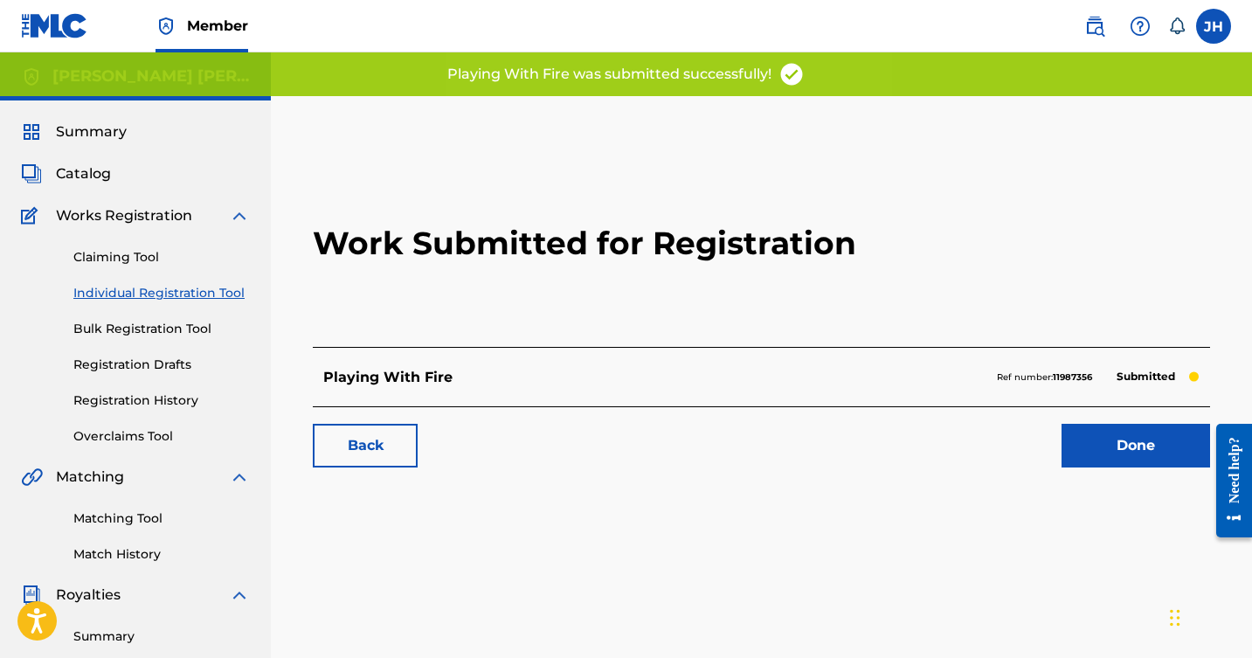
click at [1118, 461] on link "Done" at bounding box center [1136, 446] width 149 height 44
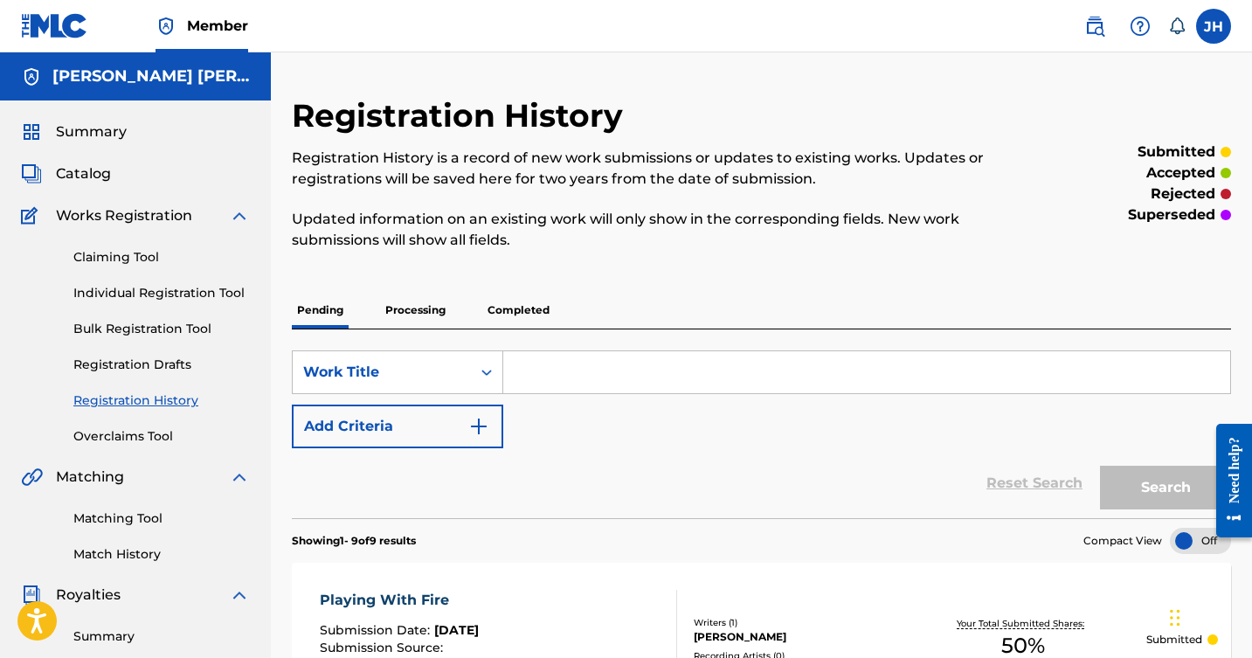
click at [194, 290] on link "Individual Registration Tool" at bounding box center [161, 293] width 177 height 18
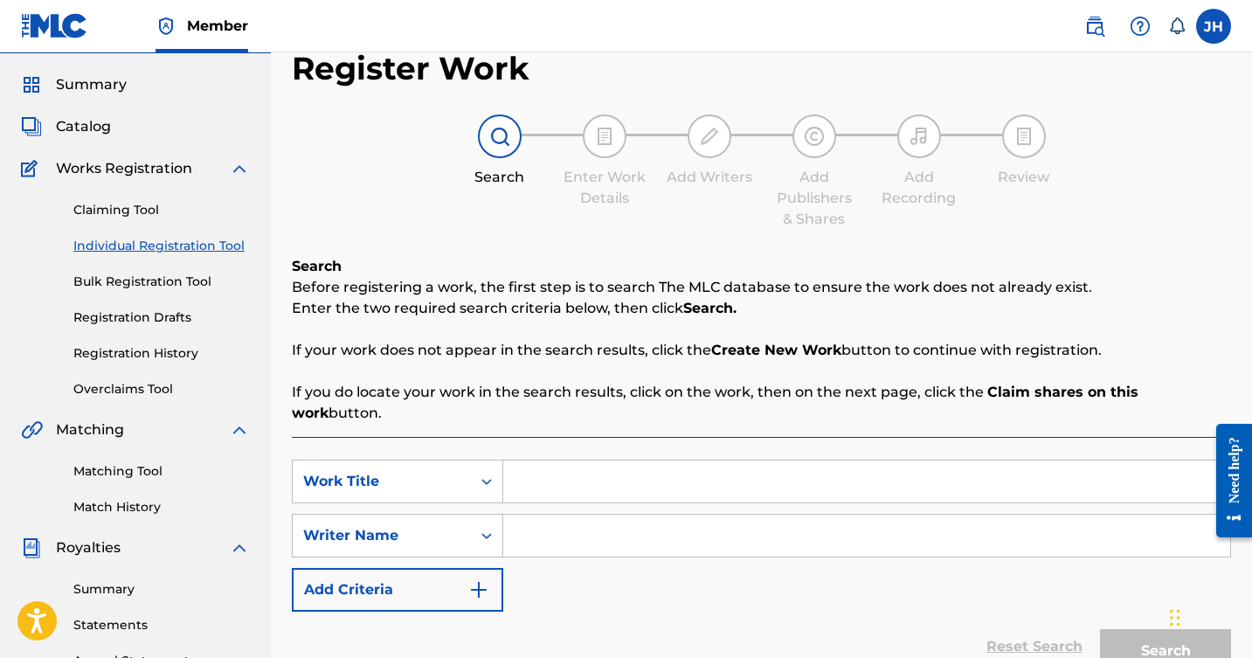
scroll to position [61, 0]
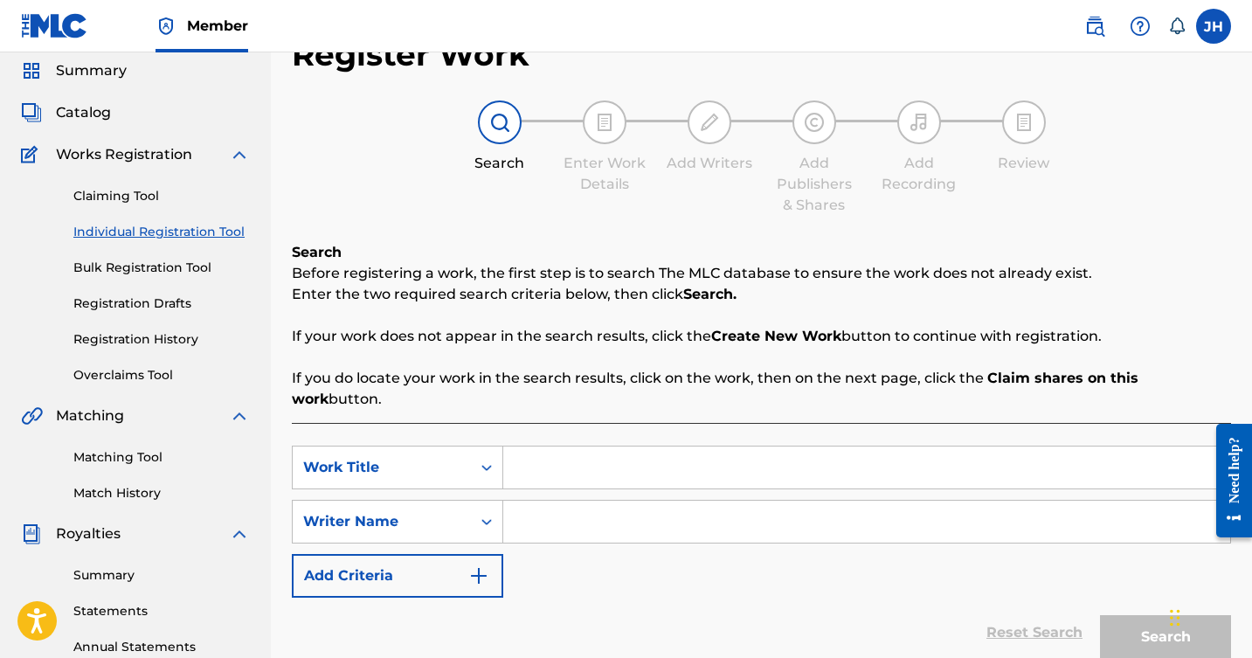
click at [558, 451] on input "Search Form" at bounding box center [866, 468] width 727 height 42
type input "Holy Cowgirl"
click at [545, 501] on input "Search Form" at bounding box center [866, 522] width 727 height 42
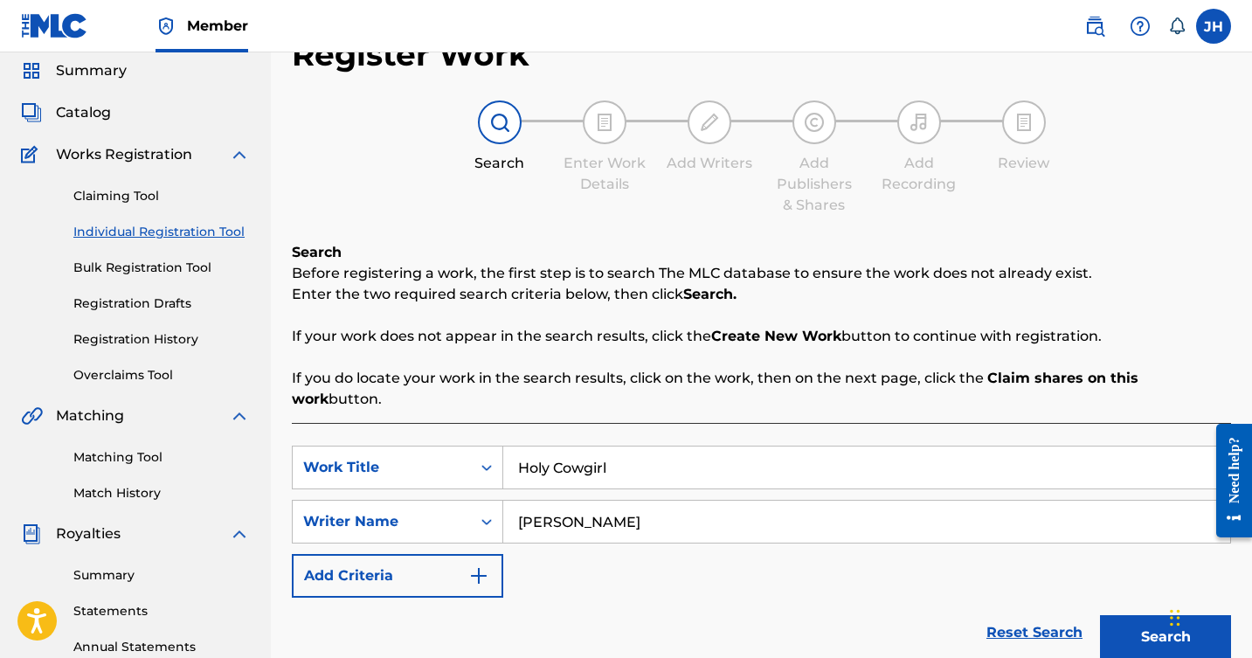
type input "[PERSON_NAME]"
click at [473, 565] on img "Search Form" at bounding box center [478, 575] width 21 height 21
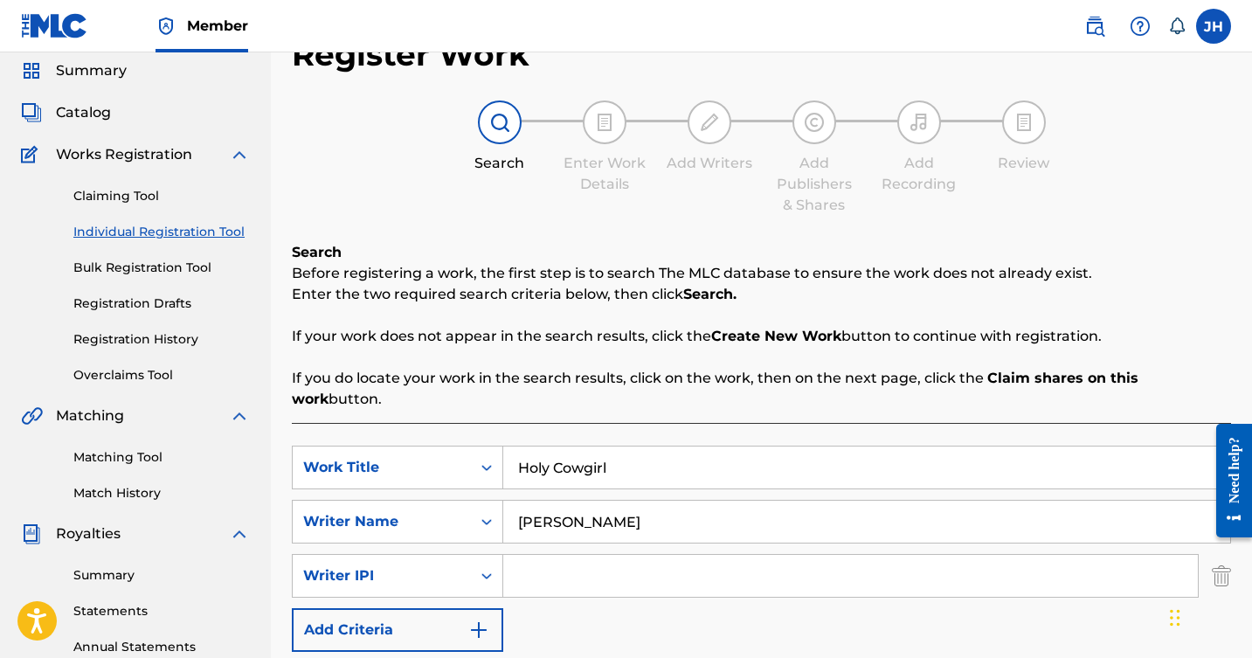
click at [549, 555] on input "Search Form" at bounding box center [850, 576] width 695 height 42
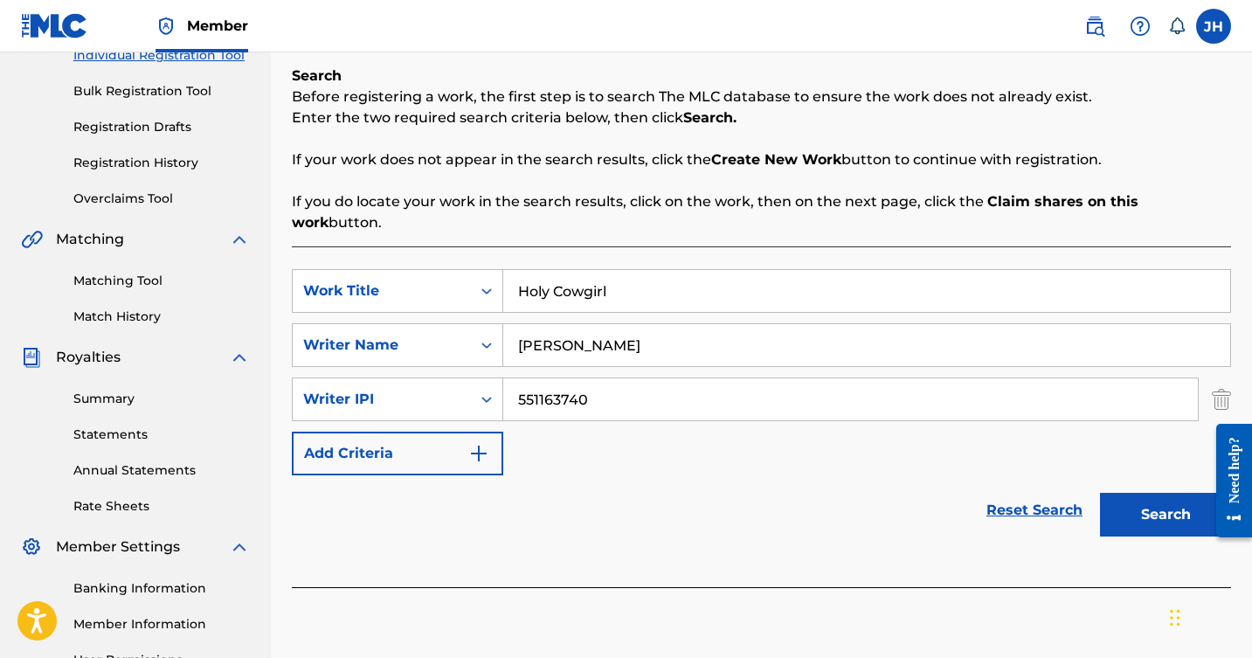
scroll to position [259, 0]
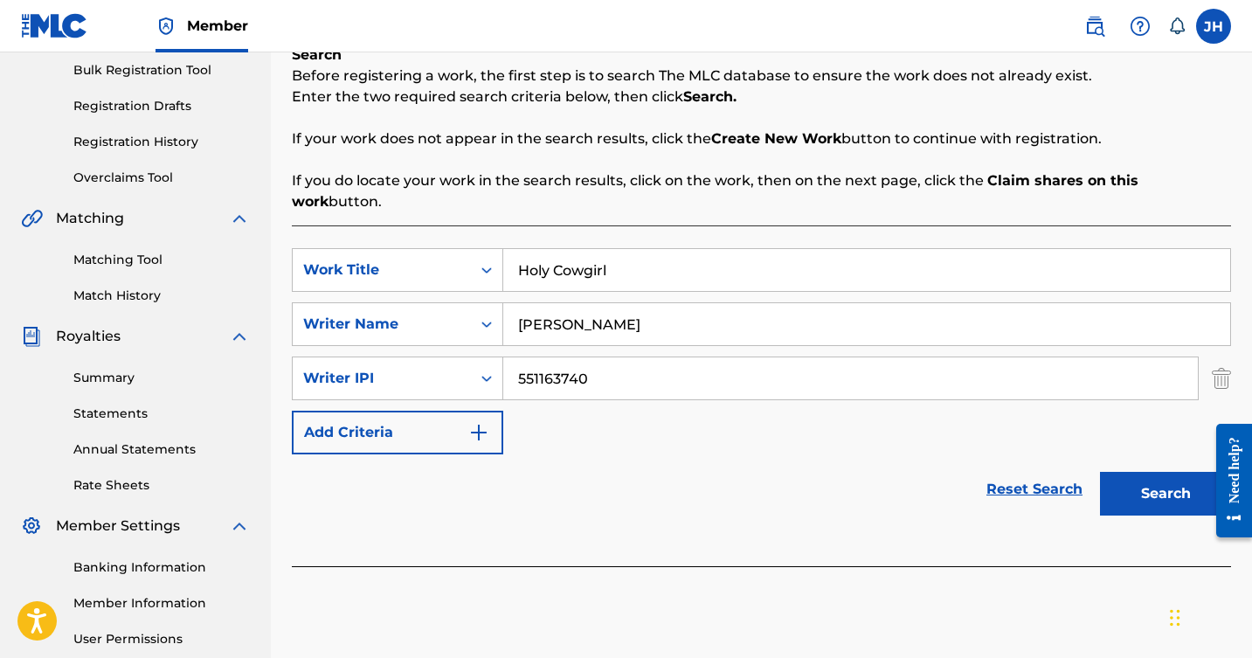
type input "551163740"
click at [1166, 472] on button "Search" at bounding box center [1165, 494] width 131 height 44
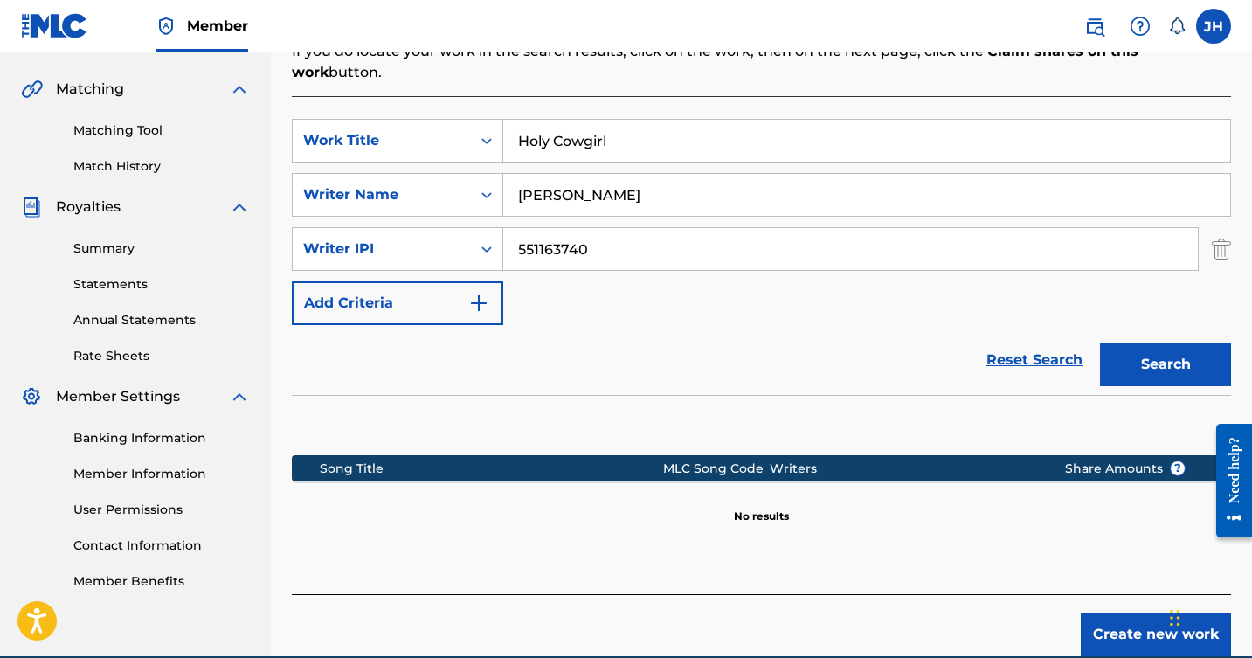
scroll to position [398, 0]
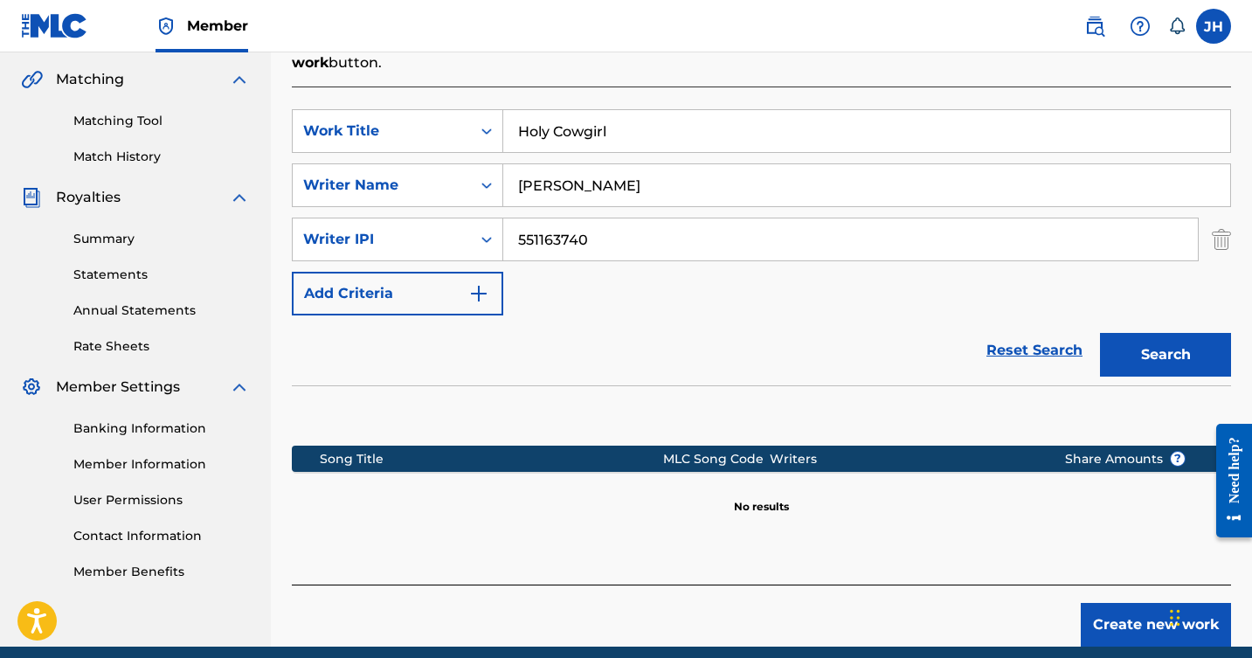
click at [1127, 603] on button "Create new work" at bounding box center [1156, 625] width 150 height 44
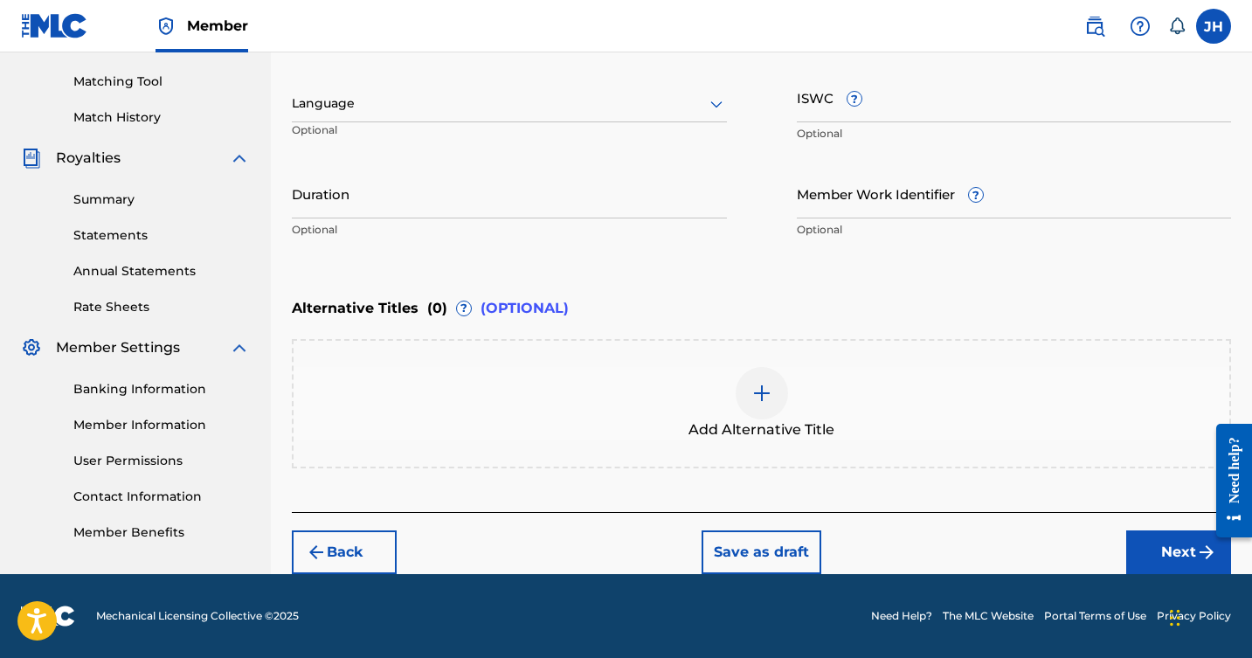
scroll to position [437, 0]
click at [1146, 541] on button "Next" at bounding box center [1179, 553] width 105 height 44
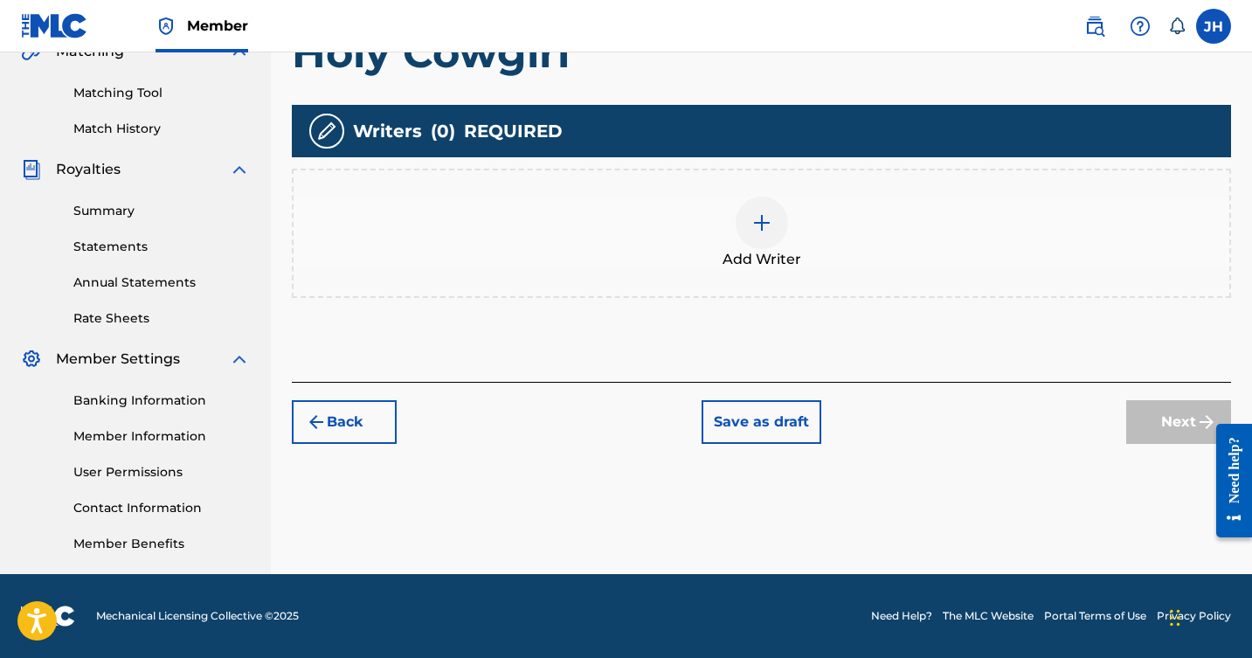
scroll to position [426, 0]
click at [330, 409] on button "Back" at bounding box center [344, 422] width 105 height 44
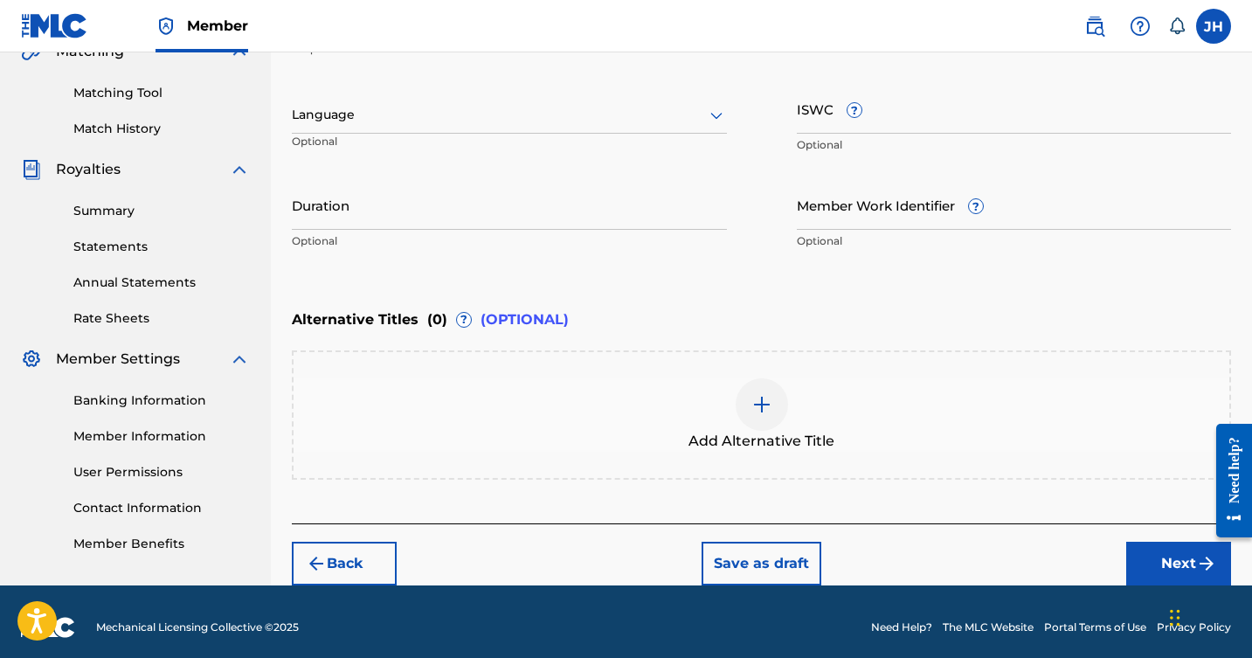
click at [769, 394] on img at bounding box center [762, 404] width 21 height 21
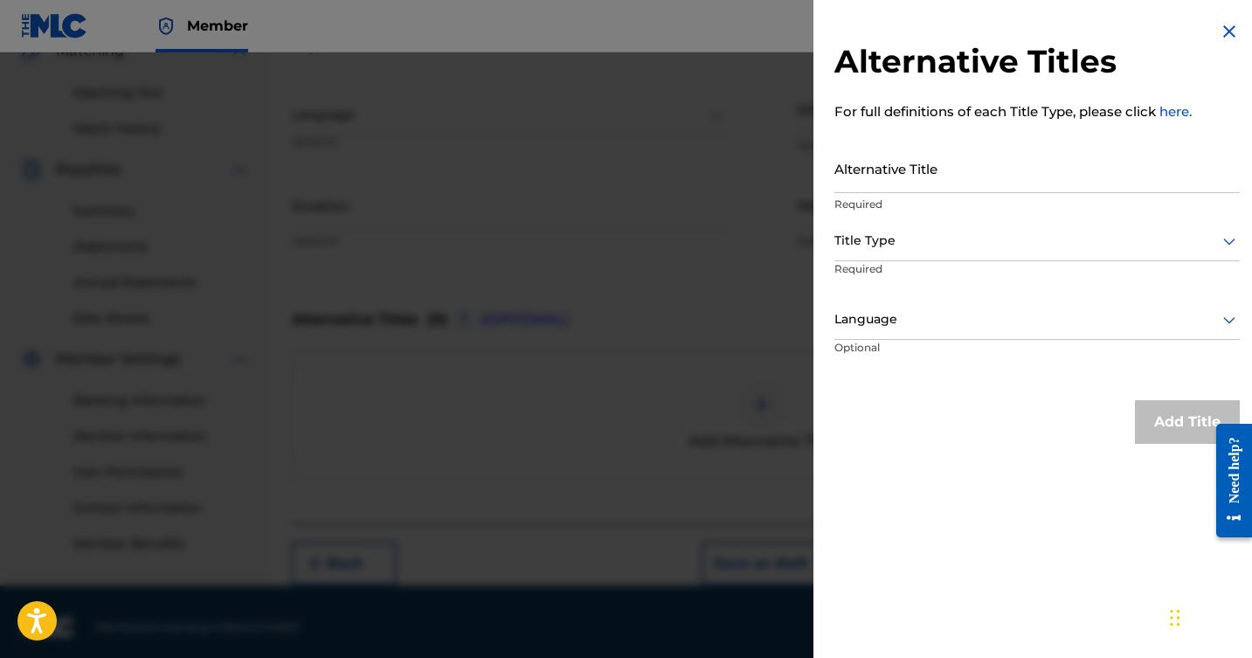
click at [982, 175] on input "Alternative Title" at bounding box center [1038, 168] width 406 height 50
type input "Holy Cowgirl(Dance Remix)"
click at [1219, 235] on icon at bounding box center [1229, 241] width 21 height 21
click at [933, 615] on div "Alternative Titles For full definitions of each Title Type, please click here. …" at bounding box center [1037, 329] width 447 height 658
click at [1225, 31] on img at bounding box center [1229, 31] width 21 height 21
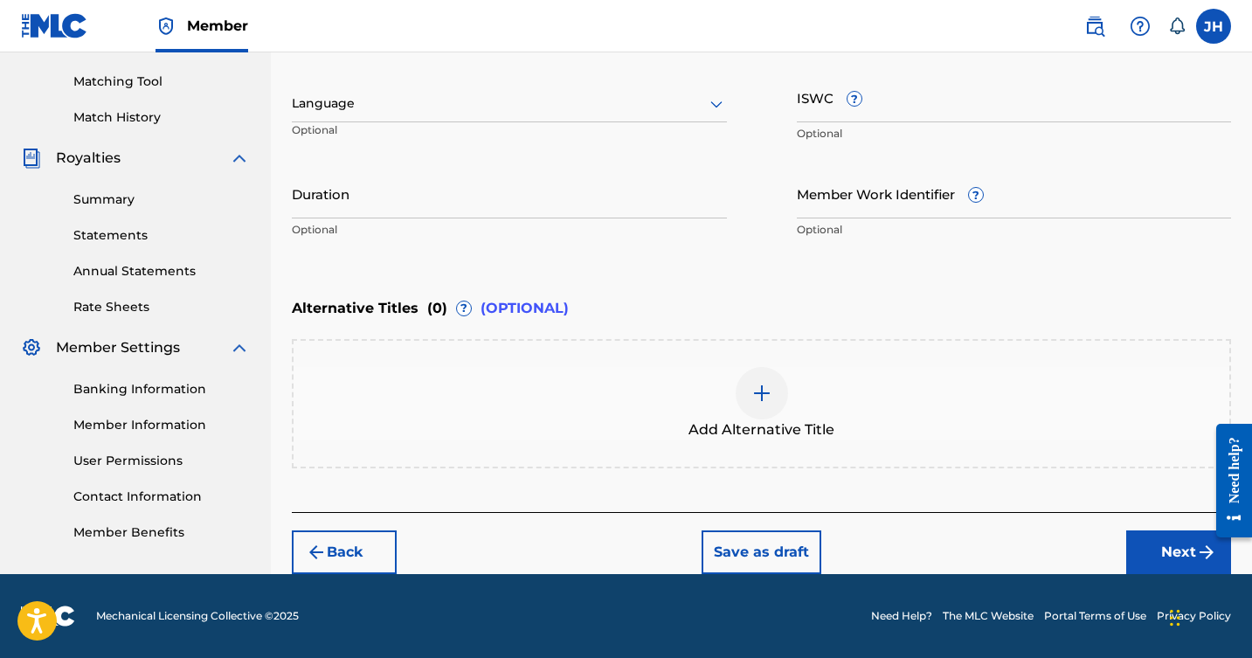
click at [1173, 541] on button "Next" at bounding box center [1179, 553] width 105 height 44
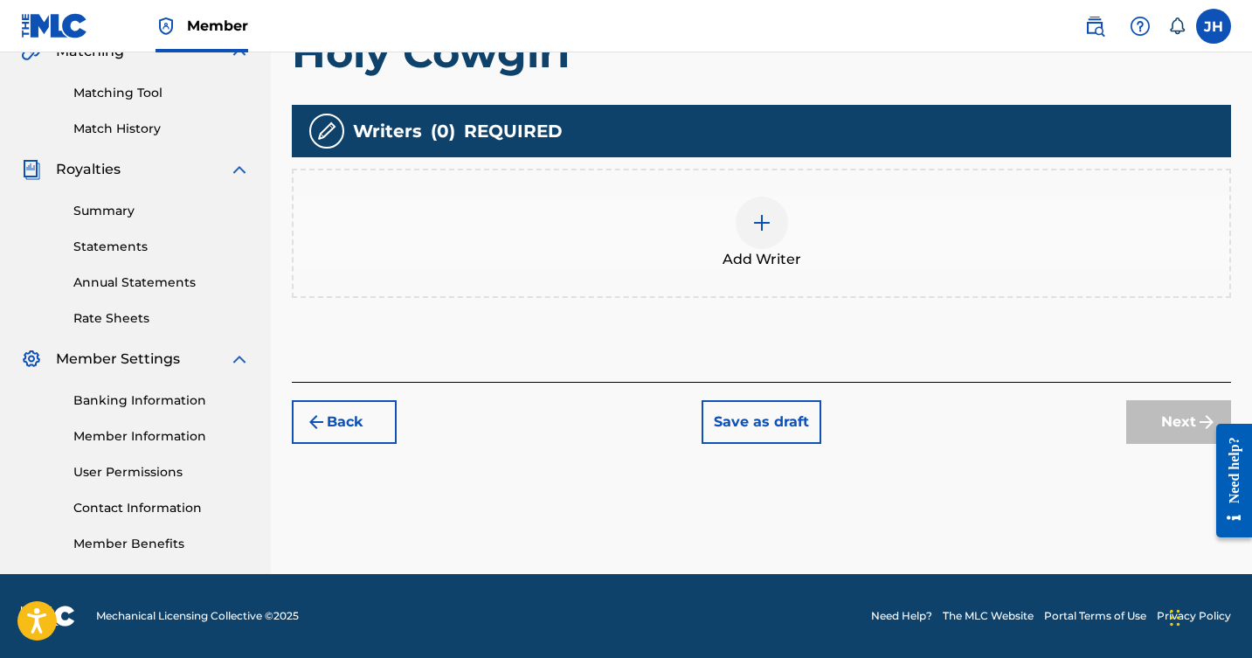
click at [760, 216] on img at bounding box center [762, 222] width 21 height 21
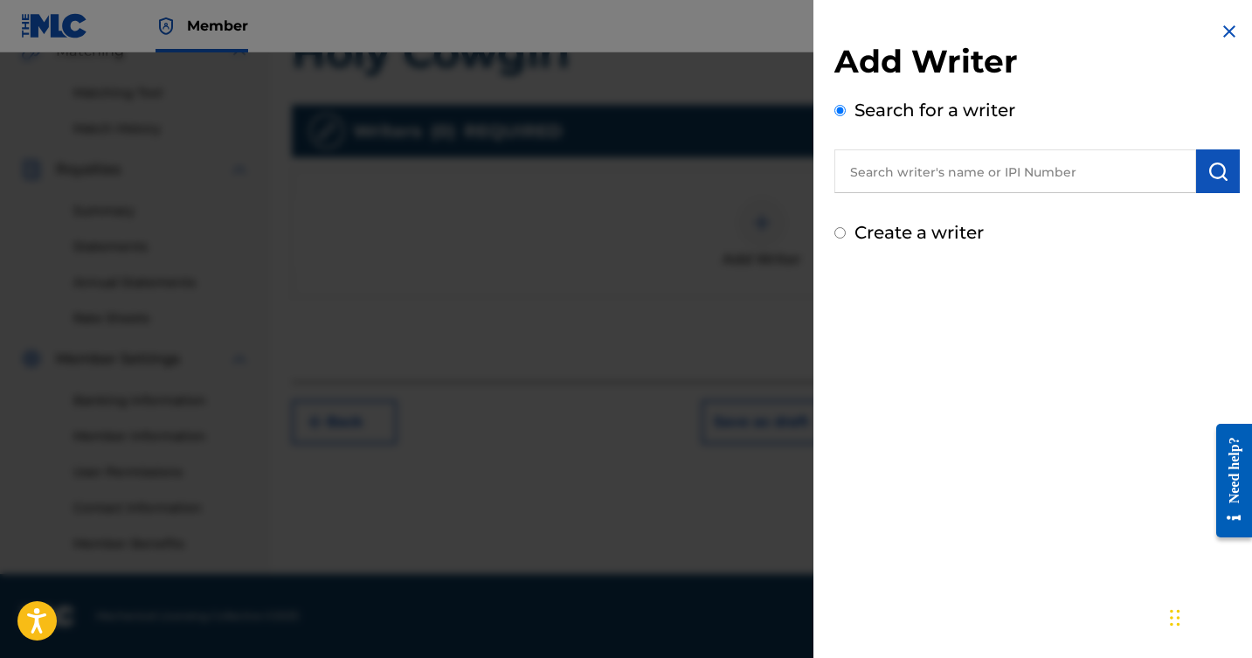
click at [890, 173] on input "text" at bounding box center [1016, 171] width 362 height 44
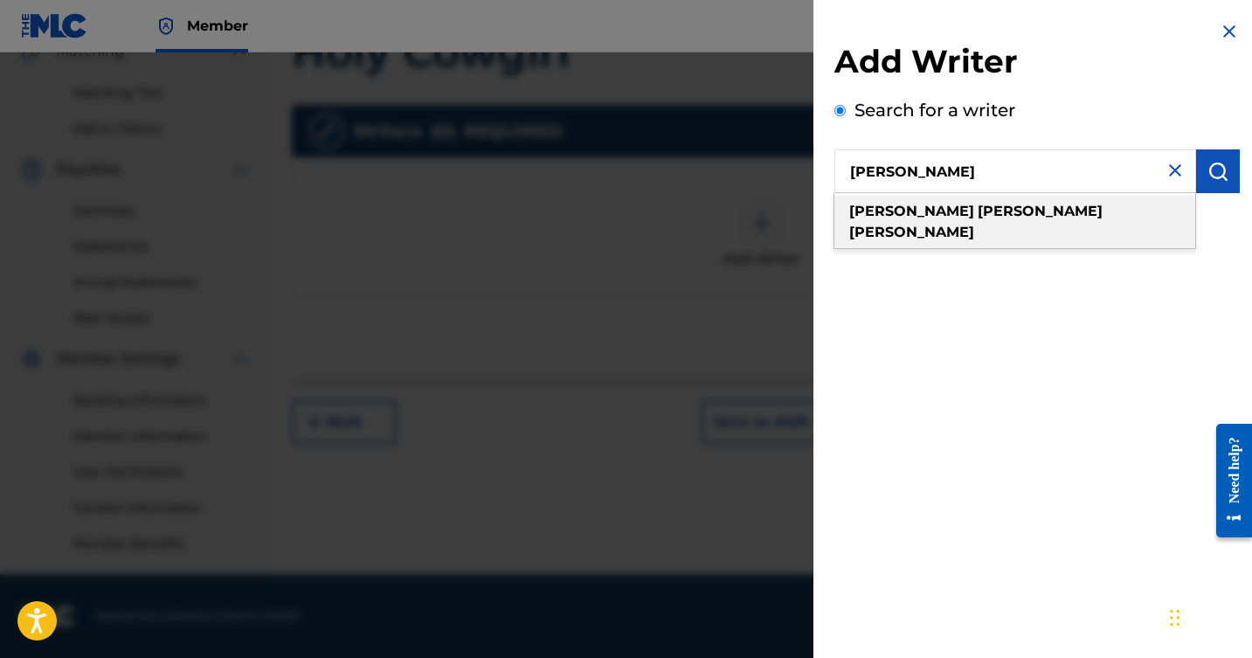
click at [892, 208] on strong "[PERSON_NAME]" at bounding box center [912, 211] width 125 height 17
type input "[PERSON_NAME]"
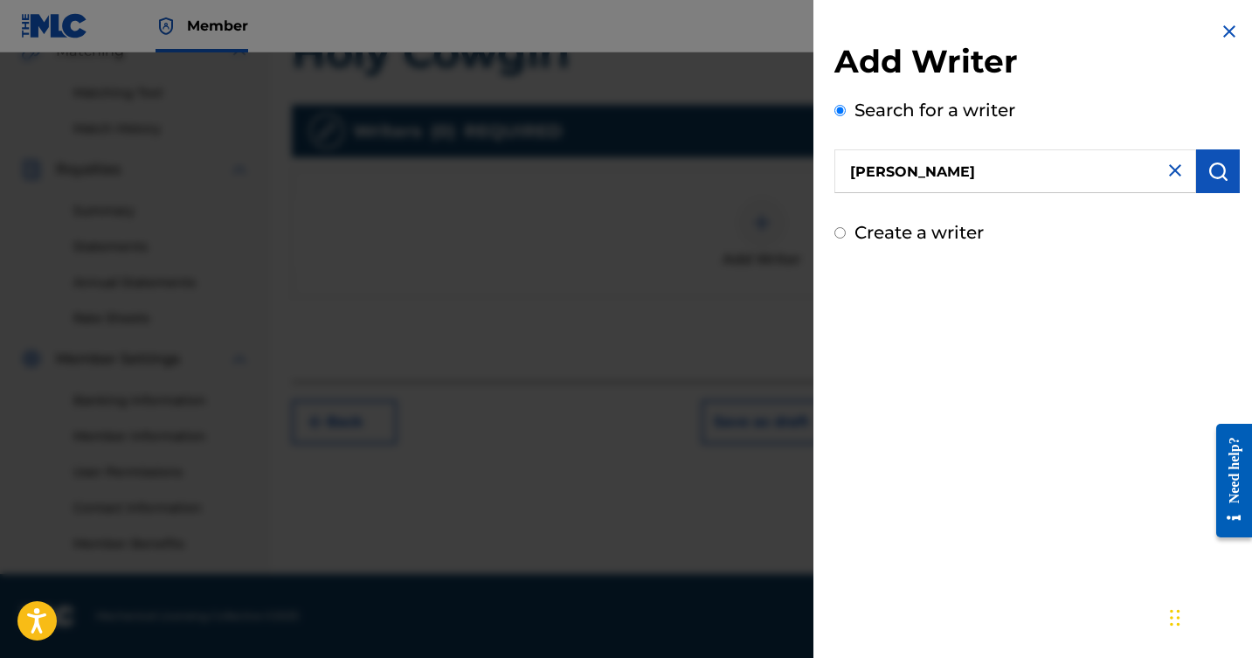
click at [1212, 162] on img "submit" at bounding box center [1218, 171] width 21 height 21
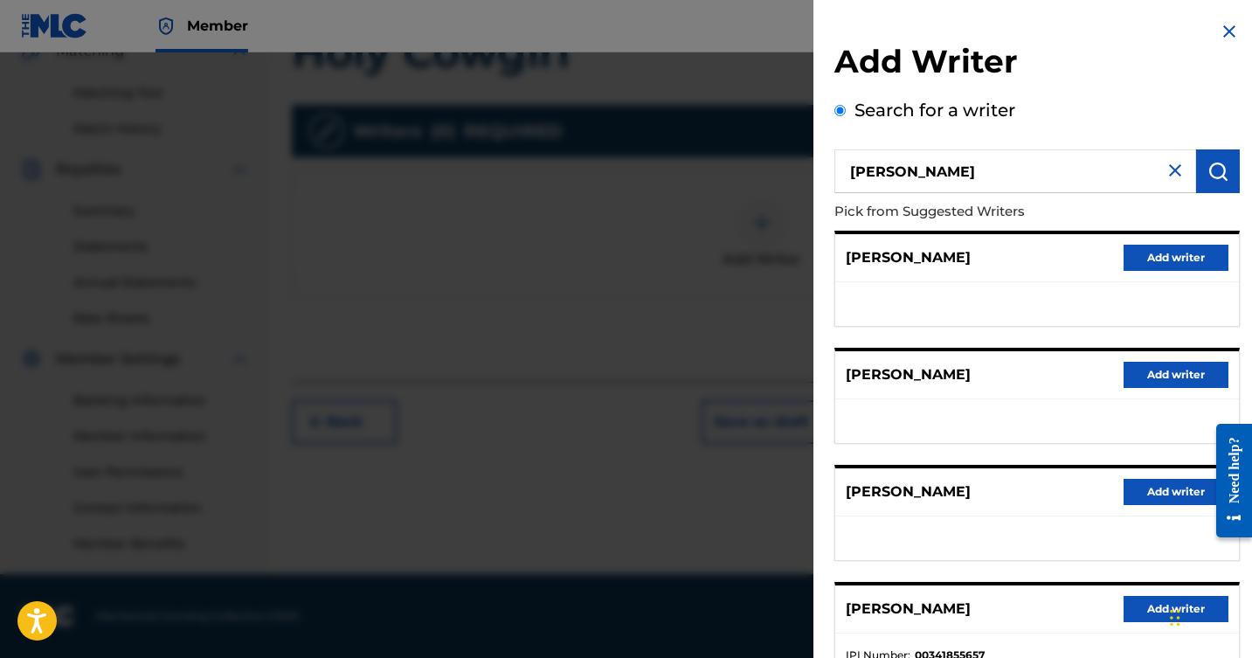
scroll to position [117, 0]
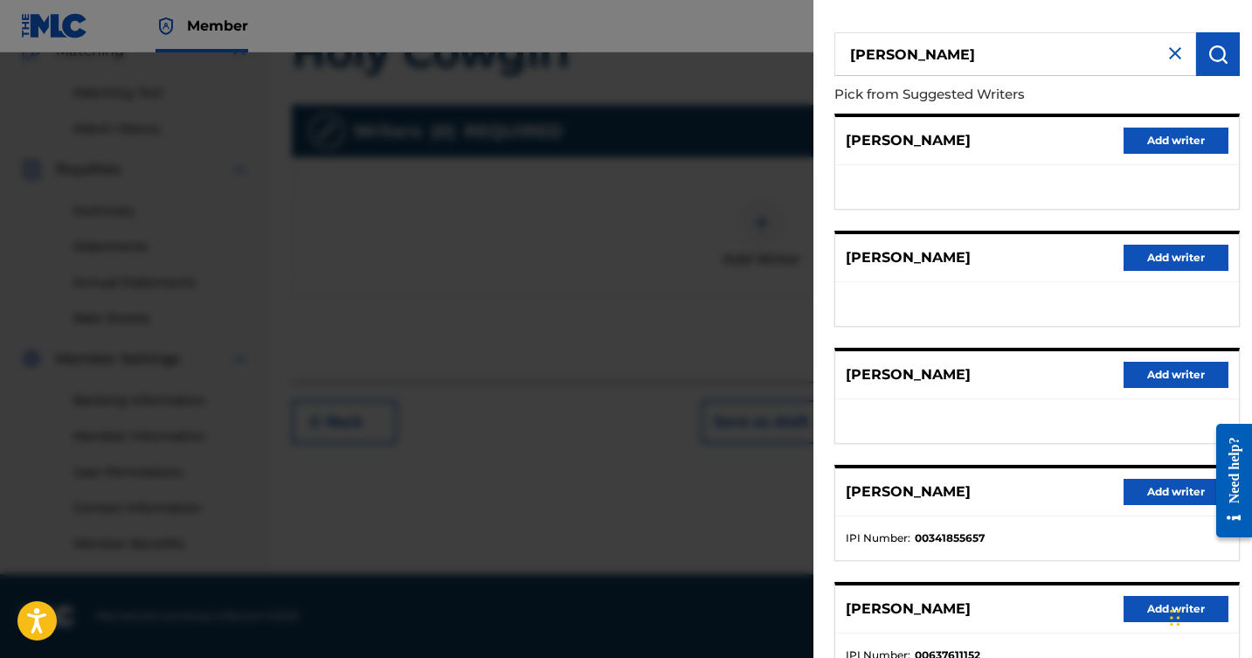
click at [1158, 486] on button "Add writer" at bounding box center [1176, 492] width 105 height 26
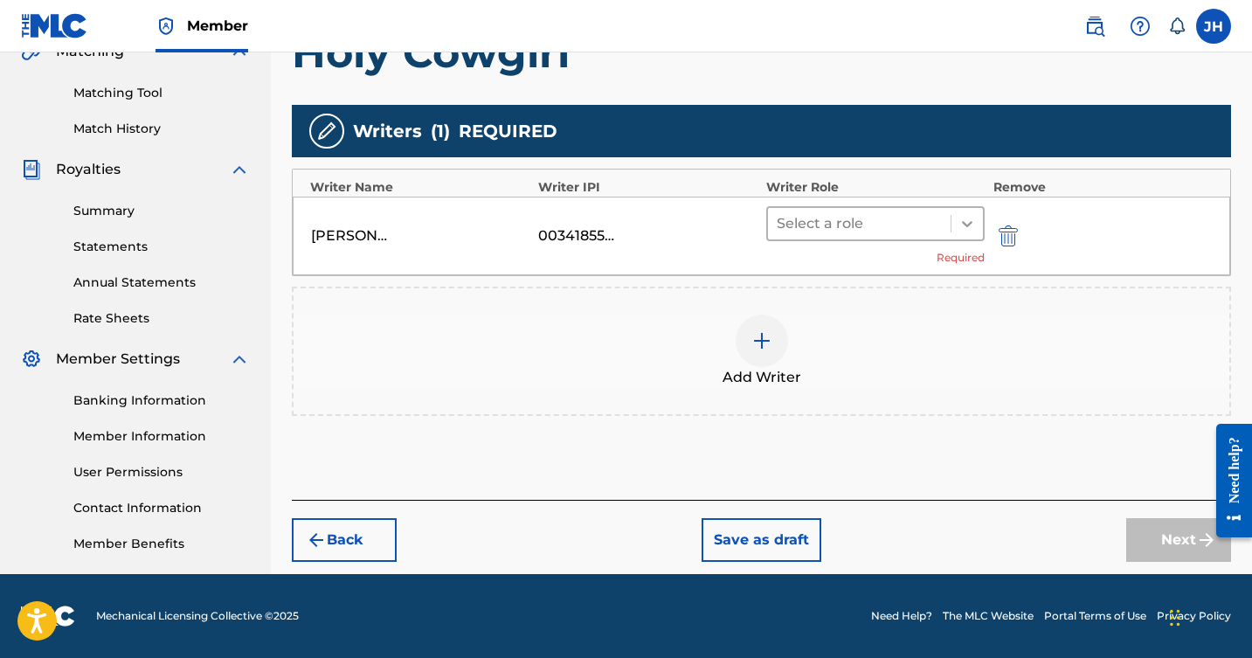
click at [960, 223] on icon at bounding box center [967, 223] width 17 height 17
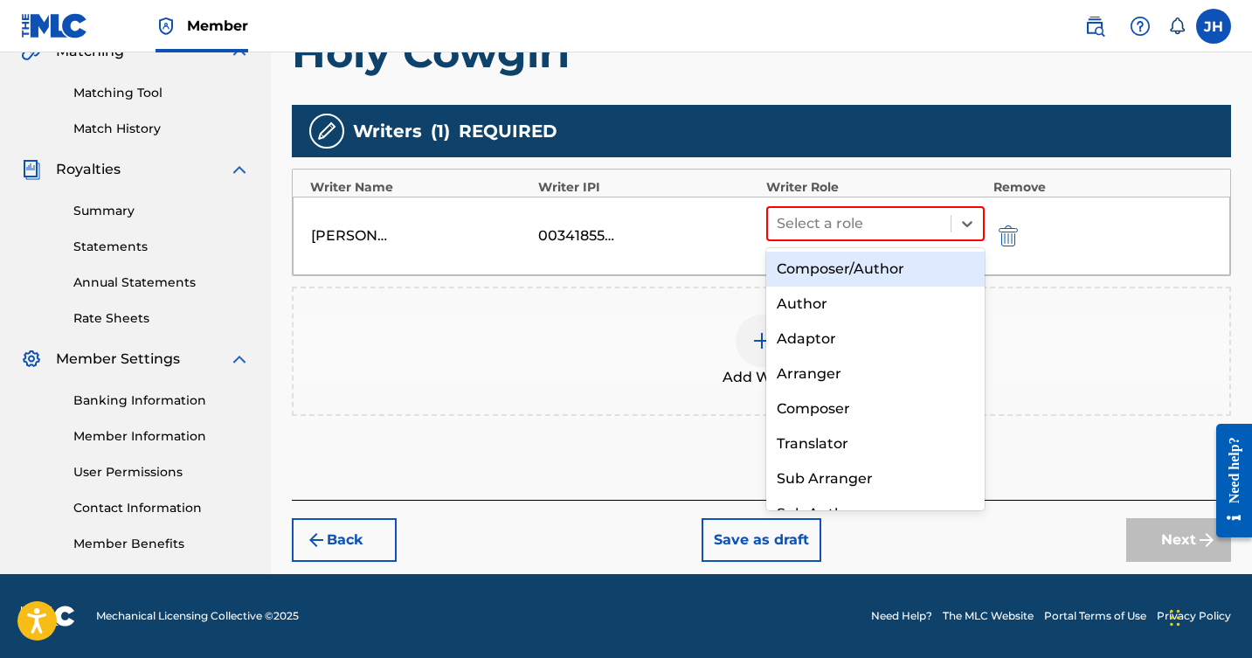
click at [885, 270] on div "Composer/Author" at bounding box center [876, 269] width 219 height 35
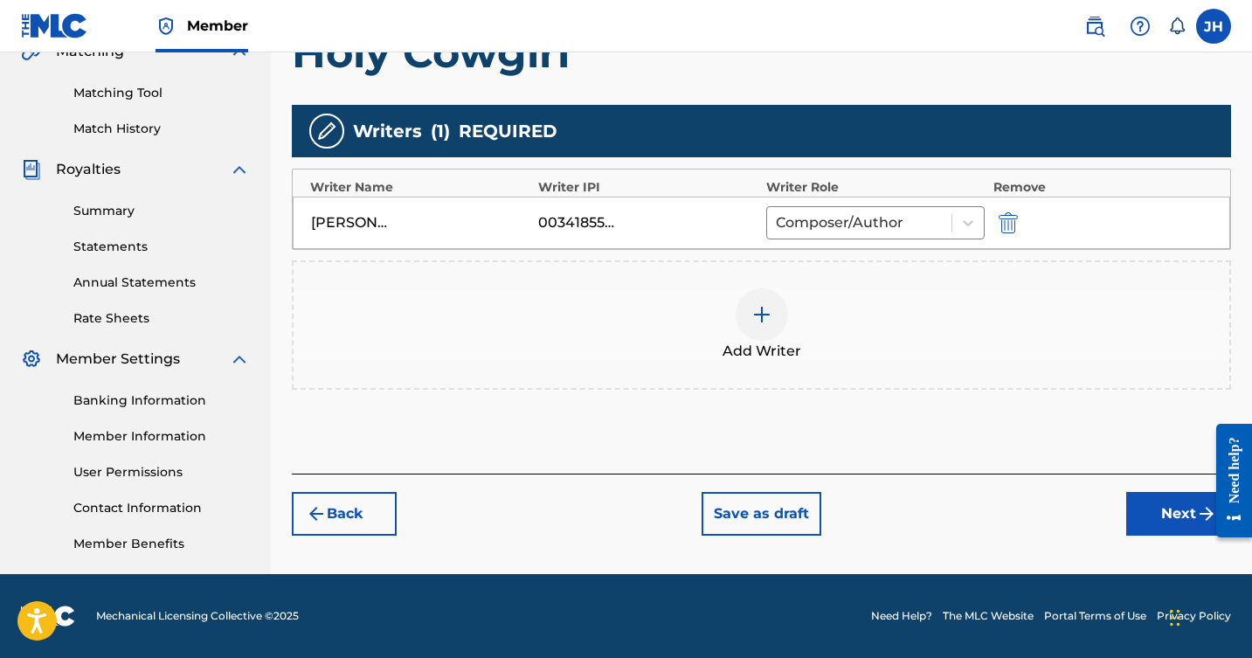
scroll to position [426, 0]
click at [754, 309] on img at bounding box center [762, 314] width 21 height 21
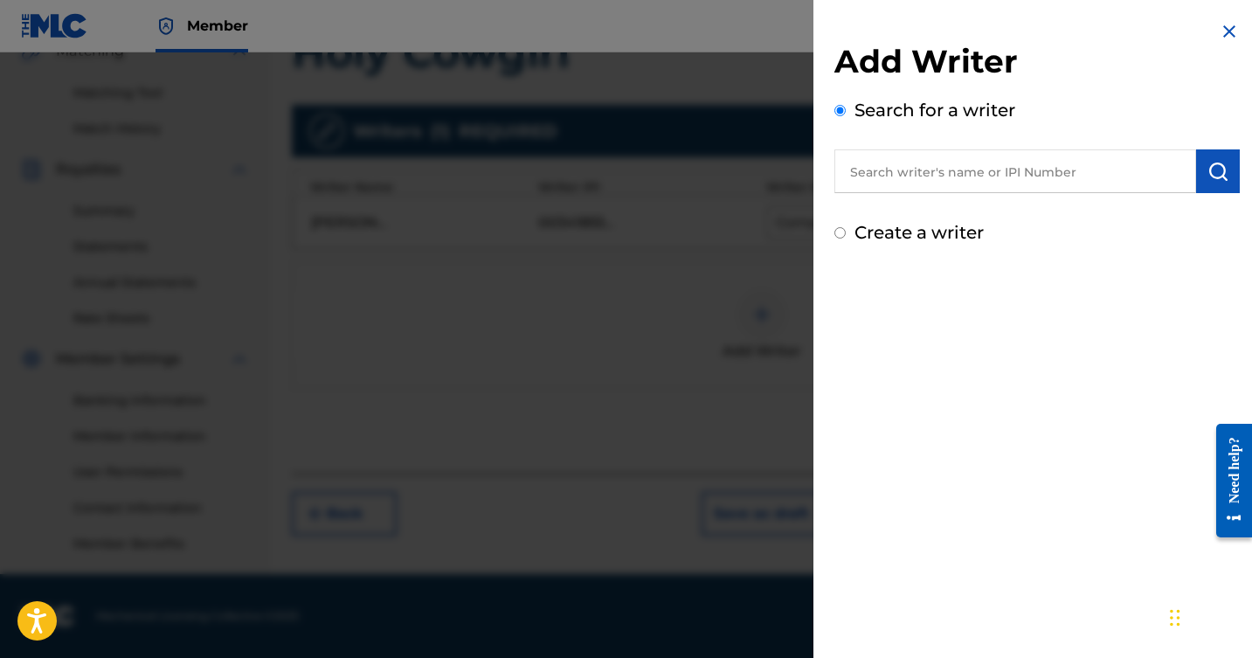
click at [890, 180] on input "text" at bounding box center [1016, 171] width 362 height 44
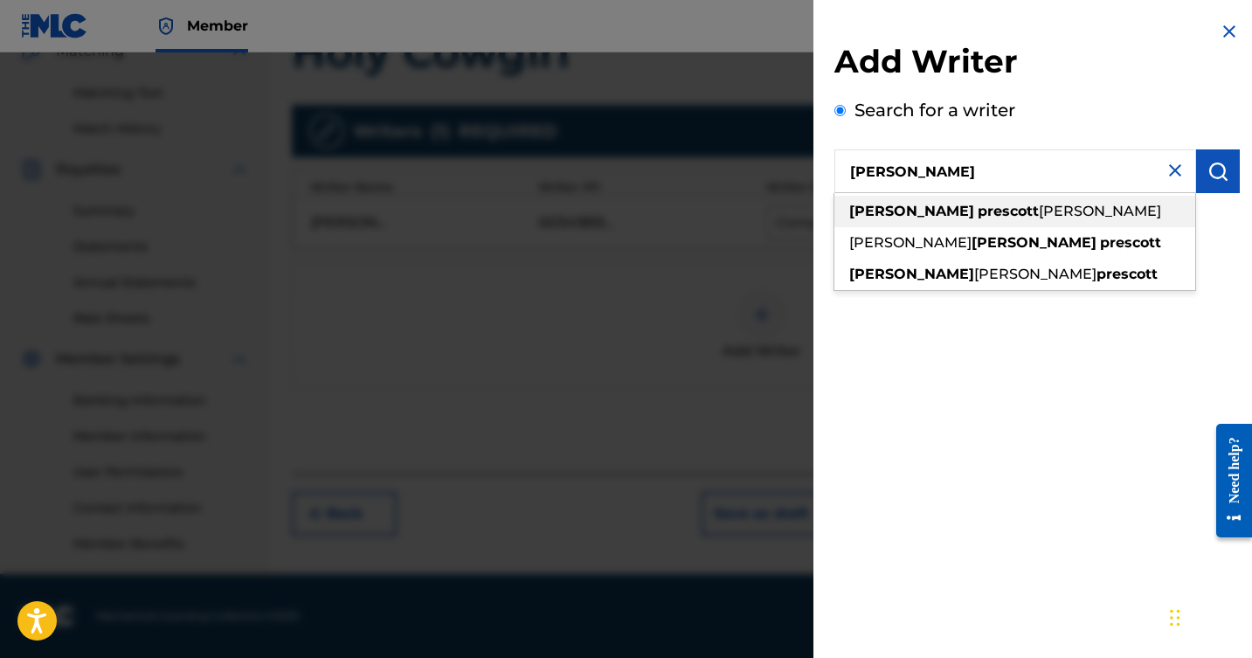
click at [907, 202] on div "[PERSON_NAME] [PERSON_NAME]" at bounding box center [1015, 211] width 361 height 31
type input "[PERSON_NAME] [PERSON_NAME]"
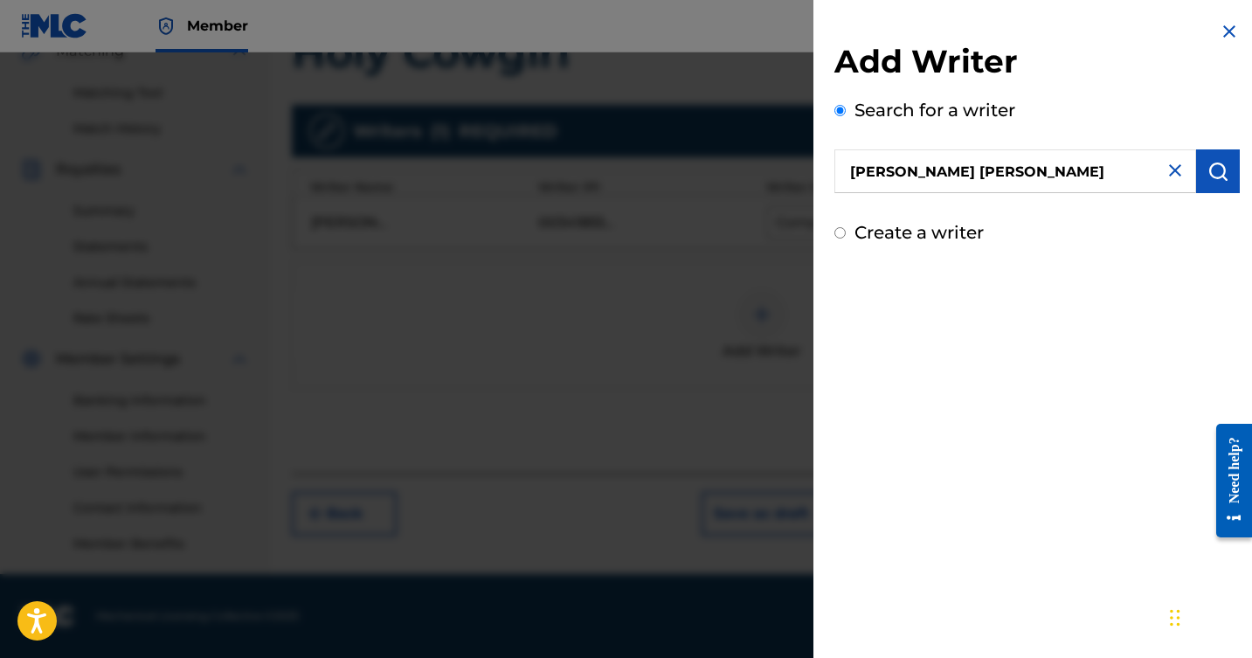
click at [1209, 170] on img "submit" at bounding box center [1218, 171] width 21 height 21
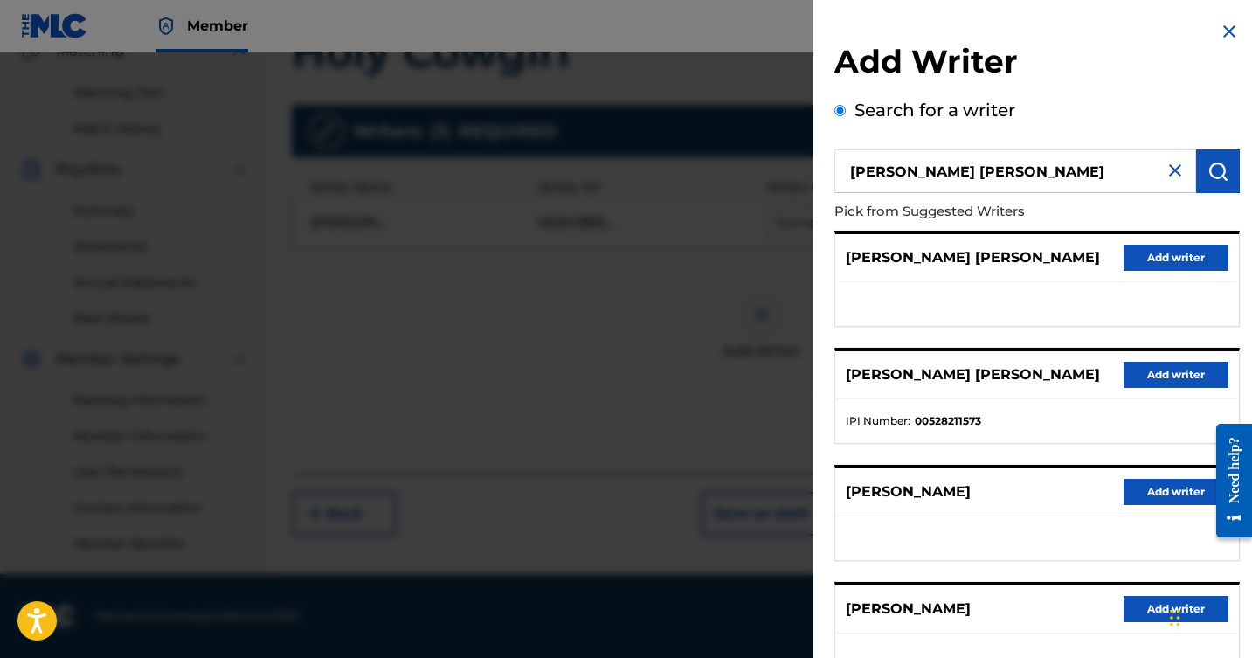
click at [1156, 368] on button "Add writer" at bounding box center [1176, 375] width 105 height 26
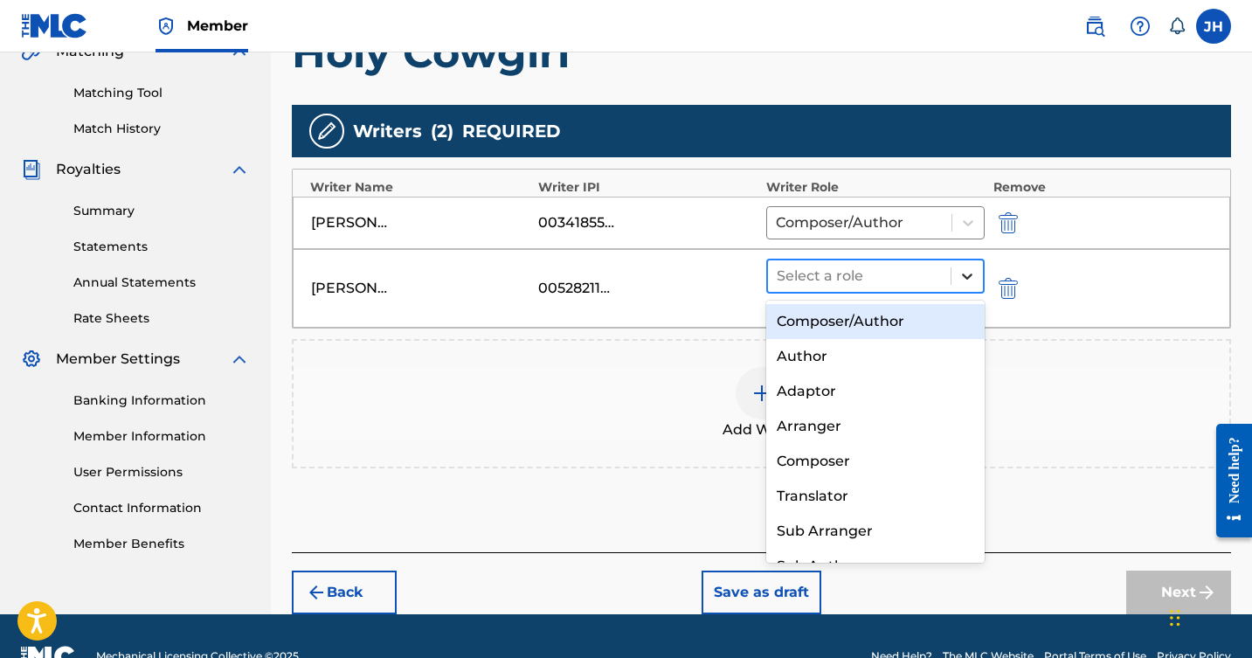
click at [970, 270] on icon at bounding box center [967, 275] width 17 height 17
click at [878, 316] on div "Composer/Author" at bounding box center [876, 321] width 219 height 35
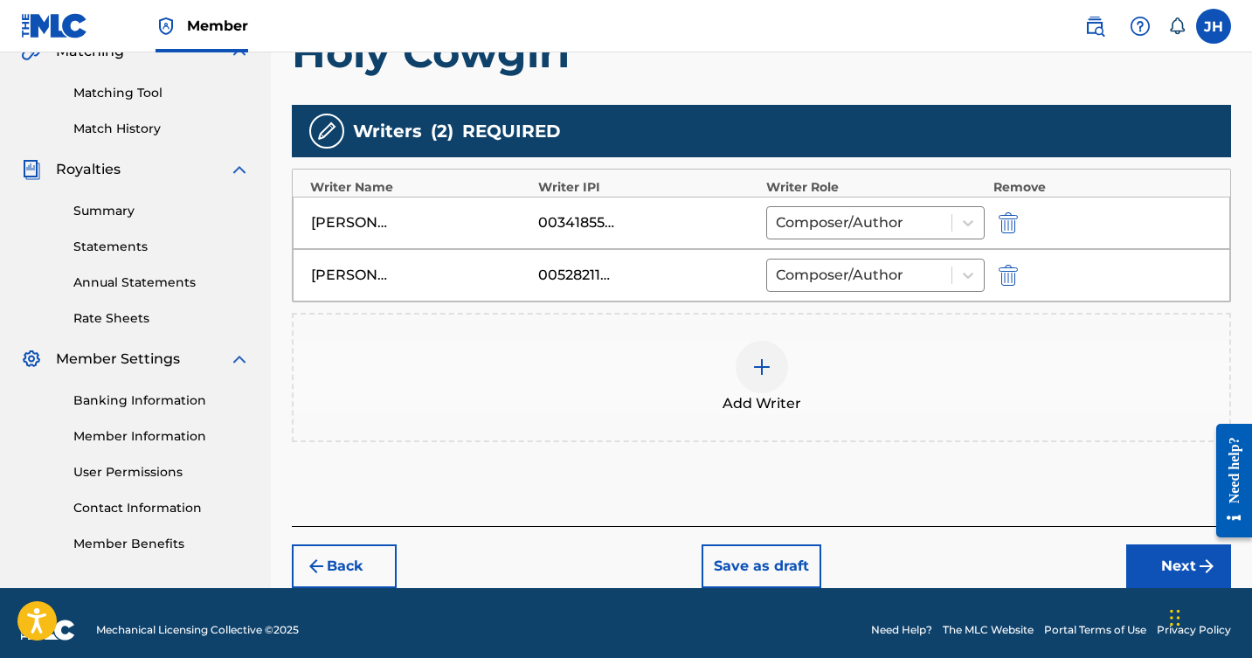
click at [758, 367] on img at bounding box center [762, 367] width 21 height 21
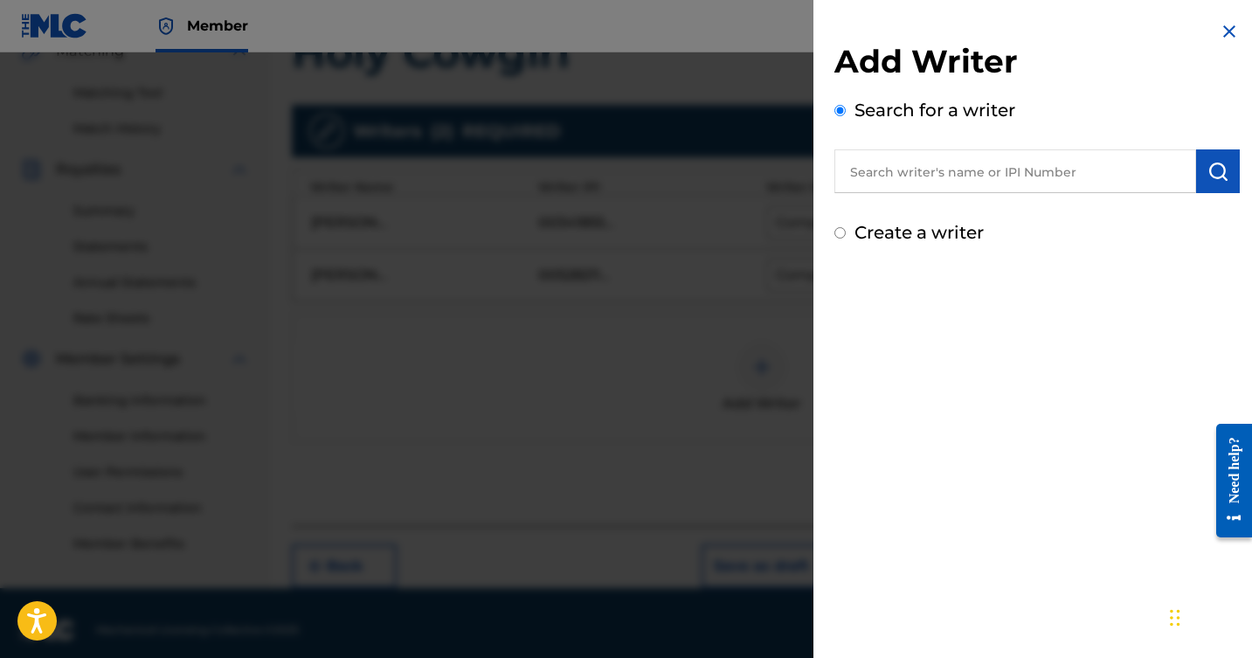
click at [966, 176] on input "text" at bounding box center [1016, 171] width 362 height 44
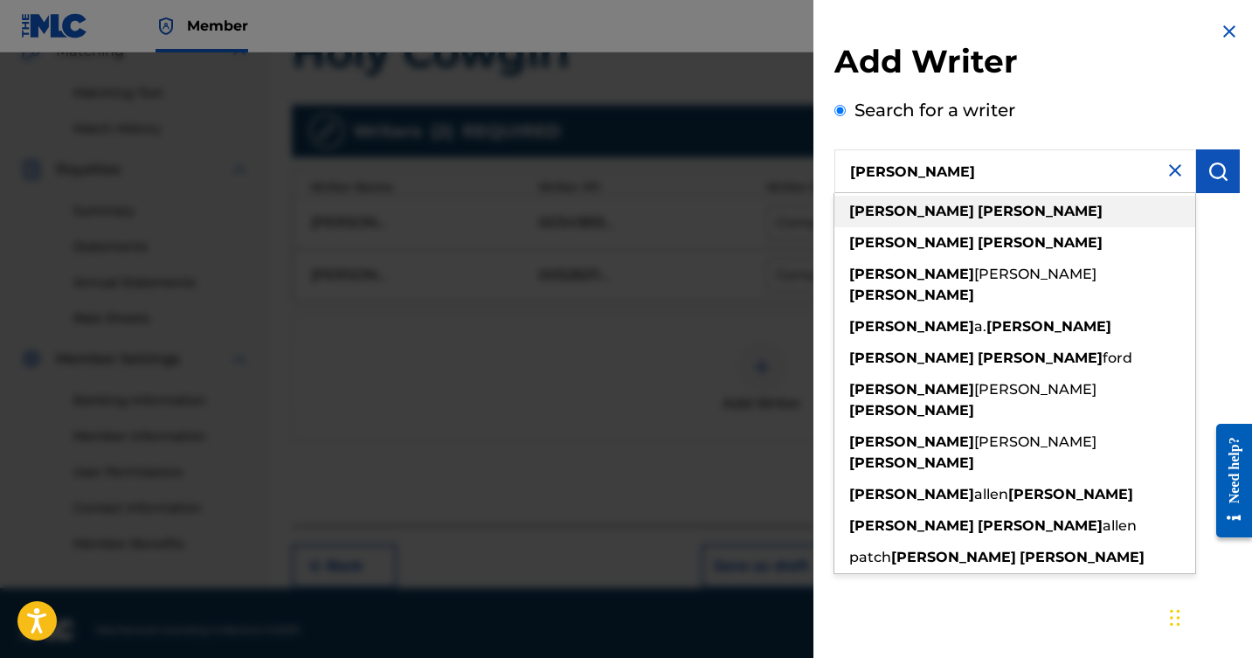
click at [978, 212] on strong "[PERSON_NAME]" at bounding box center [1040, 211] width 125 height 17
type input "[PERSON_NAME]"
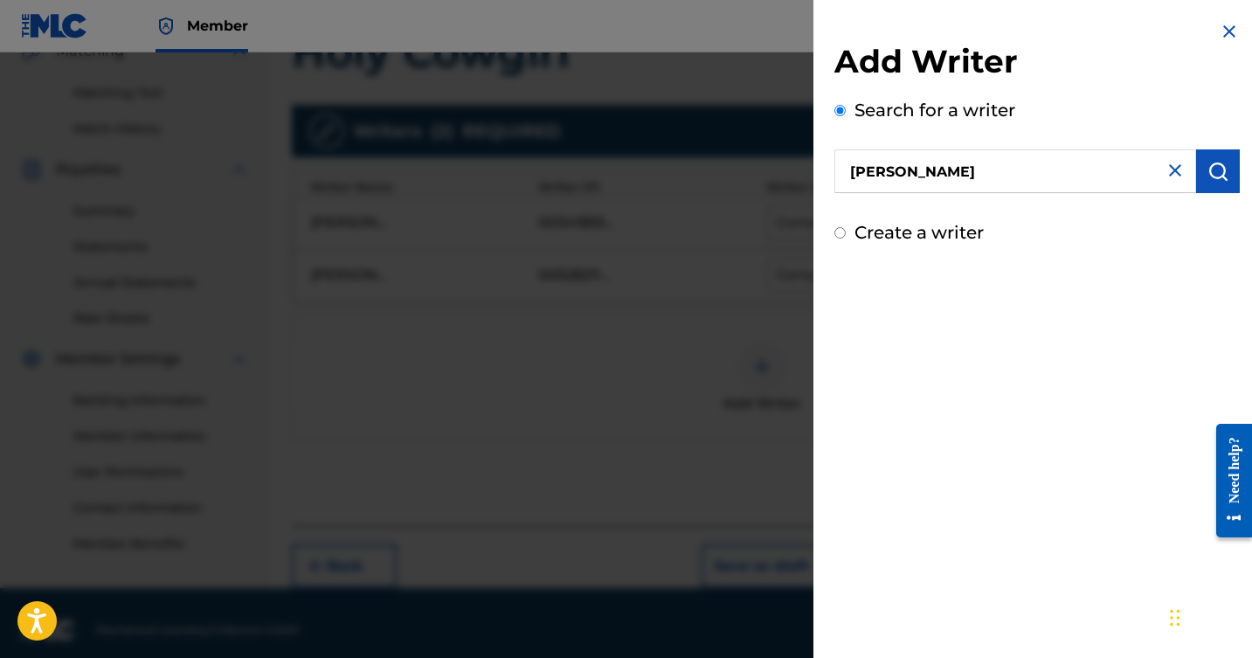
click at [1211, 176] on img "submit" at bounding box center [1218, 171] width 21 height 21
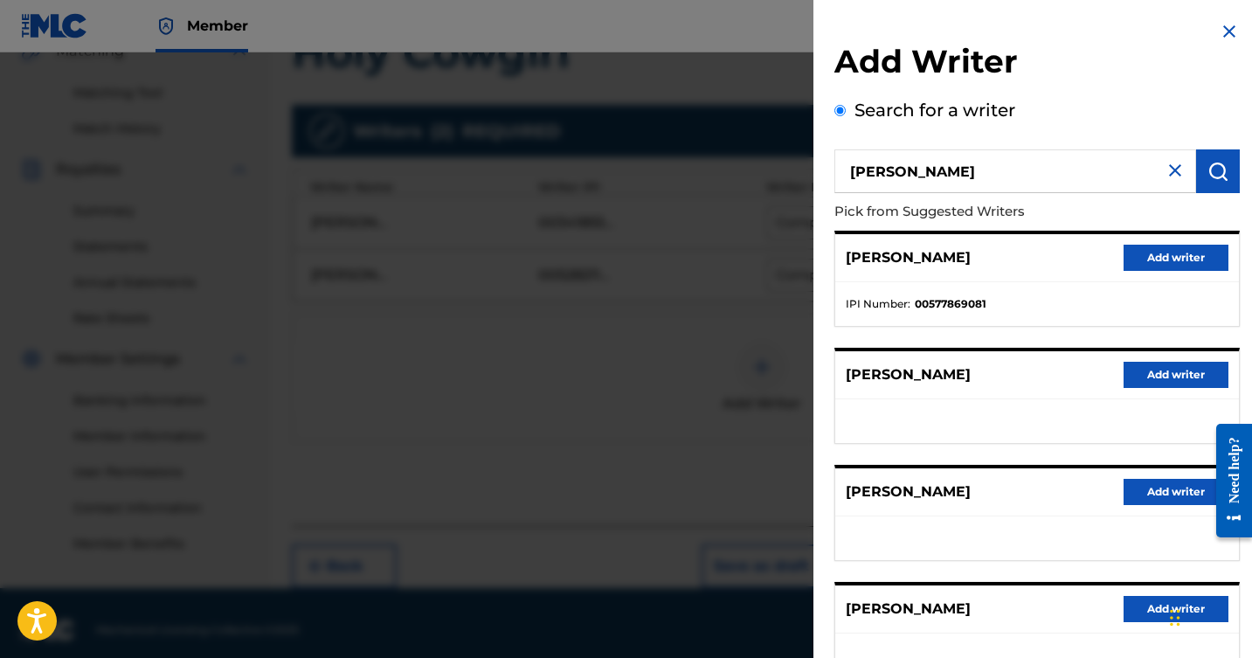
click at [1146, 251] on button "Add writer" at bounding box center [1176, 258] width 105 height 26
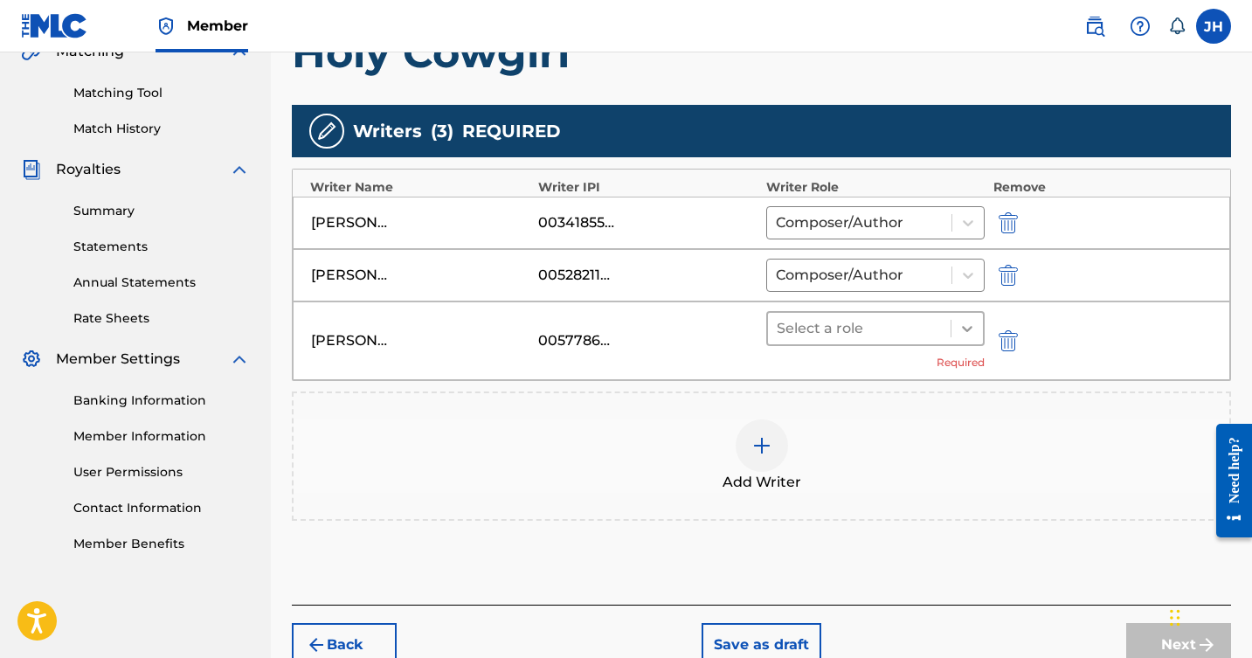
click at [964, 327] on icon at bounding box center [967, 329] width 10 height 6
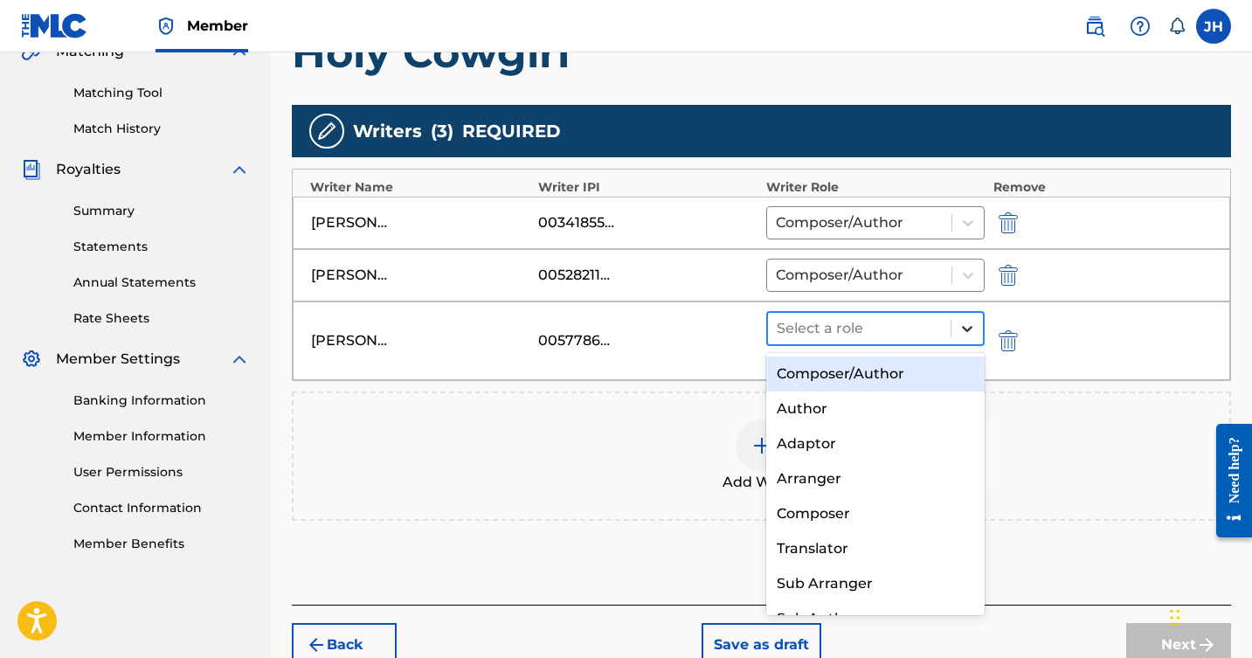
click at [964, 327] on icon at bounding box center [967, 329] width 10 height 6
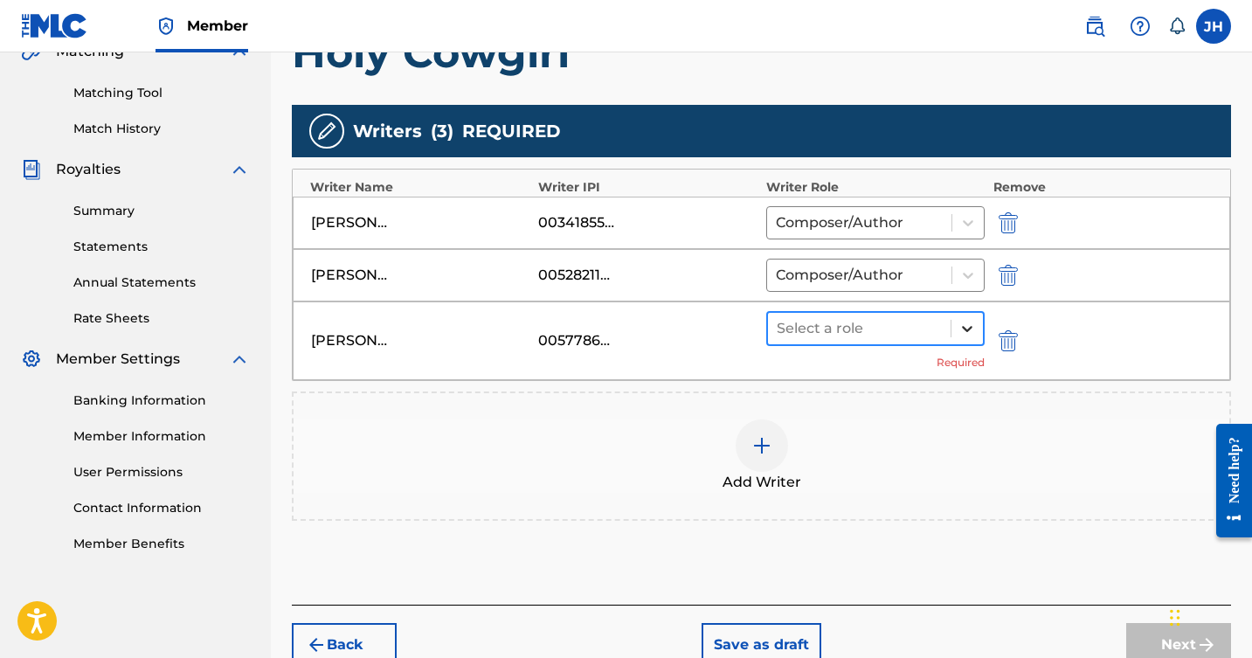
click at [964, 327] on icon at bounding box center [967, 329] width 10 height 6
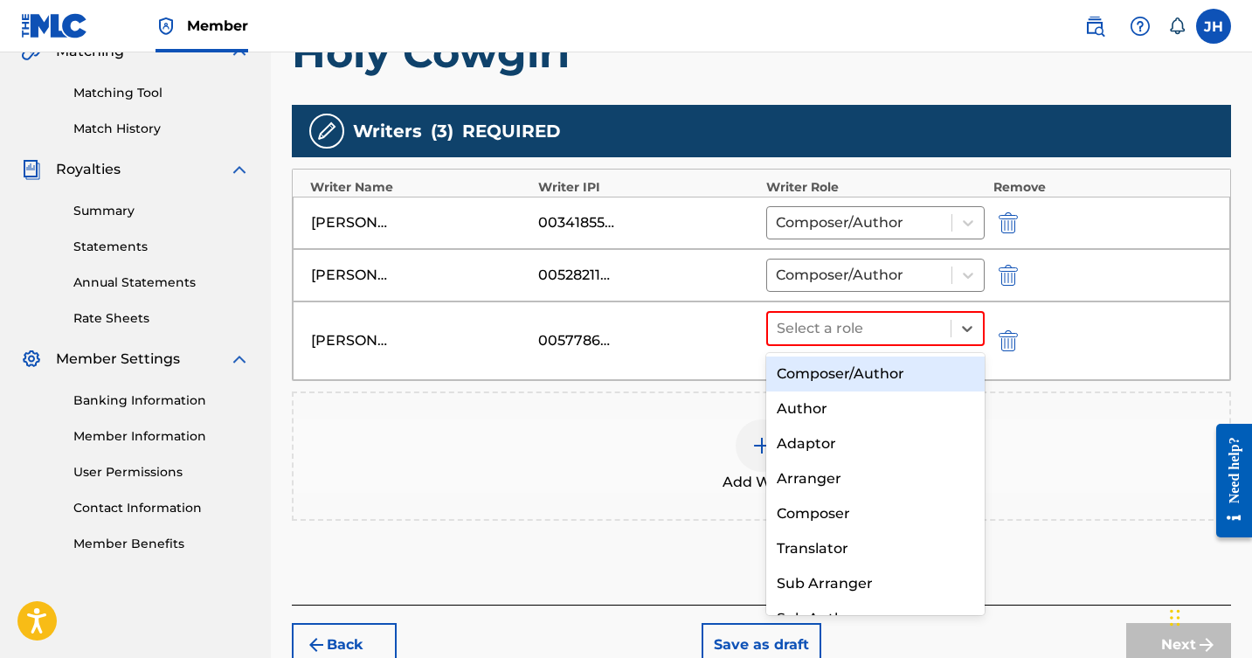
click at [903, 371] on div "Composer/Author" at bounding box center [876, 374] width 219 height 35
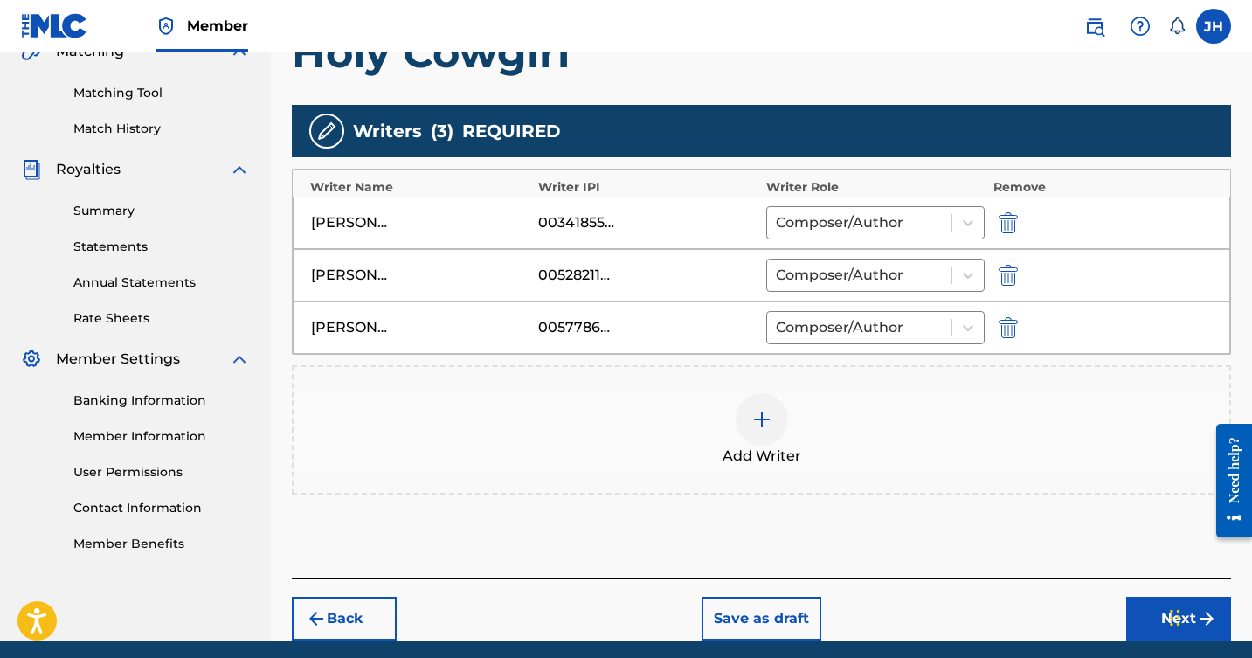
click at [759, 414] on img at bounding box center [762, 419] width 21 height 21
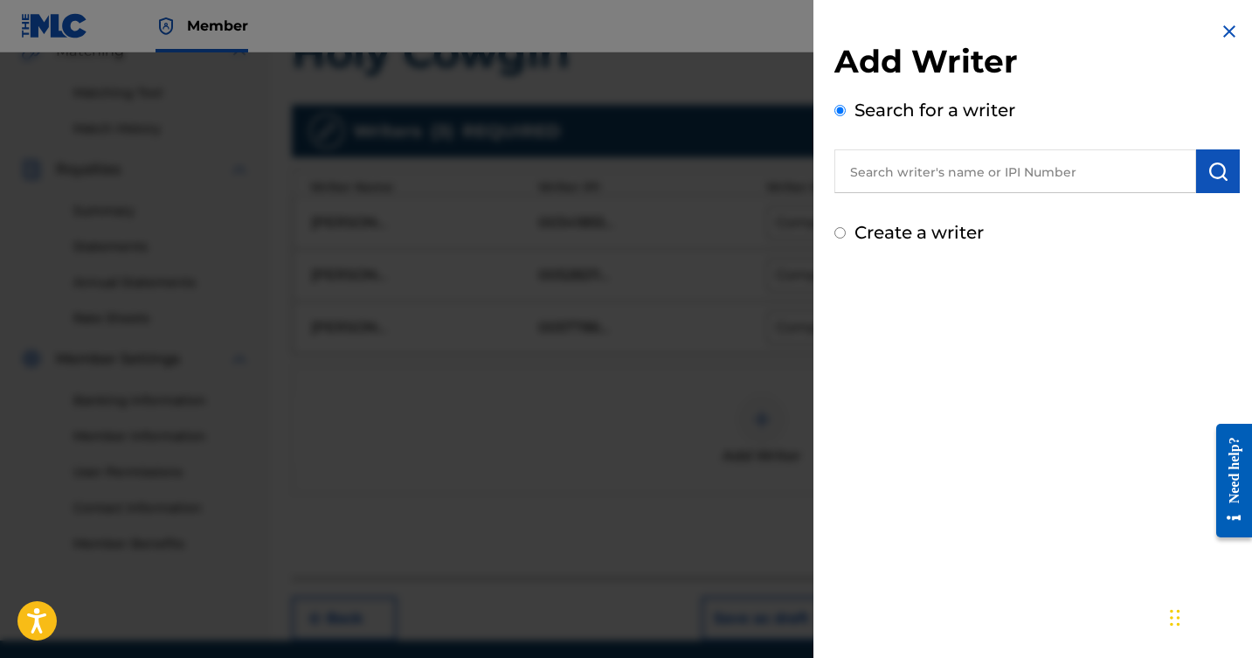
scroll to position [492, 0]
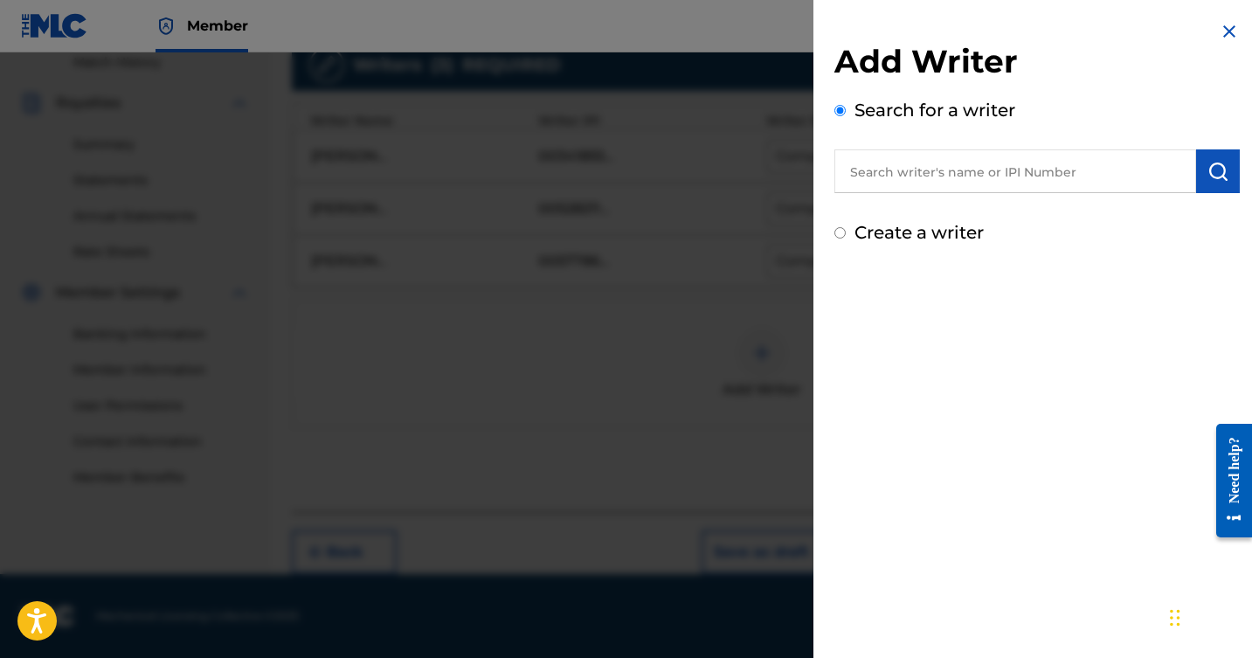
click at [1001, 170] on input "text" at bounding box center [1016, 171] width 362 height 44
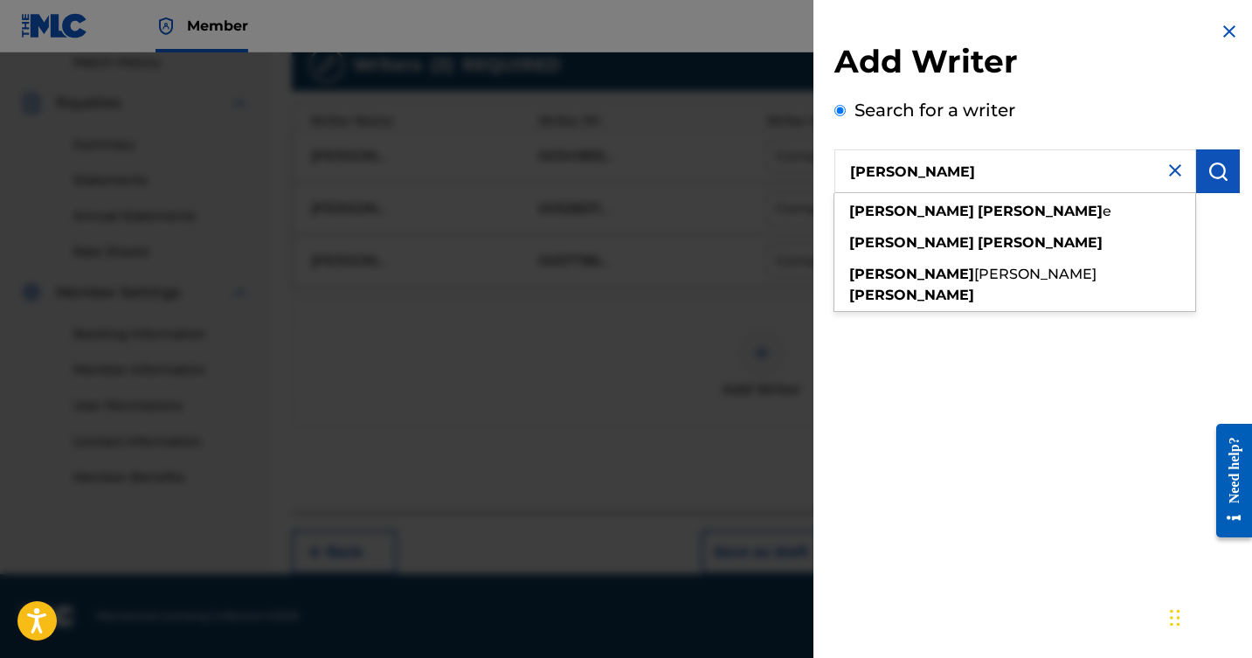
type input "[PERSON_NAME]"
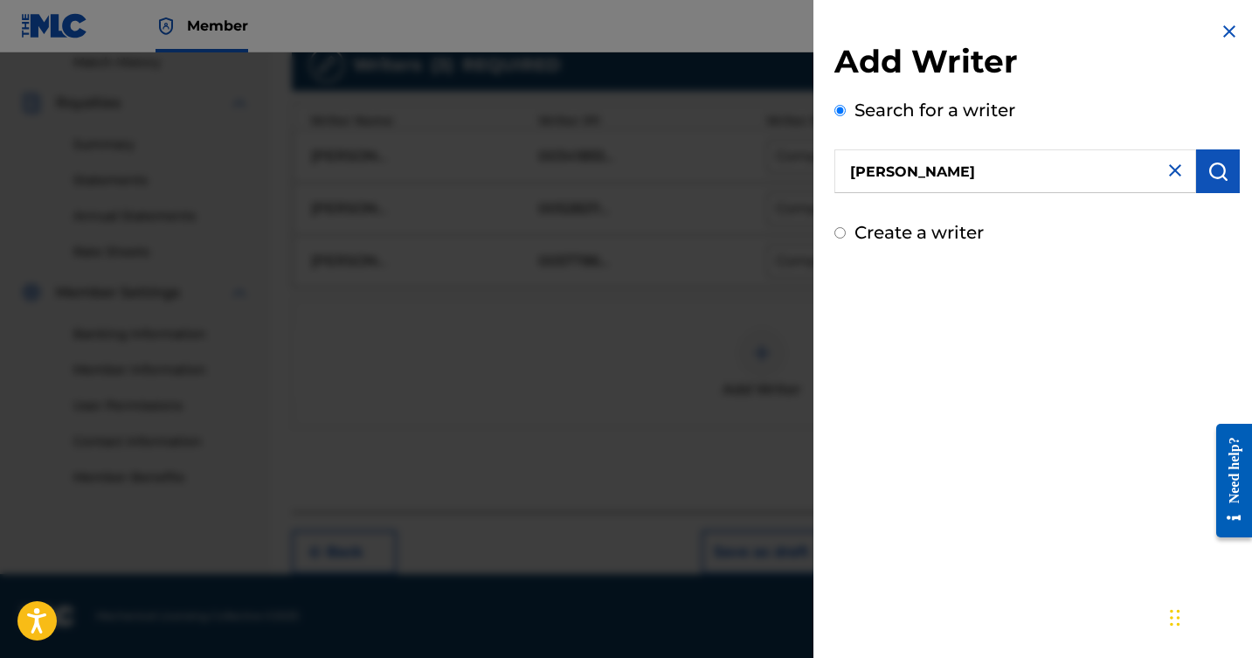
click at [1206, 160] on button "submit" at bounding box center [1219, 171] width 44 height 44
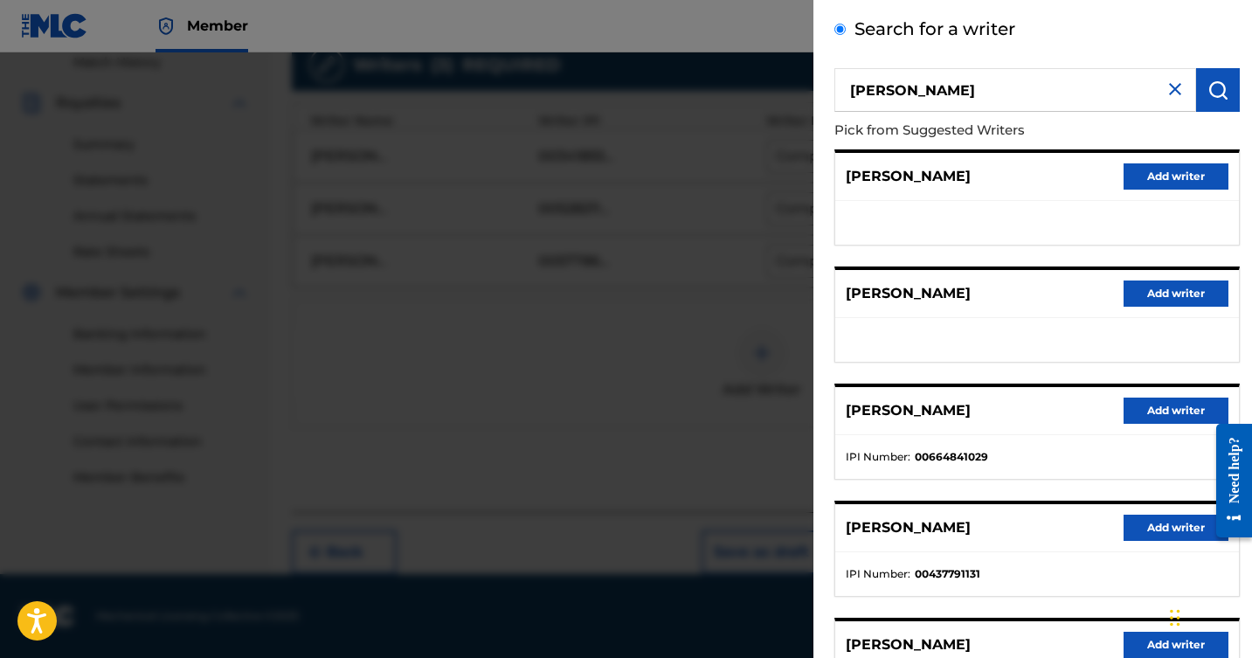
scroll to position [82, 0]
click at [1144, 522] on button "Add writer" at bounding box center [1176, 527] width 105 height 26
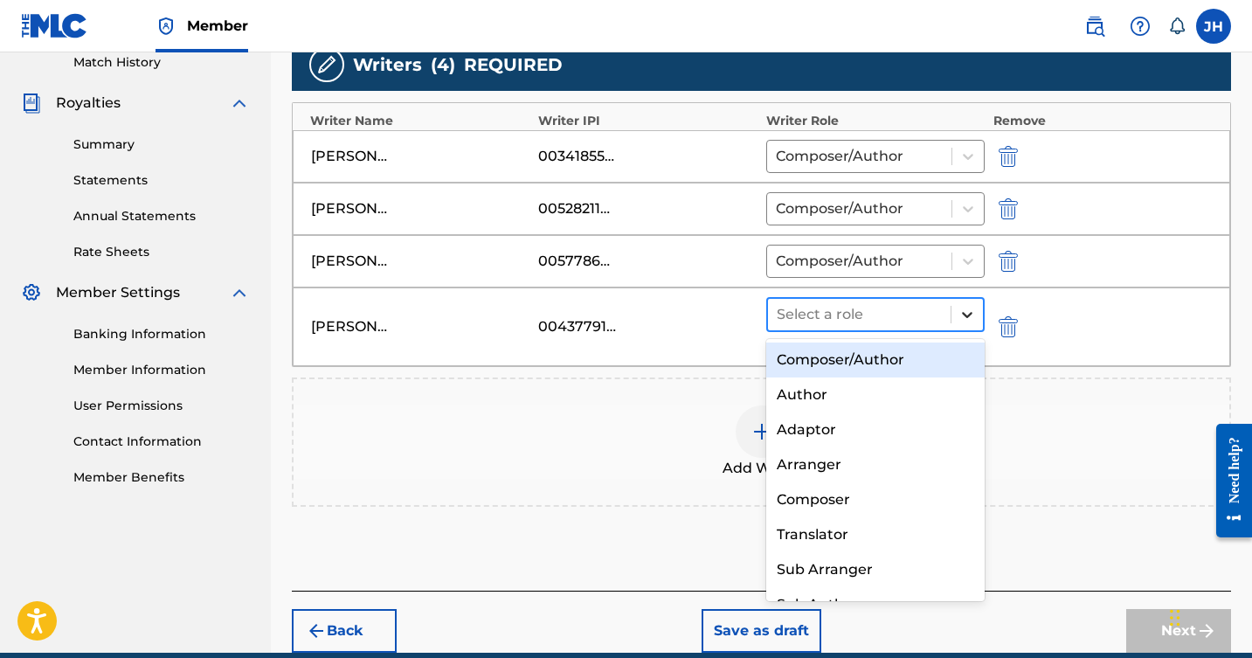
click at [969, 316] on icon at bounding box center [967, 314] width 17 height 17
click at [887, 360] on div "Composer/Author" at bounding box center [876, 360] width 219 height 35
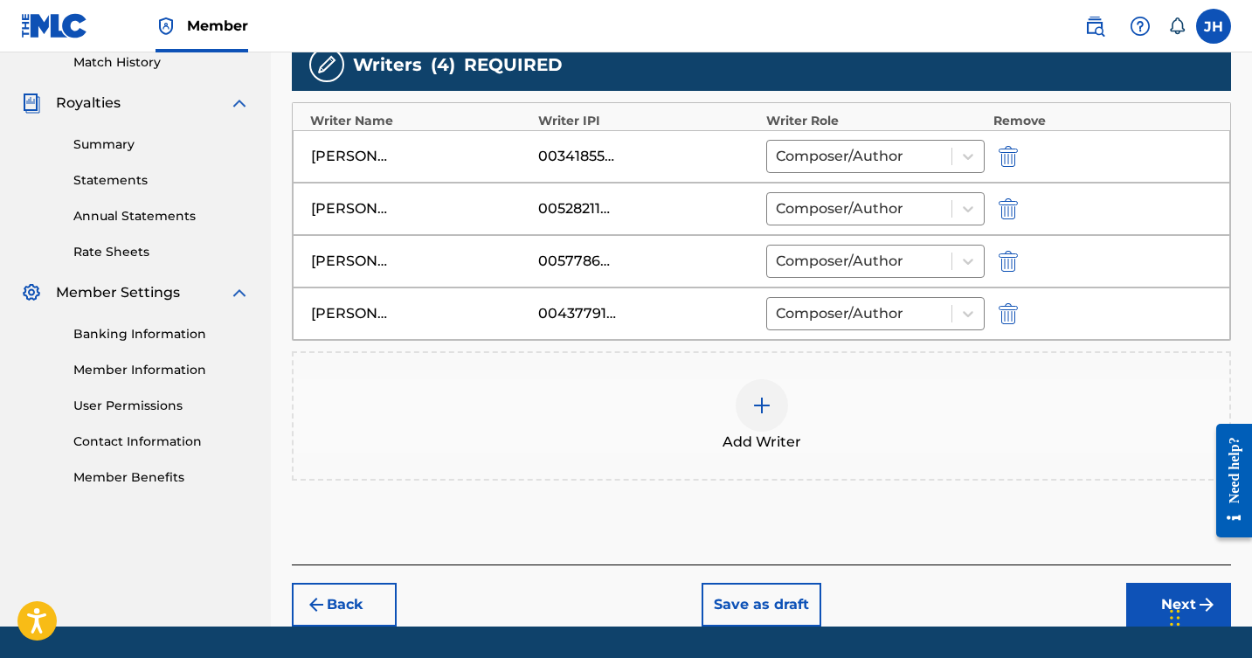
click at [765, 397] on img at bounding box center [762, 405] width 21 height 21
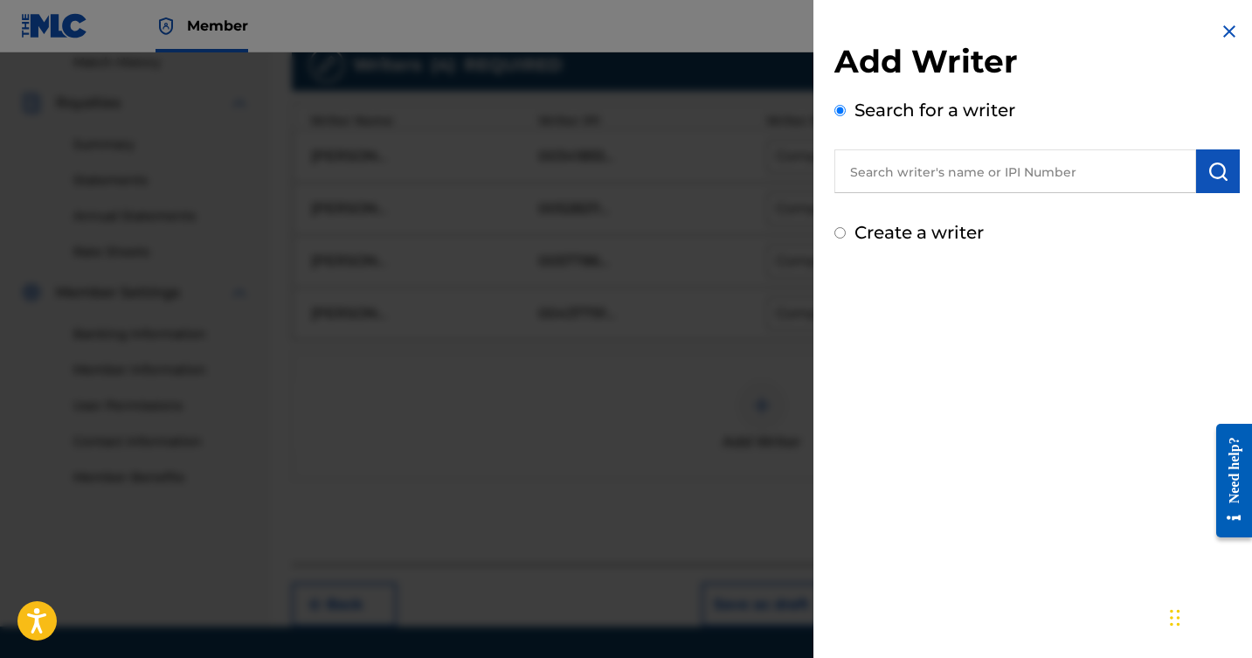
click at [953, 165] on input "text" at bounding box center [1016, 171] width 362 height 44
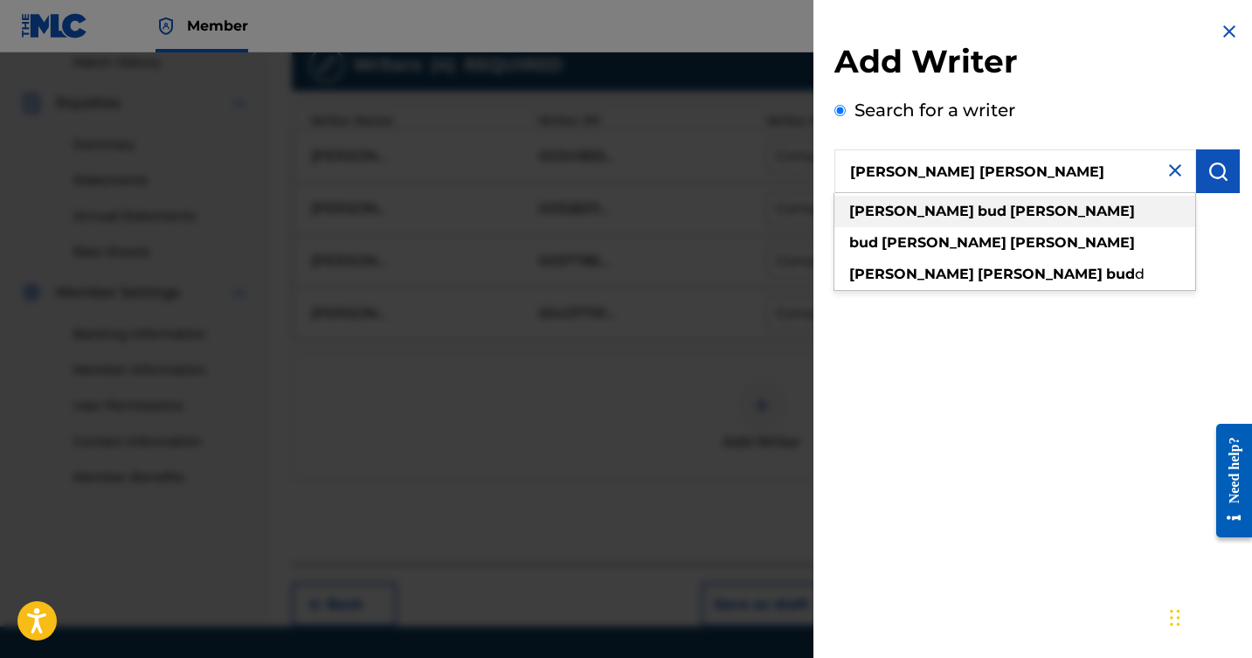
type input "[PERSON_NAME] [PERSON_NAME]"
click at [1010, 211] on strong "[PERSON_NAME]" at bounding box center [1072, 211] width 125 height 17
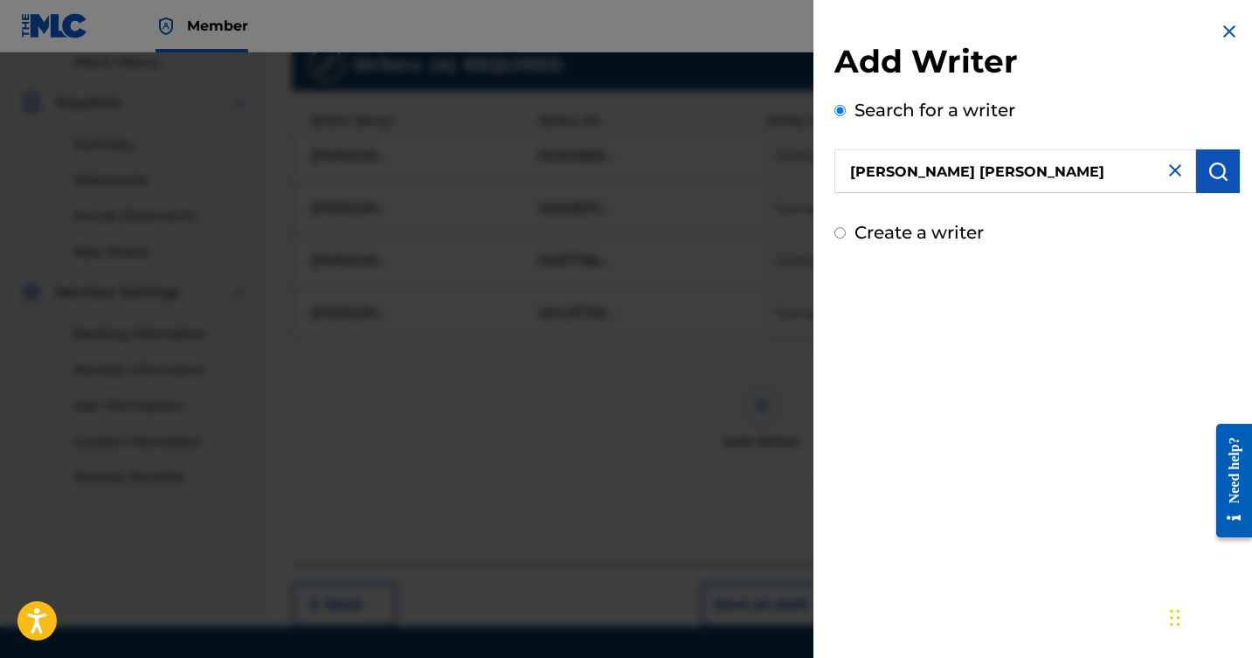
click at [1208, 156] on button "submit" at bounding box center [1219, 171] width 44 height 44
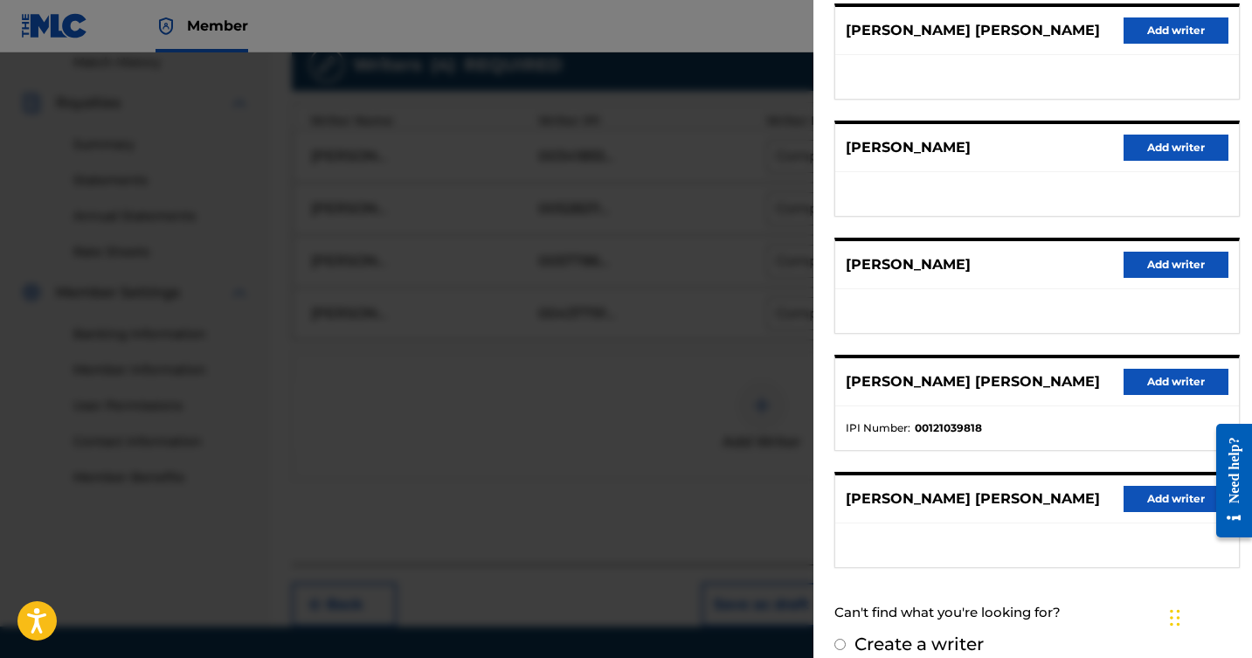
scroll to position [231, 0]
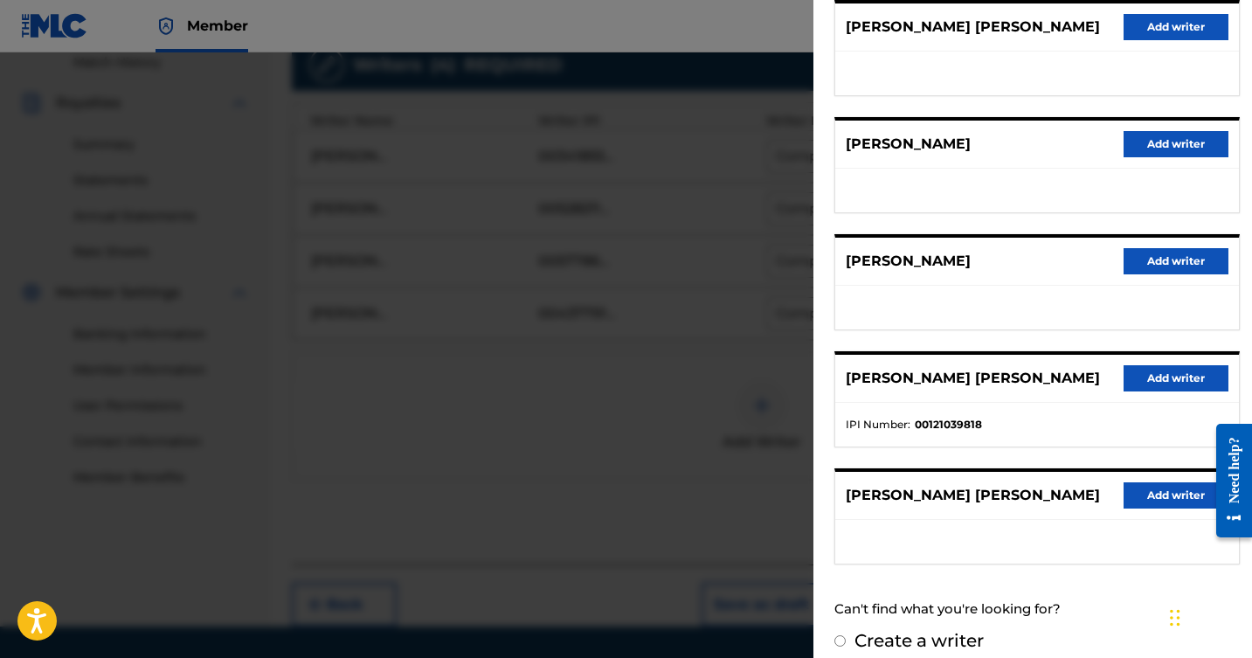
click at [1148, 369] on button "Add writer" at bounding box center [1176, 378] width 105 height 26
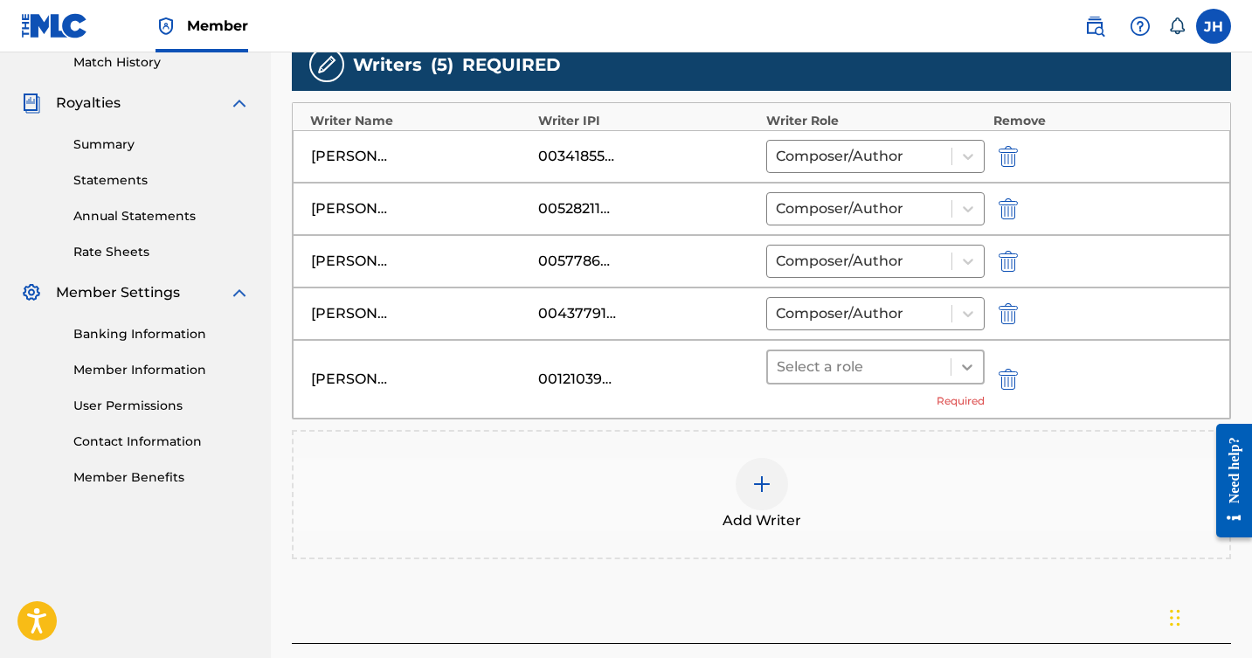
click at [971, 359] on icon at bounding box center [967, 366] width 17 height 17
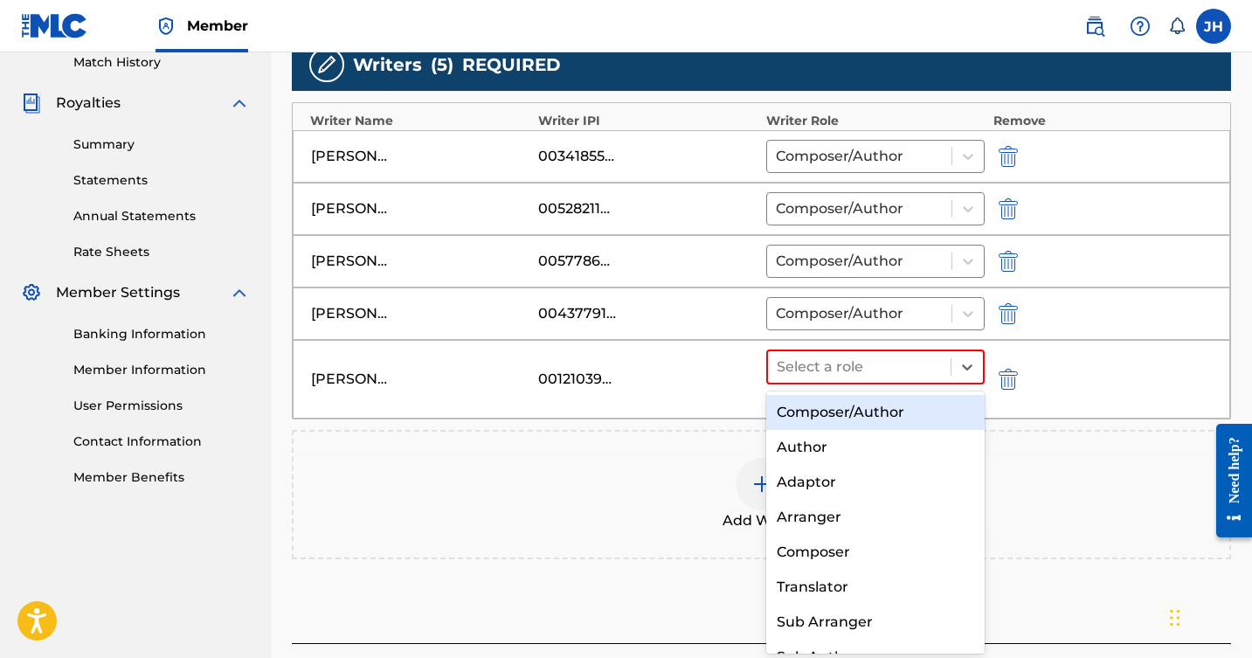
click at [841, 406] on div "Composer/Author" at bounding box center [876, 412] width 219 height 35
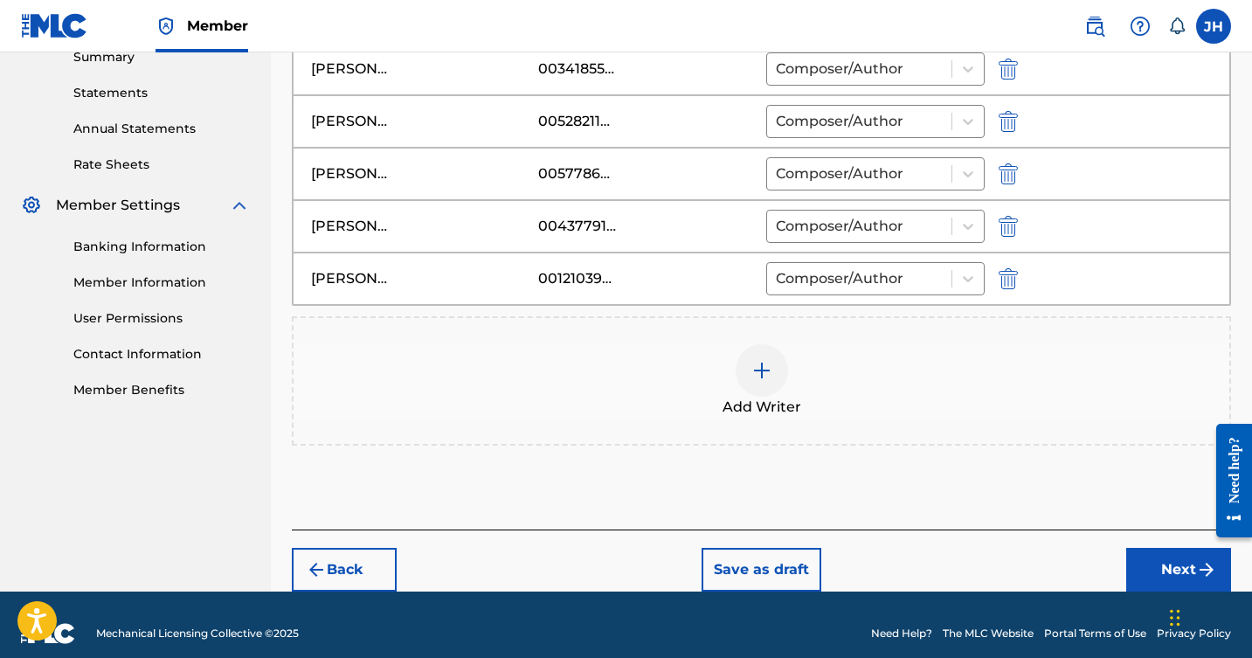
scroll to position [581, 0]
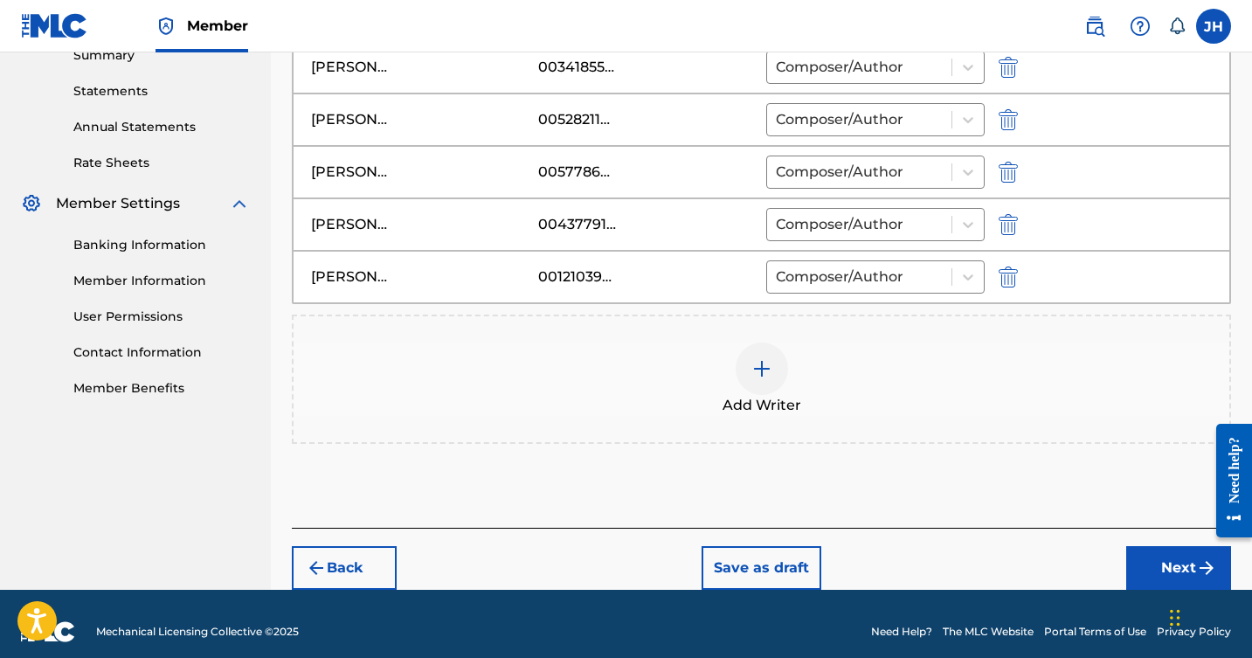
click at [1174, 558] on button "Next" at bounding box center [1179, 568] width 105 height 44
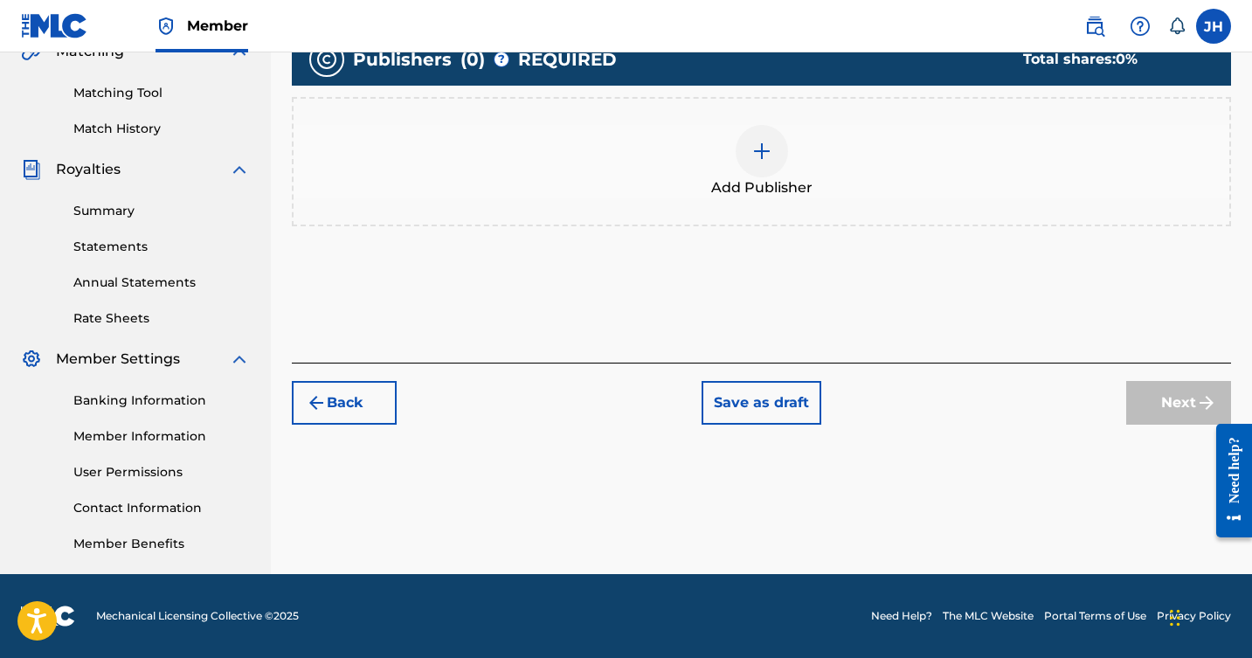
scroll to position [426, 0]
click at [746, 156] on div at bounding box center [762, 151] width 52 height 52
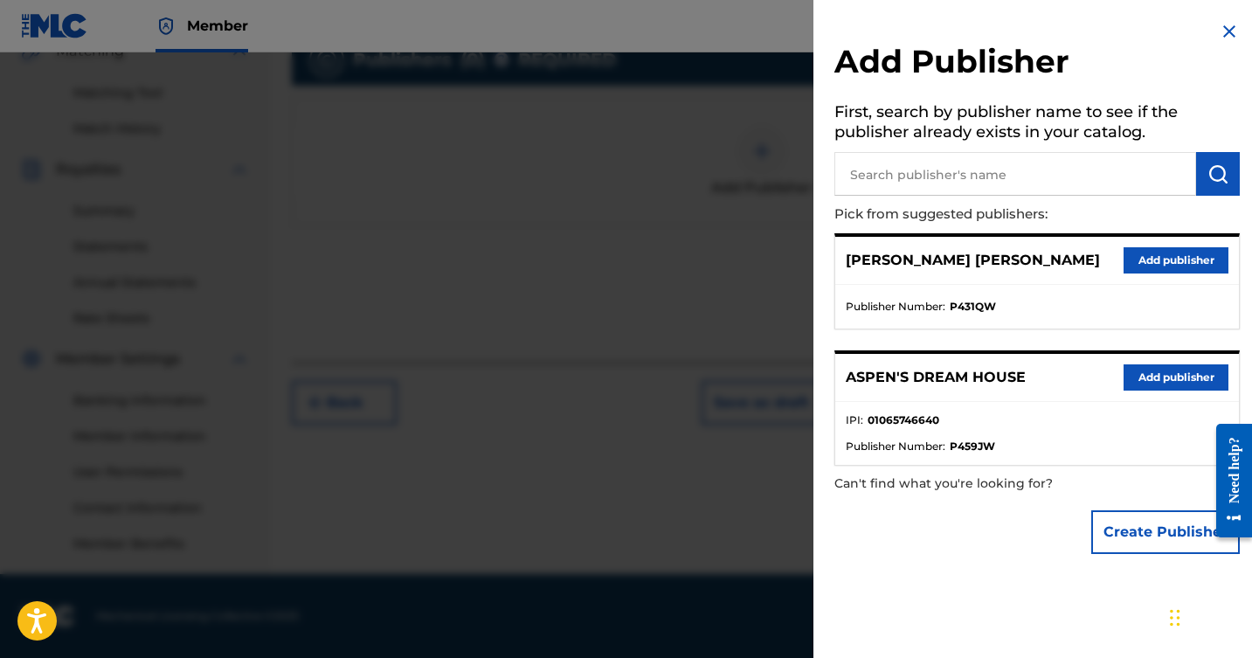
click at [1134, 253] on button "Add publisher" at bounding box center [1176, 260] width 105 height 26
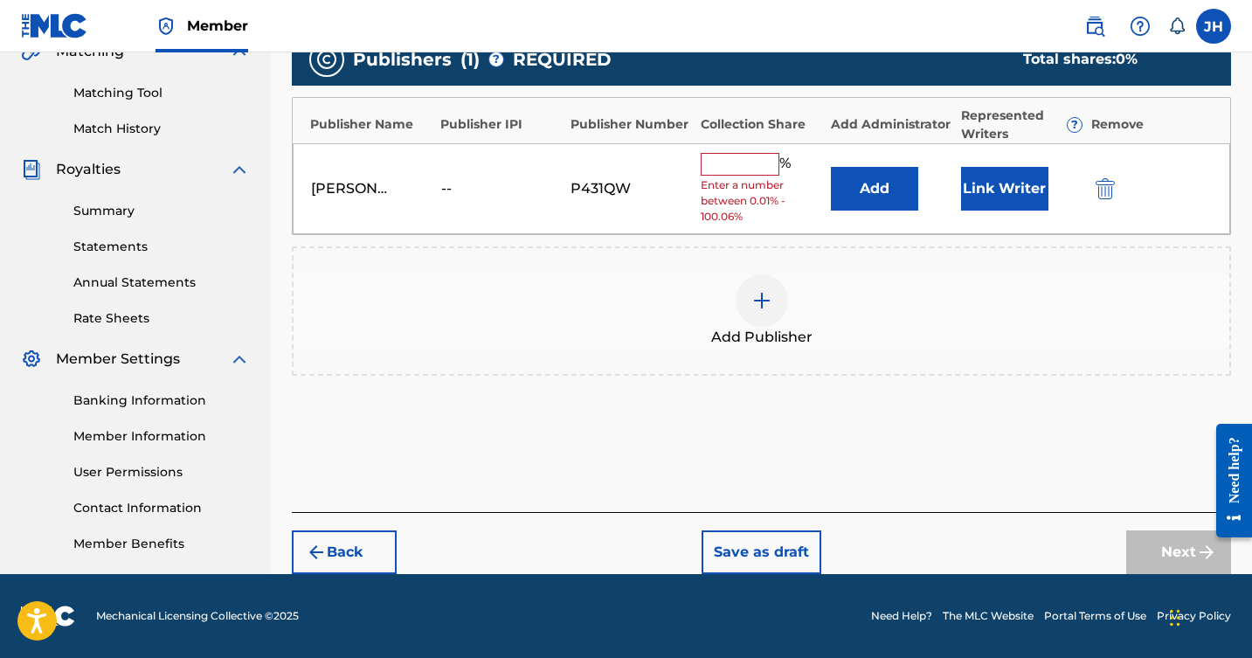
click at [755, 168] on input "text" at bounding box center [740, 164] width 79 height 23
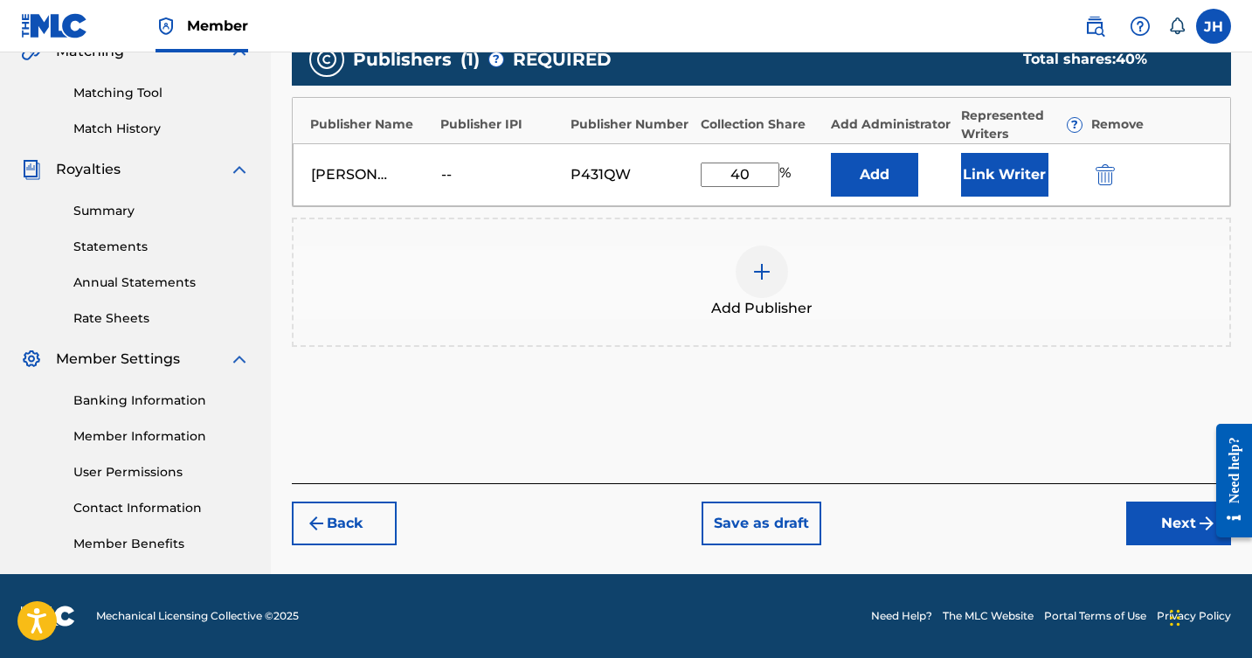
type input "40"
click at [971, 170] on button "Link Writer" at bounding box center [1004, 175] width 87 height 44
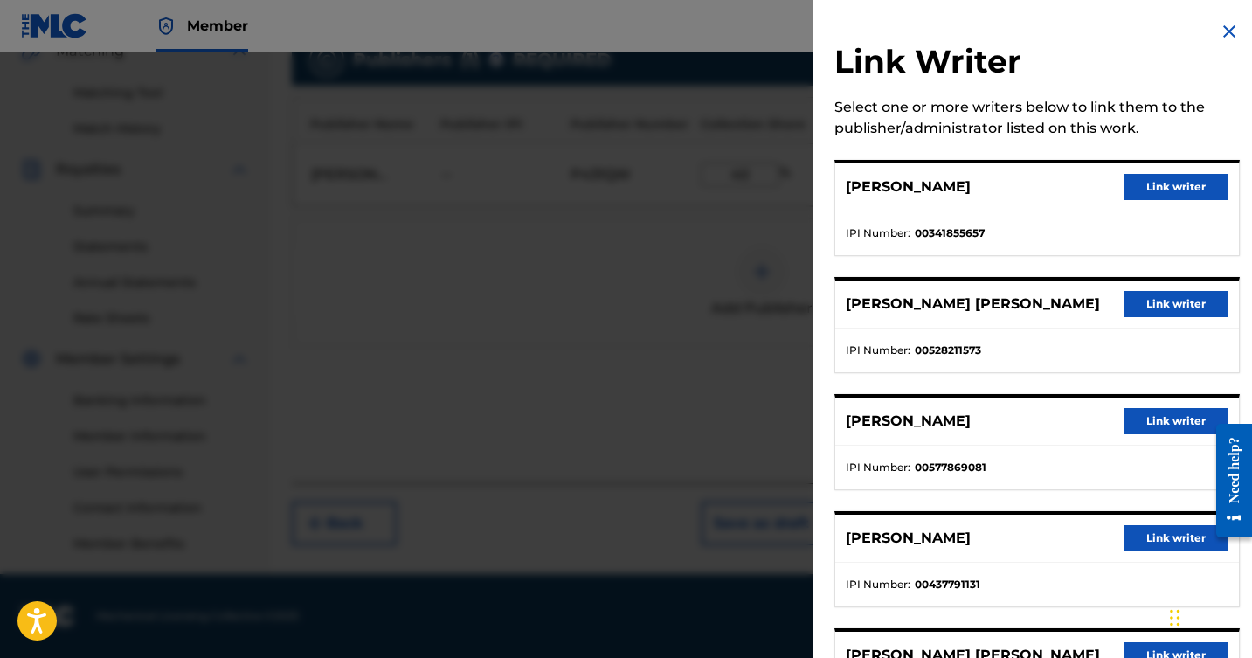
click at [1150, 183] on button "Link writer" at bounding box center [1176, 187] width 105 height 26
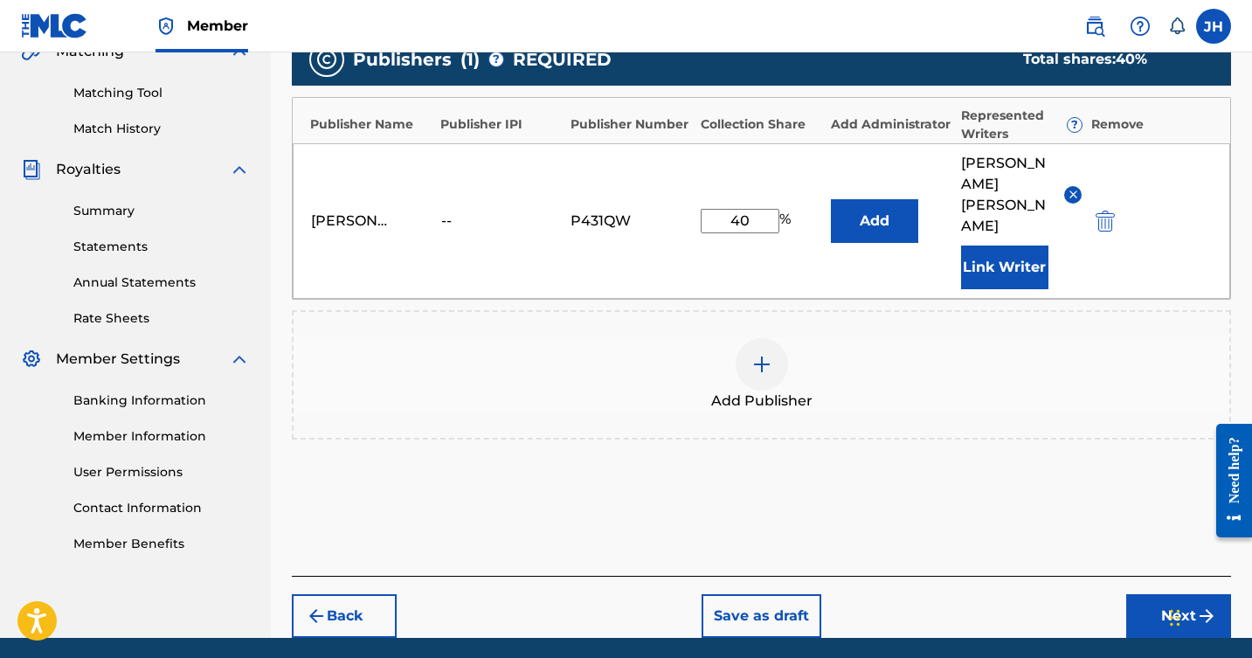
click at [1031, 248] on button "Link Writer" at bounding box center [1004, 268] width 87 height 44
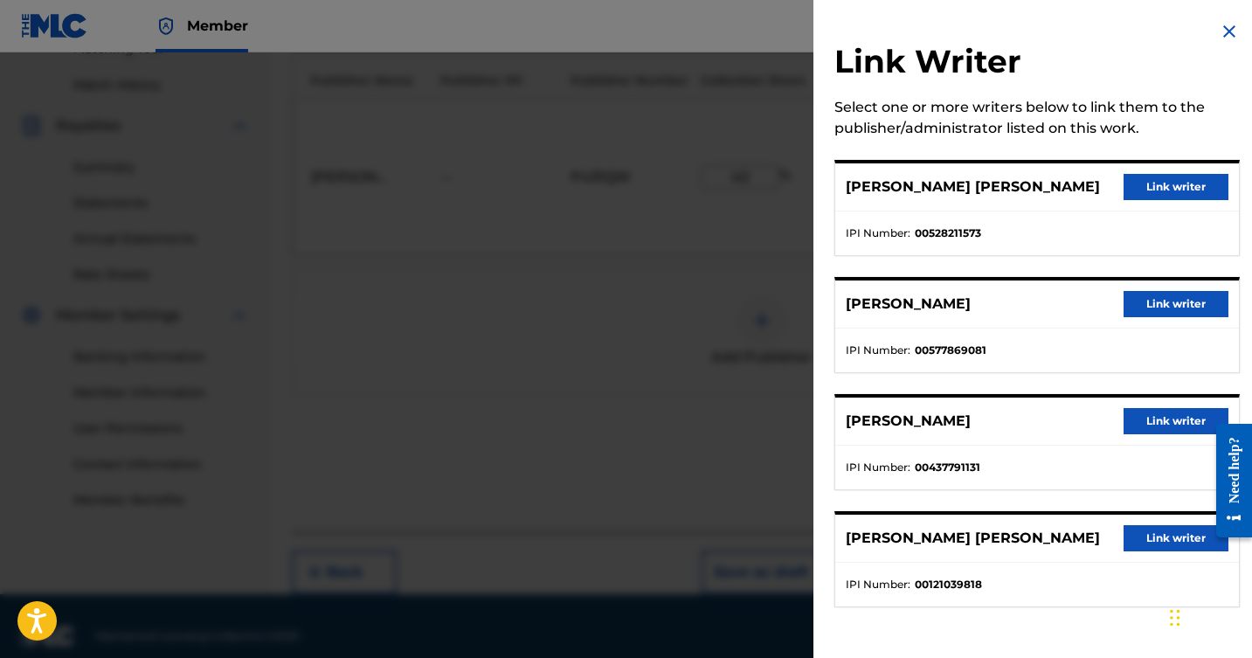
scroll to position [468, 0]
click at [1170, 191] on button "Link writer" at bounding box center [1176, 187] width 105 height 26
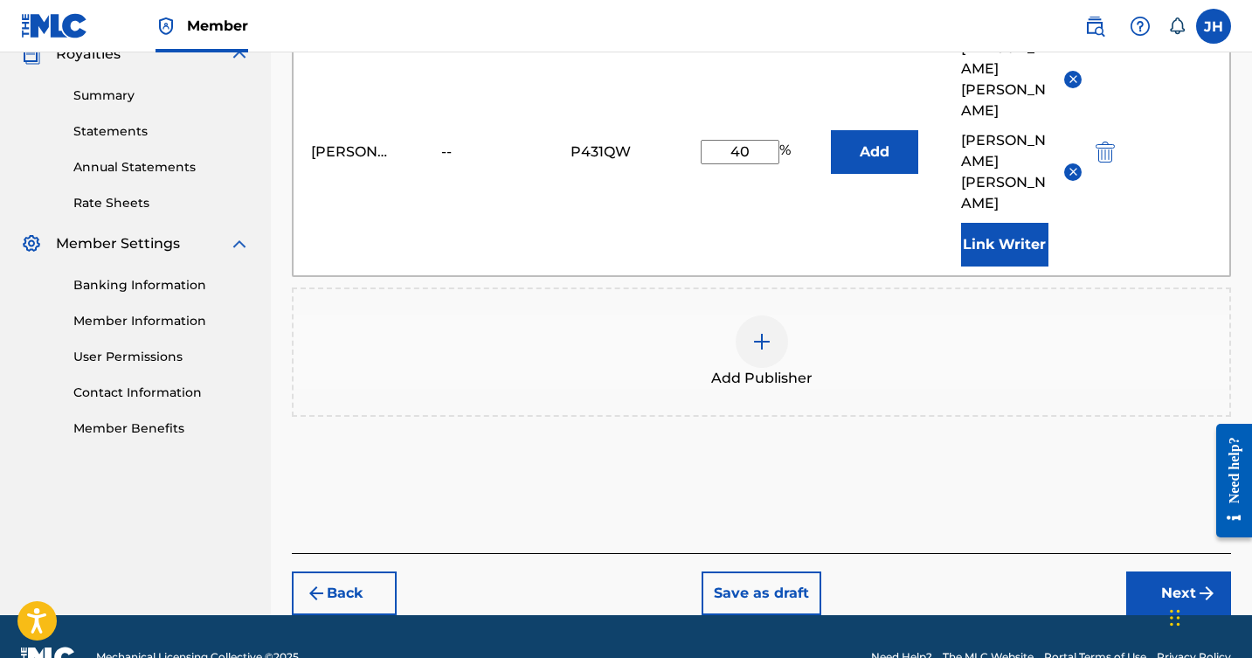
scroll to position [540, 0]
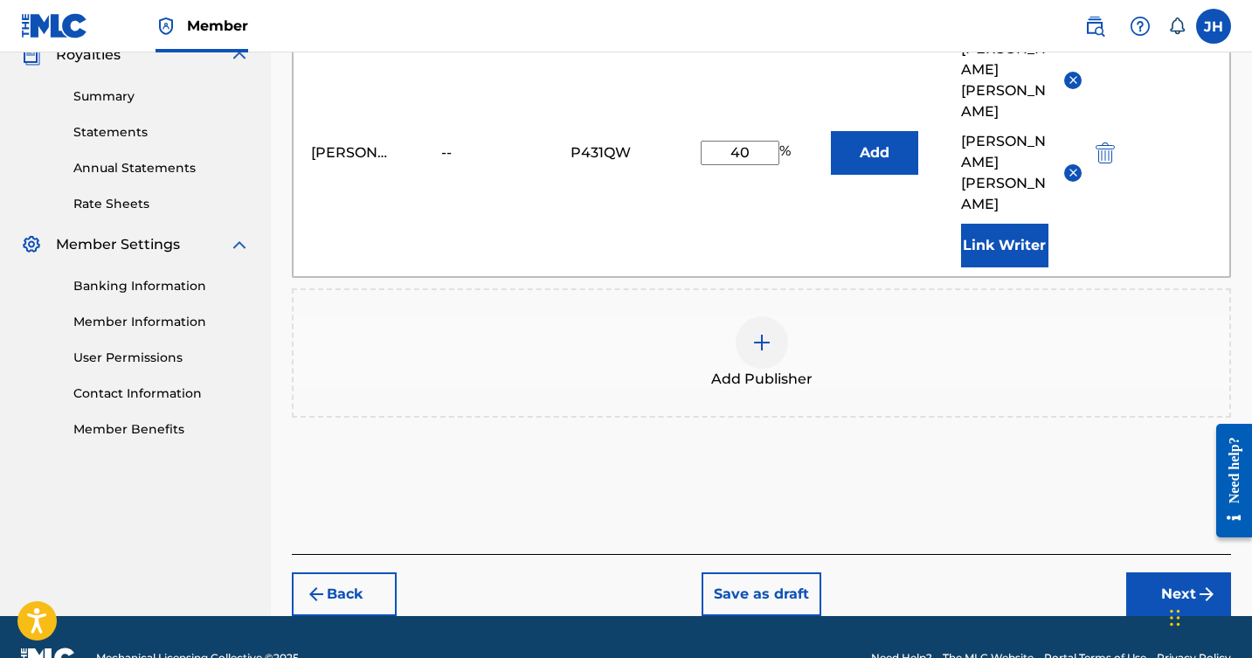
click at [1176, 572] on button "Next" at bounding box center [1179, 594] width 105 height 44
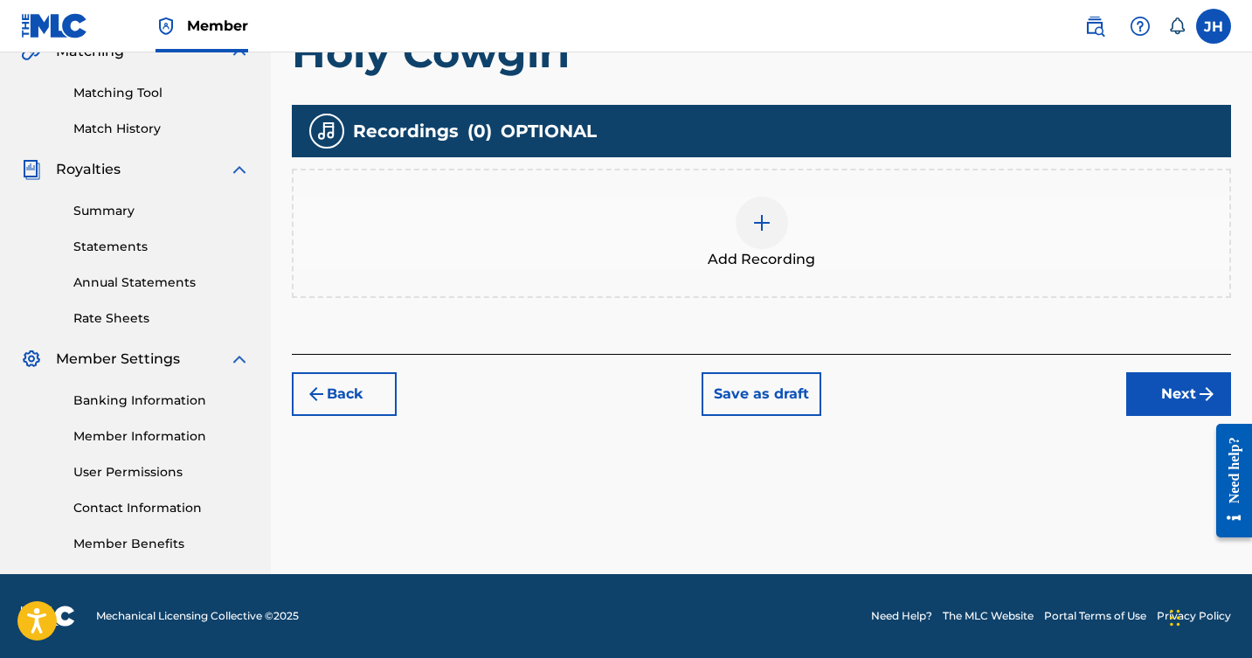
scroll to position [426, 0]
click at [1166, 389] on button "Next" at bounding box center [1179, 394] width 105 height 44
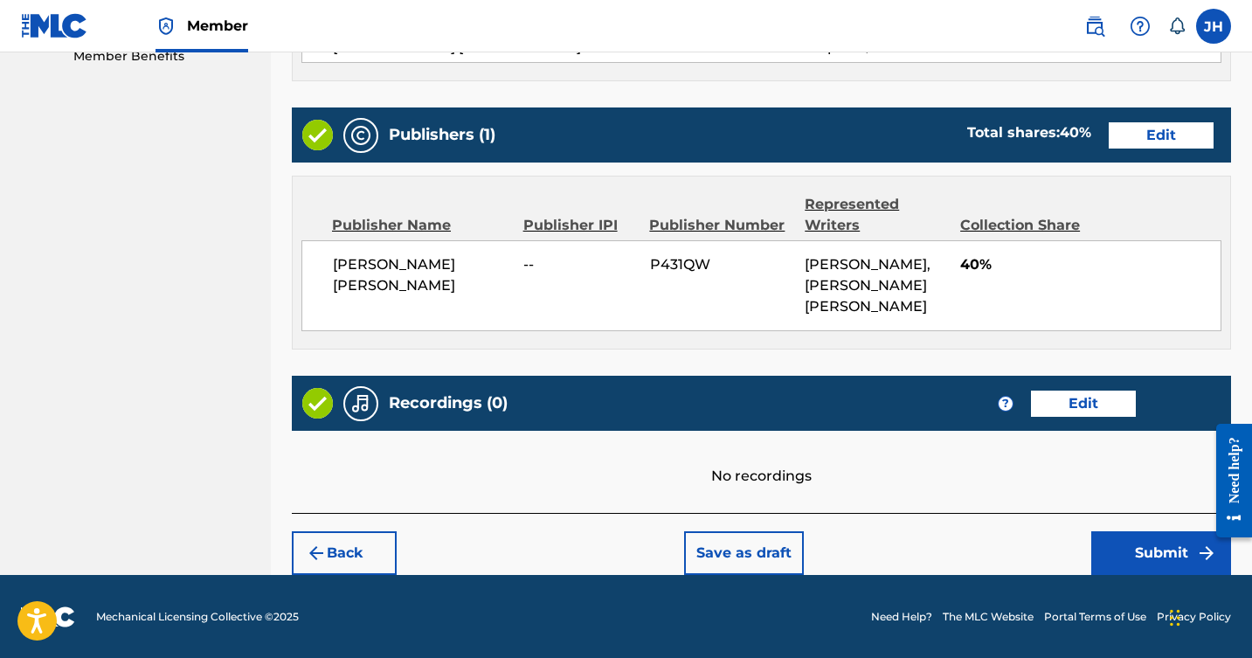
scroll to position [912, 0]
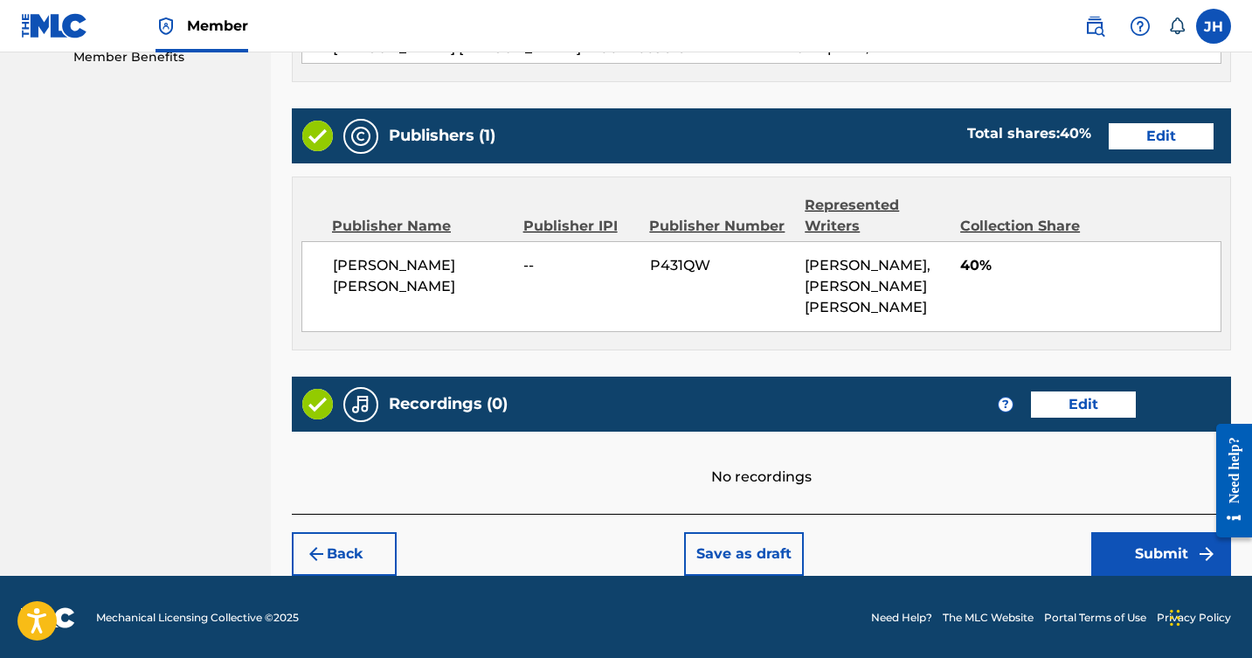
click at [1072, 395] on button "Edit" at bounding box center [1083, 405] width 105 height 26
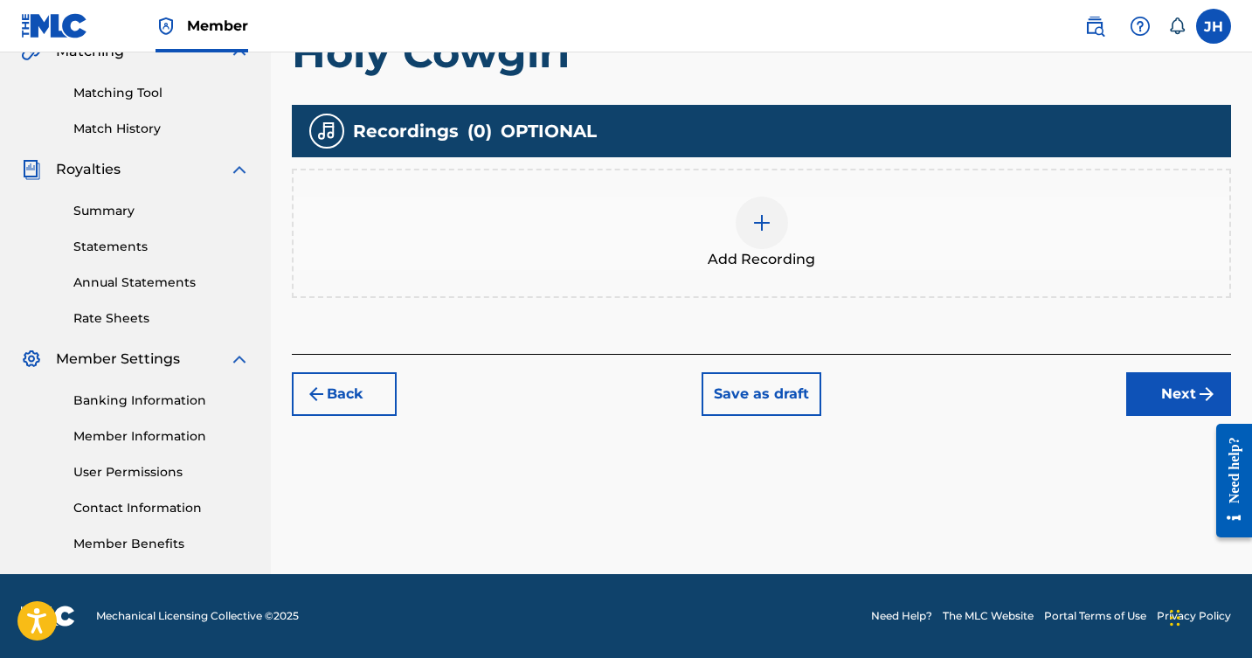
click at [756, 219] on img at bounding box center [762, 222] width 21 height 21
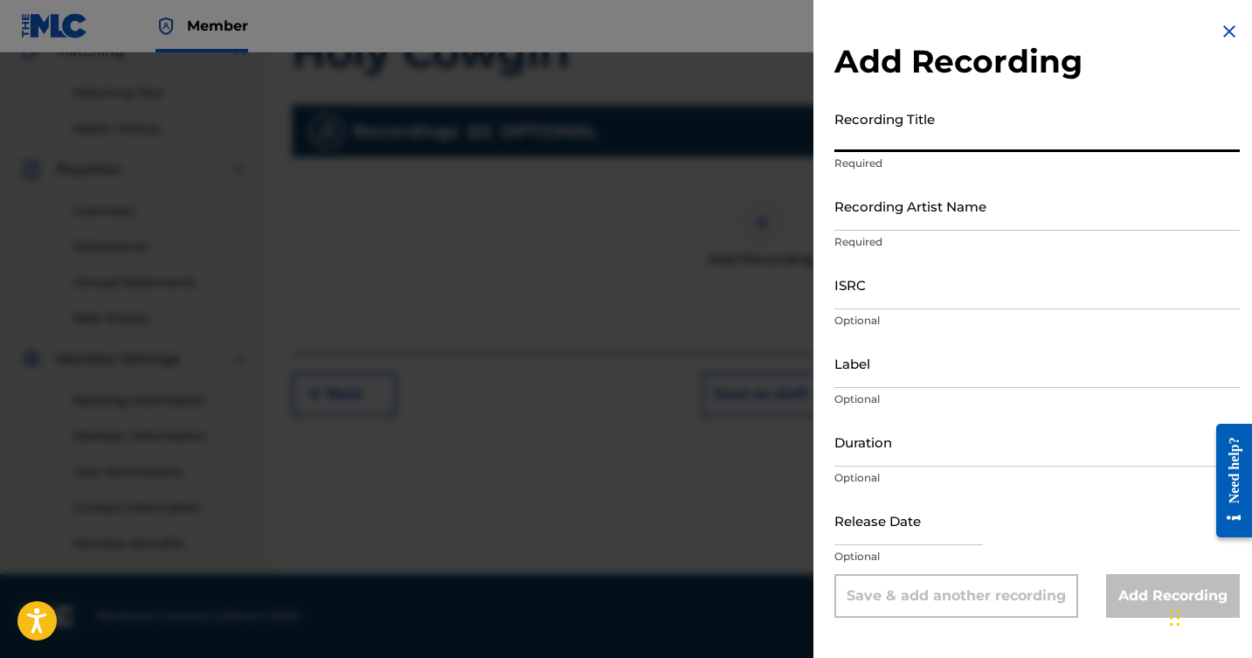
click at [922, 137] on input "Recording Title" at bounding box center [1038, 127] width 406 height 50
type input "Holy Cowgirl"
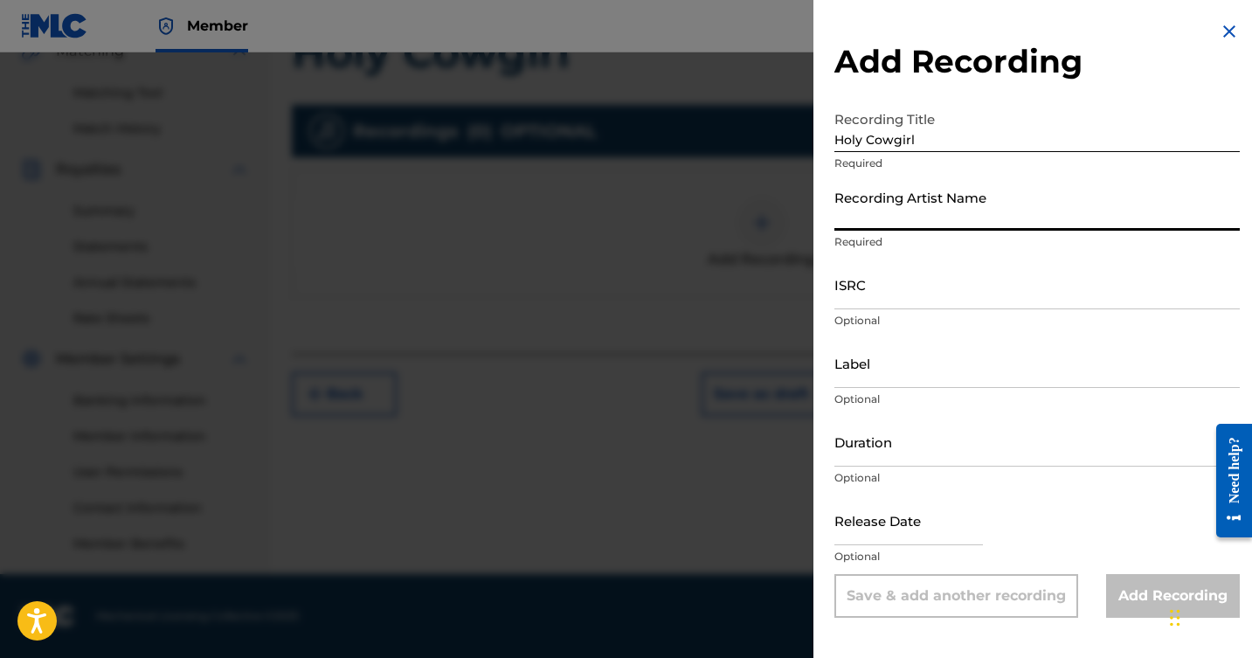
click at [904, 222] on input "Recording Artist Name" at bounding box center [1038, 206] width 406 height 50
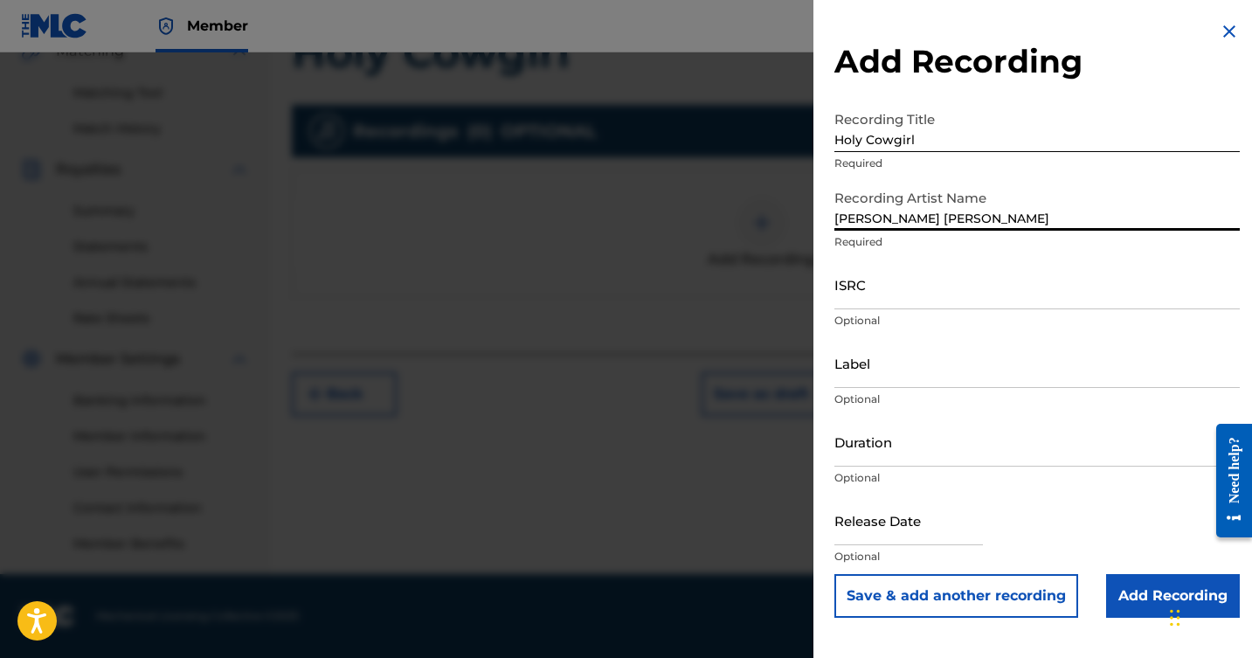
type input "[PERSON_NAME] [PERSON_NAME]"
click at [917, 291] on input "ISRC" at bounding box center [1038, 285] width 406 height 50
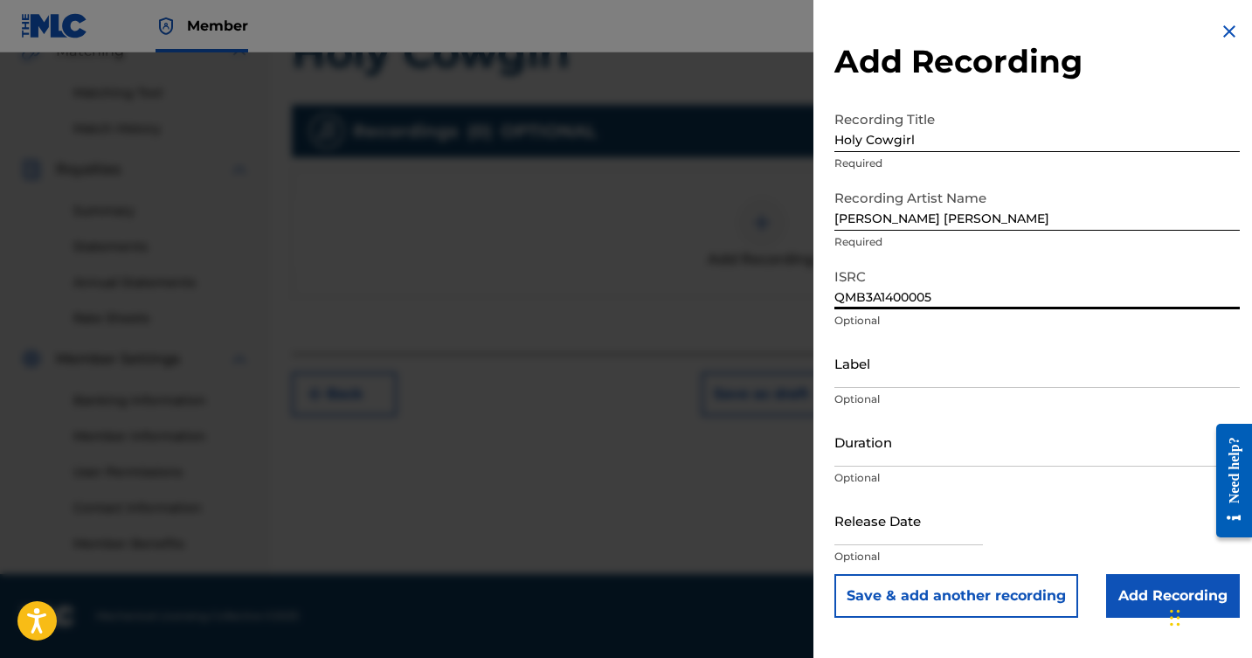
type input "QMB3A1400005"
click at [933, 381] on input "Label" at bounding box center [1038, 363] width 406 height 50
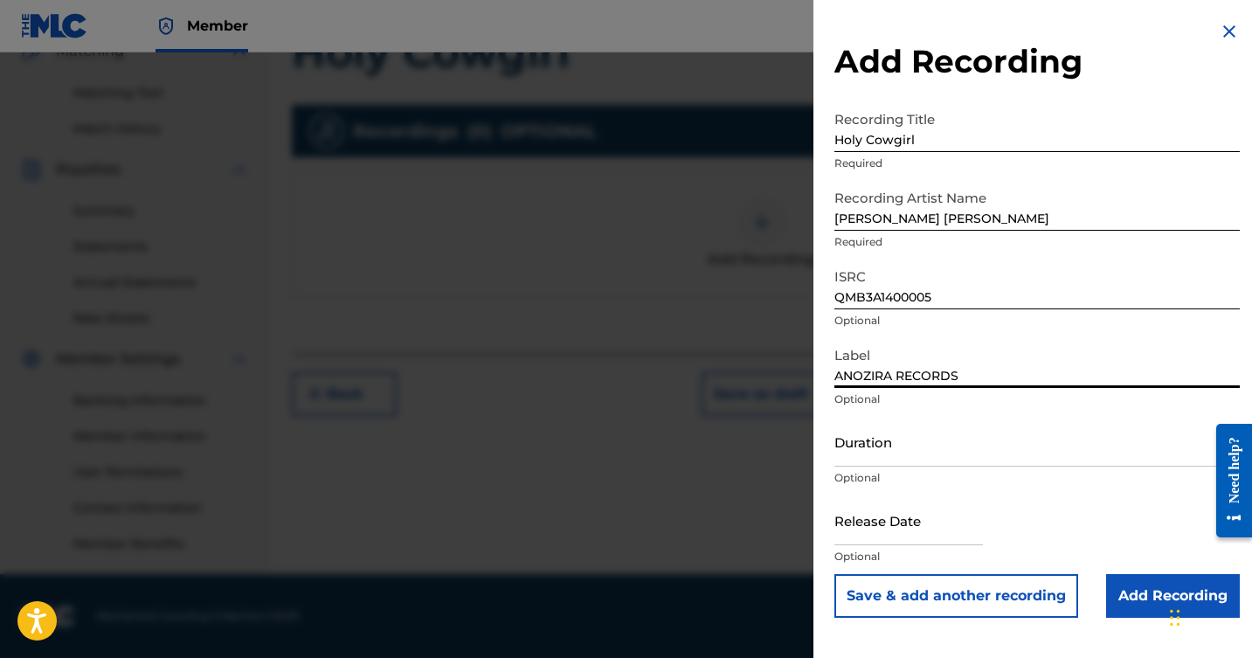
type input "ANOZIRA RECORDS"
select select "7"
select select "2025"
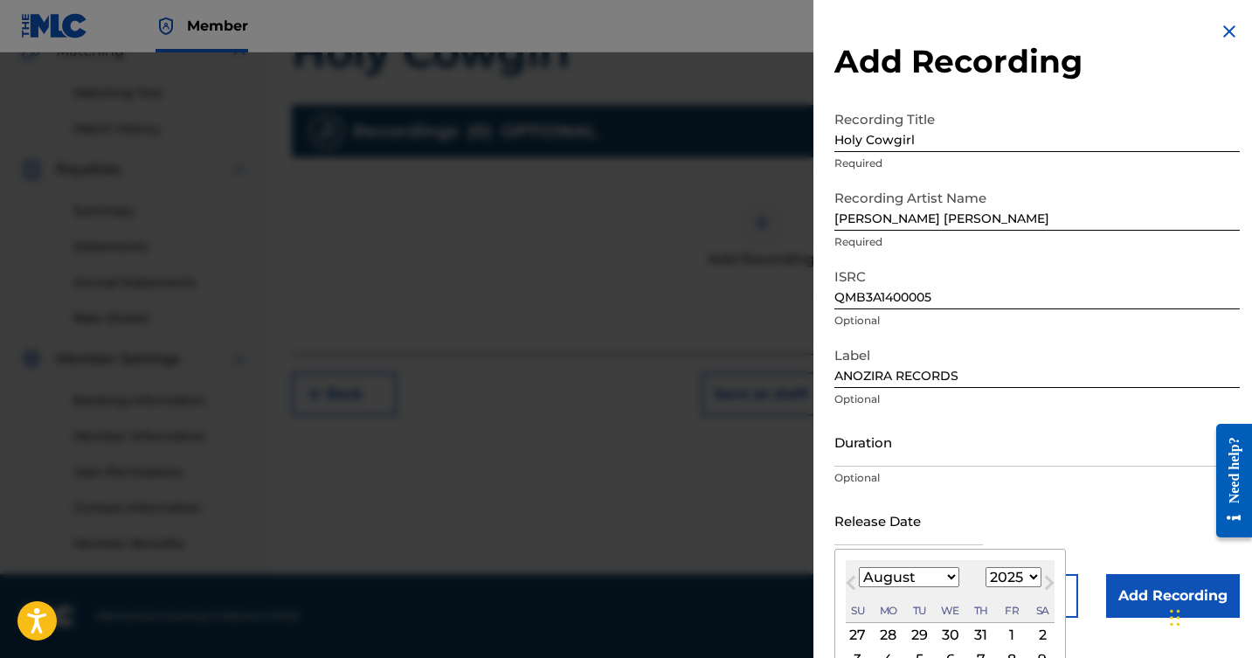
click at [912, 528] on input "text" at bounding box center [909, 521] width 149 height 50
select select "8"
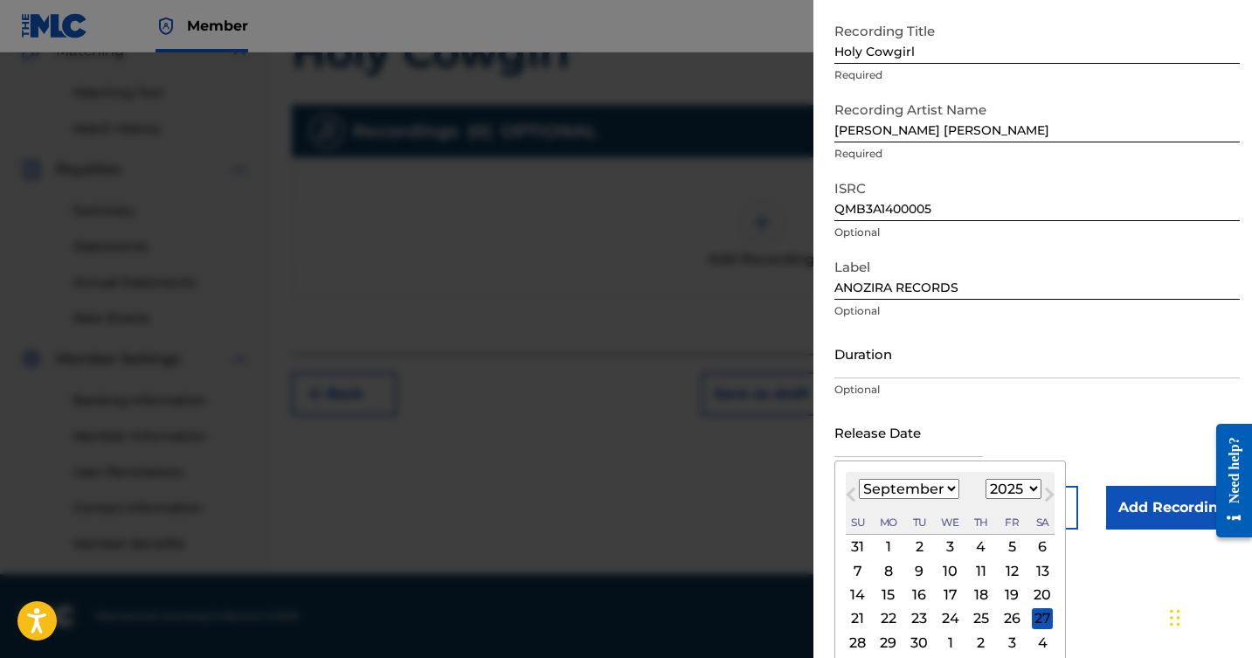
scroll to position [109, 0]
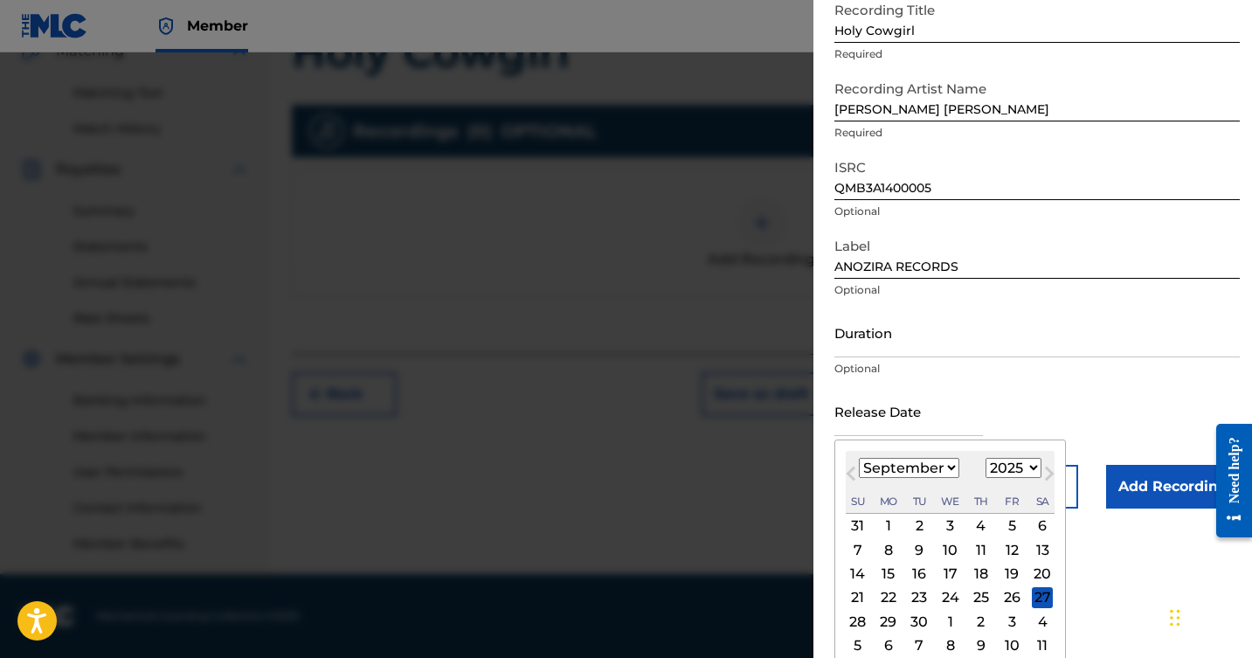
click at [912, 621] on div "30" at bounding box center [919, 621] width 21 height 21
type input "[DATE]"
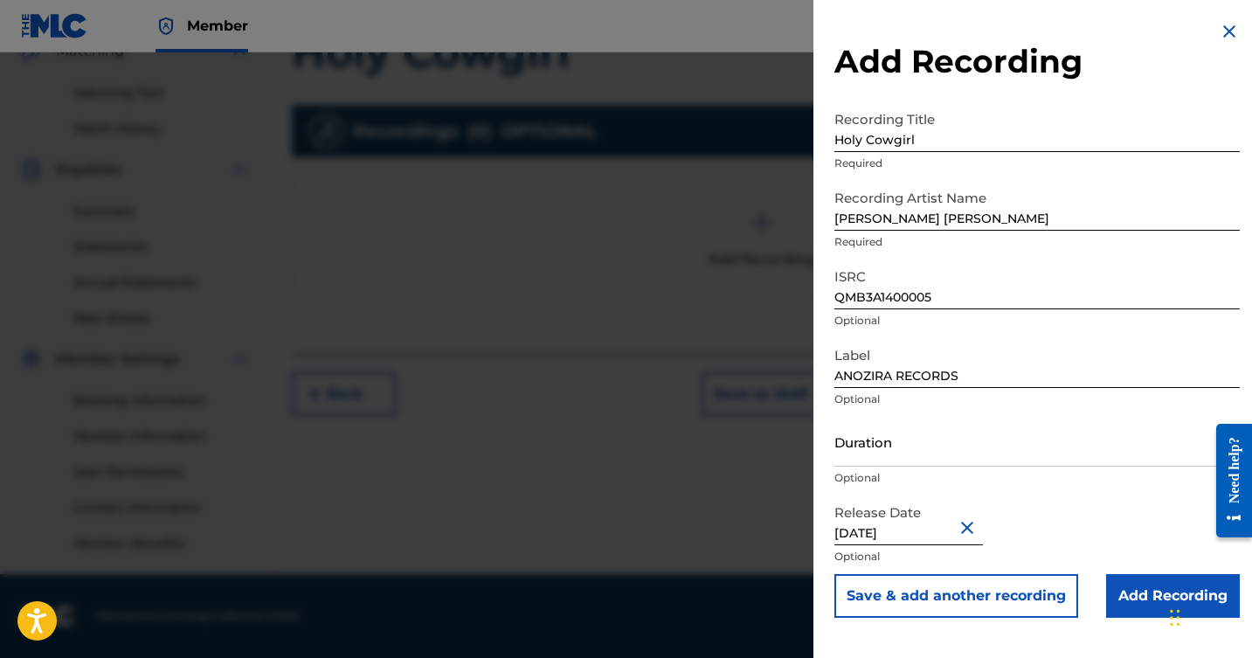
scroll to position [0, 0]
click at [961, 532] on input "[DATE]" at bounding box center [909, 521] width 149 height 50
select select "8"
select select "2025"
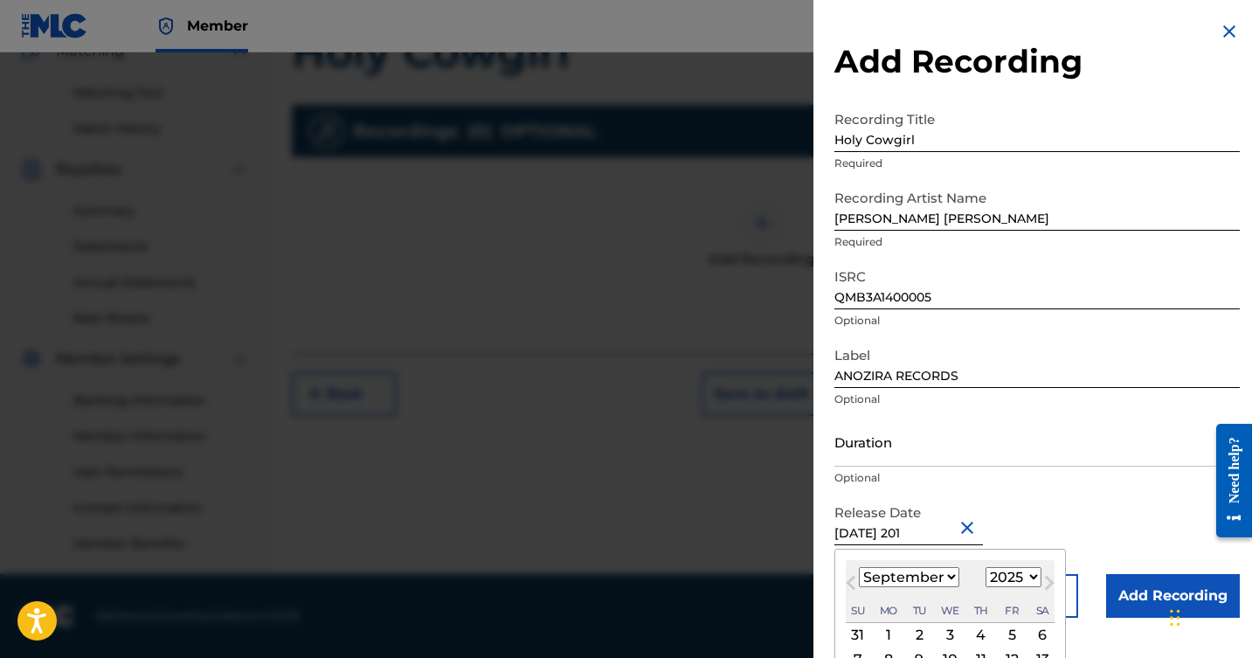
type input "[DATE]"
select select "2014"
type input "[DATE]"
click at [1077, 509] on div "Release Date [DATE] [DATE] Previous Month Next Month [DATE] January February Ma…" at bounding box center [1038, 535] width 406 height 79
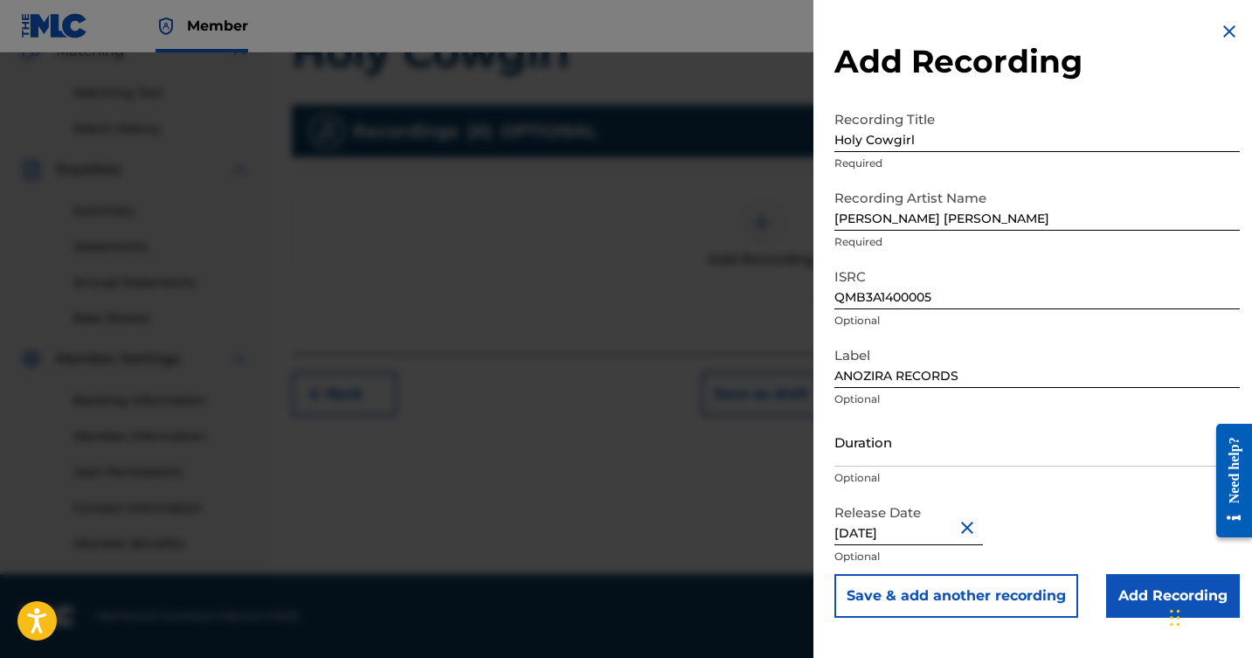
scroll to position [426, 0]
click at [1140, 600] on input "Add Recording" at bounding box center [1174, 596] width 134 height 44
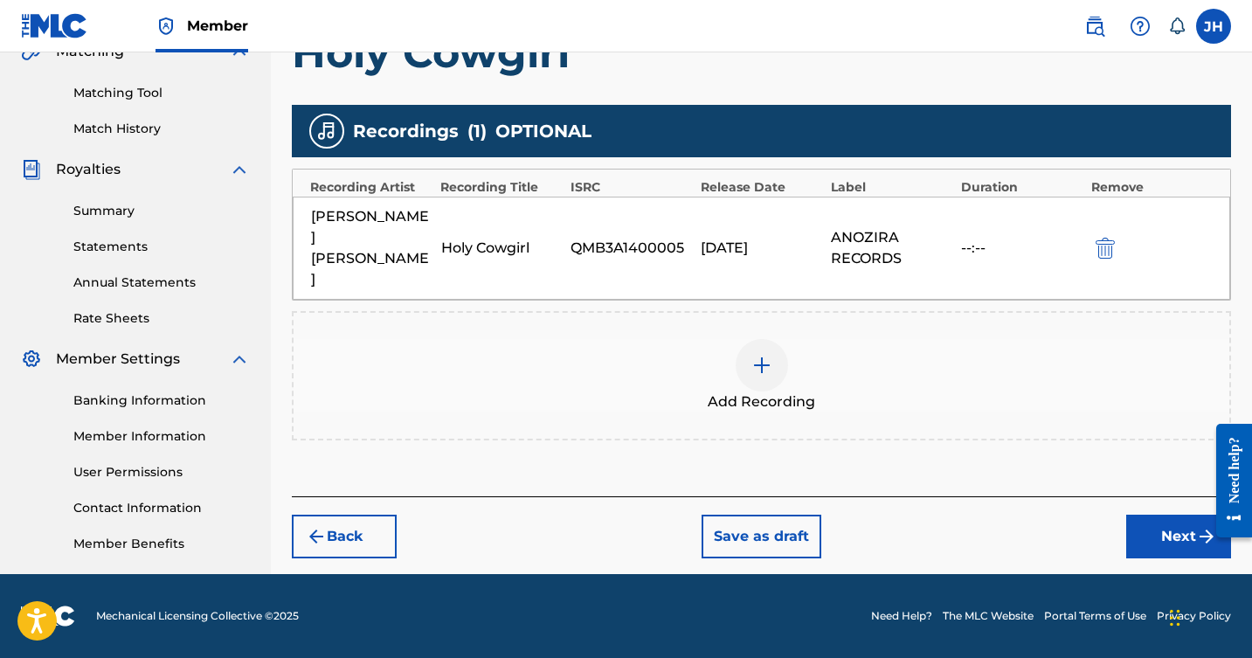
click at [760, 355] on img at bounding box center [762, 365] width 21 height 21
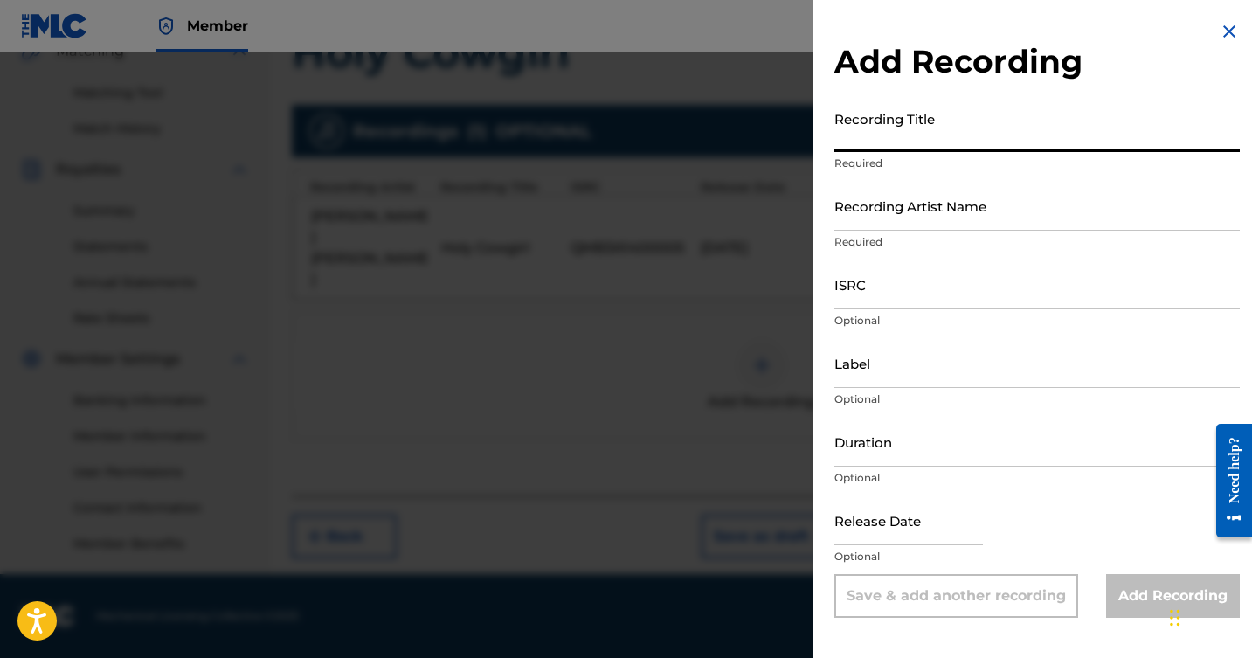
click at [975, 142] on input "Recording Title" at bounding box center [1038, 127] width 406 height 50
type input "HOLY COWGIRL(DANCE REMIX)"
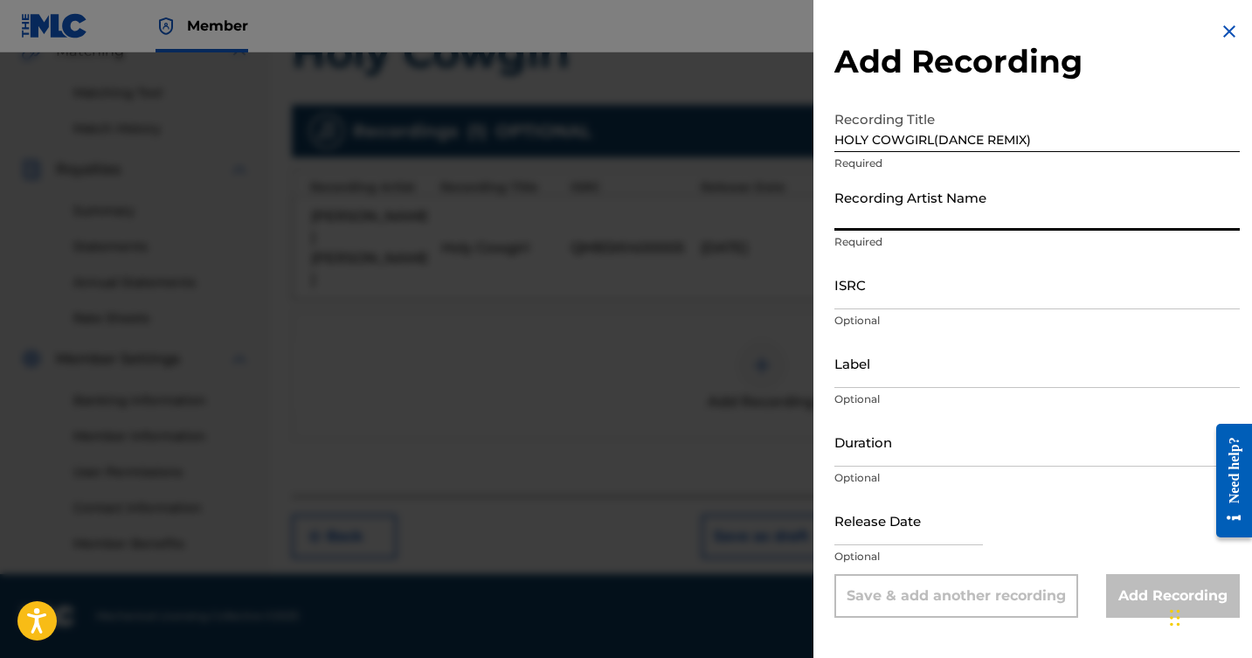
click at [961, 219] on input "Recording Artist Name" at bounding box center [1038, 206] width 406 height 50
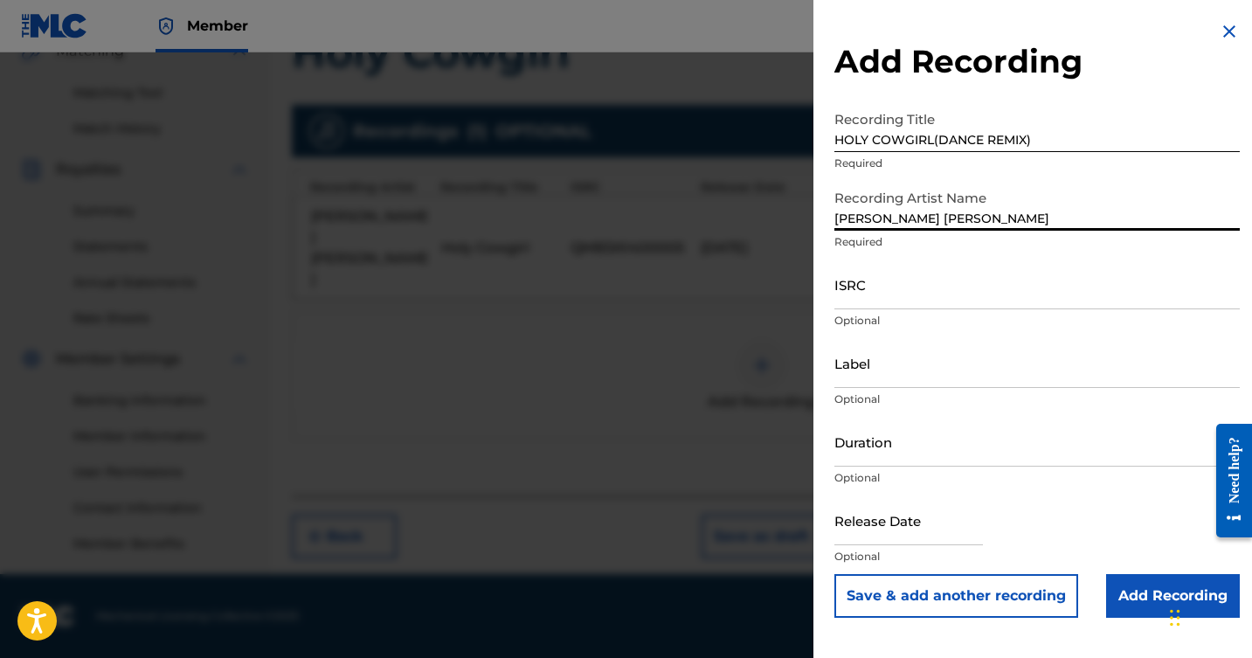
type input "[PERSON_NAME] [PERSON_NAME]"
click at [918, 307] on input "ISRC" at bounding box center [1038, 285] width 406 height 50
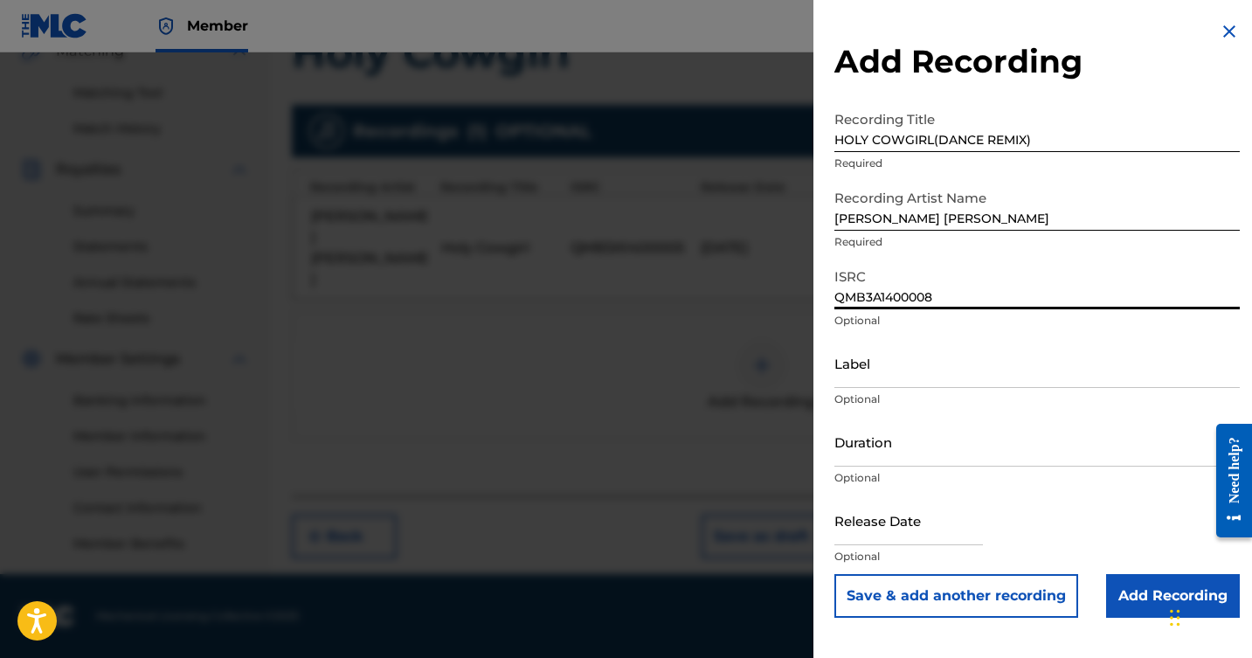
type input "QMB3A1400008"
click at [919, 378] on input "Label" at bounding box center [1038, 363] width 406 height 50
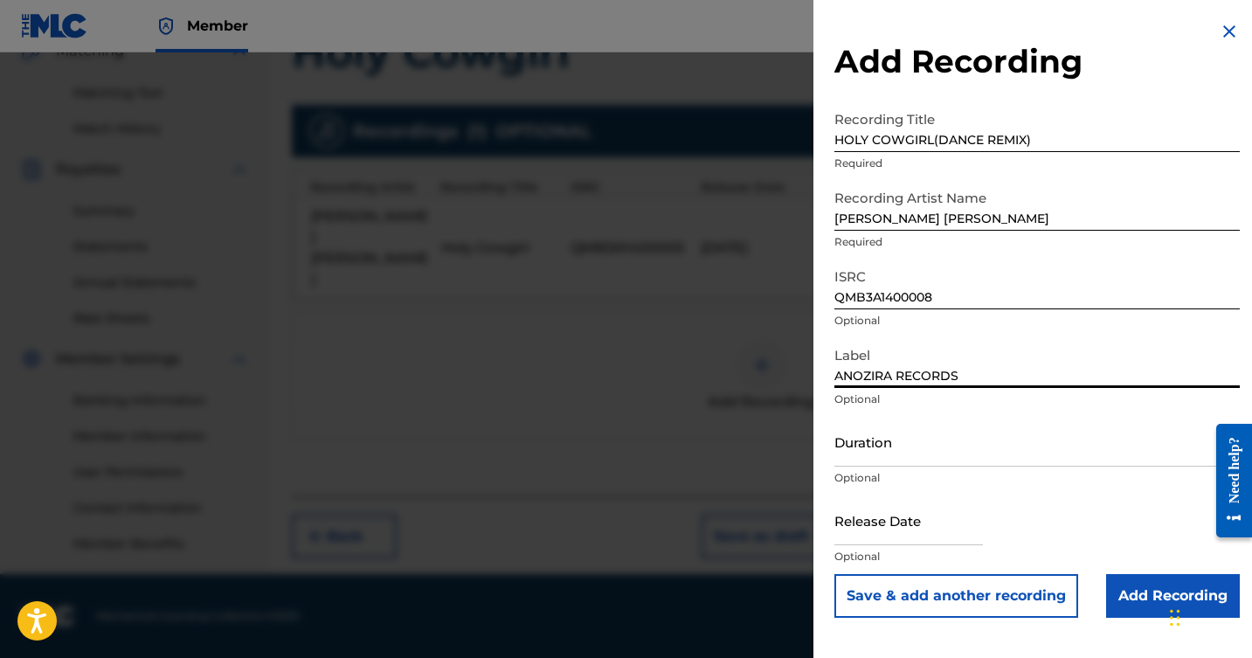
type input "ANOZIRA RECORDS"
click at [915, 533] on input "text" at bounding box center [909, 521] width 149 height 50
select select "7"
select select "2025"
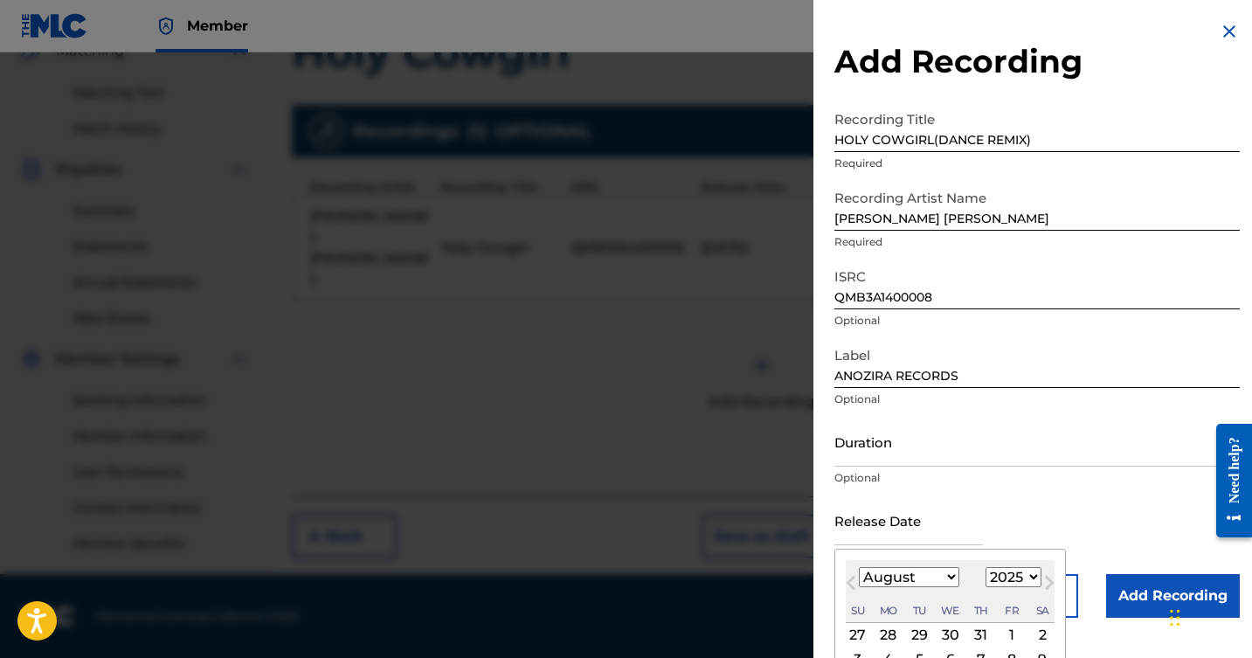
select select "8"
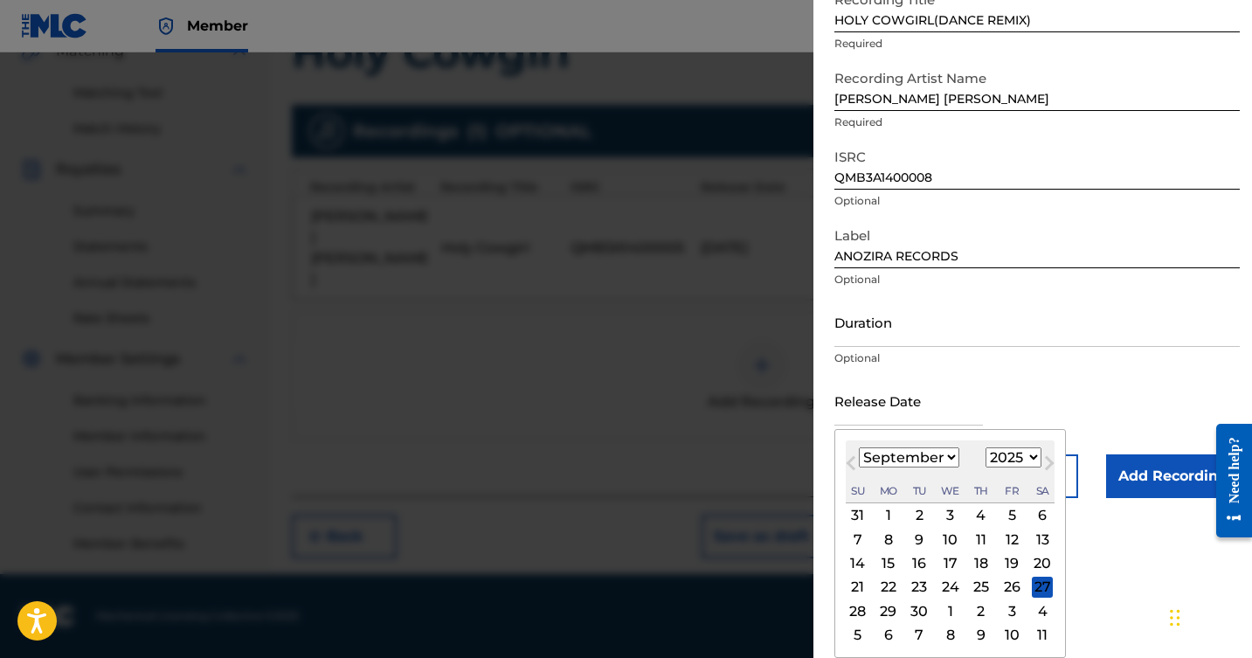
scroll to position [120, 0]
click at [909, 611] on div "30" at bounding box center [919, 610] width 21 height 21
type input "[DATE]"
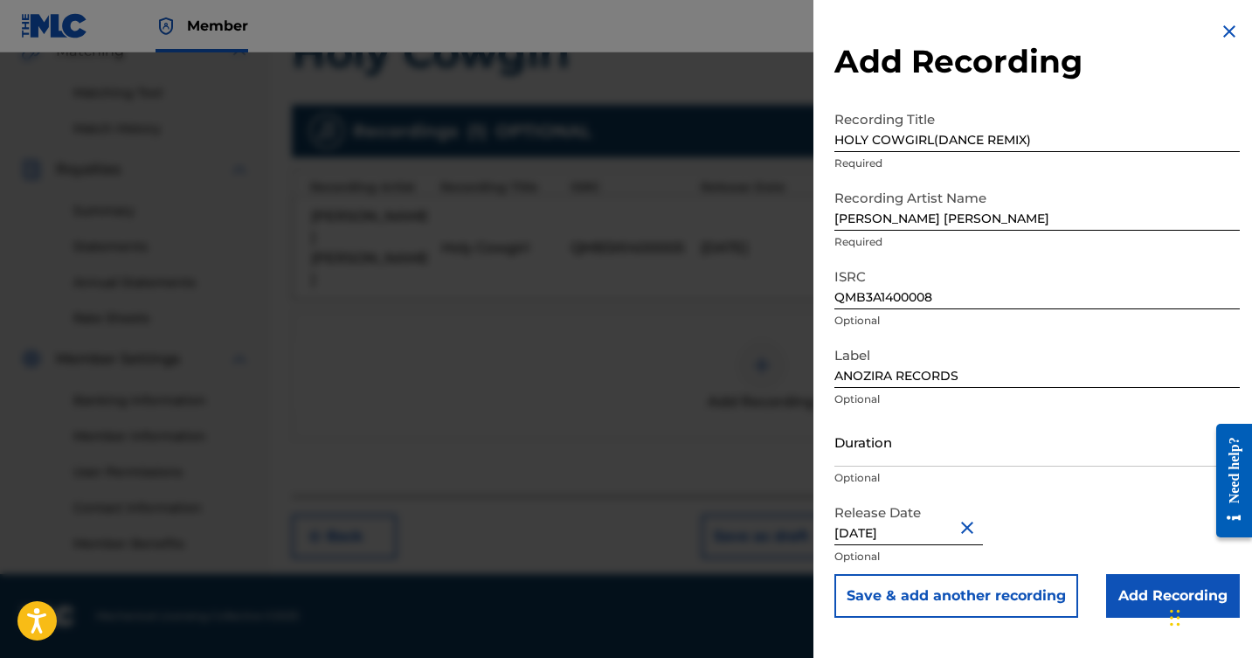
click at [966, 534] on input "[DATE]" at bounding box center [909, 521] width 149 height 50
select select "8"
select select "2025"
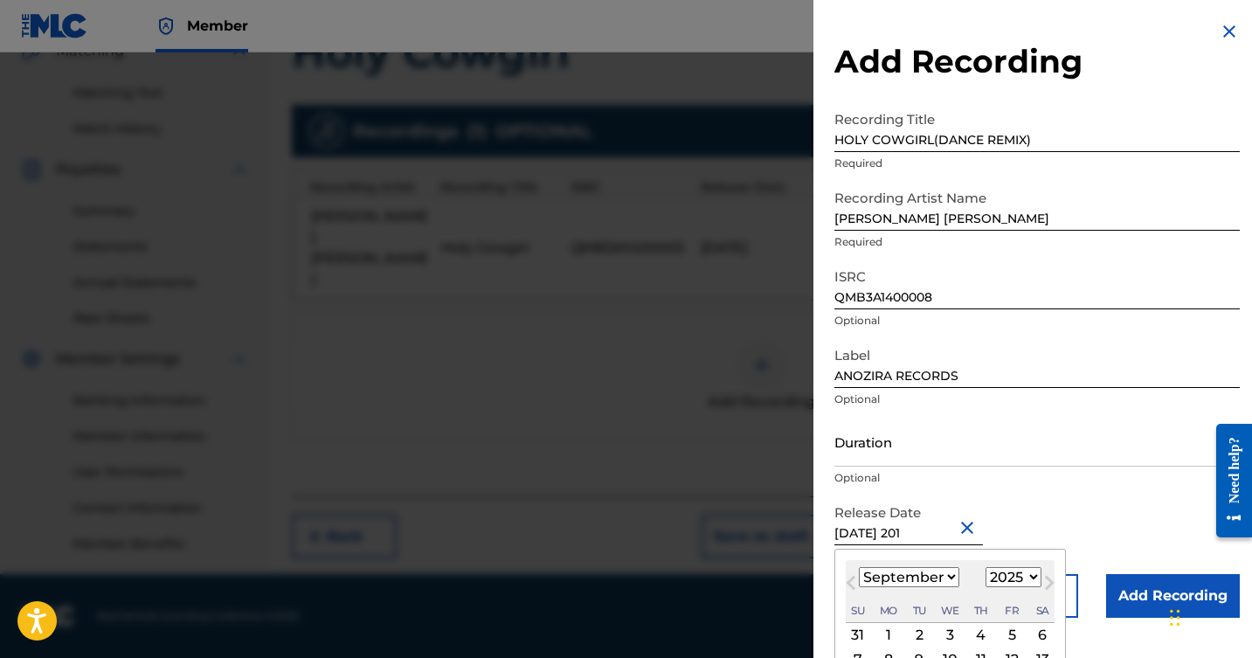
type input "[DATE]"
select select "2014"
type input "[DATE]"
click at [1085, 510] on div "Release Date [DATE] [DATE] Previous Month Next Month [DATE] January February Ma…" at bounding box center [1038, 535] width 406 height 79
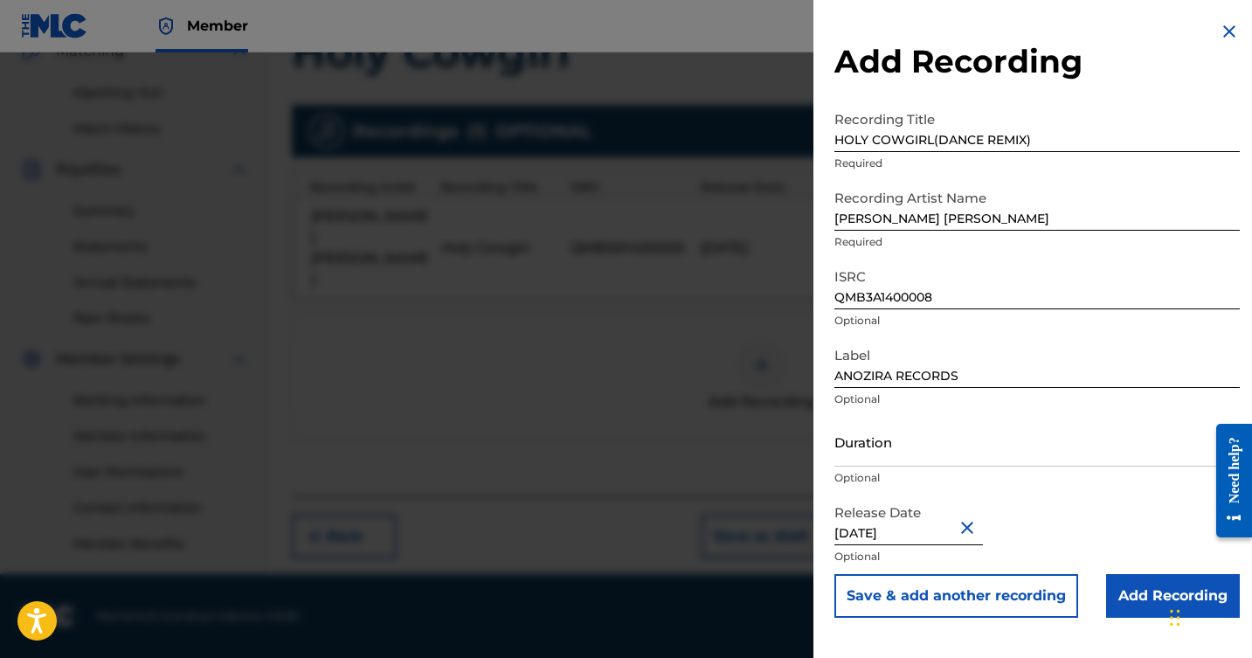
scroll to position [426, 0]
click at [1127, 592] on input "Add Recording" at bounding box center [1174, 596] width 134 height 44
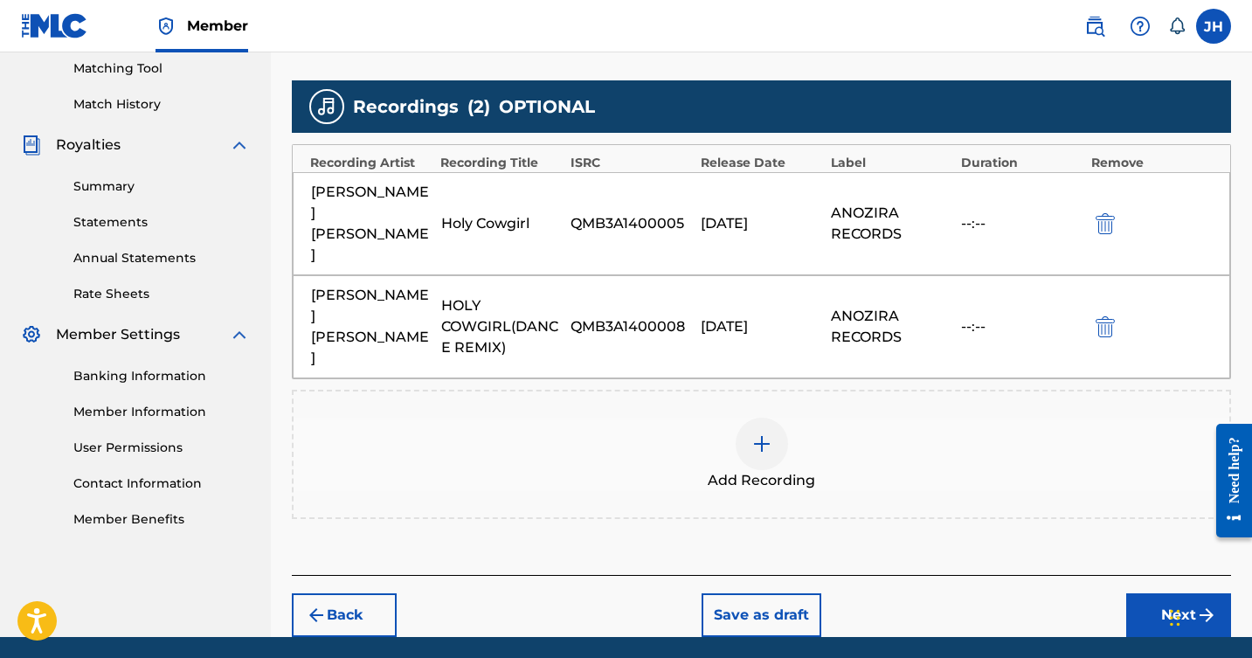
click at [1156, 593] on button "Next" at bounding box center [1179, 615] width 105 height 44
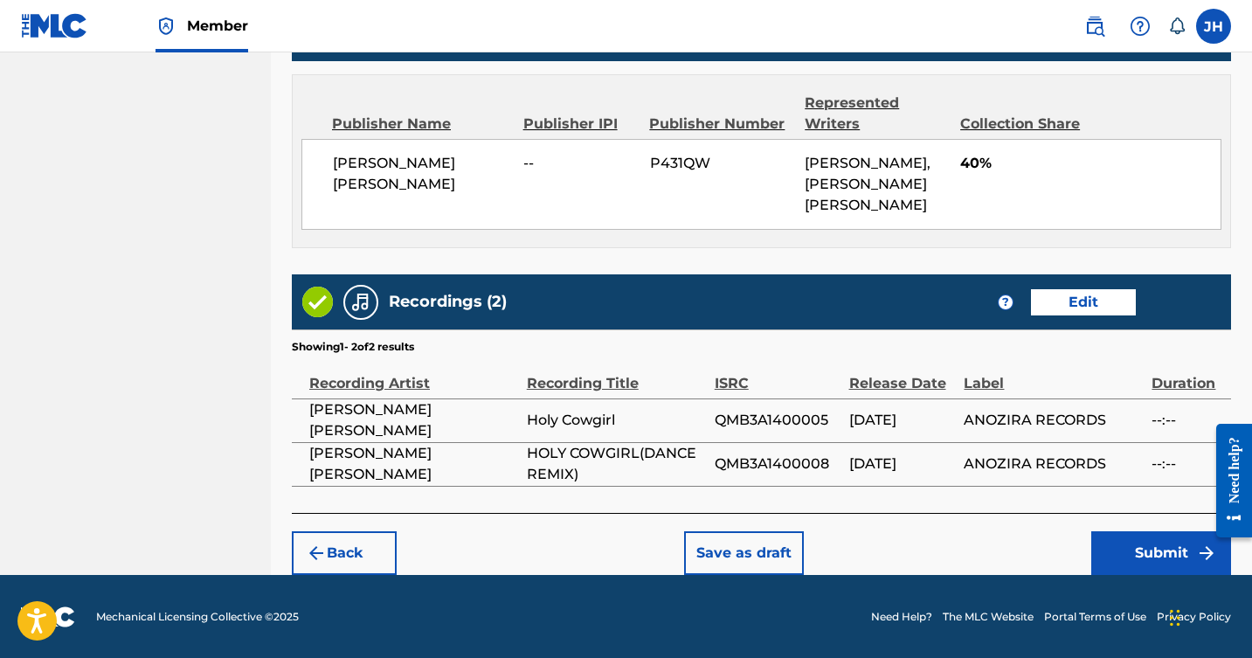
scroll to position [1014, 0]
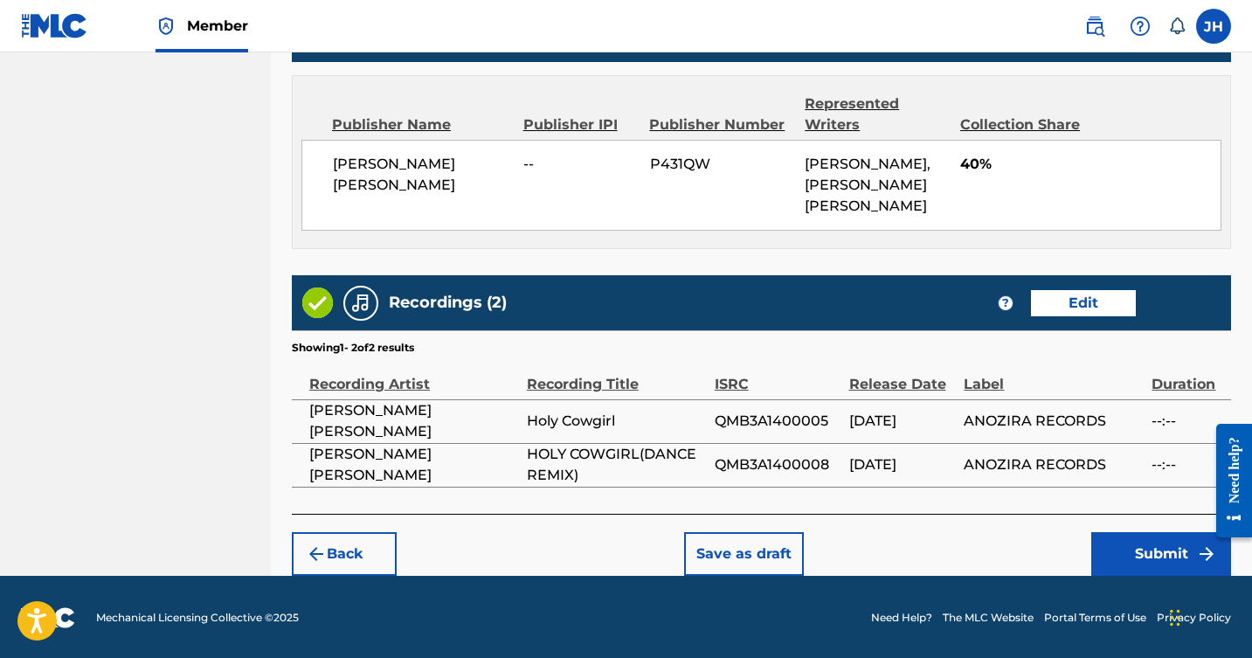
click at [1155, 552] on button "Submit" at bounding box center [1162, 554] width 140 height 44
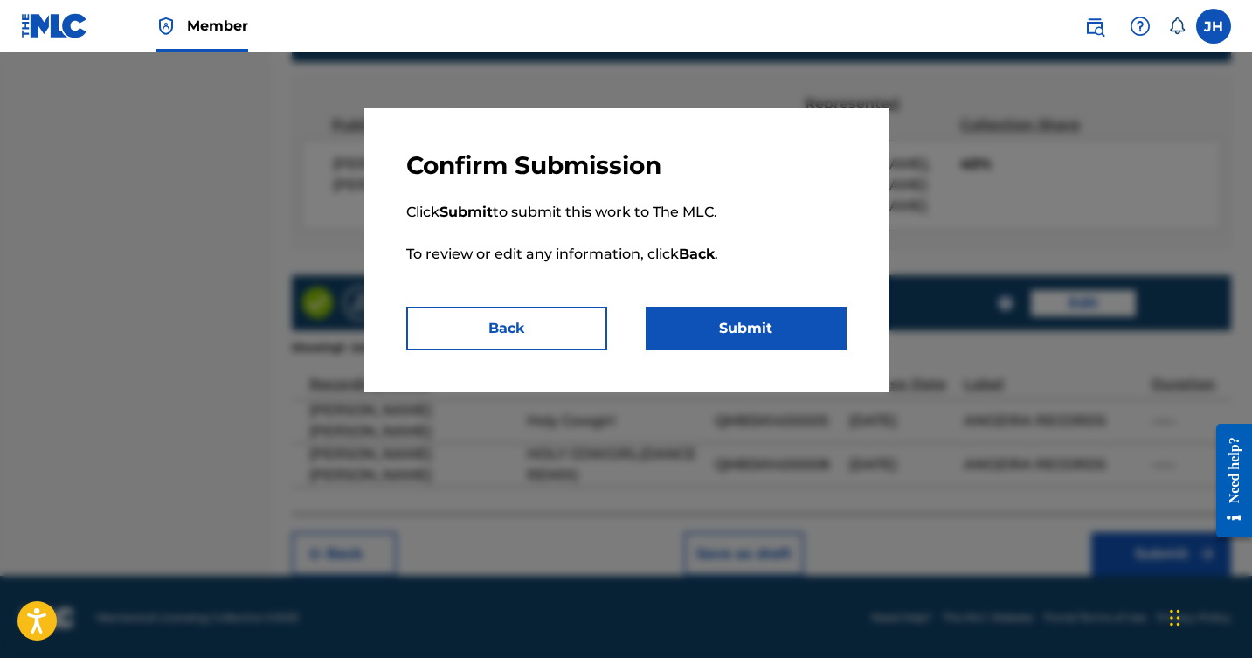
click at [702, 316] on button "Submit" at bounding box center [746, 329] width 201 height 44
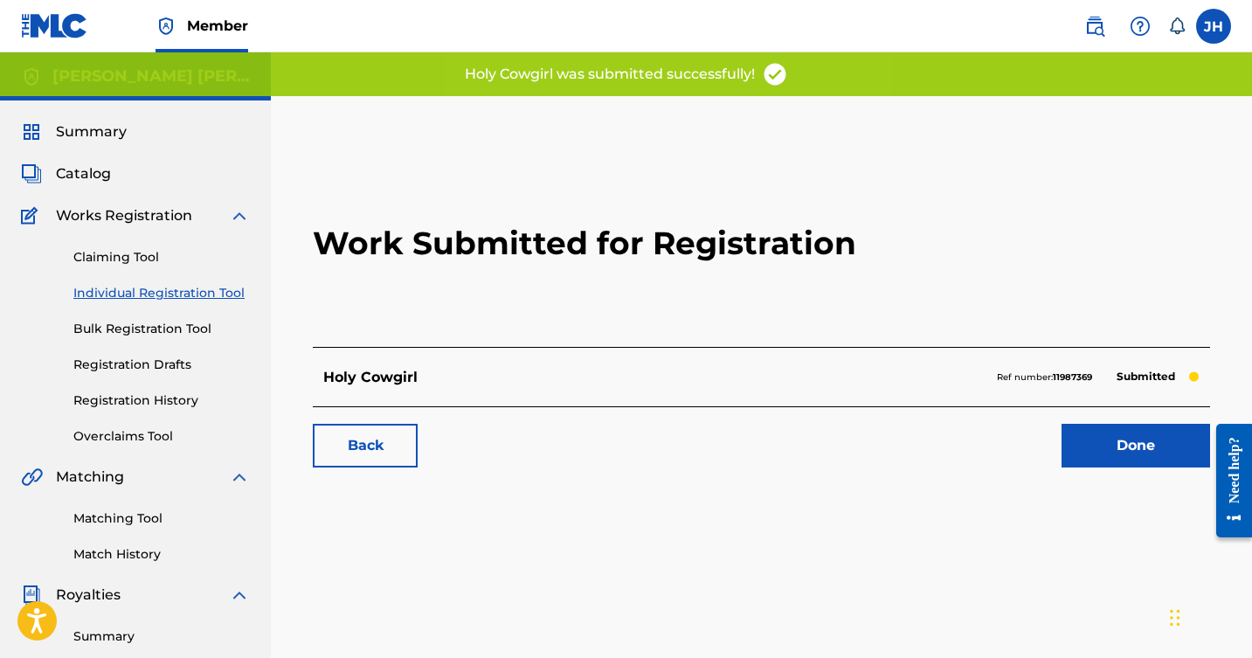
click at [1114, 447] on link "Done" at bounding box center [1136, 446] width 149 height 44
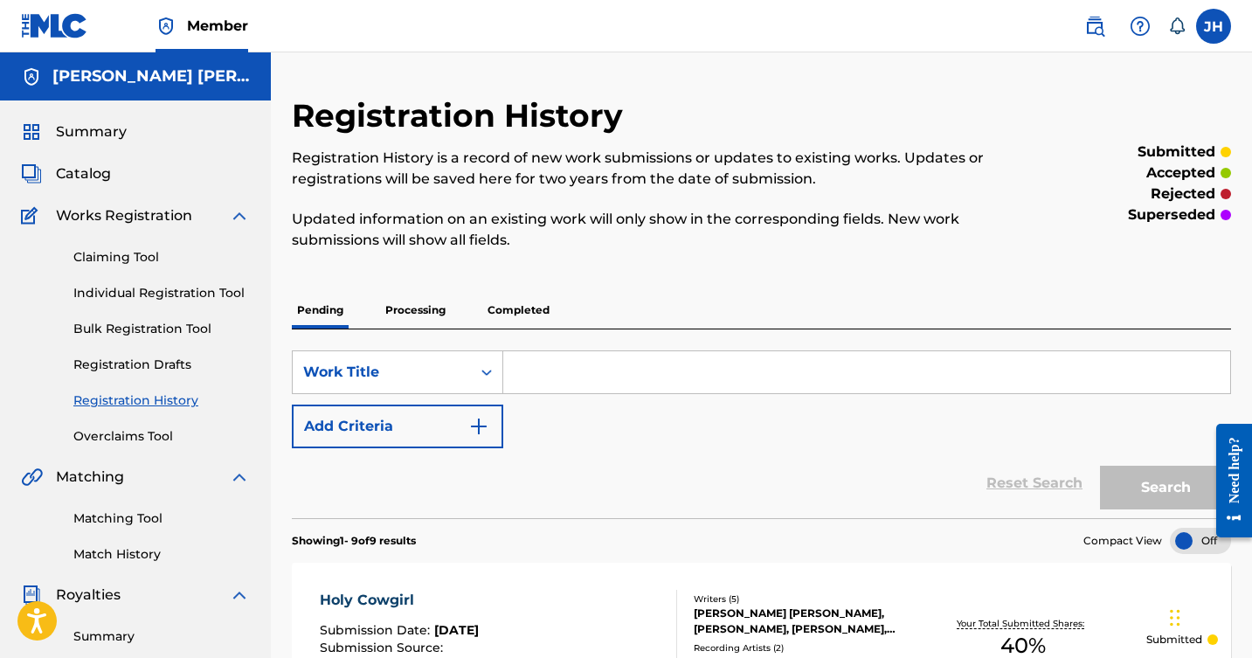
click at [182, 290] on link "Individual Registration Tool" at bounding box center [161, 293] width 177 height 18
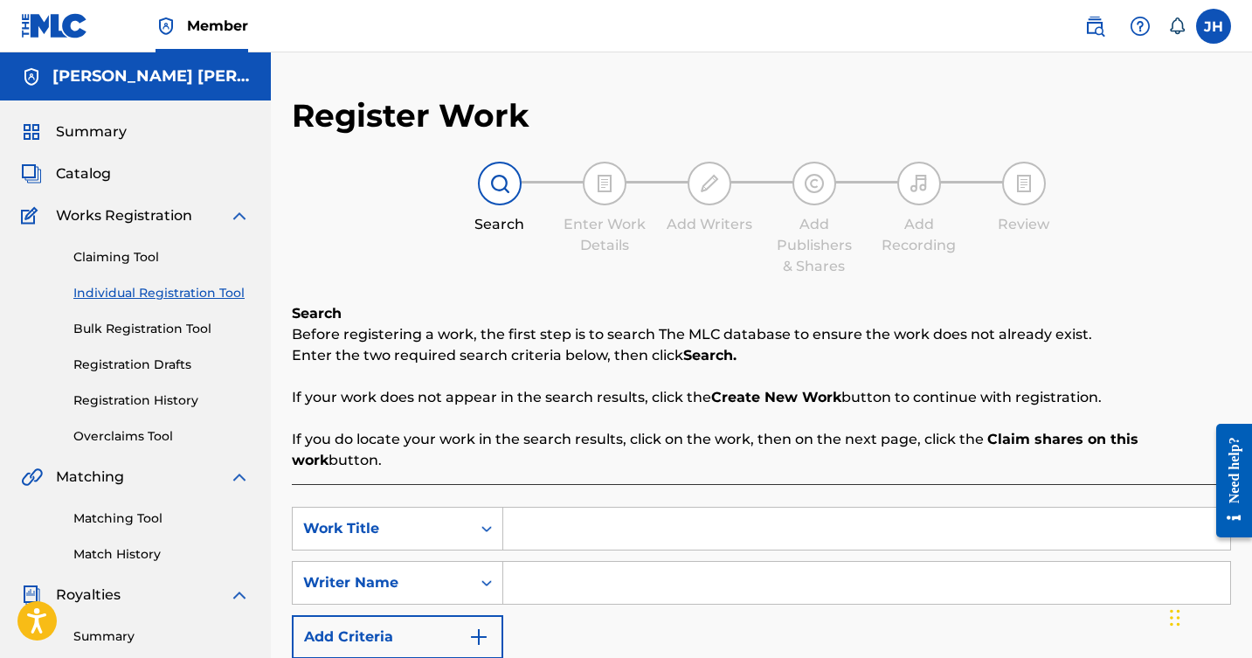
click at [90, 177] on span "Catalog" at bounding box center [83, 173] width 55 height 21
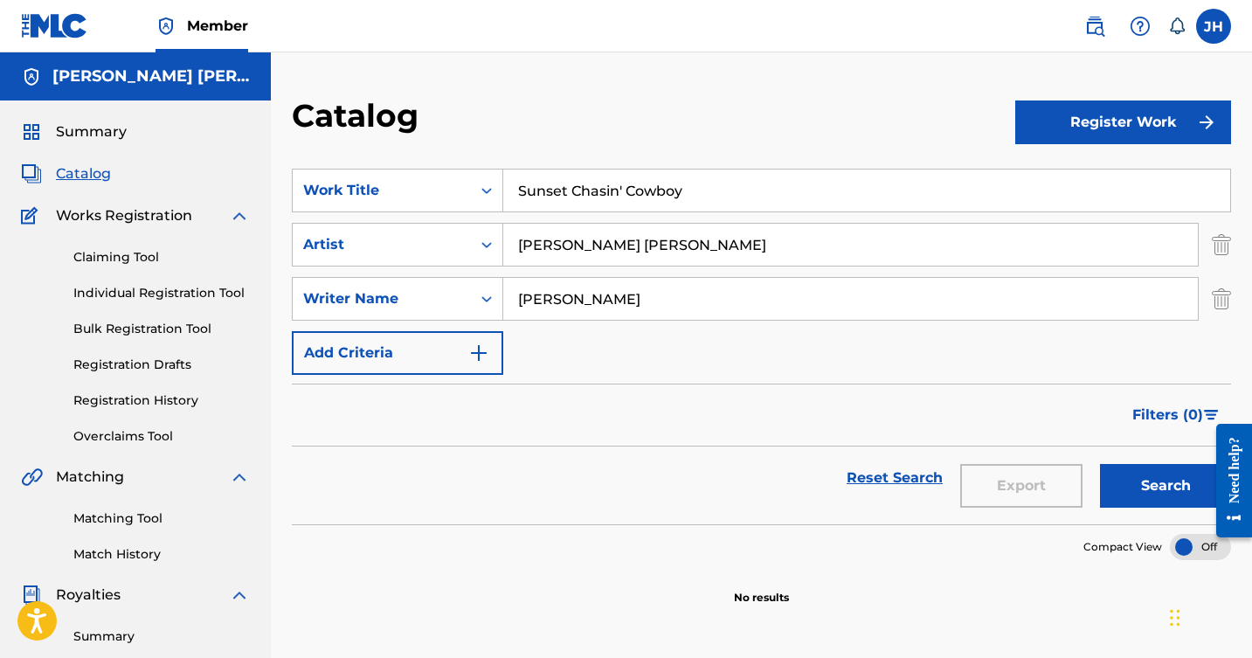
click at [147, 398] on link "Registration History" at bounding box center [161, 401] width 177 height 18
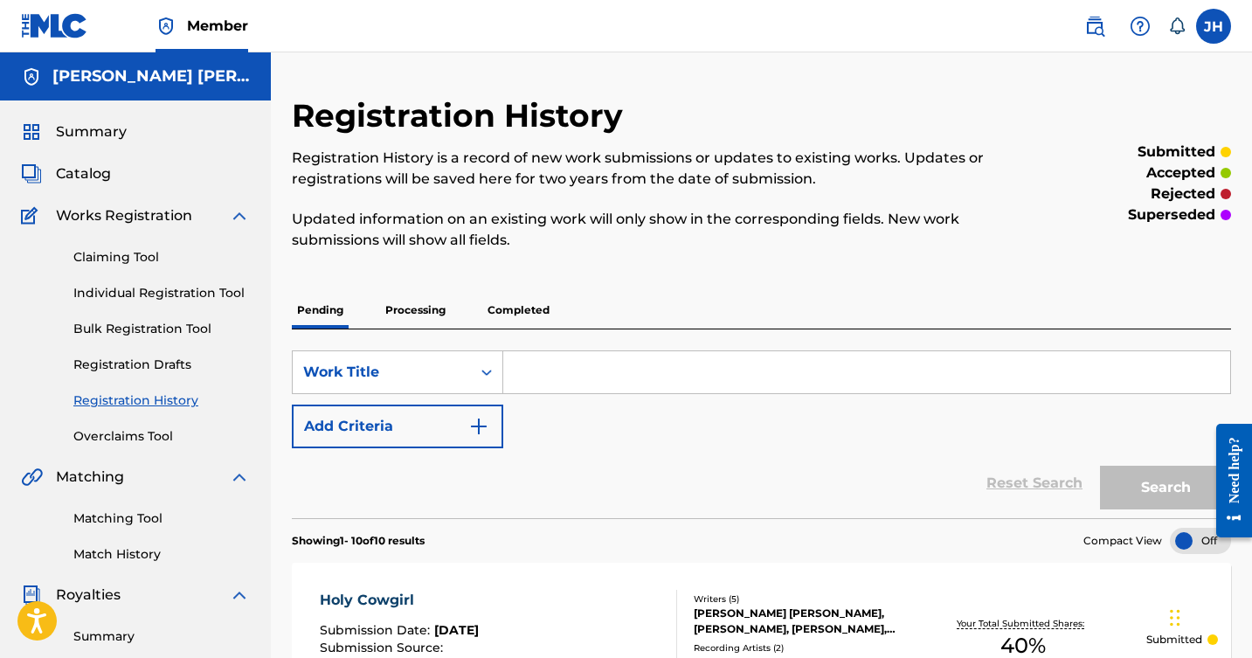
click at [163, 292] on link "Individual Registration Tool" at bounding box center [161, 293] width 177 height 18
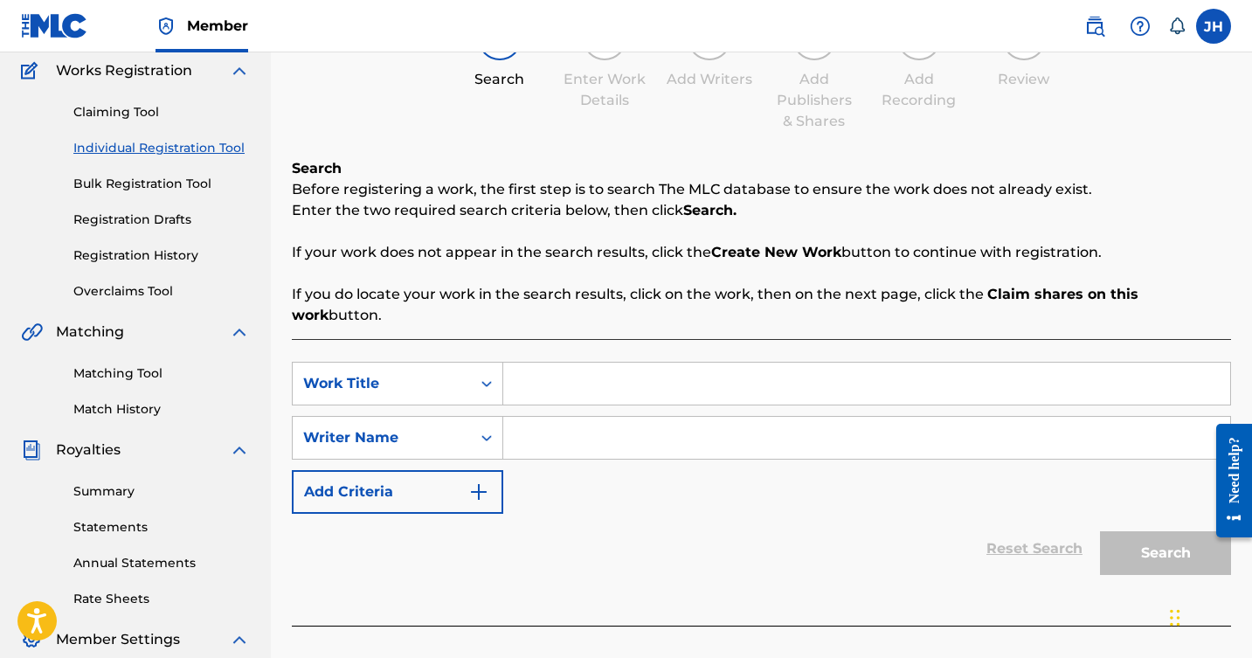
scroll to position [163, 0]
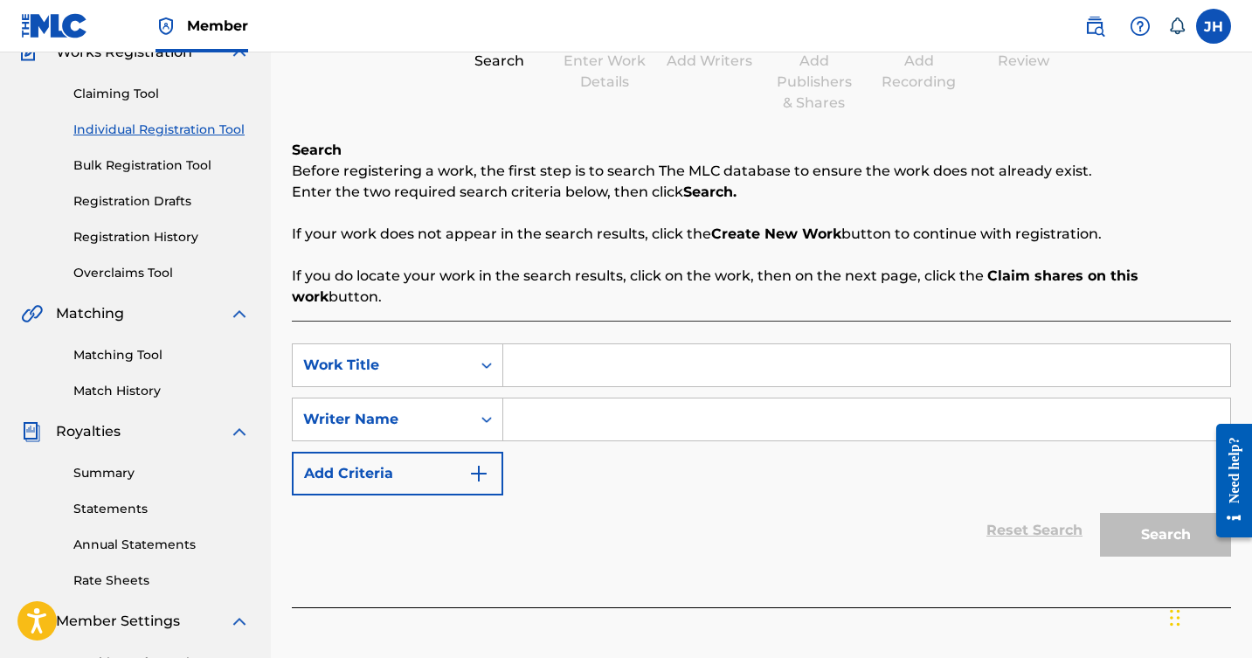
click at [649, 353] on input "Search Form" at bounding box center [866, 365] width 727 height 42
type input "The Wind"
click at [658, 402] on input "Search Form" at bounding box center [866, 420] width 727 height 42
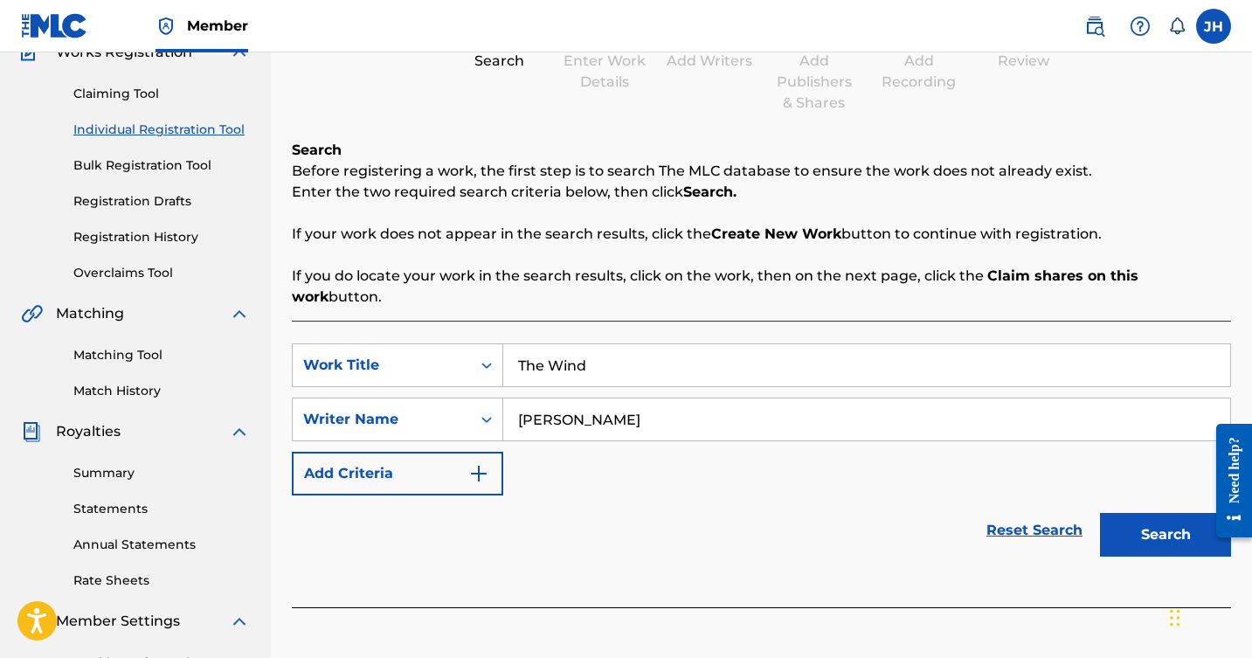
type input "[PERSON_NAME]"
click at [473, 463] on img "Search Form" at bounding box center [478, 473] width 21 height 21
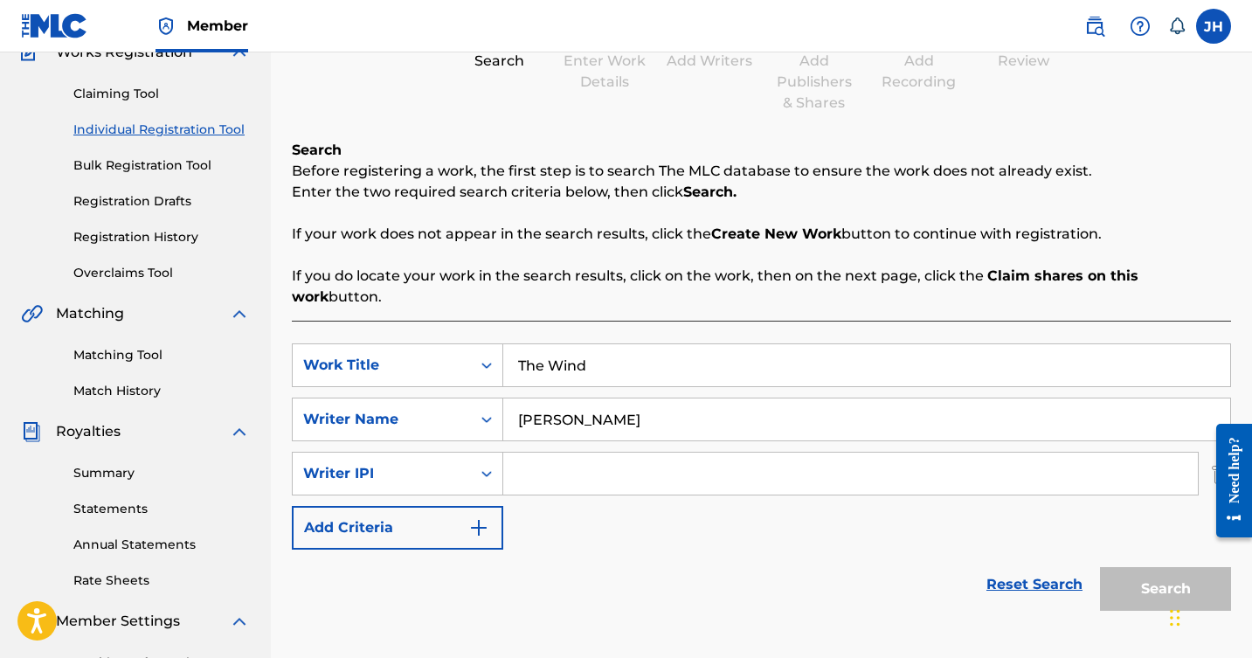
click at [541, 458] on input "Search Form" at bounding box center [850, 474] width 695 height 42
type input "551163740"
click at [1127, 567] on button "Search" at bounding box center [1165, 589] width 131 height 44
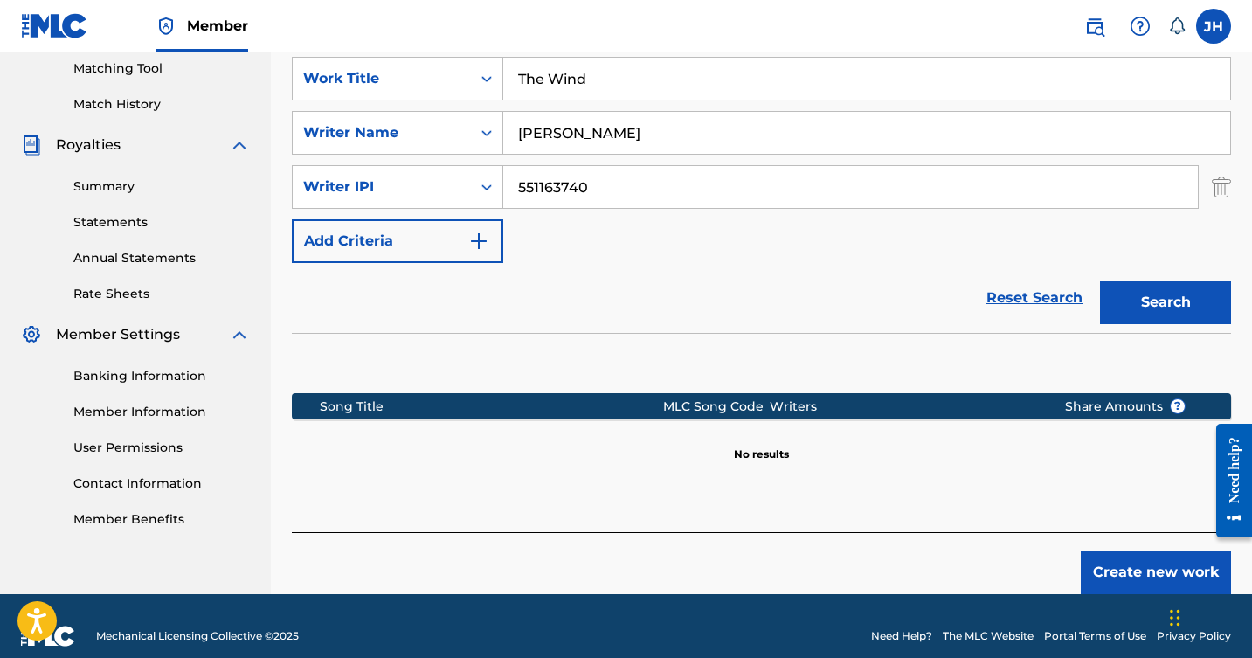
scroll to position [449, 0]
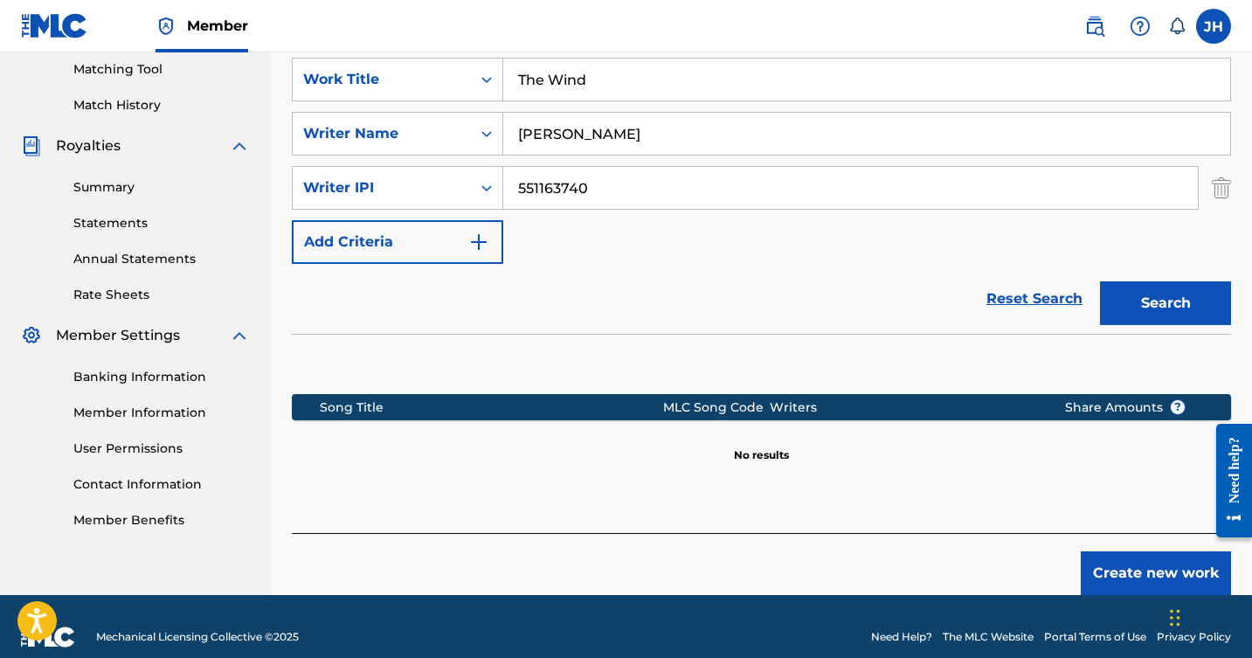
click at [1131, 558] on button "Create new work" at bounding box center [1156, 574] width 150 height 44
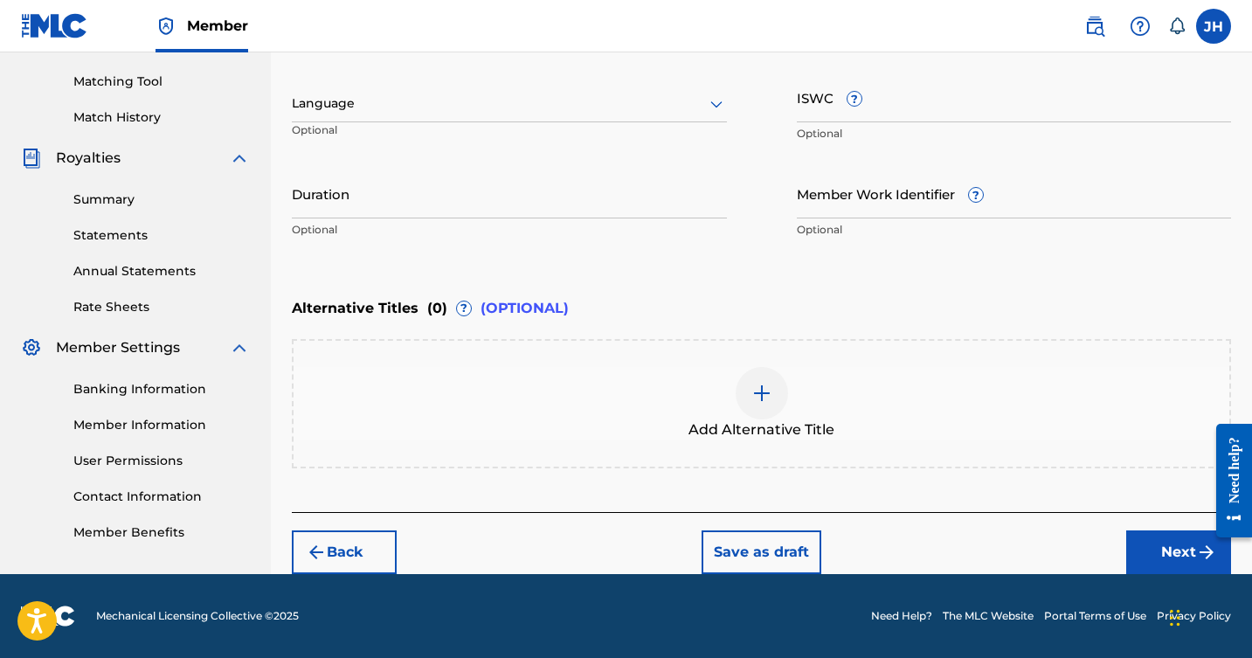
scroll to position [437, 0]
click at [1138, 538] on button "Next" at bounding box center [1179, 553] width 105 height 44
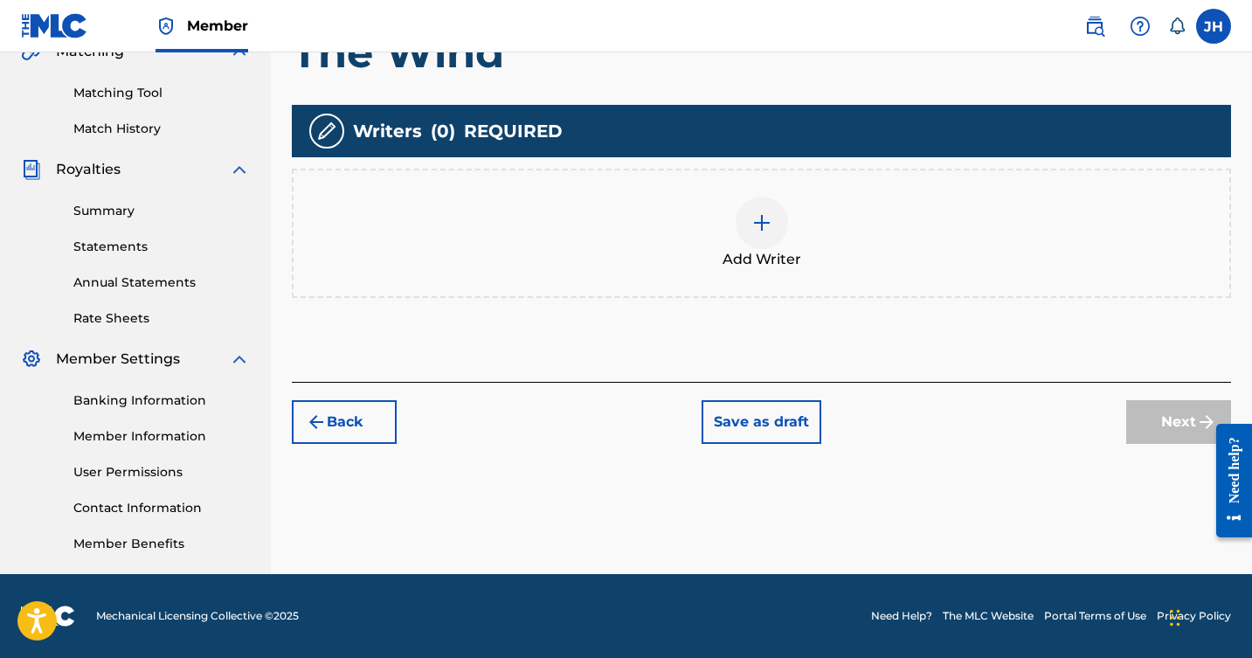
click at [760, 228] on img at bounding box center [762, 222] width 21 height 21
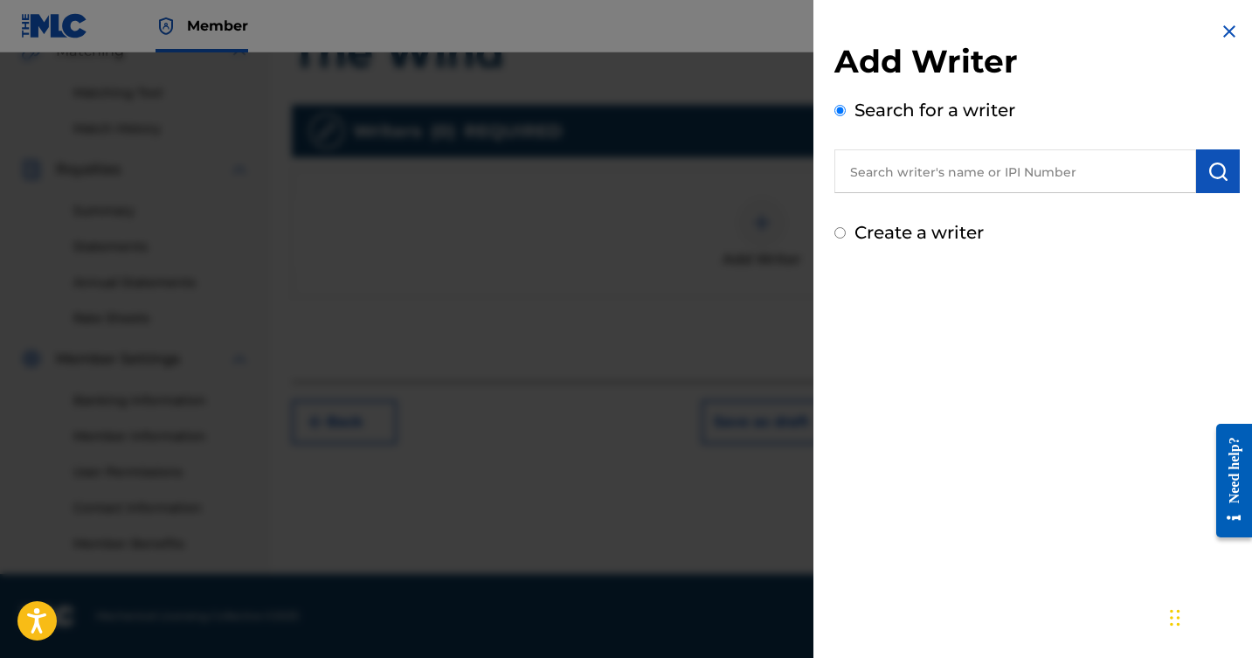
click at [909, 173] on input "text" at bounding box center [1016, 171] width 362 height 44
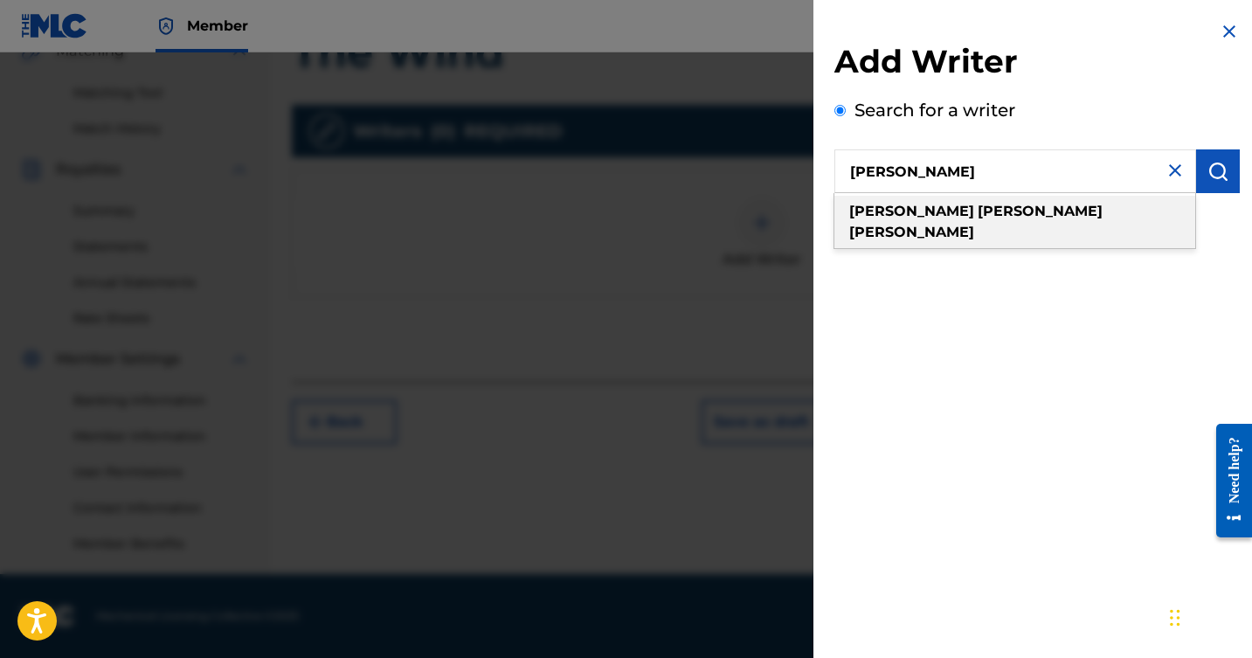
click at [975, 205] on span at bounding box center [976, 211] width 3 height 17
type input "[PERSON_NAME]"
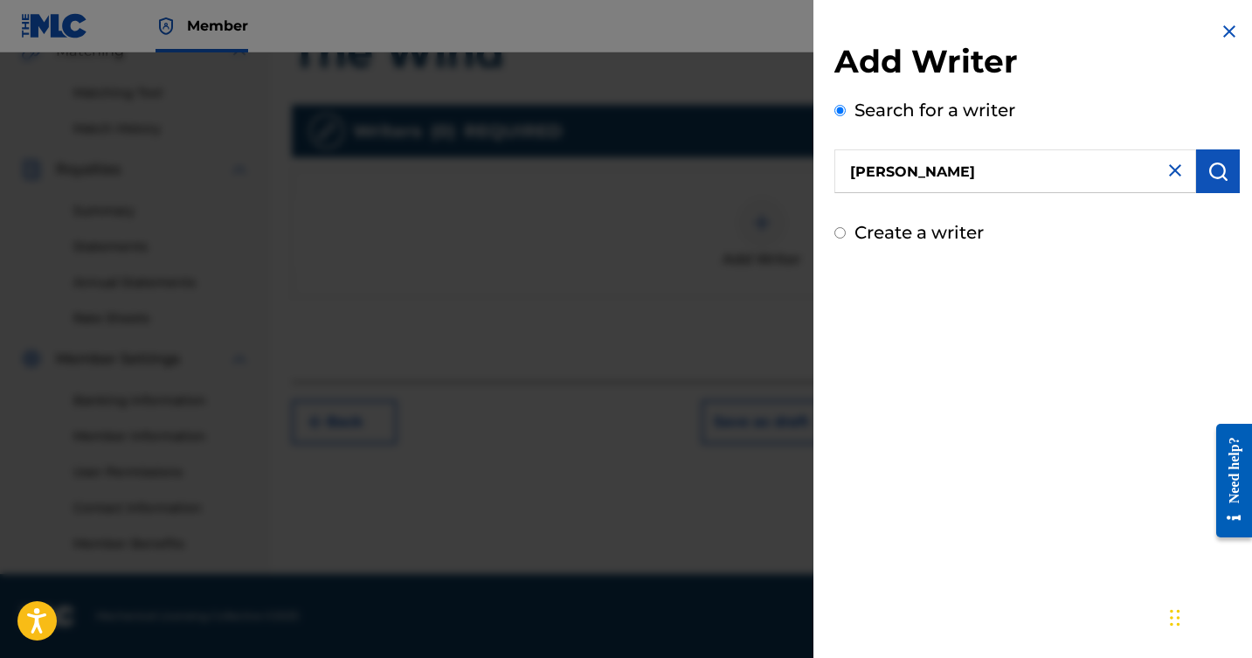
click at [1218, 163] on img "submit" at bounding box center [1218, 171] width 21 height 21
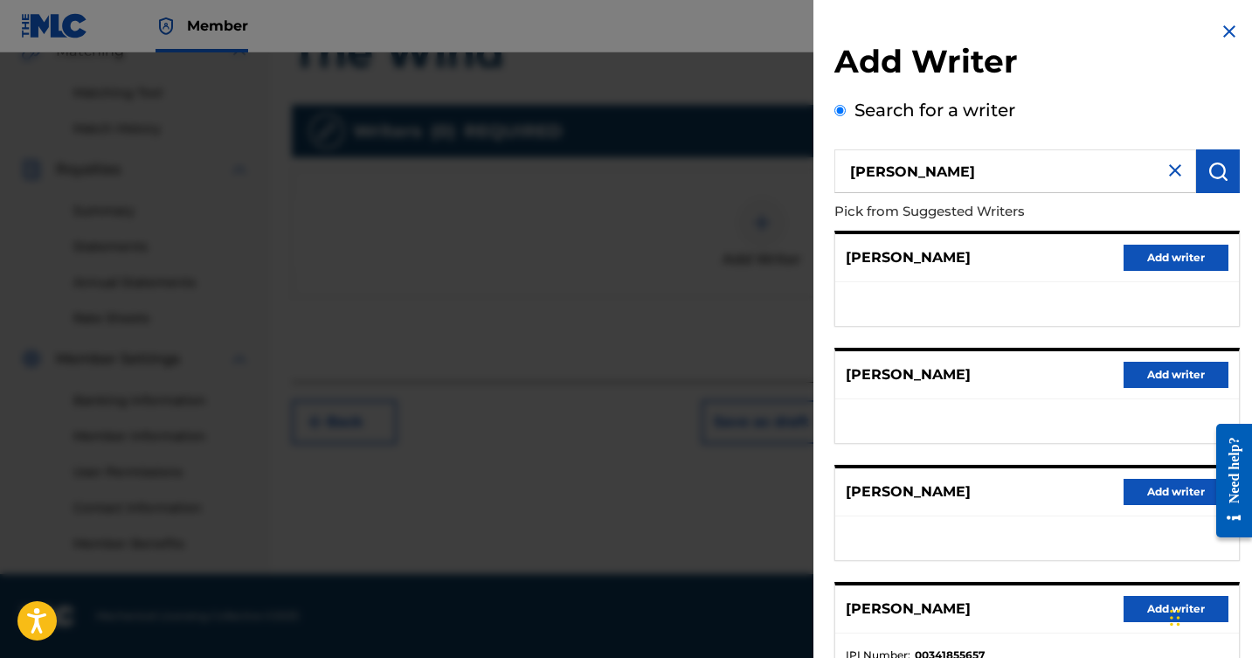
scroll to position [74, 0]
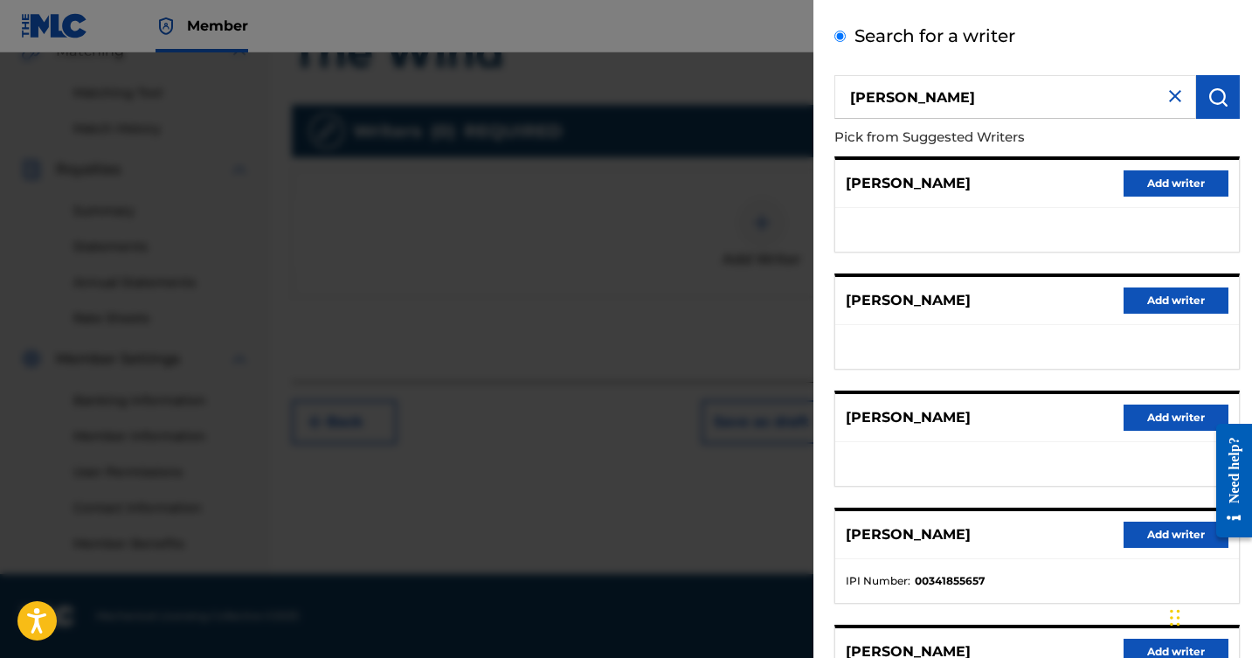
click at [1146, 529] on button "Add writer" at bounding box center [1176, 535] width 105 height 26
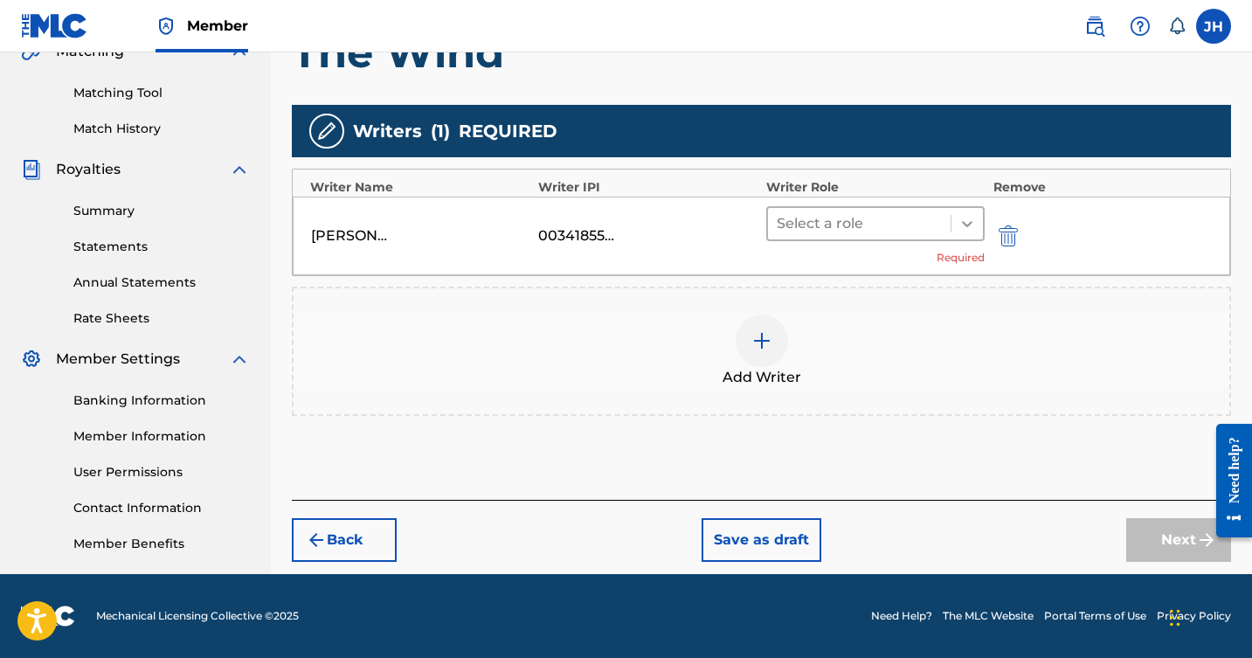
click at [964, 229] on icon at bounding box center [967, 223] width 17 height 17
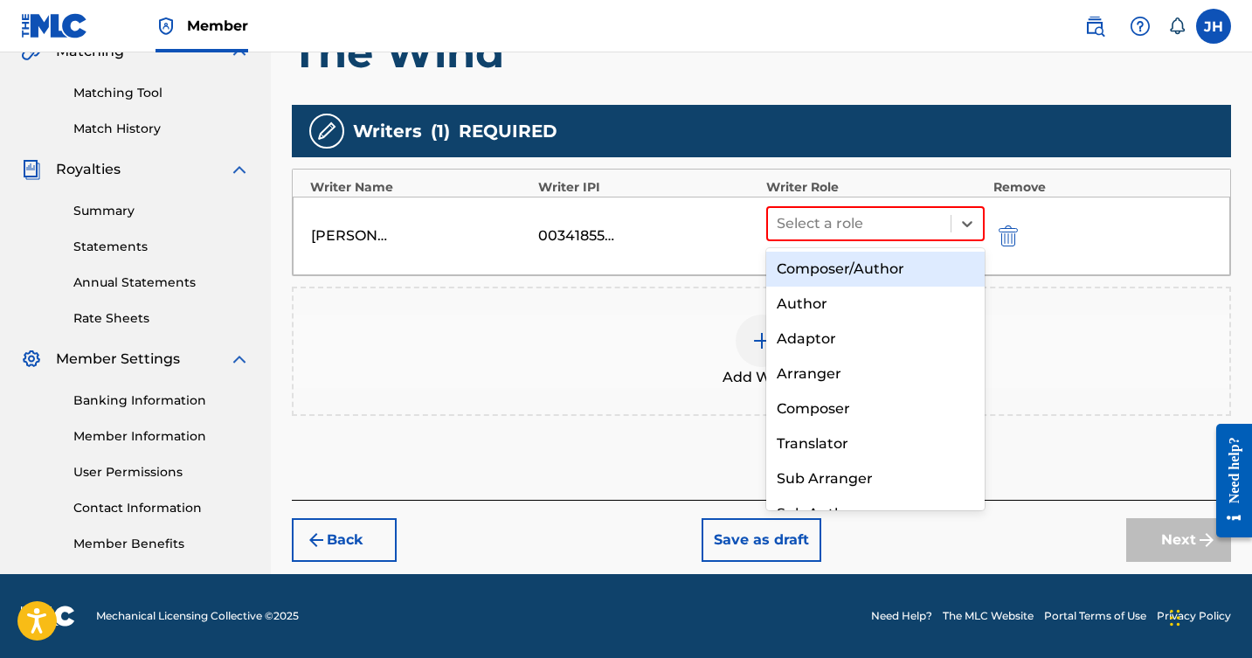
click at [876, 272] on div "Composer/Author" at bounding box center [876, 269] width 219 height 35
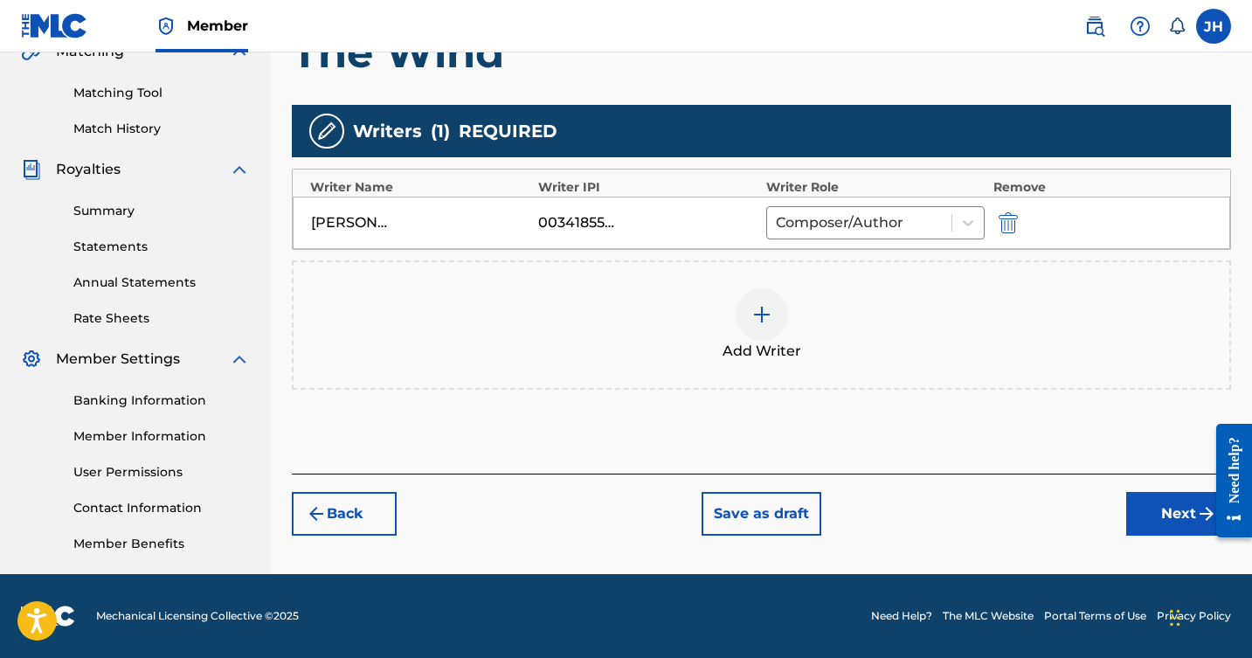
scroll to position [426, 0]
click at [765, 314] on img at bounding box center [762, 314] width 21 height 21
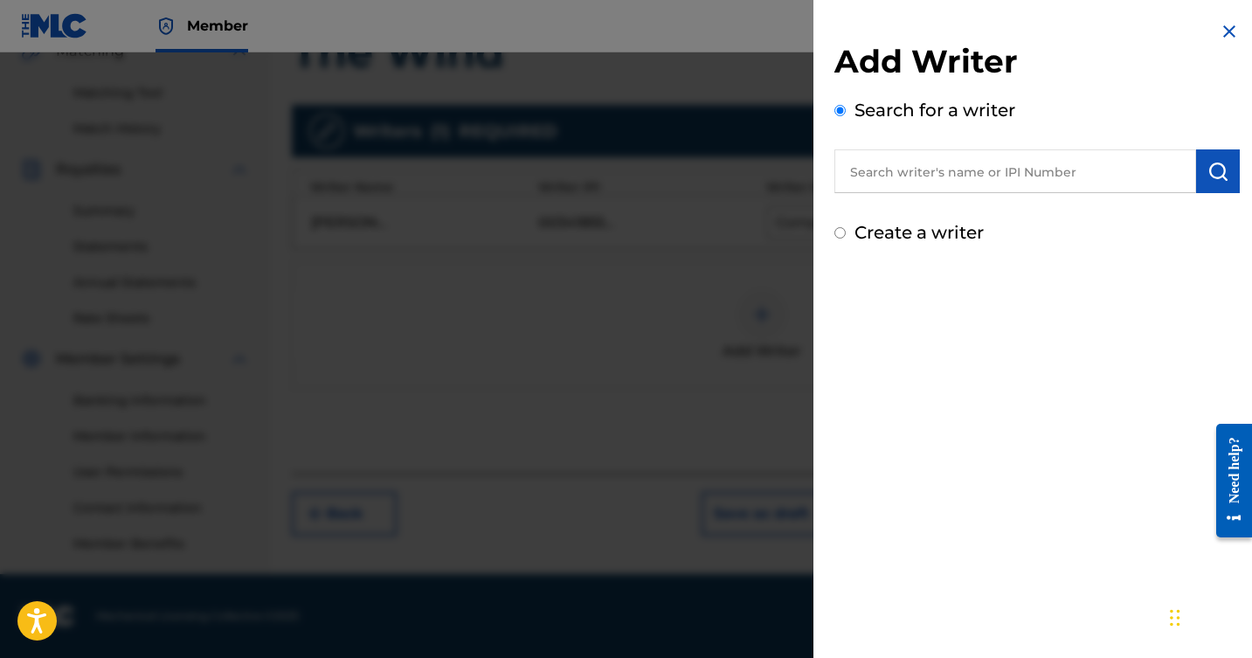
click at [949, 163] on input "text" at bounding box center [1016, 171] width 362 height 44
type input "[PERSON_NAME]"
click at [1208, 166] on img "submit" at bounding box center [1218, 171] width 21 height 21
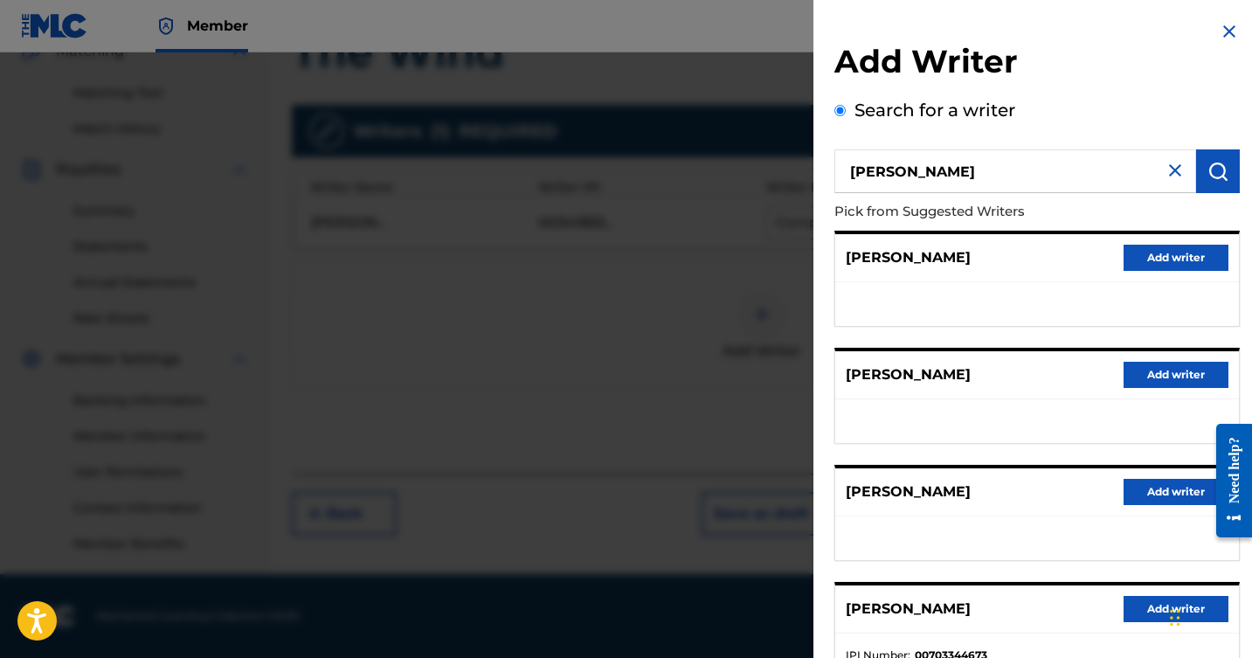
click at [1170, 175] on img at bounding box center [1175, 170] width 21 height 21
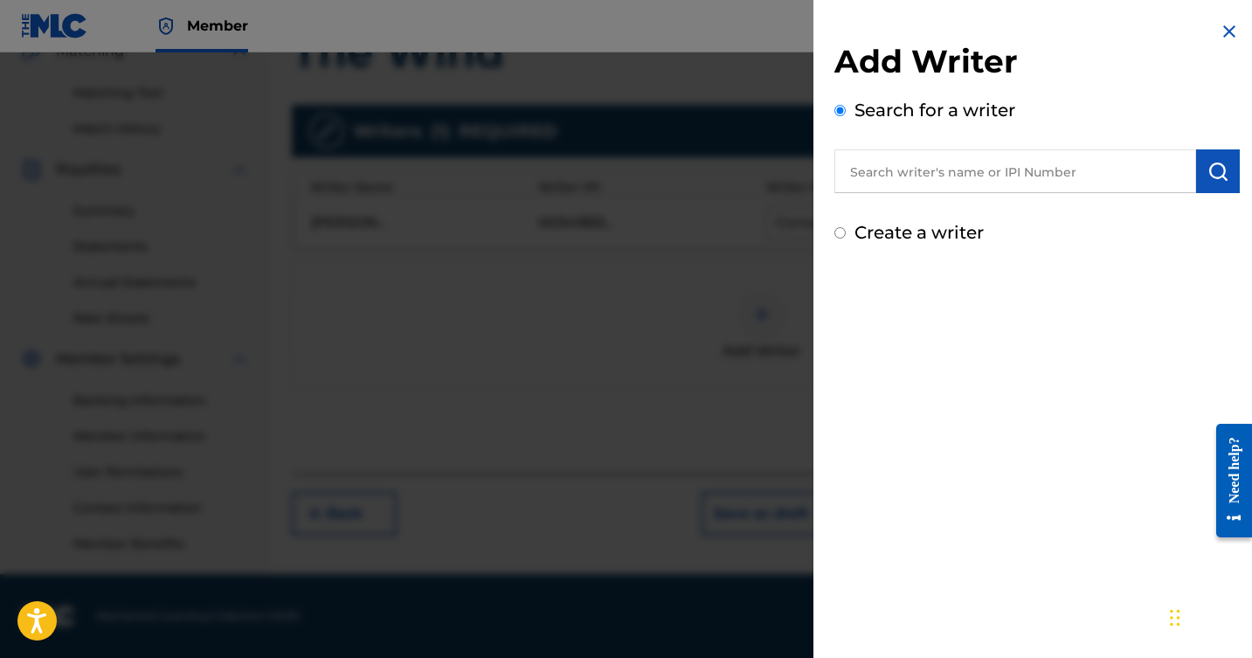
click at [1109, 177] on input "text" at bounding box center [1016, 171] width 362 height 44
click at [839, 235] on input "Create a writer" at bounding box center [840, 232] width 11 height 11
radio input "false"
radio input "true"
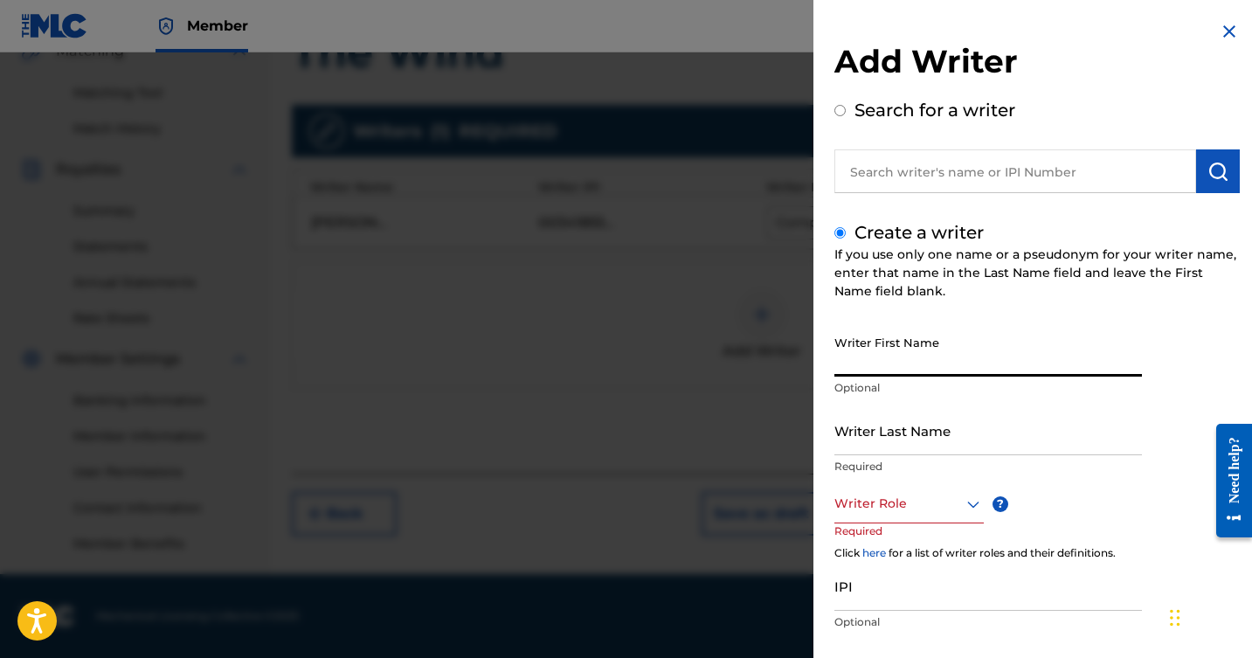
click at [889, 365] on input "Writer First Name" at bounding box center [989, 352] width 308 height 50
click at [875, 447] on input "Writer Last Name" at bounding box center [989, 431] width 308 height 50
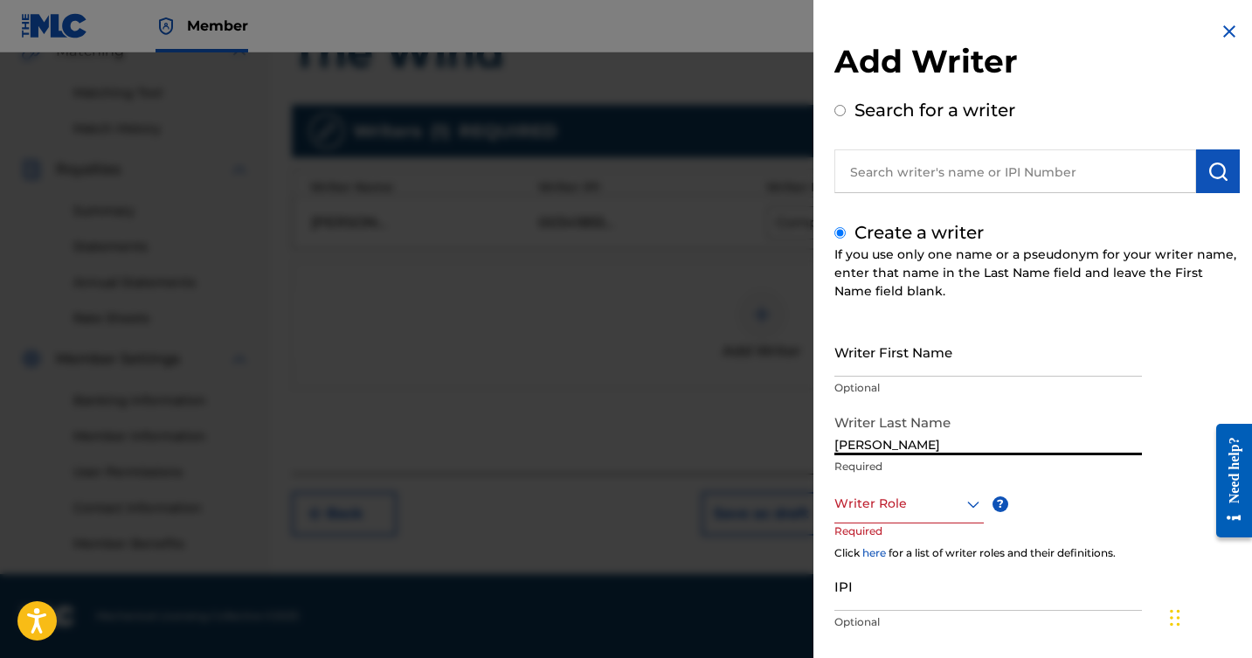
type input "[PERSON_NAME]"
click at [975, 506] on div "Composer/Author, 1 of 8. 8 results available. Use Up and Down to choose options…" at bounding box center [909, 503] width 149 height 39
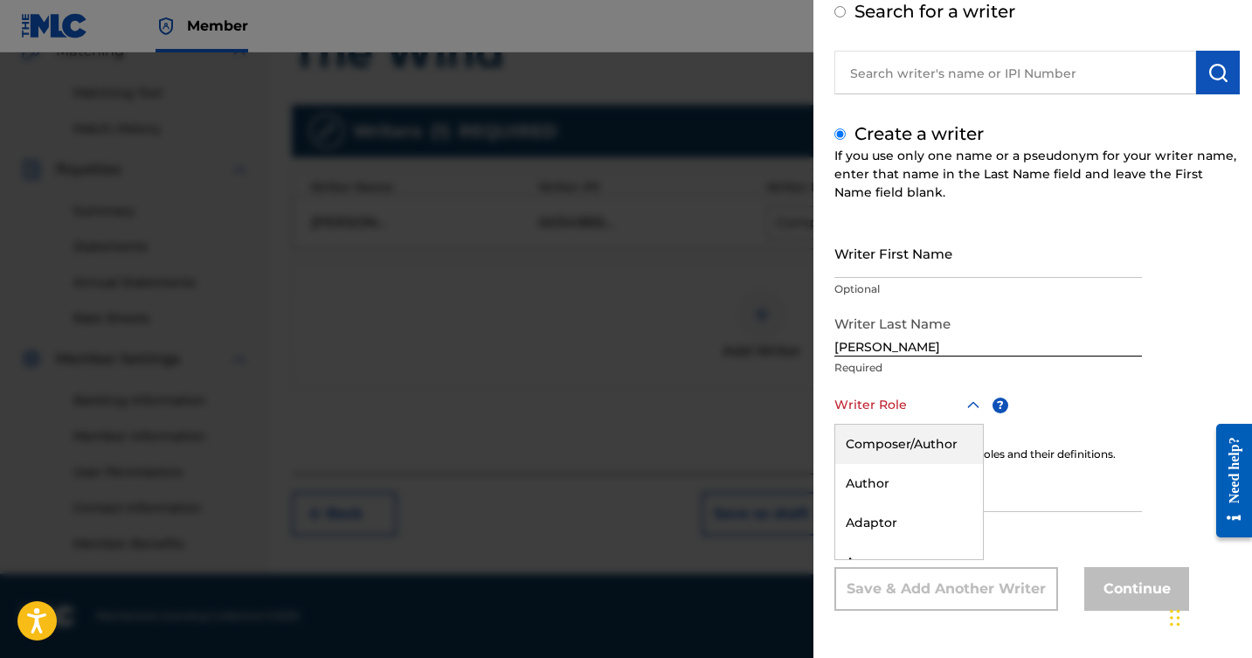
click at [939, 439] on div "Composer/Author" at bounding box center [910, 444] width 148 height 39
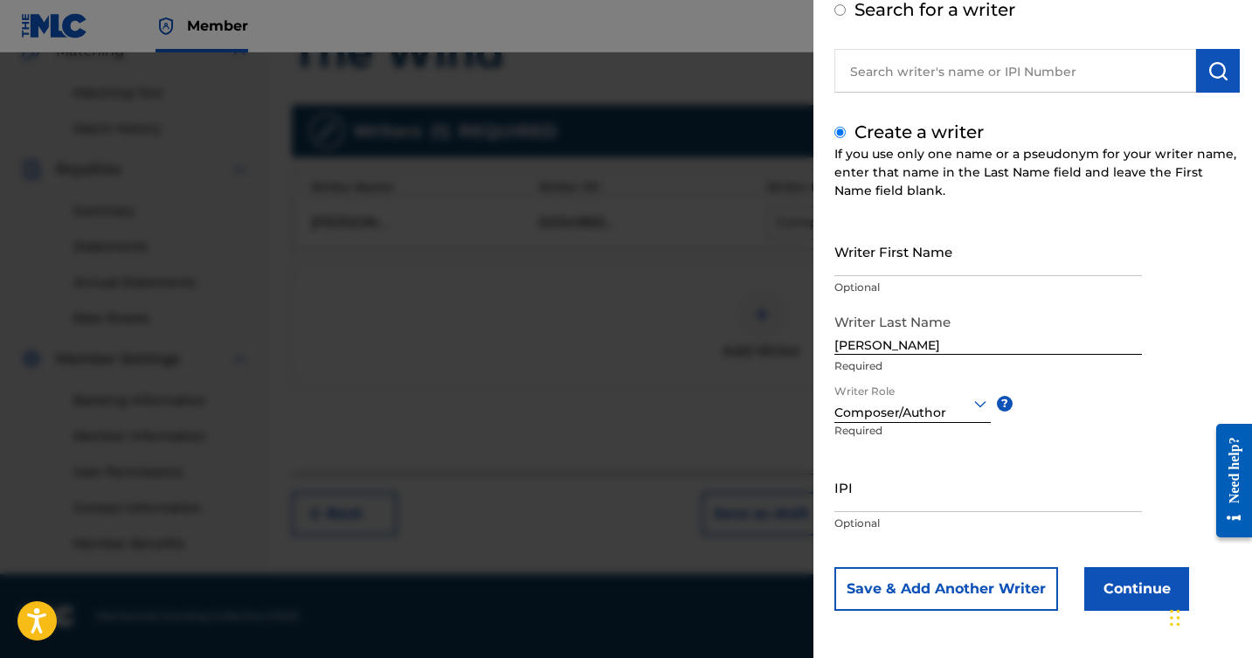
scroll to position [101, 0]
click at [1142, 579] on button "Continue" at bounding box center [1137, 589] width 105 height 44
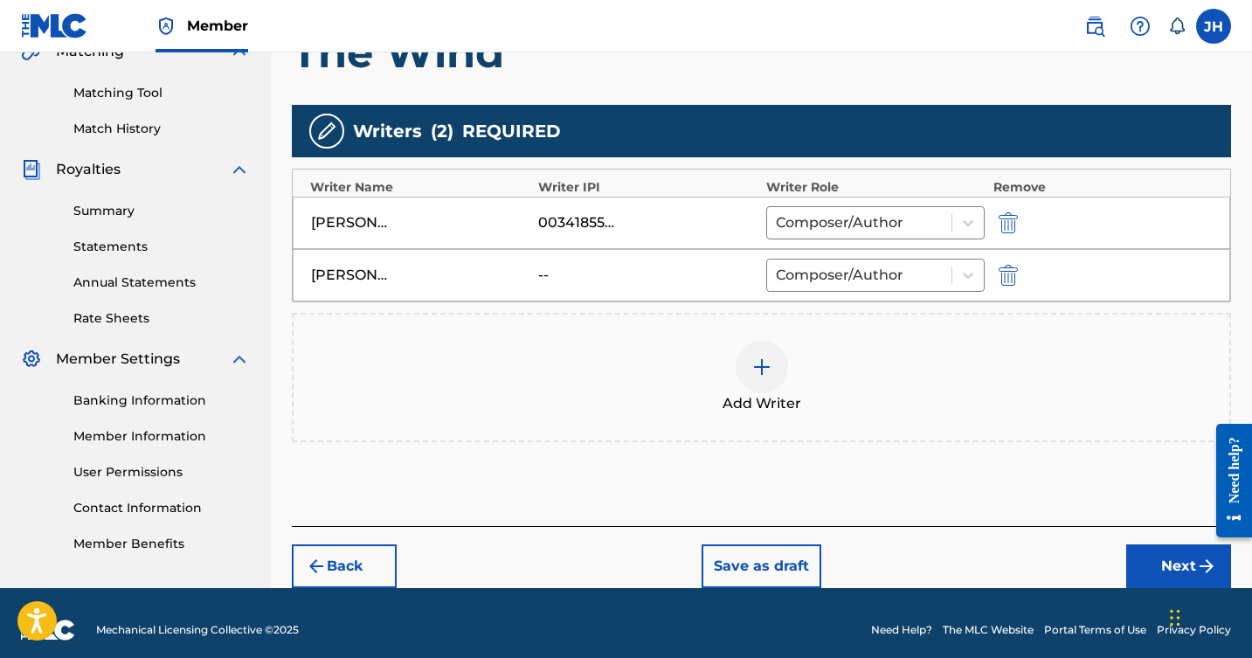
click at [770, 357] on img at bounding box center [762, 367] width 21 height 21
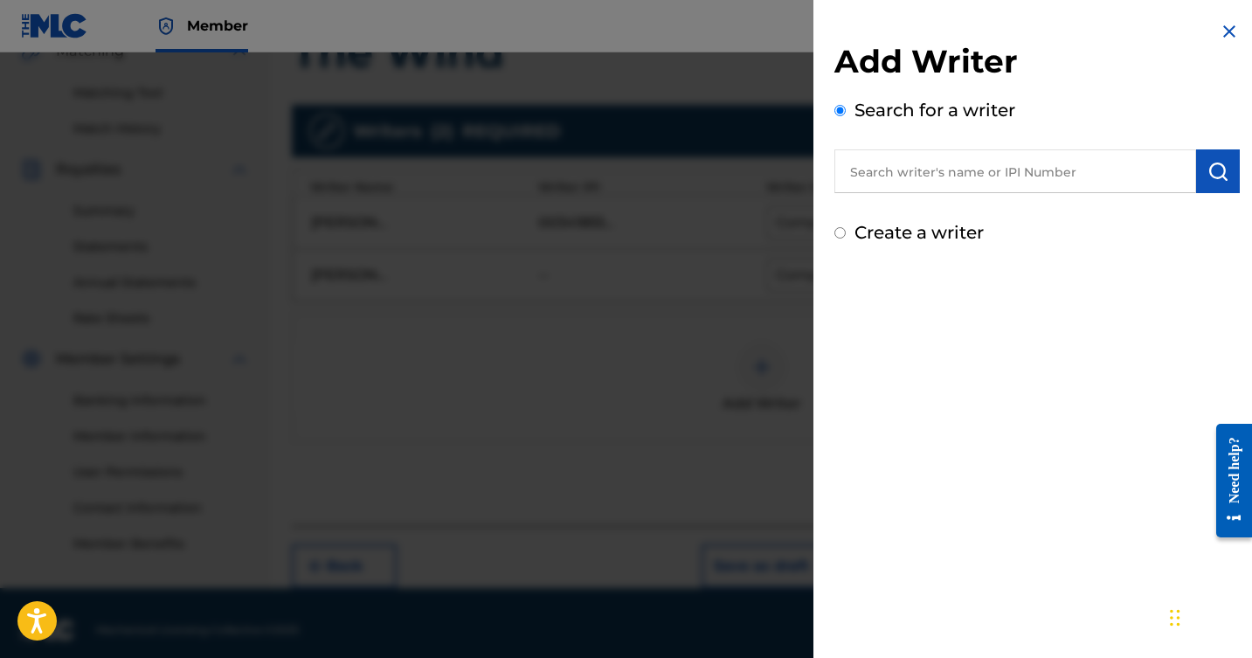
click at [933, 166] on input "text" at bounding box center [1016, 171] width 362 height 44
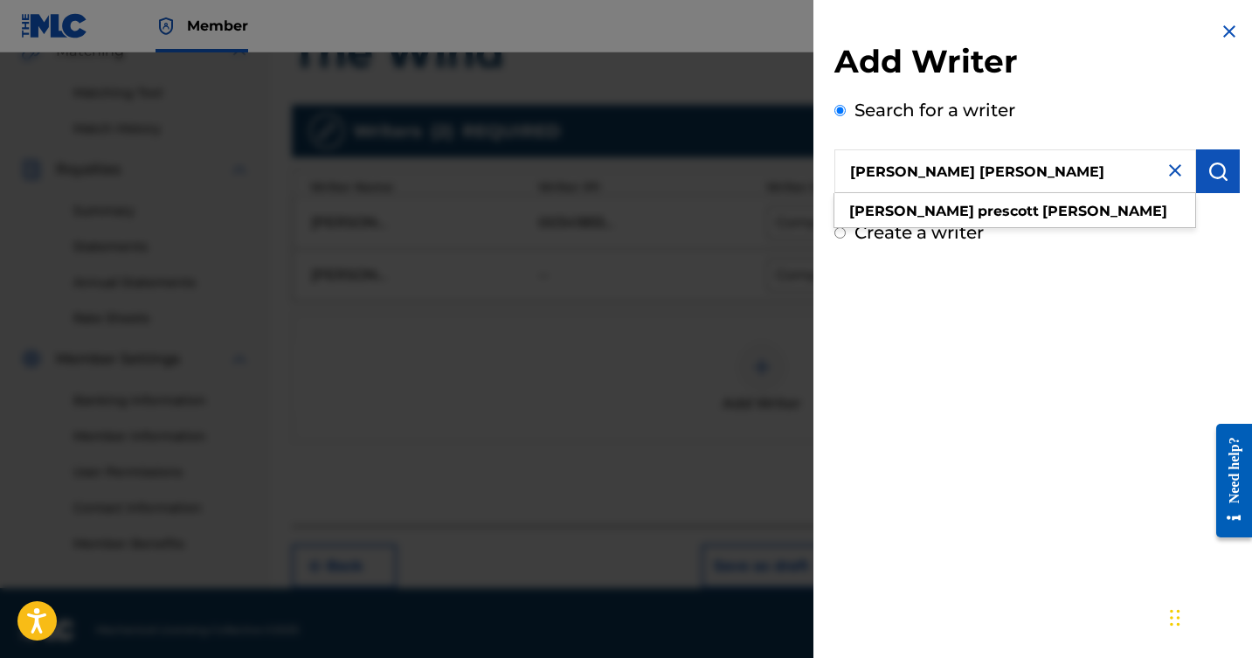
type input "[PERSON_NAME] [PERSON_NAME]"
click at [1214, 173] on img "submit" at bounding box center [1218, 171] width 21 height 21
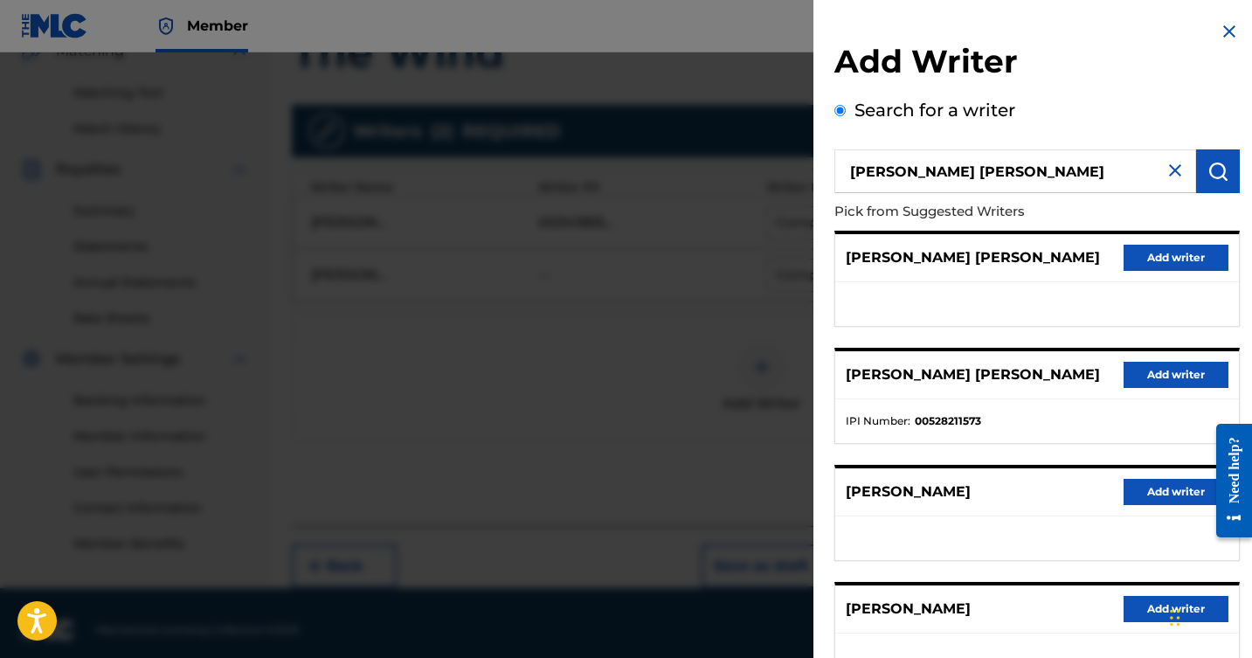
scroll to position [66, 0]
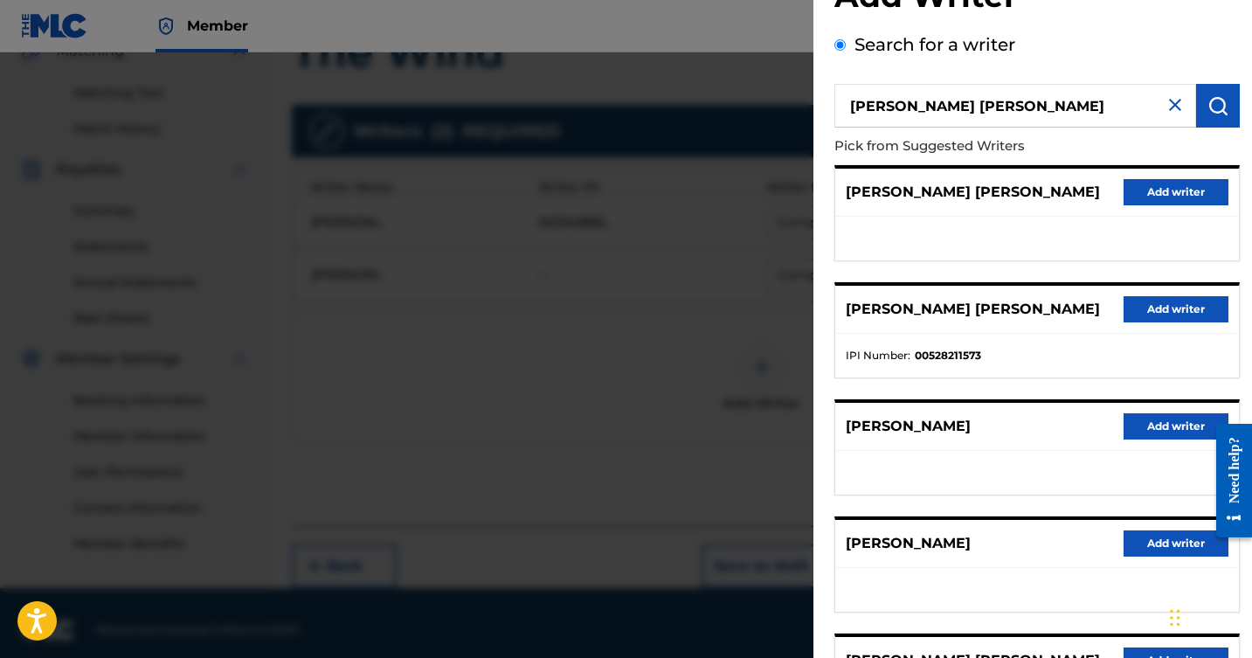
click at [1162, 300] on button "Add writer" at bounding box center [1176, 309] width 105 height 26
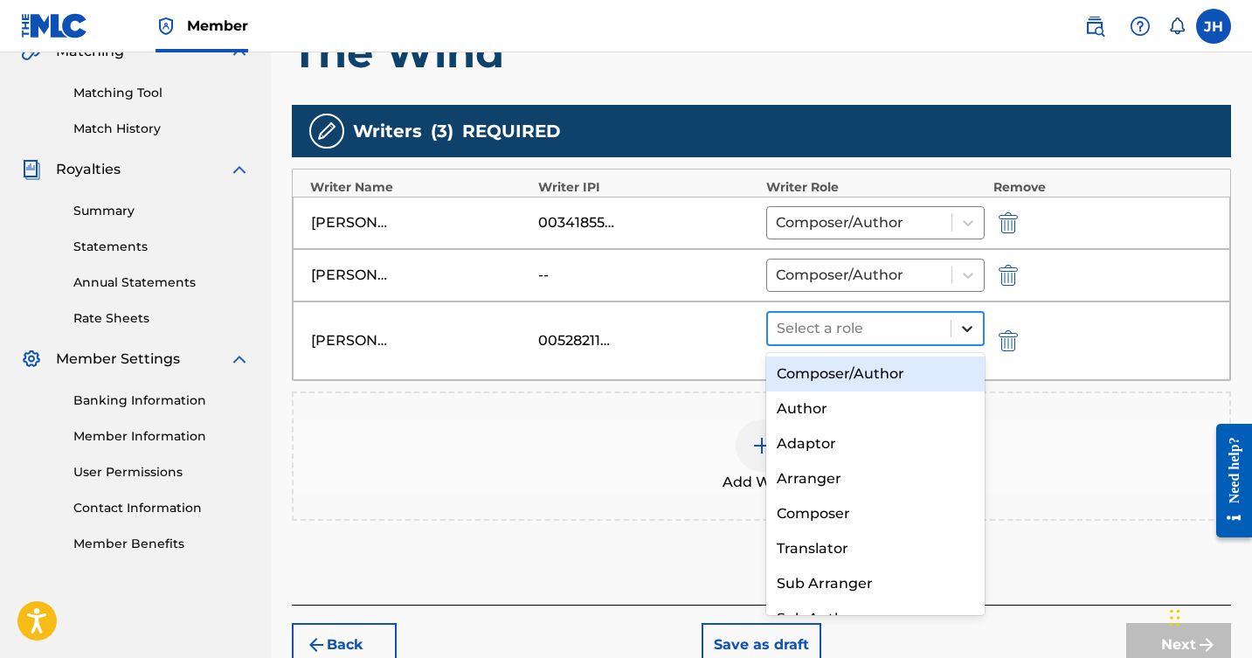
click at [968, 323] on icon at bounding box center [967, 328] width 17 height 17
click at [866, 374] on div "Composer/Author" at bounding box center [876, 374] width 219 height 35
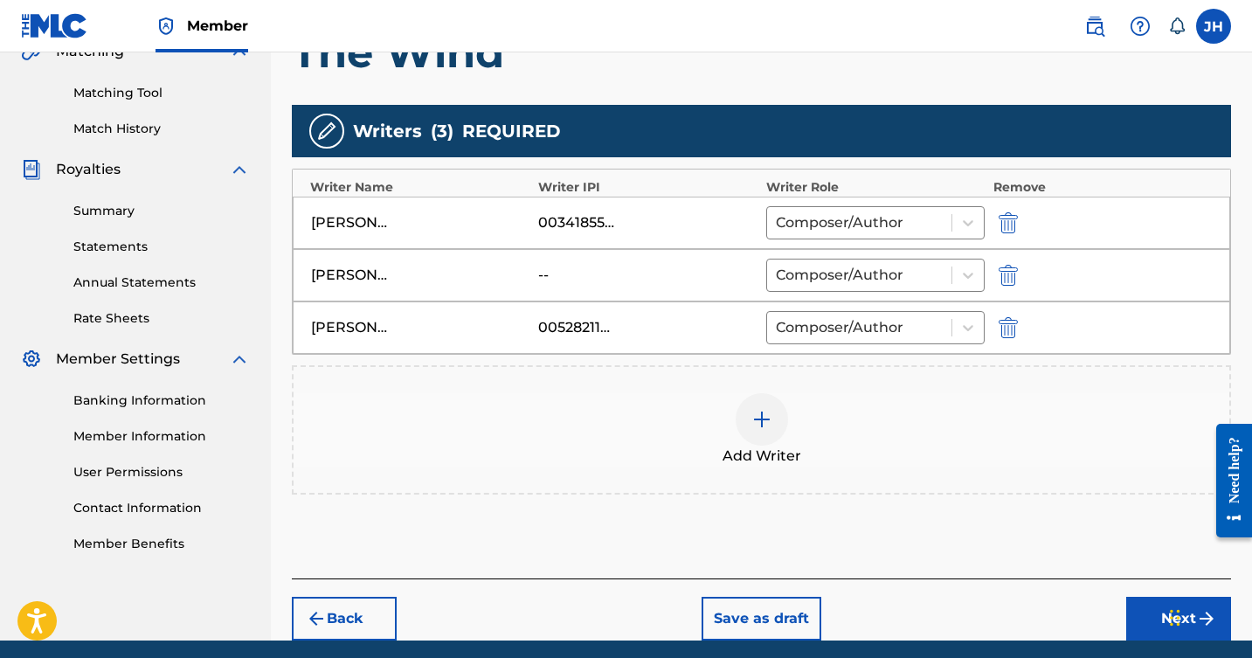
click at [761, 418] on img at bounding box center [762, 419] width 21 height 21
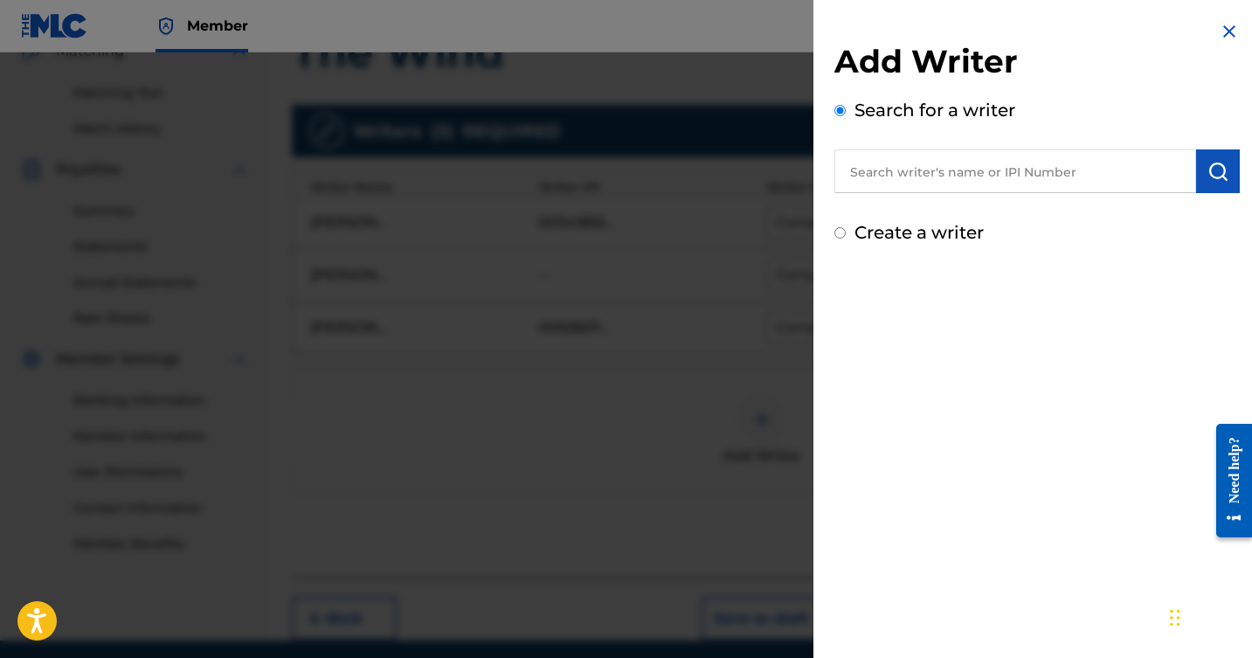
click at [921, 163] on input "text" at bounding box center [1016, 171] width 362 height 44
drag, startPoint x: 921, startPoint y: 162, endPoint x: 1208, endPoint y: 162, distance: 286.7
click at [1208, 162] on img "submit" at bounding box center [1218, 171] width 21 height 21
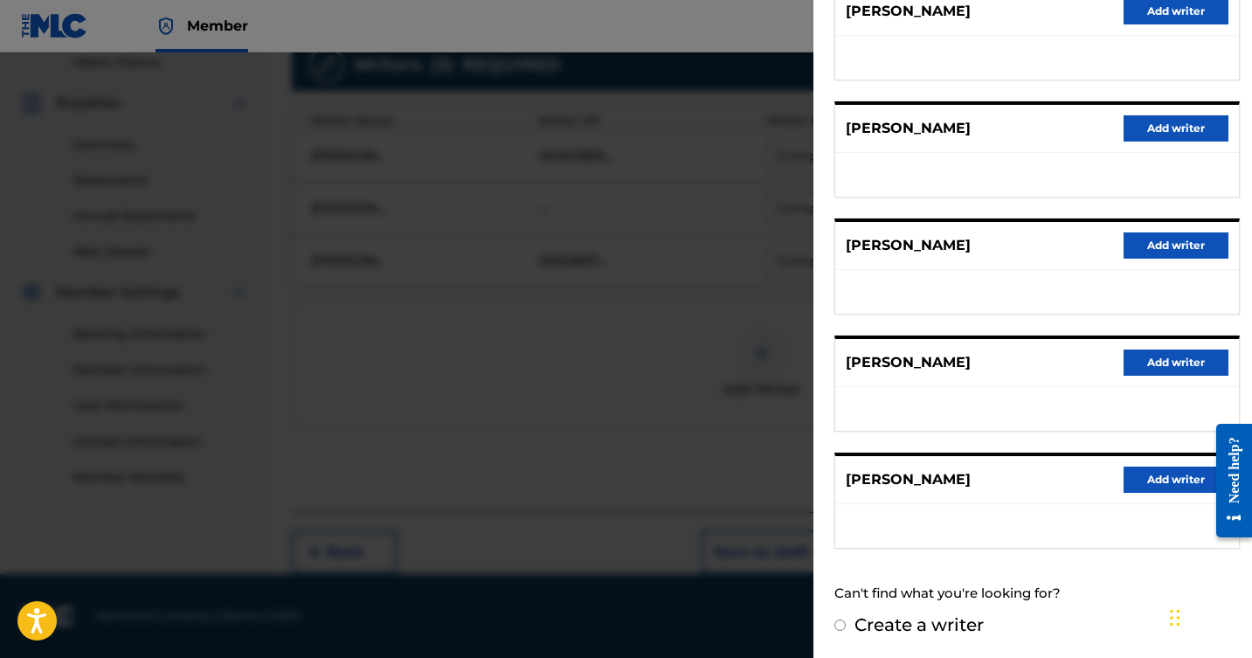
scroll to position [0, 0]
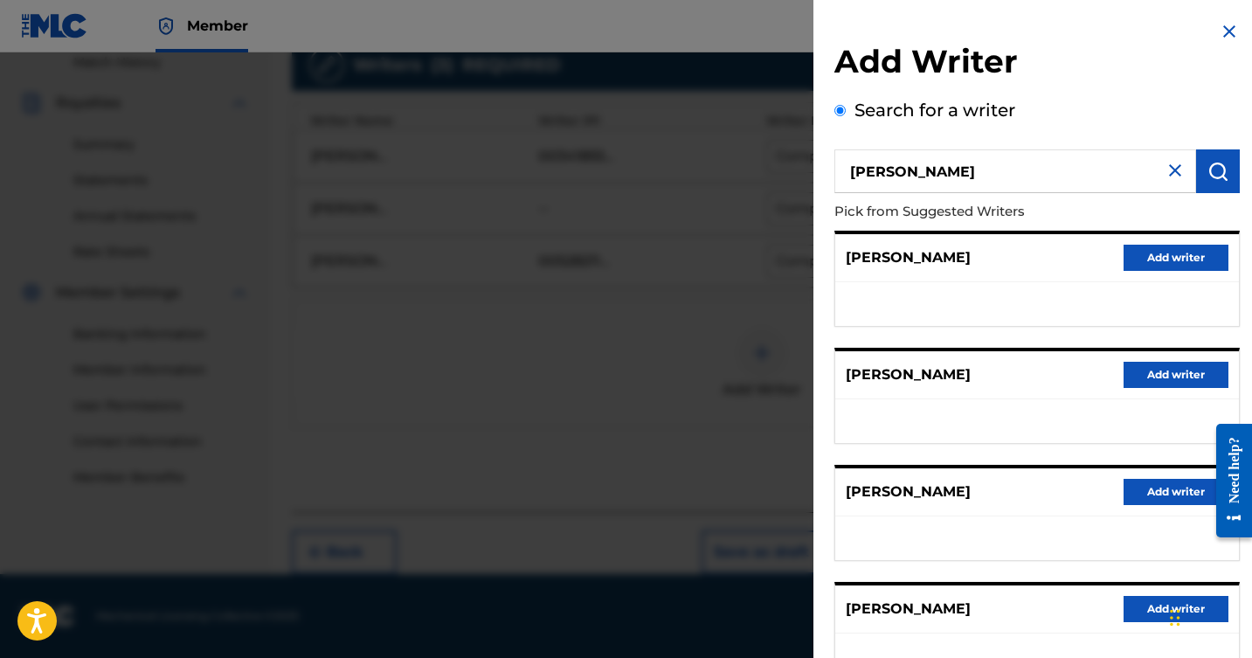
click at [968, 172] on input "[PERSON_NAME]" at bounding box center [1016, 171] width 362 height 44
click at [1211, 178] on img "submit" at bounding box center [1218, 171] width 21 height 21
click at [968, 168] on input "[PERSON_NAME]" at bounding box center [1016, 171] width 362 height 44
type input "[PERSON_NAME]"
click at [1213, 172] on img "submit" at bounding box center [1218, 171] width 21 height 21
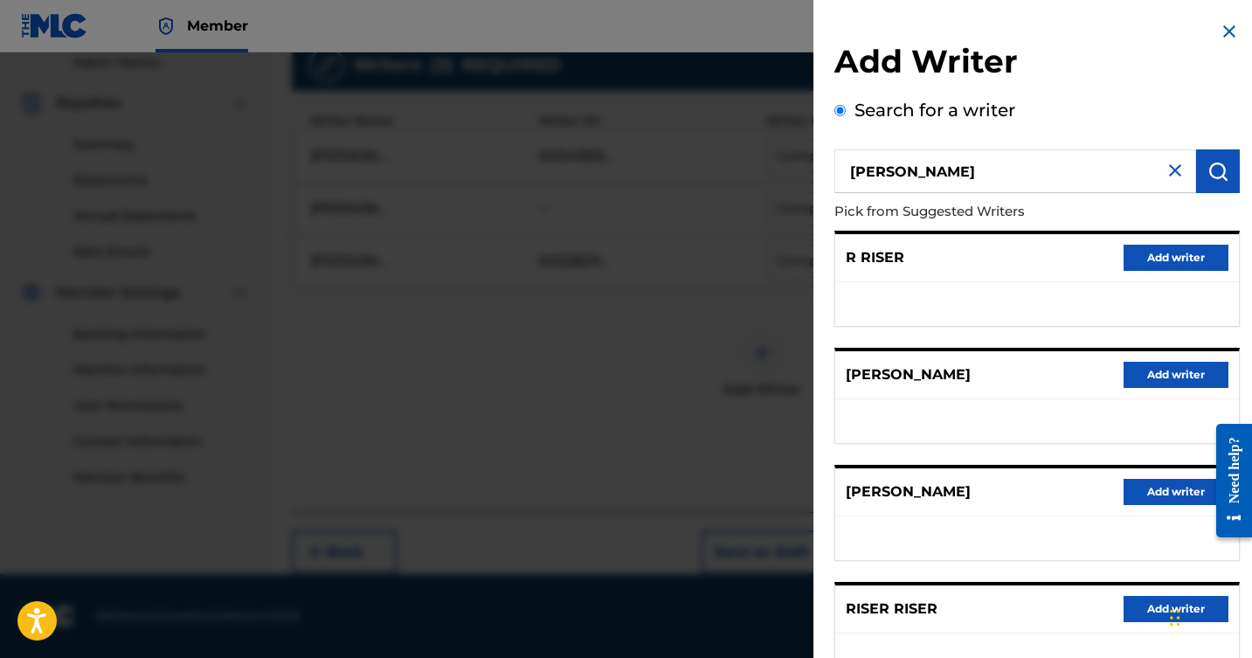
click at [1165, 170] on img at bounding box center [1175, 170] width 21 height 21
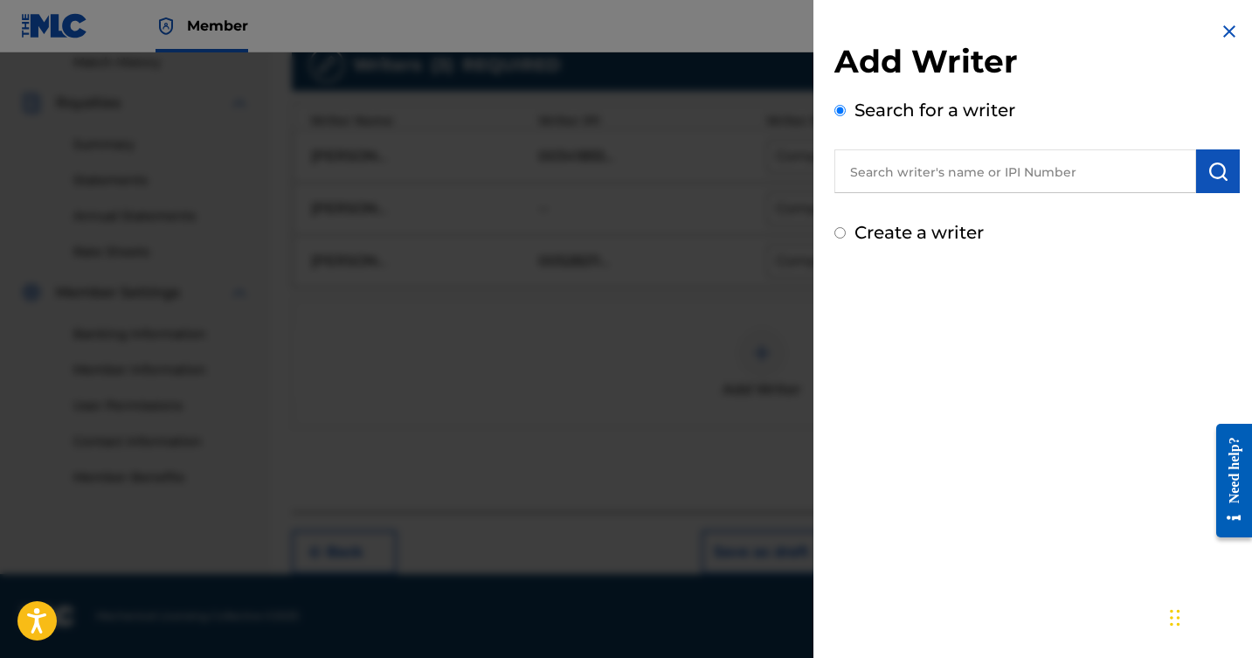
click at [836, 236] on input "Create a writer" at bounding box center [840, 232] width 11 height 11
radio input "false"
radio input "true"
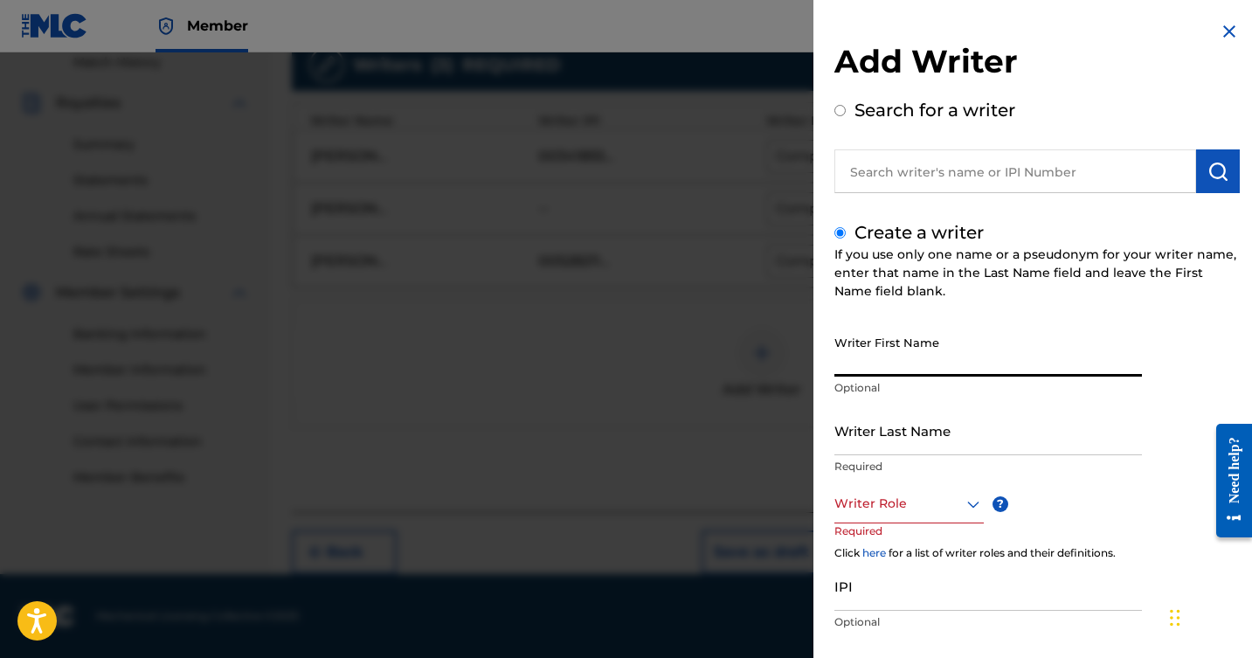
click at [923, 367] on input "Writer First Name" at bounding box center [989, 352] width 308 height 50
click at [1138, 316] on div "Create a writer If you use only one name or a pseudonym for your writer name, e…" at bounding box center [1038, 464] width 406 height 490
click at [923, 360] on input "[PERSON_NAME]" at bounding box center [989, 352] width 308 height 50
type input "[PERSON_NAME]"
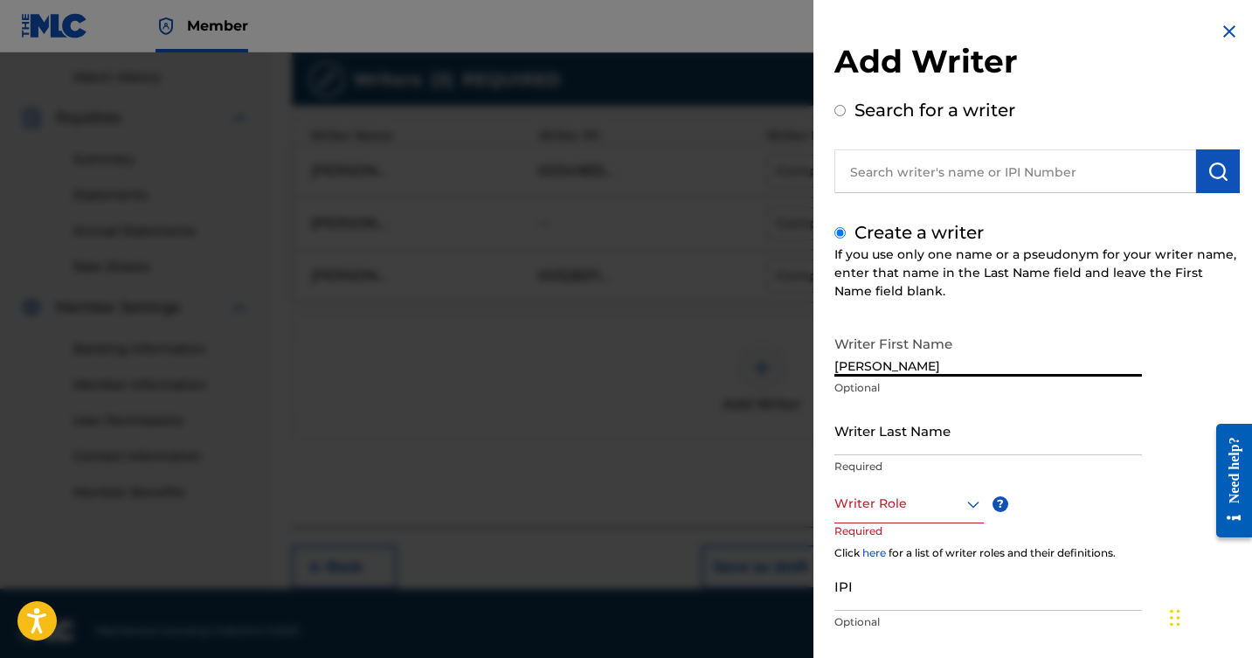
scroll to position [475, 0]
click at [893, 448] on input "Writer Last Name" at bounding box center [989, 431] width 308 height 50
type input "Riser"
click at [969, 504] on div "Writer Role" at bounding box center [909, 503] width 149 height 39
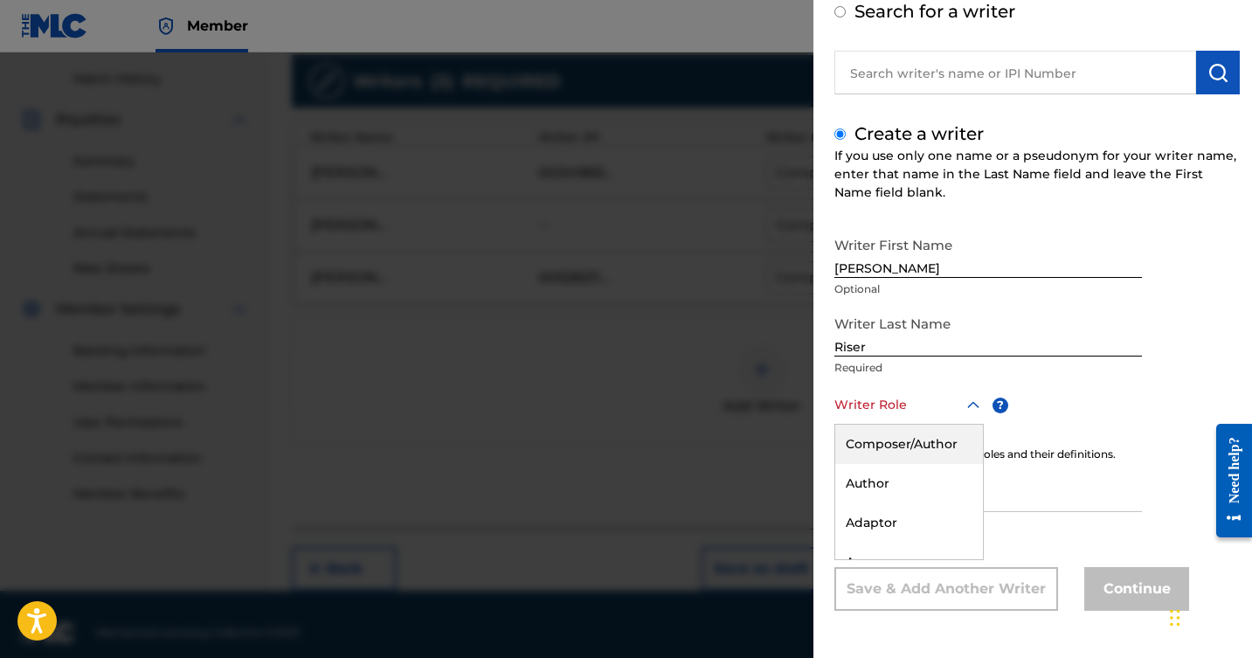
click at [905, 446] on div "Composer/Author" at bounding box center [910, 444] width 148 height 39
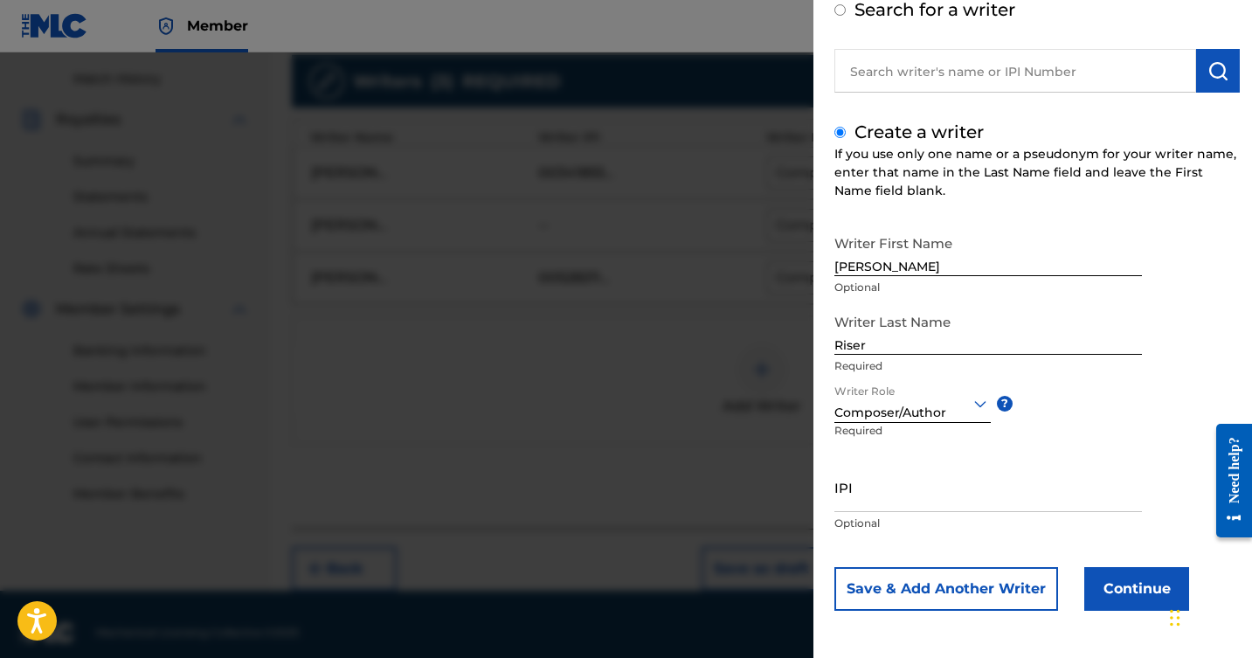
scroll to position [101, 0]
click at [1103, 576] on button "Continue" at bounding box center [1137, 589] width 105 height 44
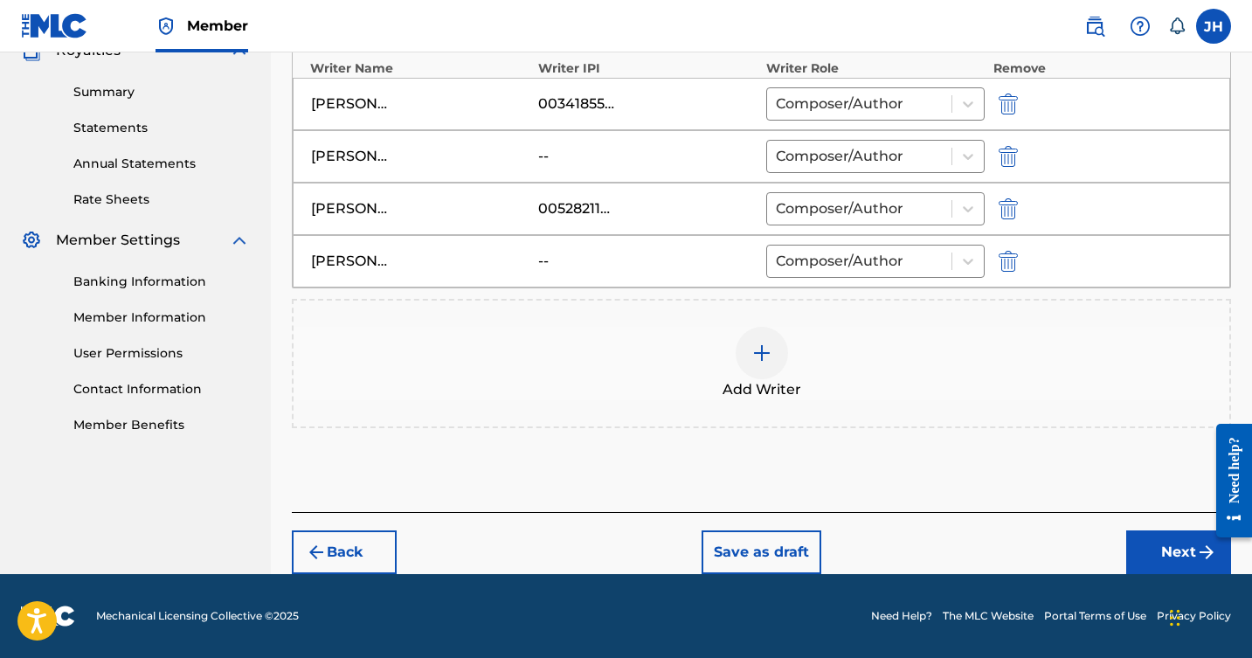
click at [1169, 552] on button "Next" at bounding box center [1179, 553] width 105 height 44
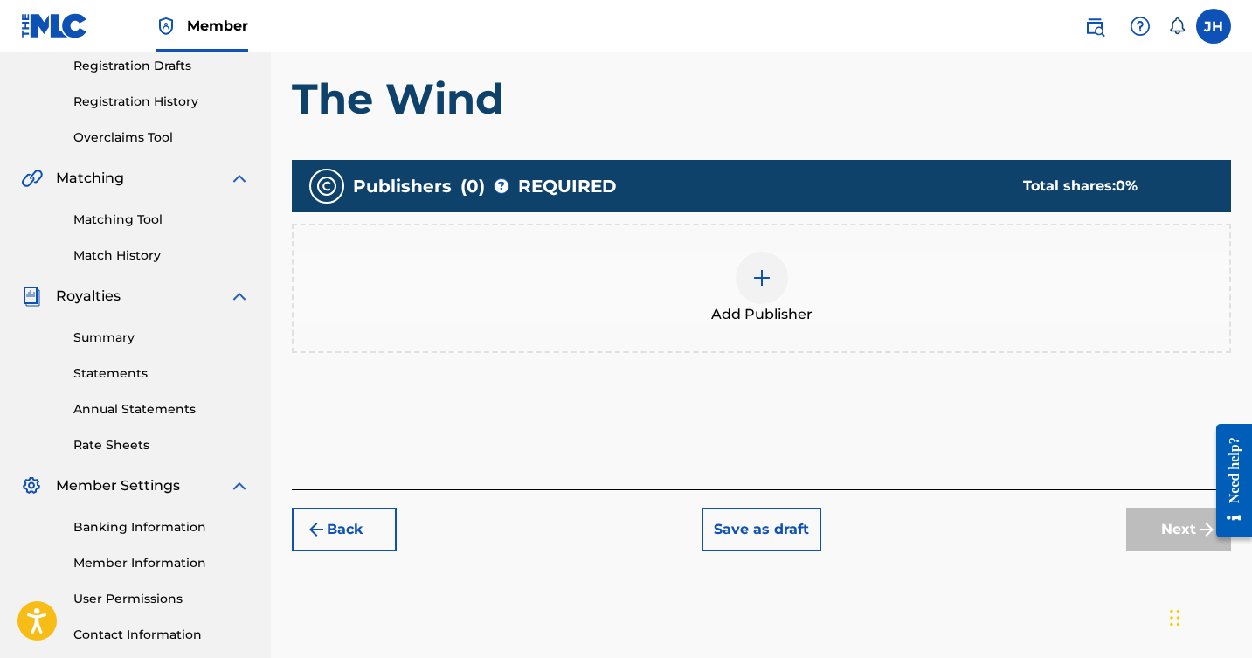
scroll to position [298, 0]
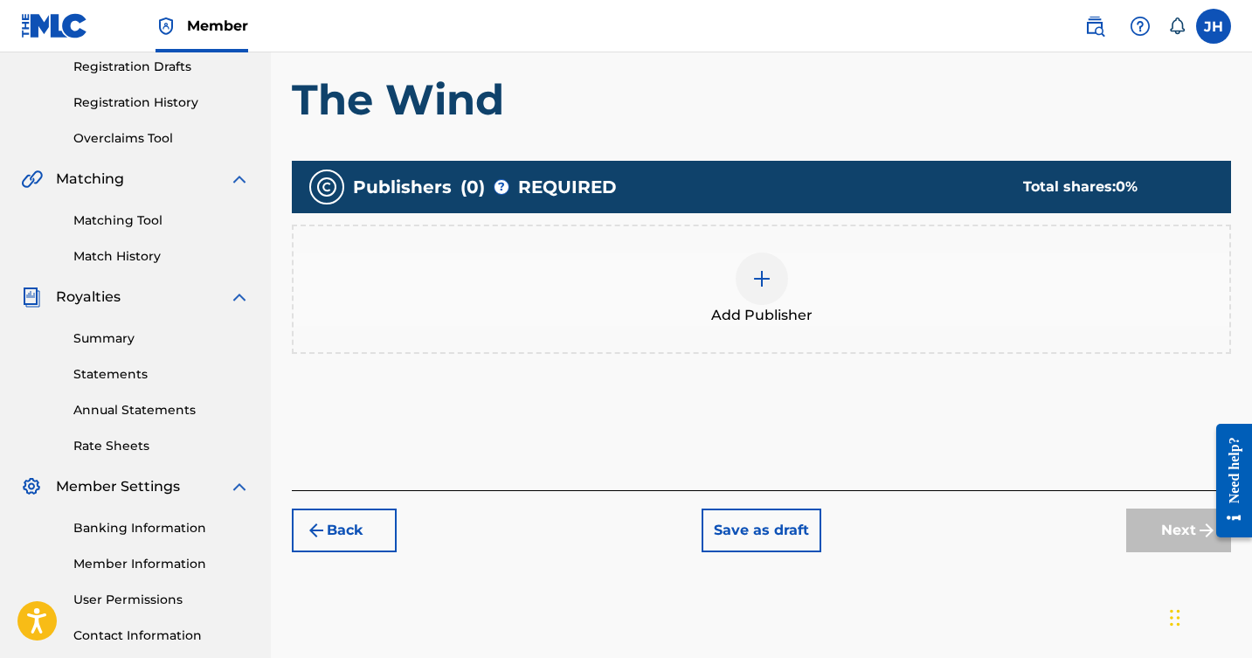
click at [760, 275] on img at bounding box center [762, 278] width 21 height 21
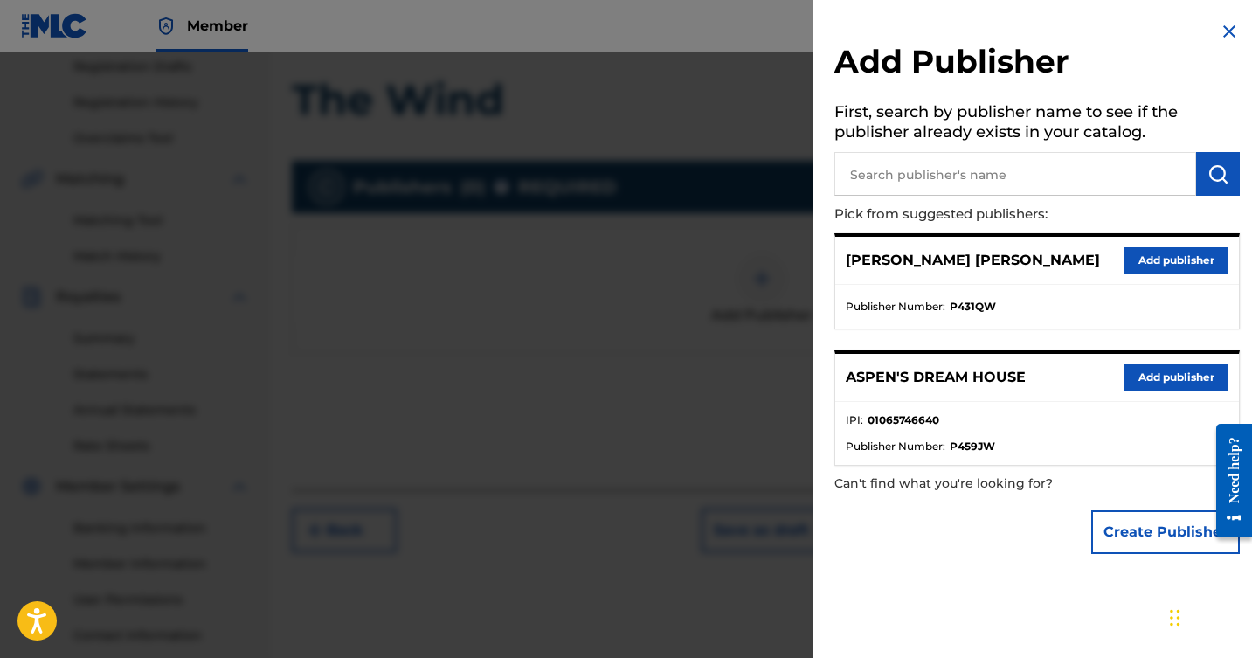
click at [1162, 258] on button "Add publisher" at bounding box center [1176, 260] width 105 height 26
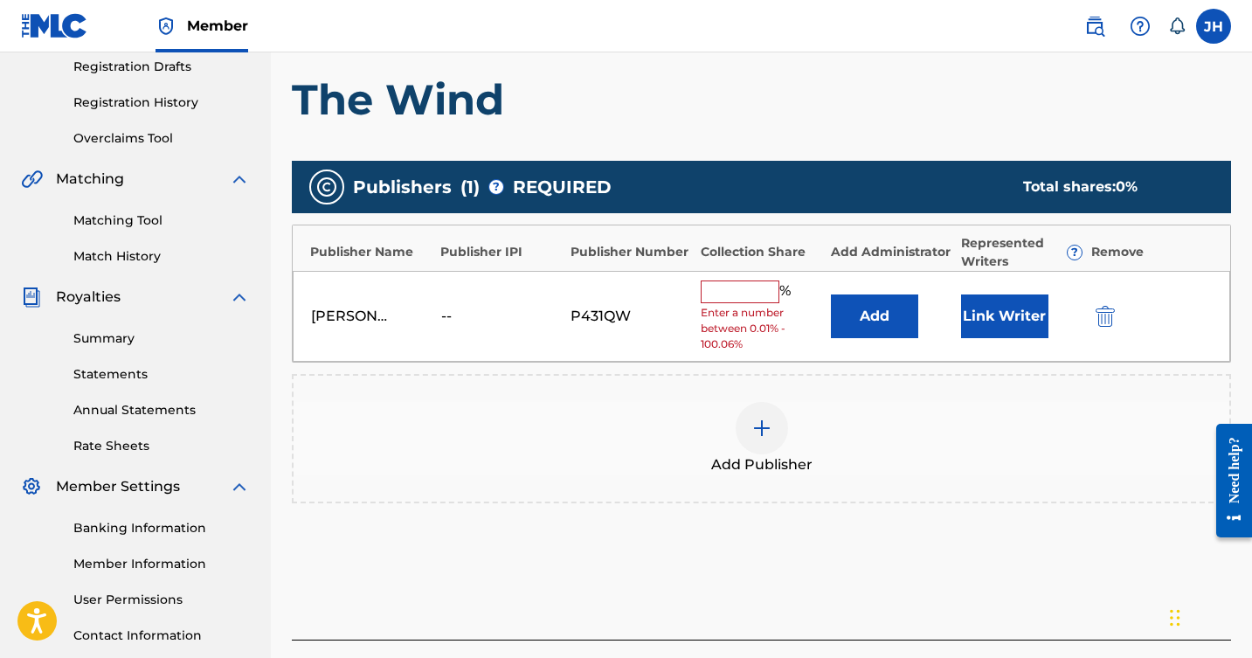
click at [736, 291] on input "text" at bounding box center [740, 292] width 79 height 23
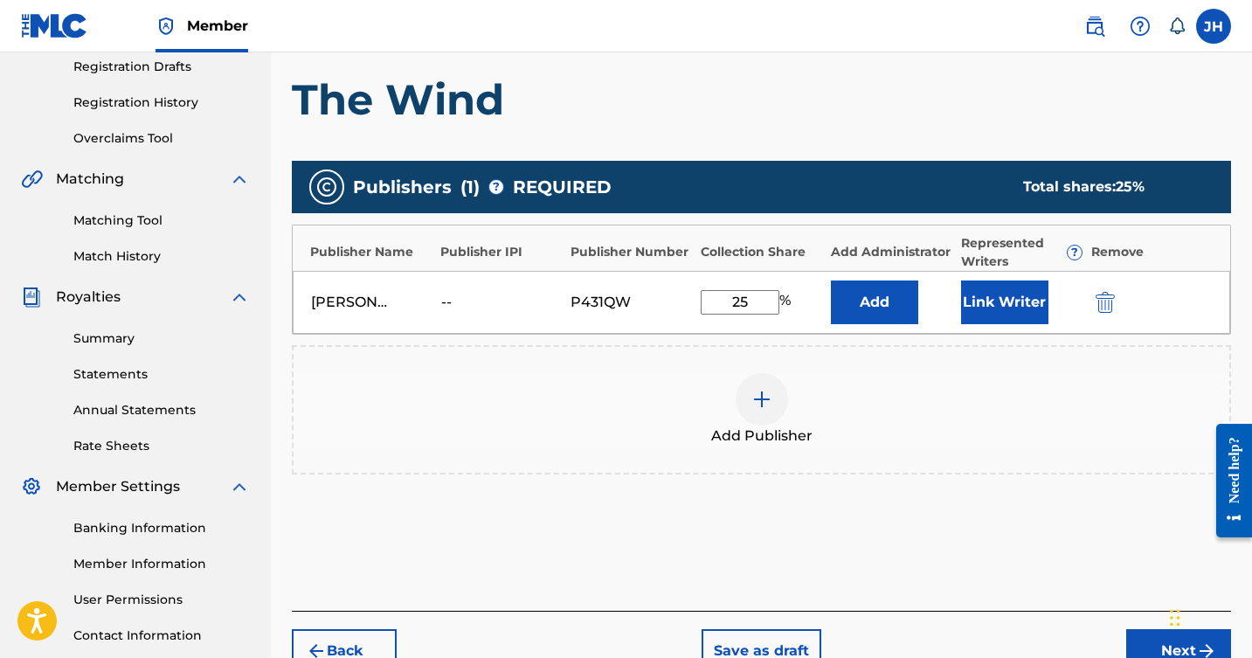
type input "25"
click at [989, 294] on button "Link Writer" at bounding box center [1004, 303] width 87 height 44
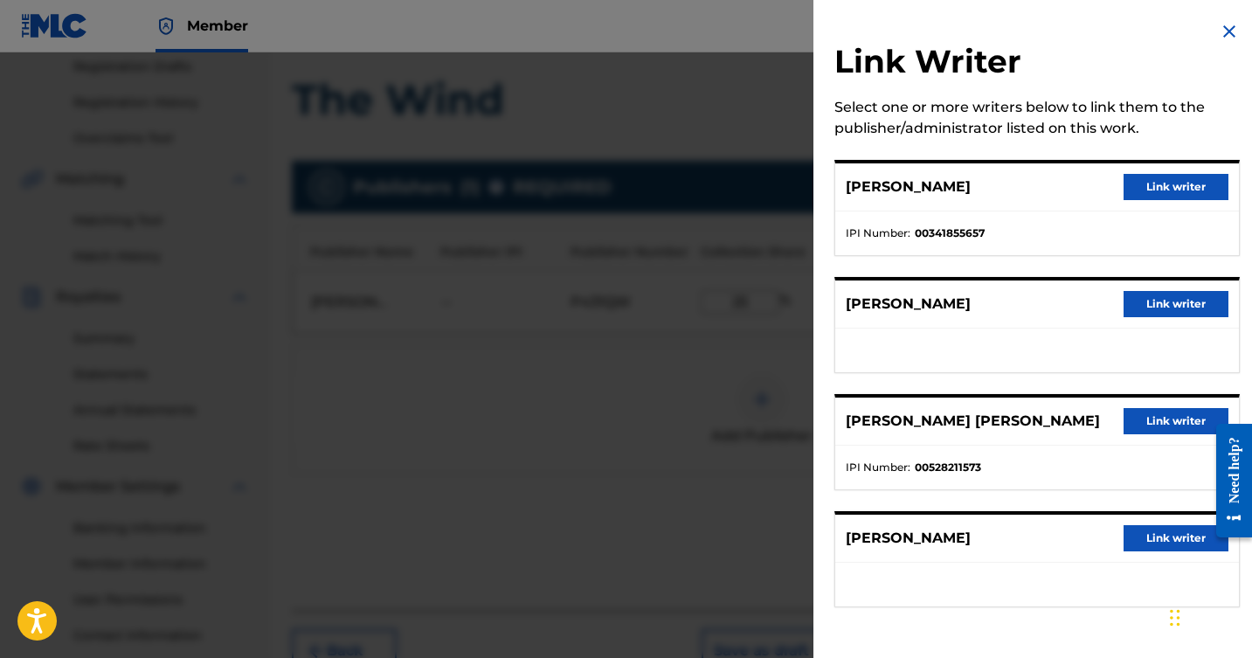
click at [1155, 185] on button "Link writer" at bounding box center [1176, 187] width 105 height 26
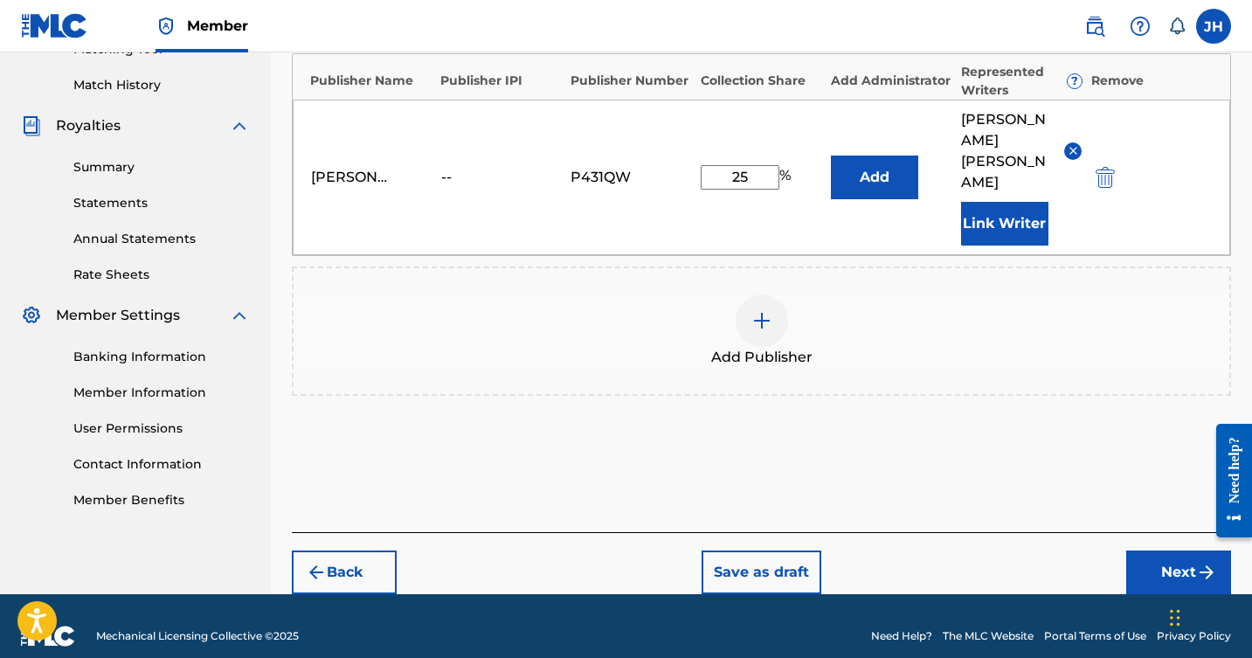
scroll to position [468, 0]
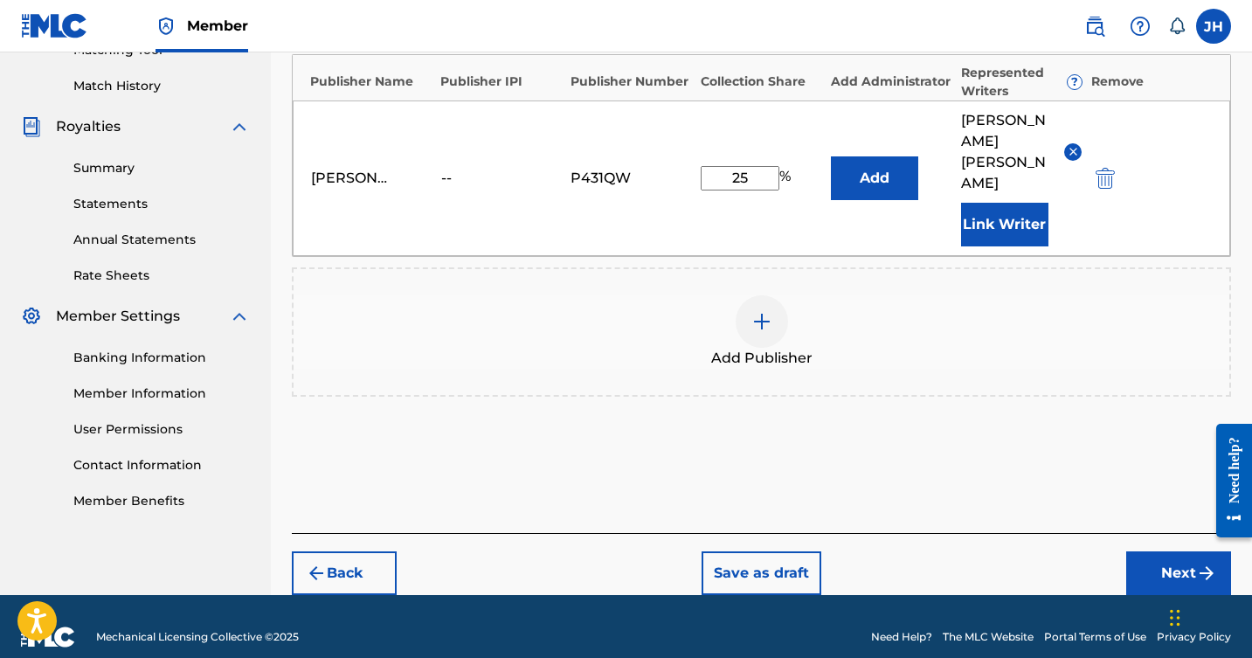
click at [1167, 552] on button "Next" at bounding box center [1179, 574] width 105 height 44
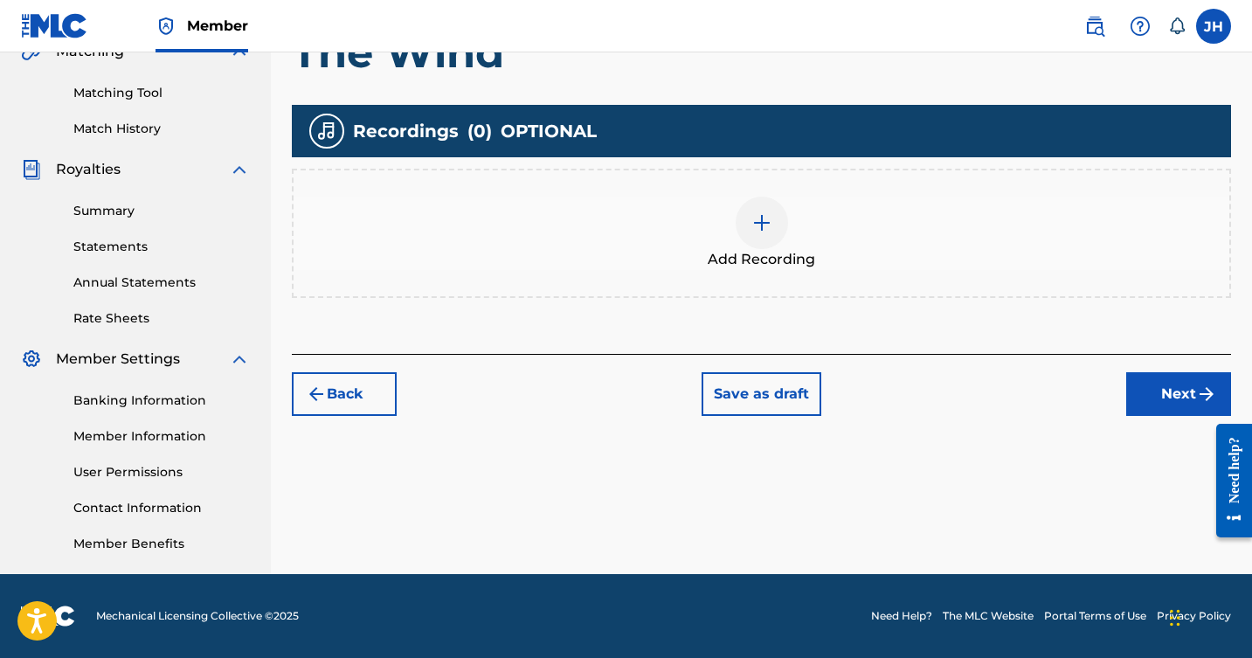
click at [1166, 391] on button "Next" at bounding box center [1179, 394] width 105 height 44
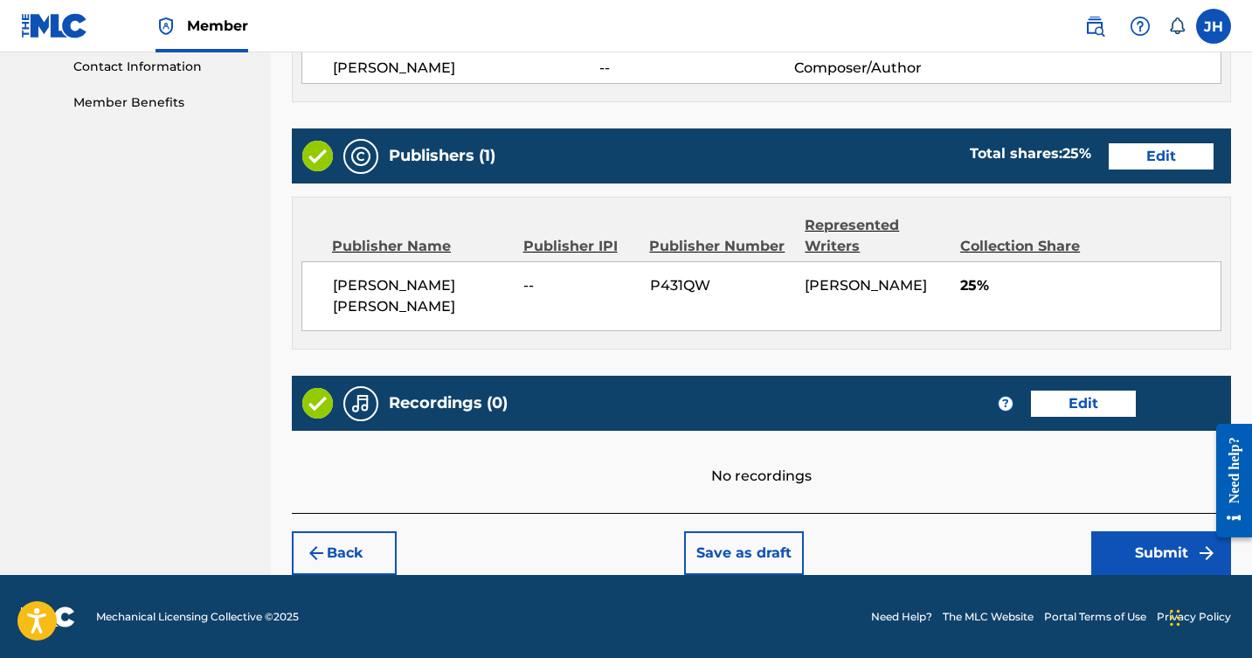
scroll to position [866, 0]
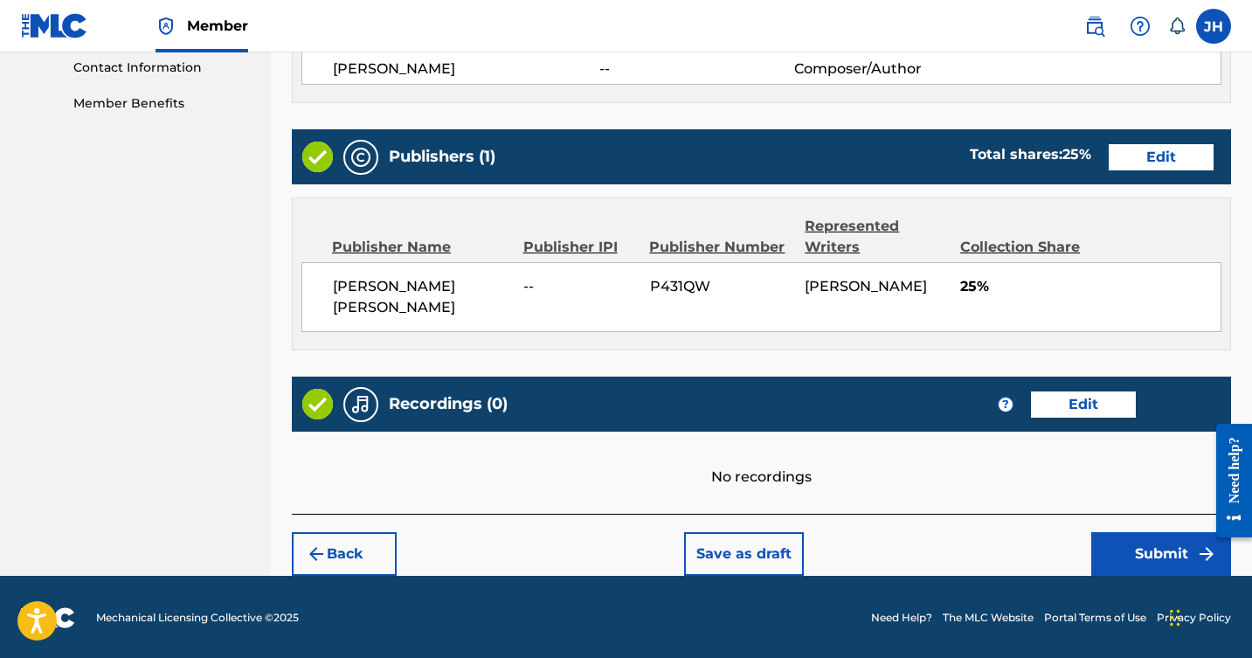
click at [1141, 547] on button "Submit" at bounding box center [1162, 554] width 140 height 44
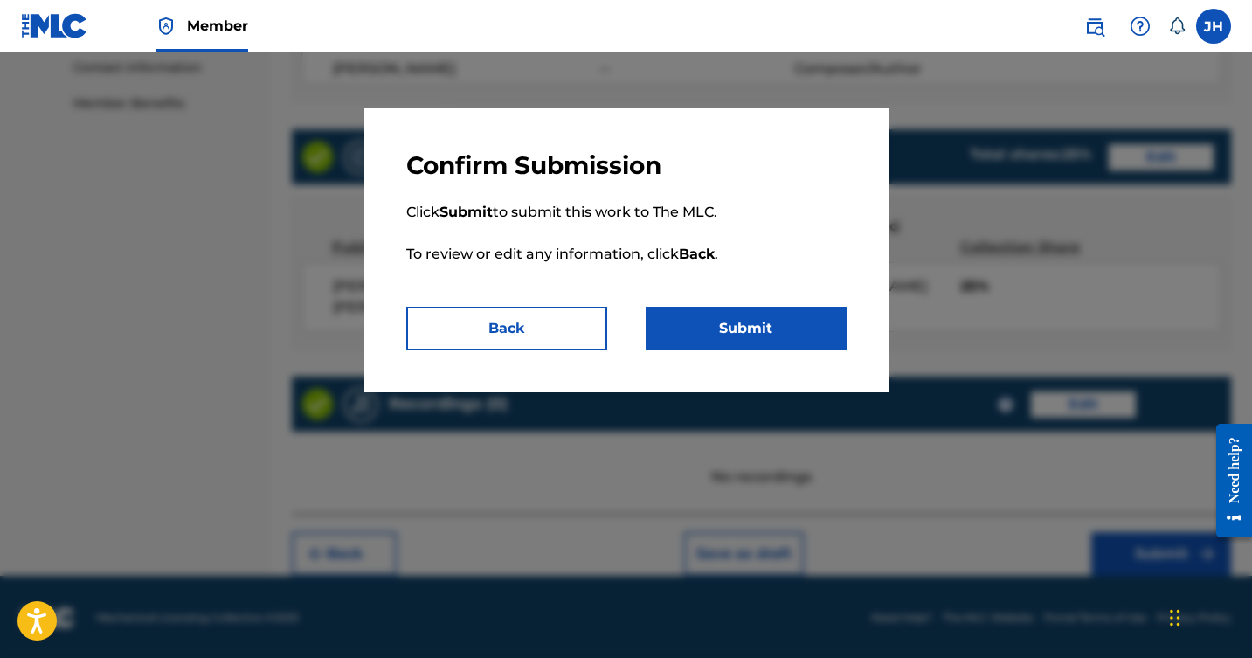
click at [775, 327] on button "Submit" at bounding box center [746, 329] width 201 height 44
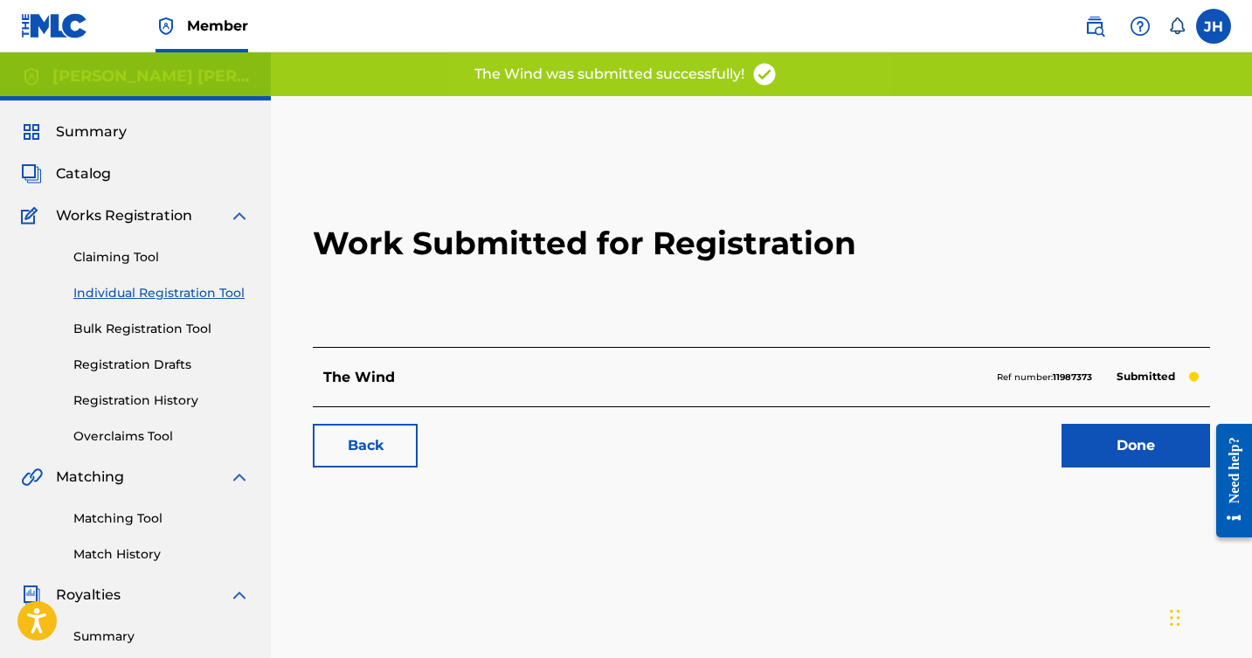
click at [1109, 441] on link "Done" at bounding box center [1136, 446] width 149 height 44
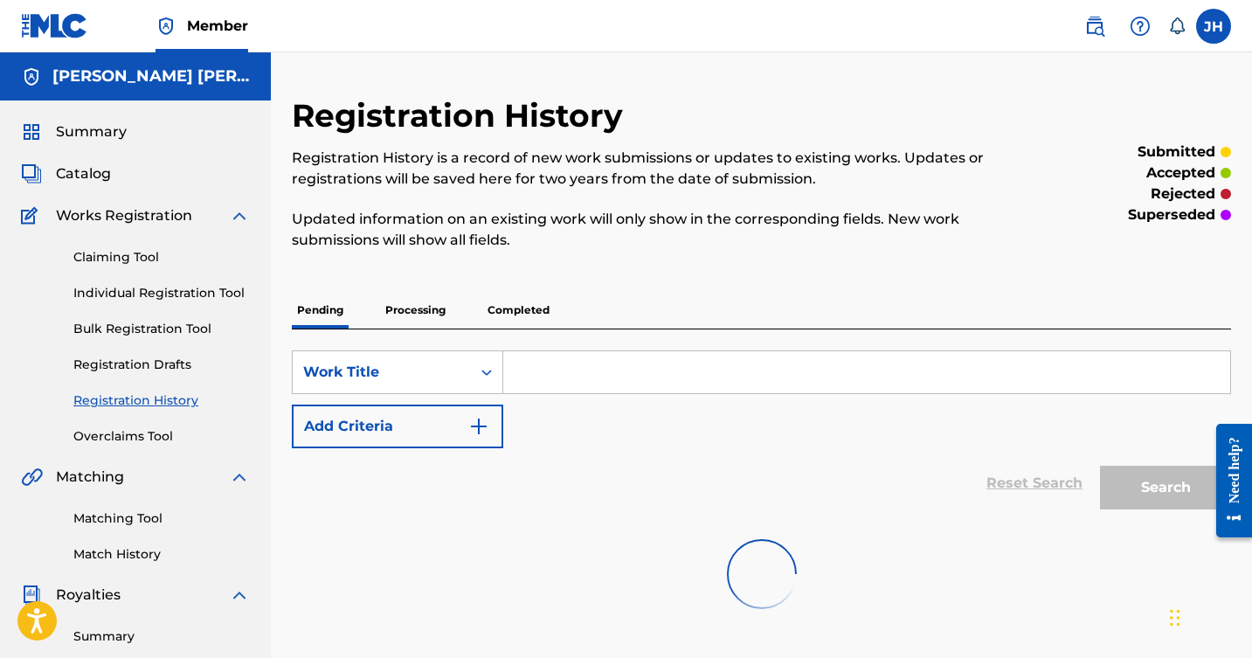
click at [874, 529] on div at bounding box center [762, 574] width 940 height 112
click at [132, 399] on link "Registration History" at bounding box center [161, 401] width 177 height 18
click at [94, 131] on span "Summary" at bounding box center [91, 131] width 71 height 21
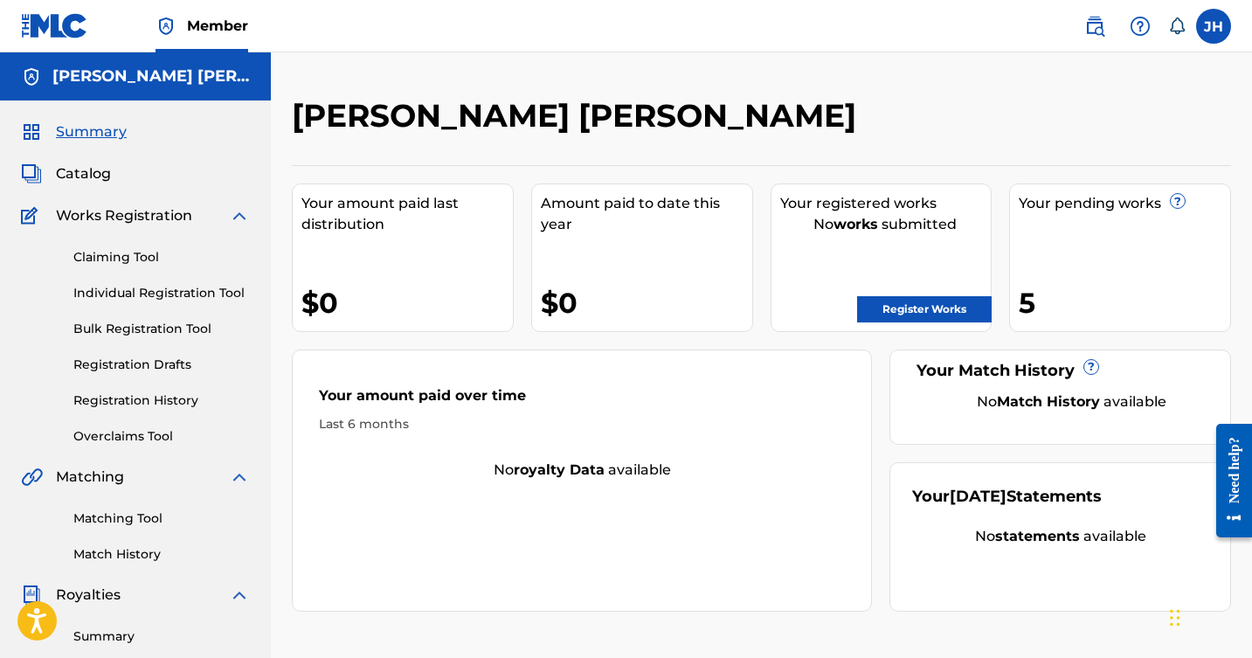
click at [93, 167] on span "Catalog" at bounding box center [83, 173] width 55 height 21
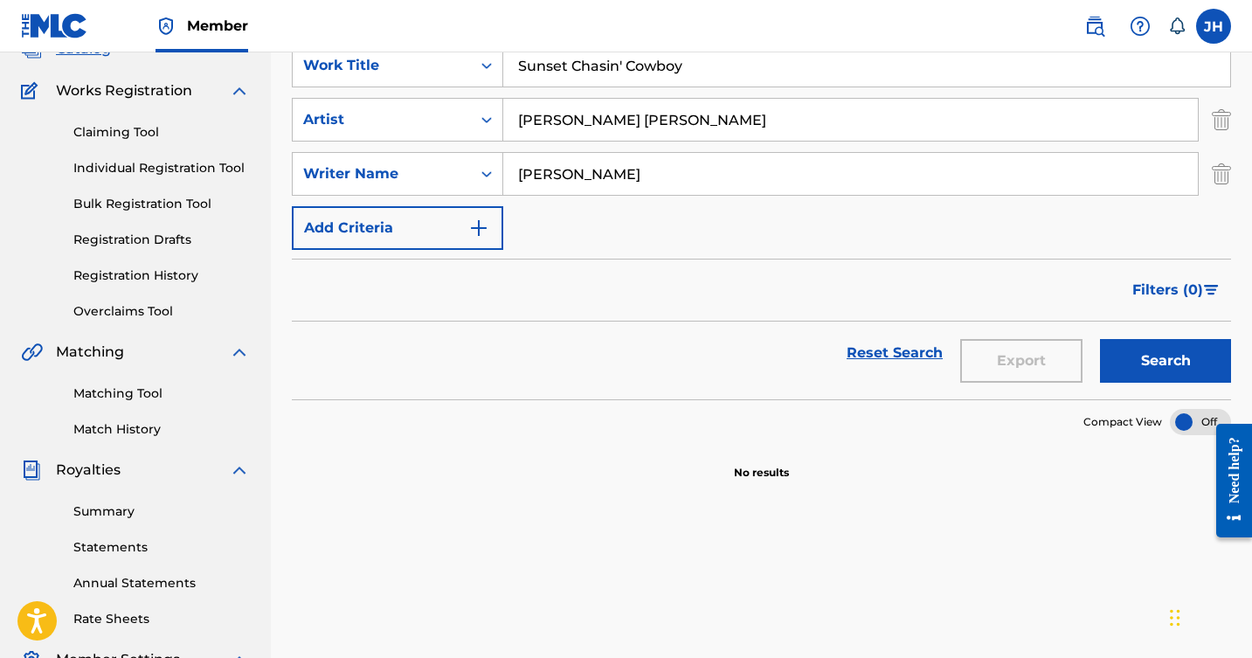
scroll to position [112, 0]
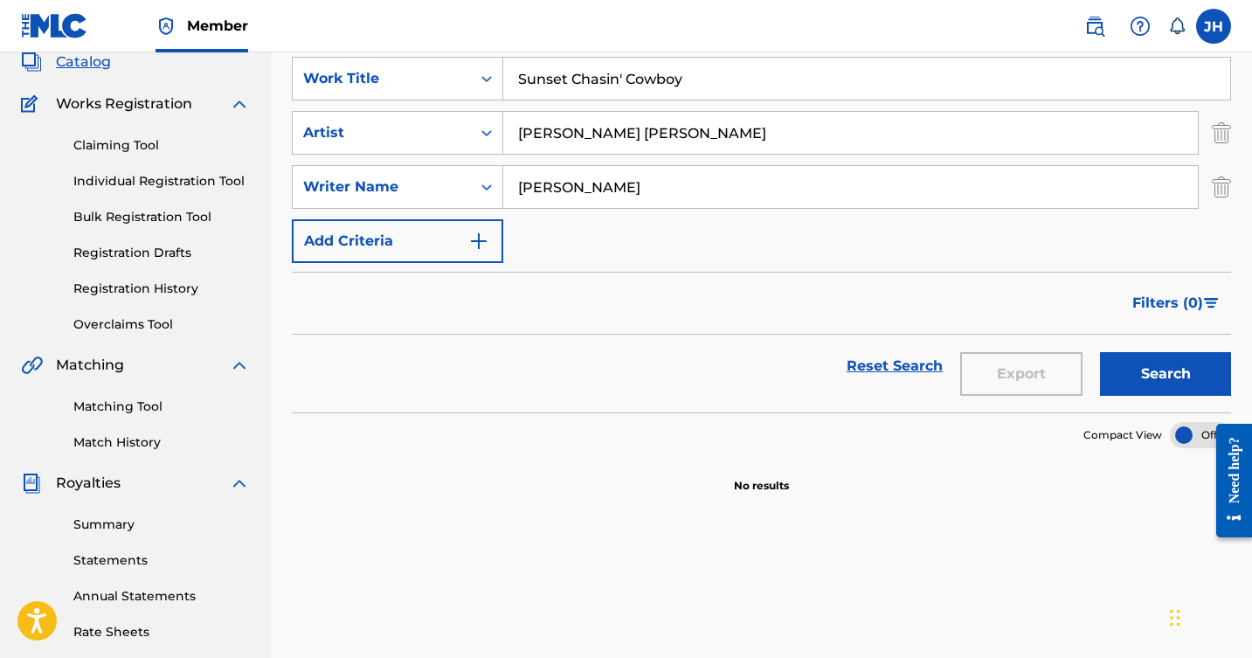
click at [168, 286] on link "Registration History" at bounding box center [161, 289] width 177 height 18
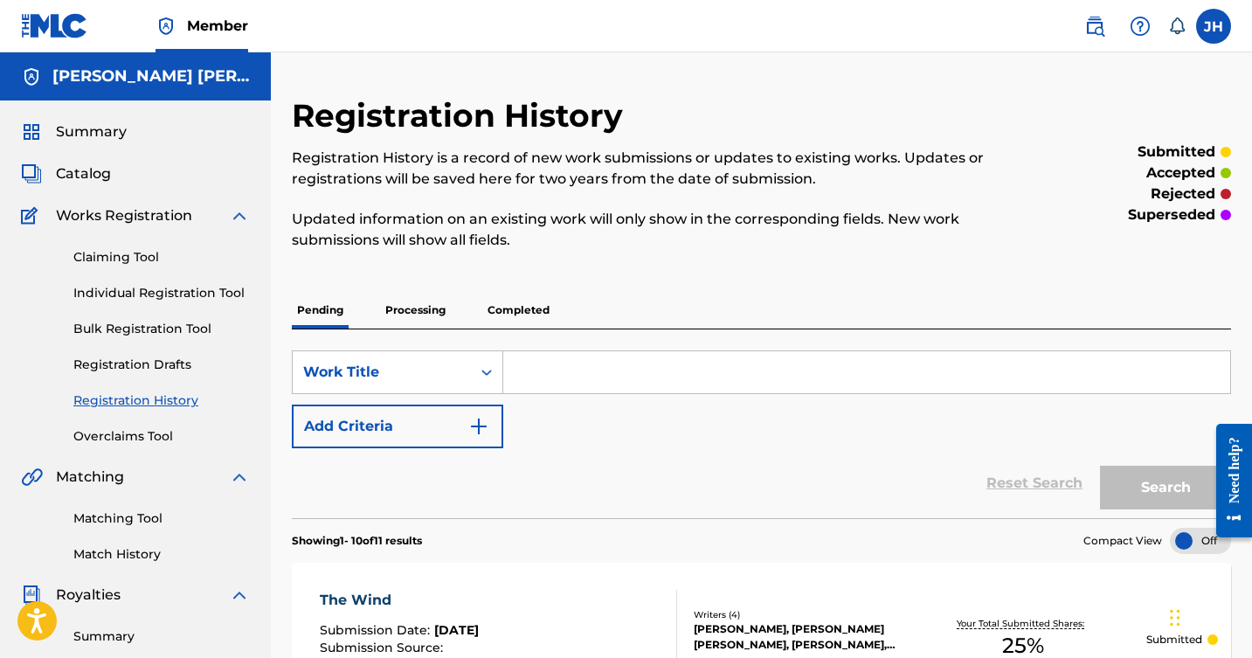
click at [178, 292] on link "Individual Registration Tool" at bounding box center [161, 293] width 177 height 18
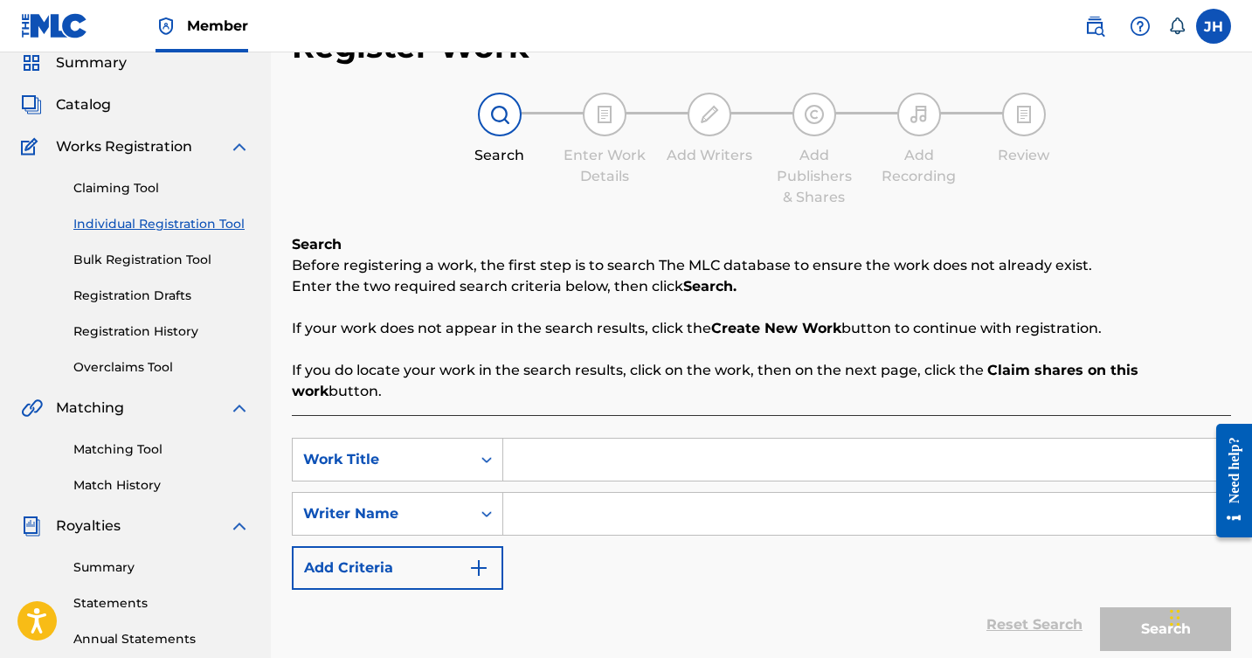
scroll to position [88, 0]
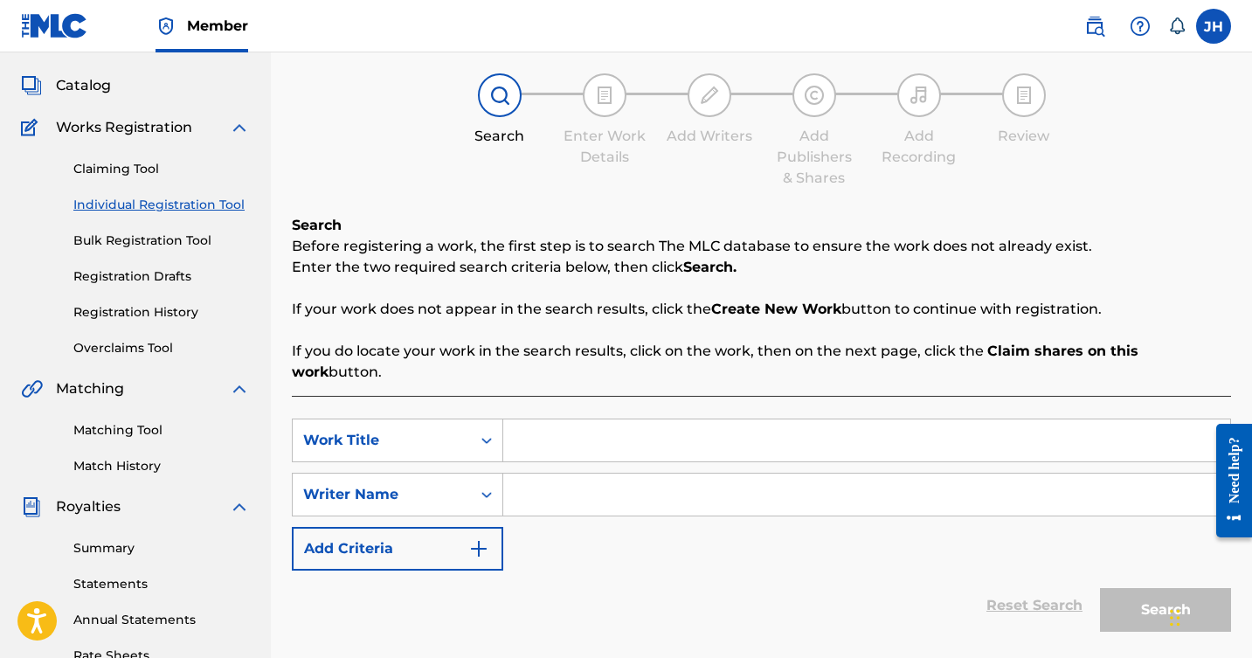
click at [563, 420] on input "Search Form" at bounding box center [866, 441] width 727 height 42
type input "Kamikaze"
click at [601, 480] on input "Search Form" at bounding box center [866, 495] width 727 height 42
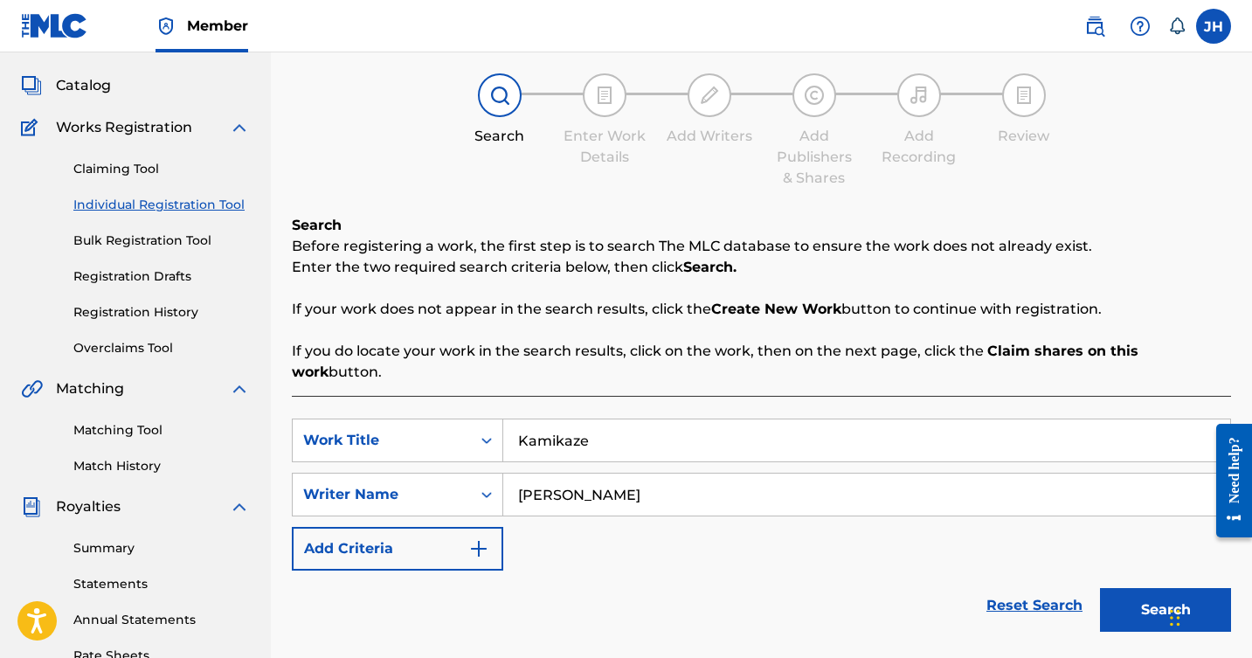
type input "[PERSON_NAME]"
click at [1162, 588] on button "Search" at bounding box center [1165, 610] width 131 height 44
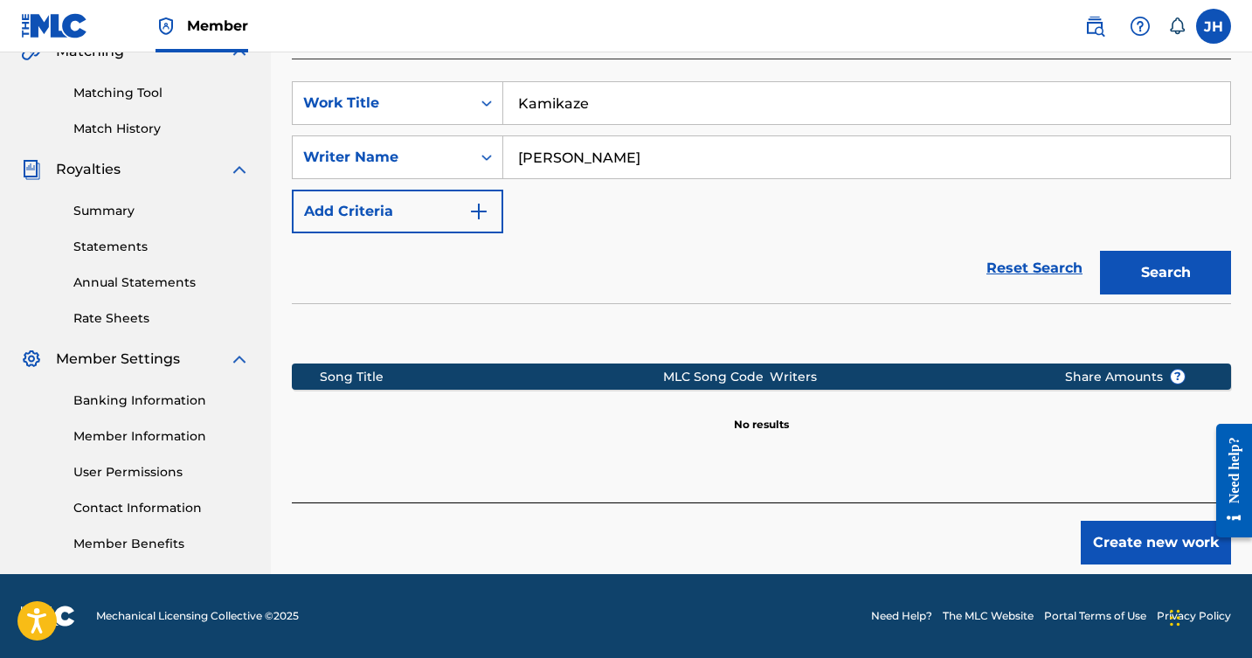
scroll to position [426, 0]
click at [1115, 521] on button "Create new work" at bounding box center [1156, 543] width 150 height 44
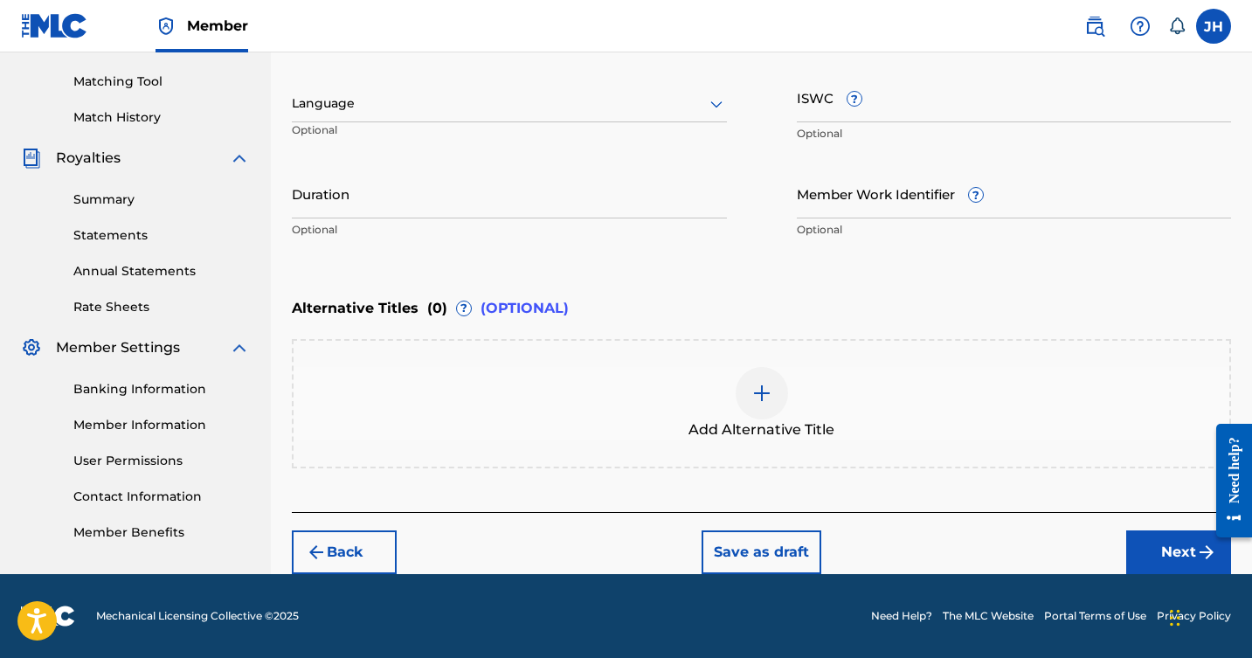
click at [1162, 541] on button "Next" at bounding box center [1179, 553] width 105 height 44
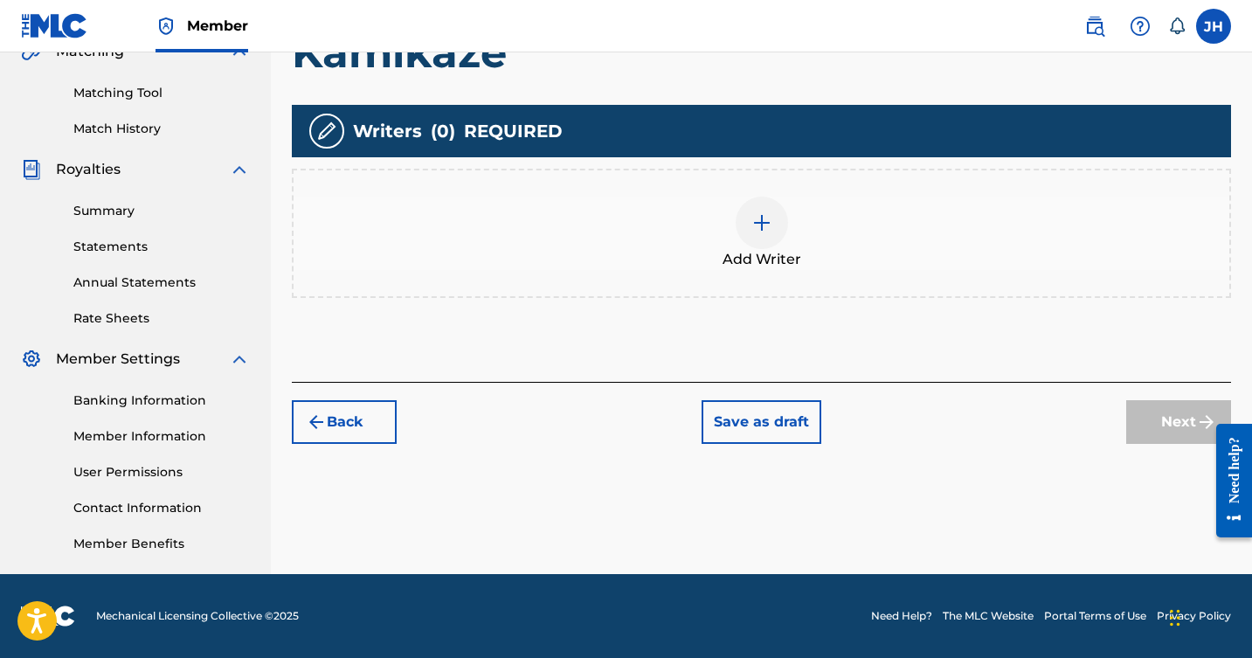
click at [749, 223] on div at bounding box center [762, 223] width 52 height 52
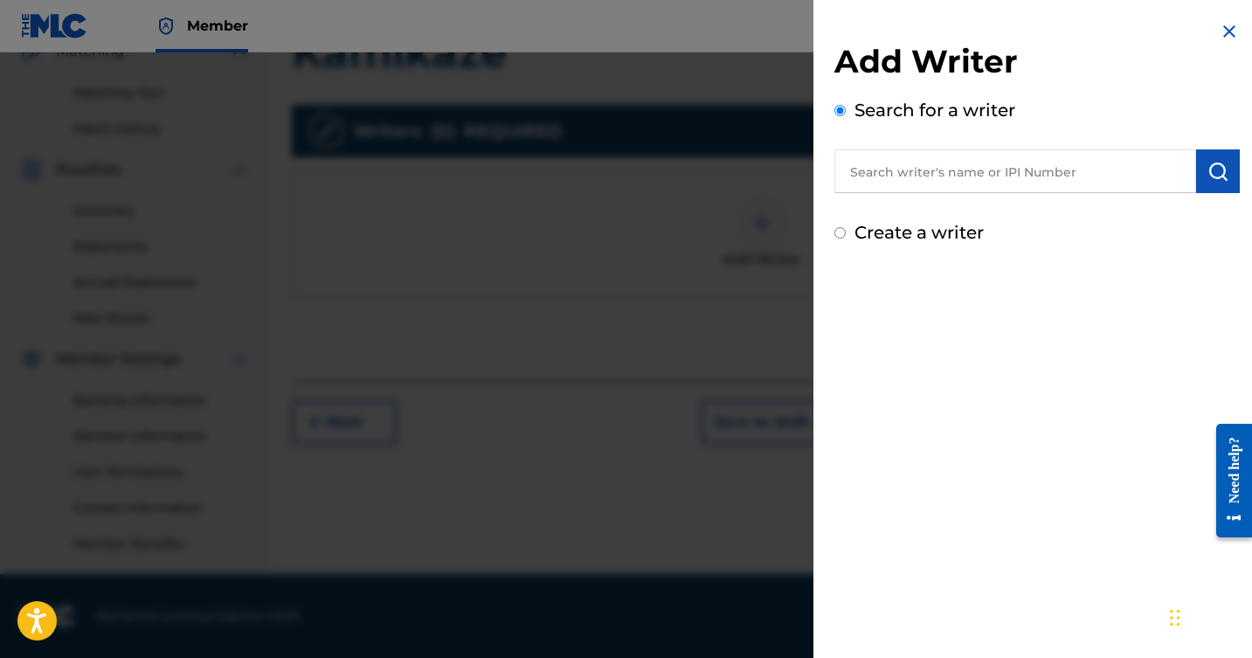
click at [903, 178] on input "text" at bounding box center [1016, 171] width 362 height 44
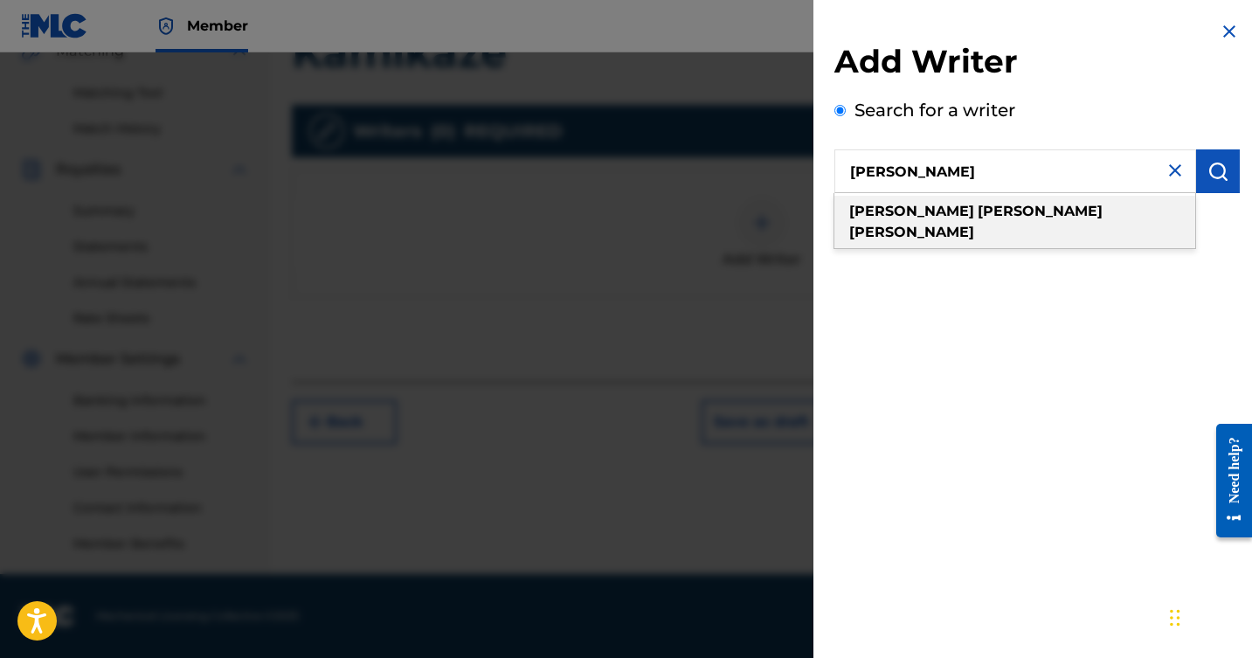
click at [978, 204] on strong "[PERSON_NAME]" at bounding box center [1040, 211] width 125 height 17
type input "[PERSON_NAME]"
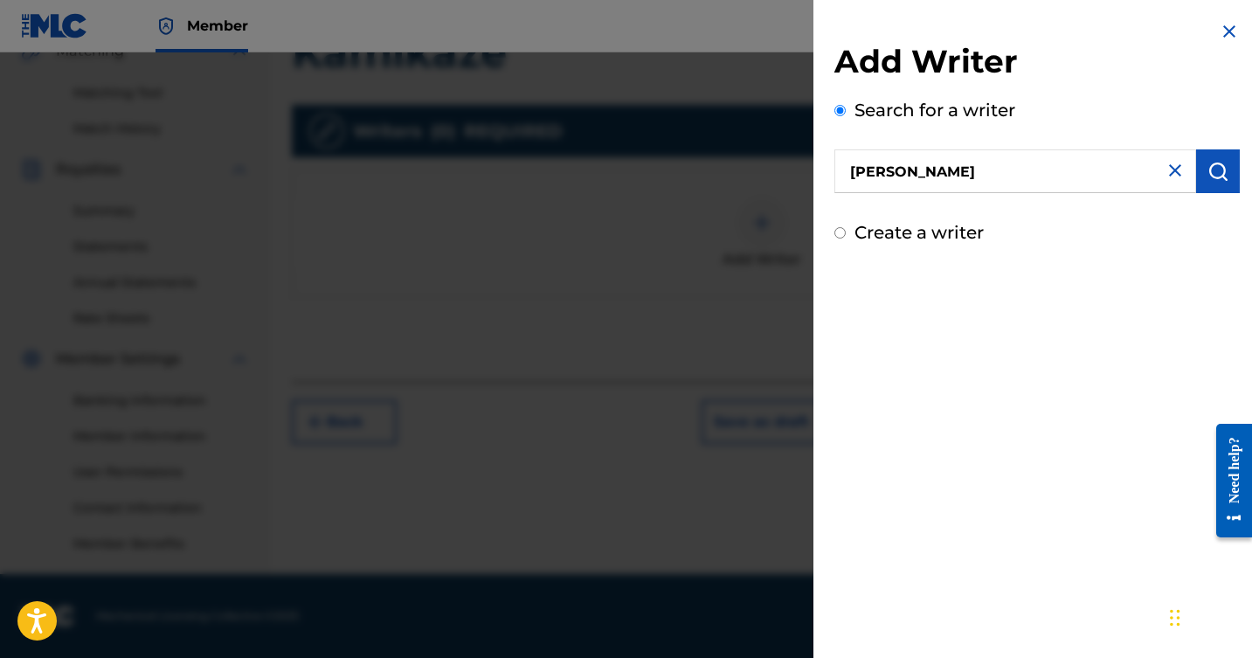
click at [1231, 163] on button "submit" at bounding box center [1219, 171] width 44 height 44
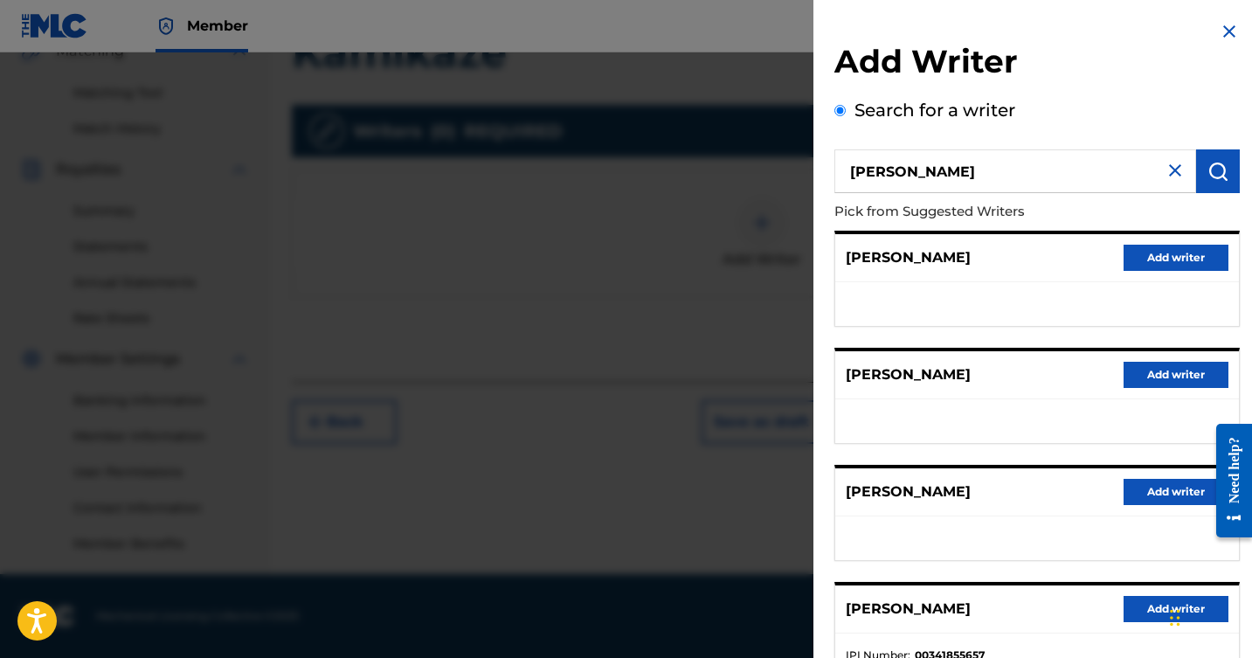
scroll to position [139, 0]
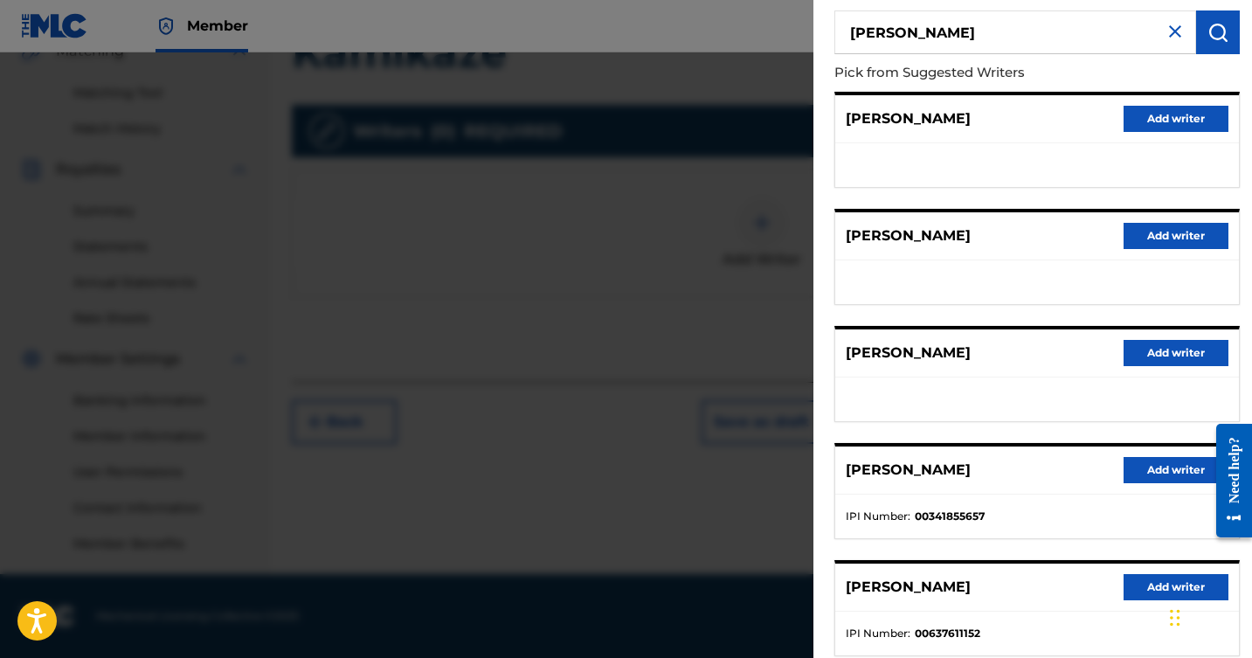
click at [1152, 462] on button "Add writer" at bounding box center [1176, 470] width 105 height 26
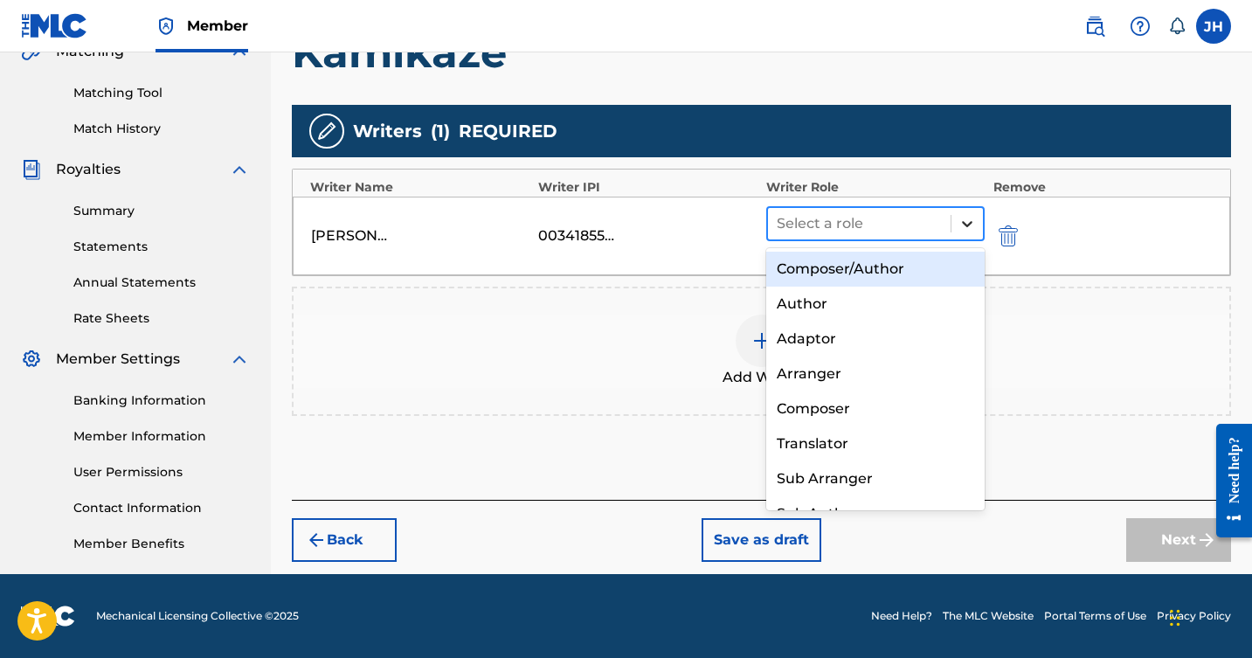
click at [963, 225] on icon at bounding box center [967, 223] width 17 height 17
click at [887, 269] on div "Composer/Author" at bounding box center [876, 269] width 219 height 35
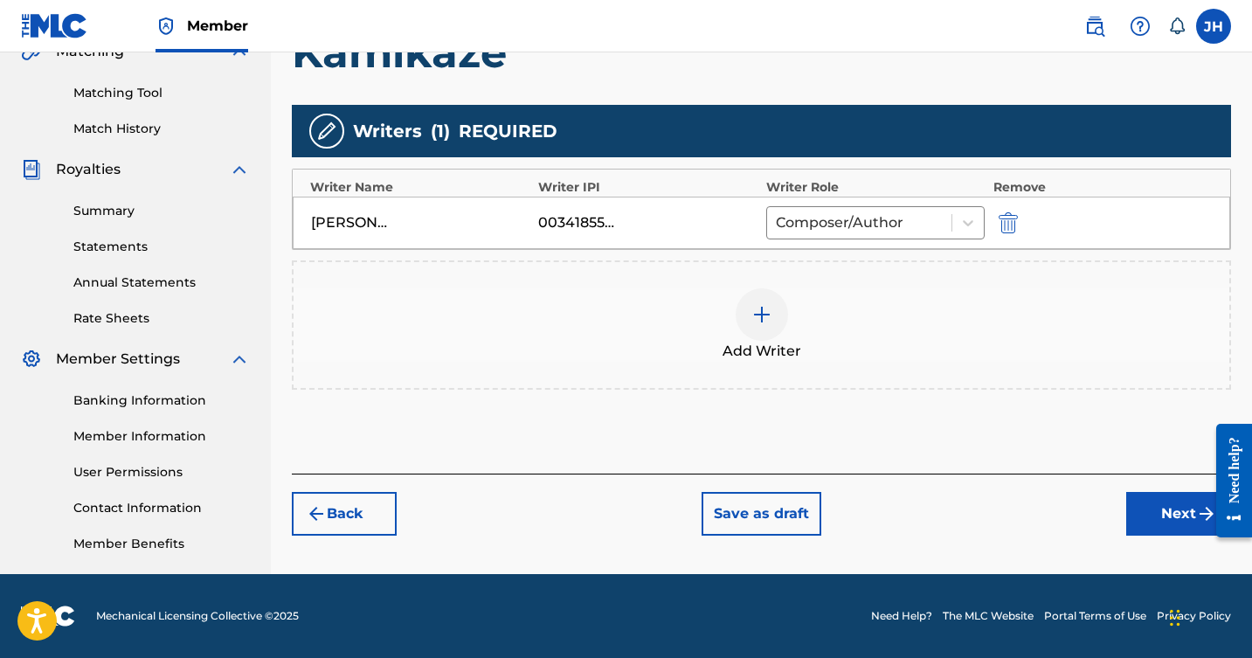
scroll to position [426, 0]
click at [762, 310] on img at bounding box center [762, 314] width 21 height 21
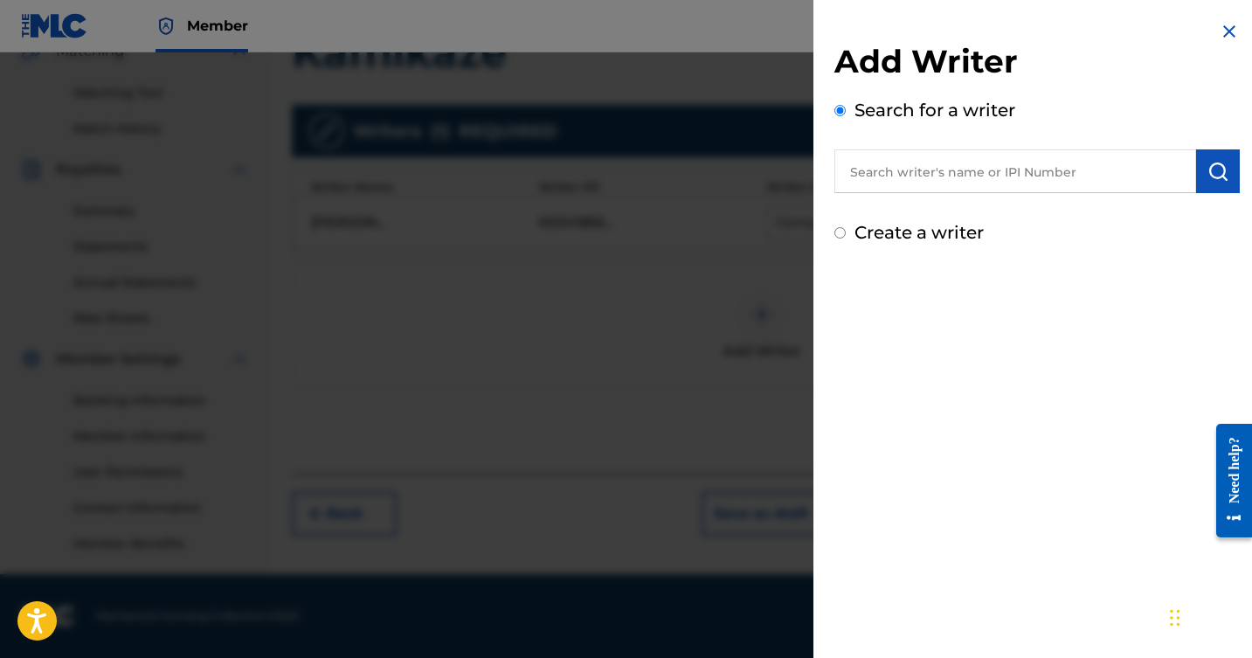
click at [977, 179] on input "text" at bounding box center [1016, 171] width 362 height 44
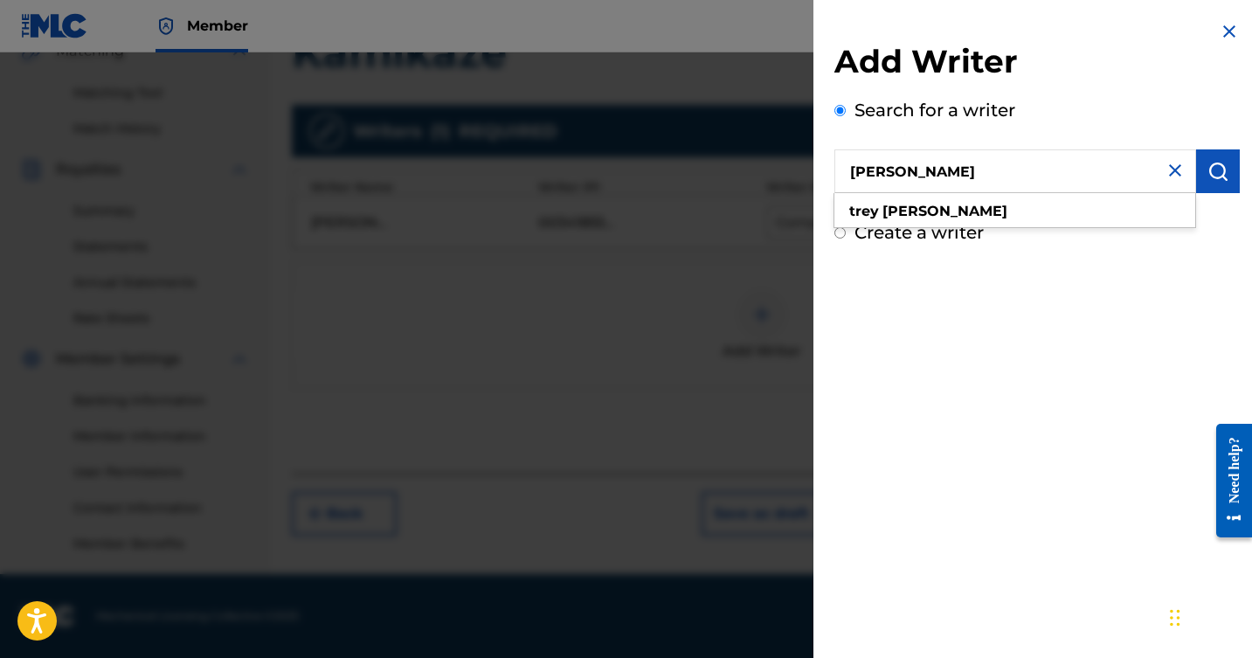
click at [1208, 174] on img "submit" at bounding box center [1218, 171] width 21 height 21
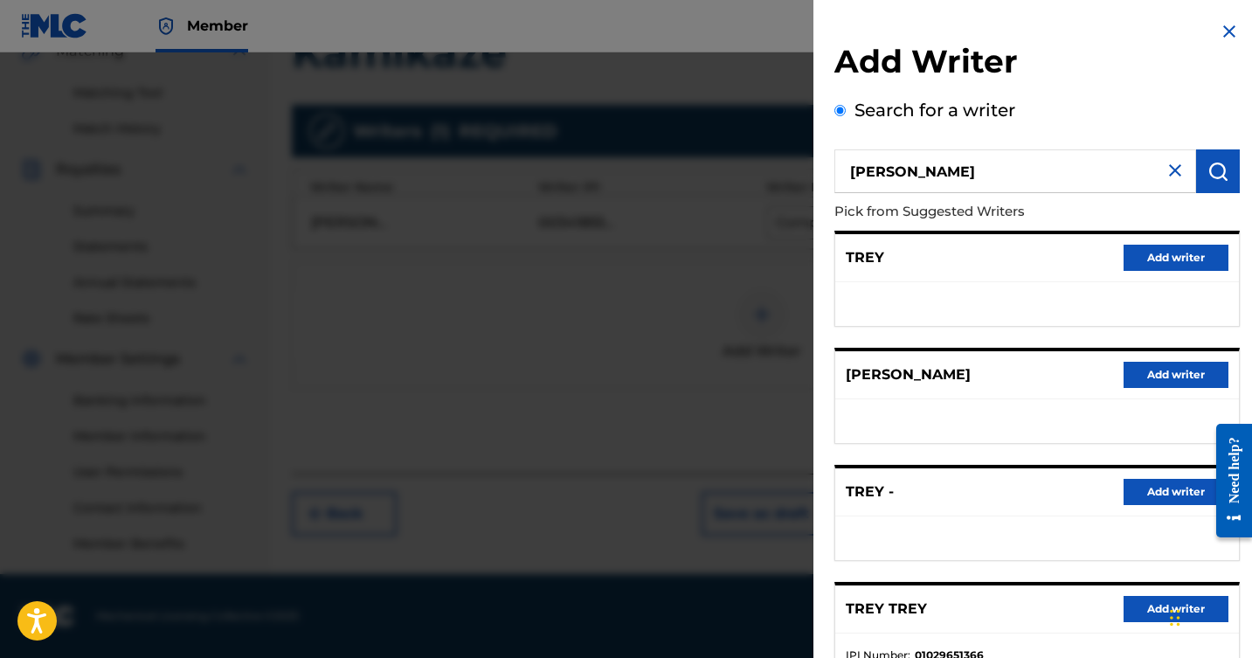
scroll to position [0, 0]
click at [1153, 170] on input "[PERSON_NAME]" at bounding box center [1016, 171] width 362 height 44
type input "t"
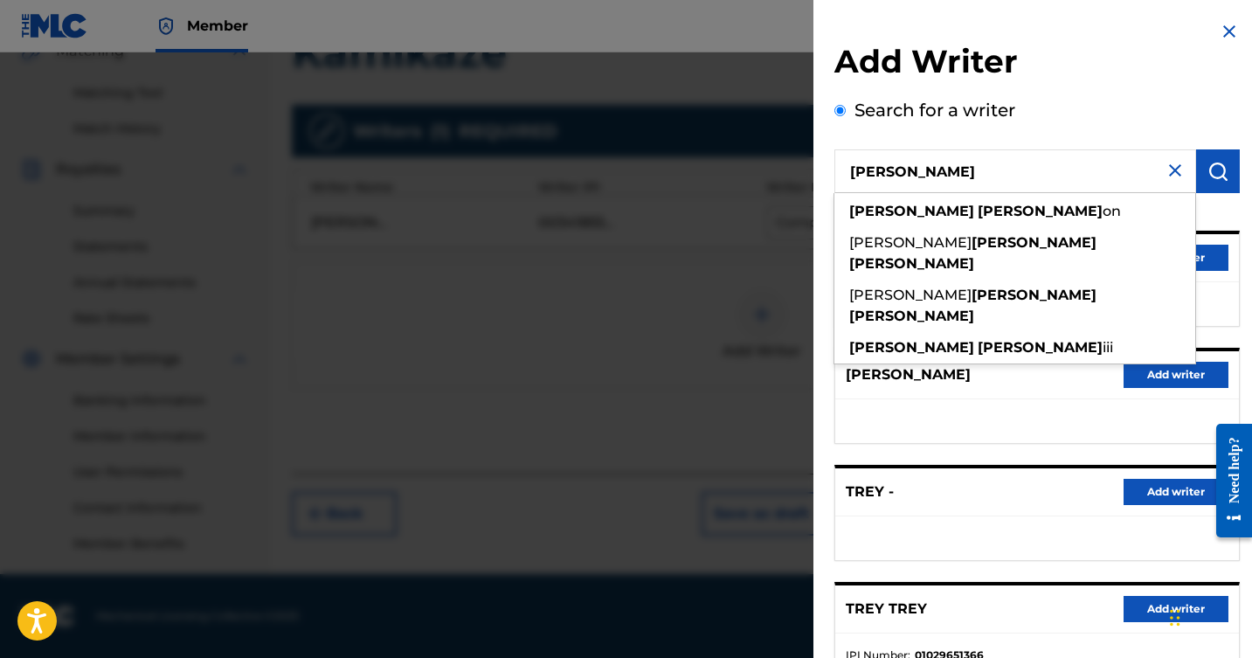
type input "[PERSON_NAME]"
click at [1212, 172] on img "submit" at bounding box center [1218, 171] width 21 height 21
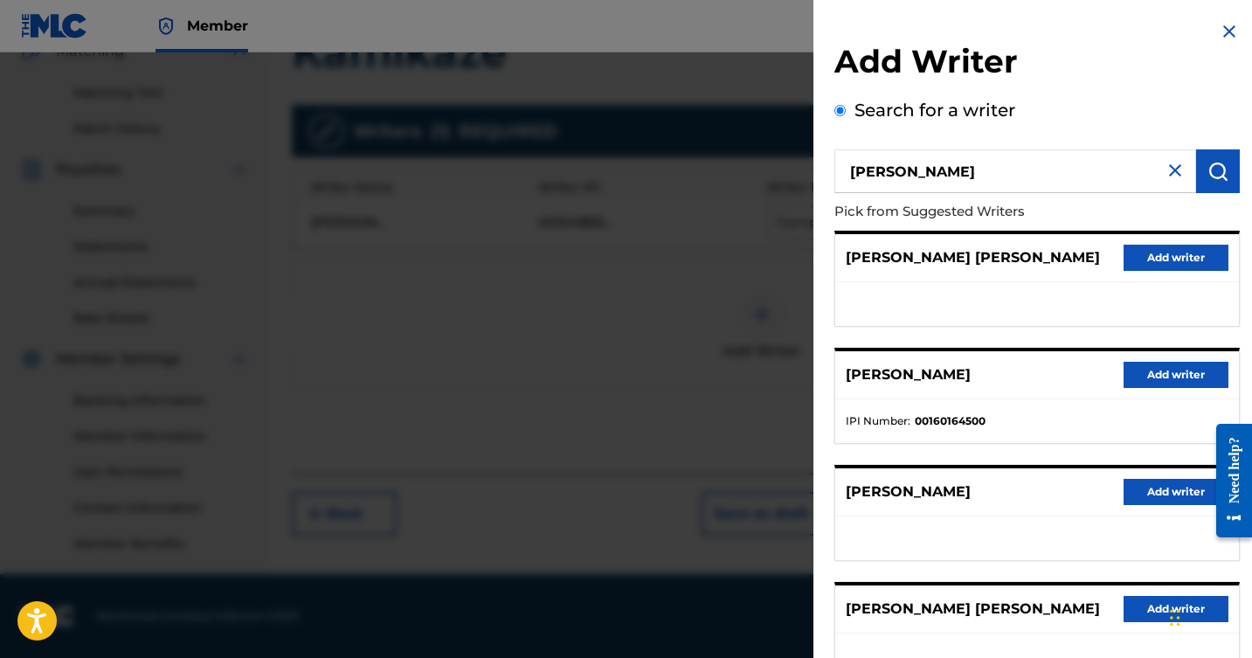
click at [1167, 166] on img at bounding box center [1175, 170] width 21 height 21
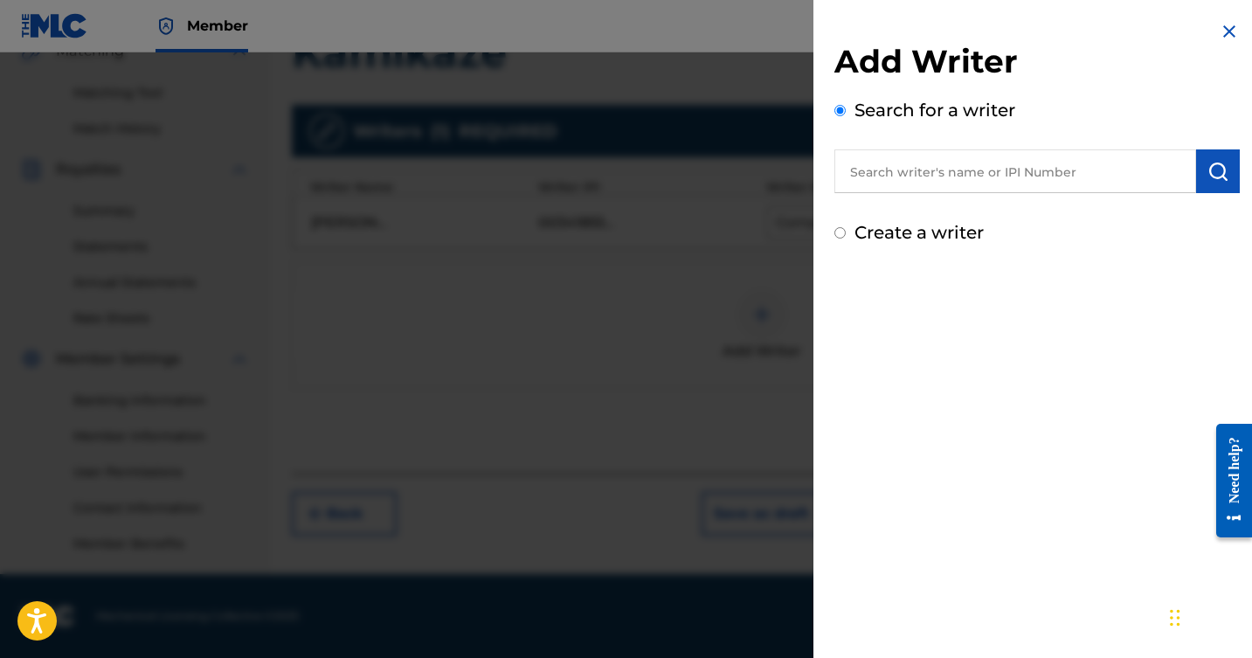
click at [1027, 179] on input "text" at bounding box center [1016, 171] width 362 height 44
click at [1224, 24] on img at bounding box center [1229, 31] width 21 height 21
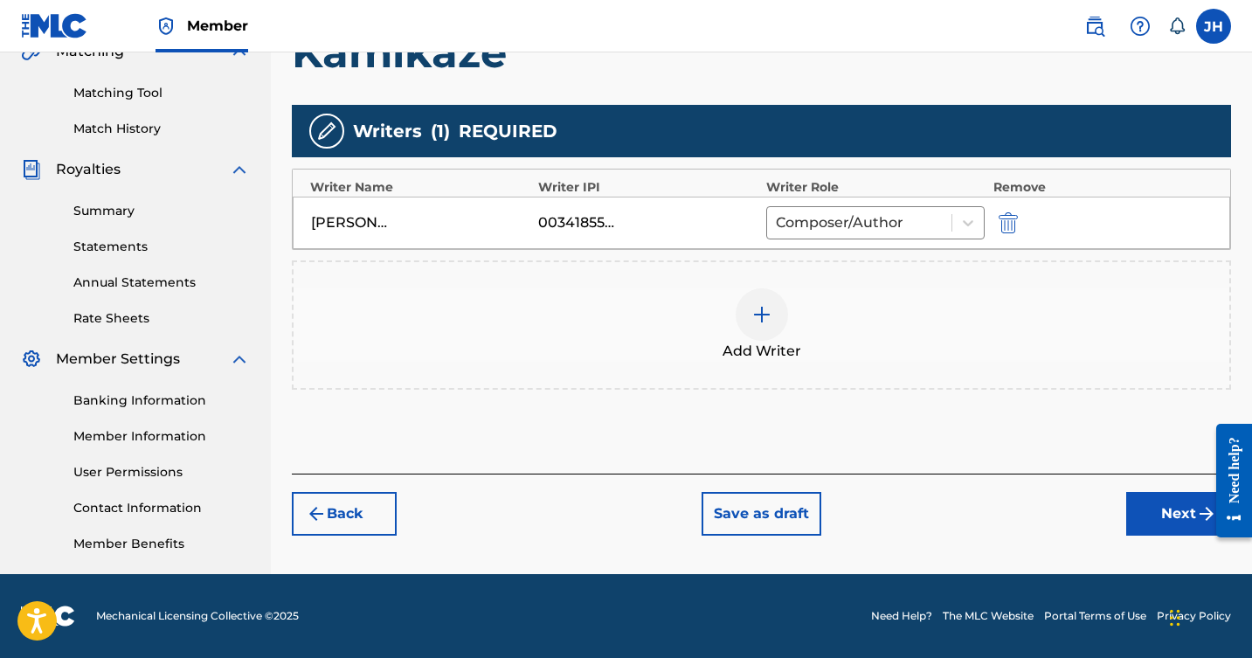
click at [1155, 496] on button "Next" at bounding box center [1179, 514] width 105 height 44
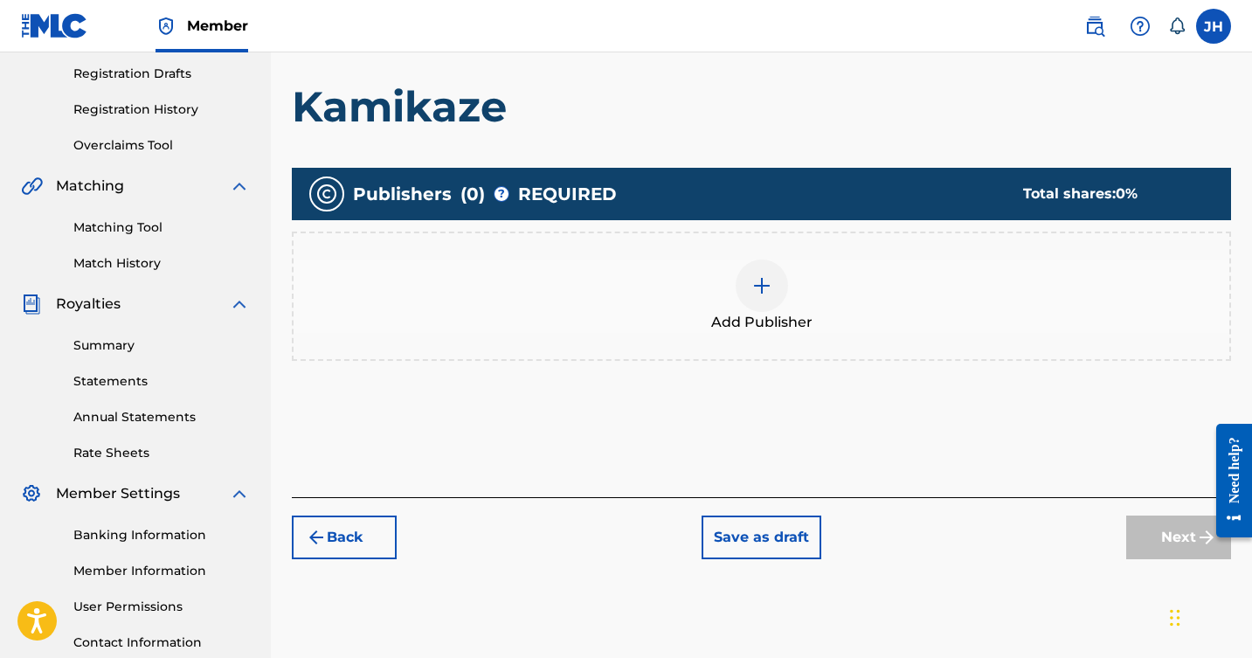
scroll to position [79, 0]
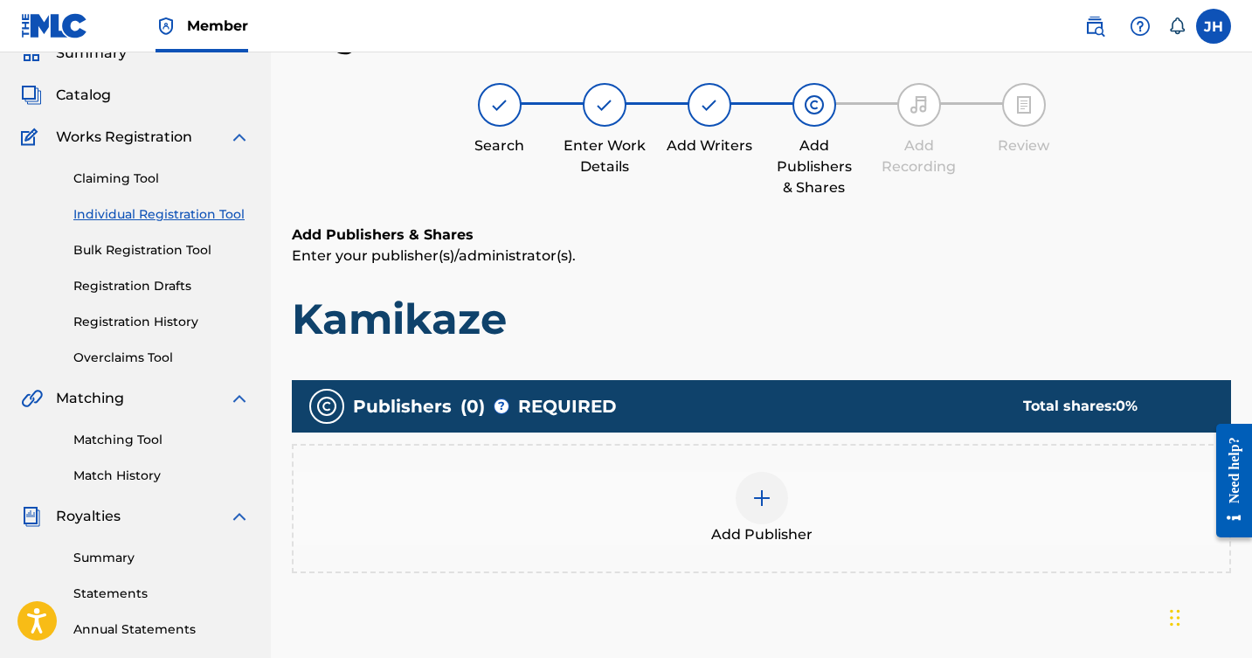
click at [762, 496] on img at bounding box center [762, 498] width 21 height 21
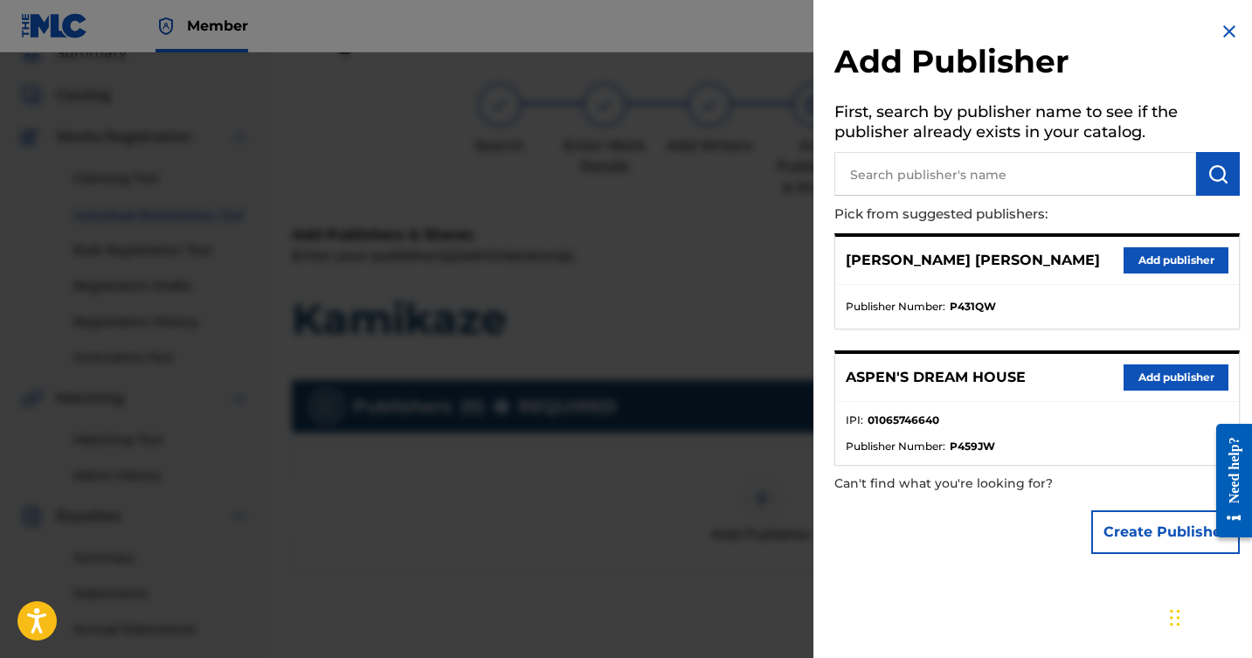
click at [1190, 255] on button "Add publisher" at bounding box center [1176, 260] width 105 height 26
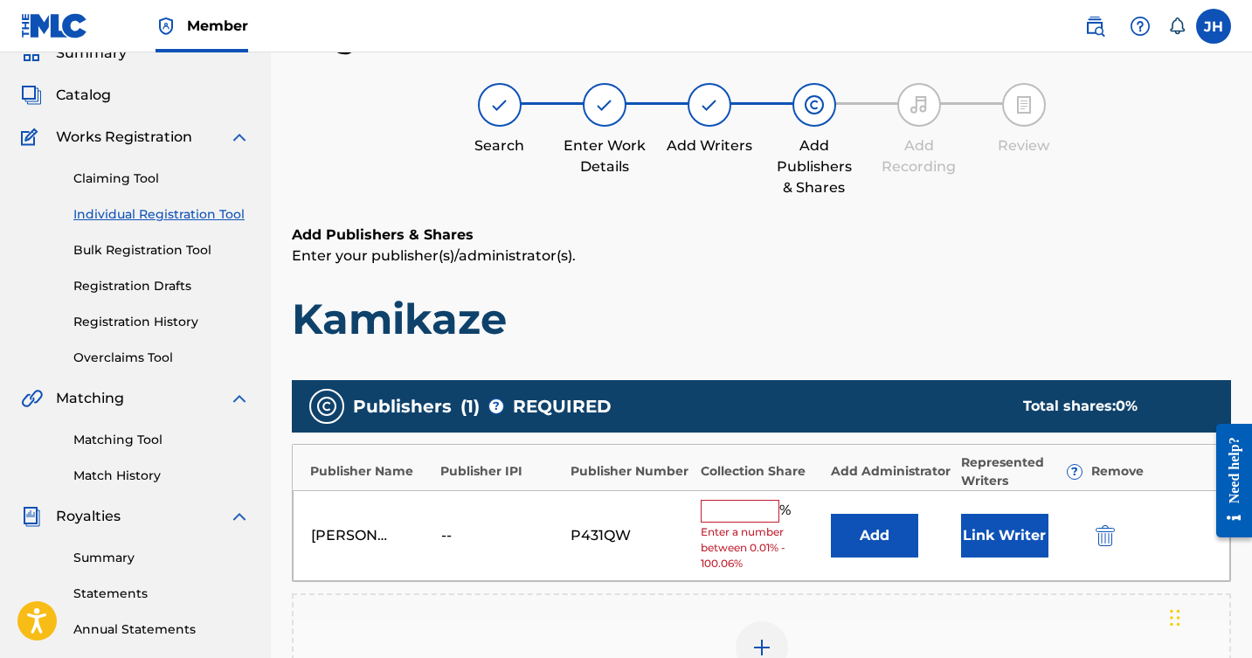
click at [760, 511] on input "text" at bounding box center [740, 511] width 79 height 23
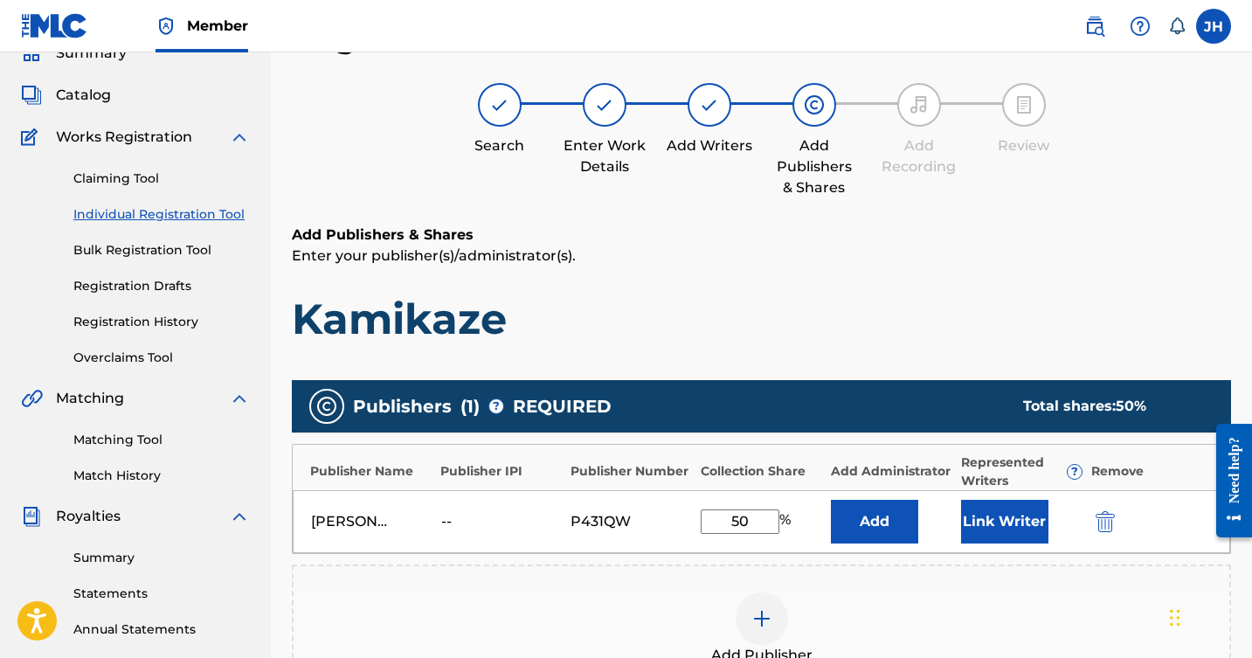
type input "50"
click at [1009, 523] on button "Link Writer" at bounding box center [1004, 522] width 87 height 44
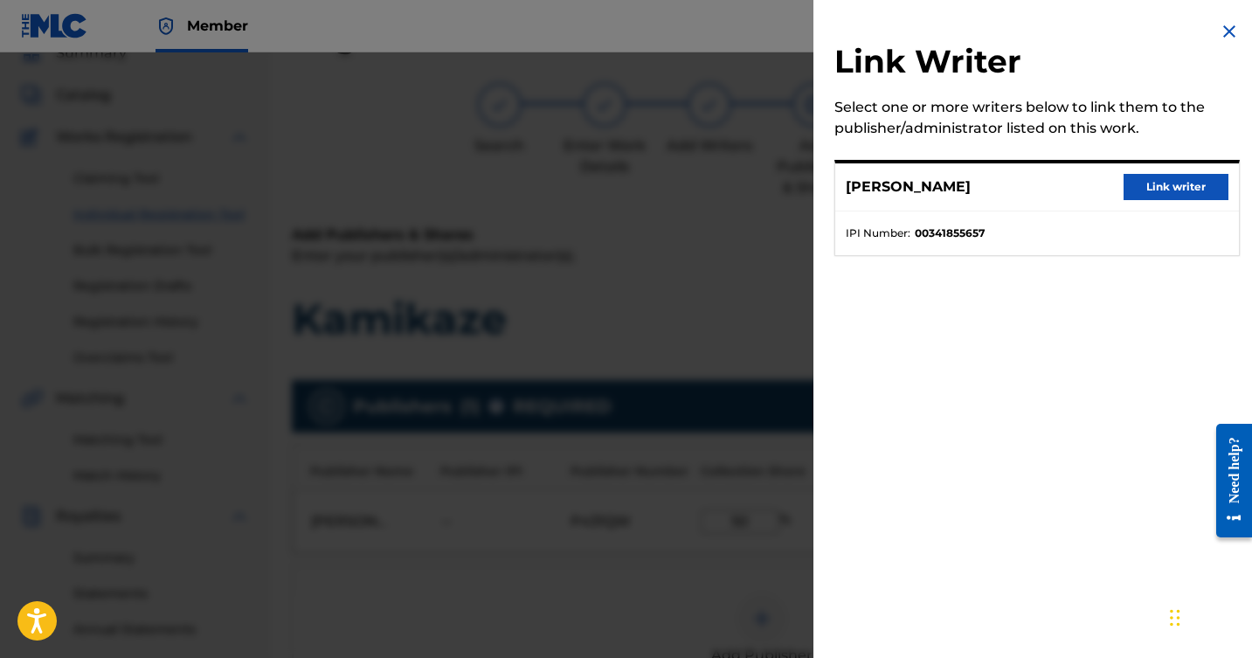
click at [1191, 177] on button "Link writer" at bounding box center [1176, 187] width 105 height 26
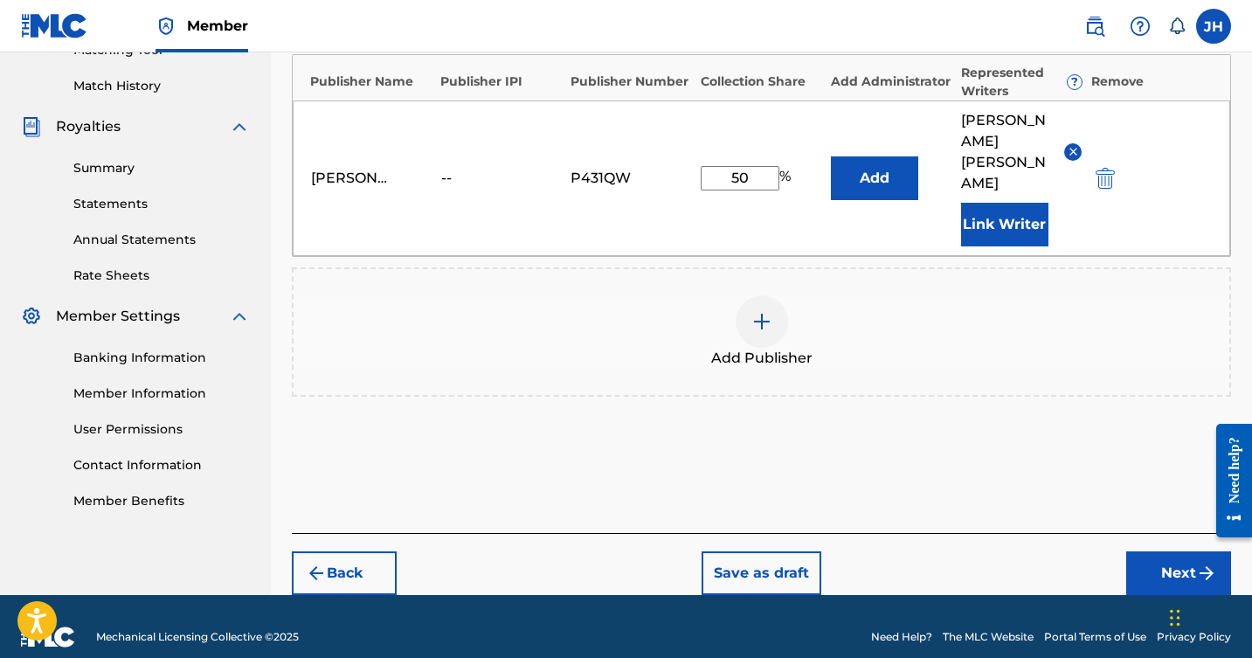
click at [1179, 552] on button "Next" at bounding box center [1179, 574] width 105 height 44
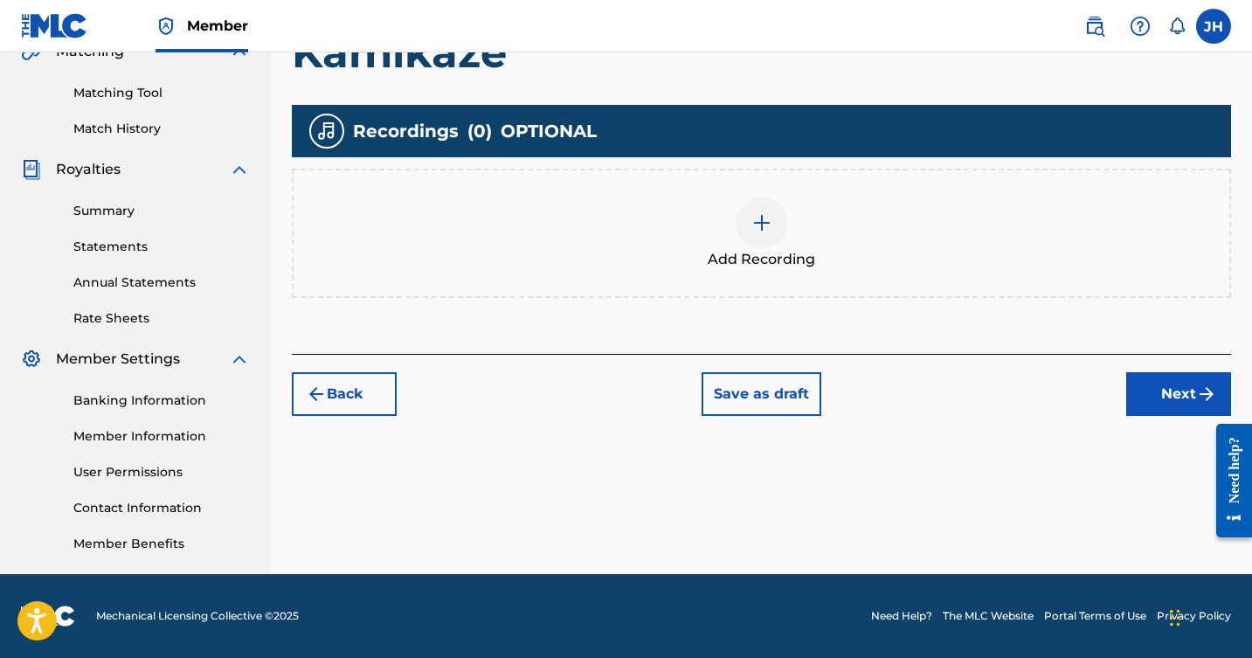
scroll to position [426, 0]
click at [1174, 399] on button "Next" at bounding box center [1179, 394] width 105 height 44
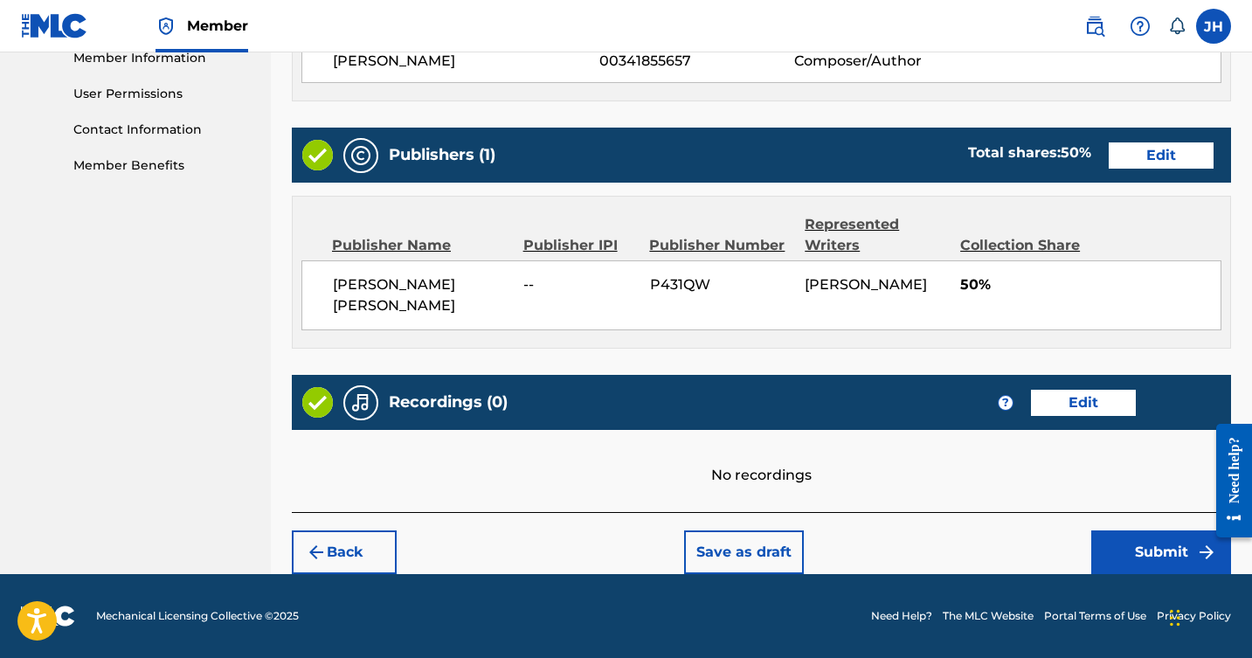
scroll to position [803, 0]
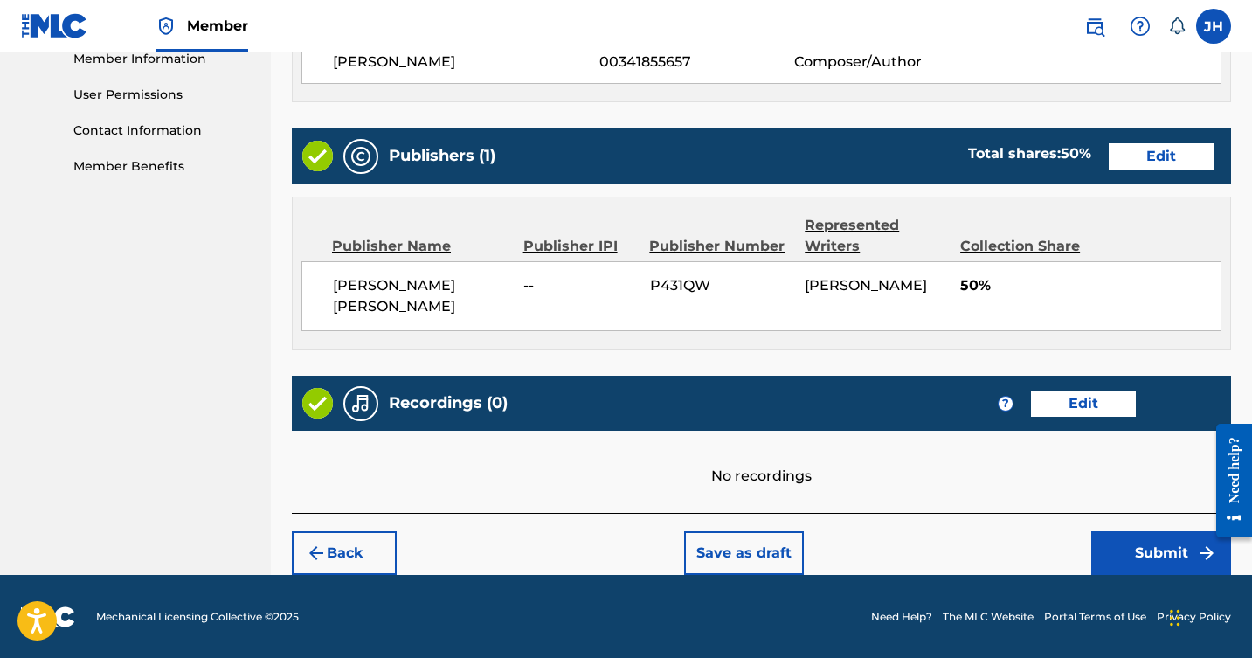
click at [1133, 560] on button "Submit" at bounding box center [1162, 553] width 140 height 44
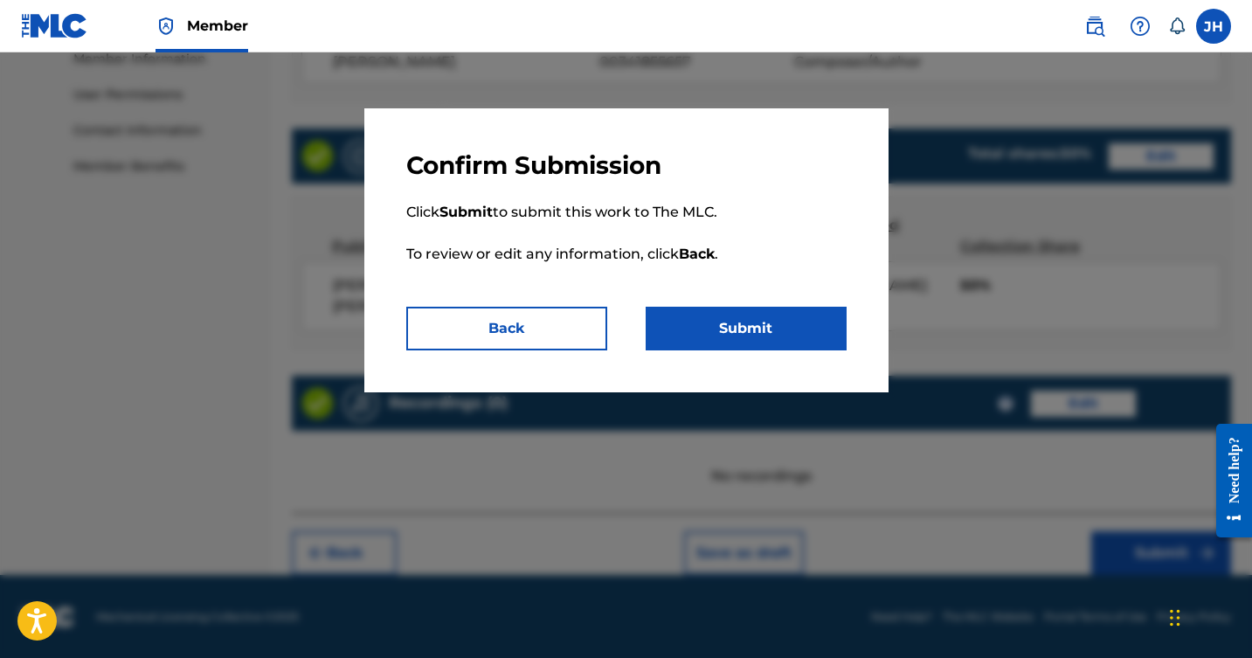
click at [770, 327] on button "Submit" at bounding box center [746, 329] width 201 height 44
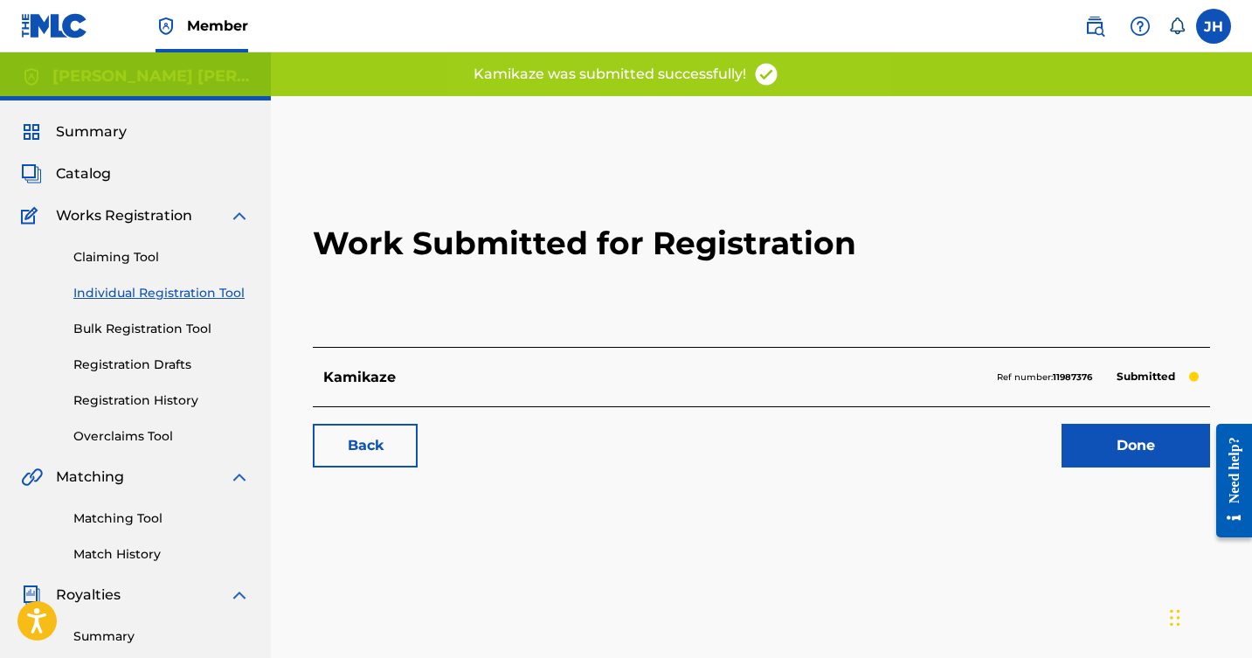
click at [1180, 449] on link "Done" at bounding box center [1136, 446] width 149 height 44
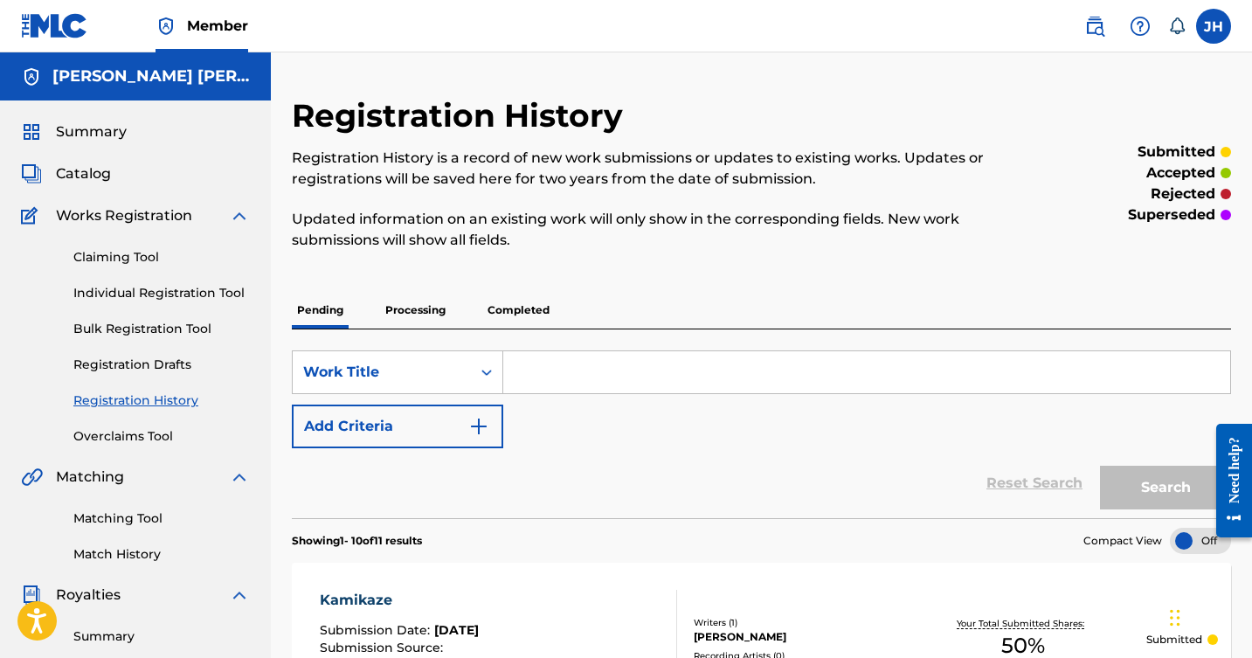
click at [180, 288] on link "Individual Registration Tool" at bounding box center [161, 293] width 177 height 18
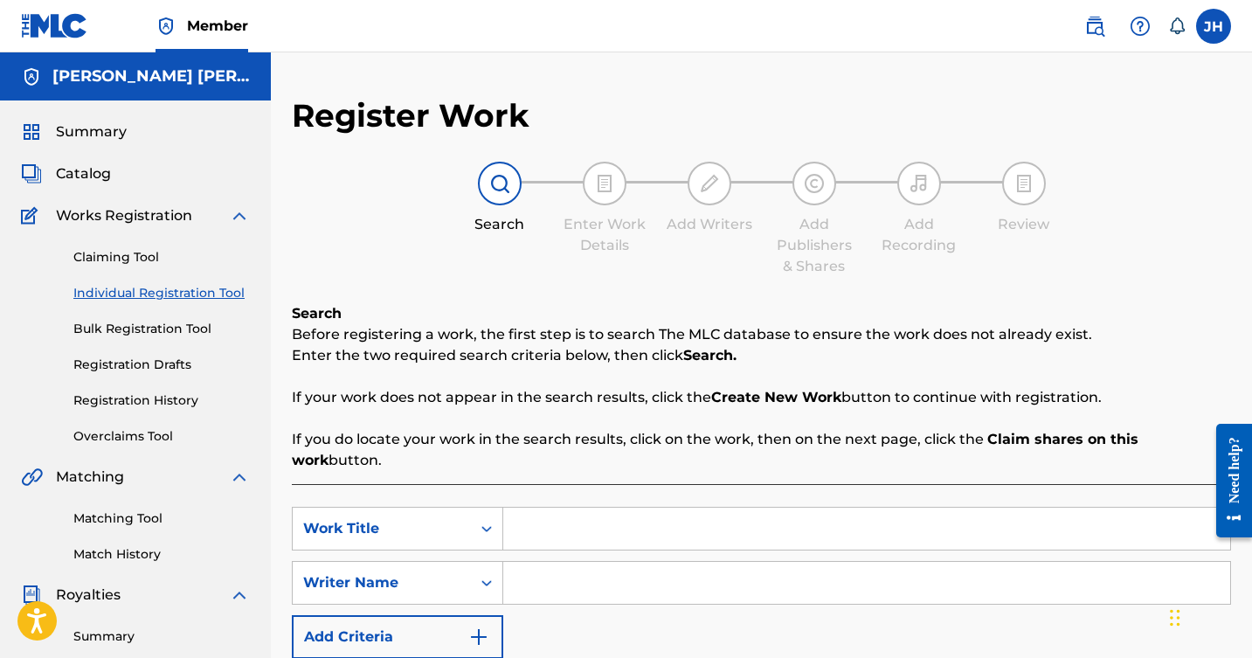
click at [560, 508] on input "Search Form" at bounding box center [866, 529] width 727 height 42
type input "The Only One"
click at [585, 565] on input "Search Form" at bounding box center [866, 583] width 727 height 42
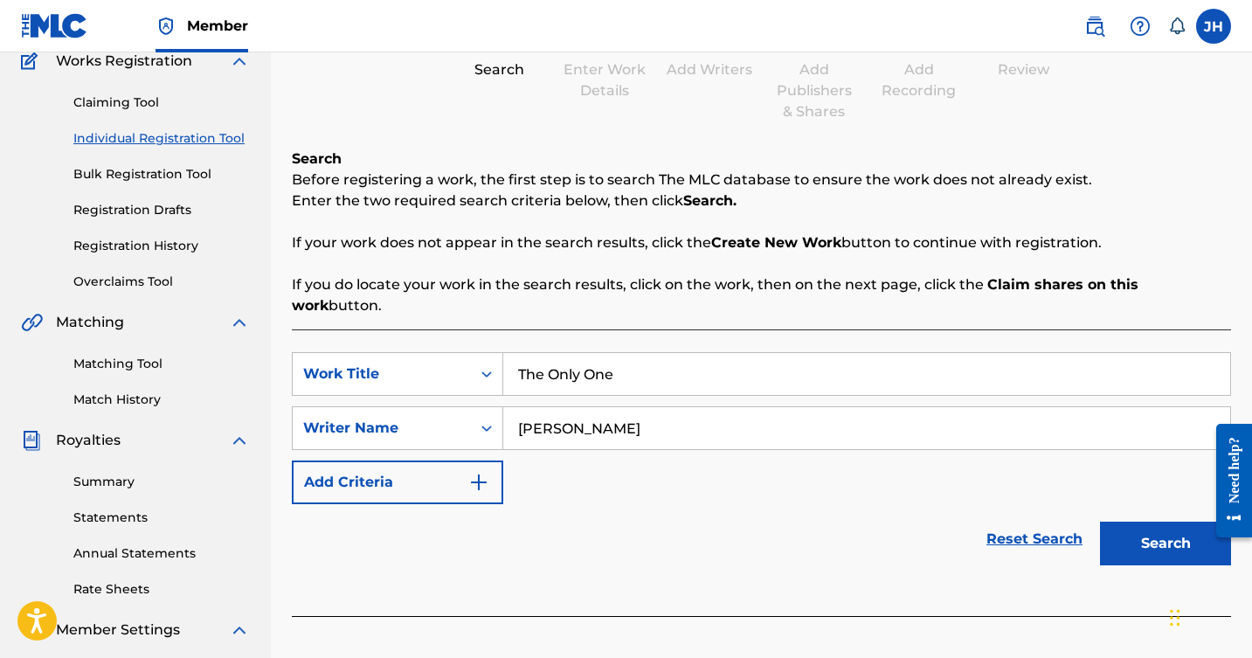
scroll to position [162, 0]
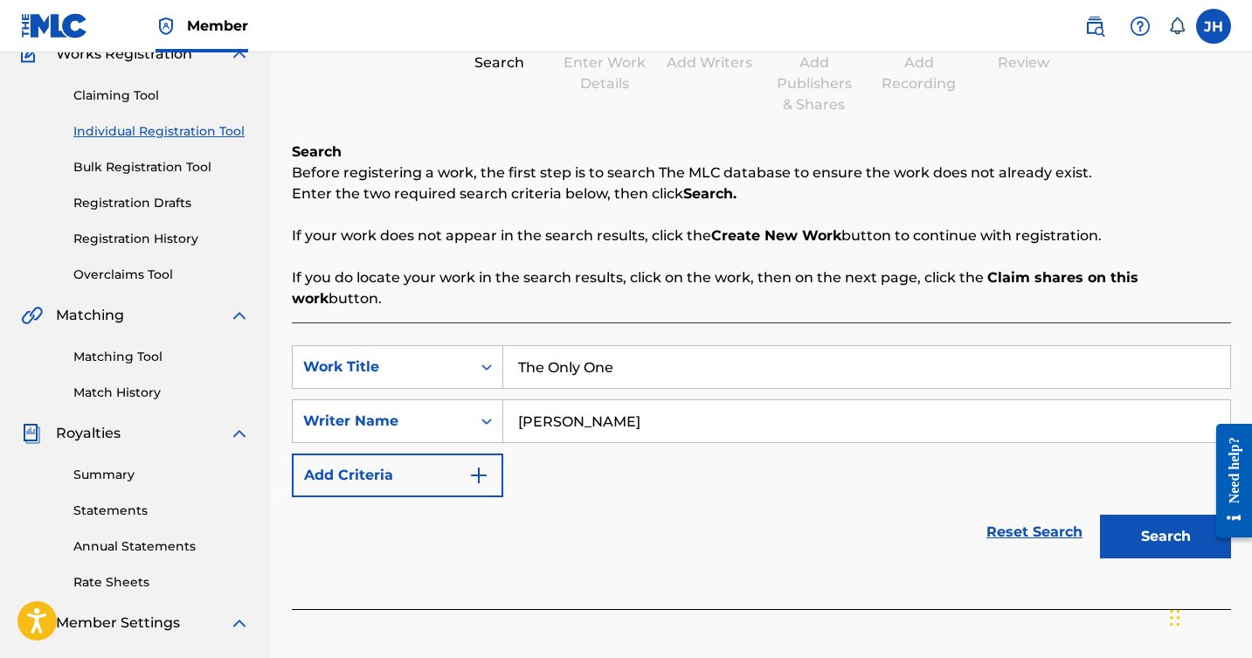
type input "[PERSON_NAME]"
click at [1147, 516] on button "Search" at bounding box center [1165, 537] width 131 height 44
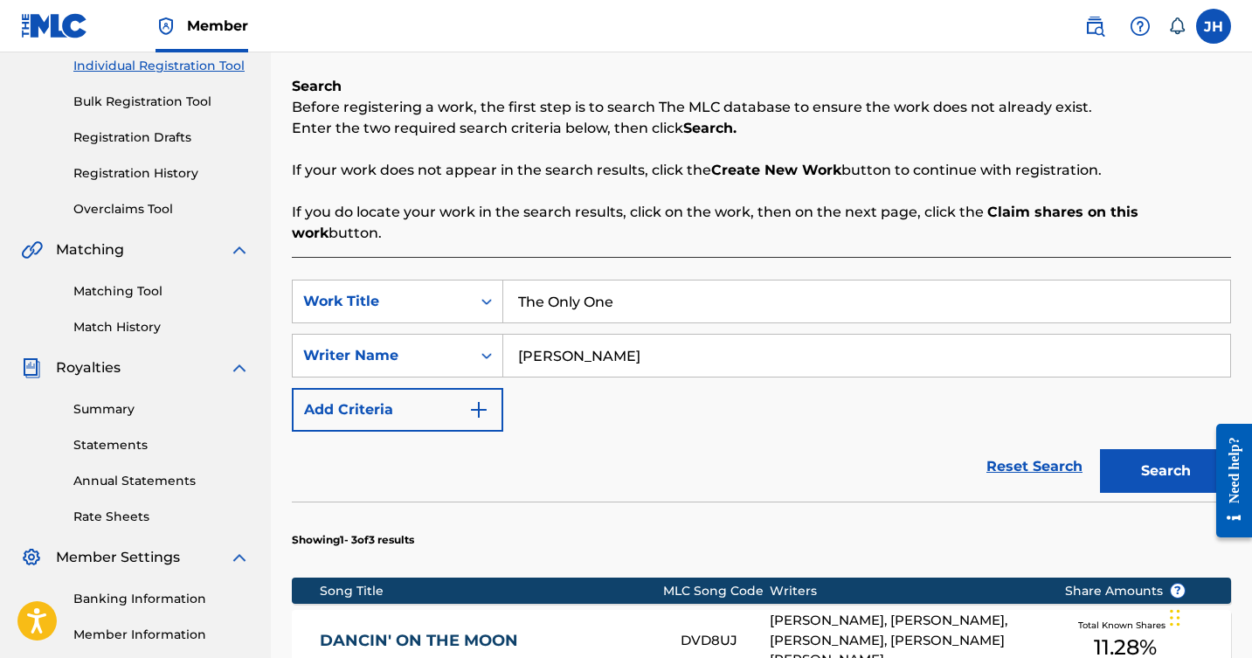
scroll to position [233, 0]
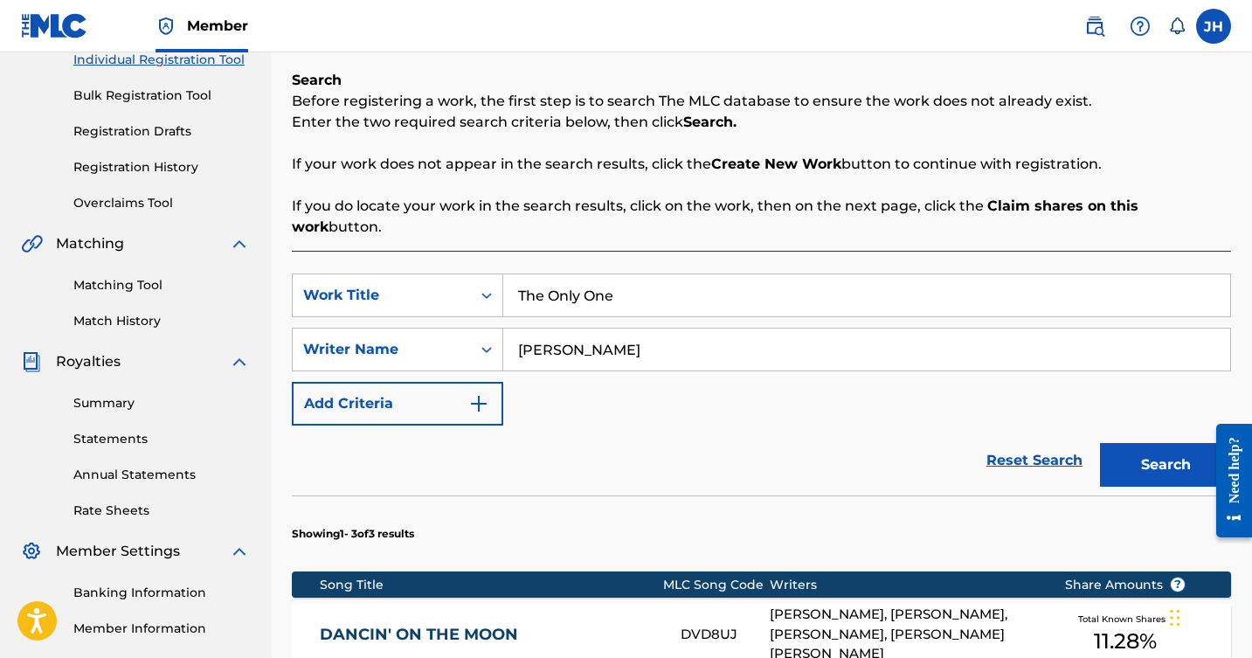
click at [1120, 443] on button "Search" at bounding box center [1165, 465] width 131 height 44
click at [478, 393] on img "Search Form" at bounding box center [478, 403] width 21 height 21
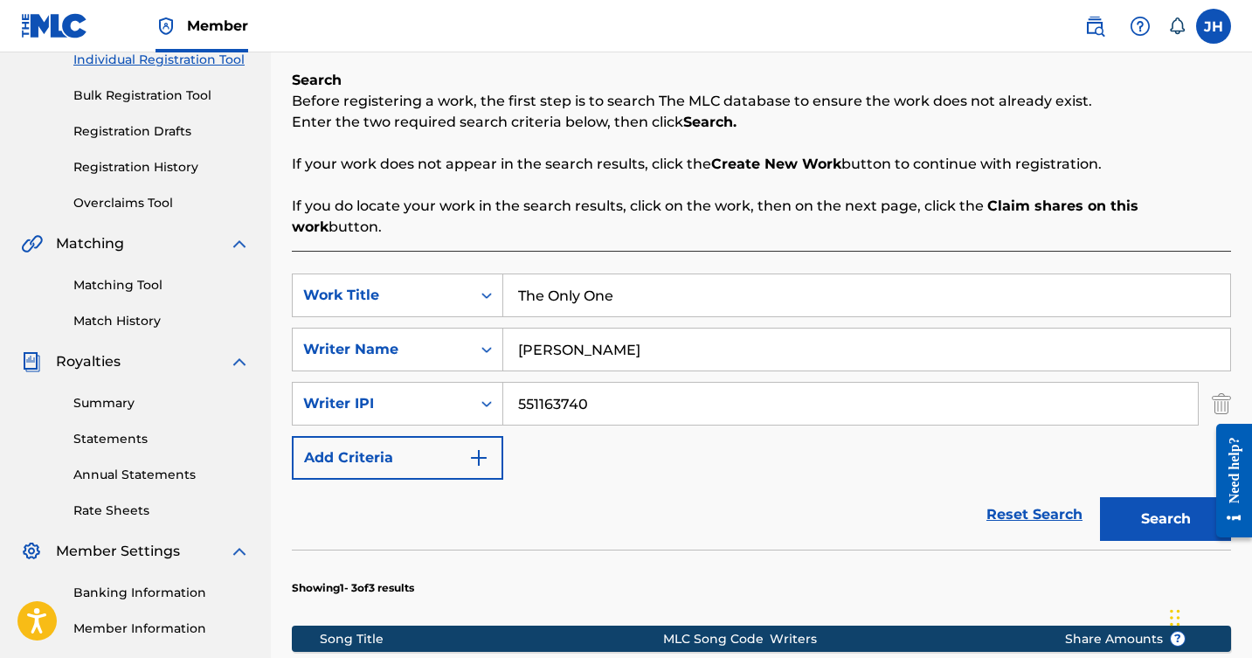
type input "551163740"
click at [1135, 497] on button "Search" at bounding box center [1165, 519] width 131 height 44
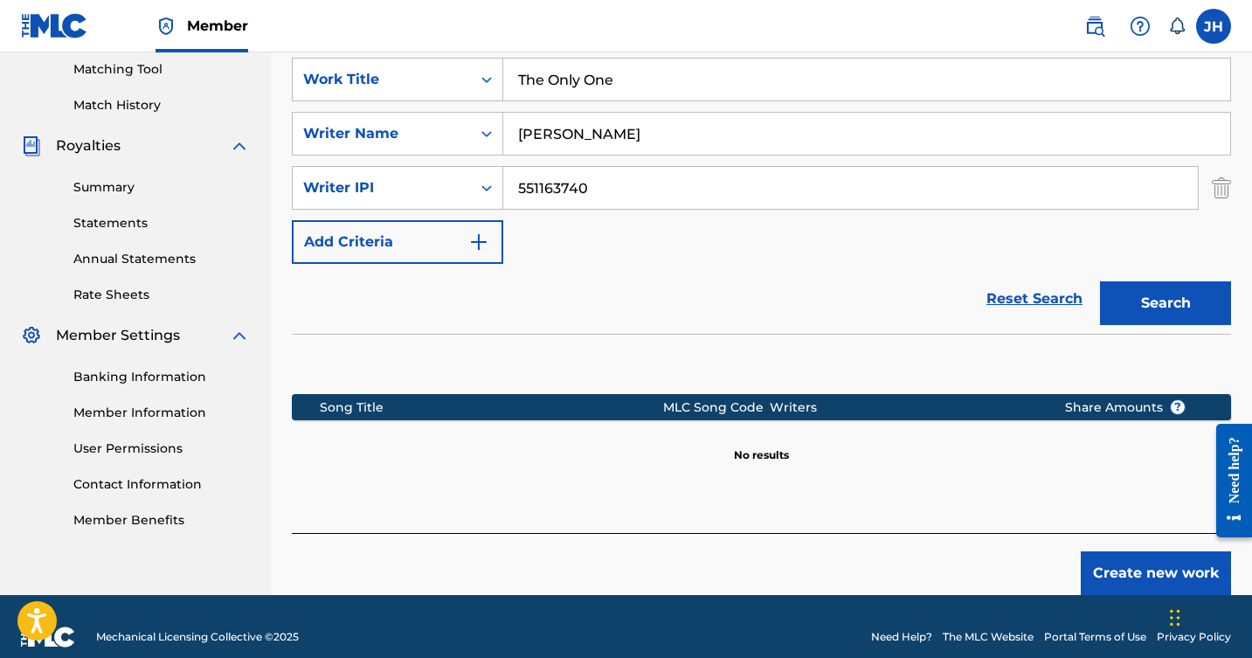
click at [1158, 552] on button "Create new work" at bounding box center [1156, 574] width 150 height 44
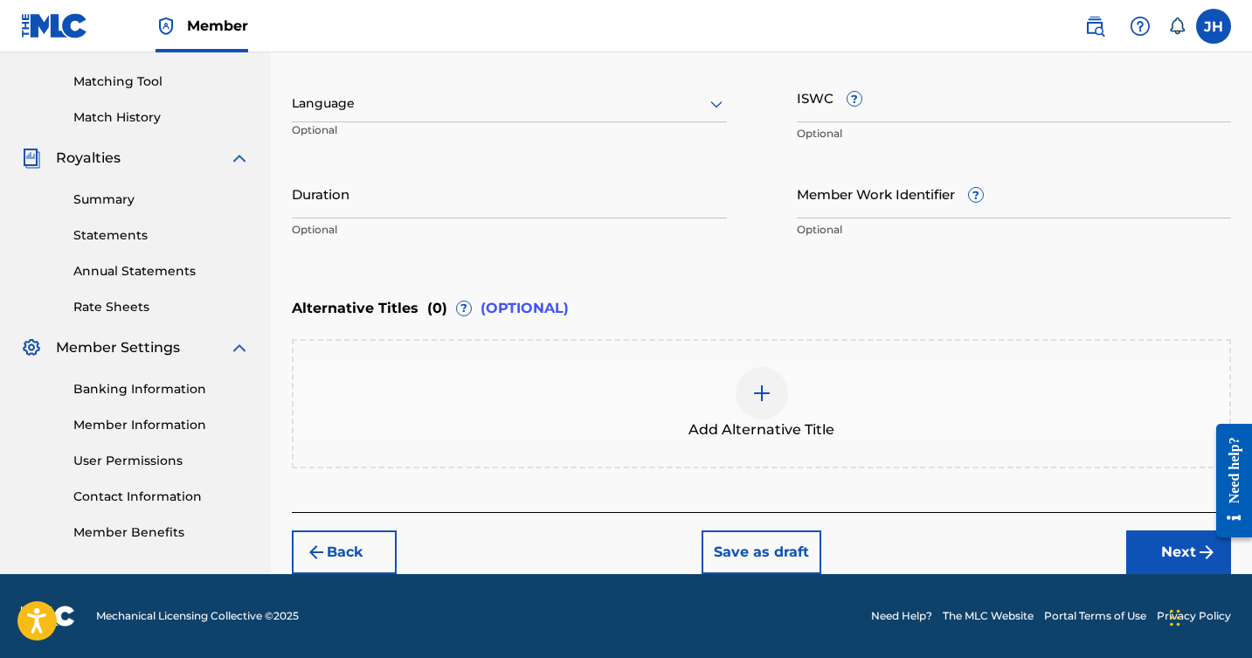
click at [1185, 541] on button "Next" at bounding box center [1179, 553] width 105 height 44
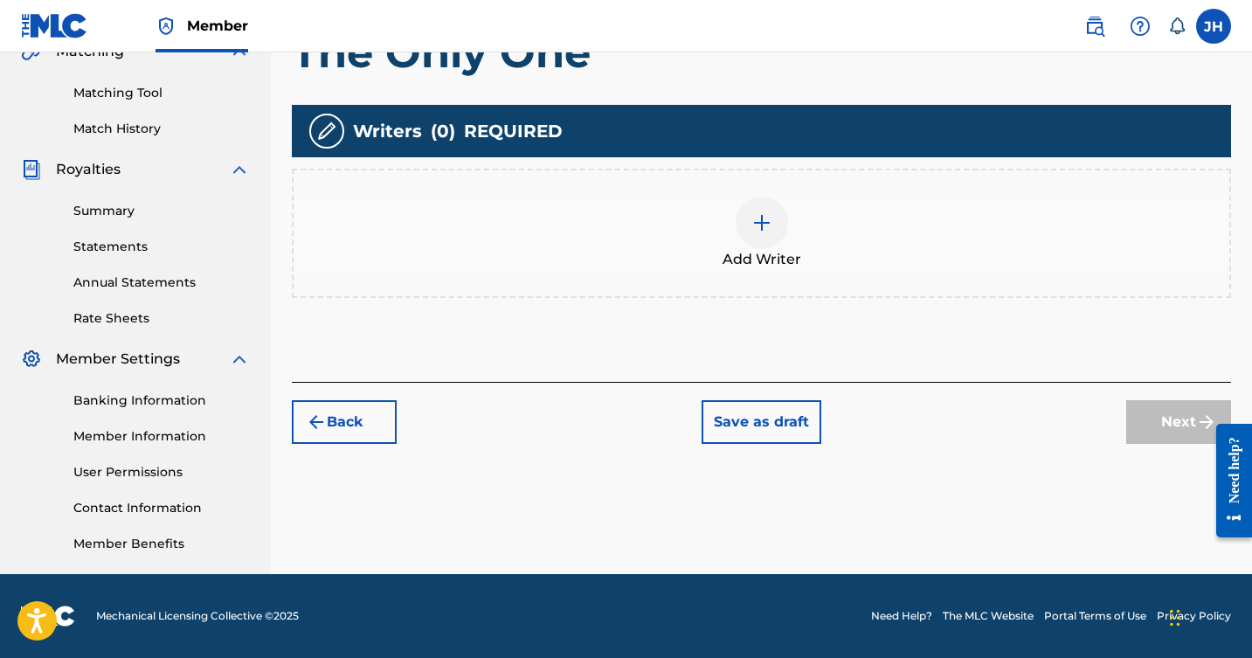
click at [779, 235] on div at bounding box center [762, 223] width 52 height 52
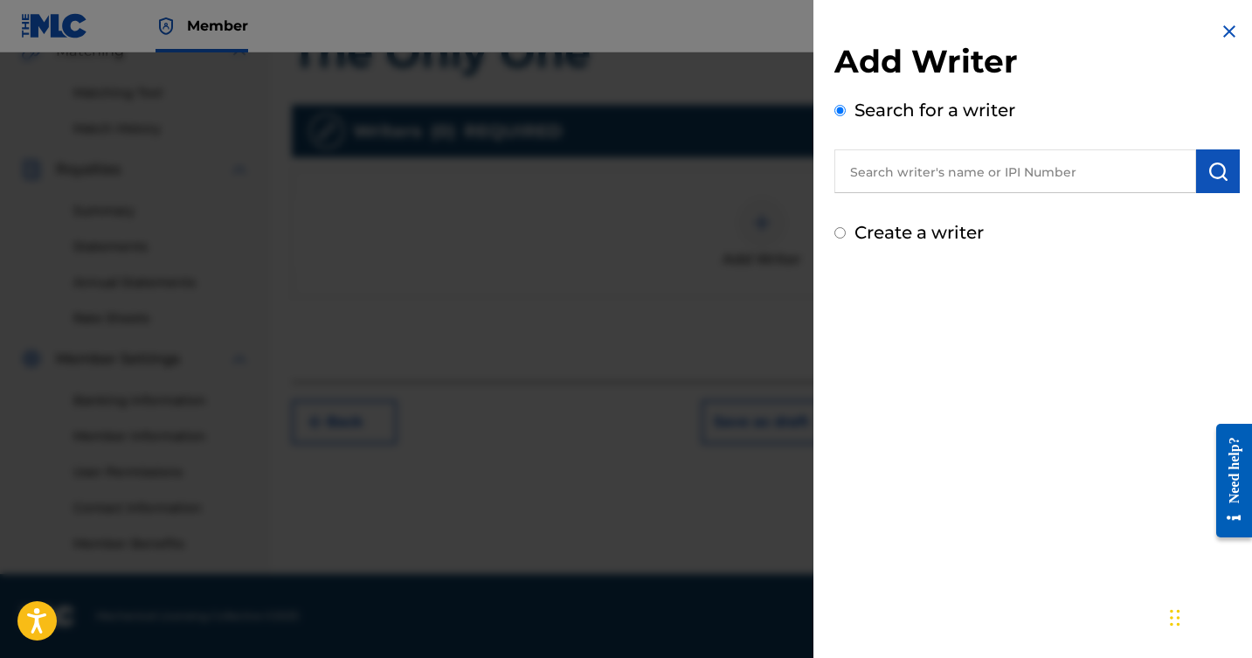
click at [968, 171] on input "text" at bounding box center [1016, 171] width 362 height 44
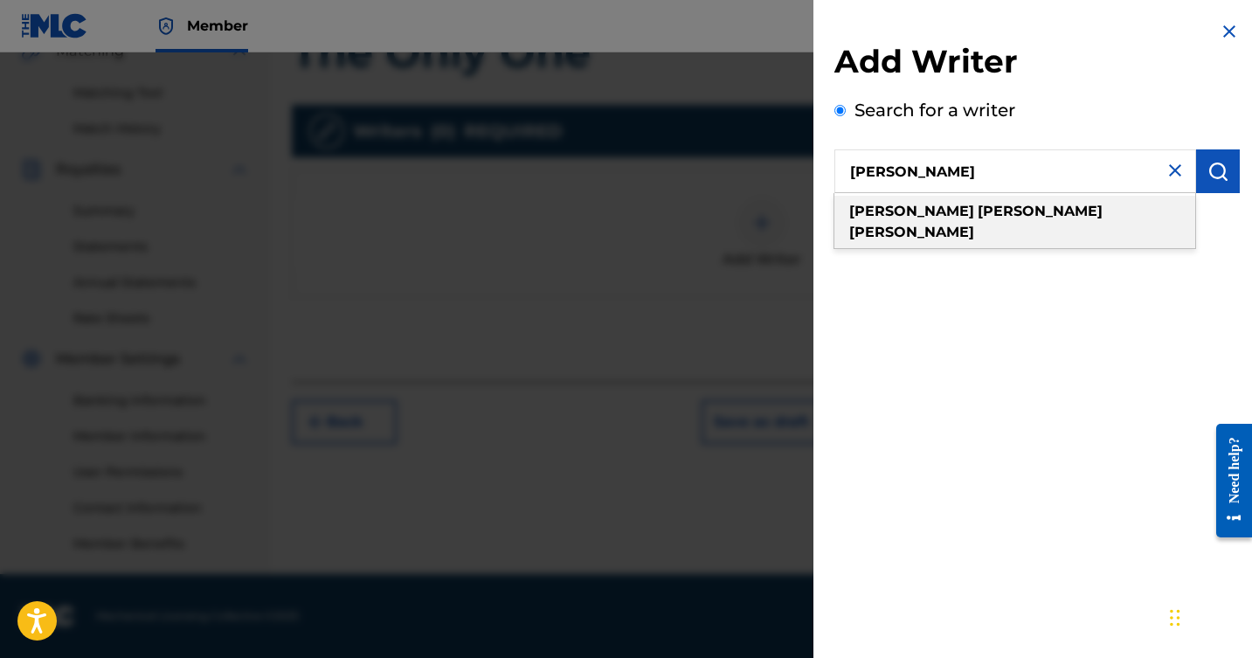
click at [962, 224] on strong "[PERSON_NAME]" at bounding box center [912, 232] width 125 height 17
type input "[PERSON_NAME]"
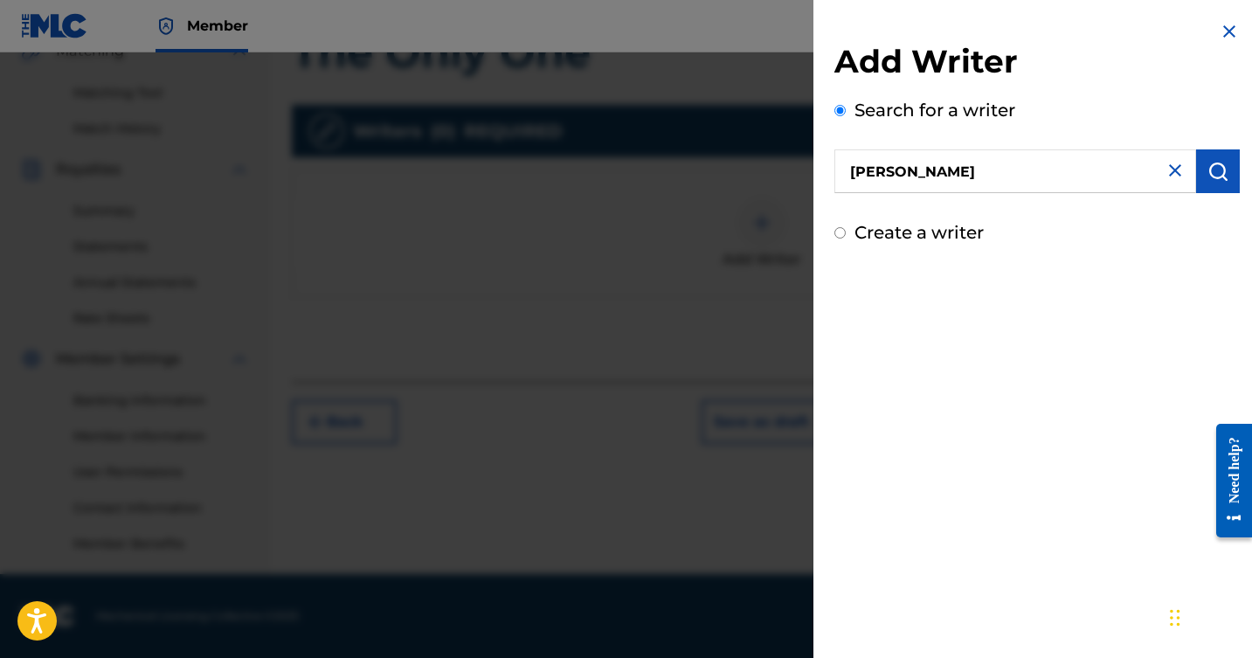
click at [1219, 167] on img "submit" at bounding box center [1218, 171] width 21 height 21
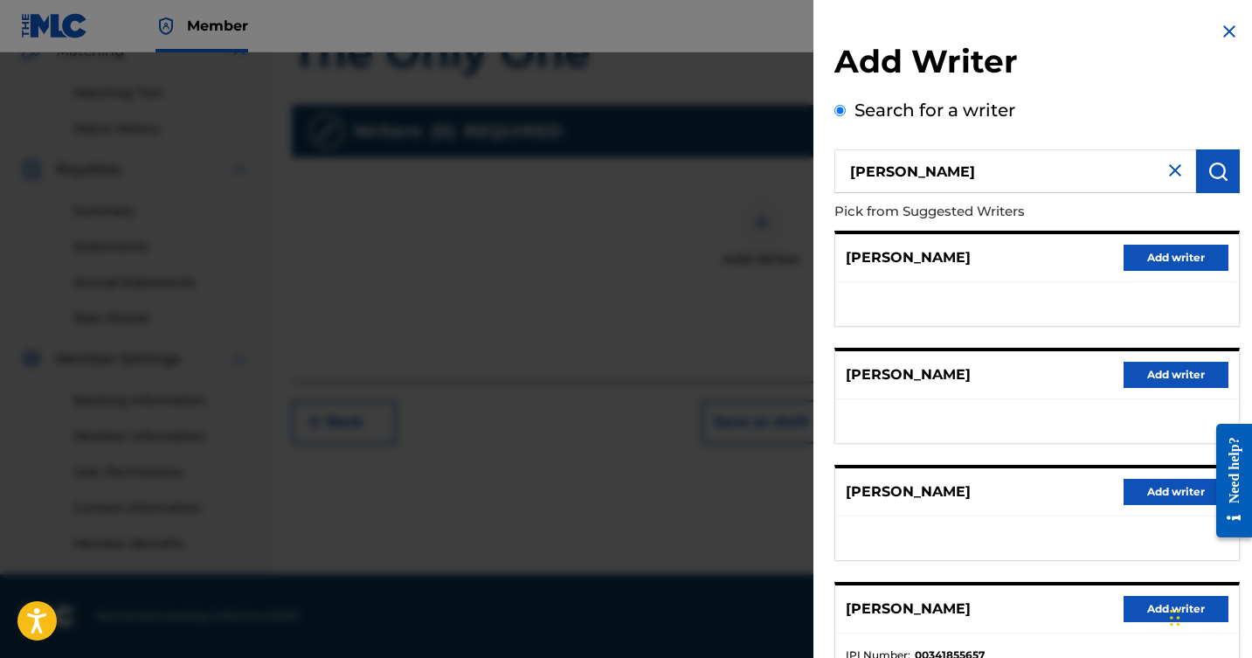
scroll to position [81, 0]
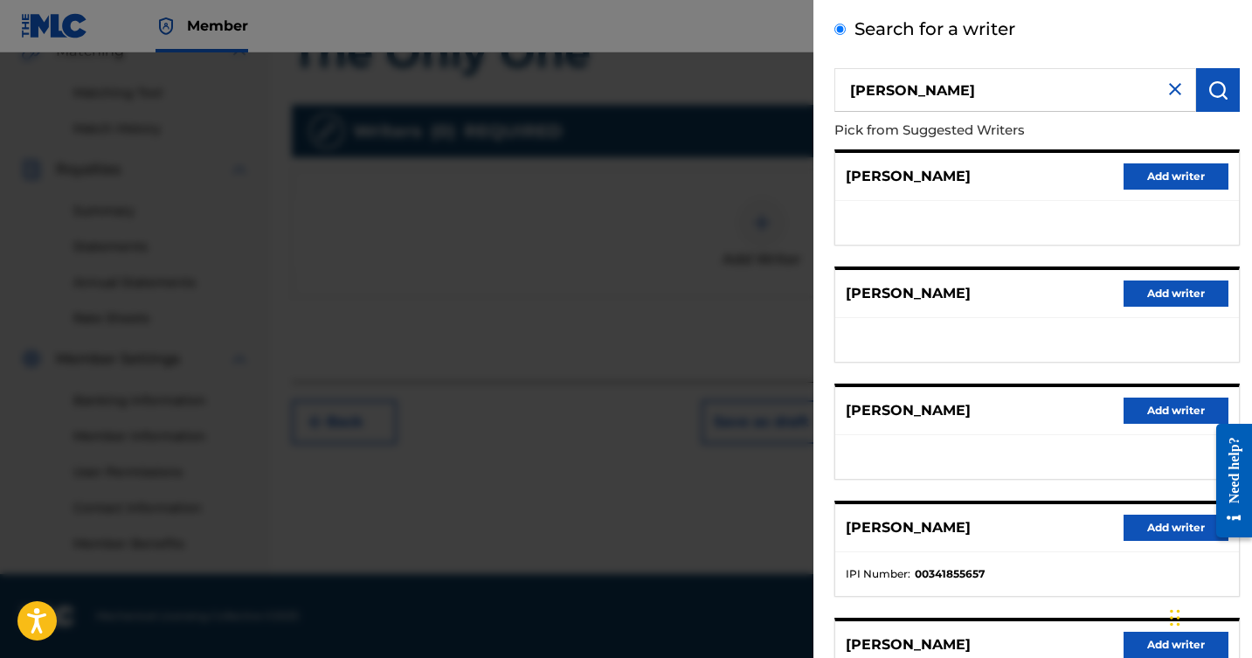
click at [1157, 526] on button "Add writer" at bounding box center [1176, 528] width 105 height 26
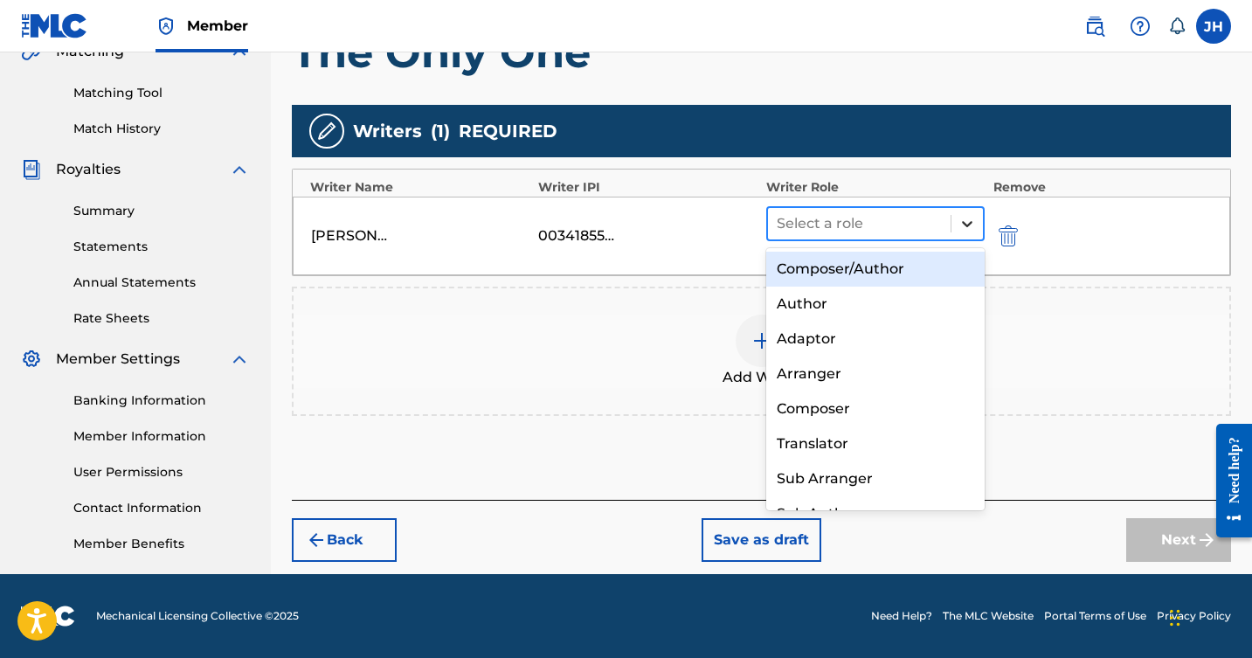
click at [965, 218] on icon at bounding box center [967, 223] width 17 height 17
click at [899, 274] on div "Composer/Author" at bounding box center [876, 269] width 219 height 35
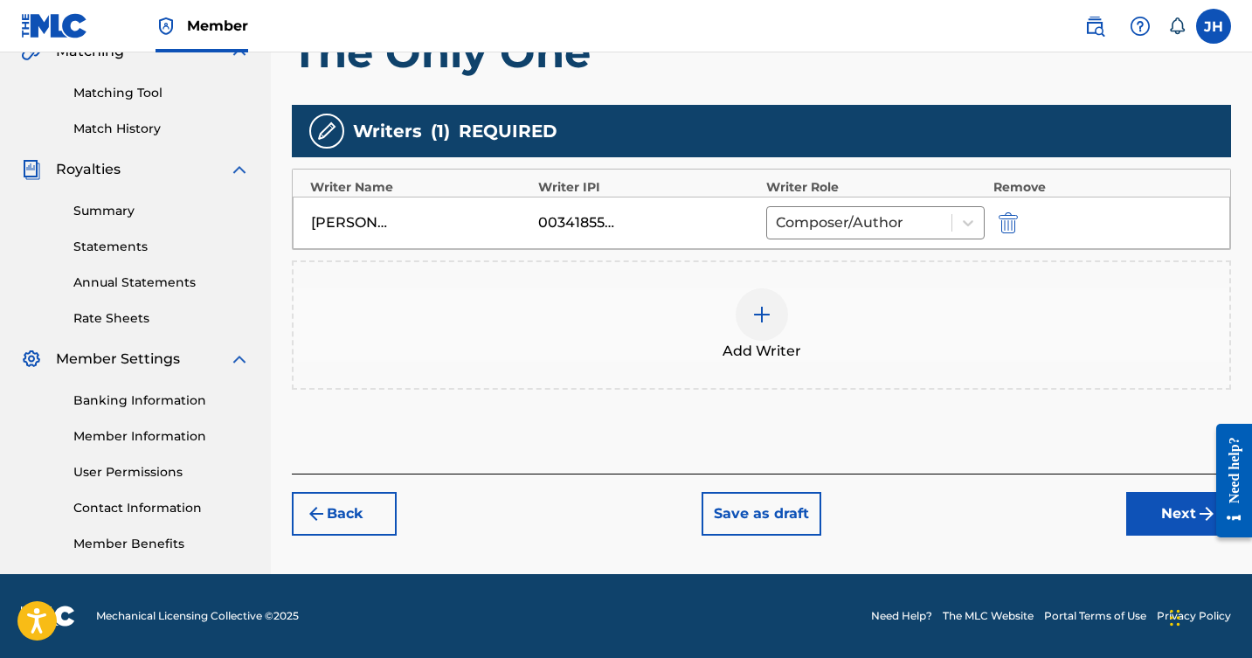
scroll to position [426, 0]
click at [759, 319] on img at bounding box center [762, 314] width 21 height 21
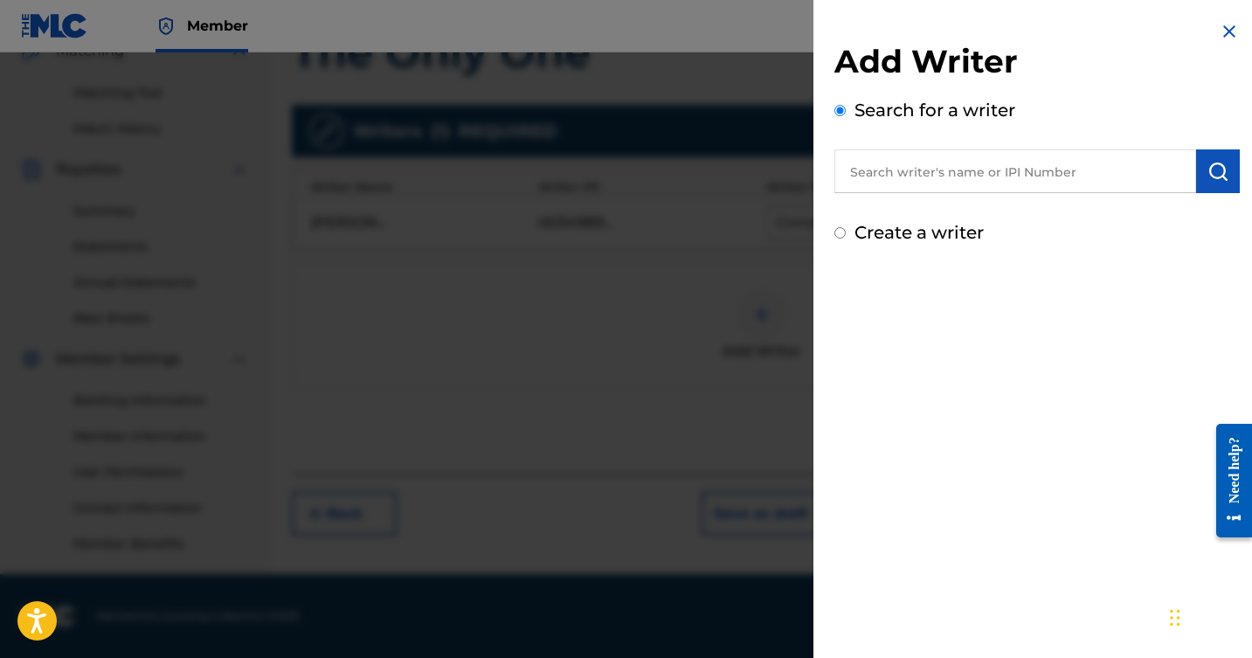
click at [926, 170] on input "text" at bounding box center [1016, 171] width 362 height 44
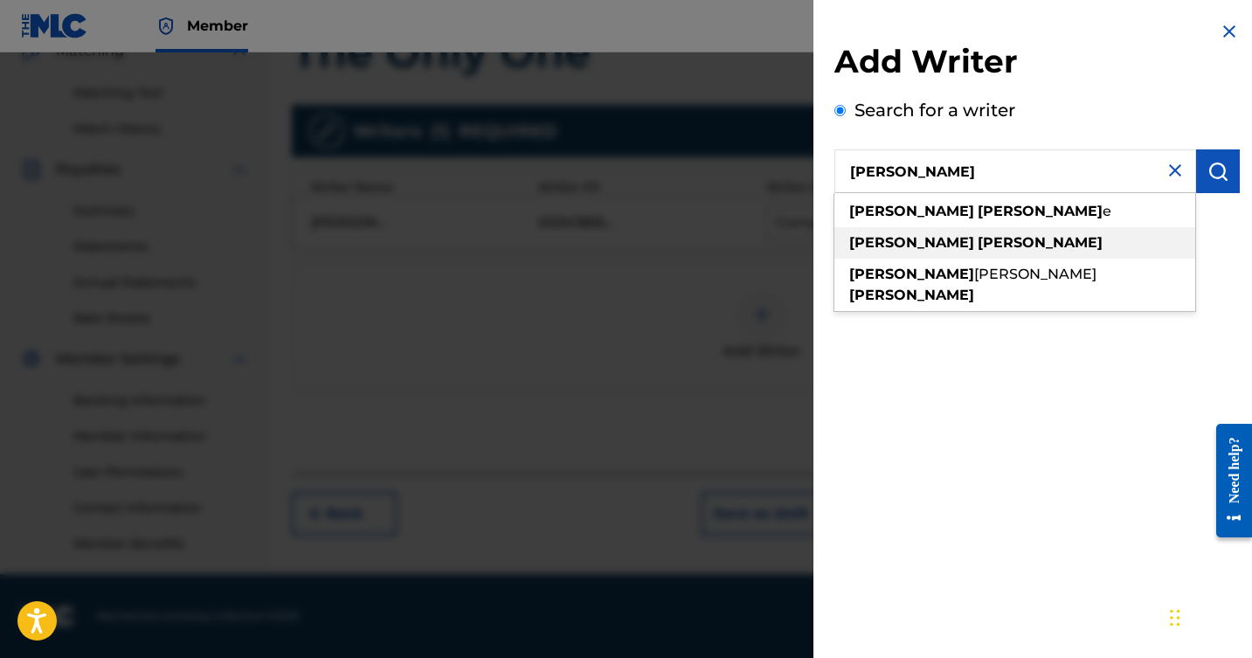
click at [978, 242] on strong "[PERSON_NAME]" at bounding box center [1040, 242] width 125 height 17
type input "[PERSON_NAME]"
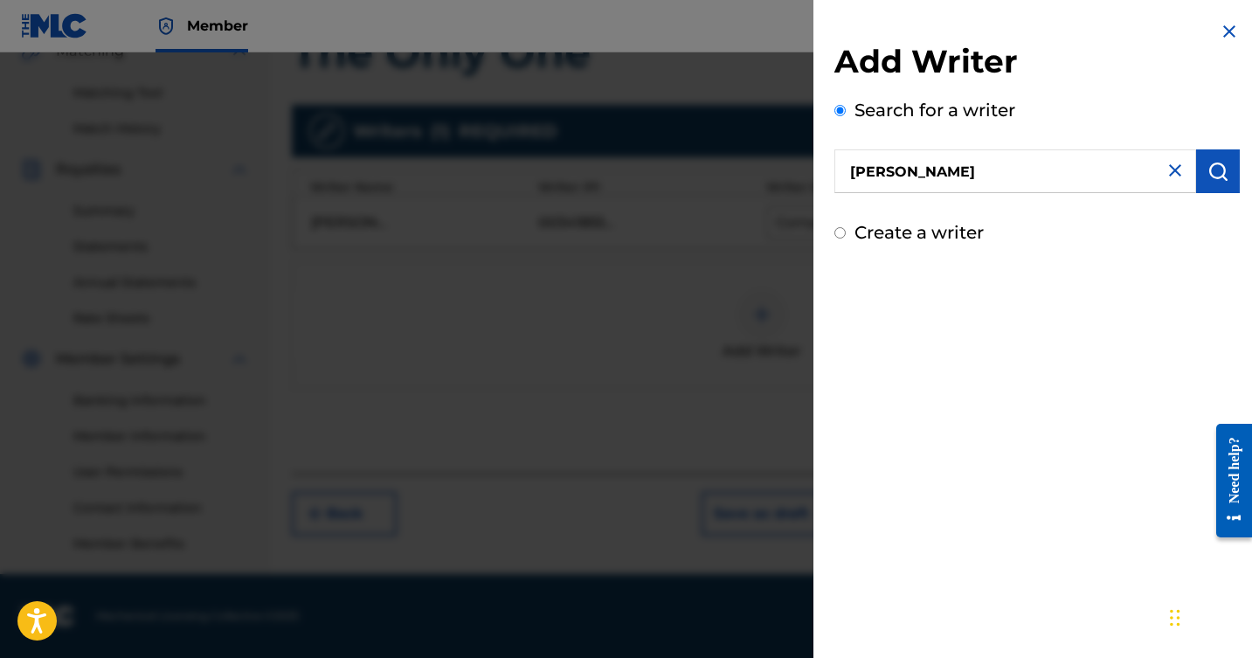
click at [1209, 162] on img "submit" at bounding box center [1218, 171] width 21 height 21
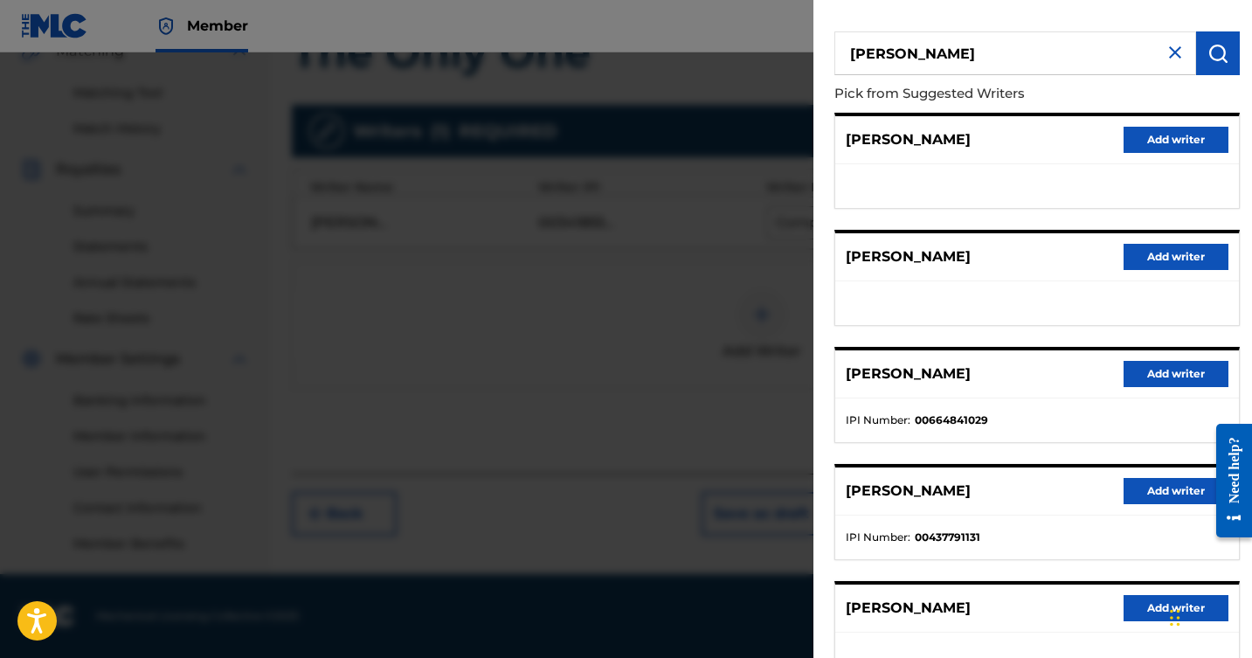
scroll to position [126, 0]
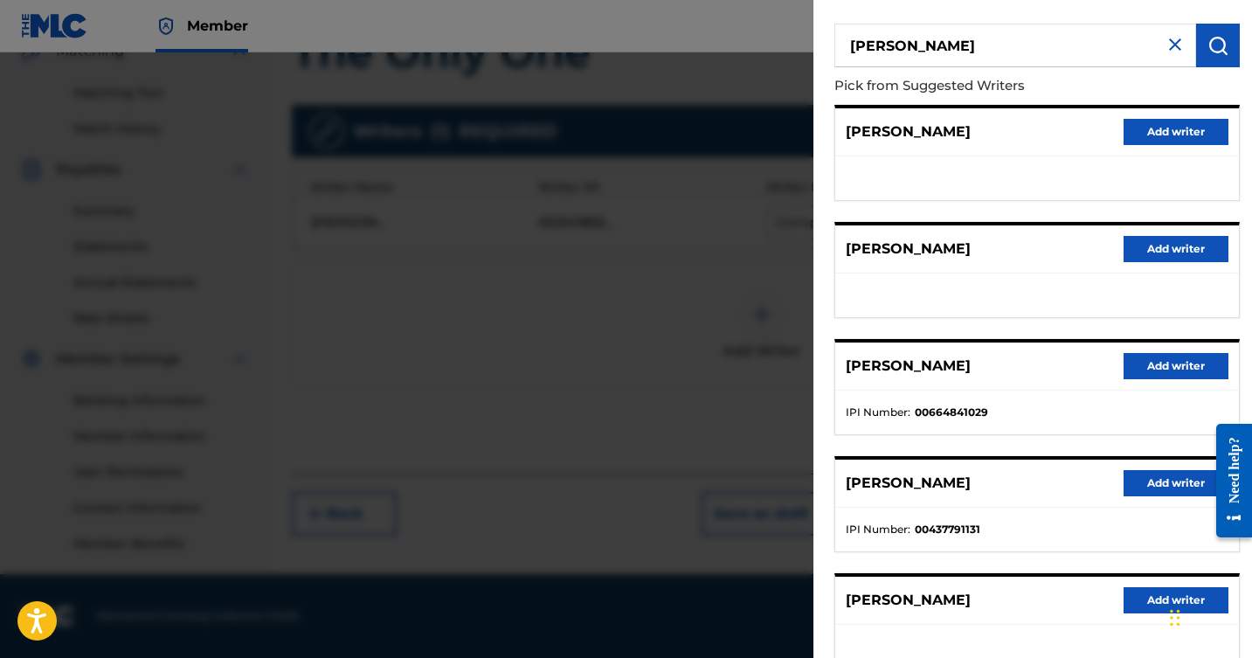
click at [1146, 474] on button "Add writer" at bounding box center [1176, 483] width 105 height 26
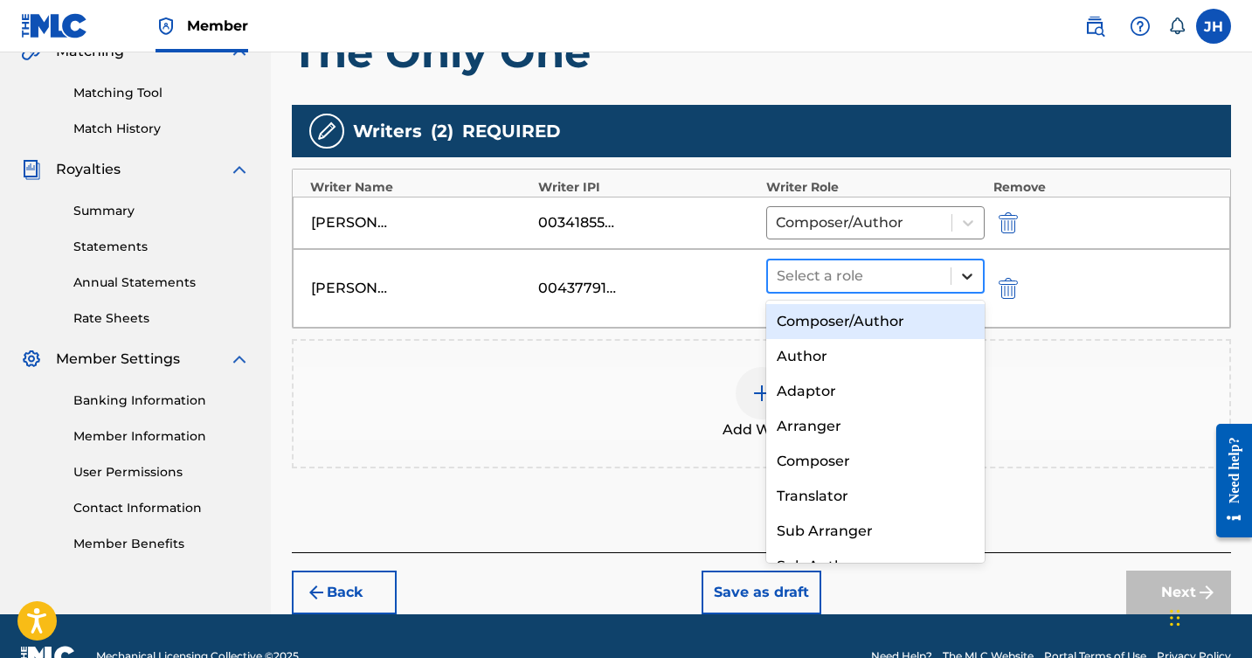
click at [967, 269] on icon at bounding box center [967, 275] width 17 height 17
click at [869, 321] on div "Composer/Author" at bounding box center [876, 321] width 219 height 35
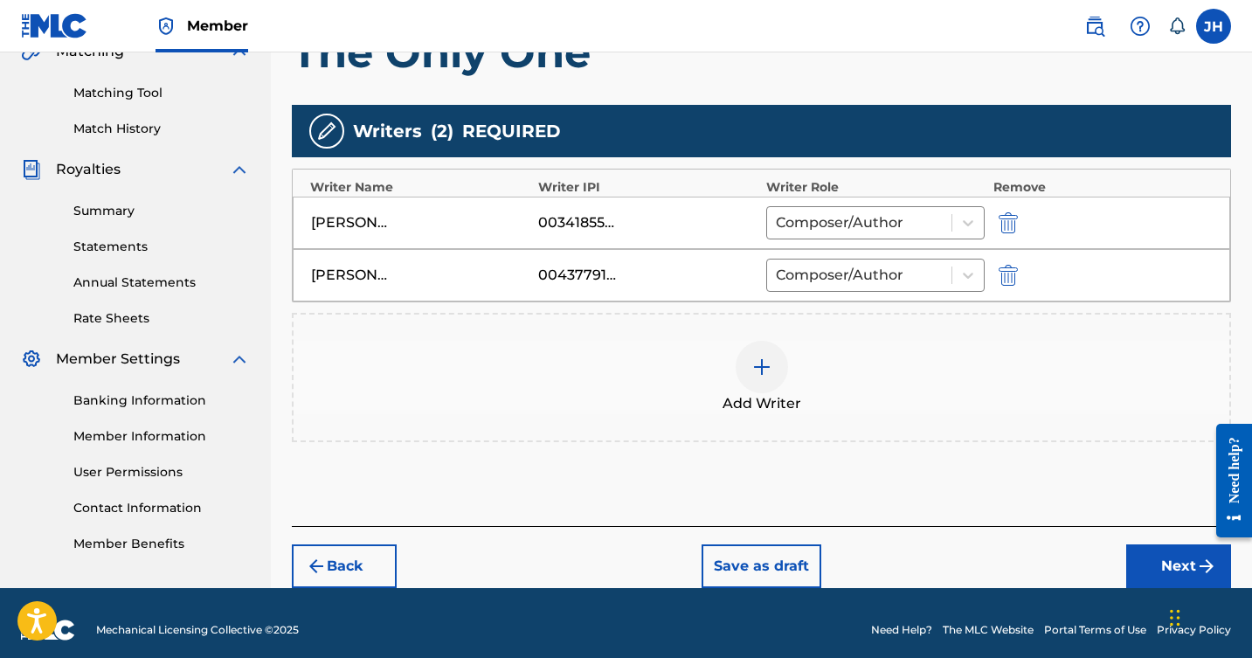
click at [763, 362] on img at bounding box center [762, 367] width 21 height 21
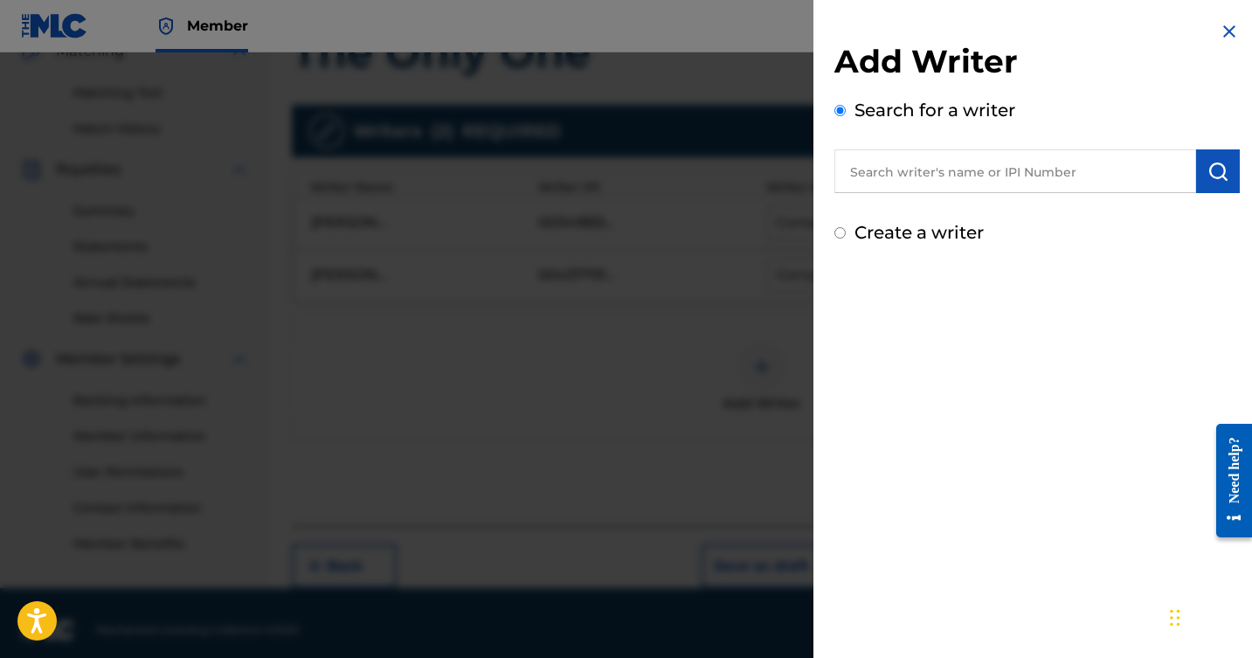
click at [953, 171] on input "text" at bounding box center [1016, 171] width 362 height 44
type input "[PERSON_NAME]"
click at [1197, 167] on button "submit" at bounding box center [1219, 171] width 44 height 44
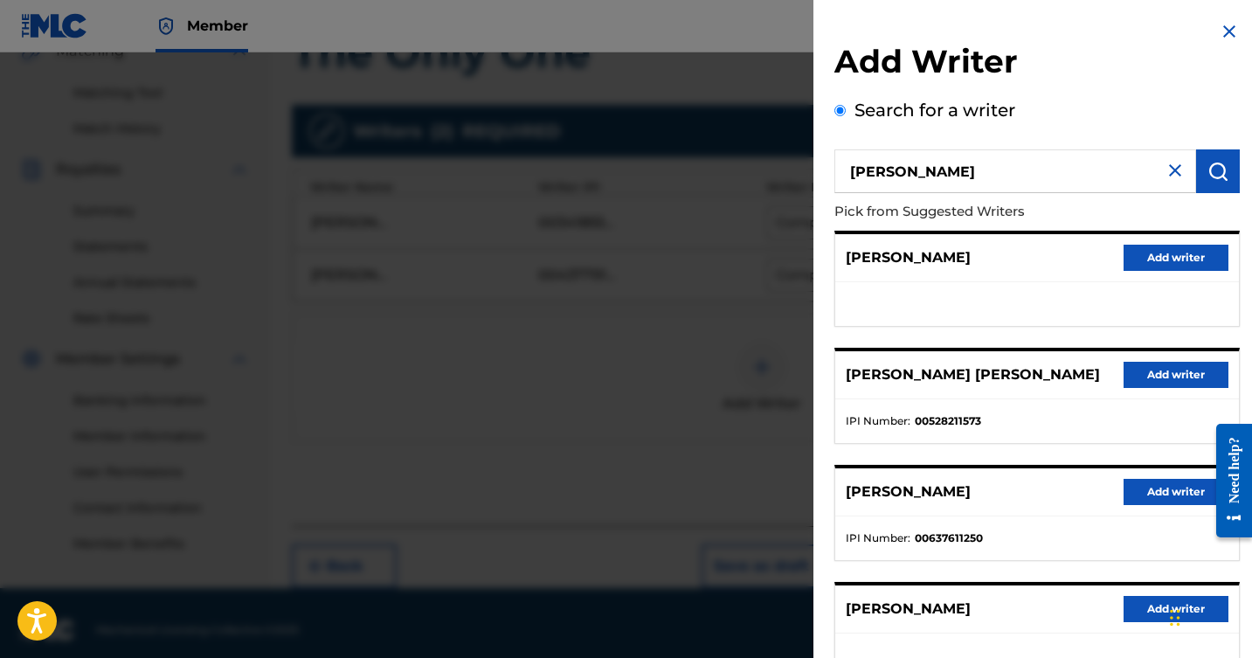
scroll to position [42, 0]
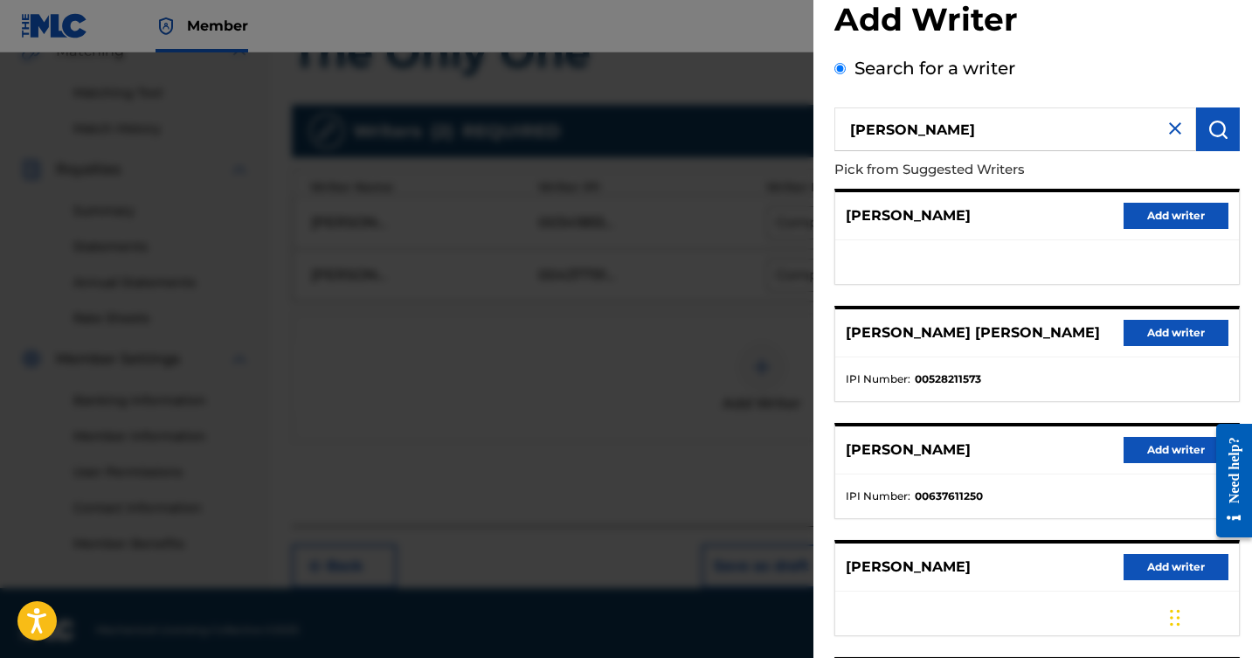
click at [1176, 330] on button "Add writer" at bounding box center [1176, 333] width 105 height 26
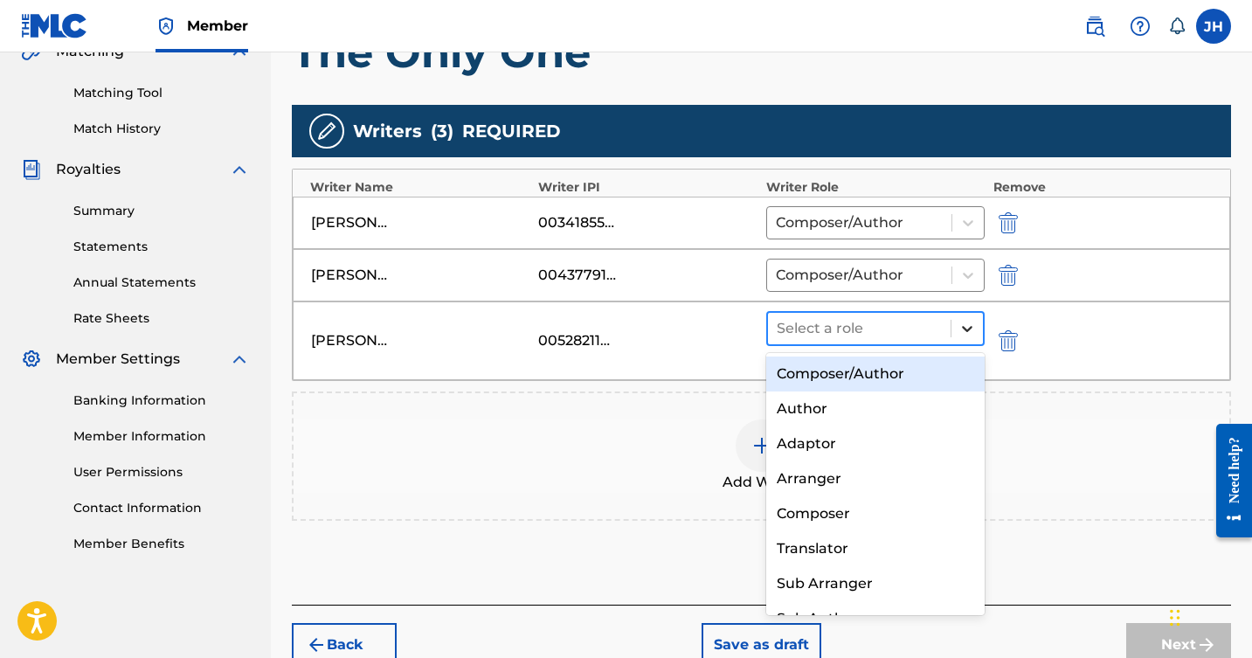
click at [961, 322] on icon at bounding box center [967, 328] width 17 height 17
click at [885, 368] on div "Composer/Author" at bounding box center [876, 374] width 219 height 35
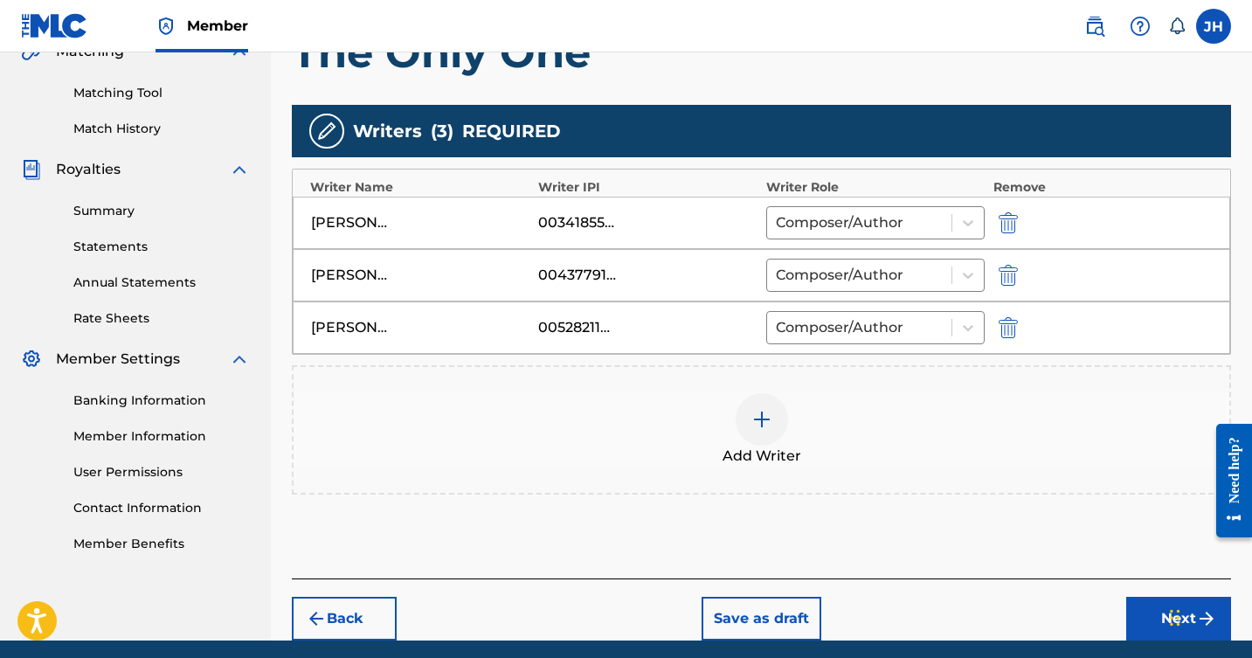
click at [753, 414] on img at bounding box center [762, 419] width 21 height 21
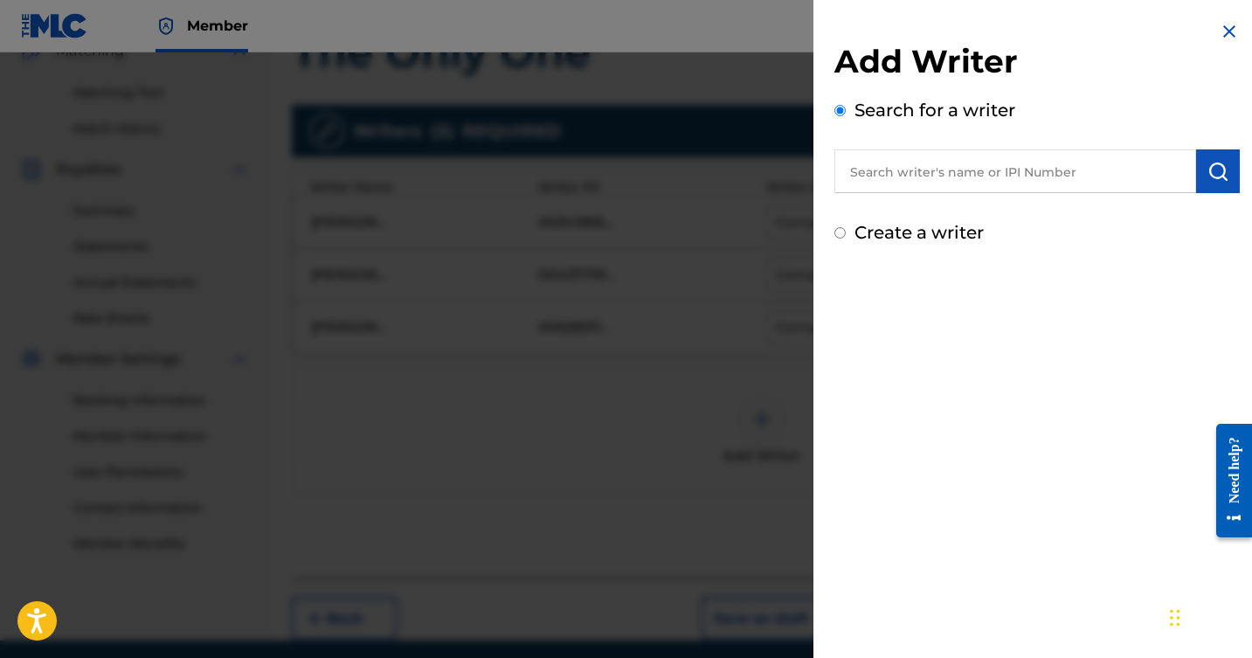
click at [975, 173] on input "text" at bounding box center [1016, 171] width 362 height 44
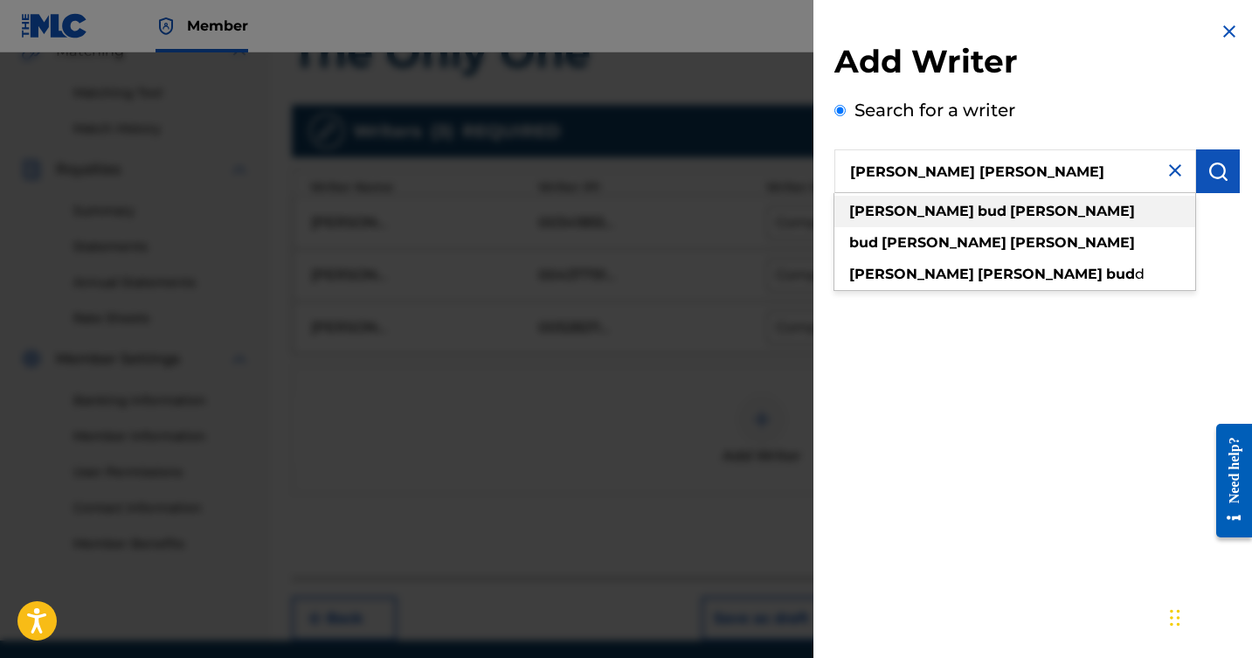
click at [979, 214] on div "[PERSON_NAME] [PERSON_NAME]" at bounding box center [1015, 211] width 361 height 31
type input "[PERSON_NAME] [PERSON_NAME]"
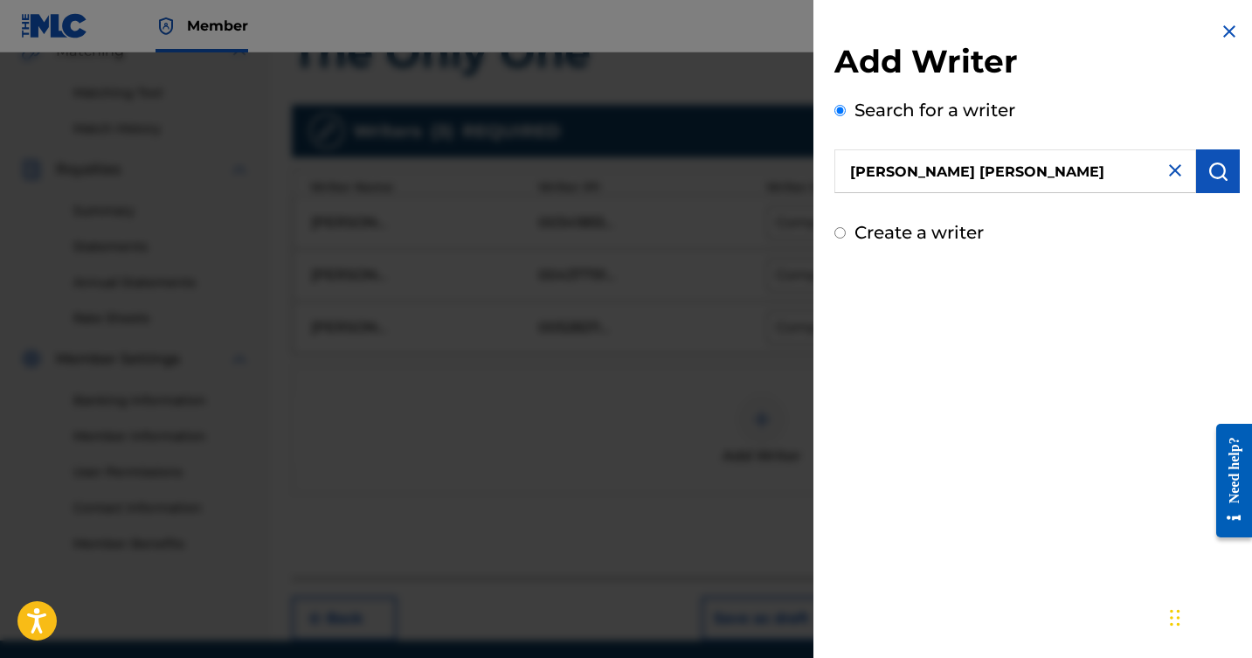
click at [1210, 170] on img "submit" at bounding box center [1218, 171] width 21 height 21
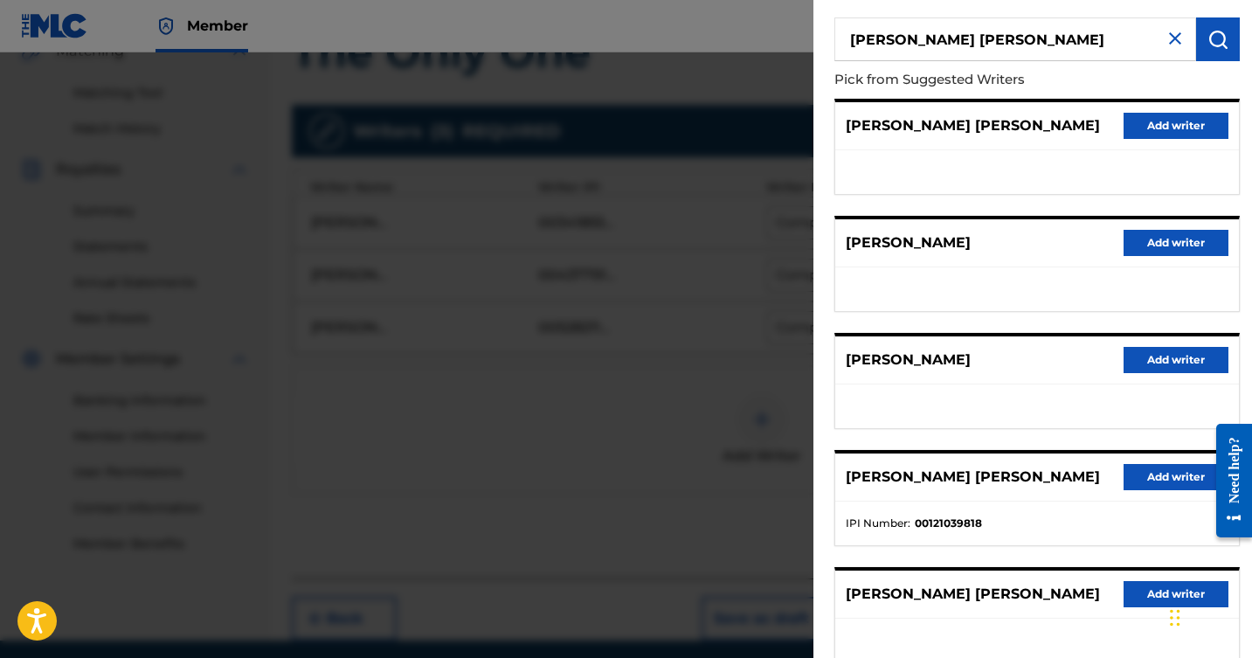
scroll to position [133, 0]
click at [1148, 468] on button "Add writer" at bounding box center [1176, 476] width 105 height 26
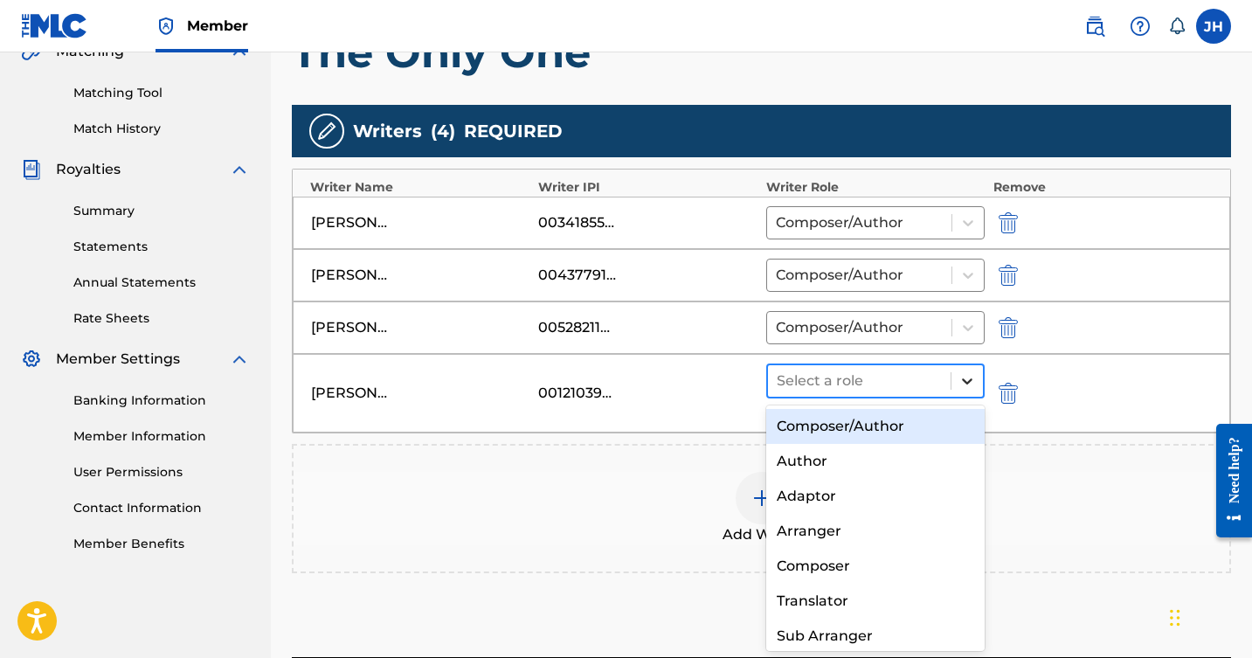
click at [965, 374] on icon at bounding box center [967, 380] width 17 height 17
click at [868, 427] on div "Composer/Author" at bounding box center [876, 426] width 219 height 35
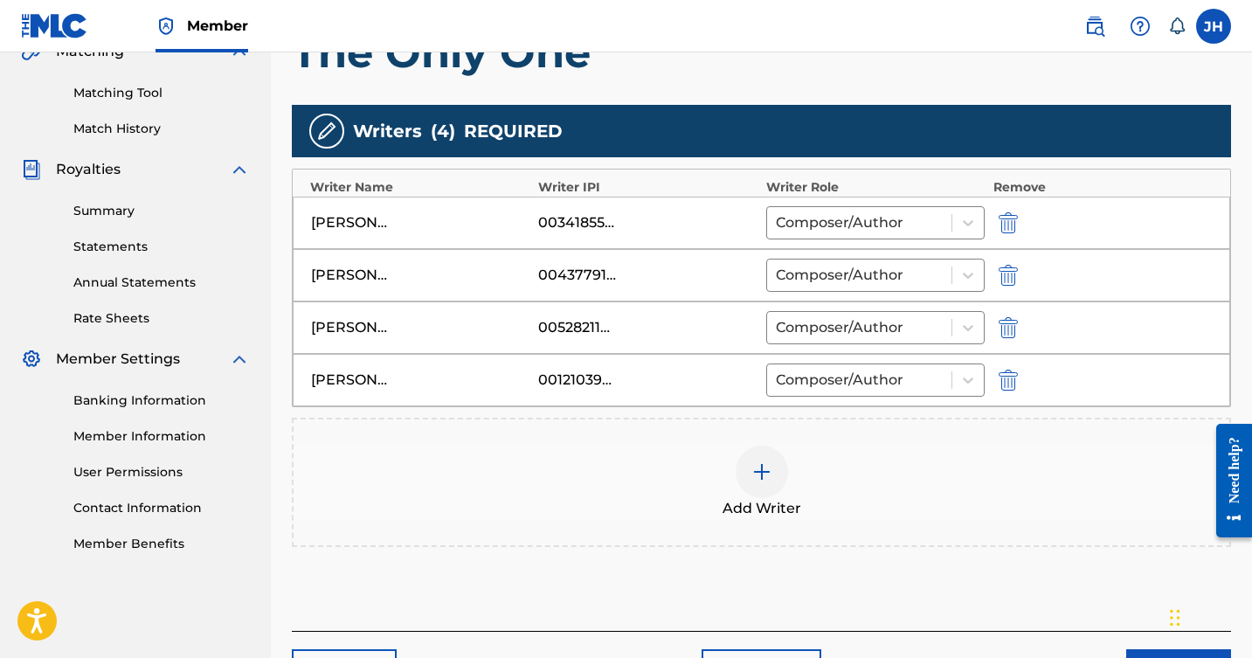
click at [753, 473] on img at bounding box center [762, 471] width 21 height 21
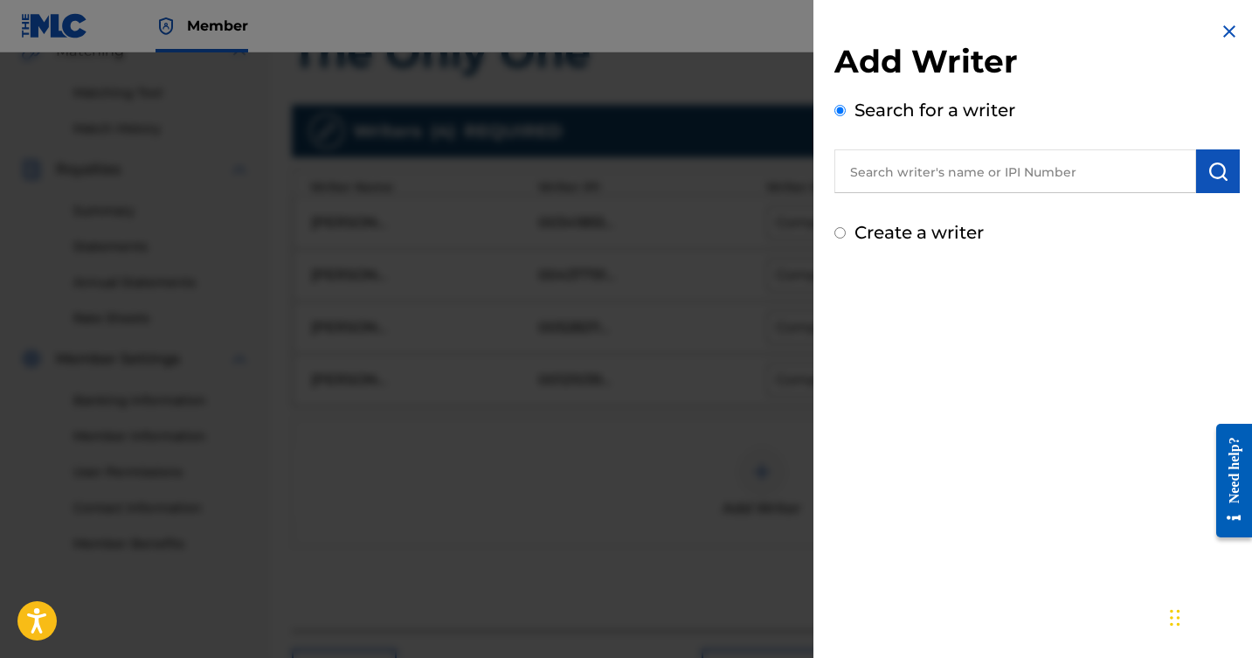
click at [966, 183] on input "text" at bounding box center [1016, 171] width 362 height 44
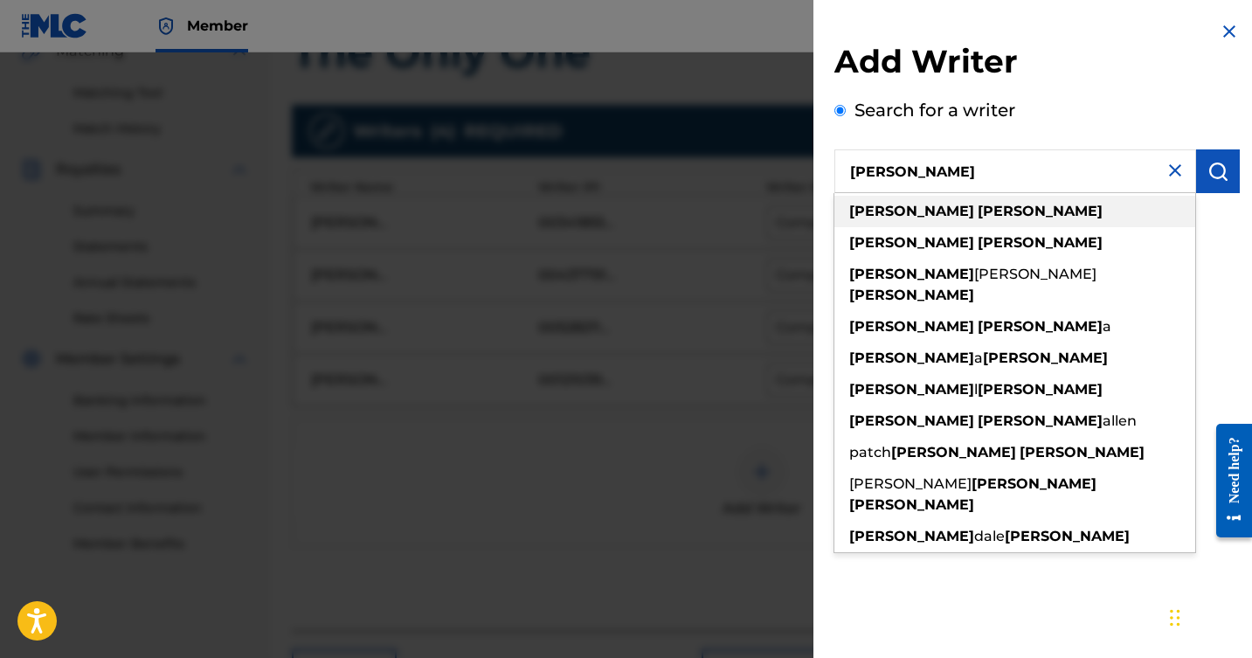
click at [978, 209] on strong "[PERSON_NAME]" at bounding box center [1040, 211] width 125 height 17
type input "[PERSON_NAME]"
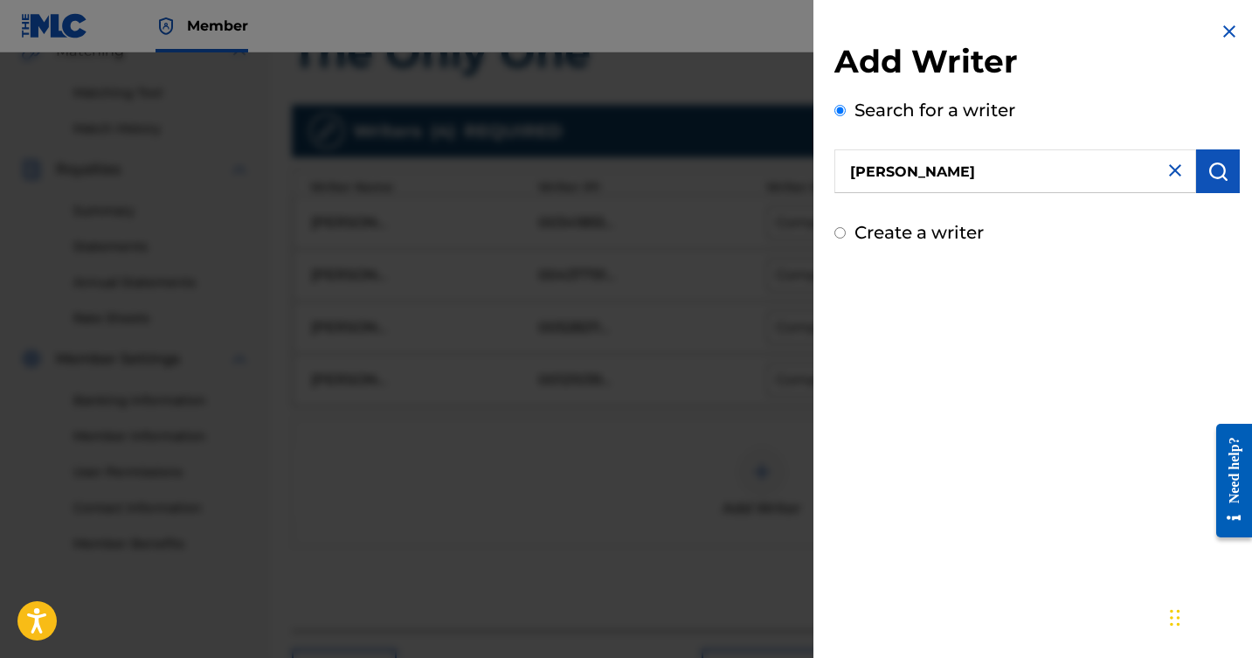
click at [1197, 176] on button "submit" at bounding box center [1219, 171] width 44 height 44
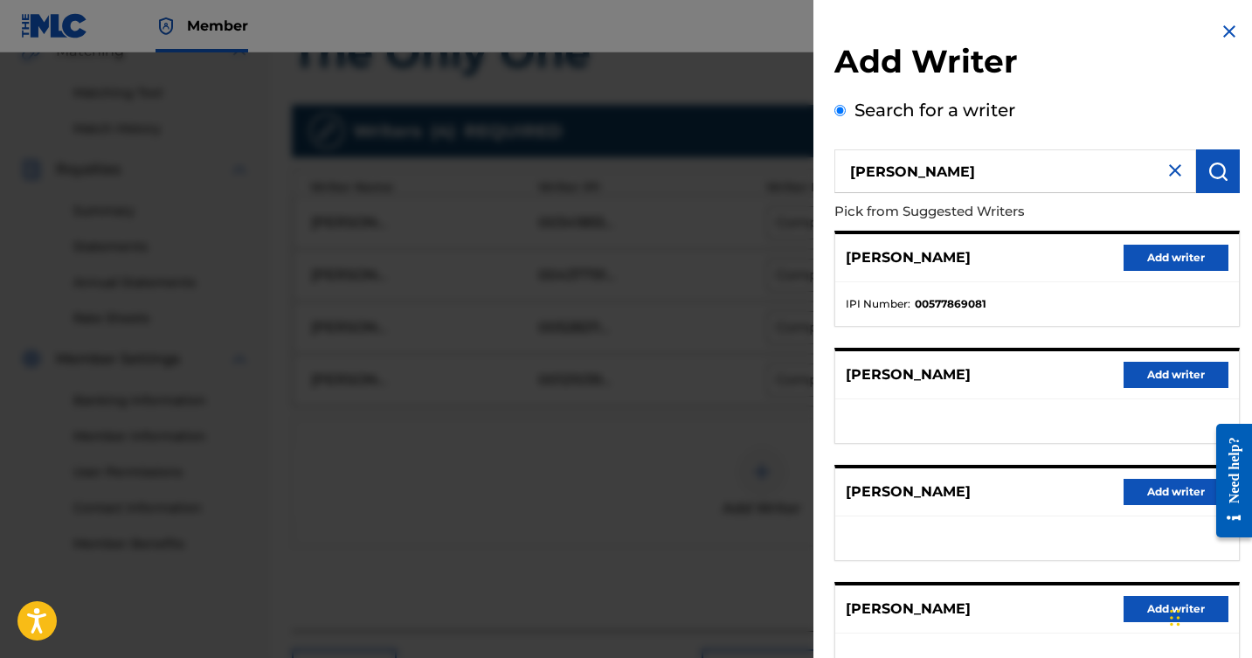
click at [1169, 259] on button "Add writer" at bounding box center [1176, 258] width 105 height 26
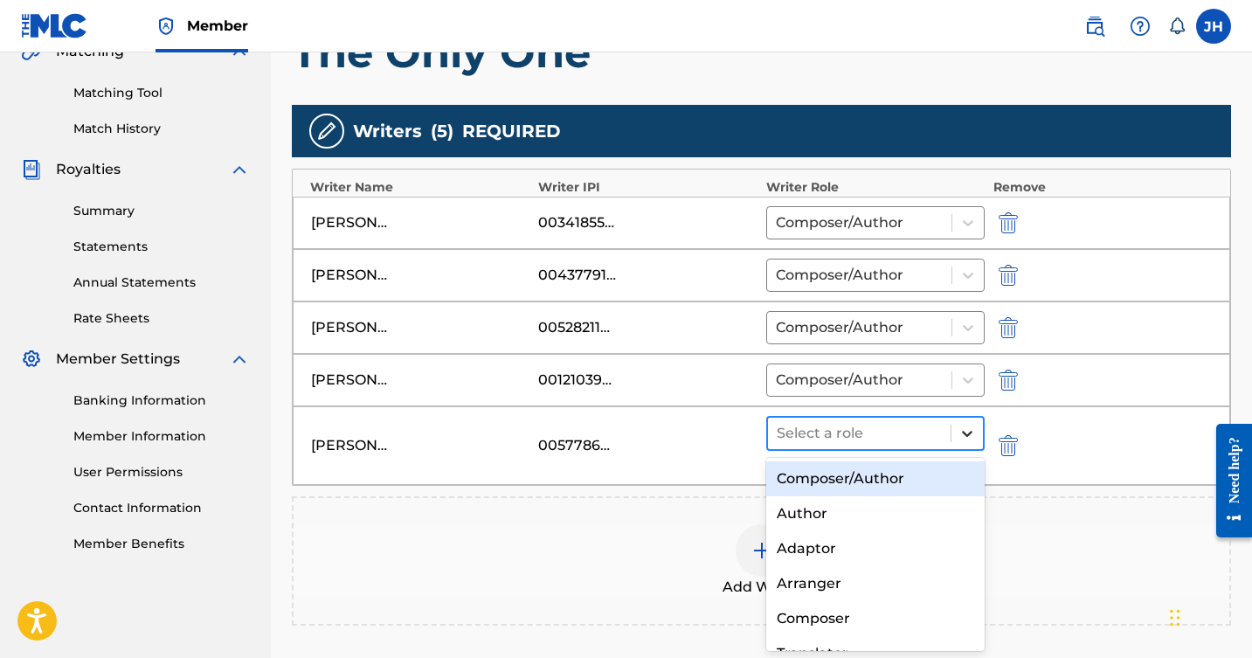
click at [968, 437] on icon at bounding box center [967, 433] width 17 height 17
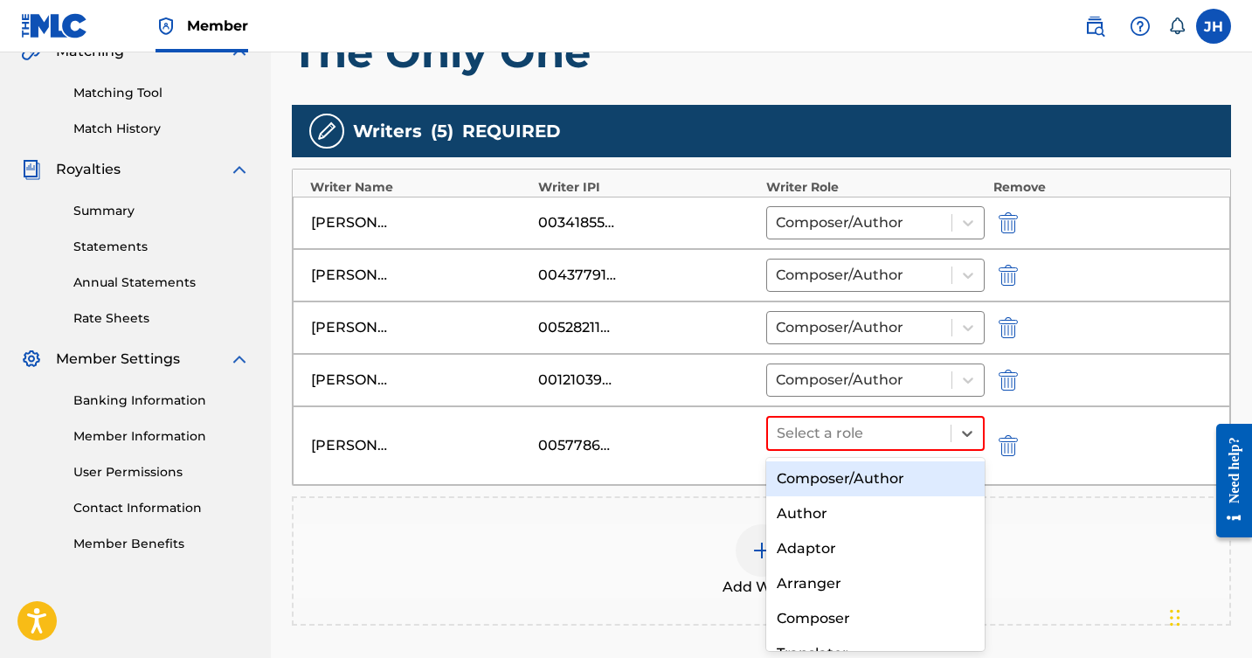
click at [889, 482] on div "Composer/Author" at bounding box center [876, 478] width 219 height 35
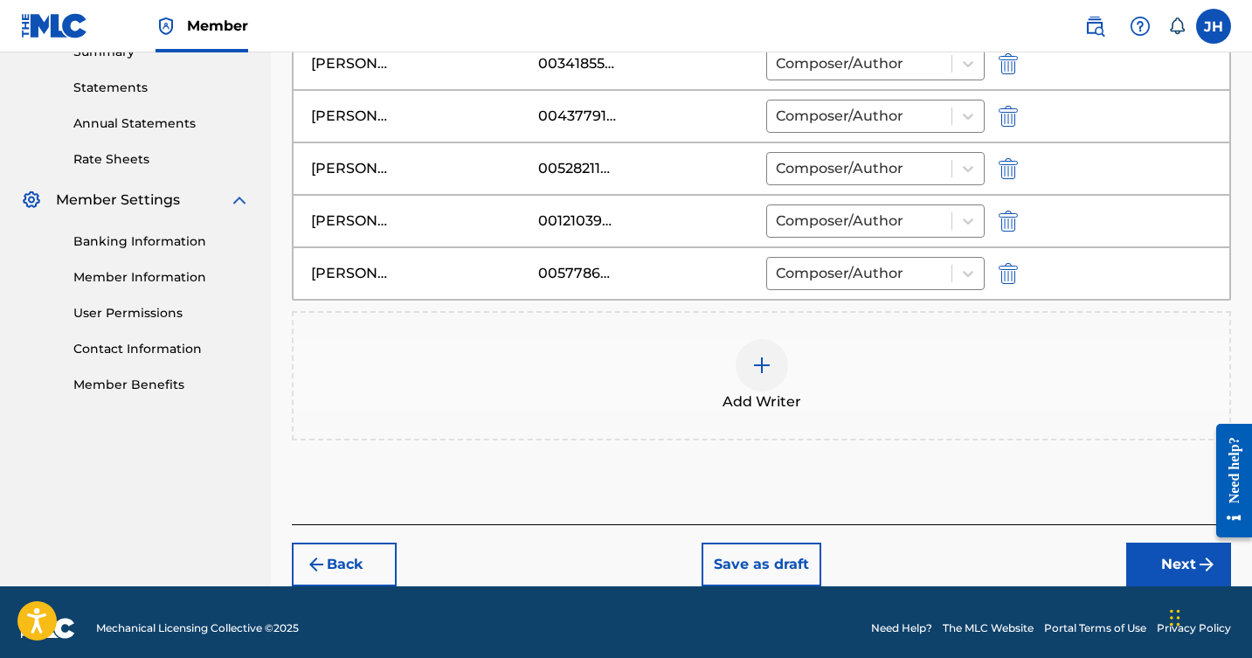
scroll to position [591, 0]
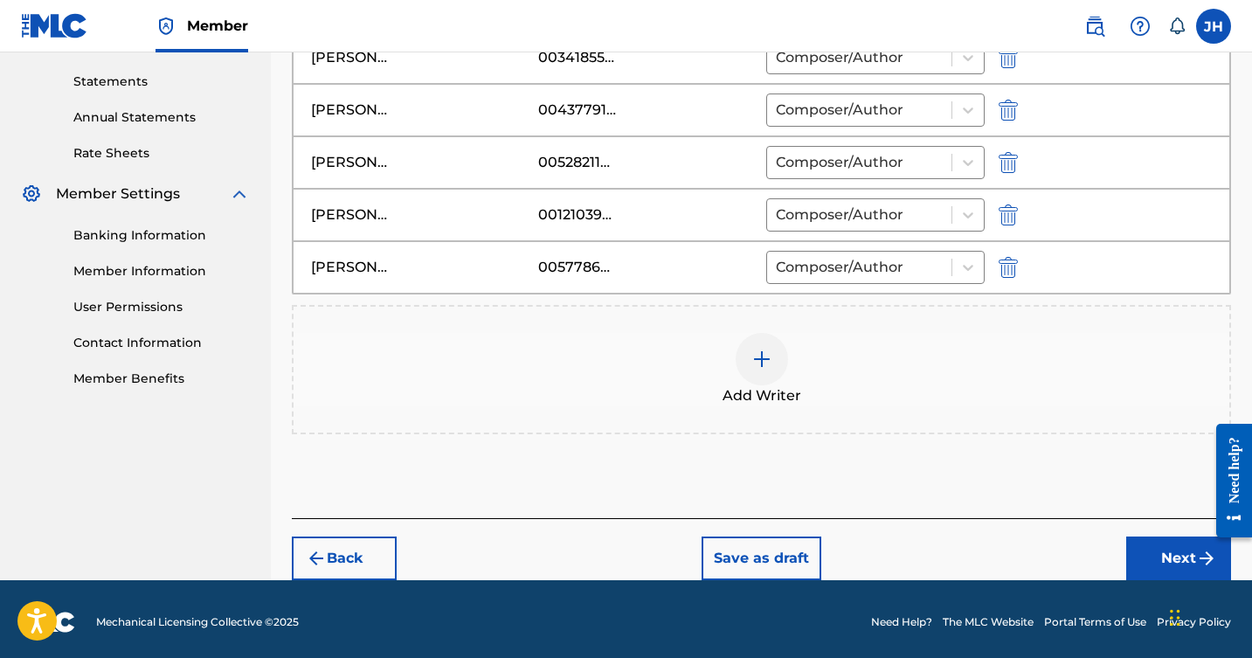
click at [1174, 553] on button "Next" at bounding box center [1179, 559] width 105 height 44
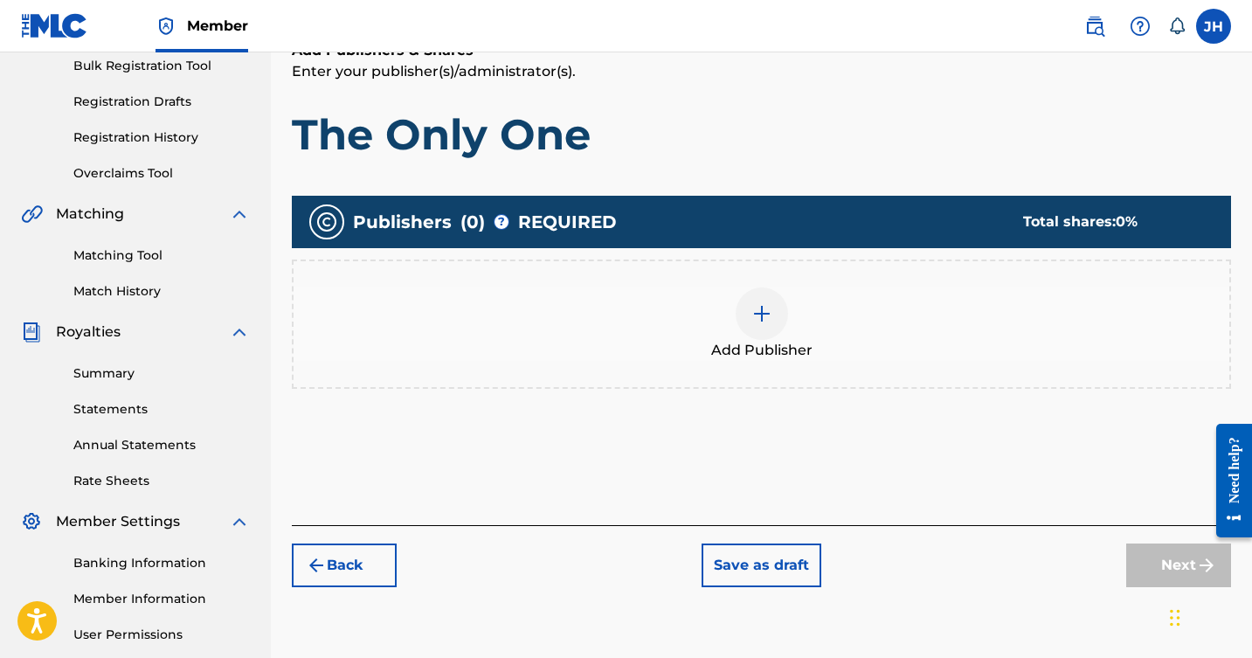
scroll to position [258, 0]
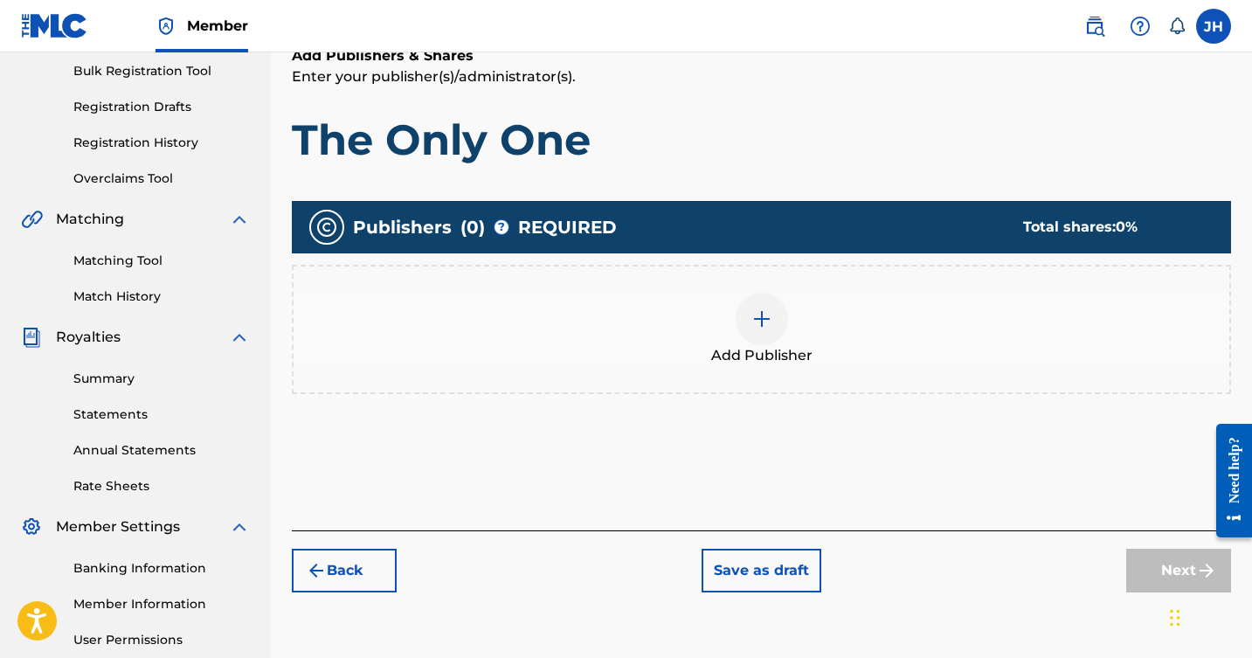
click at [758, 309] on img at bounding box center [762, 319] width 21 height 21
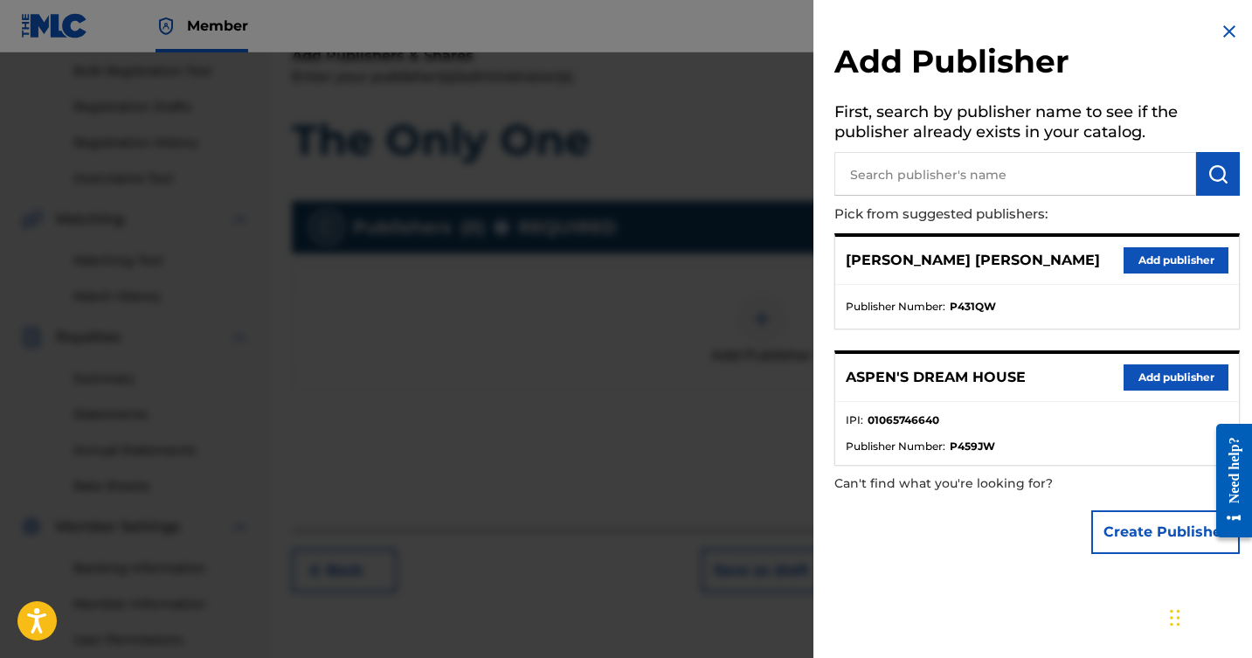
click at [928, 179] on input "text" at bounding box center [1016, 174] width 362 height 44
type input "anozira publishing"
click at [1218, 168] on img "submit" at bounding box center [1218, 173] width 21 height 21
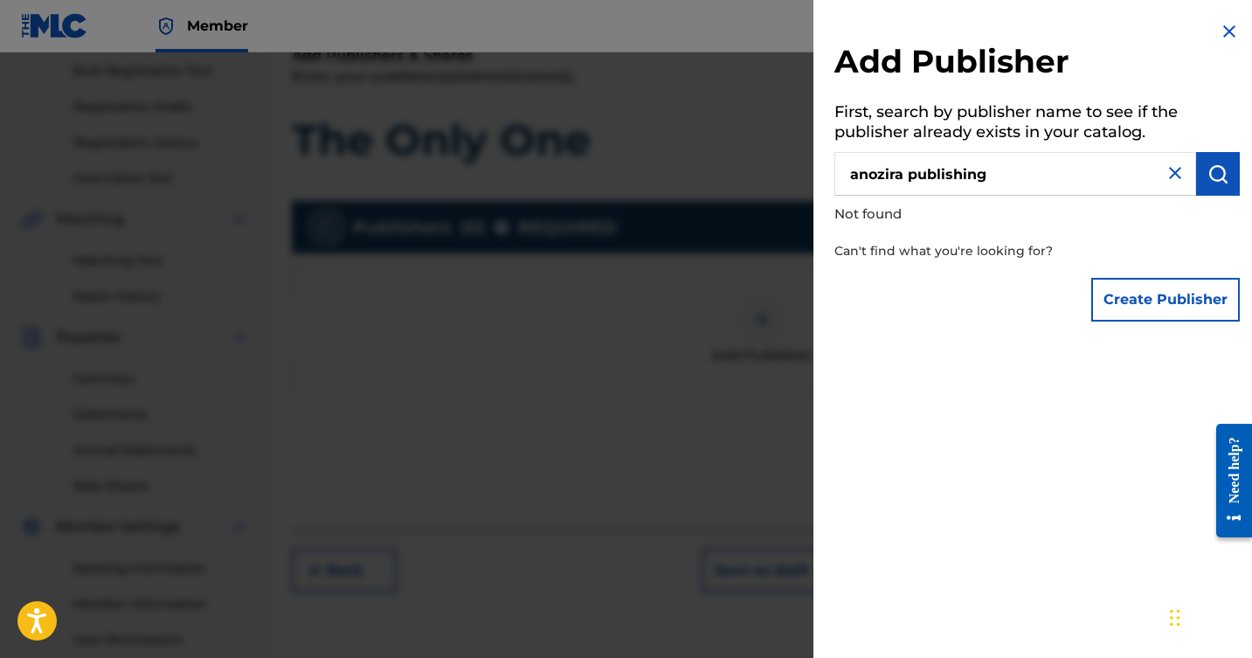
click at [1166, 177] on img at bounding box center [1175, 173] width 21 height 21
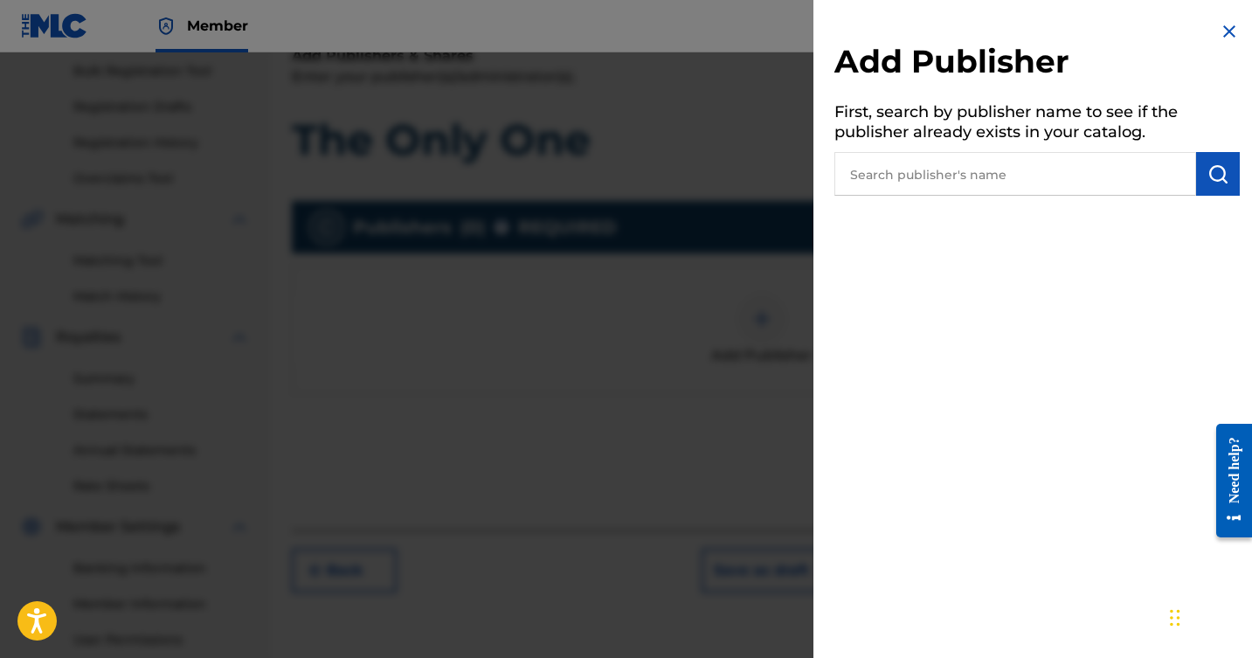
click at [1134, 170] on input "text" at bounding box center [1016, 174] width 362 height 44
type input "j [PERSON_NAME]"
click at [1228, 176] on button "submit" at bounding box center [1219, 174] width 44 height 44
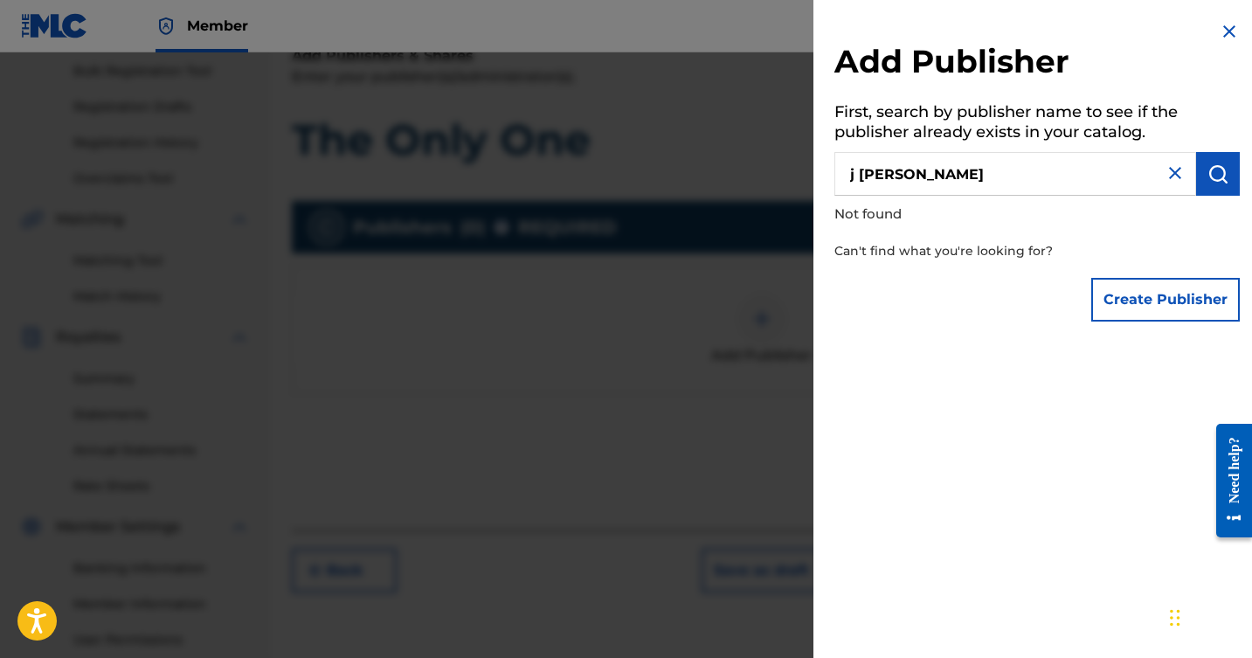
click at [1220, 26] on img at bounding box center [1229, 31] width 21 height 21
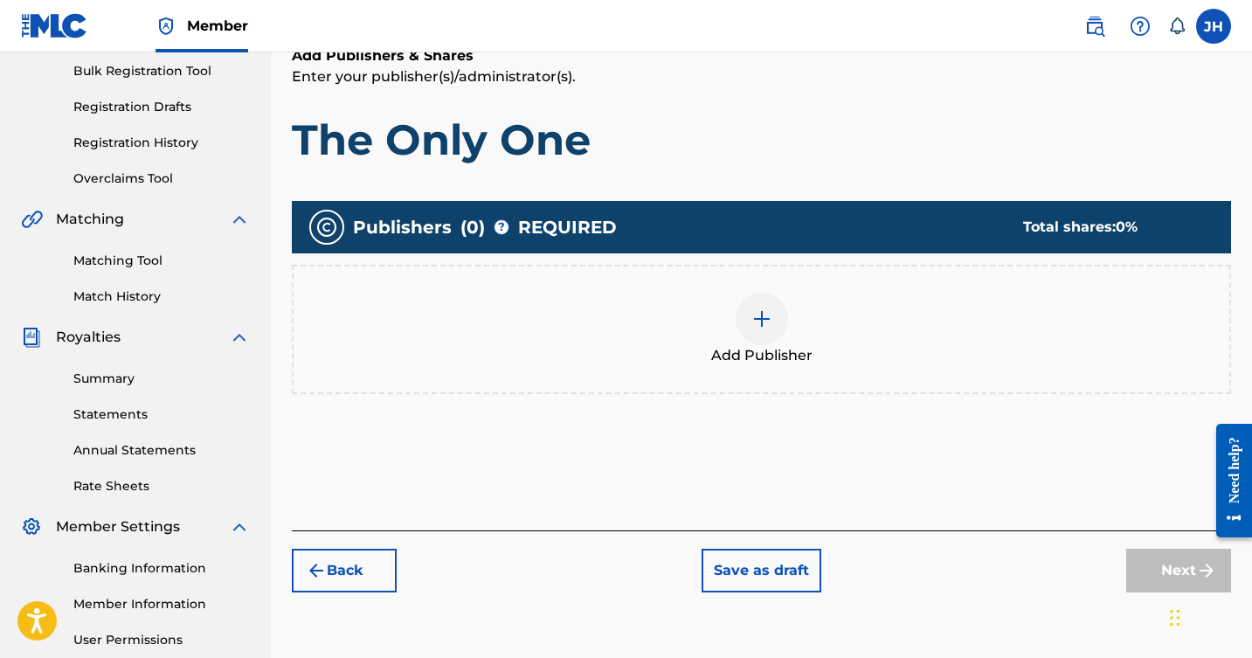
click at [767, 319] on img at bounding box center [762, 319] width 21 height 21
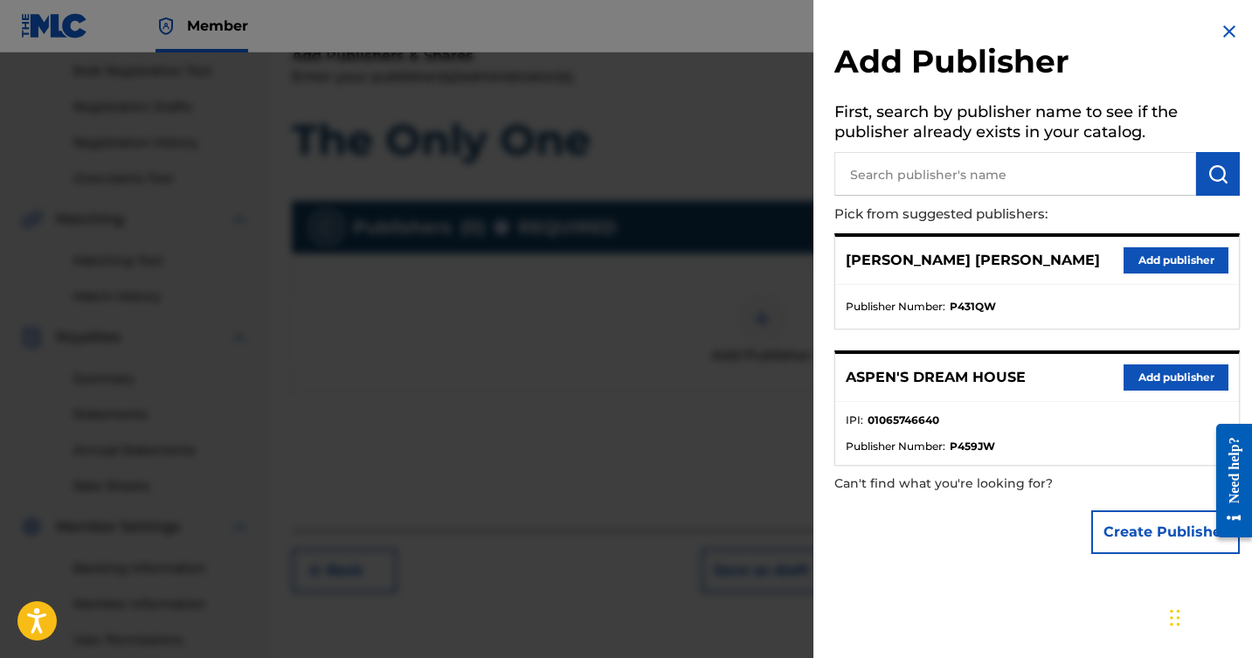
click at [1155, 253] on button "Add publisher" at bounding box center [1176, 260] width 105 height 26
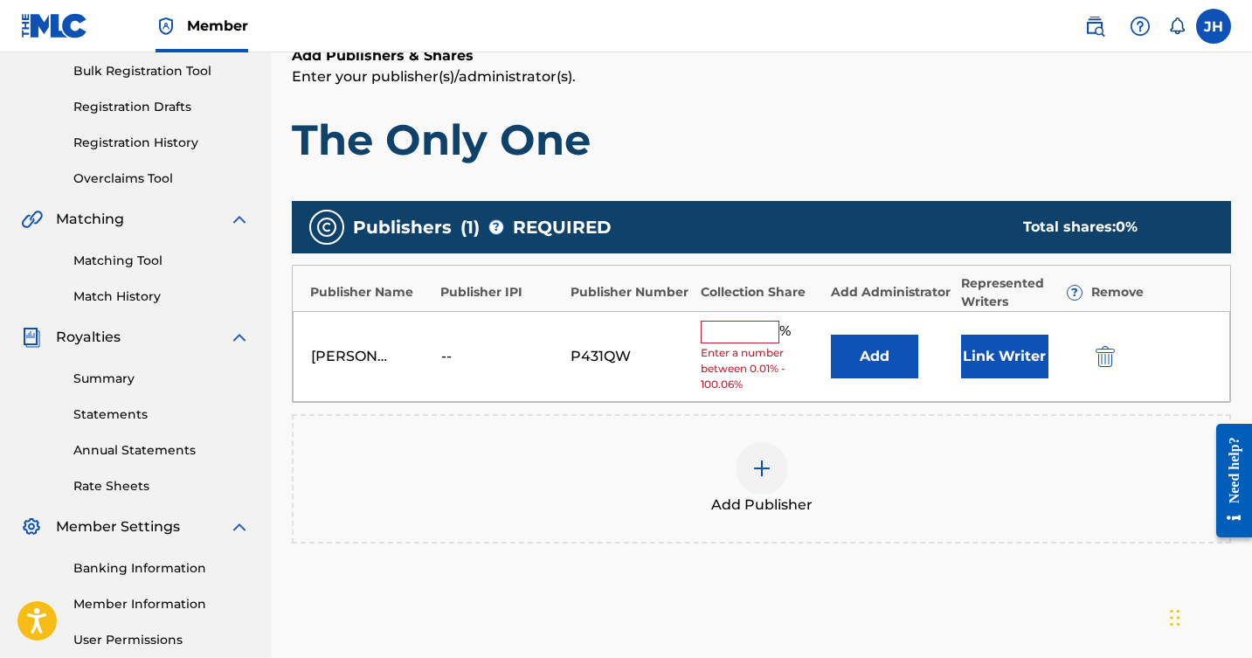
click at [757, 334] on input "text" at bounding box center [740, 332] width 79 height 23
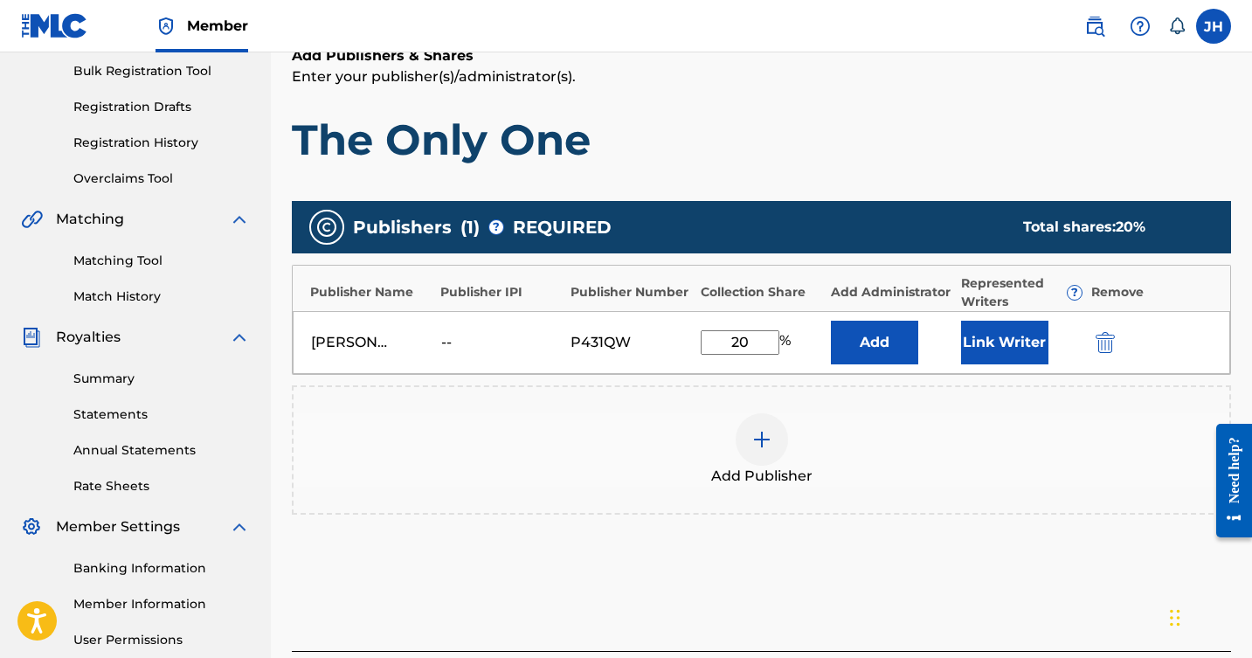
type input "20"
click at [1003, 341] on button "Link Writer" at bounding box center [1004, 343] width 87 height 44
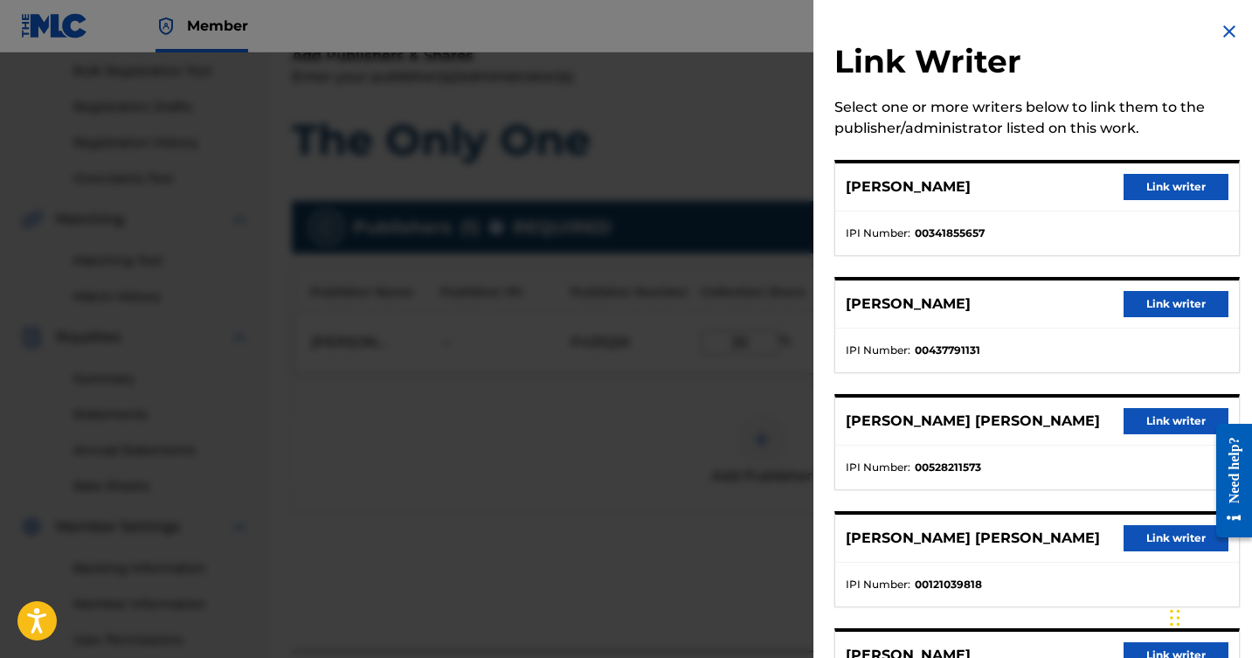
click at [1139, 190] on button "Link writer" at bounding box center [1176, 187] width 105 height 26
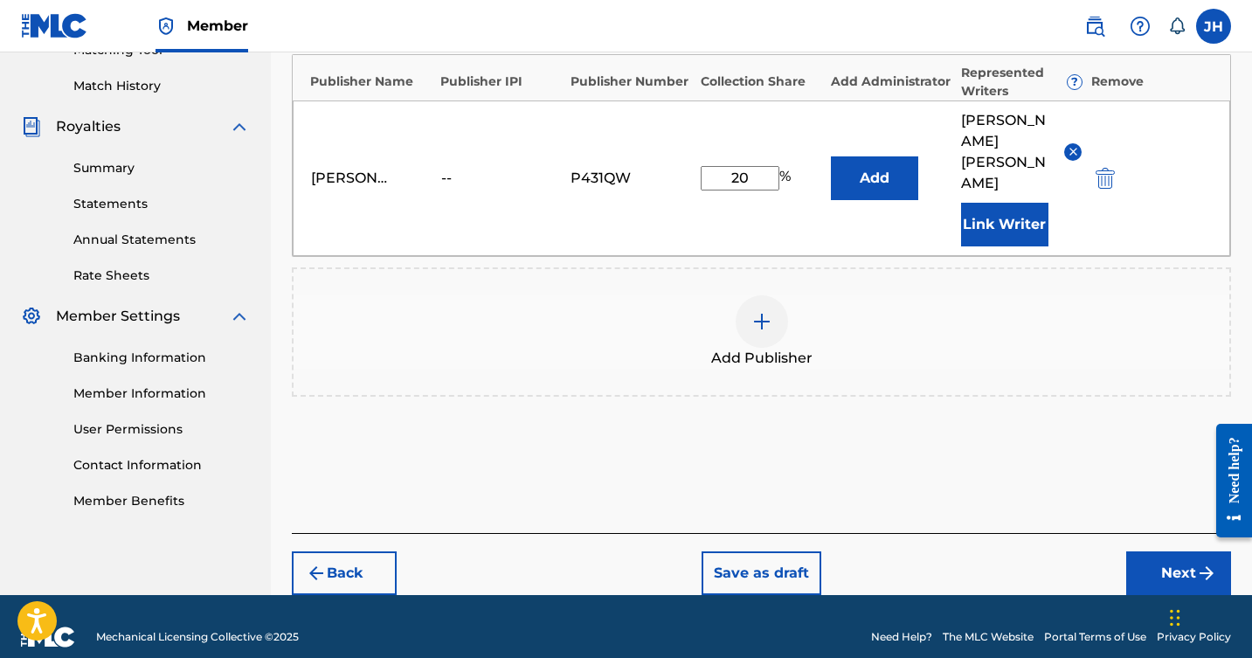
click at [1155, 558] on button "Next" at bounding box center [1179, 574] width 105 height 44
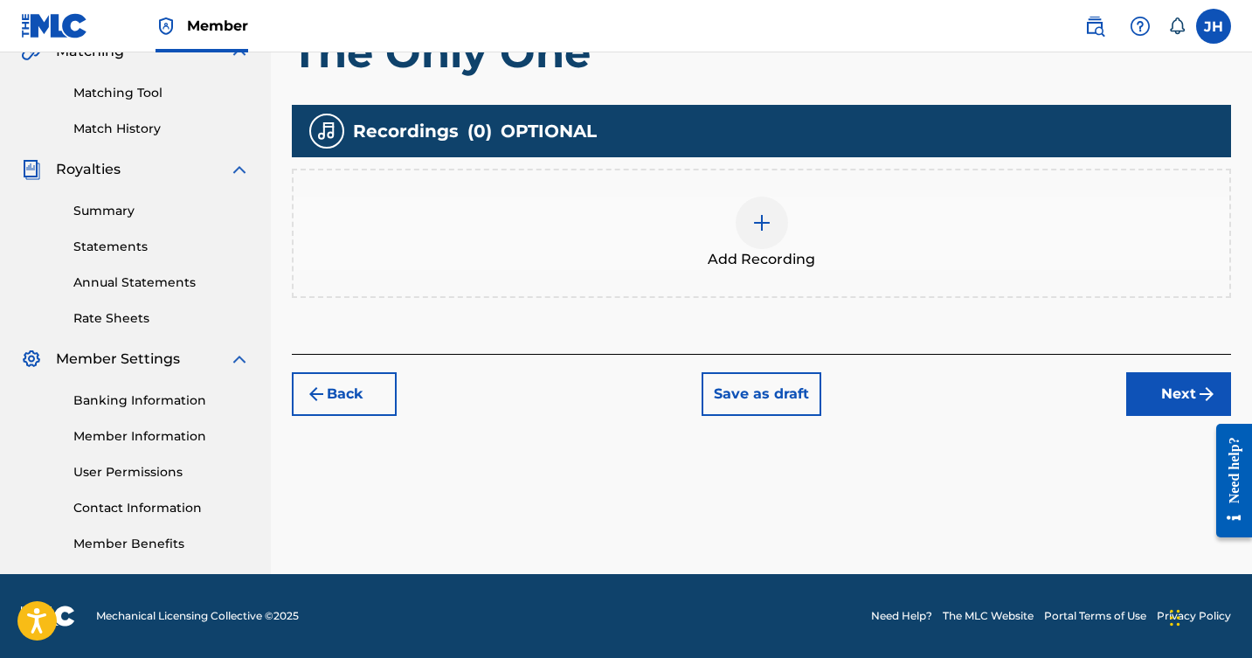
click at [1170, 389] on button "Next" at bounding box center [1179, 394] width 105 height 44
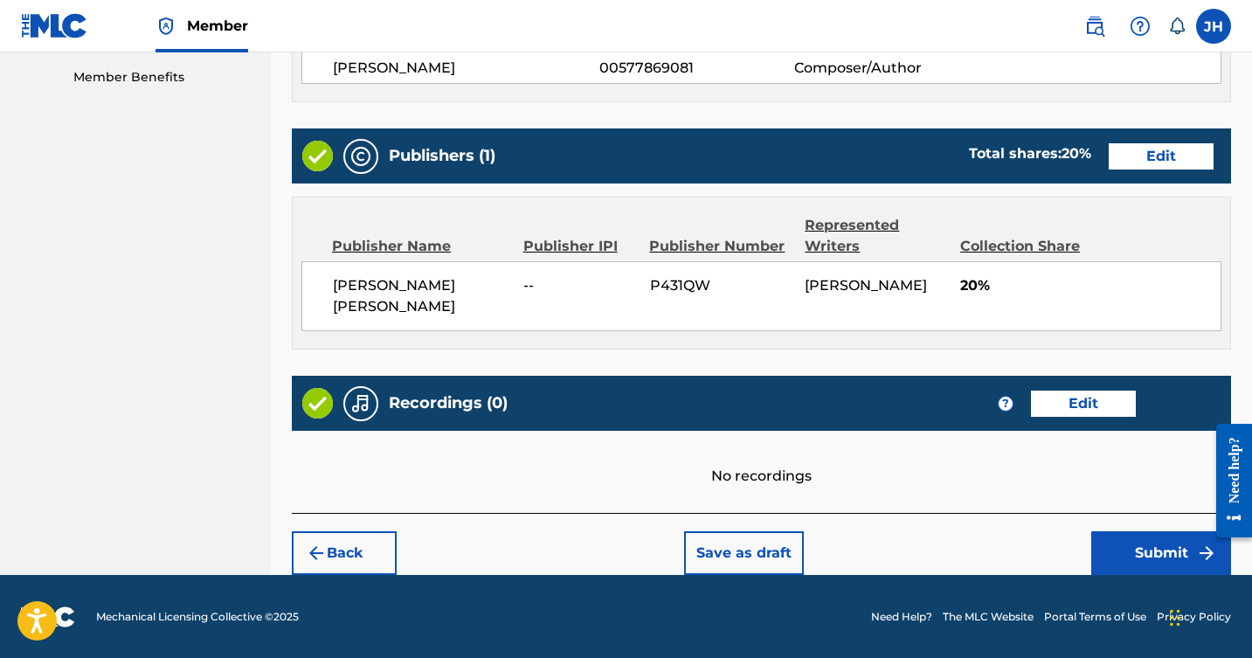
scroll to position [892, 0]
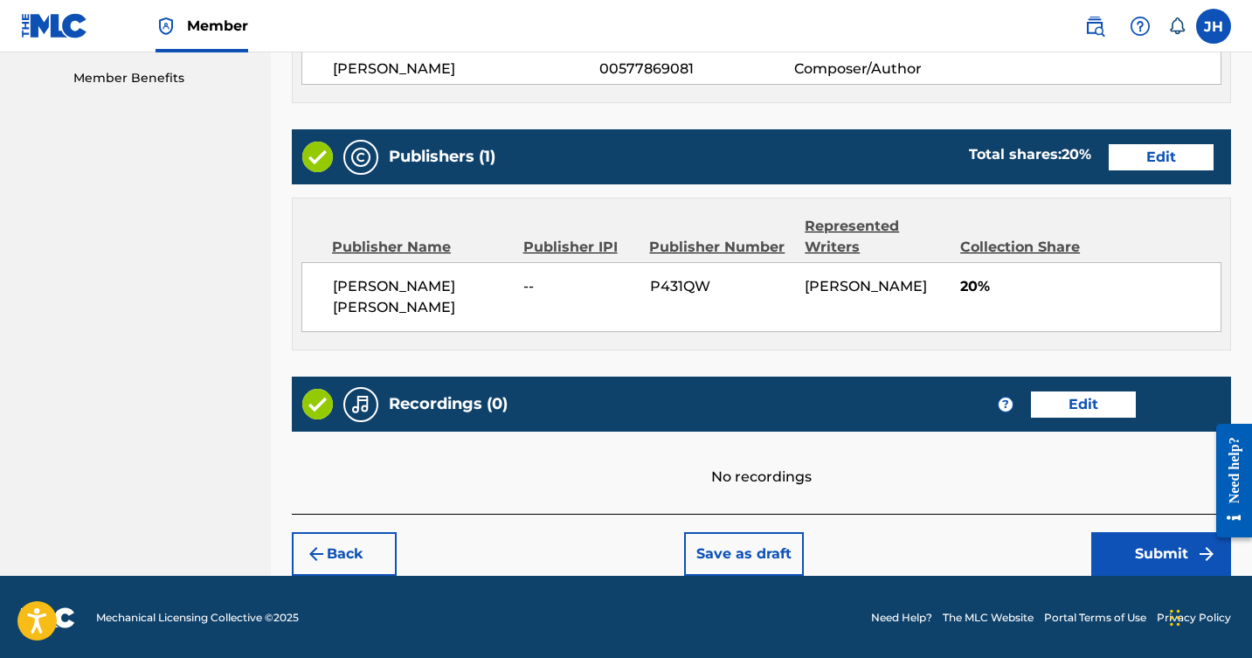
click at [1129, 552] on button "Submit" at bounding box center [1162, 554] width 140 height 44
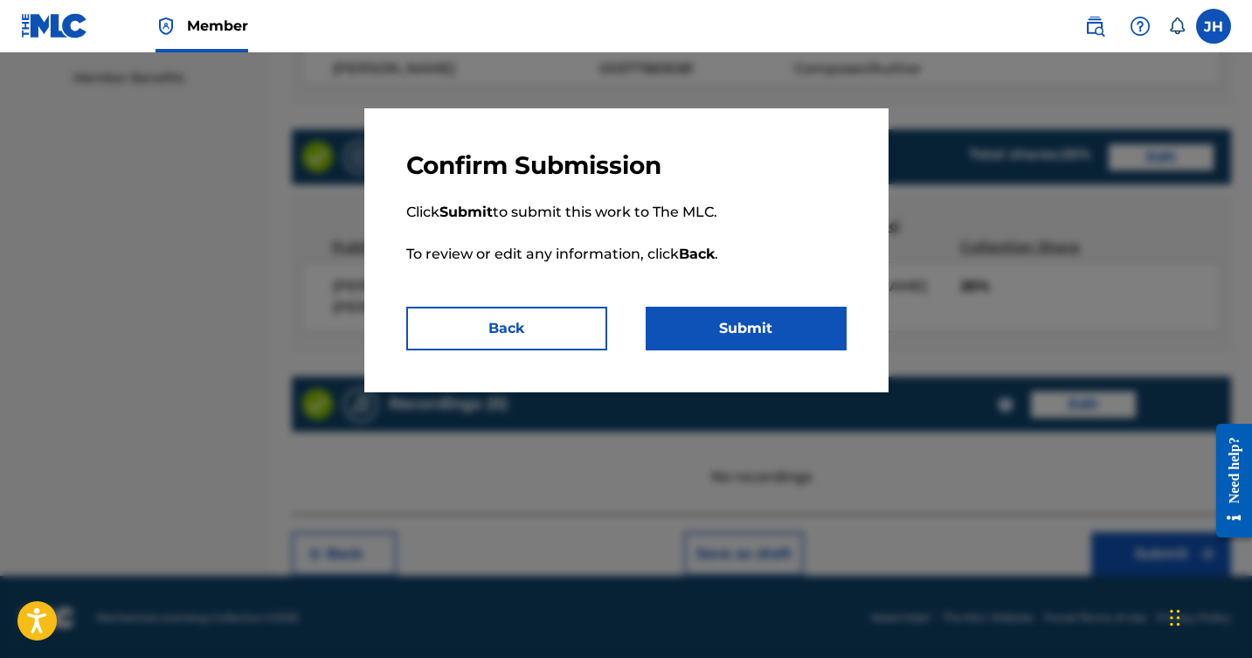
click at [730, 324] on button "Submit" at bounding box center [746, 329] width 201 height 44
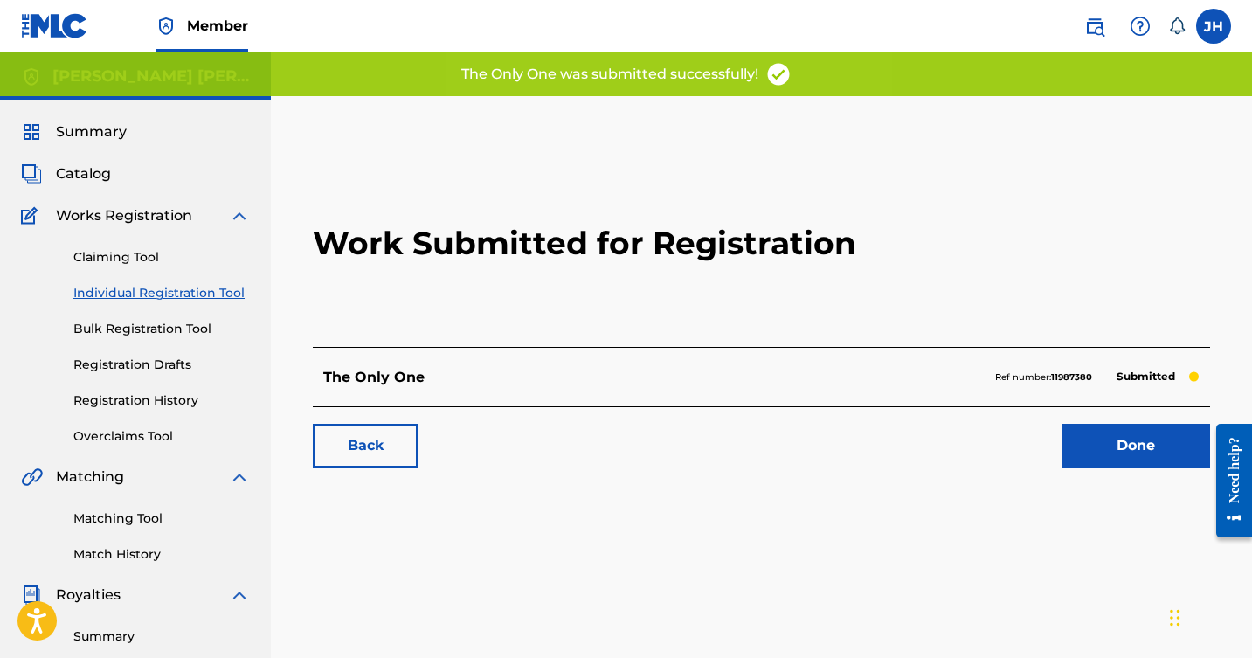
click at [1114, 440] on link "Done" at bounding box center [1136, 446] width 149 height 44
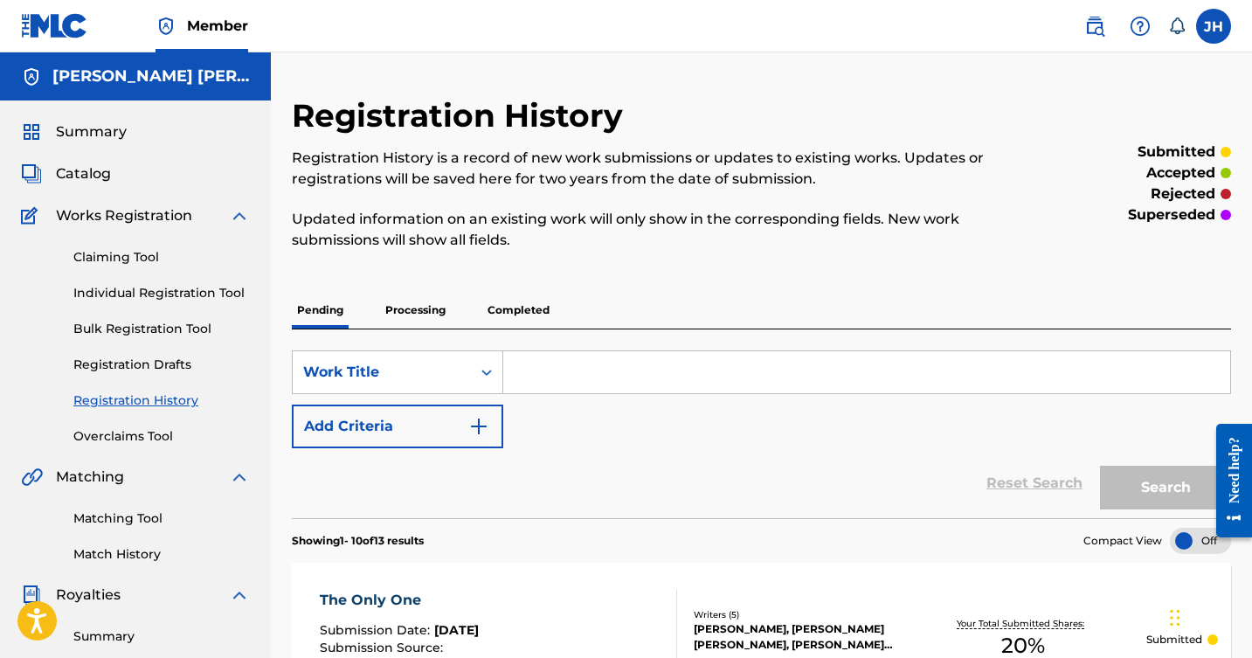
click at [164, 295] on link "Individual Registration Tool" at bounding box center [161, 293] width 177 height 18
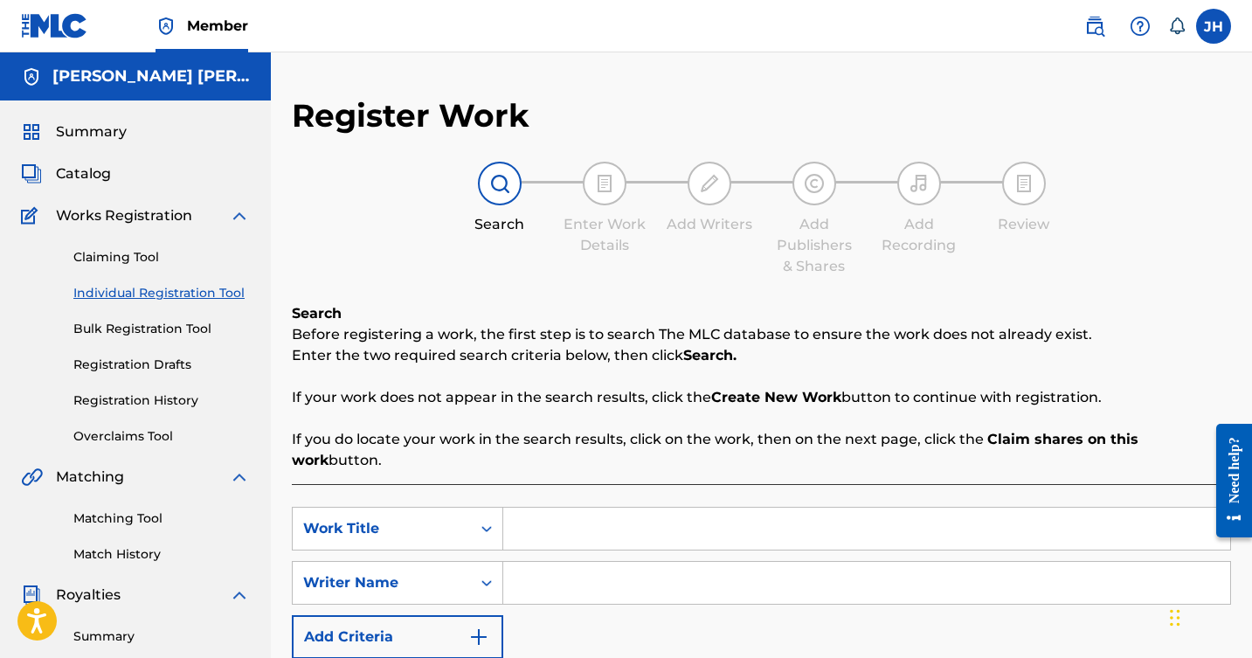
click at [684, 508] on input "Search Form" at bounding box center [866, 529] width 727 height 42
type input "If I Run"
click at [662, 572] on input "Search Form" at bounding box center [866, 583] width 727 height 42
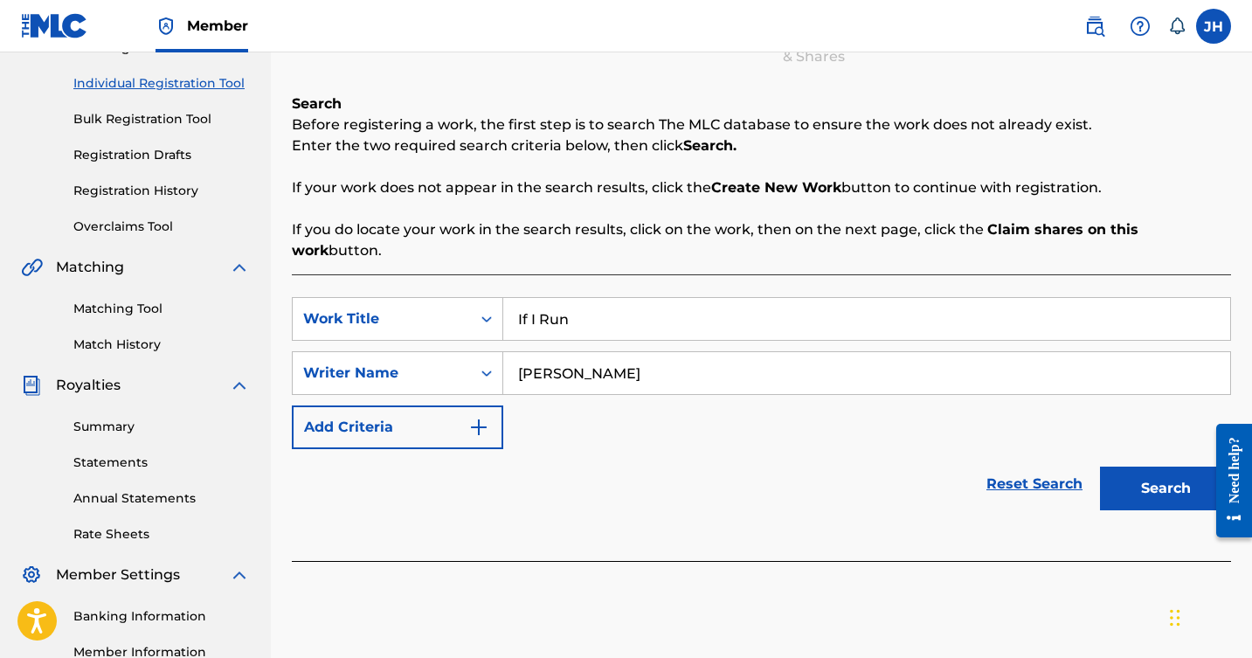
scroll to position [212, 0]
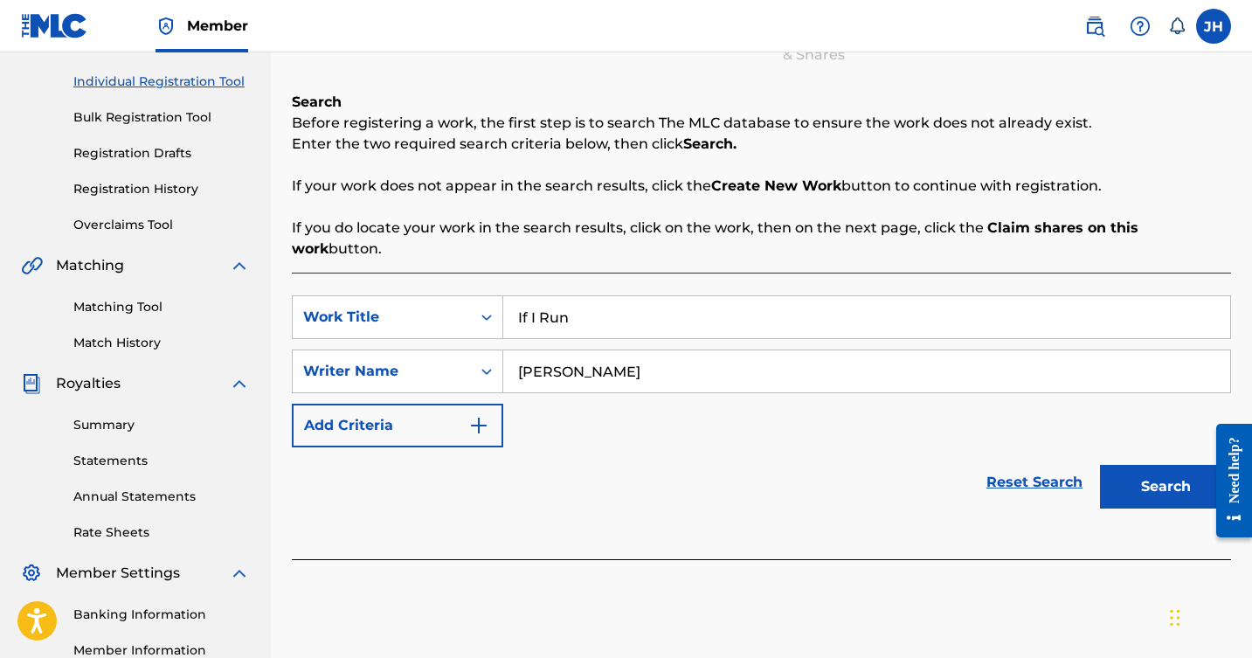
type input "[PERSON_NAME]"
click at [475, 415] on img "Search Form" at bounding box center [478, 425] width 21 height 21
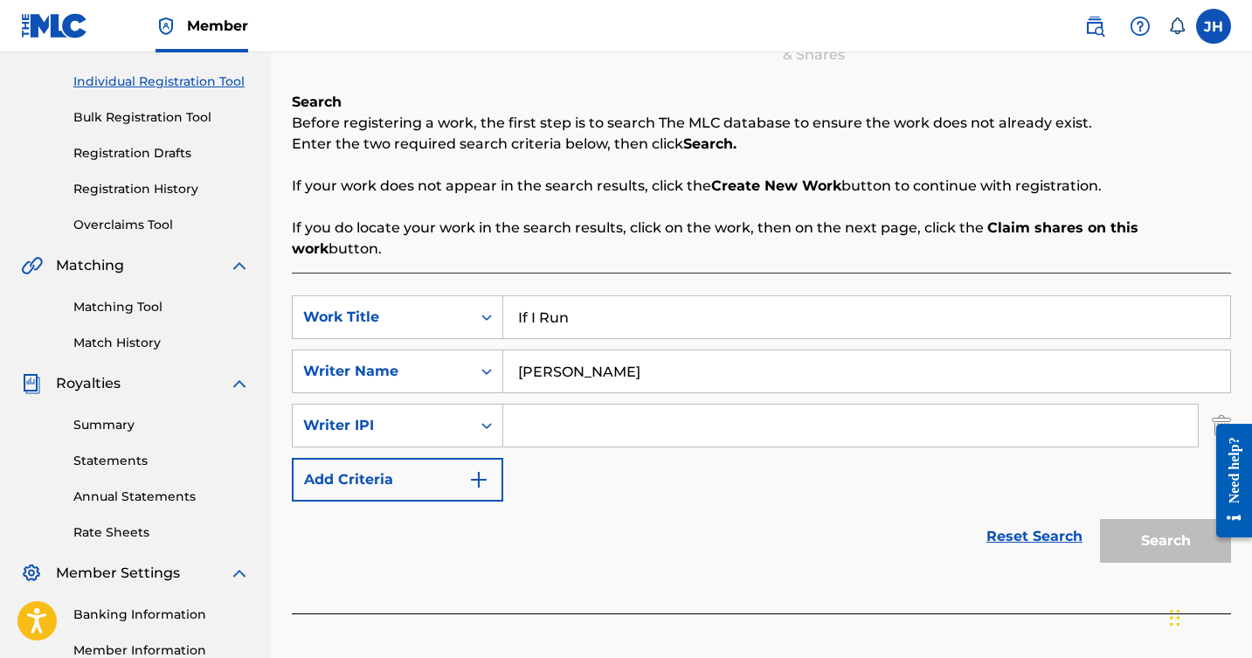
click at [544, 405] on input "Search Form" at bounding box center [850, 426] width 695 height 42
type input "551163740"
click at [1114, 519] on button "Search" at bounding box center [1165, 541] width 131 height 44
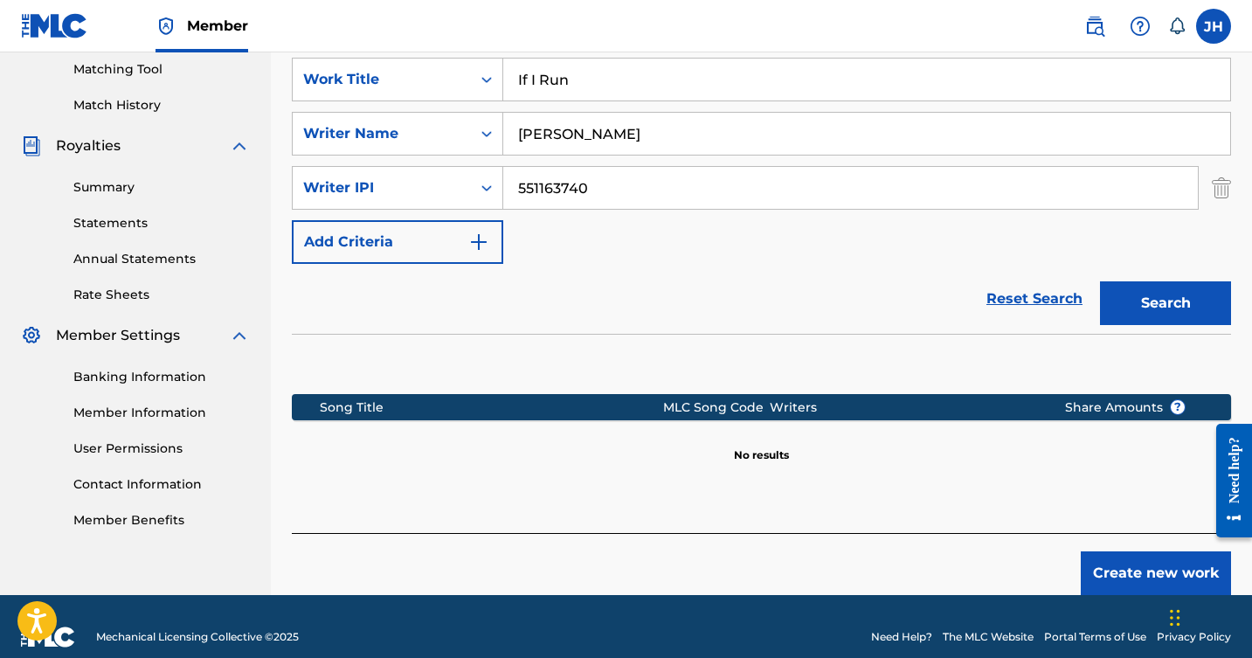
click at [1155, 552] on button "Create new work" at bounding box center [1156, 574] width 150 height 44
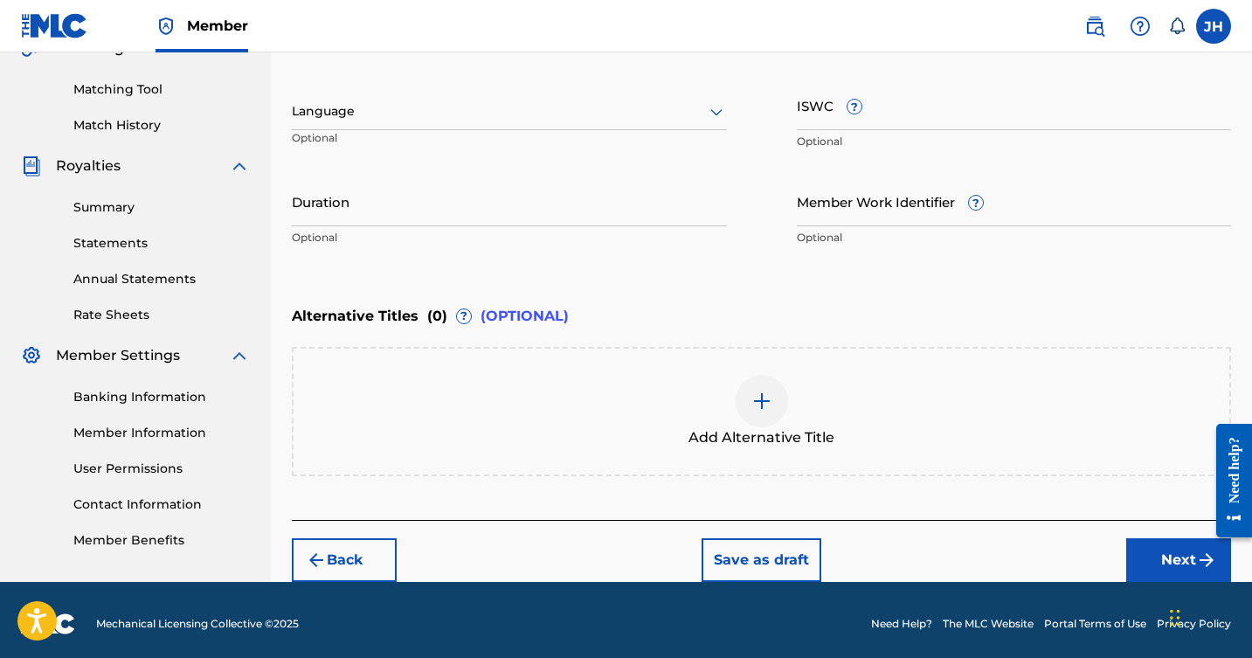
scroll to position [439, 1]
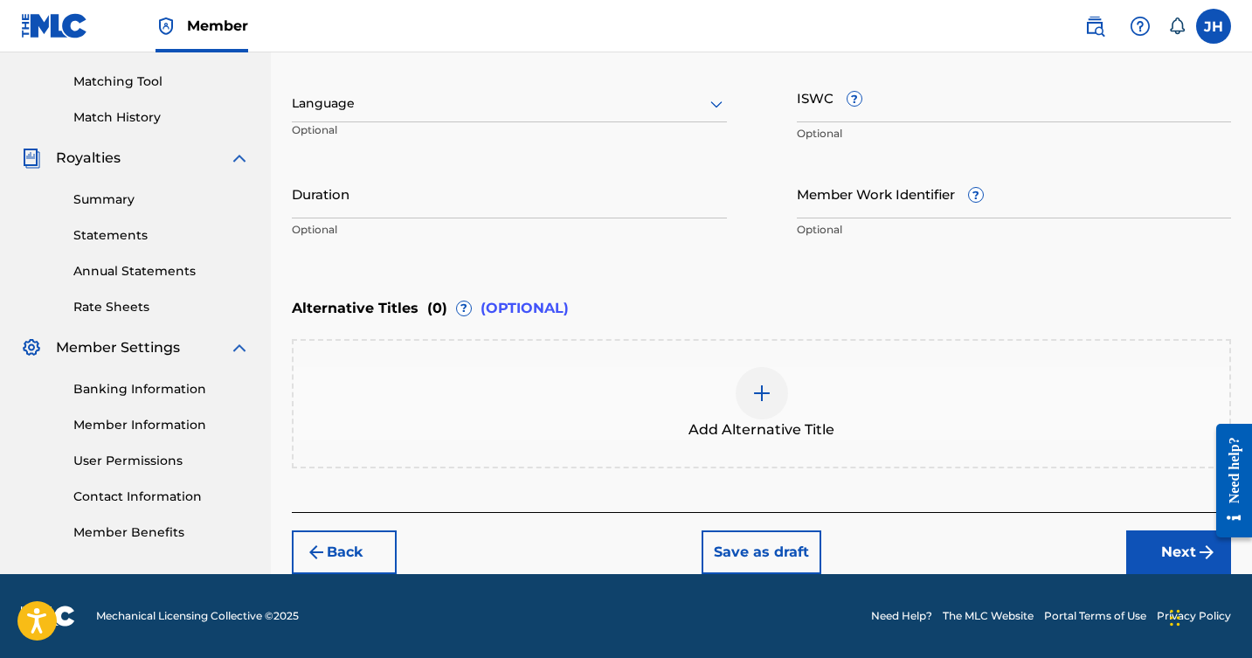
click at [1162, 551] on button "Next" at bounding box center [1179, 553] width 105 height 44
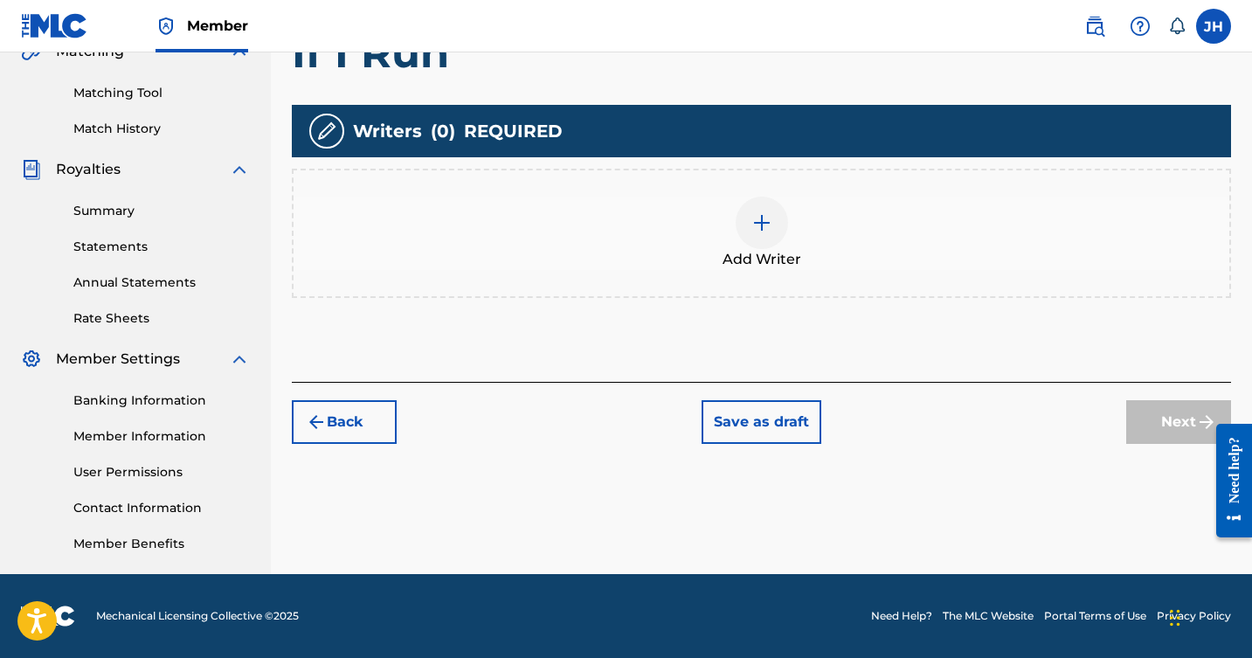
click at [760, 221] on img at bounding box center [762, 222] width 21 height 21
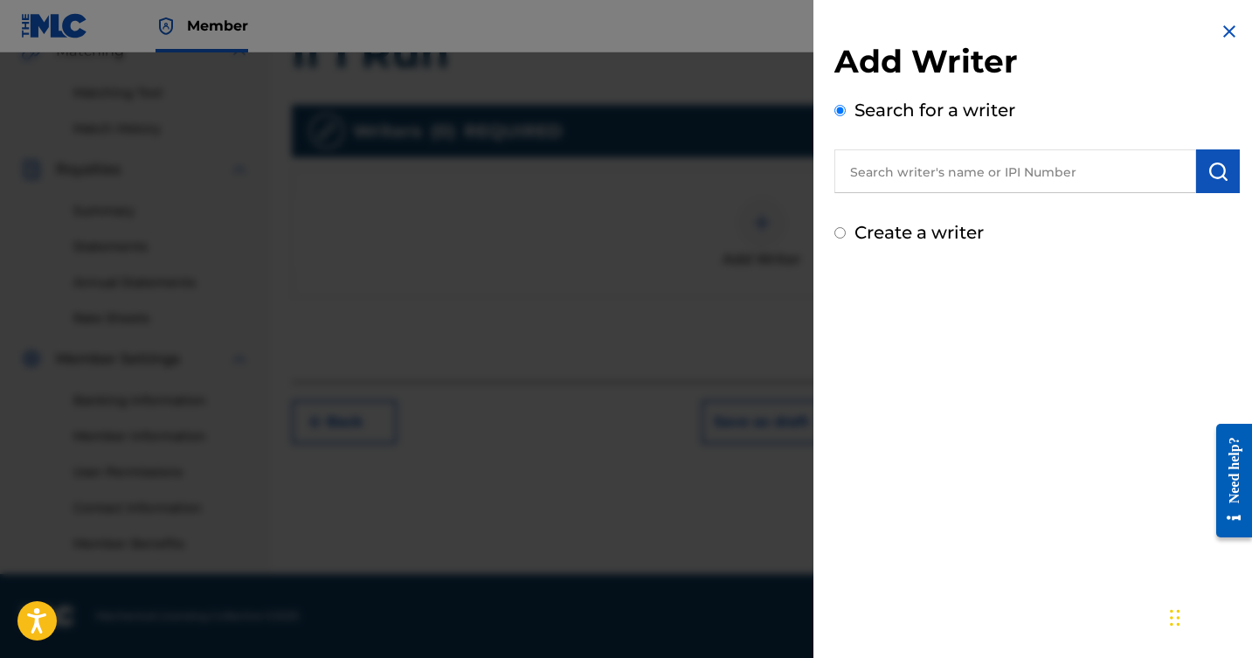
click at [935, 172] on input "text" at bounding box center [1016, 171] width 362 height 44
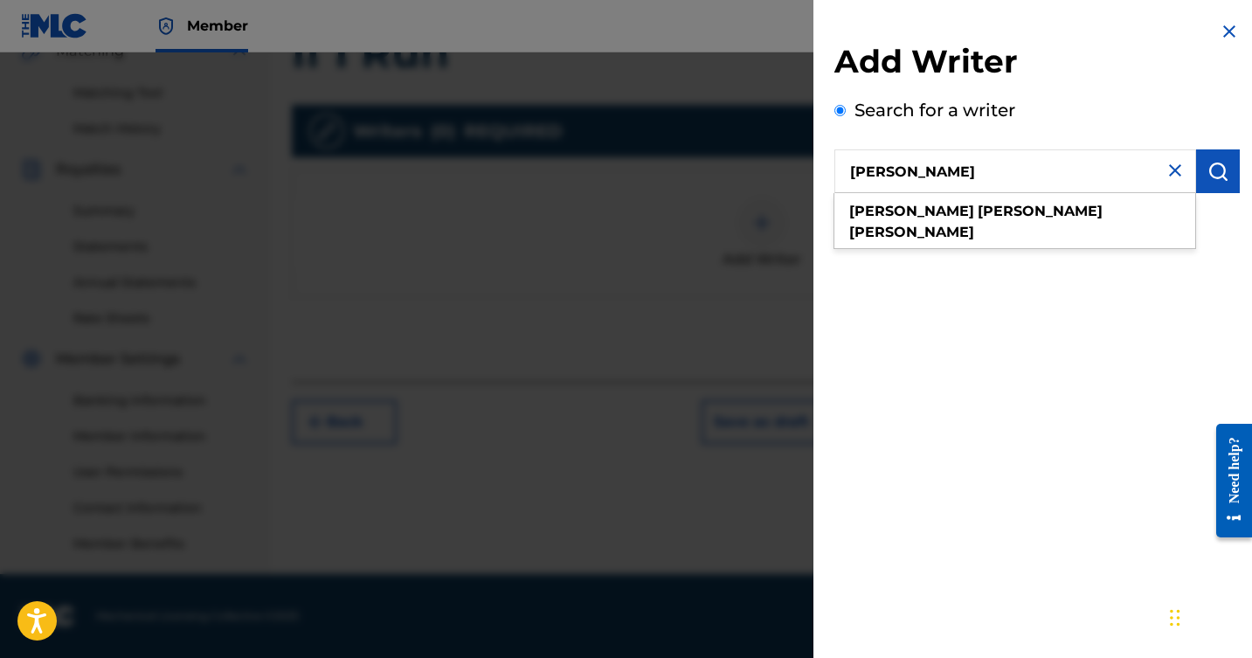
type input "[PERSON_NAME]"
click at [1208, 172] on img "submit" at bounding box center [1218, 171] width 21 height 21
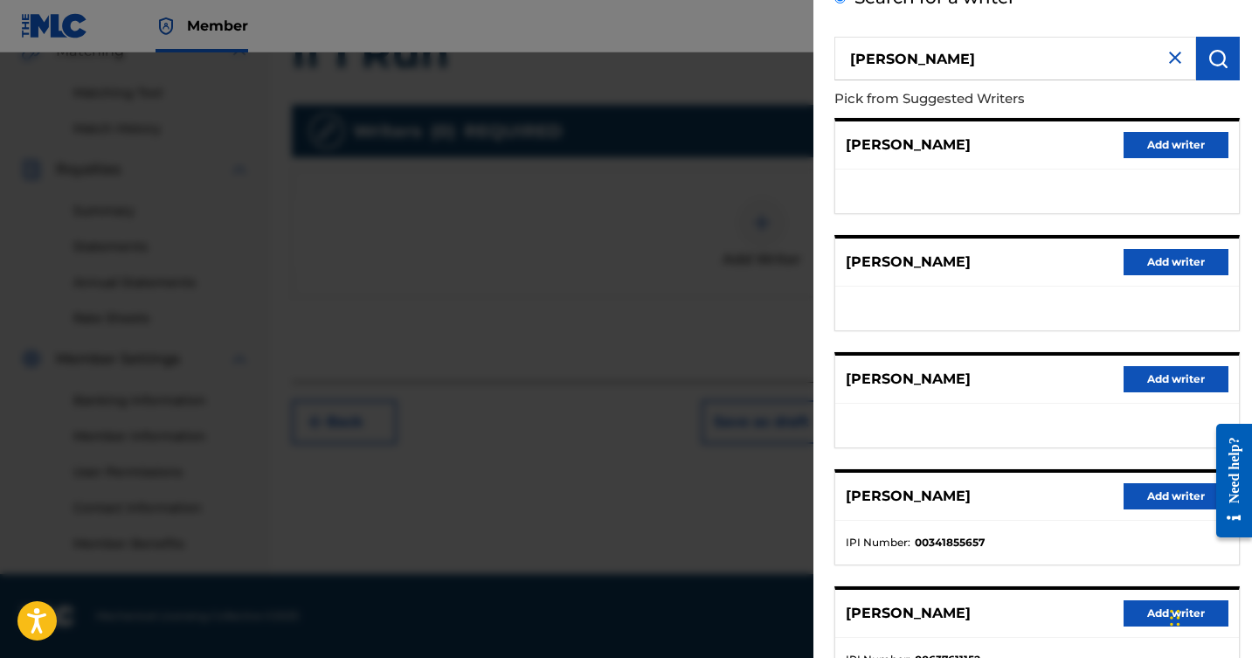
scroll to position [112, 0]
click at [1157, 495] on button "Add writer" at bounding box center [1176, 497] width 105 height 26
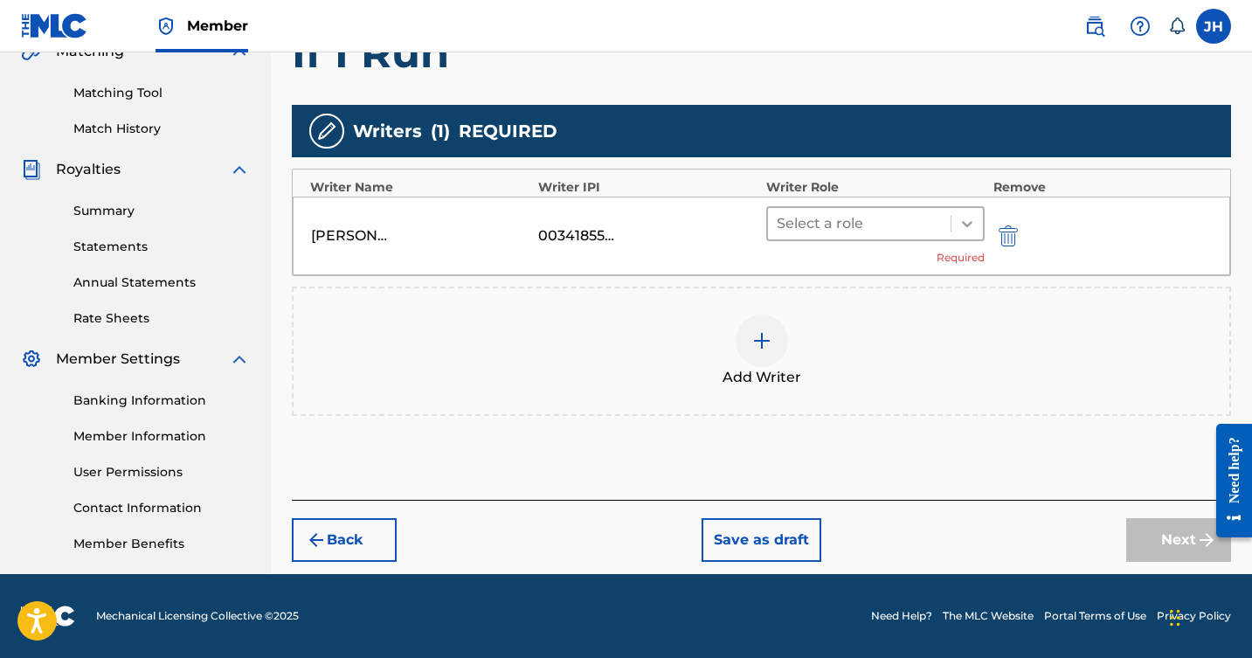
click at [968, 222] on icon at bounding box center [967, 223] width 17 height 17
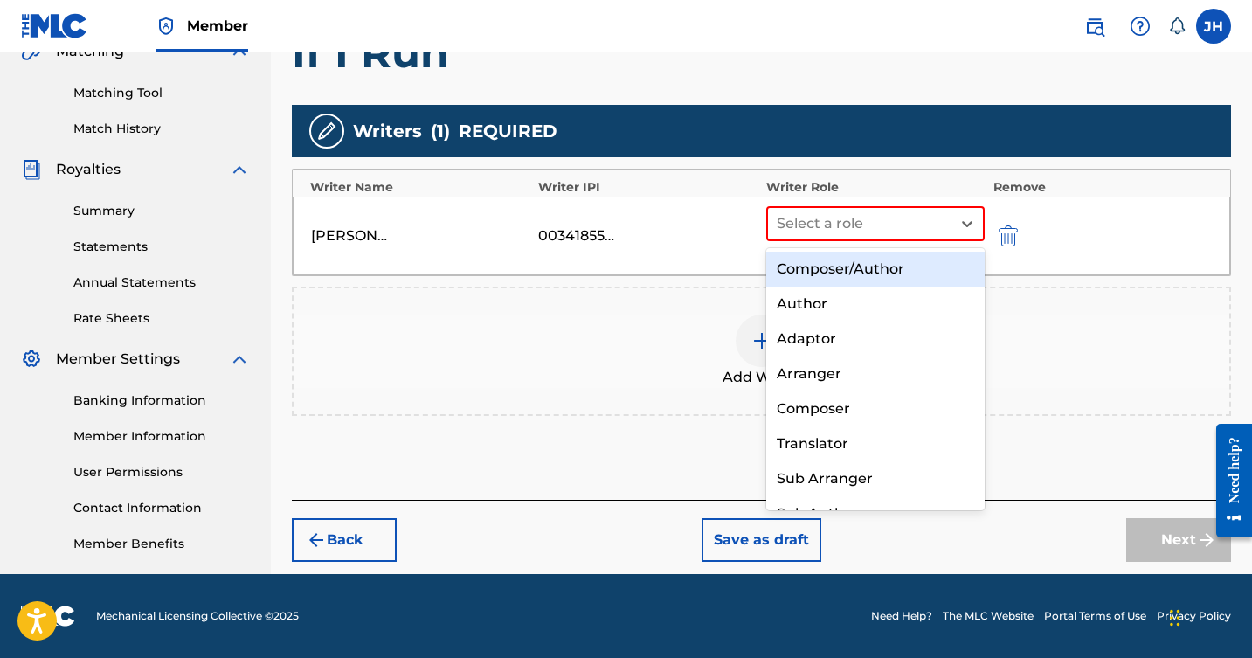
click at [884, 267] on div "Composer/Author" at bounding box center [876, 269] width 219 height 35
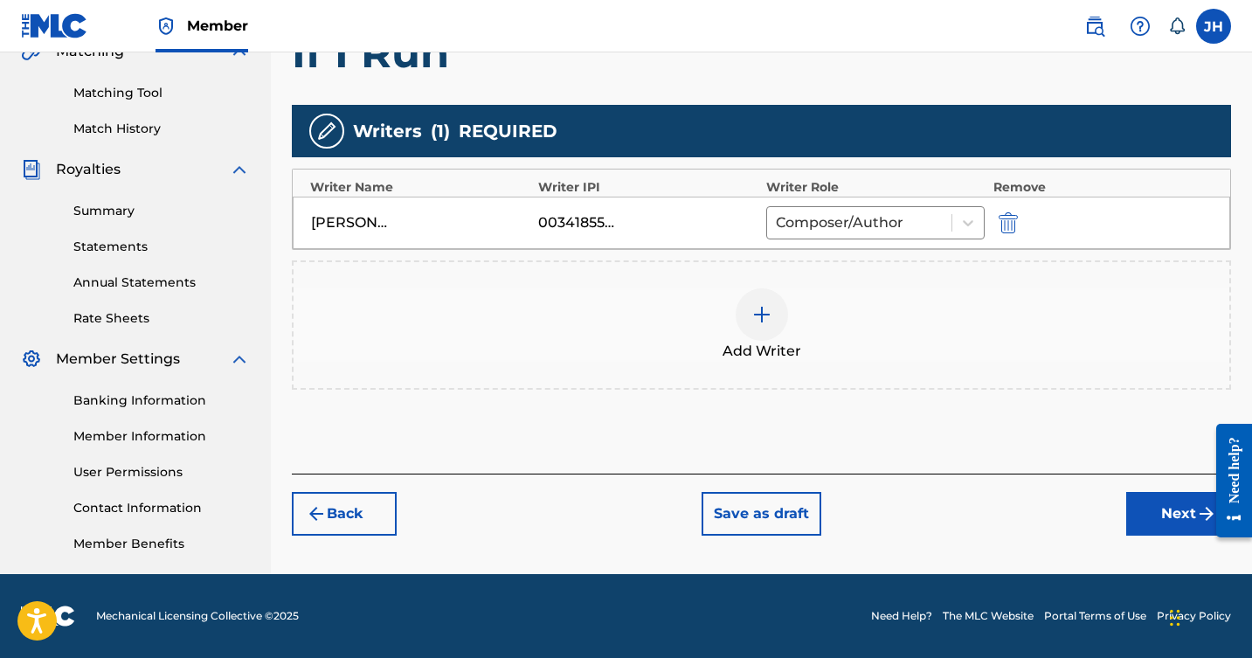
click at [765, 303] on div at bounding box center [762, 314] width 52 height 52
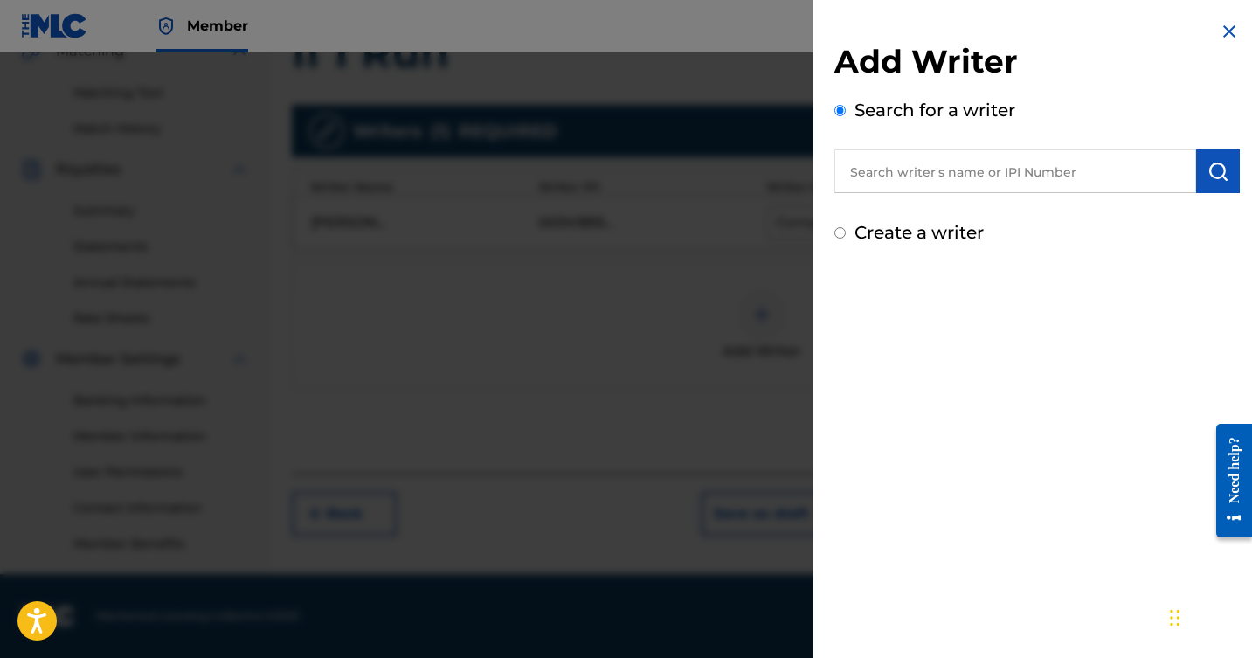
click at [954, 156] on input "text" at bounding box center [1016, 171] width 362 height 44
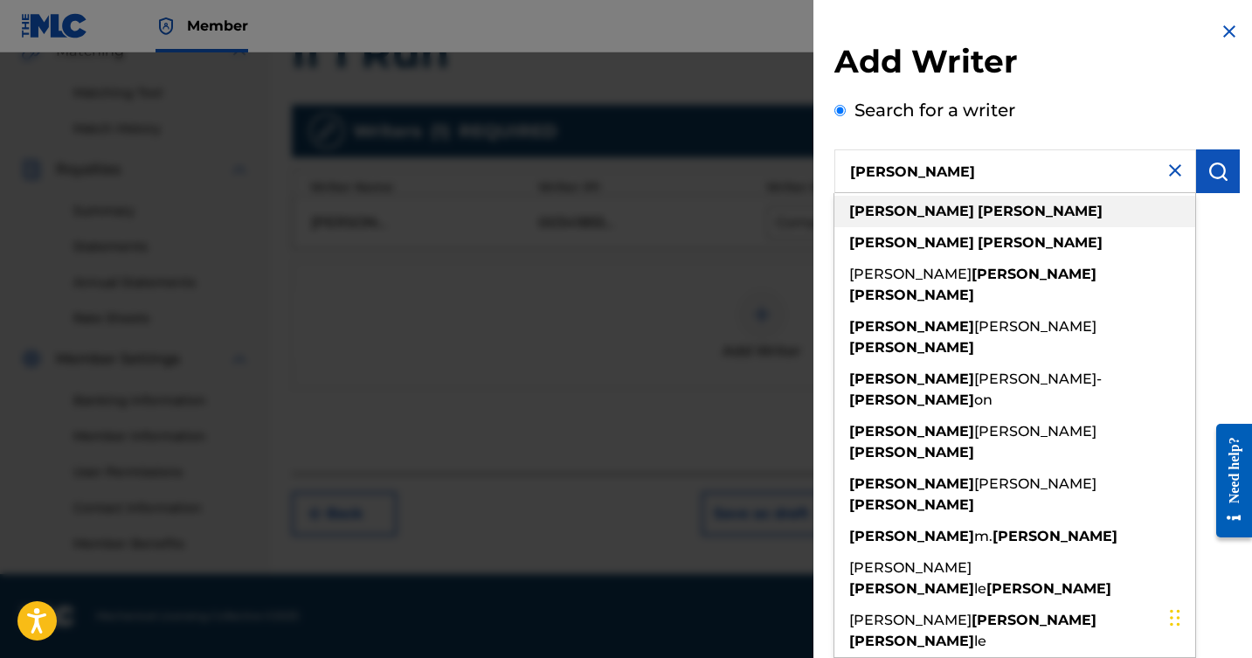
click at [926, 201] on div "[PERSON_NAME]" at bounding box center [1015, 211] width 361 height 31
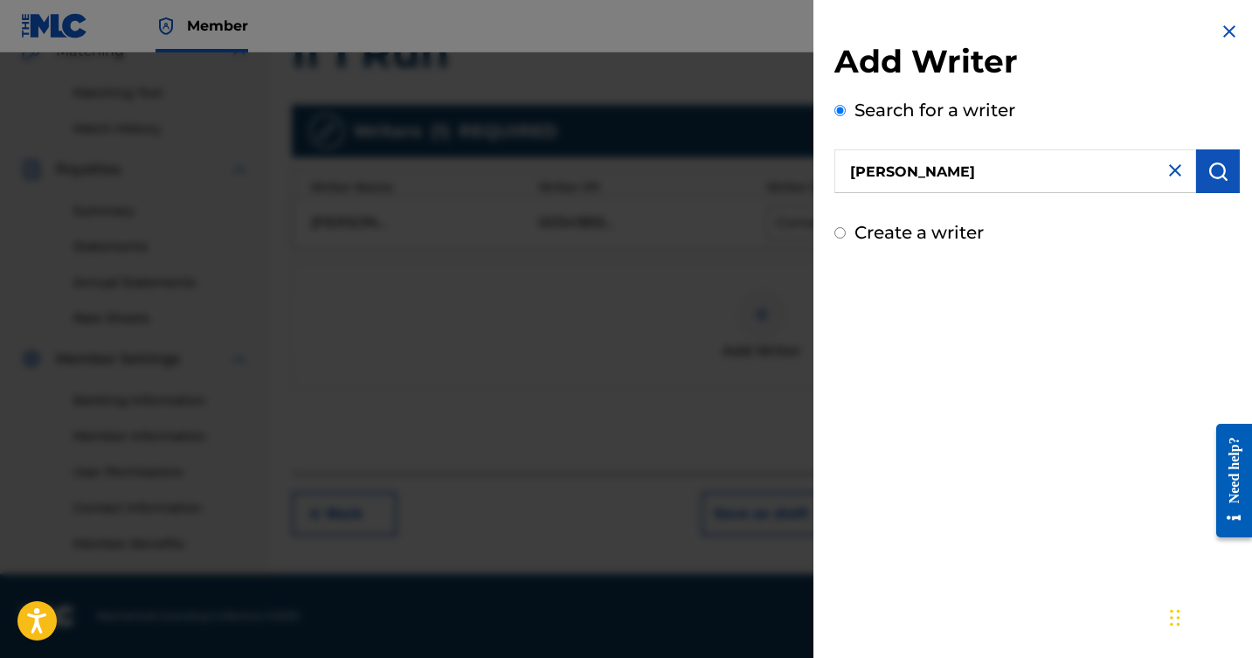
type input "[PERSON_NAME]"
click at [1215, 173] on img "submit" at bounding box center [1218, 171] width 21 height 21
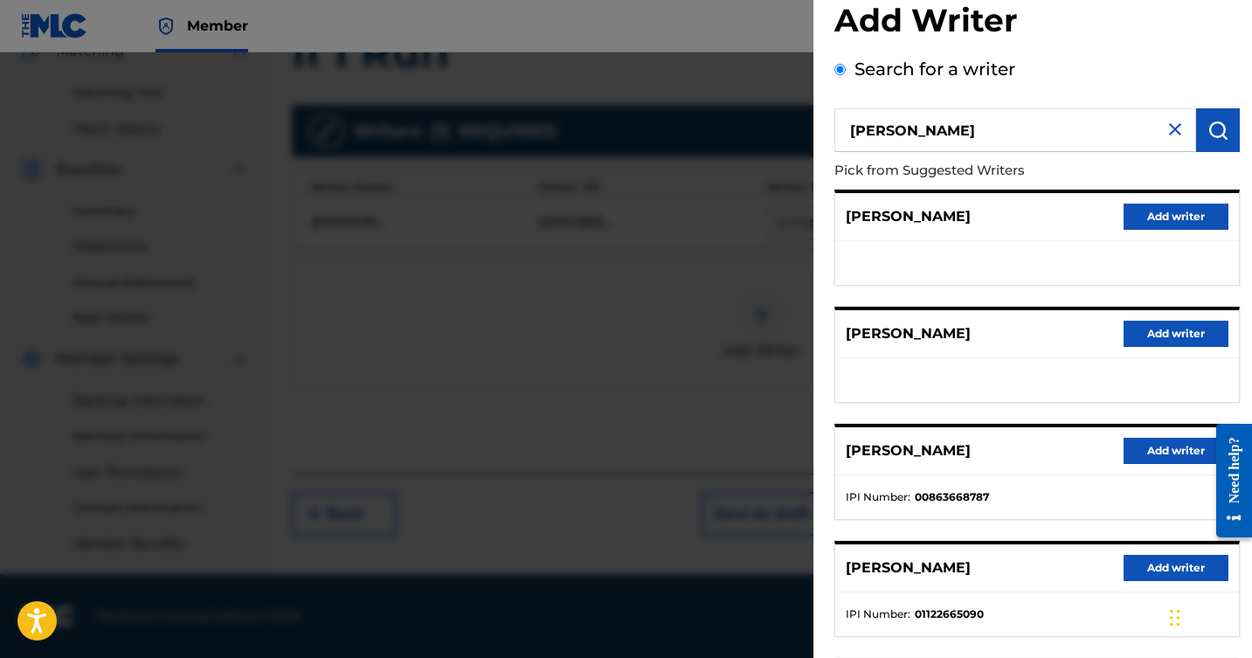
scroll to position [39, 0]
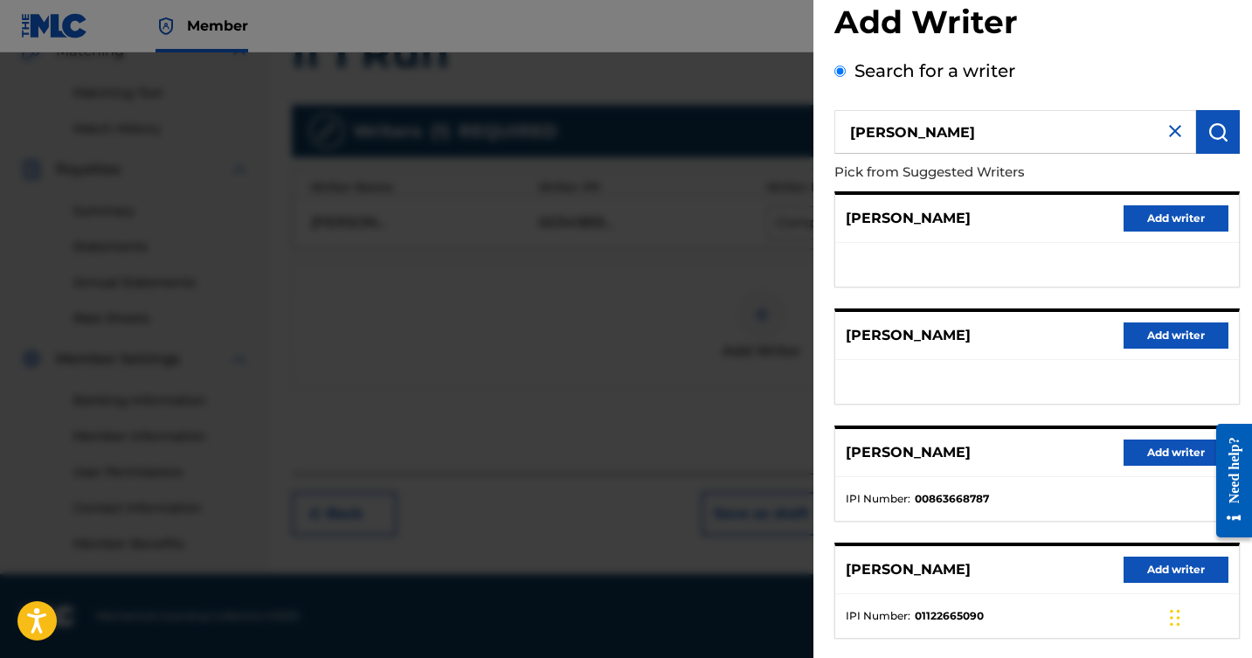
click at [1168, 122] on img at bounding box center [1175, 131] width 21 height 21
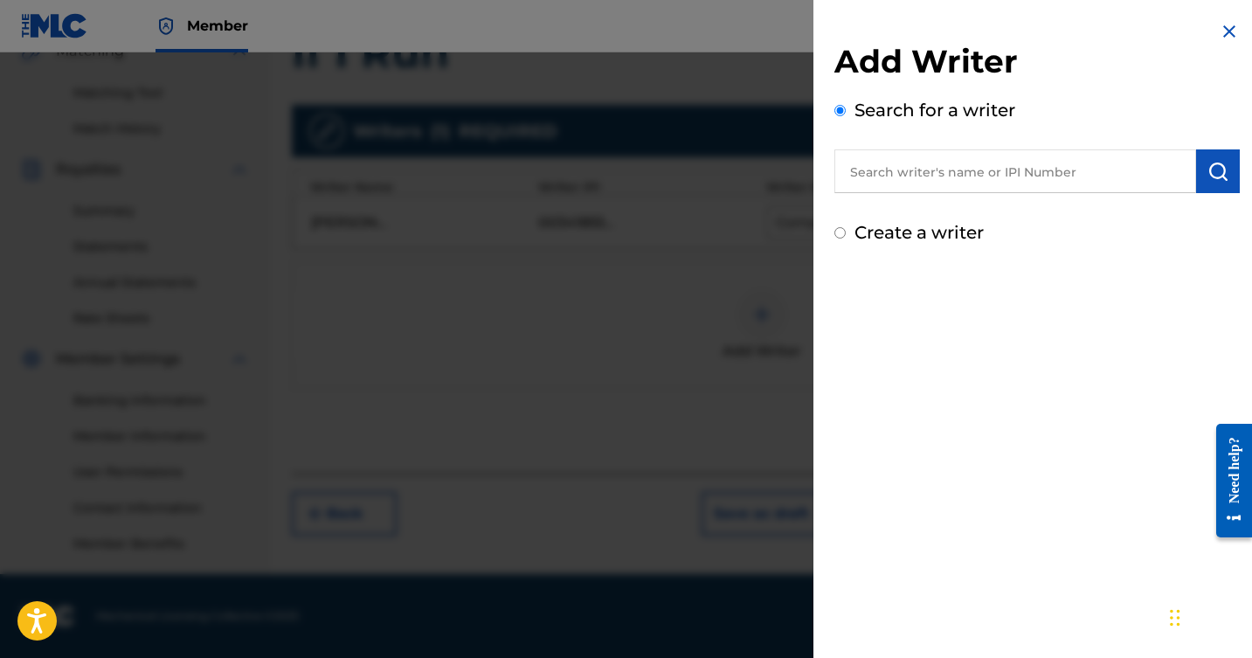
scroll to position [0, 0]
click at [839, 238] on input "Create a writer" at bounding box center [840, 232] width 11 height 11
radio input "false"
radio input "true"
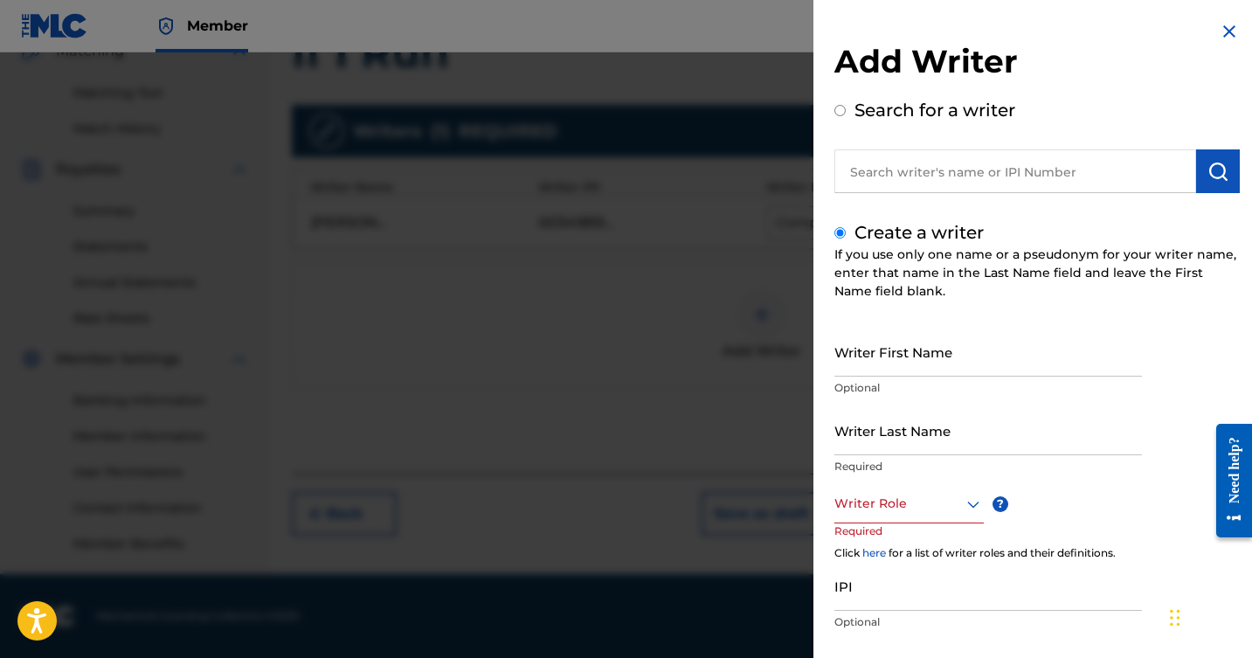
click at [909, 369] on input "Writer First Name" at bounding box center [989, 352] width 308 height 50
type input "[PERSON_NAME]"
click at [905, 448] on input "Writer Last Name" at bounding box center [989, 431] width 308 height 50
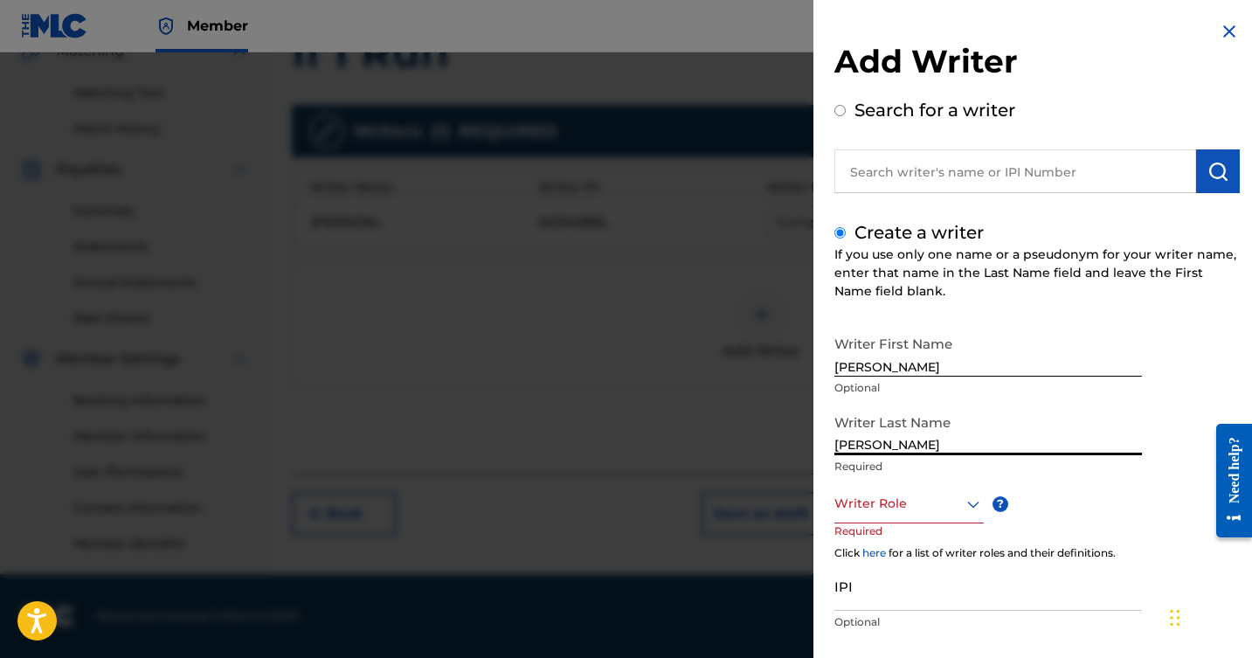
type input "[PERSON_NAME]"
click at [1050, 465] on p "Required" at bounding box center [989, 467] width 308 height 16
click at [972, 503] on div "Composer/Author, 1 of 8. 8 results available. Use Up and Down to choose options…" at bounding box center [909, 503] width 149 height 39
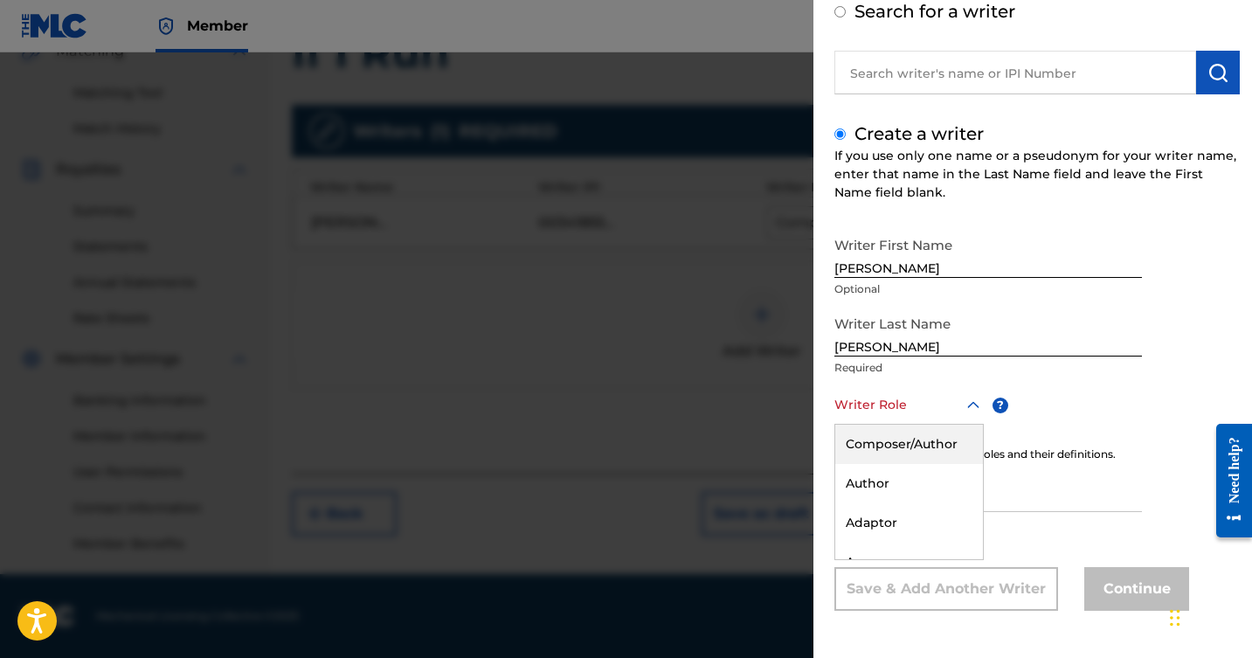
click at [893, 435] on div "Composer/Author" at bounding box center [910, 444] width 148 height 39
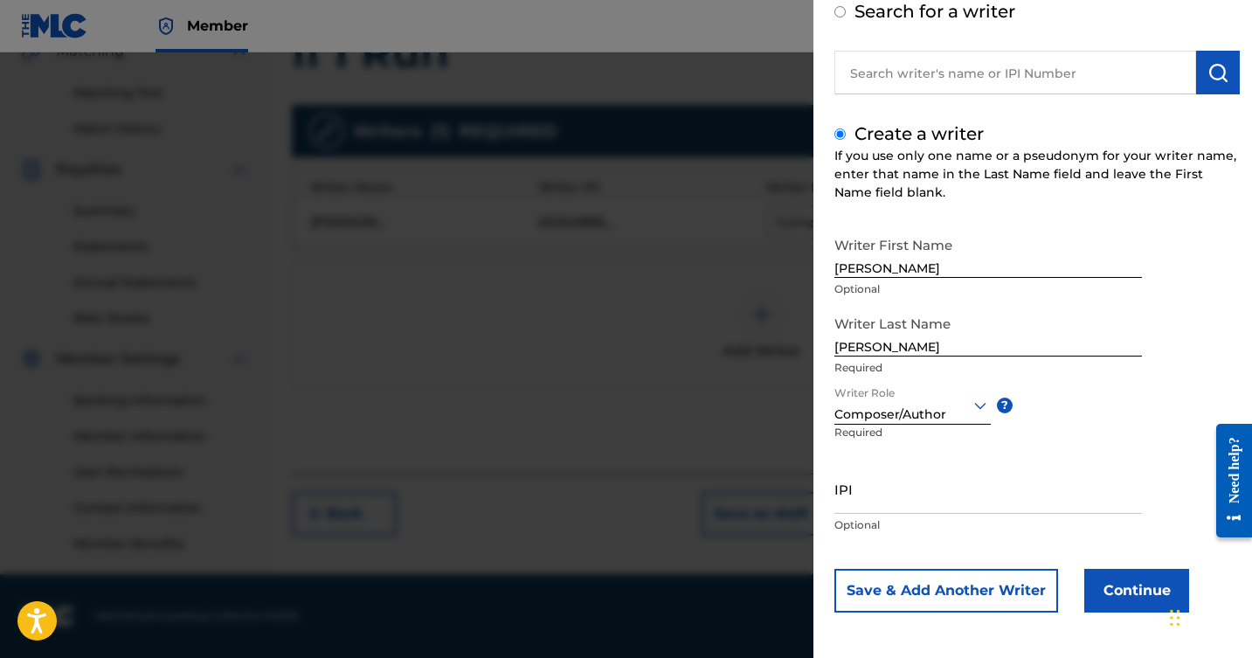
click at [1112, 575] on button "Continue" at bounding box center [1137, 591] width 105 height 44
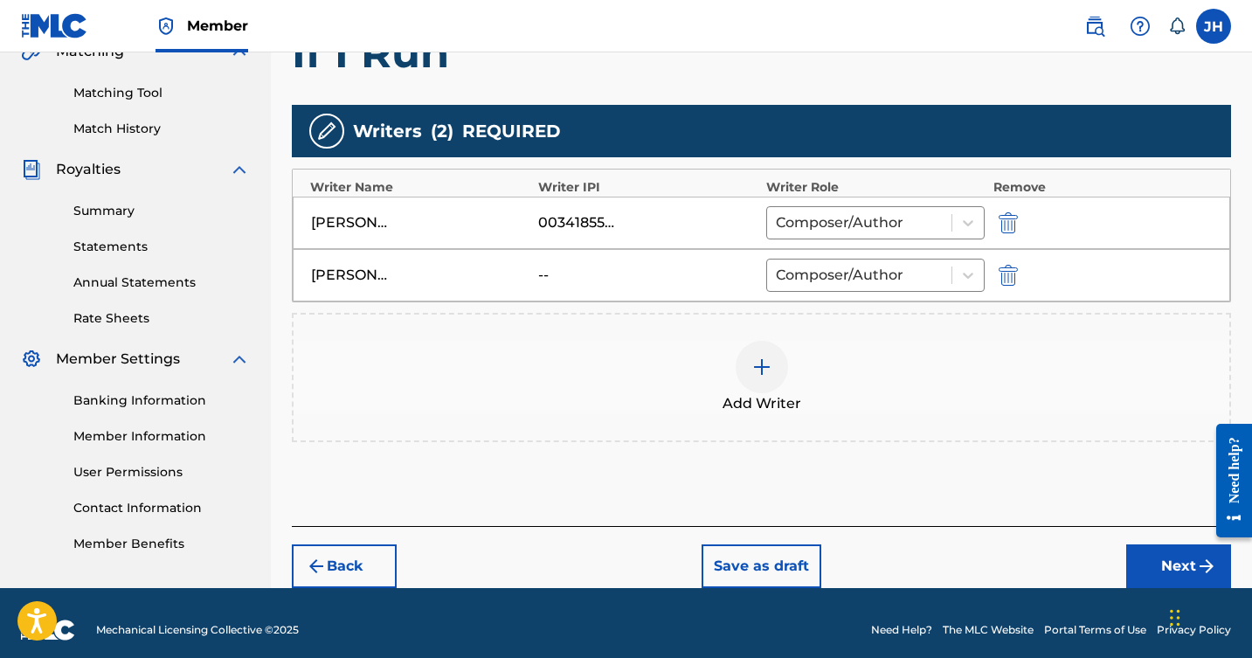
click at [760, 357] on img at bounding box center [762, 367] width 21 height 21
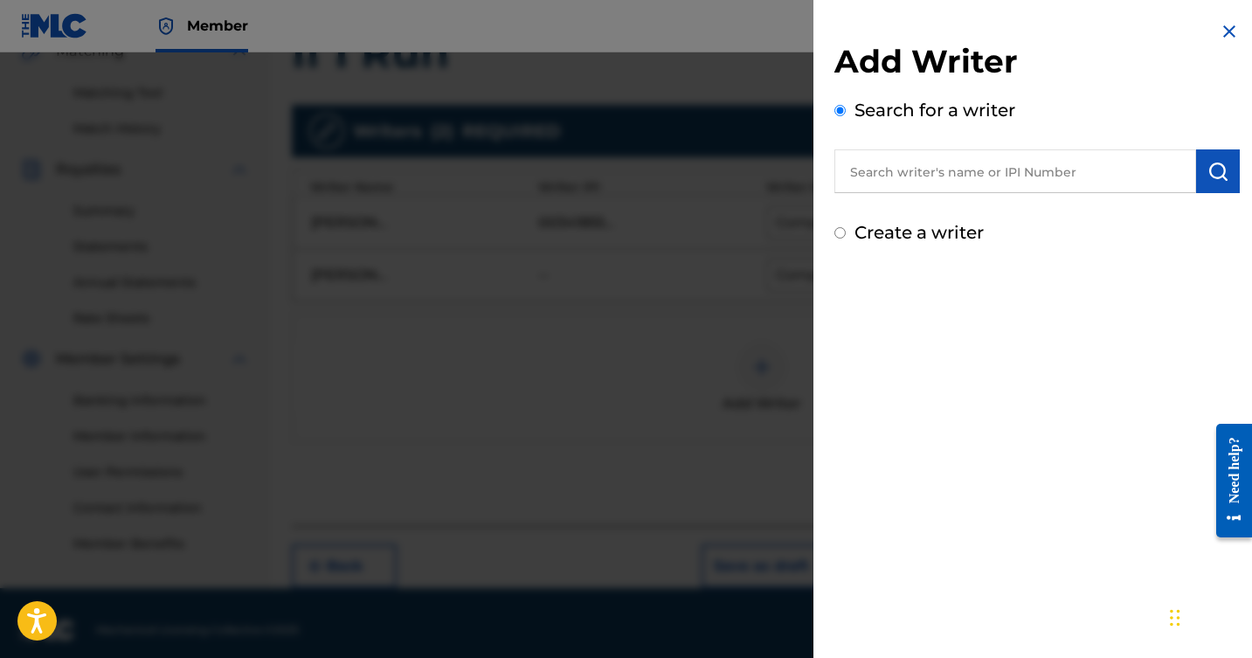
click at [983, 173] on input "text" at bounding box center [1016, 171] width 362 height 44
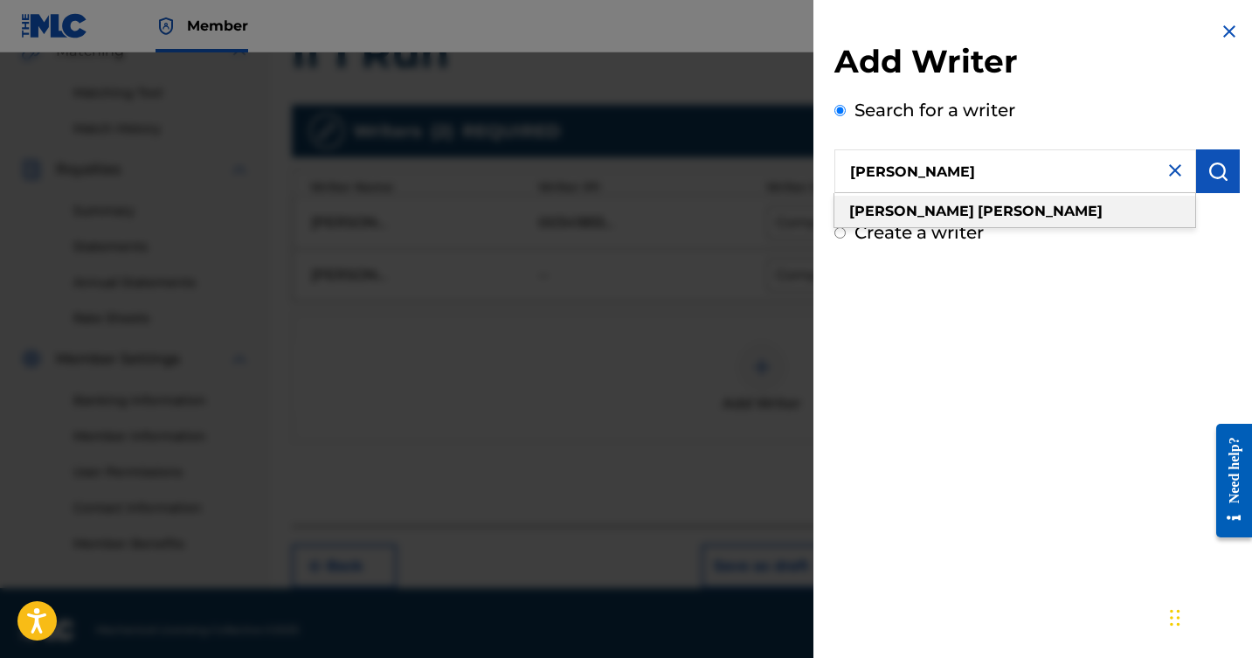
click at [972, 207] on div "[PERSON_NAME]" at bounding box center [1015, 211] width 361 height 31
type input "[PERSON_NAME]"
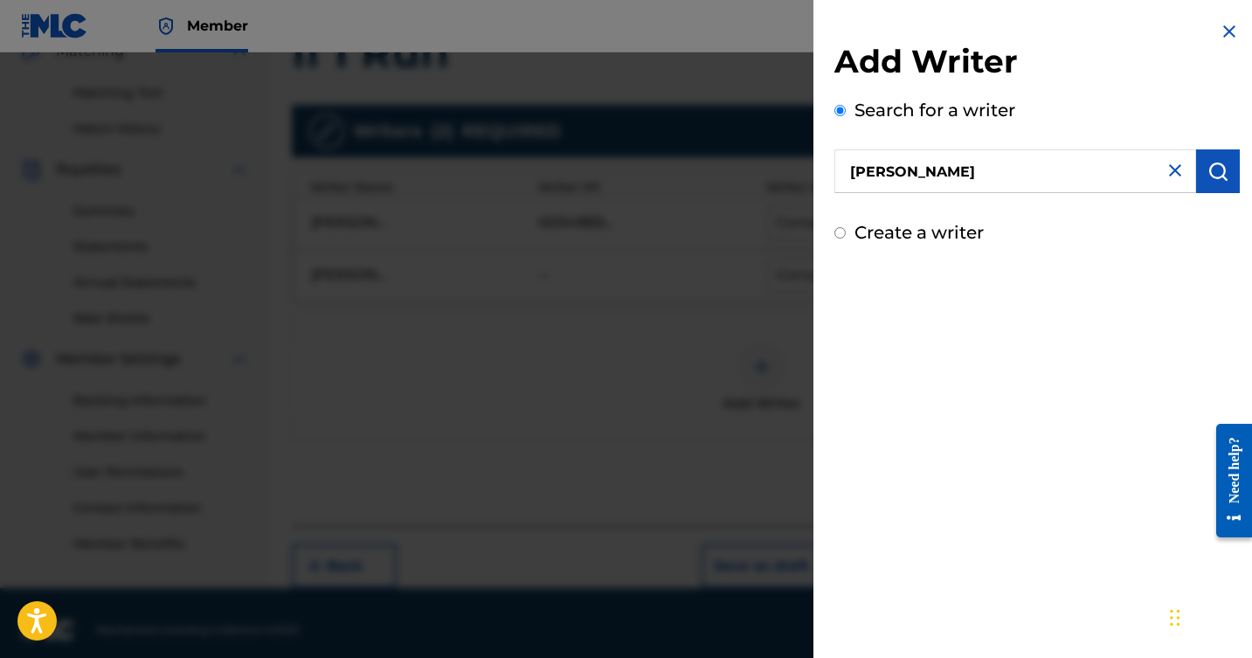
click at [1218, 175] on img "submit" at bounding box center [1218, 171] width 21 height 21
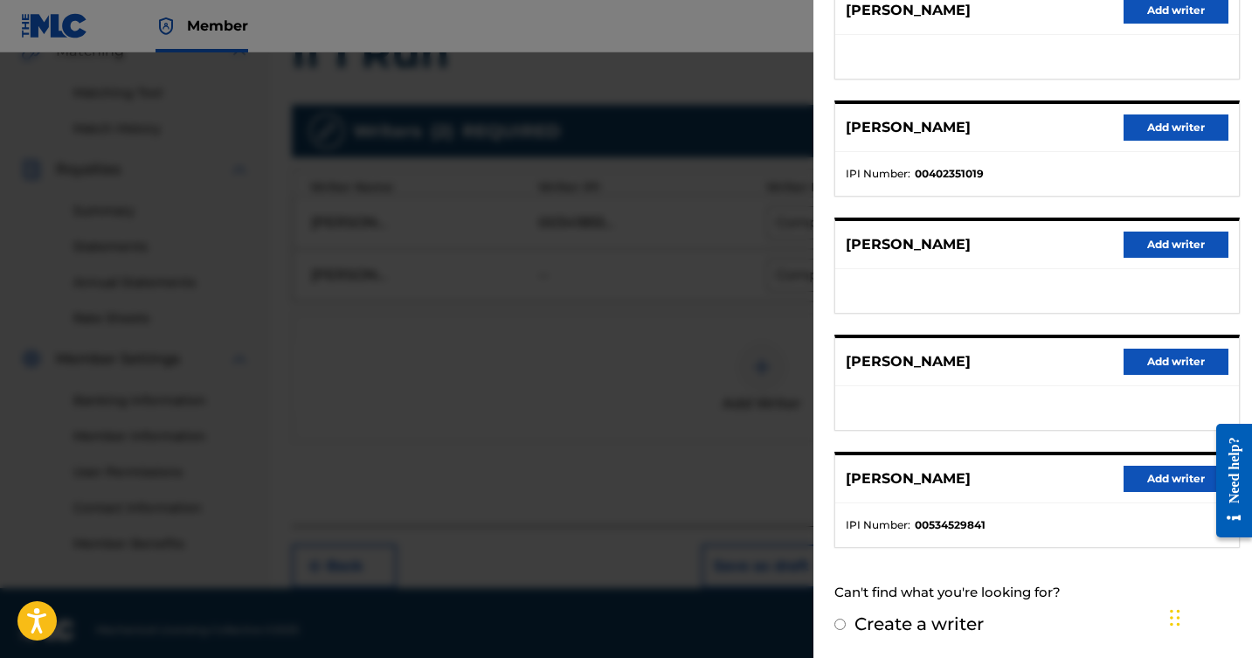
scroll to position [246, 0]
click at [1166, 476] on button "Add writer" at bounding box center [1176, 480] width 105 height 26
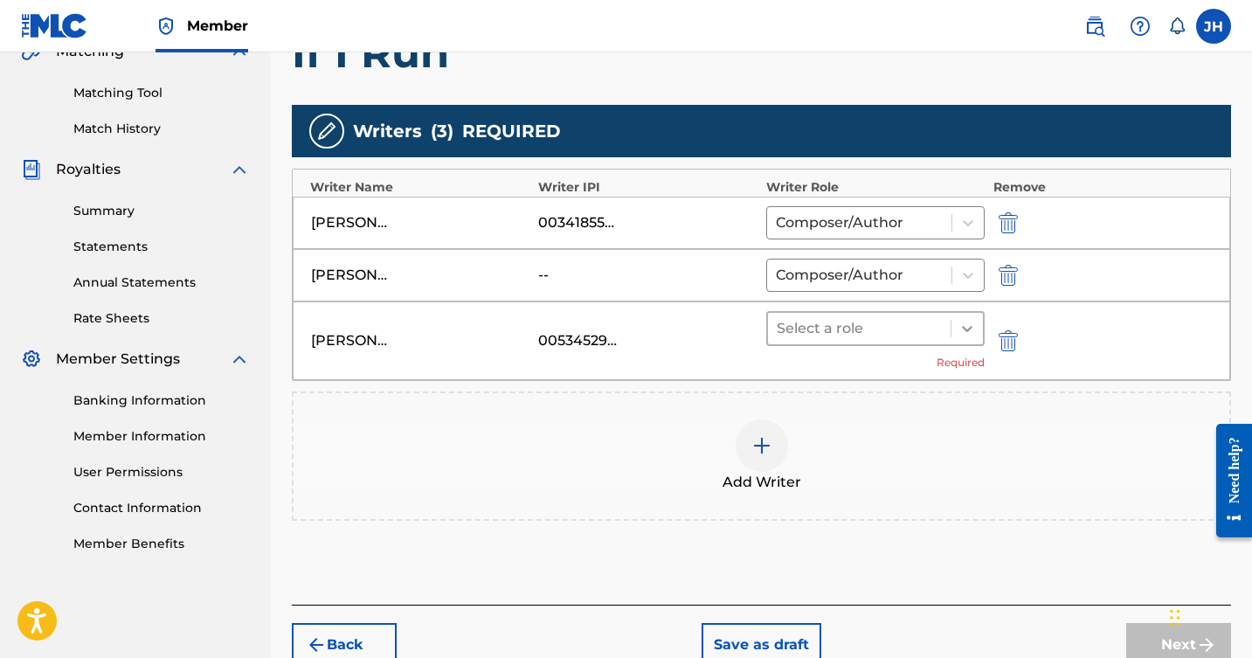
click at [967, 325] on icon at bounding box center [967, 328] width 17 height 17
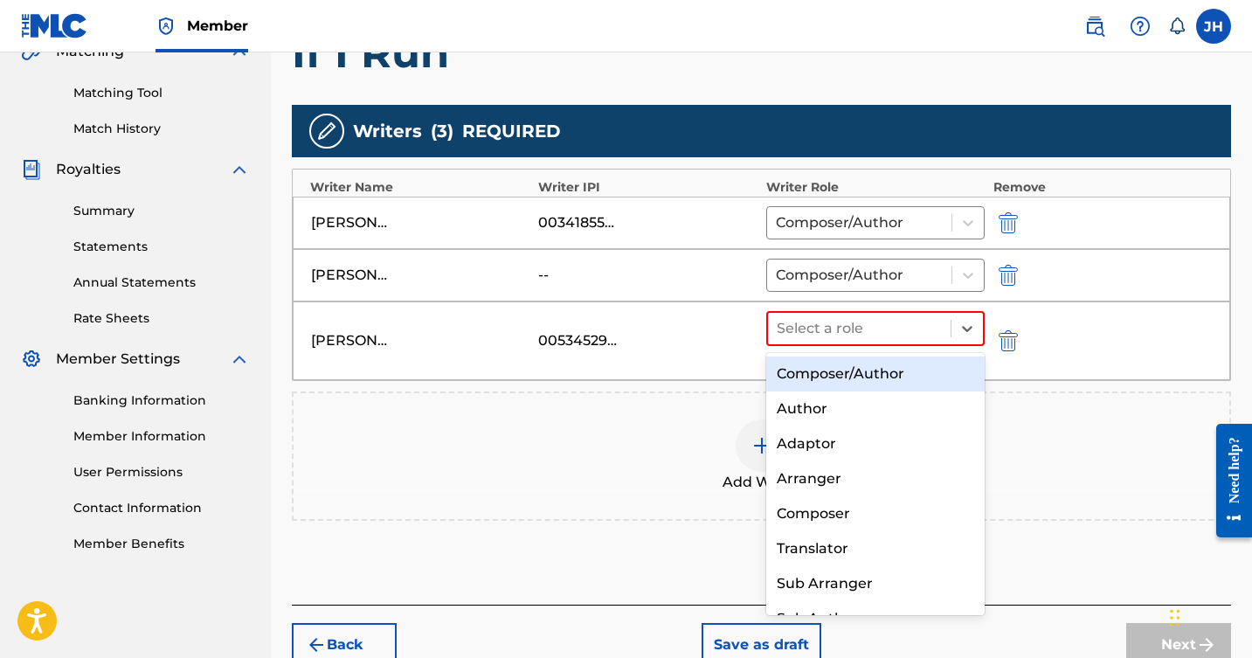
click at [882, 375] on div "Composer/Author" at bounding box center [876, 374] width 219 height 35
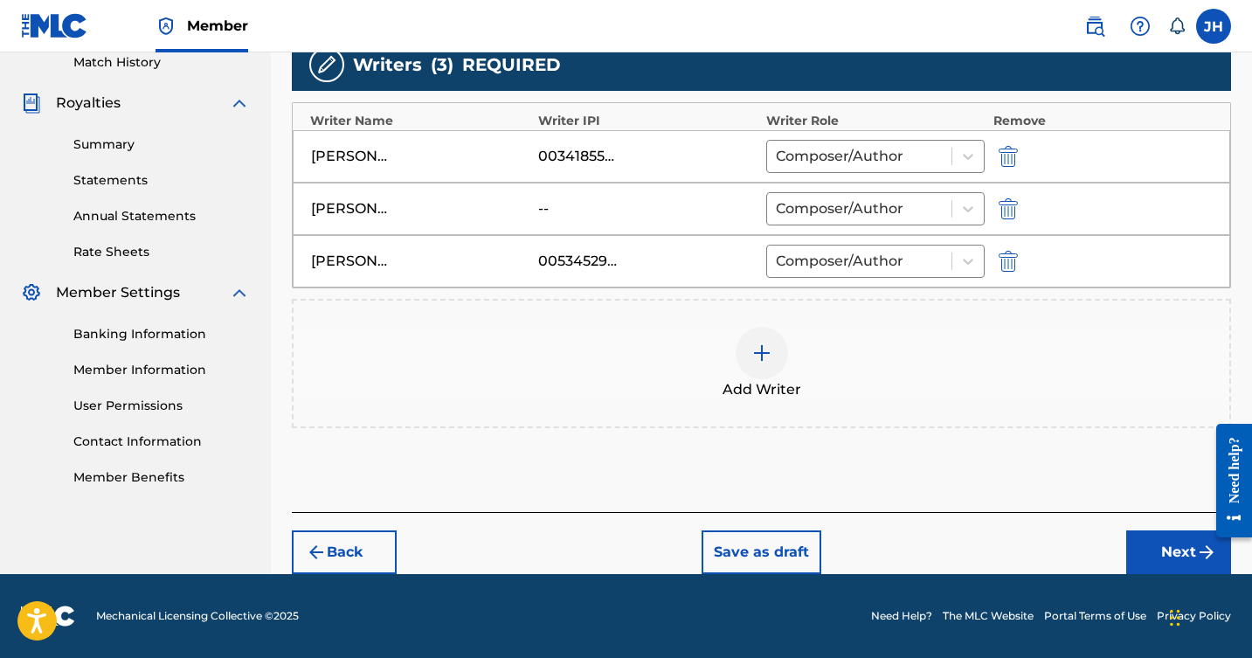
scroll to position [492, 0]
click at [1186, 548] on button "Next" at bounding box center [1179, 553] width 105 height 44
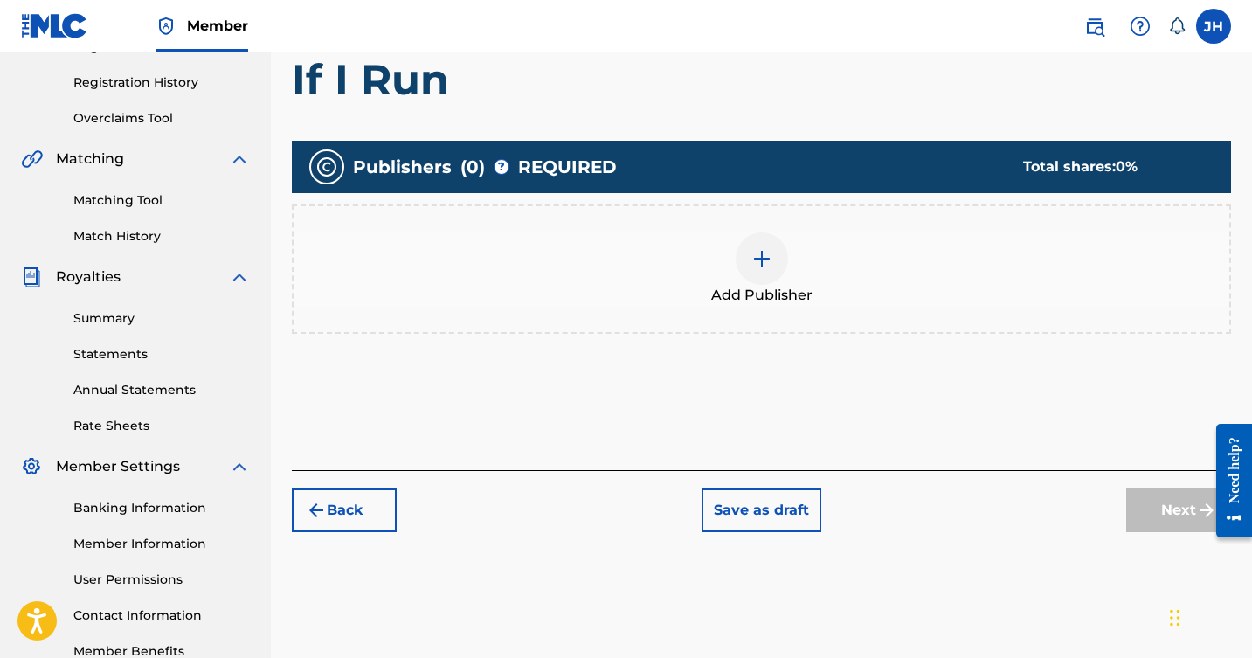
scroll to position [317, 0]
click at [760, 256] on img at bounding box center [762, 259] width 21 height 21
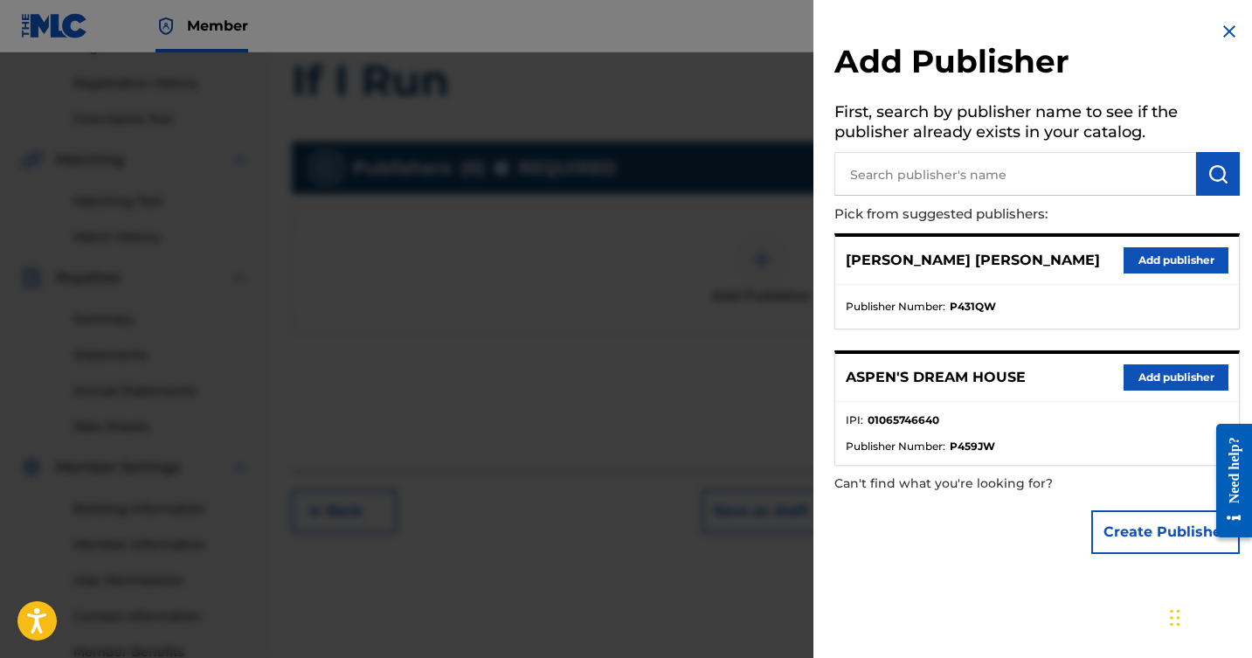
click at [1161, 249] on button "Add publisher" at bounding box center [1176, 260] width 105 height 26
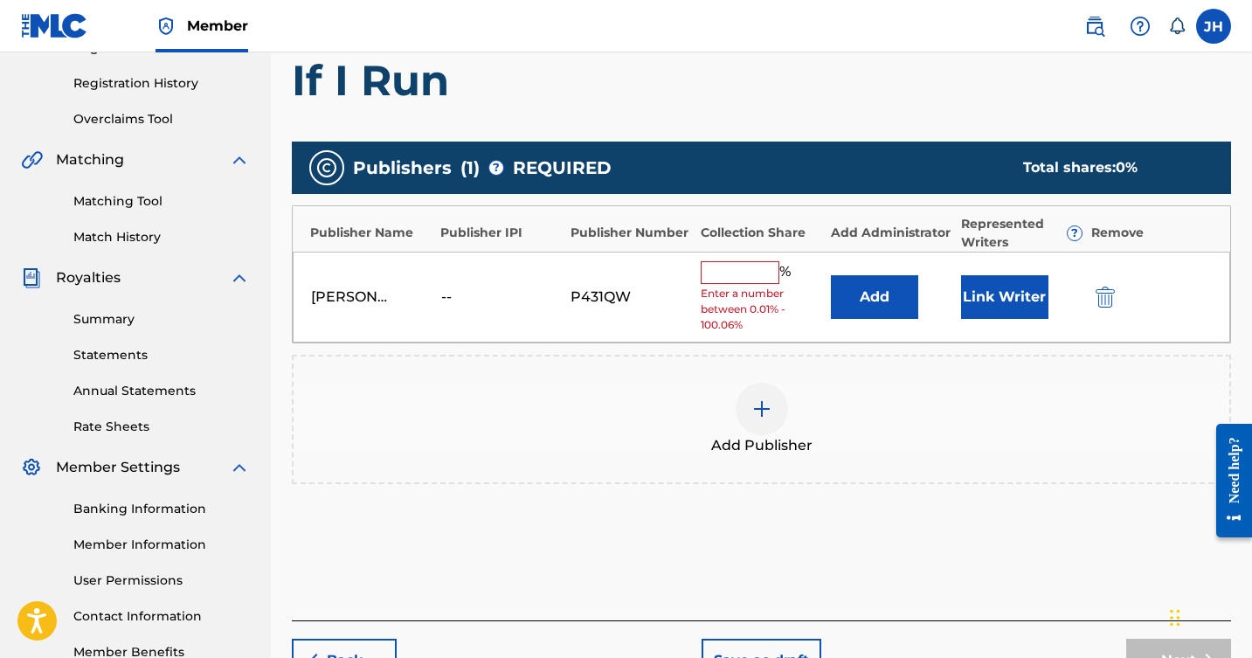
click at [748, 274] on input "text" at bounding box center [740, 272] width 79 height 23
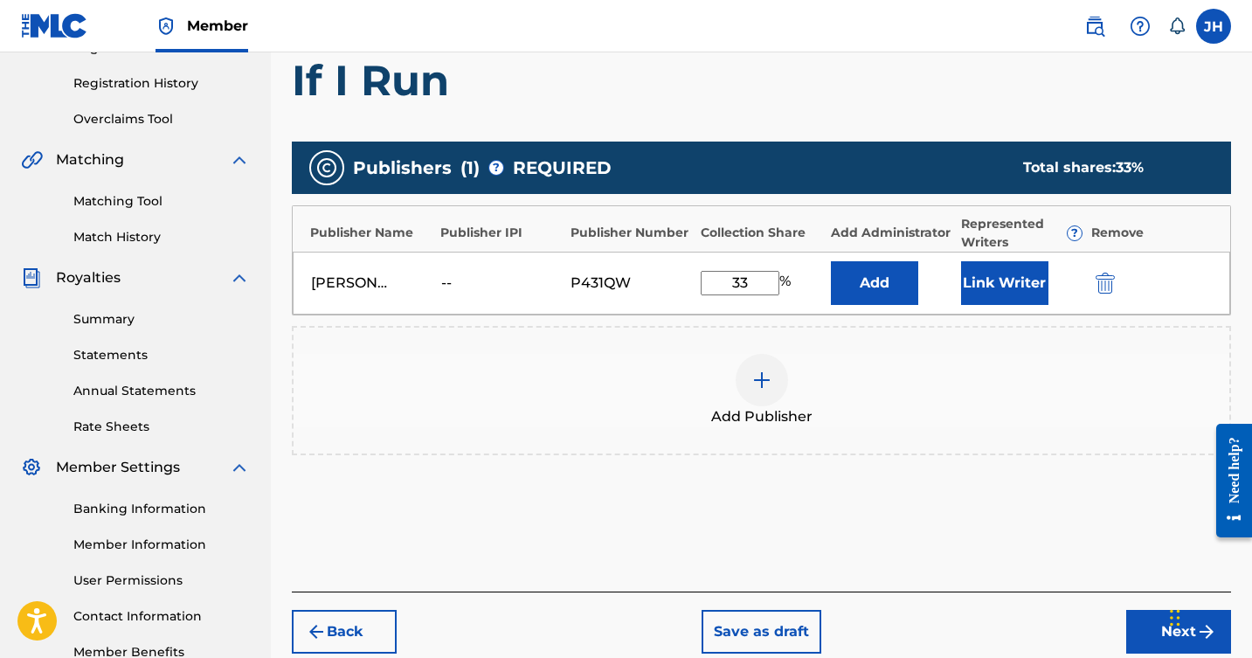
type input "3"
type input "66.66"
click at [982, 277] on button "Link Writer" at bounding box center [1004, 283] width 87 height 44
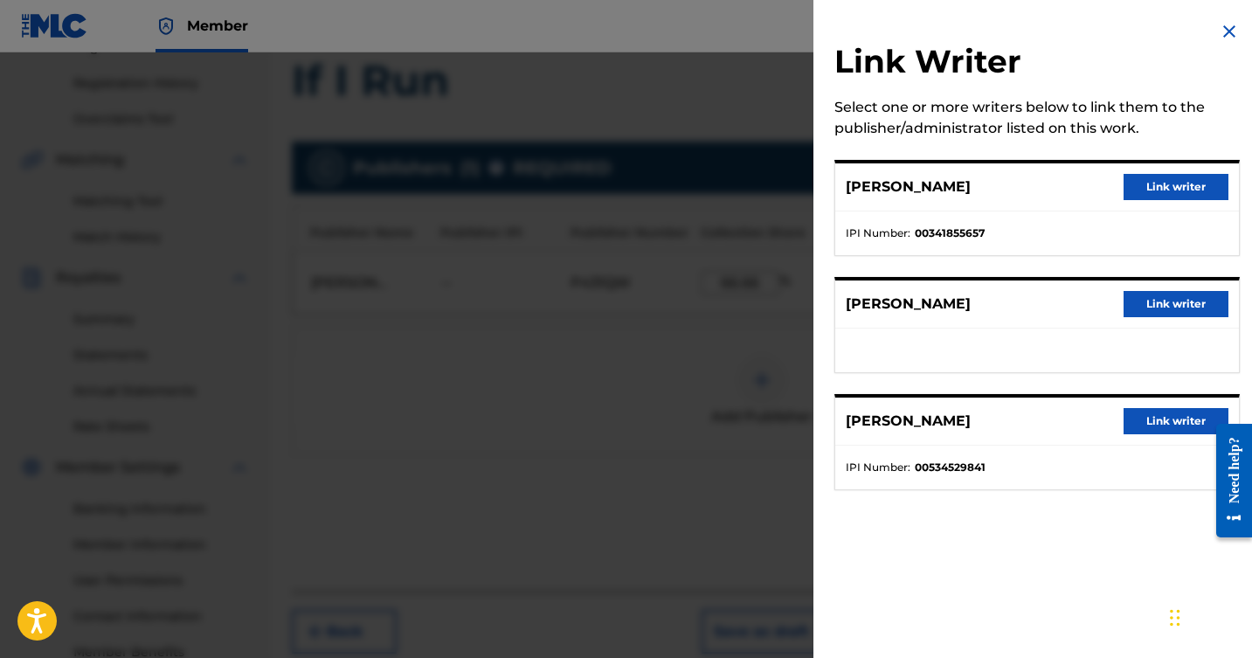
click at [1148, 187] on button "Link writer" at bounding box center [1176, 187] width 105 height 26
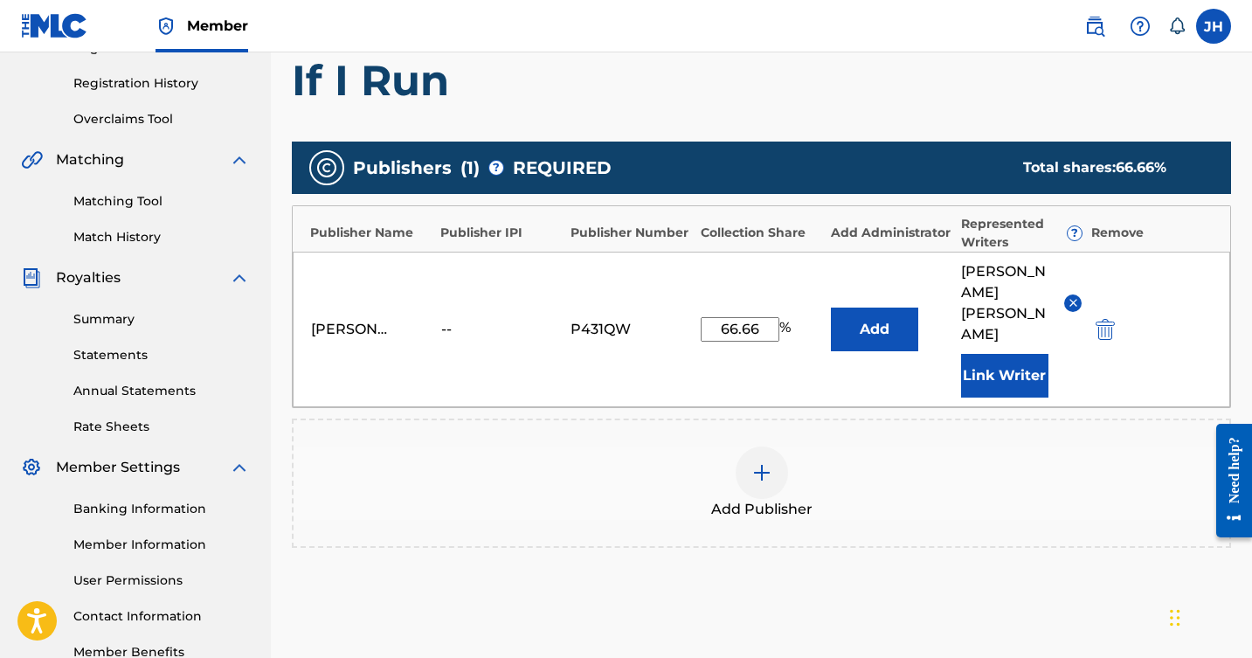
click at [990, 354] on button "Link Writer" at bounding box center [1004, 376] width 87 height 44
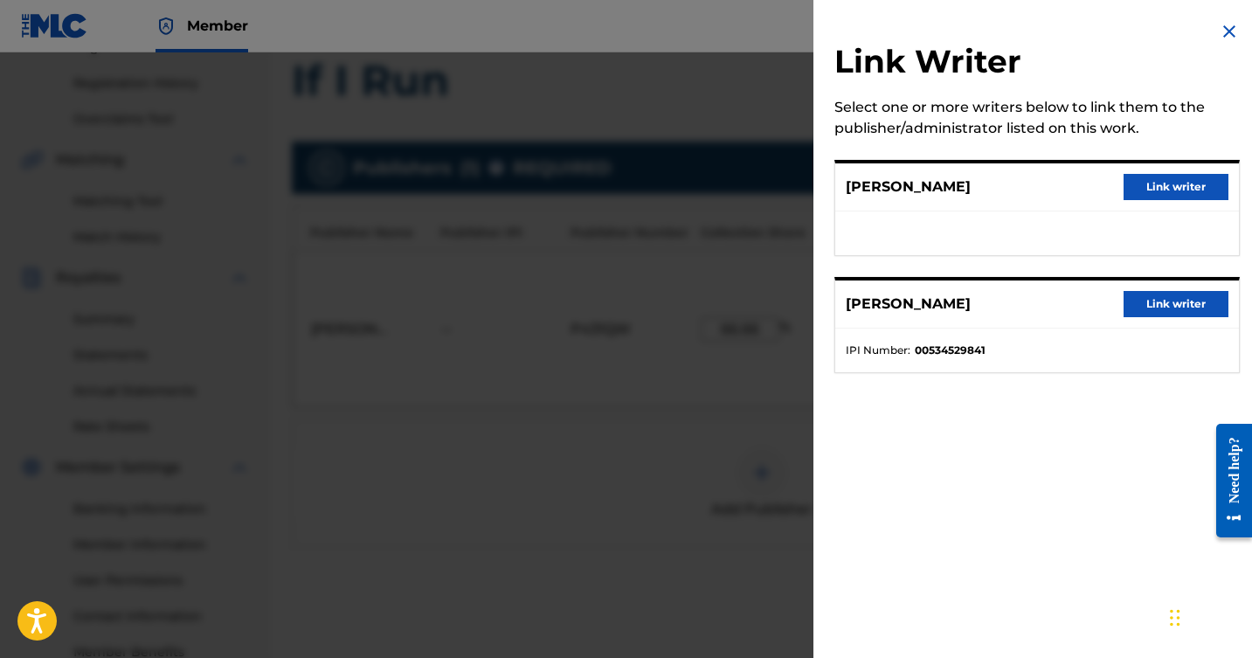
click at [1156, 292] on button "Link writer" at bounding box center [1176, 304] width 105 height 26
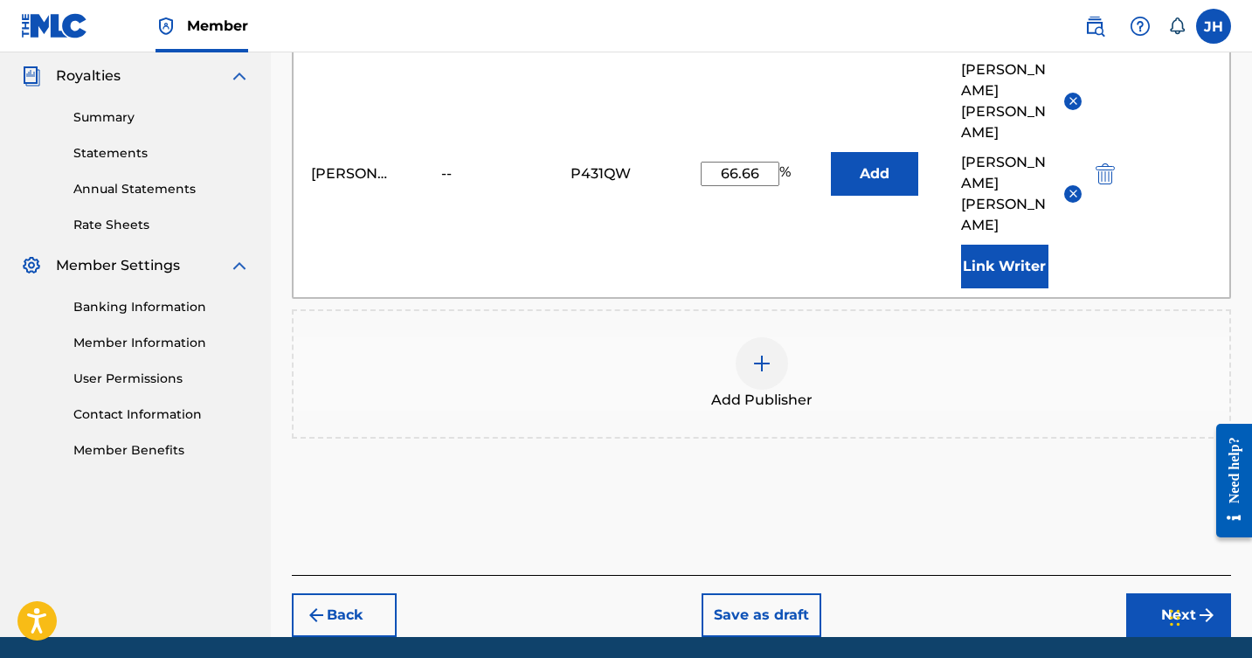
click at [1167, 593] on button "Next" at bounding box center [1179, 615] width 105 height 44
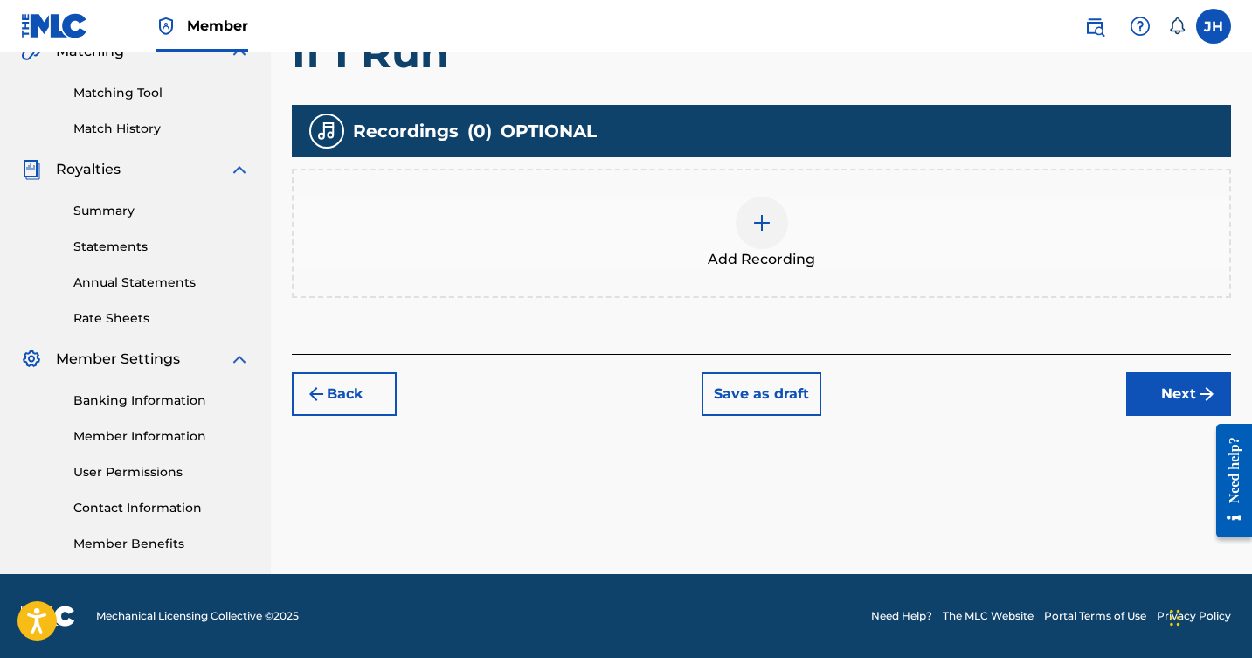
scroll to position [426, 0]
click at [1176, 399] on button "Next" at bounding box center [1179, 394] width 105 height 44
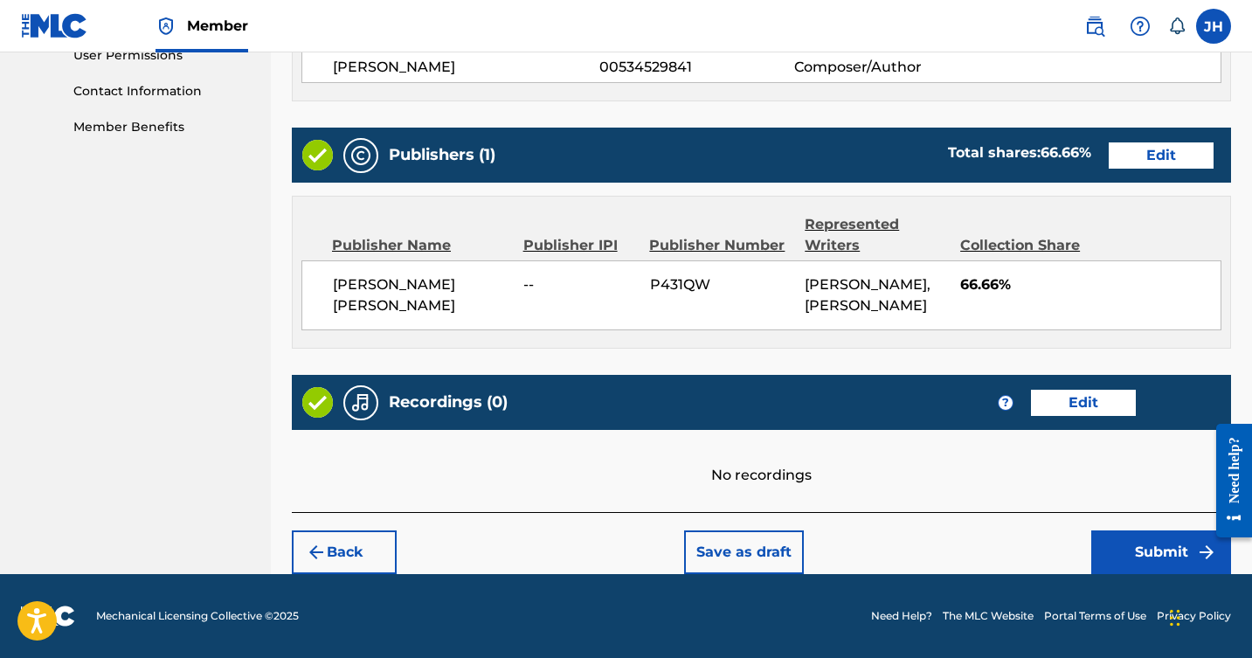
scroll to position [862, 0]
click at [1167, 554] on button "Submit" at bounding box center [1162, 553] width 140 height 44
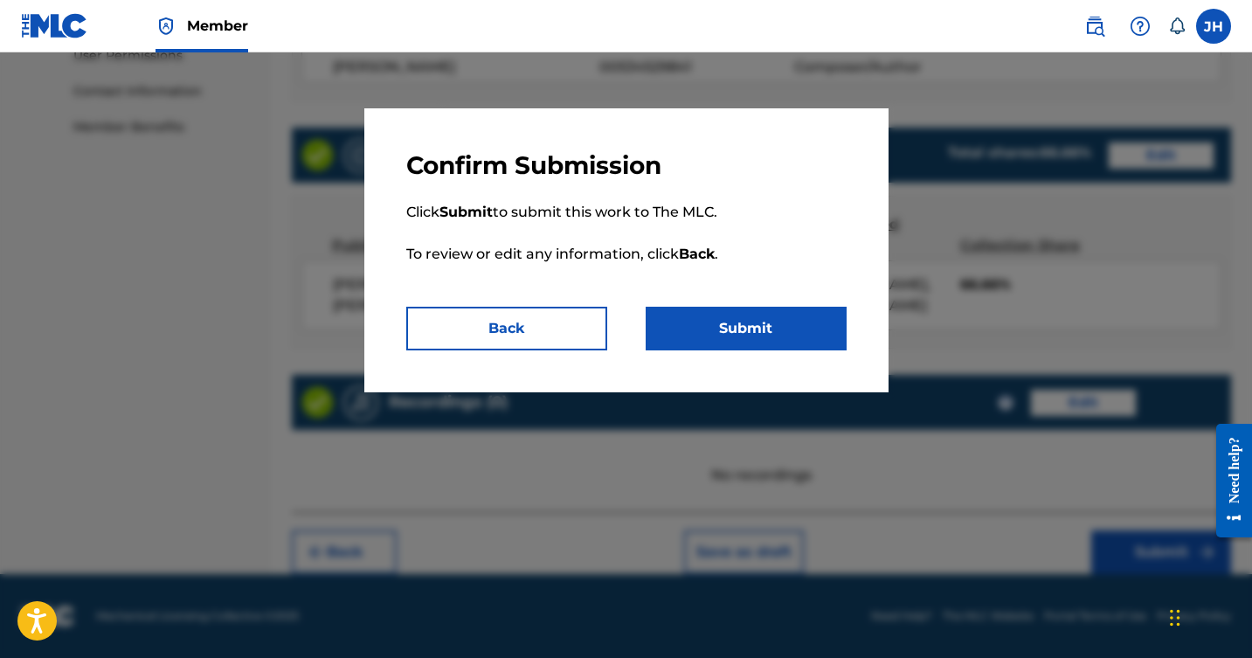
click at [722, 324] on button "Submit" at bounding box center [746, 329] width 201 height 44
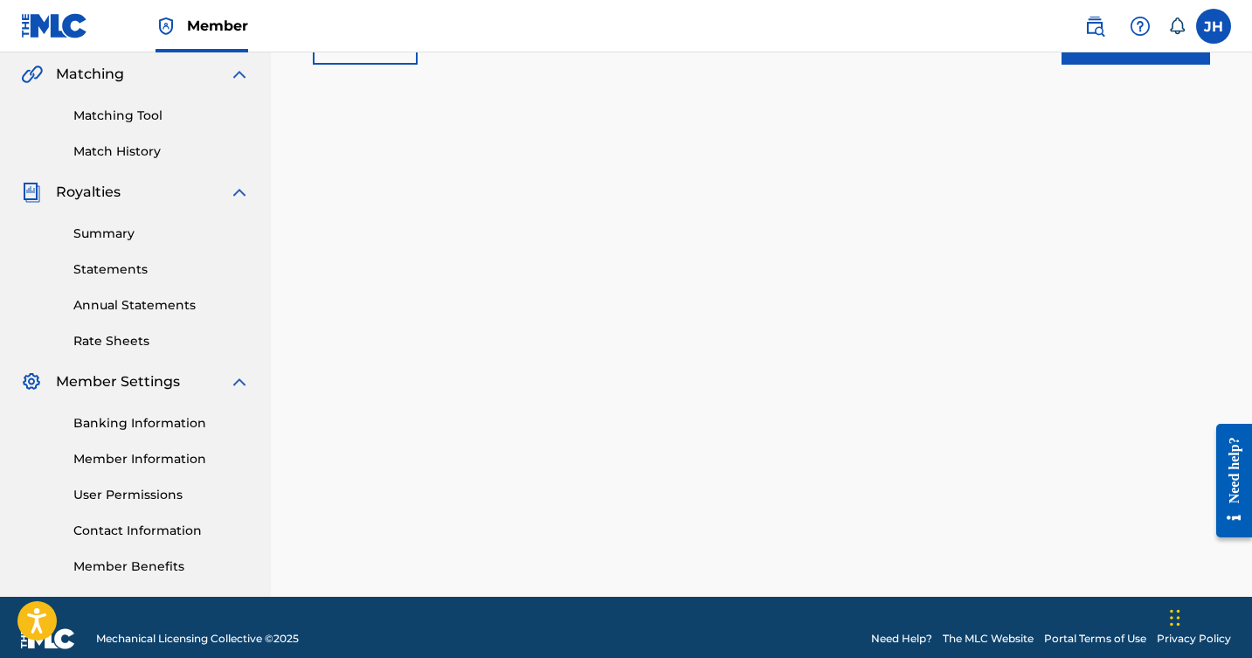
scroll to position [396, 0]
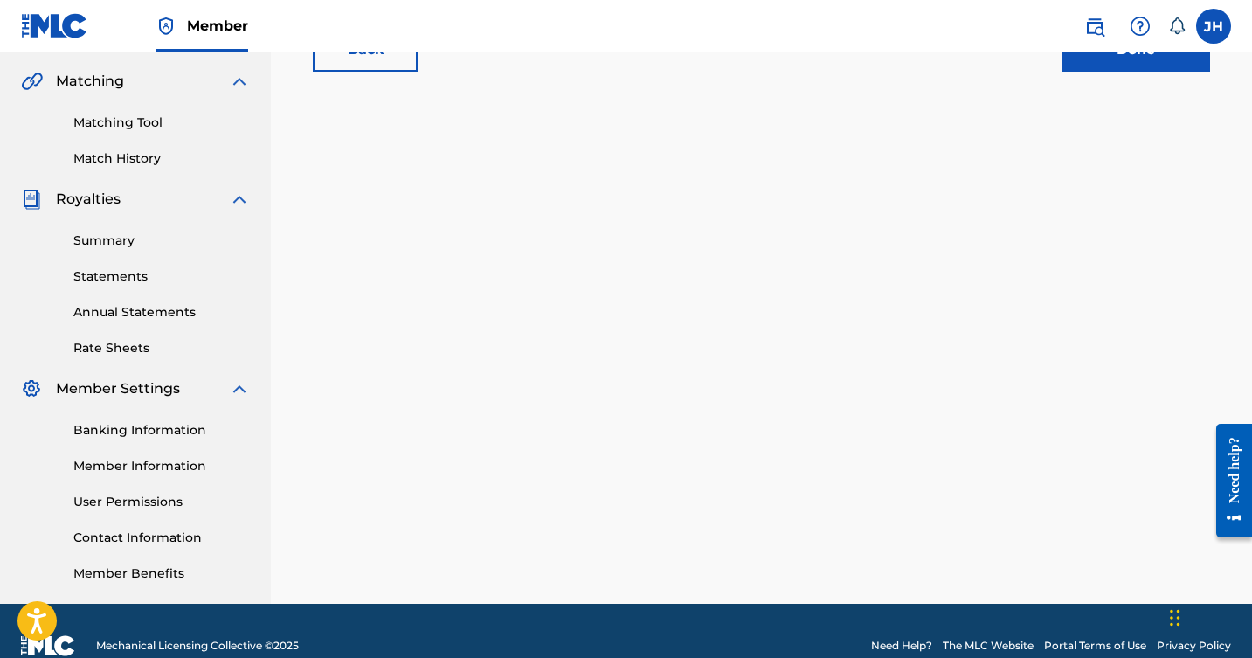
click at [172, 464] on link "Member Information" at bounding box center [161, 466] width 177 height 18
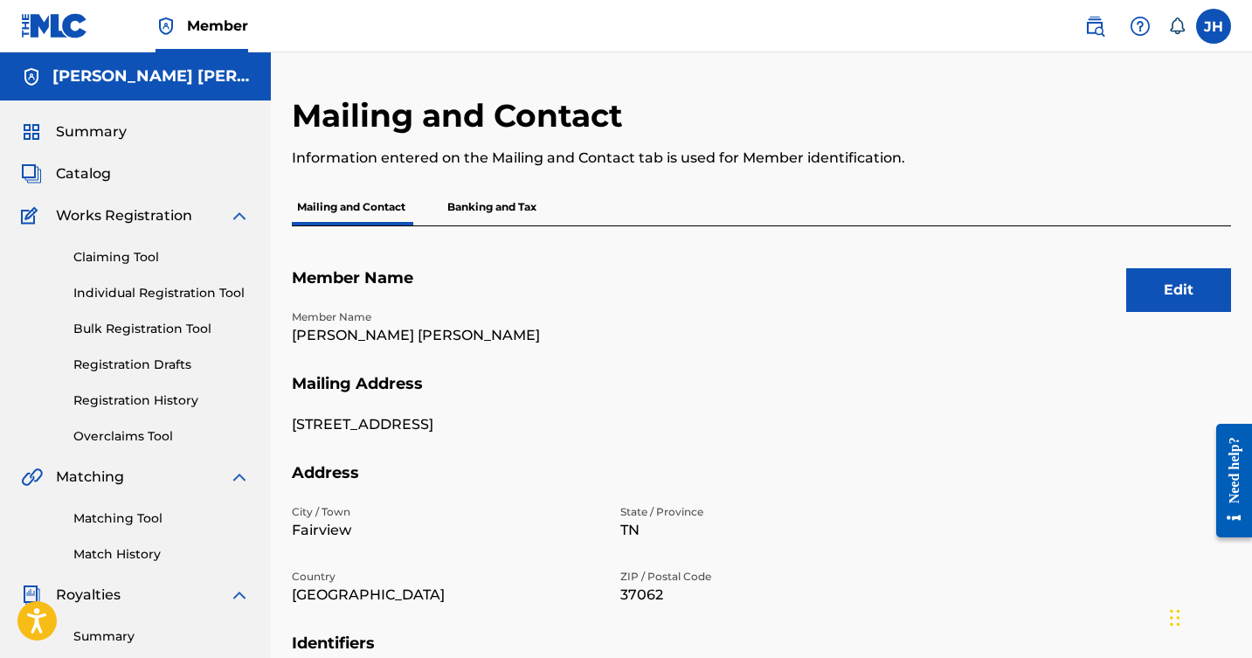
click at [92, 176] on span "Catalog" at bounding box center [83, 173] width 55 height 21
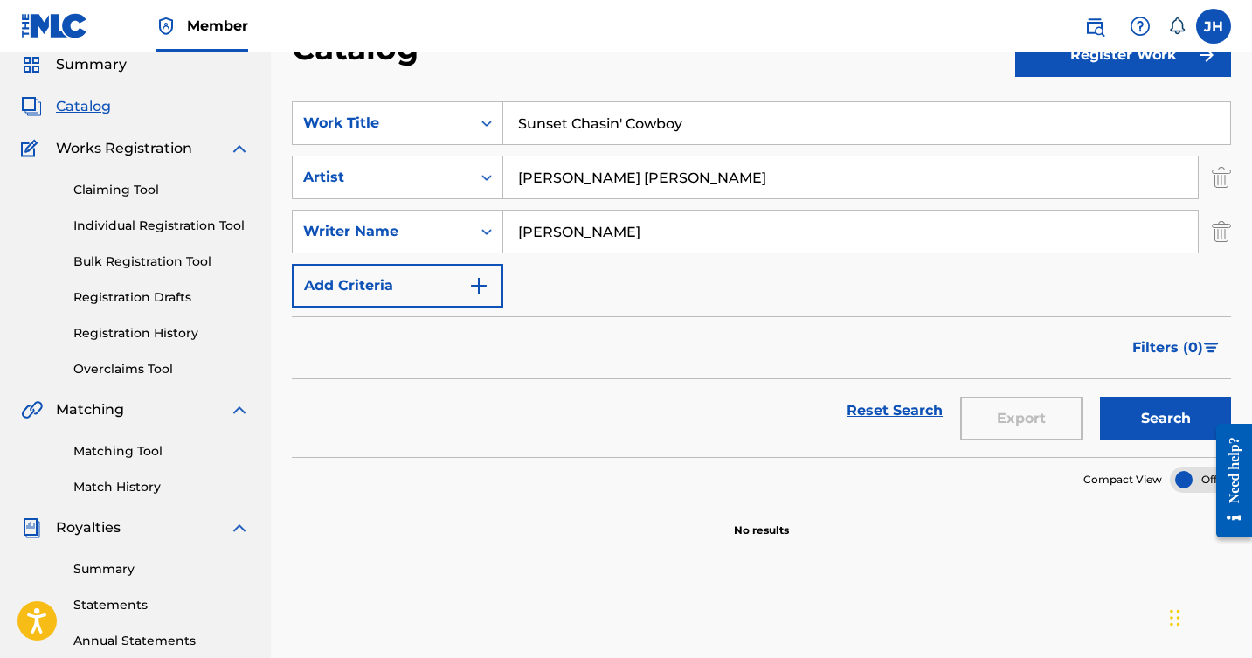
scroll to position [68, 0]
click at [138, 330] on link "Registration History" at bounding box center [161, 332] width 177 height 18
